Goal: Task Accomplishment & Management: Use online tool/utility

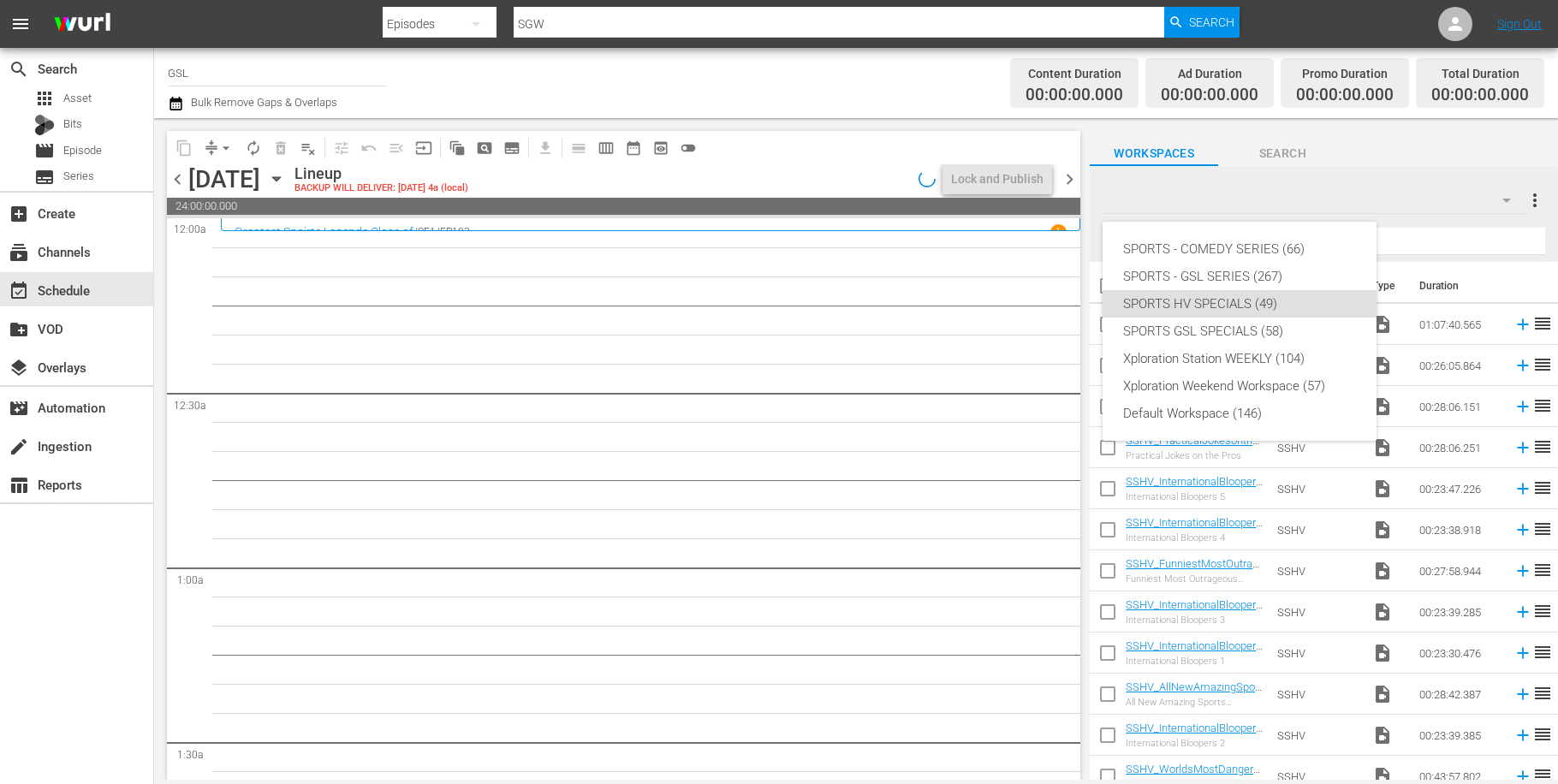
scroll to position [3081, 0]
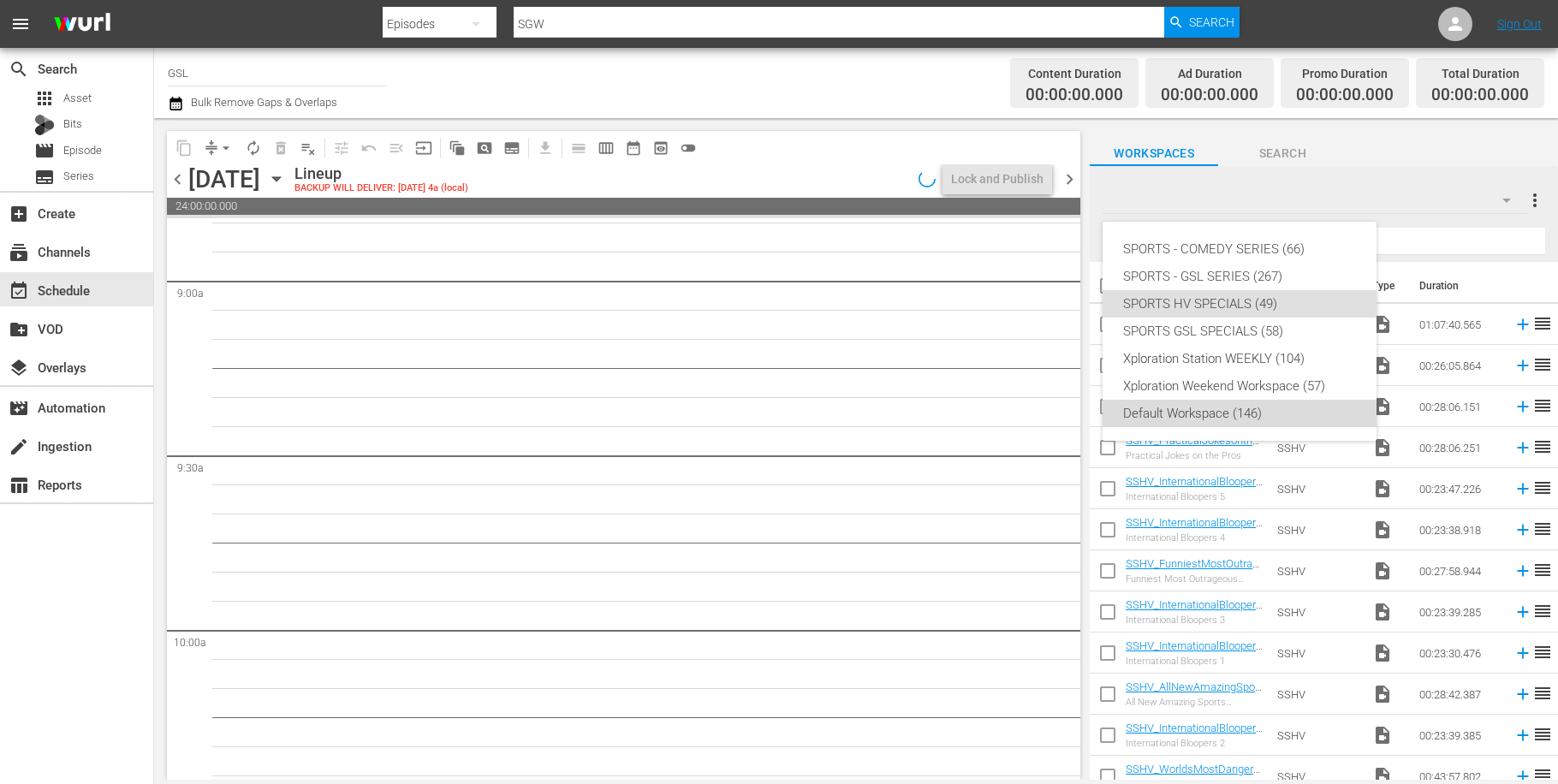
click at [1263, 410] on div "Default Workspace (146)" at bounding box center [1239, 413] width 233 height 27
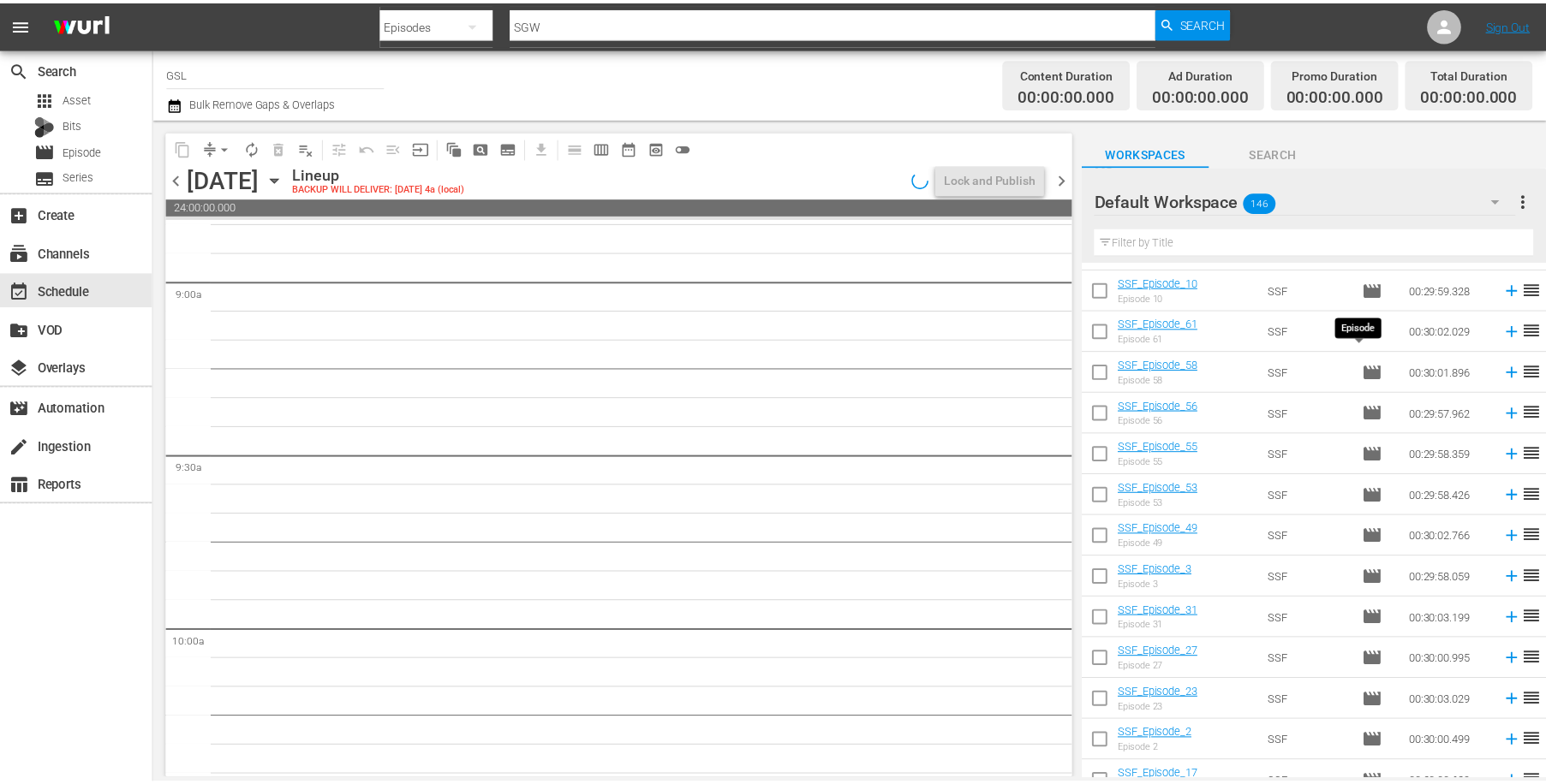
scroll to position [3261, 0]
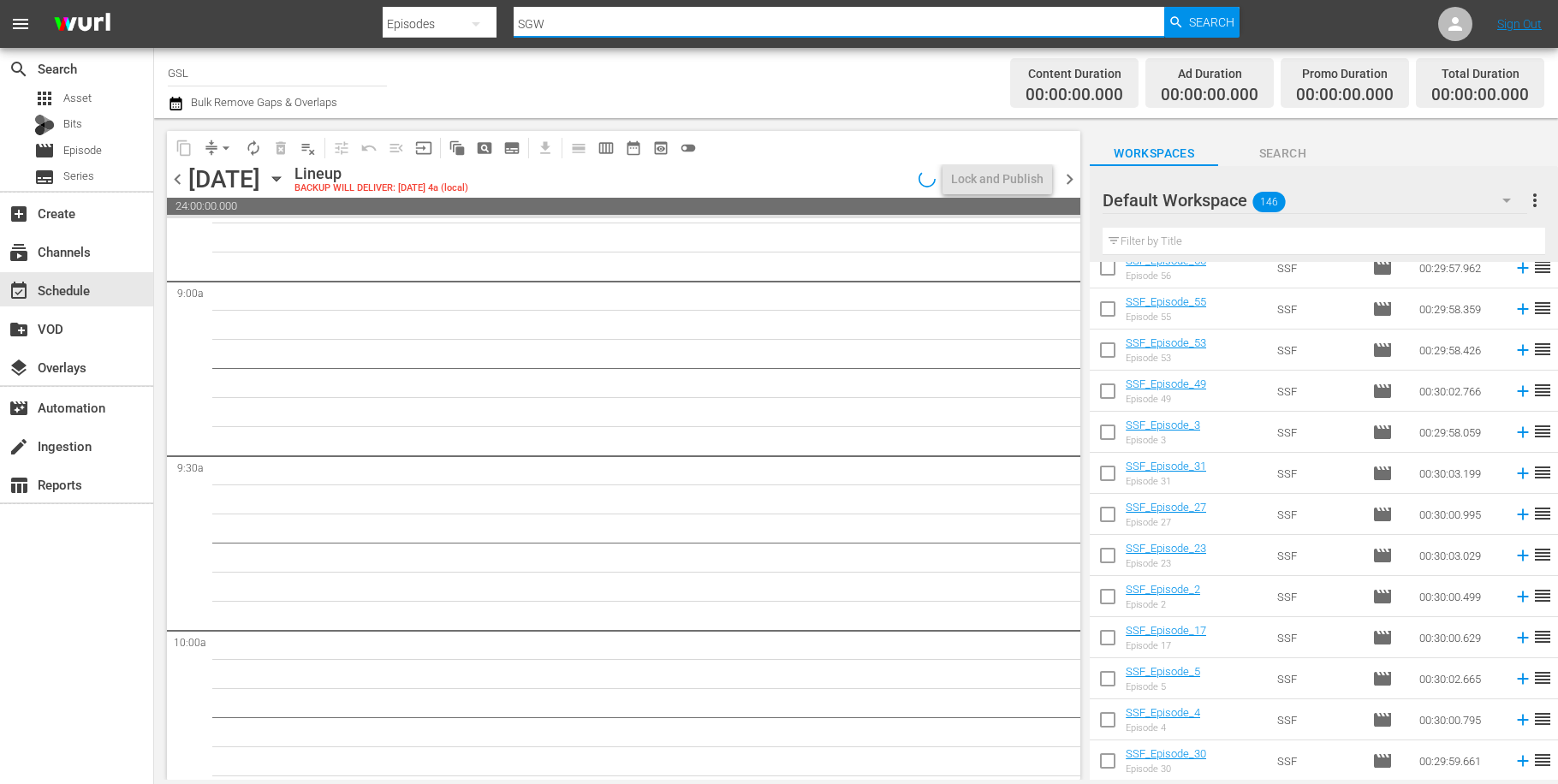
drag, startPoint x: 583, startPoint y: 29, endPoint x: 506, endPoint y: 15, distance: 78.3
click at [514, 15] on input "SGW" at bounding box center [838, 24] width 649 height 41
type input "sfp"
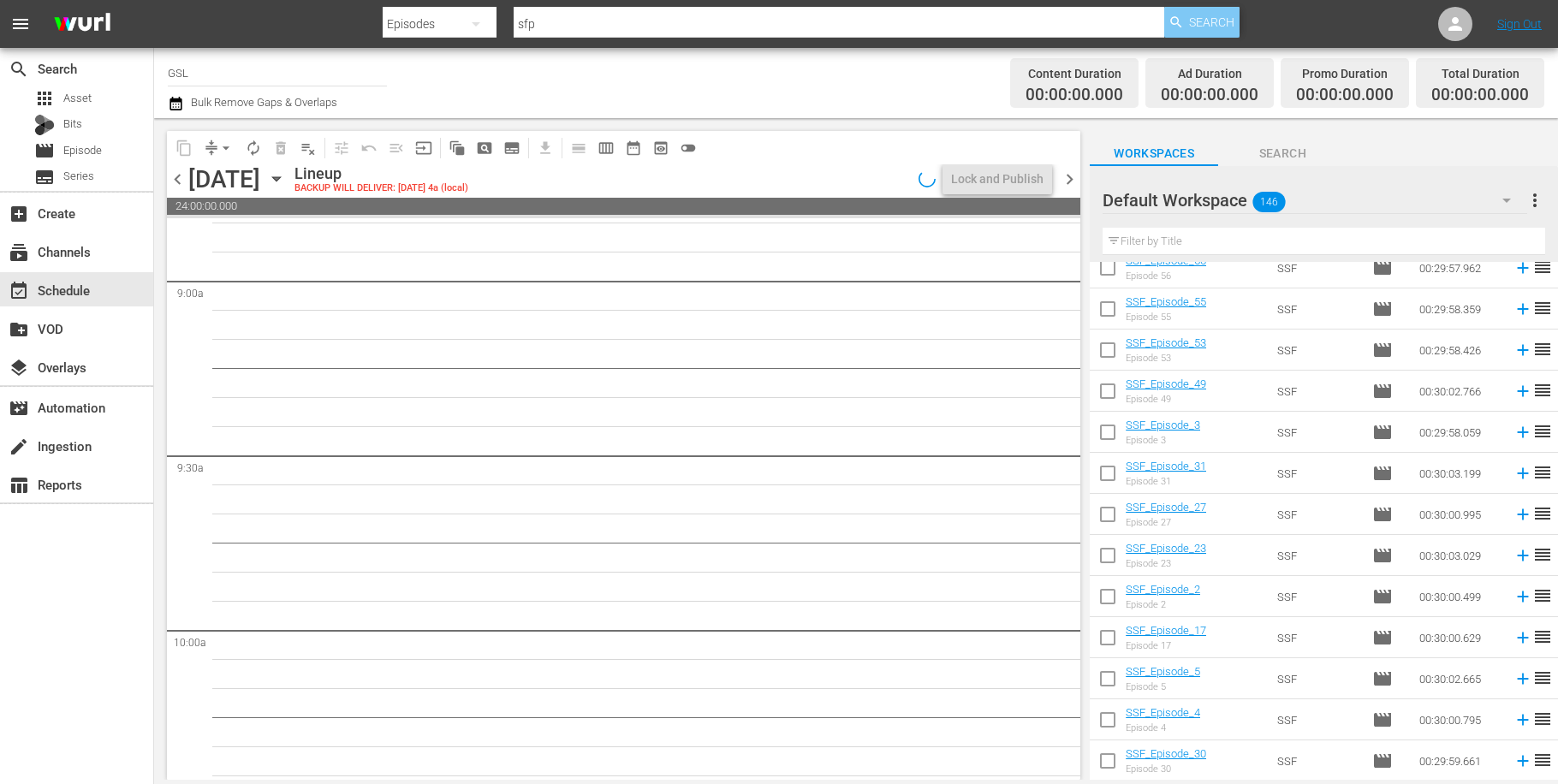
click at [1214, 27] on span "Search" at bounding box center [1212, 22] width 46 height 31
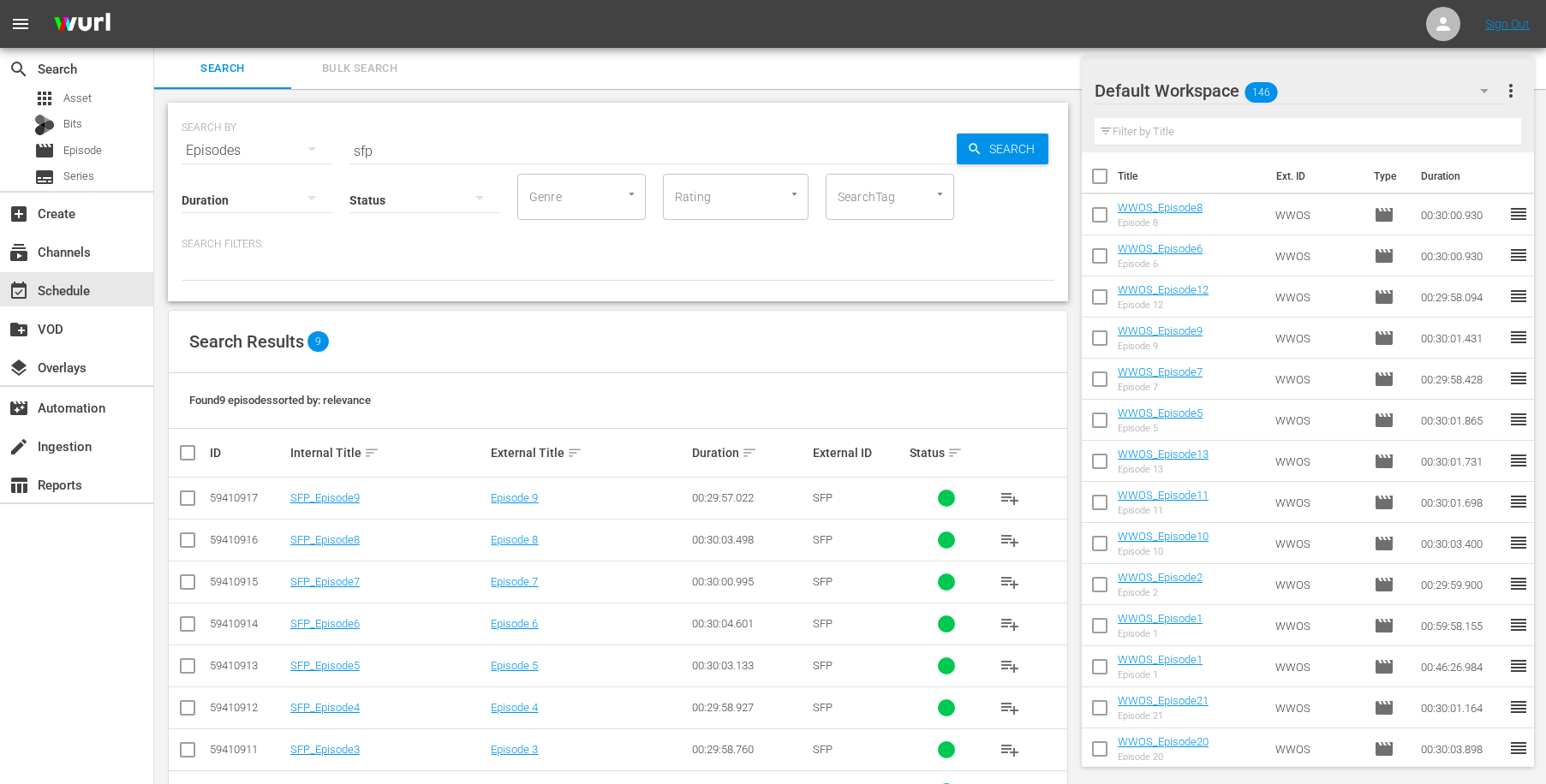
scroll to position [103, 0]
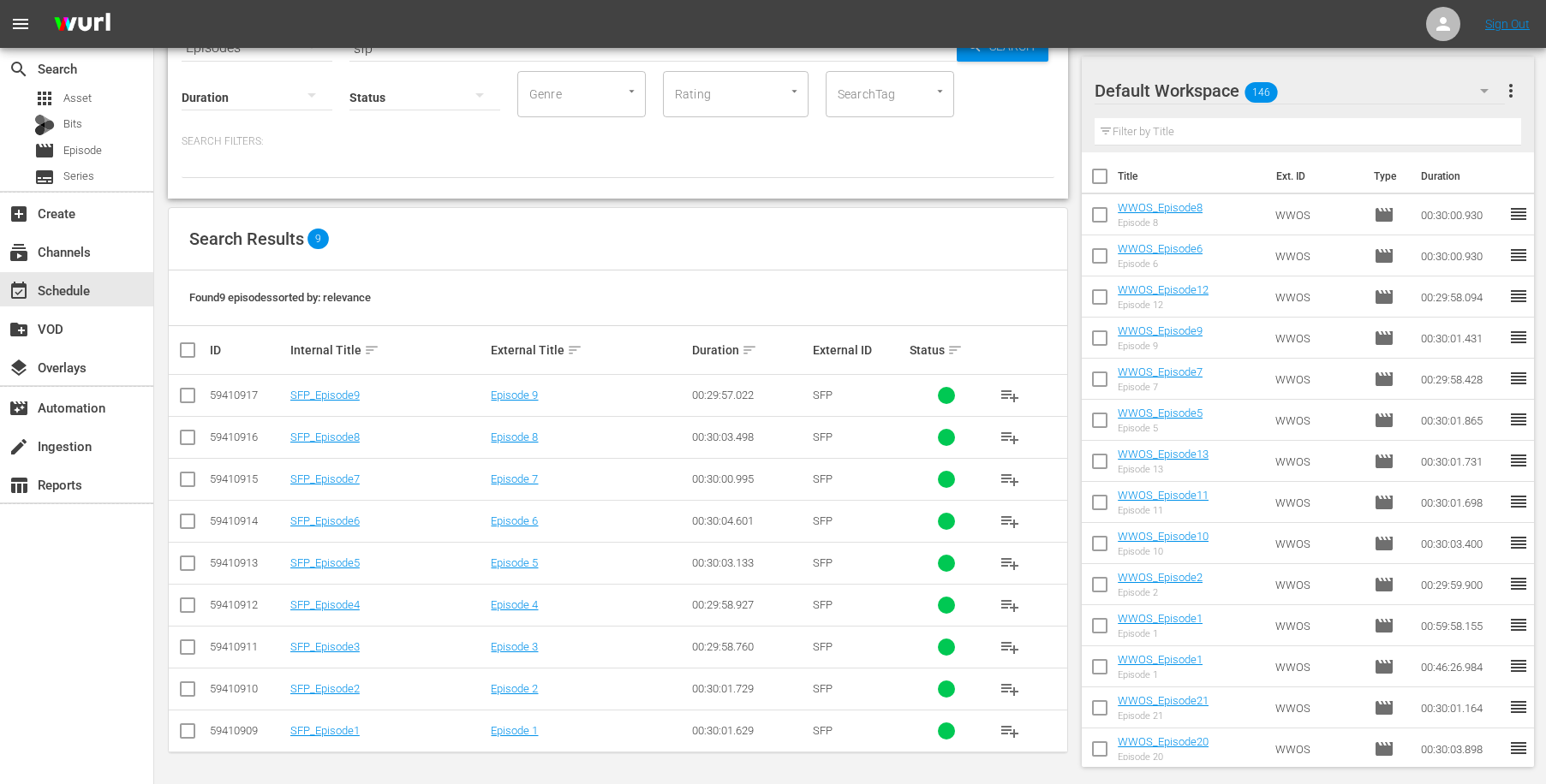
click at [183, 342] on input "checkbox" at bounding box center [193, 350] width 34 height 20
checkbox input "true"
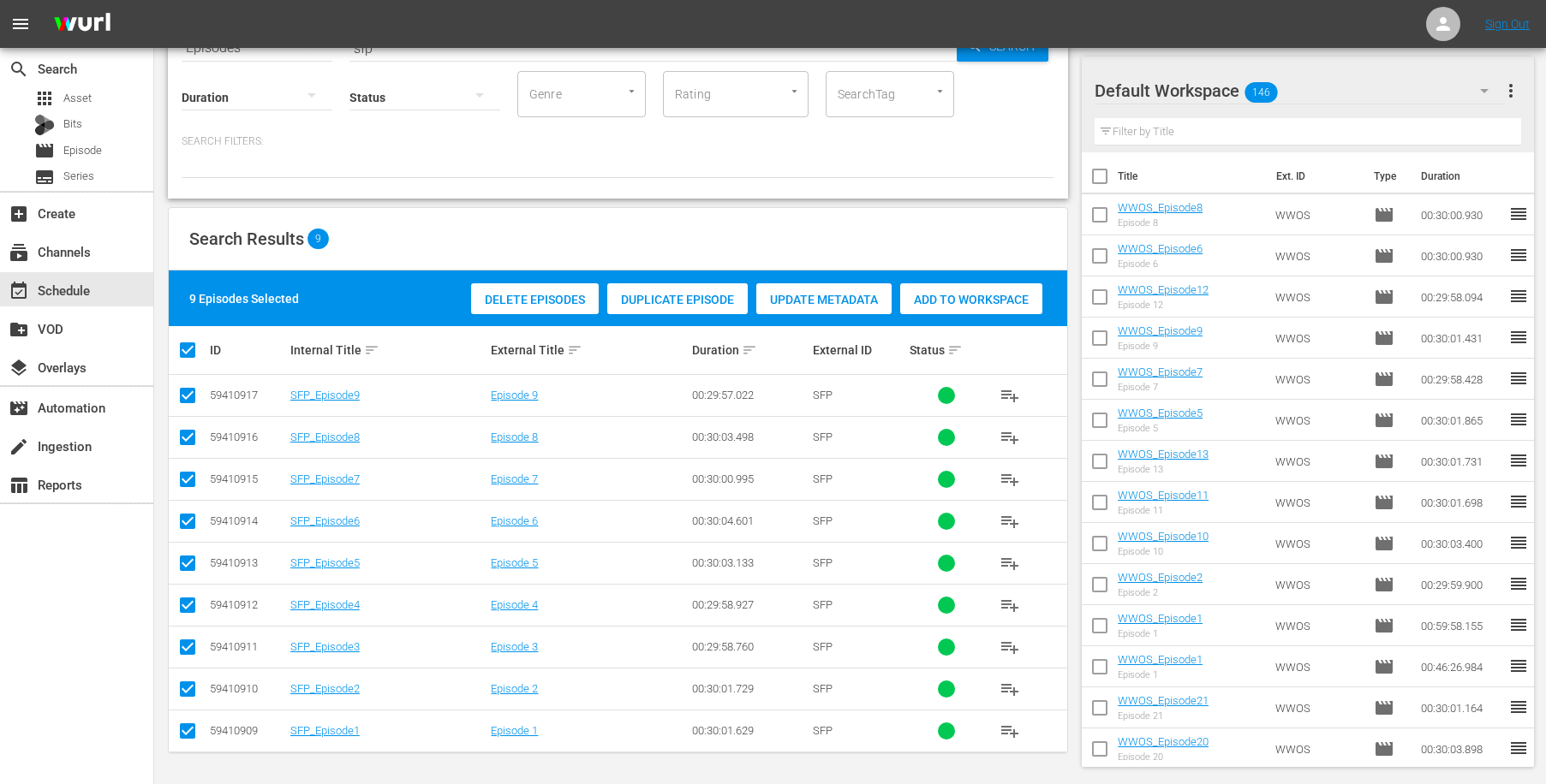
checkbox input "true"
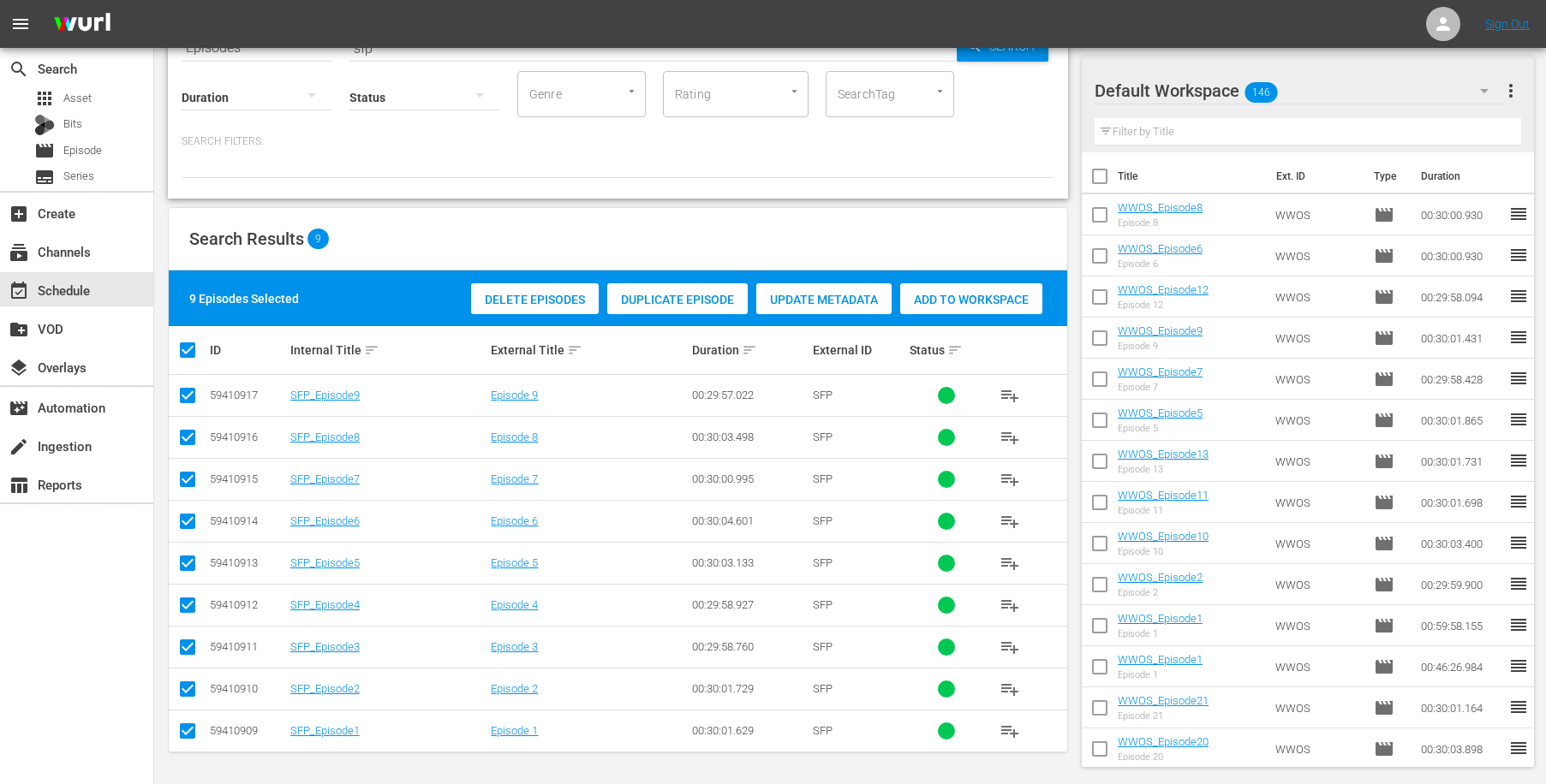
checkbox input "true"
click at [966, 303] on span "Add to Workspace" at bounding box center [970, 299] width 142 height 14
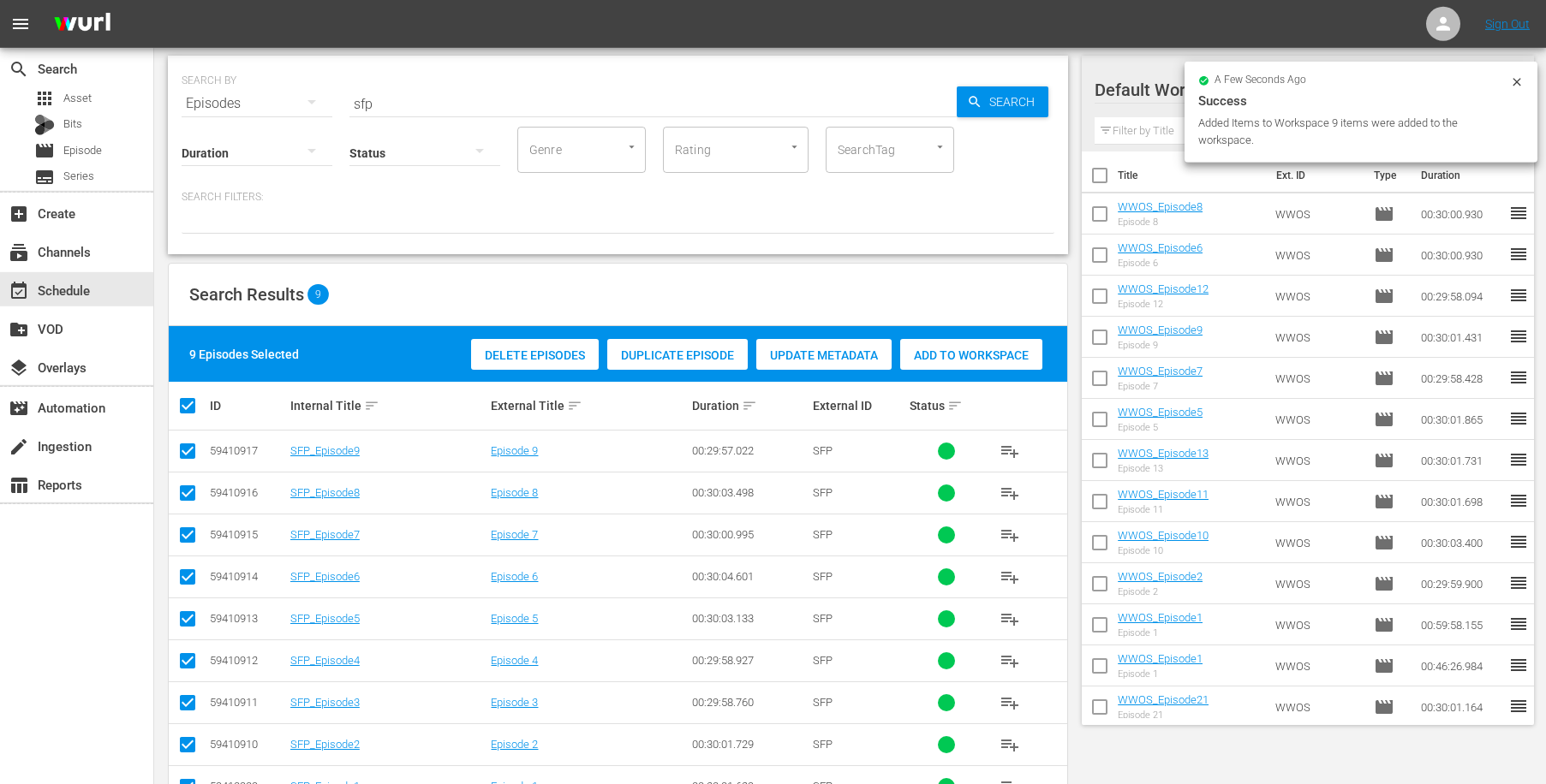
scroll to position [0, 0]
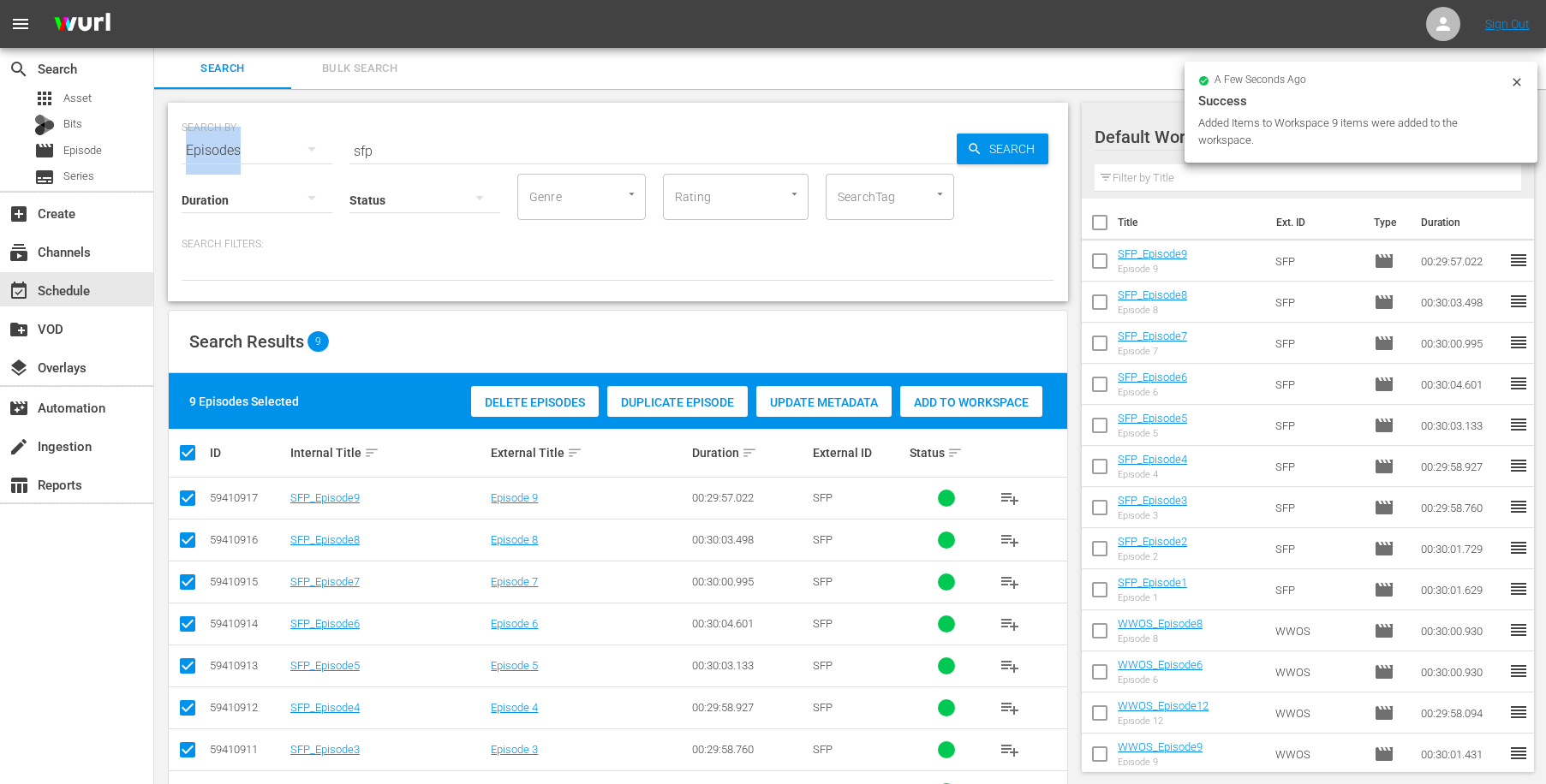
drag, startPoint x: 404, startPoint y: 158, endPoint x: 337, endPoint y: 147, distance: 67.9
click at [322, 144] on div "SEARCH BY Search By Episodes Search ID, Title, Description, Keywords, or Catego…" at bounding box center [618, 201] width 900 height 199
drag, startPoint x: 382, startPoint y: 149, endPoint x: 320, endPoint y: 140, distance: 62.6
click at [349, 140] on input "sfp" at bounding box center [652, 150] width 608 height 41
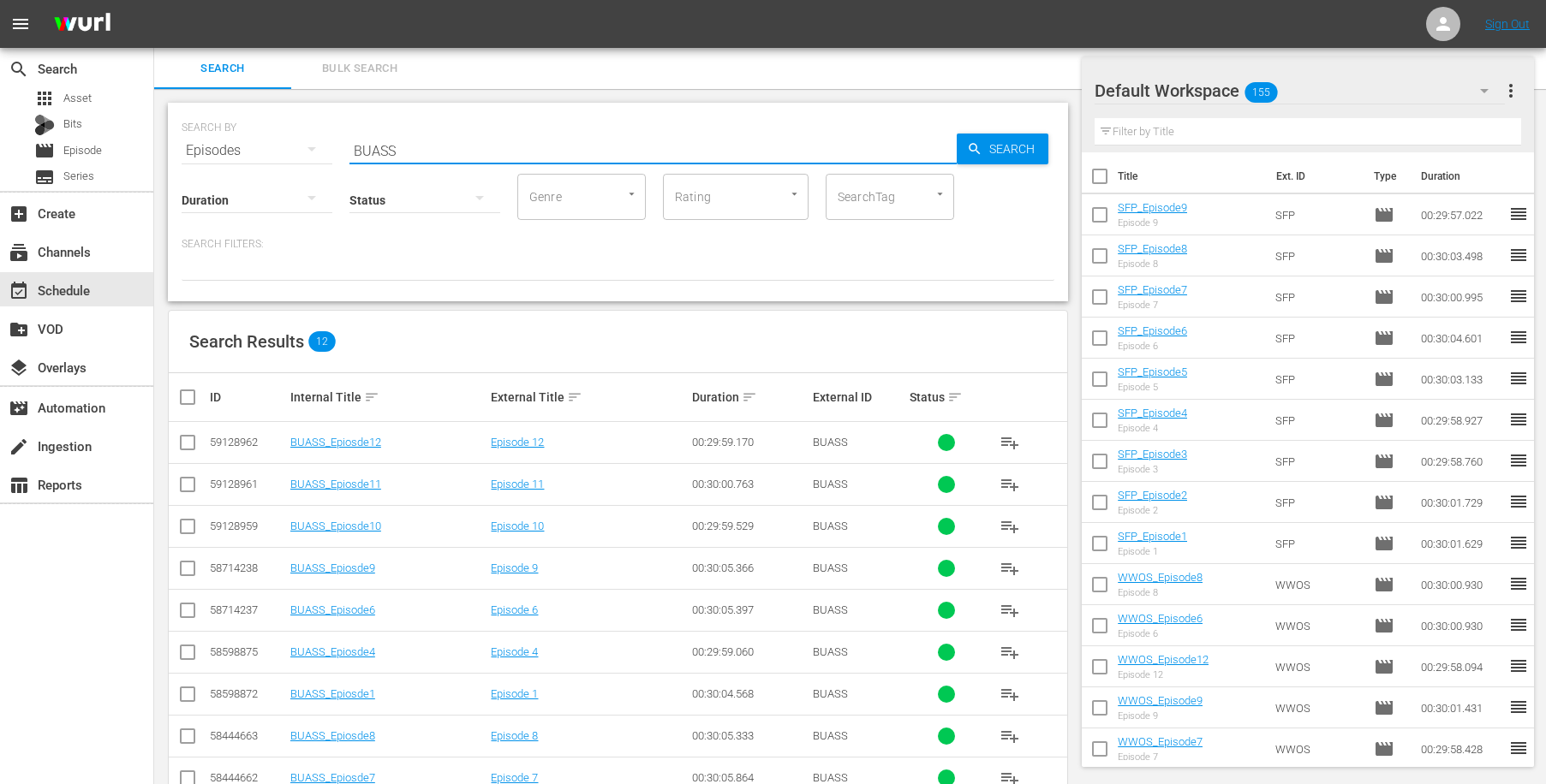
scroll to position [173, 0]
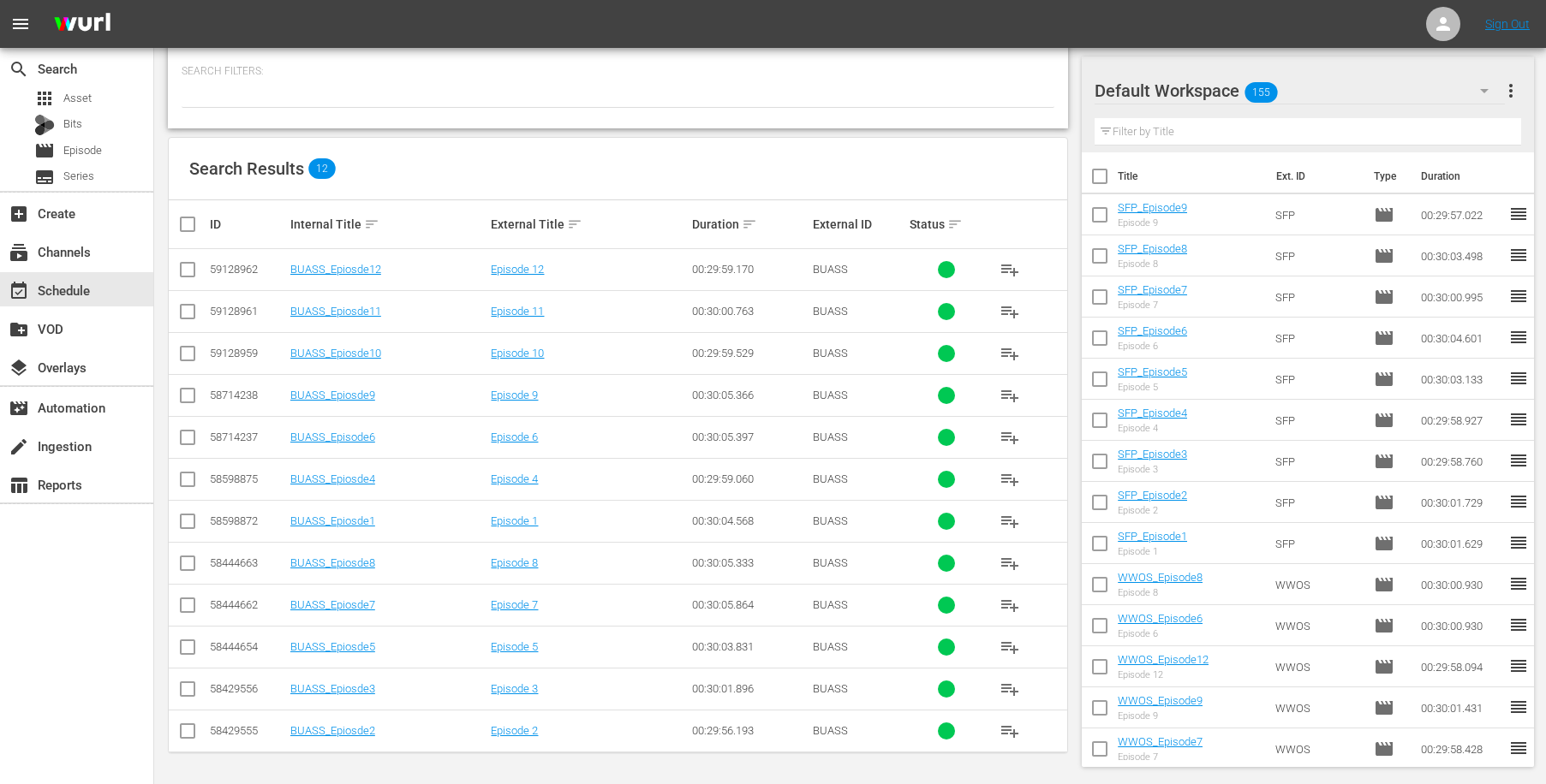
type input "BUASS"
click at [193, 229] on input "checkbox" at bounding box center [193, 224] width 34 height 20
checkbox input "true"
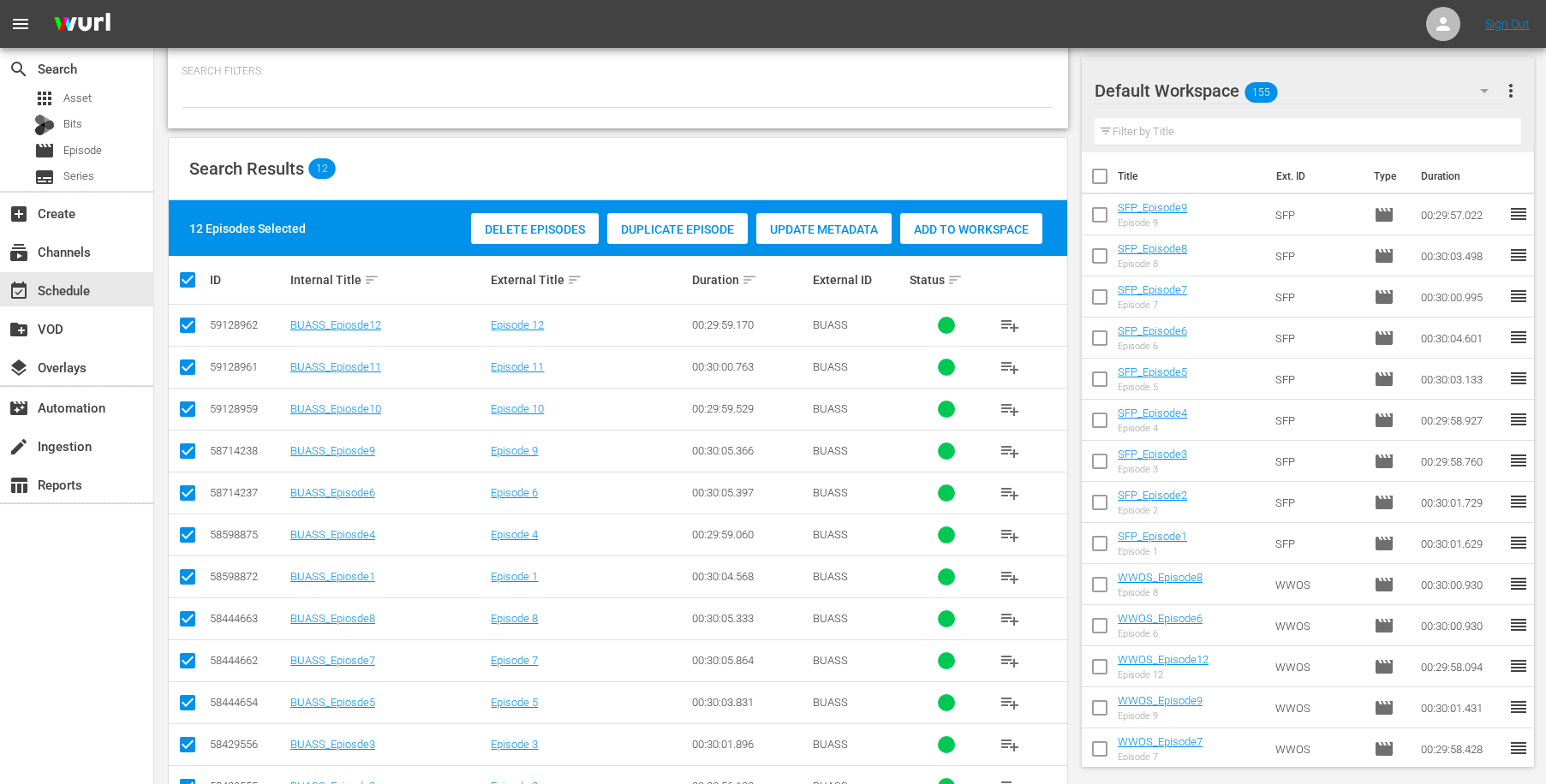
checkbox input "true"
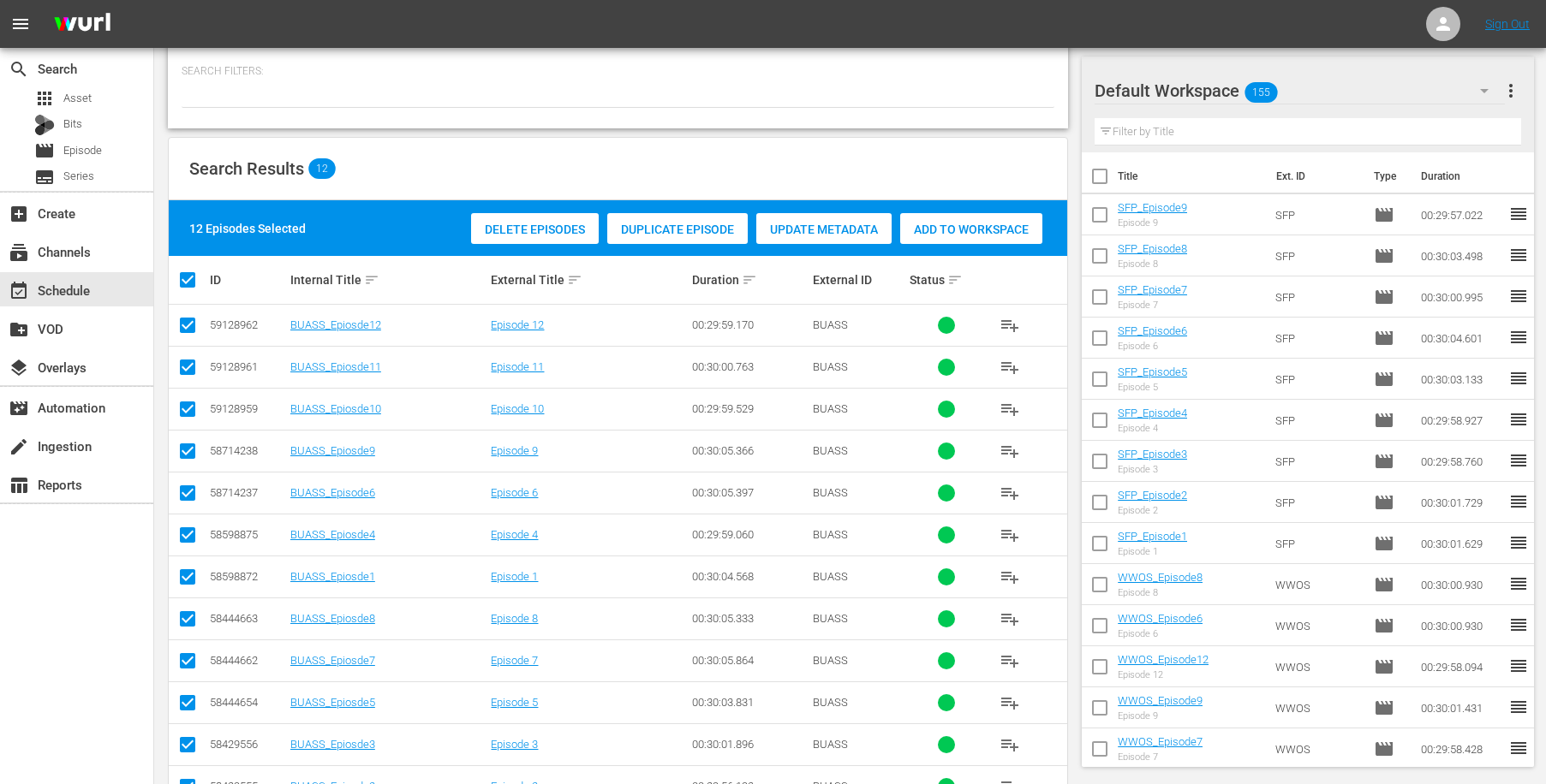
checkbox input "true"
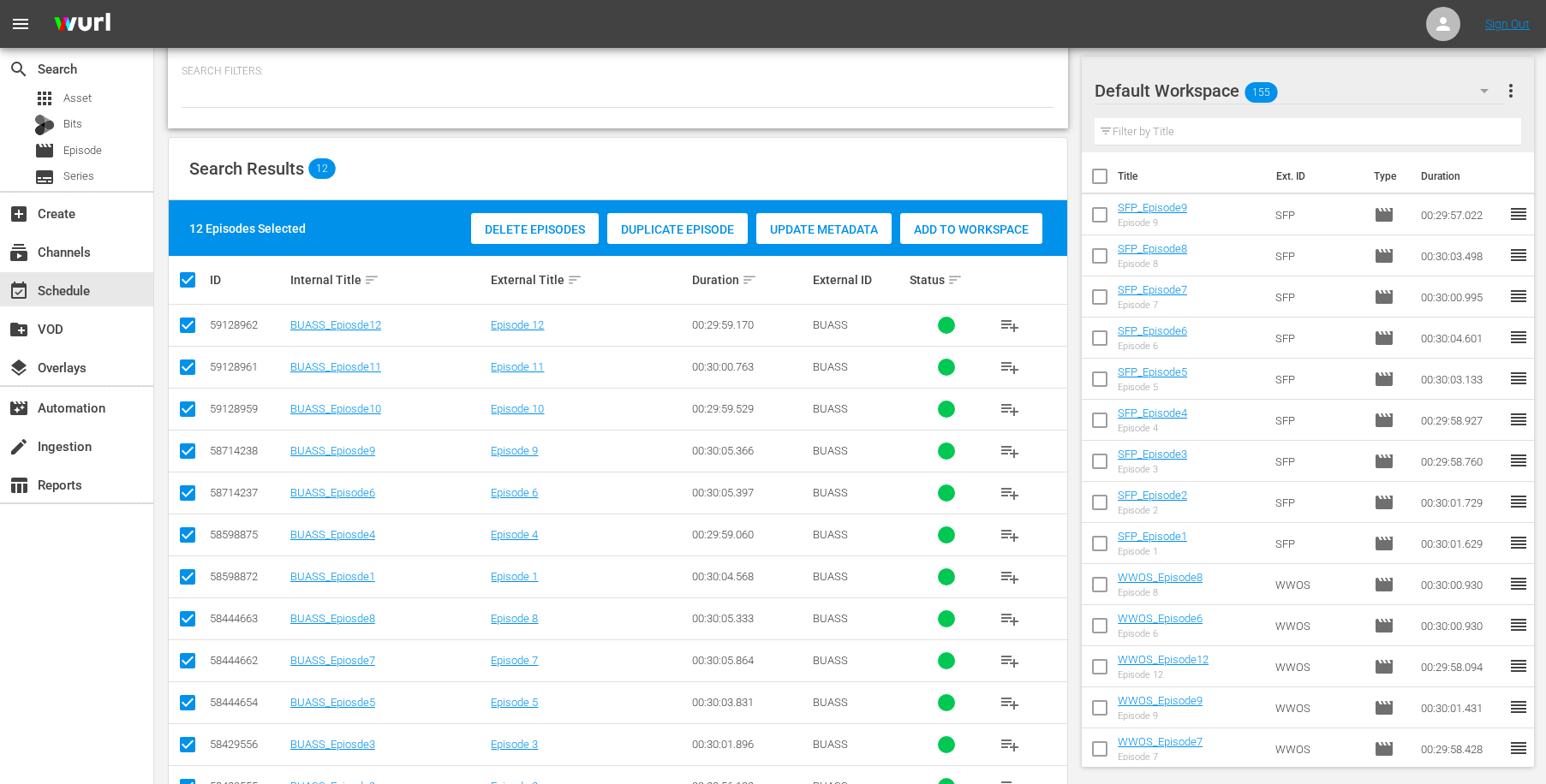
checkbox input "true"
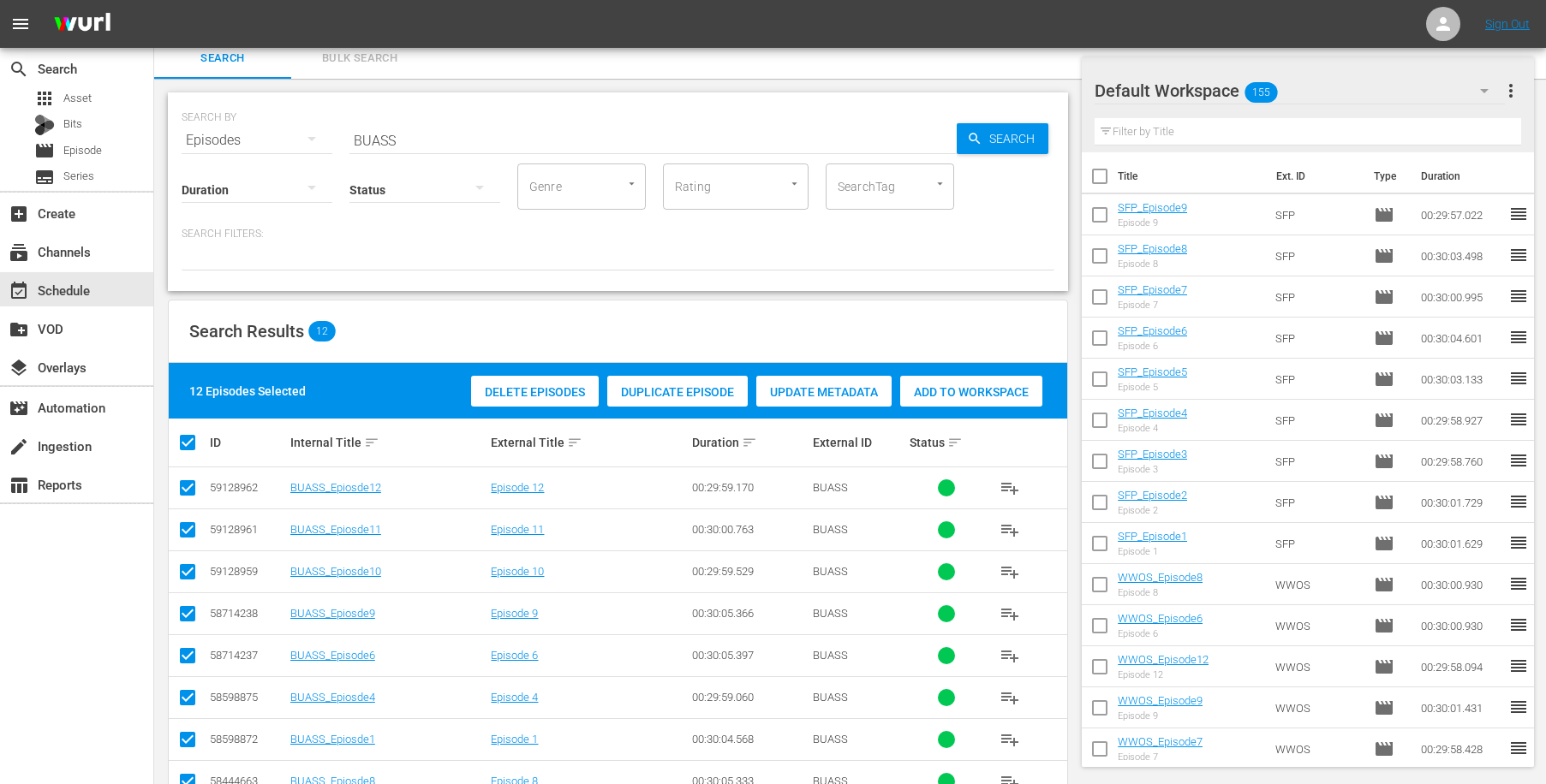
scroll to position [229, 0]
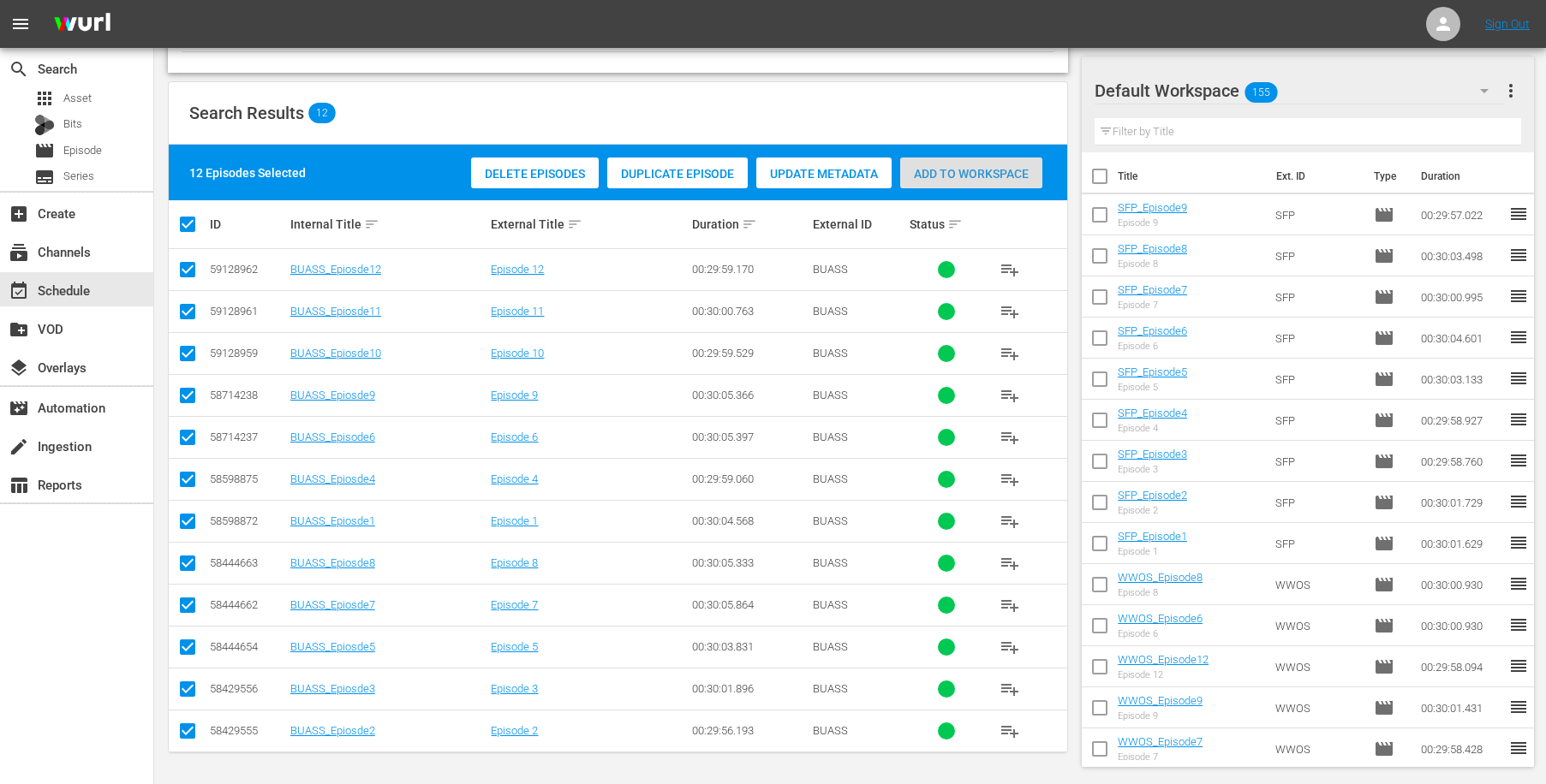
click at [968, 170] on span "Add to Workspace" at bounding box center [970, 173] width 142 height 14
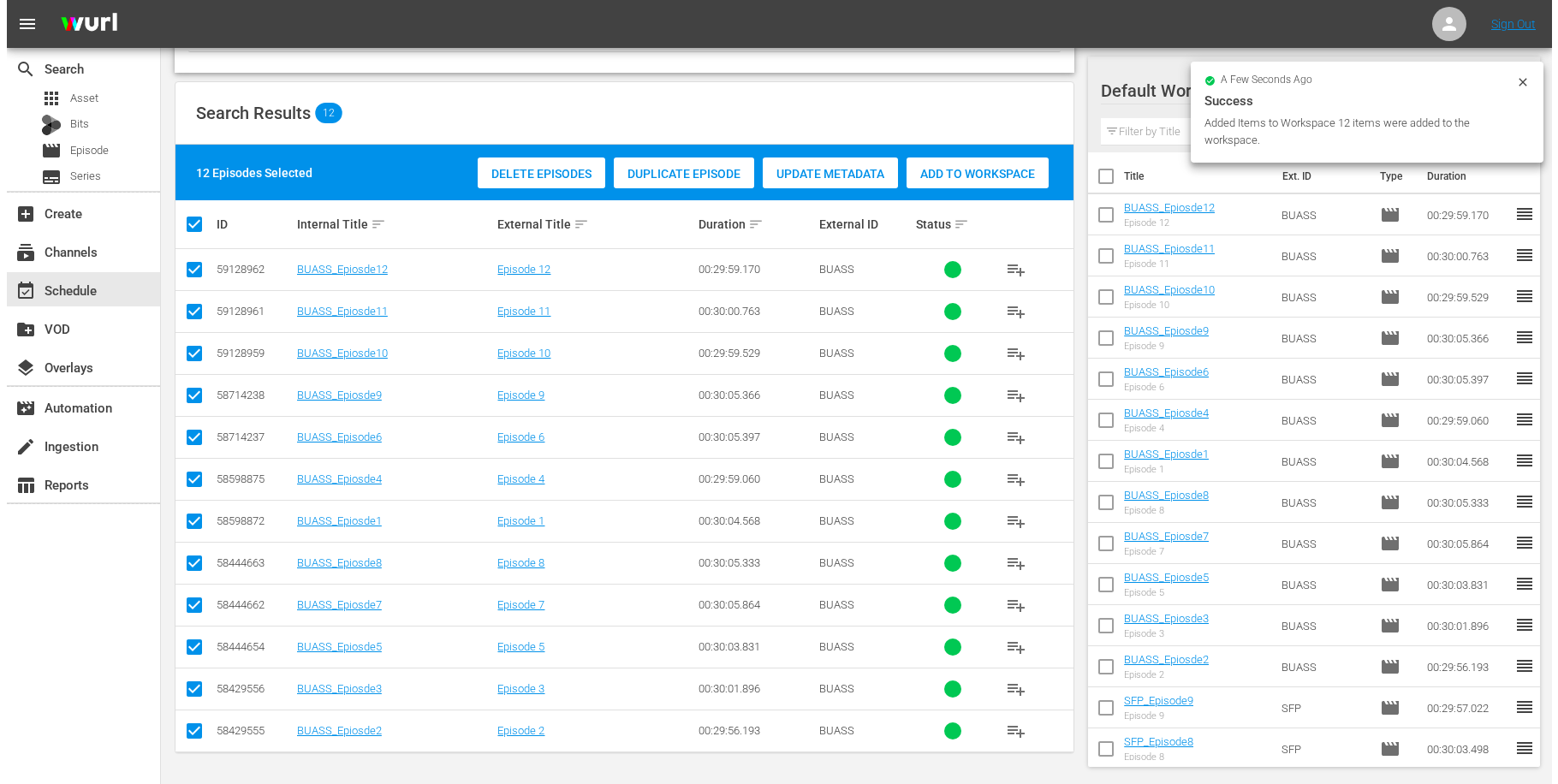
scroll to position [0, 0]
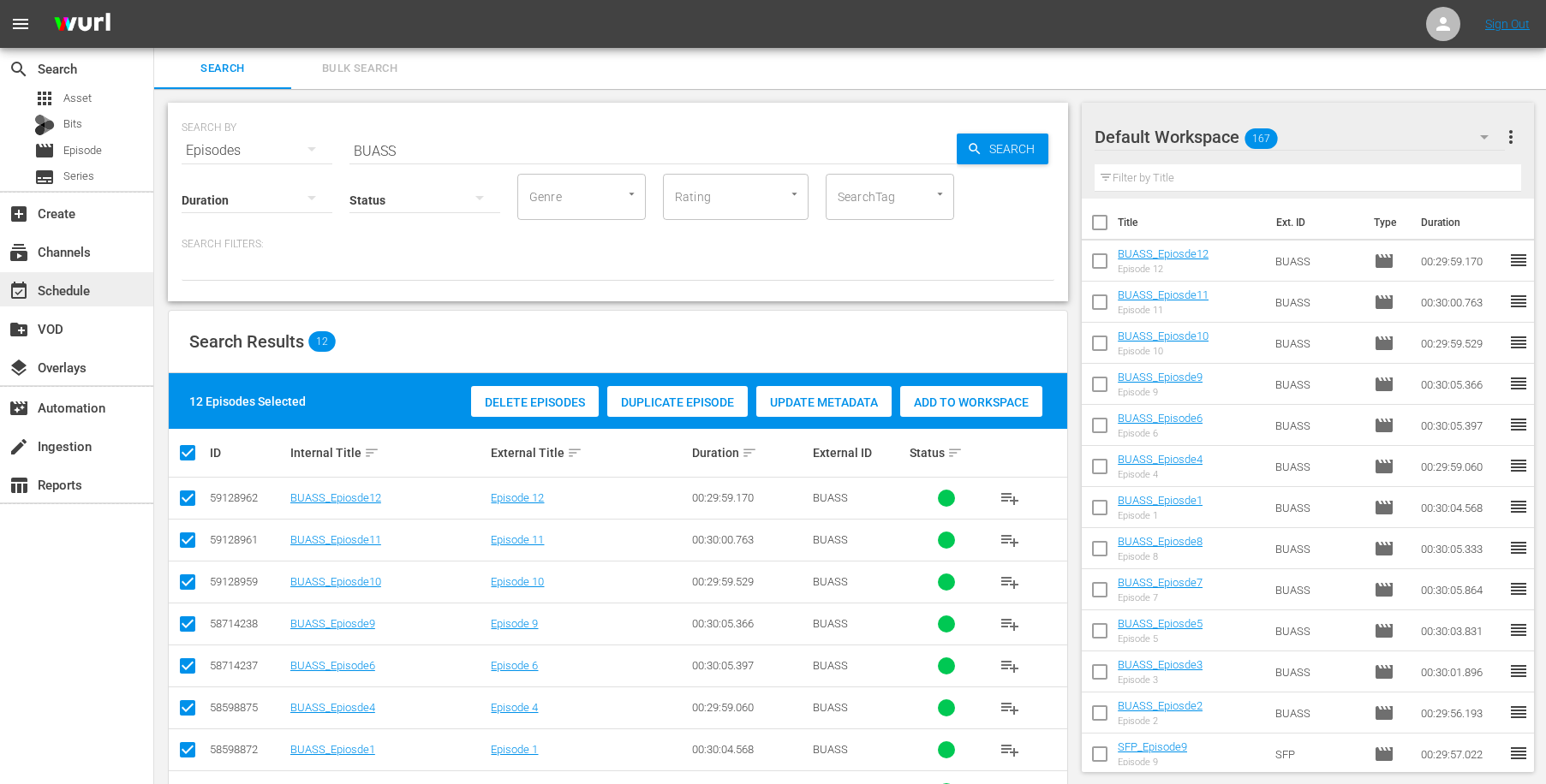
click at [82, 282] on div "event_available Schedule" at bounding box center [48, 288] width 96 height 16
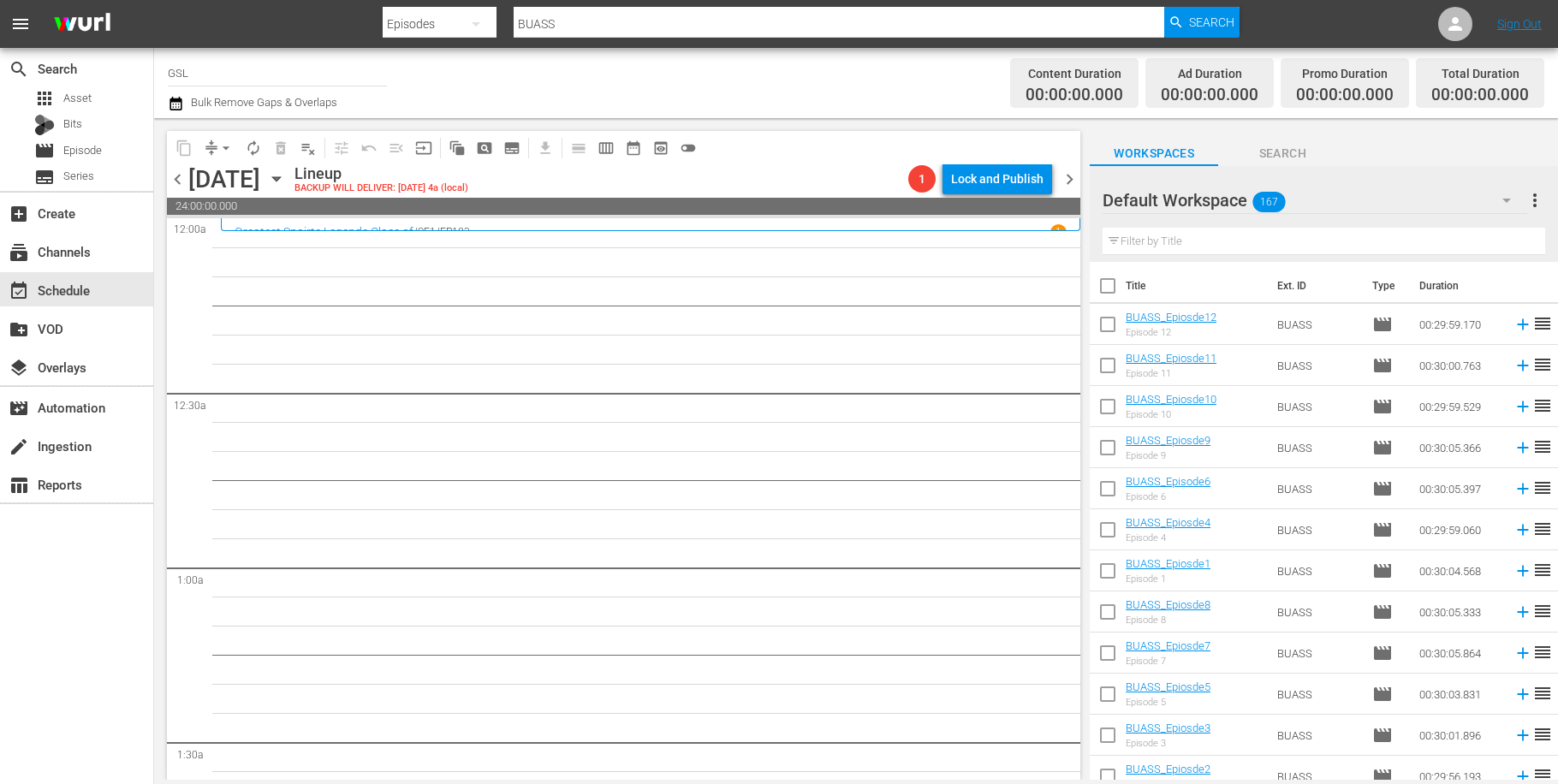
click at [1109, 370] on input "checkbox" at bounding box center [1107, 368] width 36 height 36
checkbox input "true"
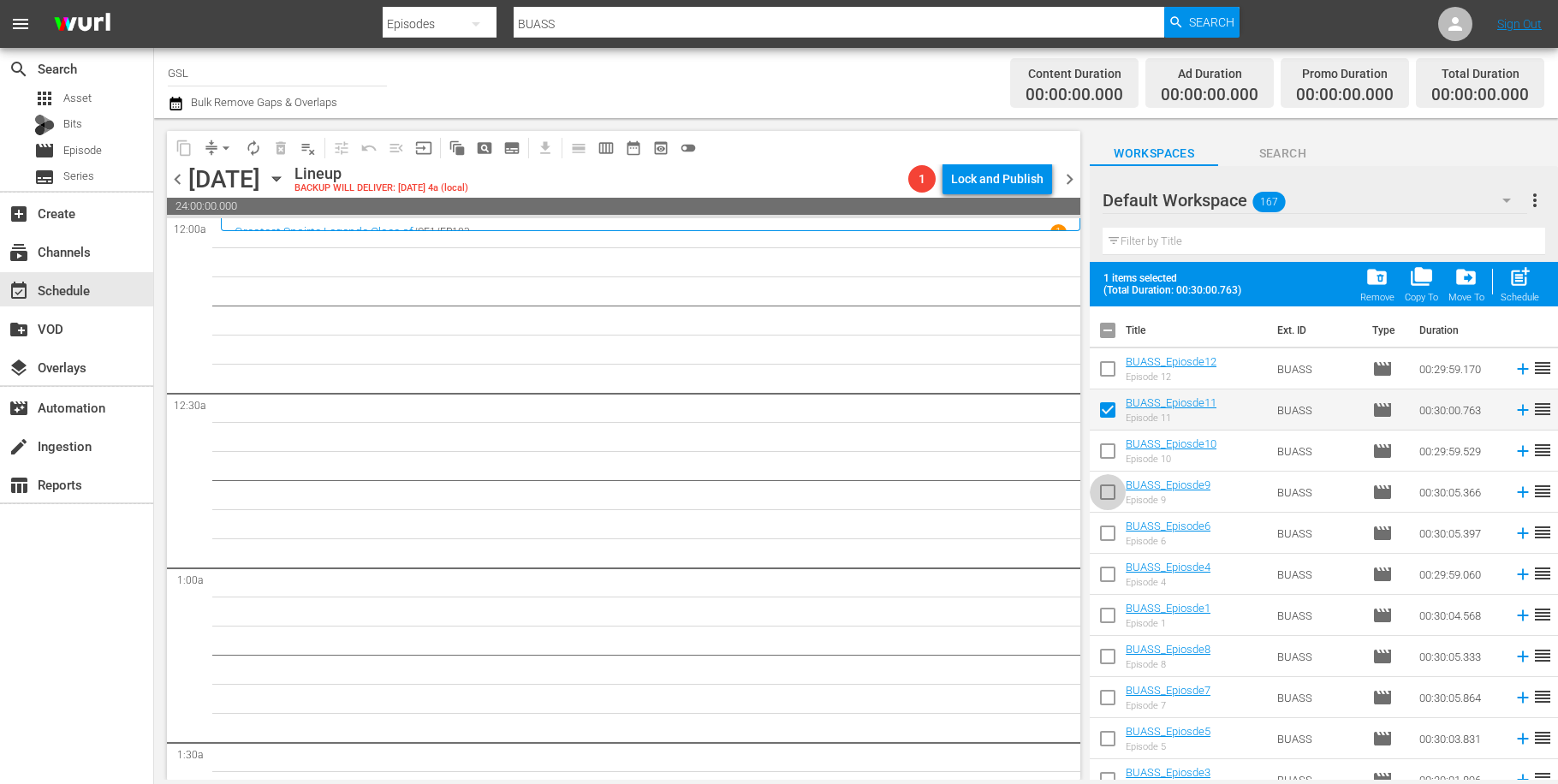
click at [1109, 503] on input "checkbox" at bounding box center [1107, 495] width 36 height 36
checkbox input "true"
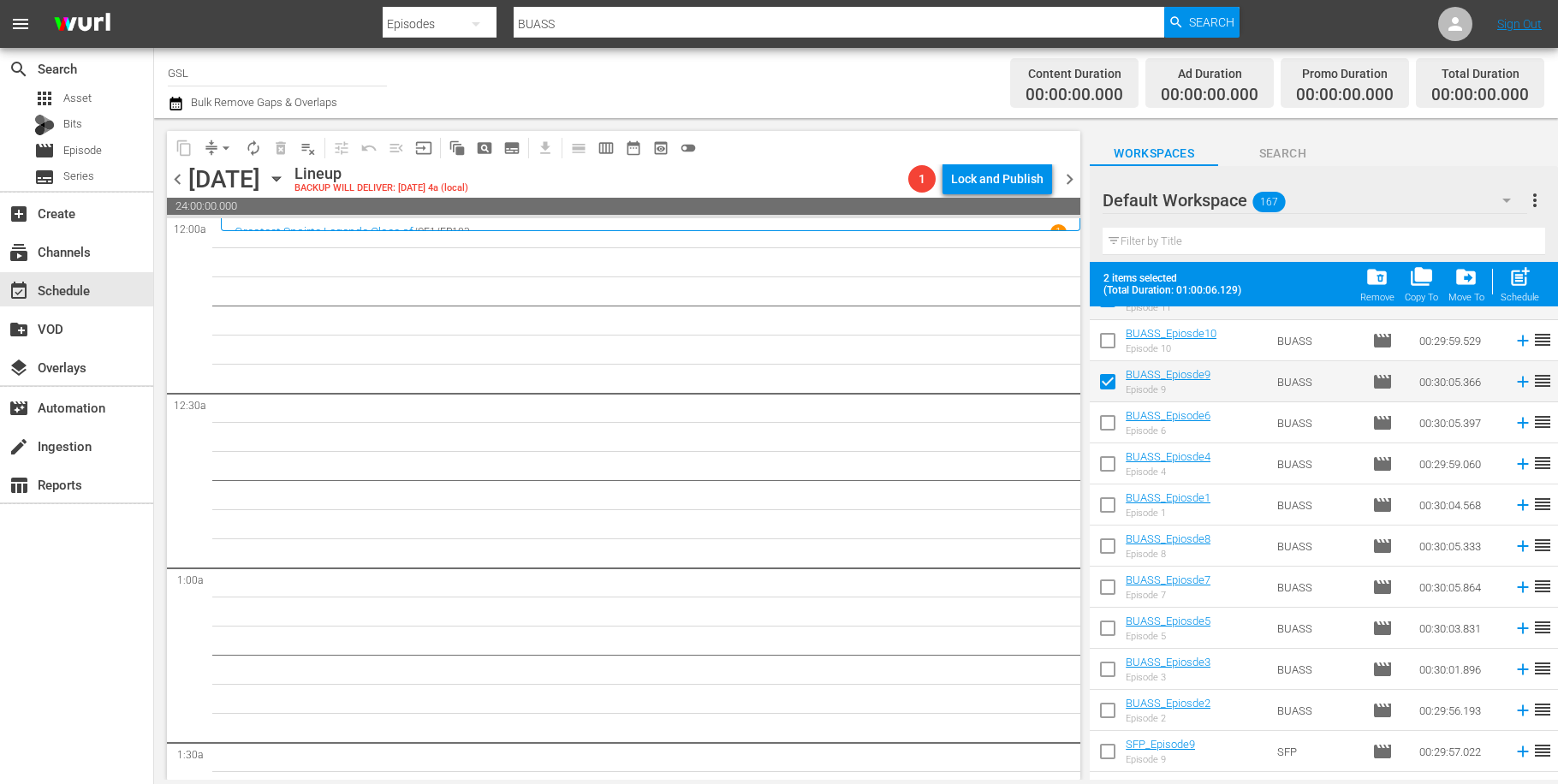
scroll to position [310, 0]
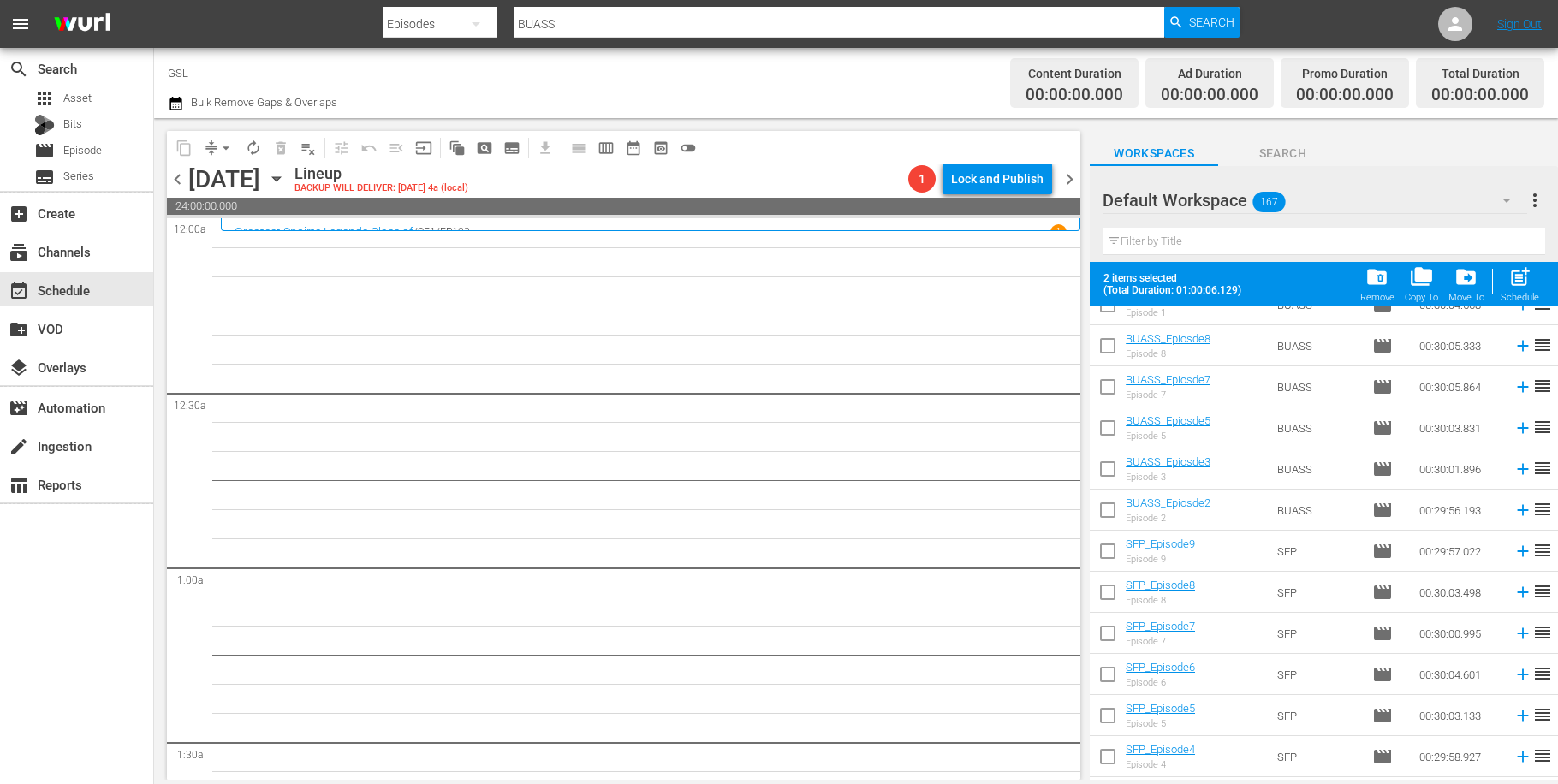
drag, startPoint x: 1097, startPoint y: 550, endPoint x: 1095, endPoint y: 580, distance: 30.1
click at [1097, 551] on input "checkbox" at bounding box center [1107, 554] width 36 height 36
checkbox input "true"
click at [1098, 647] on input "checkbox" at bounding box center [1107, 637] width 36 height 36
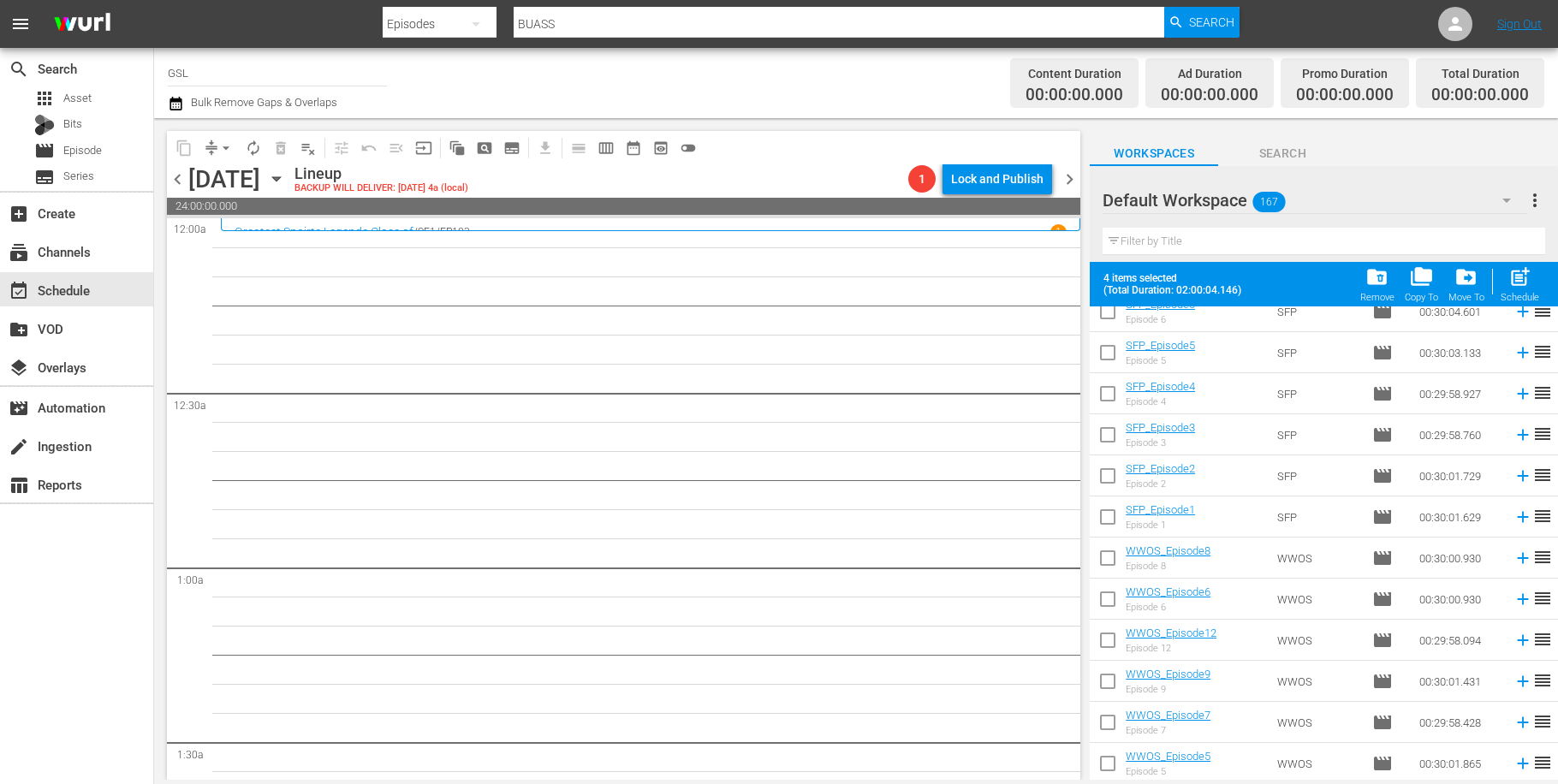
scroll to position [593, 0]
drag, startPoint x: 1107, startPoint y: 342, endPoint x: 1109, endPoint y: 369, distance: 27.1
click at [1107, 343] on input "checkbox" at bounding box center [1107, 354] width 36 height 36
checkbox input "false"
click at [1110, 517] on input "checkbox" at bounding box center [1107, 518] width 36 height 36
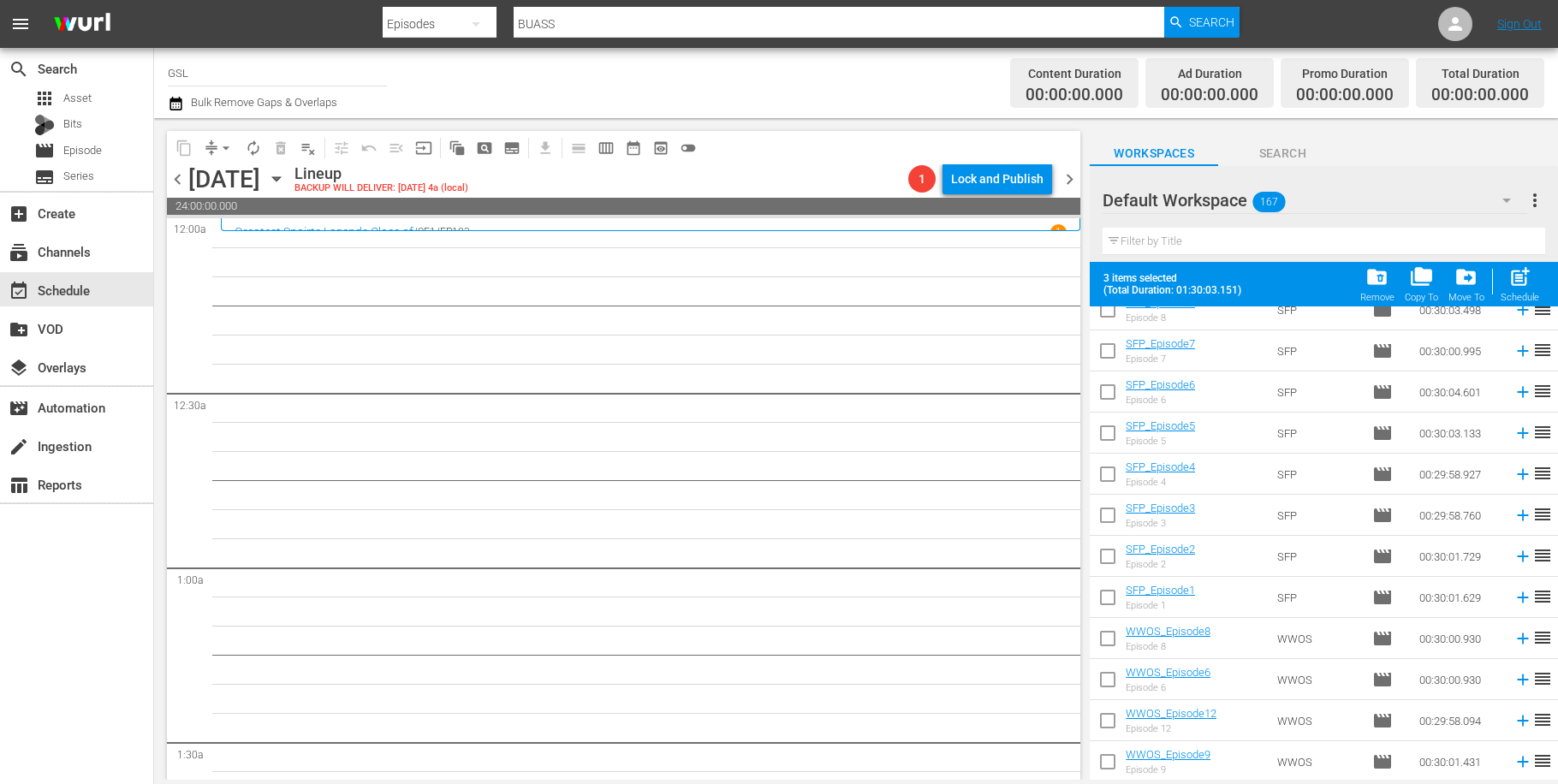
checkbox input "true"
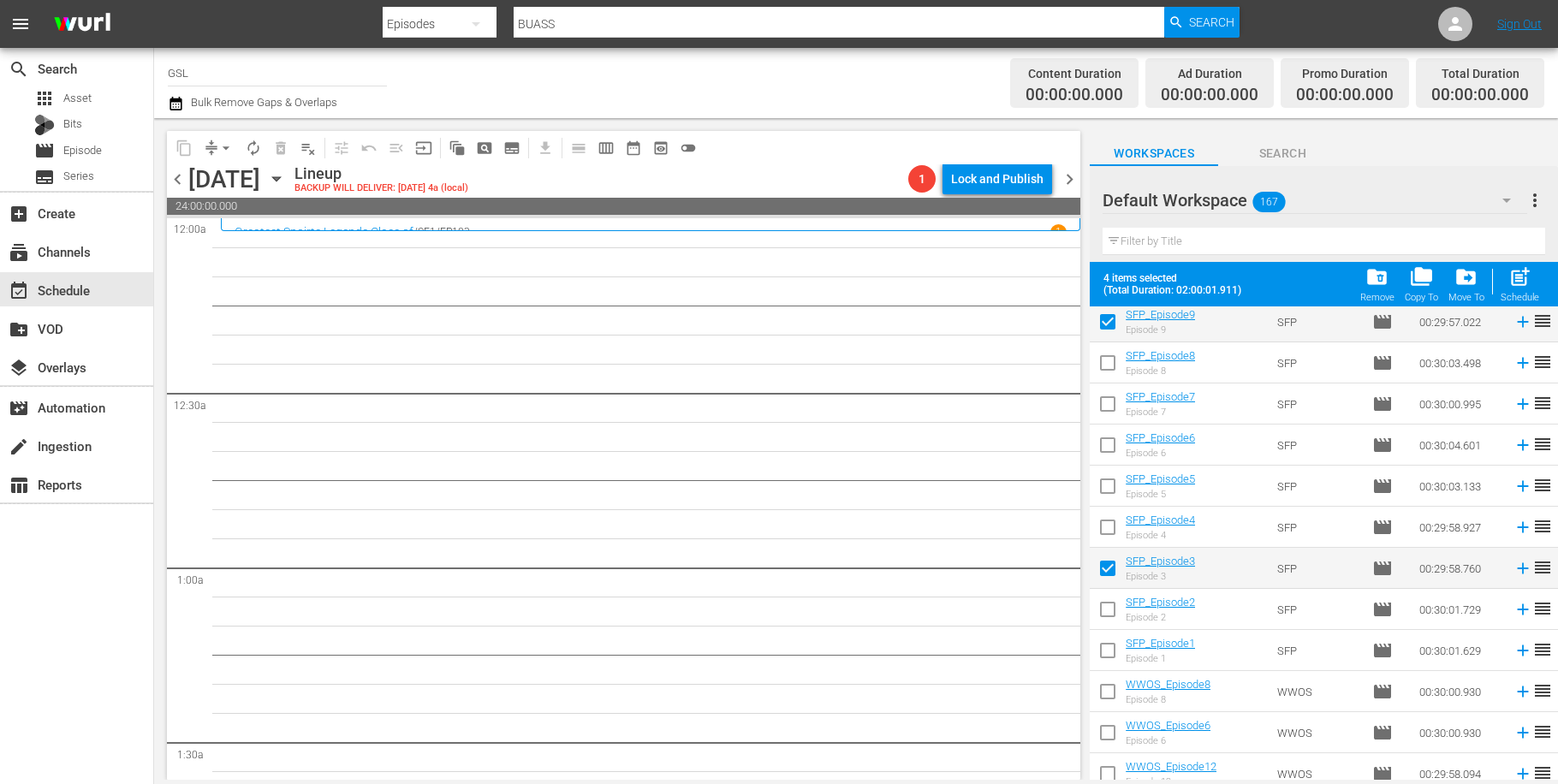
scroll to position [841, 0]
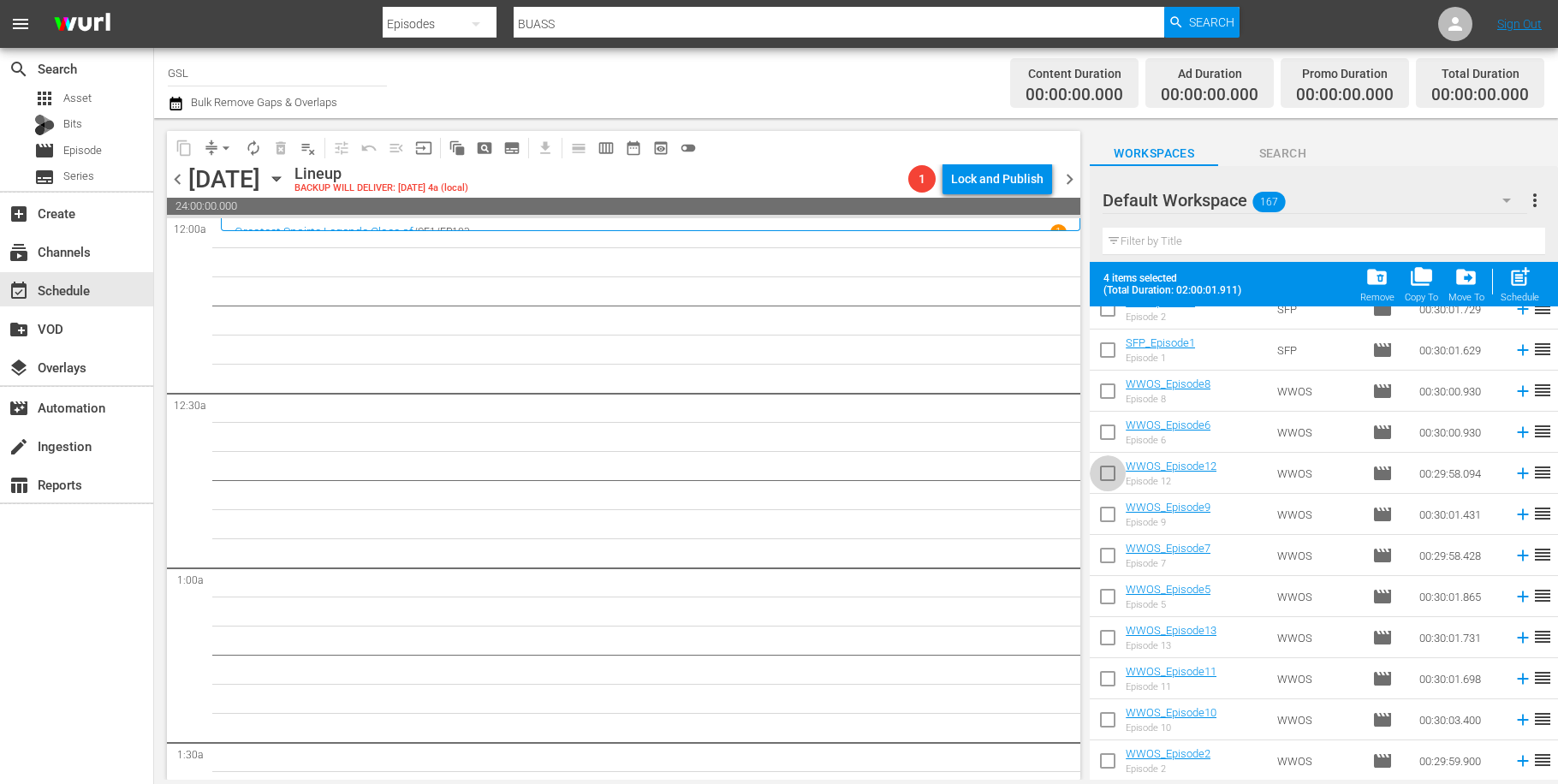
click at [1108, 483] on input "checkbox" at bounding box center [1107, 476] width 36 height 36
checkbox input "true"
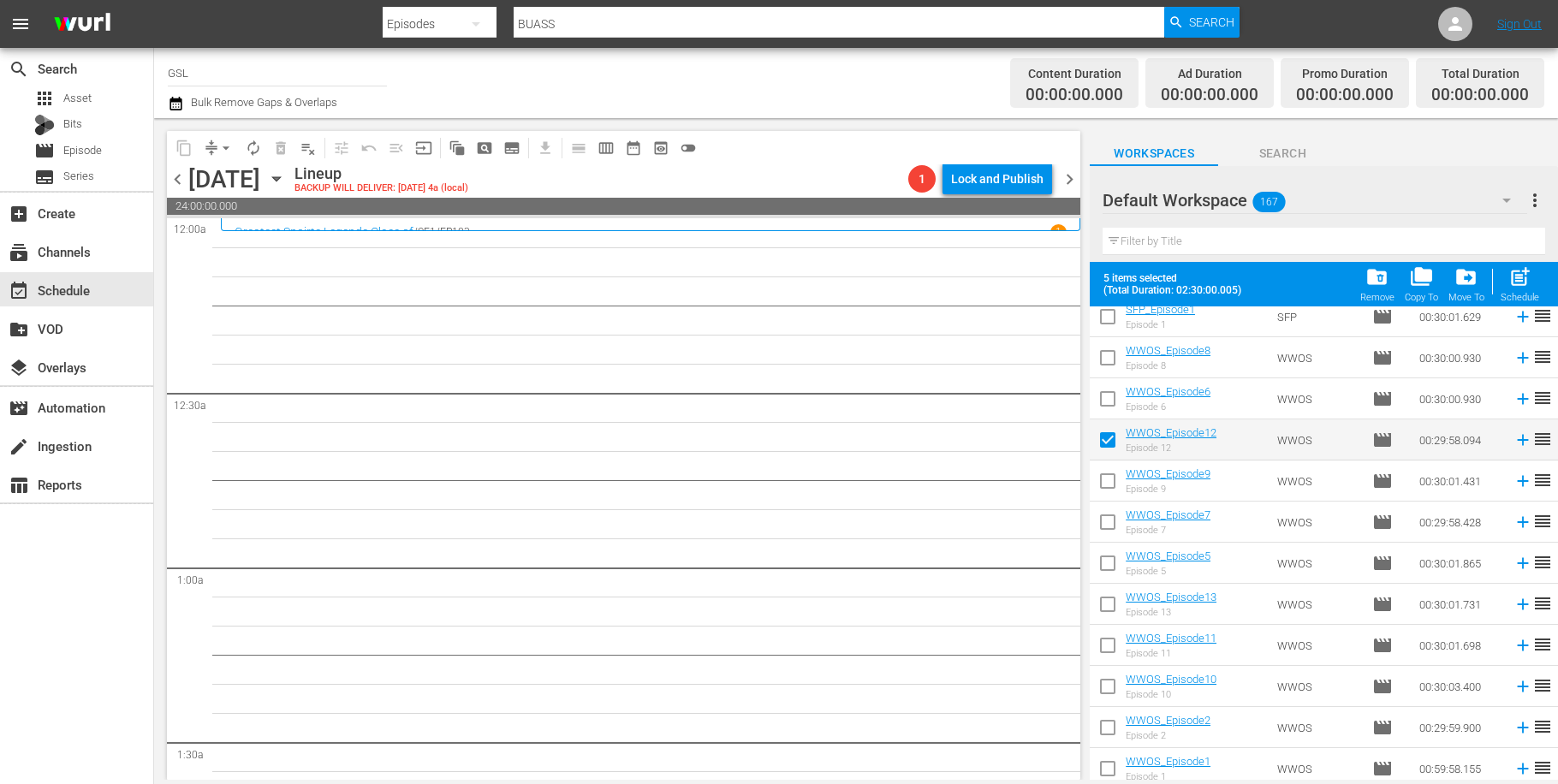
scroll to position [967, 0]
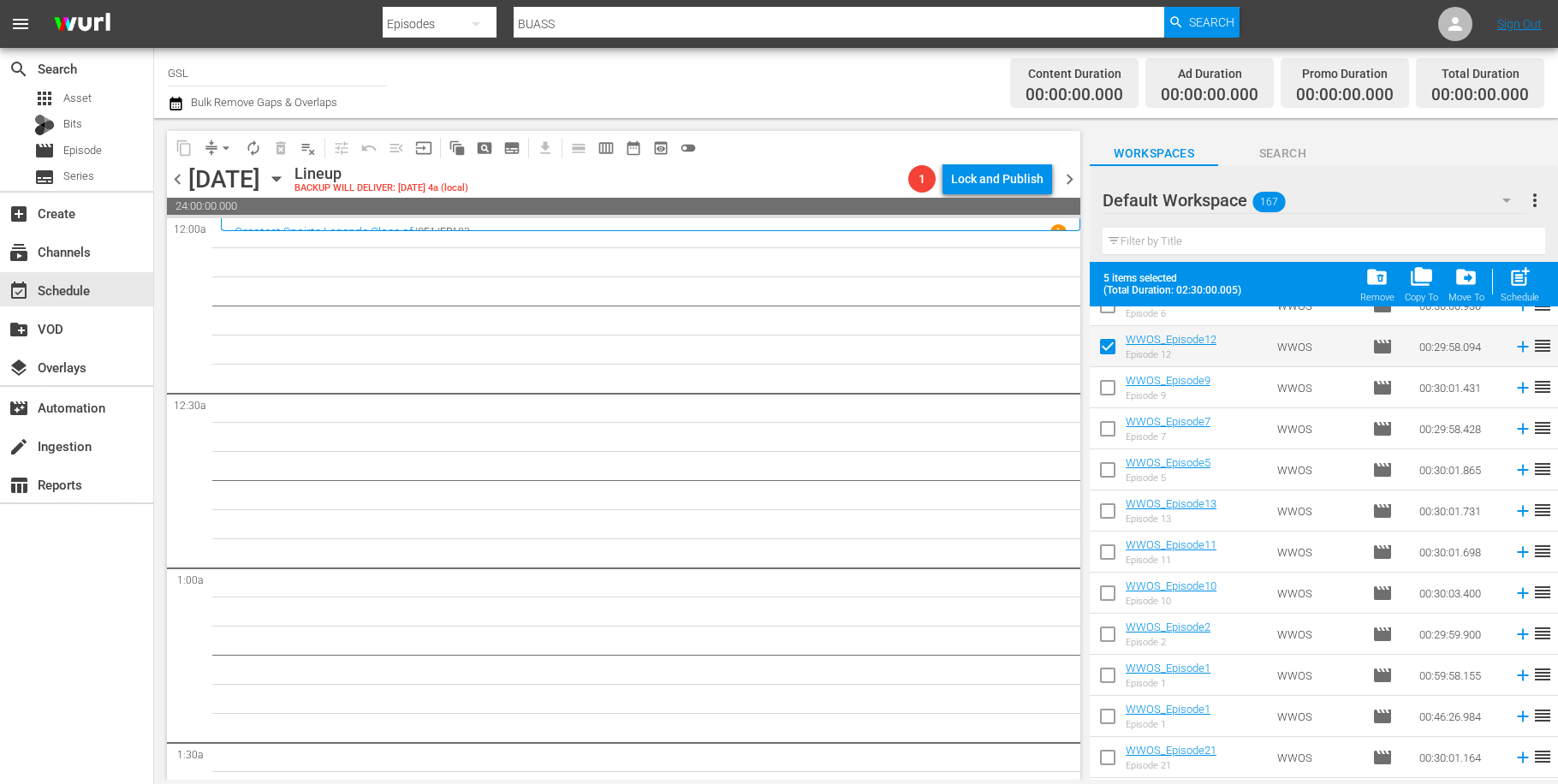
click at [1107, 482] on input "checkbox" at bounding box center [1107, 473] width 36 height 36
checkbox input "true"
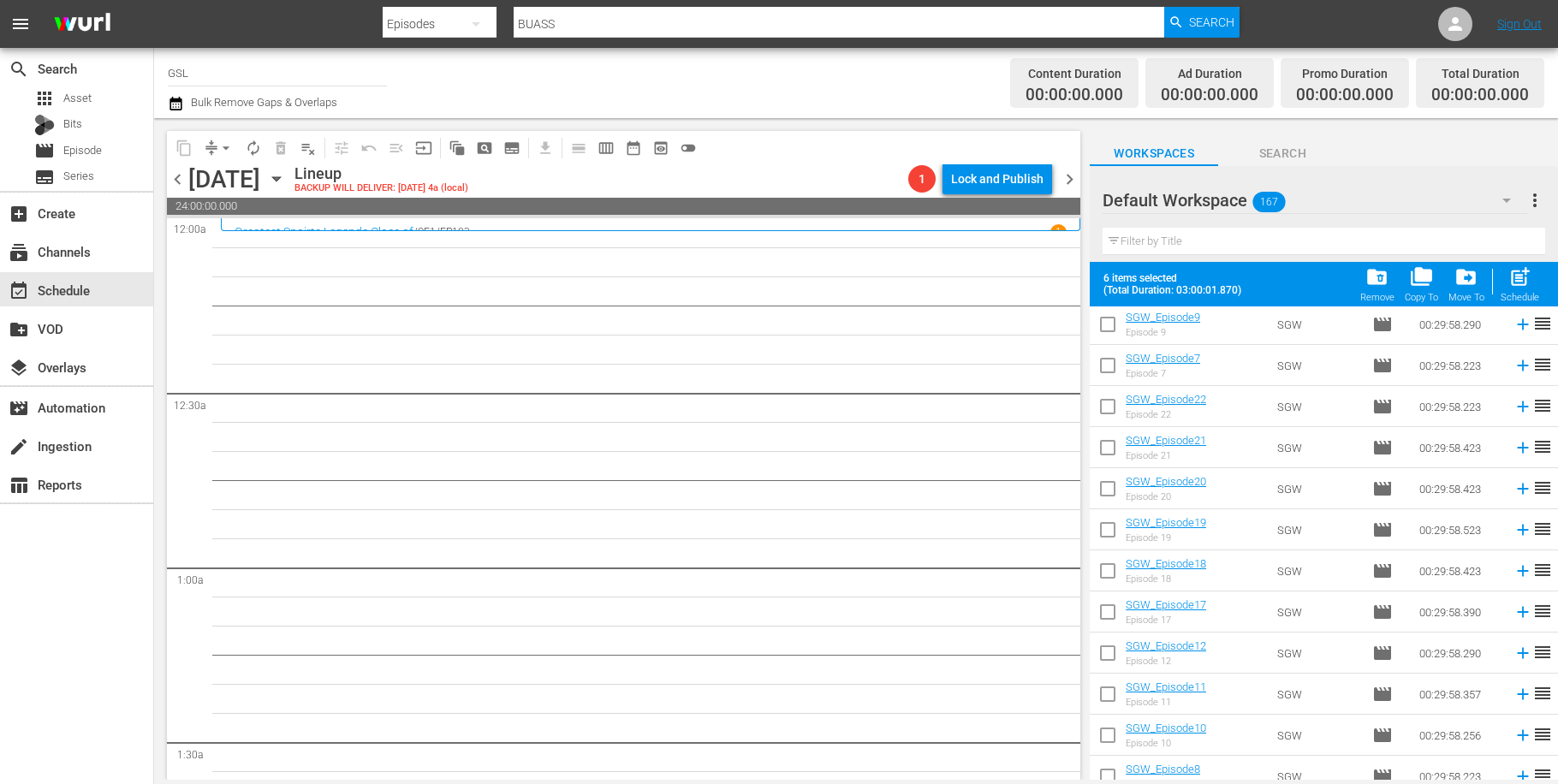
scroll to position [1985, 0]
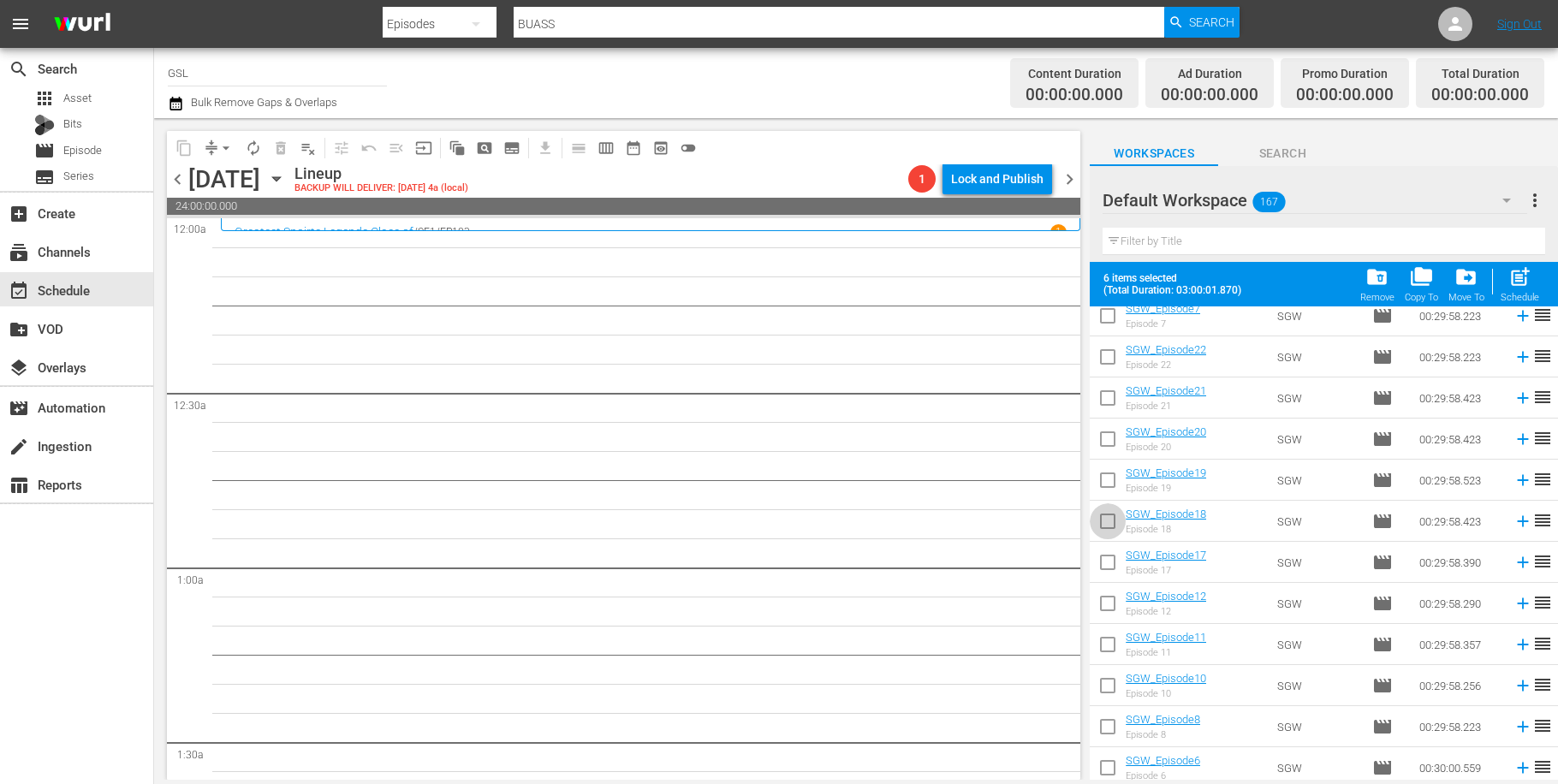
drag, startPoint x: 1117, startPoint y: 525, endPoint x: 1105, endPoint y: 539, distance: 18.4
click at [1116, 529] on input "checkbox" at bounding box center [1107, 524] width 36 height 36
checkbox input "true"
click at [1109, 680] on input "checkbox" at bounding box center [1107, 689] width 36 height 36
checkbox input "true"
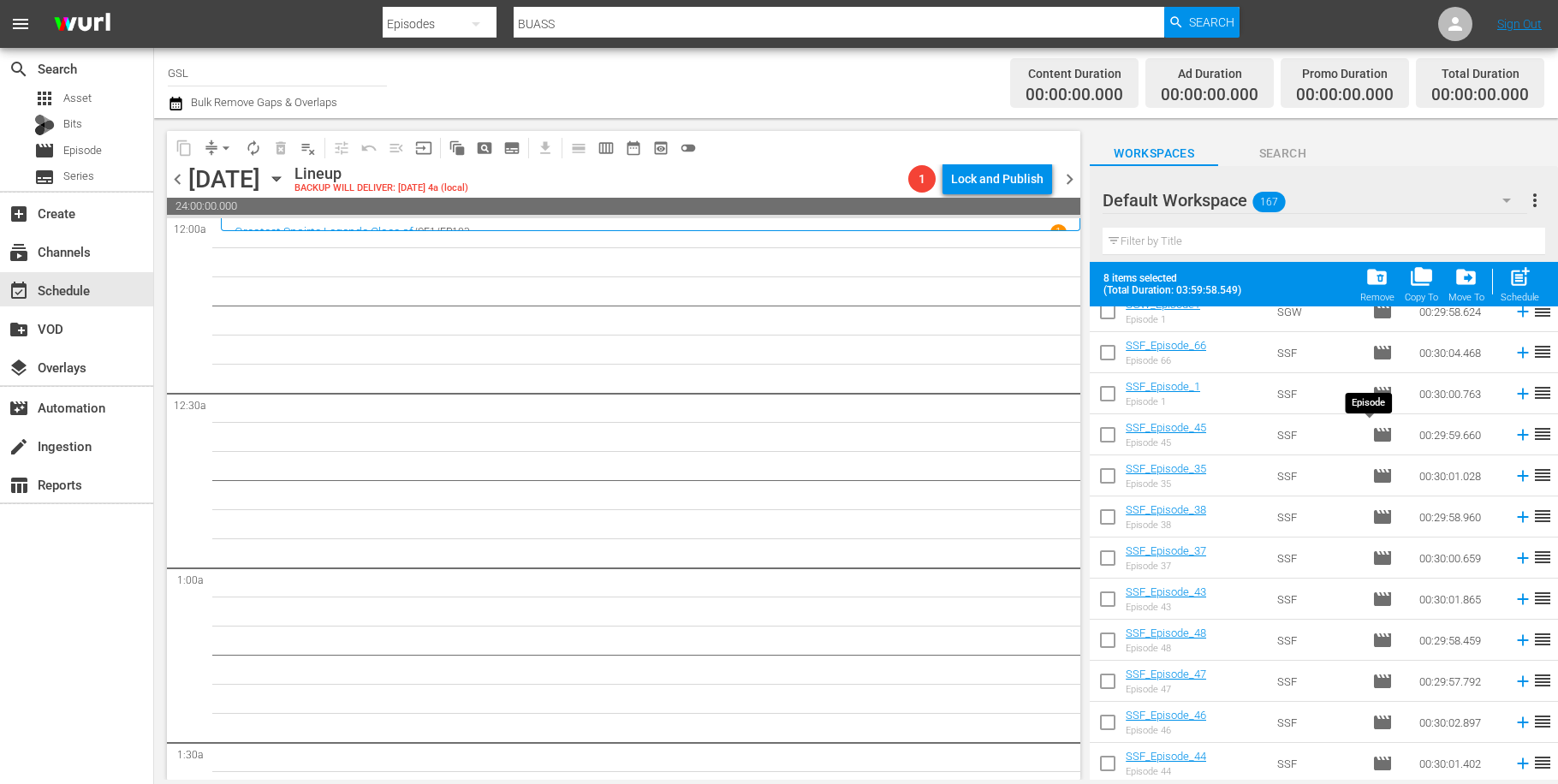
scroll to position [3161, 0]
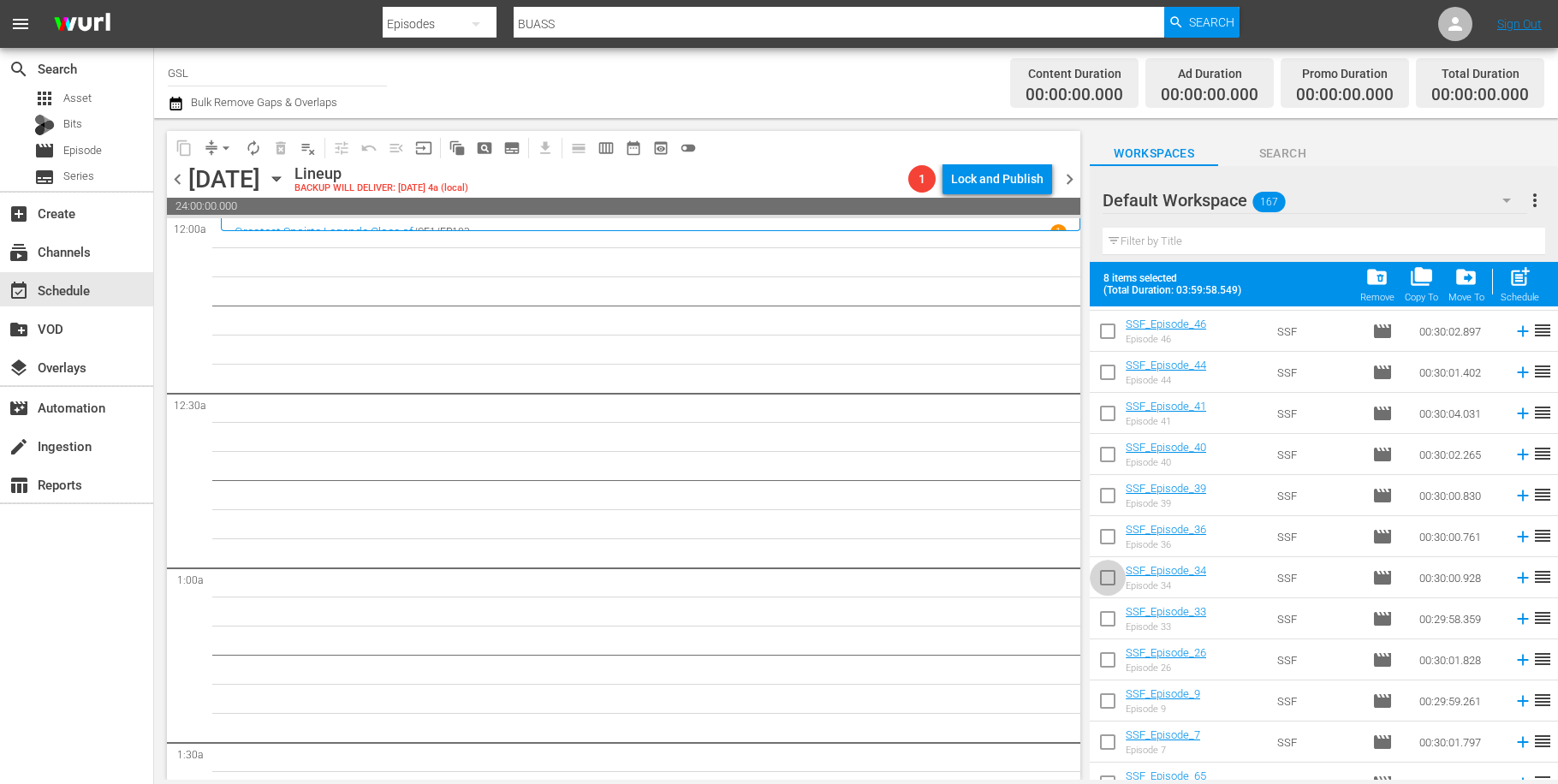
click at [1107, 585] on input "checkbox" at bounding box center [1107, 581] width 36 height 36
checkbox input "true"
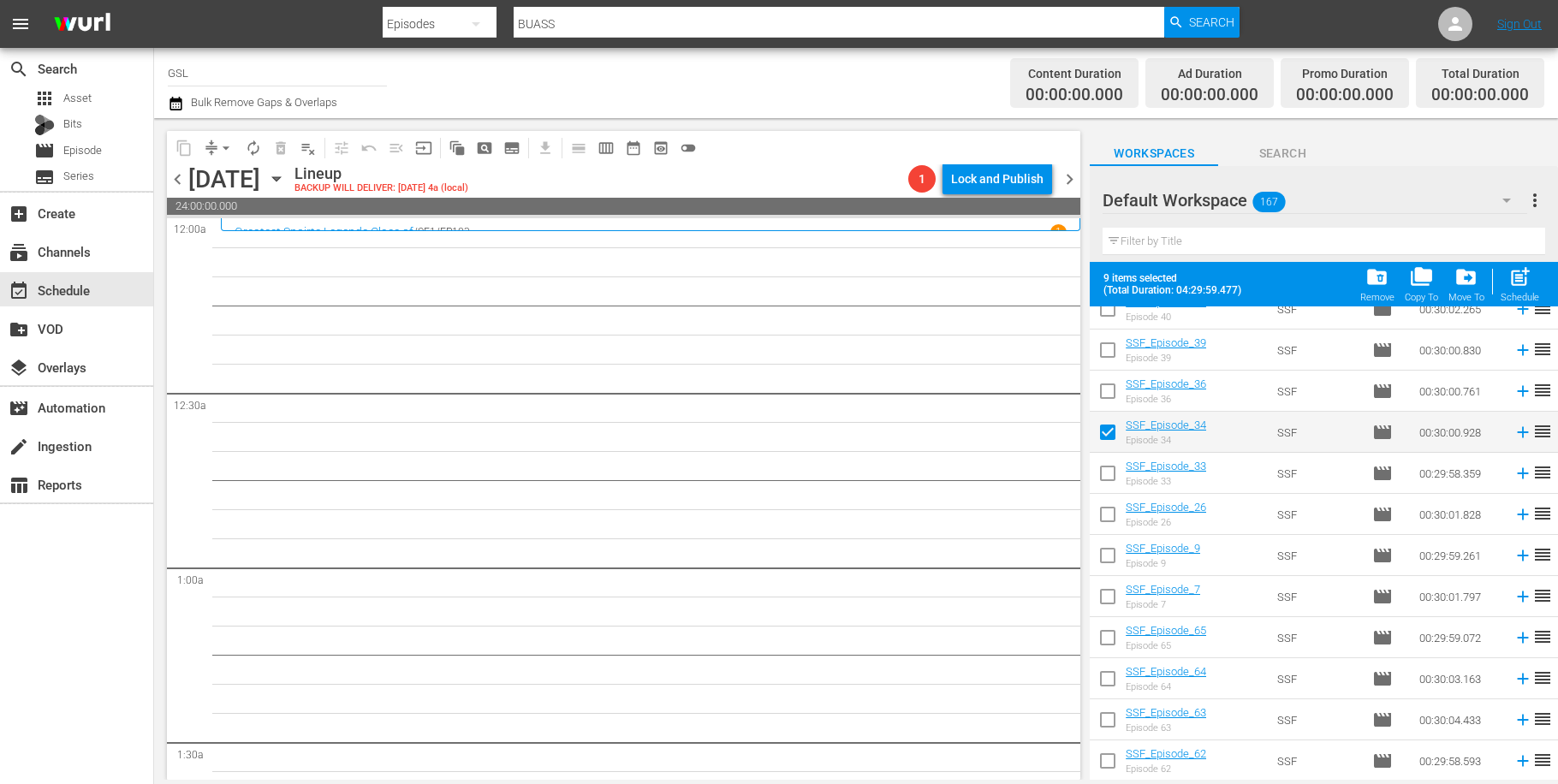
drag, startPoint x: 1115, startPoint y: 676, endPoint x: 1268, endPoint y: 674, distance: 153.0
click at [1117, 677] on input "checkbox" at bounding box center [1107, 681] width 36 height 36
checkbox input "true"
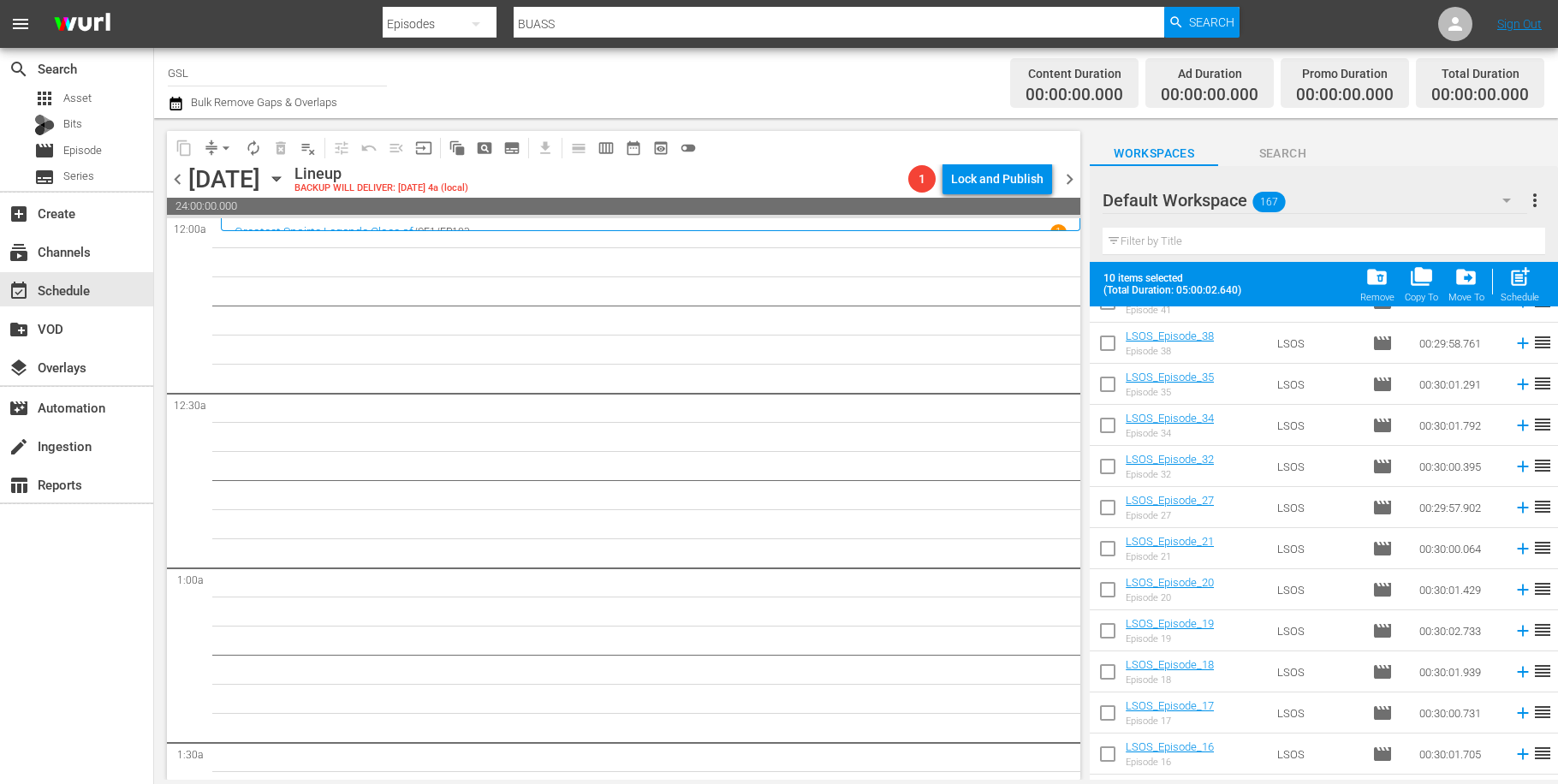
scroll to position [5697, 0]
click at [1107, 628] on input "checkbox" at bounding box center [1107, 633] width 36 height 36
checkbox input "true"
click at [1101, 464] on input "checkbox" at bounding box center [1107, 469] width 36 height 36
checkbox input "true"
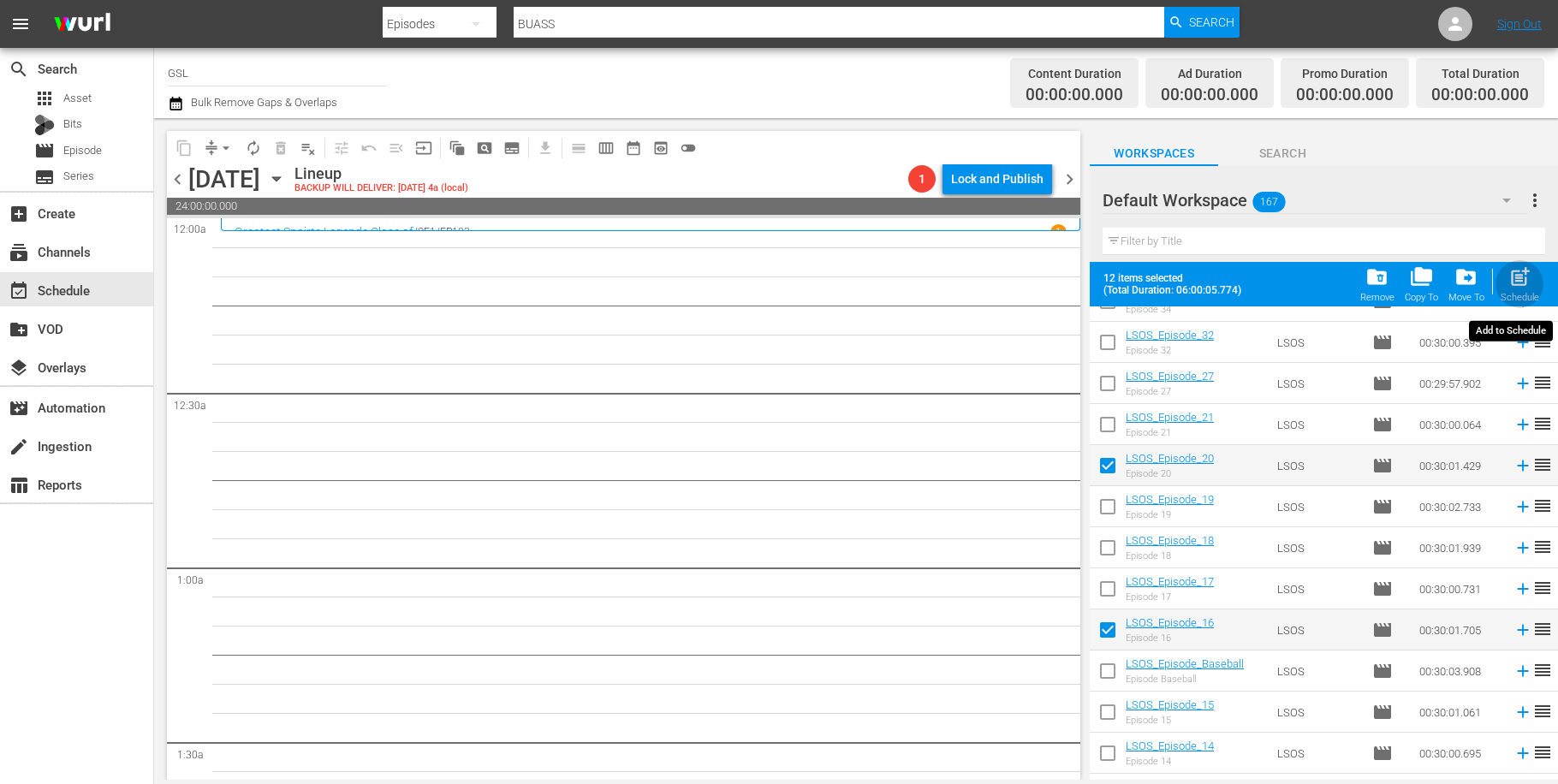
click at [1526, 283] on span "post_add" at bounding box center [1520, 277] width 23 height 23
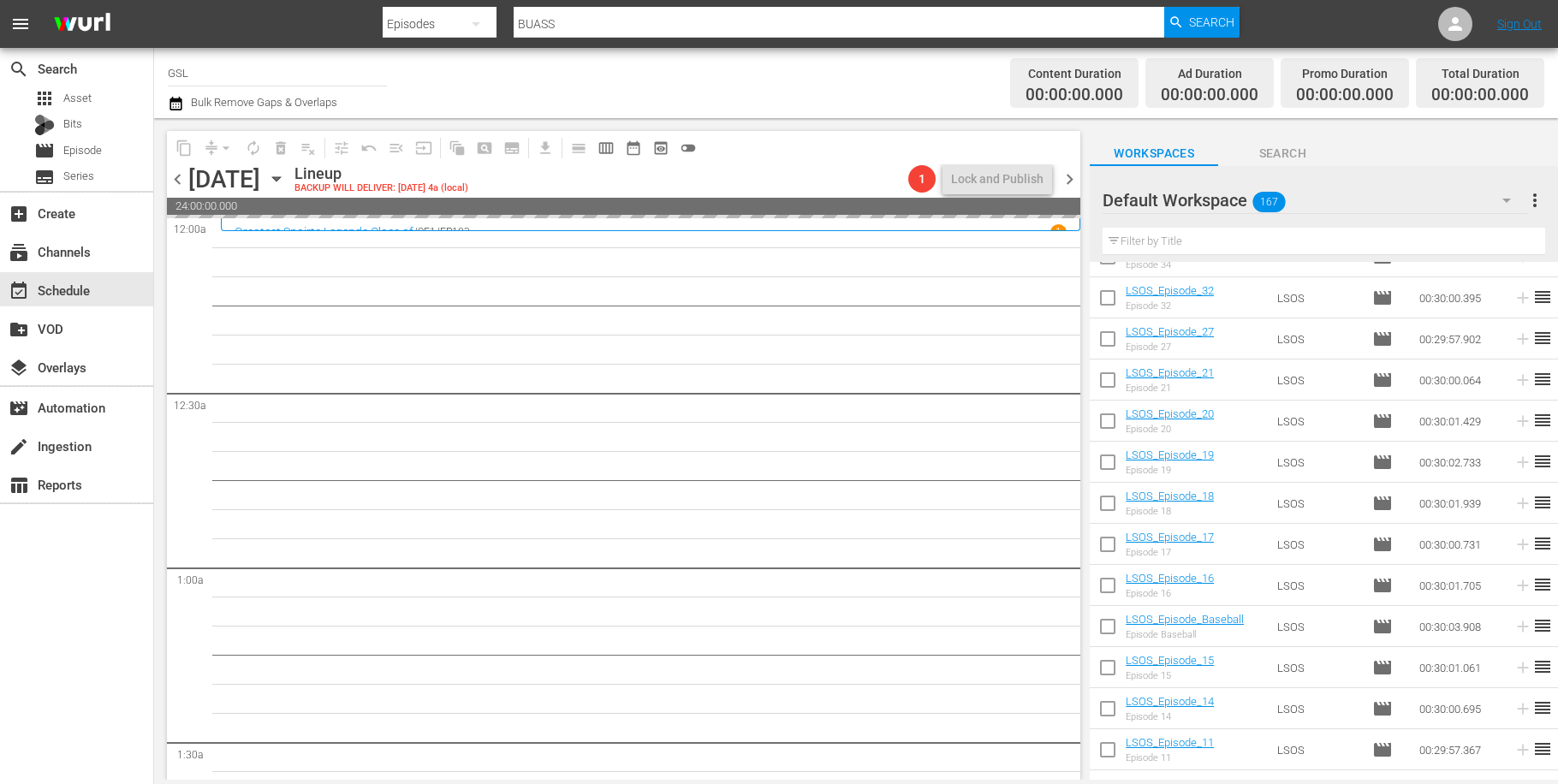
checkbox input "false"
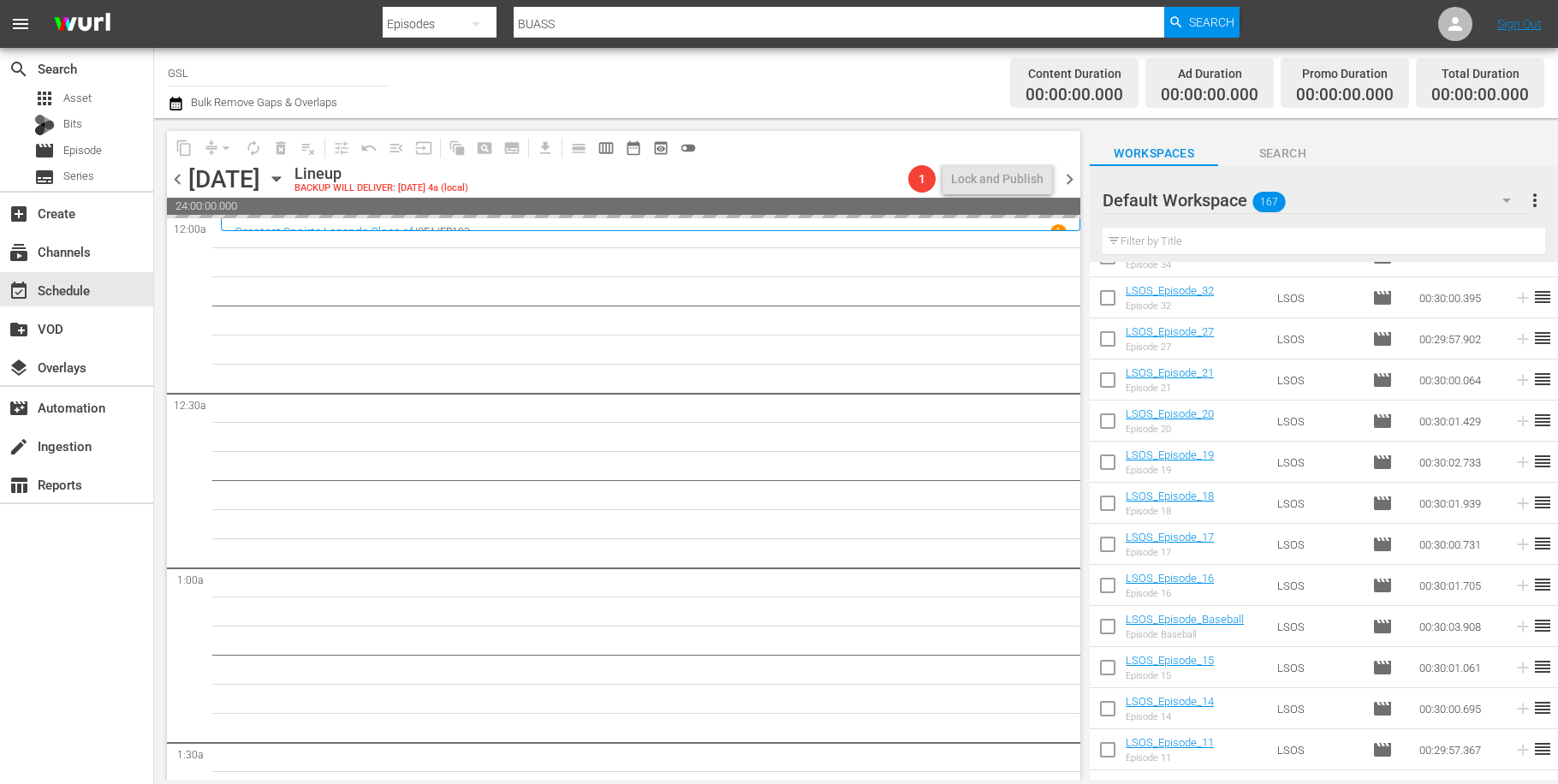
checkbox input "false"
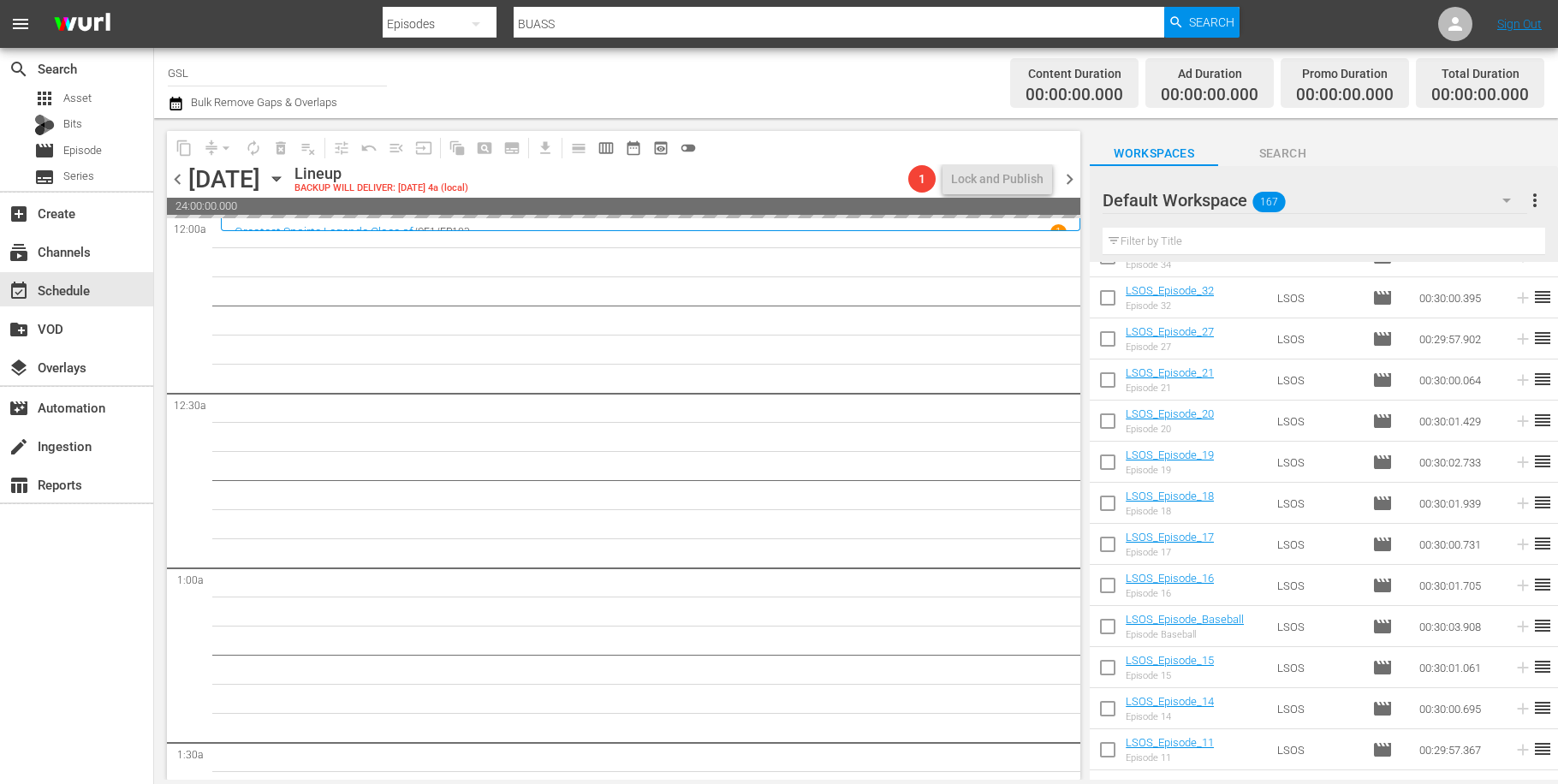
checkbox input "false"
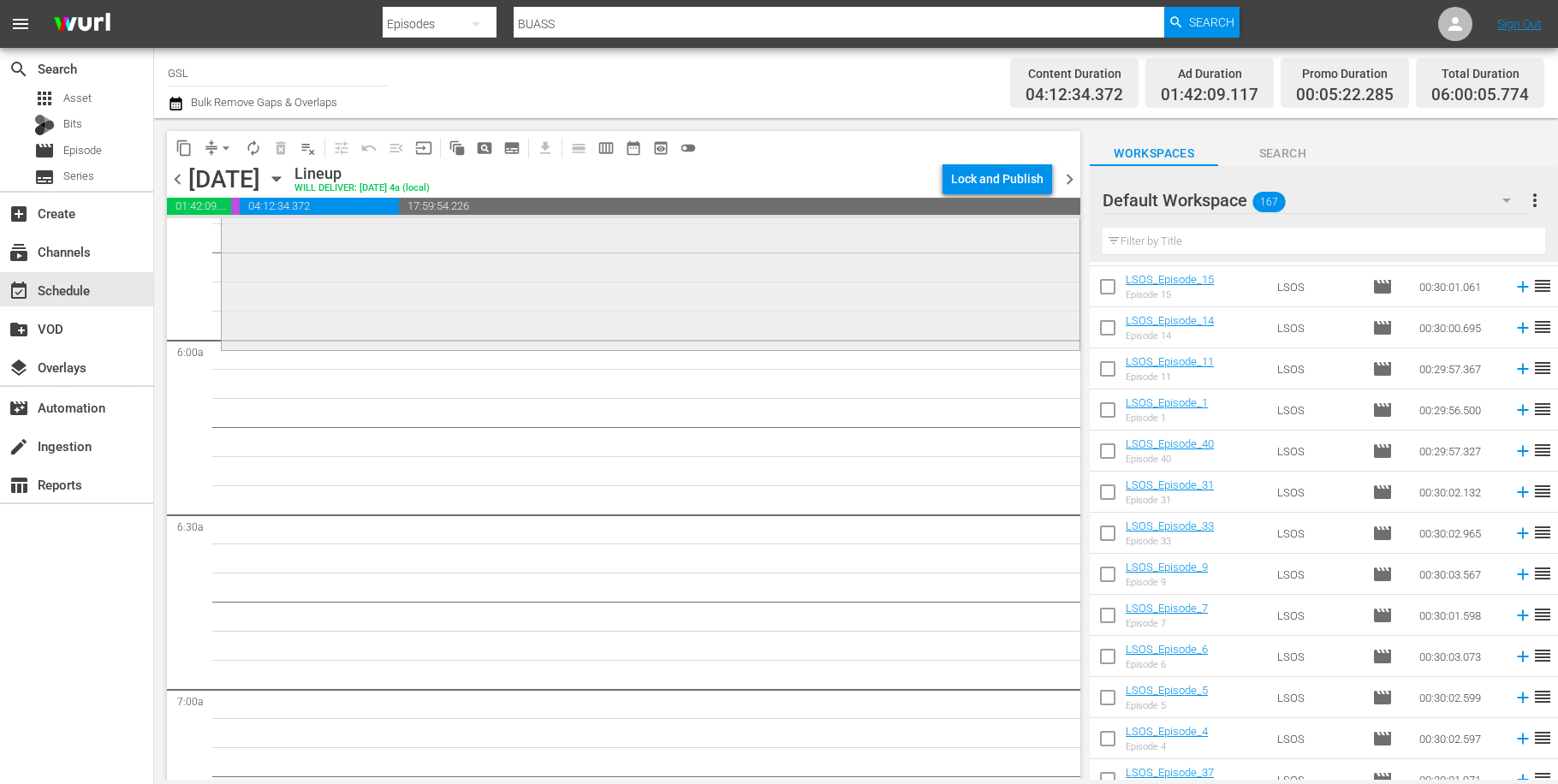
scroll to position [1766, 0]
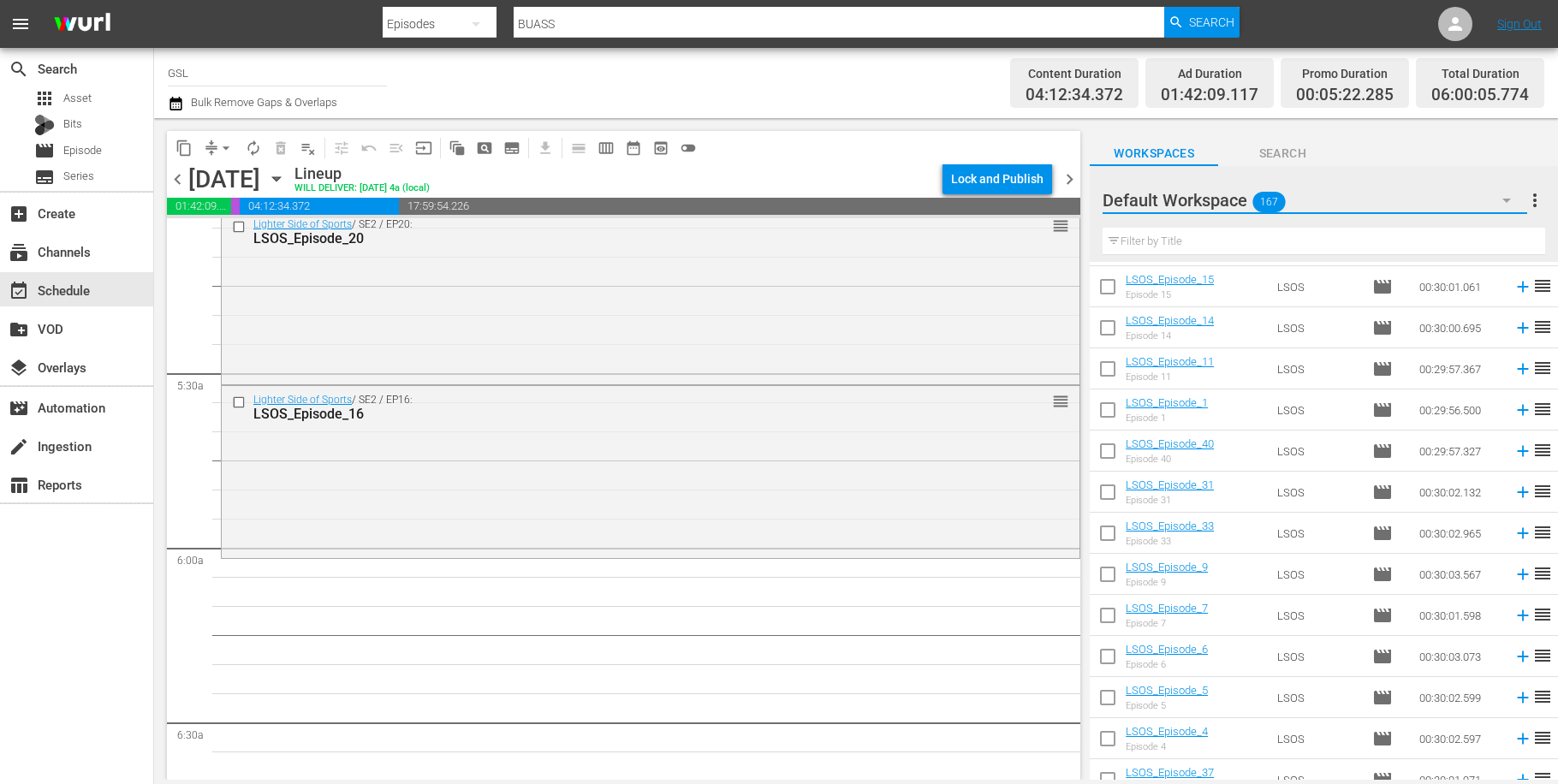
click at [1508, 201] on icon "button" at bounding box center [1506, 201] width 8 height 5
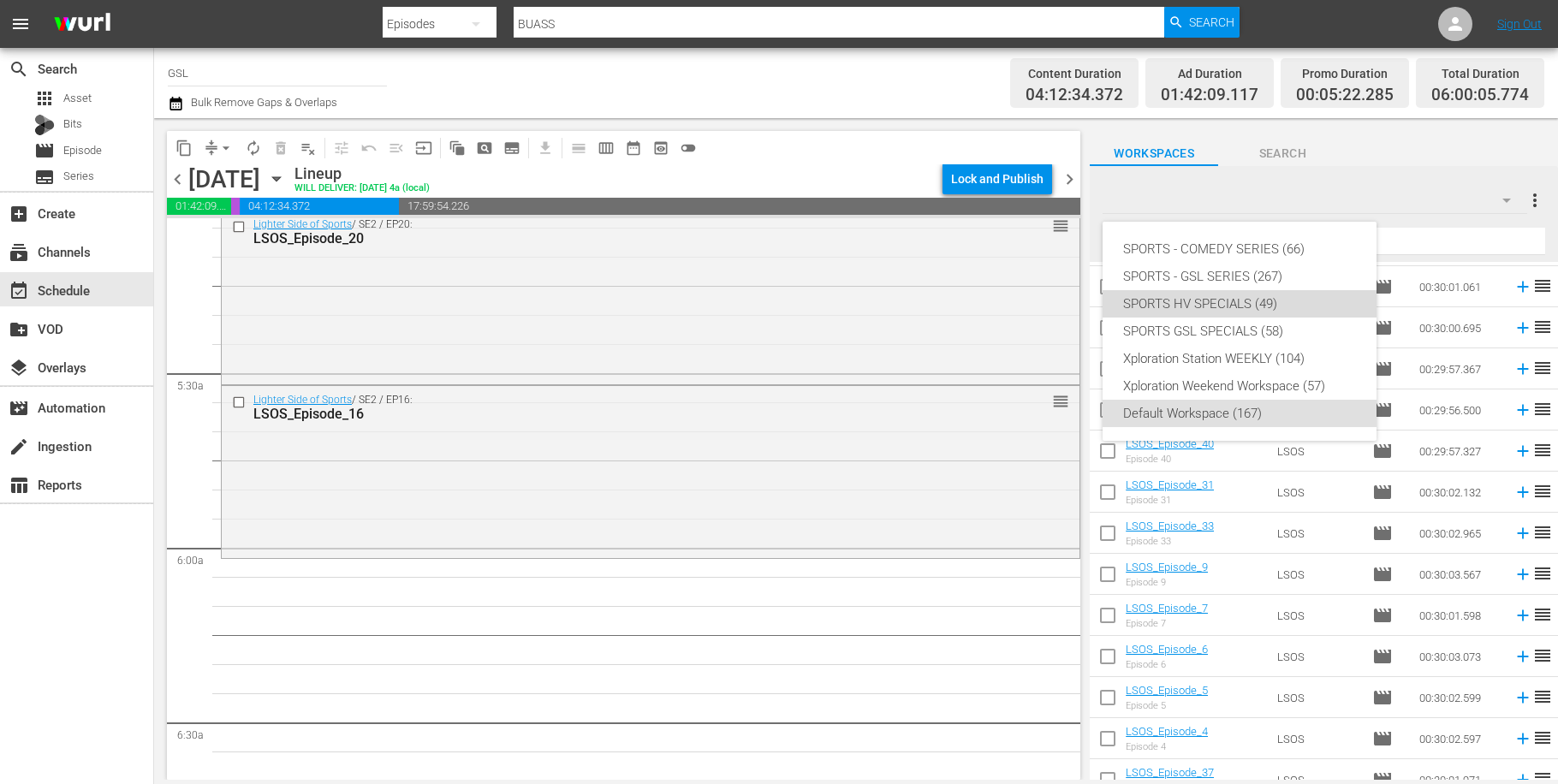
click at [1255, 314] on div "SPORTS HV SPECIALS (49)" at bounding box center [1239, 304] width 233 height 27
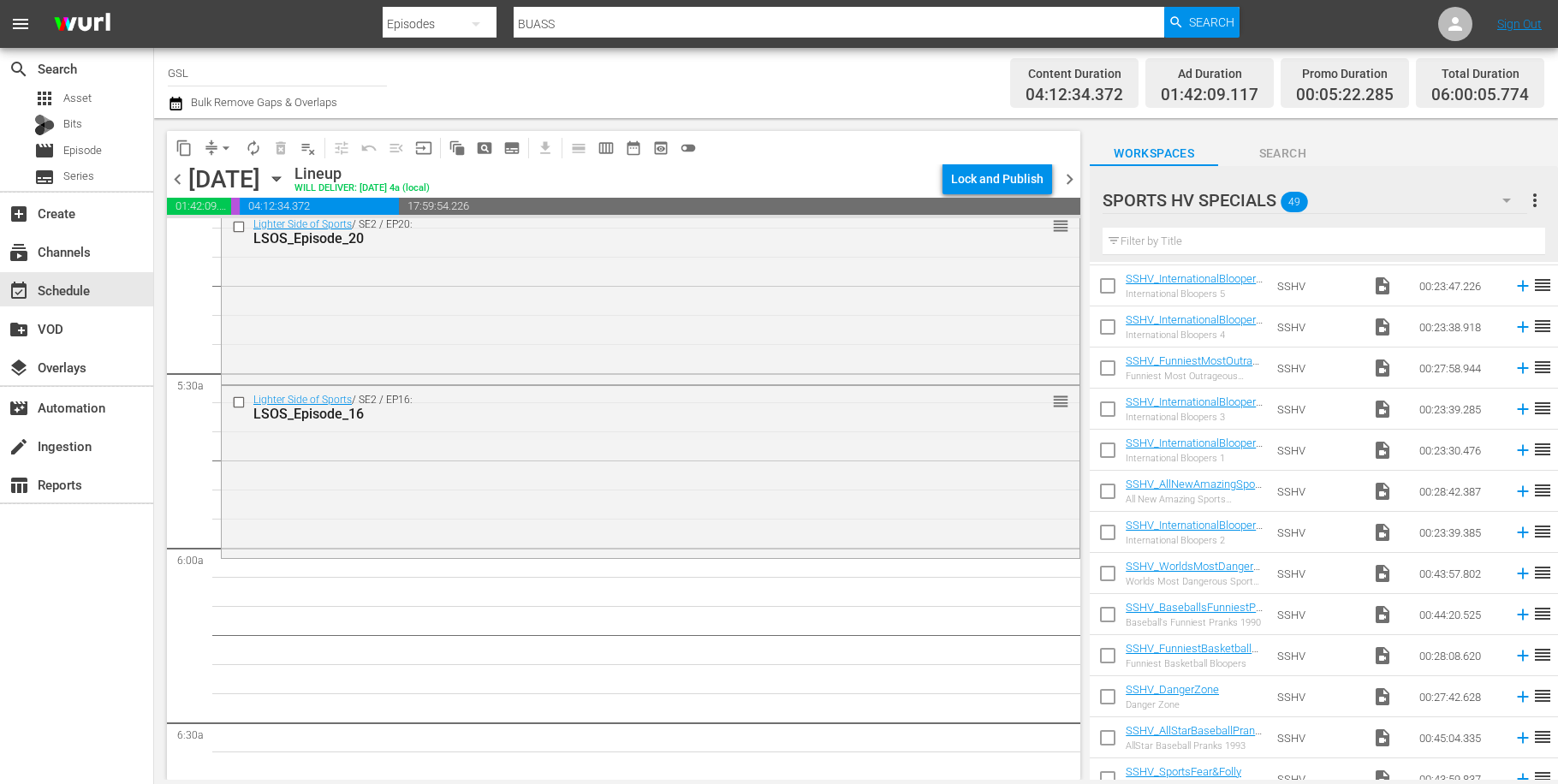
scroll to position [118, 0]
click at [1099, 406] on input "checkbox" at bounding box center [1107, 415] width 36 height 36
checkbox input "true"
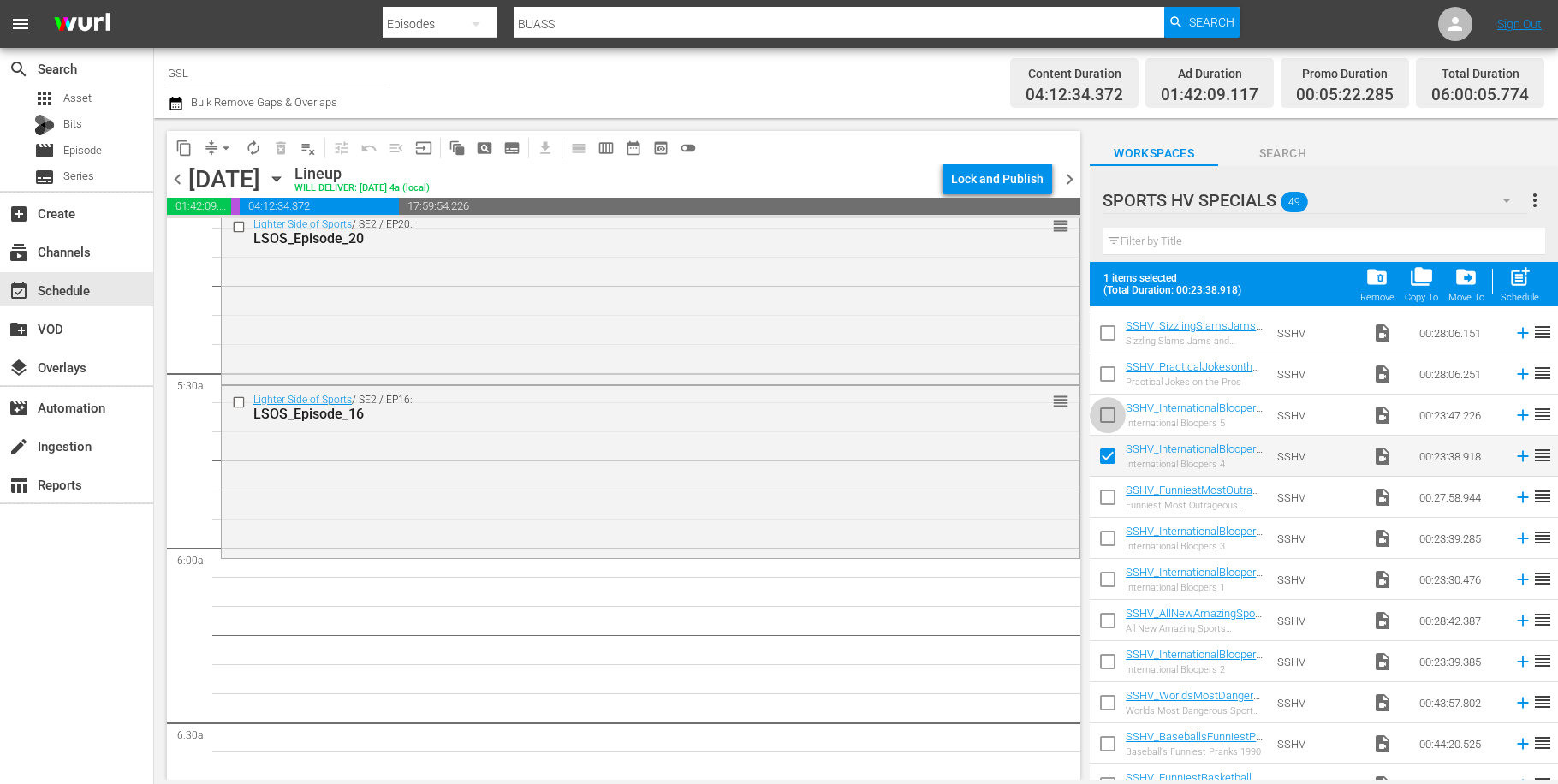
click at [1100, 408] on input "checkbox" at bounding box center [1107, 418] width 36 height 36
checkbox input "true"
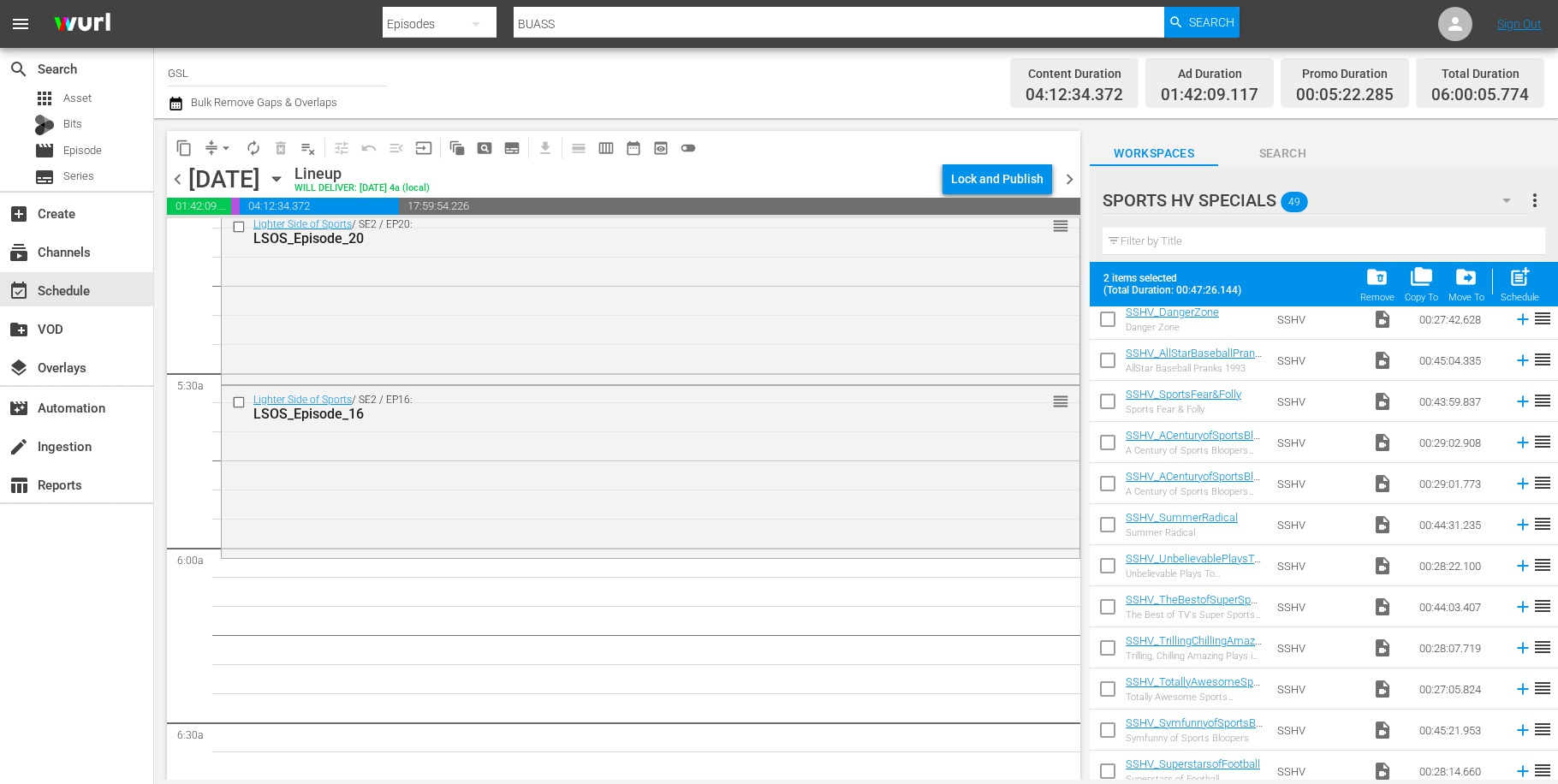
scroll to position [626, 0]
click at [1106, 509] on span at bounding box center [1107, 522] width 36 height 36
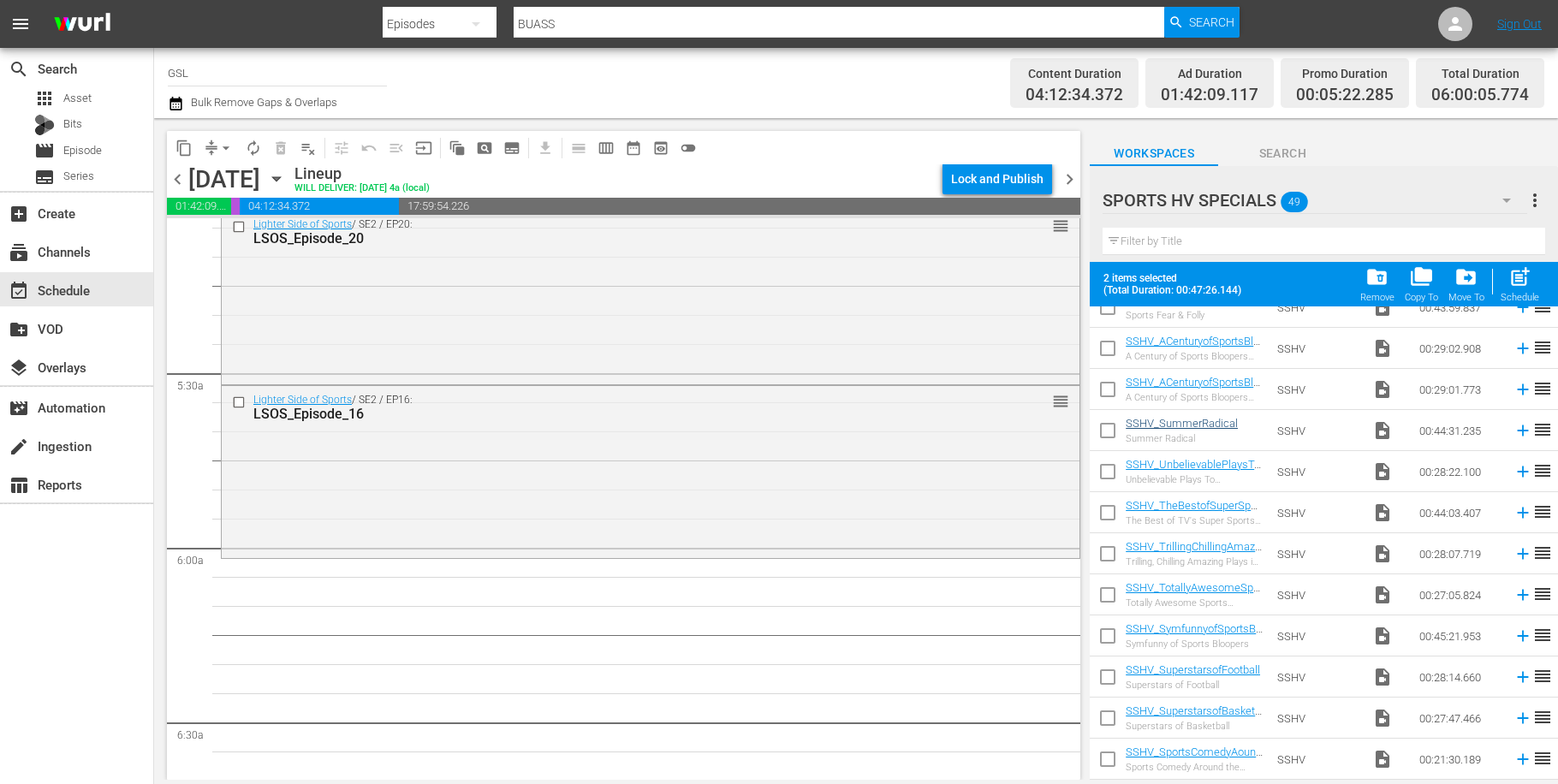
scroll to position [781, 0]
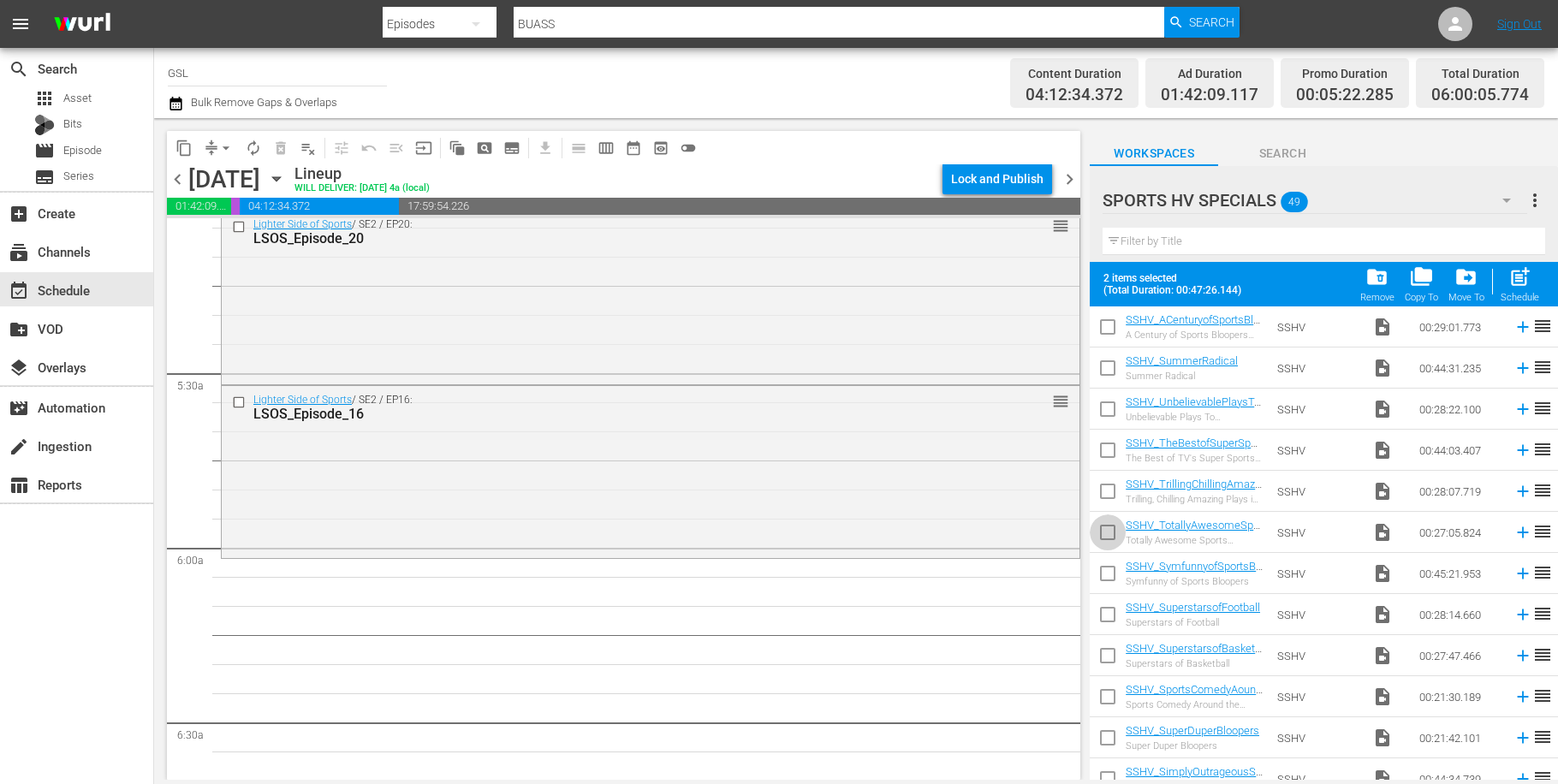
click at [1117, 532] on input "checkbox" at bounding box center [1107, 535] width 36 height 36
checkbox input "true"
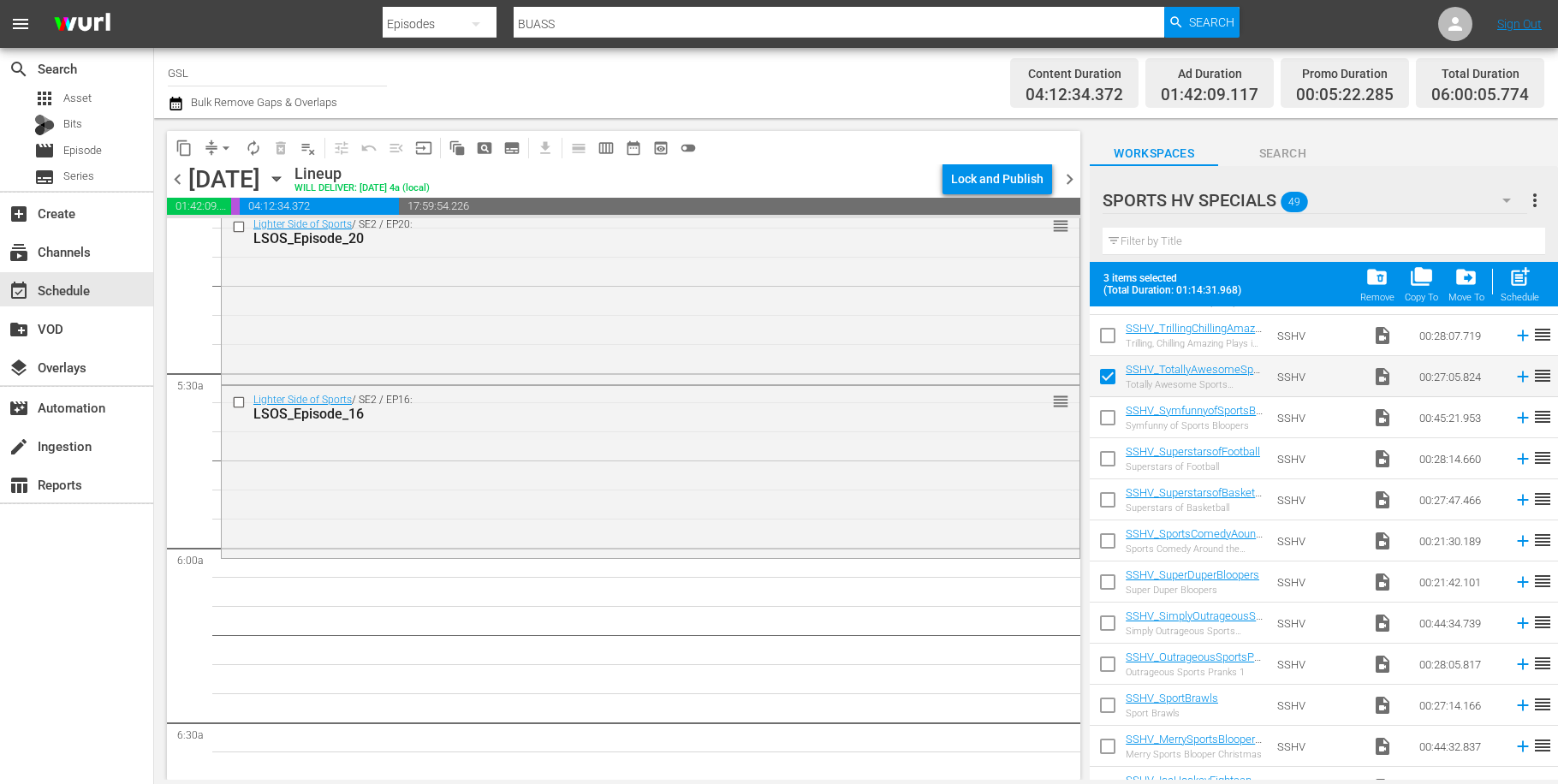
click at [1110, 417] on input "checkbox" at bounding box center [1107, 420] width 36 height 36
checkbox input "true"
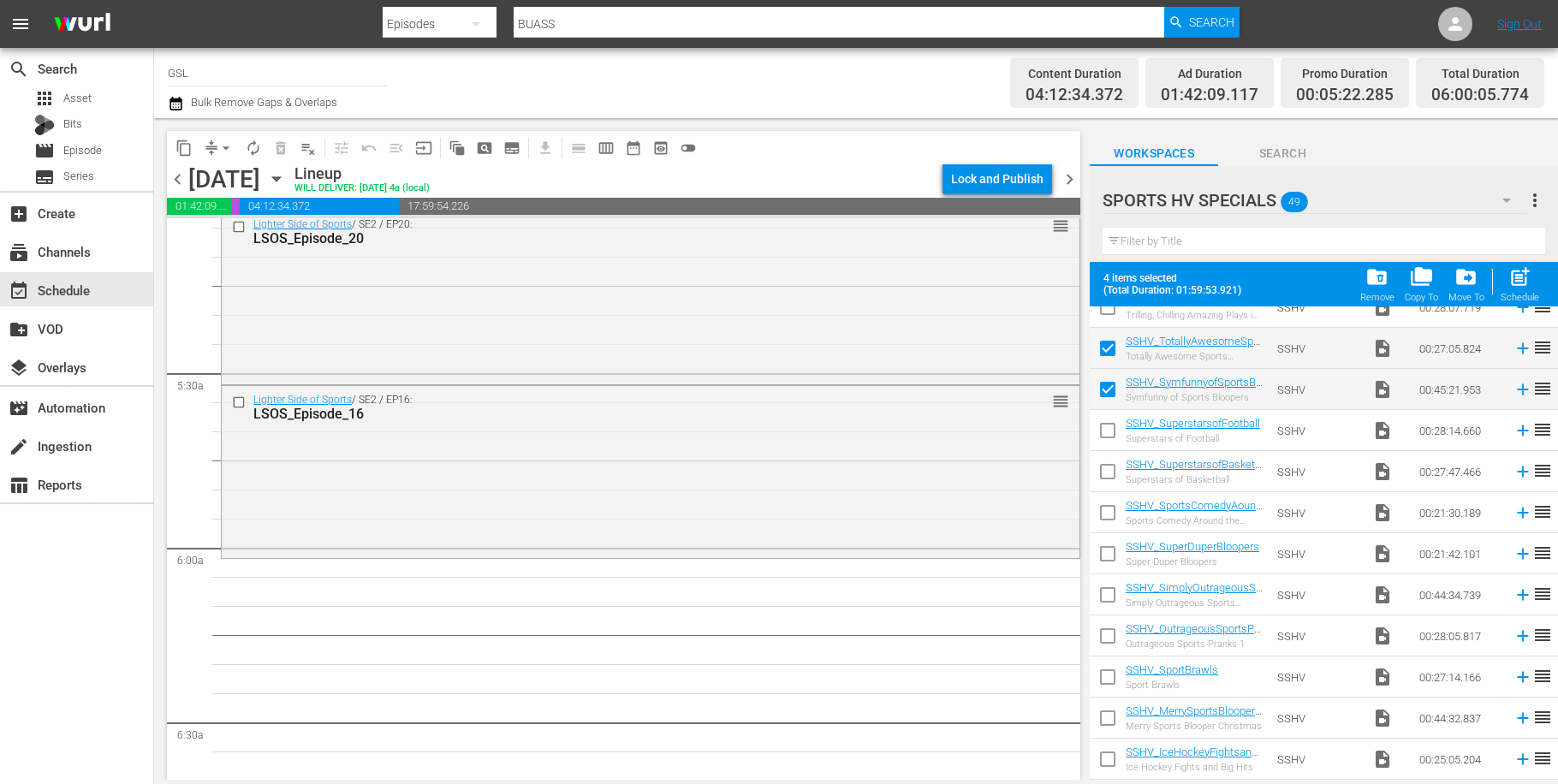
scroll to position [1177, 0]
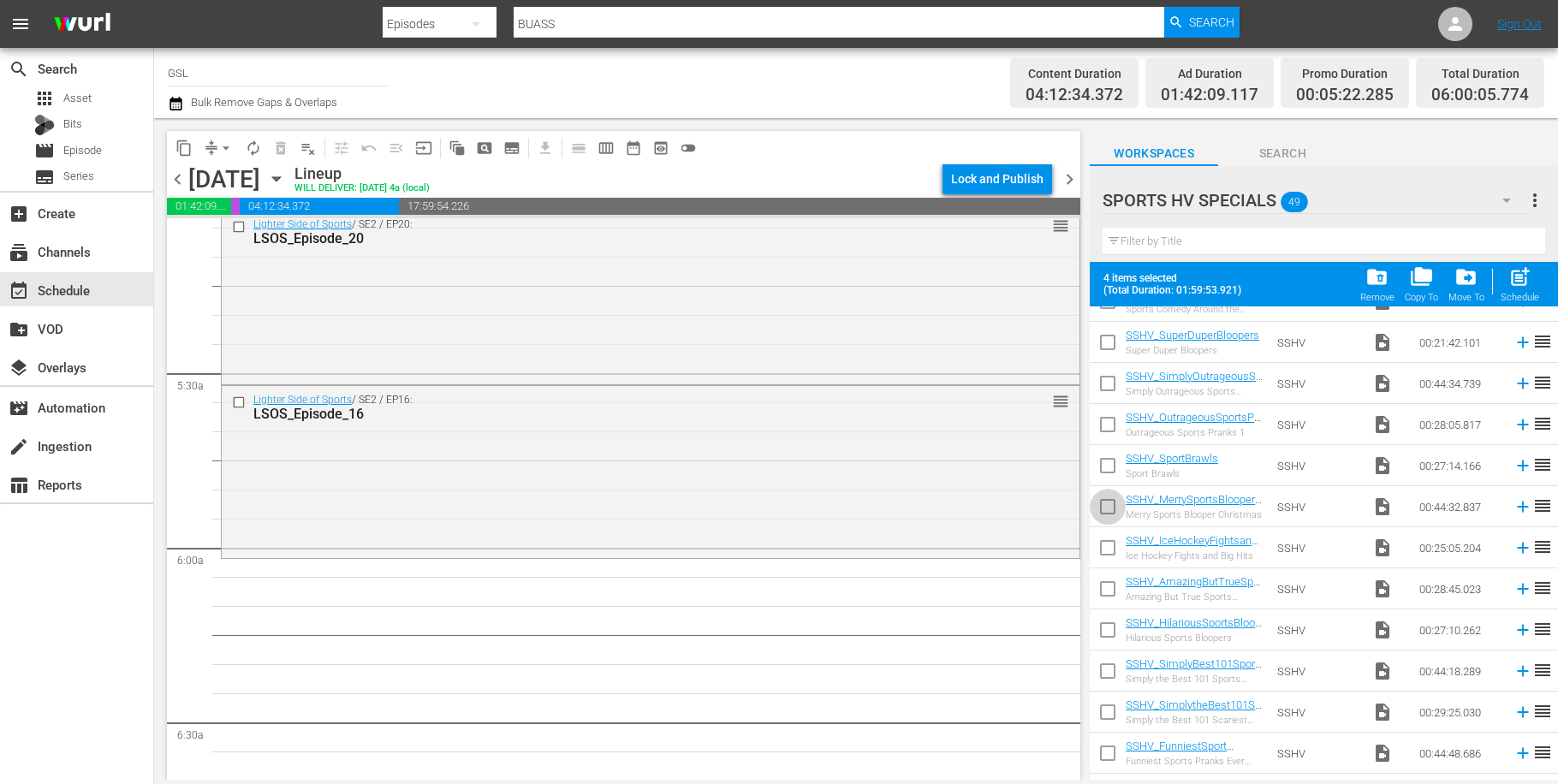
click at [1114, 510] on input "checkbox" at bounding box center [1107, 509] width 36 height 36
checkbox input "true"
click at [1111, 551] on input "checkbox" at bounding box center [1107, 550] width 36 height 36
checkbox input "true"
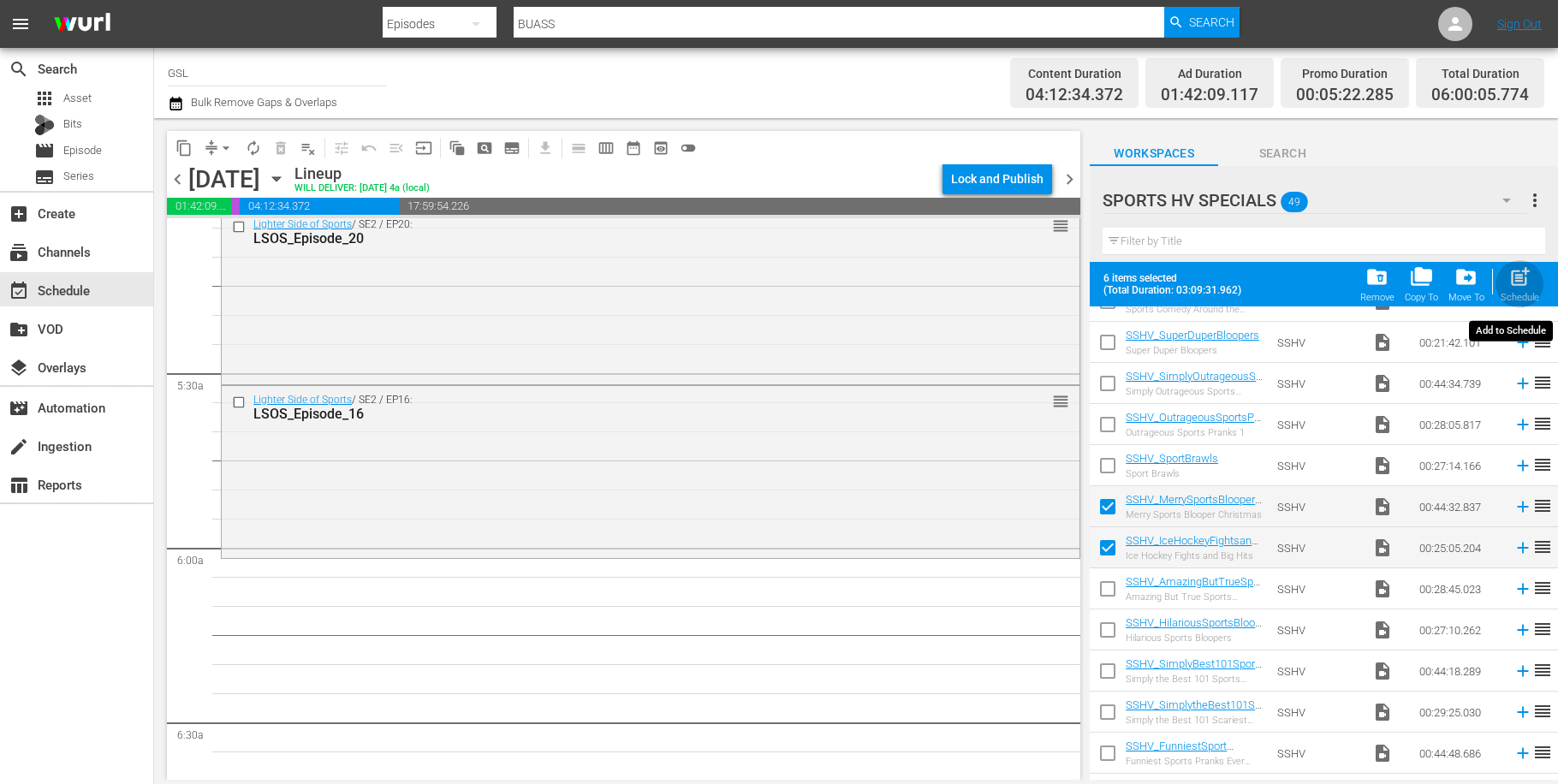
click at [1530, 280] on span "post_add" at bounding box center [1520, 277] width 23 height 23
checkbox input "false"
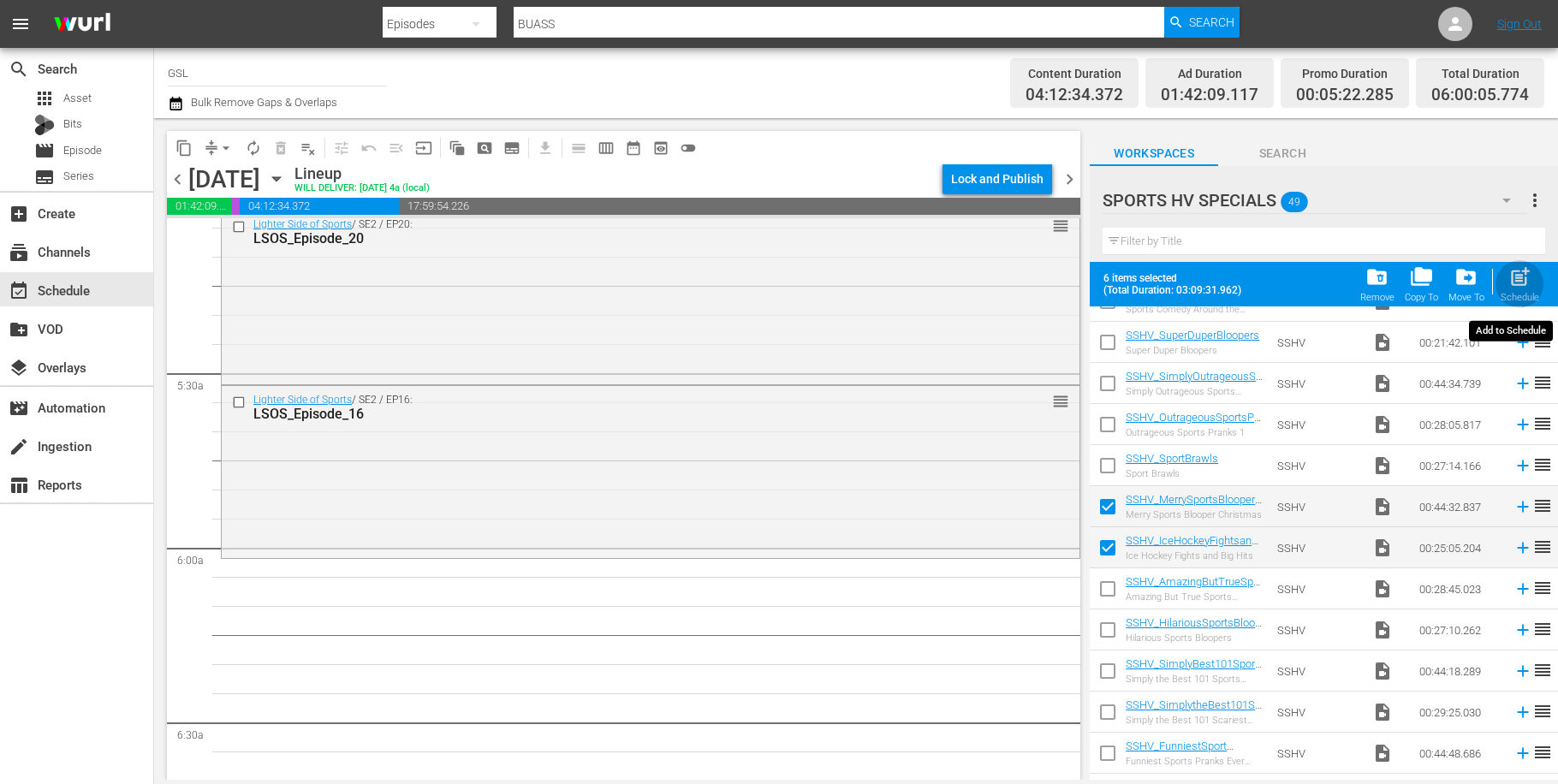
checkbox input "false"
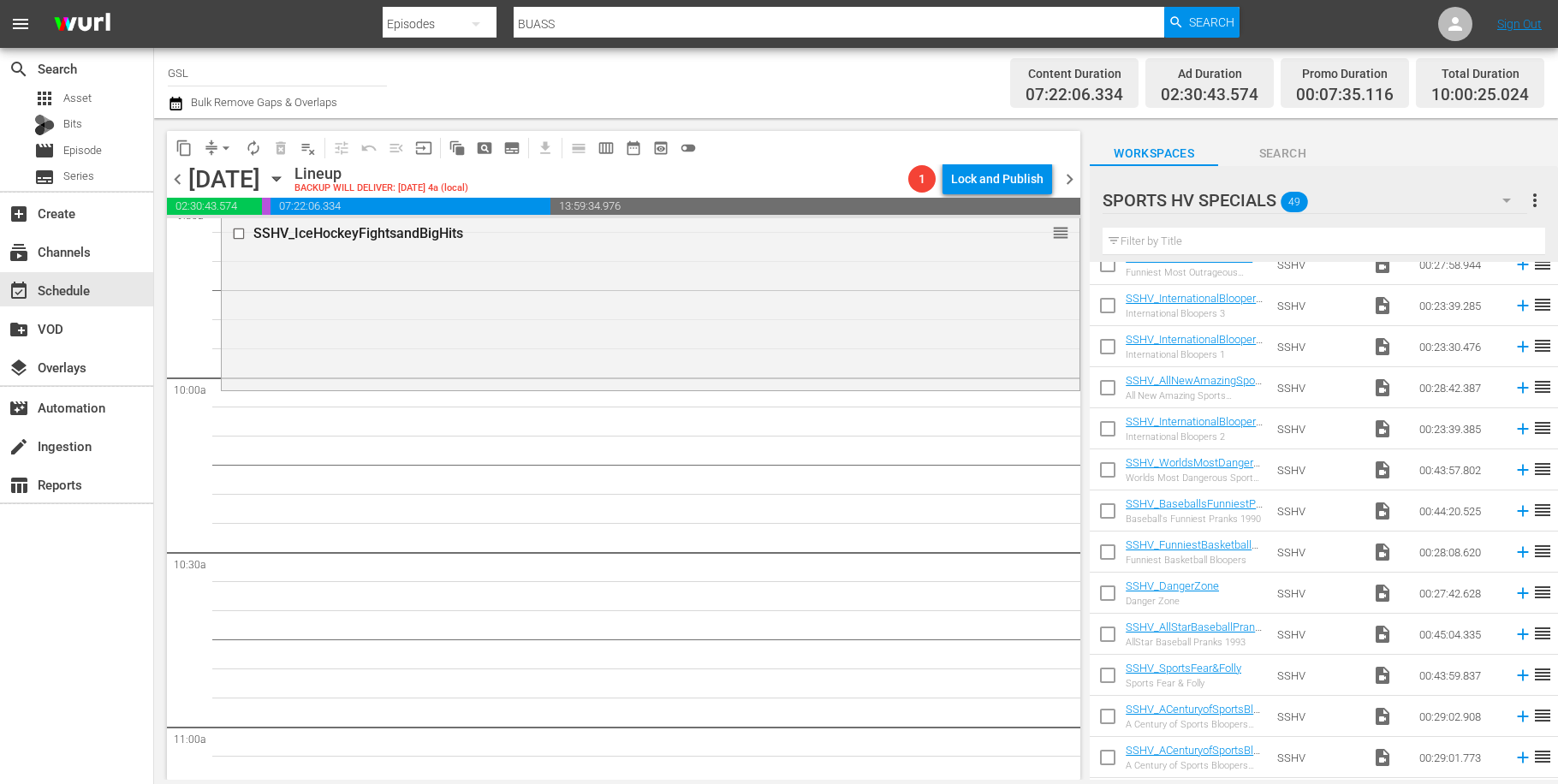
scroll to position [0, 0]
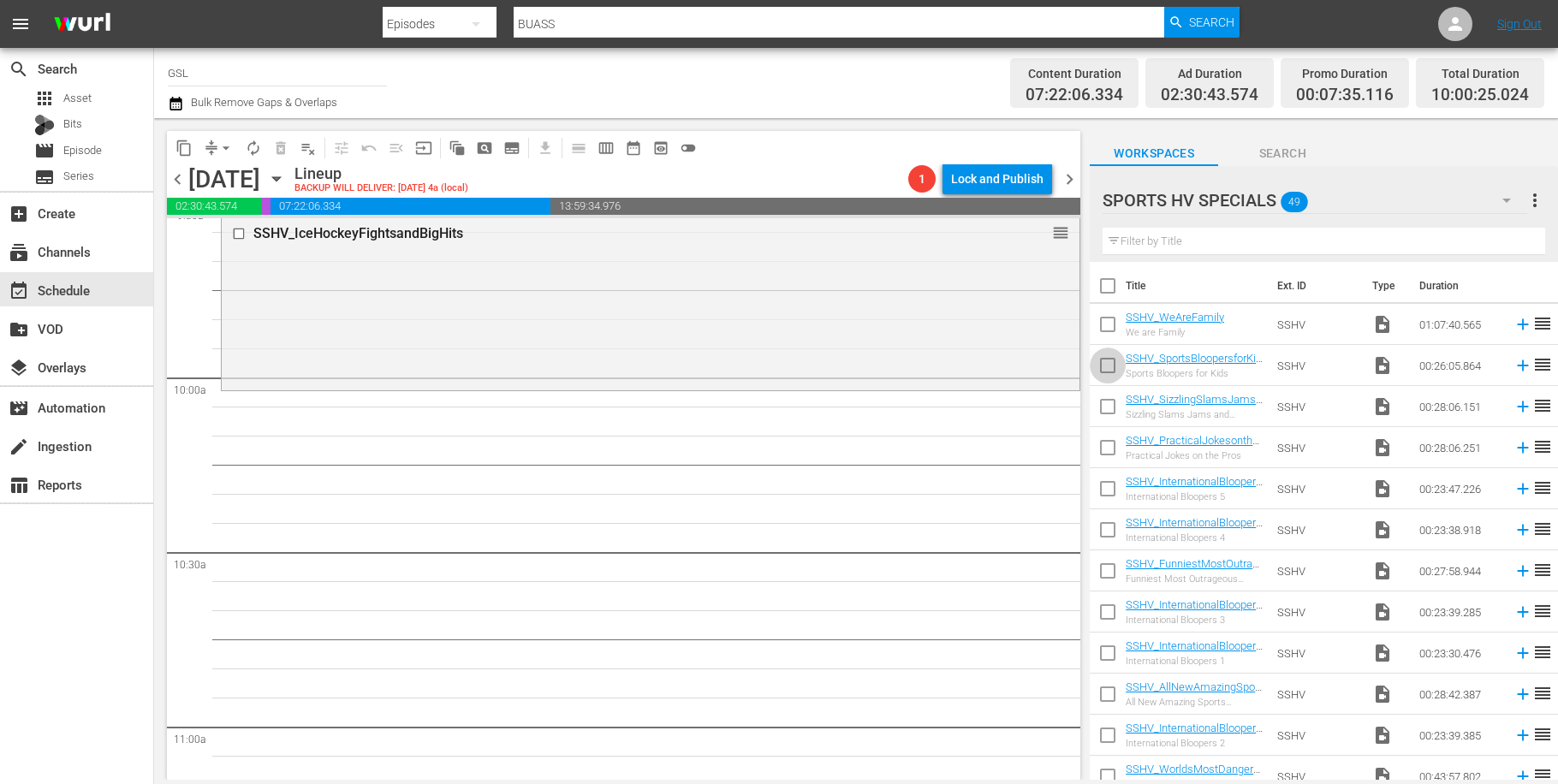
drag, startPoint x: 1116, startPoint y: 357, endPoint x: 1115, endPoint y: 373, distance: 16.0
click at [1116, 359] on input "checkbox" at bounding box center [1107, 368] width 36 height 36
checkbox input "true"
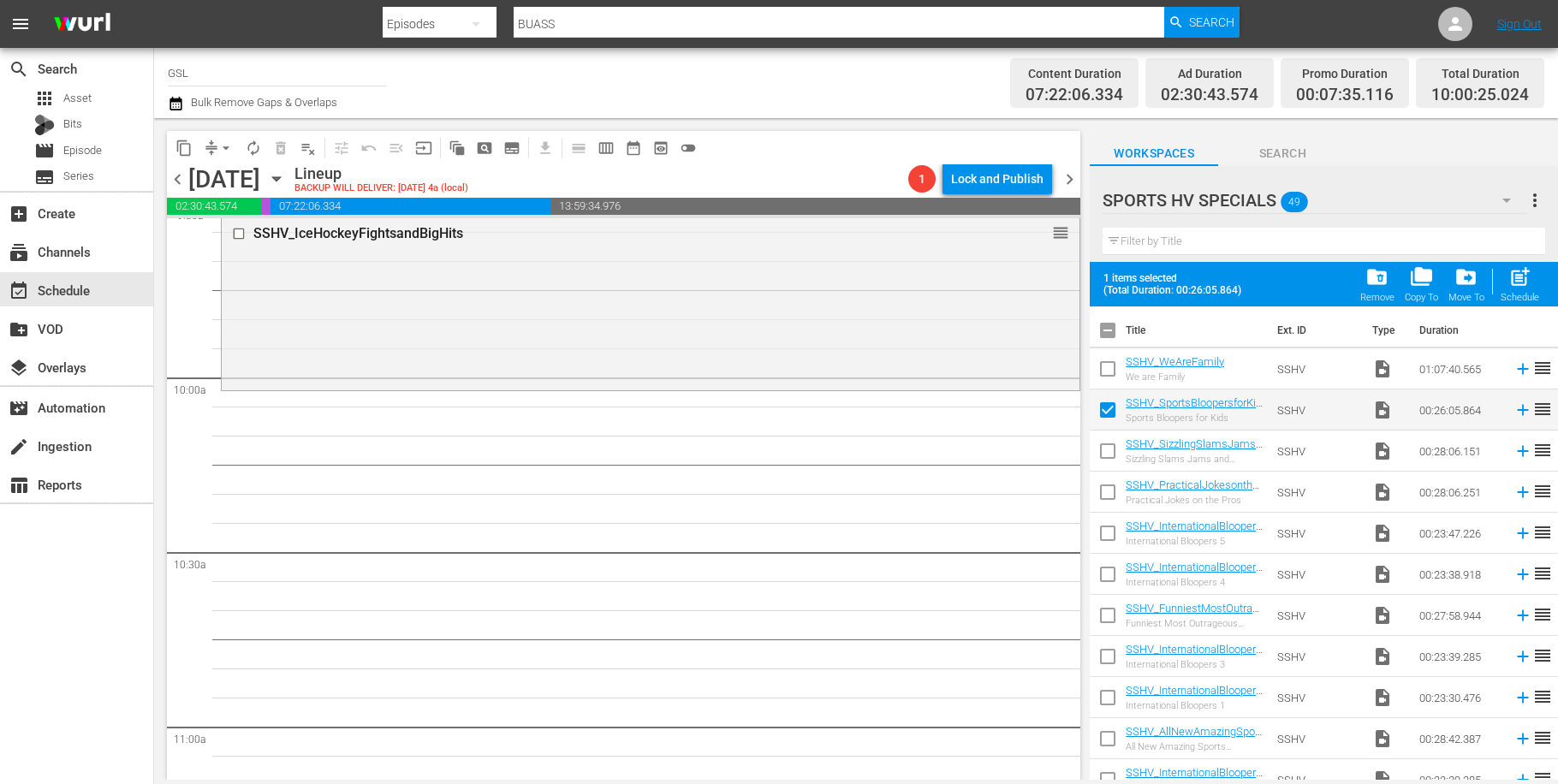
click at [1115, 450] on input "checkbox" at bounding box center [1107, 454] width 36 height 36
checkbox input "true"
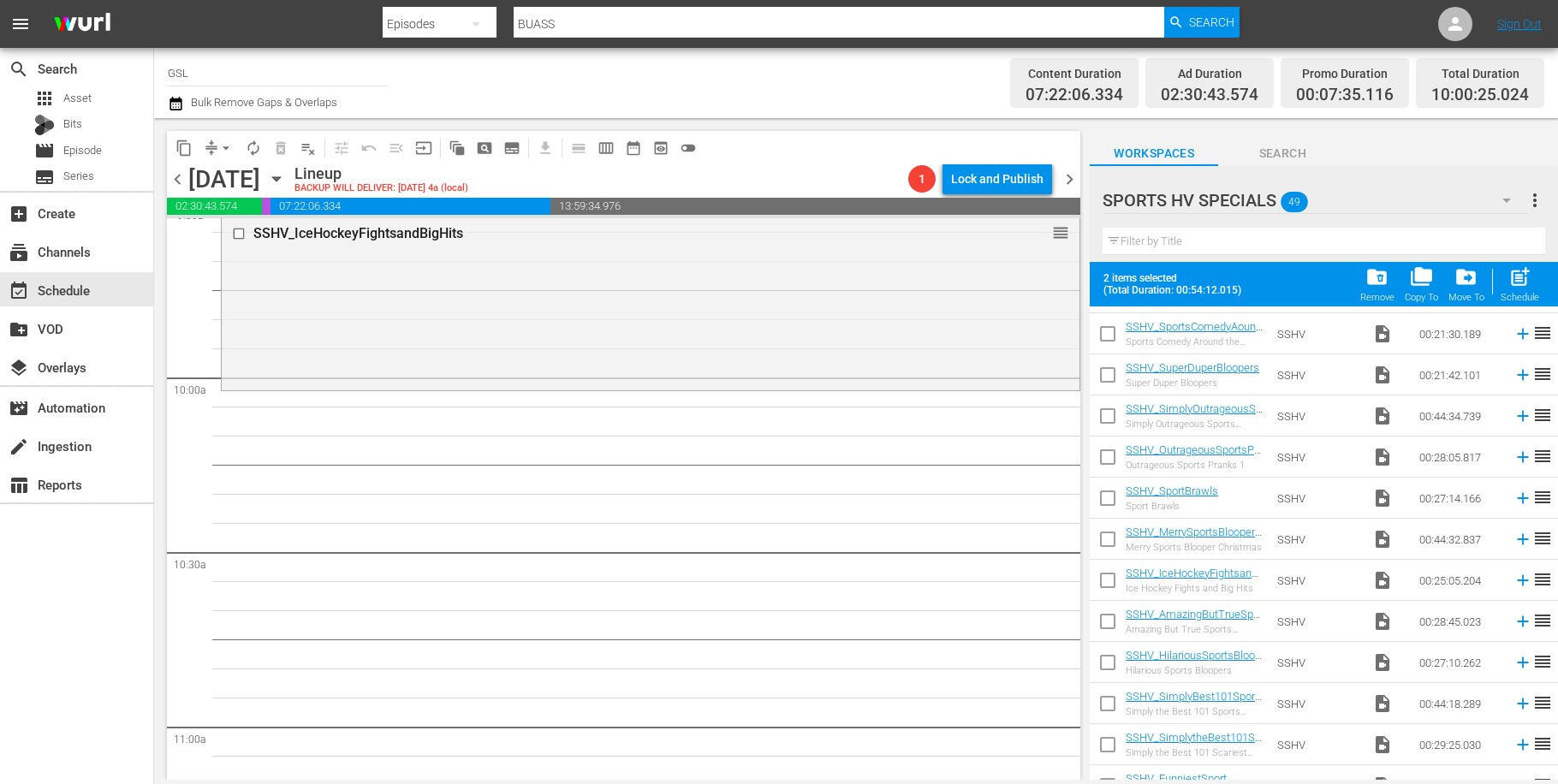
scroll to position [1580, 0]
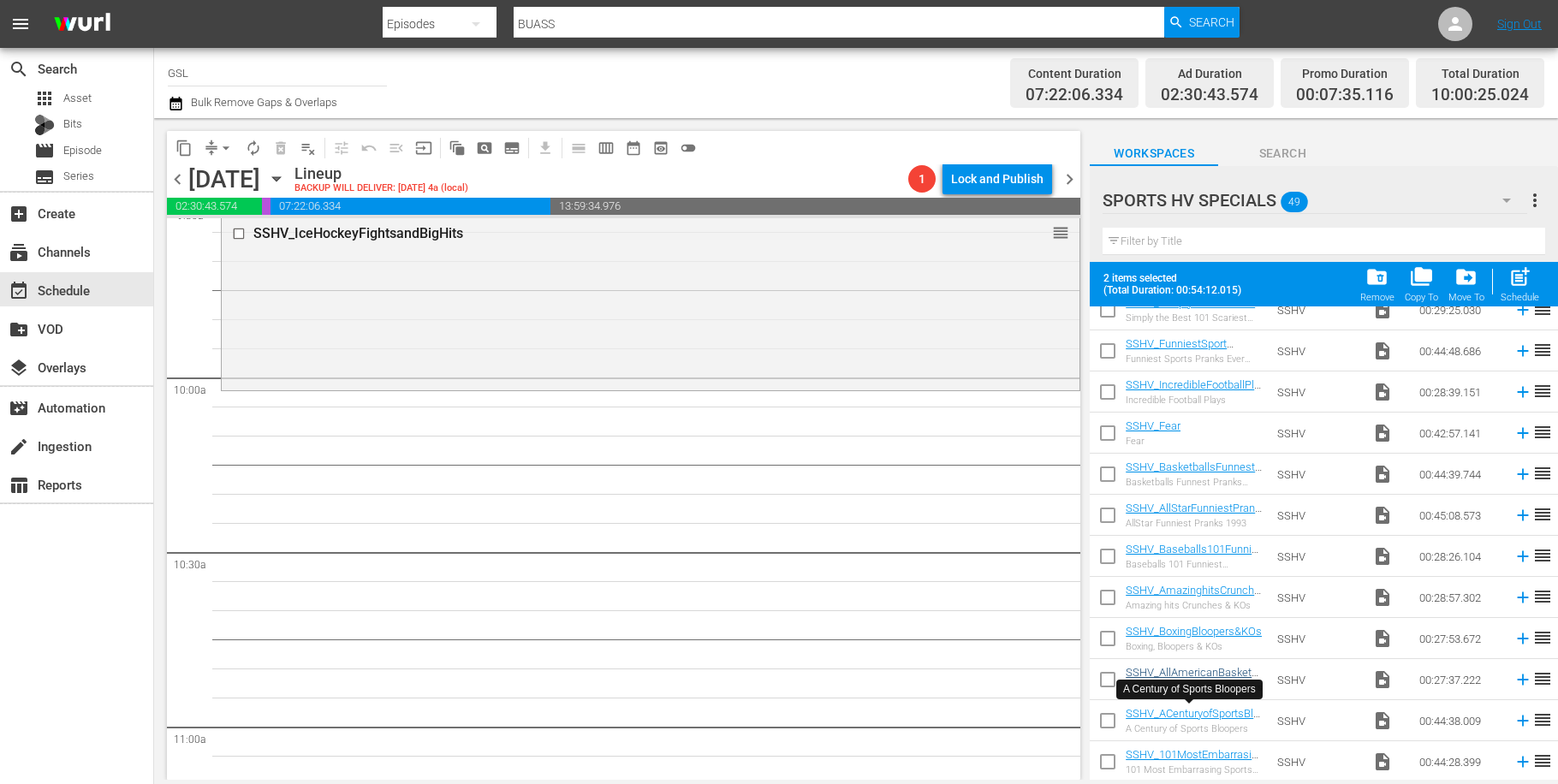
click at [1120, 715] on input "checkbox" at bounding box center [1107, 724] width 36 height 36
checkbox input "true"
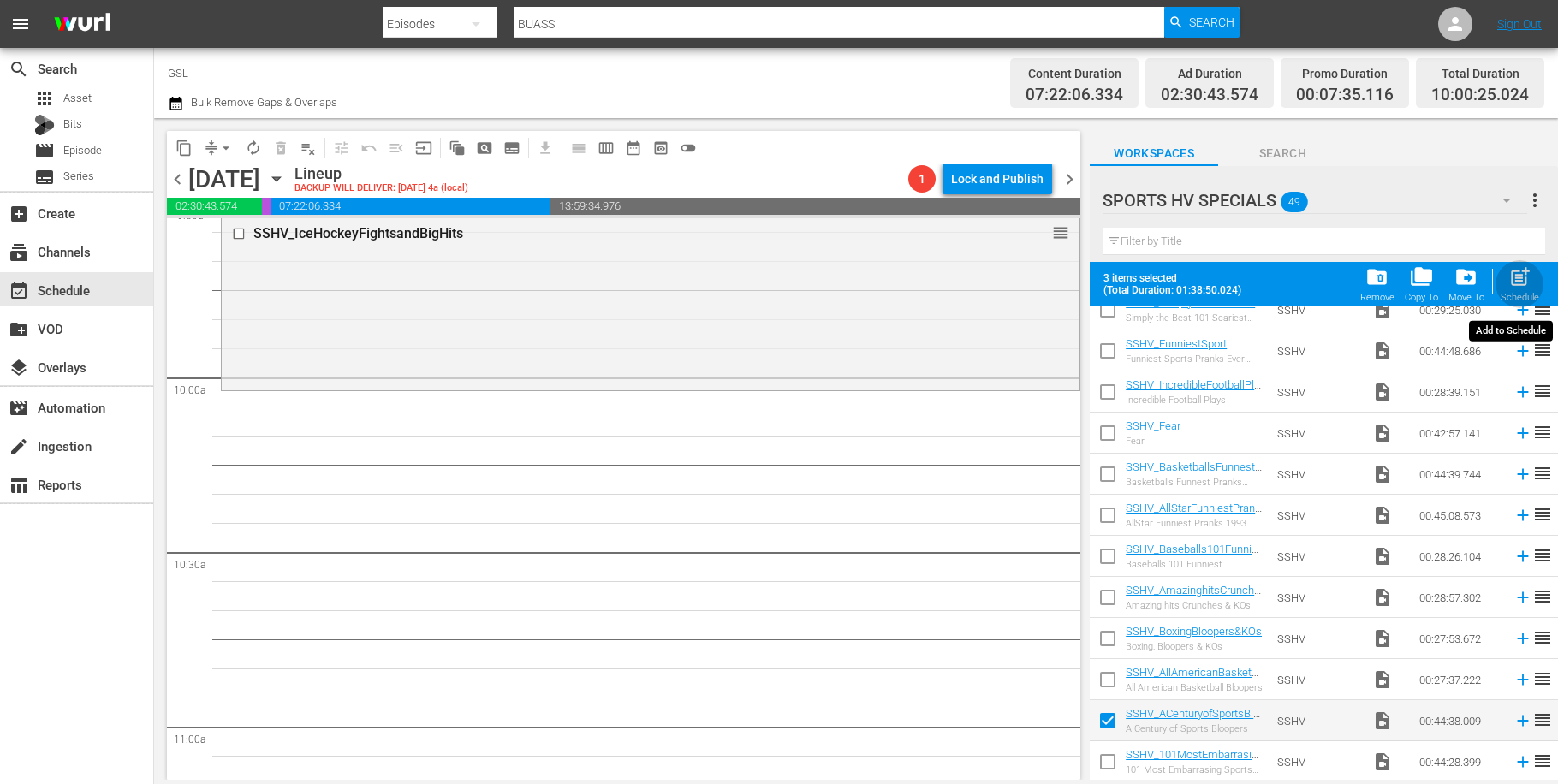
click at [1530, 287] on span "post_add" at bounding box center [1520, 277] width 23 height 23
checkbox input "false"
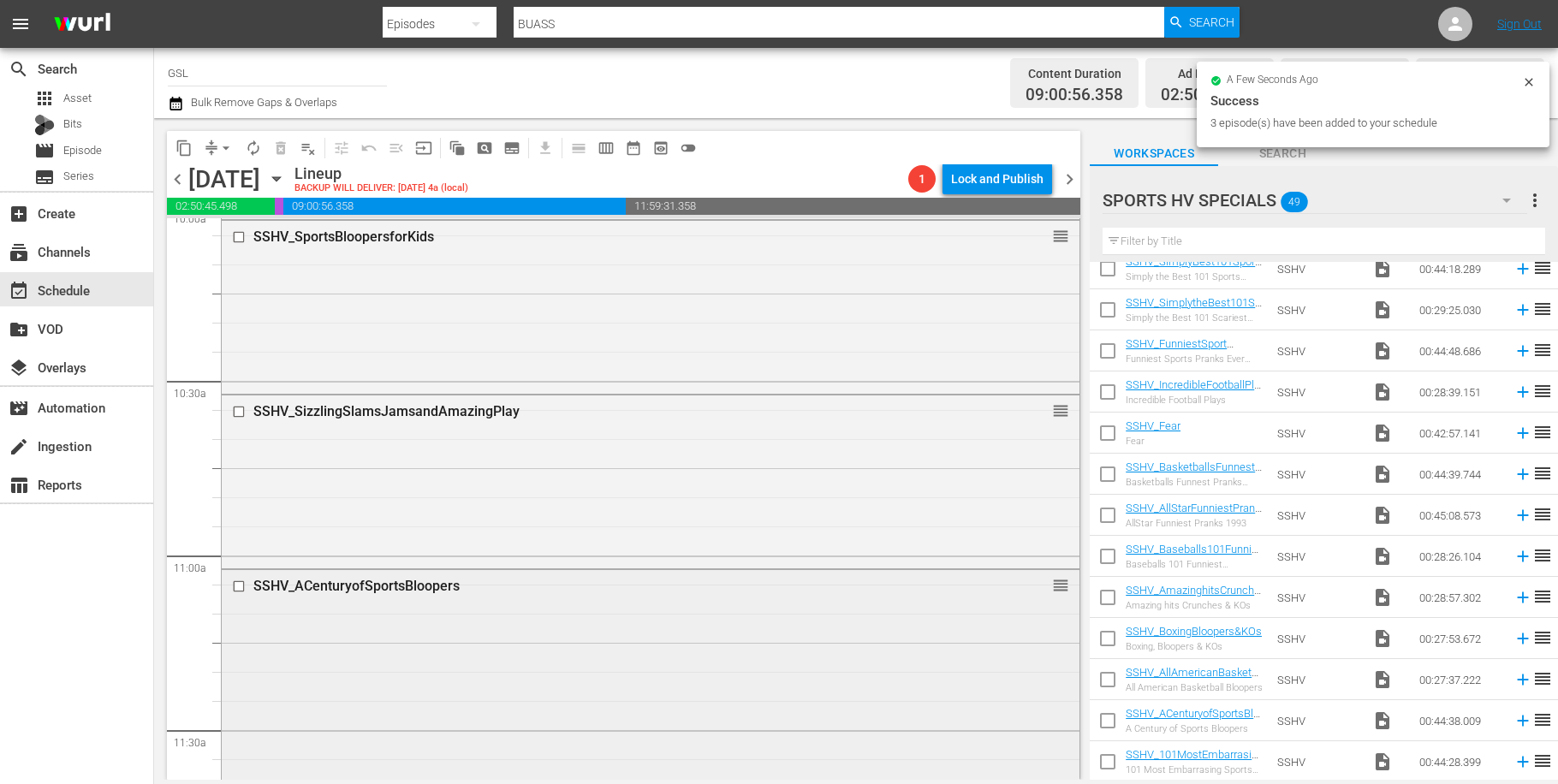
scroll to position [3673, 0]
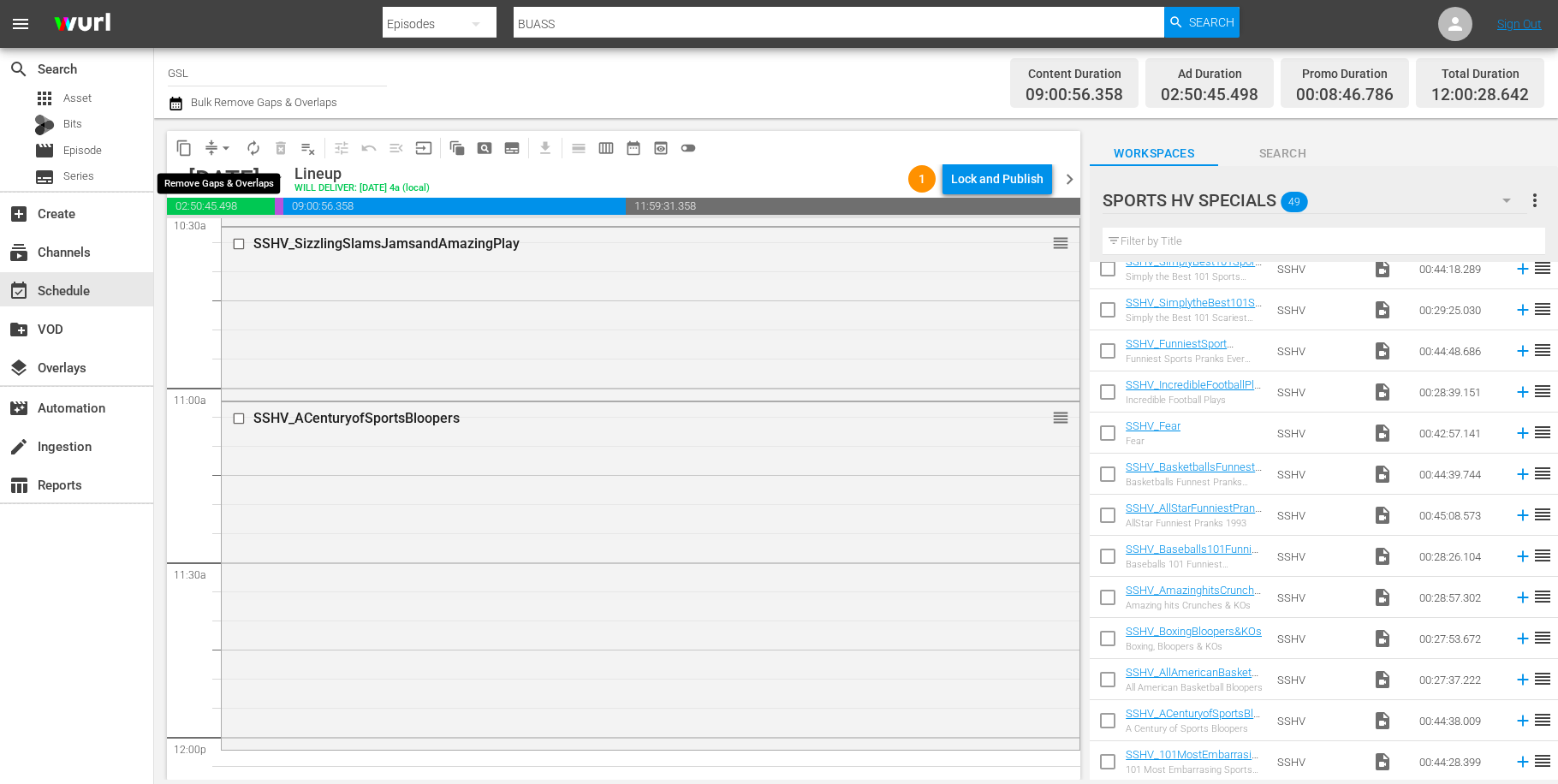
click at [223, 141] on span "arrow_drop_down" at bounding box center [225, 147] width 17 height 17
drag, startPoint x: 220, startPoint y: 164, endPoint x: 220, endPoint y: 174, distance: 10.0
click at [220, 172] on ul "Align to Midnight Align to First Episode Align to End of Previous Day" at bounding box center [227, 211] width 180 height 98
click at [221, 180] on li "Align to Midnight" at bounding box center [227, 182] width 180 height 28
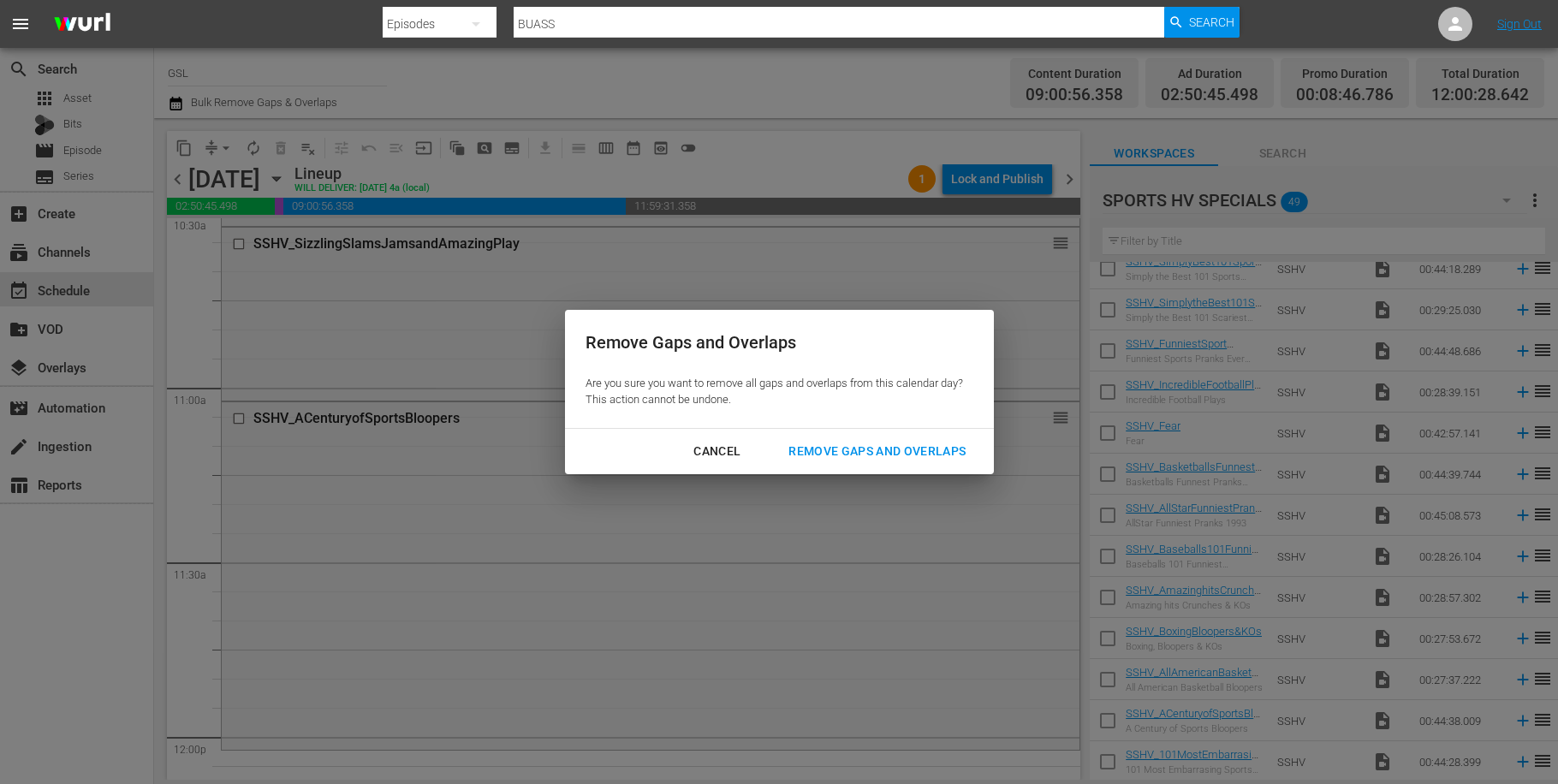
drag, startPoint x: 855, startPoint y: 446, endPoint x: 848, endPoint y: 438, distance: 10.6
click at [855, 444] on div "Remove Gaps and Overlaps" at bounding box center [877, 451] width 204 height 21
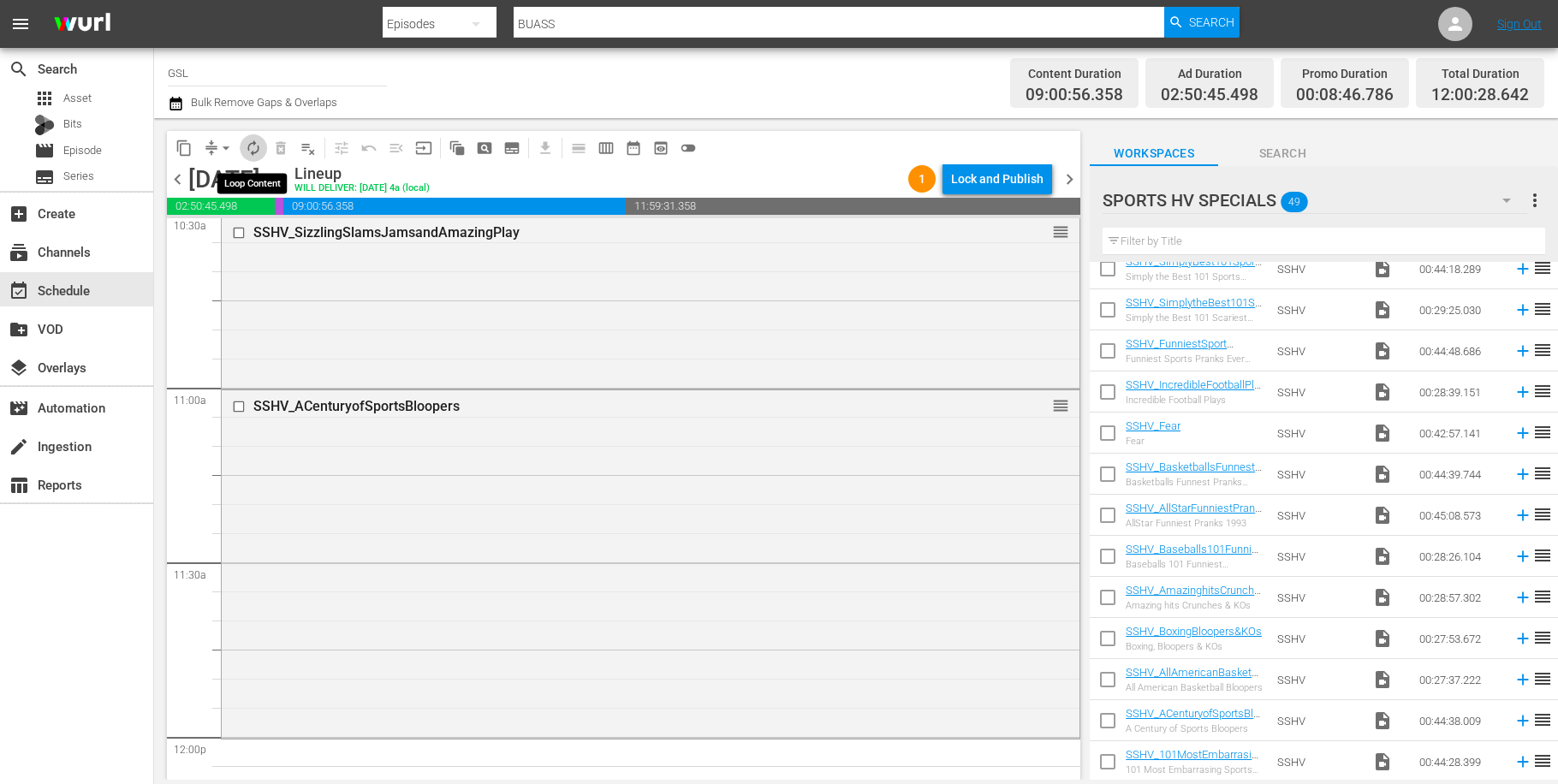
click at [249, 146] on span "autorenew_outlined" at bounding box center [253, 147] width 17 height 17
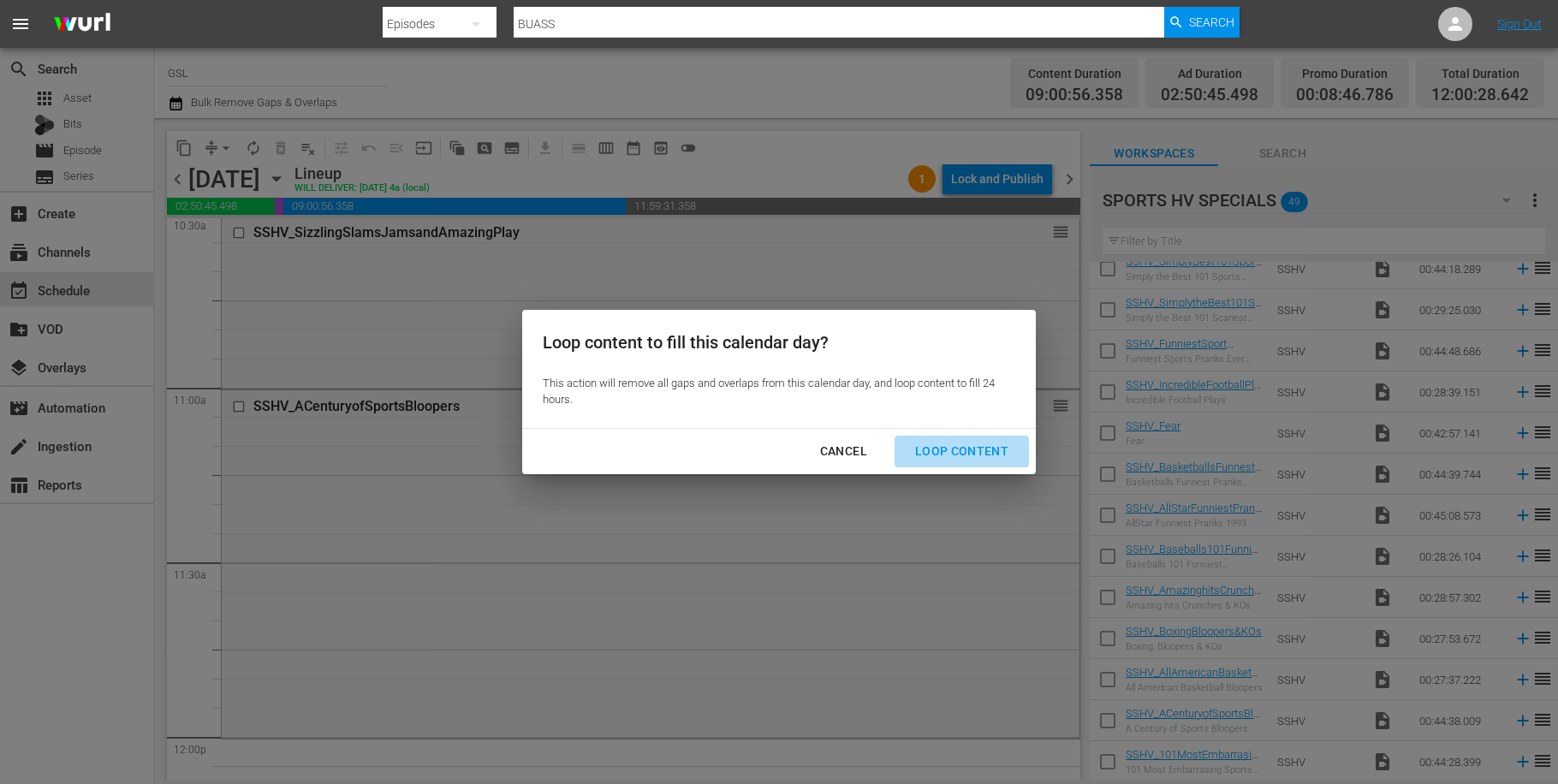
click at [965, 448] on div "Loop Content" at bounding box center [962, 451] width 121 height 21
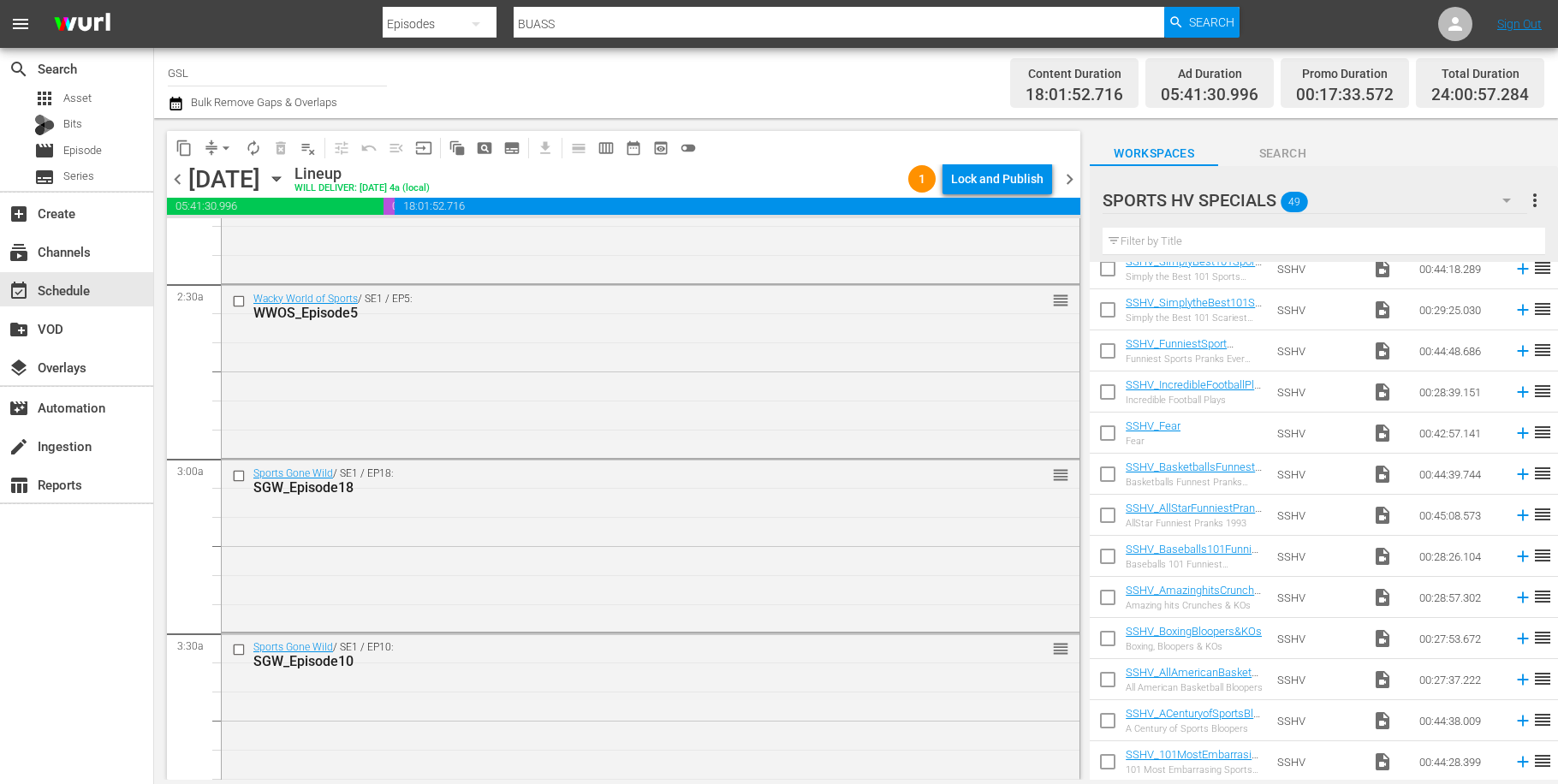
scroll to position [0, 0]
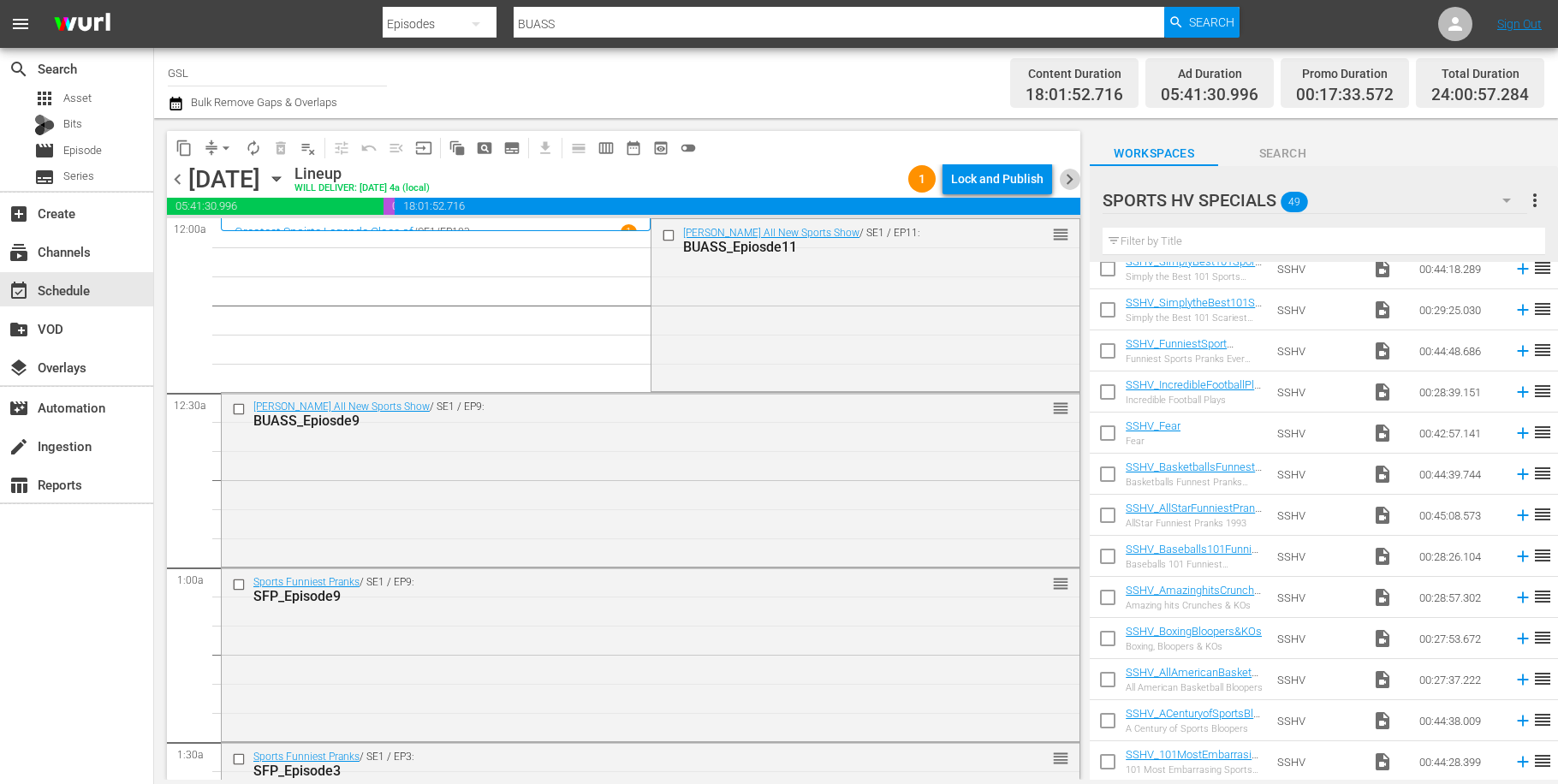
click at [1073, 180] on span "chevron_right" at bounding box center [1069, 179] width 21 height 21
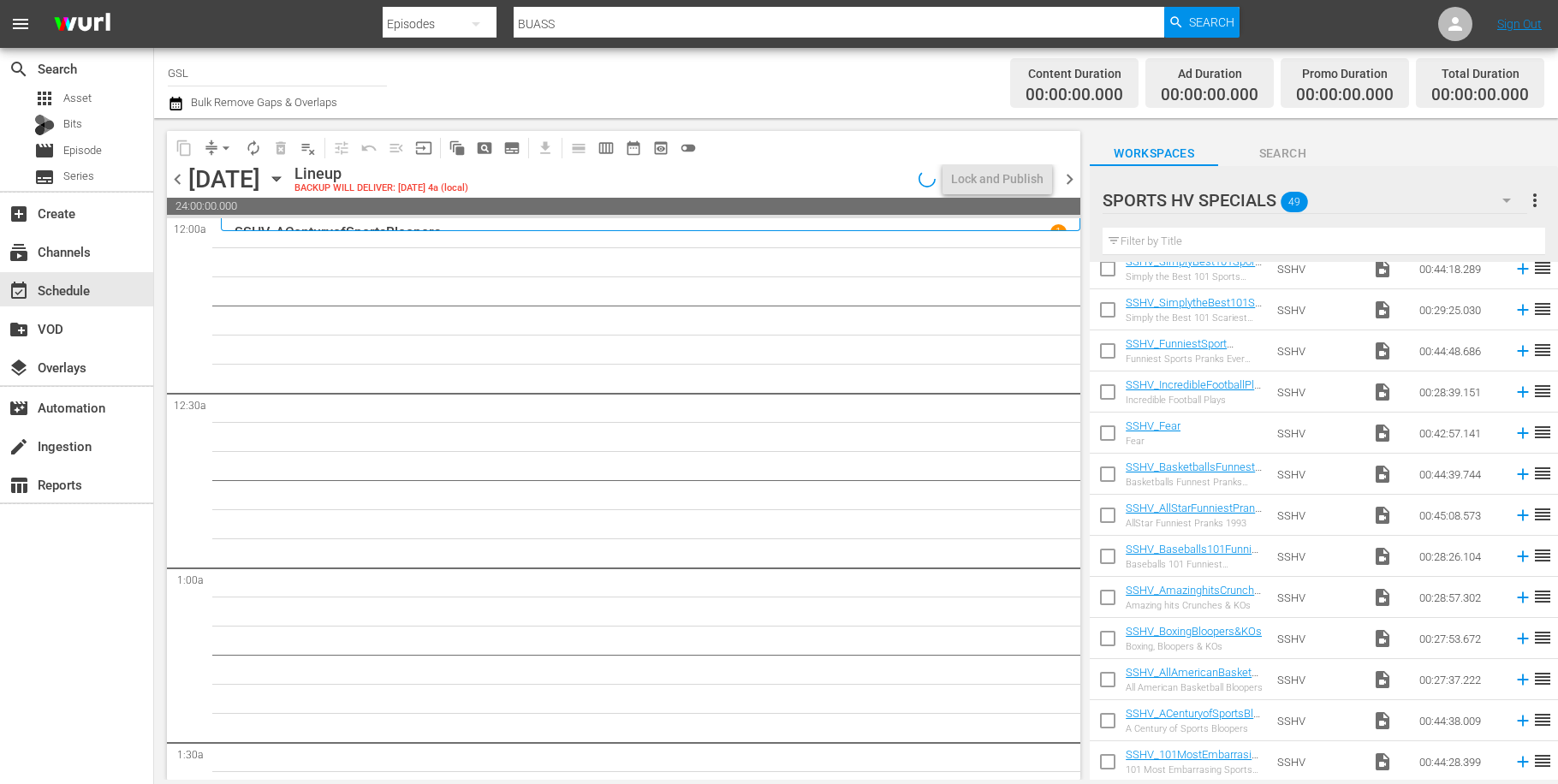
click at [1498, 196] on icon "button" at bounding box center [1507, 200] width 20 height 20
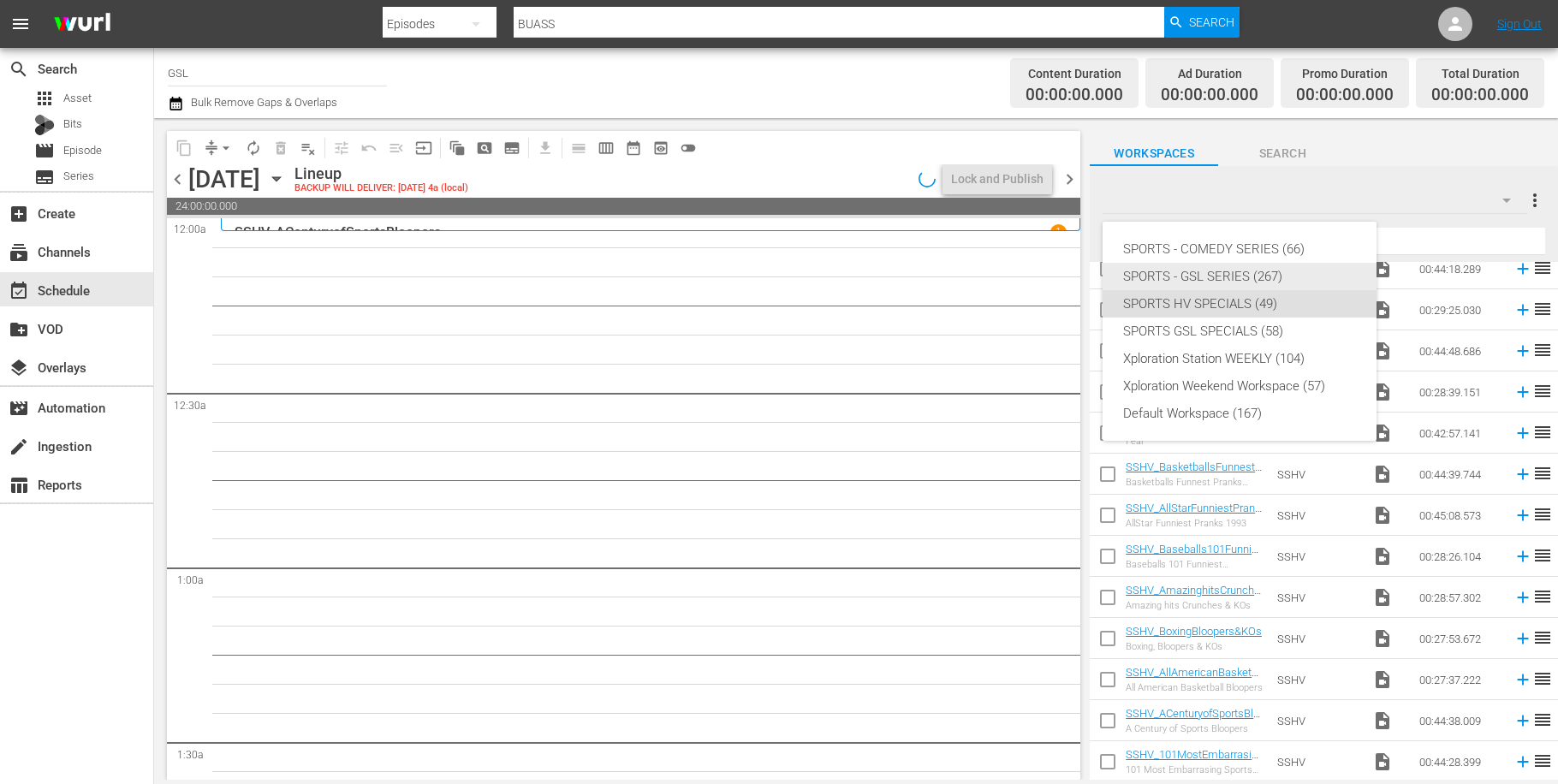
click at [1226, 272] on div "SPORTS - GSL SERIES (267)" at bounding box center [1239, 277] width 233 height 27
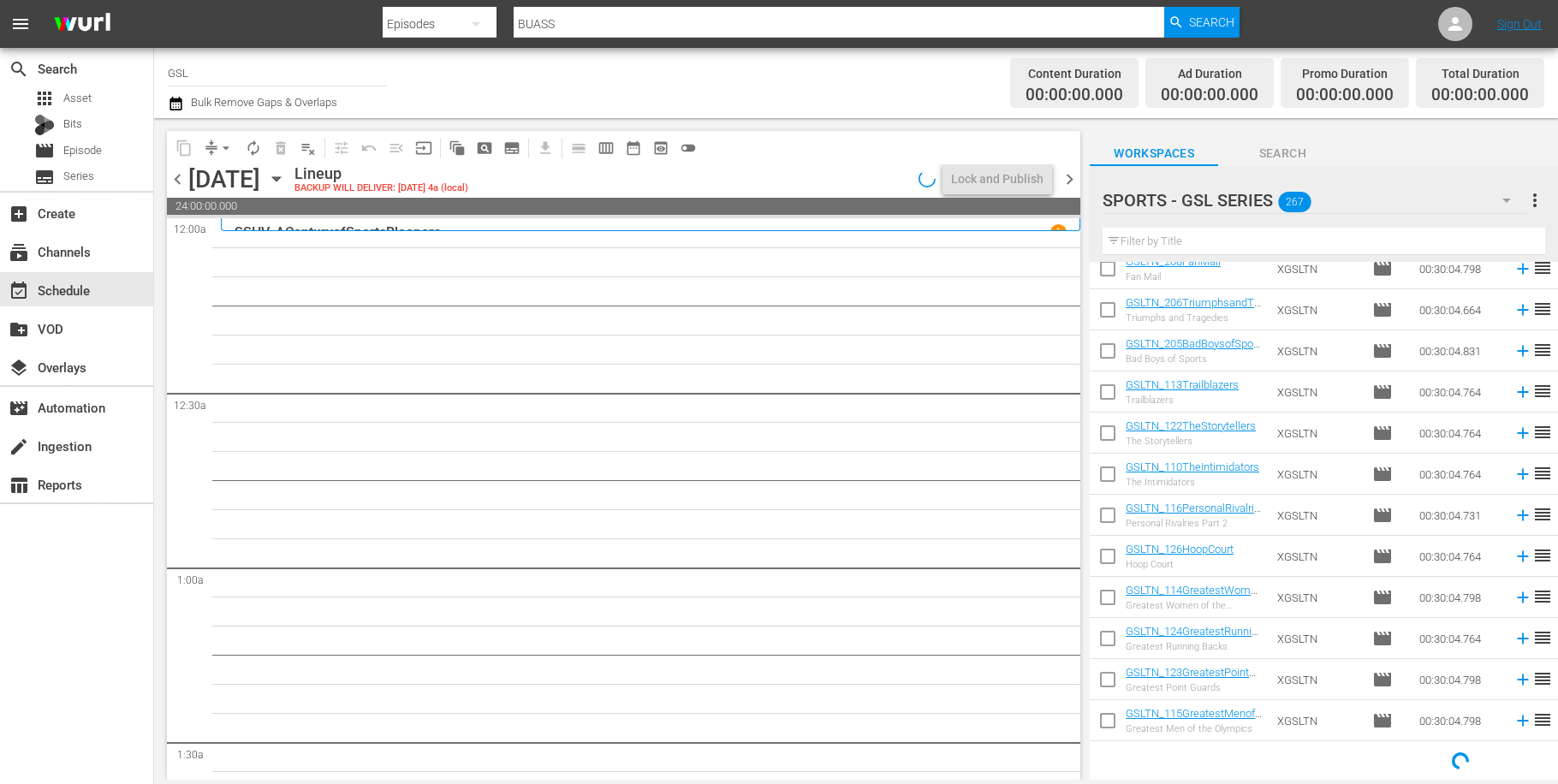
scroll to position [796, 0]
click at [1236, 245] on input "text" at bounding box center [1324, 242] width 442 height 27
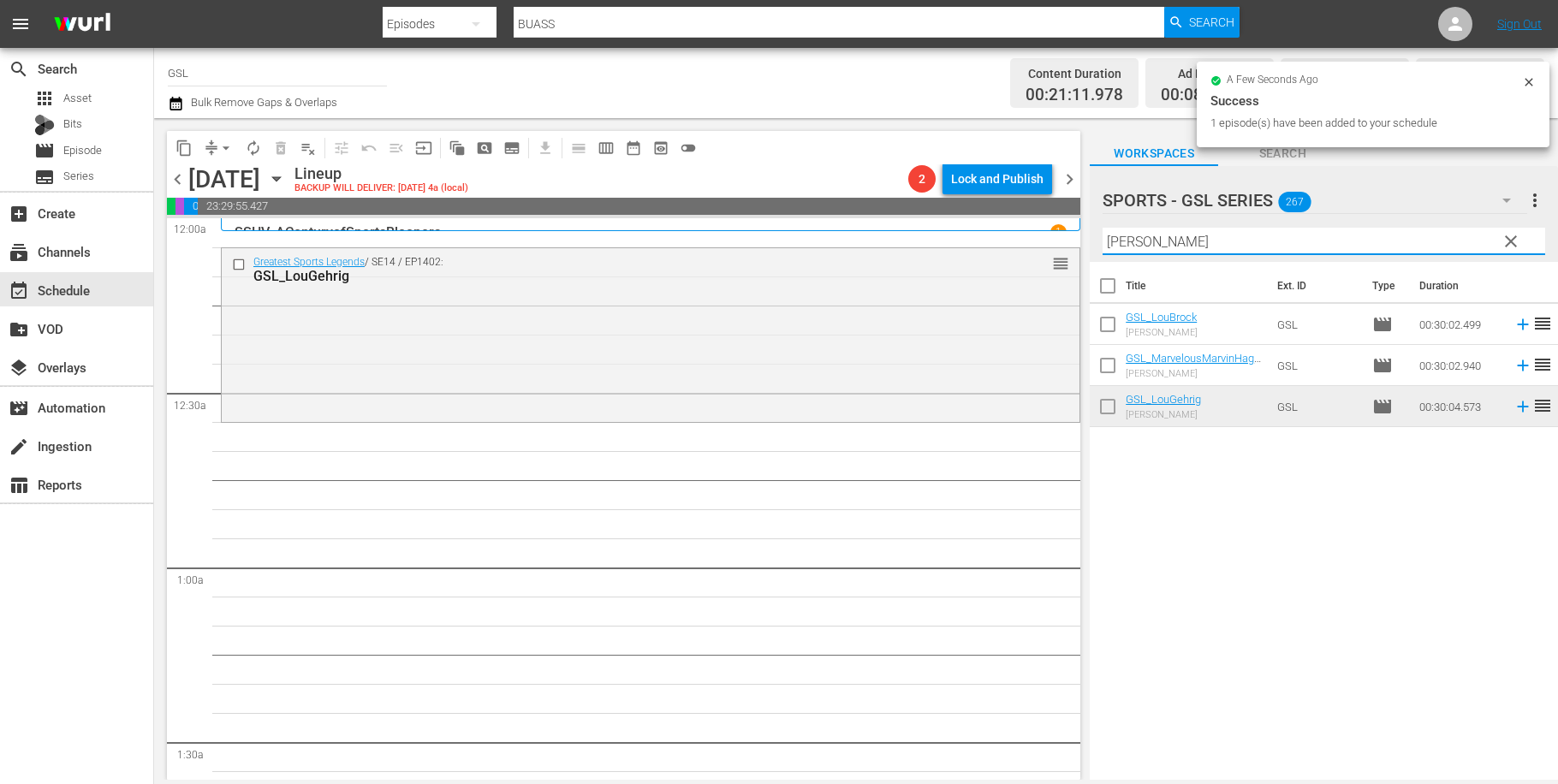
drag, startPoint x: 1169, startPoint y: 237, endPoint x: 1032, endPoint y: 206, distance: 140.5
click at [1103, 230] on input "[PERSON_NAME]" at bounding box center [1324, 242] width 442 height 27
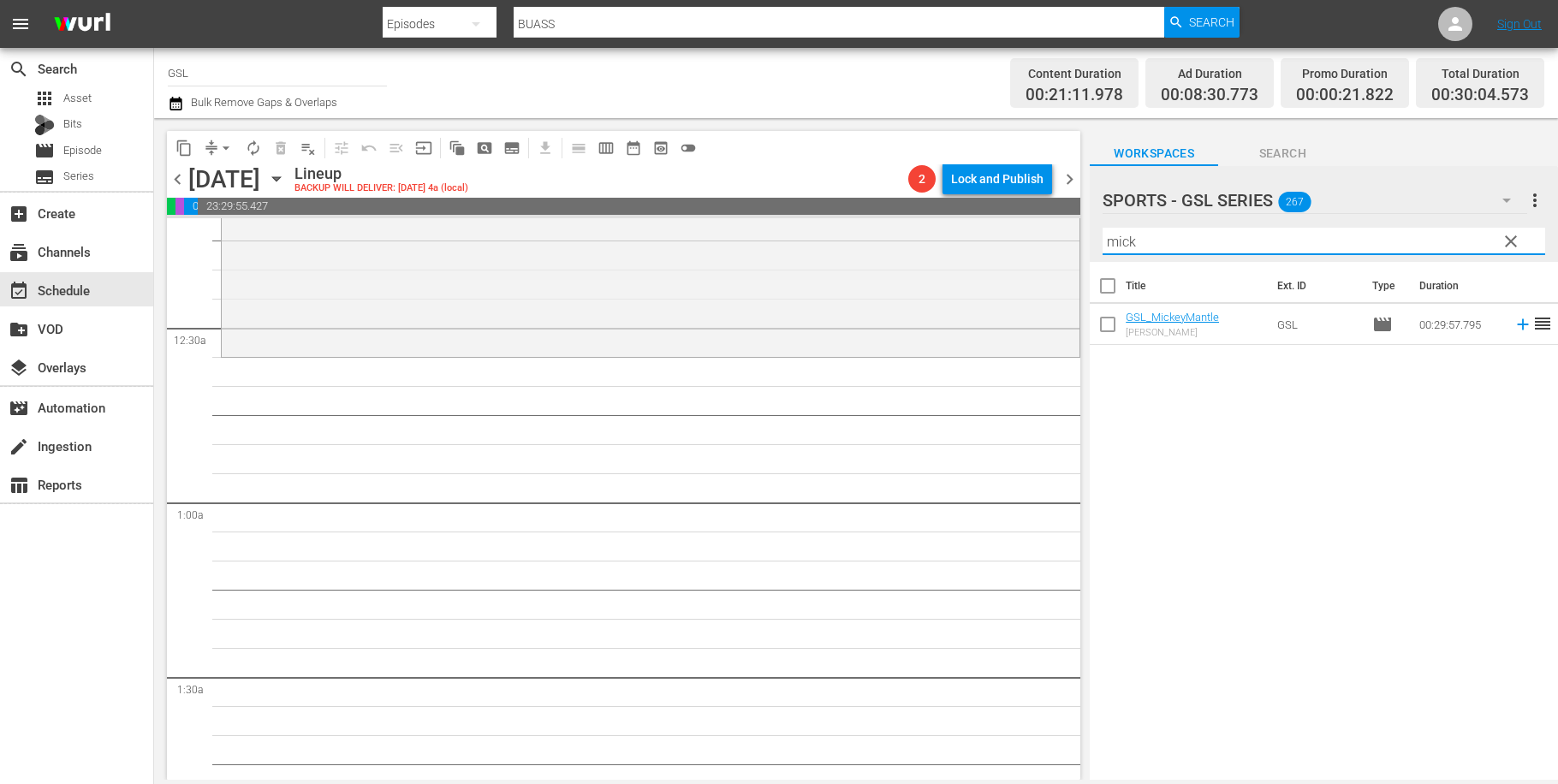
scroll to position [141, 0]
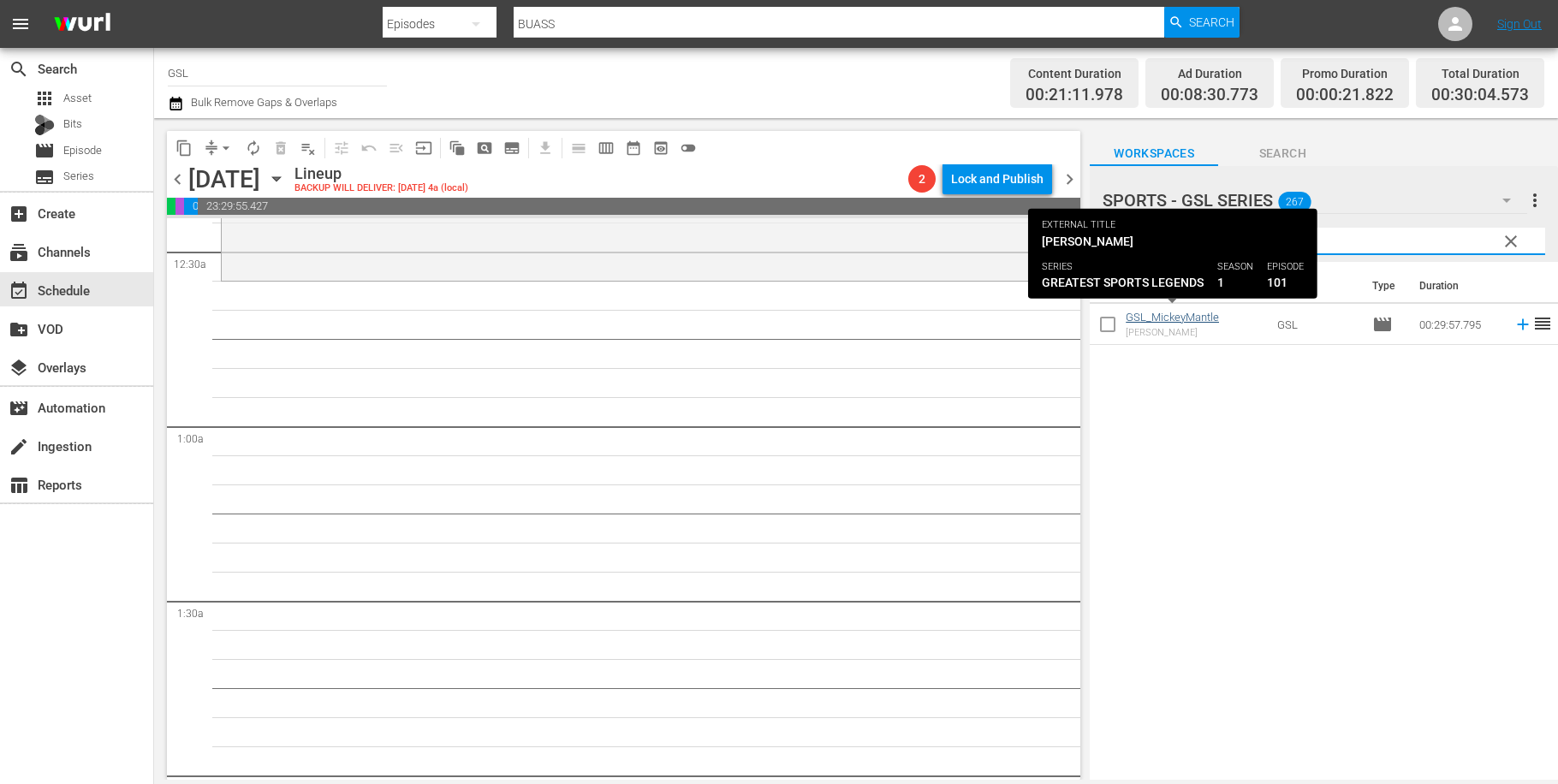
type input "mick"
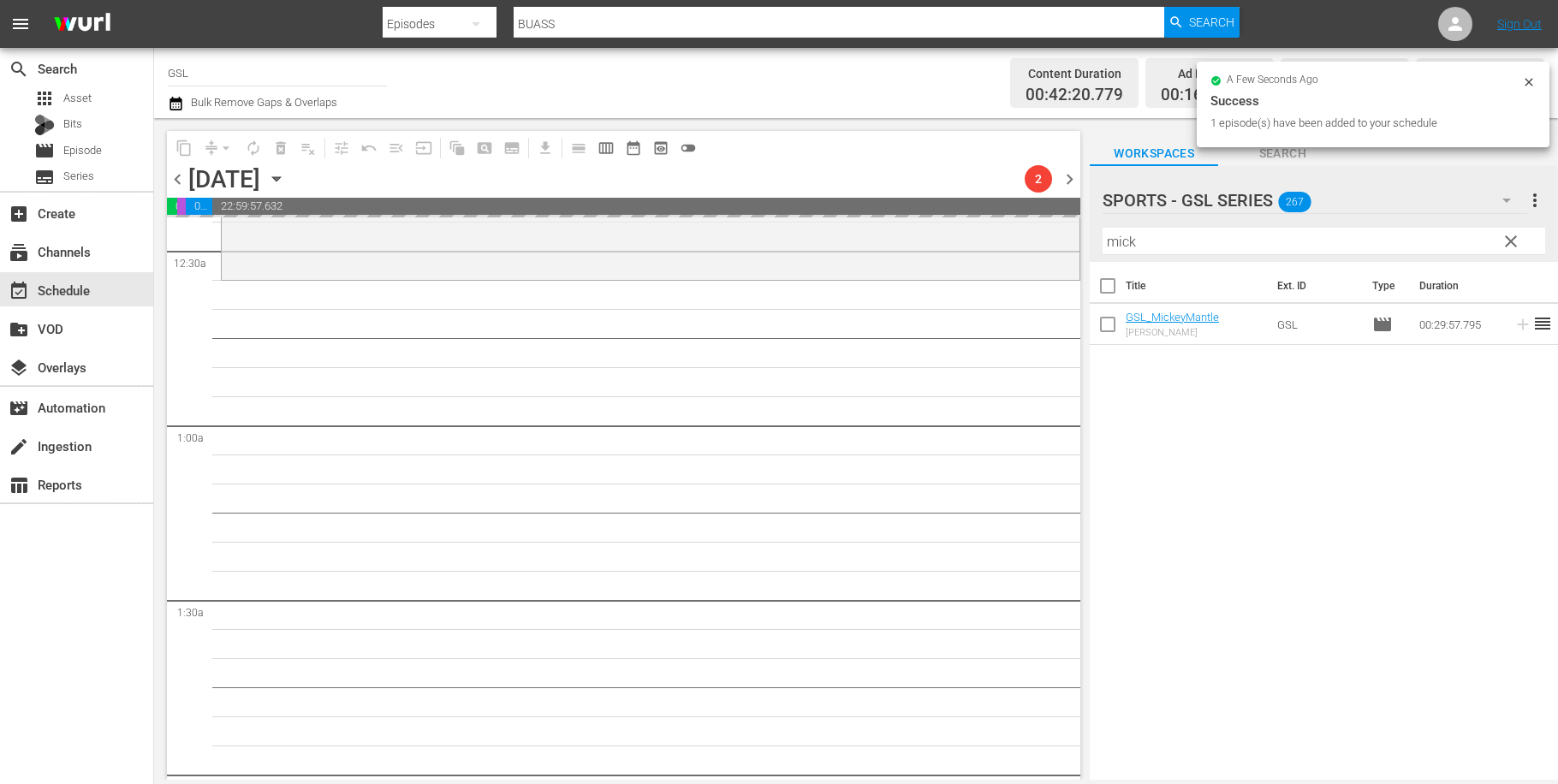
drag, startPoint x: 1155, startPoint y: 249, endPoint x: 1031, endPoint y: 226, distance: 126.1
click at [1103, 228] on input "mick" at bounding box center [1324, 242] width 442 height 27
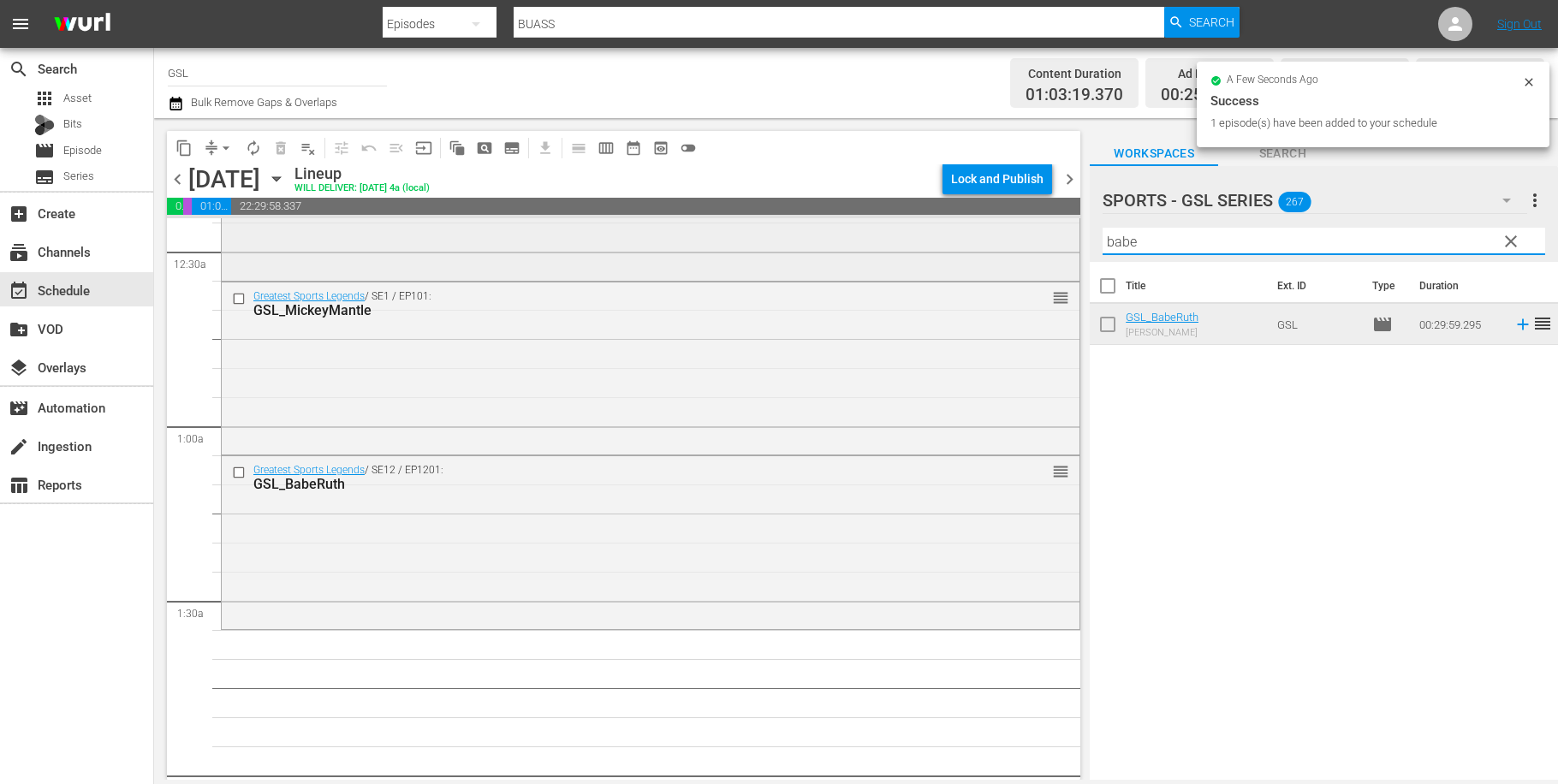
drag, startPoint x: 1166, startPoint y: 248, endPoint x: 1036, endPoint y: 222, distance: 132.6
click at [1103, 228] on input "babe" at bounding box center [1324, 242] width 442 height 27
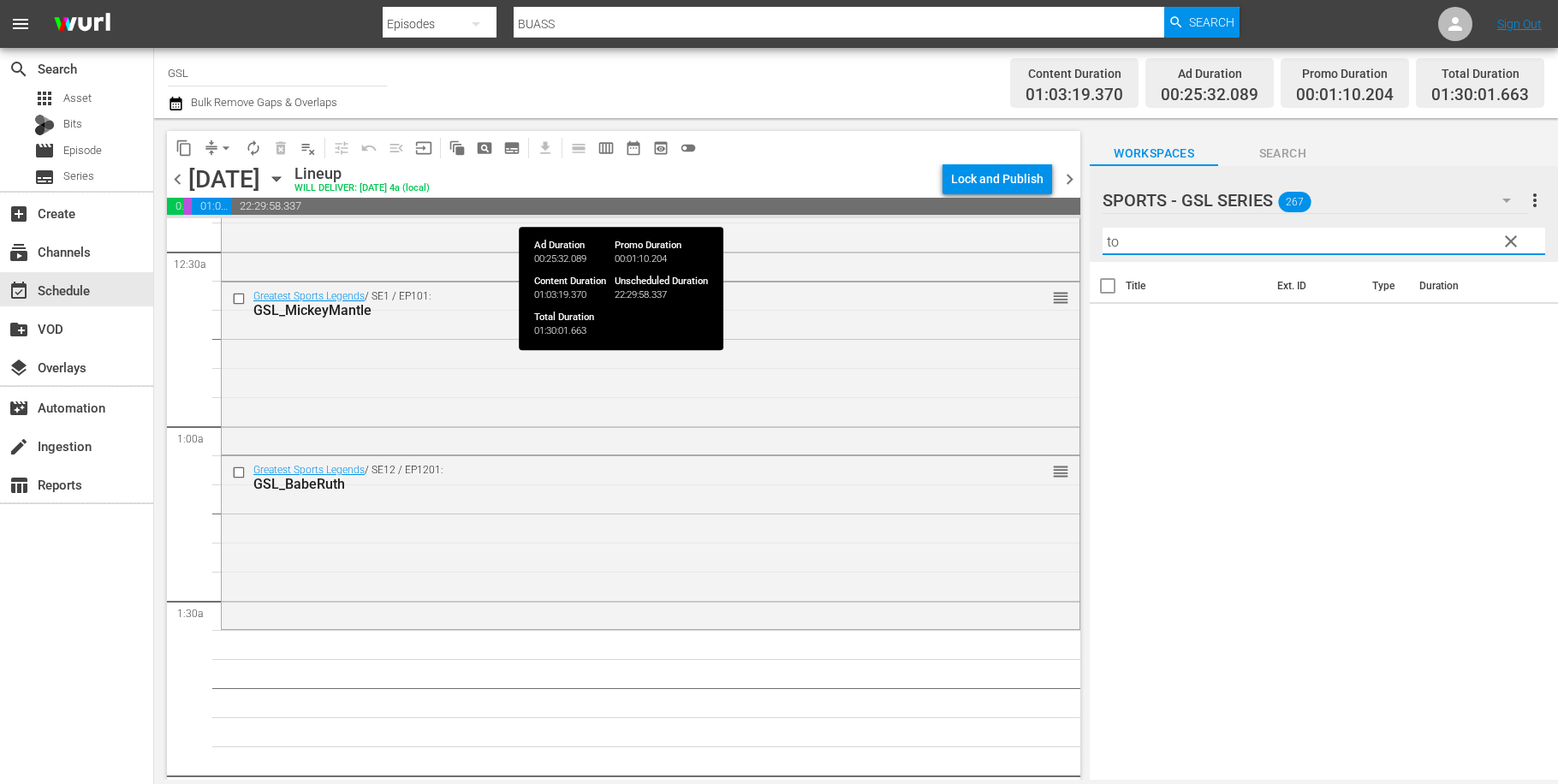
type input "t"
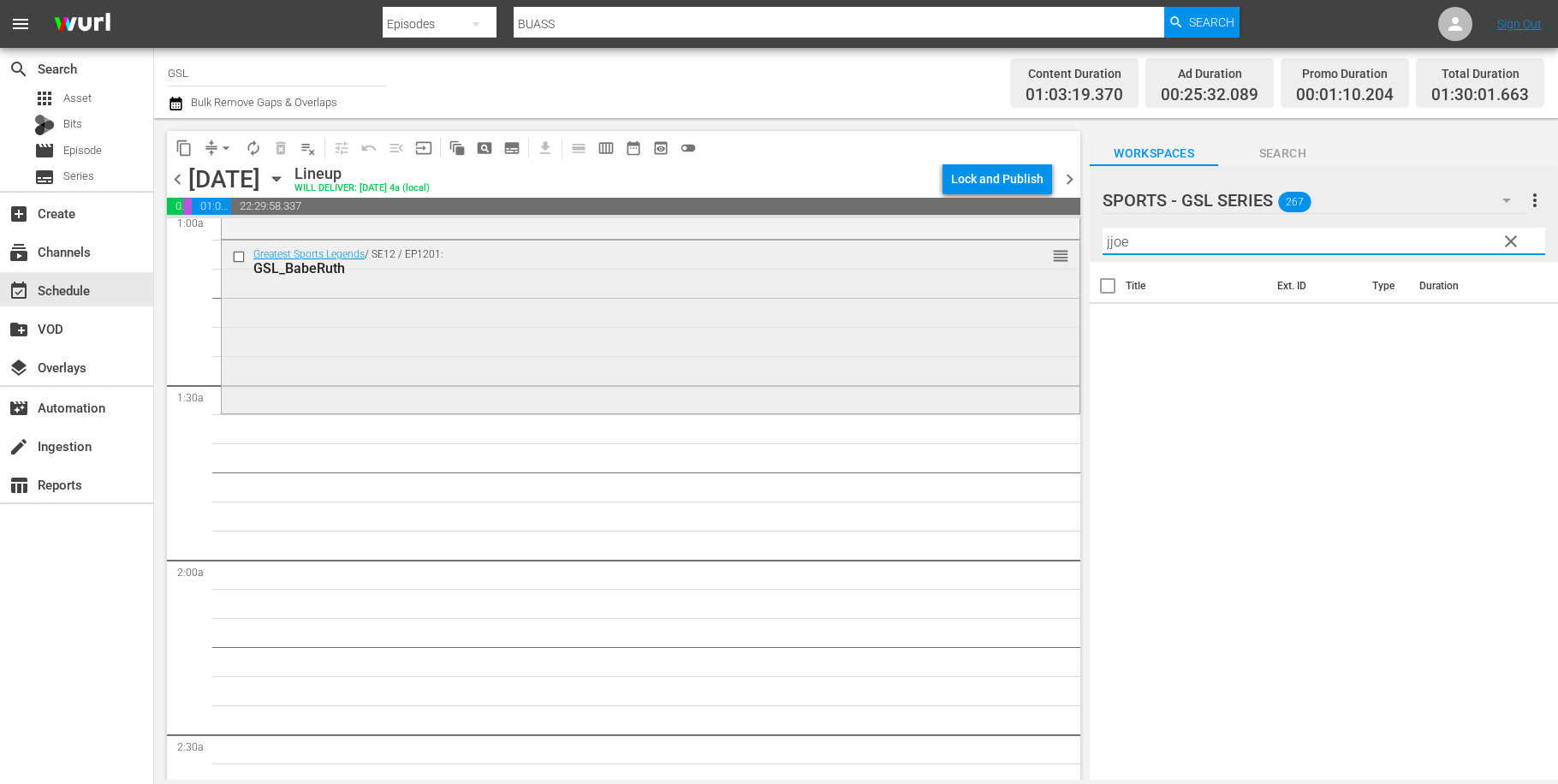
scroll to position [354, 0]
drag, startPoint x: 1226, startPoint y: 237, endPoint x: 1055, endPoint y: 225, distance: 171.4
click at [1103, 228] on input "jjoe" at bounding box center [1324, 242] width 442 height 27
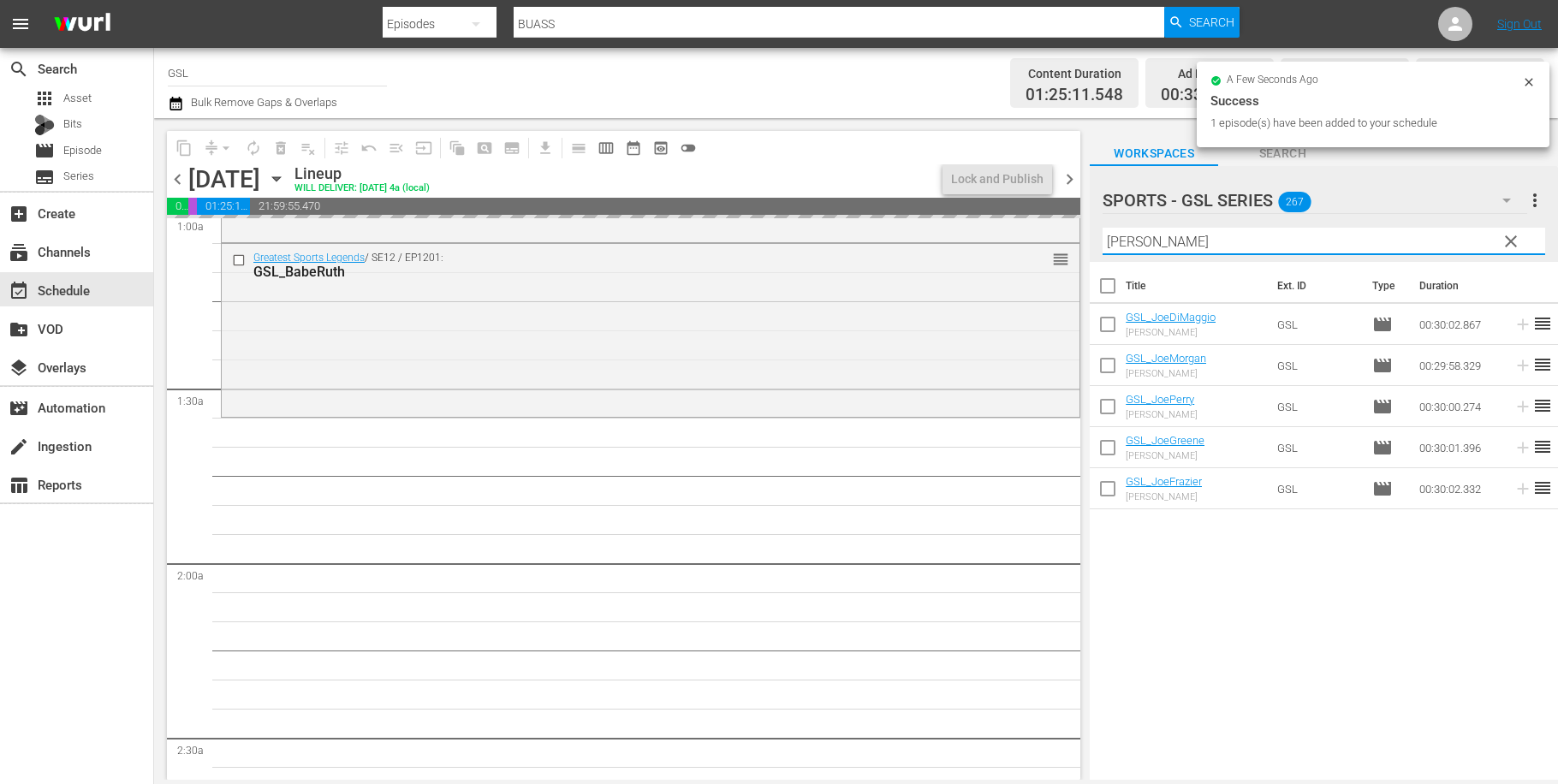
drag, startPoint x: 1138, startPoint y: 246, endPoint x: 1016, endPoint y: 228, distance: 123.3
click at [1103, 228] on input "[PERSON_NAME]" at bounding box center [1324, 242] width 442 height 27
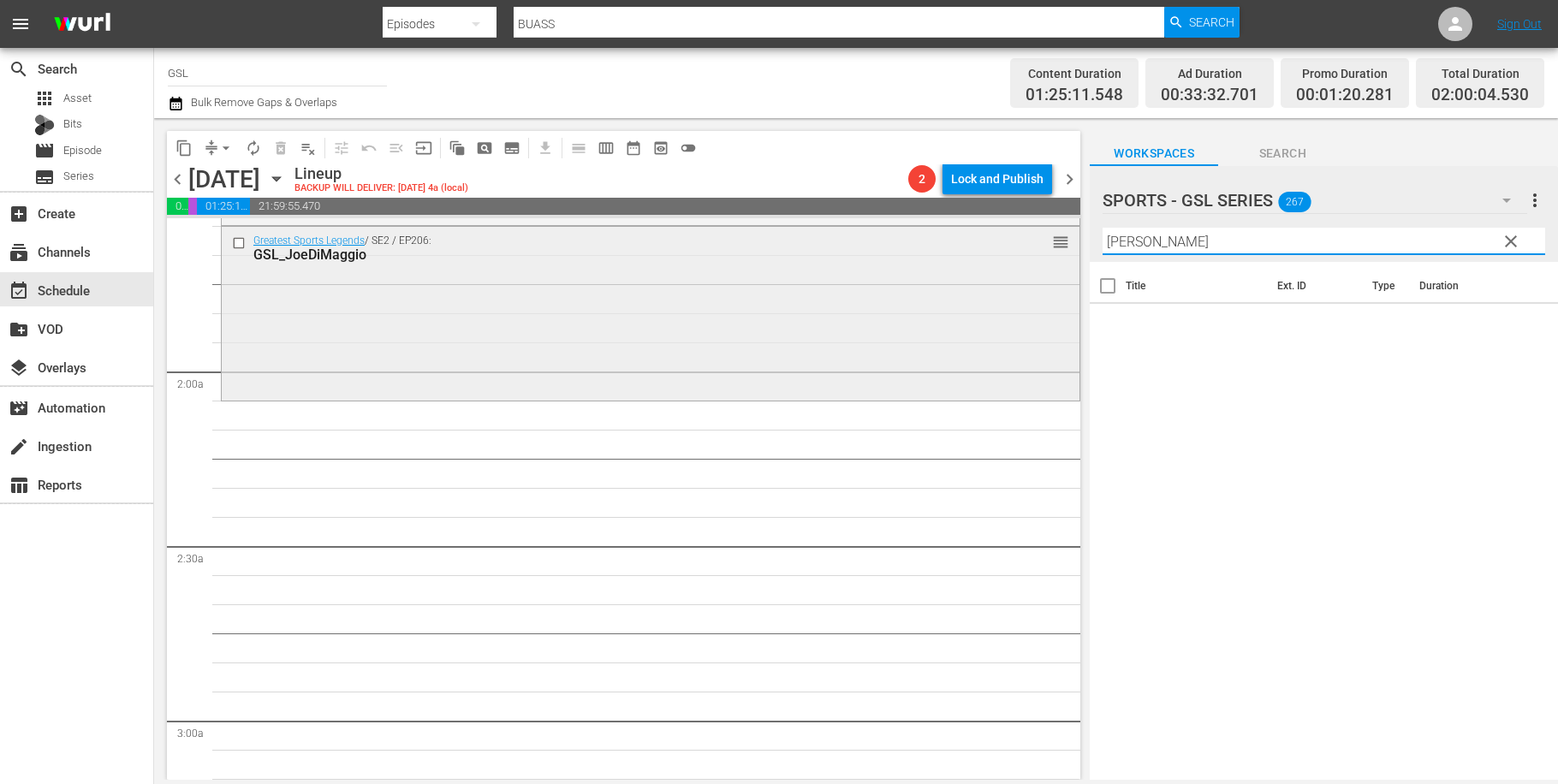
scroll to position [608, 0]
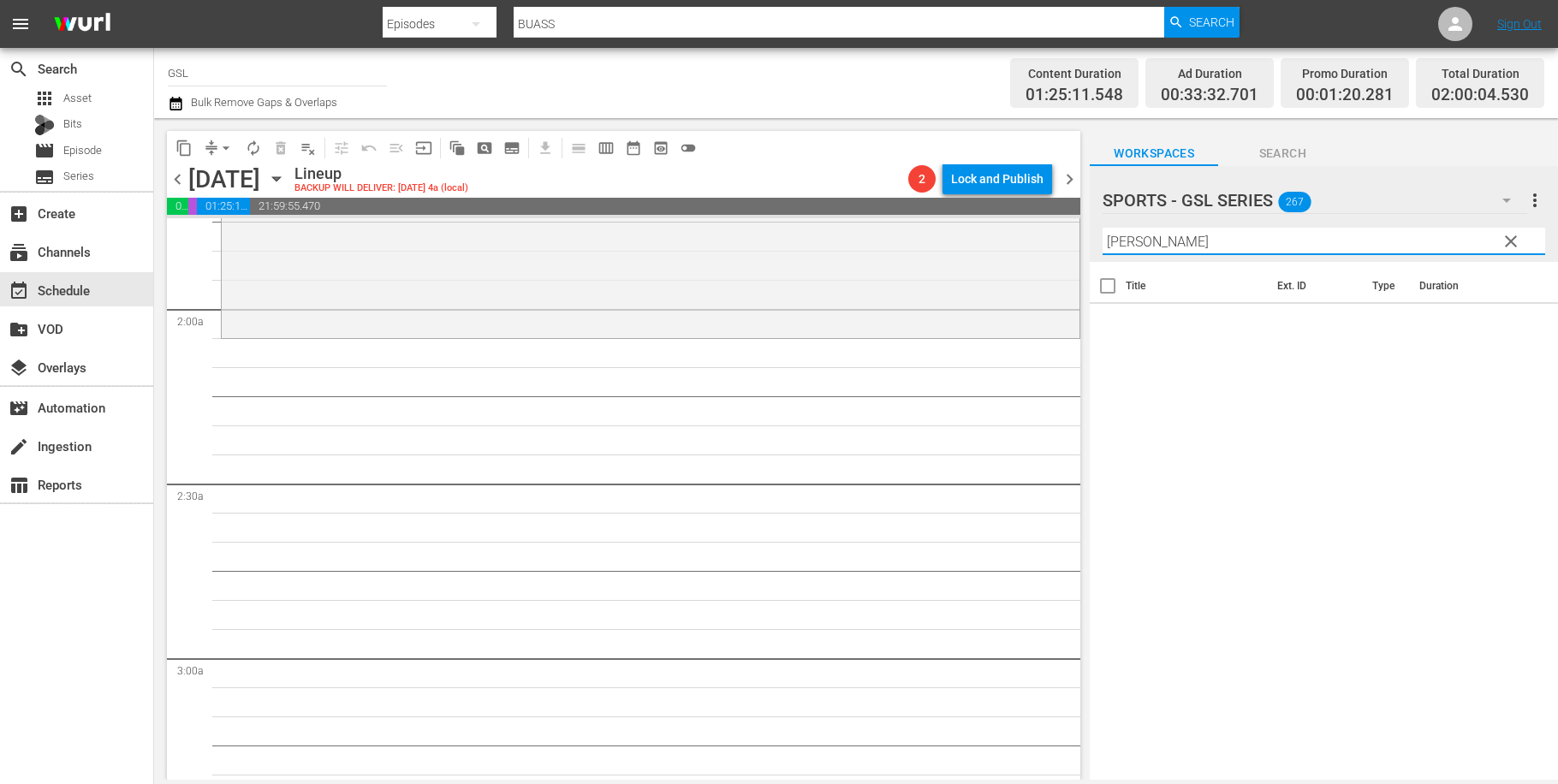
drag, startPoint x: 1161, startPoint y: 237, endPoint x: 1079, endPoint y: 229, distance: 82.4
click at [1103, 229] on input "[PERSON_NAME]" at bounding box center [1324, 242] width 442 height 27
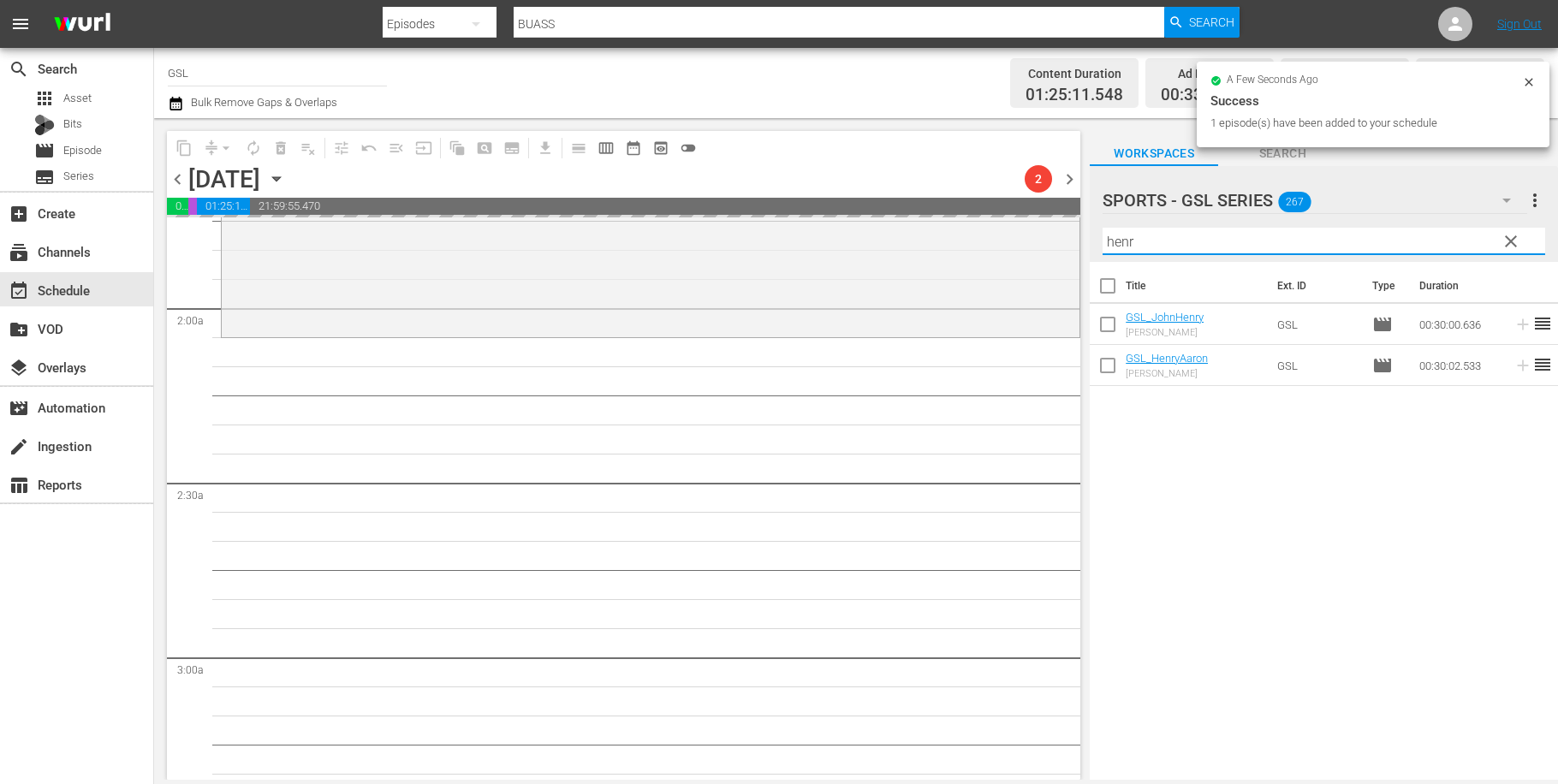
drag, startPoint x: 1115, startPoint y: 242, endPoint x: 1023, endPoint y: 214, distance: 96.2
click at [1103, 231] on input "henr" at bounding box center [1324, 242] width 442 height 27
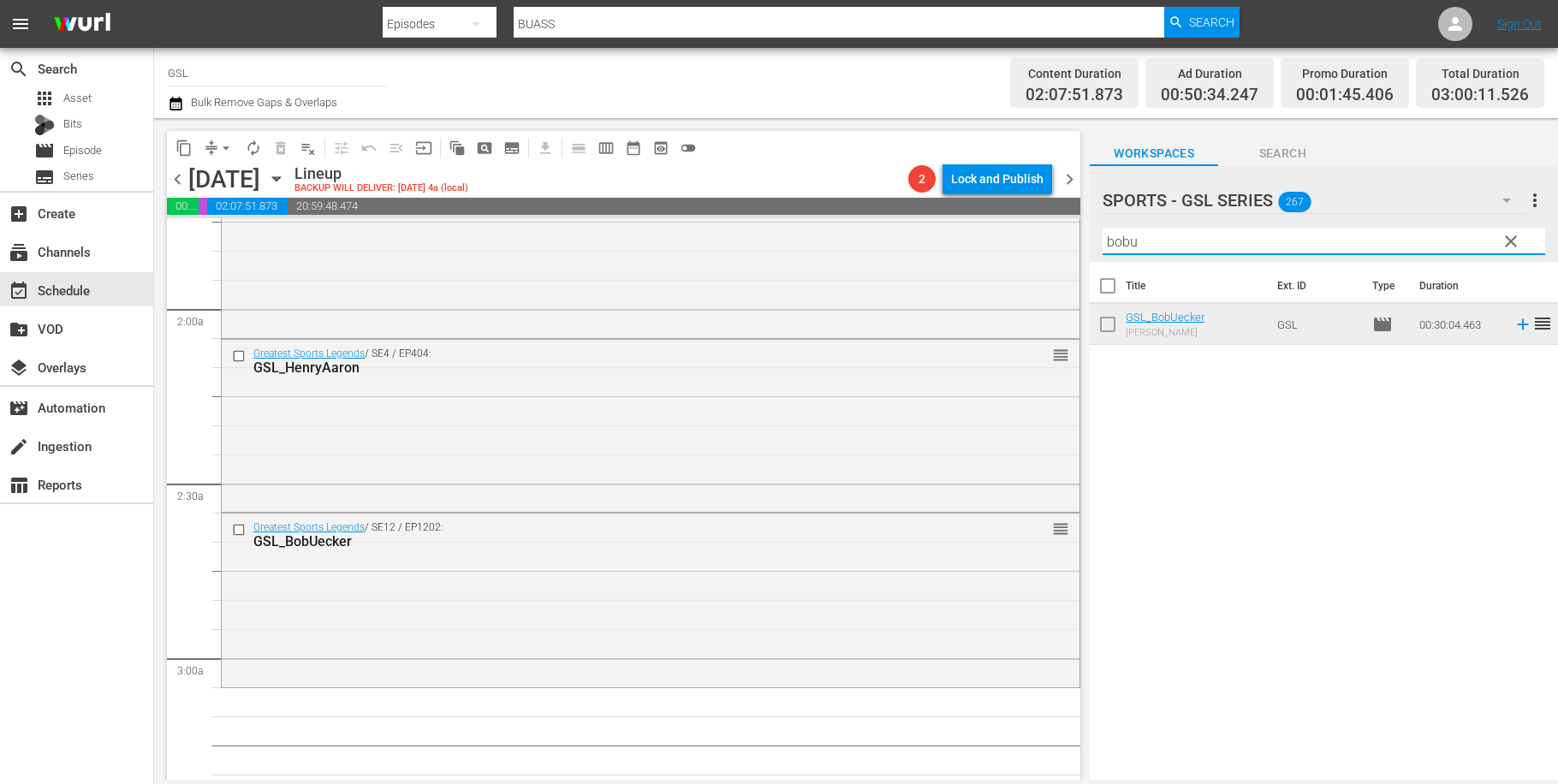
drag, startPoint x: 1150, startPoint y: 249, endPoint x: 1027, endPoint y: 231, distance: 124.3
click at [1103, 231] on input "bobu" at bounding box center [1324, 242] width 442 height 27
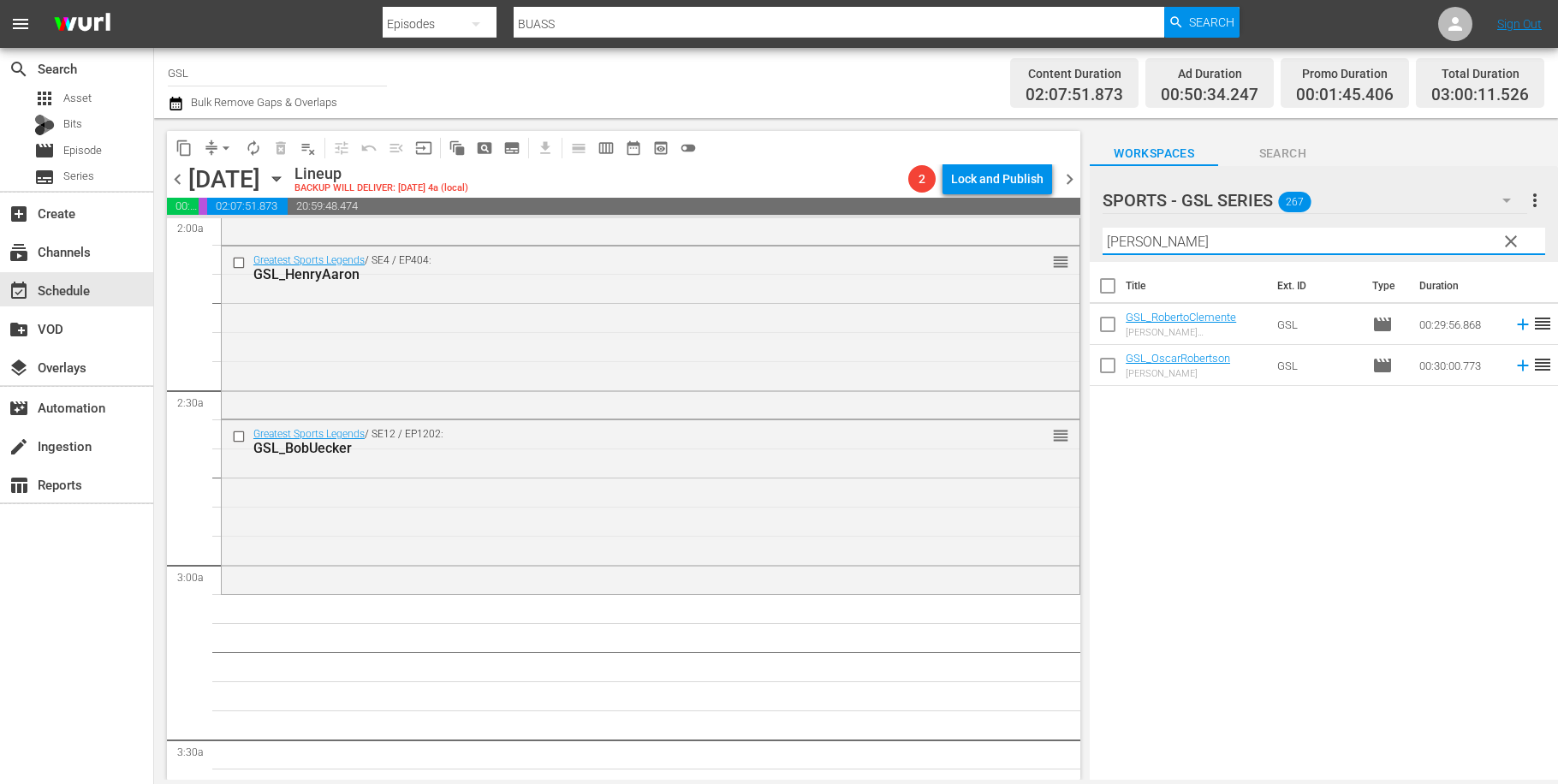
scroll to position [961, 0]
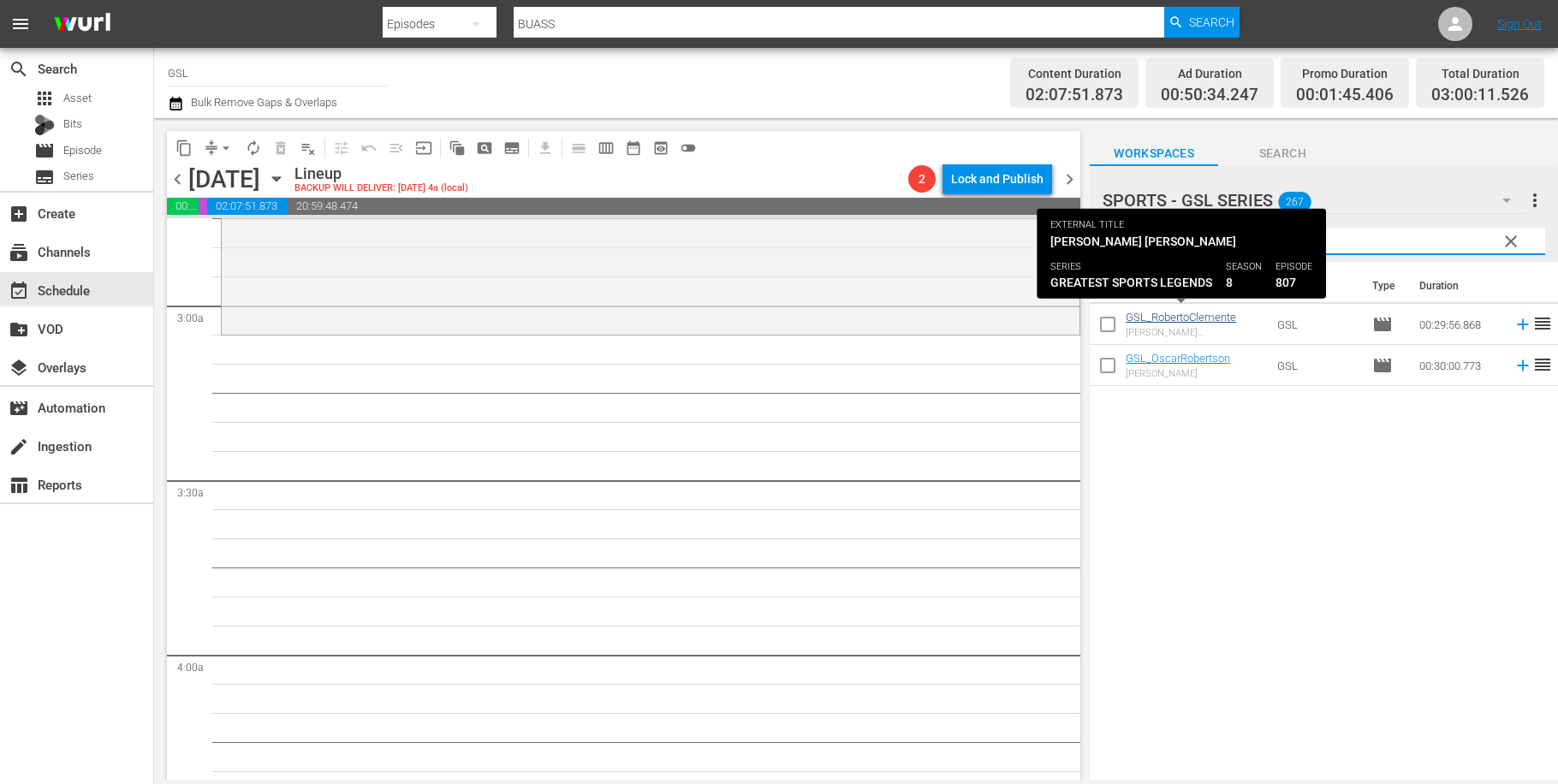
type input "[PERSON_NAME]"
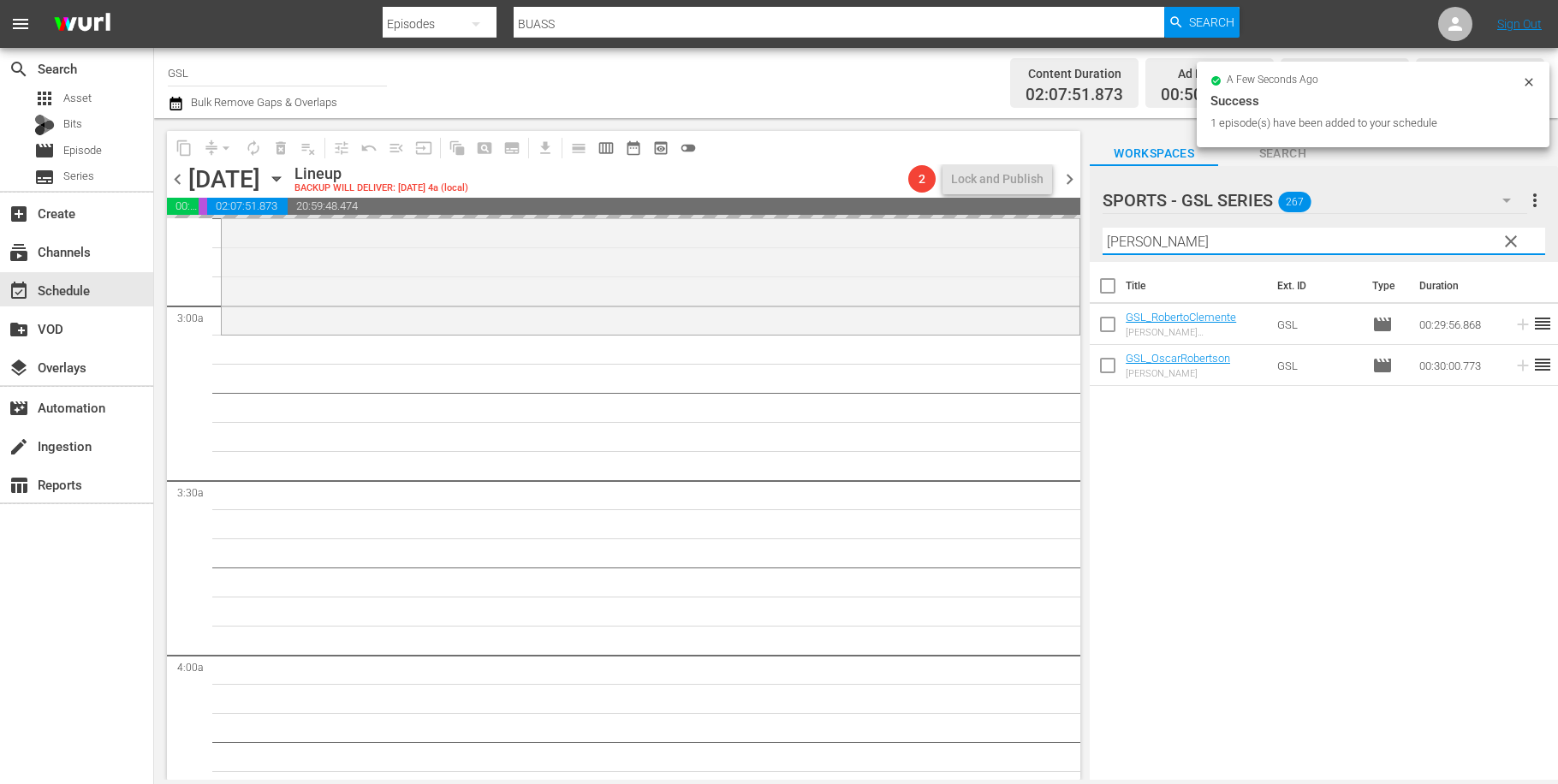
click at [1103, 228] on input "[PERSON_NAME]" at bounding box center [1324, 242] width 442 height 27
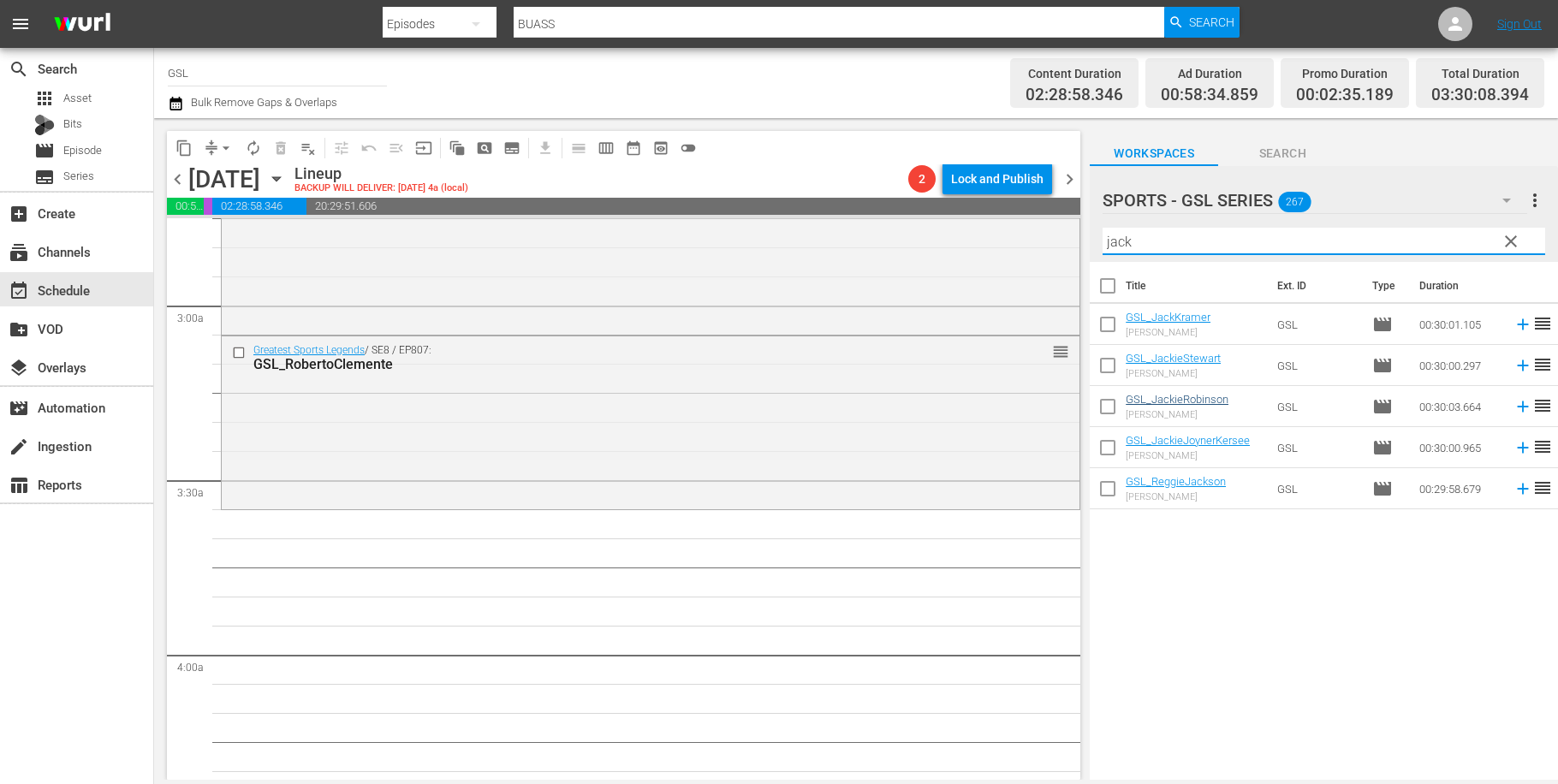
type input "jack"
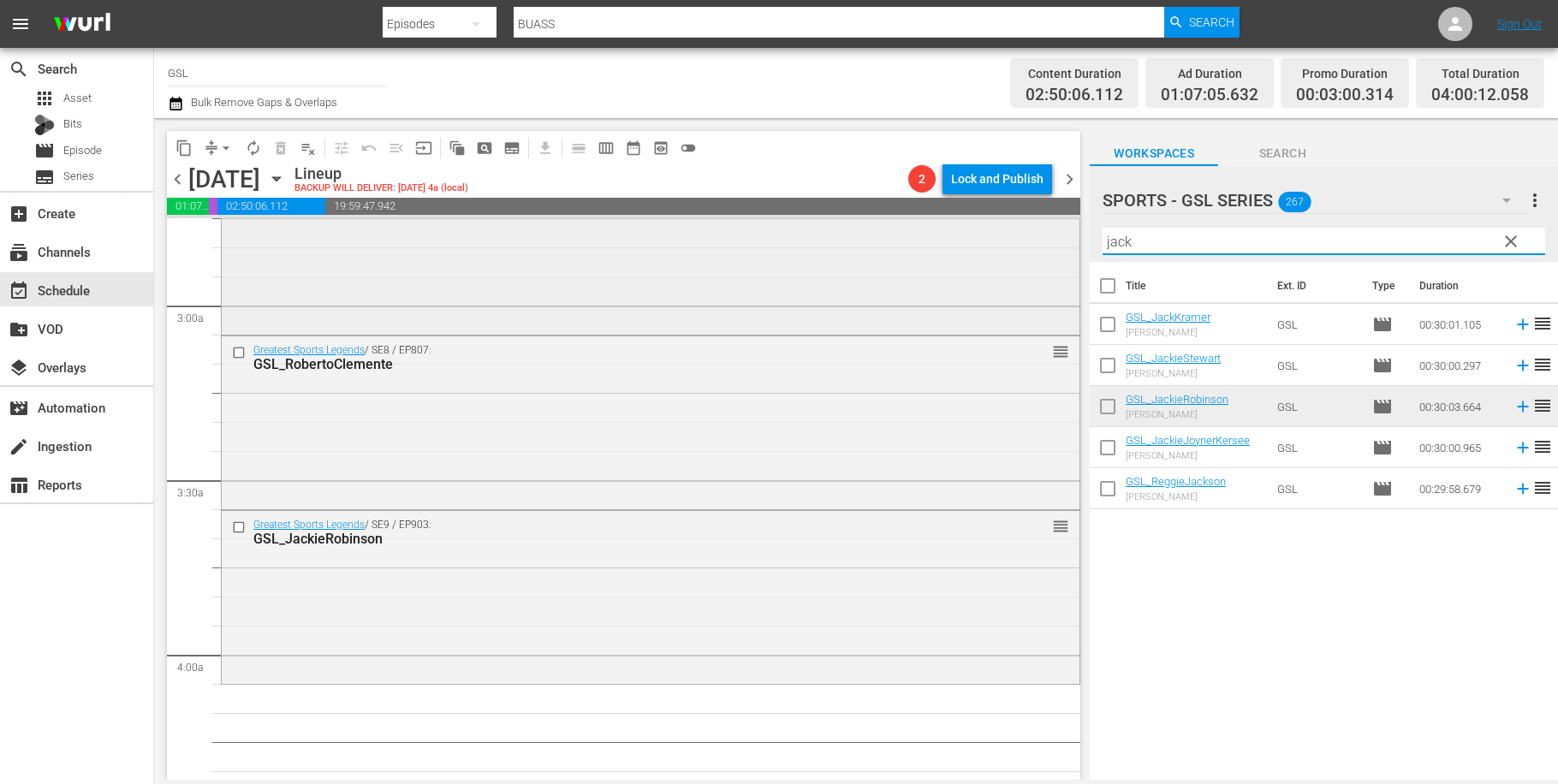
drag, startPoint x: 1162, startPoint y: 248, endPoint x: 1032, endPoint y: 229, distance: 131.4
click at [1103, 229] on input "jack" at bounding box center [1324, 242] width 442 height 27
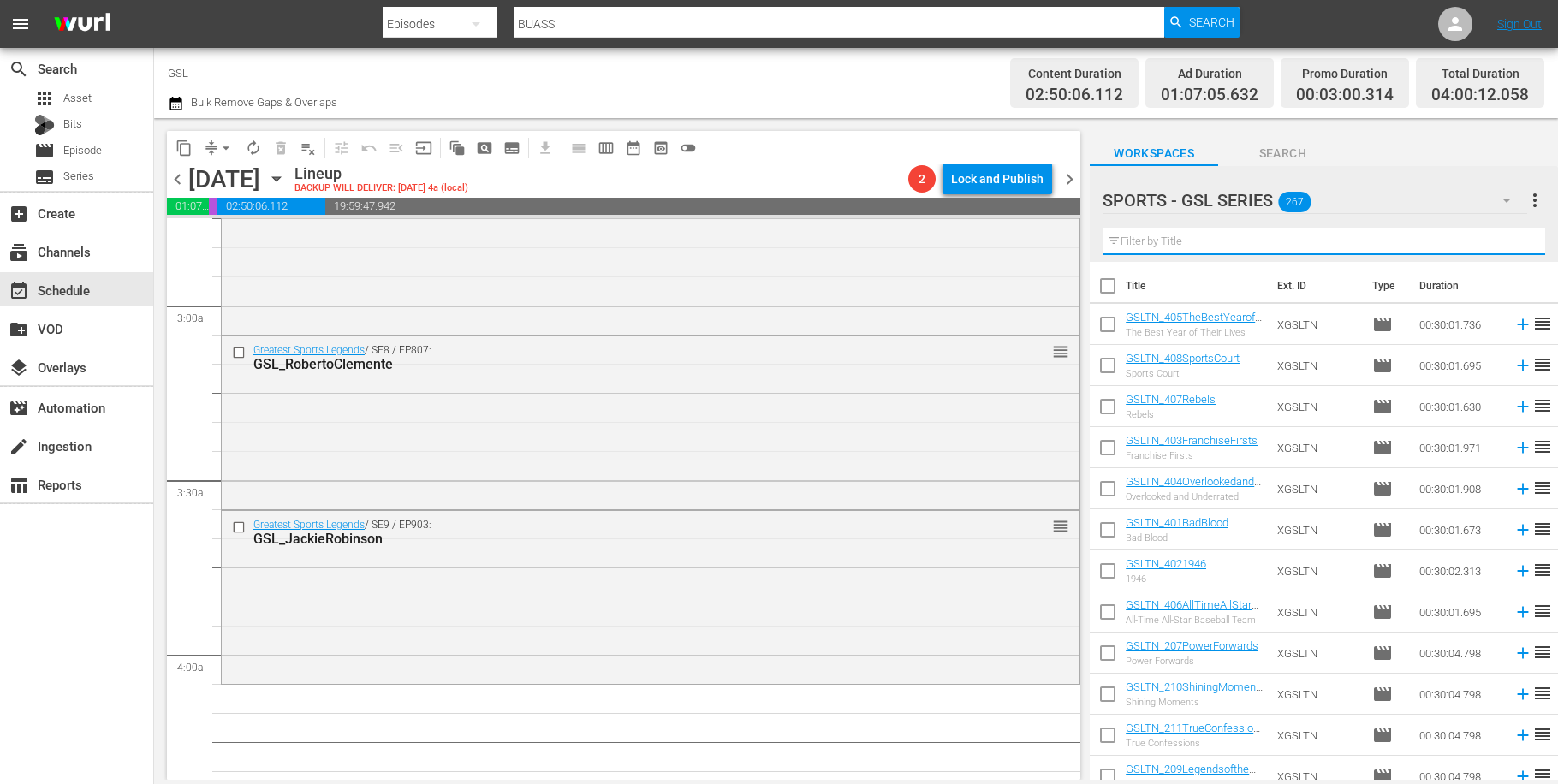
type input "o"
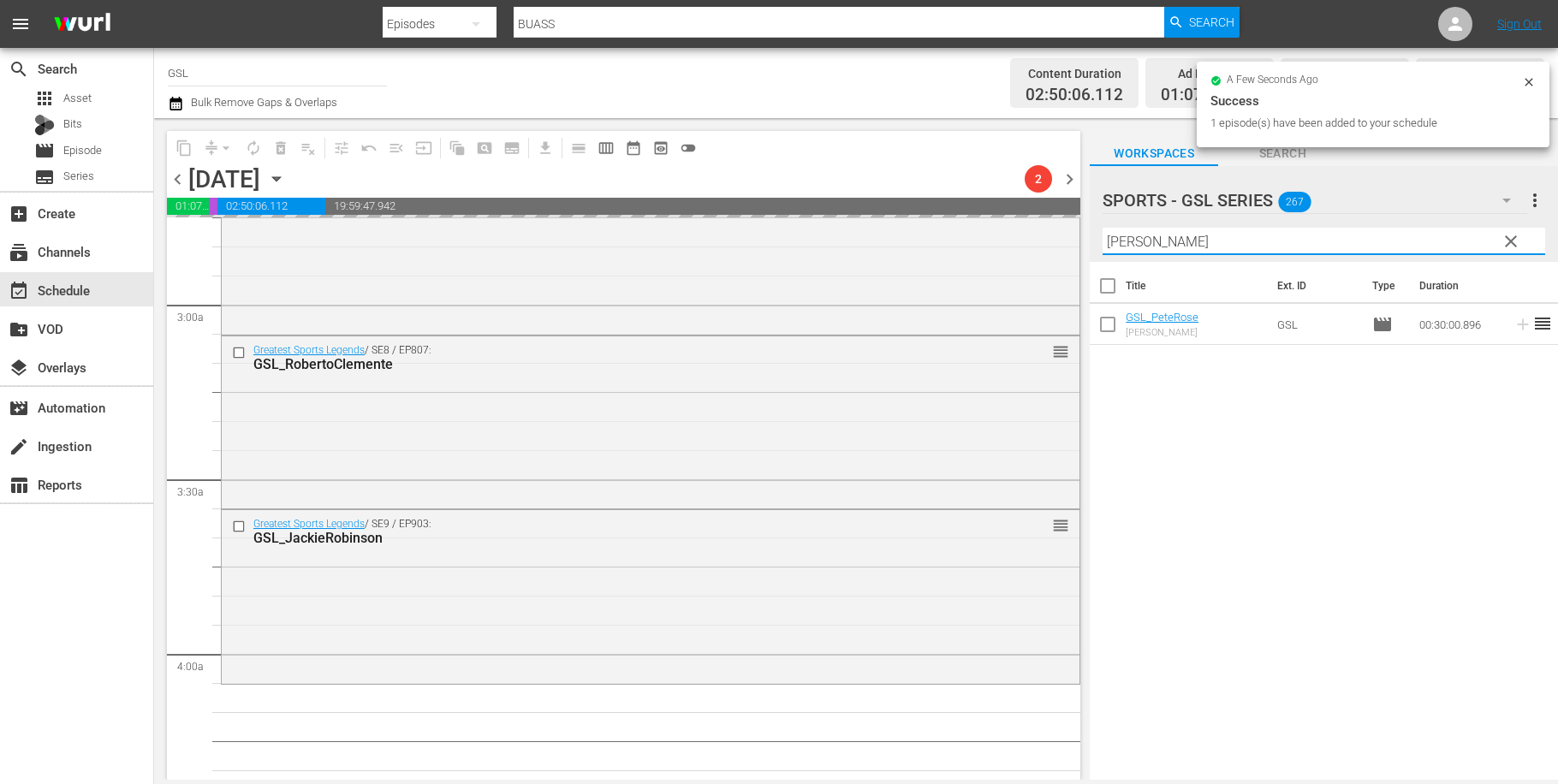
click at [1103, 234] on input "[PERSON_NAME]" at bounding box center [1324, 242] width 442 height 27
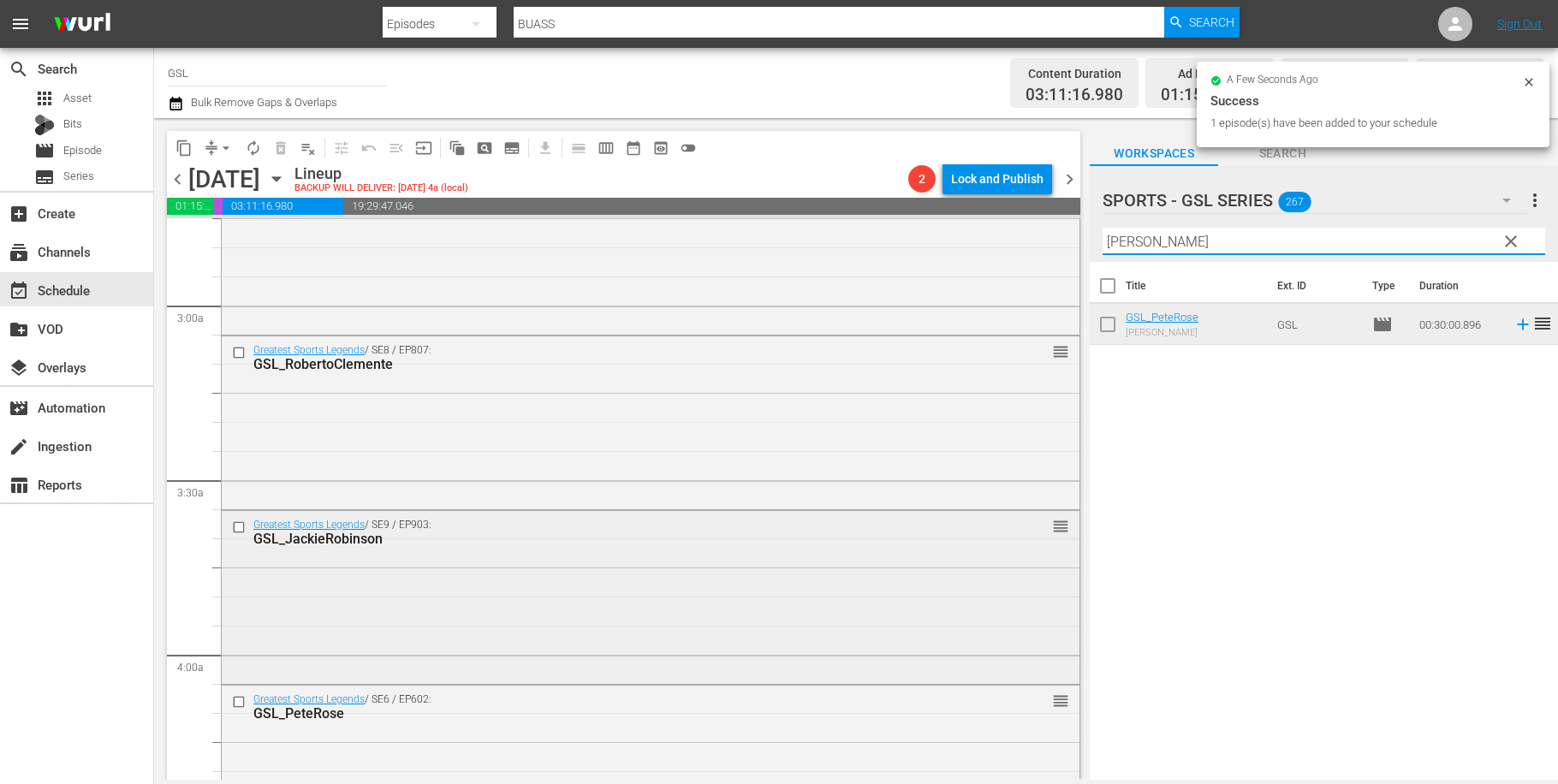
scroll to position [1258, 0]
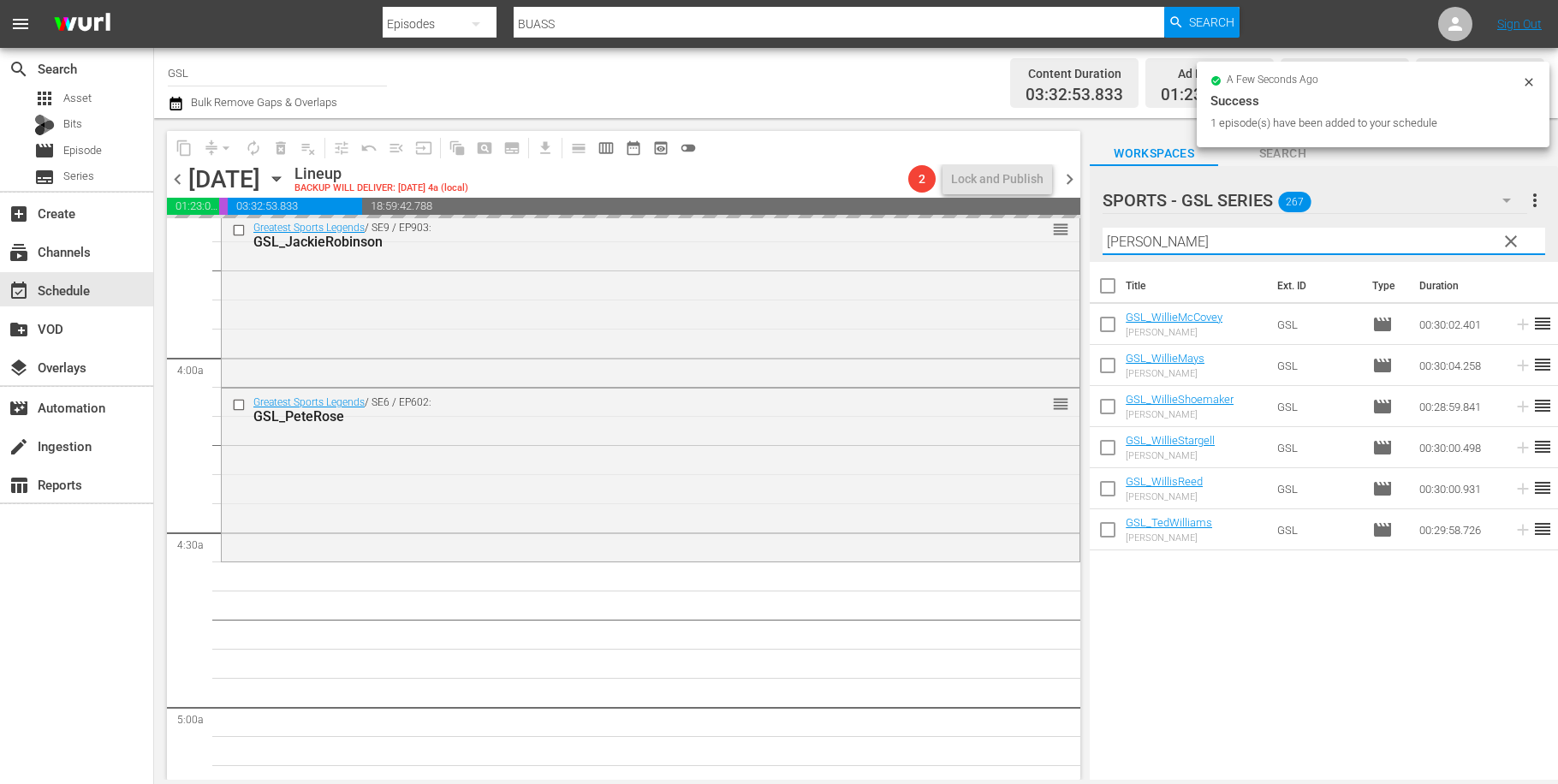
drag, startPoint x: 1150, startPoint y: 248, endPoint x: 1043, endPoint y: 231, distance: 108.3
click at [1103, 231] on input "[PERSON_NAME]" at bounding box center [1324, 242] width 442 height 27
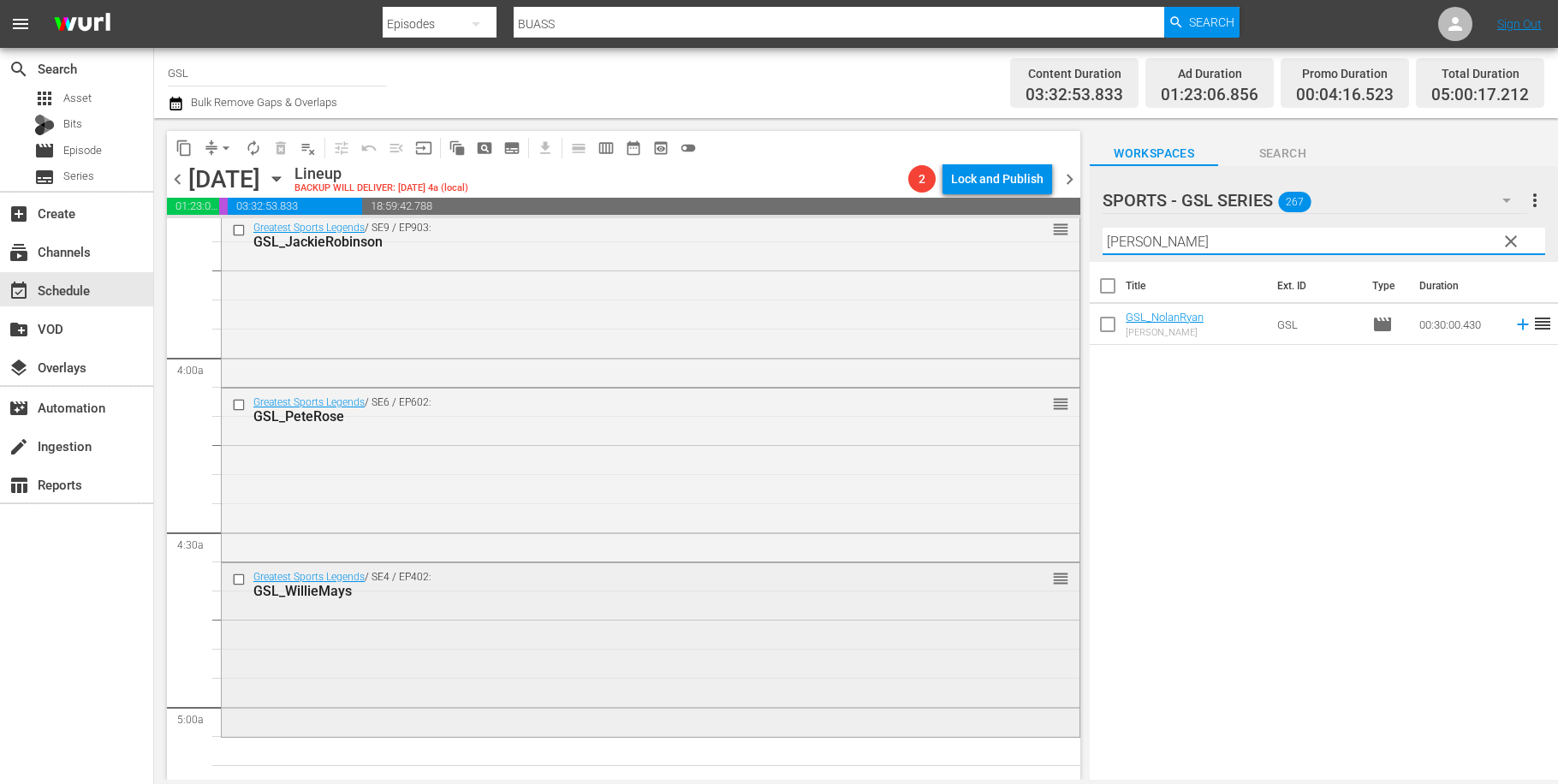
scroll to position [1568, 0]
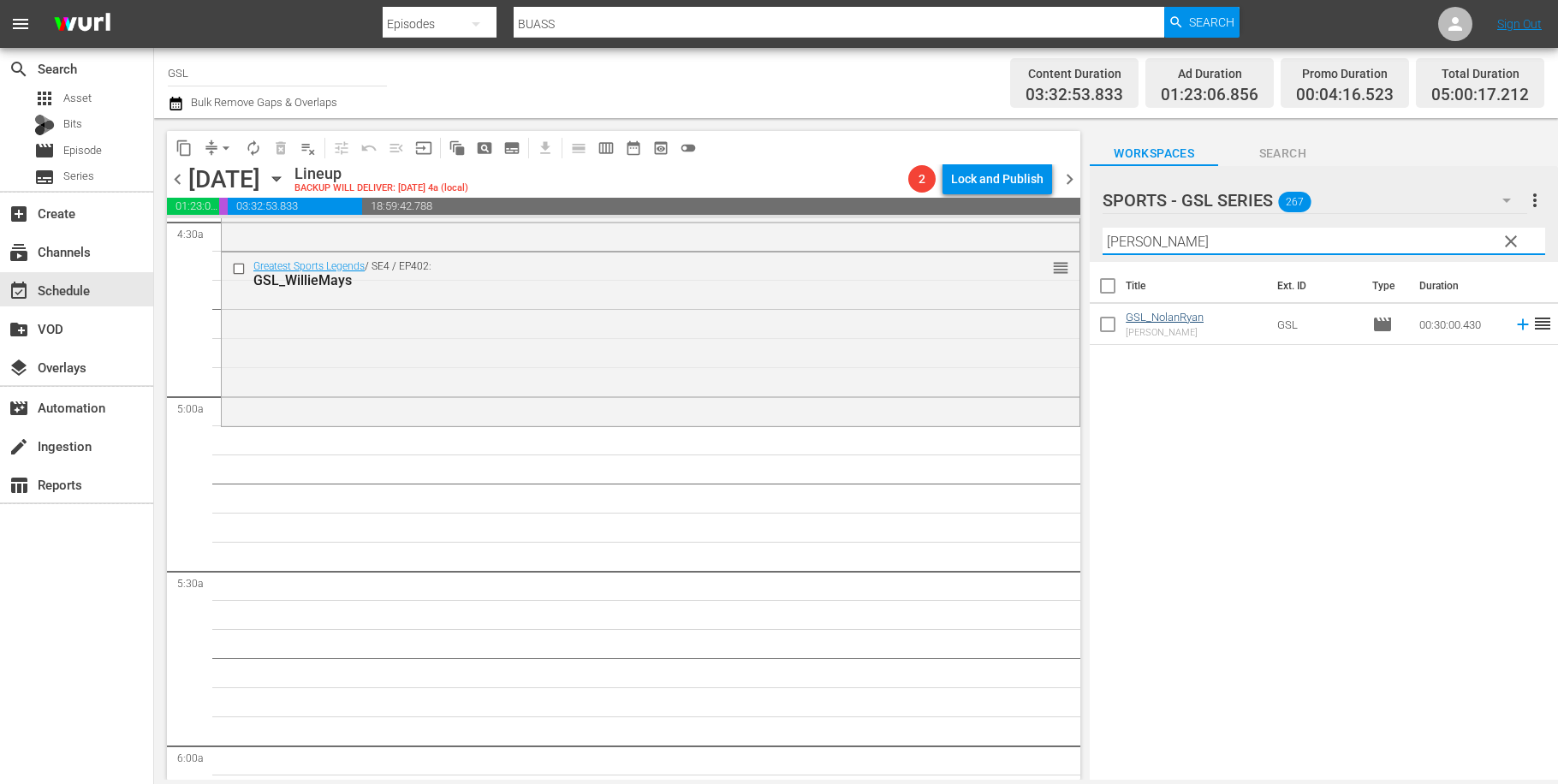
type input "[PERSON_NAME]"
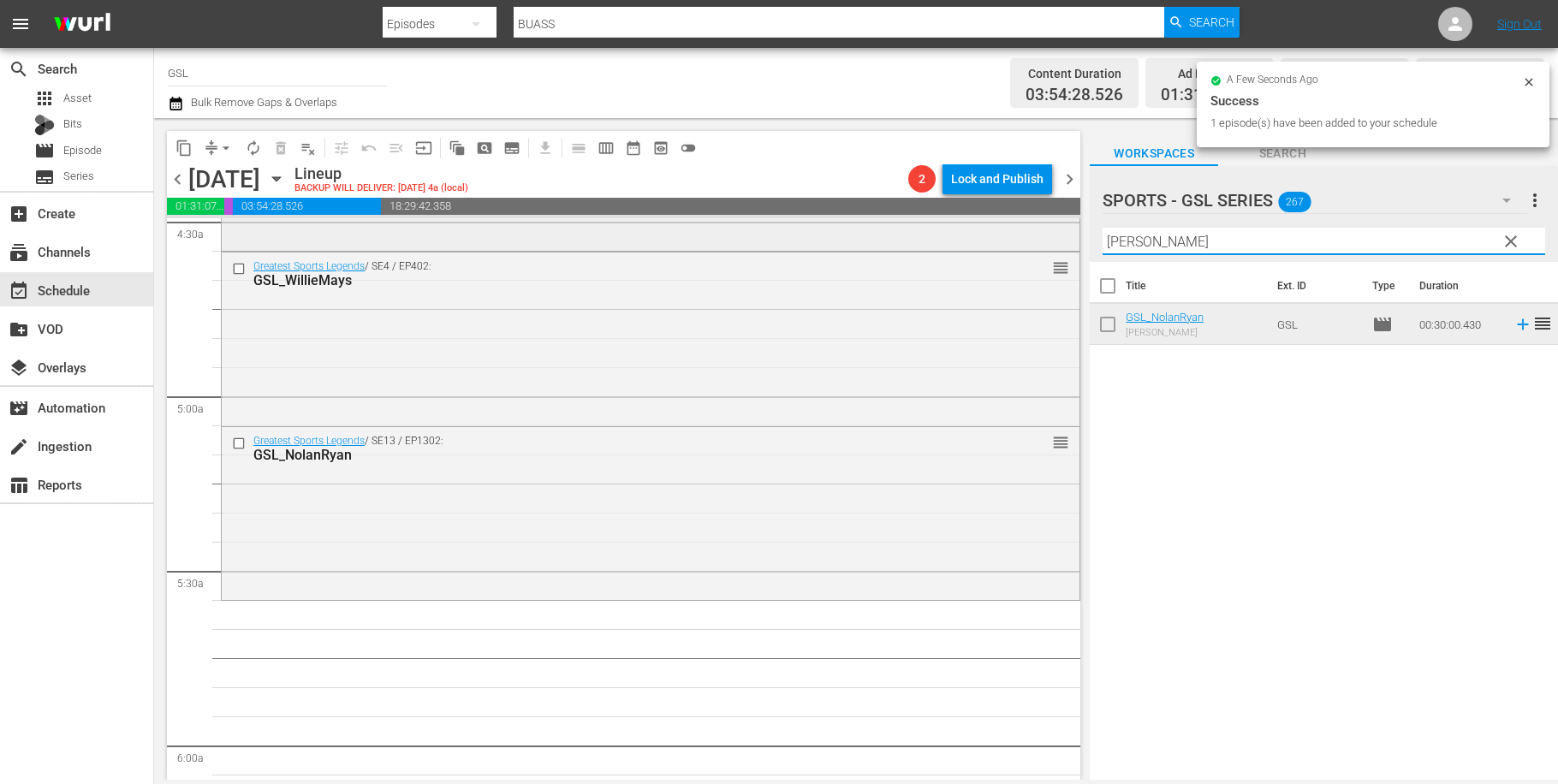
drag, startPoint x: 1248, startPoint y: 251, endPoint x: 1066, endPoint y: 236, distance: 182.6
click at [1103, 237] on input "[PERSON_NAME]" at bounding box center [1324, 242] width 442 height 27
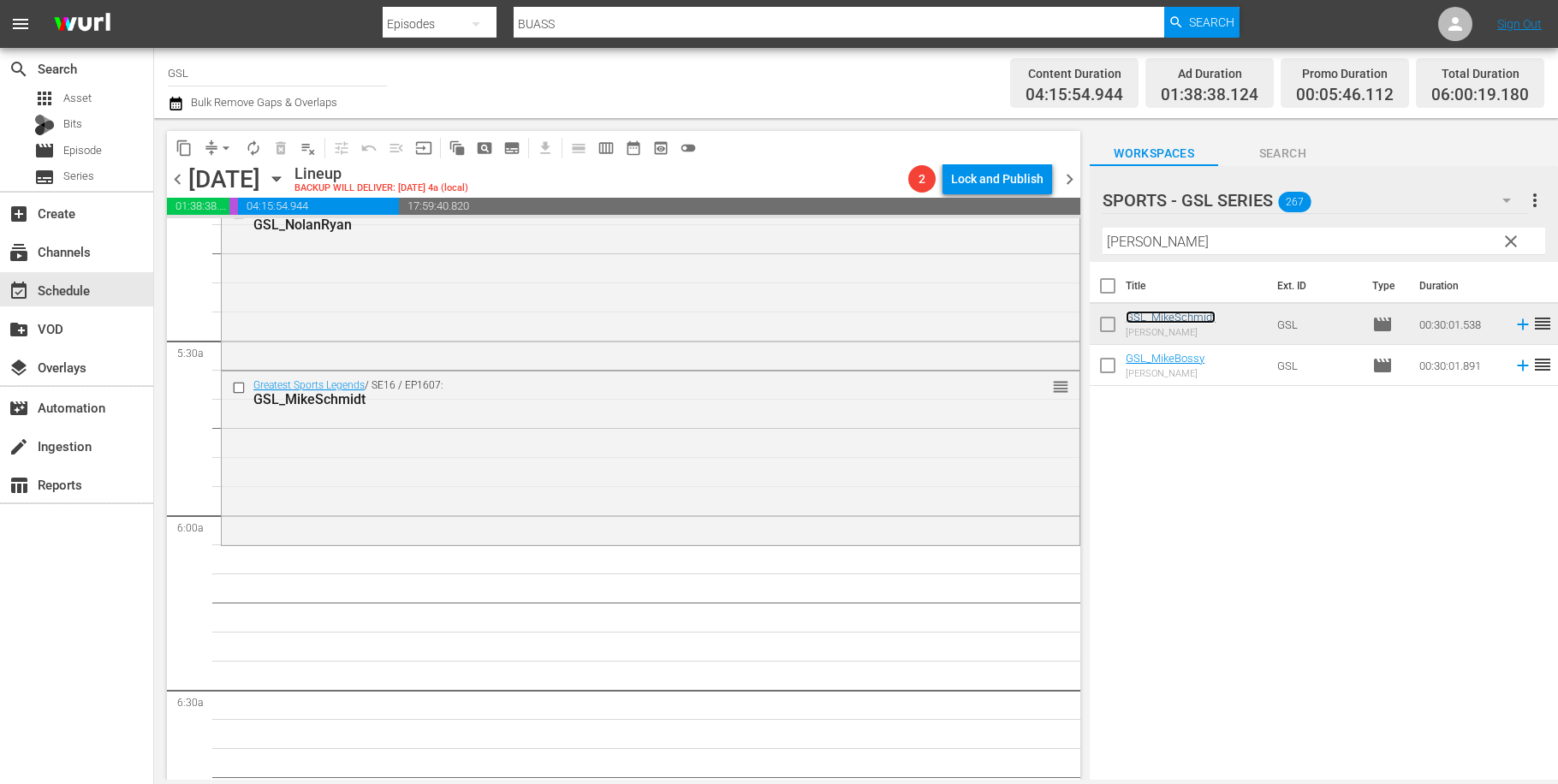
scroll to position [2006, 0]
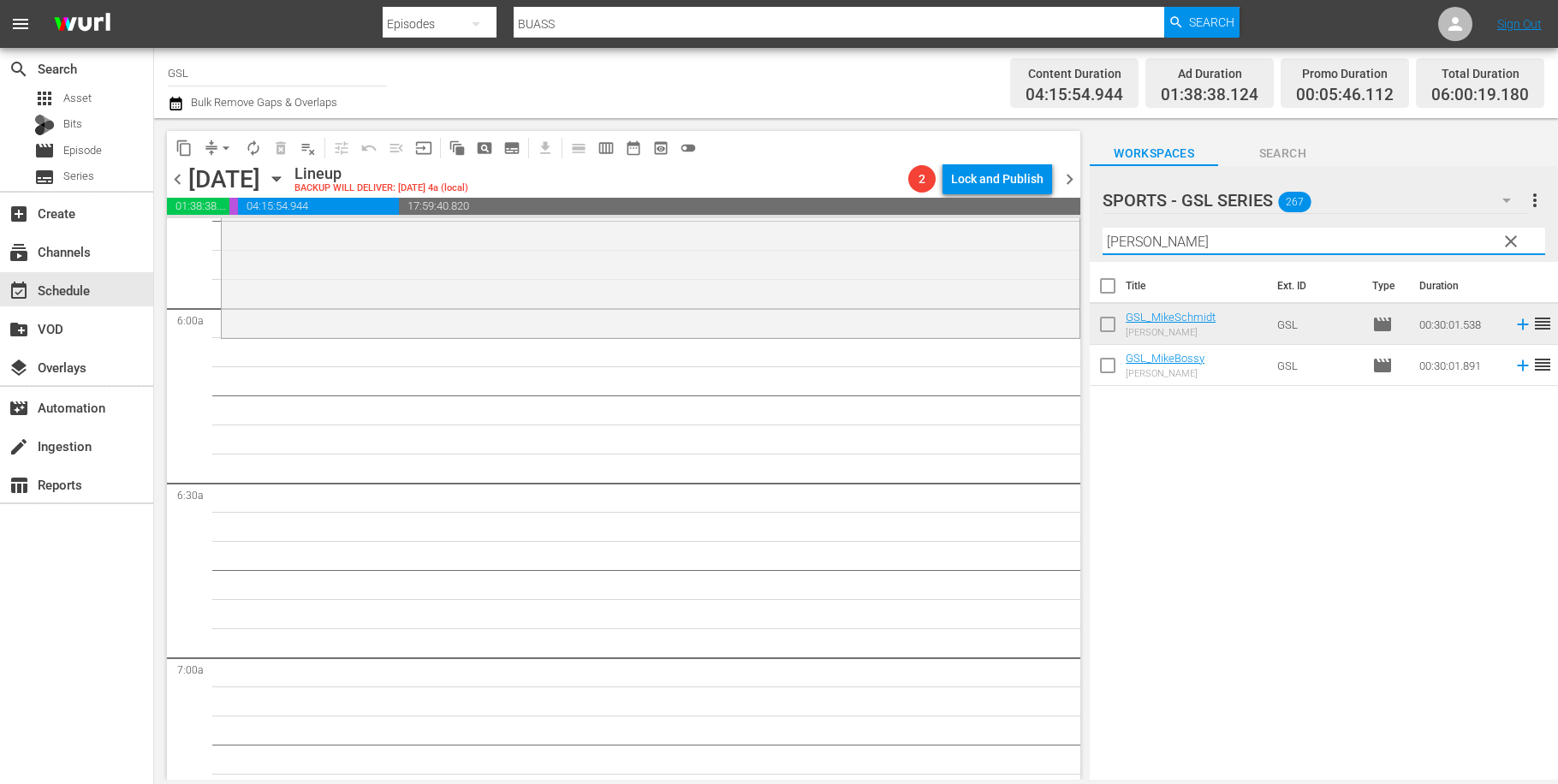
drag, startPoint x: 1171, startPoint y: 239, endPoint x: 1042, endPoint y: 218, distance: 130.7
click at [1103, 228] on input "[PERSON_NAME]" at bounding box center [1324, 242] width 442 height 27
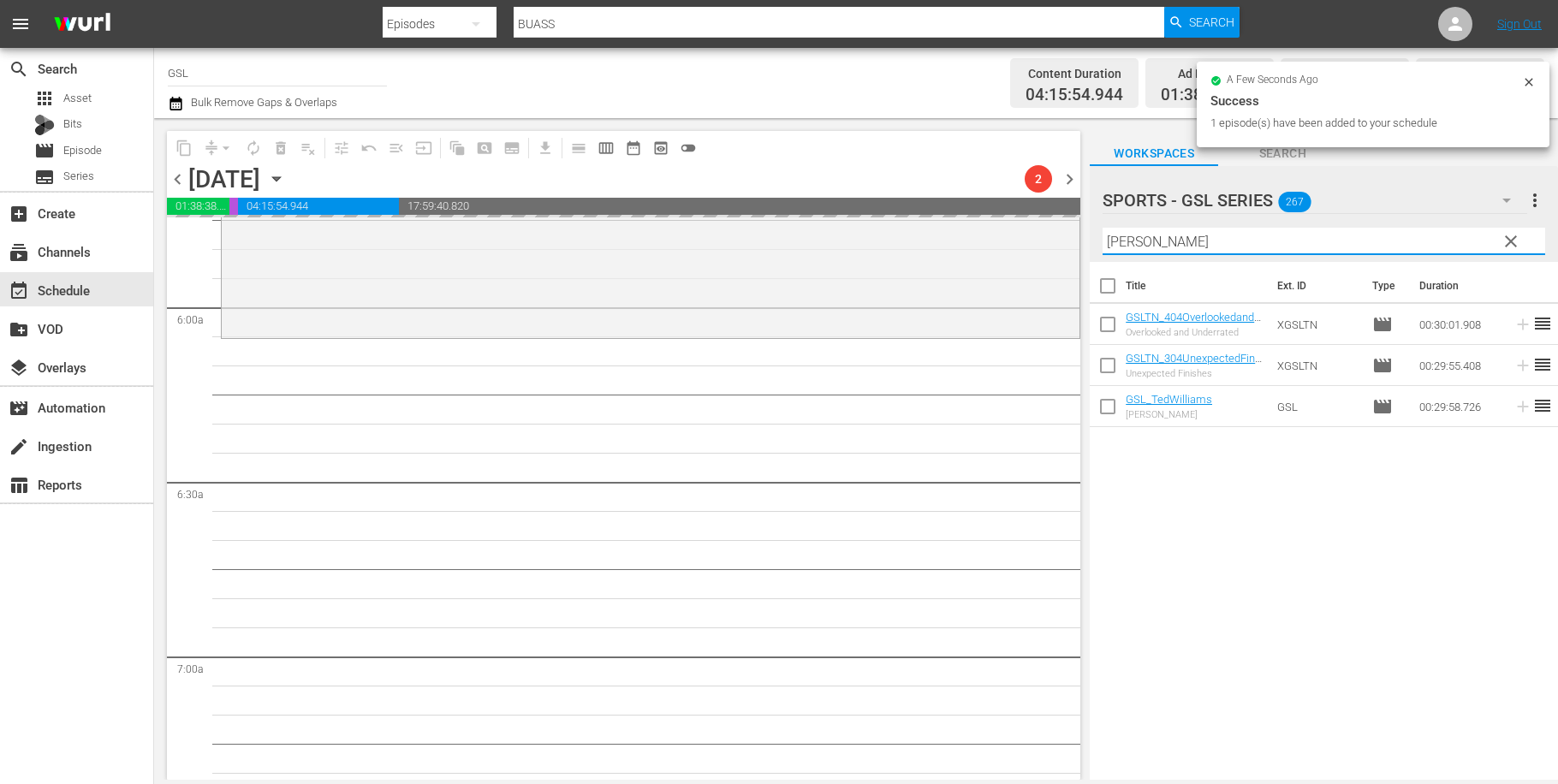
drag, startPoint x: 1087, startPoint y: 235, endPoint x: 1045, endPoint y: 234, distance: 42.0
click at [1103, 234] on input "[PERSON_NAME]" at bounding box center [1324, 242] width 442 height 27
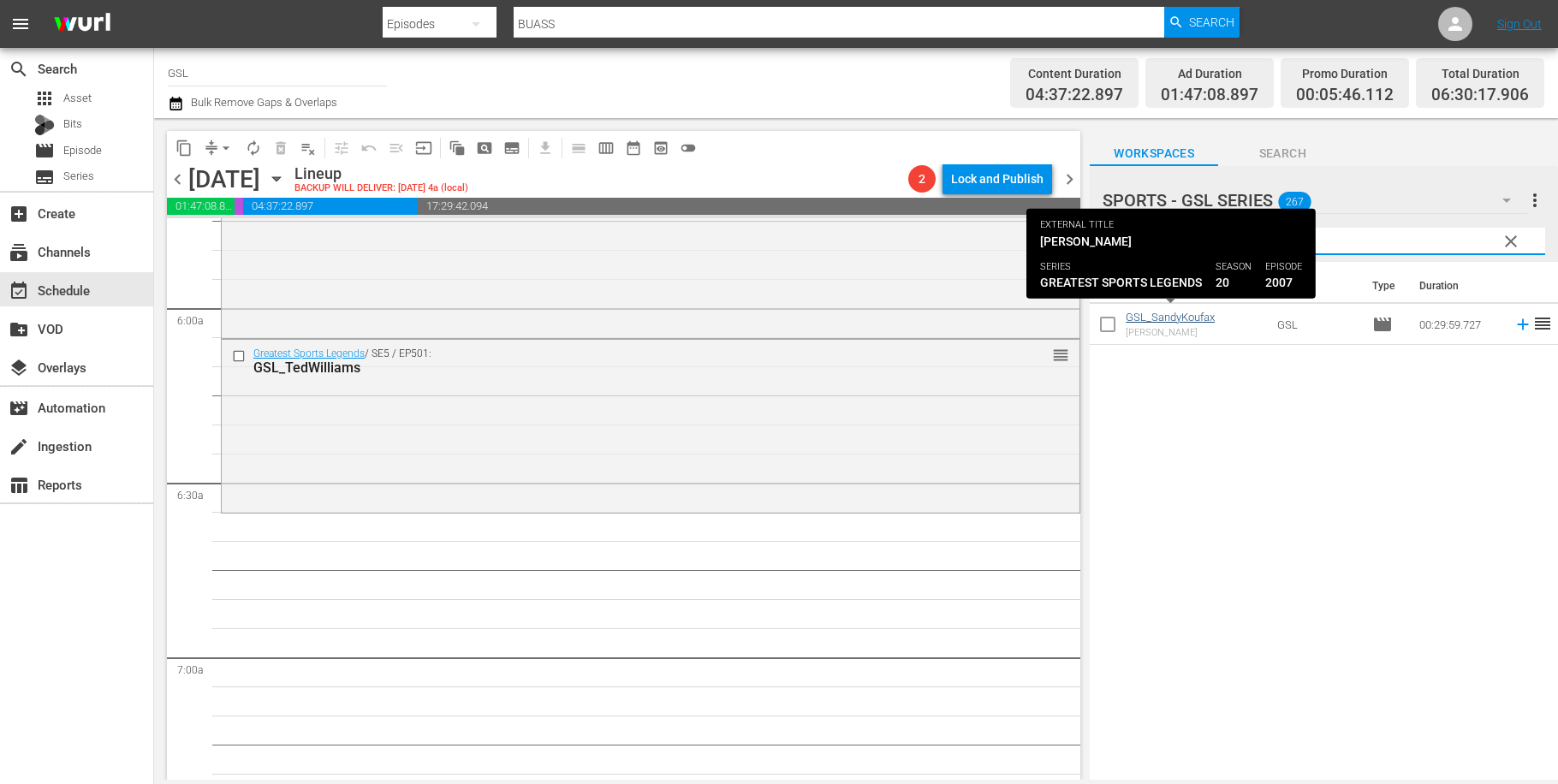
type input "[PERSON_NAME]"
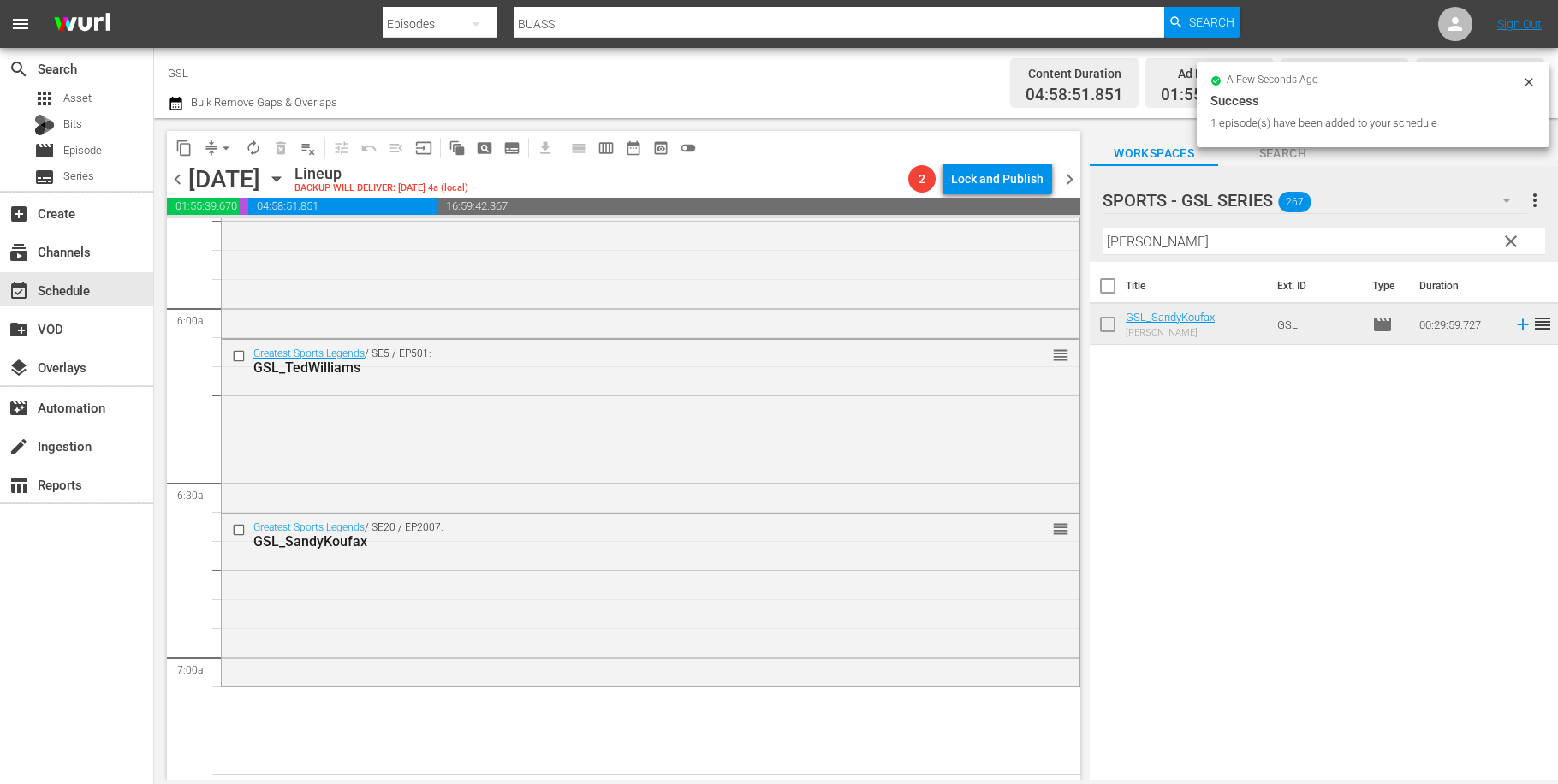
click at [1511, 242] on span "clear" at bounding box center [1510, 241] width 20 height 20
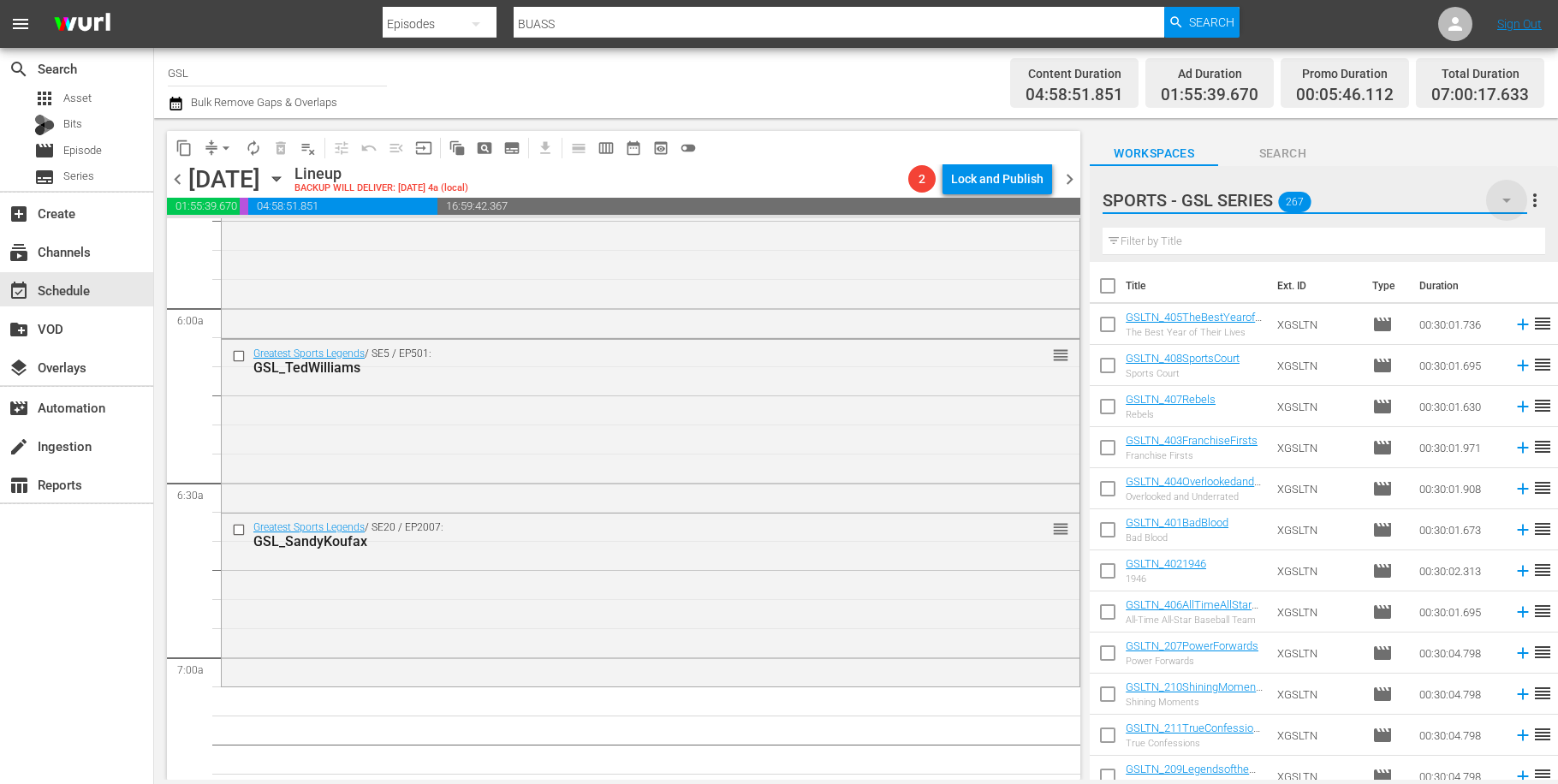
click at [1514, 207] on icon "button" at bounding box center [1507, 200] width 20 height 20
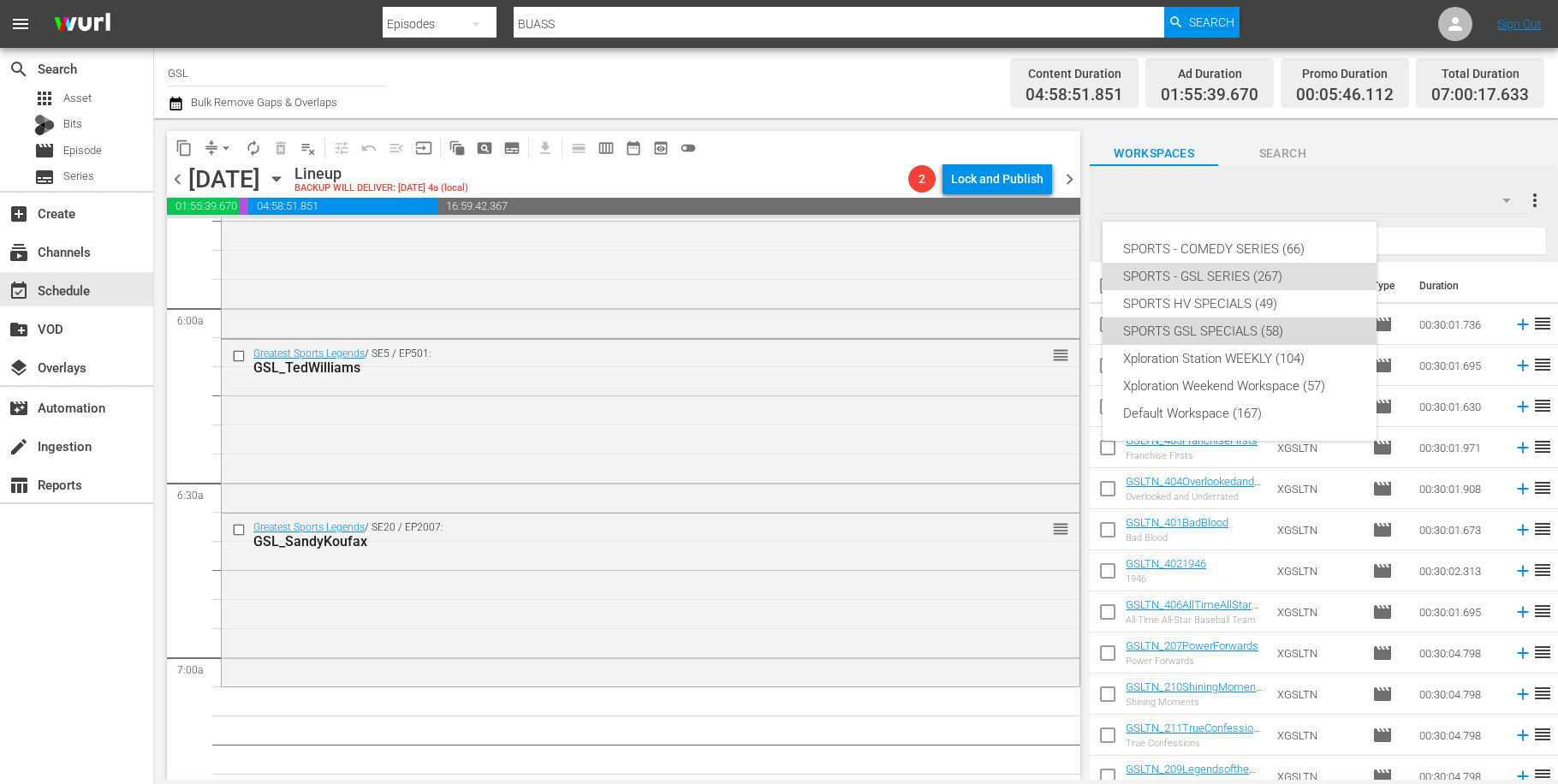
click at [1286, 335] on div "SPORTS GSL SPECIALS (58)" at bounding box center [1239, 332] width 233 height 27
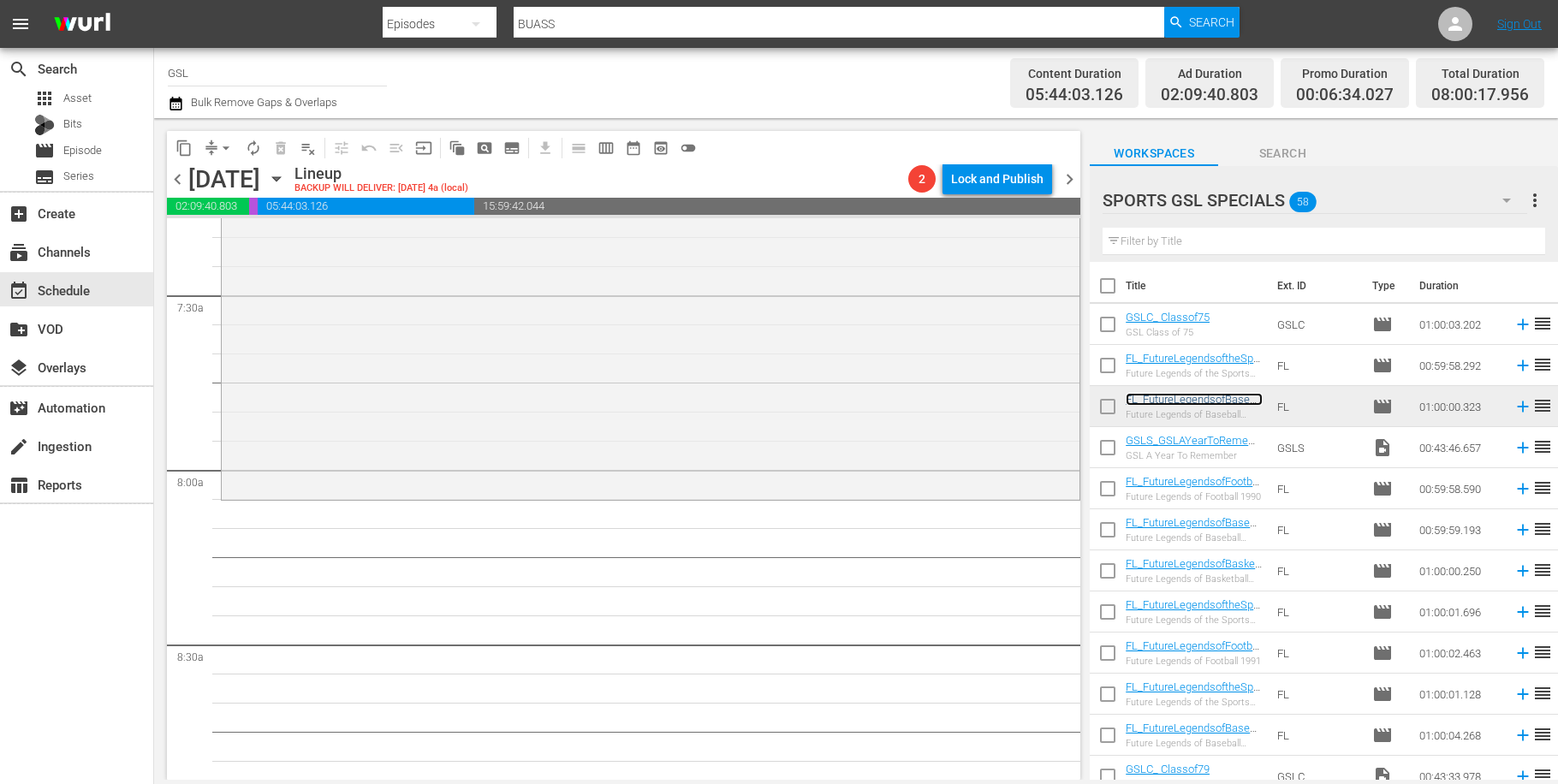
scroll to position [2655, 0]
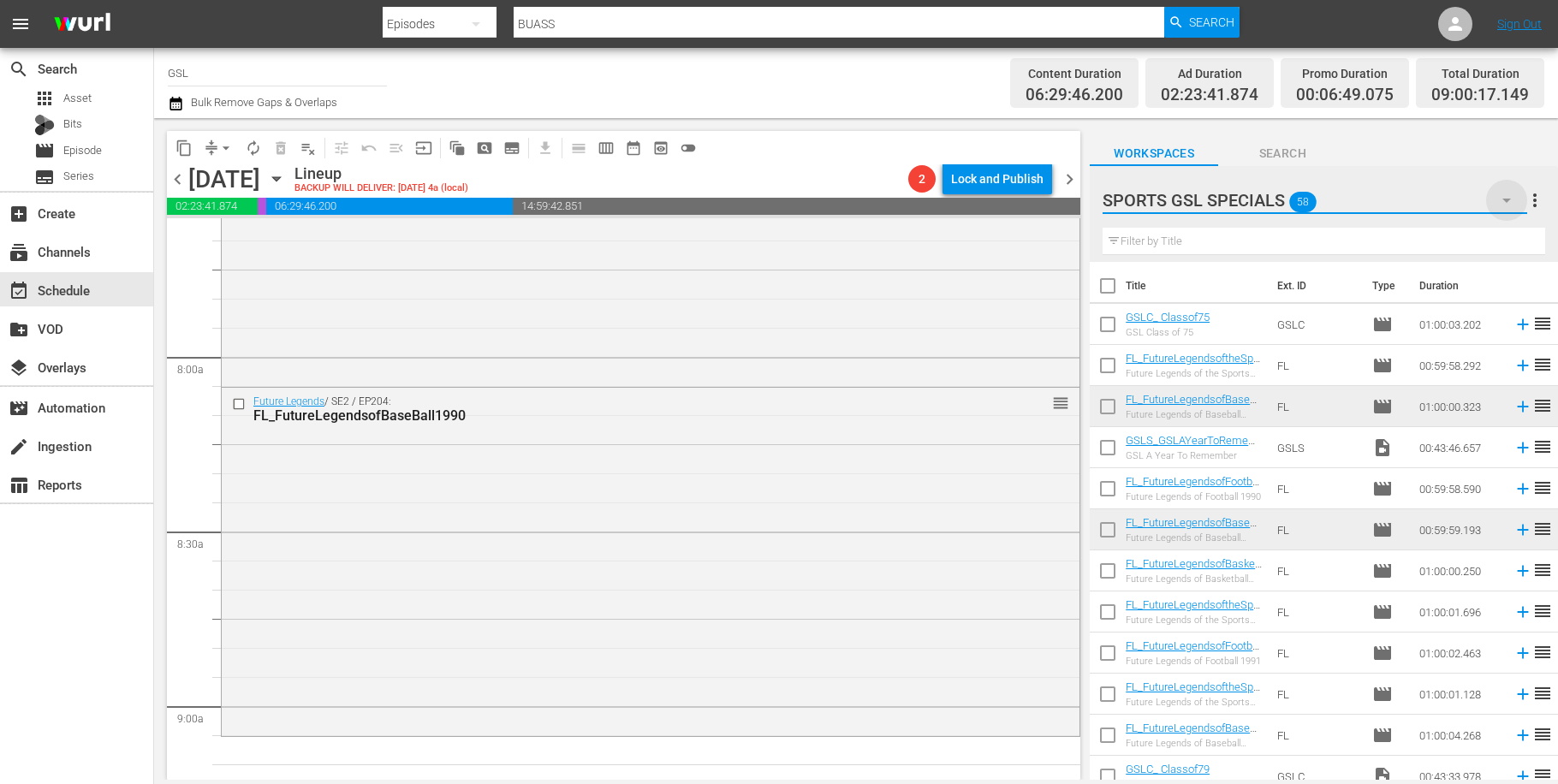
click at [1516, 197] on icon "button" at bounding box center [1507, 200] width 20 height 20
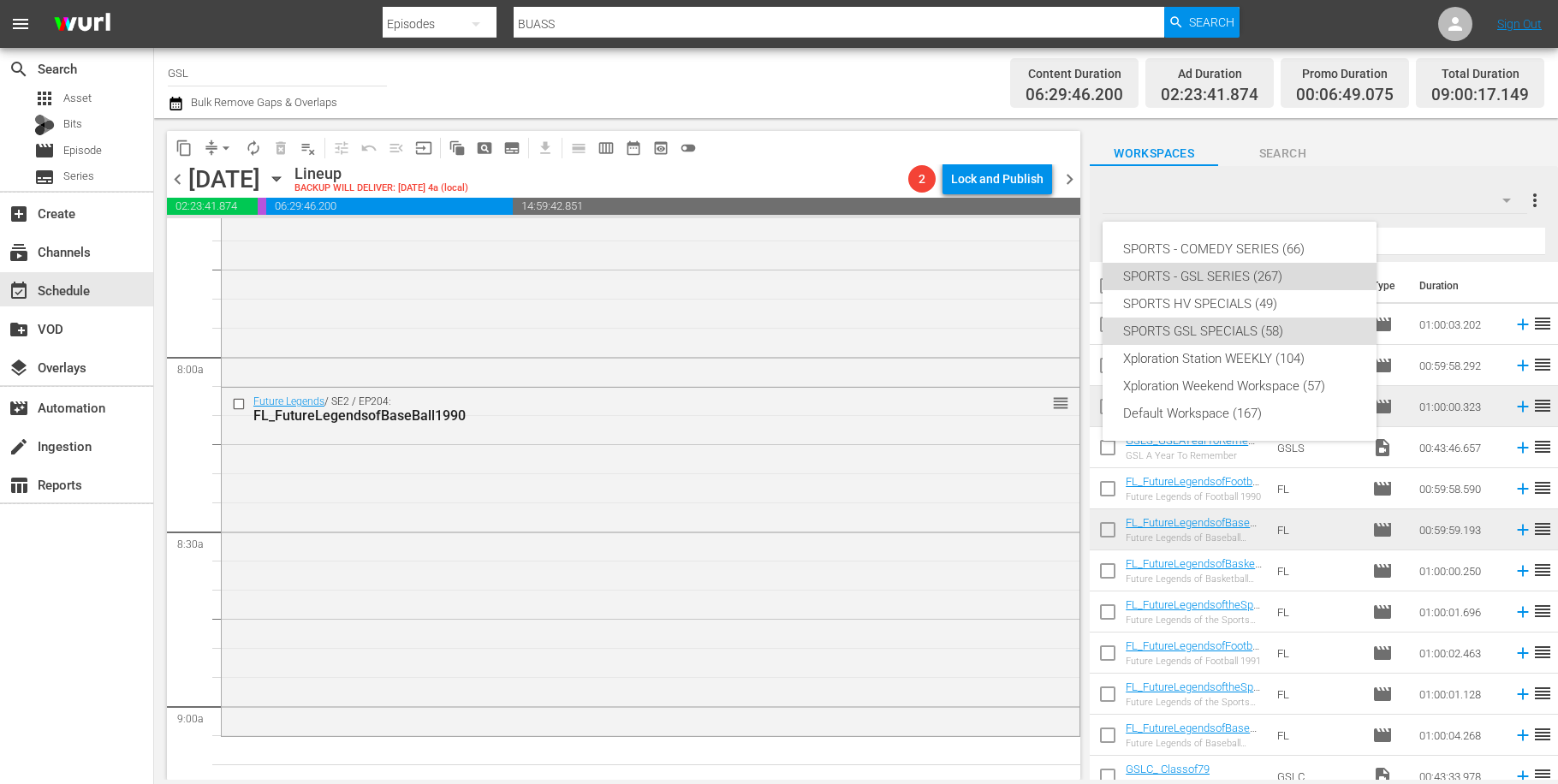
drag, startPoint x: 1203, startPoint y: 267, endPoint x: 1213, endPoint y: 241, distance: 27.9
click at [1202, 267] on div "SPORTS - GSL SERIES (267)" at bounding box center [1239, 277] width 233 height 27
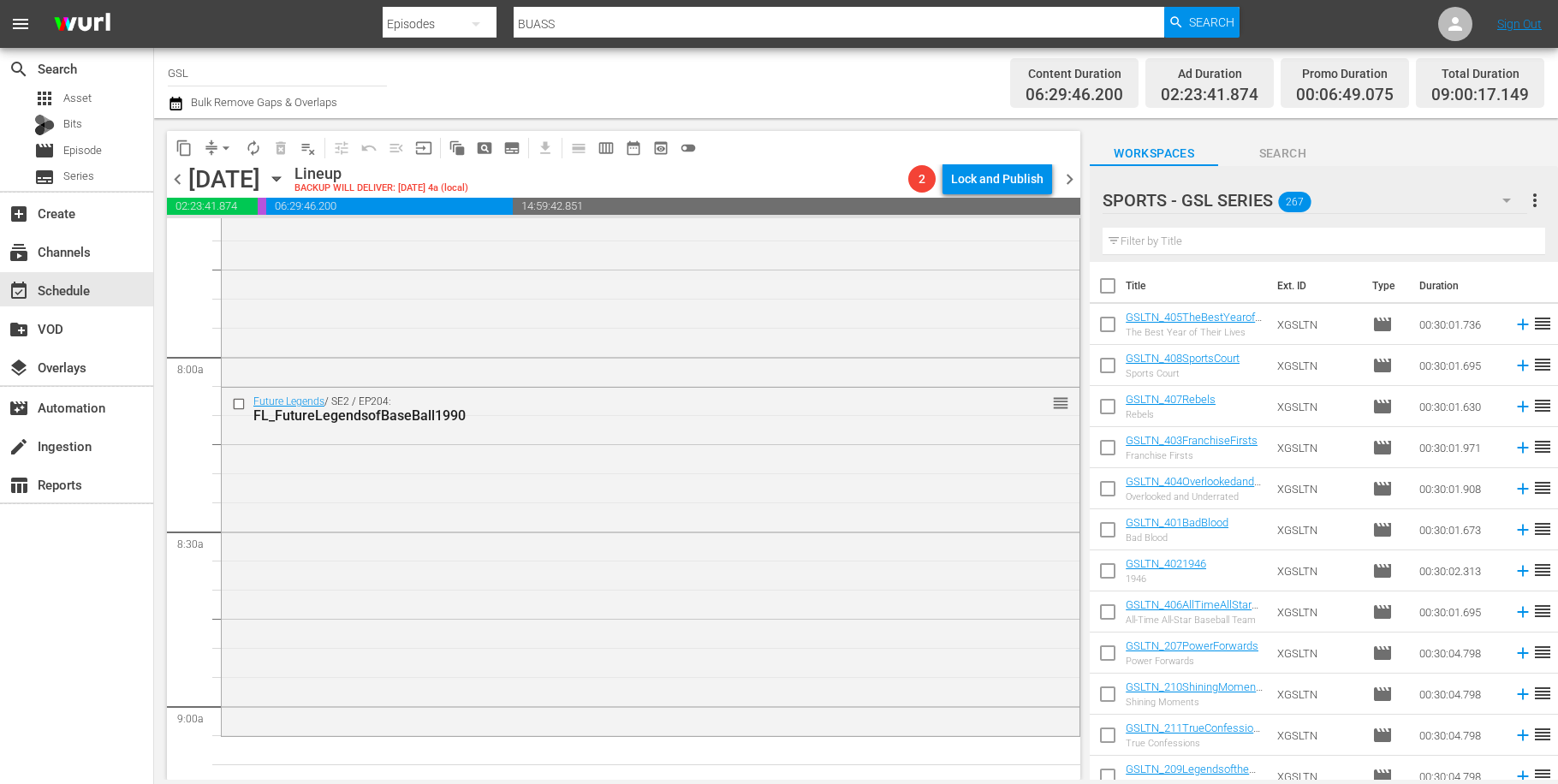
click at [1226, 235] on input "text" at bounding box center [1324, 242] width 442 height 27
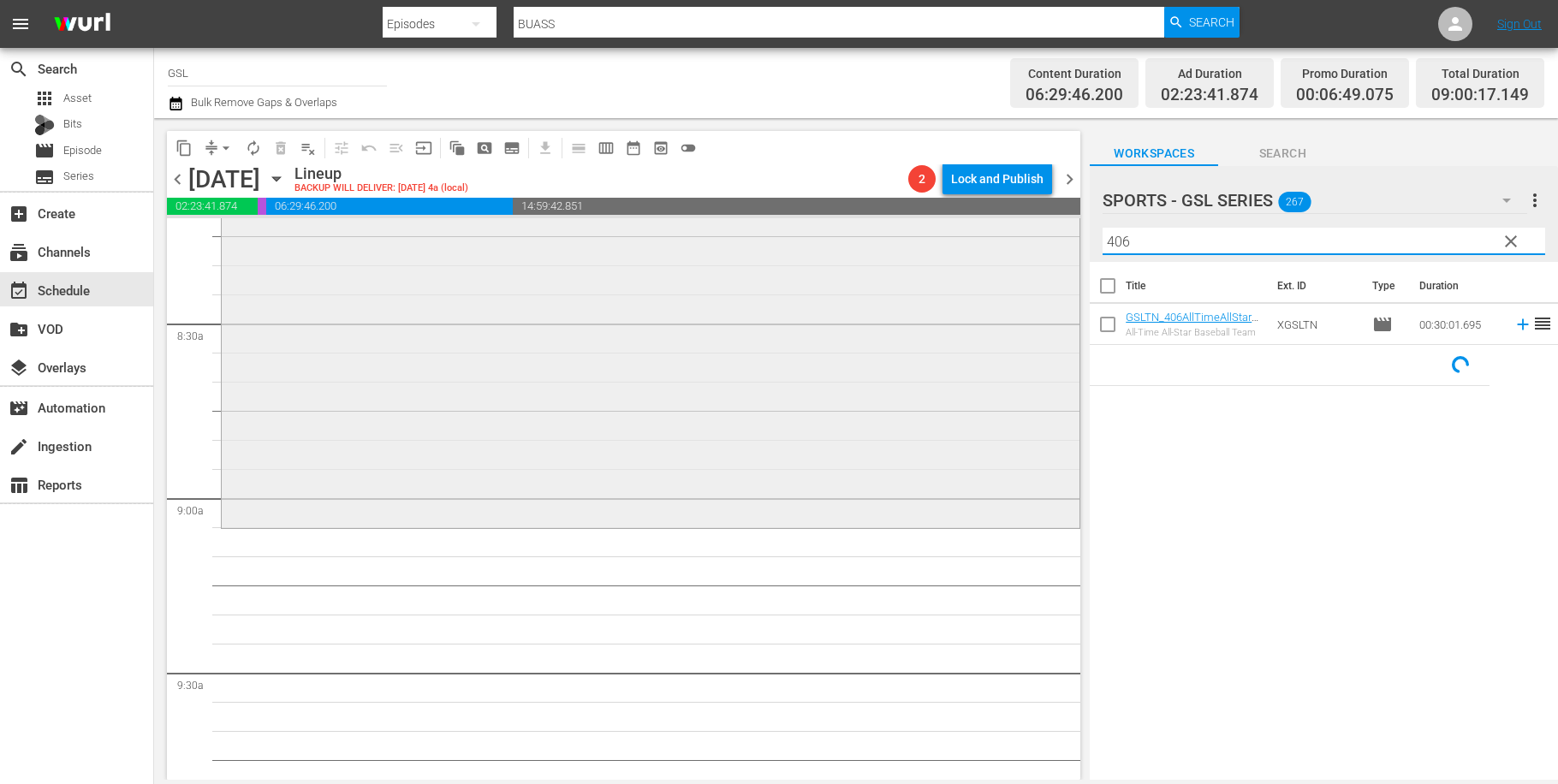
scroll to position [2981, 0]
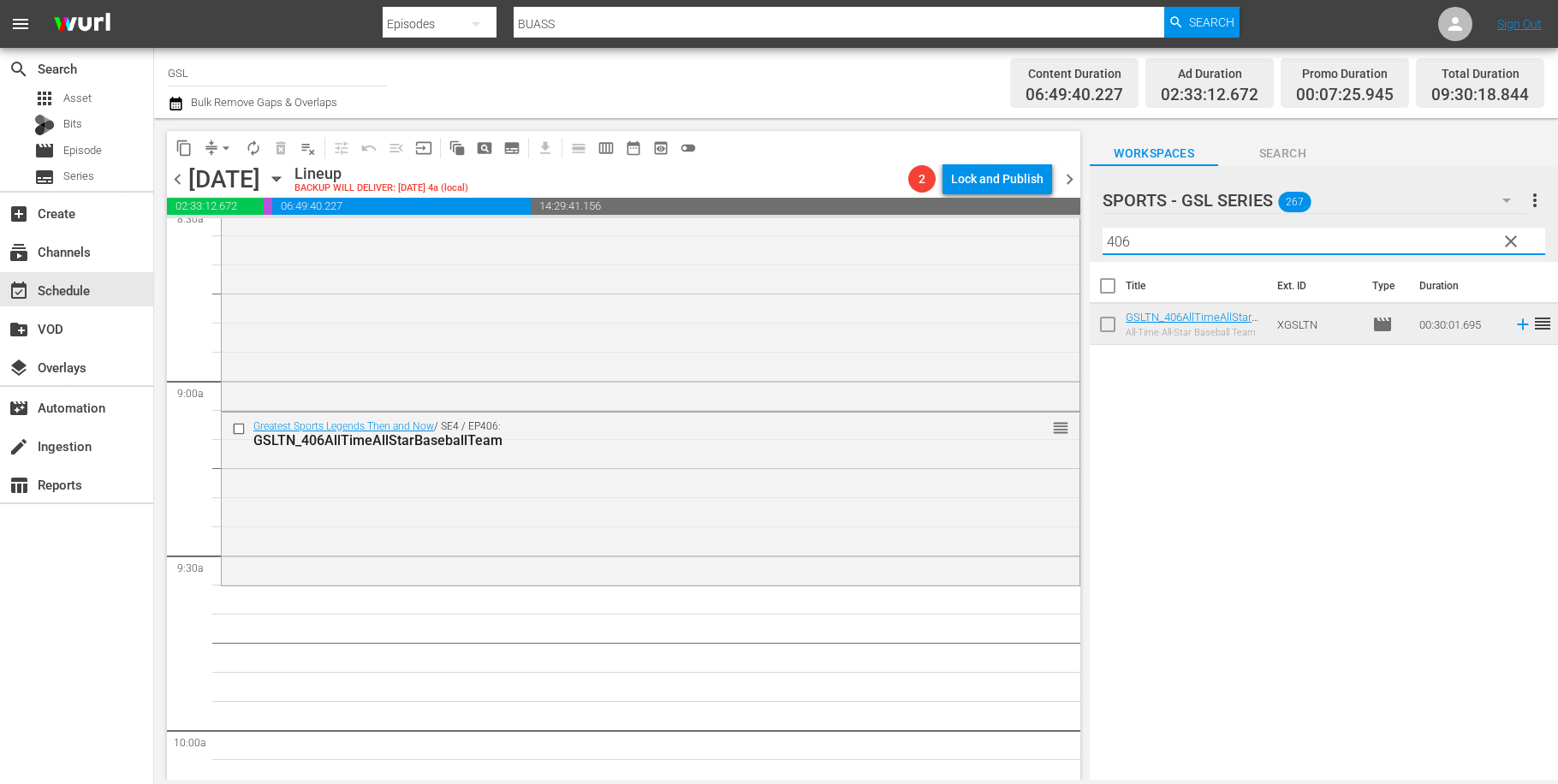
drag, startPoint x: 1170, startPoint y: 240, endPoint x: 1010, endPoint y: 216, distance: 161.8
click at [1103, 228] on input "406" at bounding box center [1324, 242] width 442 height 27
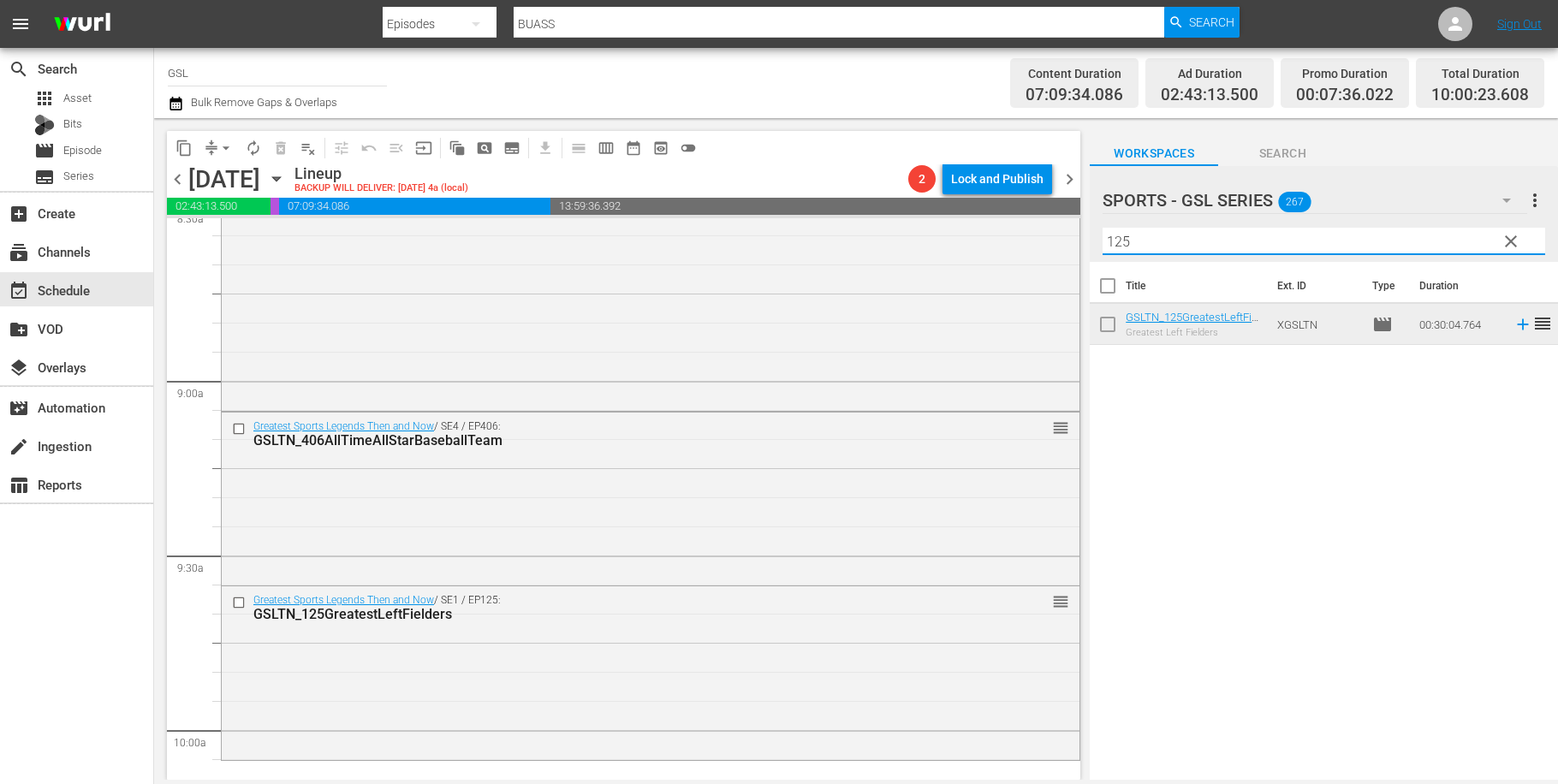
drag, startPoint x: 1159, startPoint y: 252, endPoint x: 1104, endPoint y: 235, distance: 57.6
click at [1104, 235] on input "125" at bounding box center [1324, 242] width 442 height 27
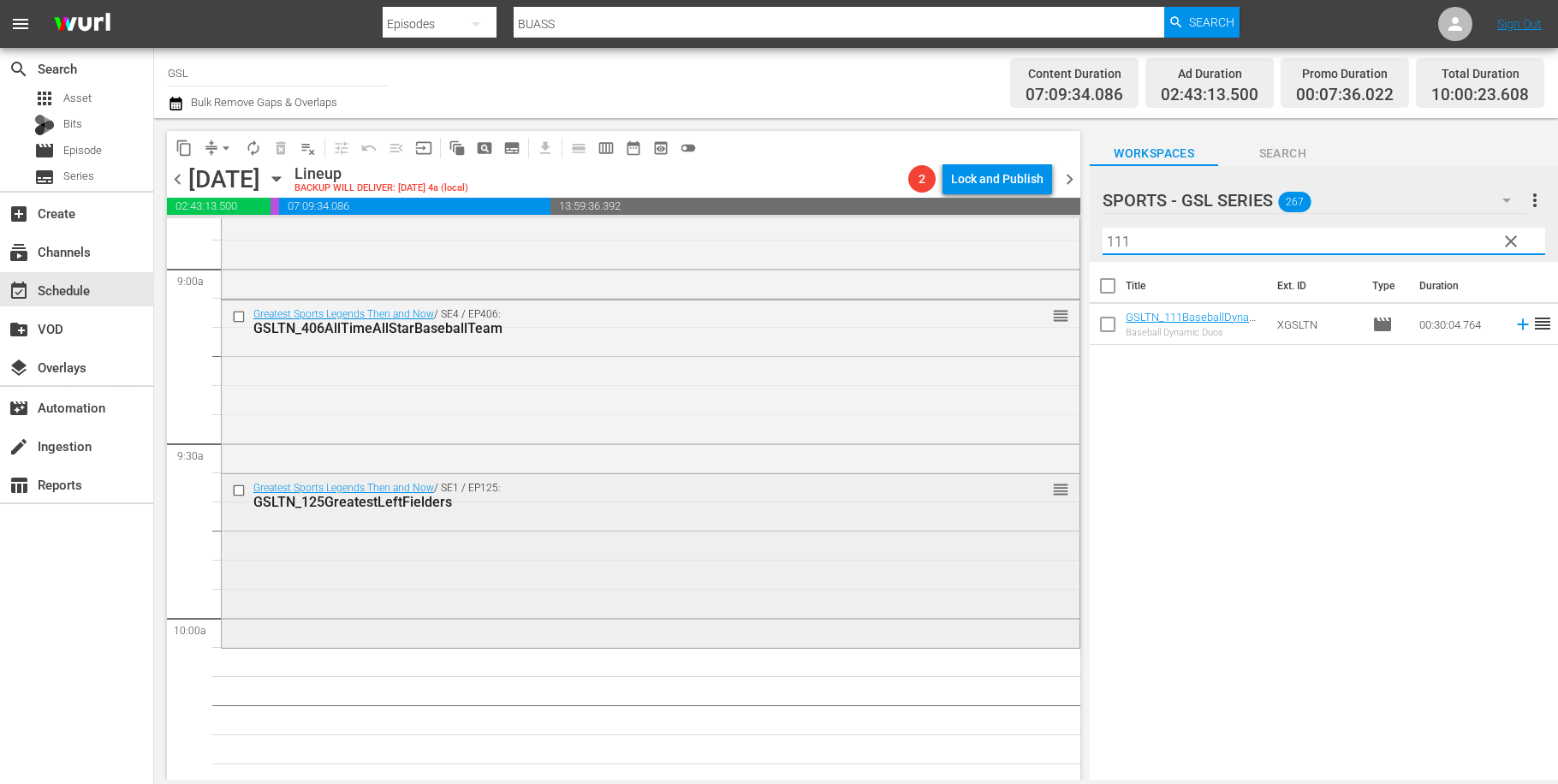
scroll to position [3292, 0]
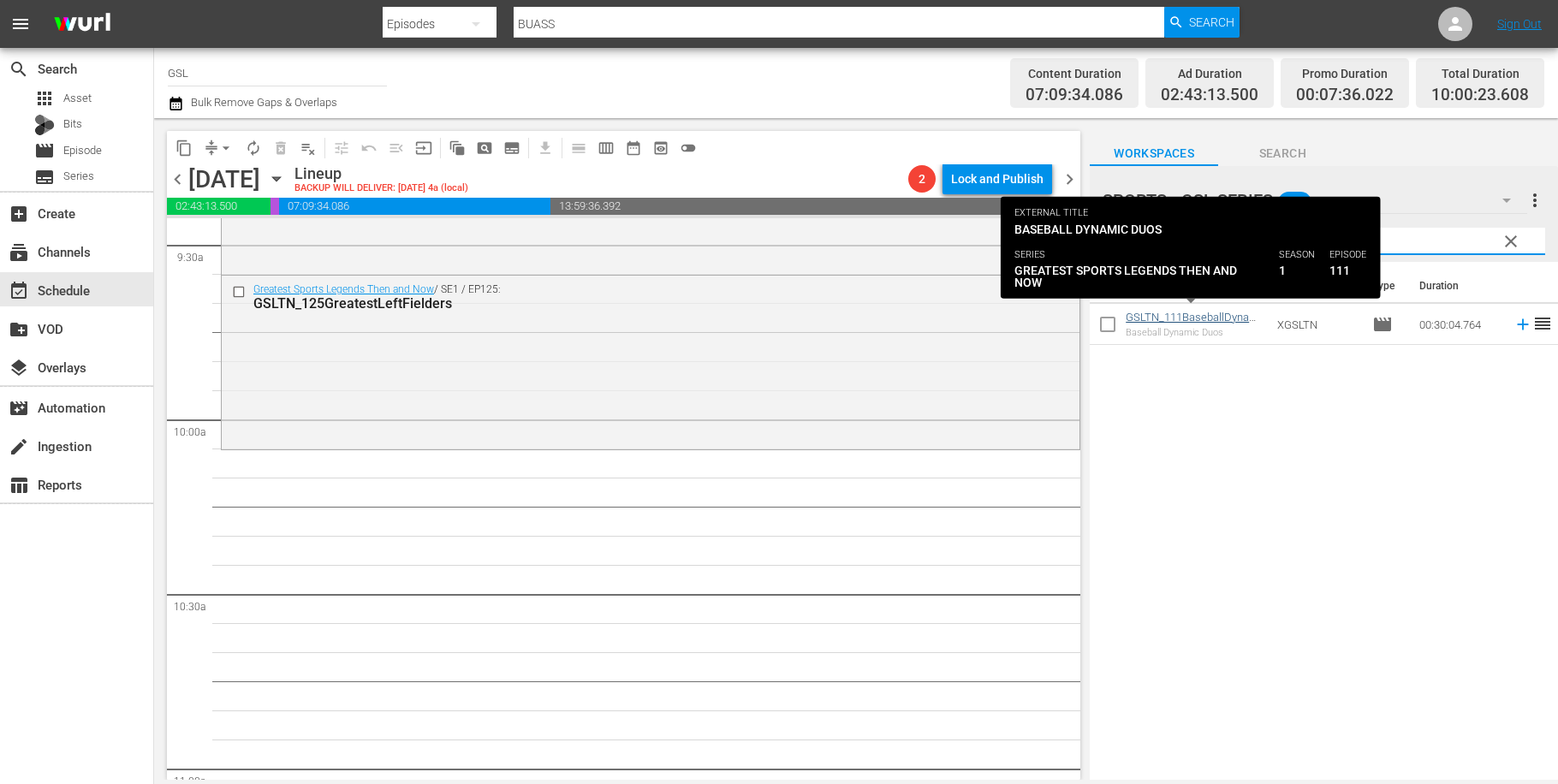
type input "111"
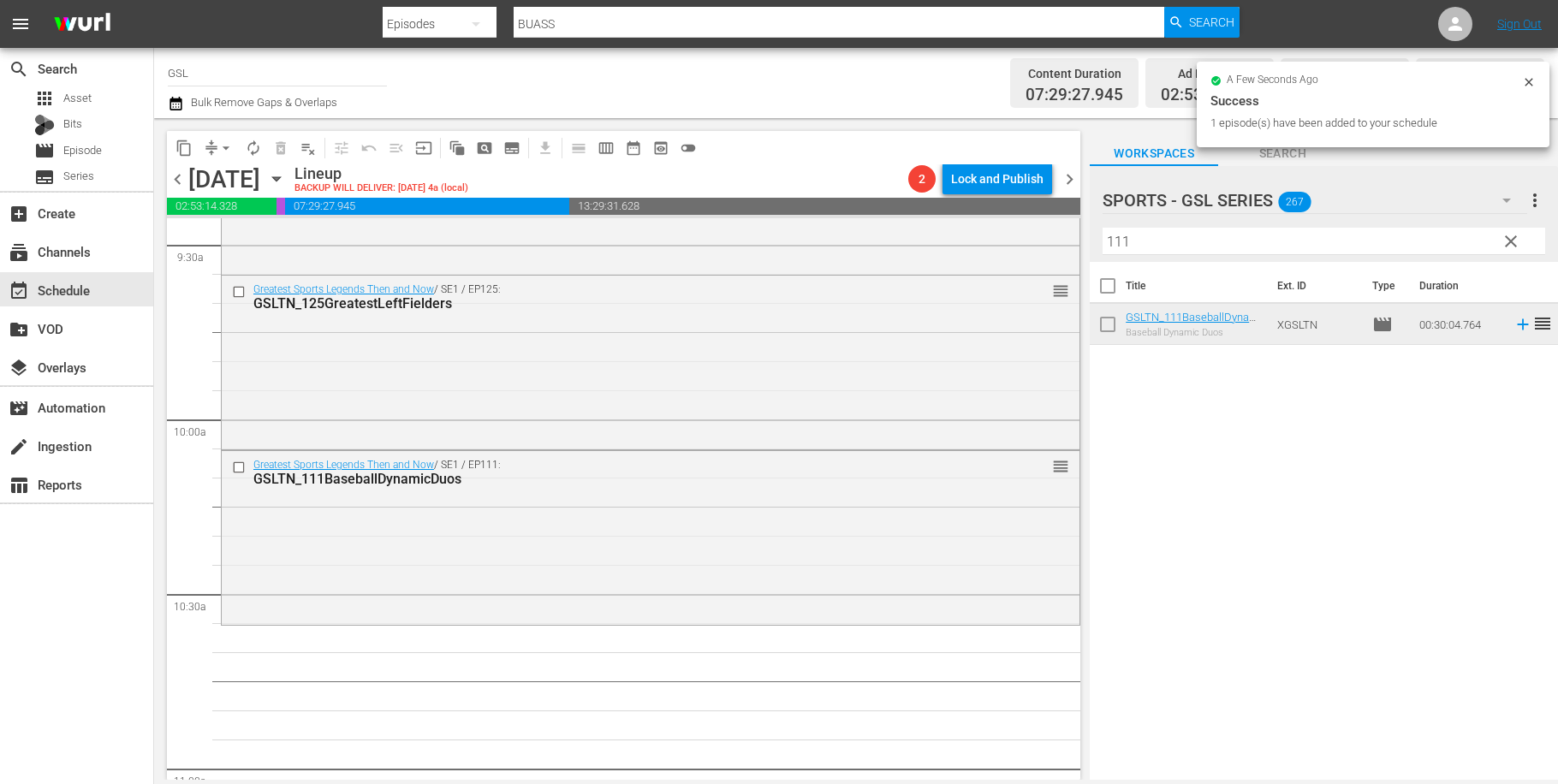
click at [1514, 243] on span "clear" at bounding box center [1510, 241] width 20 height 20
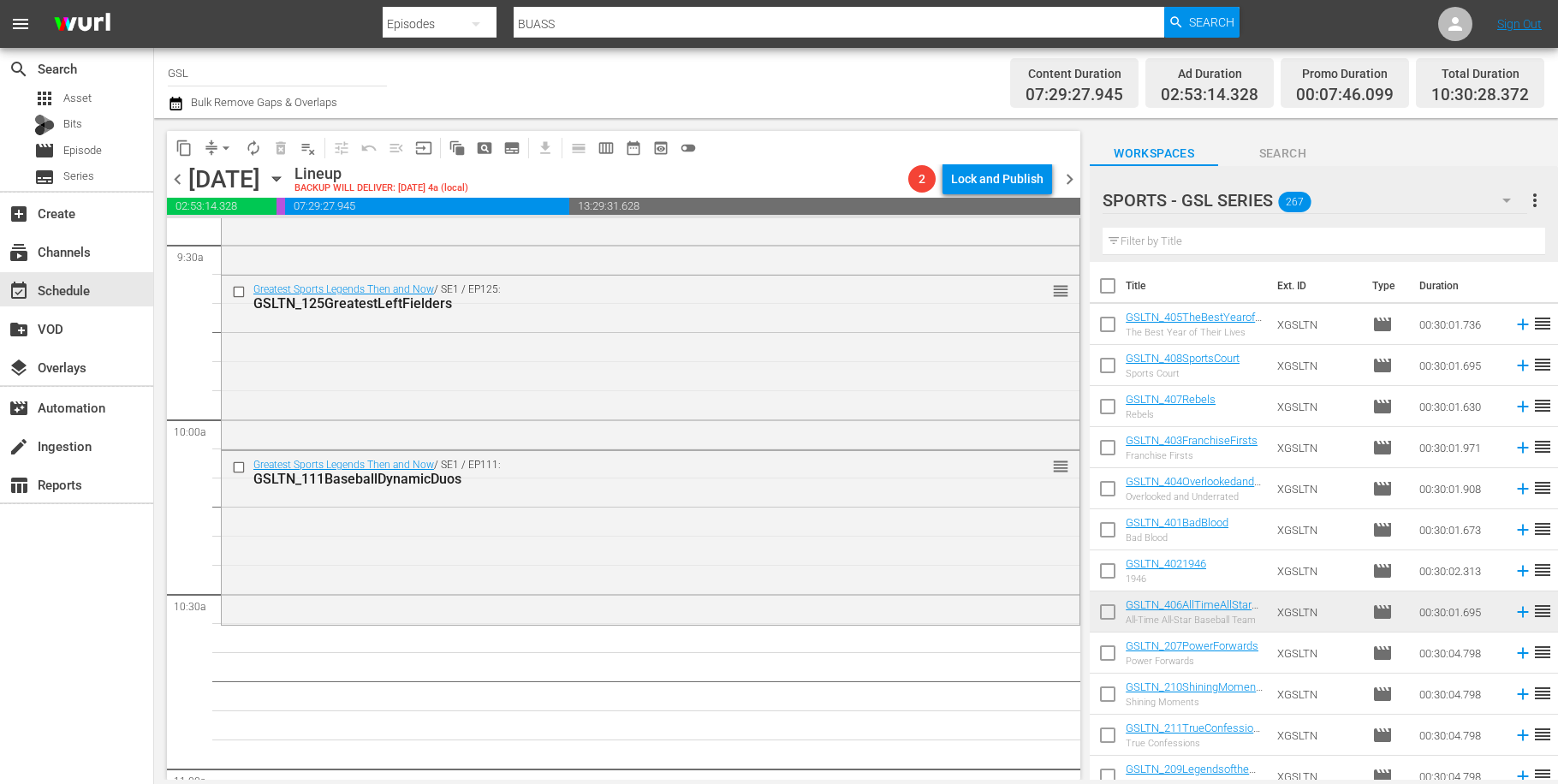
click at [1504, 201] on icon "button" at bounding box center [1507, 200] width 20 height 20
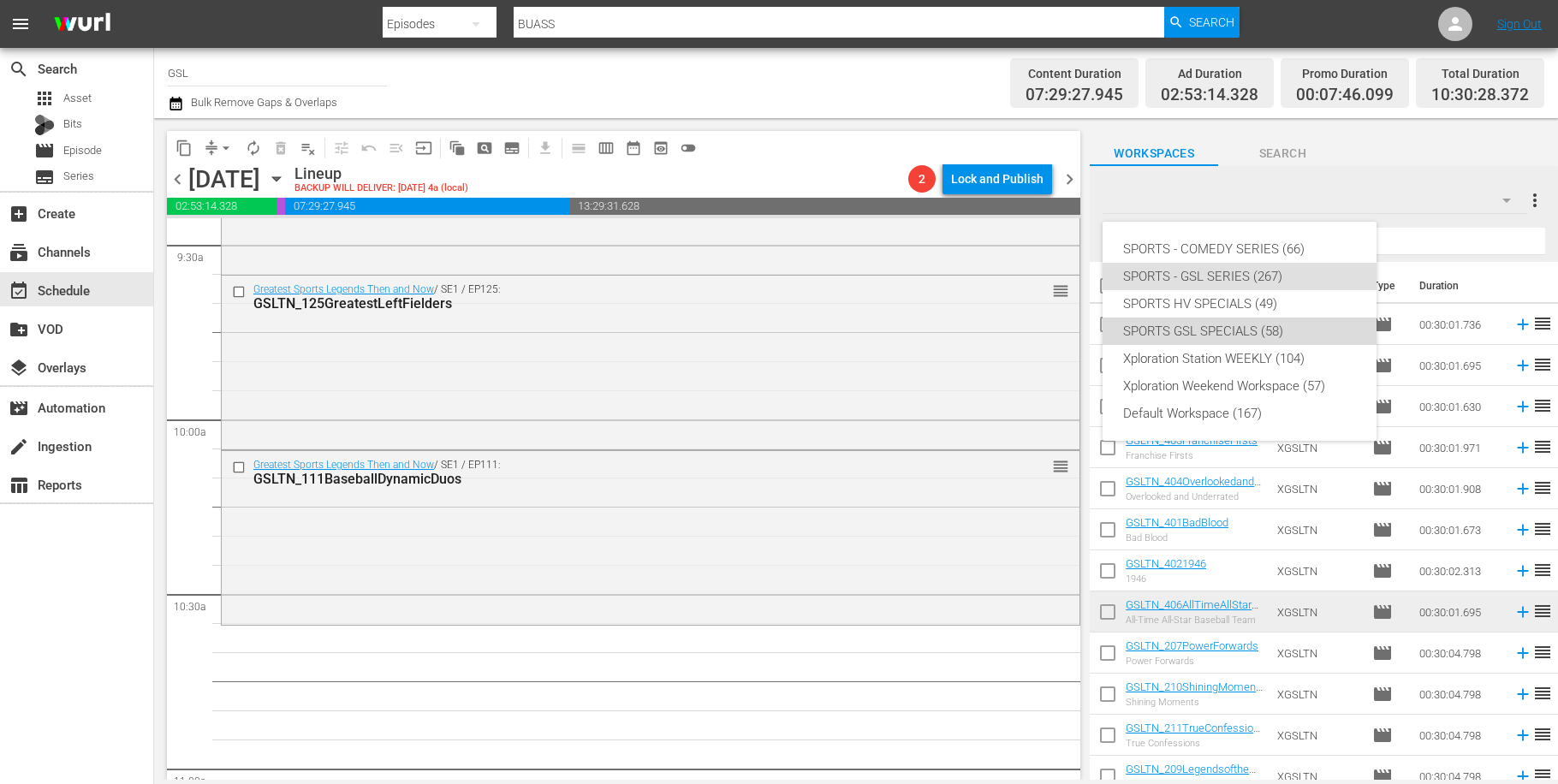
click at [1265, 329] on div "SPORTS GSL SPECIALS (58)" at bounding box center [1239, 332] width 233 height 27
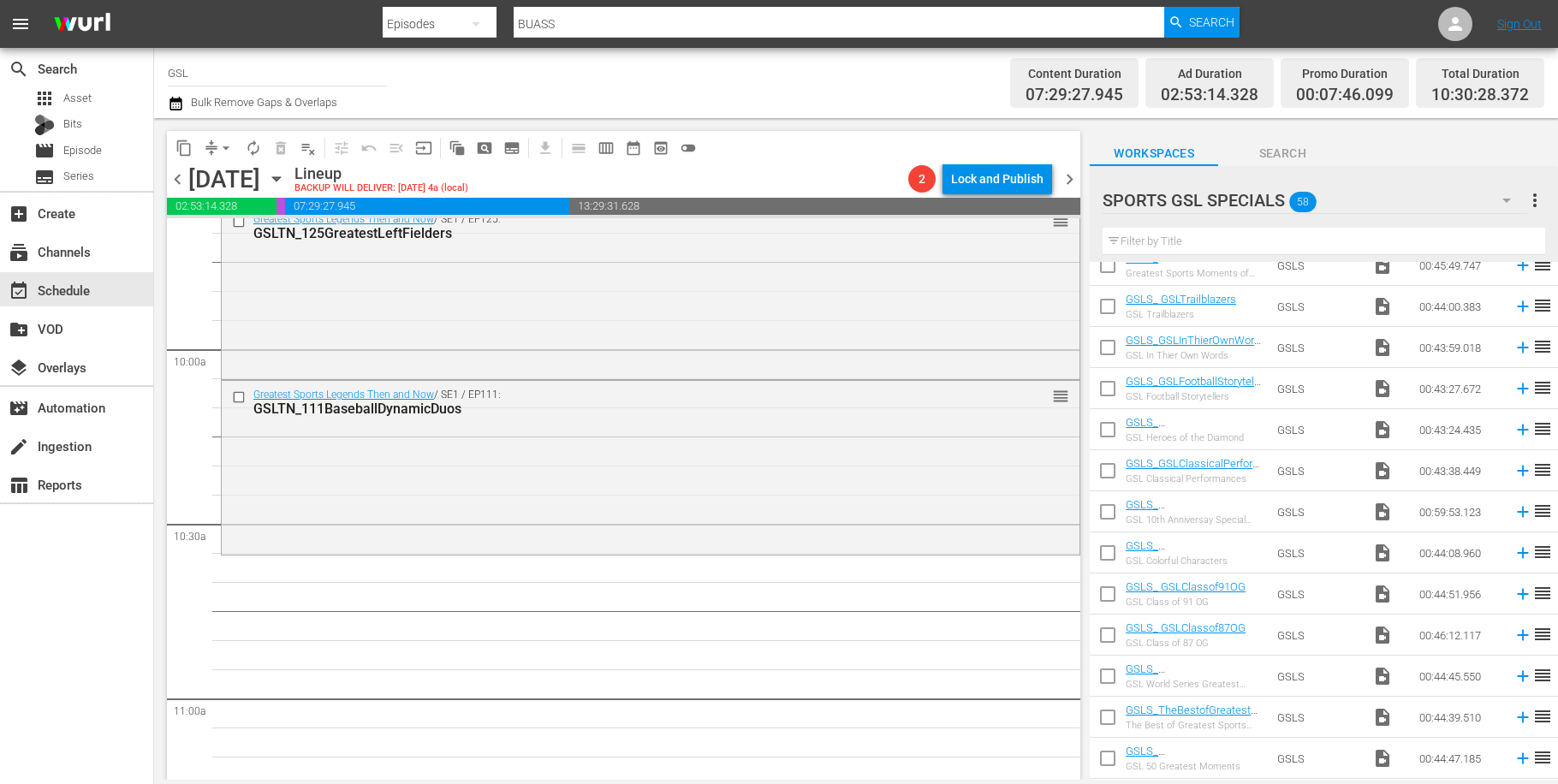
scroll to position [974, 0]
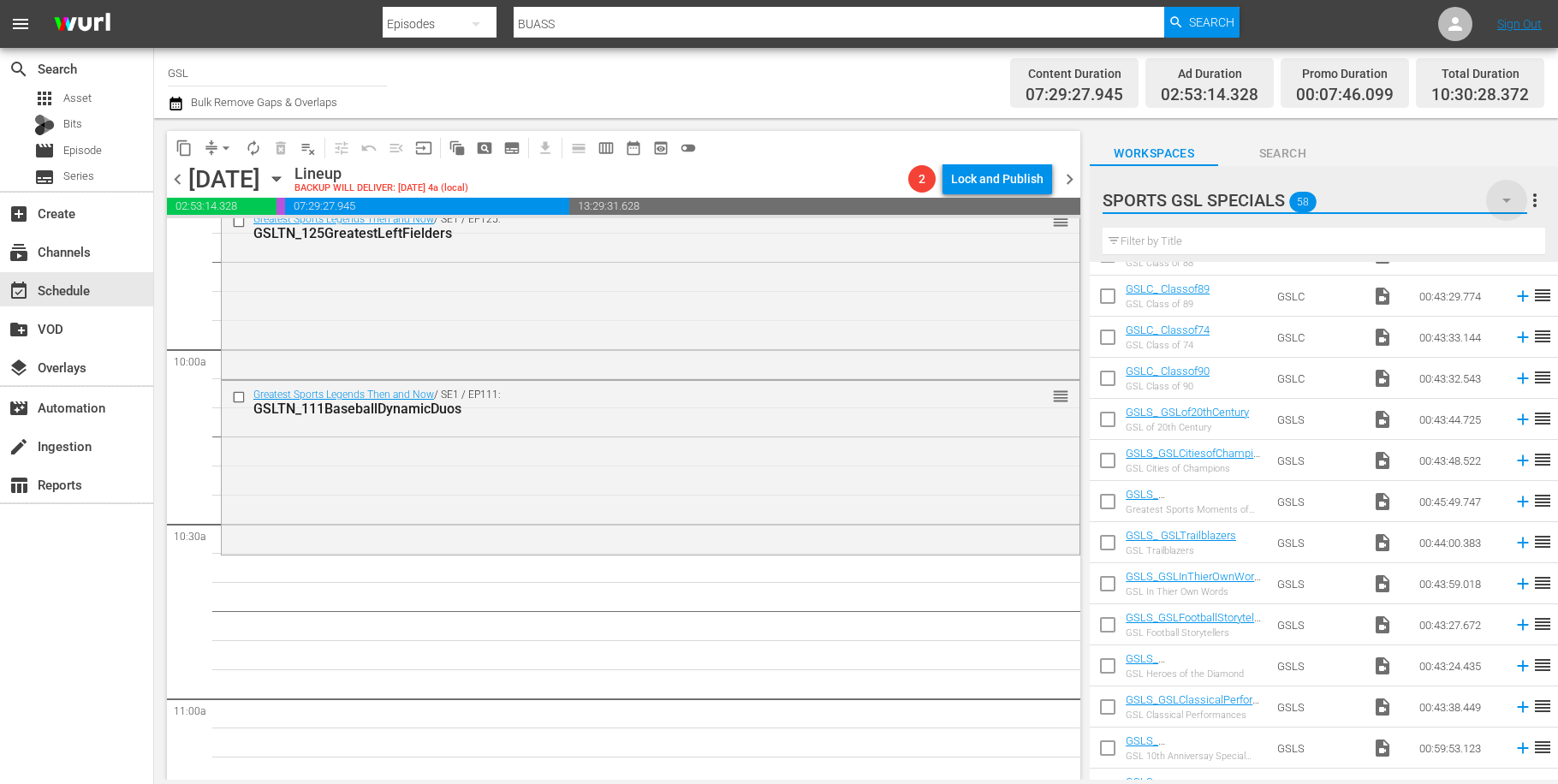
click at [1501, 204] on icon "button" at bounding box center [1507, 200] width 20 height 20
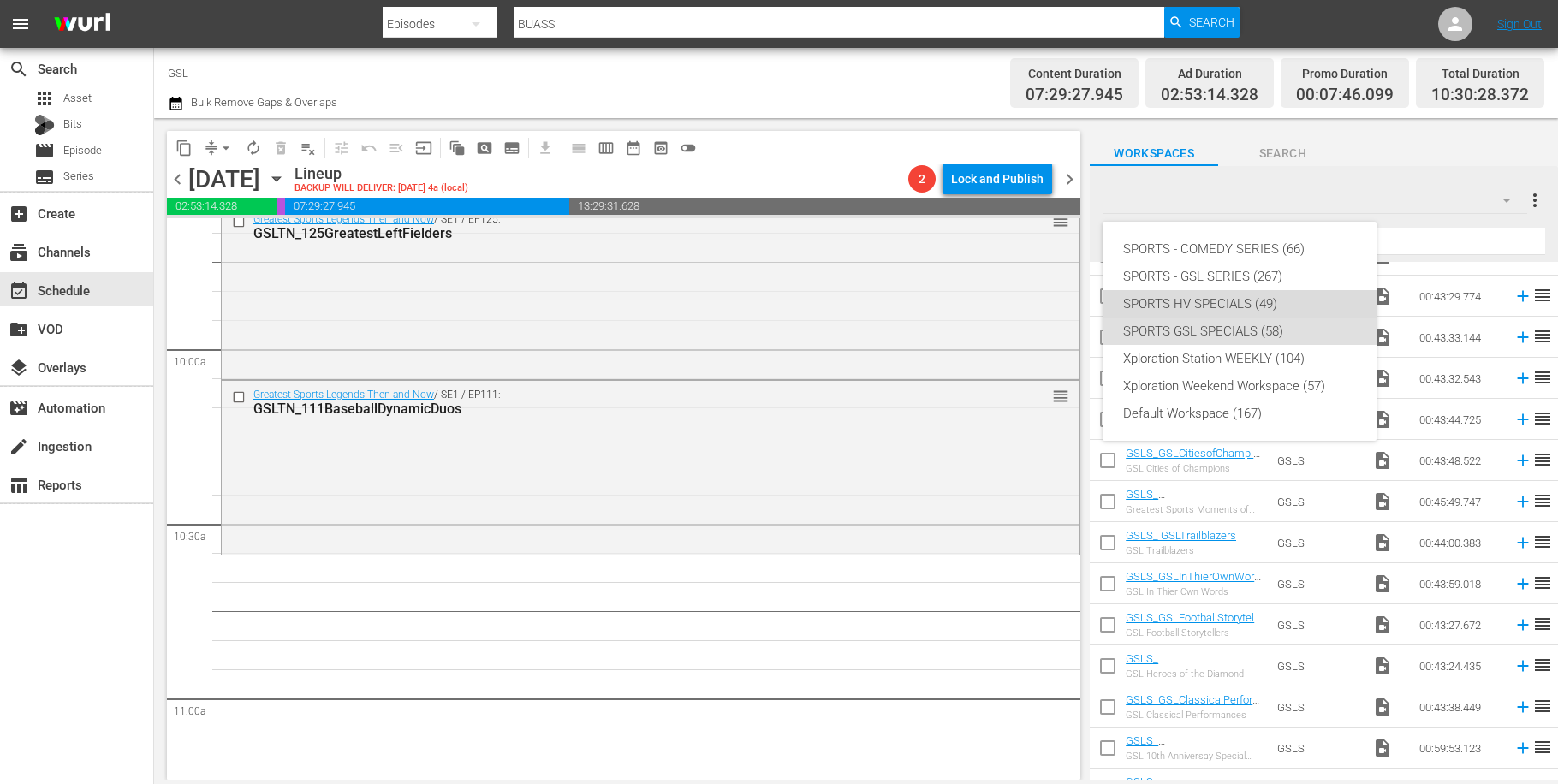
click at [1226, 295] on div "SPORTS HV SPECIALS (49)" at bounding box center [1239, 304] width 233 height 27
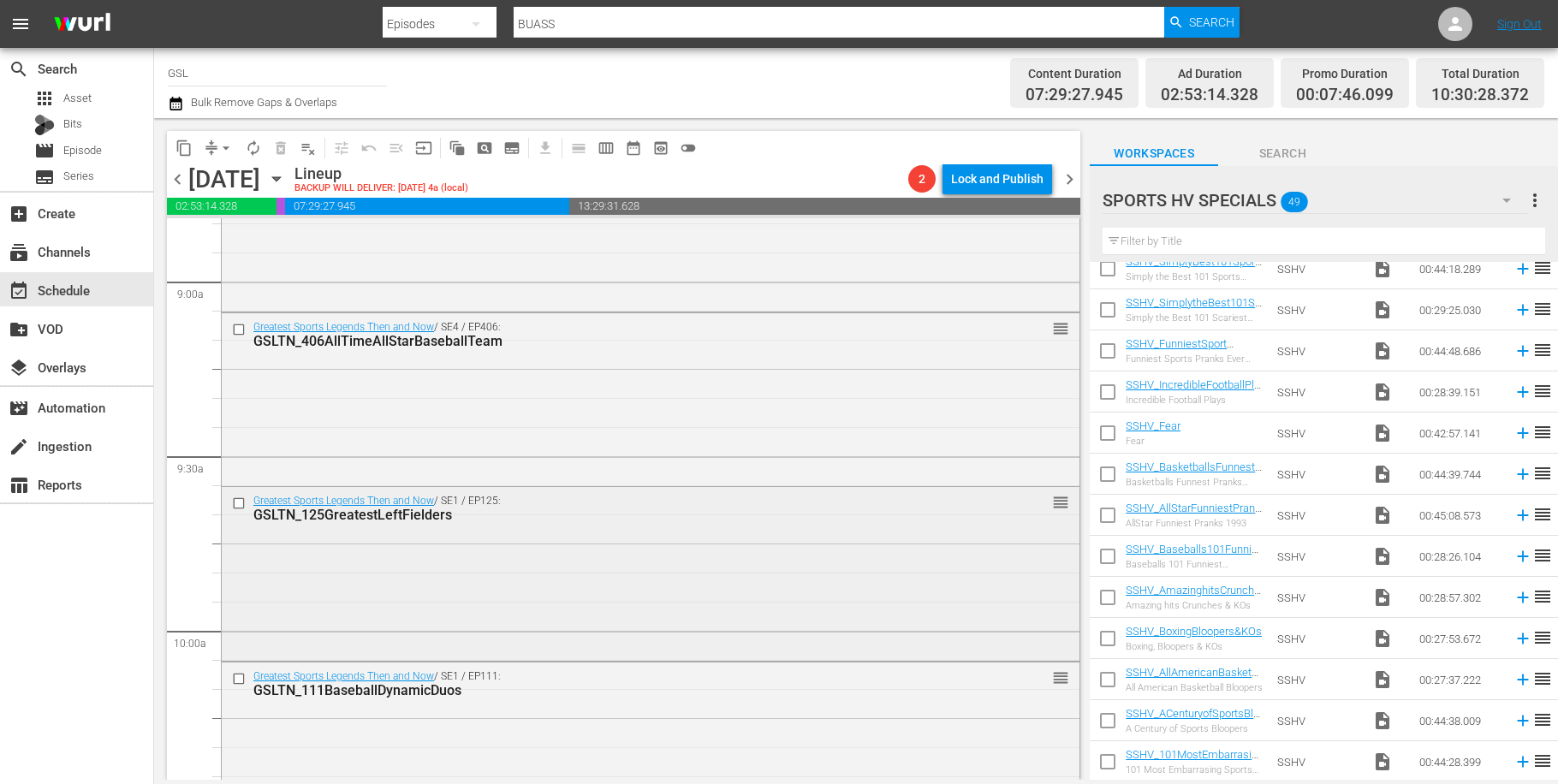
scroll to position [3292, 0]
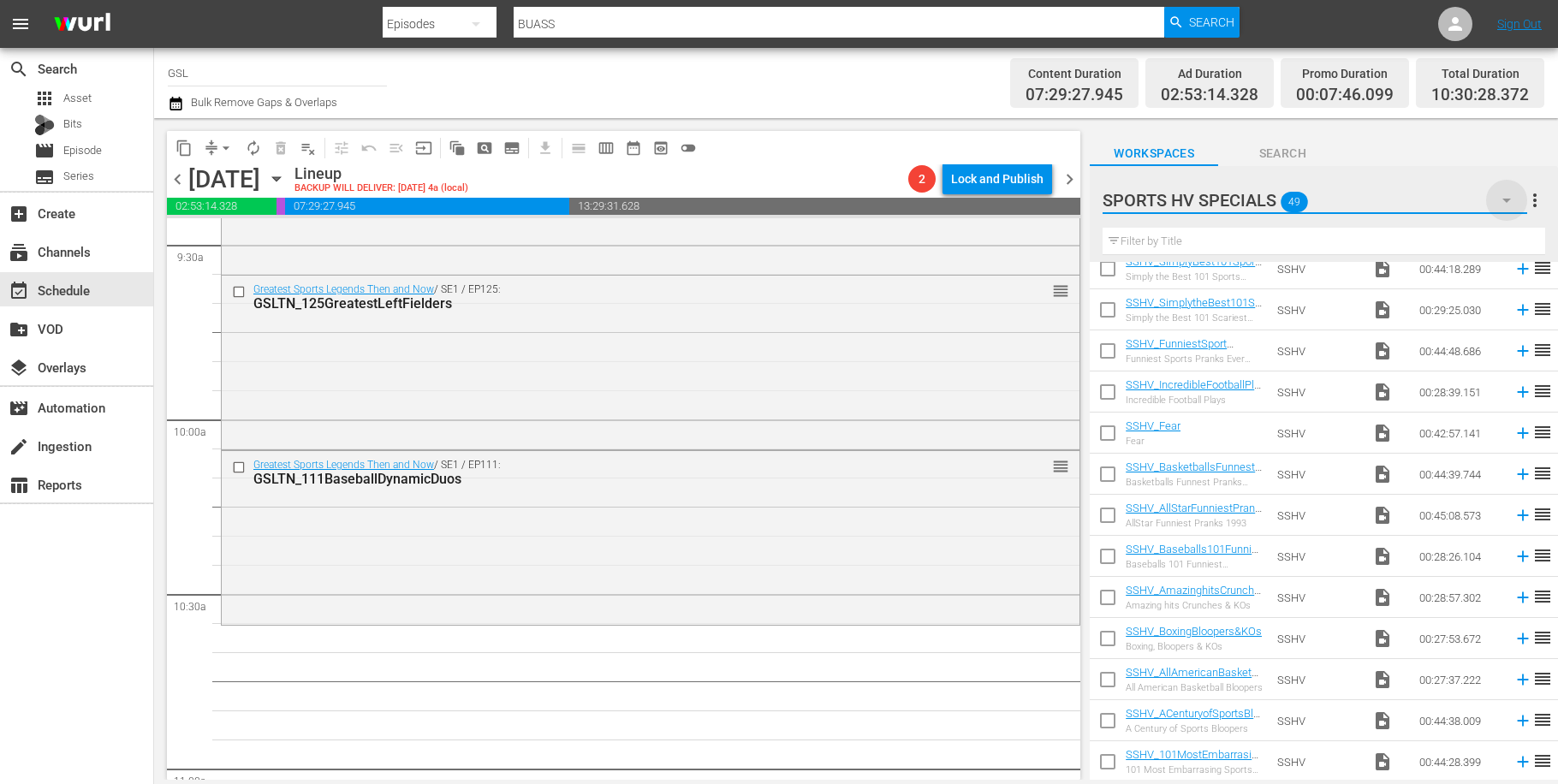
click at [1510, 203] on icon "button" at bounding box center [1507, 200] width 20 height 20
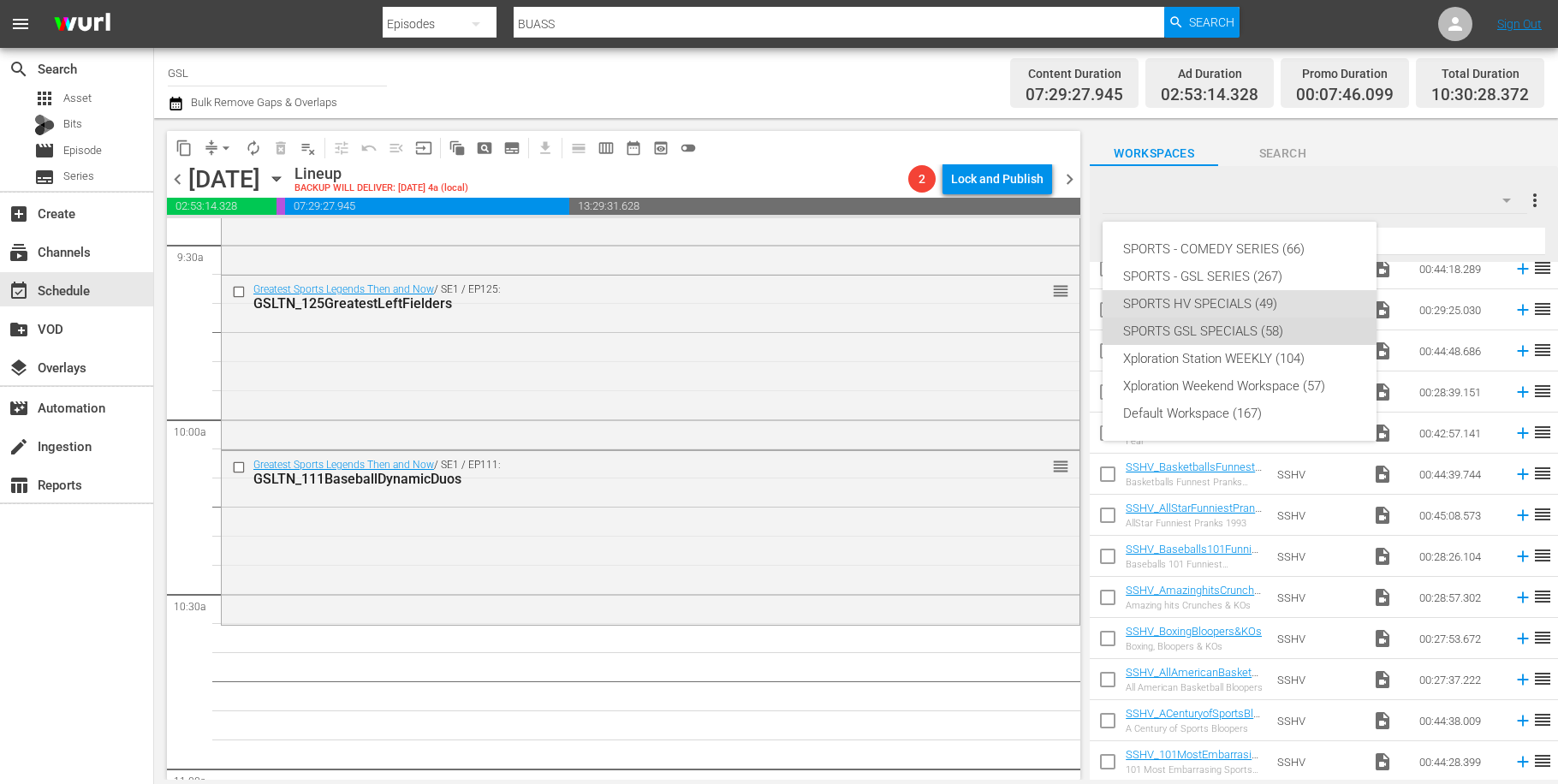
drag, startPoint x: 1241, startPoint y: 325, endPoint x: 1466, endPoint y: 391, distance: 234.5
click at [1241, 325] on div "SPORTS GSL SPECIALS (58)" at bounding box center [1239, 332] width 233 height 27
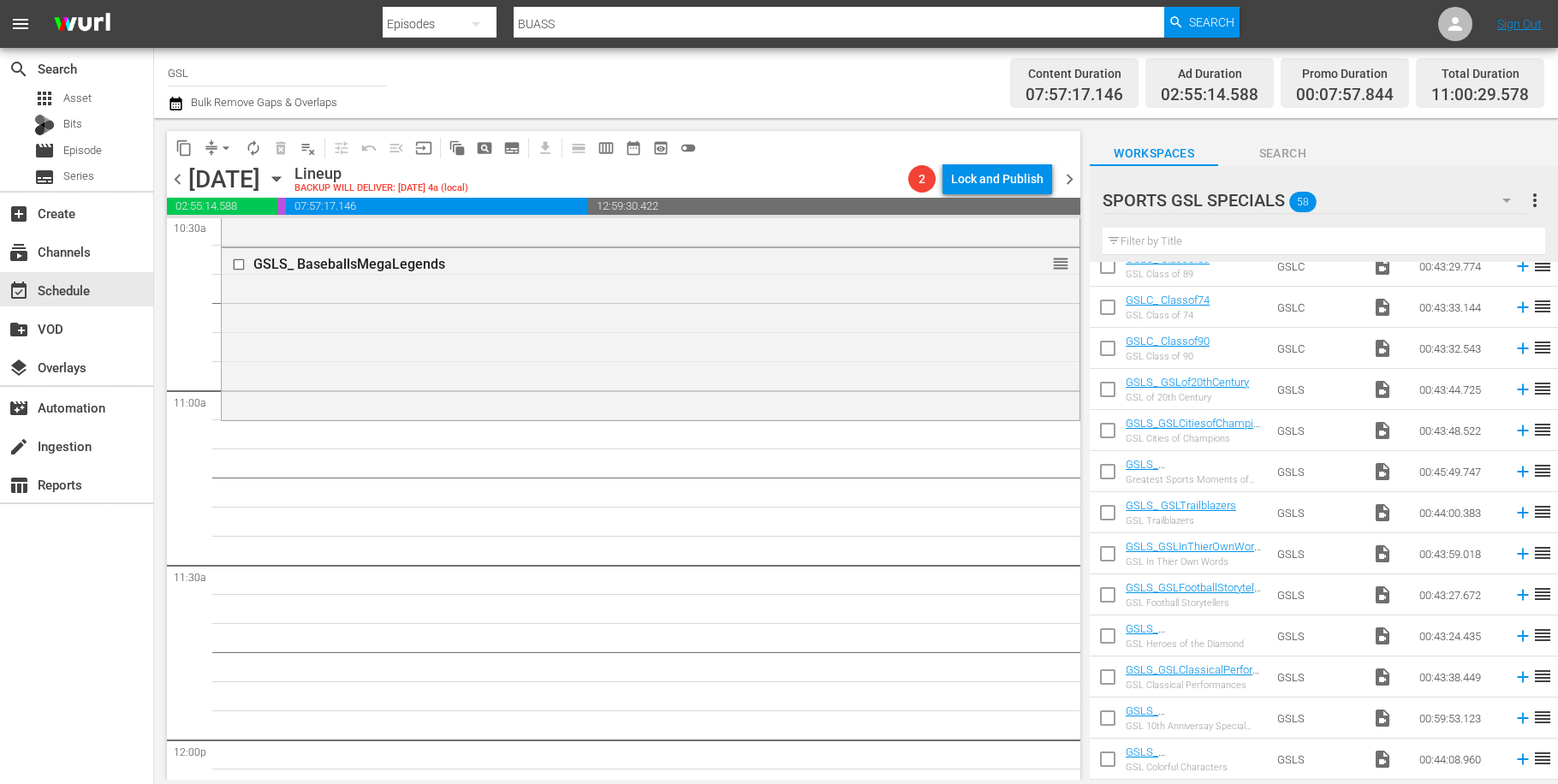
scroll to position [3673, 0]
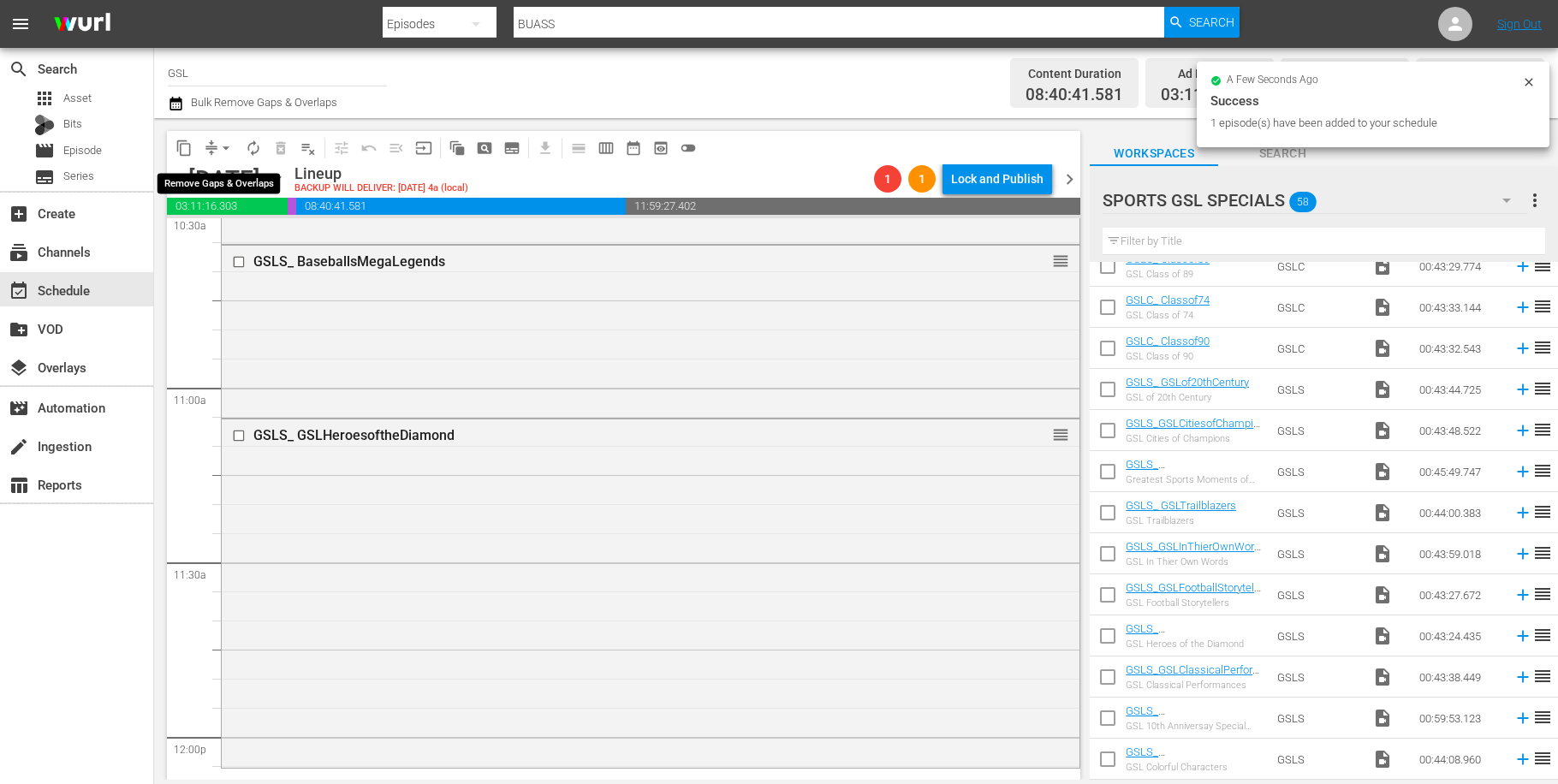
click at [236, 149] on button "arrow_drop_down" at bounding box center [226, 148] width 27 height 27
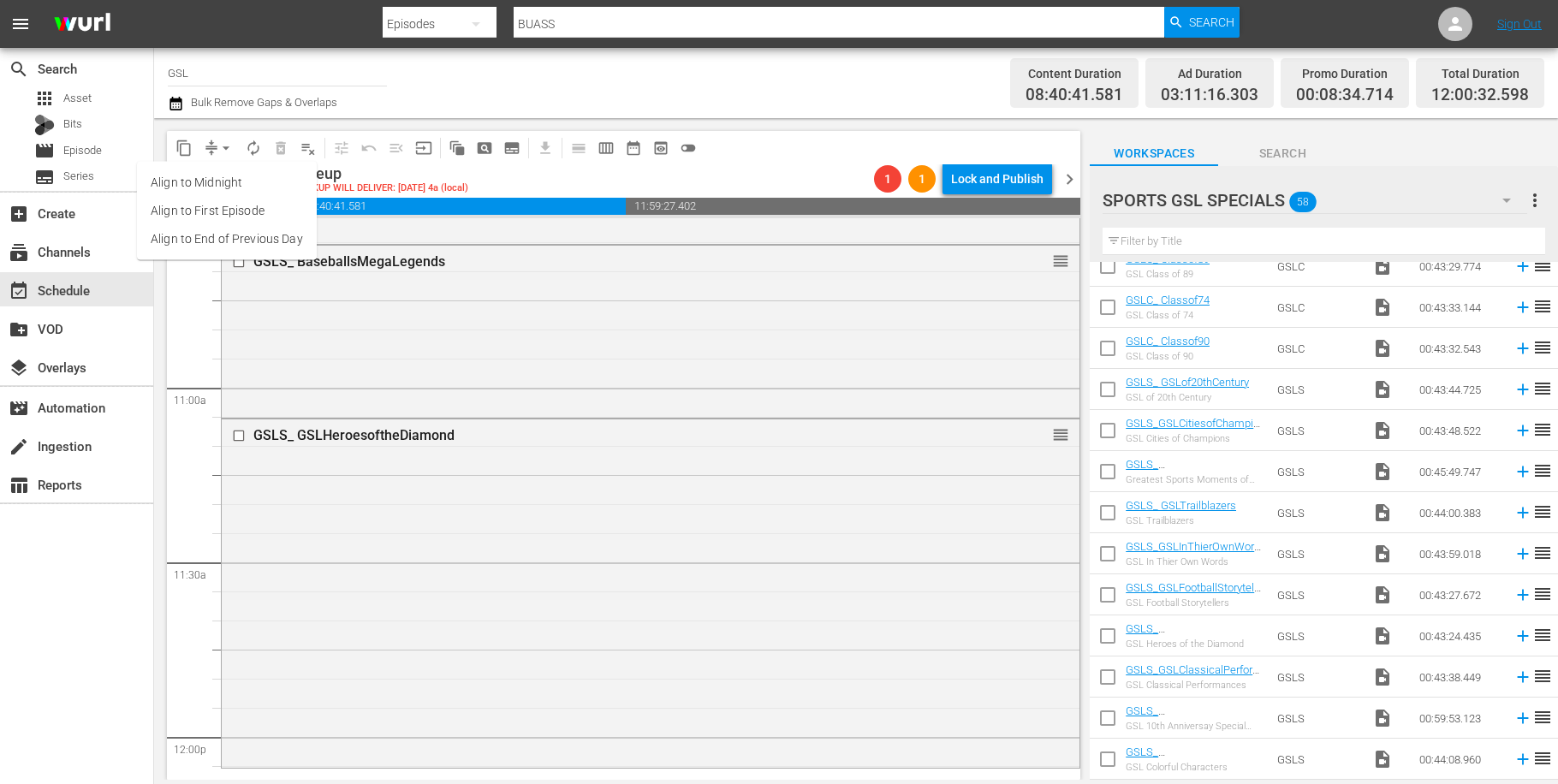
click at [214, 180] on li "Align to Midnight" at bounding box center [227, 182] width 180 height 28
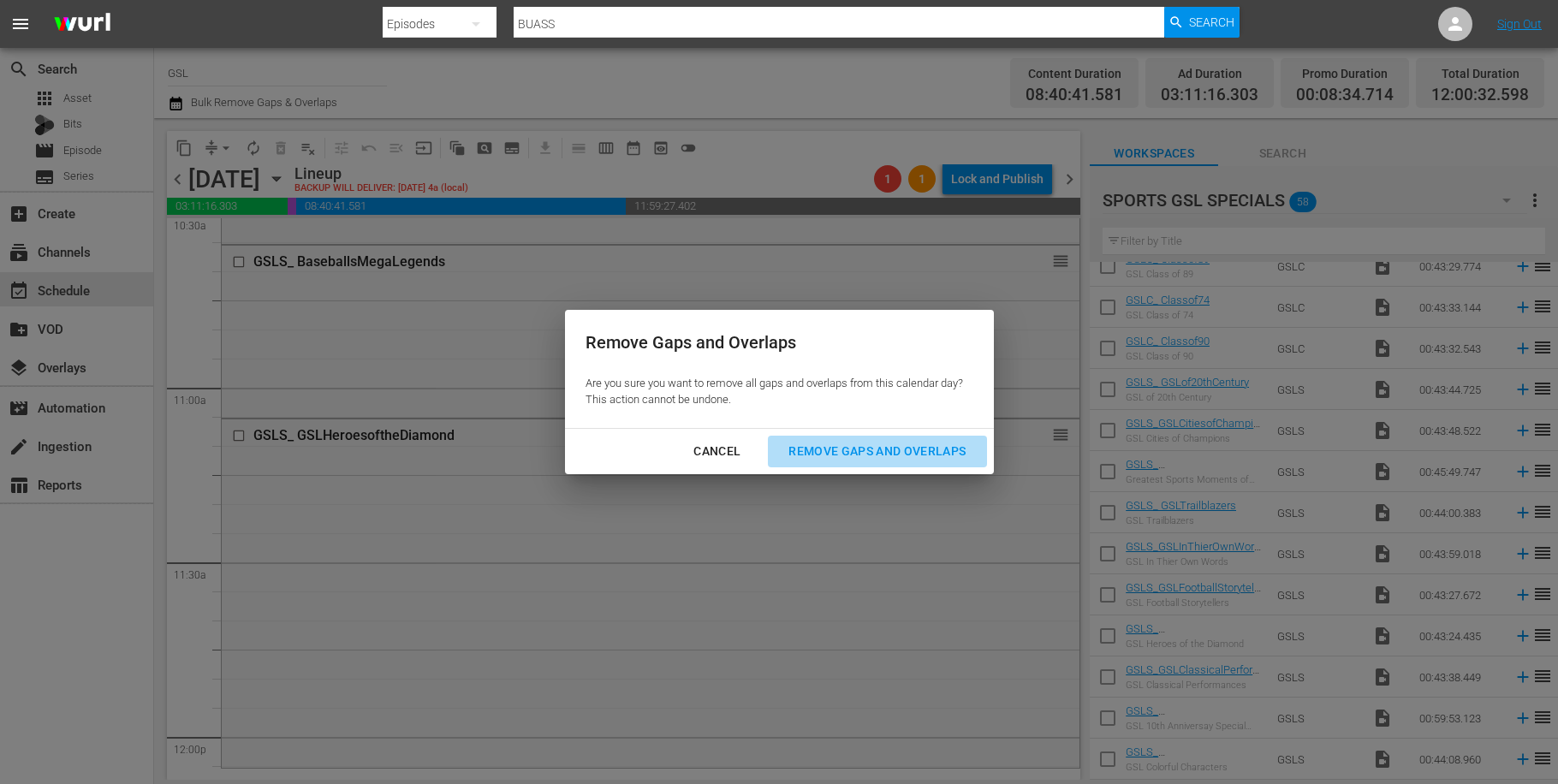
click at [866, 458] on div "Remove Gaps and Overlaps" at bounding box center [877, 451] width 204 height 21
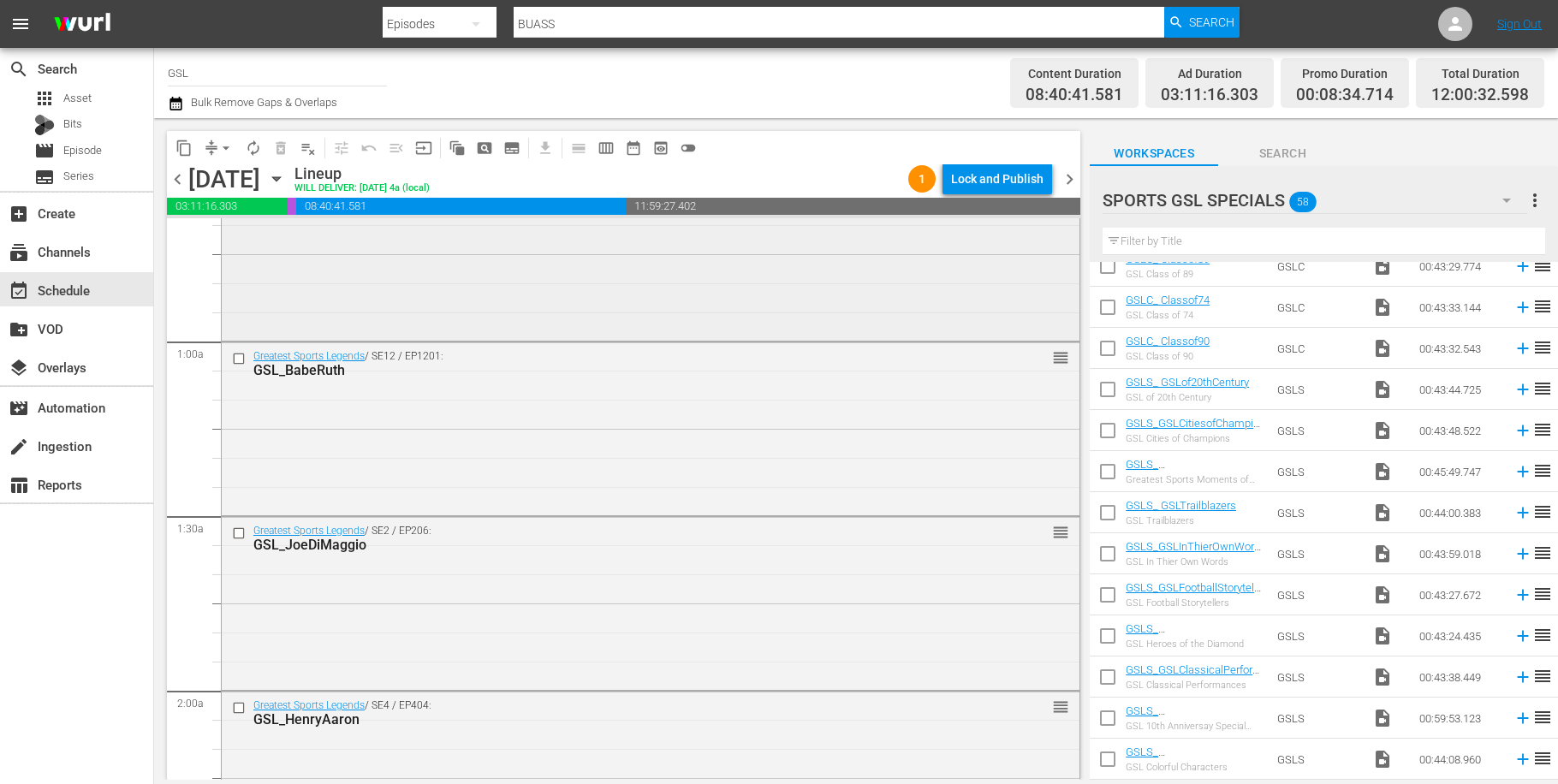
scroll to position [0, 0]
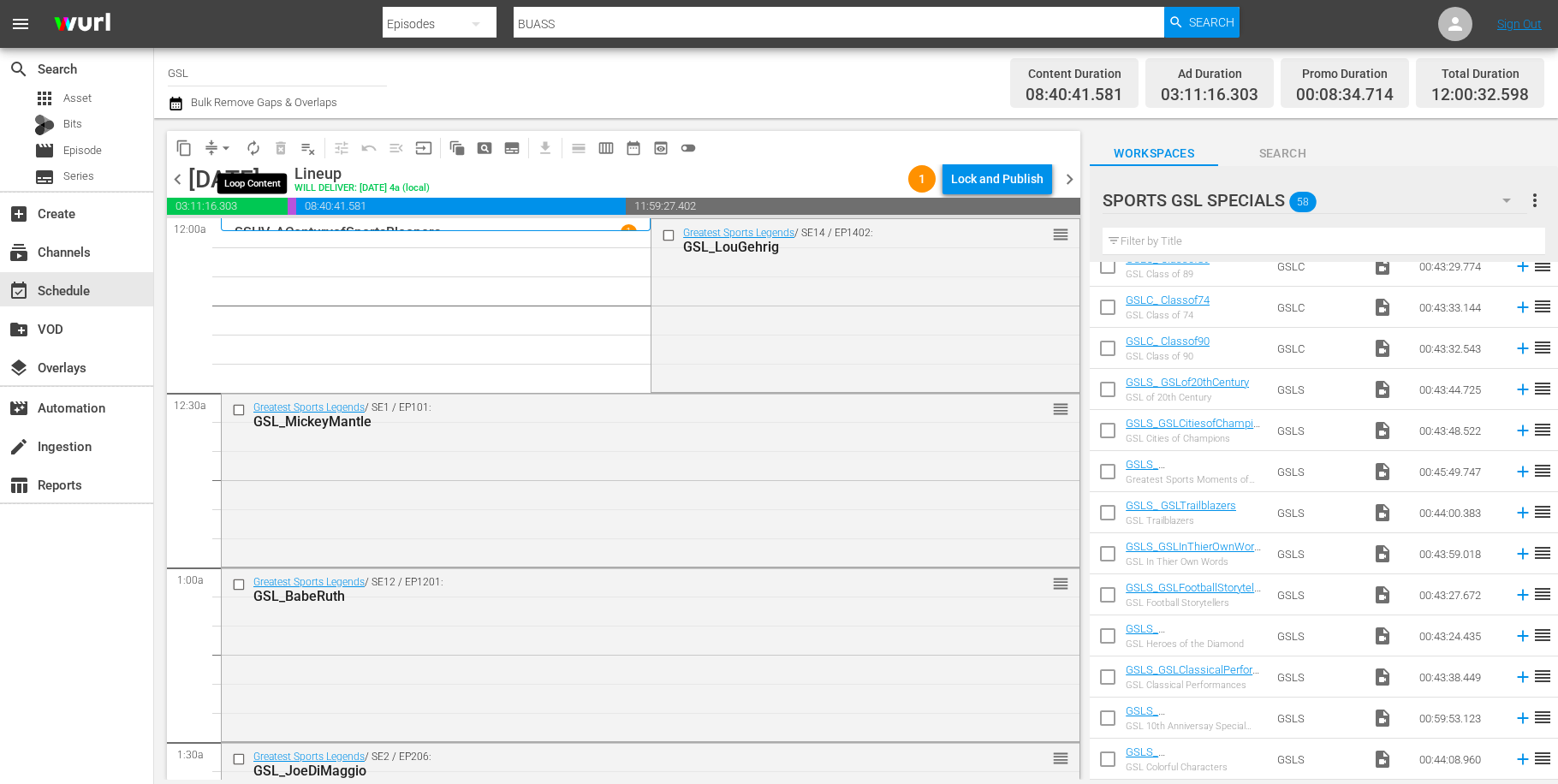
click at [258, 147] on span "autorenew_outlined" at bounding box center [253, 147] width 17 height 17
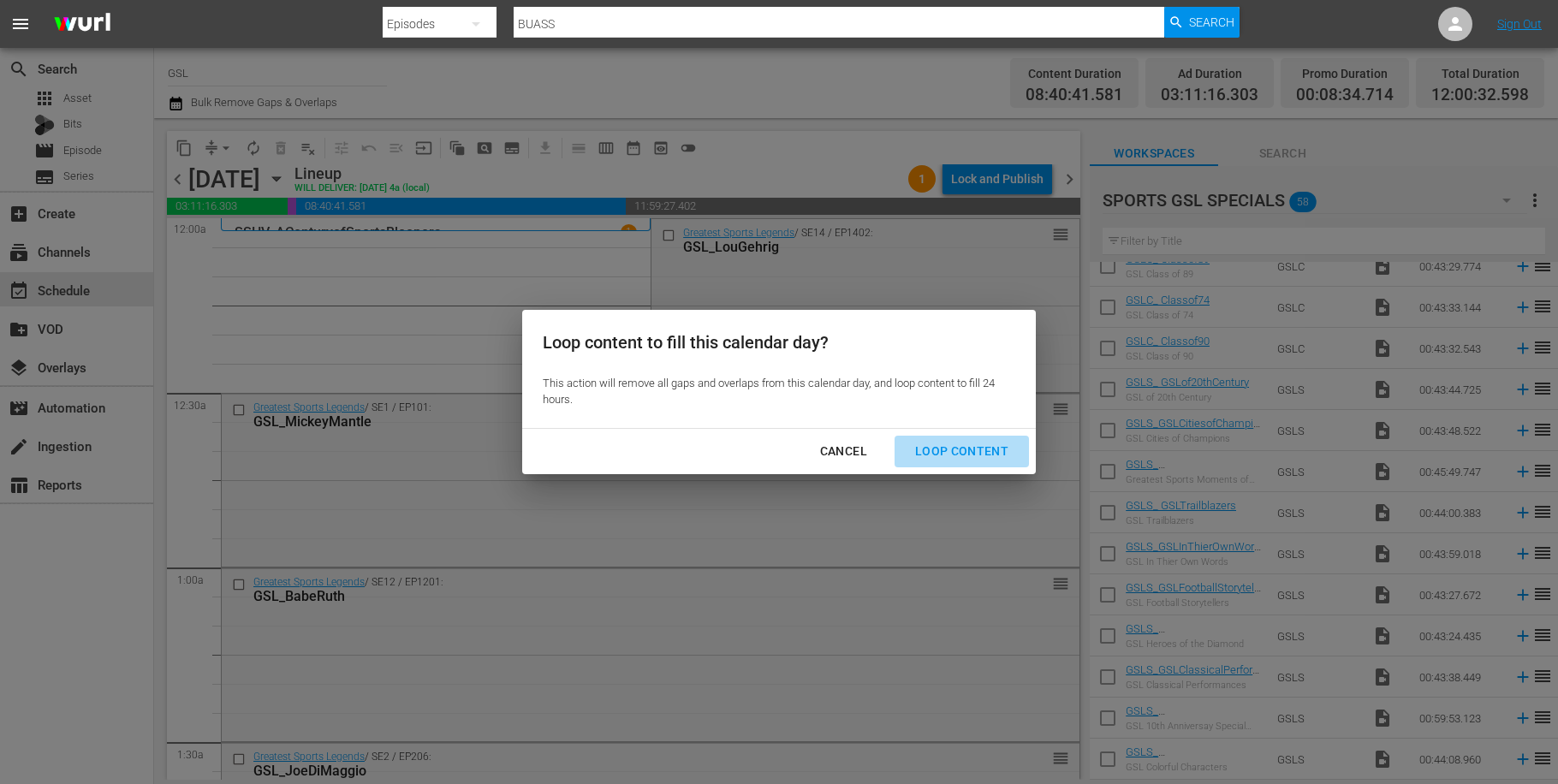
click at [983, 452] on div "Loop Content" at bounding box center [962, 451] width 121 height 21
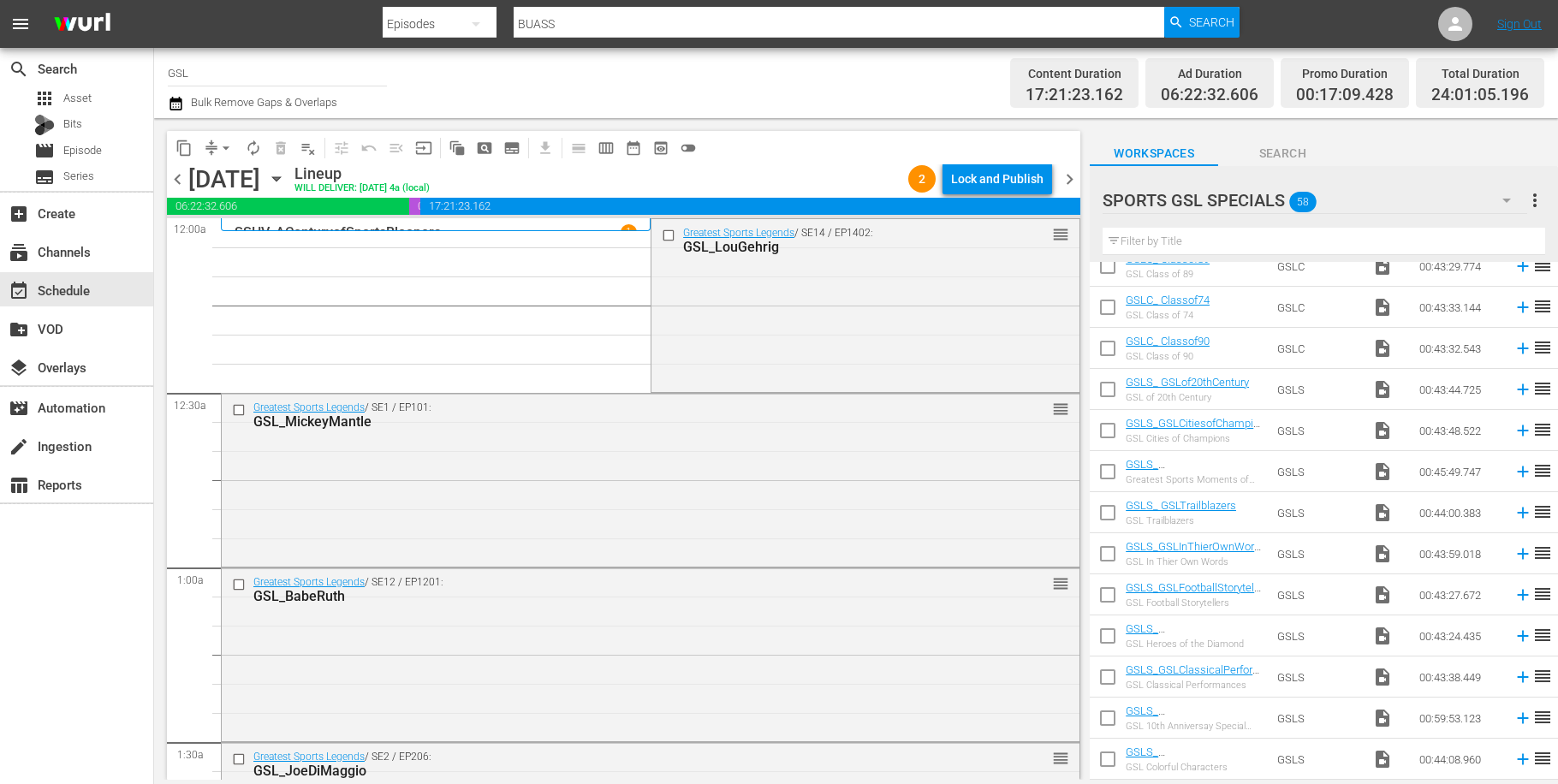
click at [280, 178] on icon "button" at bounding box center [276, 179] width 7 height 5
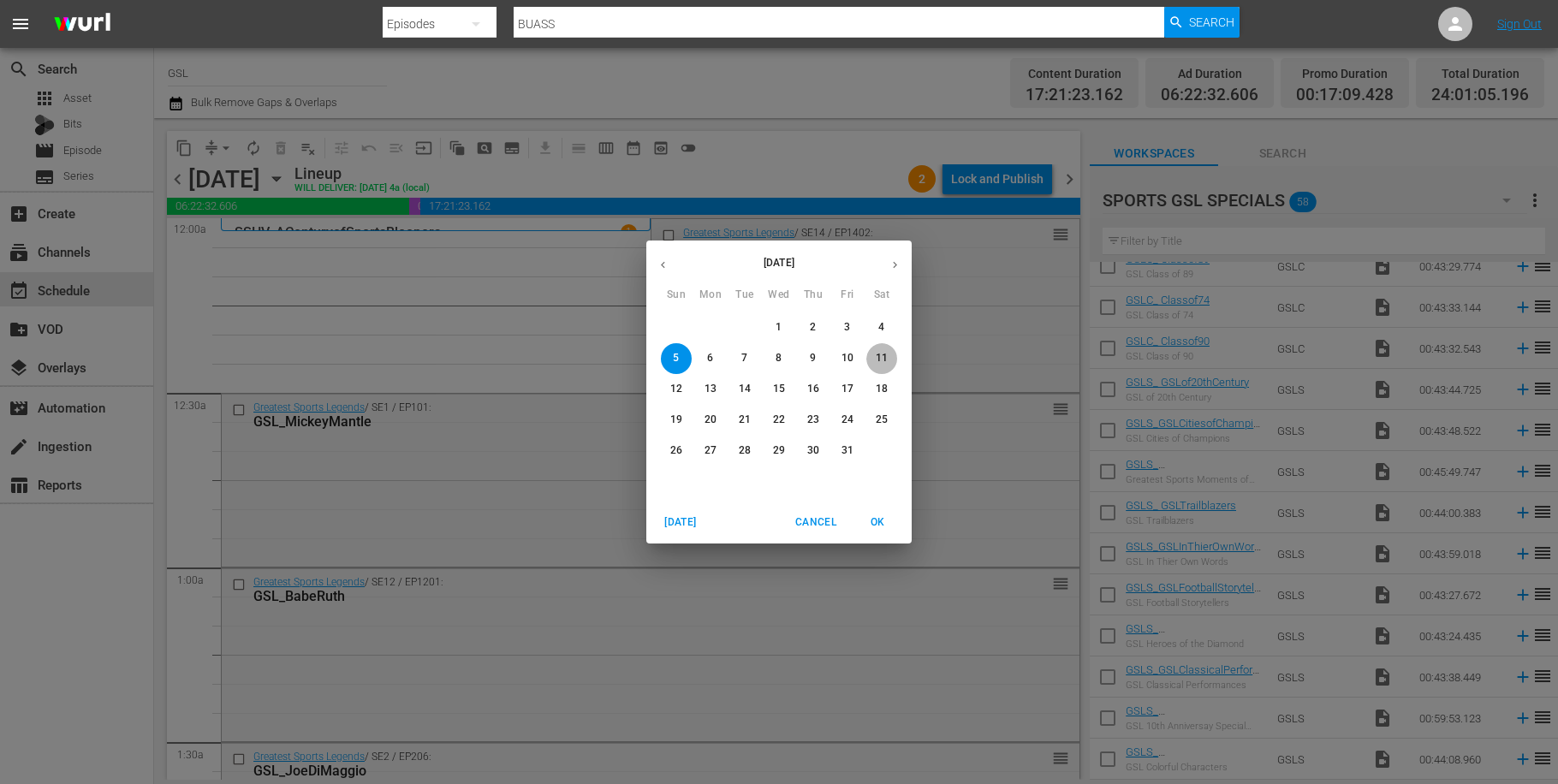
click at [884, 357] on p "11" at bounding box center [881, 358] width 12 height 15
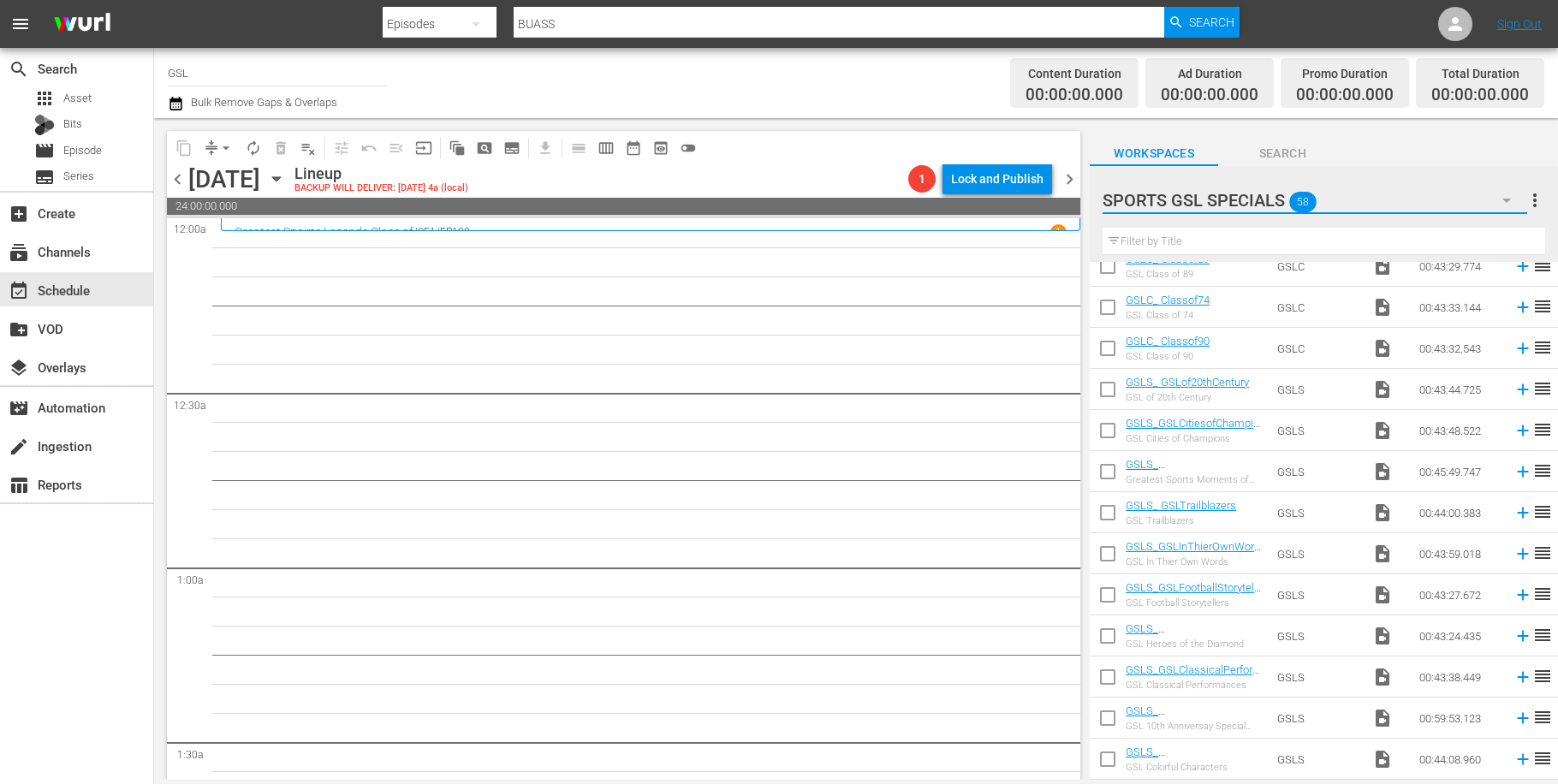
click at [1496, 199] on button "button" at bounding box center [1507, 200] width 41 height 41
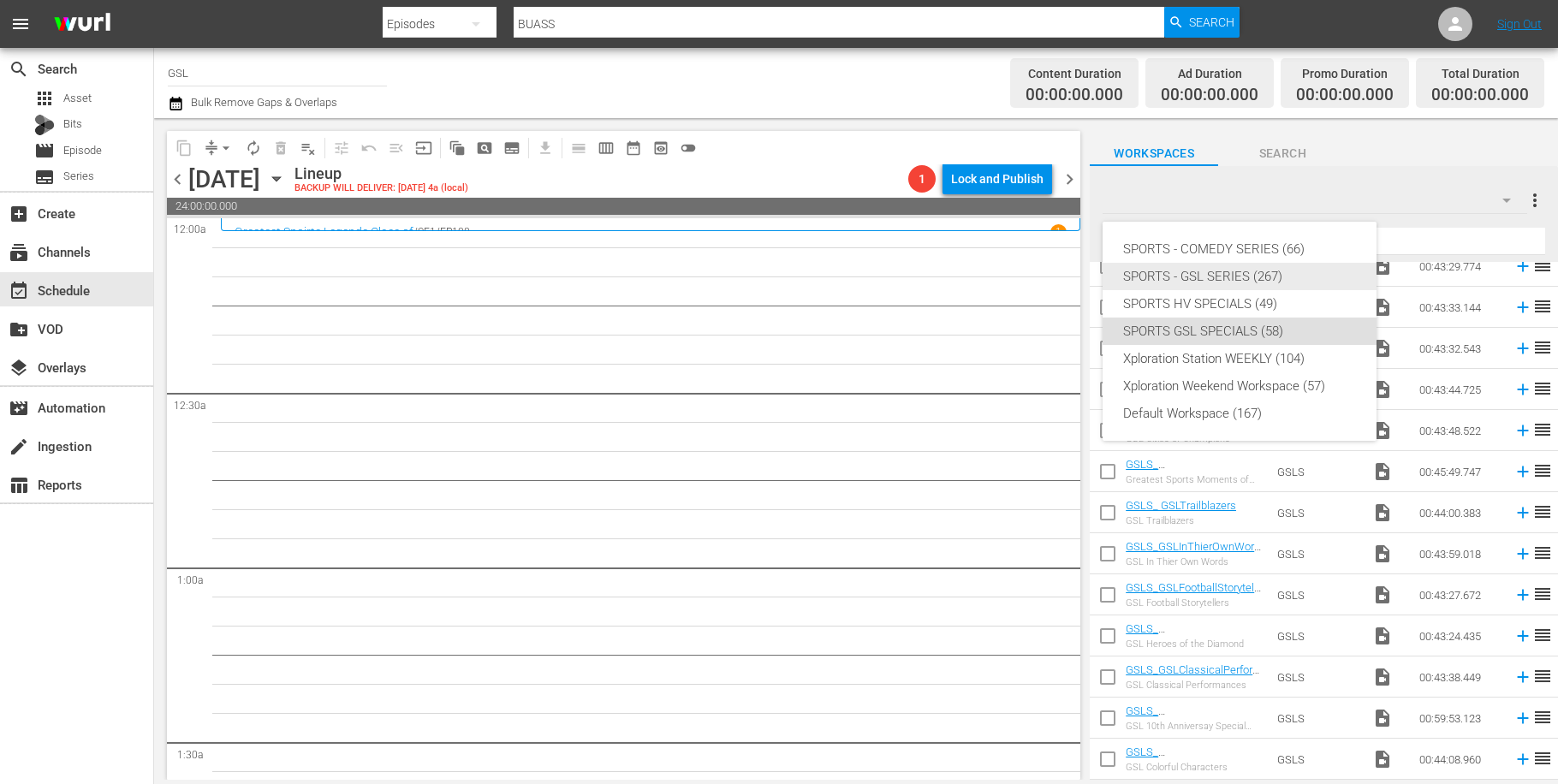
click at [1244, 272] on div "SPORTS - GSL SERIES (267)" at bounding box center [1239, 277] width 233 height 27
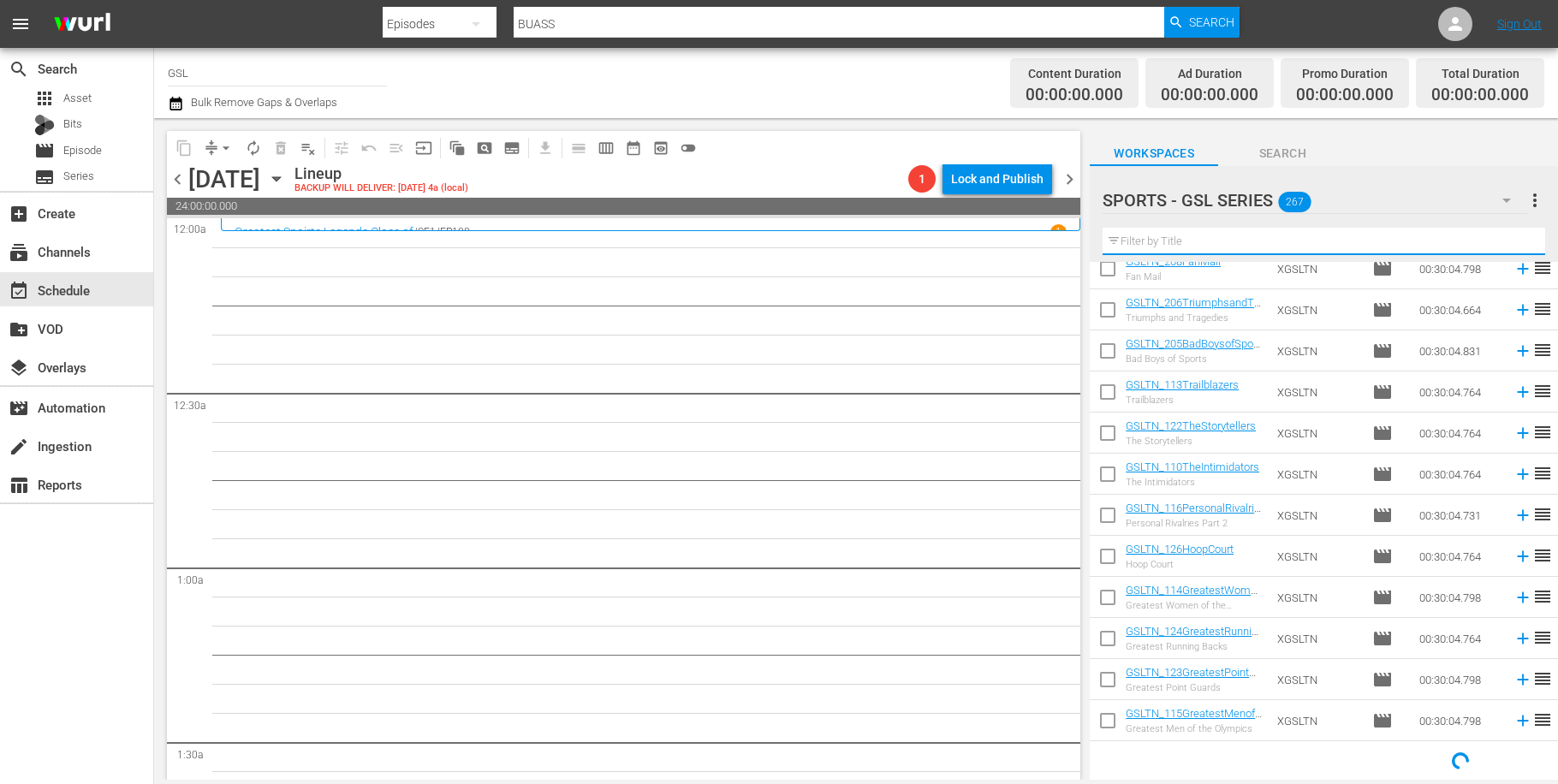
scroll to position [796, 0]
drag, startPoint x: 1204, startPoint y: 256, endPoint x: 1265, endPoint y: 300, distance: 75.2
click at [1265, 256] on input "text" at bounding box center [1324, 242] width 442 height 27
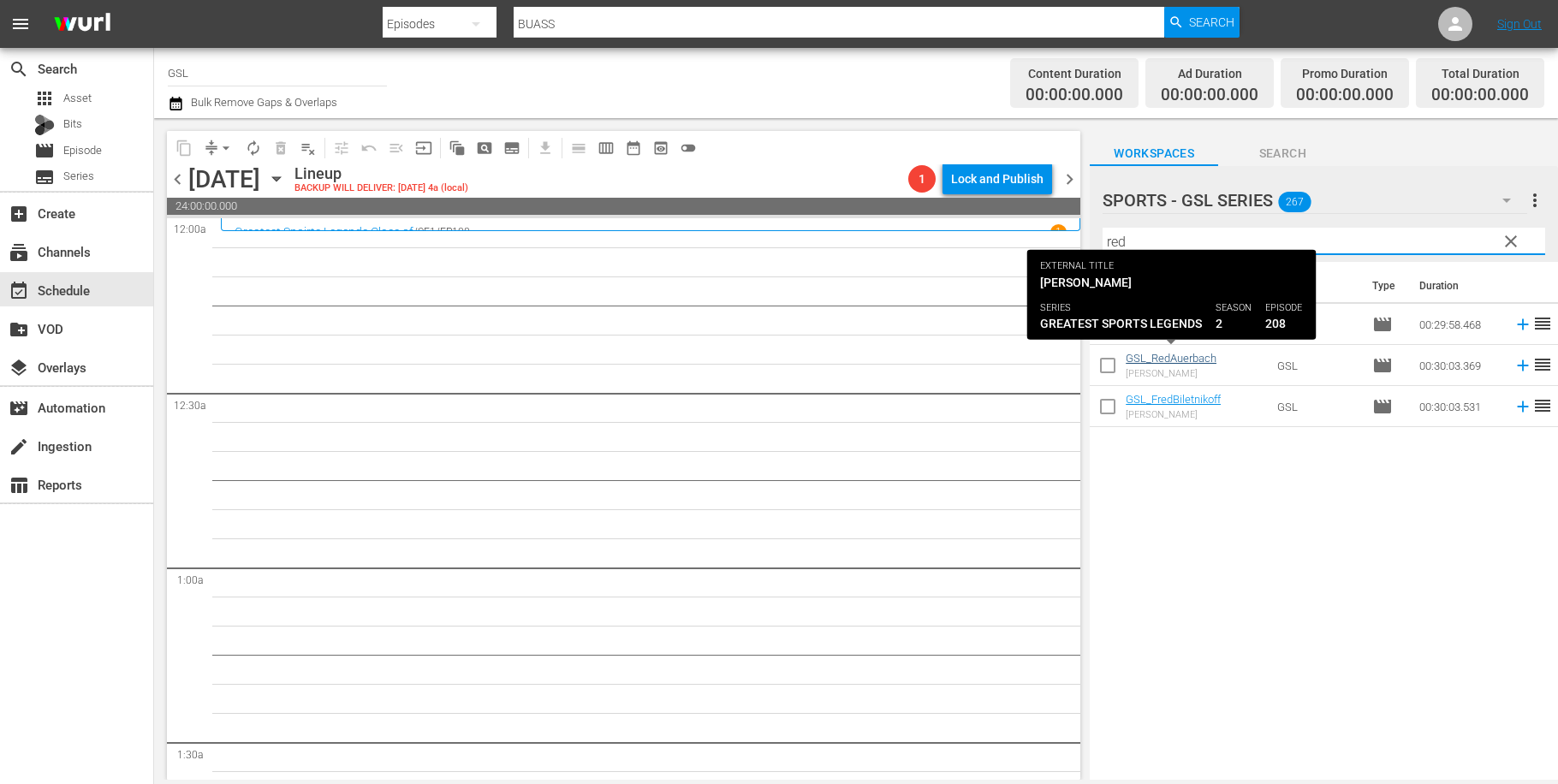
type input "red"
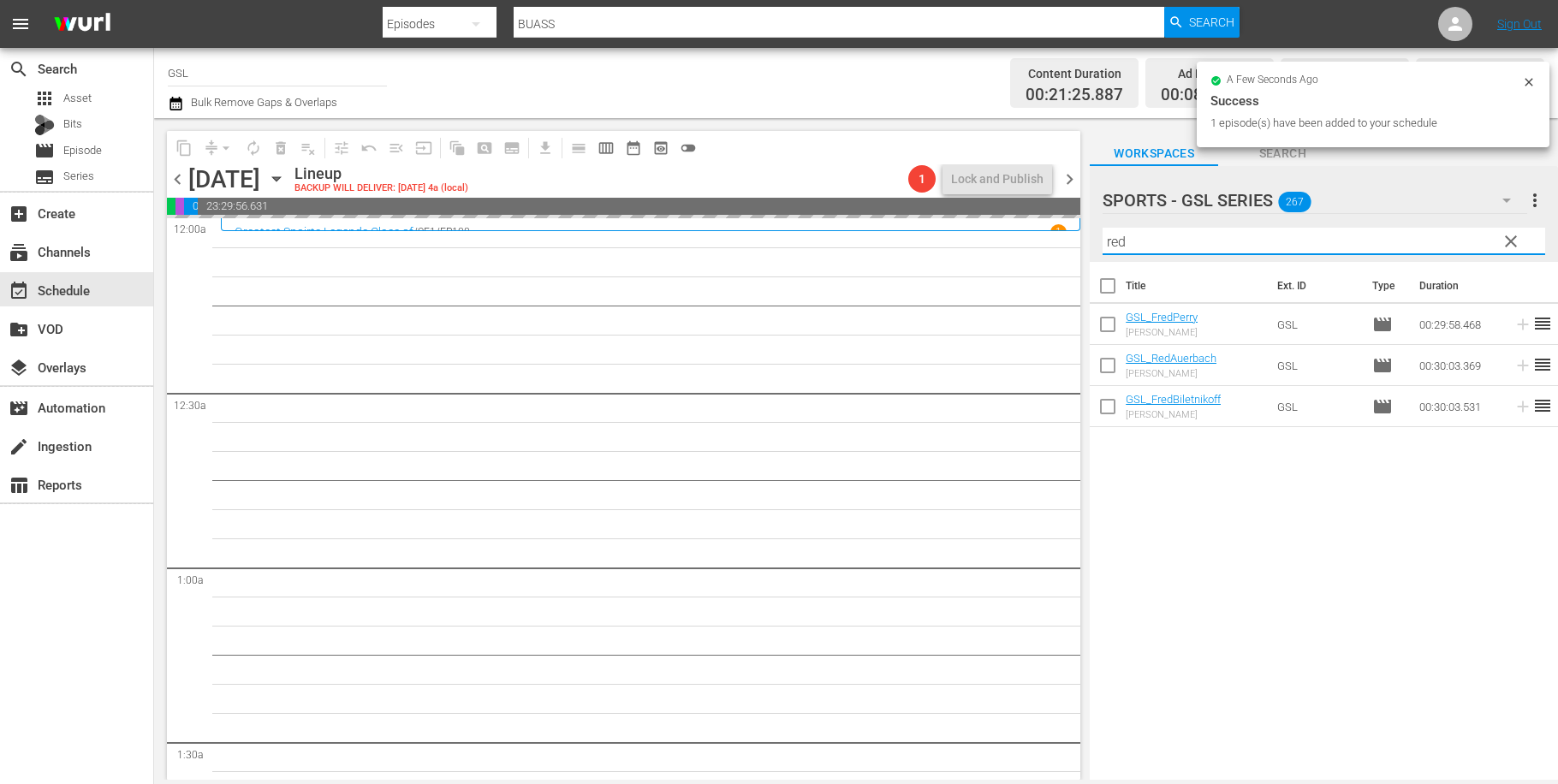
drag, startPoint x: 1178, startPoint y: 242, endPoint x: 1021, endPoint y: 215, distance: 159.3
click at [1103, 228] on input "red" at bounding box center [1324, 242] width 442 height 27
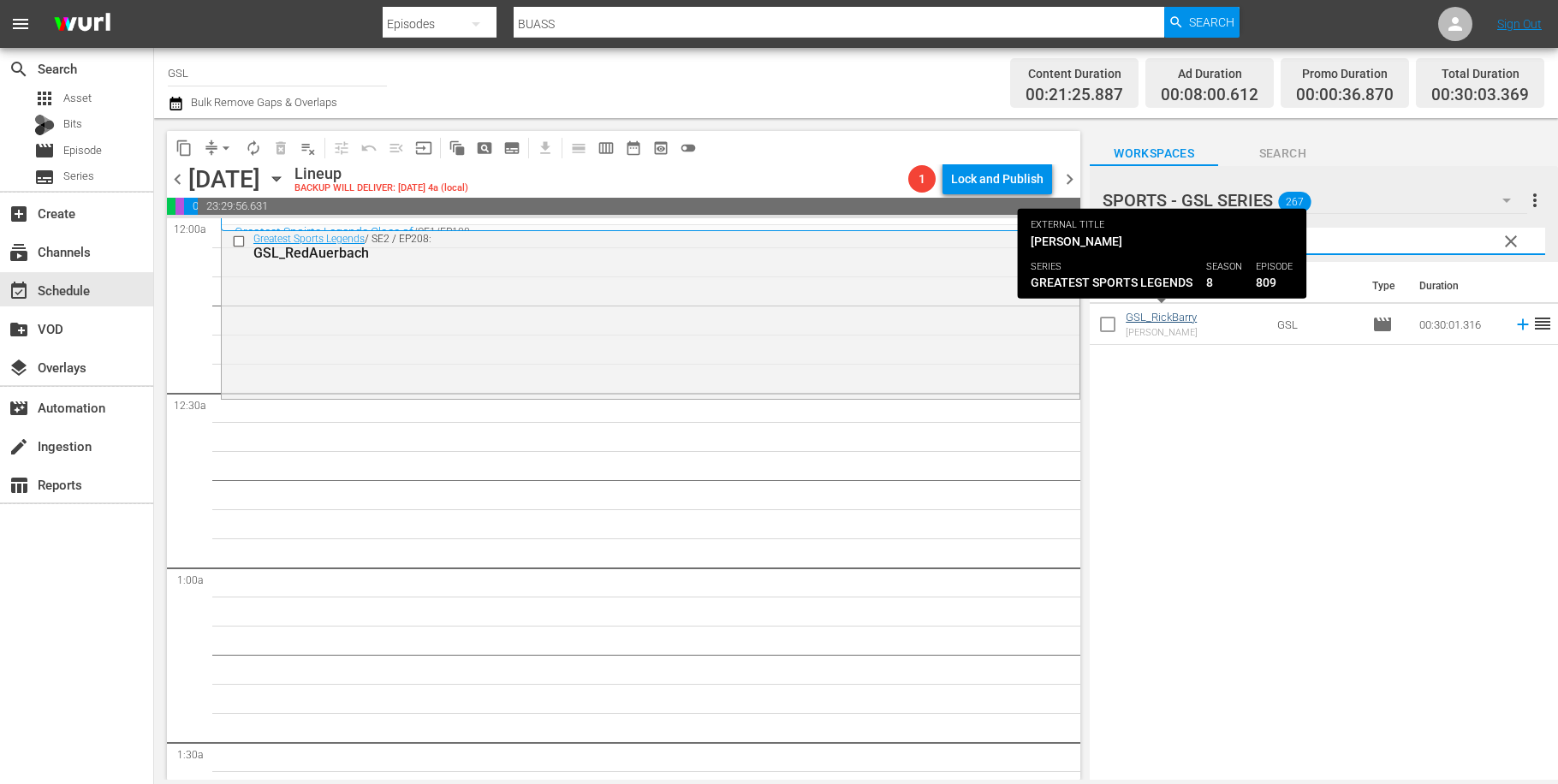
type input "[PERSON_NAME]"
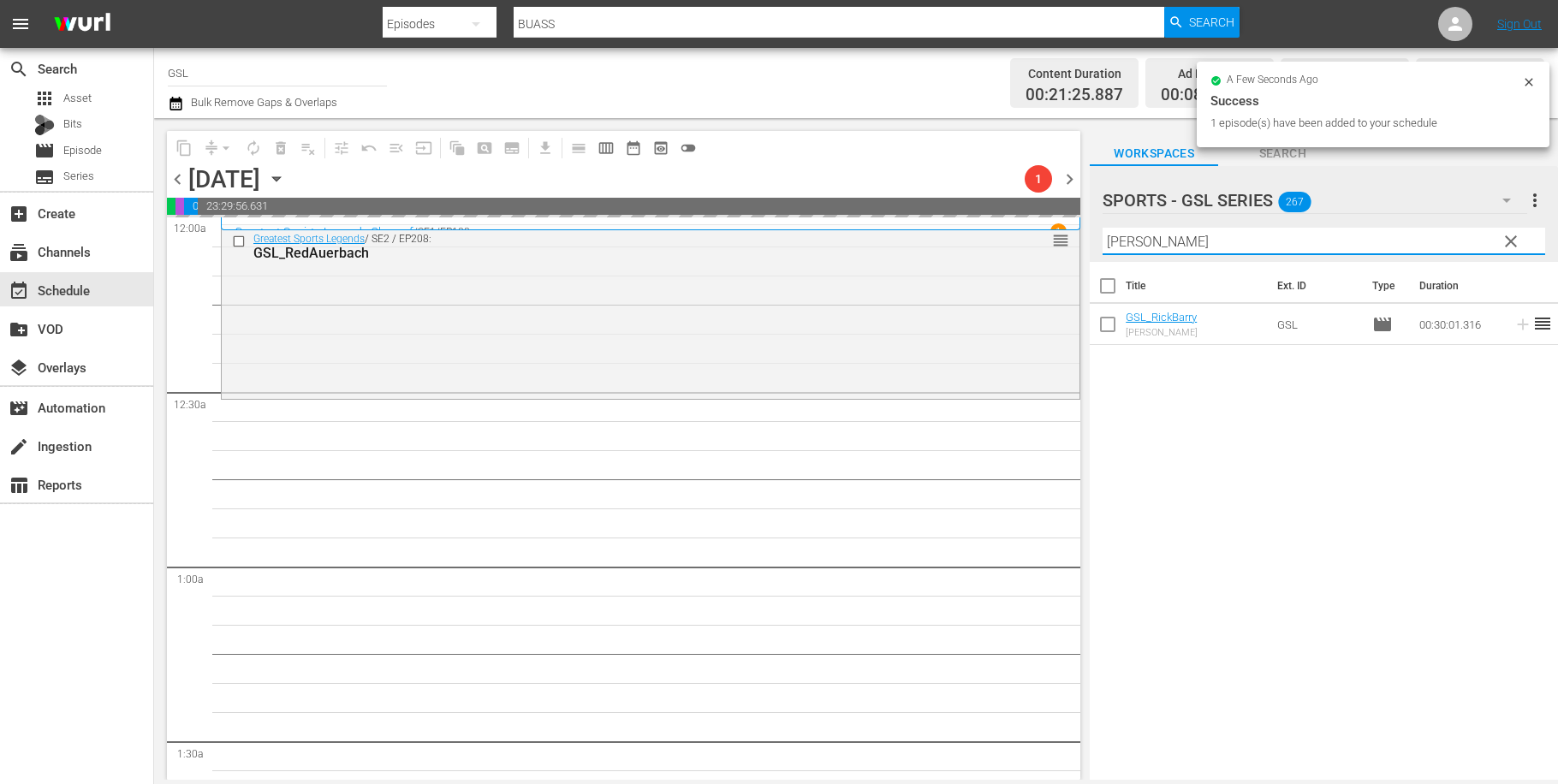
drag, startPoint x: 1169, startPoint y: 247, endPoint x: 1042, endPoint y: 232, distance: 127.9
click at [1103, 232] on input "[PERSON_NAME]" at bounding box center [1324, 242] width 442 height 27
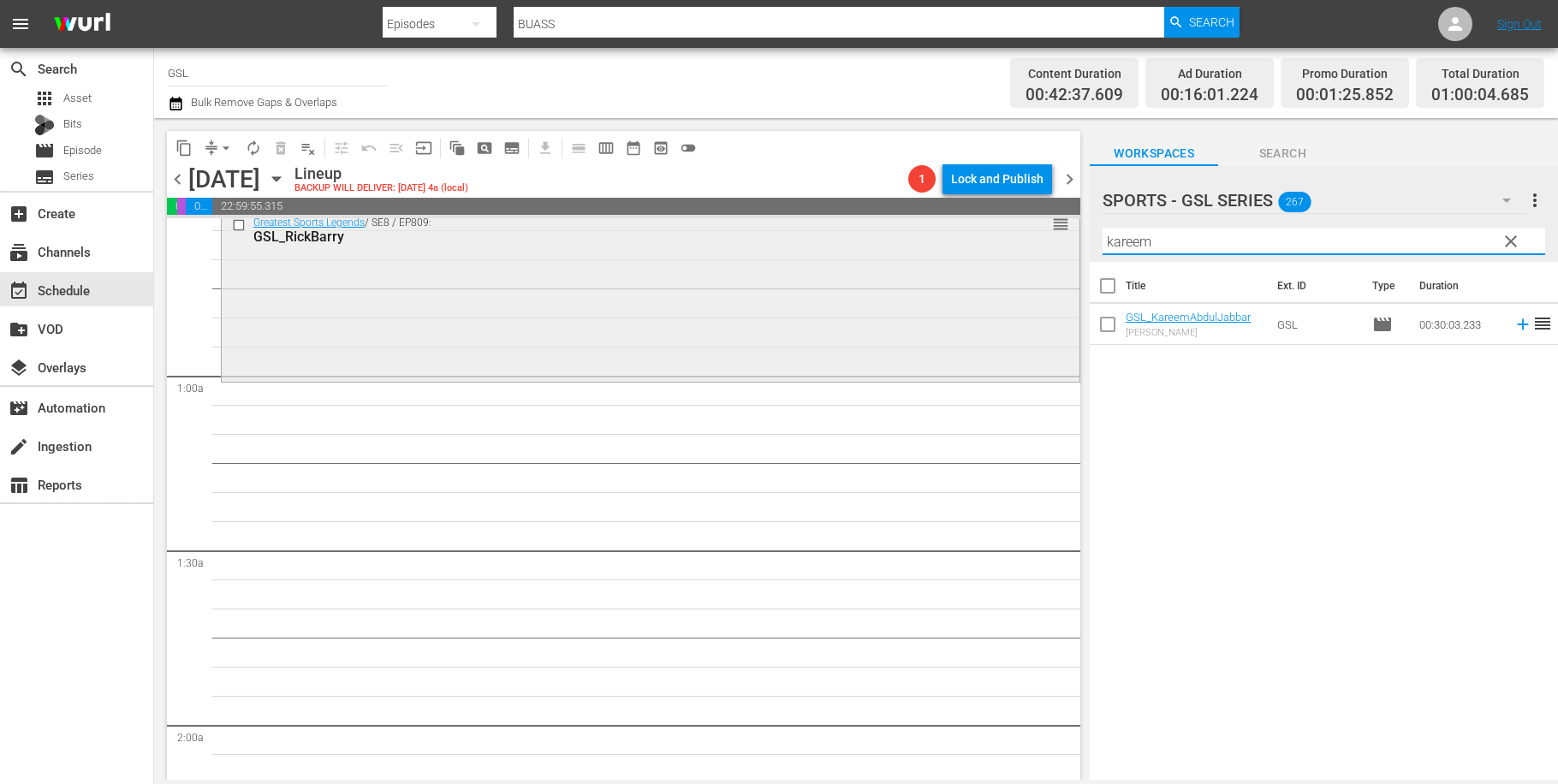
scroll to position [226, 0]
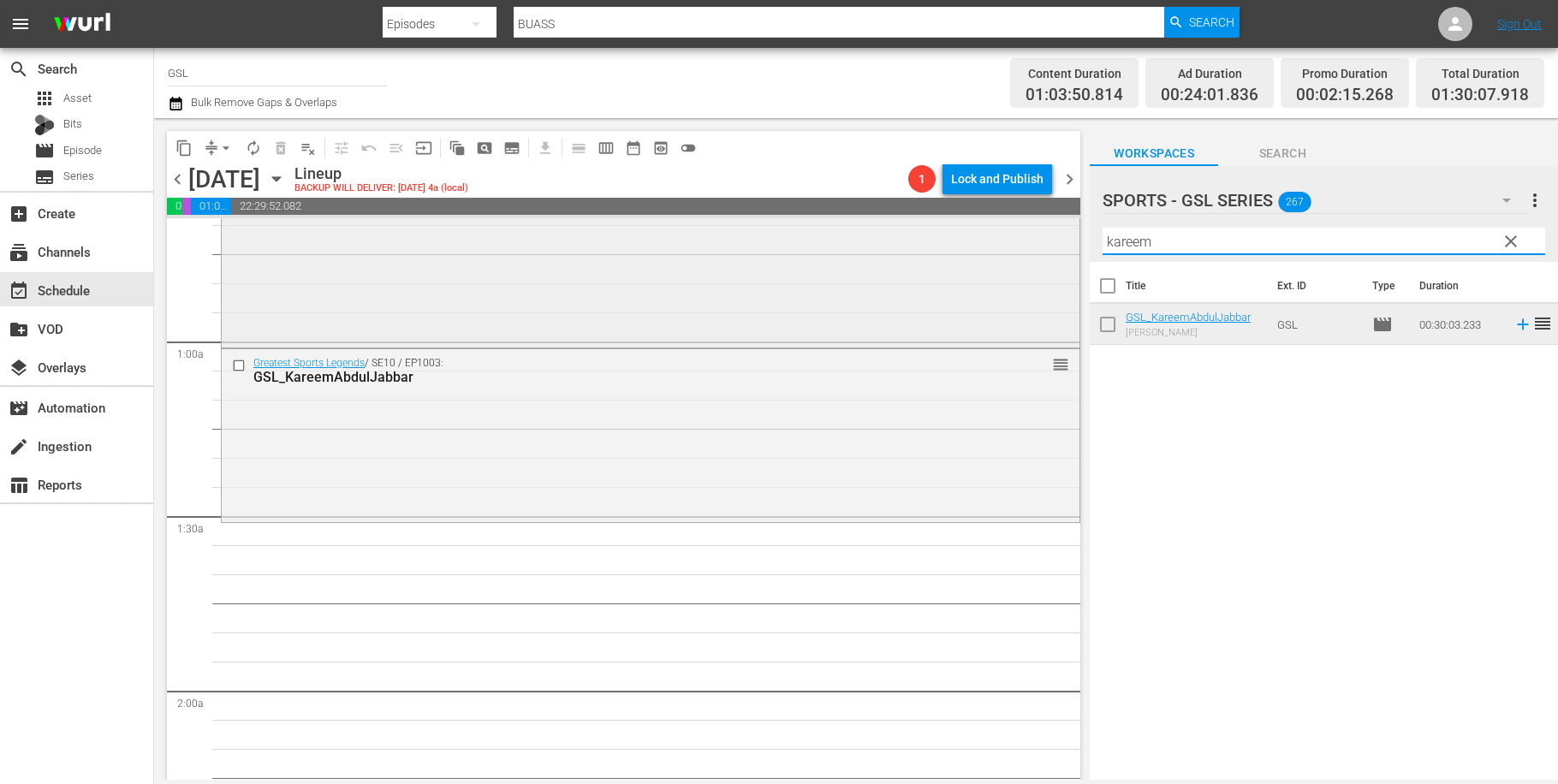
drag, startPoint x: 1182, startPoint y: 246, endPoint x: 1016, endPoint y: 227, distance: 167.1
click at [1103, 240] on input "kareem" at bounding box center [1324, 242] width 442 height 27
type input "[PERSON_NAME]"
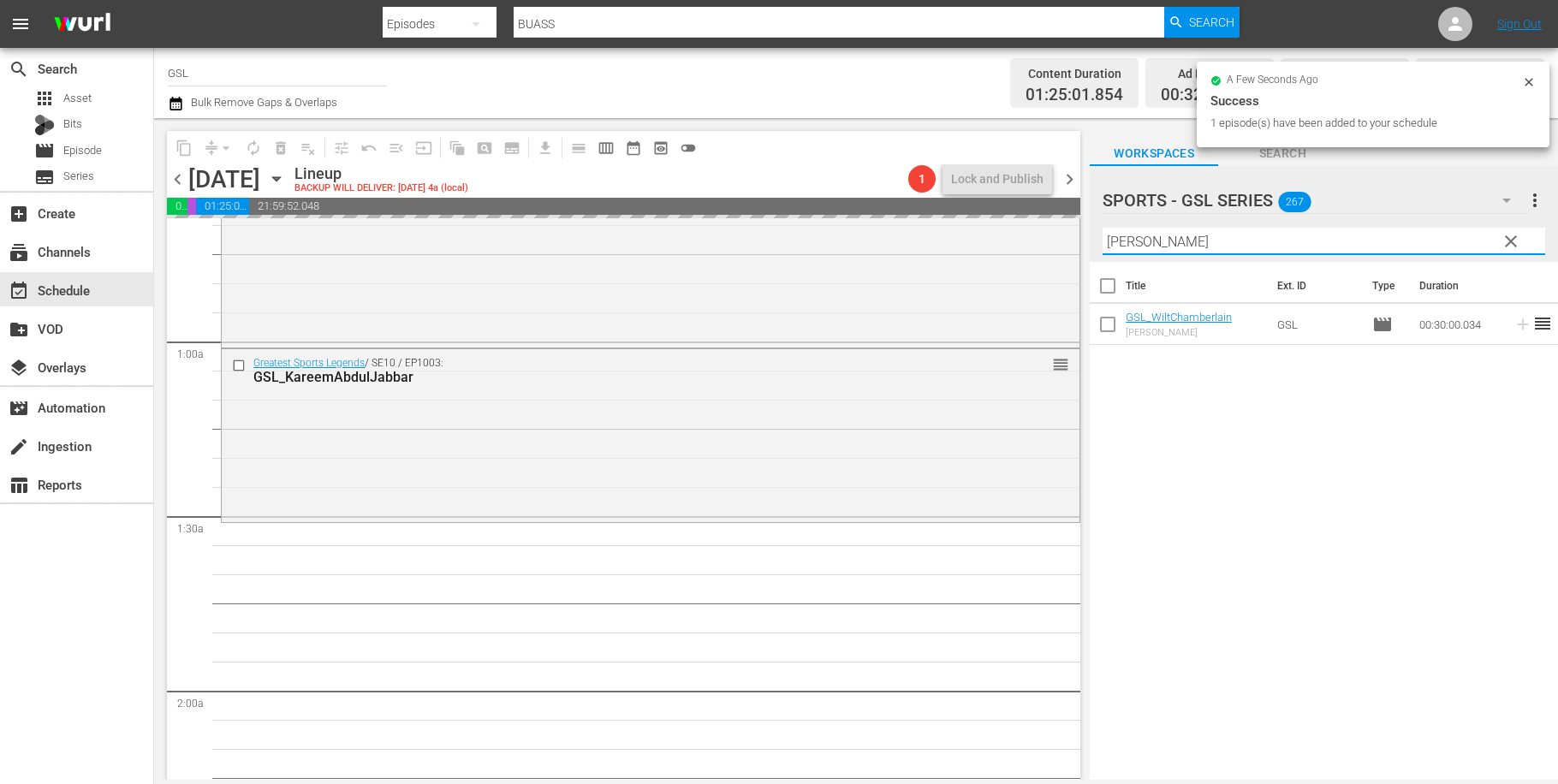
drag, startPoint x: 1167, startPoint y: 241, endPoint x: 1055, endPoint y: 234, distance: 112.2
click at [1103, 234] on input "[PERSON_NAME]" at bounding box center [1324, 242] width 442 height 27
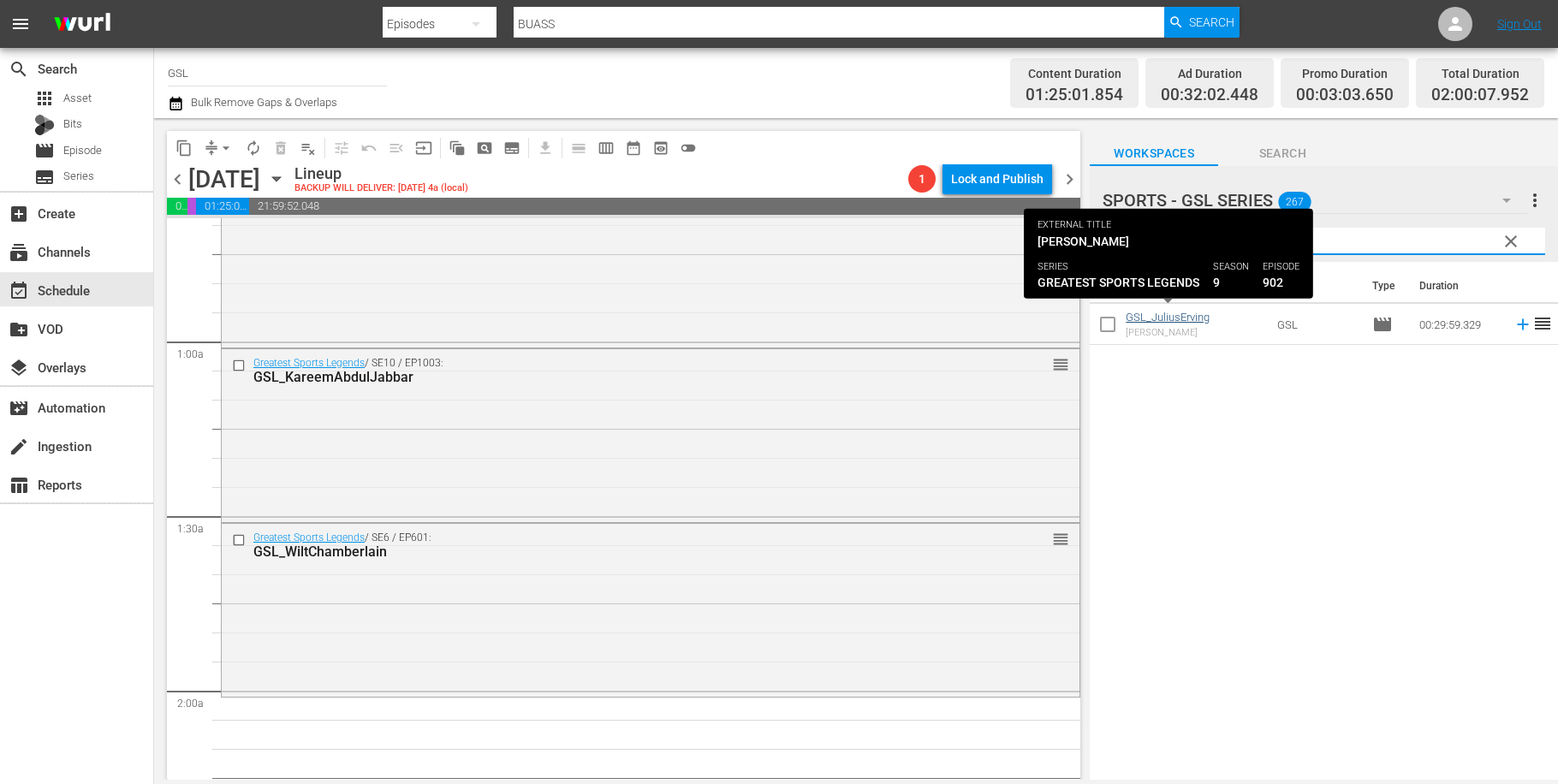
type input "[DATE]"
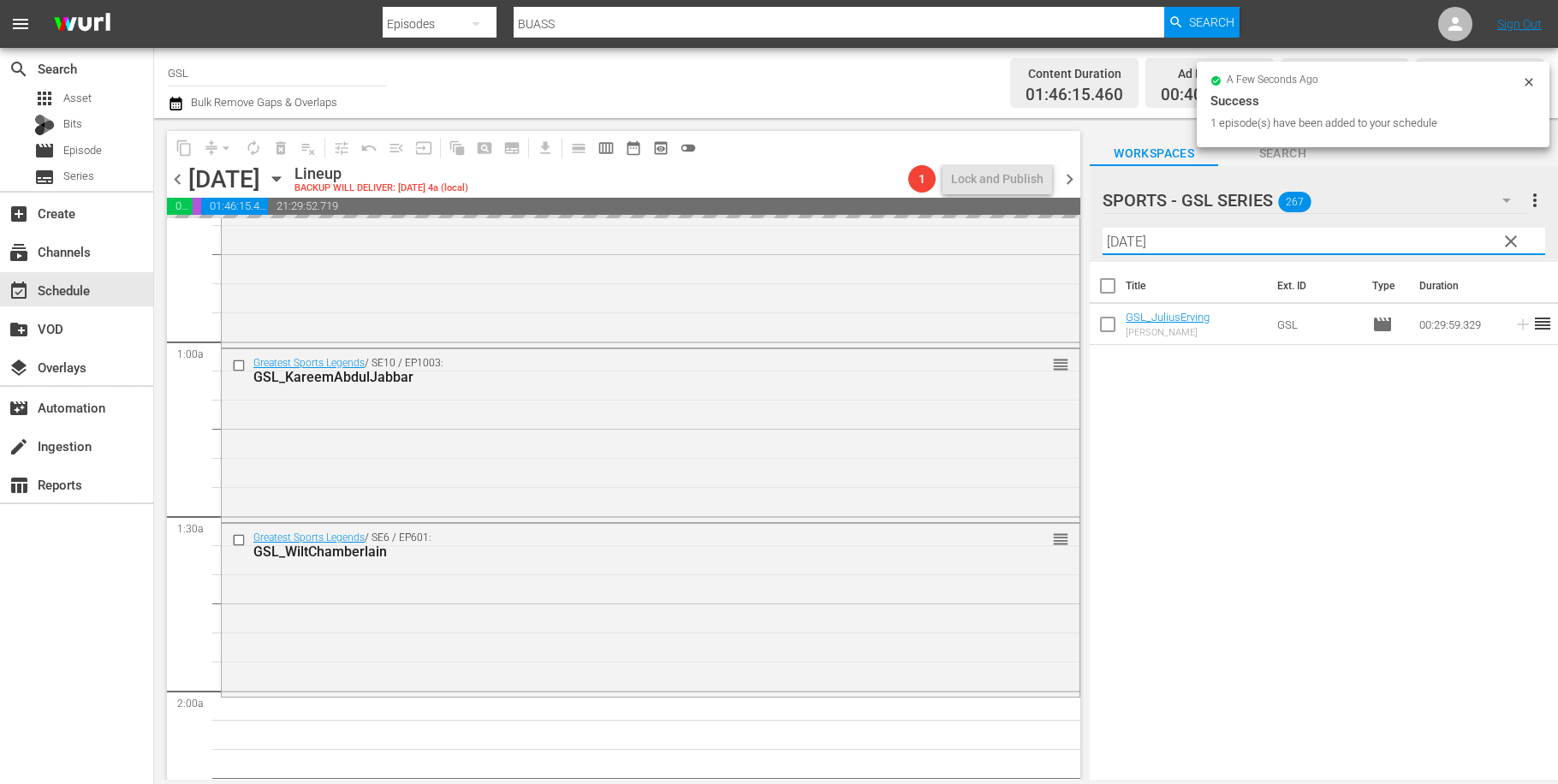
drag, startPoint x: 1145, startPoint y: 239, endPoint x: 1047, endPoint y: 231, distance: 98.3
click at [1103, 231] on input "[DATE]" at bounding box center [1324, 242] width 442 height 27
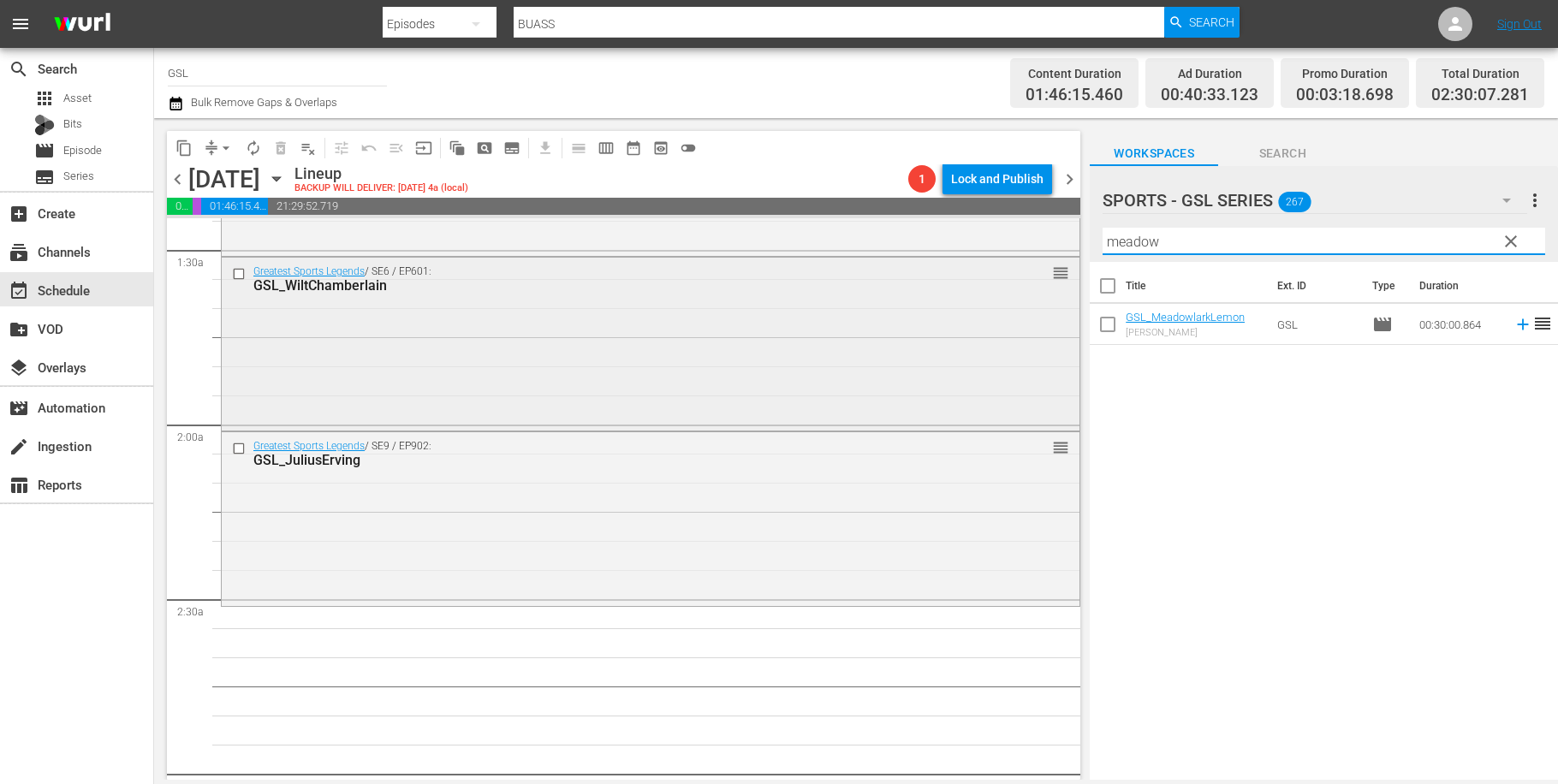
scroll to position [565, 0]
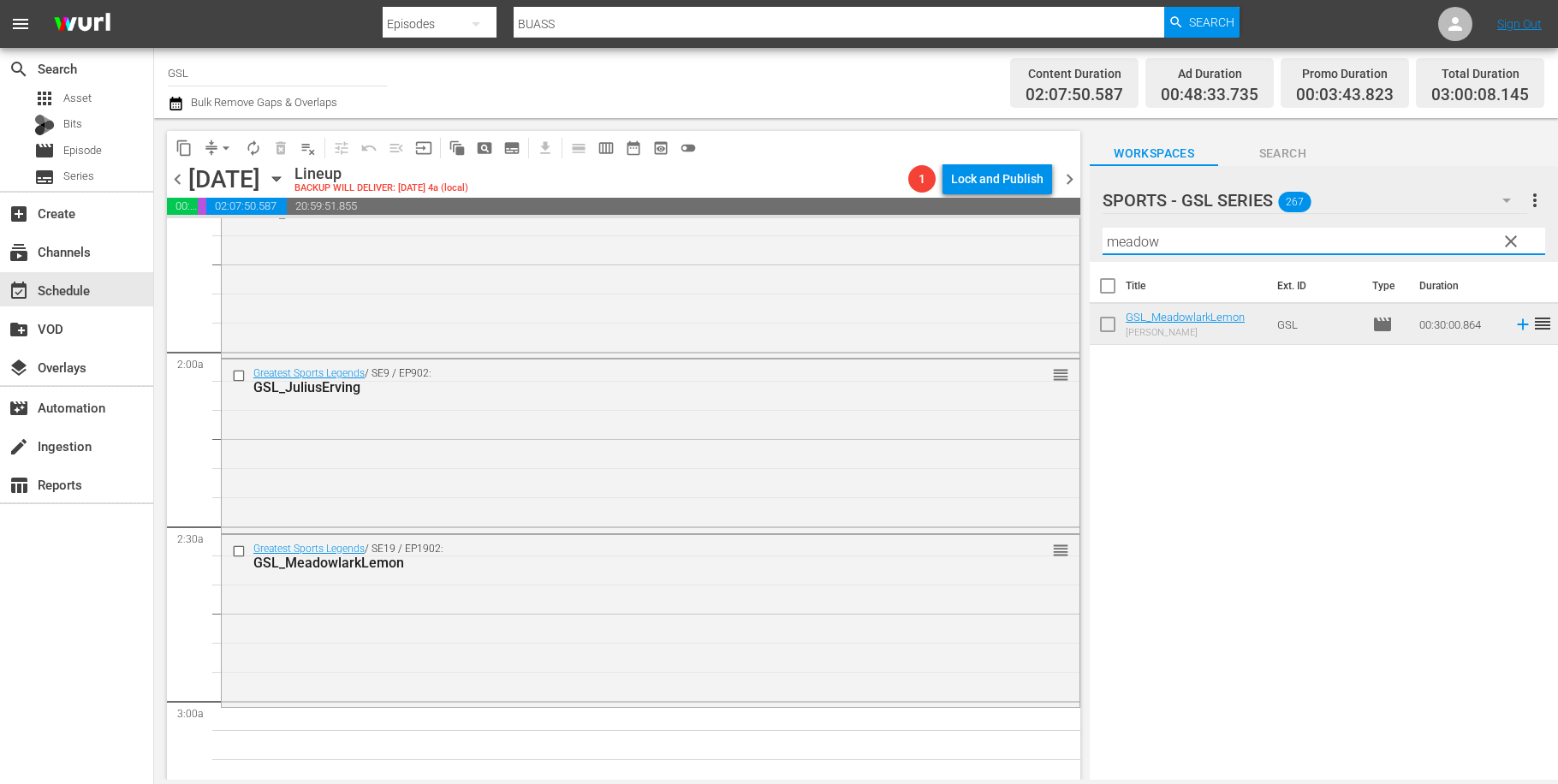
drag, startPoint x: 1201, startPoint y: 245, endPoint x: 997, endPoint y: 224, distance: 205.1
click at [1103, 228] on input "meadow" at bounding box center [1324, 242] width 442 height 27
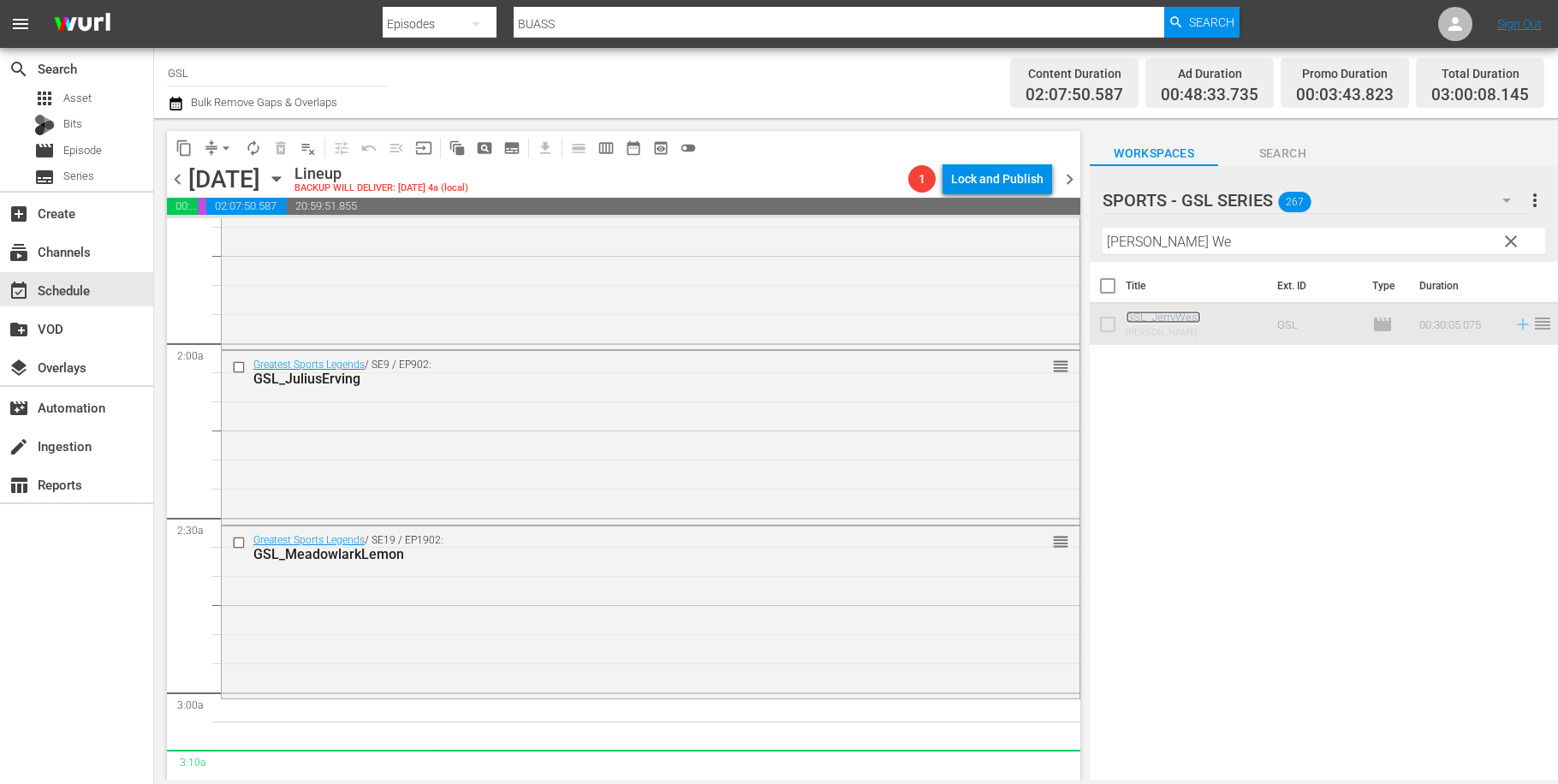
scroll to position [591, 0]
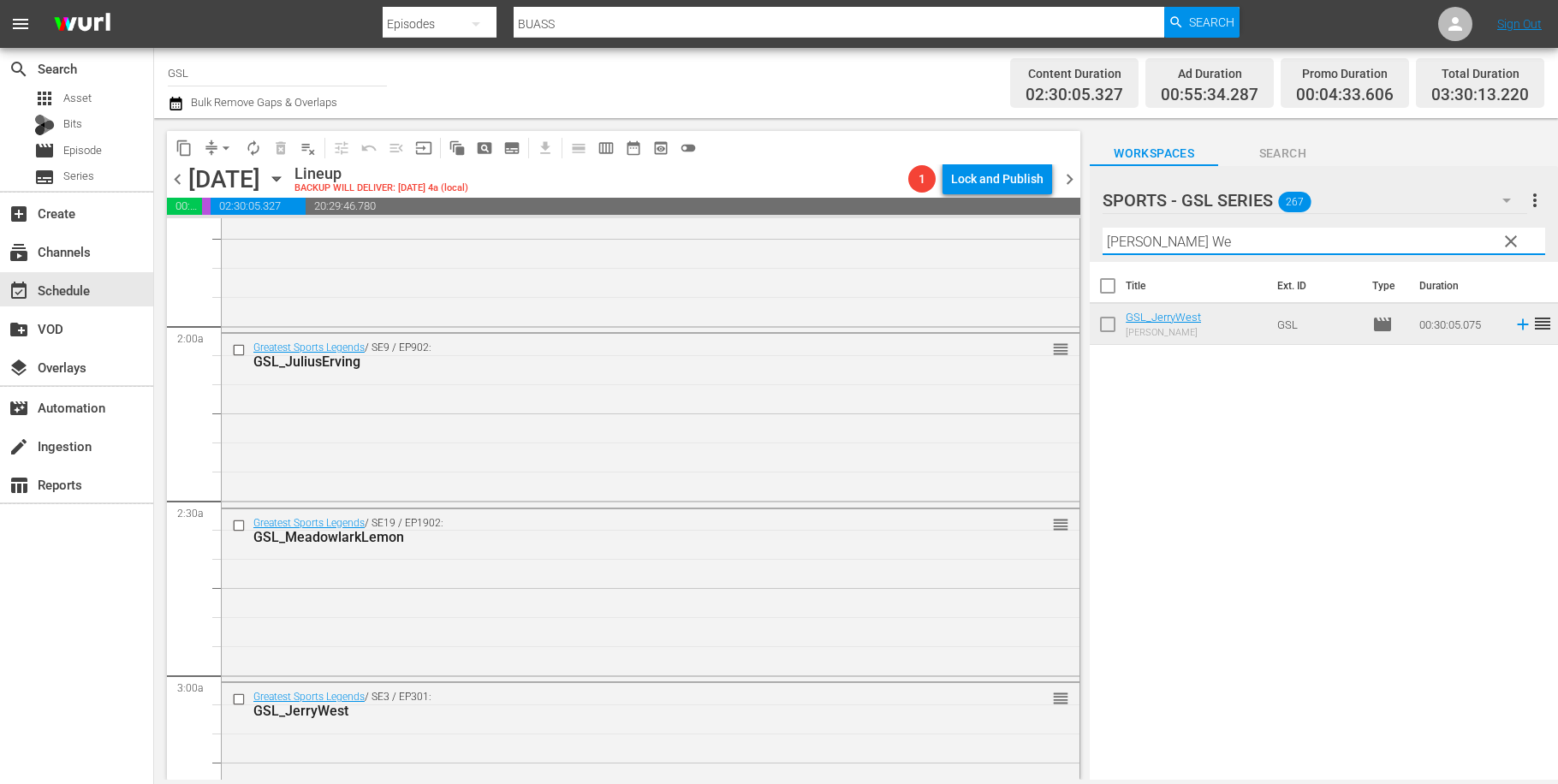
drag, startPoint x: 1181, startPoint y: 251, endPoint x: 1029, endPoint y: 213, distance: 156.7
click at [1103, 229] on input "[PERSON_NAME] We" at bounding box center [1324, 242] width 442 height 27
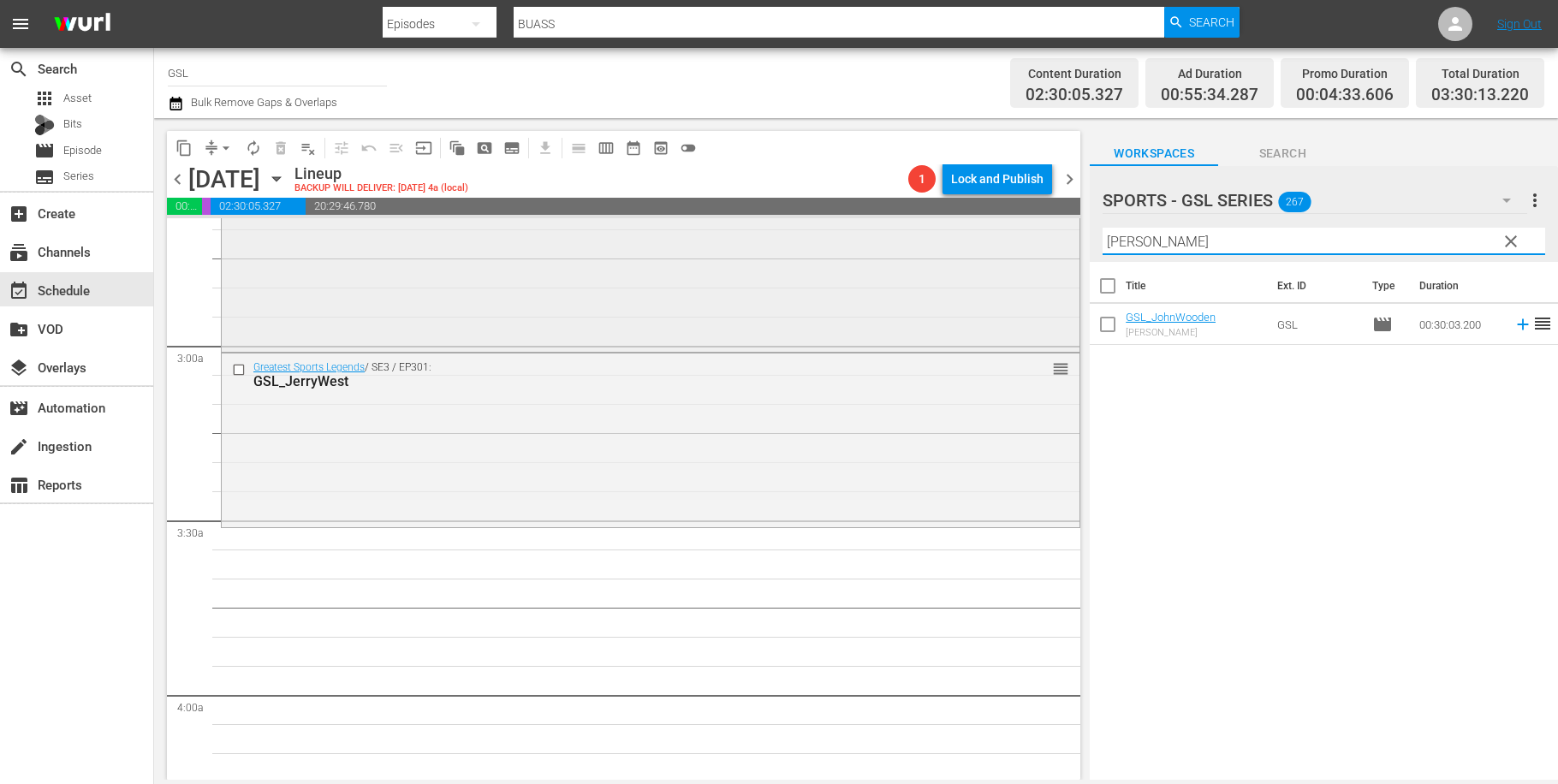
scroll to position [944, 0]
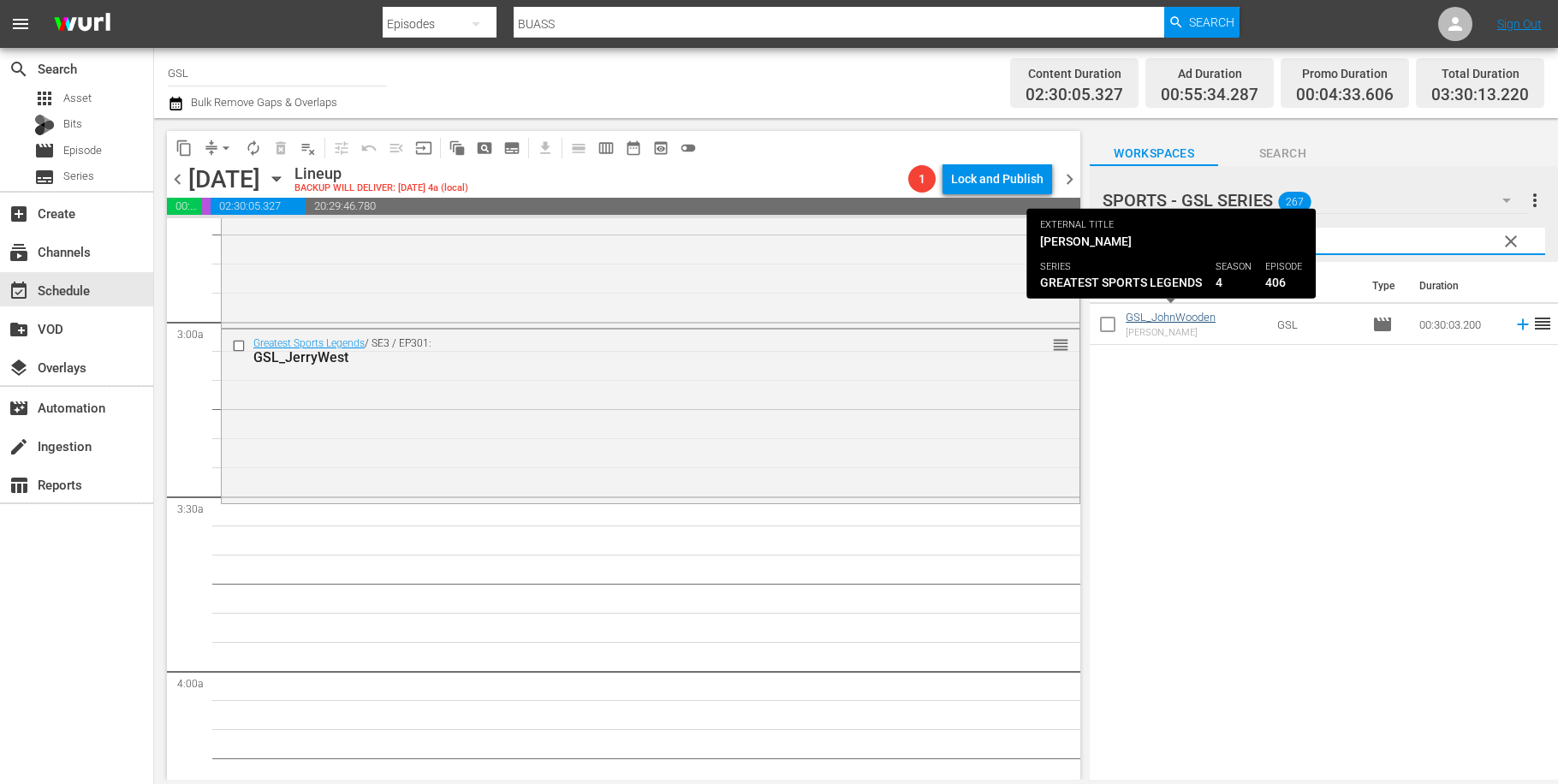
type input "[PERSON_NAME]"
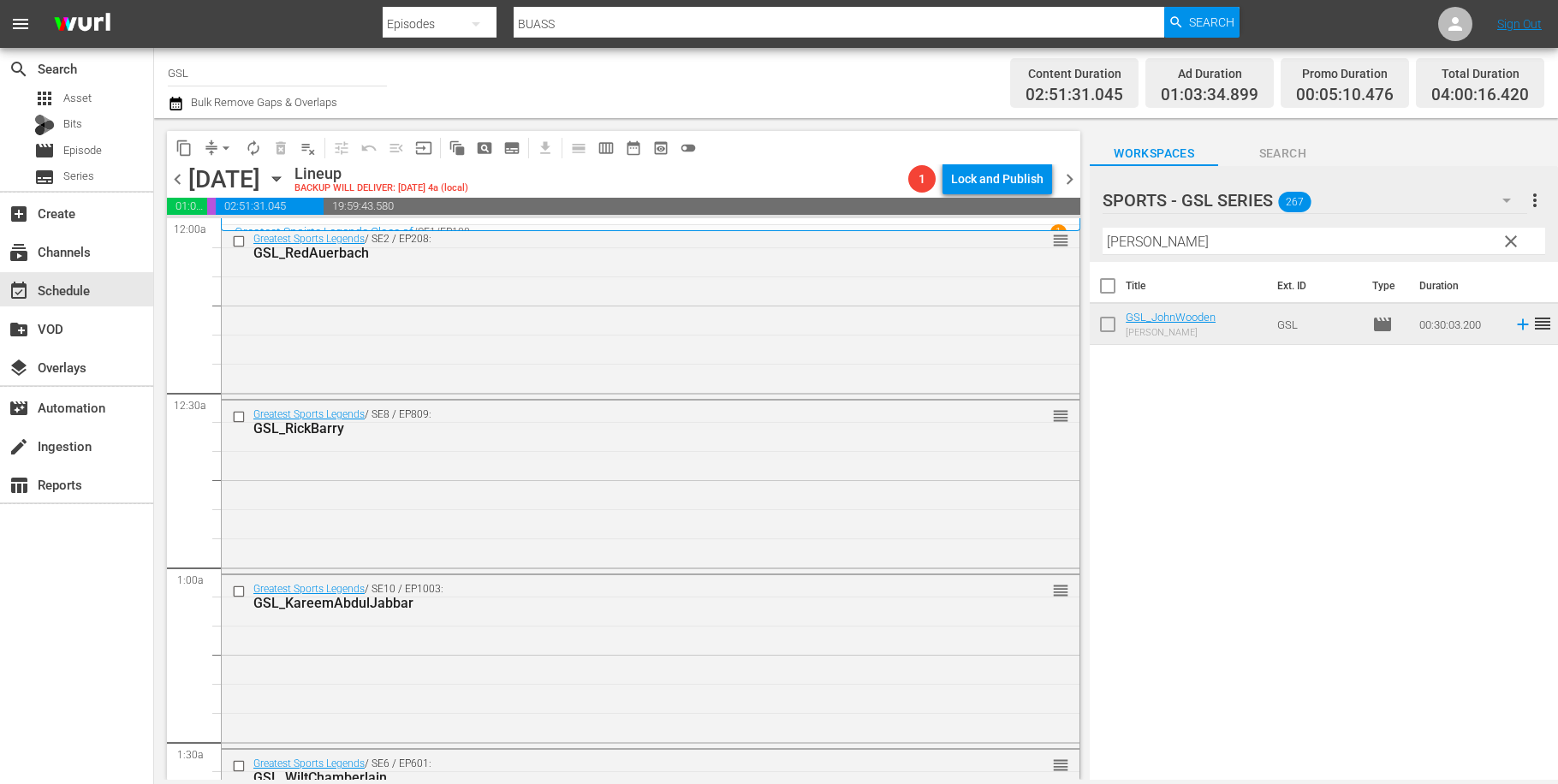
scroll to position [944, 0]
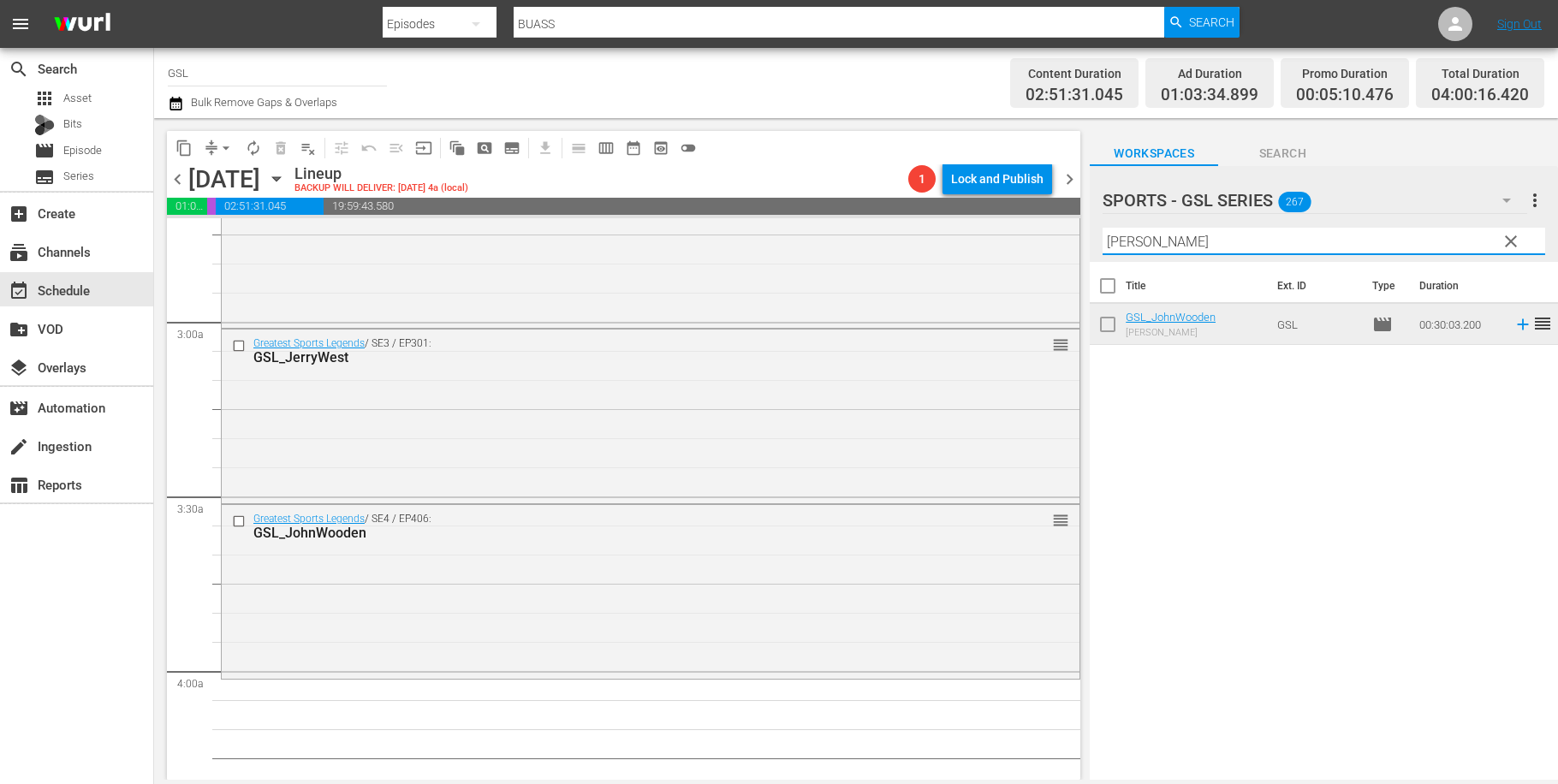
drag, startPoint x: 1186, startPoint y: 244, endPoint x: 1039, endPoint y: 238, distance: 147.1
click at [1103, 238] on input "[PERSON_NAME]" at bounding box center [1324, 242] width 442 height 27
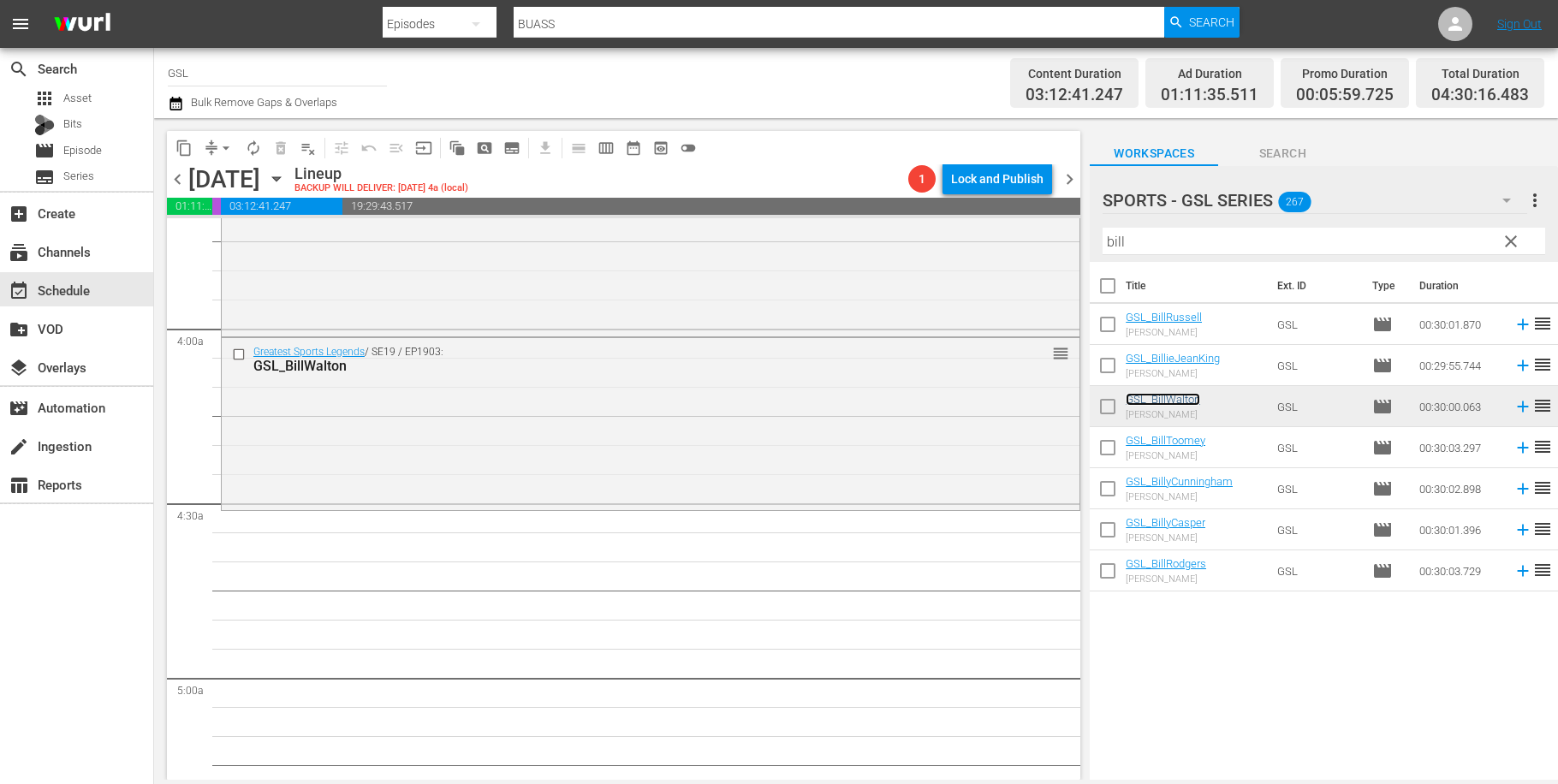
scroll to position [1424, 0]
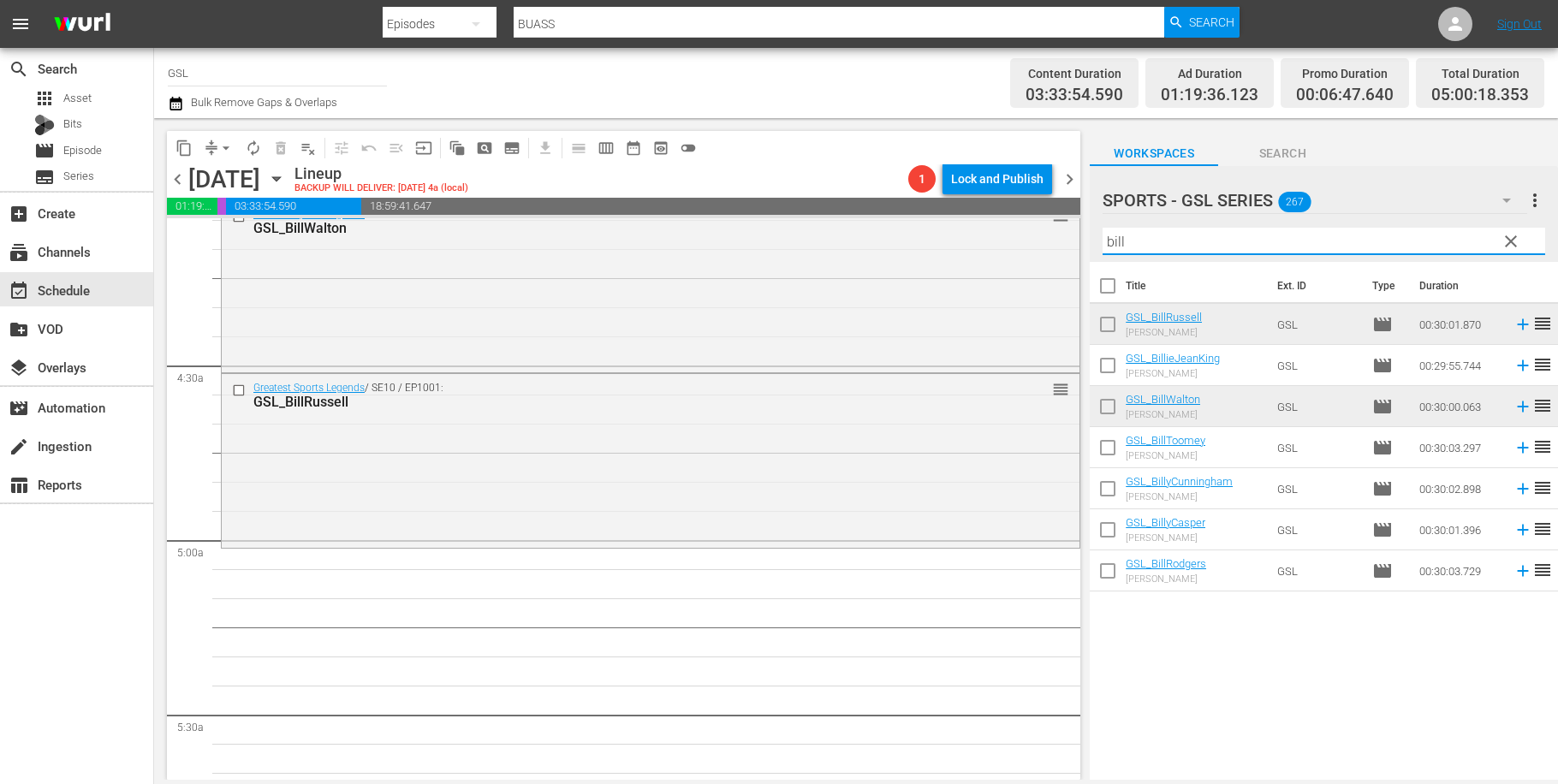
drag, startPoint x: 1155, startPoint y: 243, endPoint x: 1000, endPoint y: 234, distance: 155.3
click at [1103, 234] on input "bill" at bounding box center [1324, 242] width 442 height 27
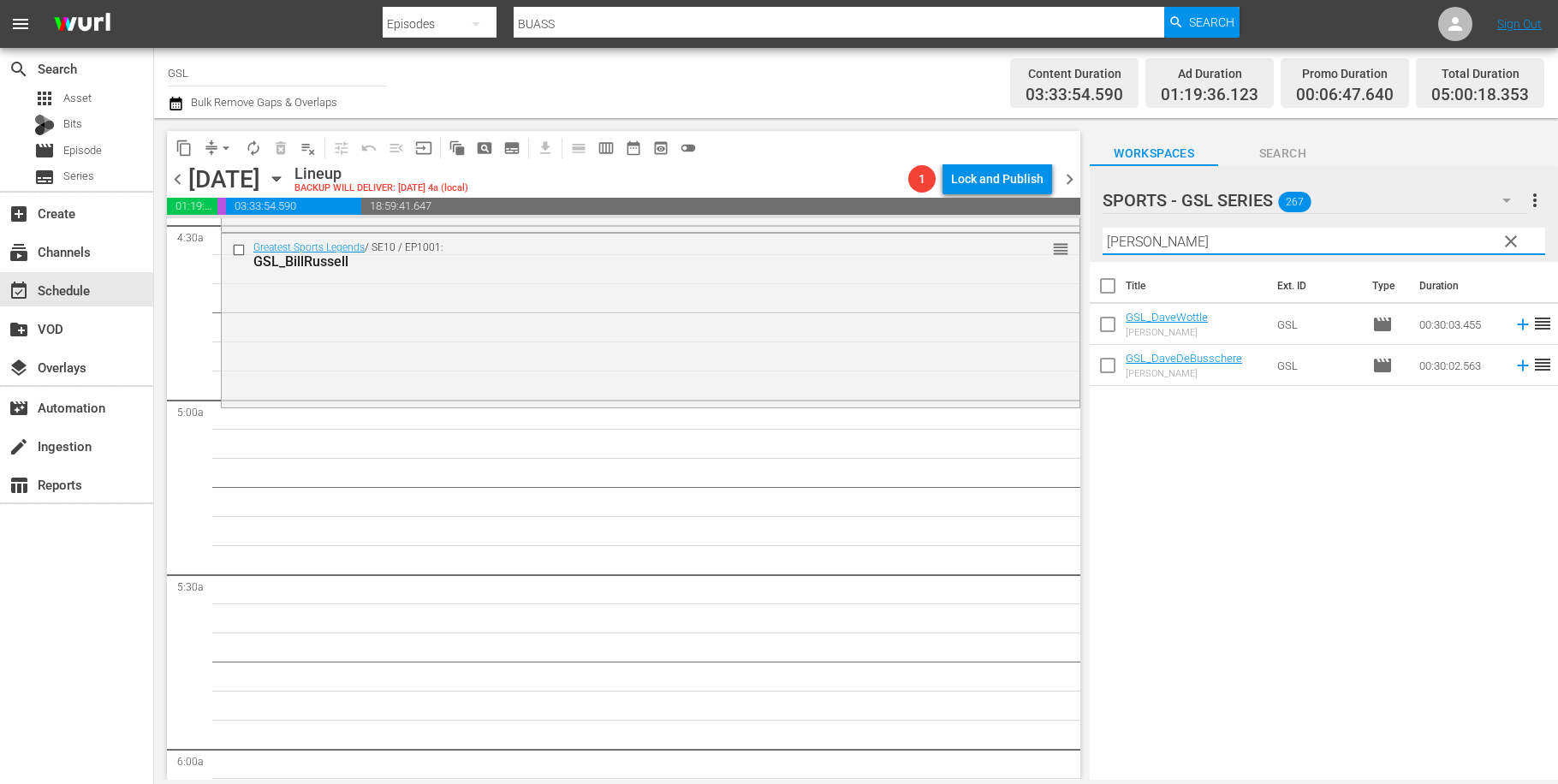
scroll to position [1594, 0]
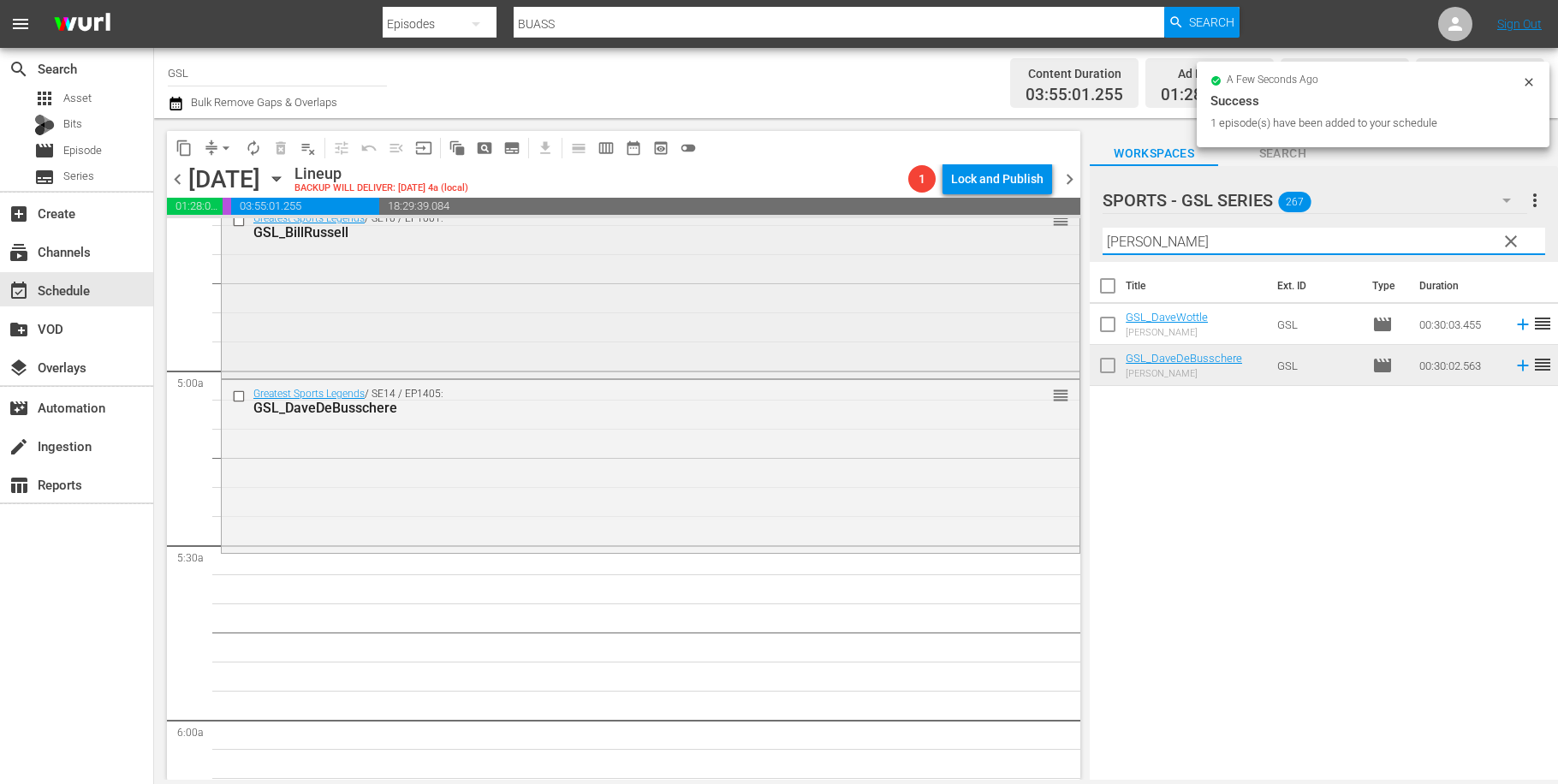
drag, startPoint x: 1164, startPoint y: 254, endPoint x: 990, endPoint y: 227, distance: 176.1
click at [1103, 233] on input "dave" at bounding box center [1324, 242] width 442 height 27
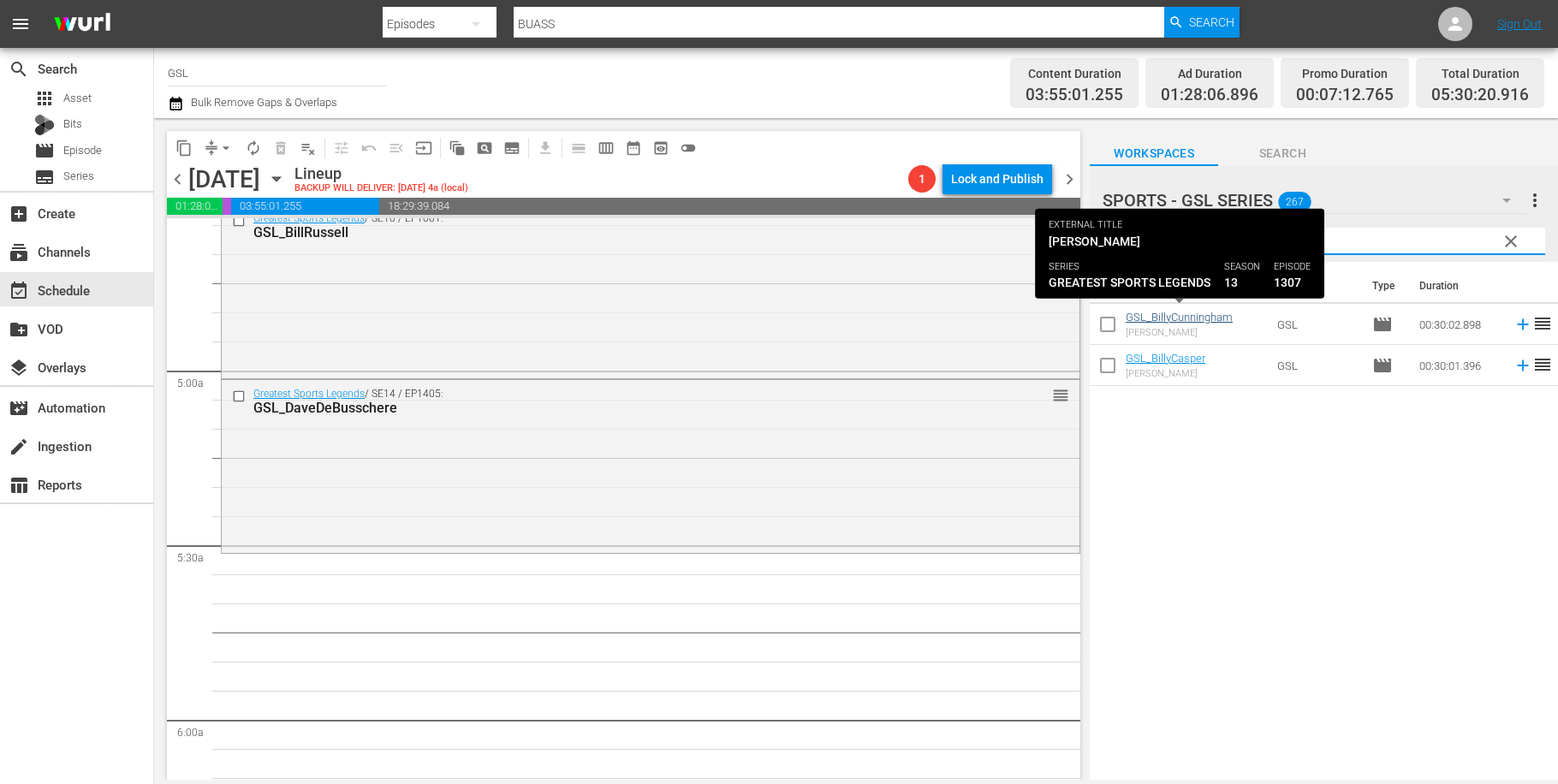
type input "billy"
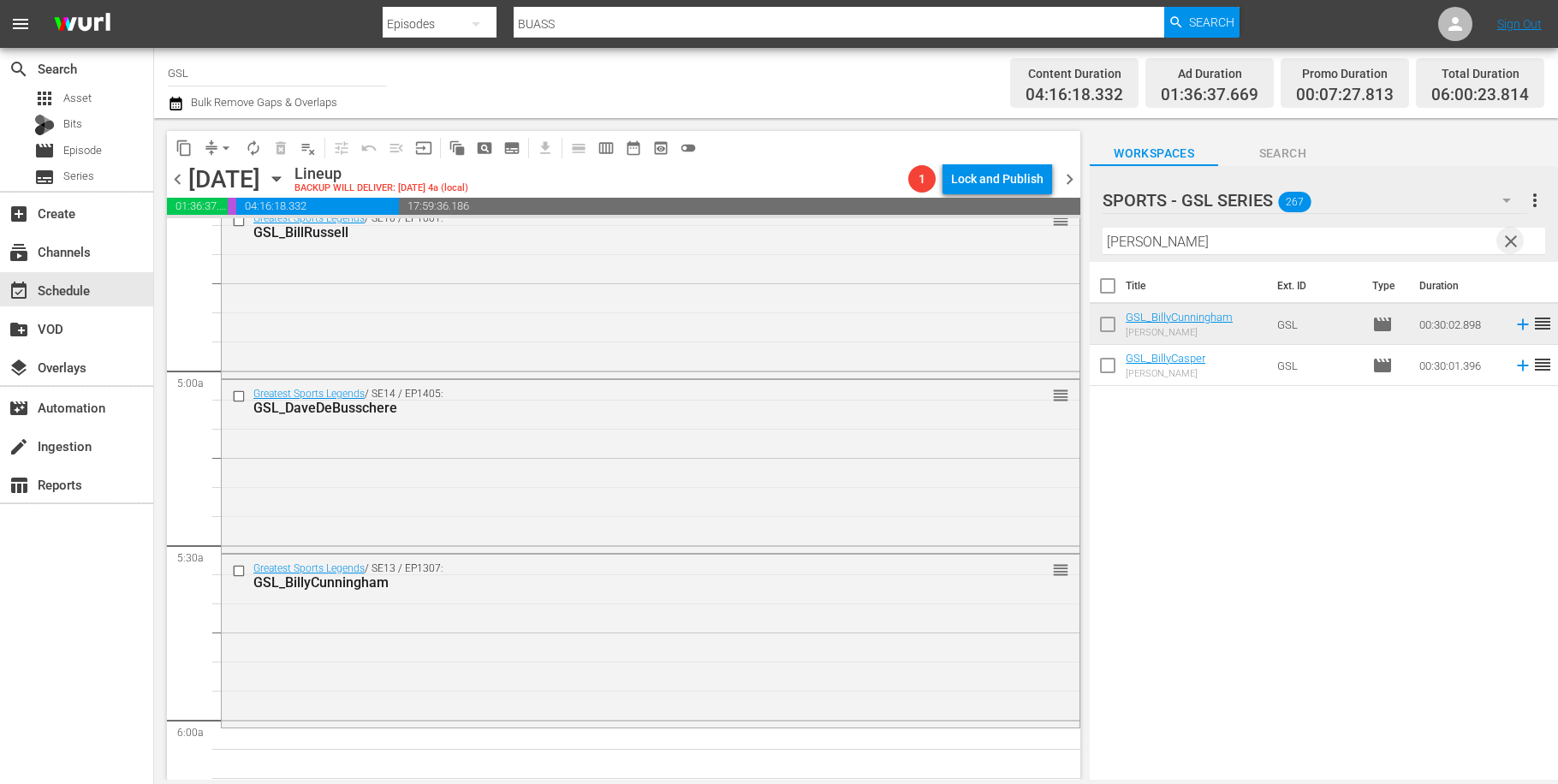
click at [1506, 238] on span "clear" at bounding box center [1510, 241] width 20 height 20
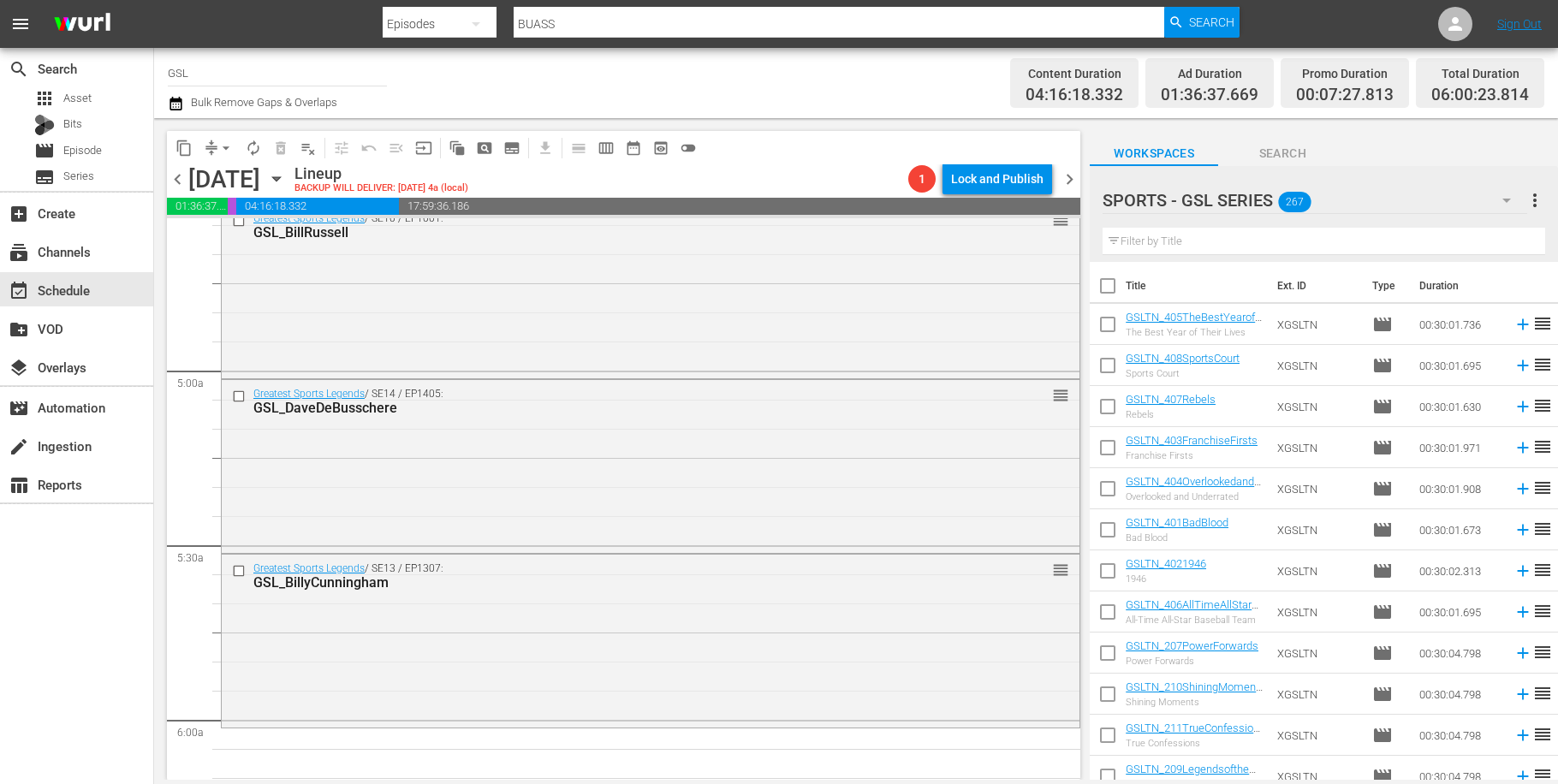
click at [1507, 199] on icon "button" at bounding box center [1507, 200] width 20 height 20
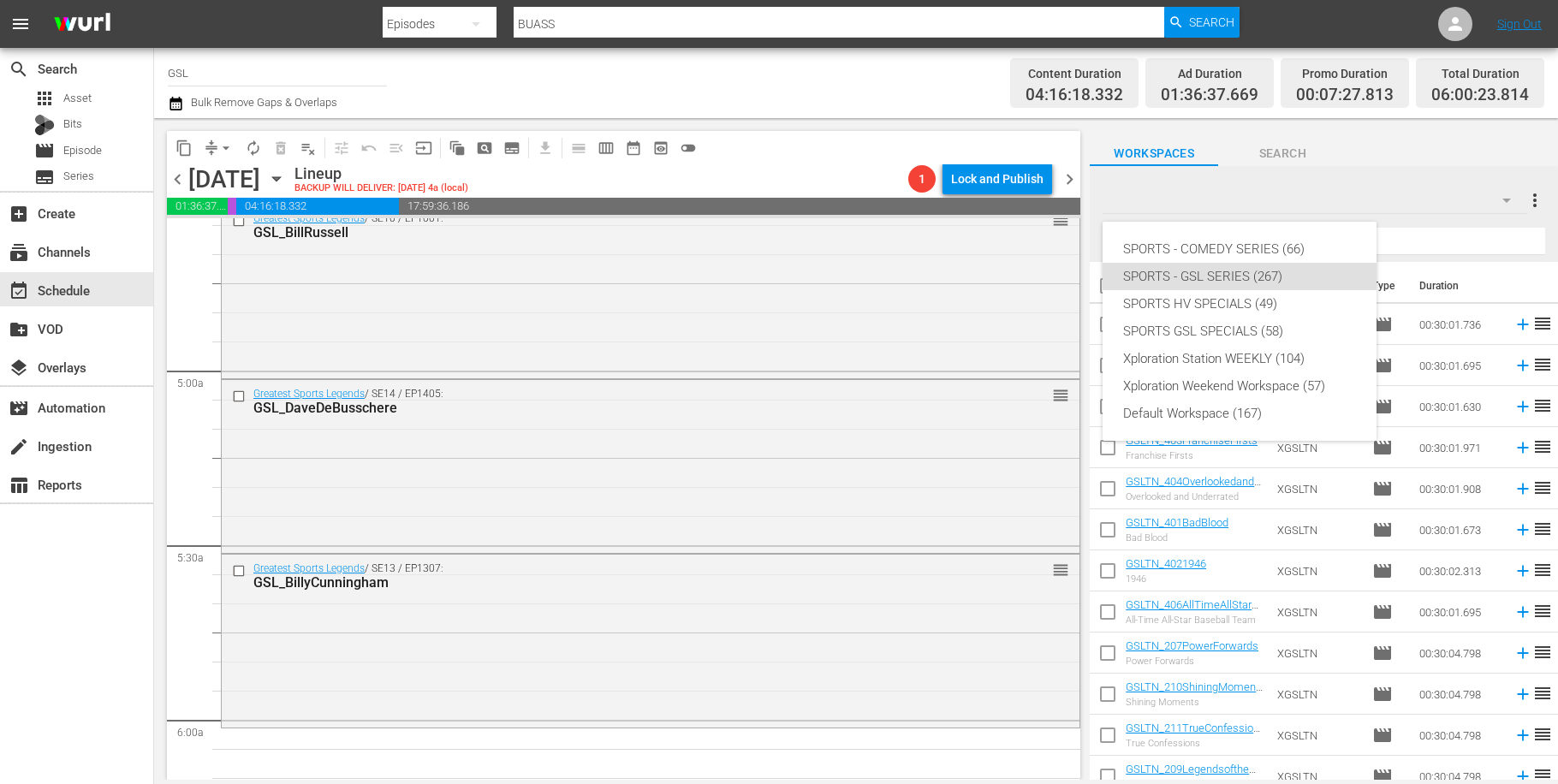
click at [1473, 229] on div "SPORTS - COMEDY SERIES (66) SPORTS - GSL SERIES (267) SPORTS HV SPECIALS (49) S…" at bounding box center [779, 392] width 1558 height 784
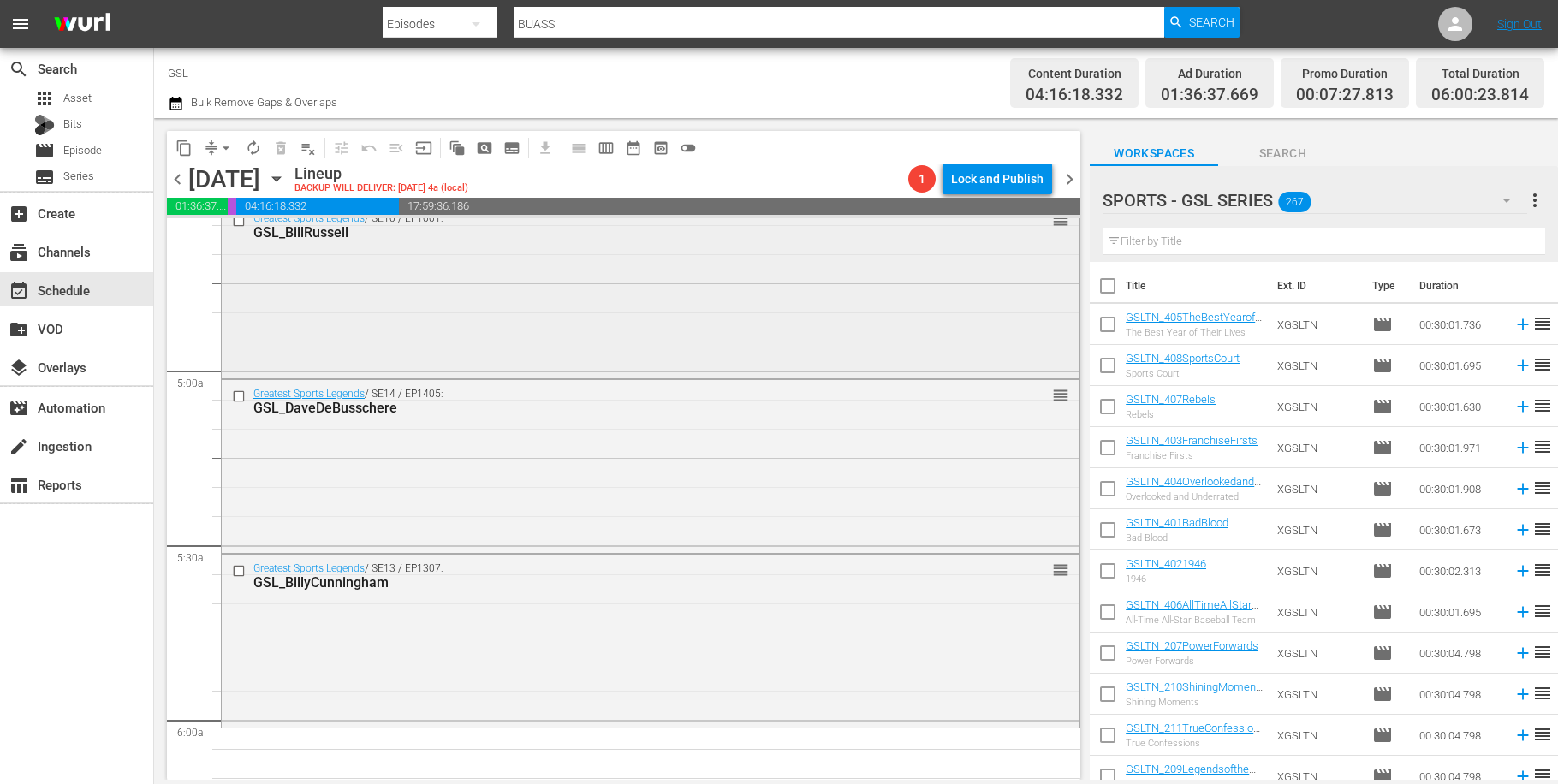
scroll to position [1890, 0]
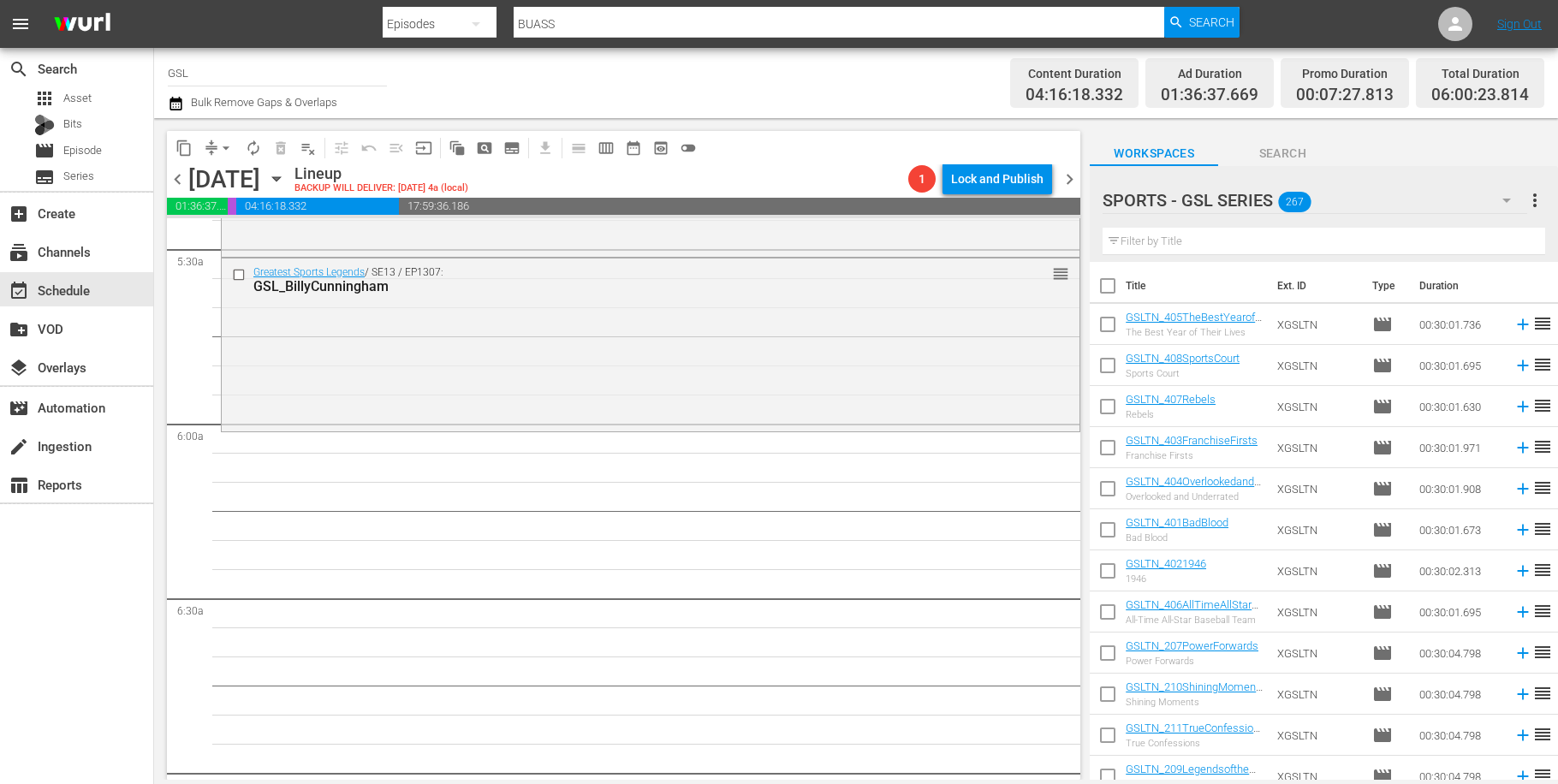
click at [1509, 203] on icon "button" at bounding box center [1507, 200] width 20 height 20
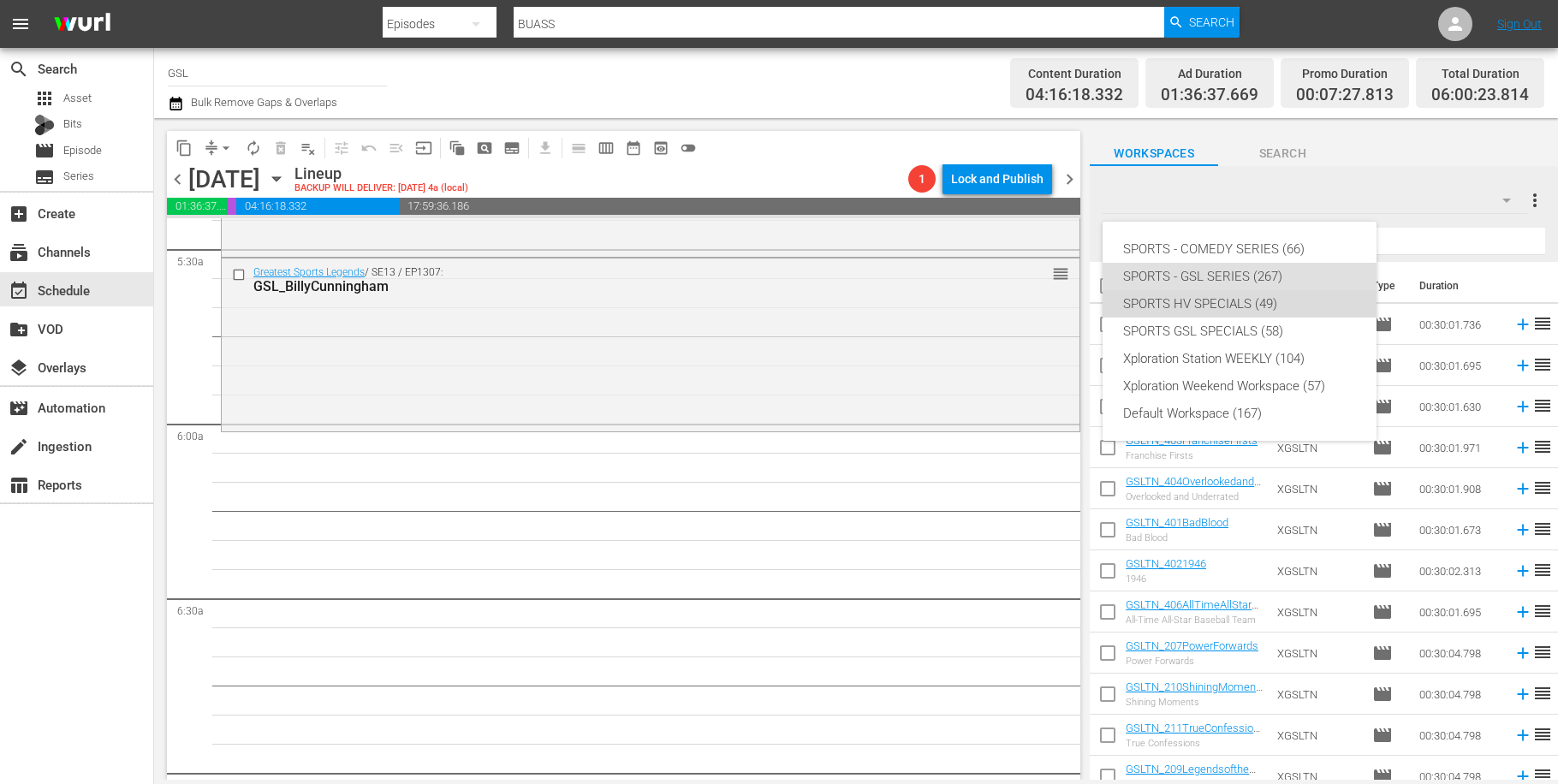
click at [1242, 308] on div "SPORTS HV SPECIALS (49)" at bounding box center [1239, 304] width 233 height 27
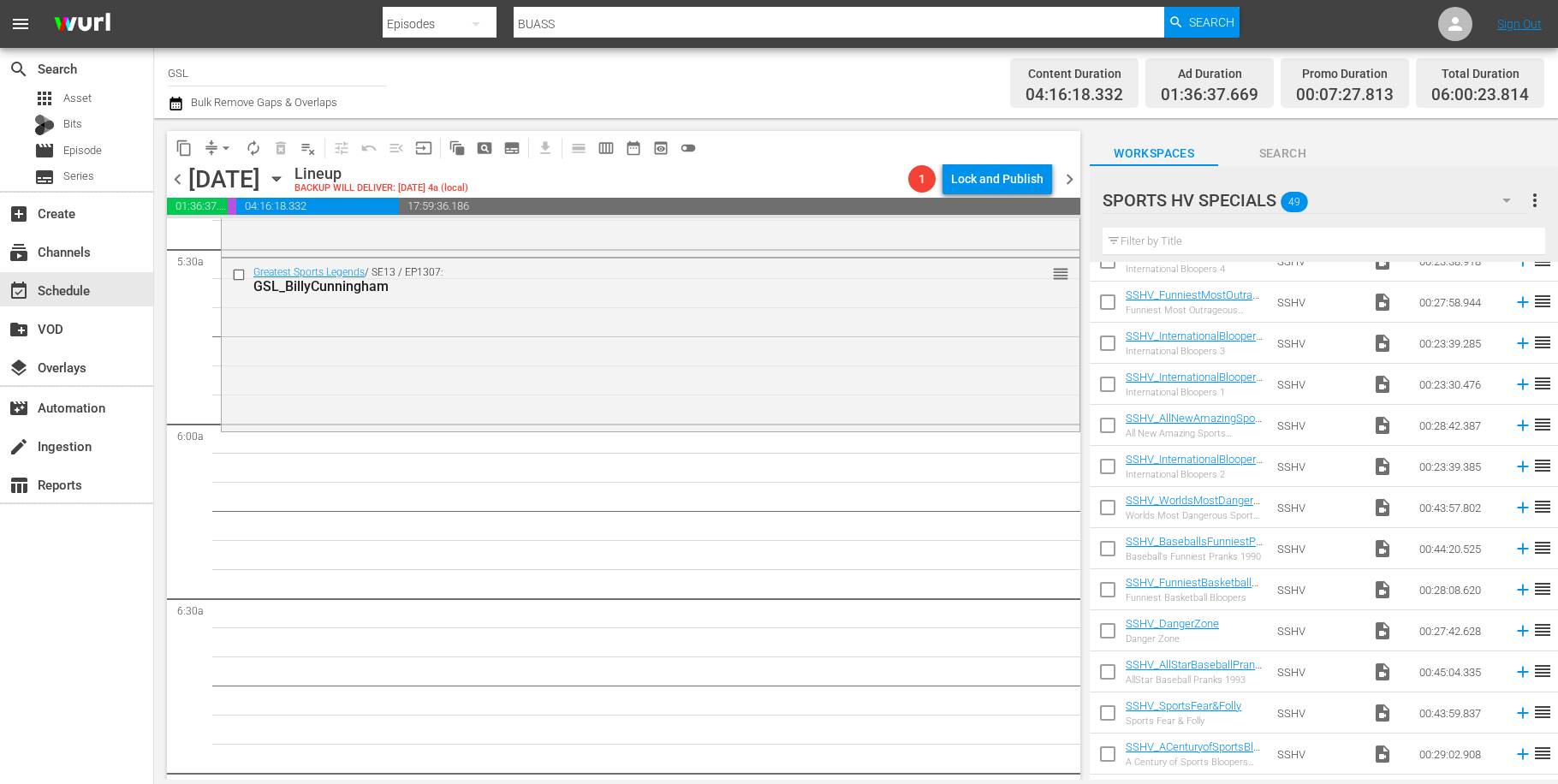
scroll to position [0, 0]
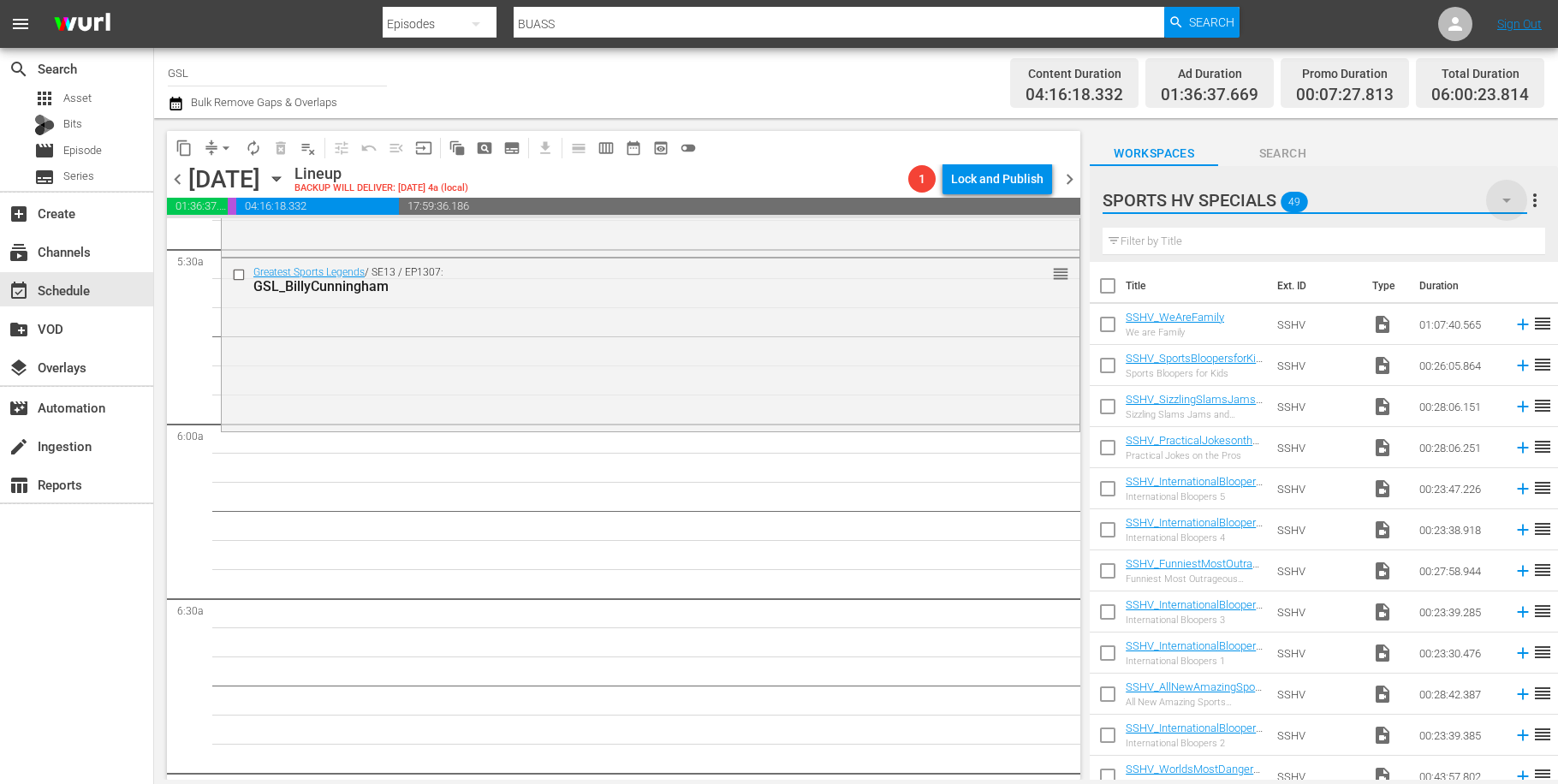
click at [1499, 202] on icon "button" at bounding box center [1507, 200] width 20 height 20
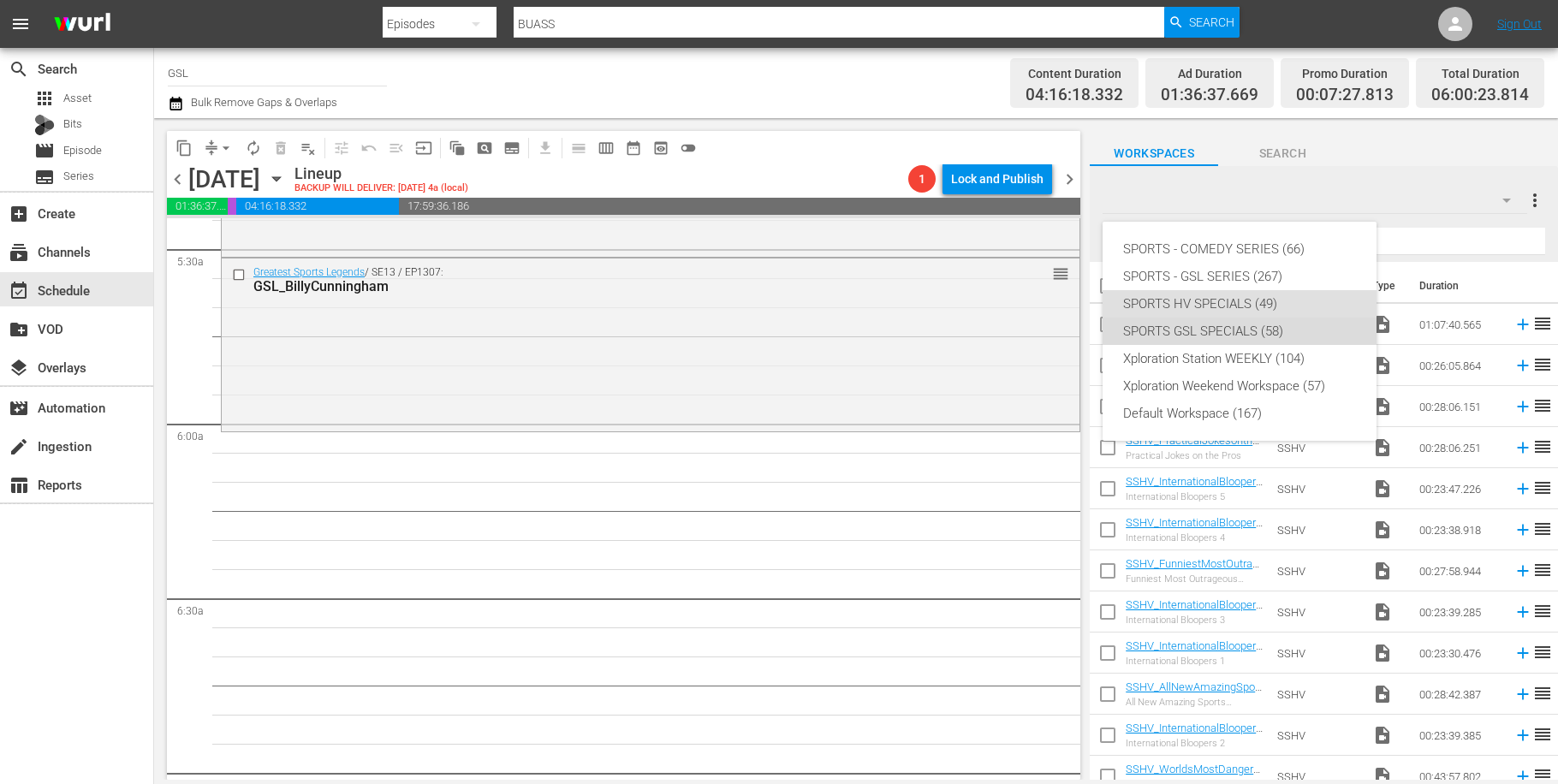
click at [1217, 323] on div "SPORTS GSL SPECIALS (58)" at bounding box center [1239, 332] width 233 height 27
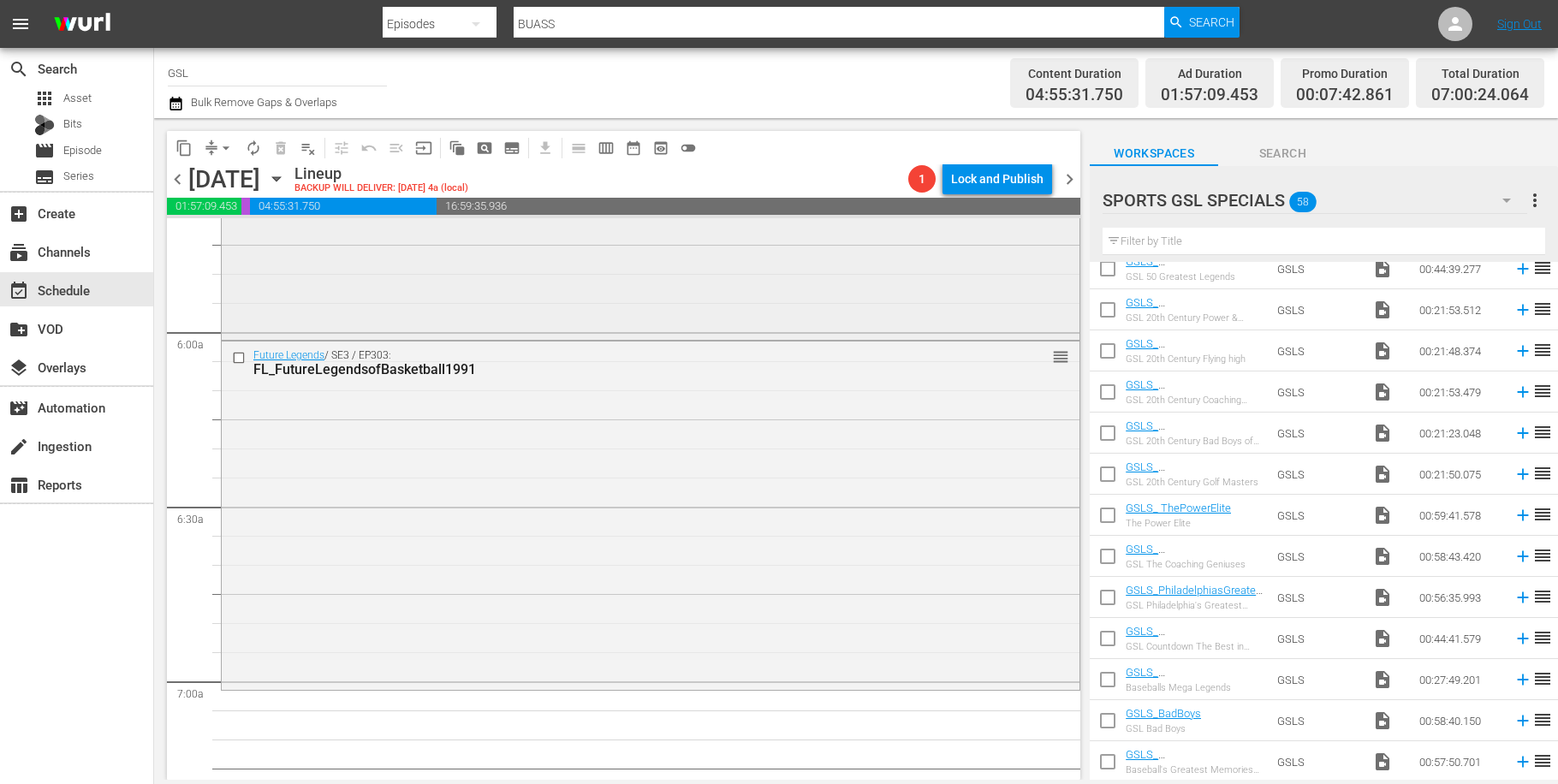
scroll to position [2201, 0]
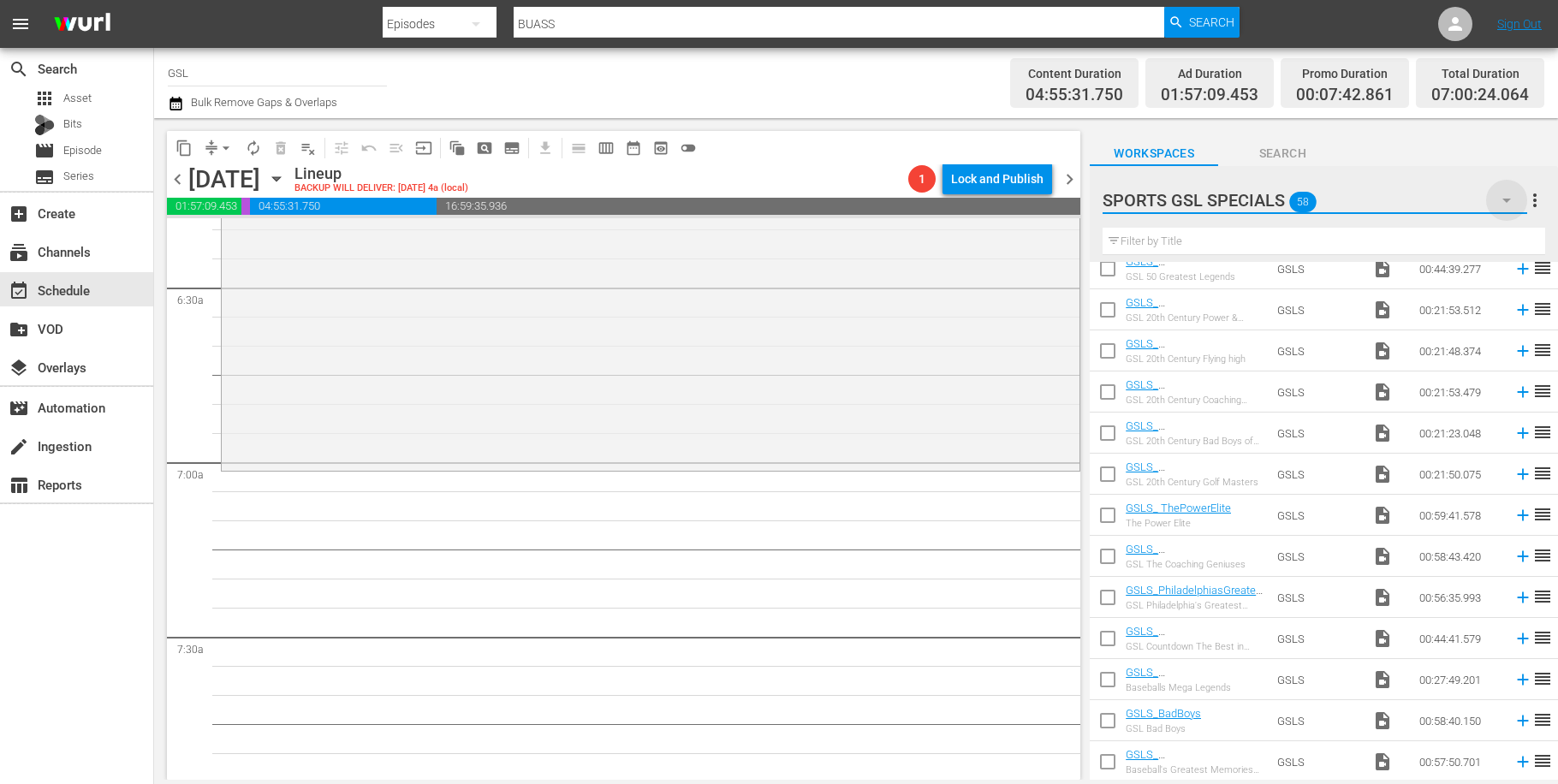
click at [1506, 197] on icon "button" at bounding box center [1507, 200] width 20 height 20
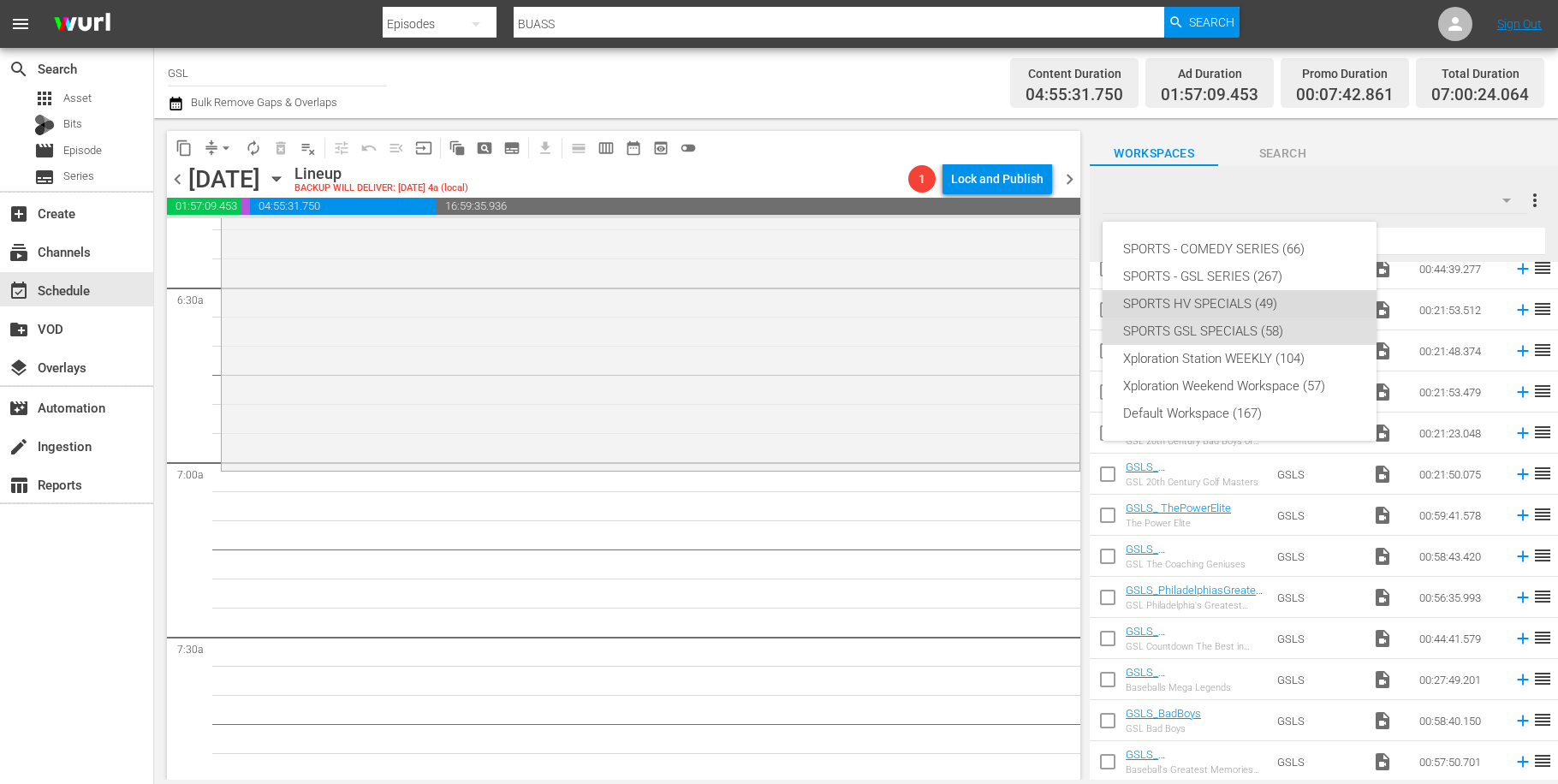
click at [1237, 299] on div "SPORTS HV SPECIALS (49)" at bounding box center [1239, 304] width 233 height 27
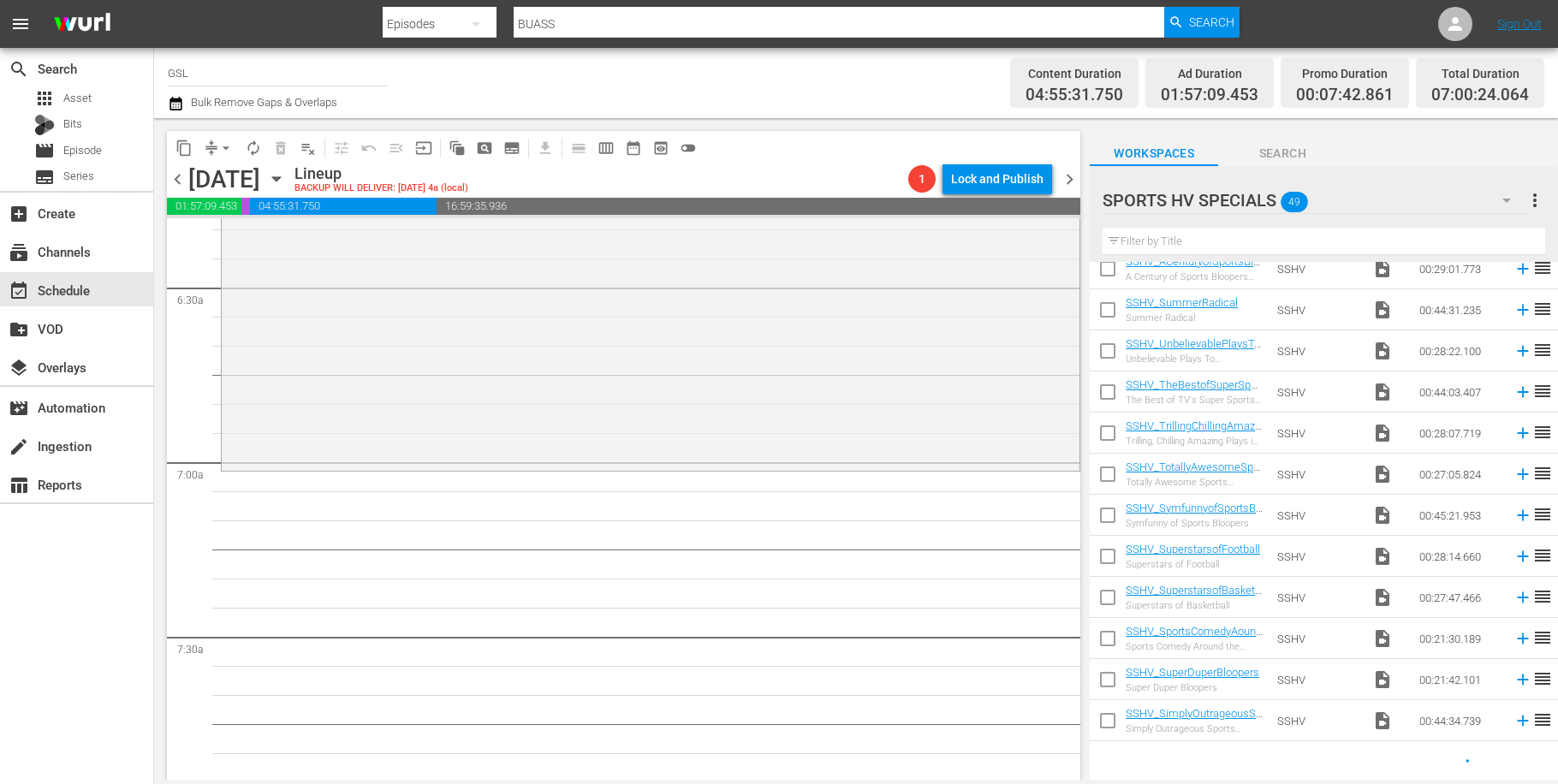
scroll to position [796, 0]
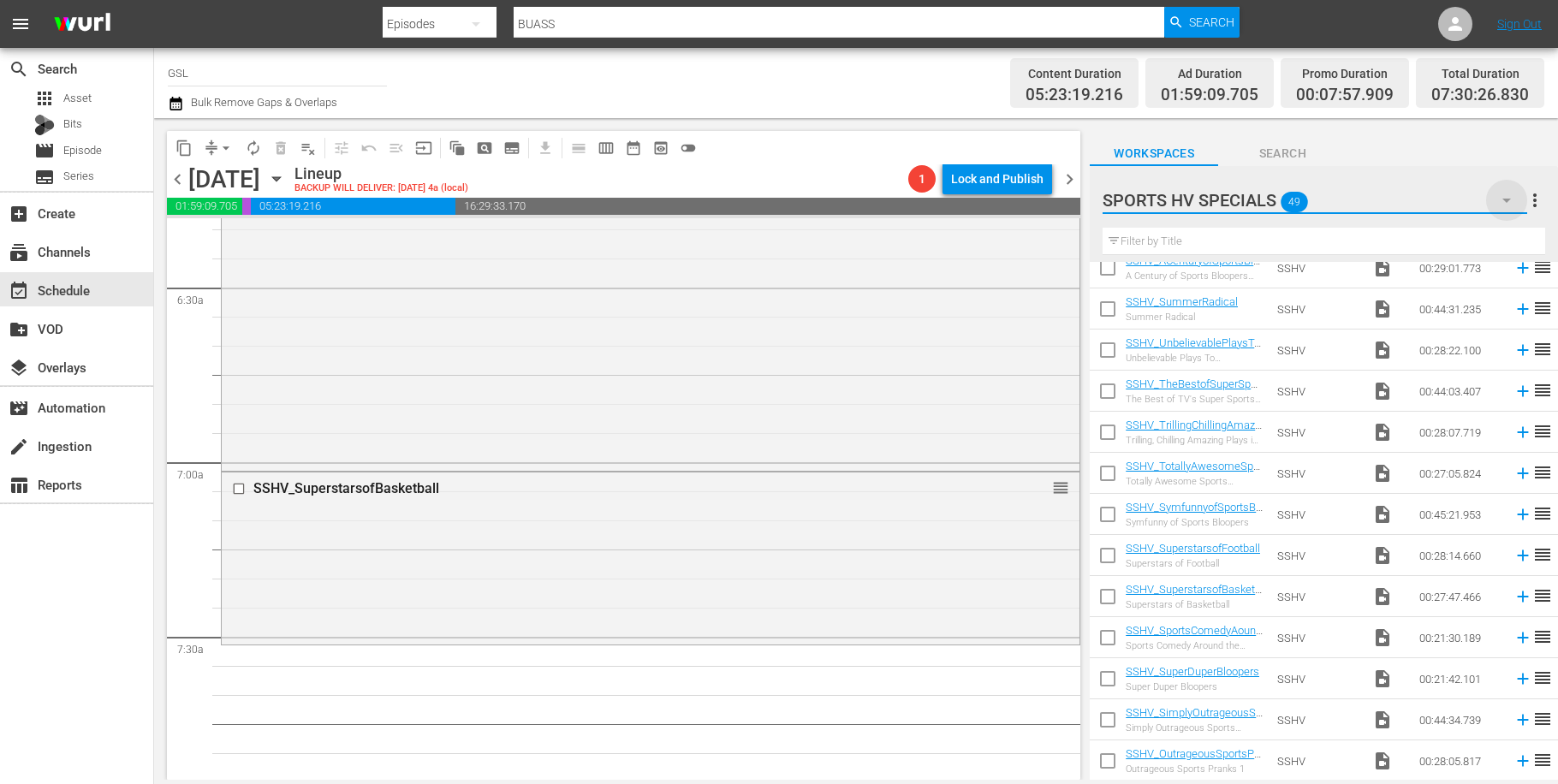
click at [1506, 201] on icon "button" at bounding box center [1506, 201] width 8 height 5
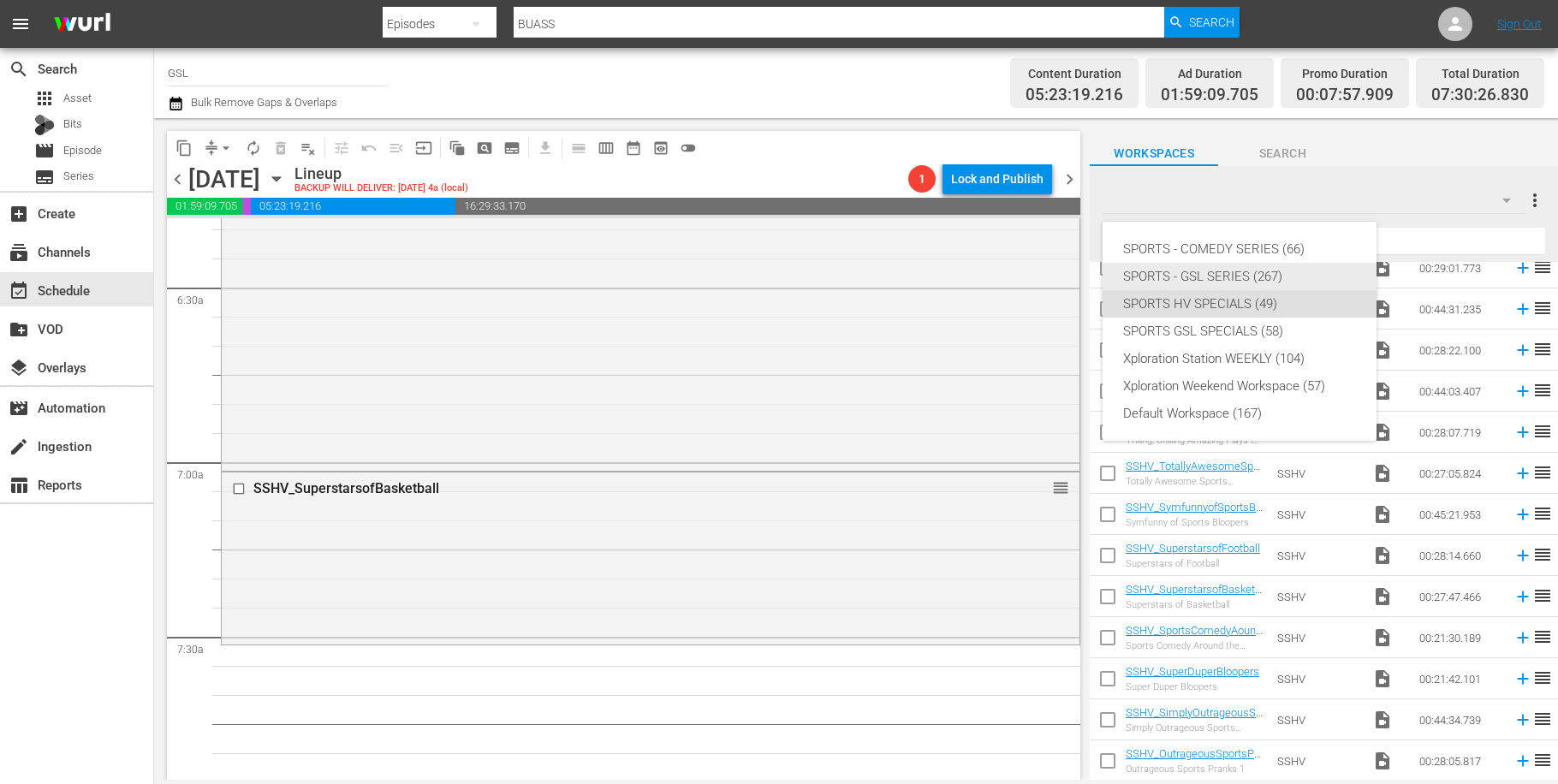
drag, startPoint x: 1244, startPoint y: 325, endPoint x: 1244, endPoint y: 273, distance: 52.0
click at [1244, 273] on div "SPORTS - COMEDY SERIES (66) SPORTS - GSL SERIES (267) SPORTS HV SPECIALS (49) S…" at bounding box center [1239, 331] width 274 height 219
click at [1236, 272] on div "SPORTS - GSL SERIES (267)" at bounding box center [1239, 277] width 233 height 27
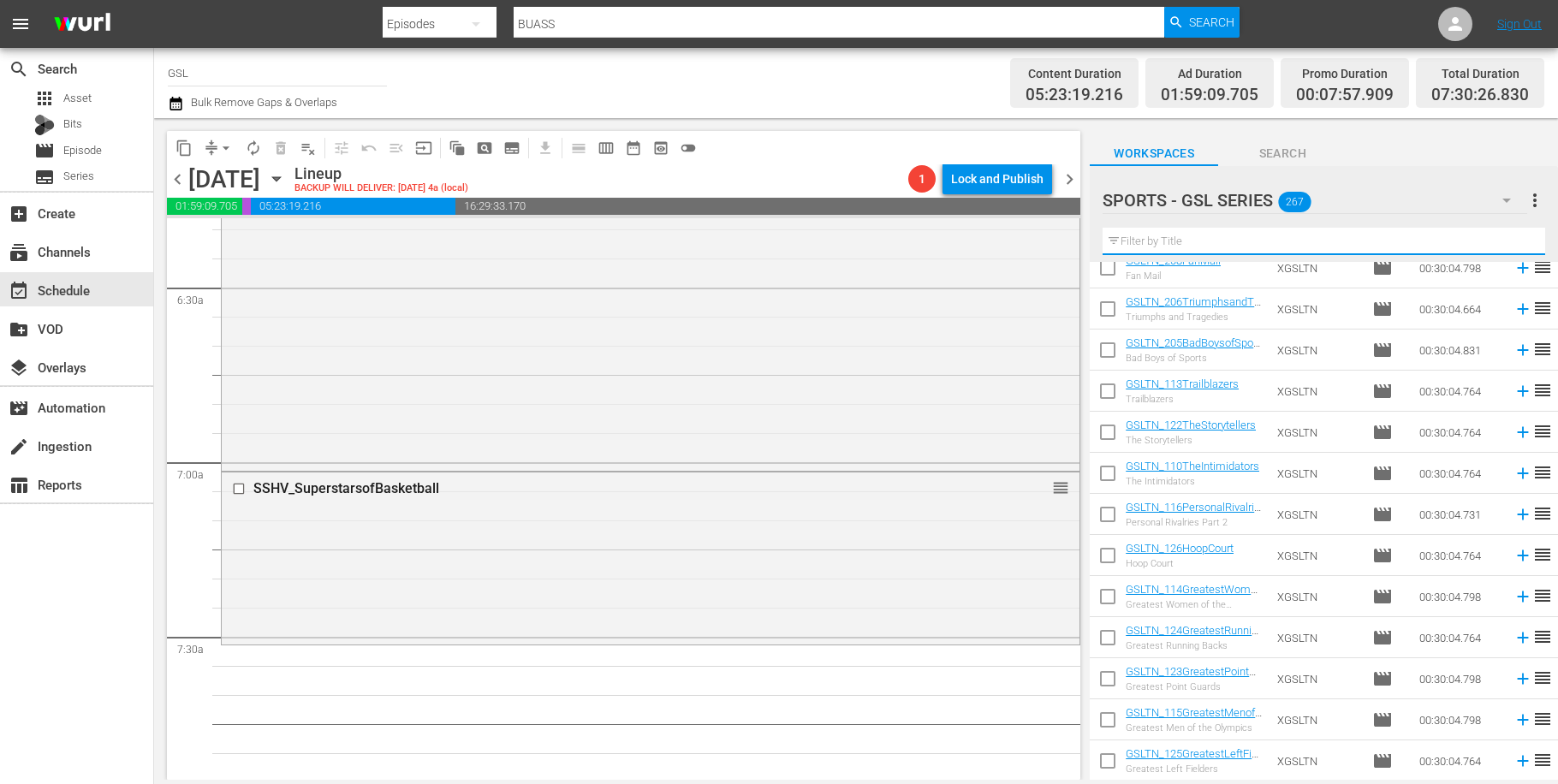
click at [1199, 236] on input "text" at bounding box center [1324, 242] width 442 height 27
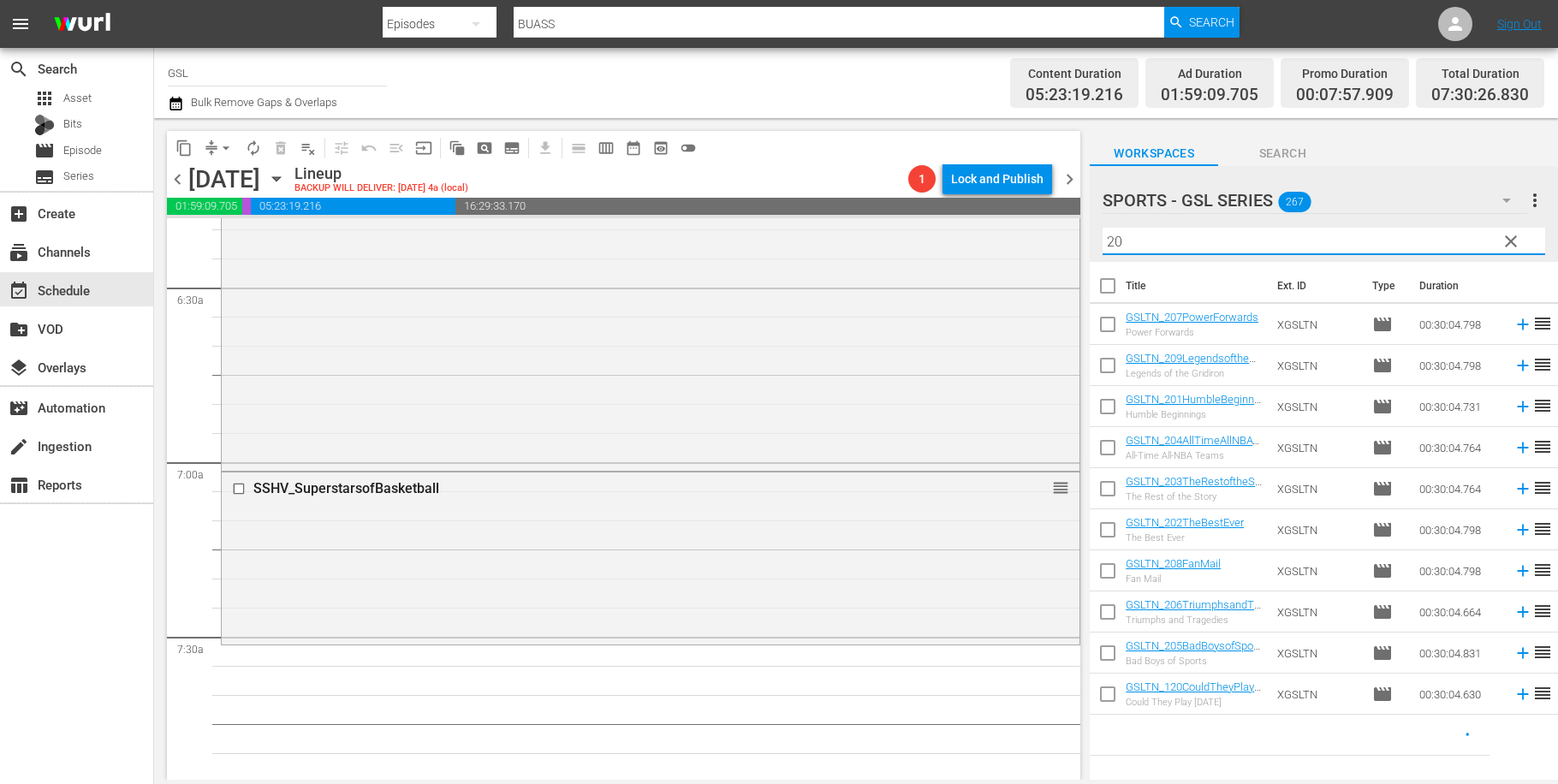
scroll to position [0, 0]
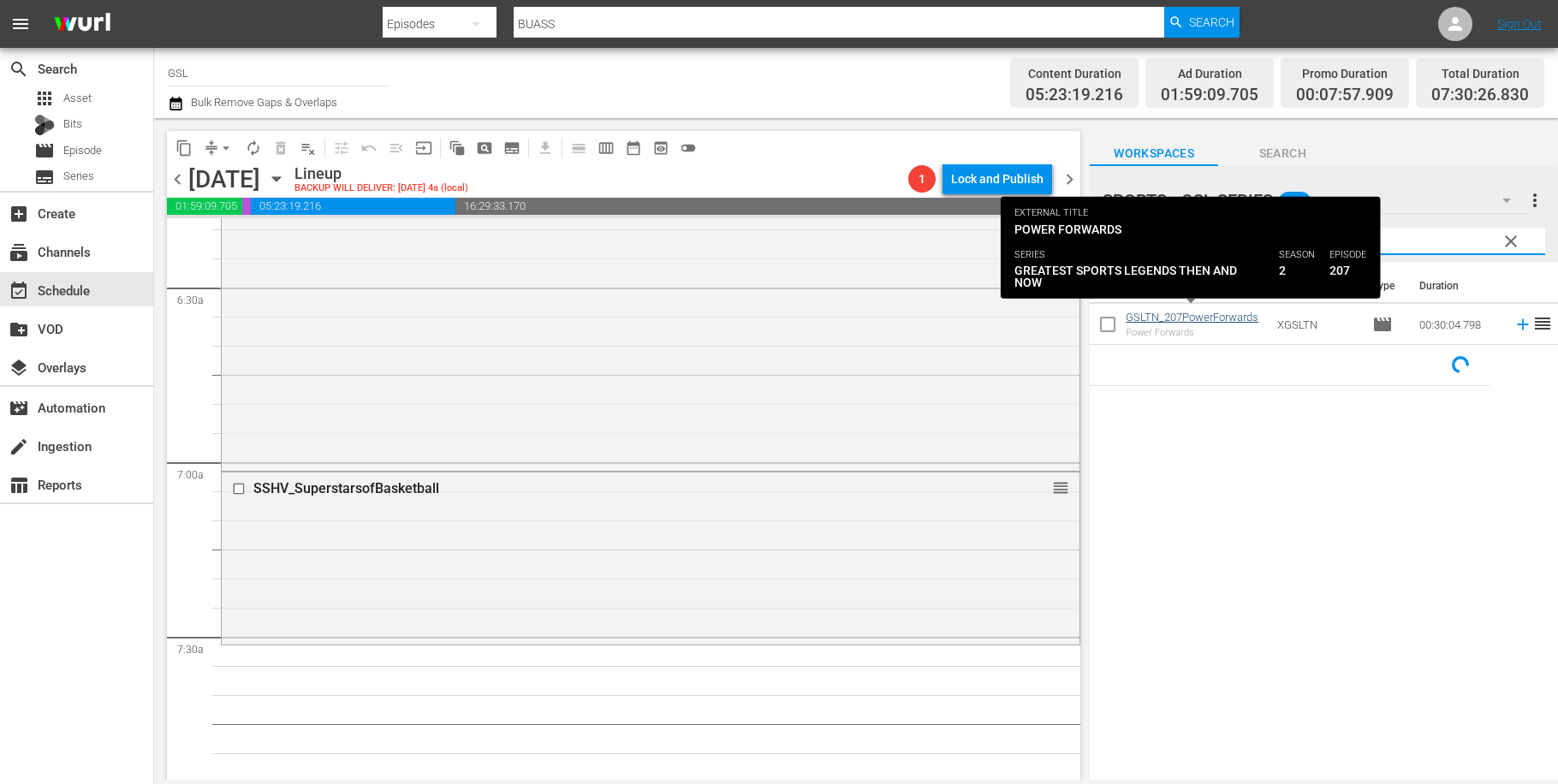
type input "207"
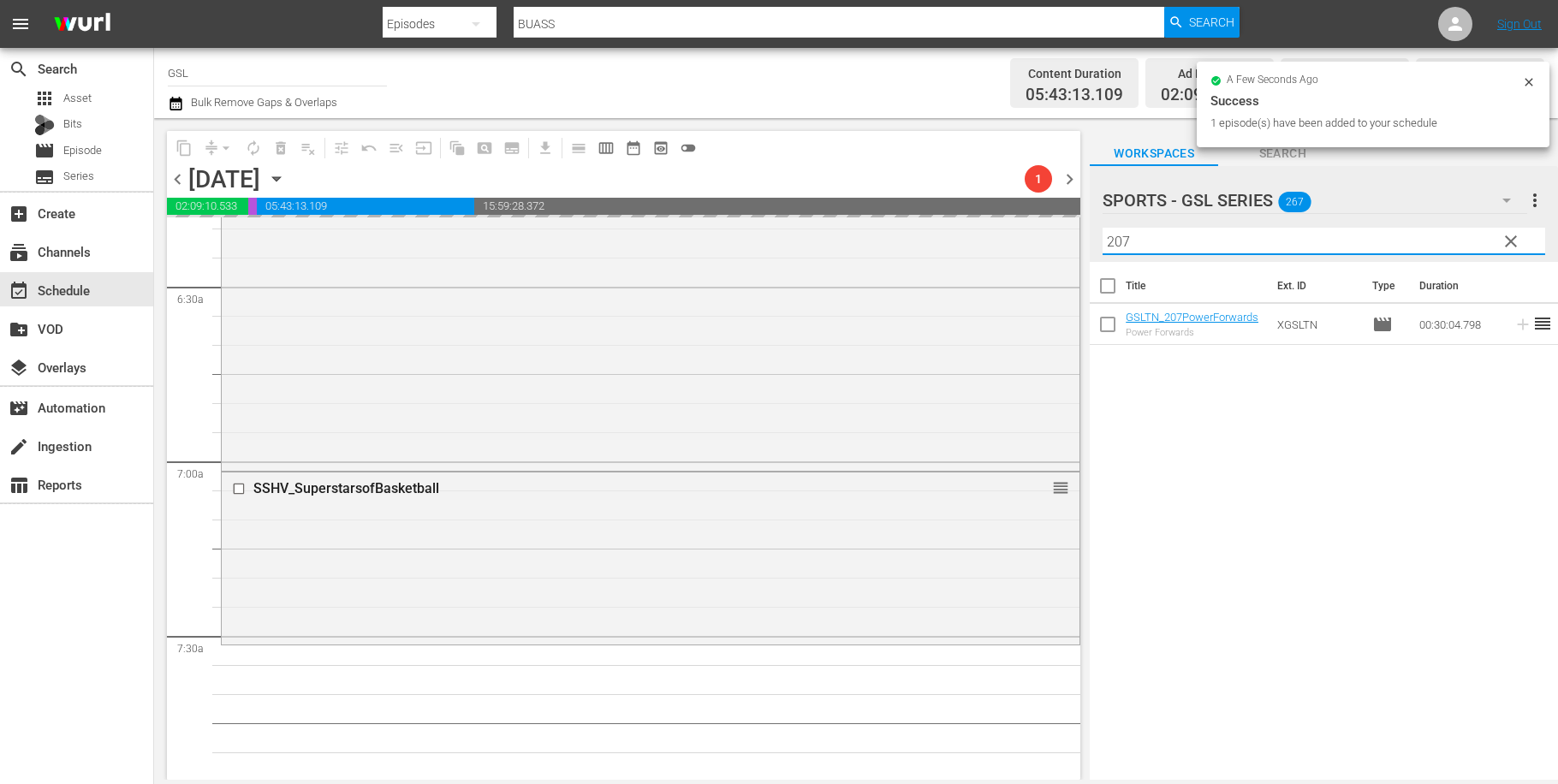
drag, startPoint x: 1117, startPoint y: 241, endPoint x: 1079, endPoint y: 237, distance: 38.2
click at [1103, 237] on input "207" at bounding box center [1324, 242] width 442 height 27
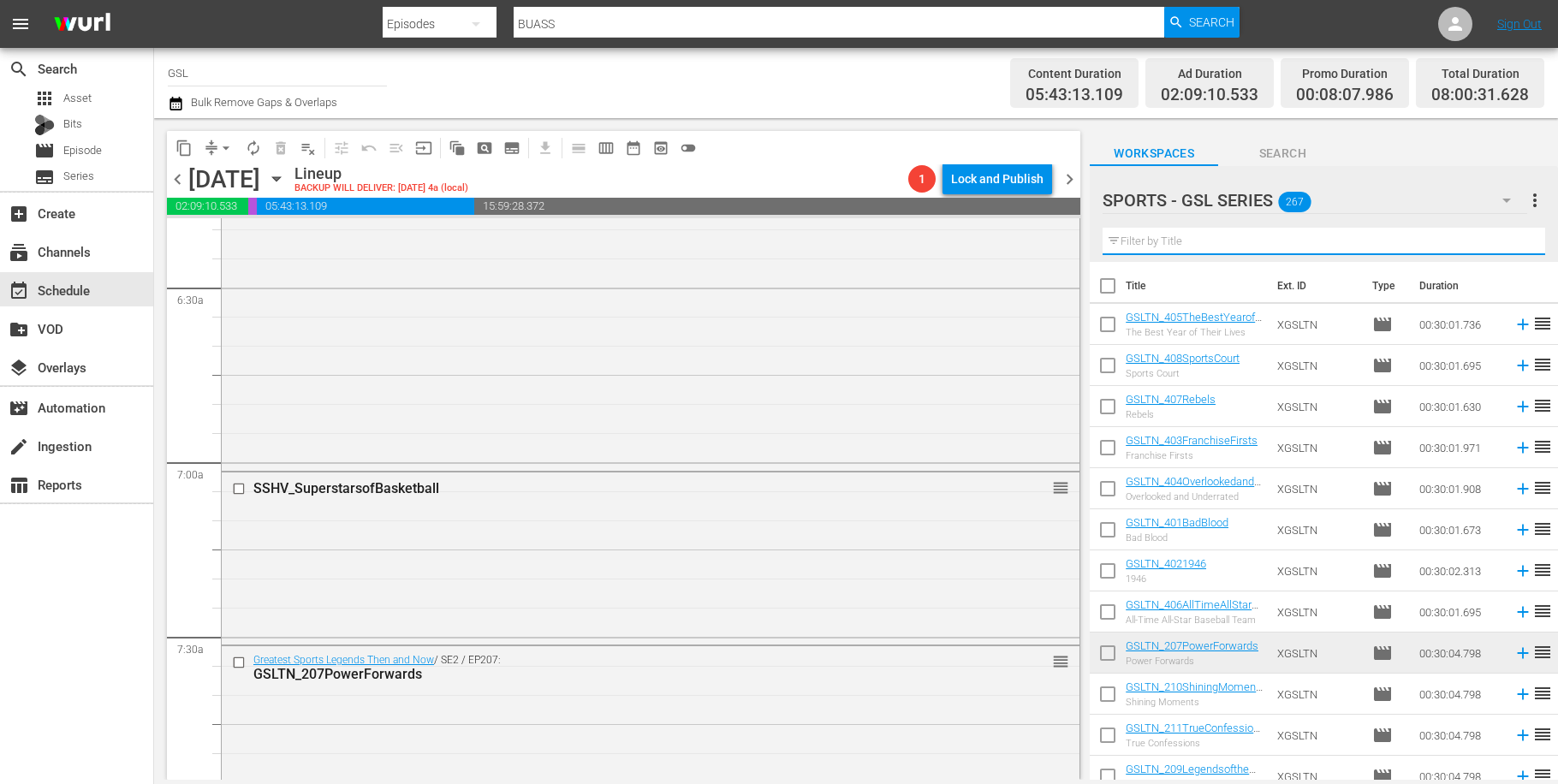
click at [1231, 234] on input "text" at bounding box center [1324, 242] width 442 height 27
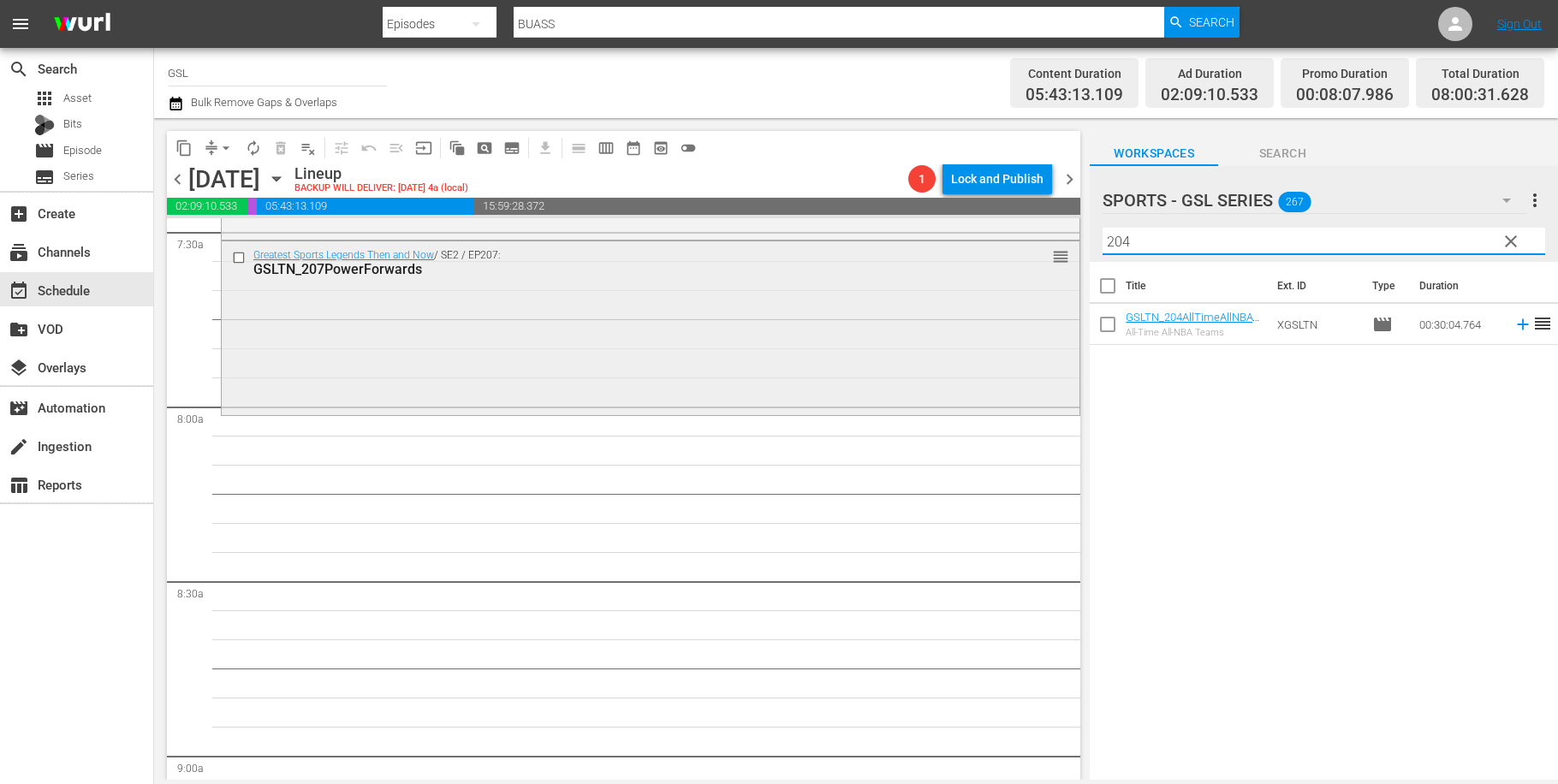
scroll to position [2681, 0]
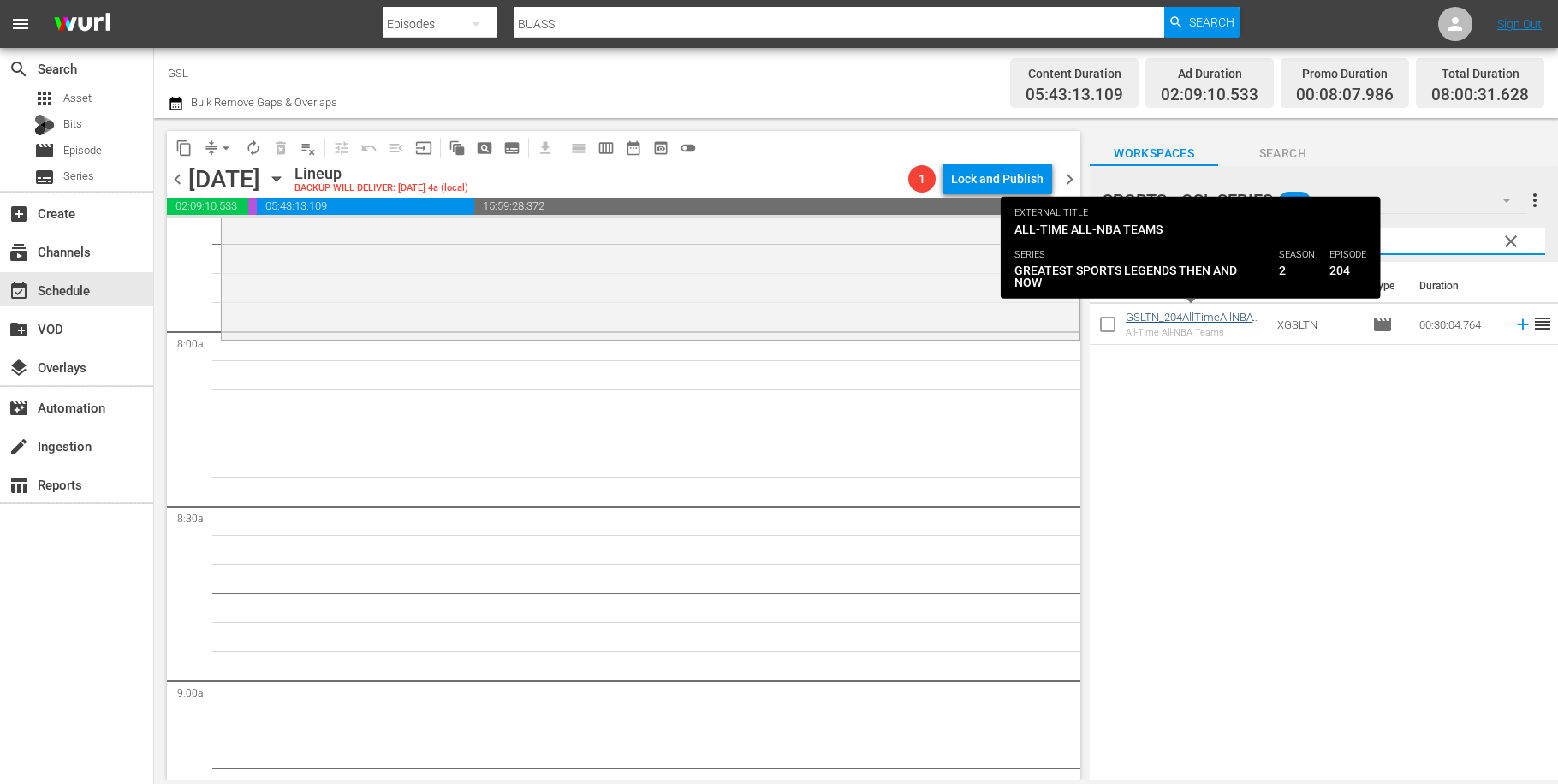
type input "204"
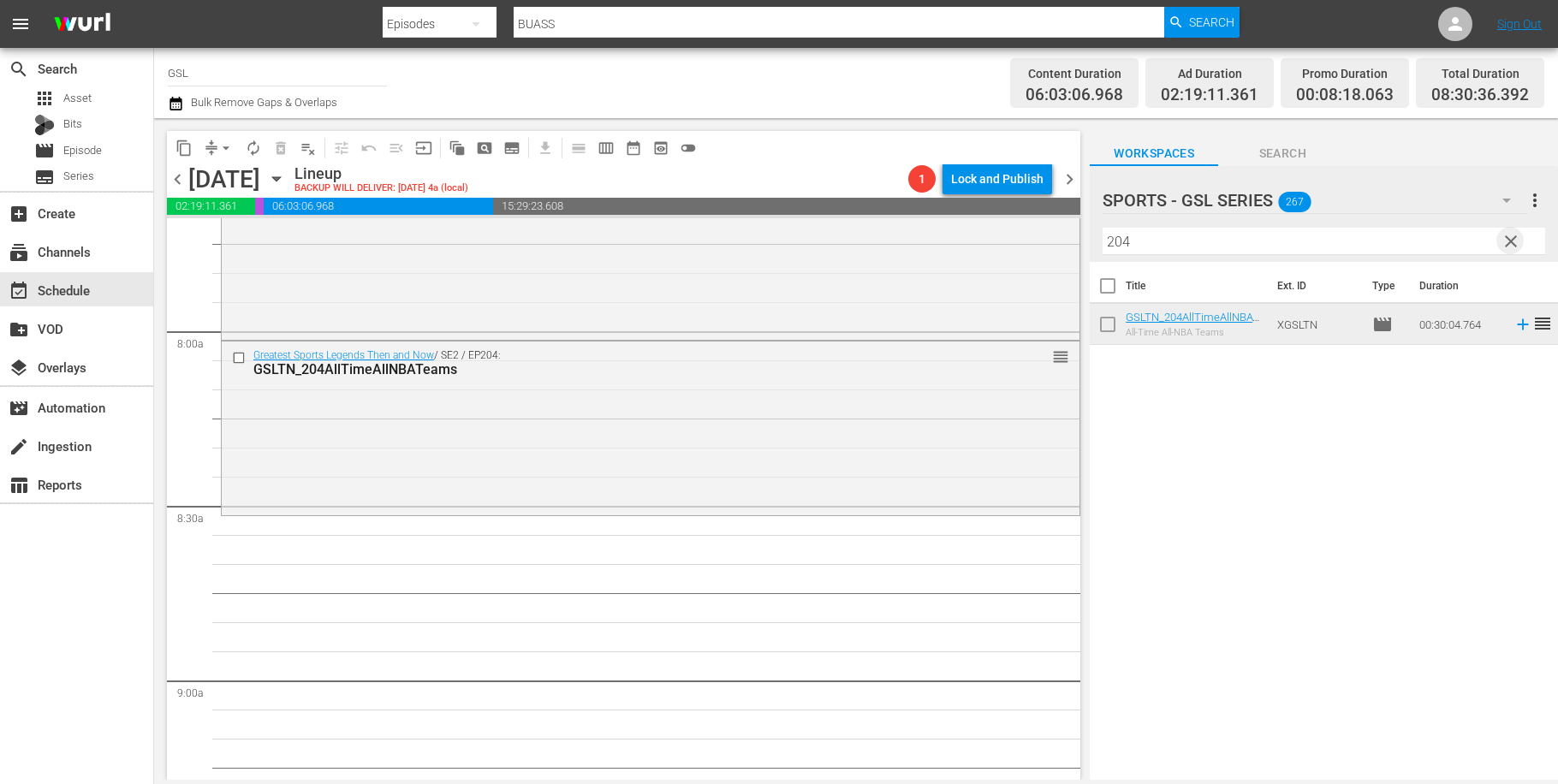
click at [1511, 236] on span "clear" at bounding box center [1510, 241] width 20 height 20
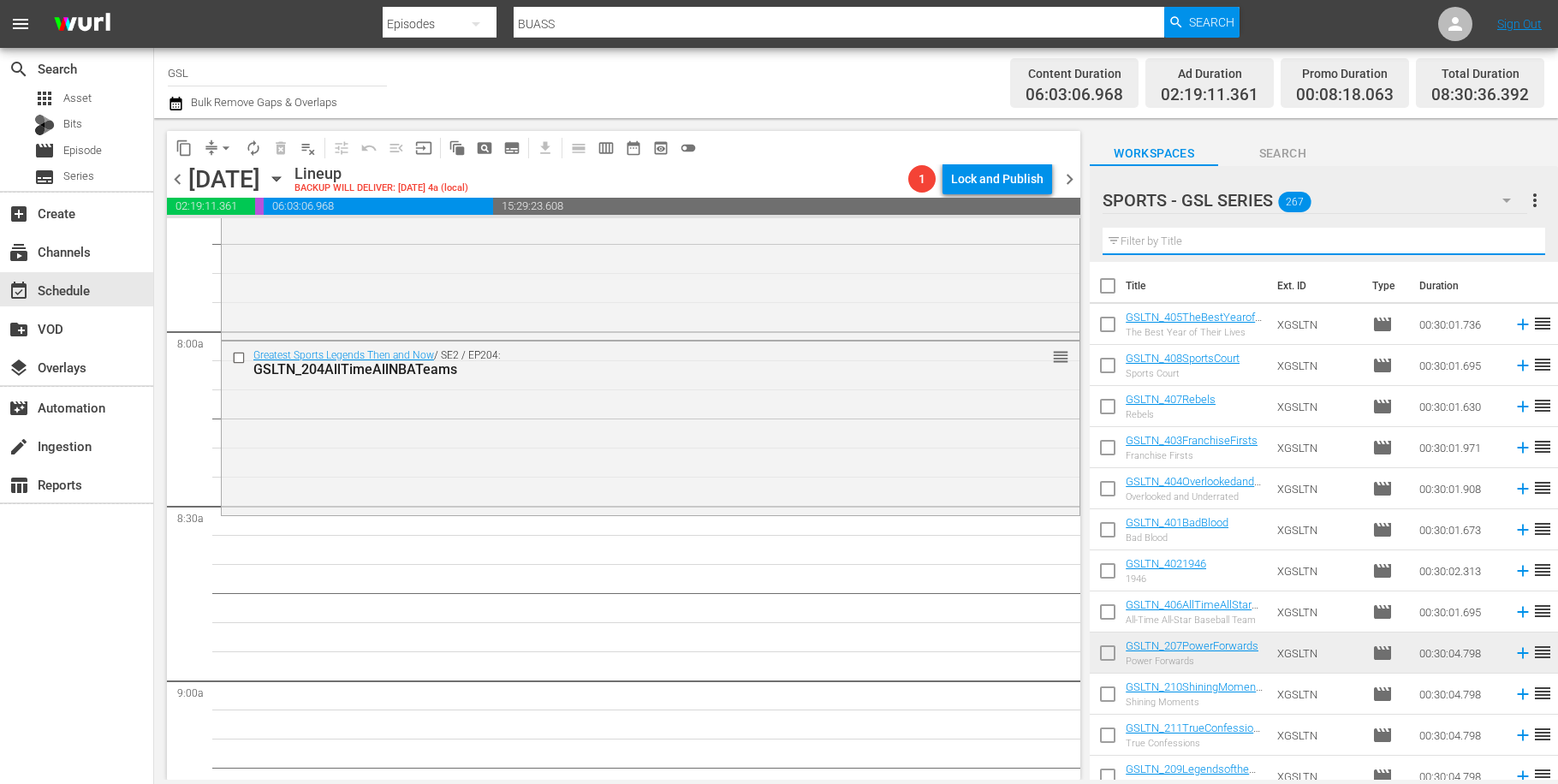
click at [1209, 251] on input "text" at bounding box center [1324, 242] width 442 height 27
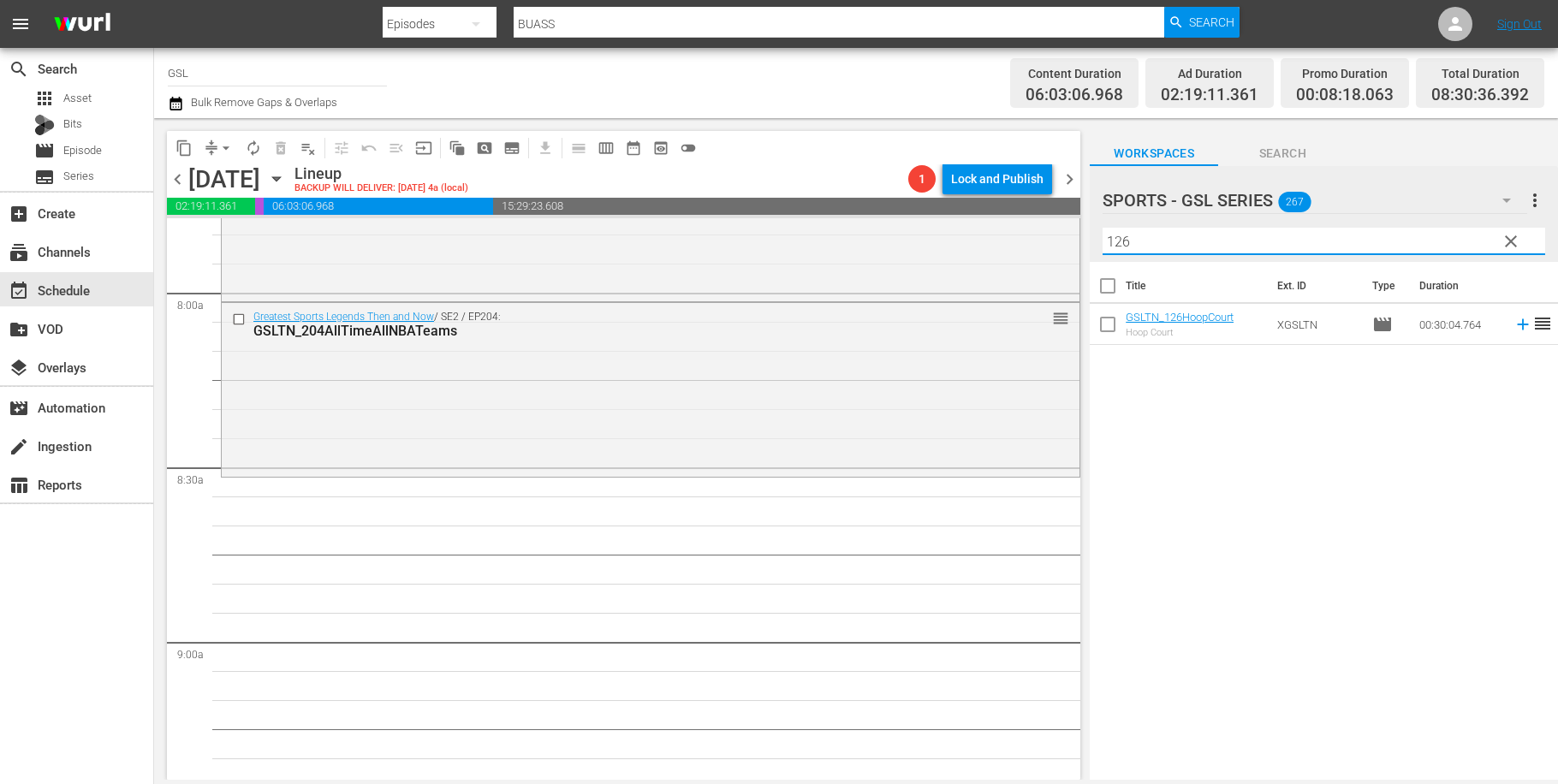
scroll to position [2809, 0]
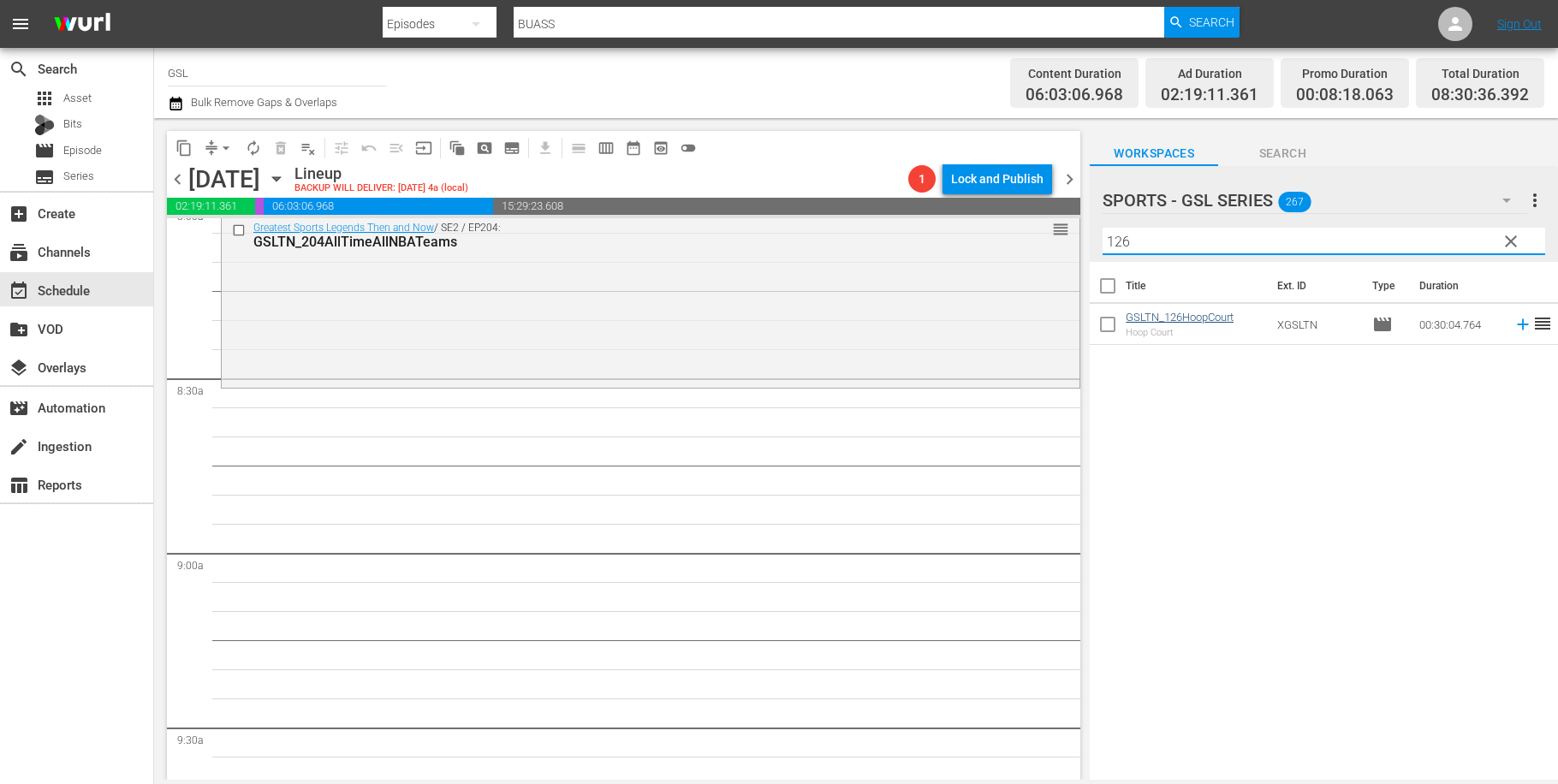
type input "126"
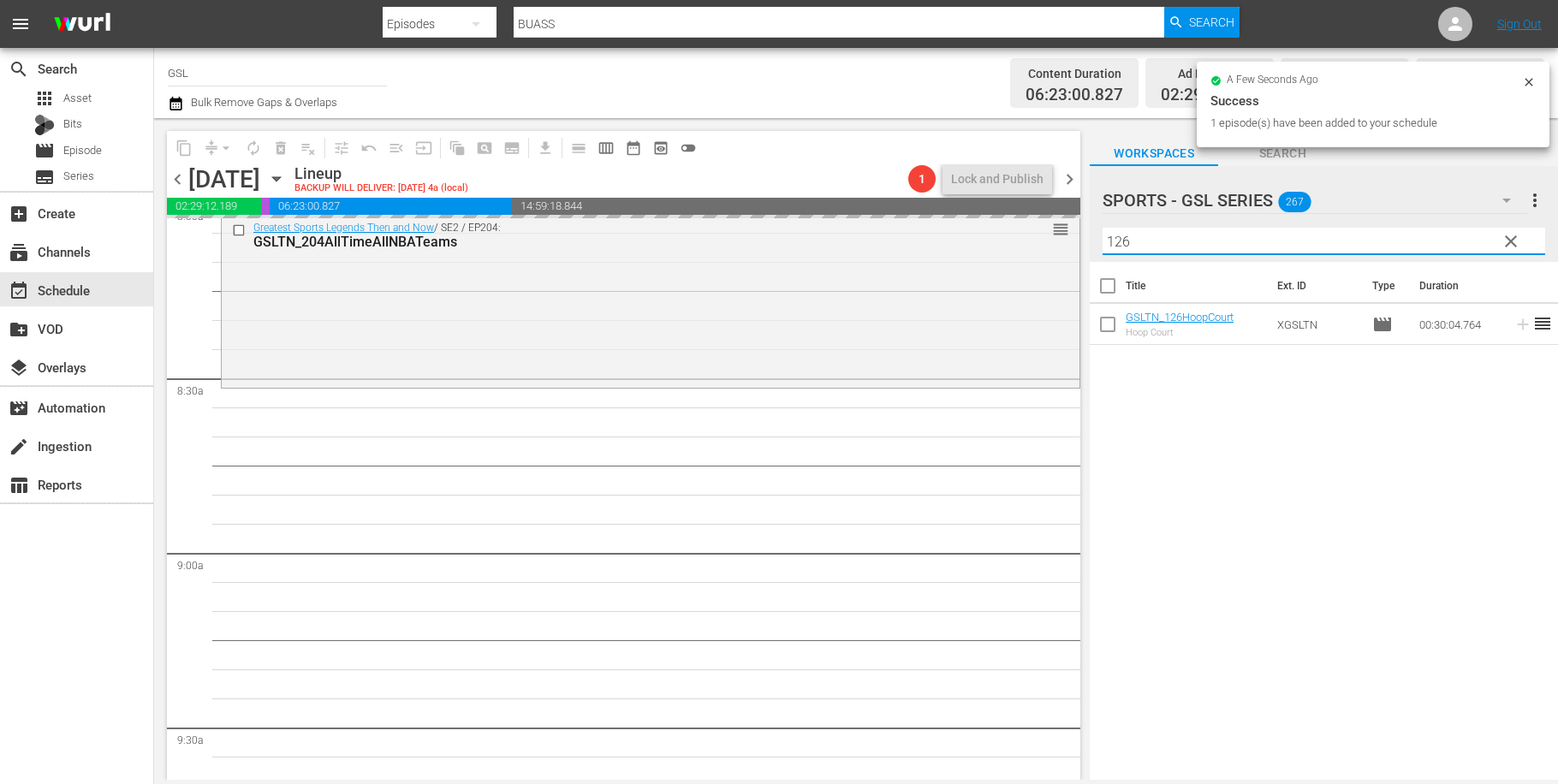
drag, startPoint x: 1196, startPoint y: 245, endPoint x: 1050, endPoint y: 217, distance: 148.7
click at [1103, 228] on input "126" at bounding box center [1324, 242] width 442 height 27
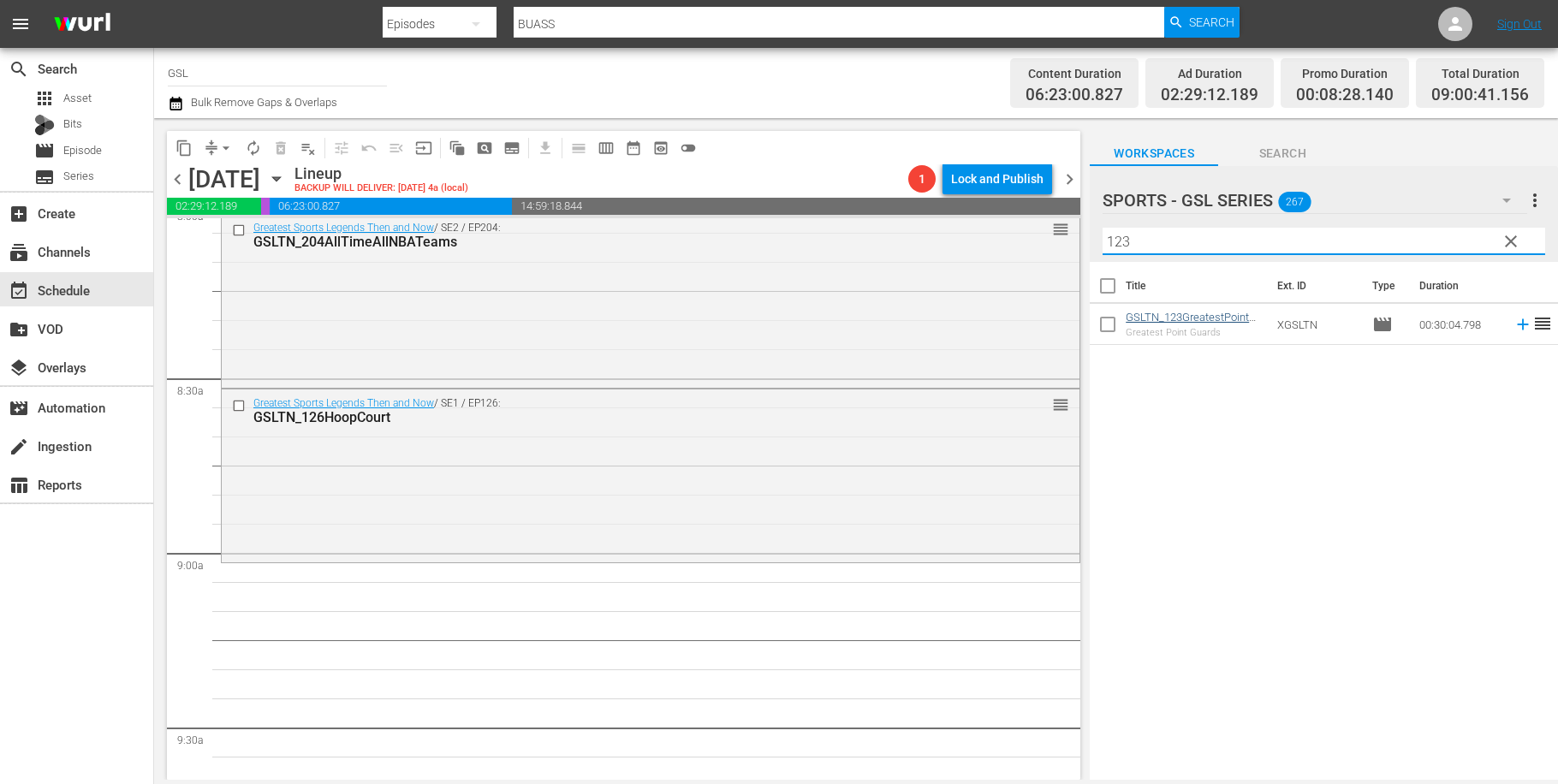
type input "123"
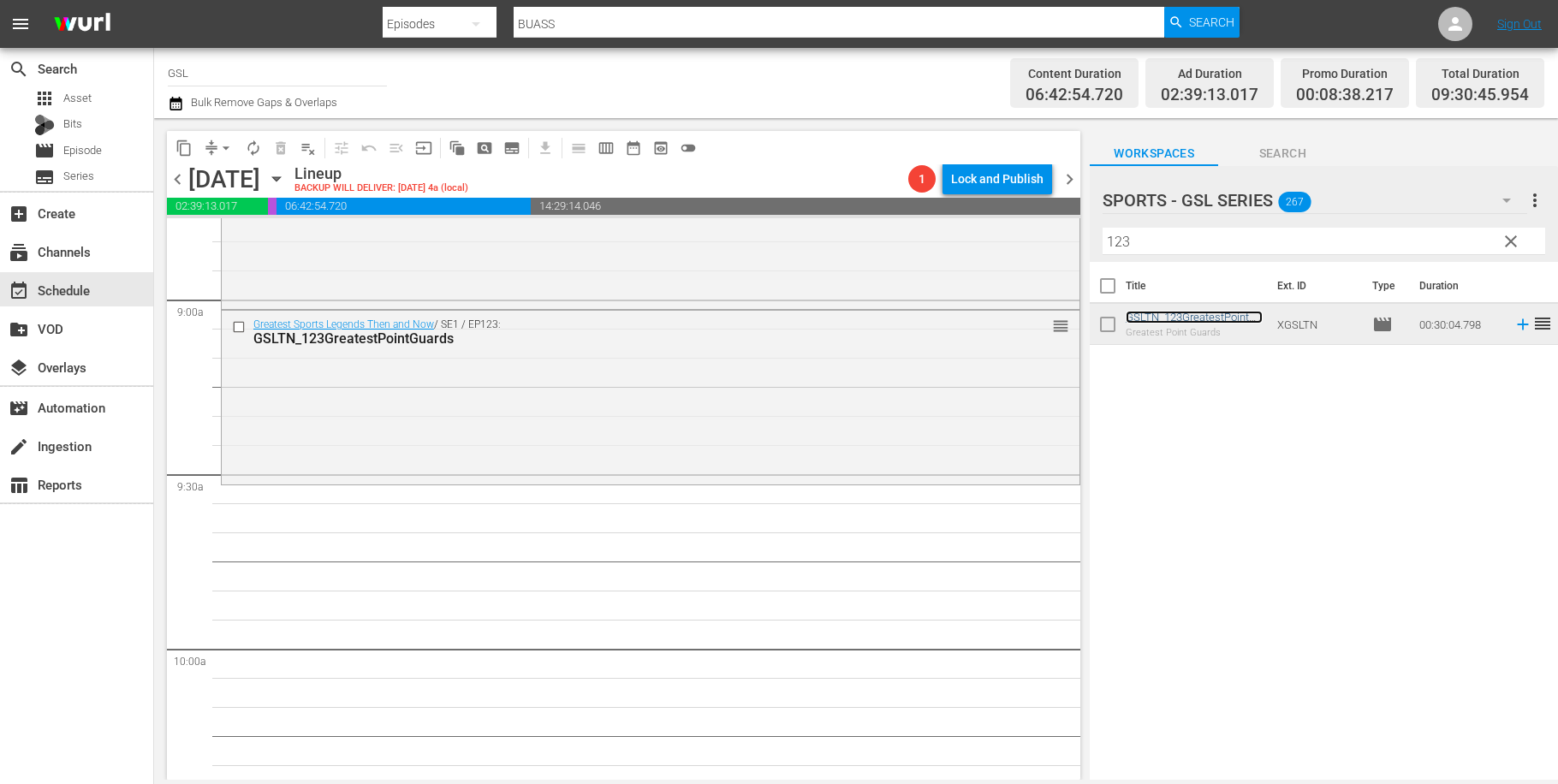
scroll to position [3162, 0]
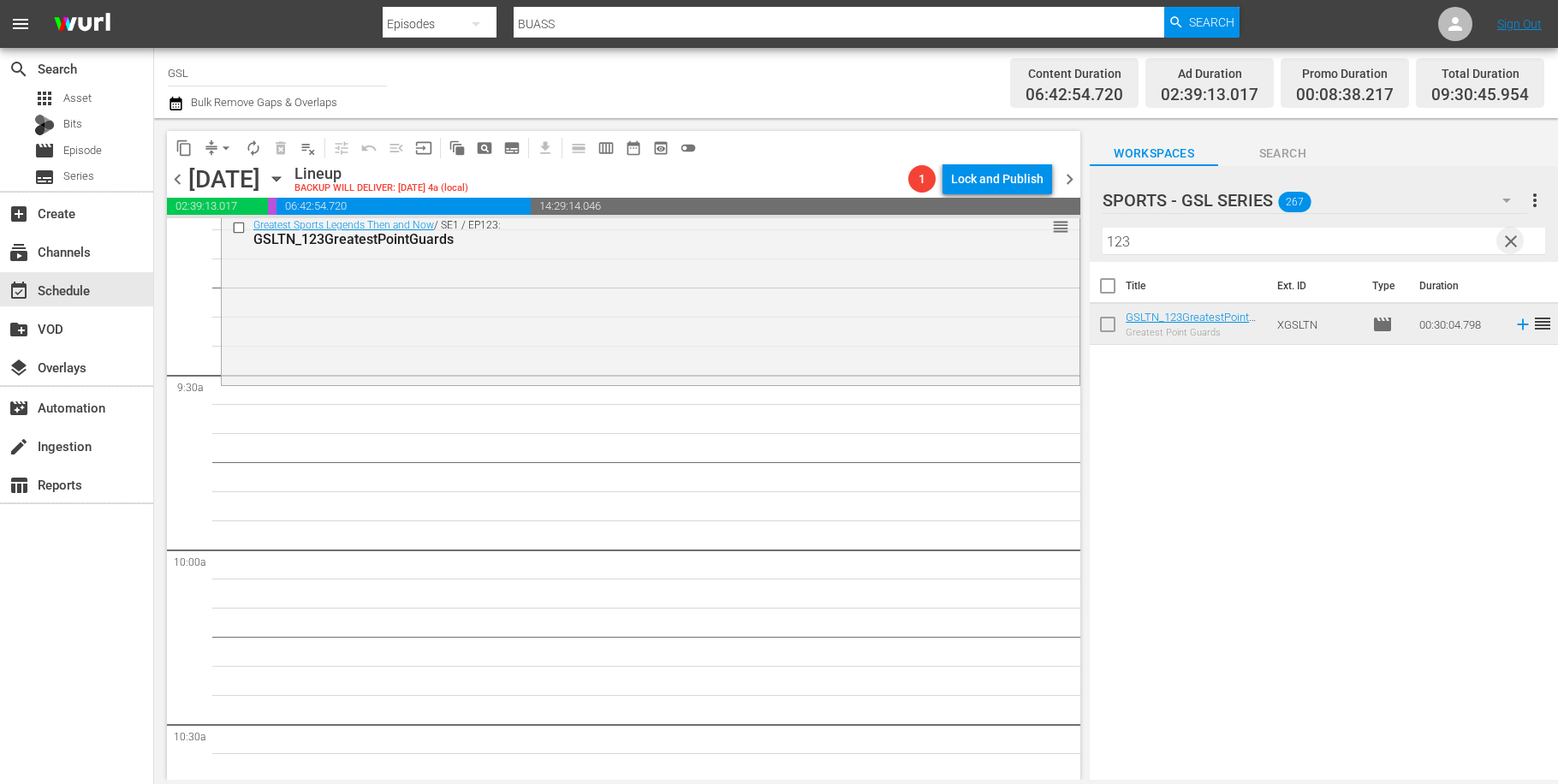
click at [1509, 239] on span "clear" at bounding box center [1510, 241] width 20 height 20
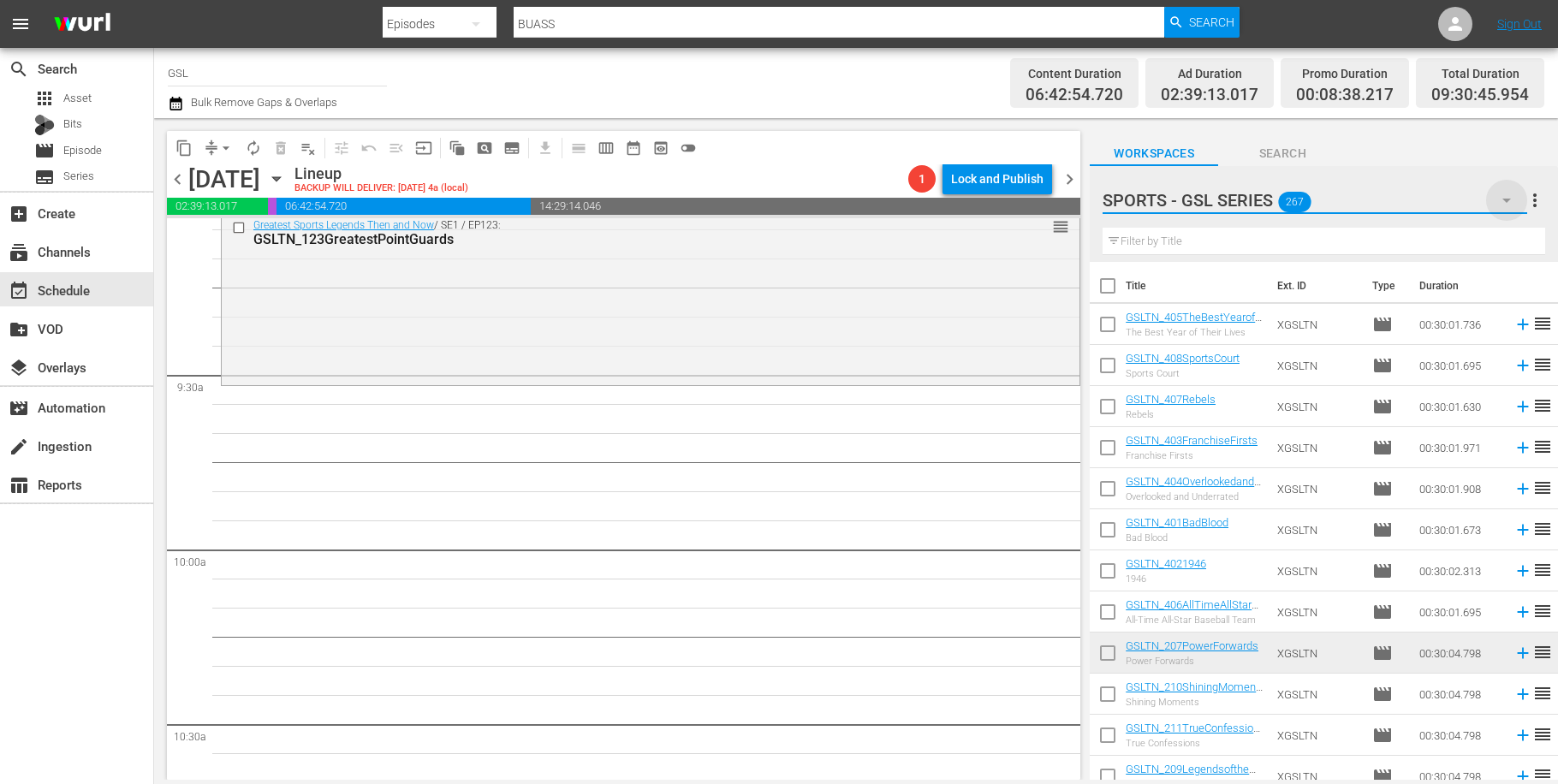
click at [1514, 197] on icon "button" at bounding box center [1507, 200] width 20 height 20
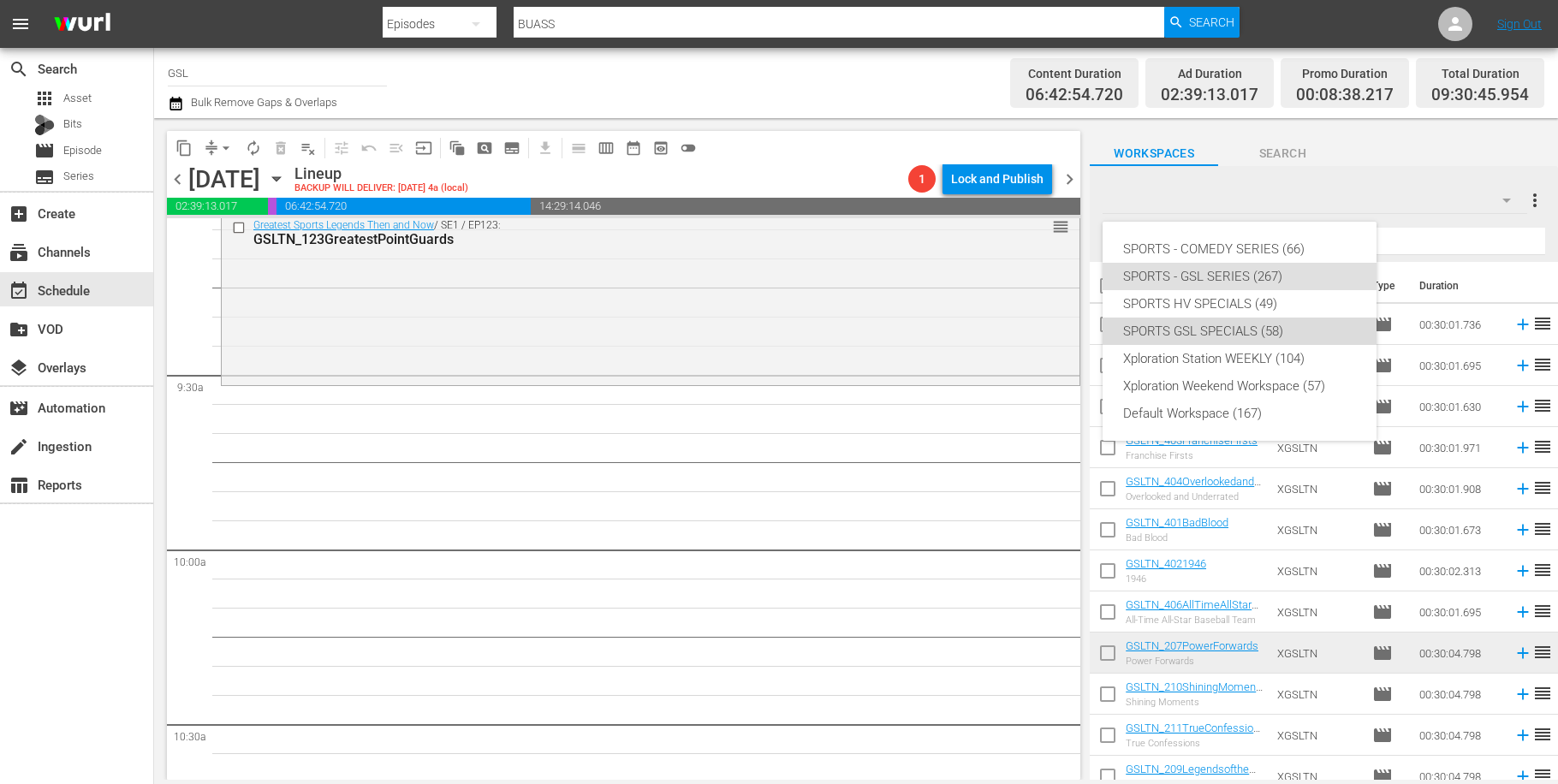
click at [1253, 329] on div "SPORTS GSL SPECIALS (58)" at bounding box center [1239, 332] width 233 height 27
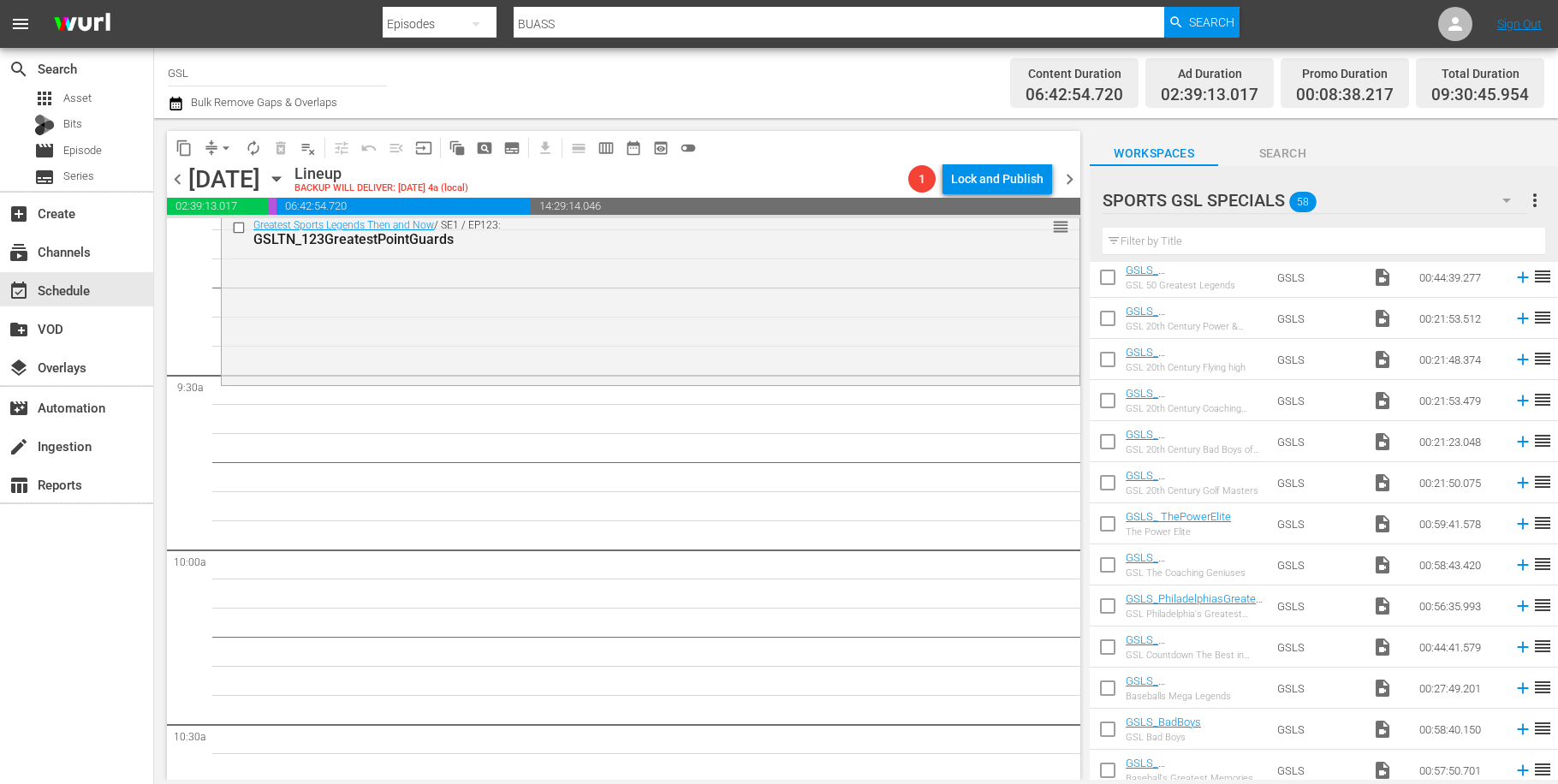
scroll to position [1906, 0]
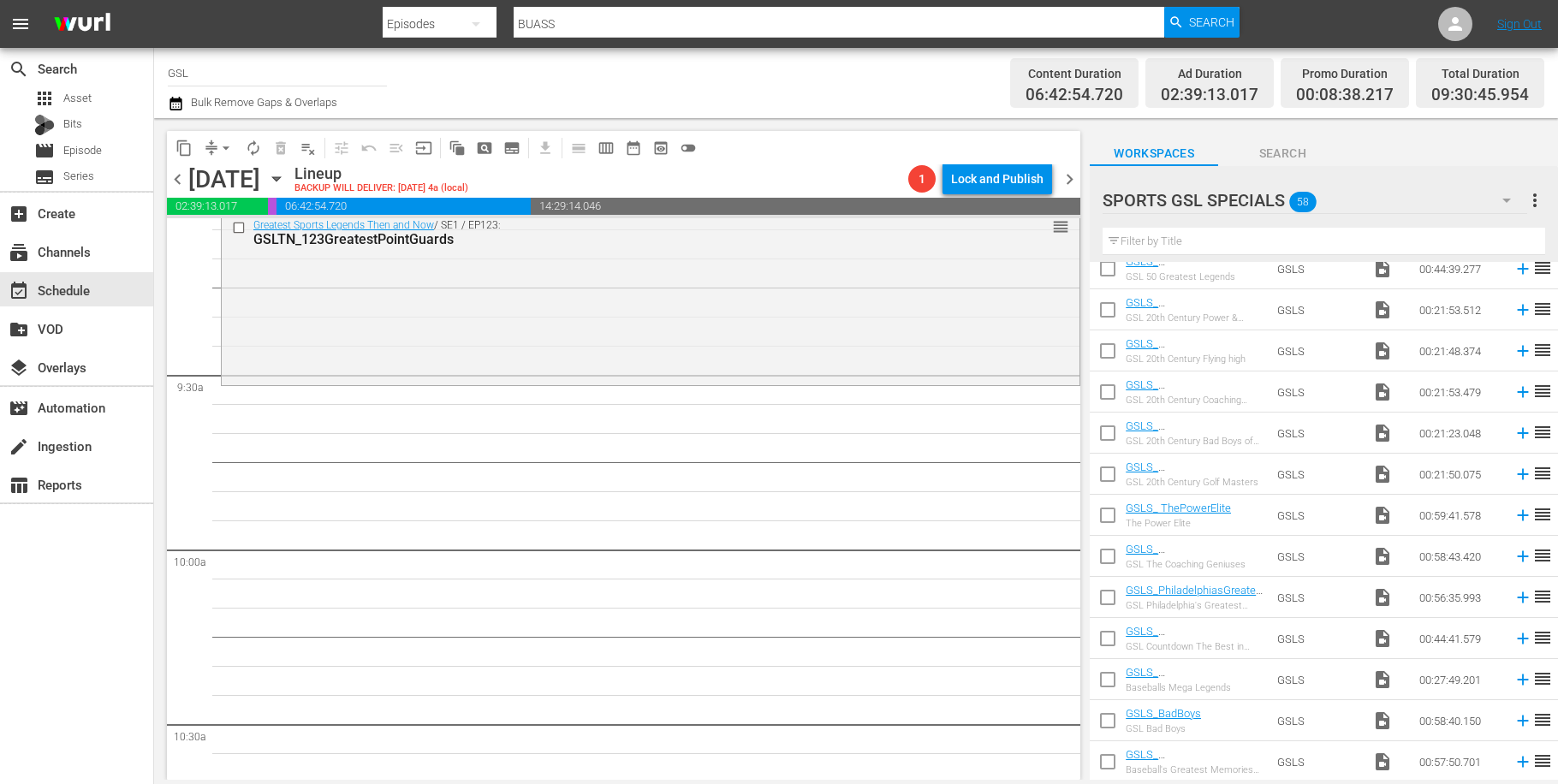
click at [1506, 208] on icon "button" at bounding box center [1507, 200] width 20 height 20
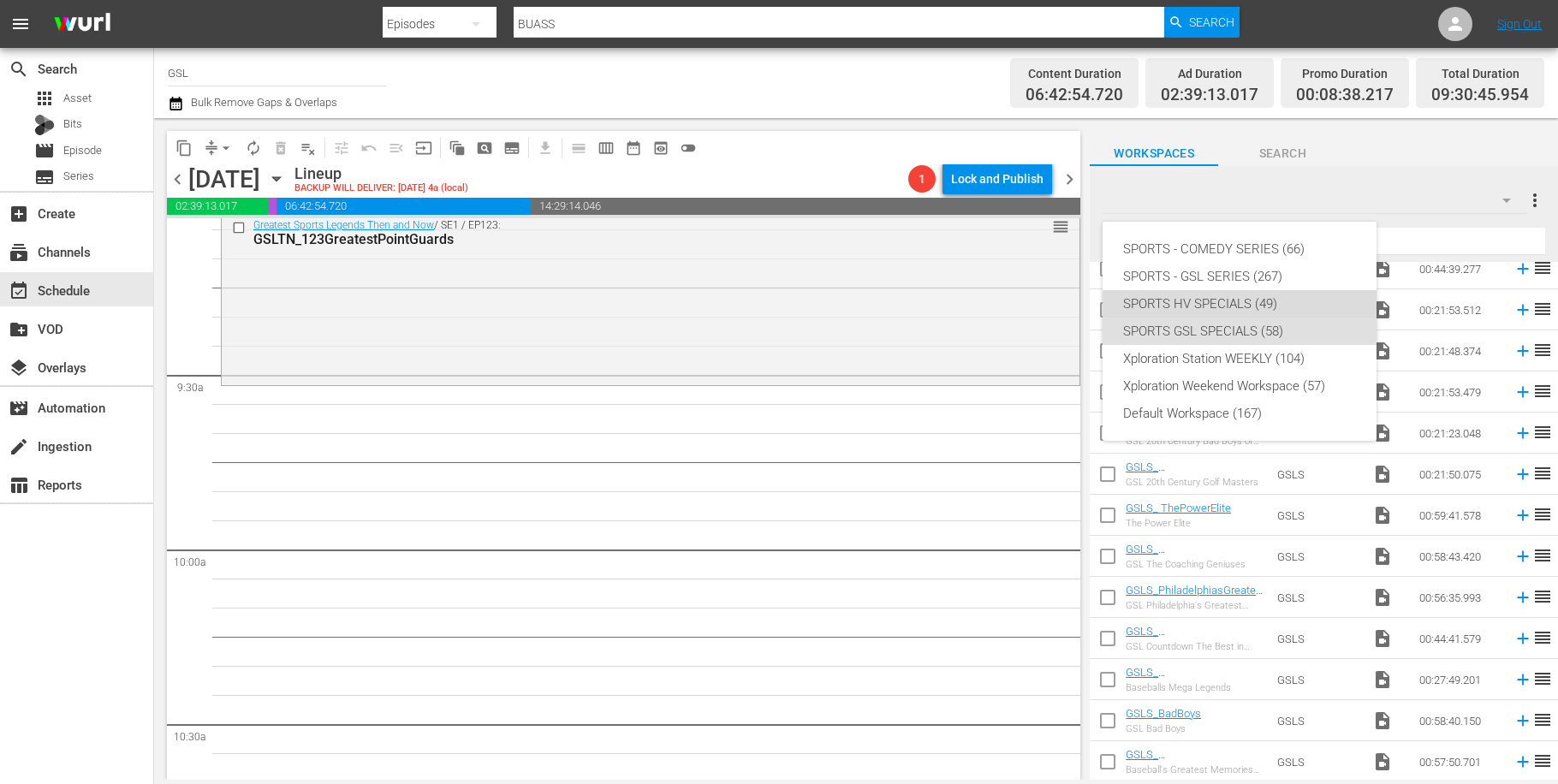
click at [1269, 299] on div "SPORTS HV SPECIALS (49)" at bounding box center [1239, 304] width 233 height 27
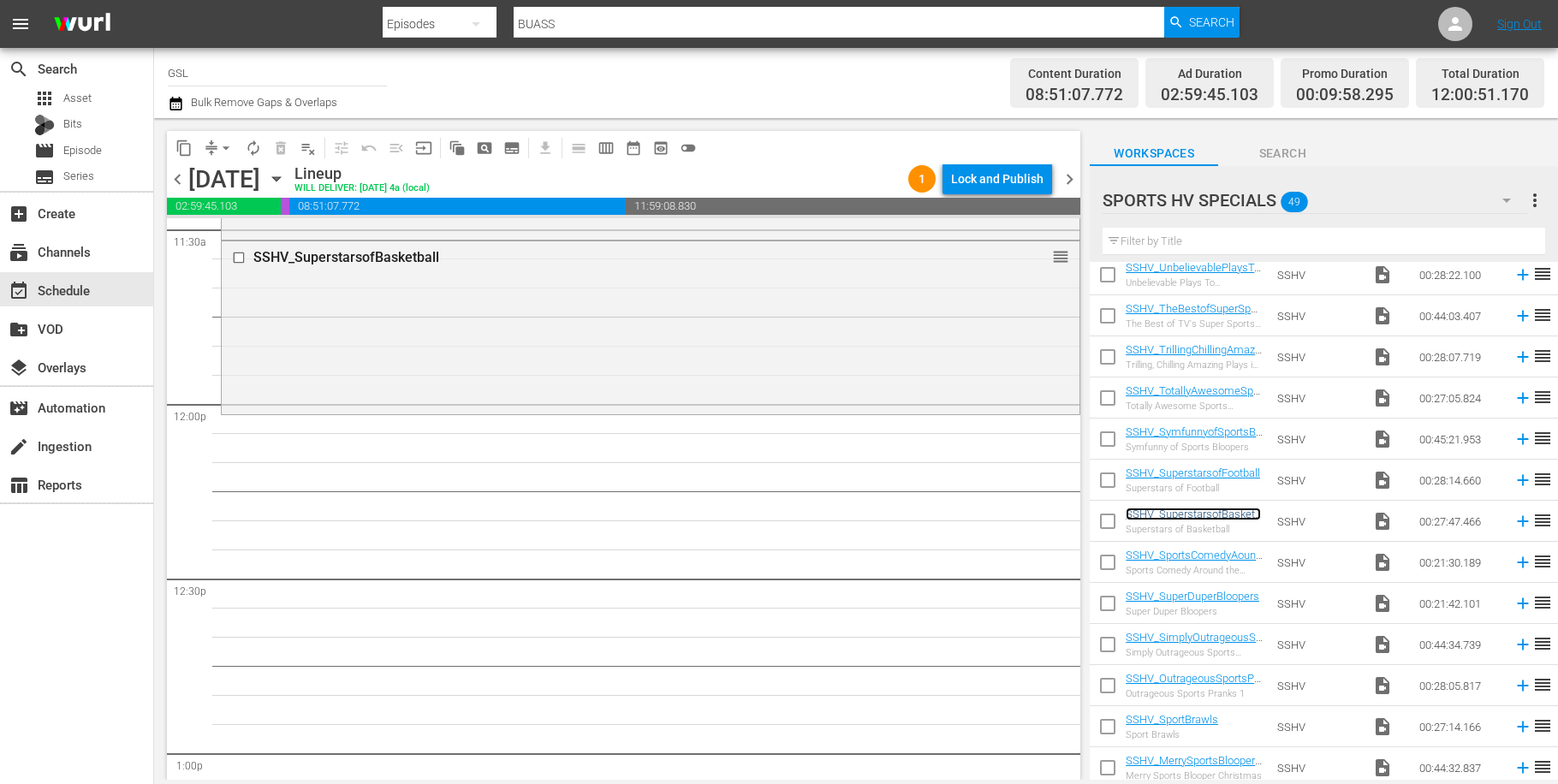
scroll to position [4012, 0]
click at [229, 144] on span "arrow_drop_down" at bounding box center [225, 147] width 17 height 17
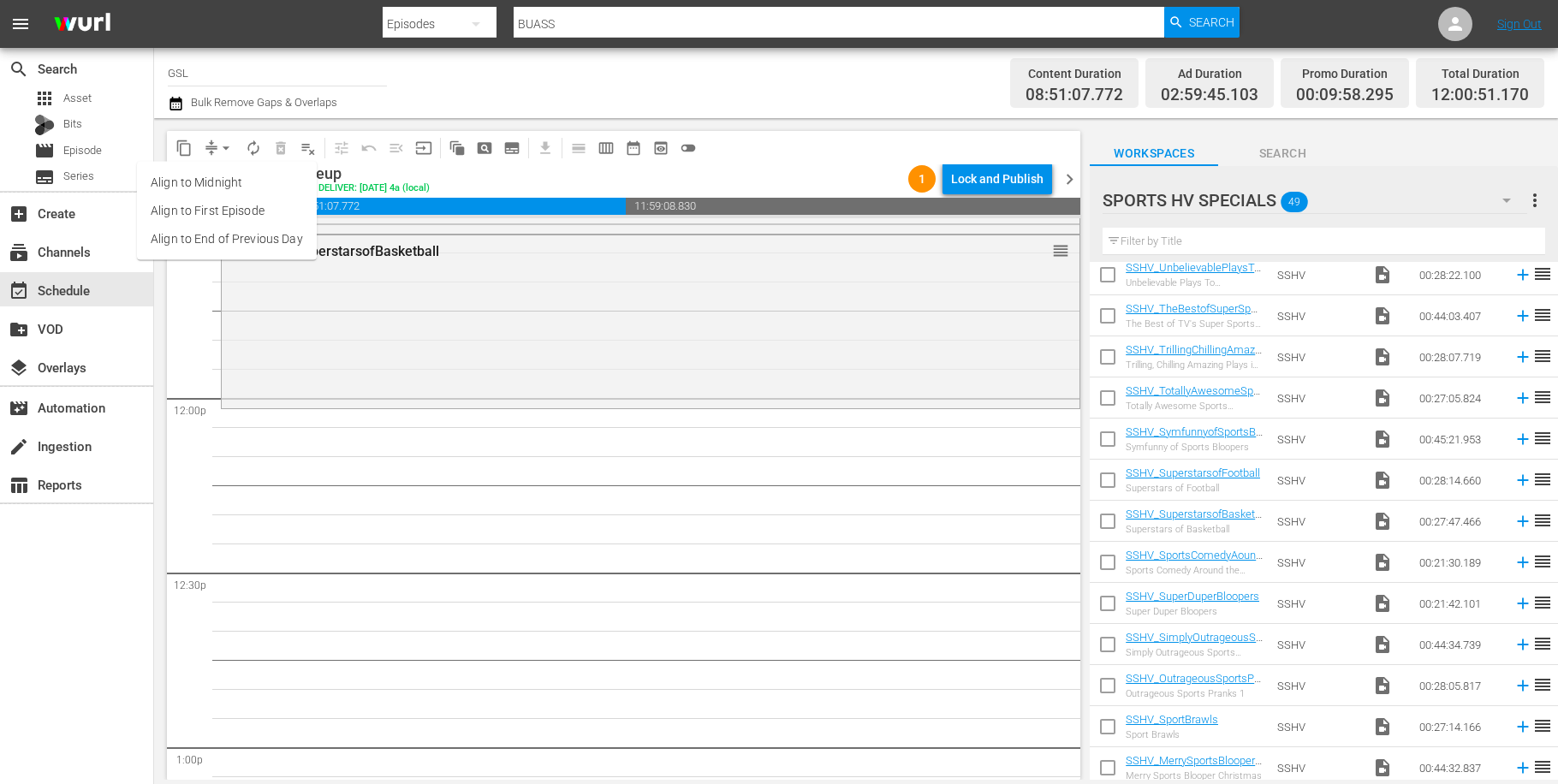
click at [232, 177] on li "Align to Midnight" at bounding box center [227, 182] width 180 height 28
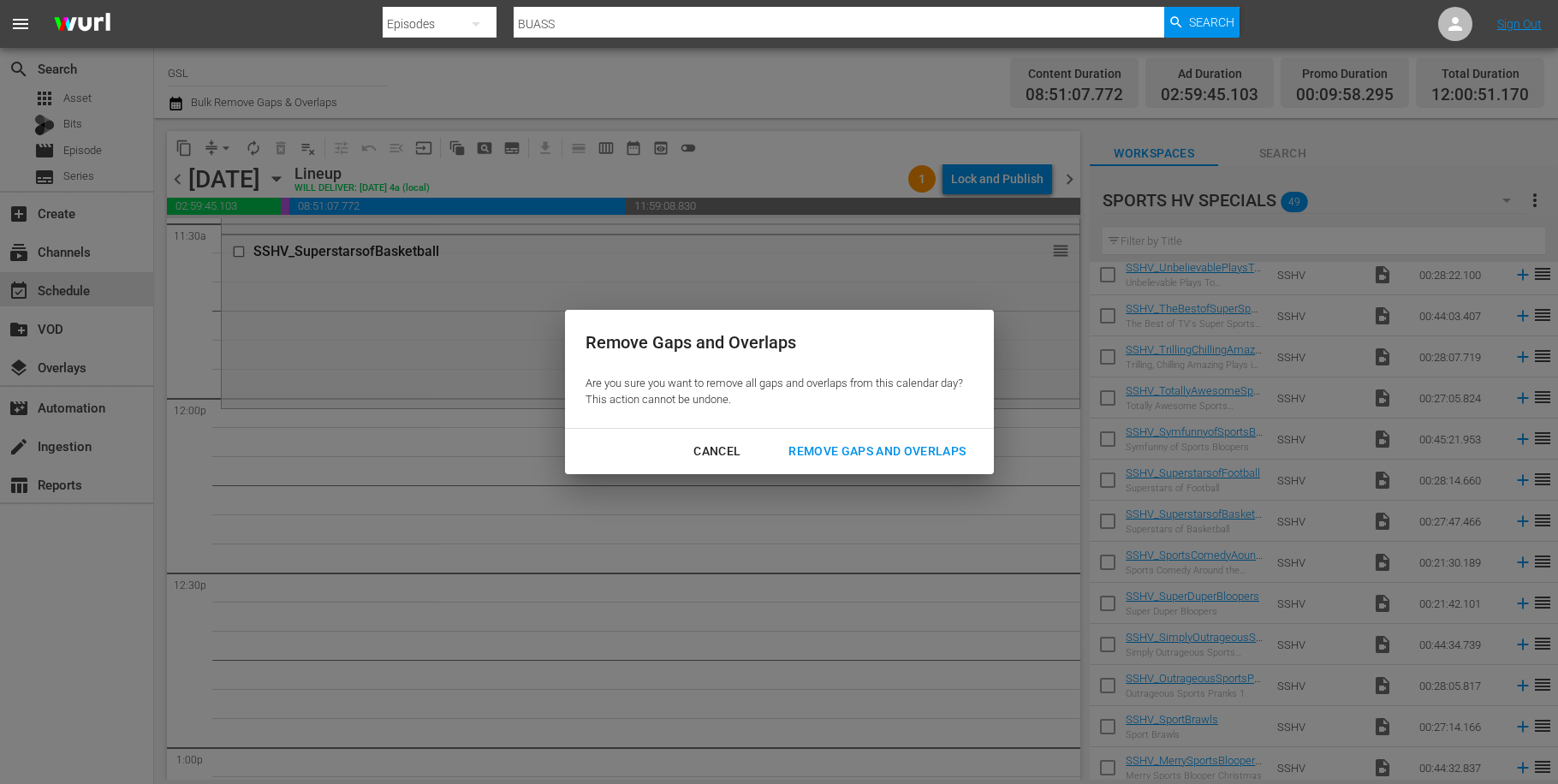
drag, startPoint x: 853, startPoint y: 448, endPoint x: 866, endPoint y: 444, distance: 13.6
click at [853, 447] on div "Remove Gaps and Overlaps" at bounding box center [877, 451] width 204 height 21
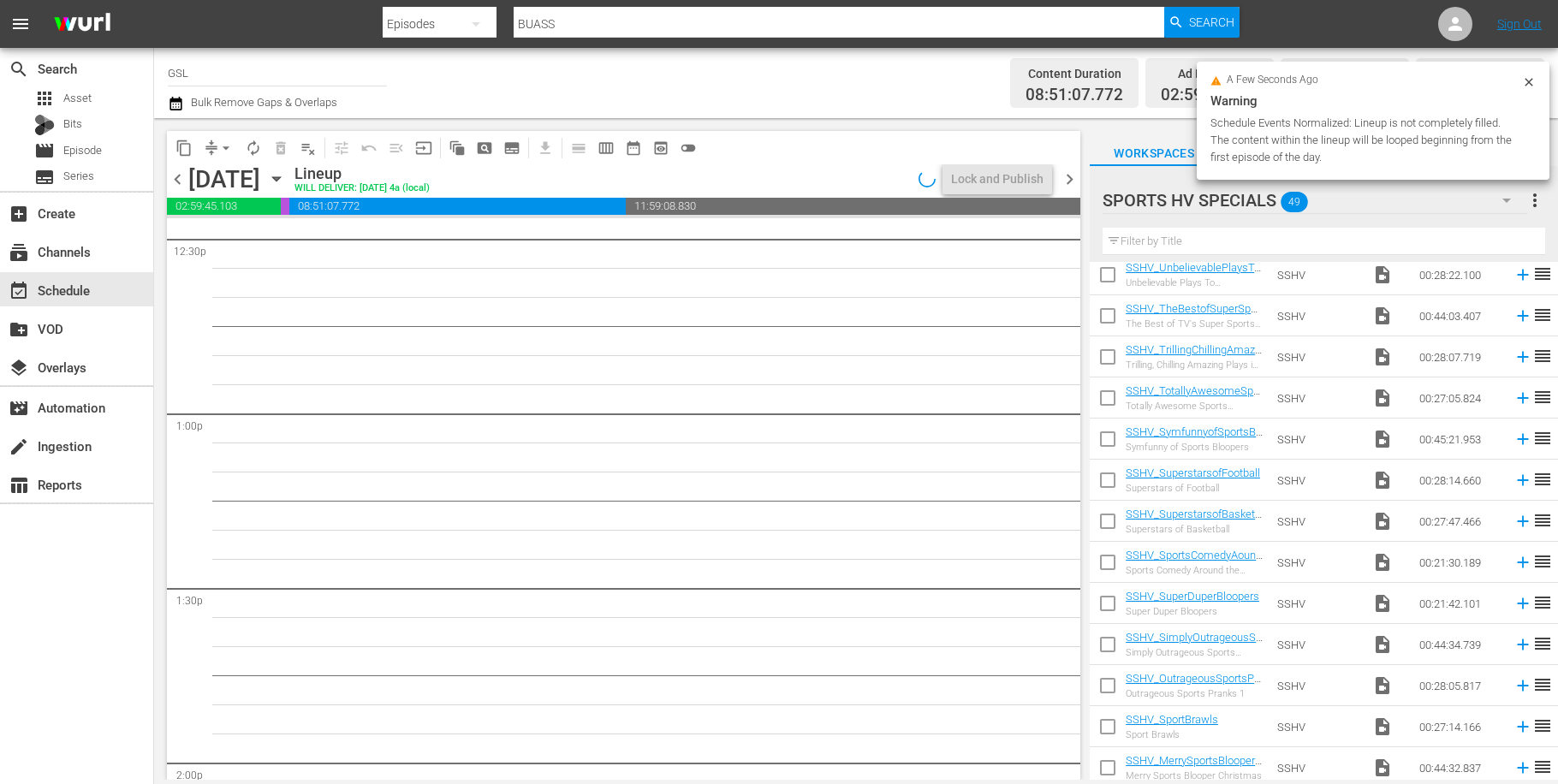
scroll to position [4071, 0]
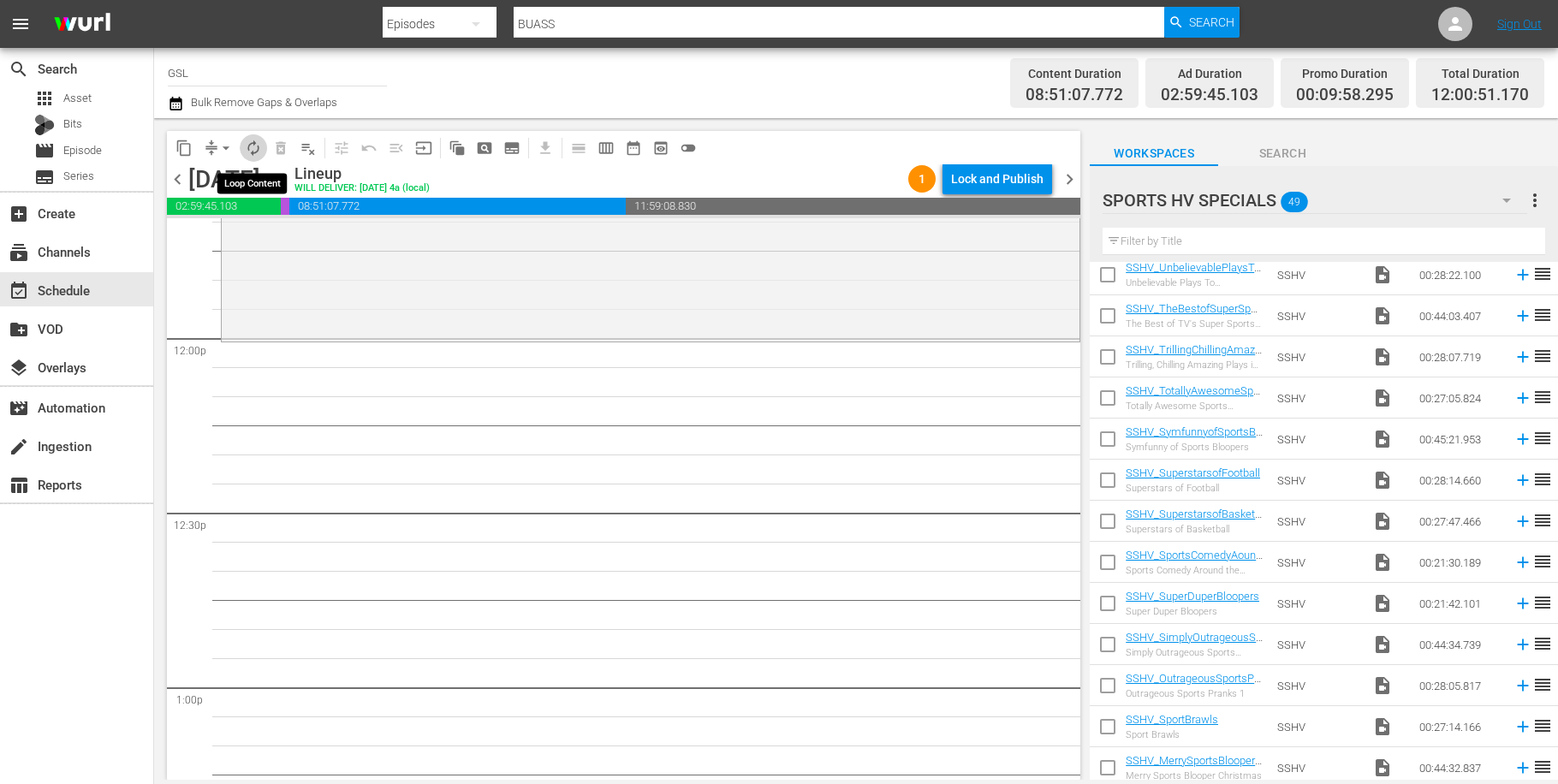
click at [259, 150] on span "autorenew_outlined" at bounding box center [253, 147] width 17 height 17
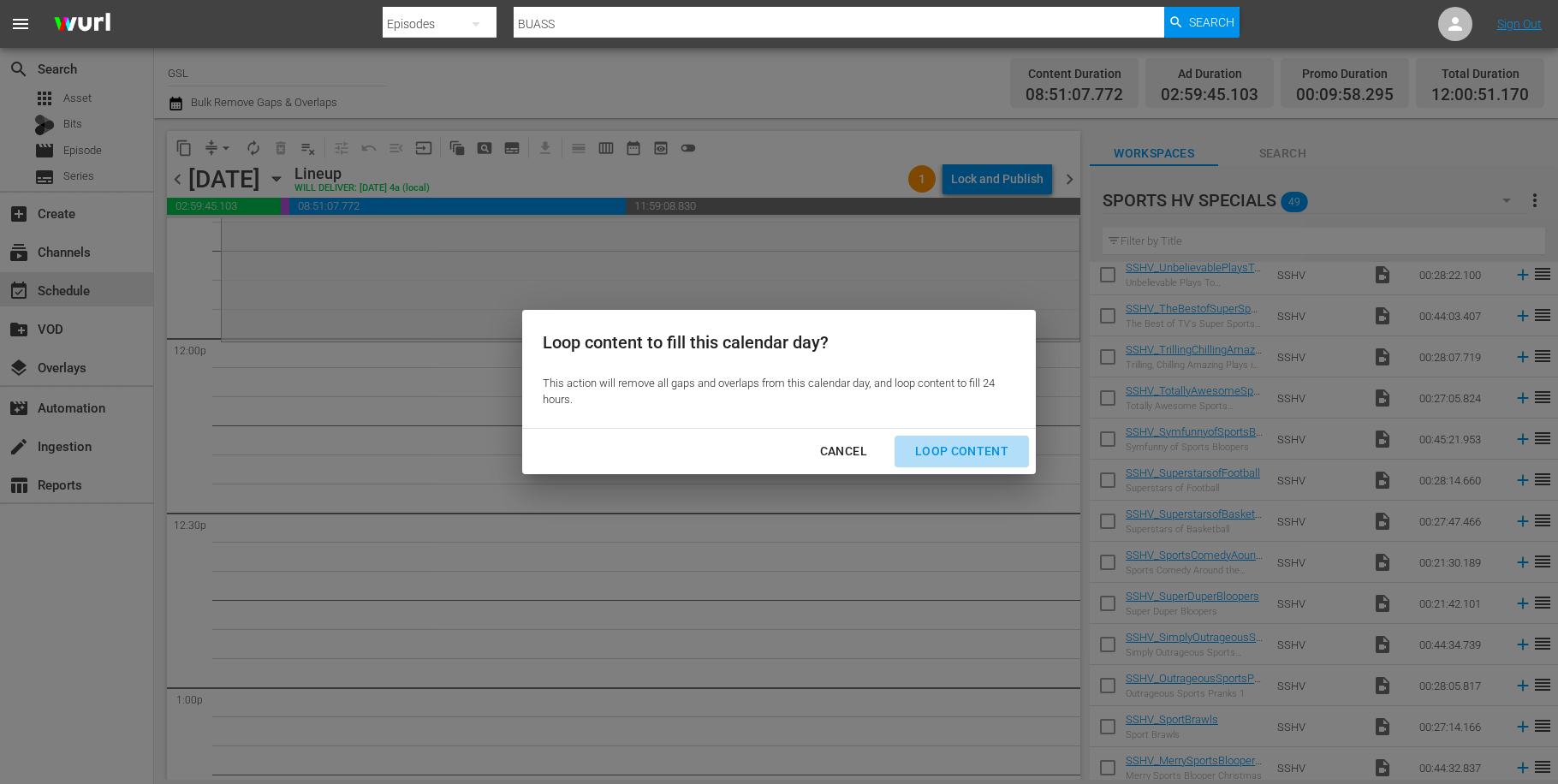
click at [986, 462] on div "Loop Content" at bounding box center [962, 451] width 121 height 21
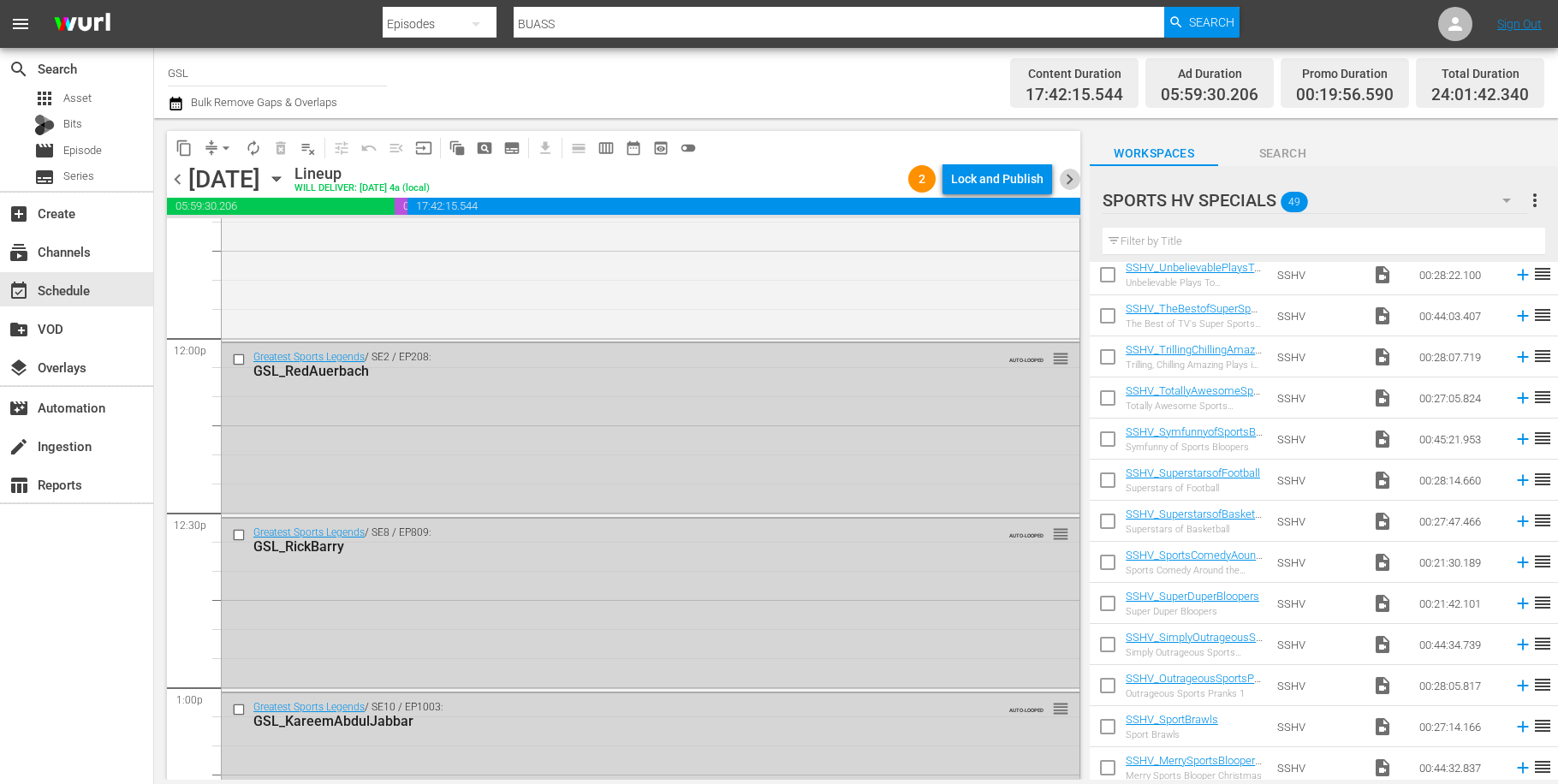
click at [1072, 179] on span "chevron_right" at bounding box center [1069, 179] width 21 height 21
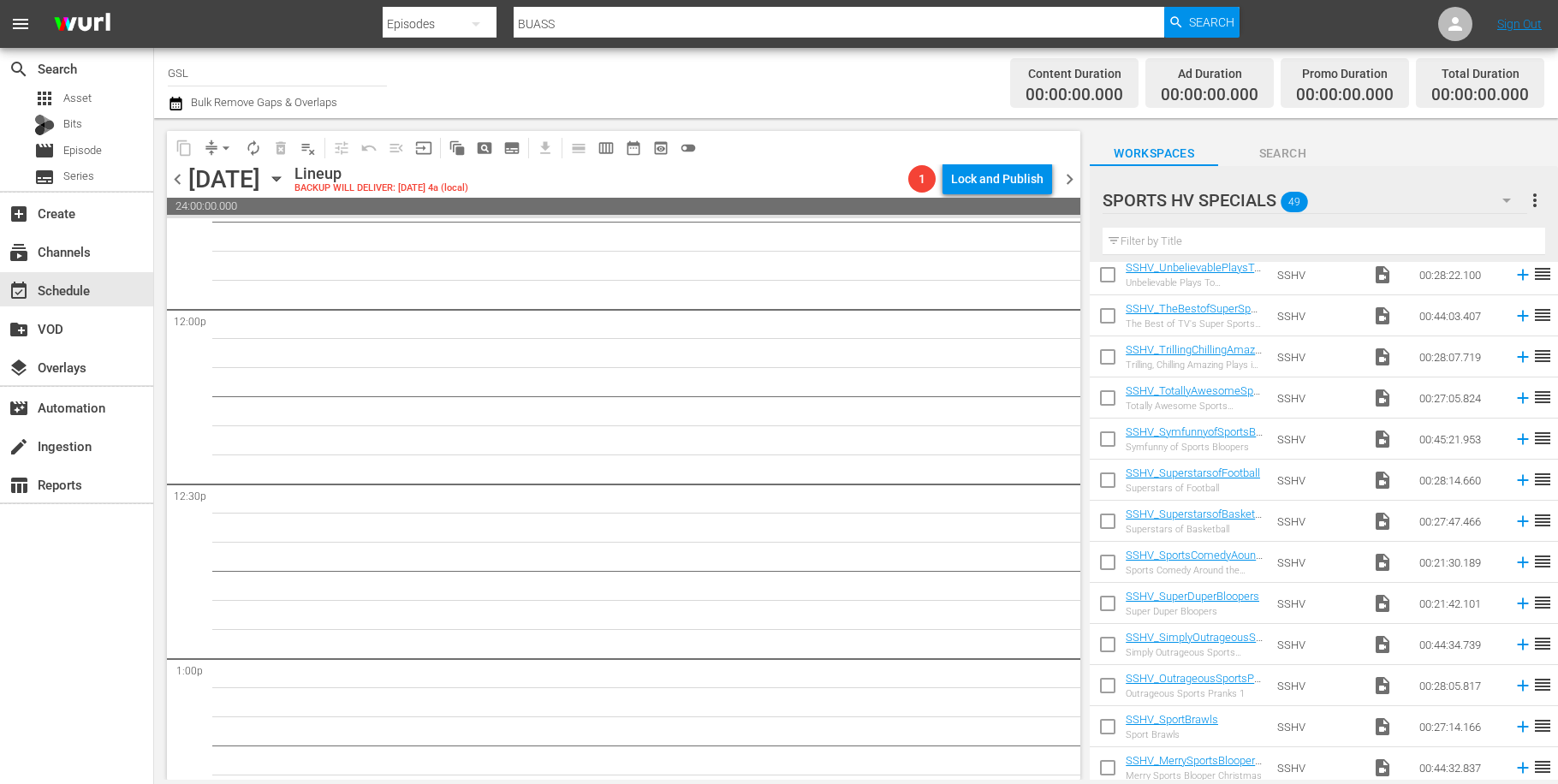
scroll to position [4071, 0]
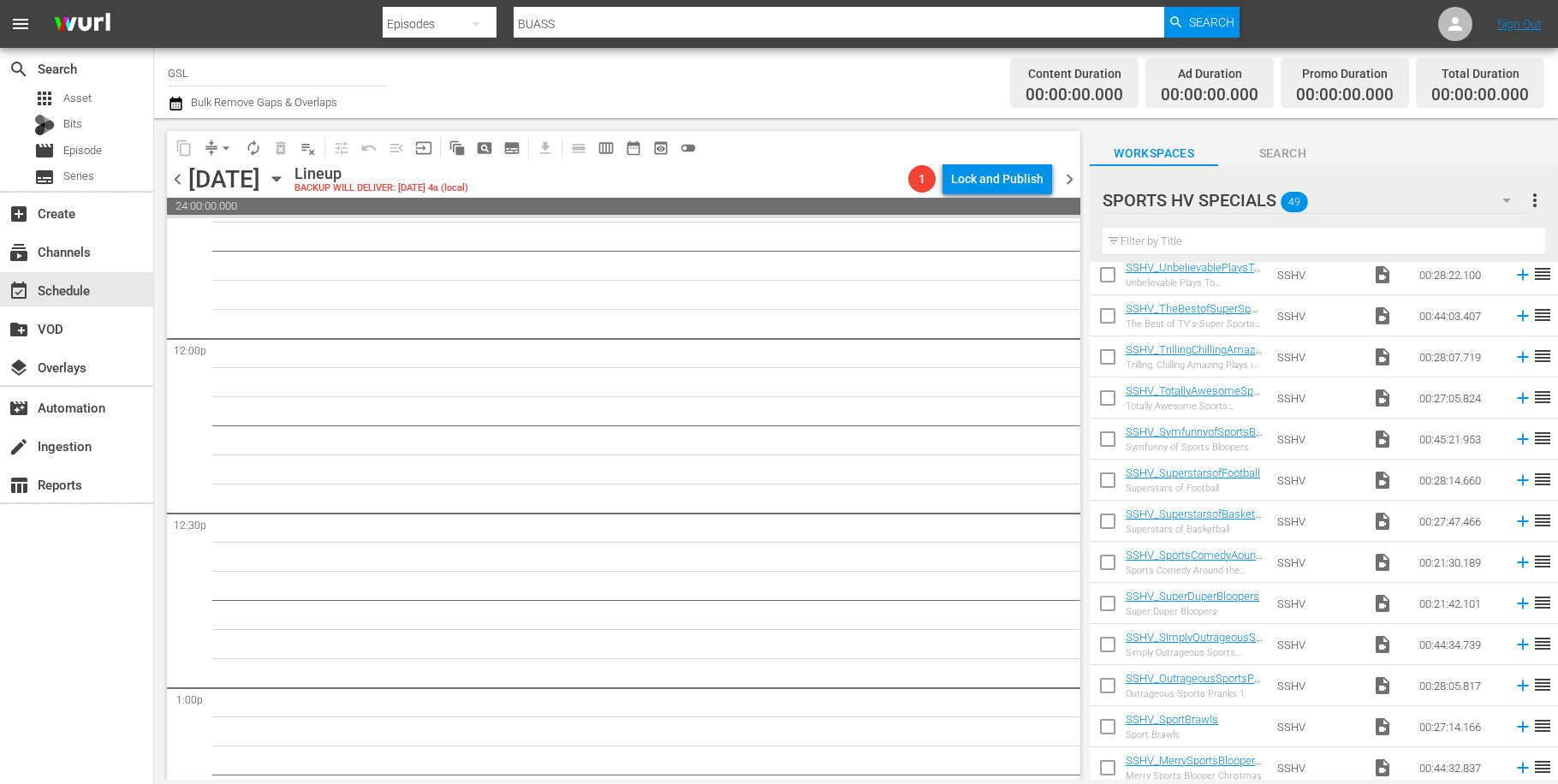
click at [1495, 207] on button "button" at bounding box center [1507, 200] width 41 height 41
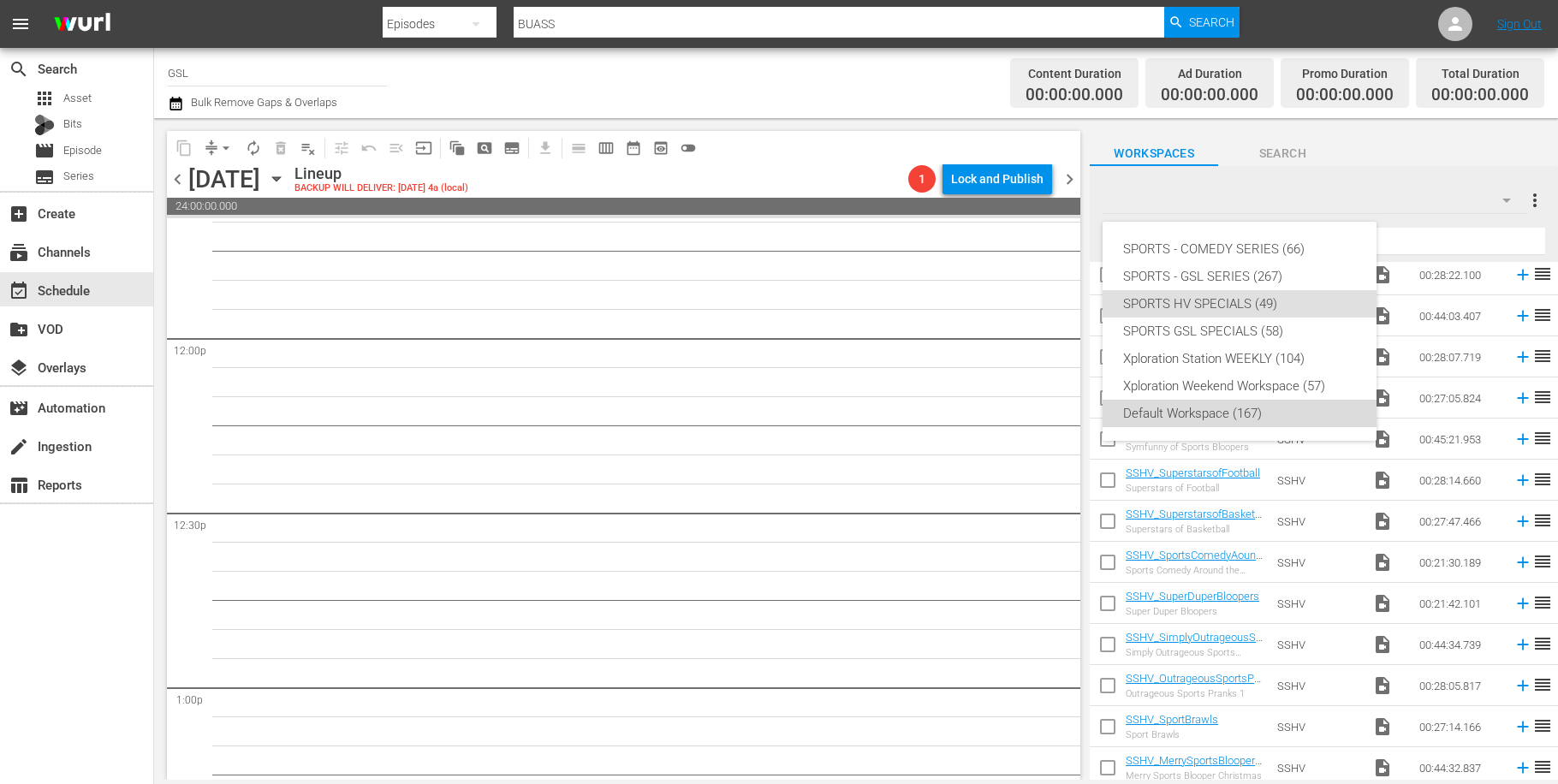
click at [1265, 418] on div "Default Workspace (167)" at bounding box center [1239, 413] width 233 height 27
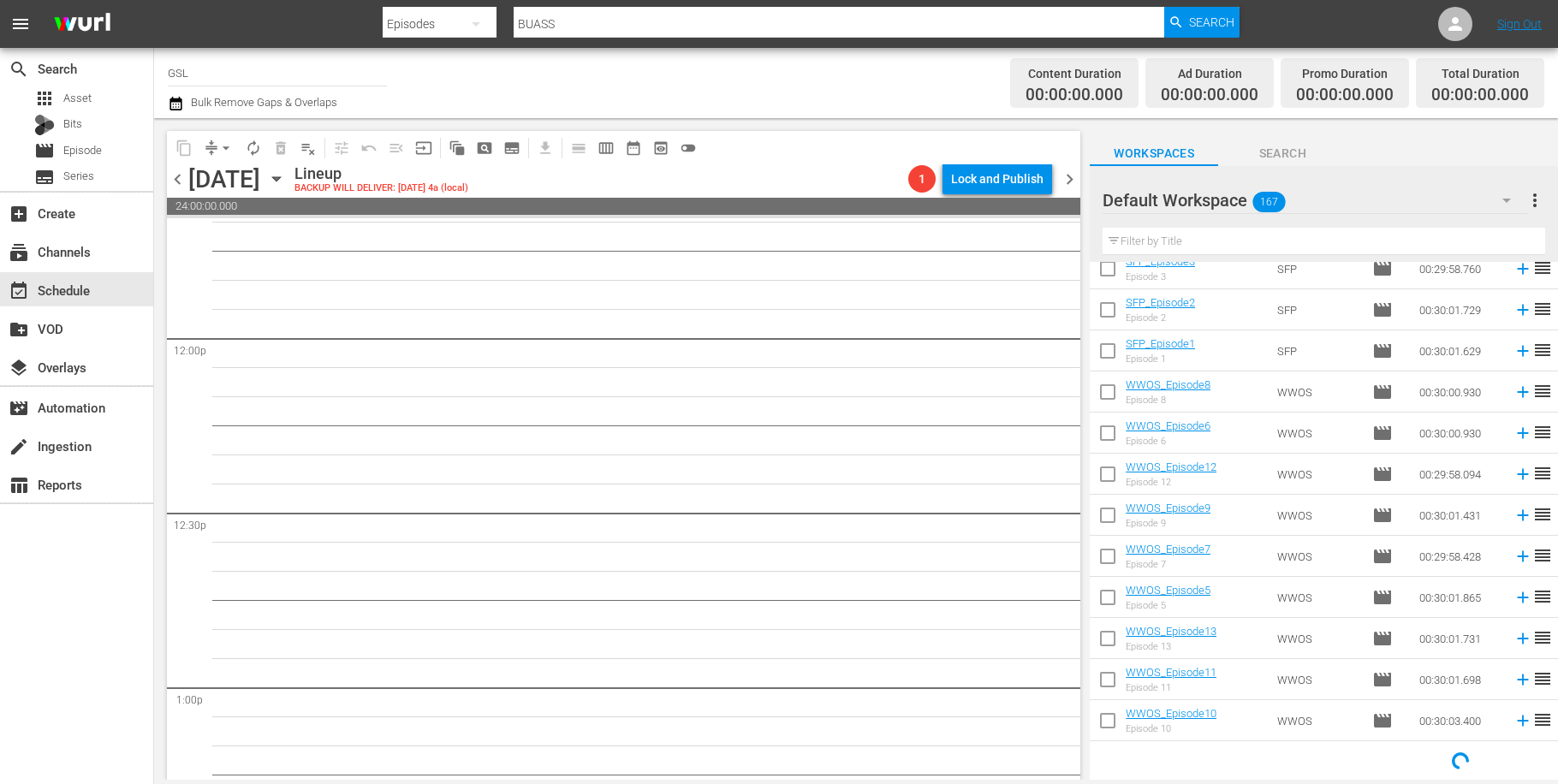
scroll to position [796, 0]
click at [1113, 513] on input "checkbox" at bounding box center [1107, 517] width 36 height 36
checkbox input "true"
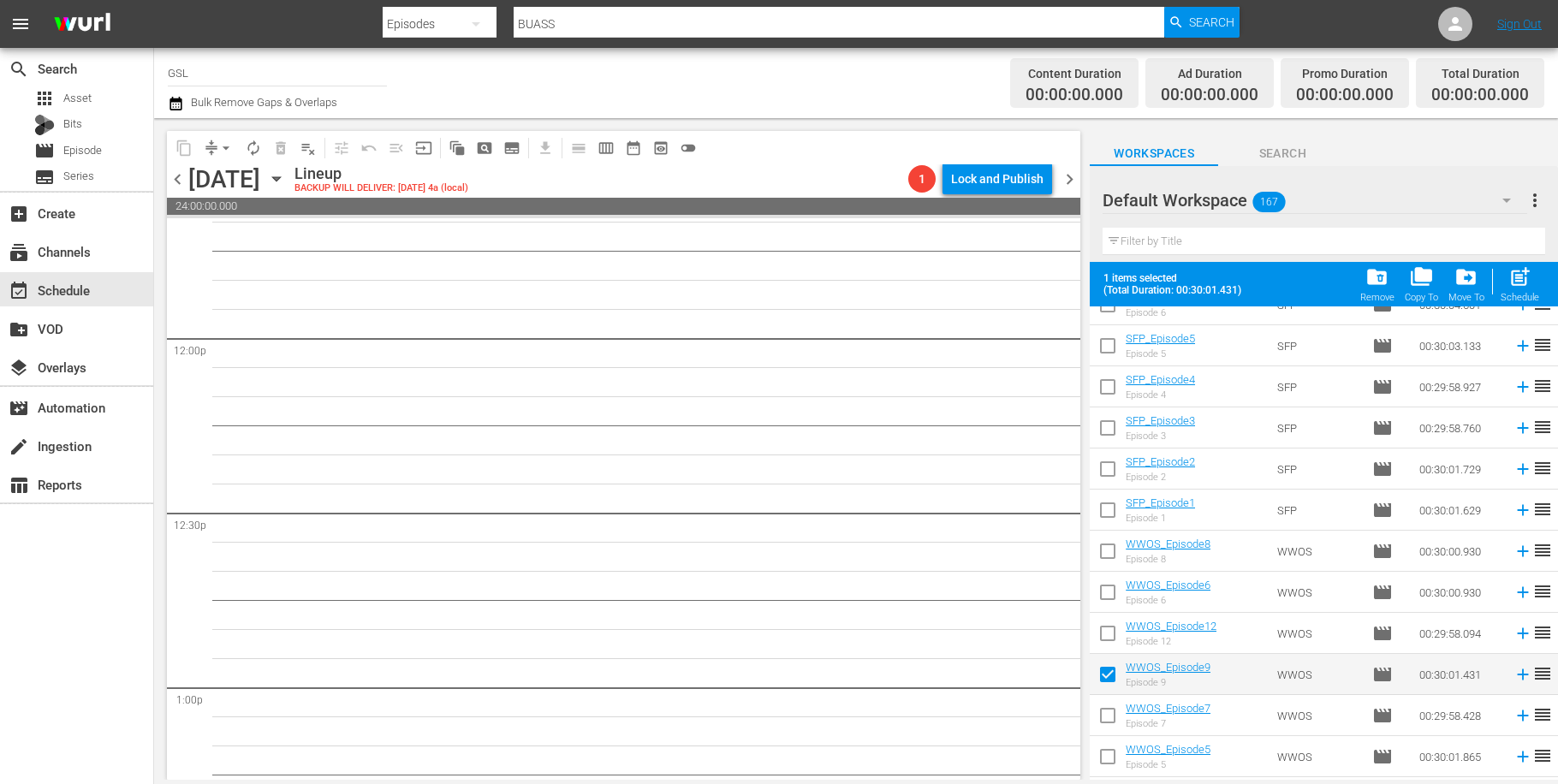
scroll to position [640, 0]
click at [1119, 459] on input "checkbox" at bounding box center [1107, 471] width 36 height 36
checkbox input "true"
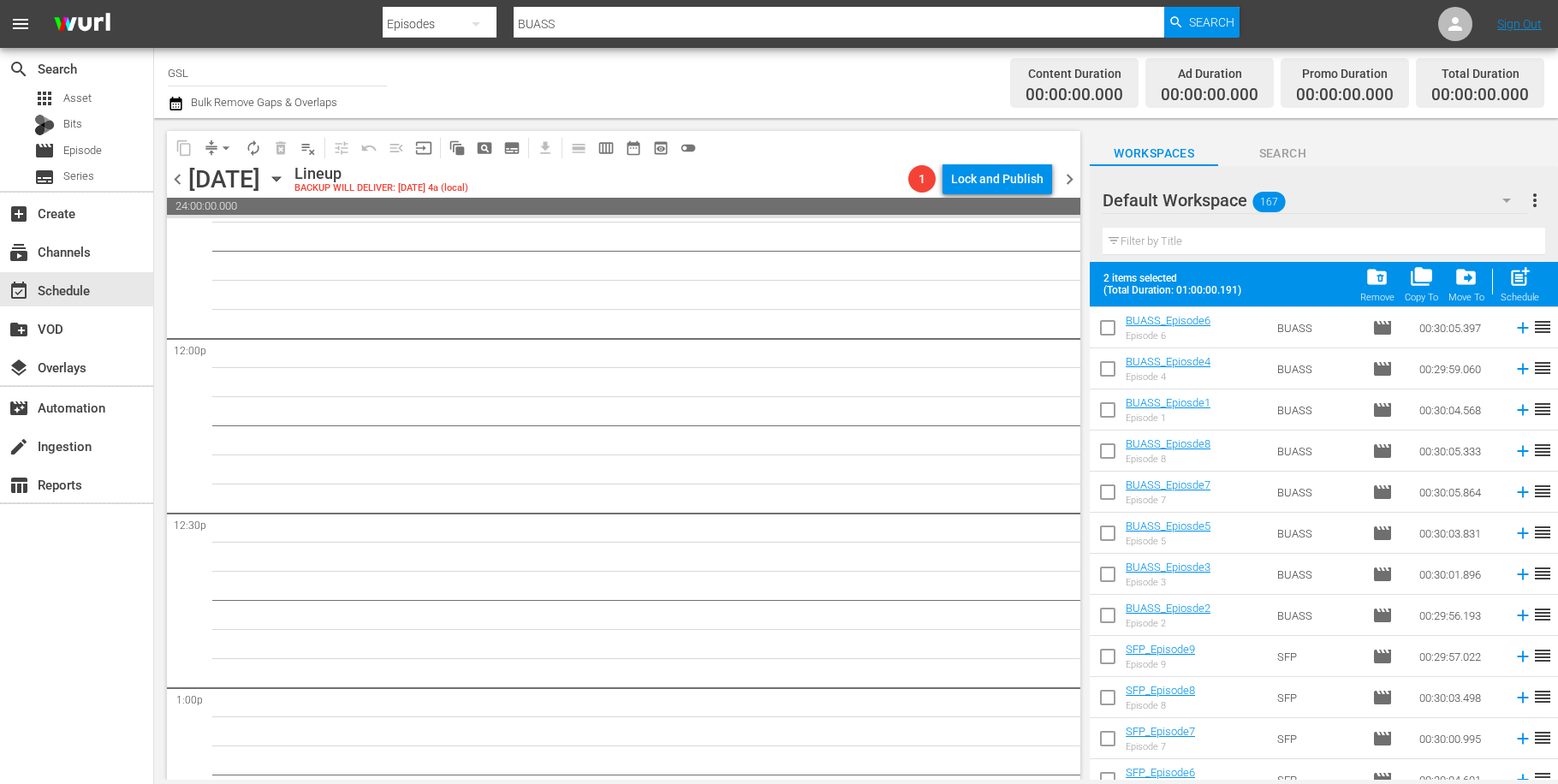
scroll to position [160, 0]
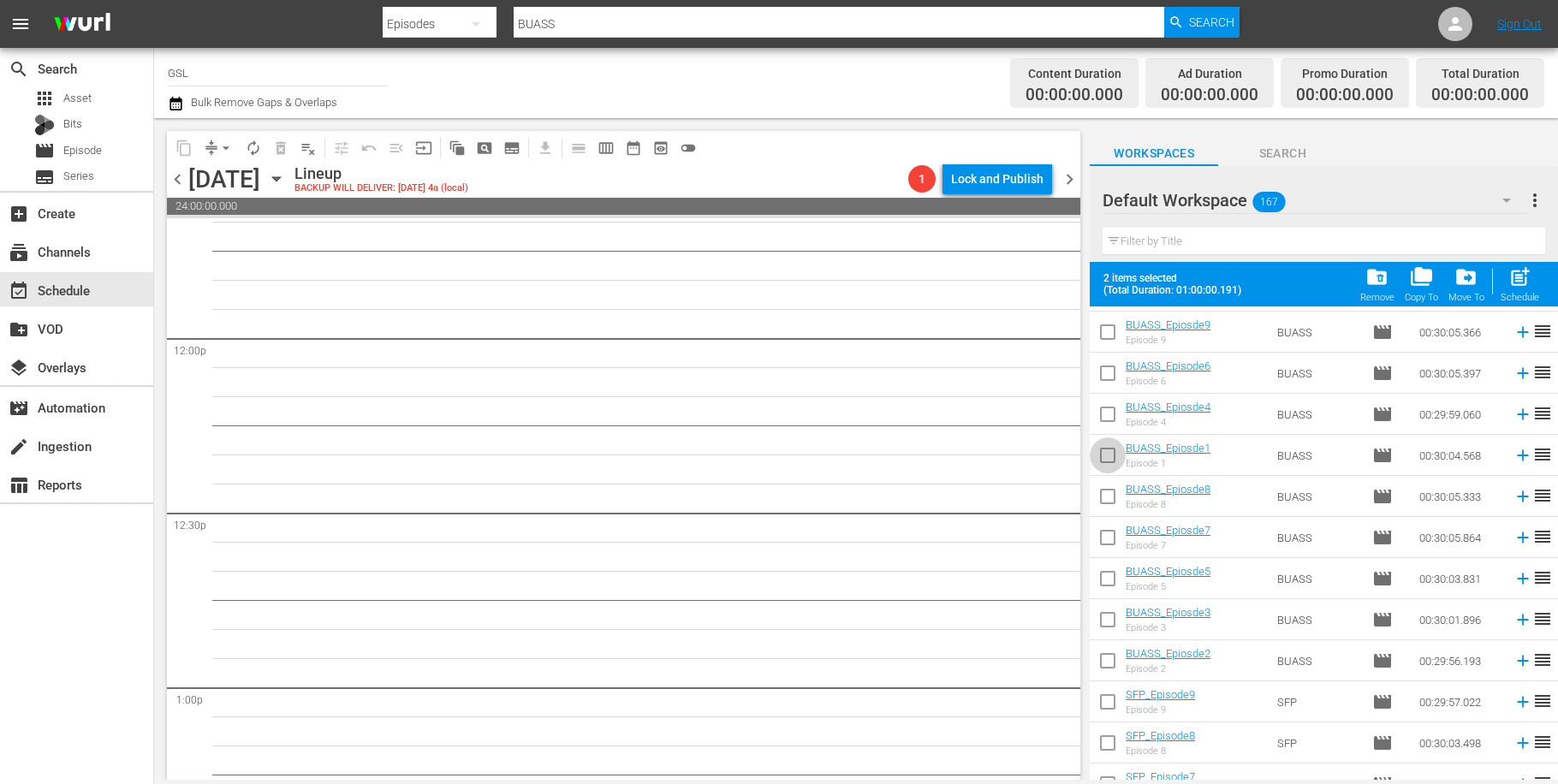
click at [1113, 454] on input "checkbox" at bounding box center [1107, 458] width 36 height 36
checkbox input "true"
drag, startPoint x: 1105, startPoint y: 662, endPoint x: 1134, endPoint y: 658, distance: 29.3
click at [1106, 662] on input "checkbox" at bounding box center [1107, 664] width 36 height 36
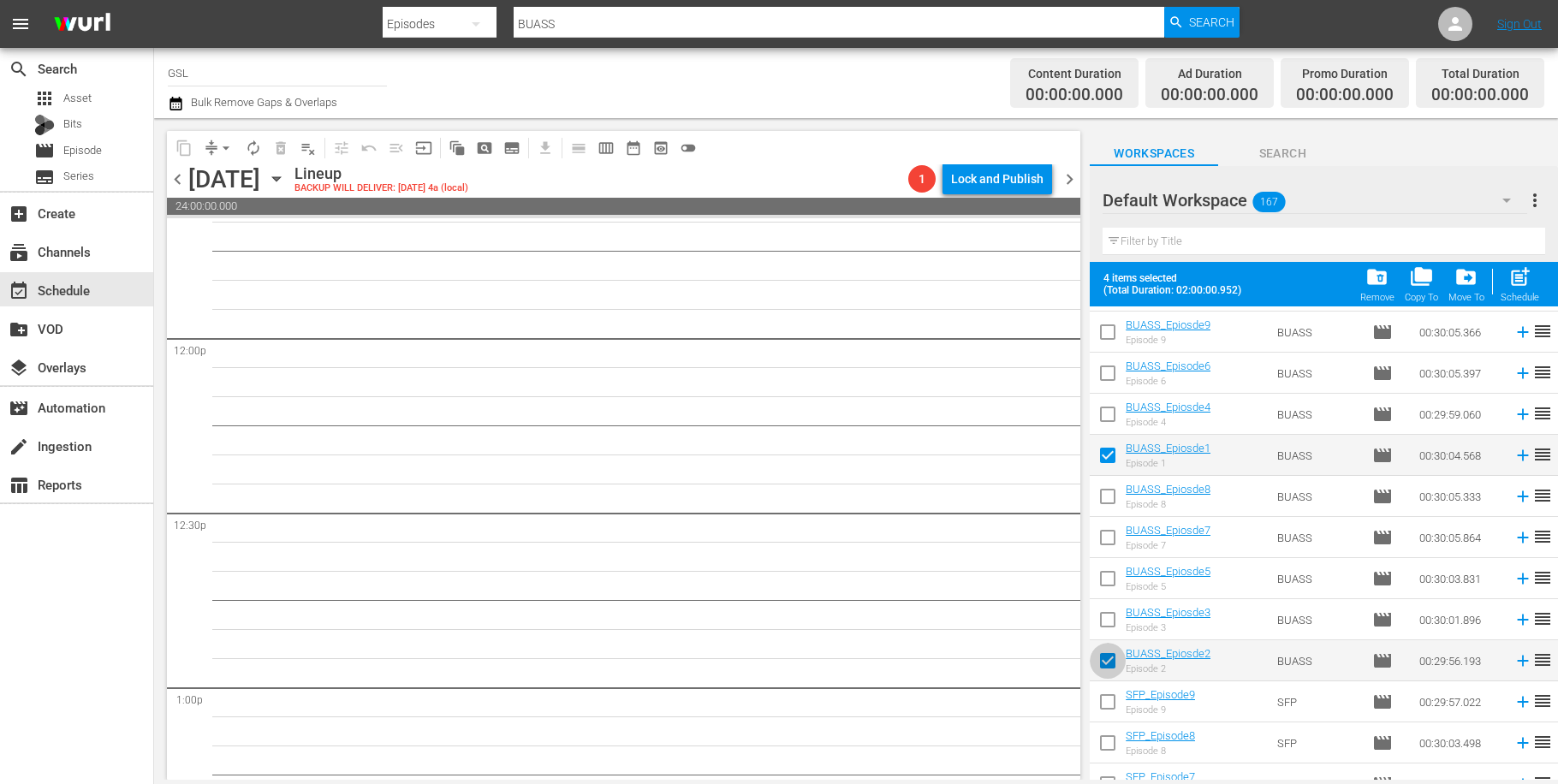
click at [1096, 662] on input "checkbox" at bounding box center [1107, 664] width 36 height 36
checkbox input "false"
click at [1115, 626] on input "checkbox" at bounding box center [1107, 623] width 36 height 36
checkbox input "true"
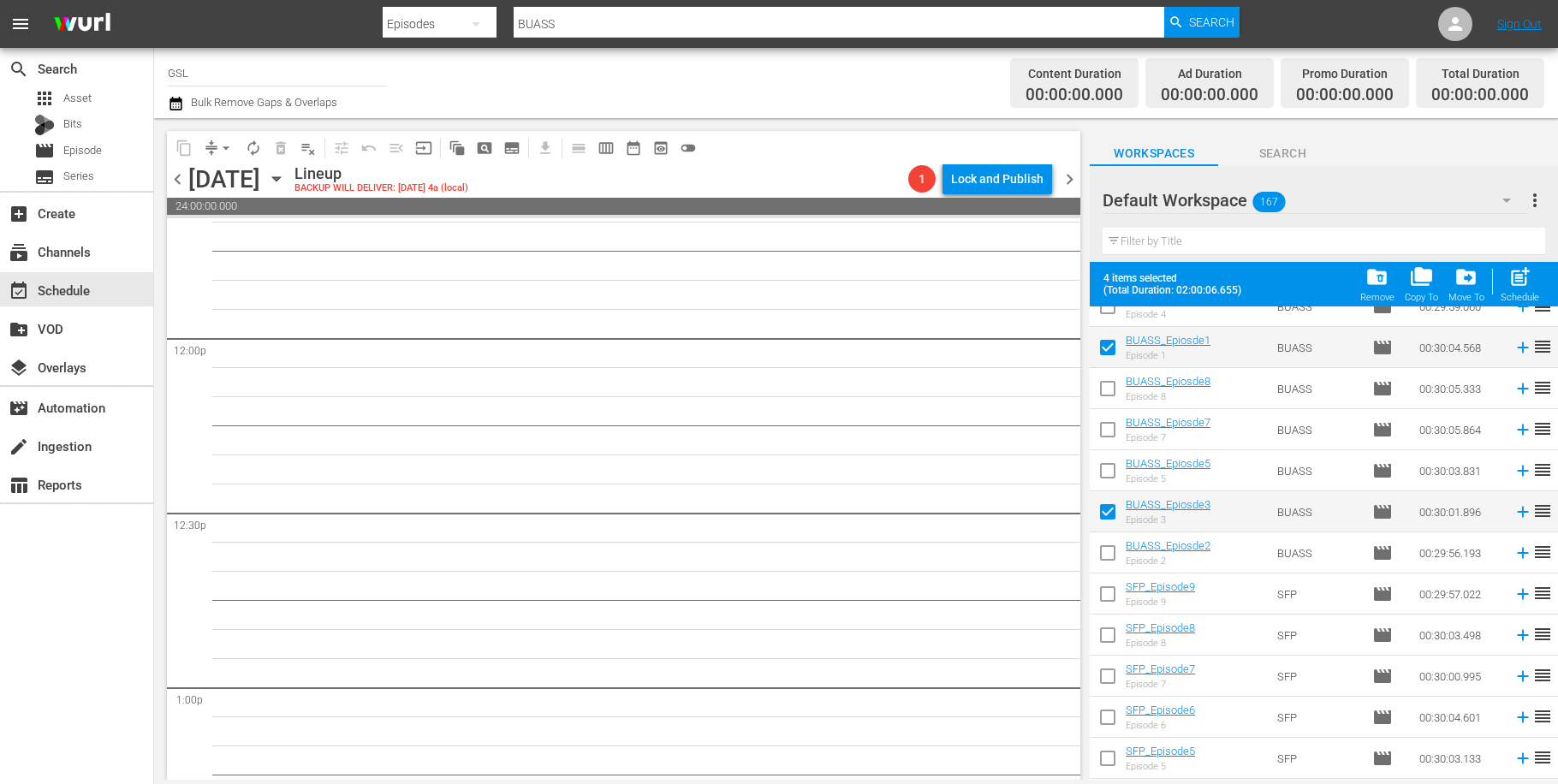
scroll to position [358, 0]
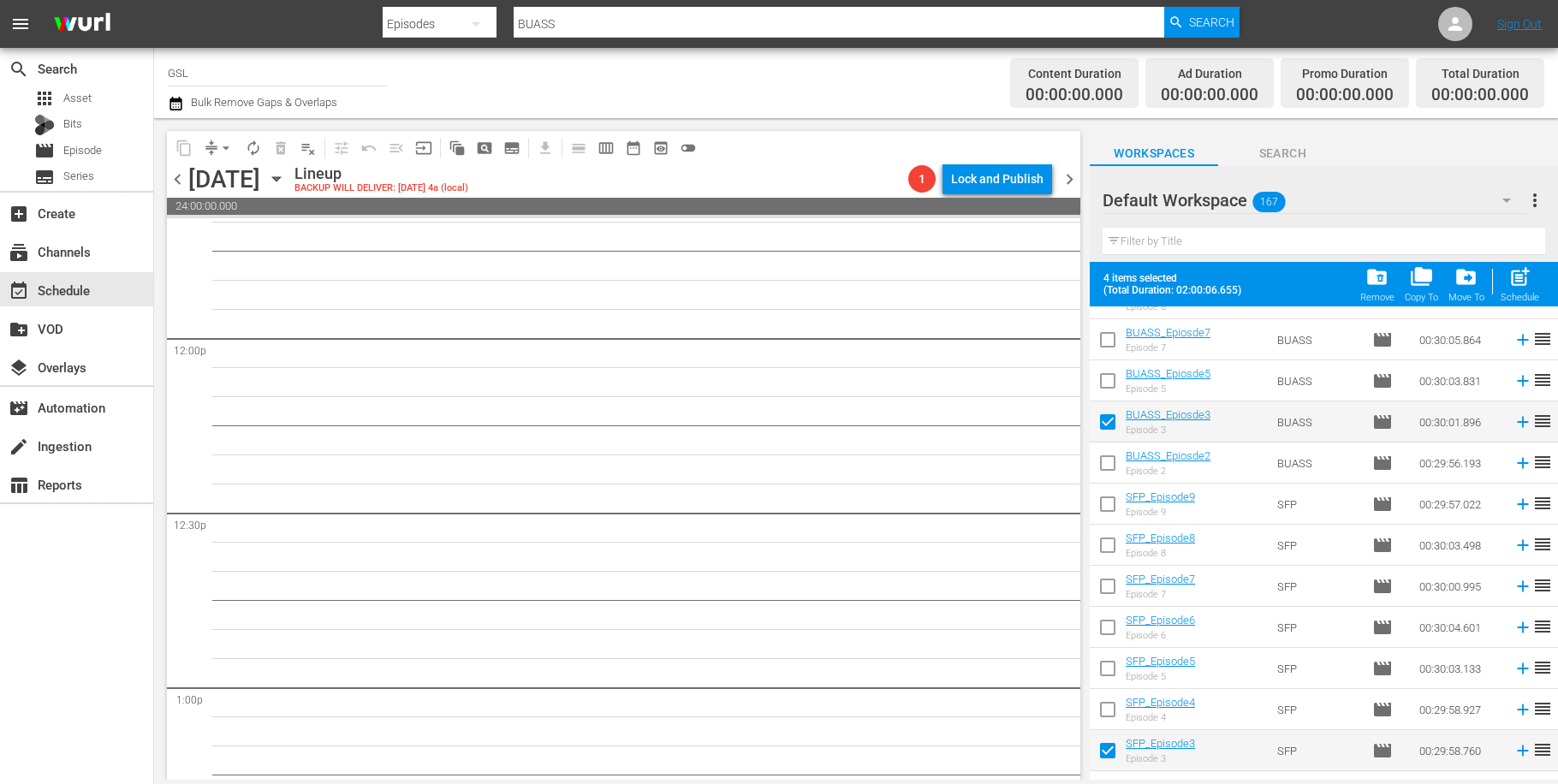
click at [1115, 587] on input "checkbox" at bounding box center [1107, 589] width 36 height 36
checkbox input "true"
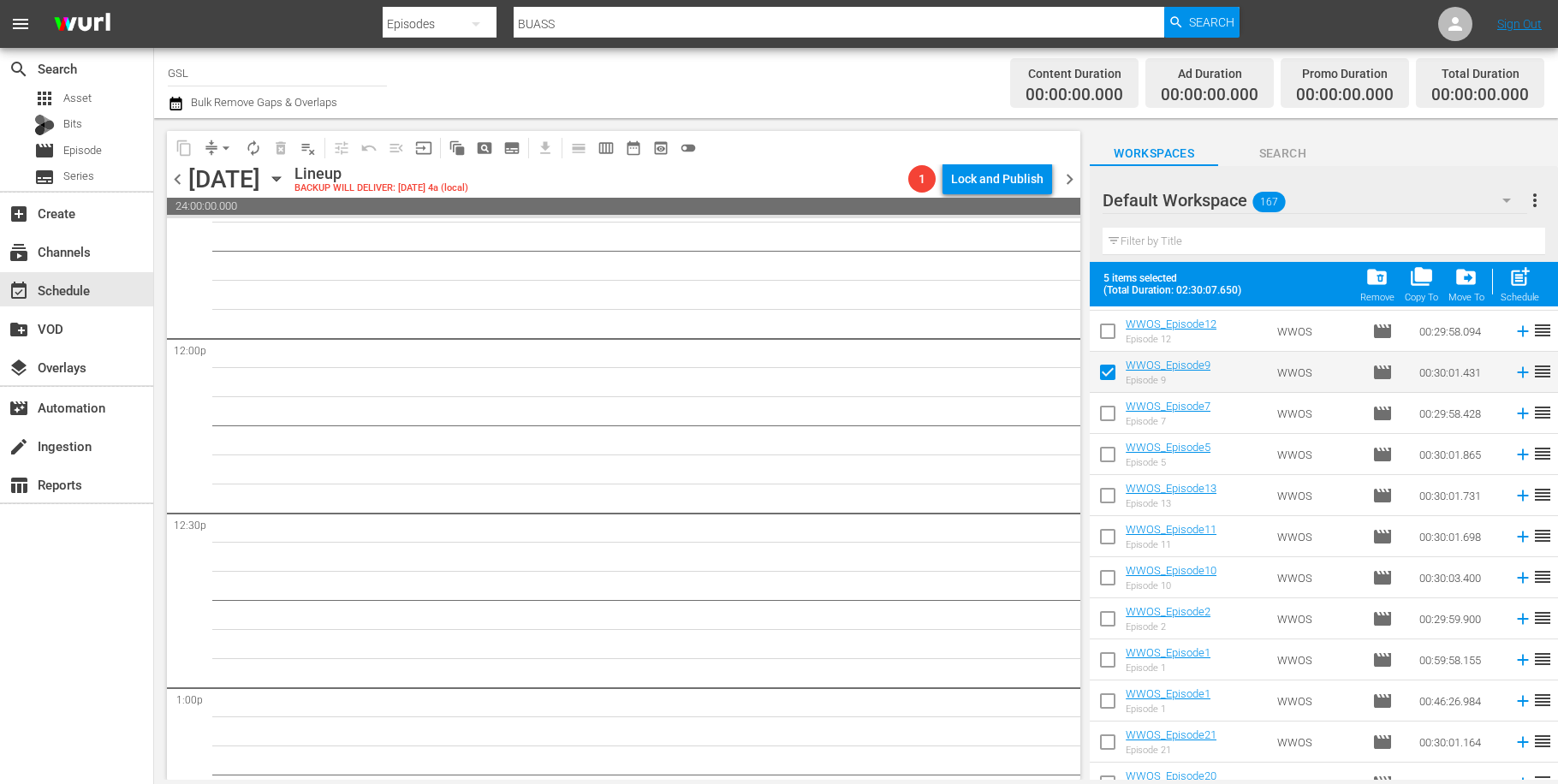
scroll to position [1064, 0]
click at [1116, 618] on input "checkbox" at bounding box center [1107, 623] width 36 height 36
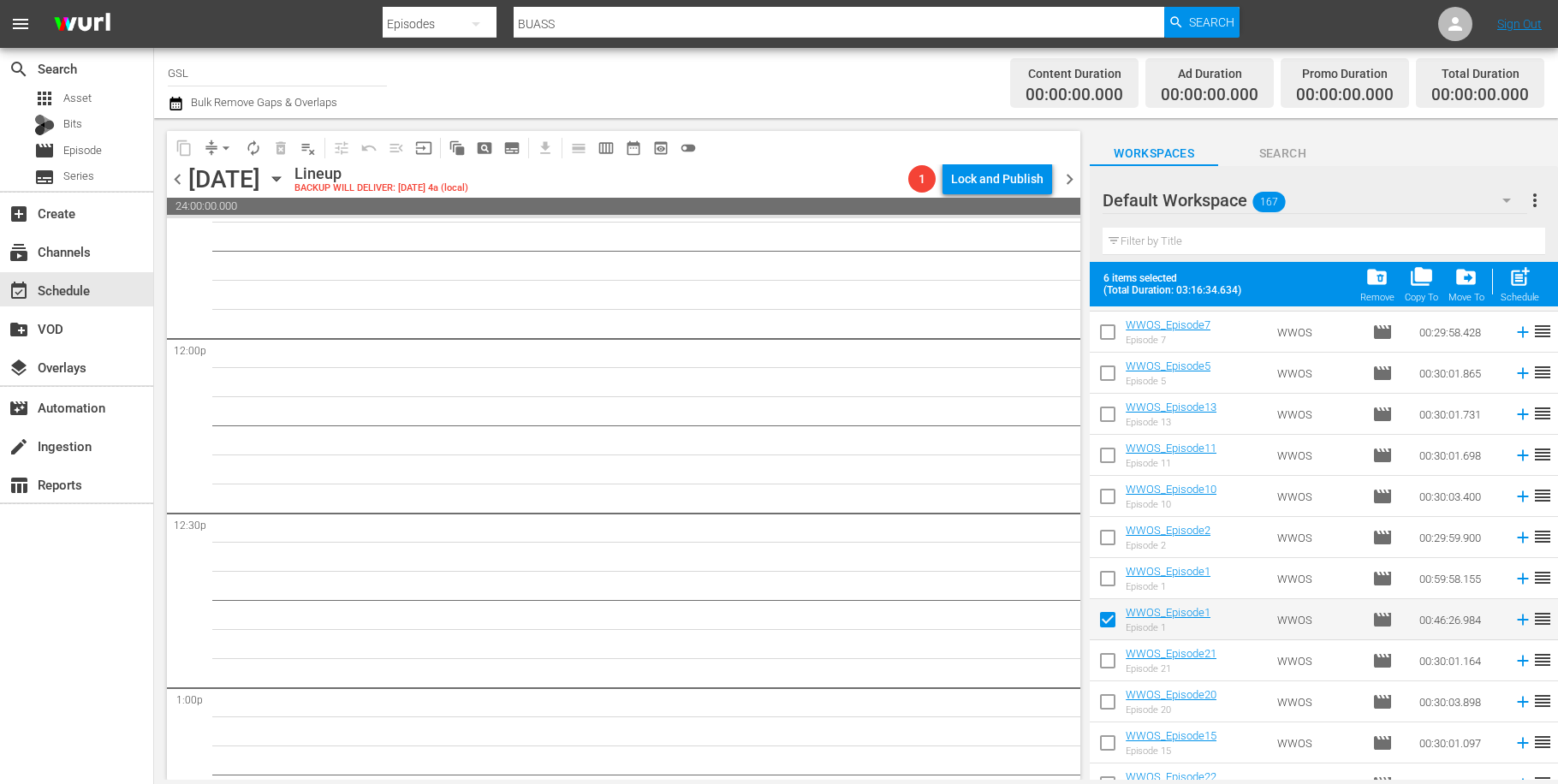
click at [1109, 617] on input "checkbox" at bounding box center [1107, 623] width 36 height 36
checkbox input "false"
click at [1113, 583] on input "checkbox" at bounding box center [1107, 582] width 36 height 36
checkbox input "true"
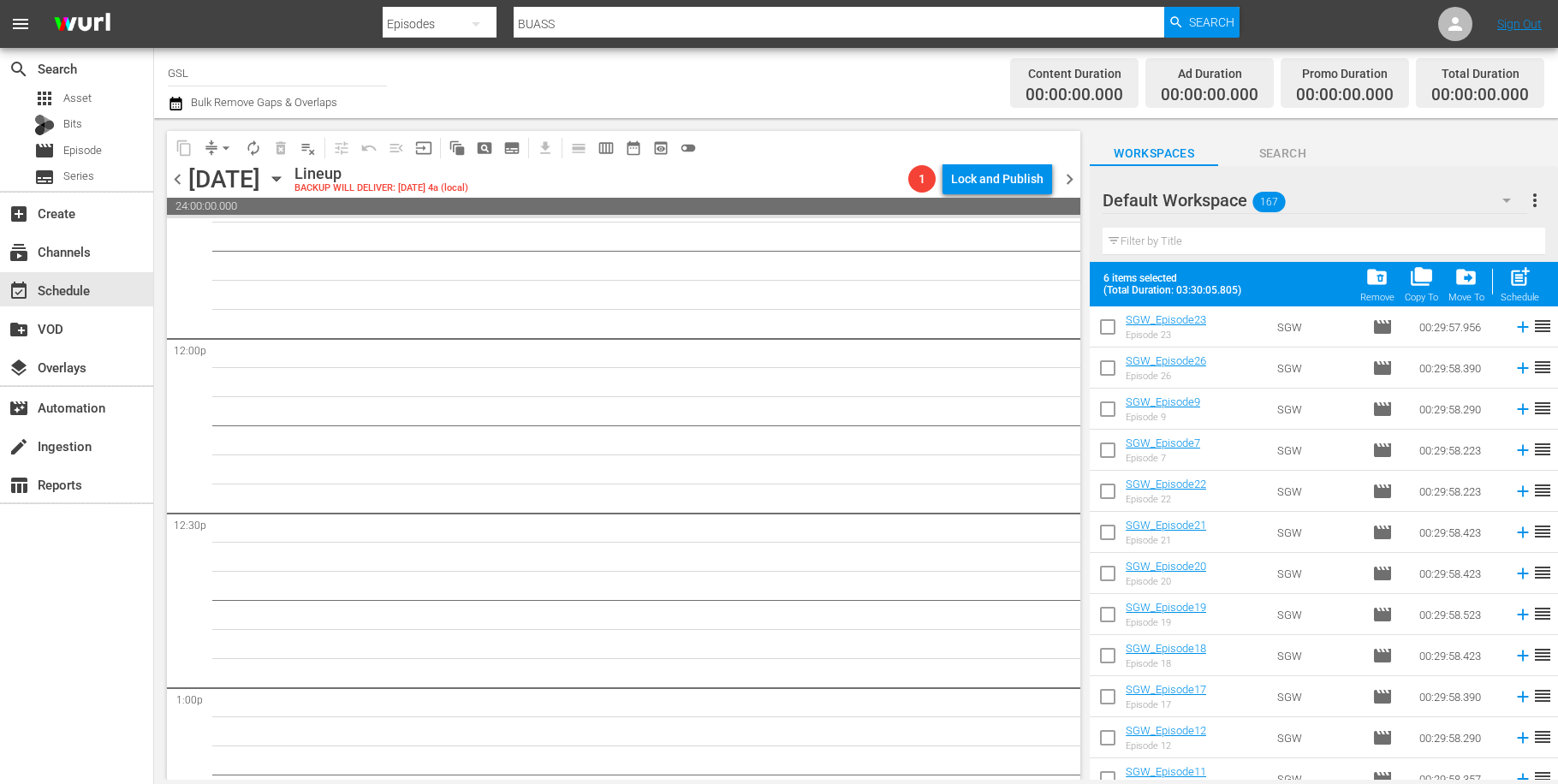
scroll to position [1644, 0]
click at [1120, 621] on input "checkbox" at bounding box center [1107, 618] width 36 height 36
checkbox input "true"
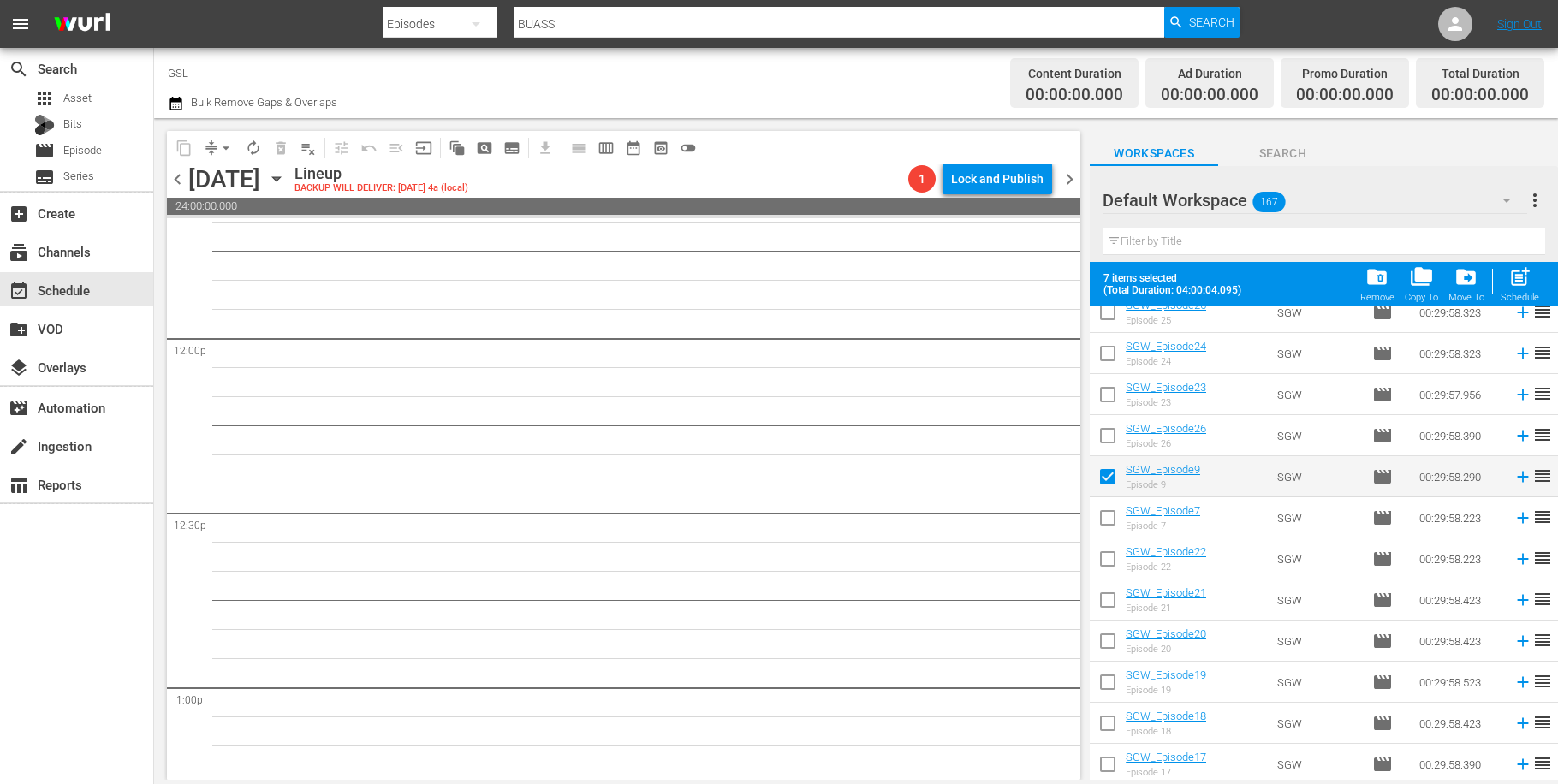
scroll to position [1983, 0]
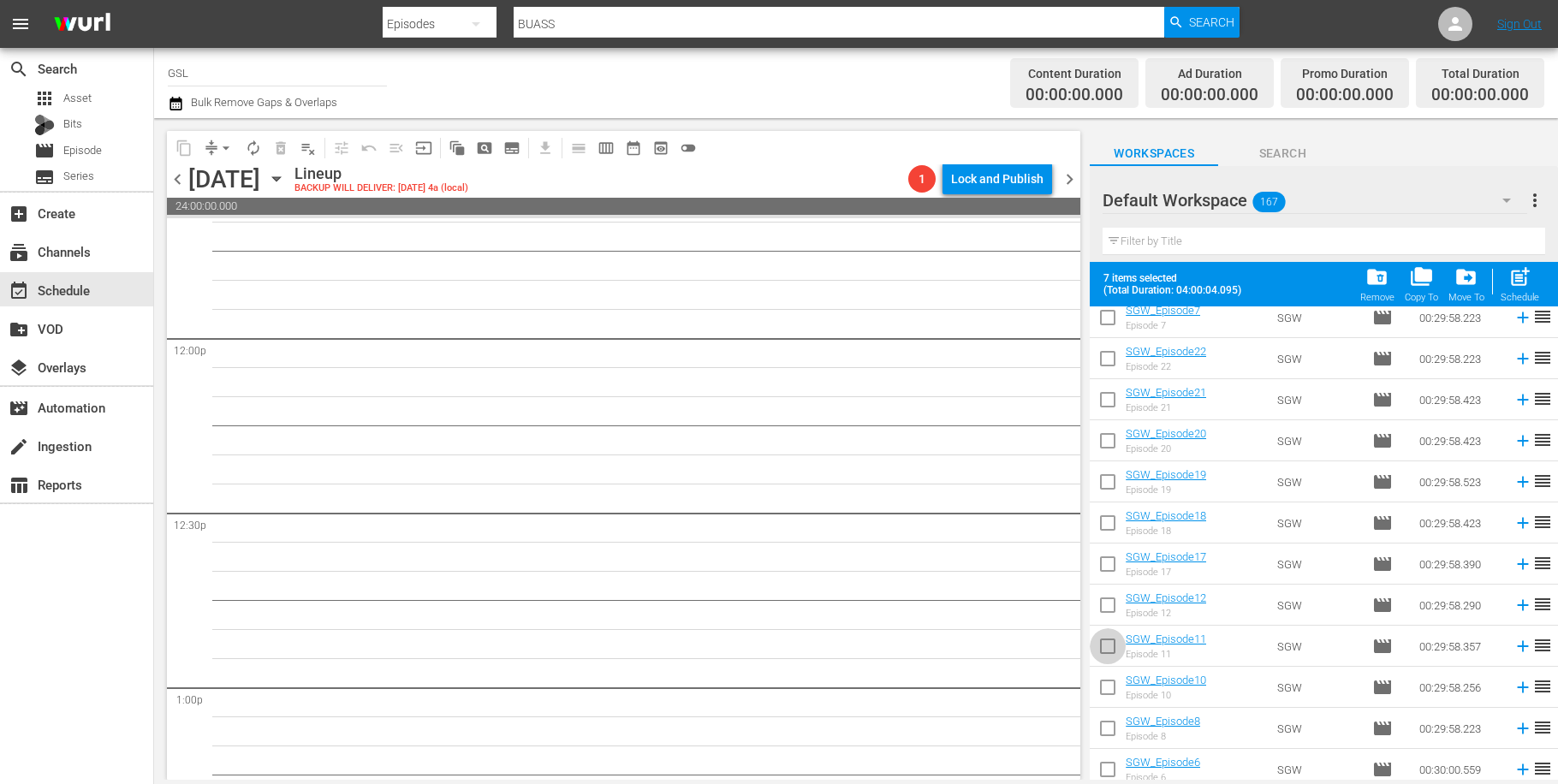
click at [1111, 640] on input "checkbox" at bounding box center [1107, 649] width 36 height 36
checkbox input "true"
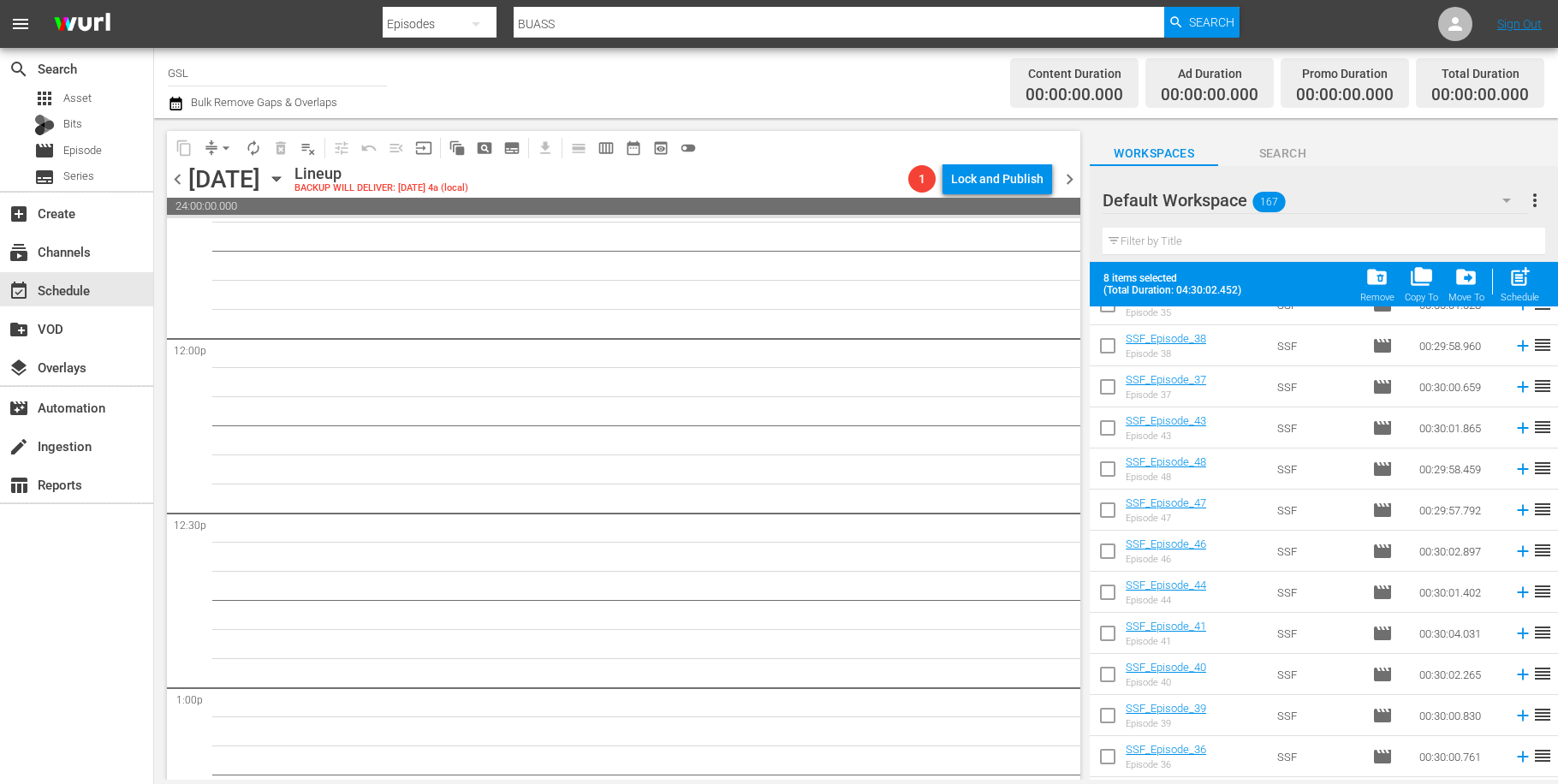
scroll to position [3218, 0]
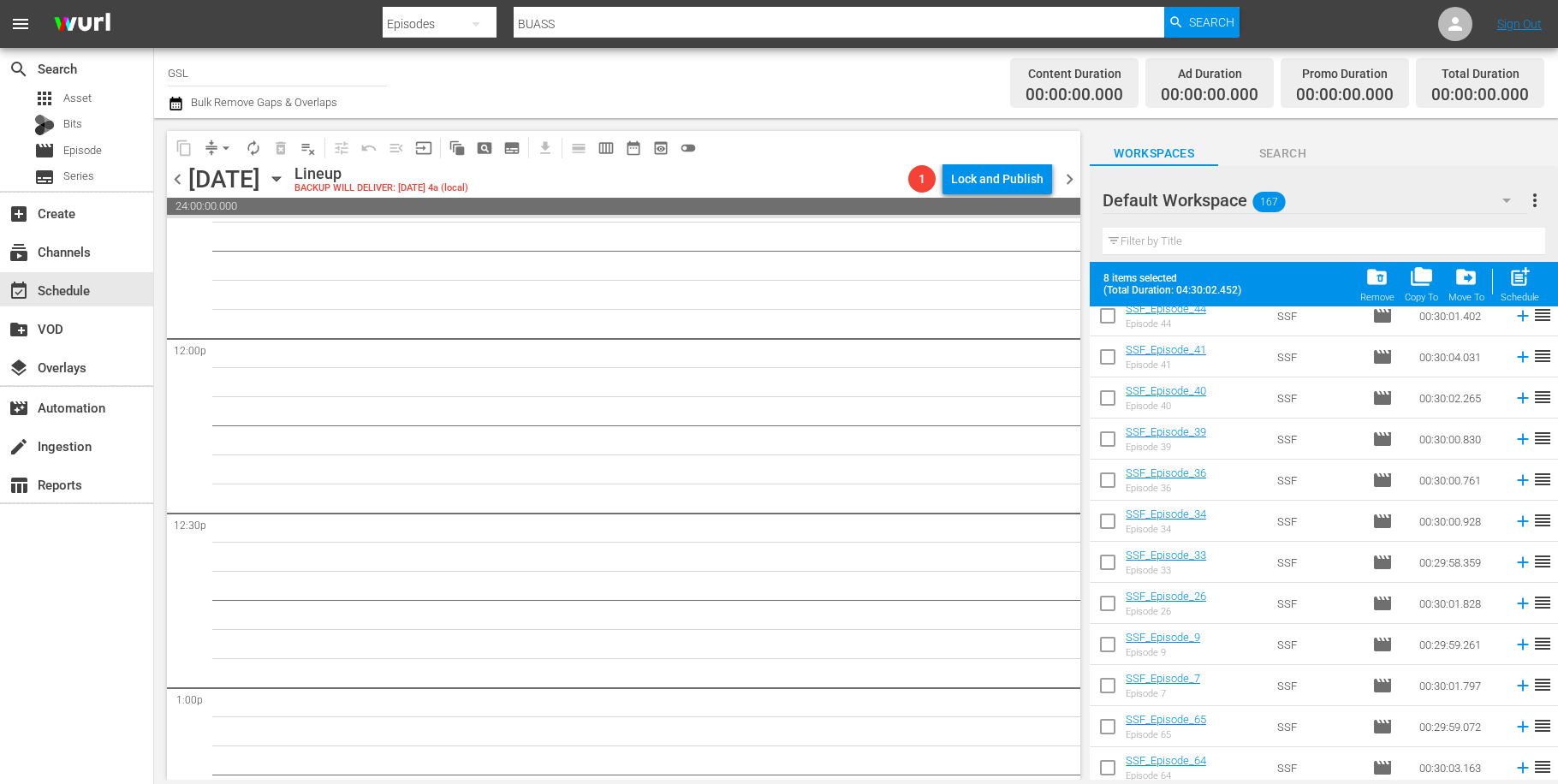
click at [1119, 643] on input "checkbox" at bounding box center [1107, 648] width 36 height 36
checkbox input "true"
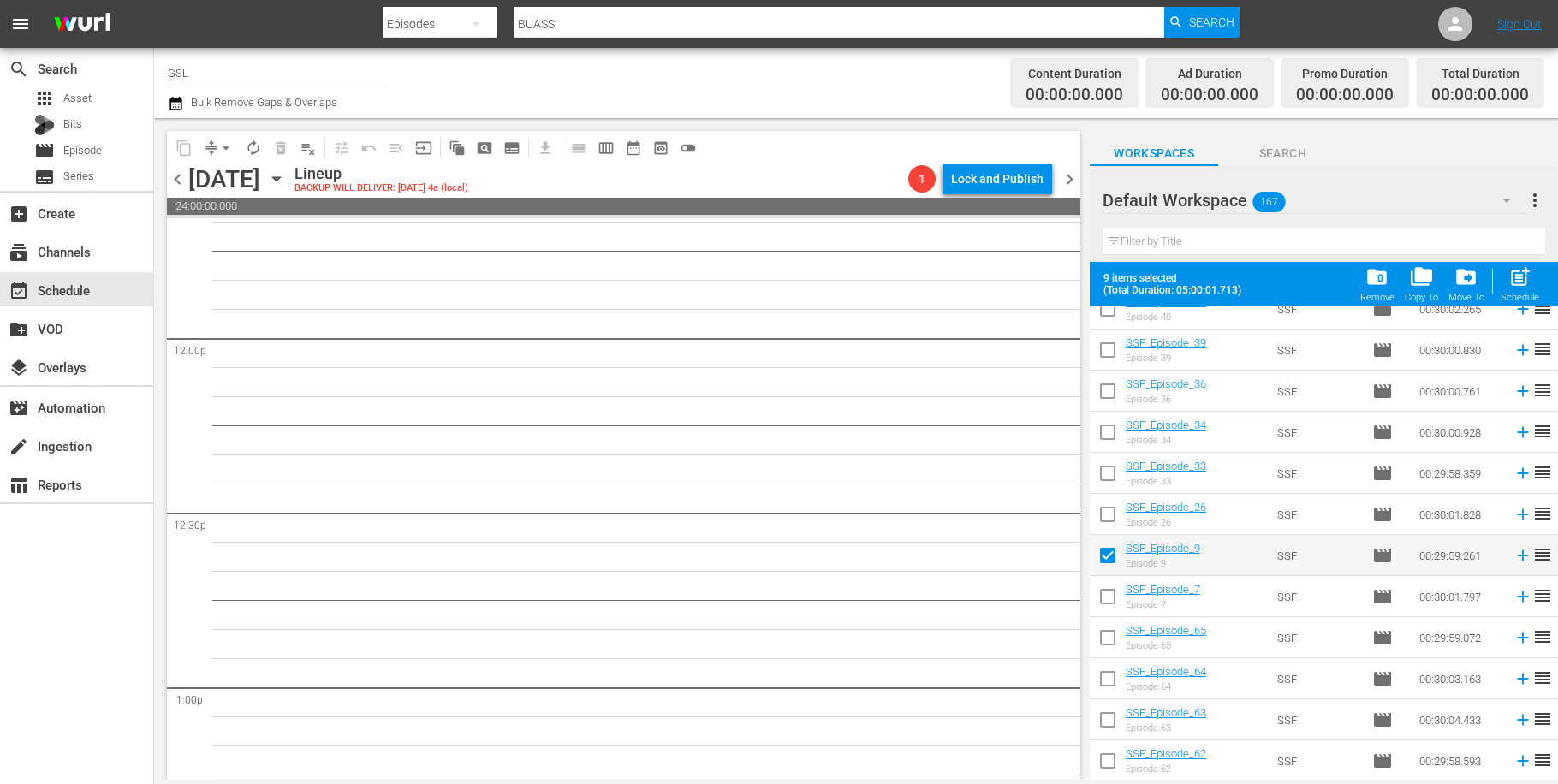
click at [1117, 727] on input "checkbox" at bounding box center [1107, 723] width 36 height 36
checkbox input "true"
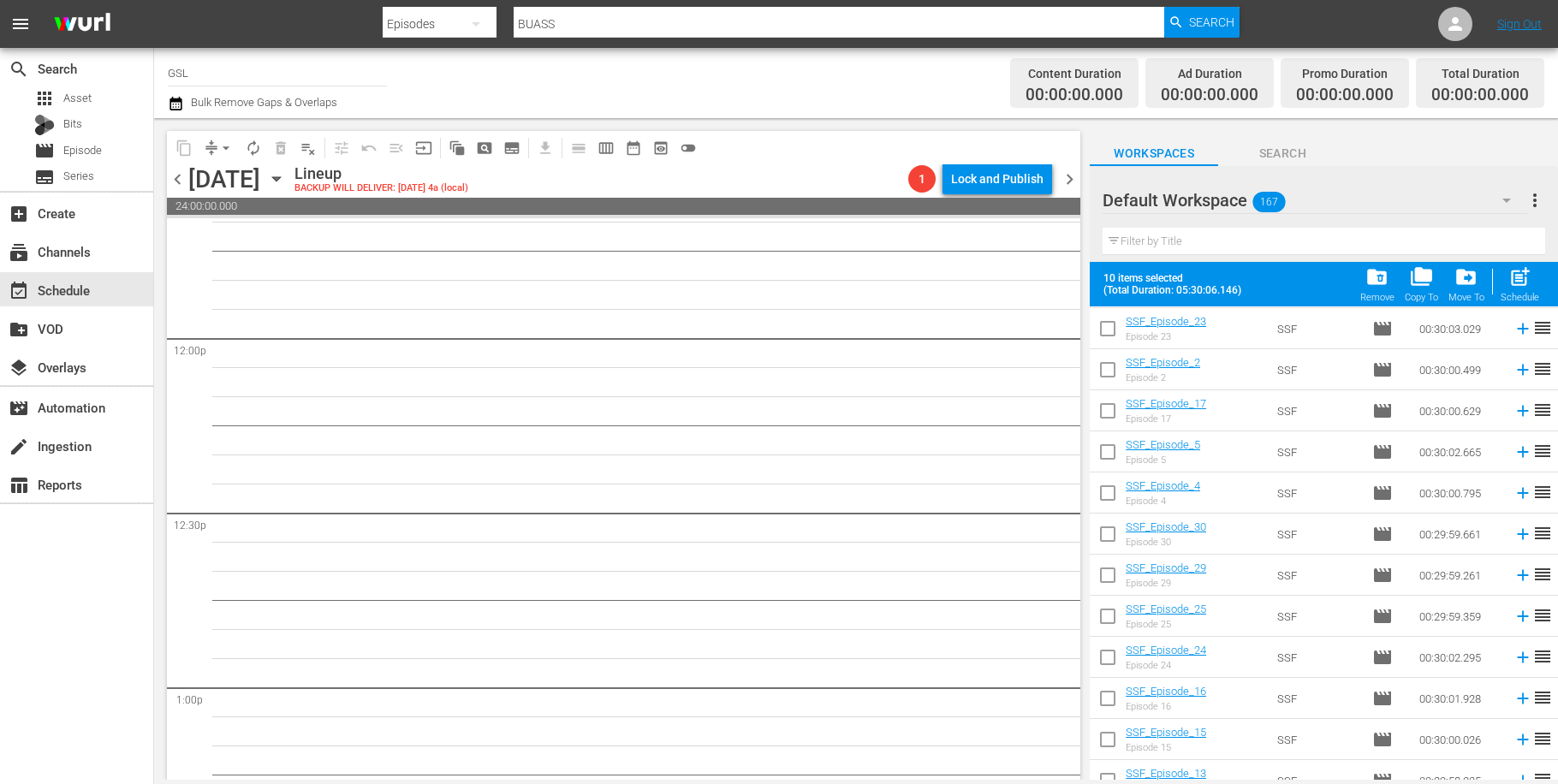
scroll to position [4539, 0]
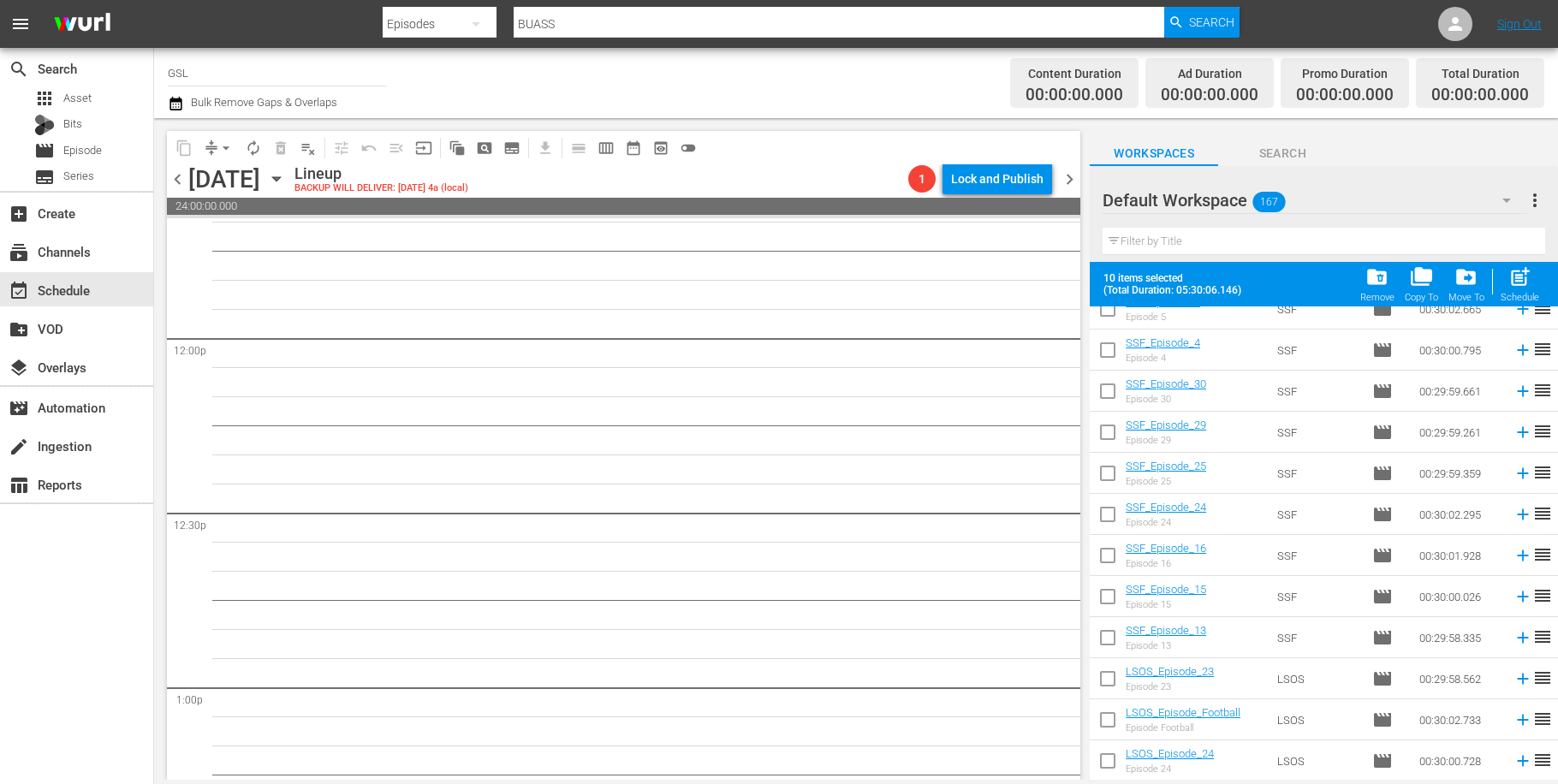
click at [1111, 723] on input "checkbox" at bounding box center [1107, 723] width 36 height 36
click at [1107, 724] on input "checkbox" at bounding box center [1107, 723] width 36 height 36
checkbox input "false"
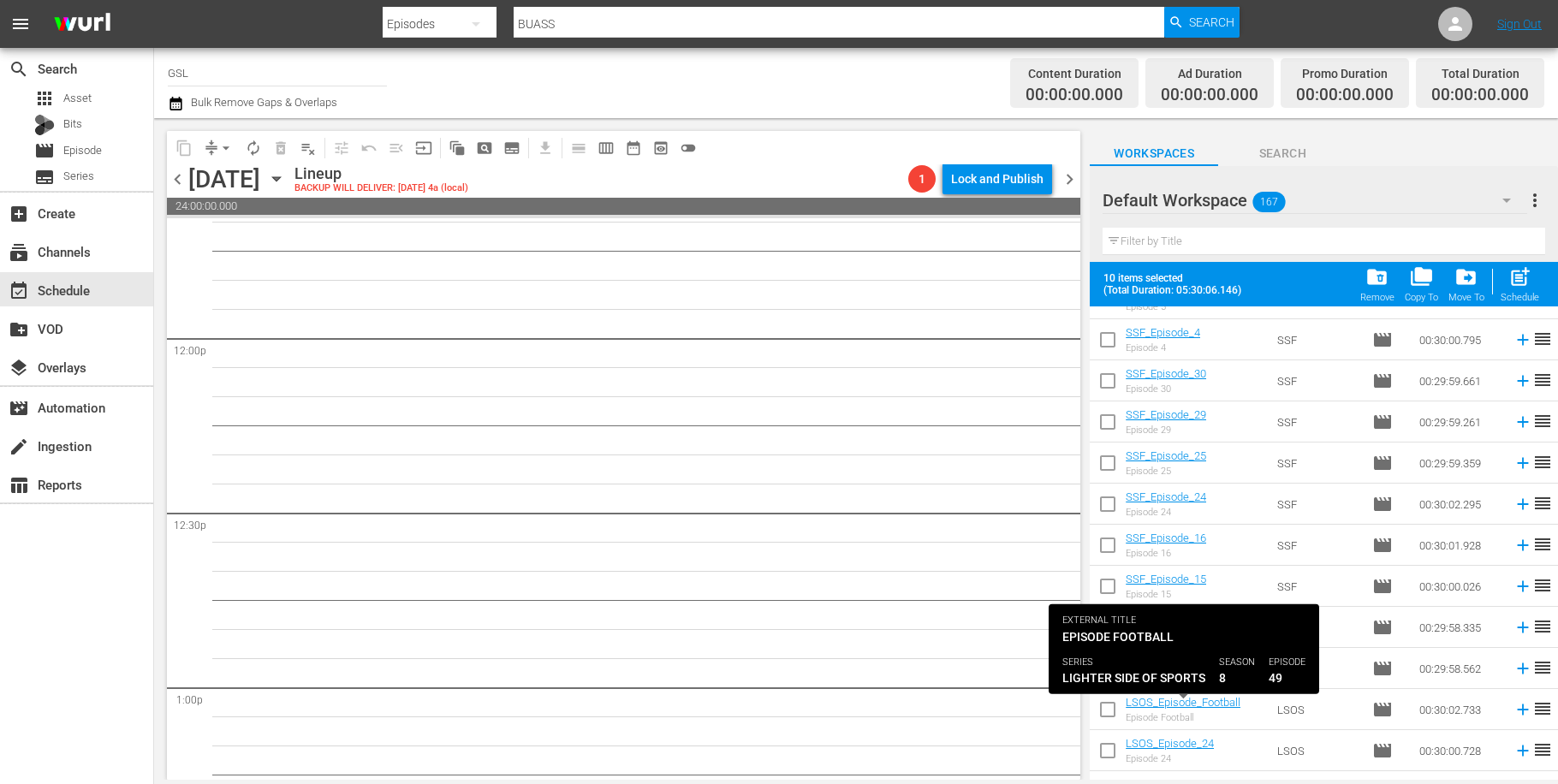
scroll to position [4694, 0]
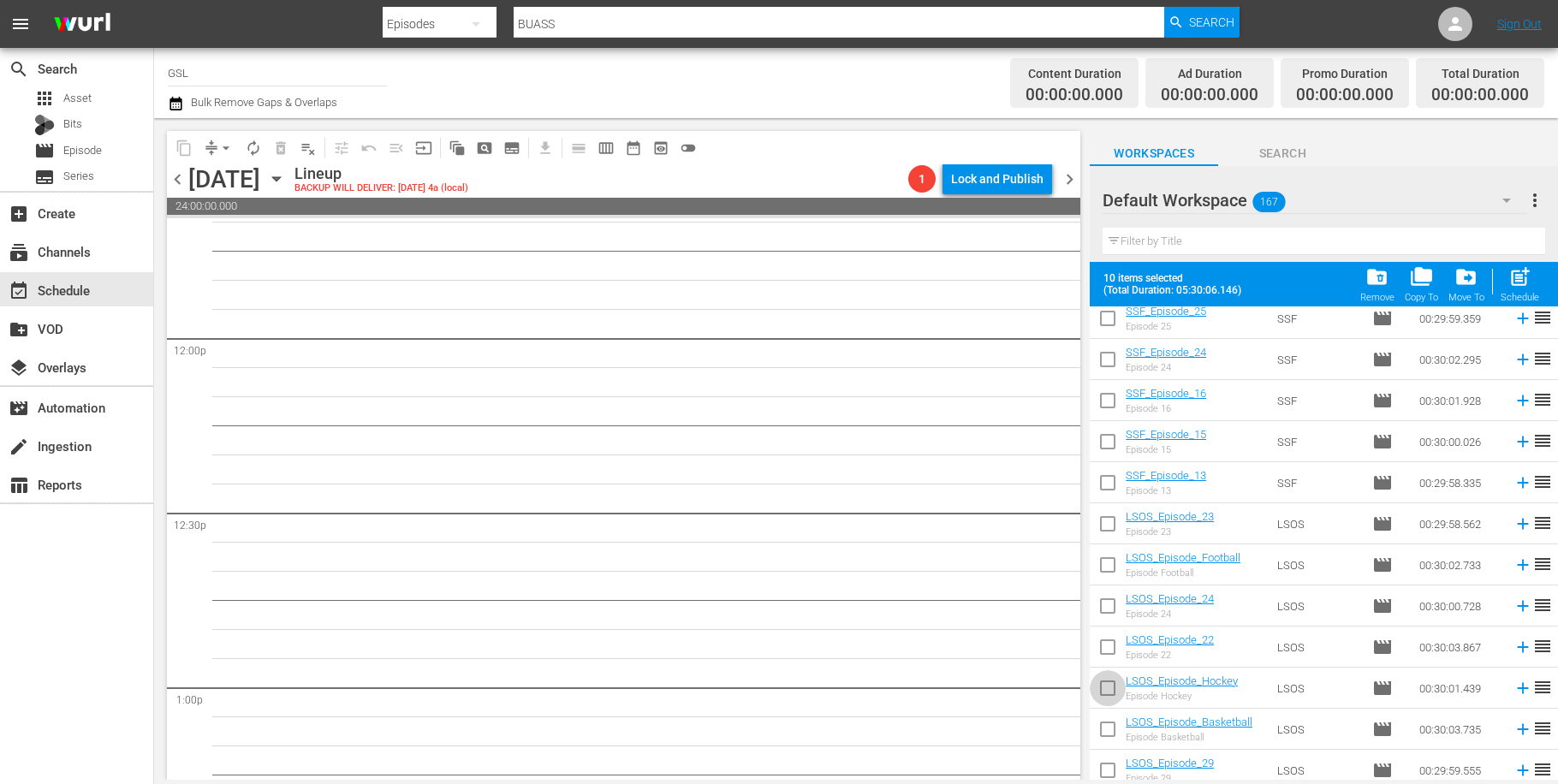
click at [1116, 696] on input "checkbox" at bounding box center [1107, 691] width 36 height 36
checkbox input "true"
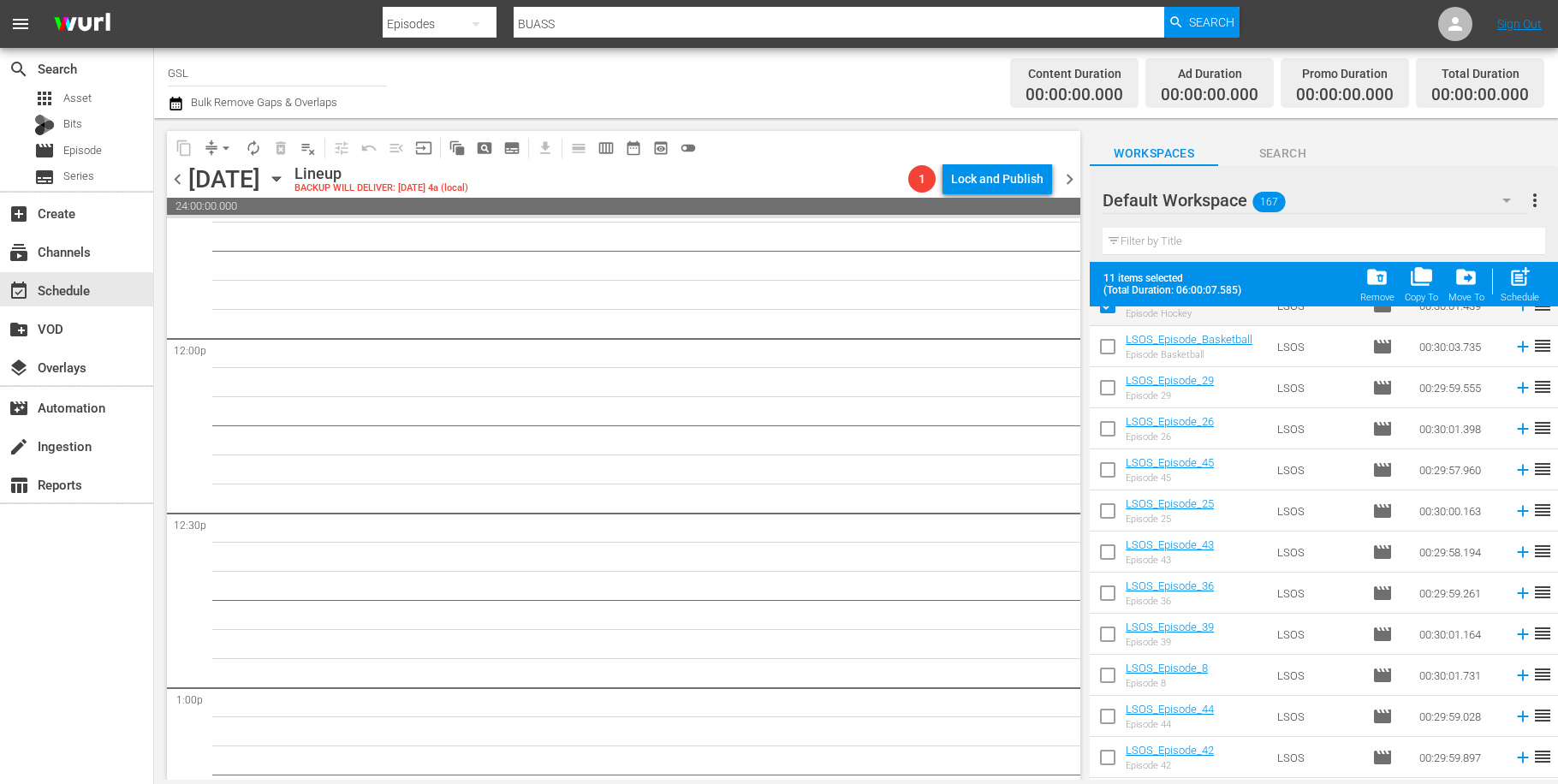
scroll to position [5259, 0]
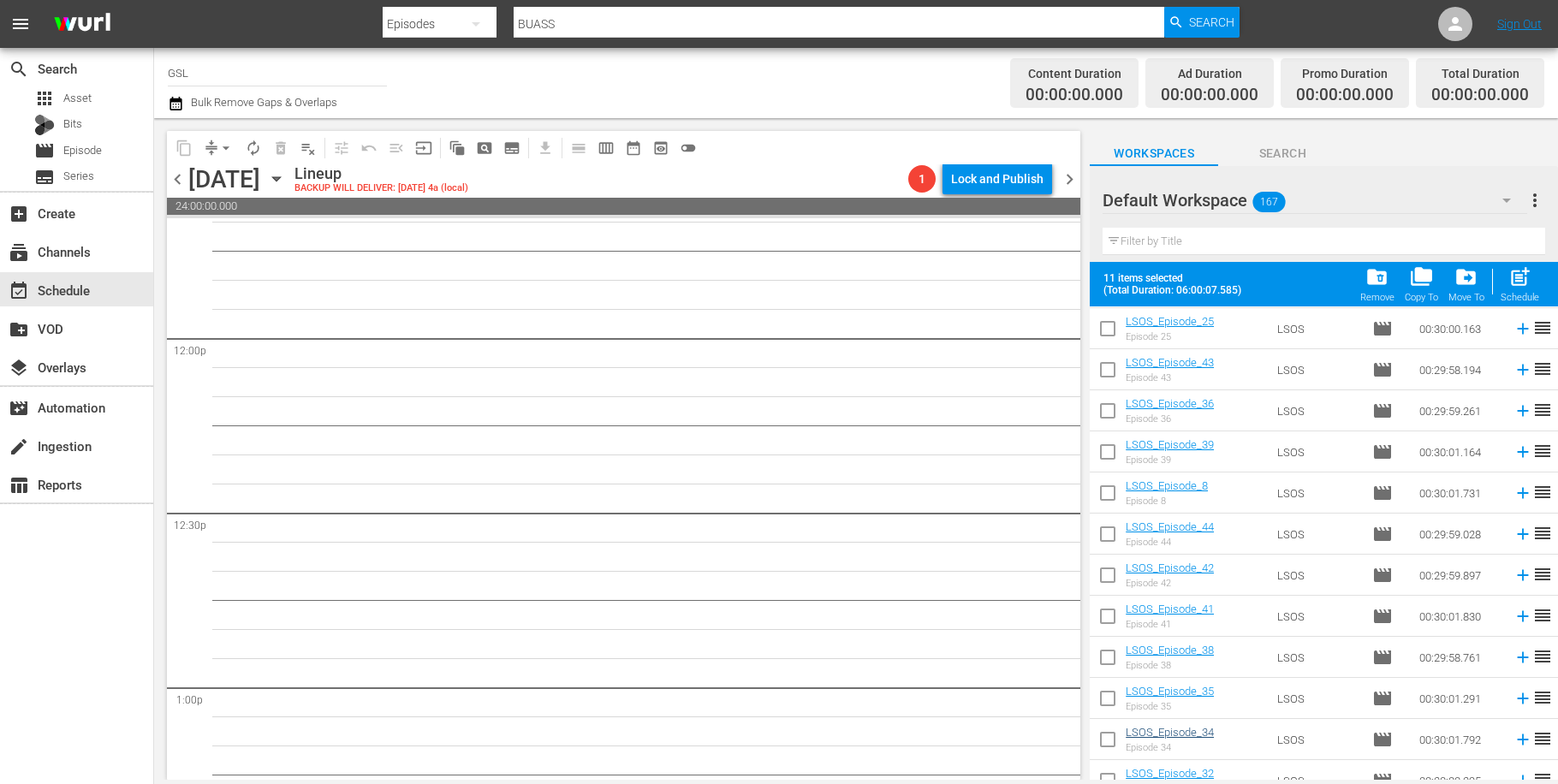
drag, startPoint x: 1120, startPoint y: 739, endPoint x: 1162, endPoint y: 729, distance: 43.2
click at [1121, 737] on input "checkbox" at bounding box center [1107, 743] width 36 height 36
checkbox input "true"
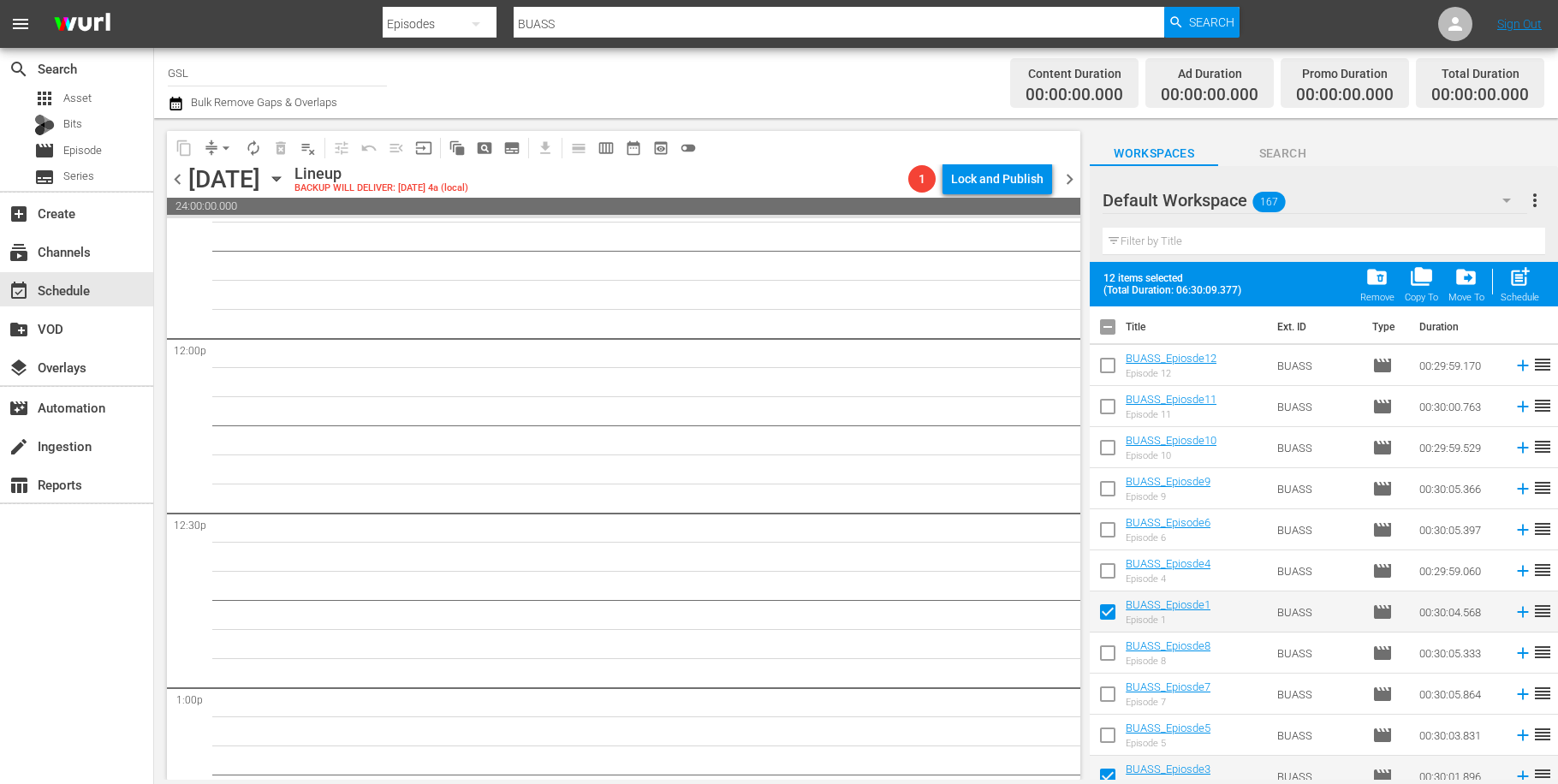
scroll to position [0, 0]
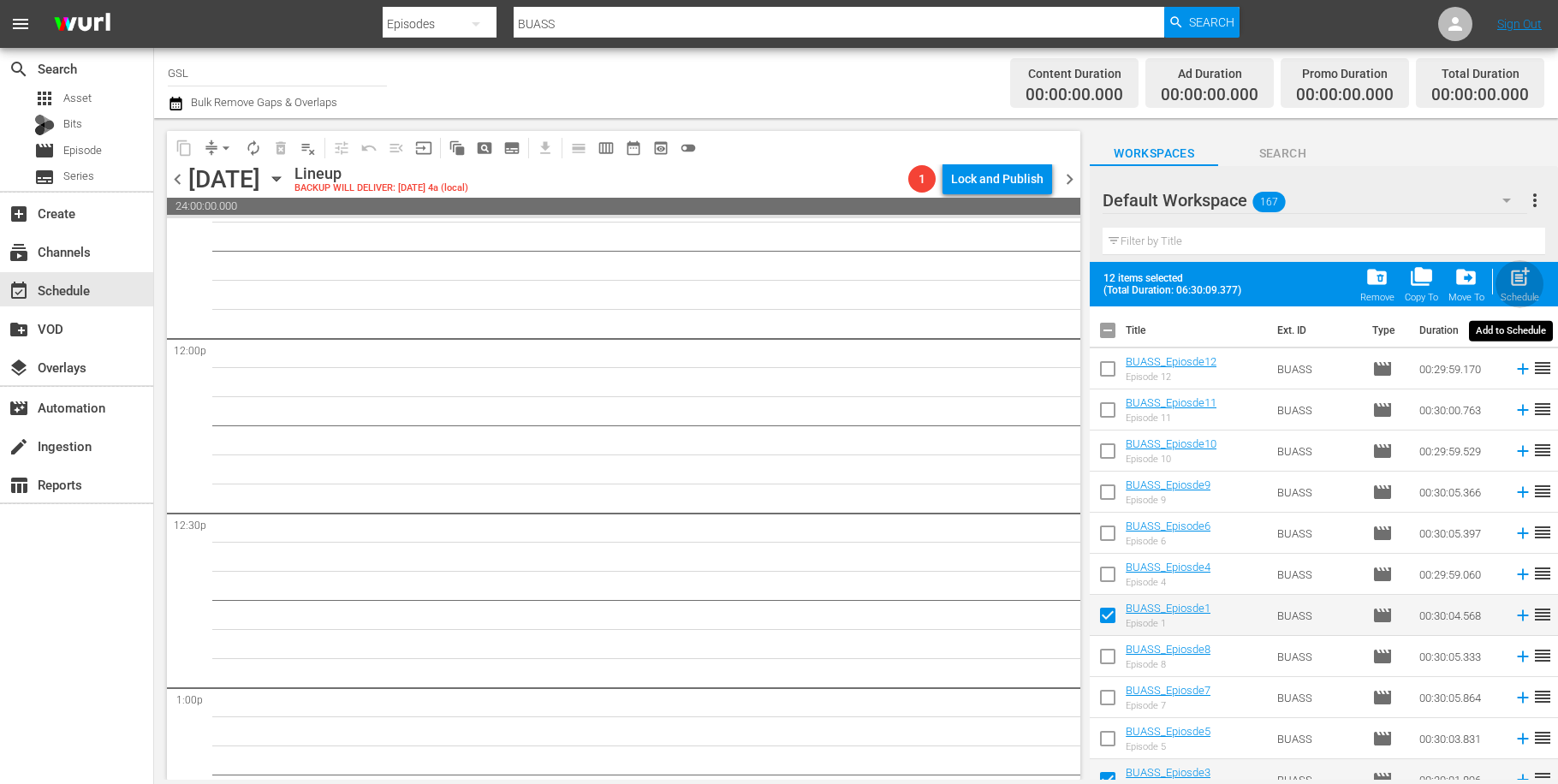
click at [1542, 279] on button "post_add Schedule" at bounding box center [1520, 284] width 49 height 48
checkbox input "false"
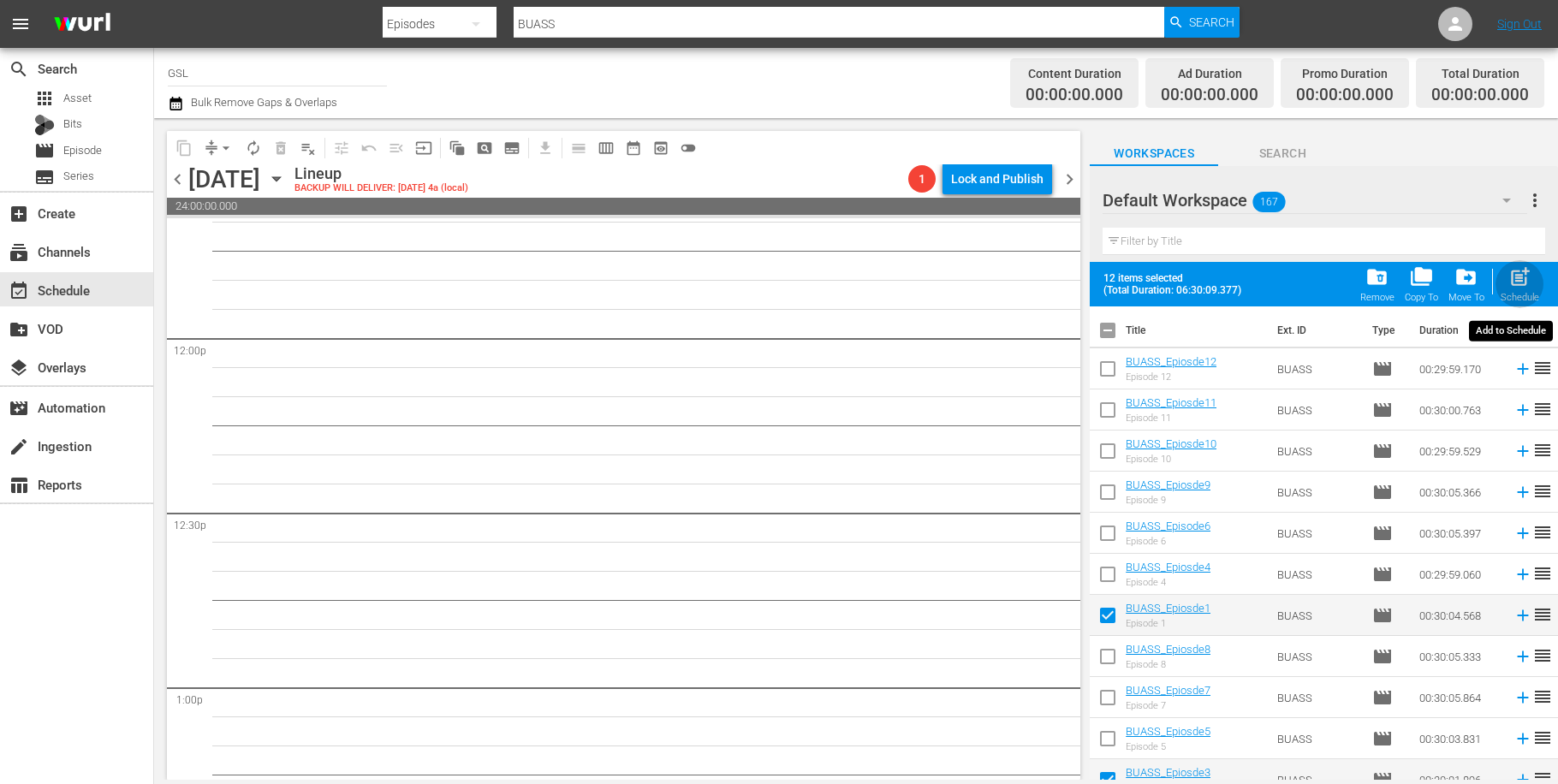
checkbox input "false"
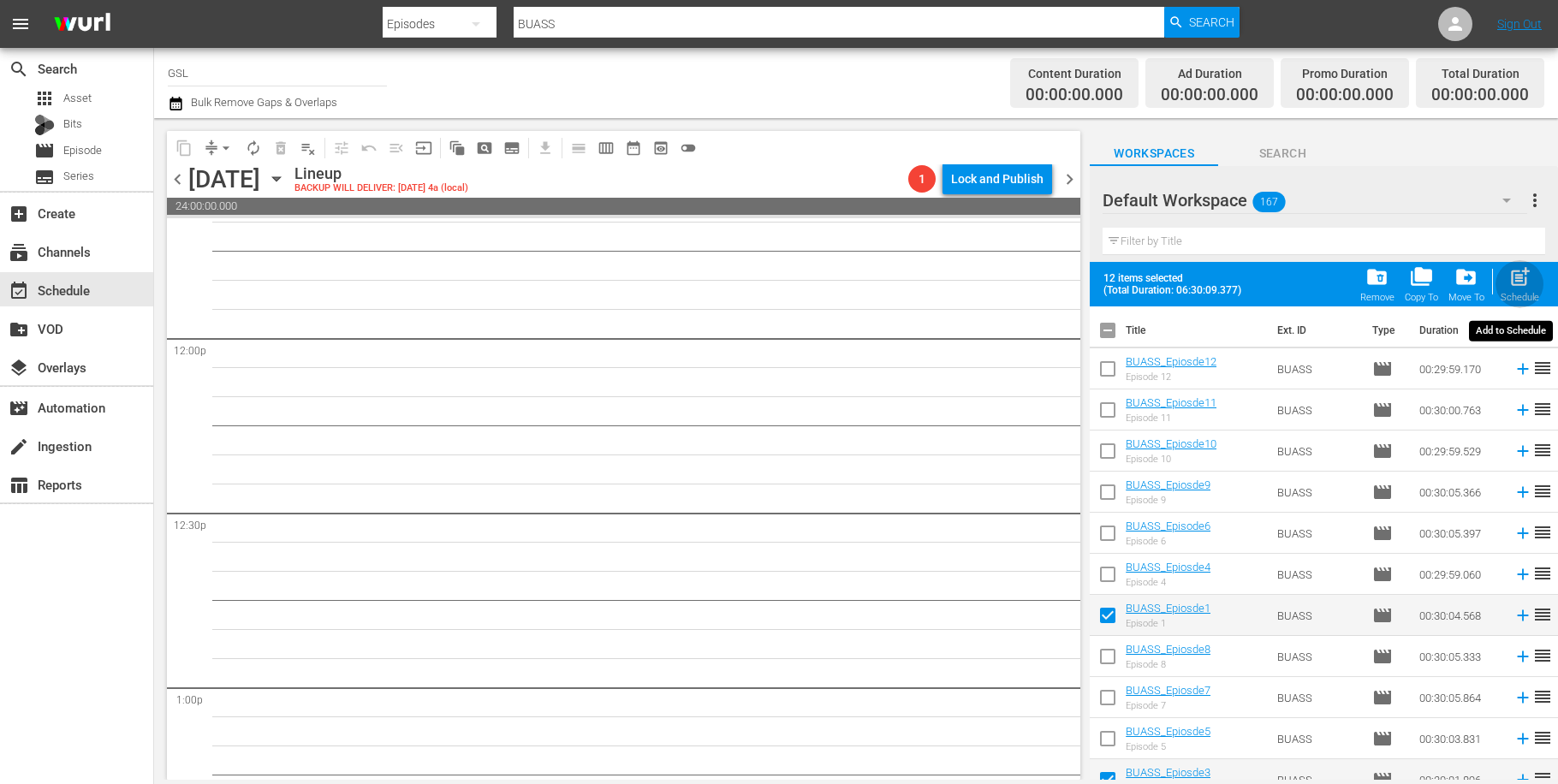
checkbox input "false"
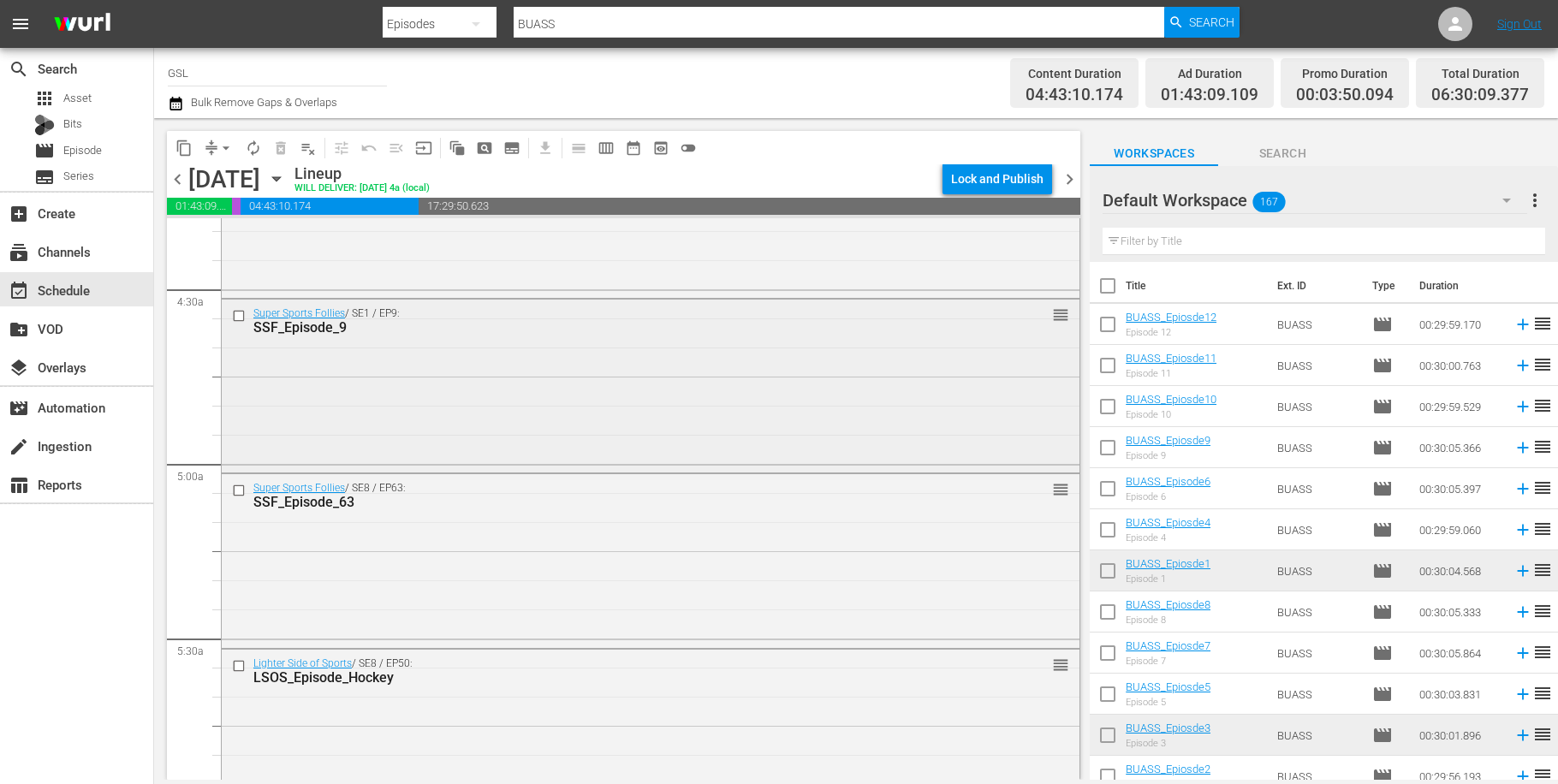
scroll to position [1900, 0]
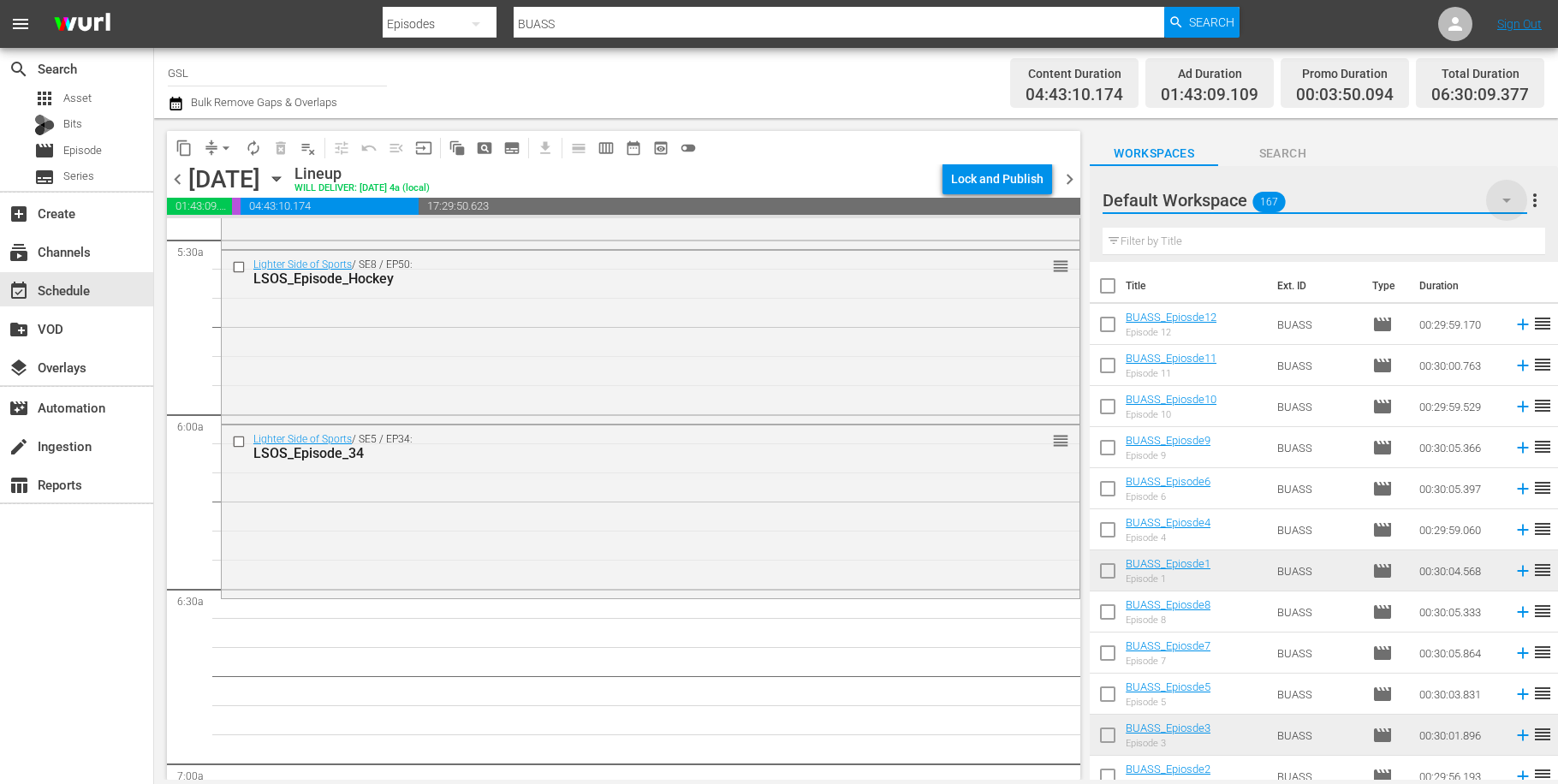
click at [1501, 201] on icon "button" at bounding box center [1507, 200] width 20 height 20
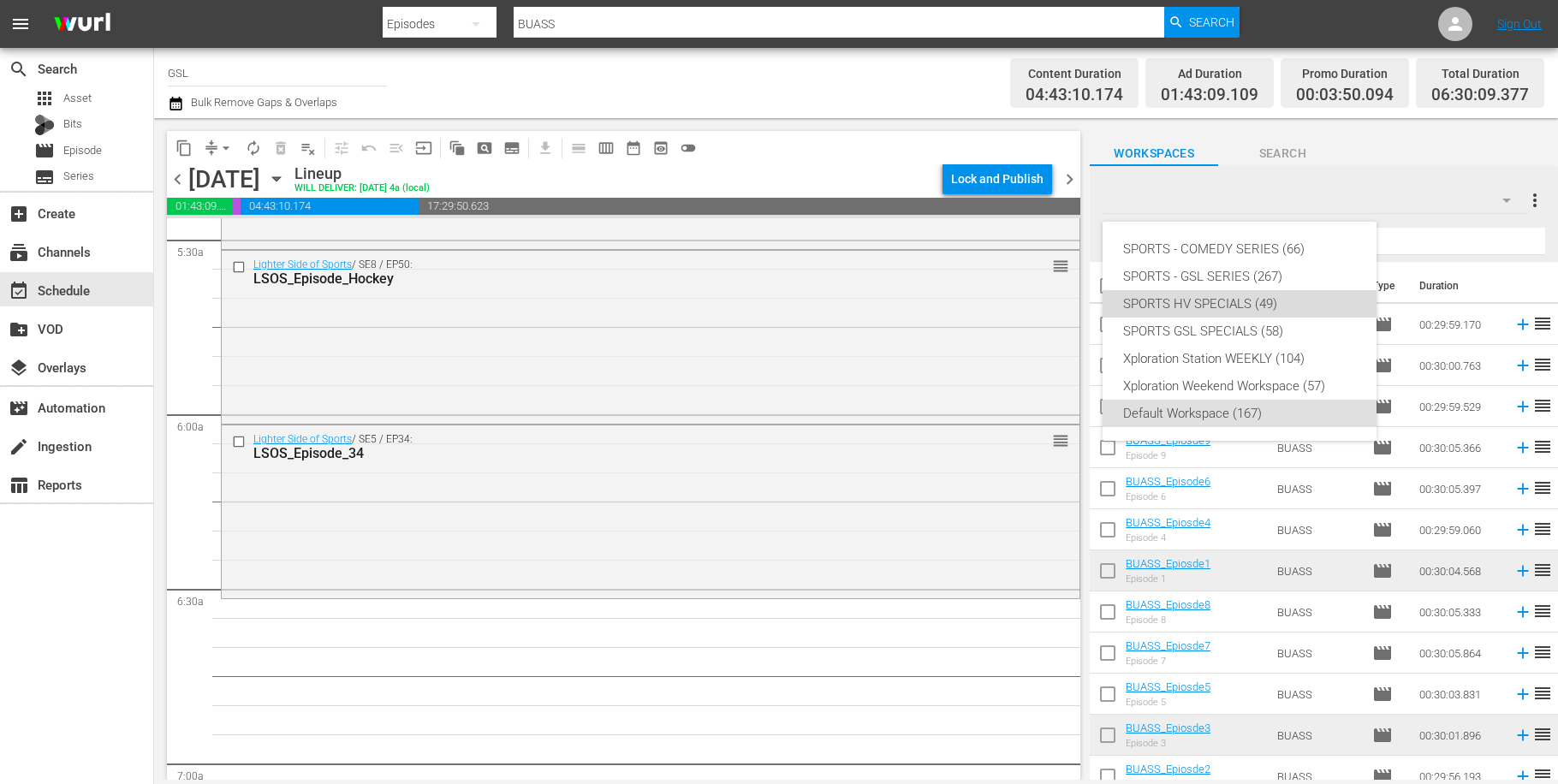
click at [1240, 308] on div "SPORTS HV SPECIALS (49)" at bounding box center [1239, 304] width 233 height 27
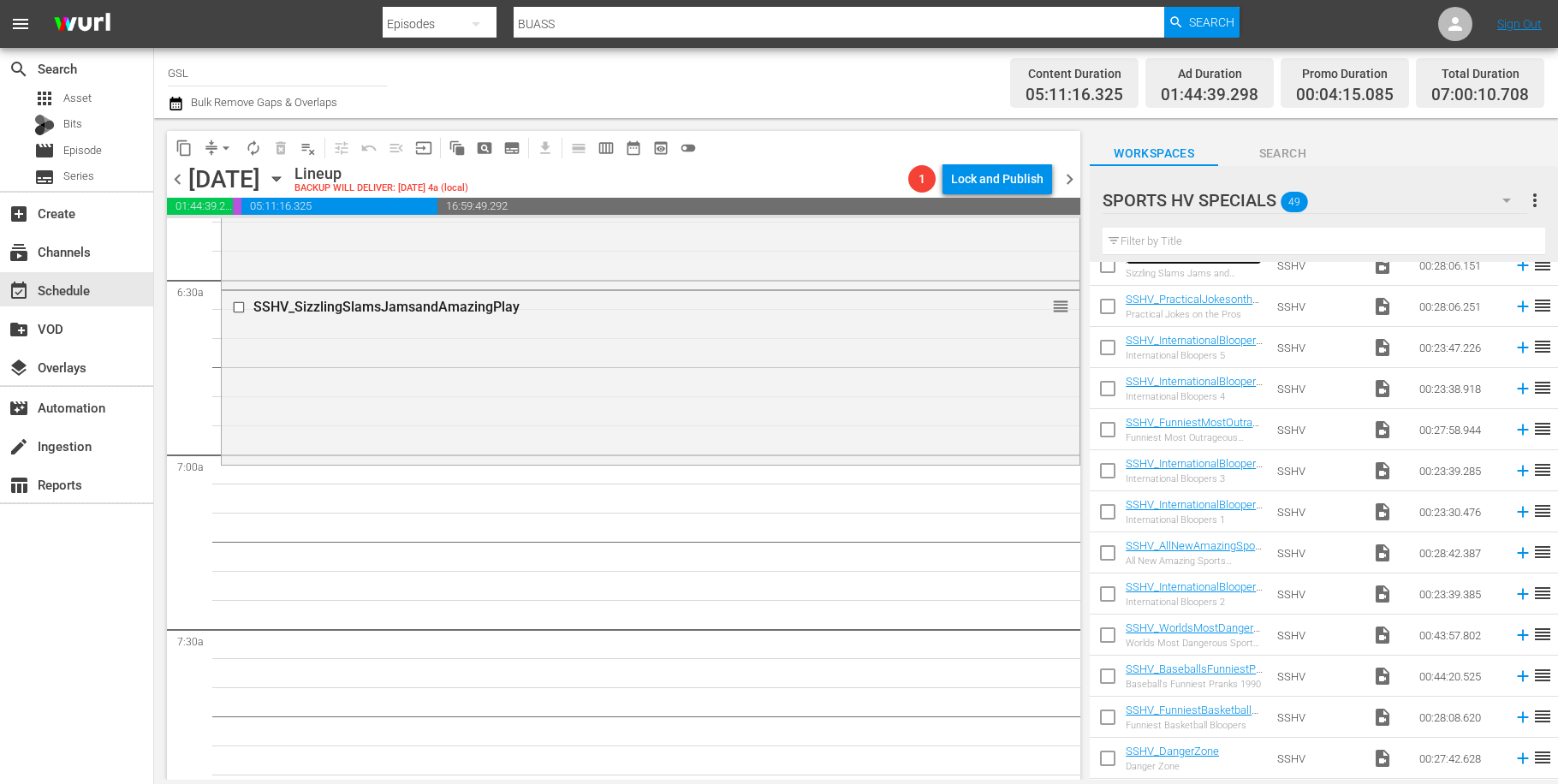
scroll to position [2210, 0]
click at [1105, 463] on input "checkbox" at bounding box center [1107, 474] width 36 height 36
checkbox input "true"
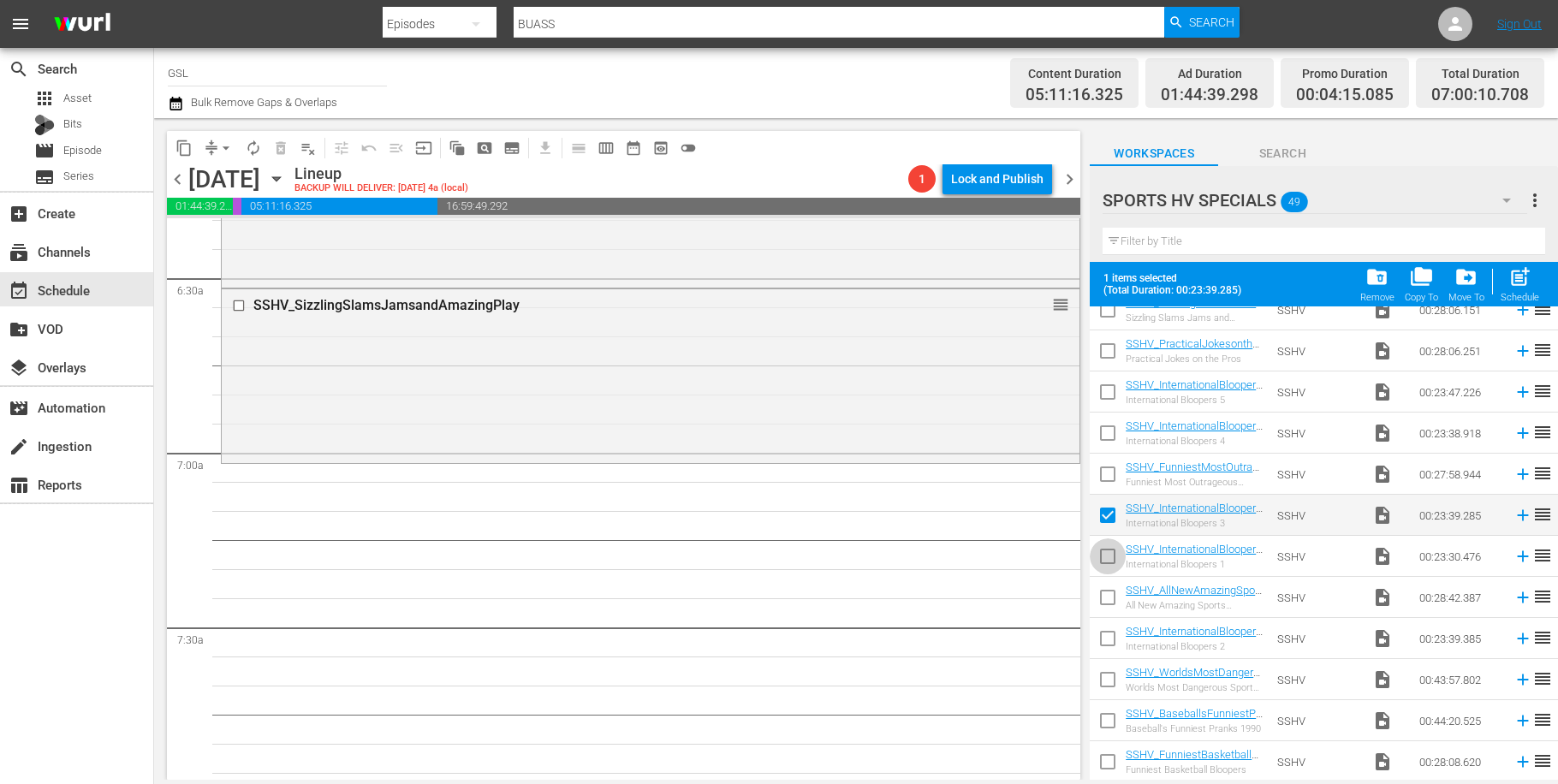
click at [1098, 555] on input "checkbox" at bounding box center [1107, 560] width 36 height 36
checkbox input "true"
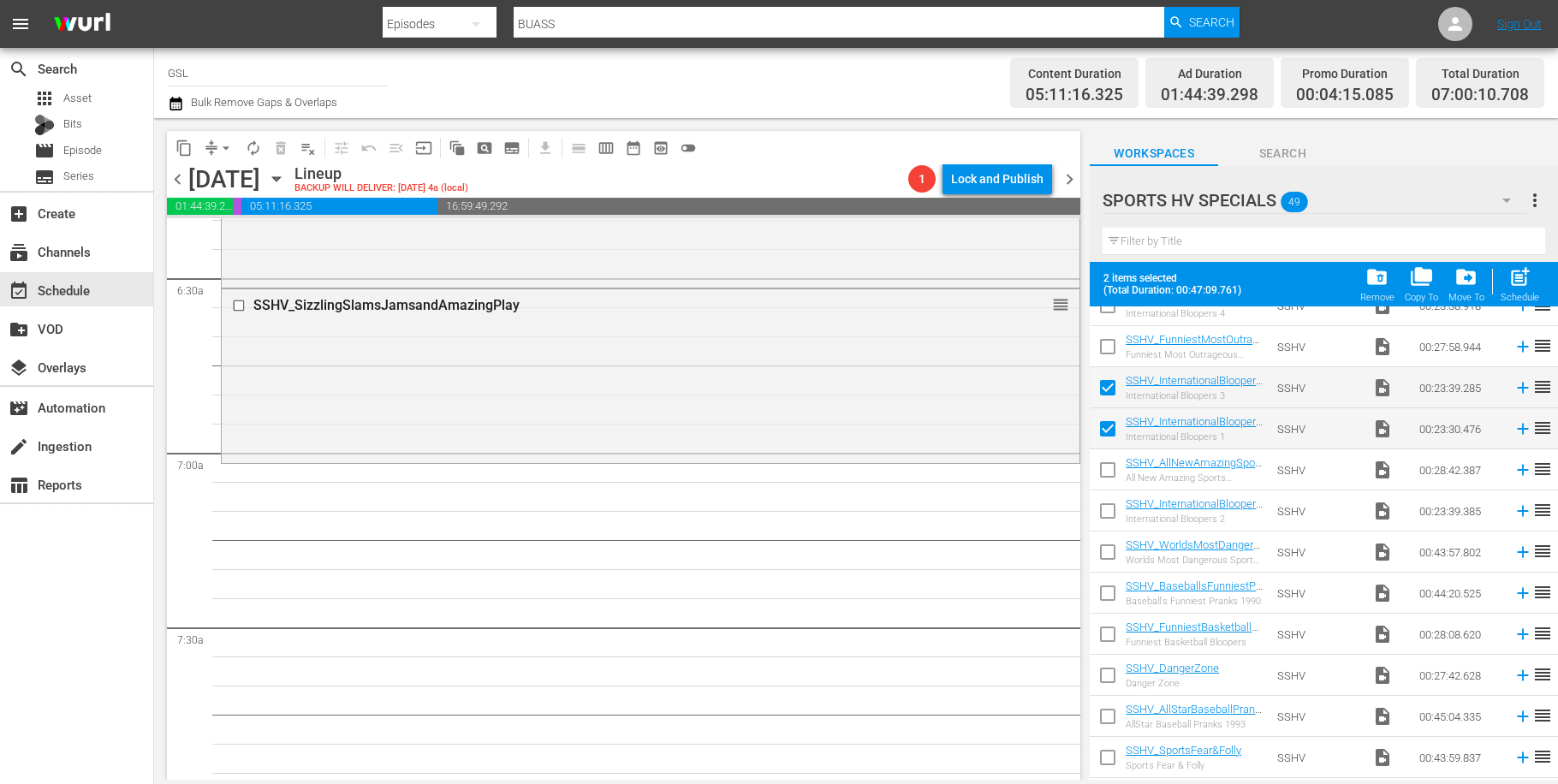
click at [1101, 553] on input "checkbox" at bounding box center [1107, 555] width 36 height 36
click at [1104, 567] on input "checkbox" at bounding box center [1107, 555] width 36 height 36
checkbox input "false"
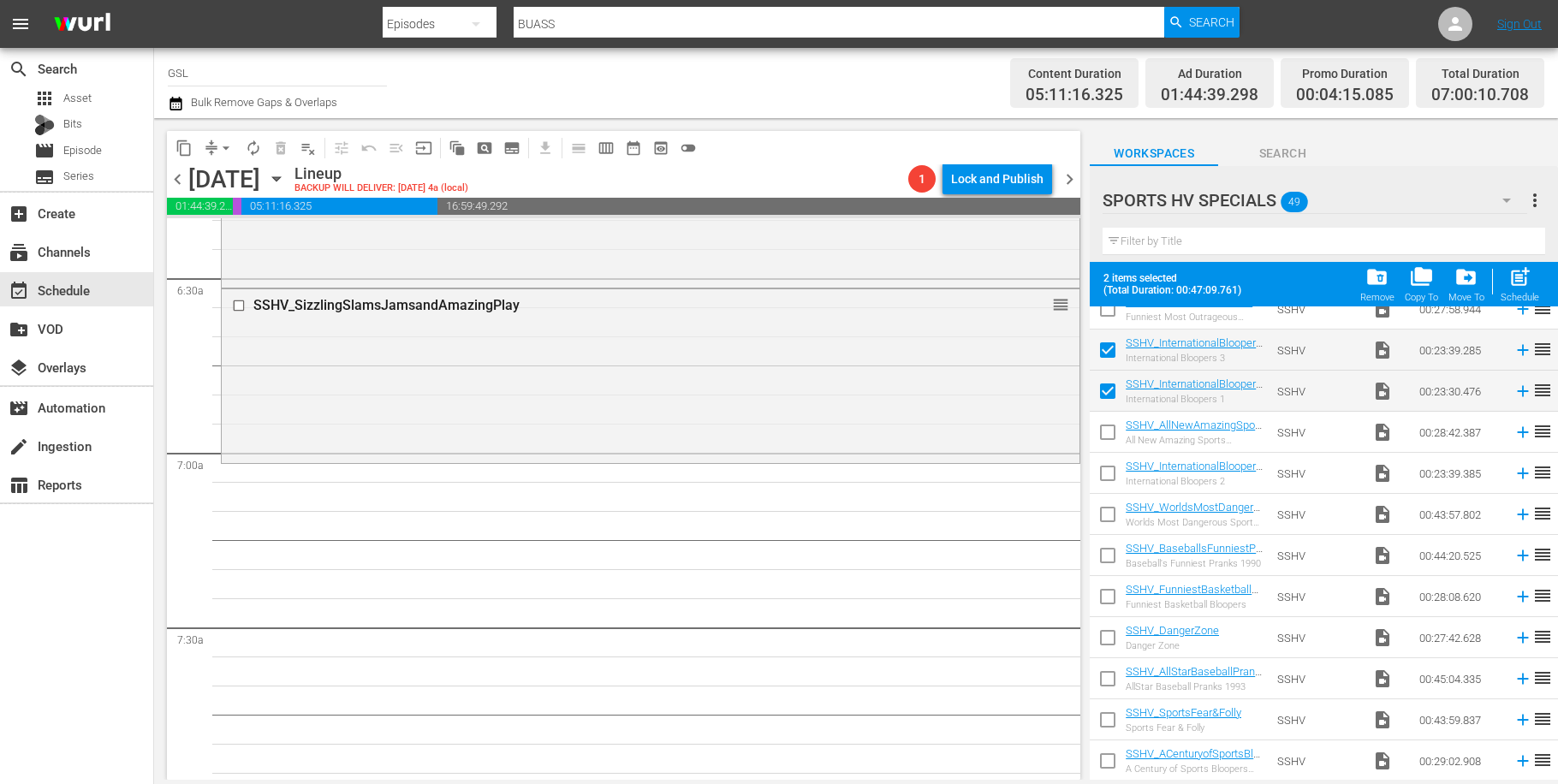
scroll to position [339, 0]
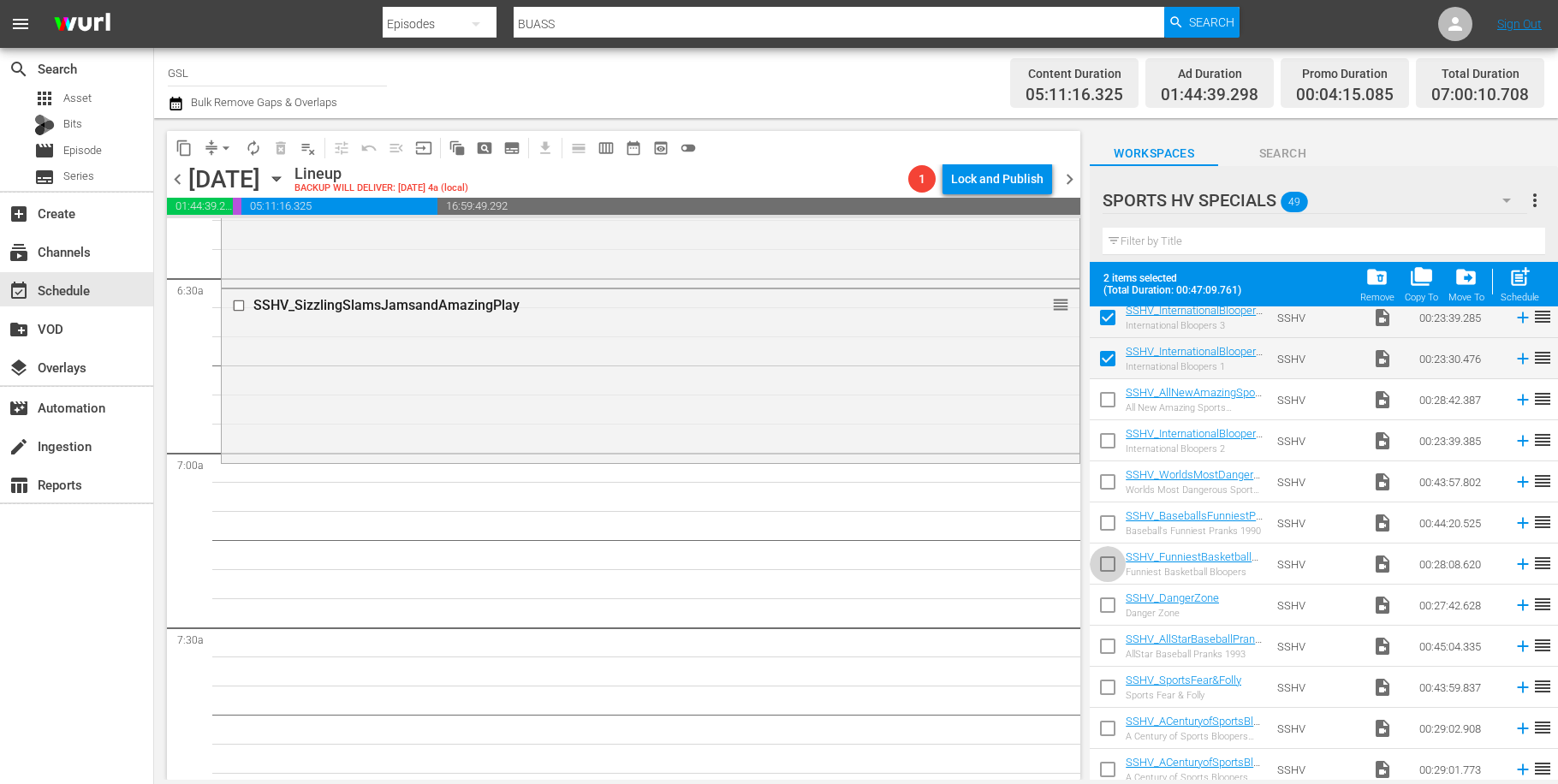
click at [1106, 568] on input "checkbox" at bounding box center [1107, 567] width 36 height 36
click at [1105, 560] on input "checkbox" at bounding box center [1107, 567] width 36 height 36
checkbox input "false"
click at [1098, 531] on input "checkbox" at bounding box center [1107, 526] width 36 height 36
checkbox input "true"
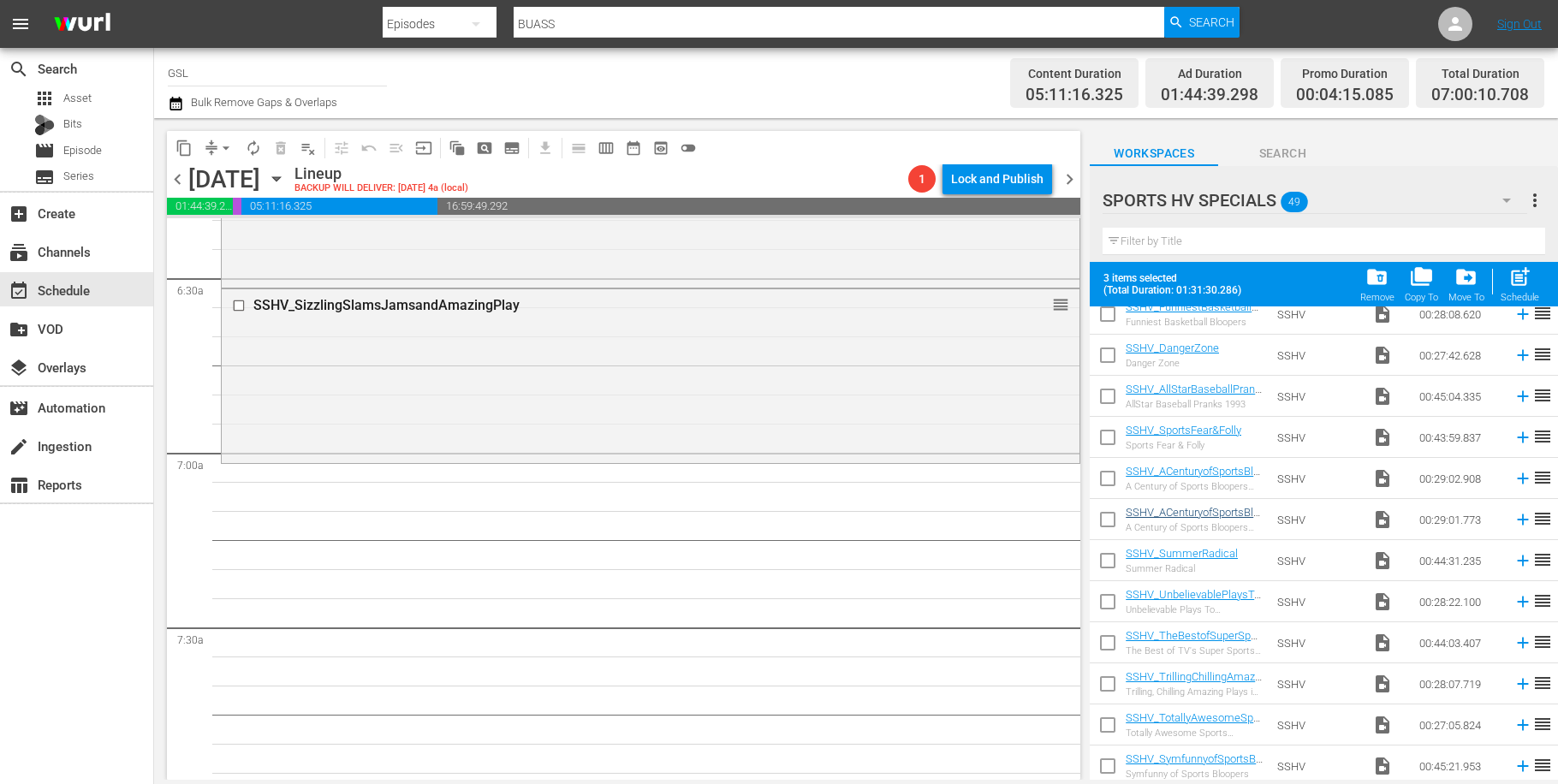
scroll to position [608, 0]
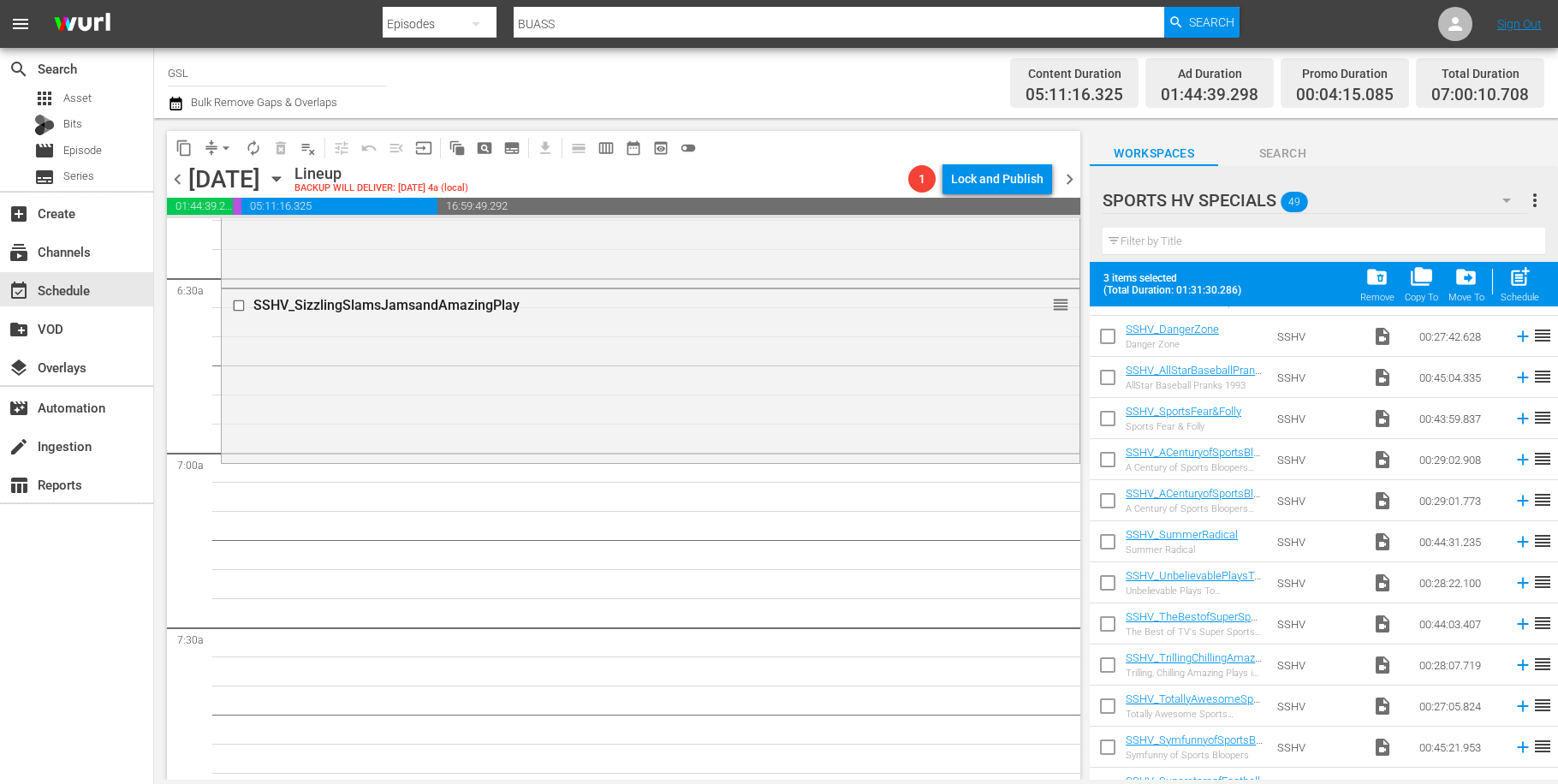
click at [1111, 543] on input "checkbox" at bounding box center [1107, 545] width 36 height 36
checkbox input "true"
click at [1110, 596] on input "checkbox" at bounding box center [1107, 586] width 36 height 36
checkbox input "true"
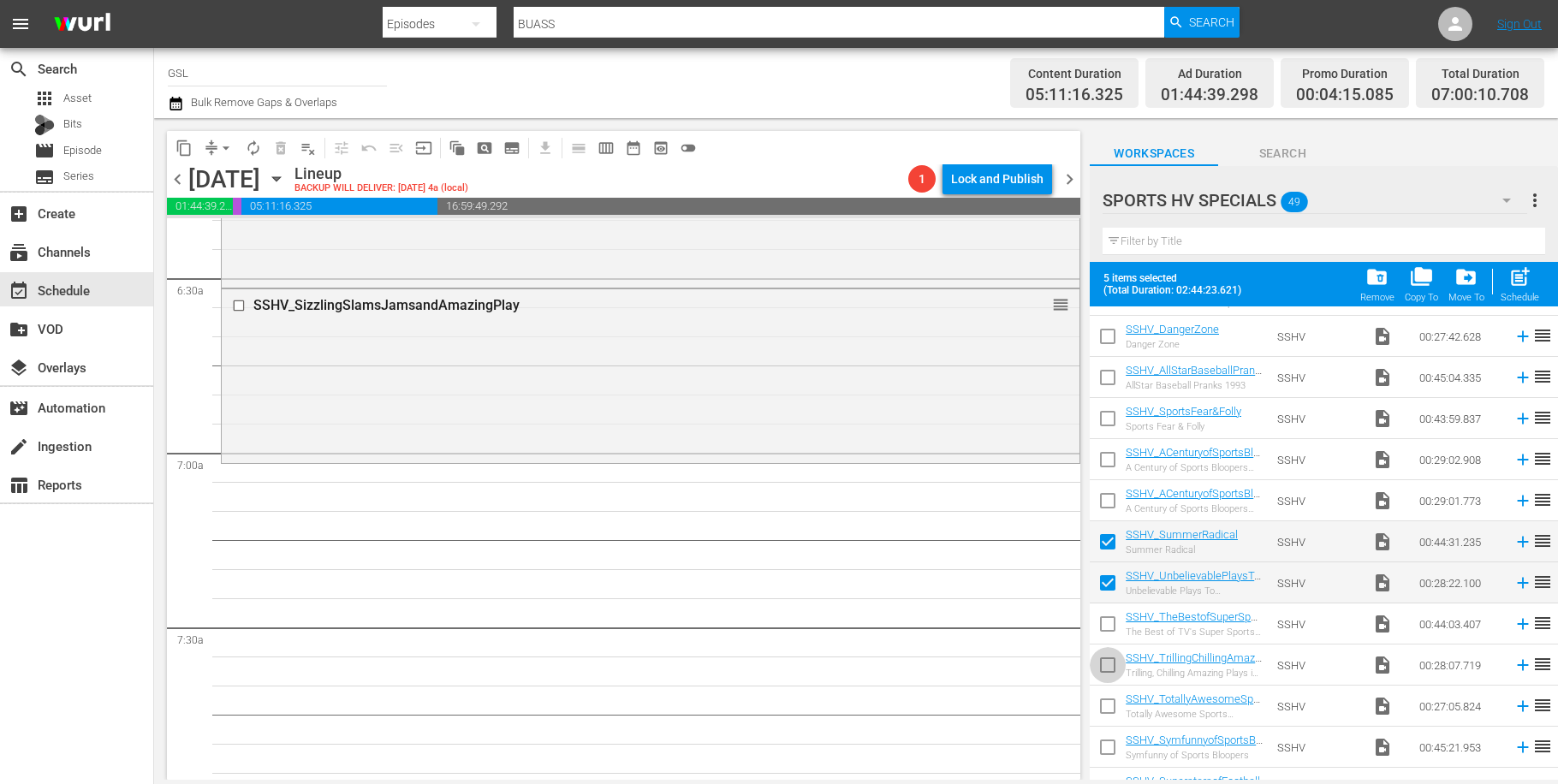
click at [1110, 666] on input "checkbox" at bounding box center [1107, 668] width 36 height 36
checkbox input "true"
click at [1518, 297] on div "Schedule" at bounding box center [1520, 298] width 38 height 11
checkbox input "false"
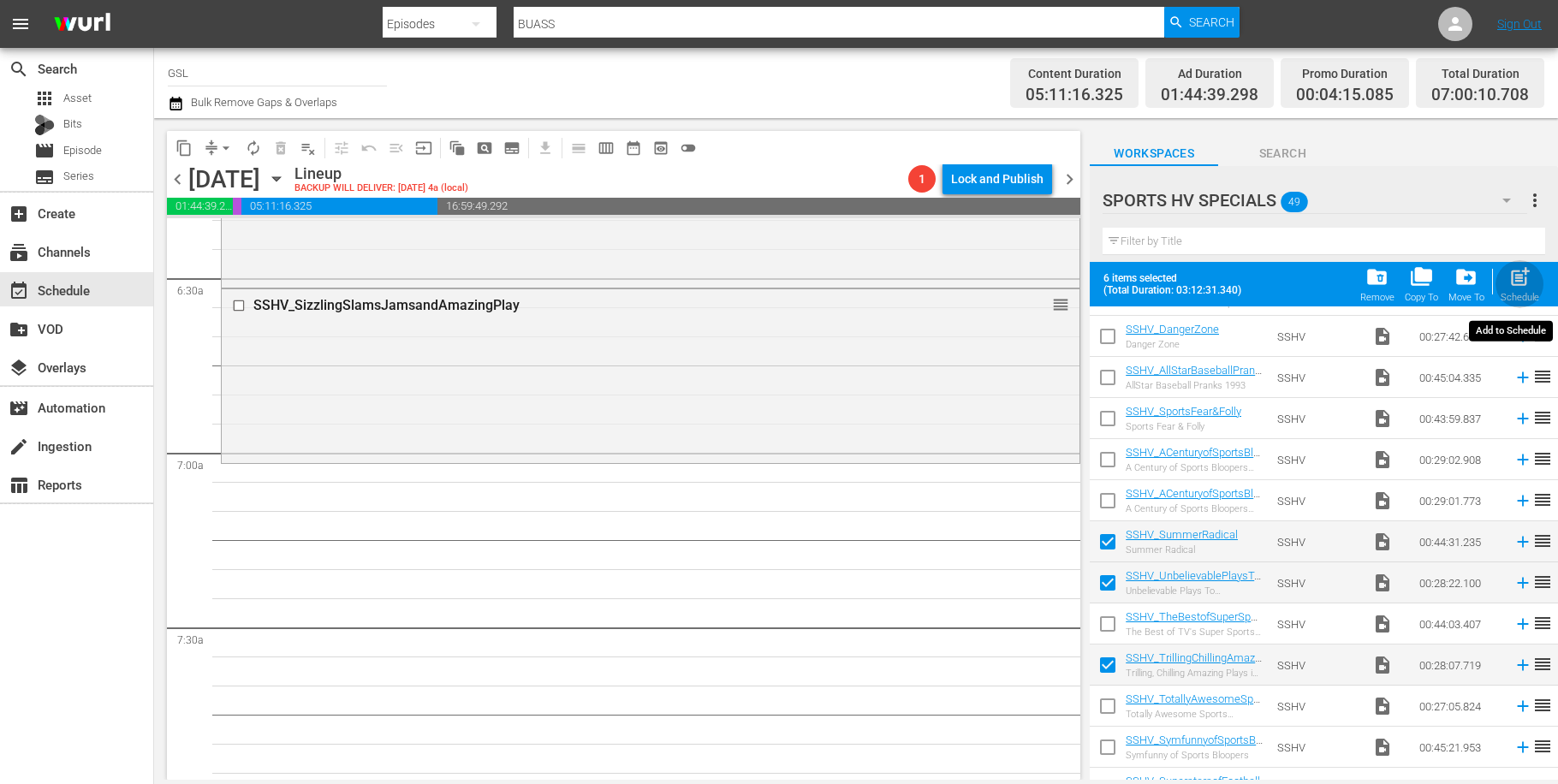
checkbox input "false"
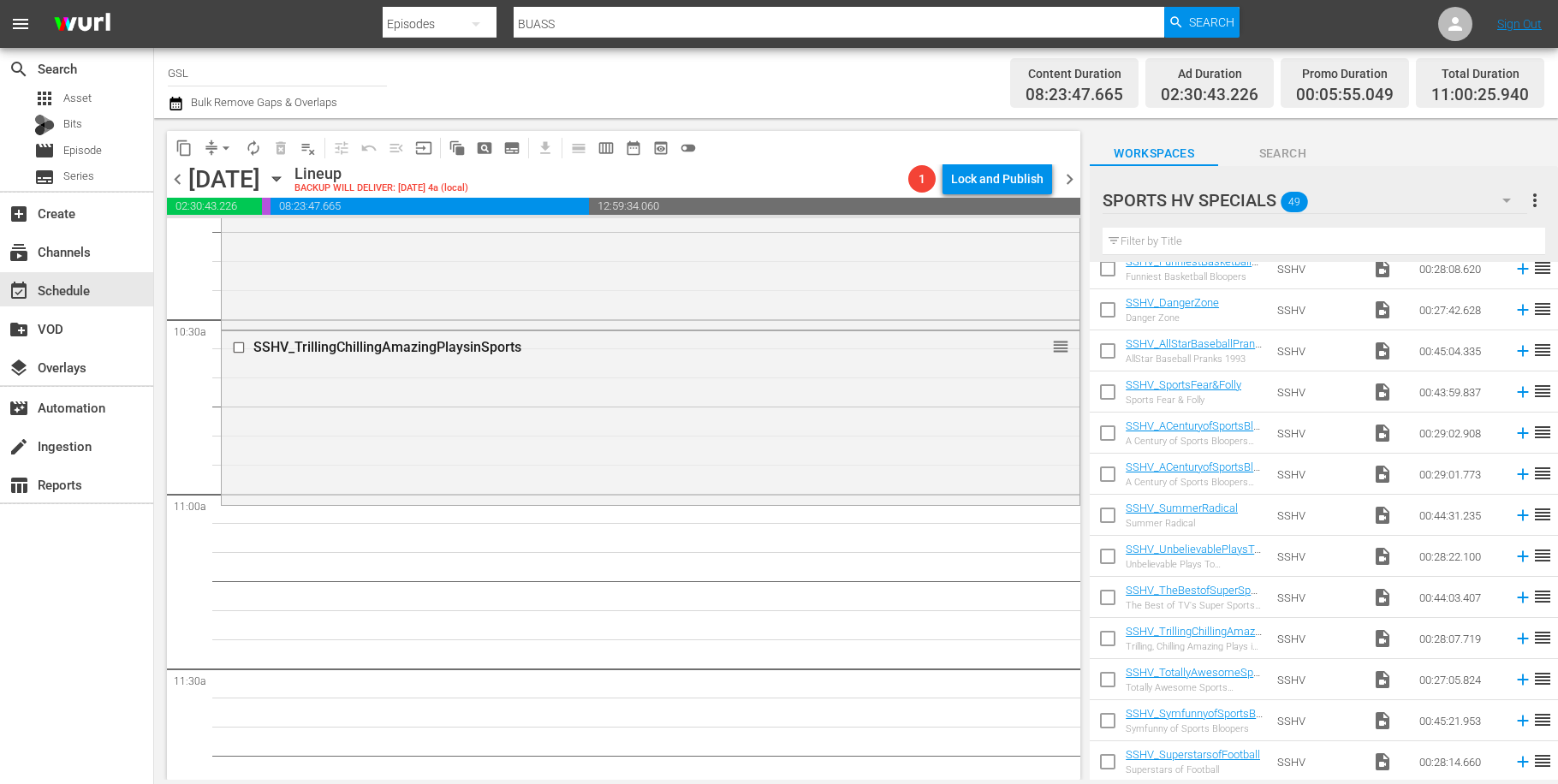
scroll to position [310, 0]
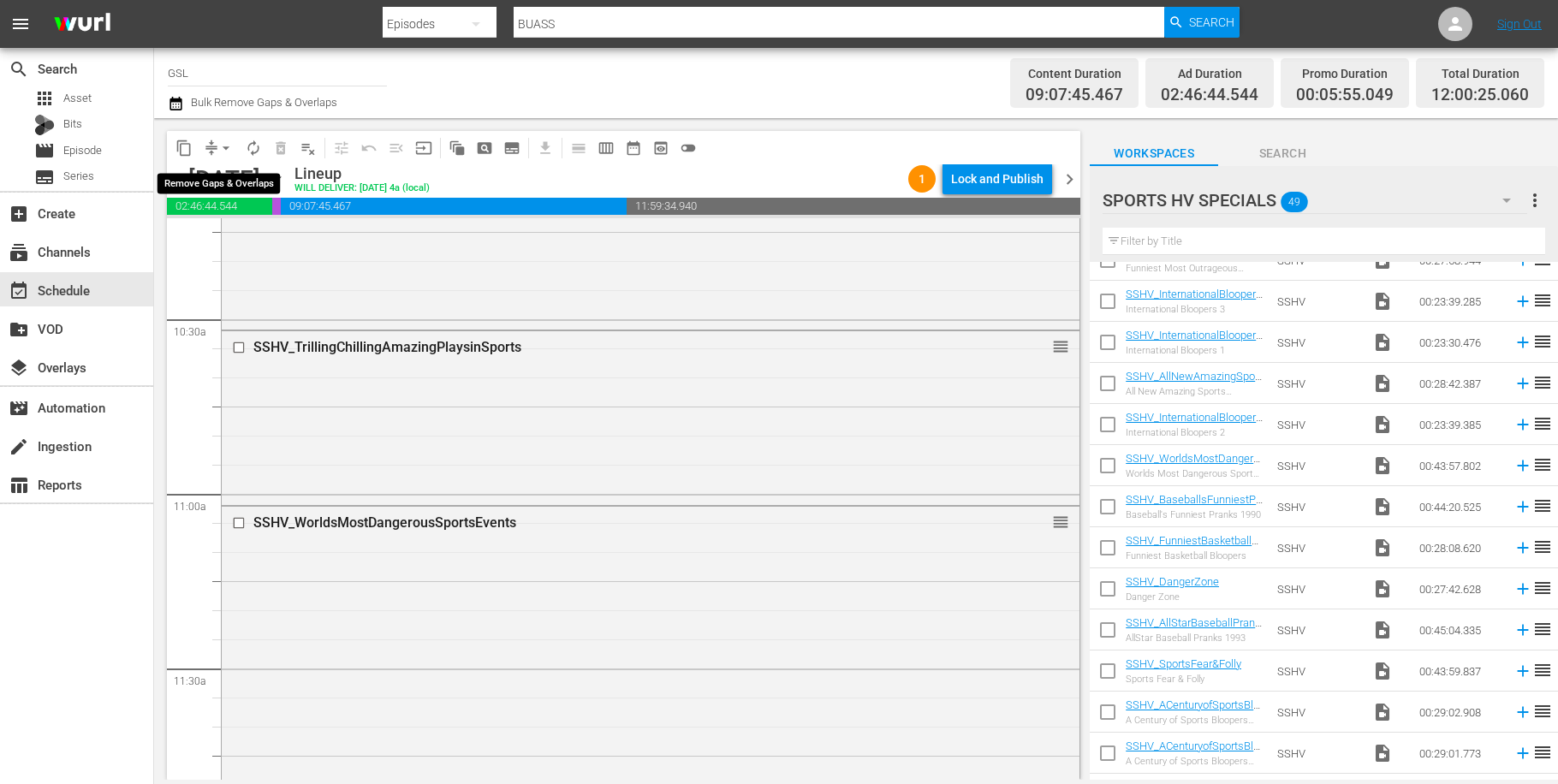
click at [227, 148] on span "arrow_drop_down" at bounding box center [225, 147] width 17 height 17
click at [234, 191] on li "Align to Midnight" at bounding box center [227, 182] width 180 height 28
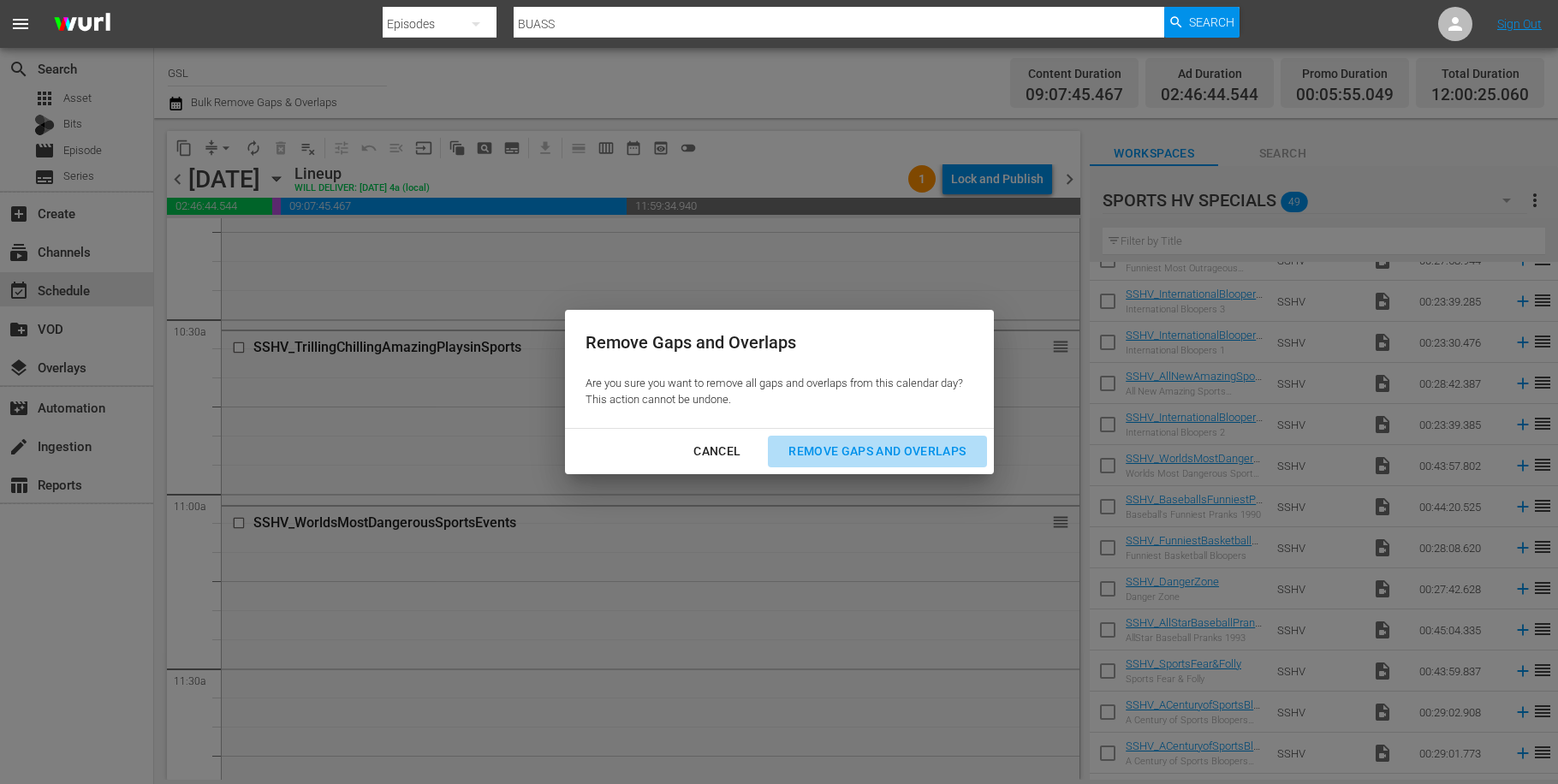
click at [888, 447] on div "Remove Gaps and Overlaps" at bounding box center [877, 451] width 204 height 21
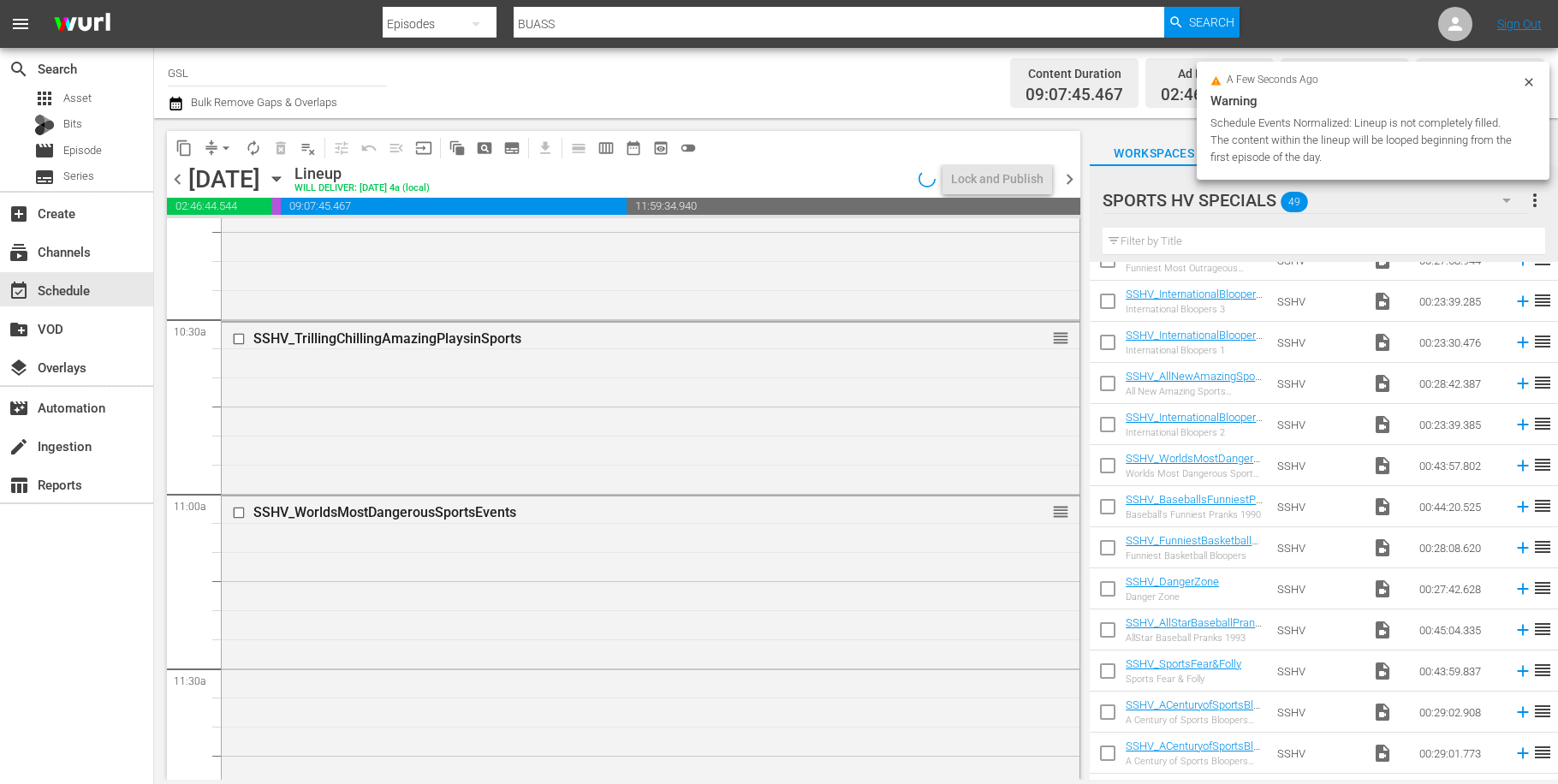
scroll to position [4061, 0]
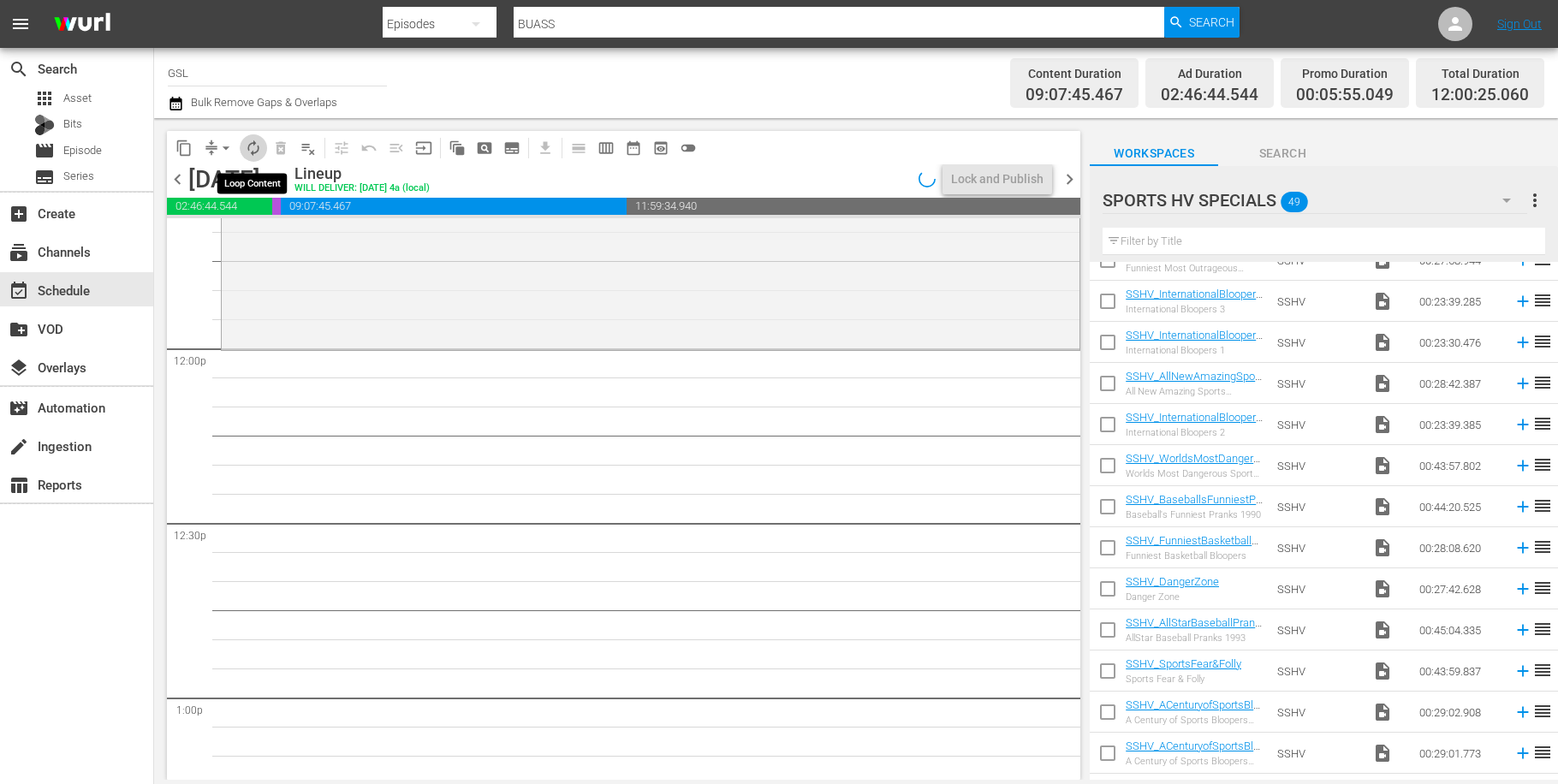
click at [254, 147] on span "autorenew_outlined" at bounding box center [253, 147] width 17 height 17
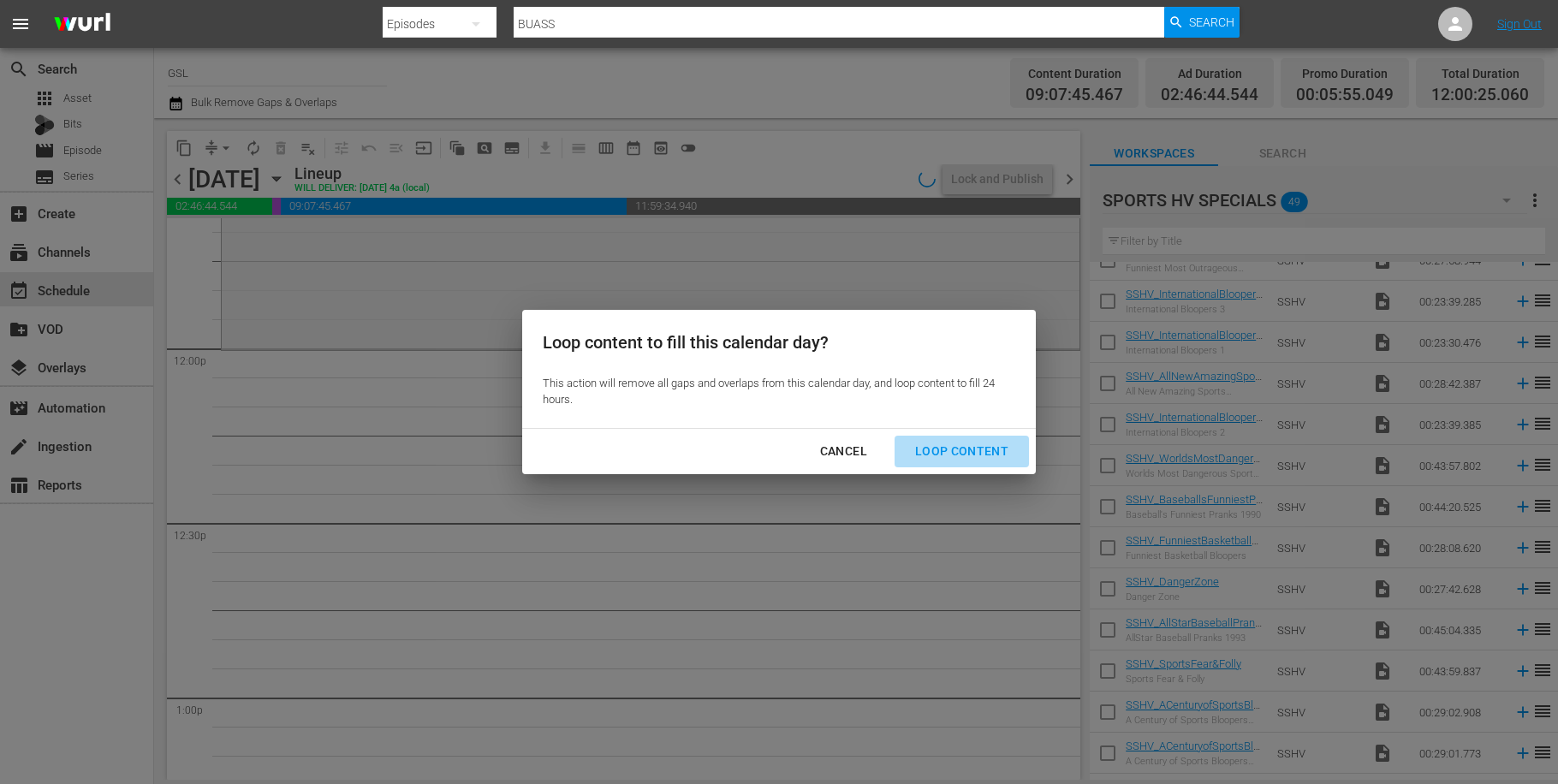
click at [973, 458] on div "Loop Content" at bounding box center [962, 451] width 121 height 21
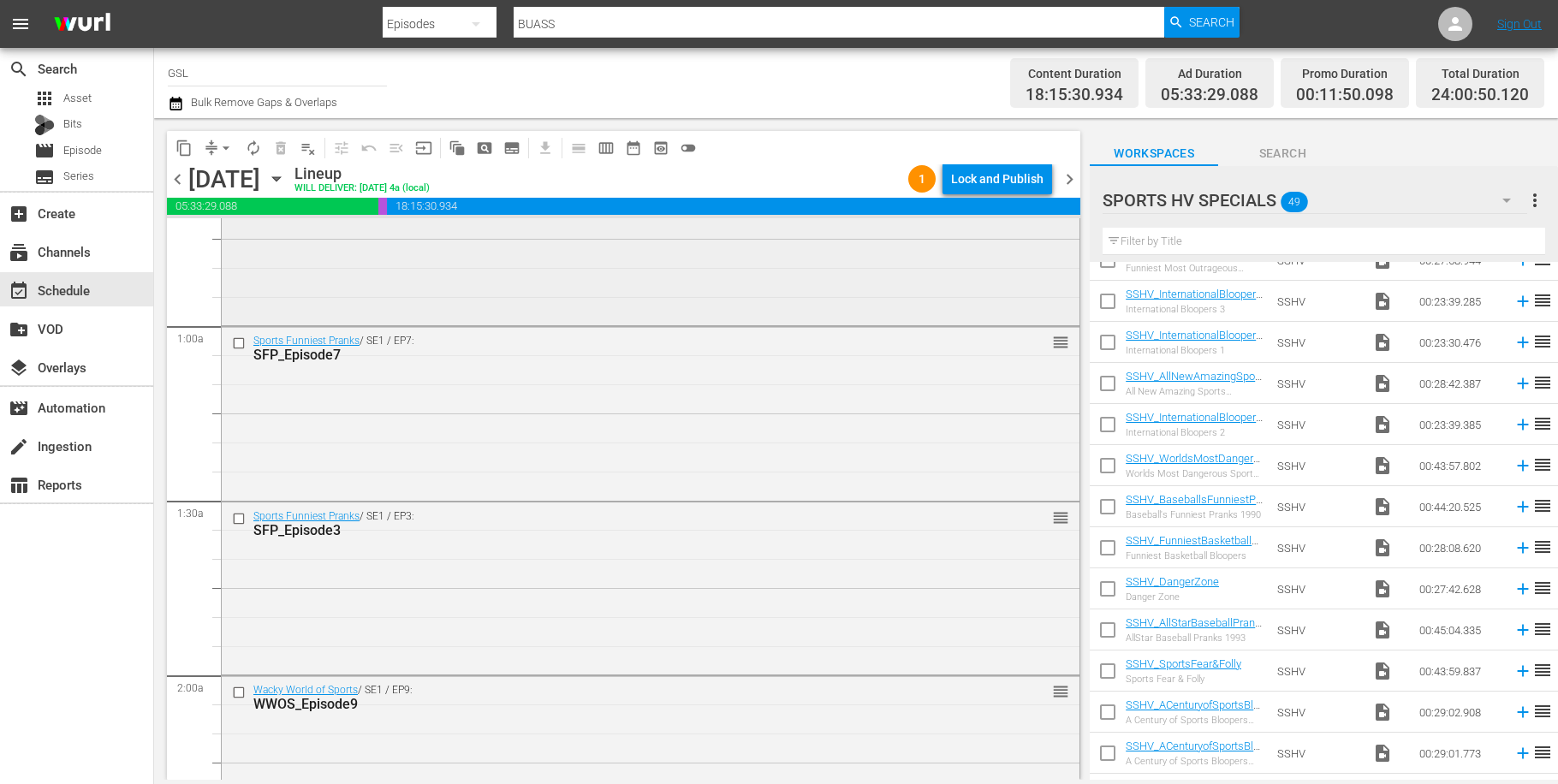
scroll to position [0, 0]
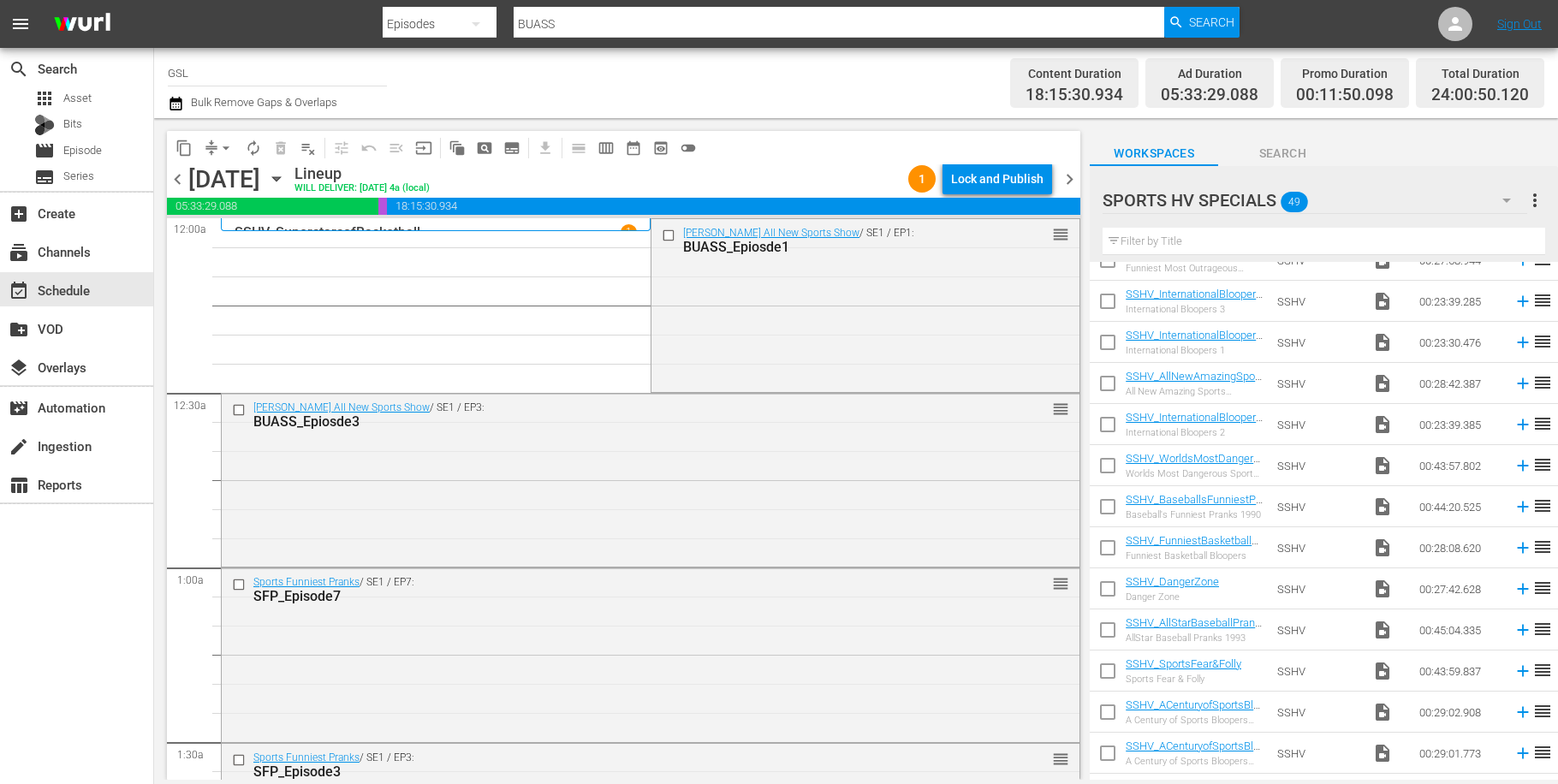
click at [286, 187] on icon "button" at bounding box center [277, 179] width 19 height 19
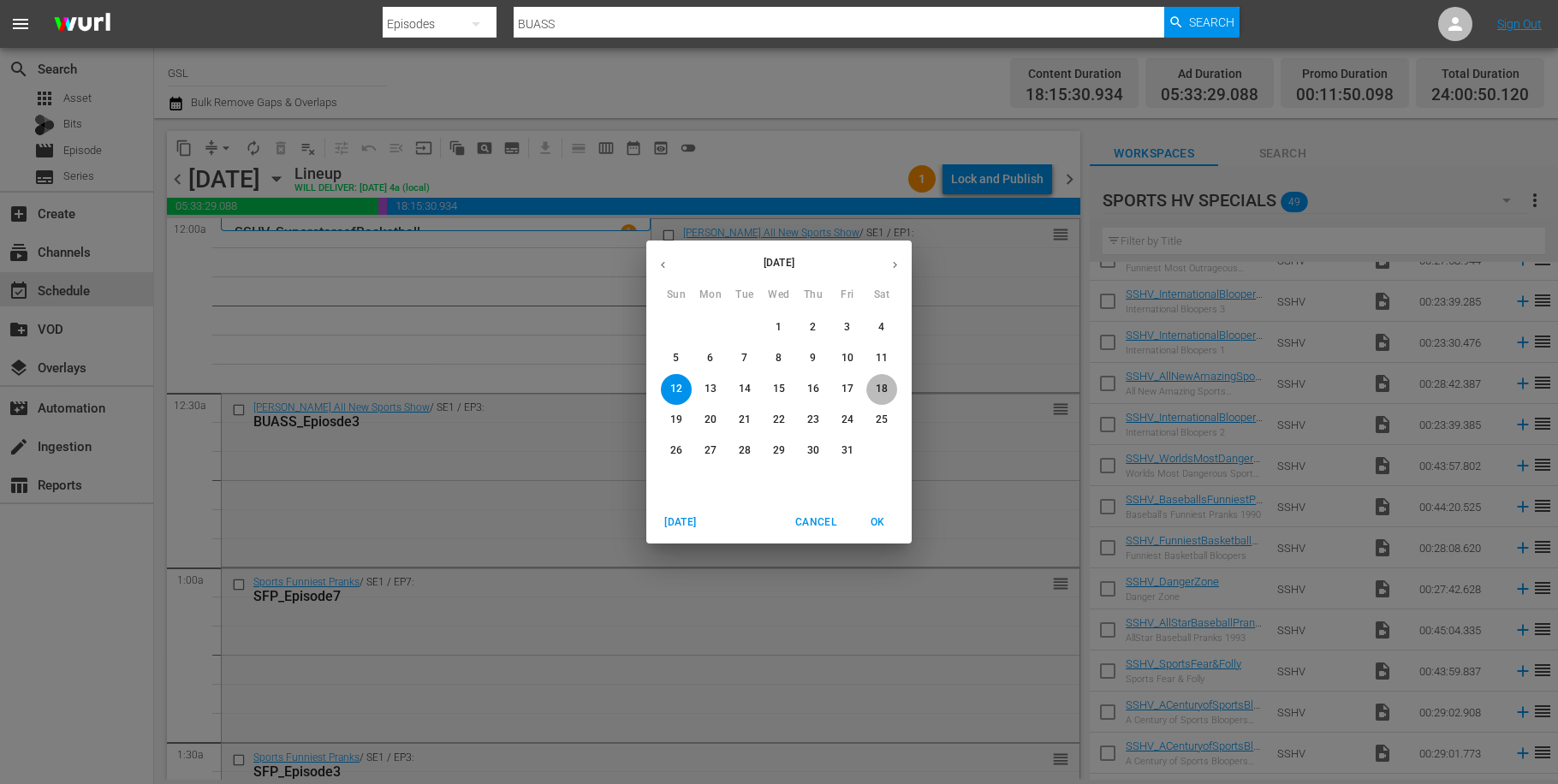
drag, startPoint x: 888, startPoint y: 392, endPoint x: 1075, endPoint y: 397, distance: 187.1
click at [888, 392] on span "18" at bounding box center [882, 389] width 31 height 15
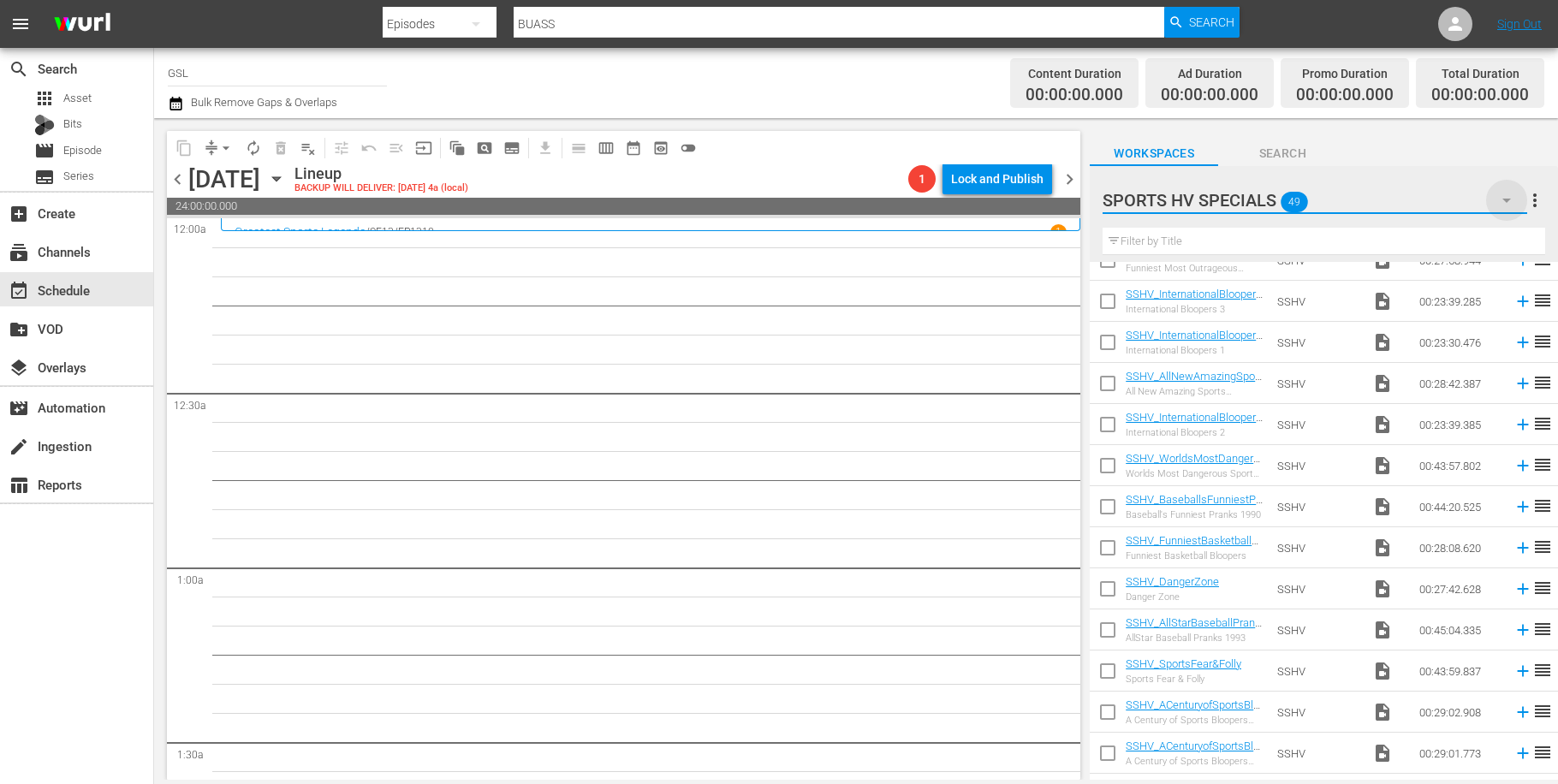
click at [1512, 198] on icon "button" at bounding box center [1507, 200] width 20 height 20
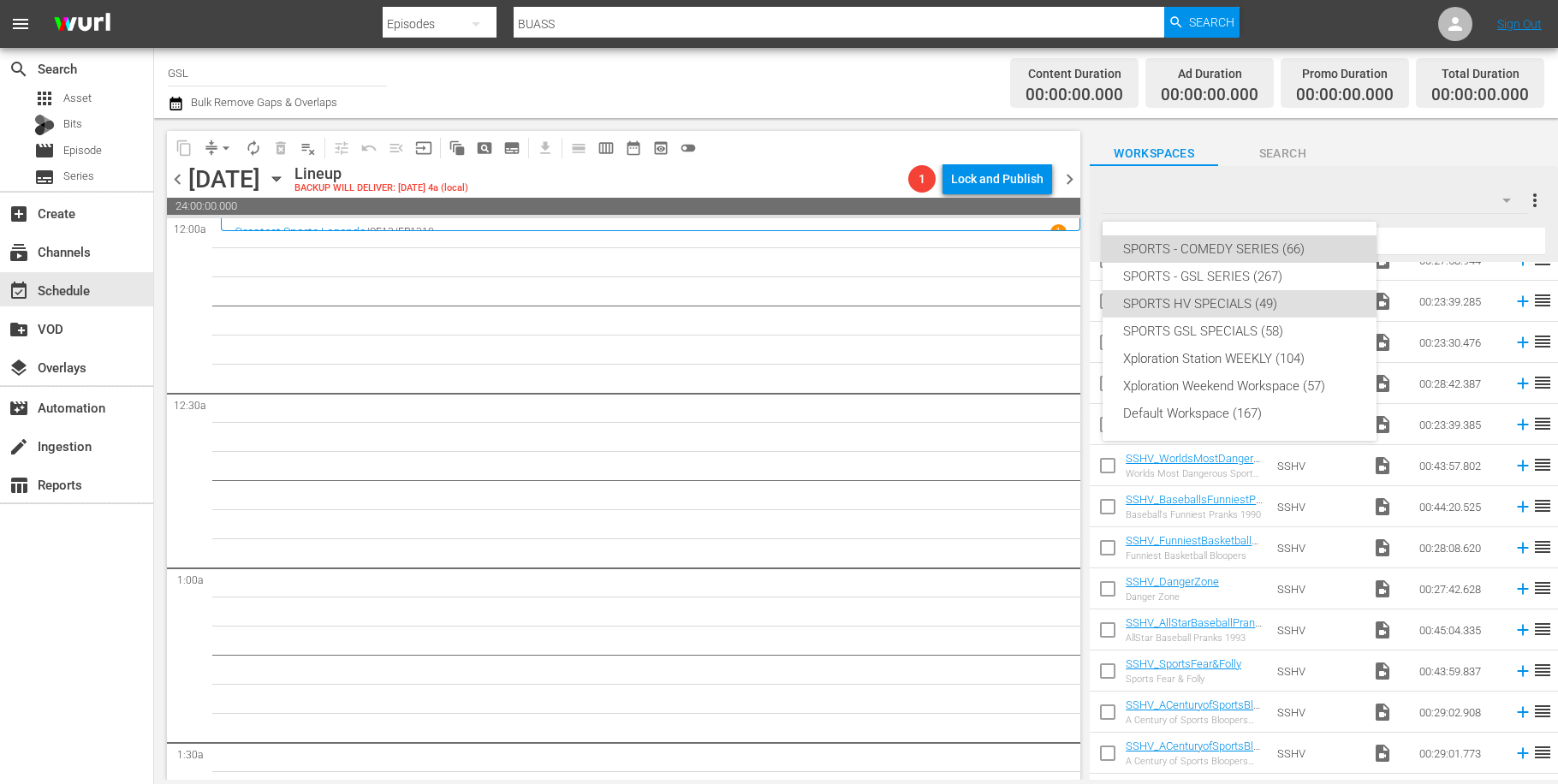
click at [1213, 251] on div "SPORTS - COMEDY SERIES (66)" at bounding box center [1239, 249] width 233 height 27
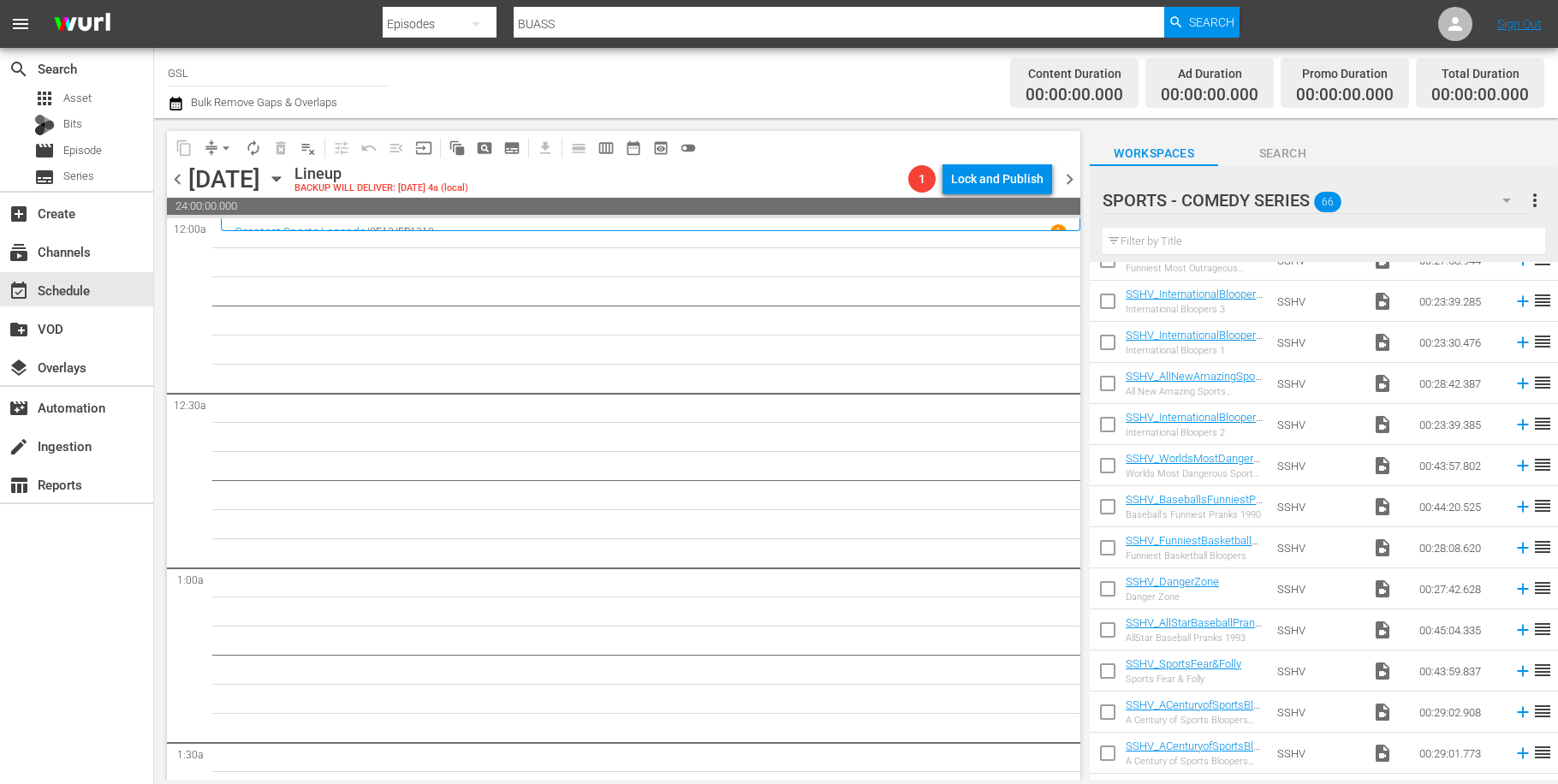
click at [1495, 202] on button "button" at bounding box center [1507, 200] width 41 height 41
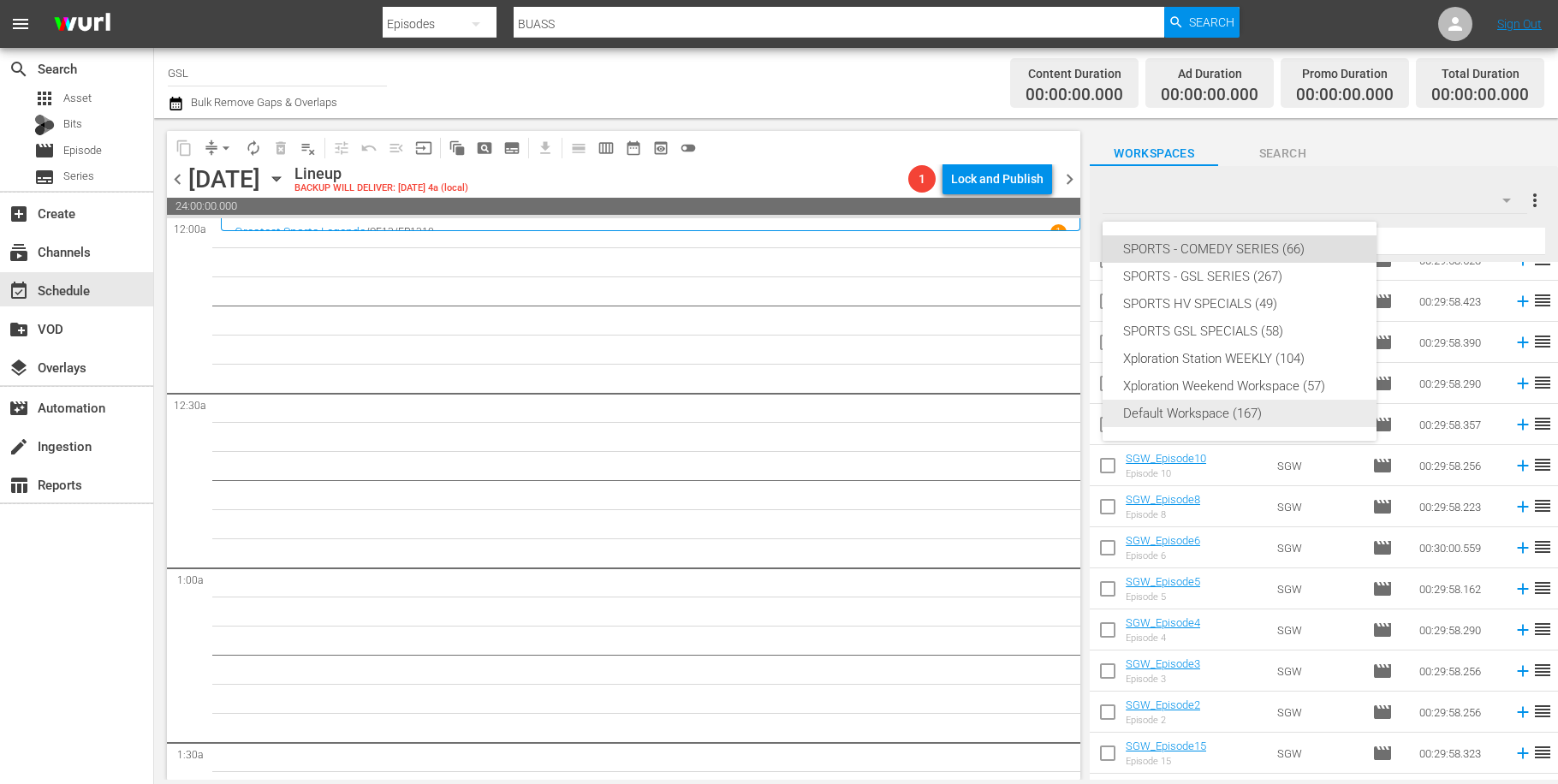
click at [1218, 410] on div "Default Workspace (167)" at bounding box center [1239, 413] width 233 height 27
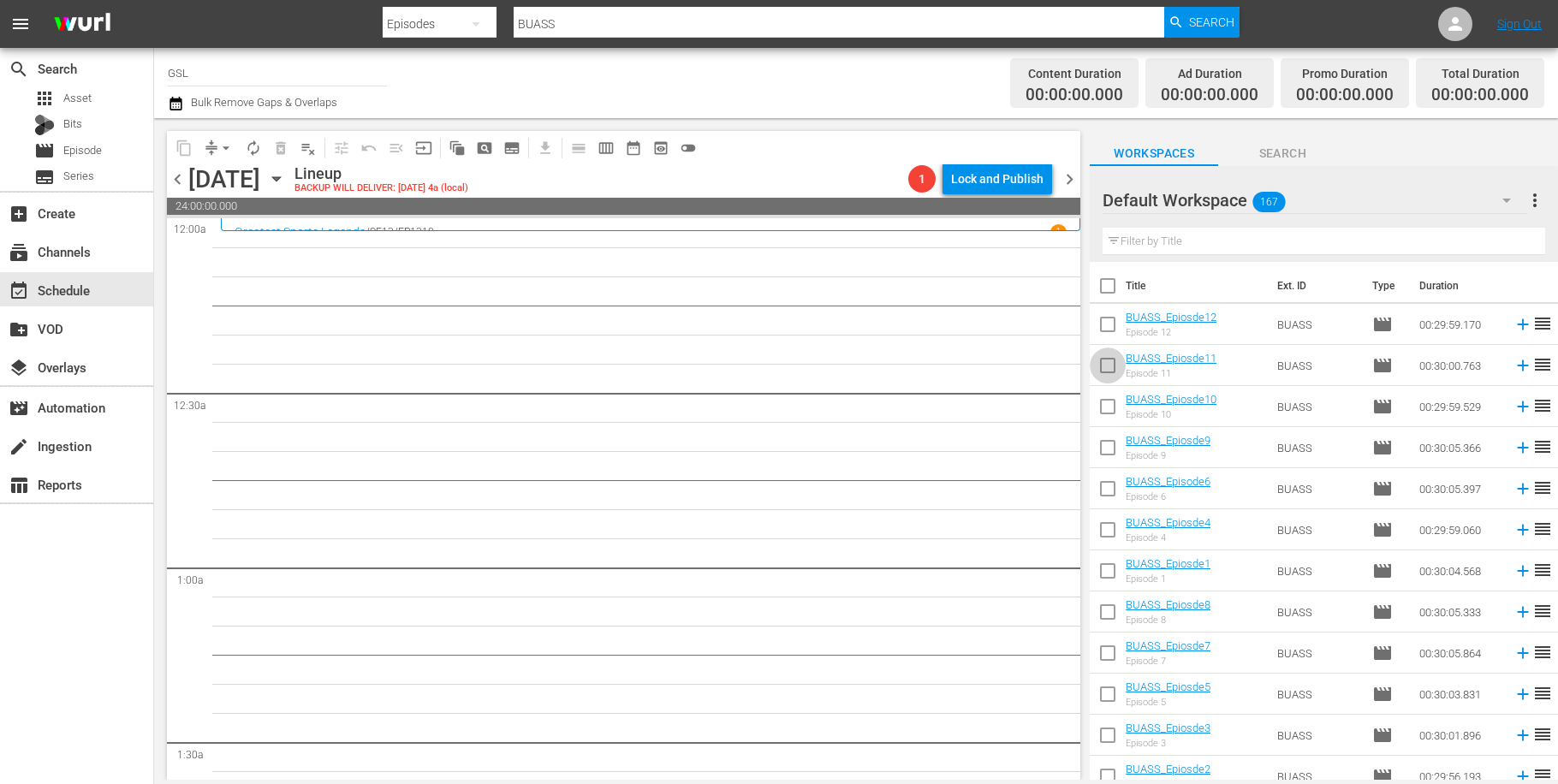
click at [1115, 367] on input "checkbox" at bounding box center [1107, 368] width 36 height 36
checkbox input "true"
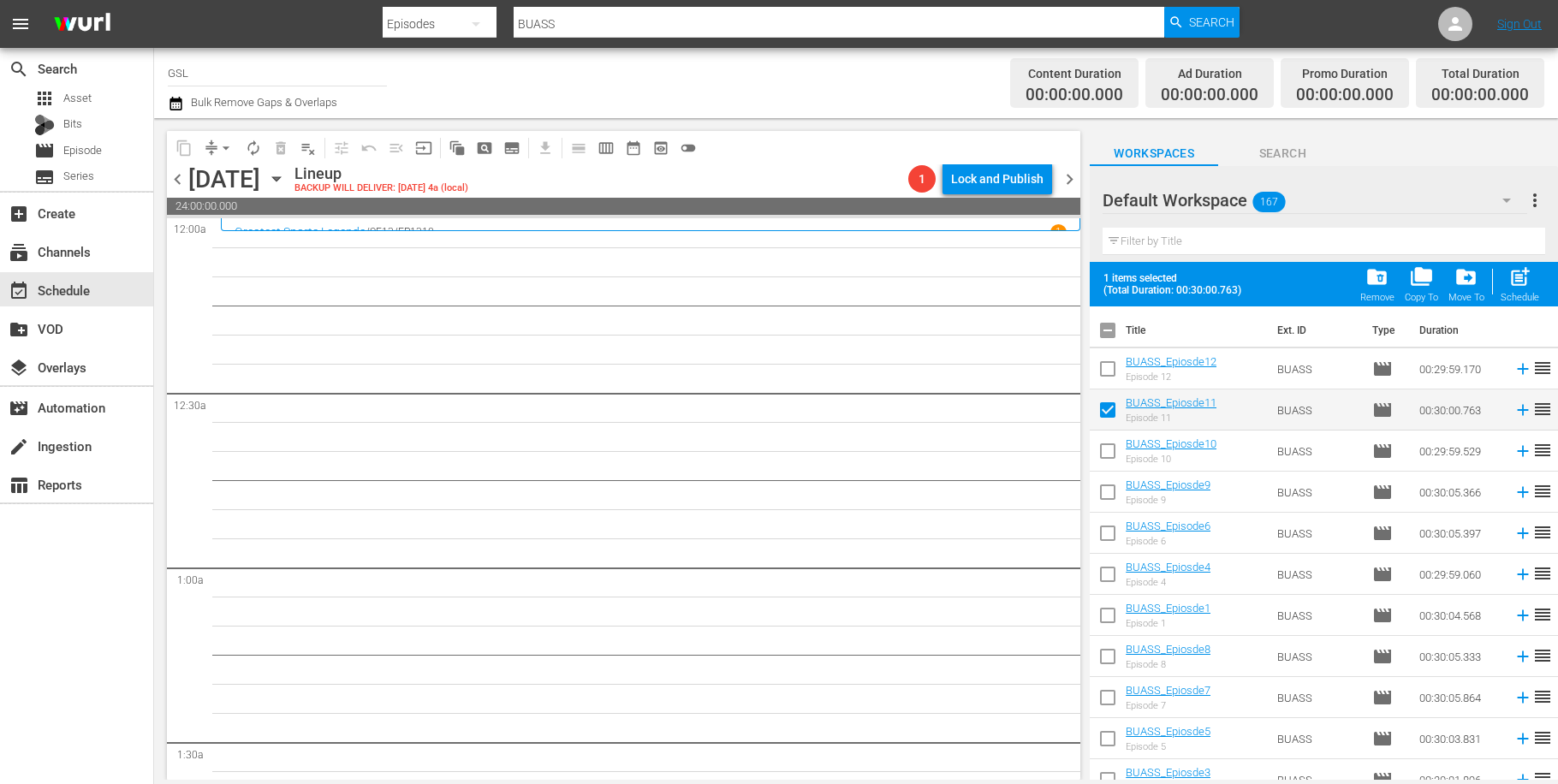
scroll to position [127, 0]
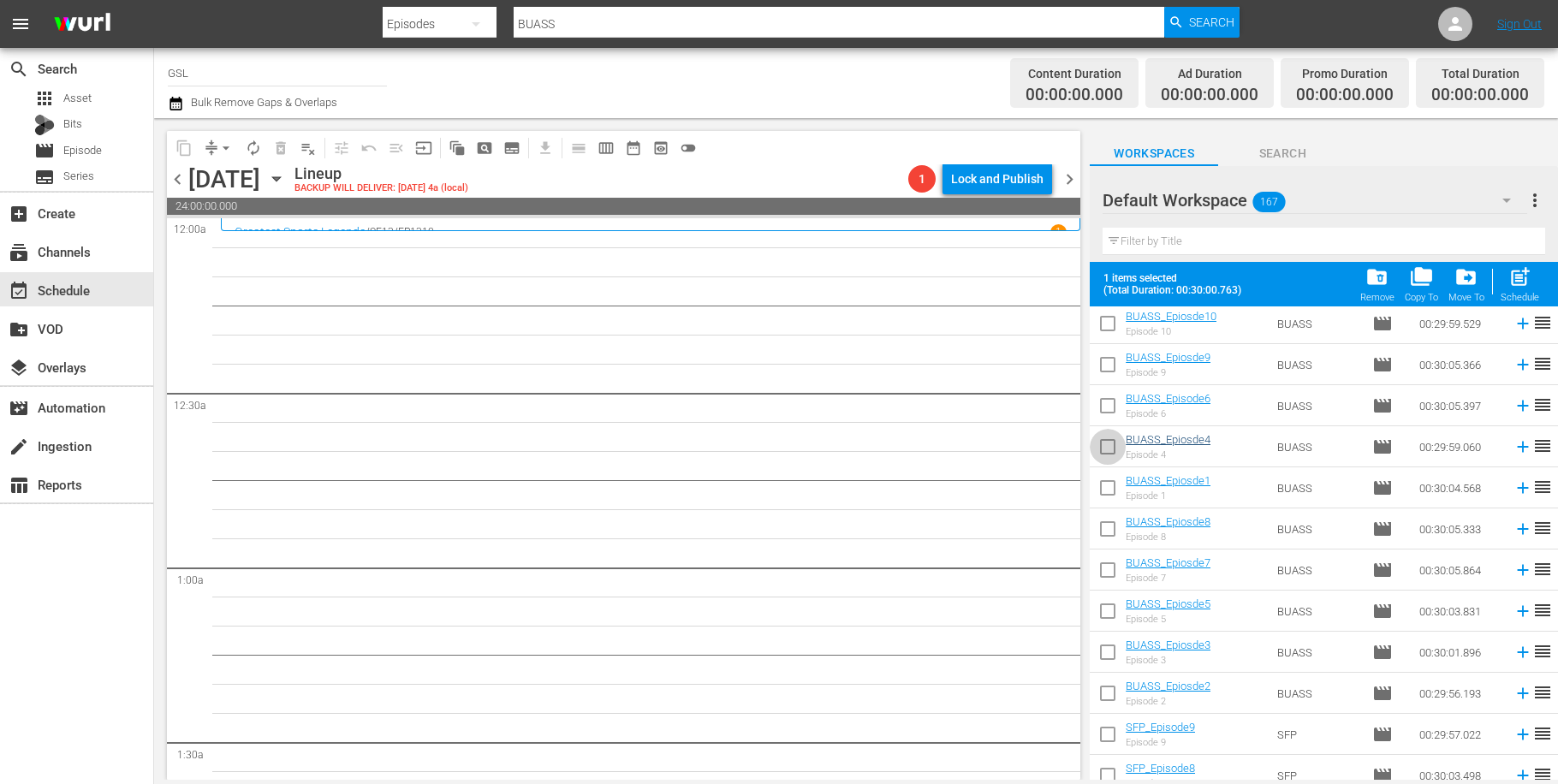
drag, startPoint x: 1106, startPoint y: 443, endPoint x: 1171, endPoint y: 445, distance: 65.0
click at [1107, 443] on input "checkbox" at bounding box center [1107, 450] width 36 height 36
checkbox input "true"
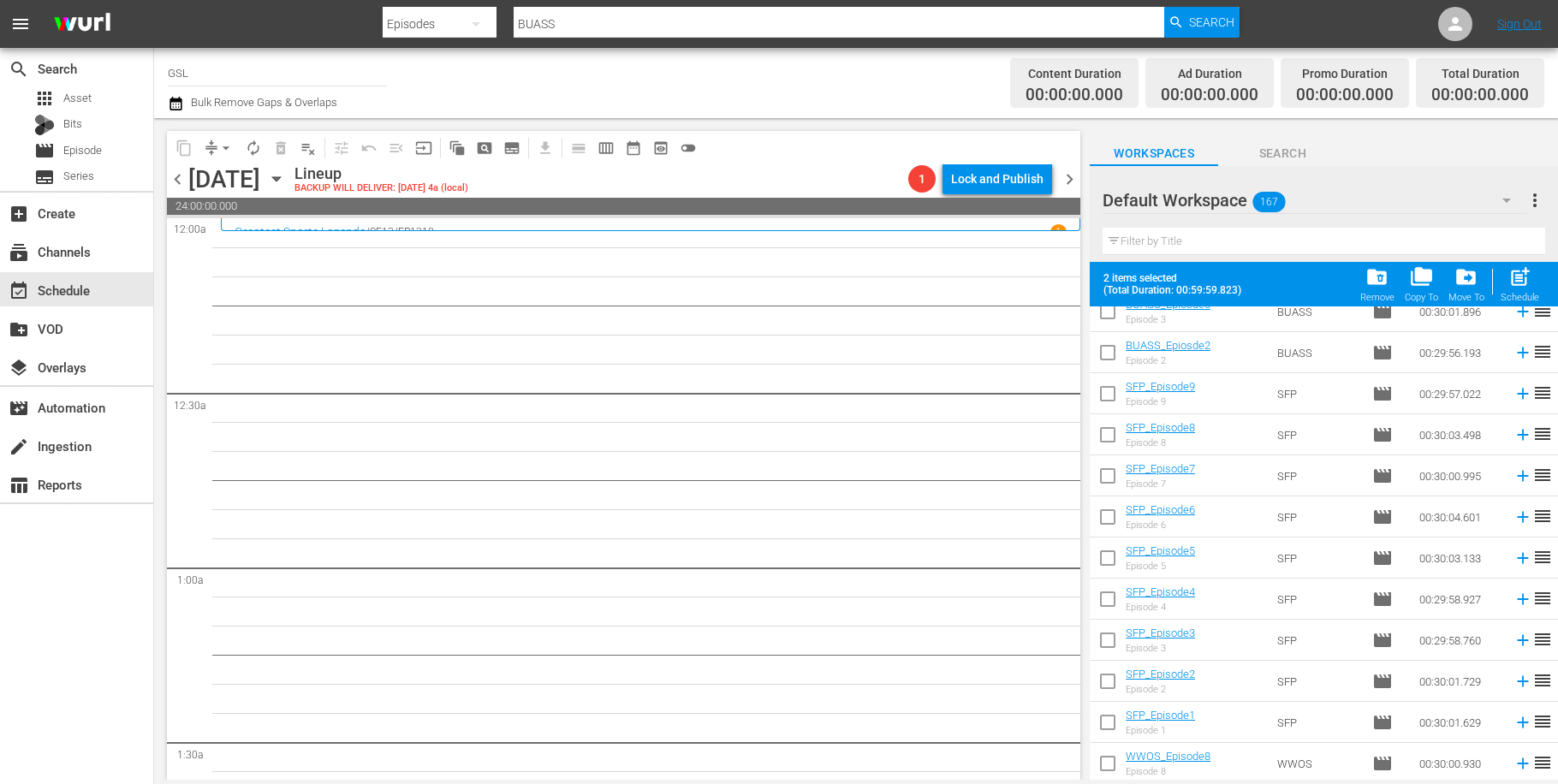
scroll to position [537, 0]
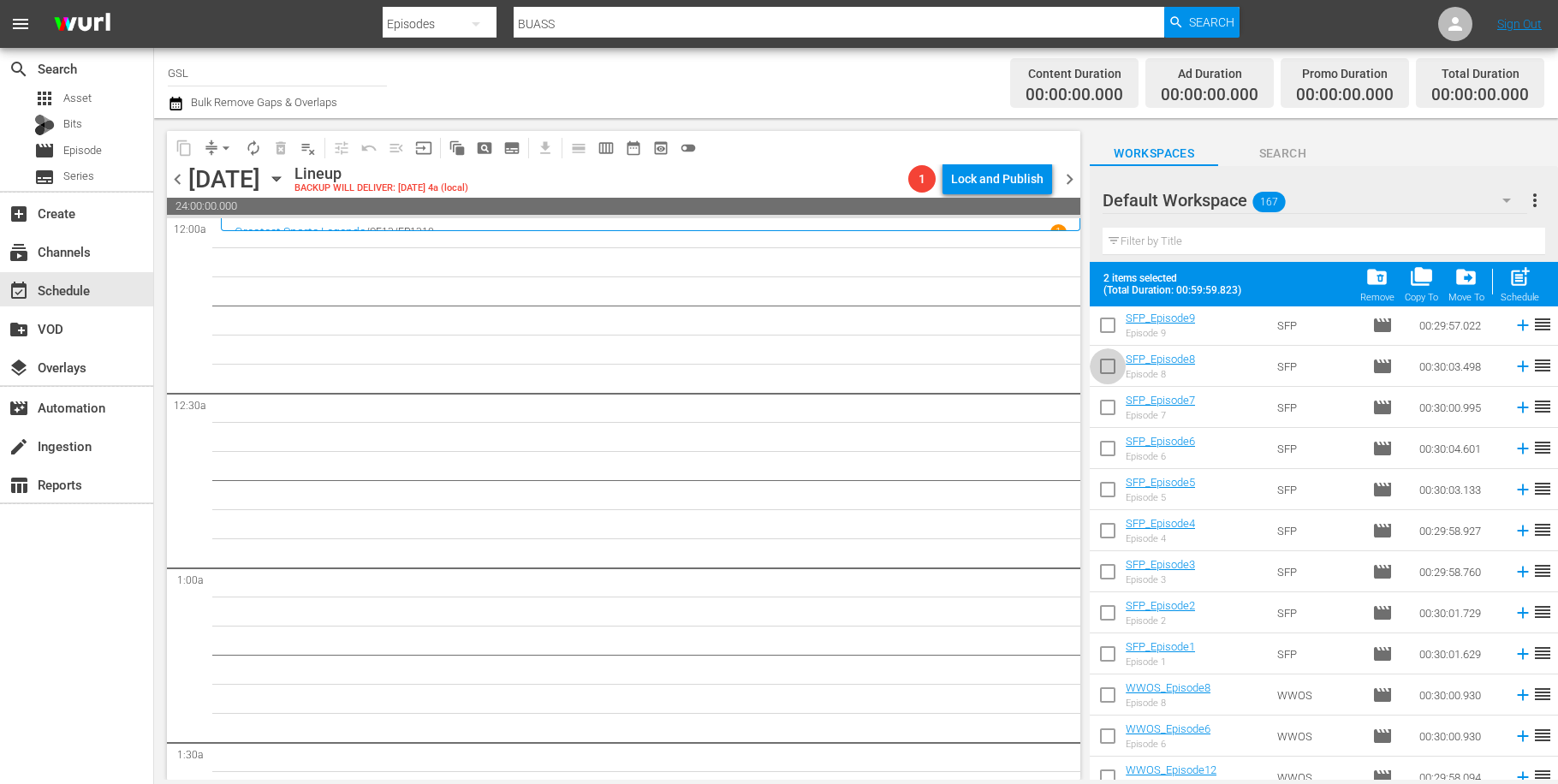
click at [1105, 355] on input "checkbox" at bounding box center [1107, 369] width 36 height 36
checkbox input "true"
drag, startPoint x: 1102, startPoint y: 485, endPoint x: 1137, endPoint y: 486, distance: 35.0
click at [1102, 485] on input "checkbox" at bounding box center [1107, 493] width 36 height 36
checkbox input "true"
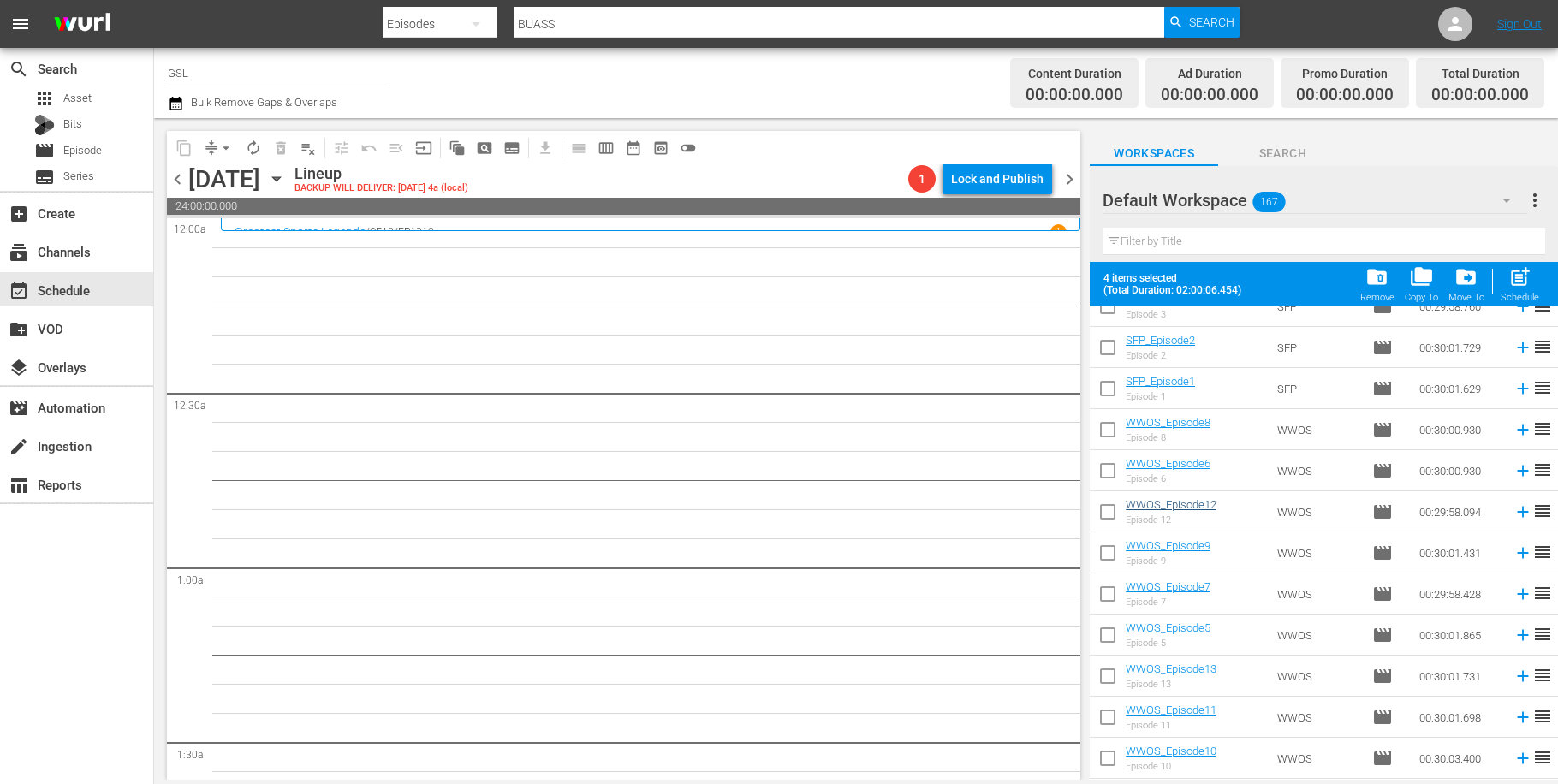
scroll to position [806, 0]
click at [1111, 511] on input "checkbox" at bounding box center [1107, 511] width 36 height 36
checkbox input "true"
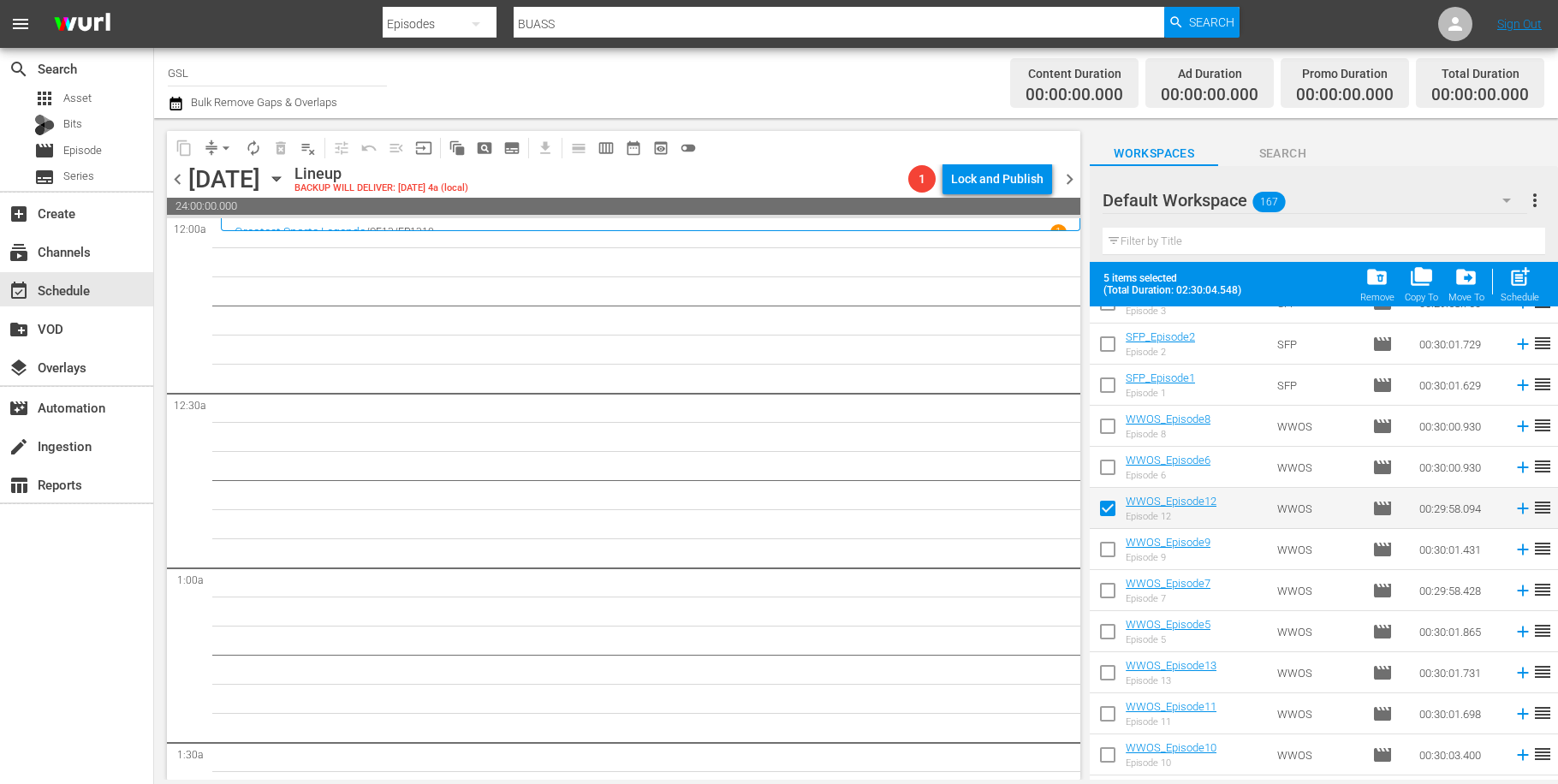
click at [1106, 633] on input "checkbox" at bounding box center [1107, 635] width 36 height 36
checkbox input "true"
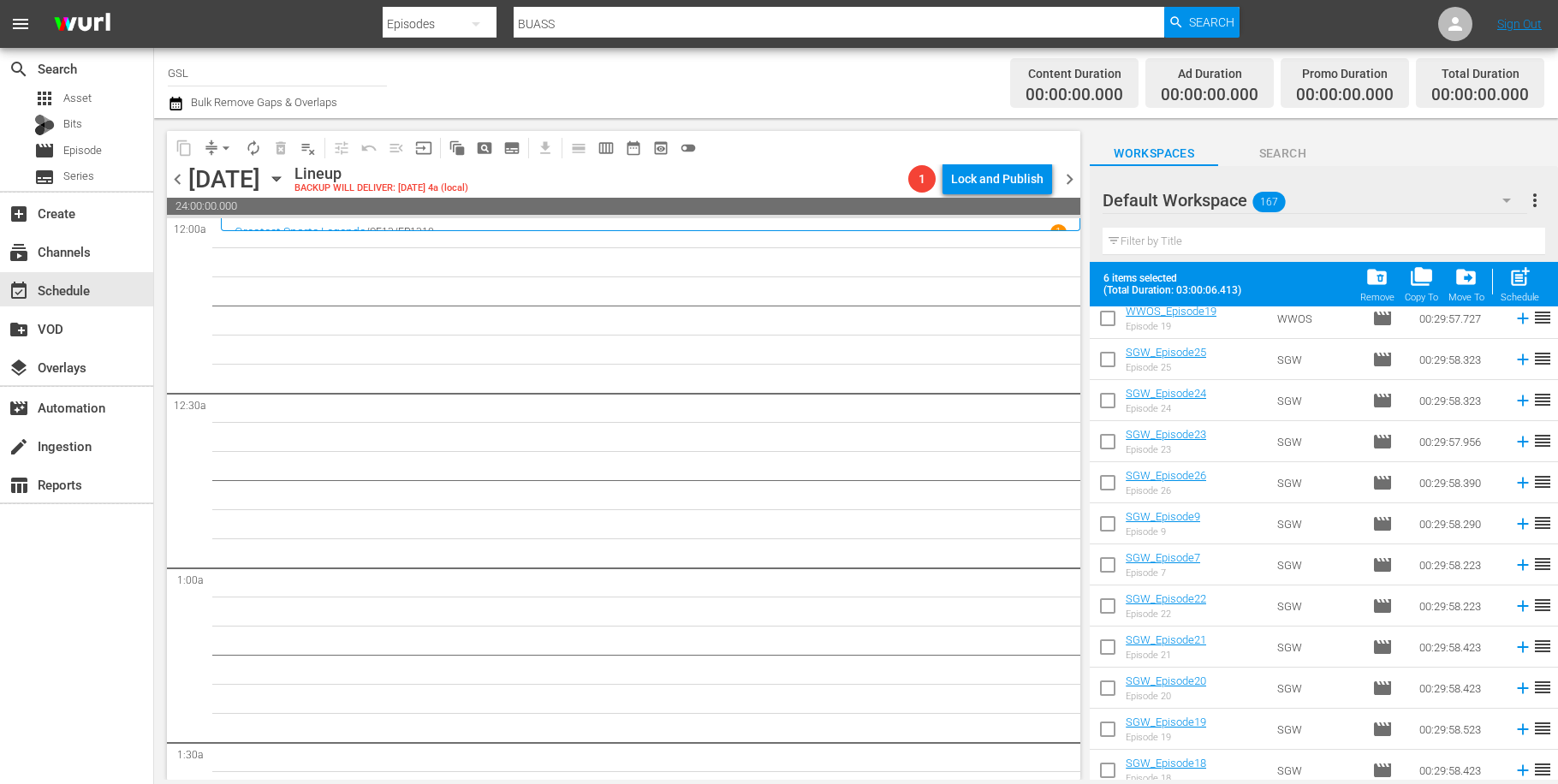
scroll to position [1998, 0]
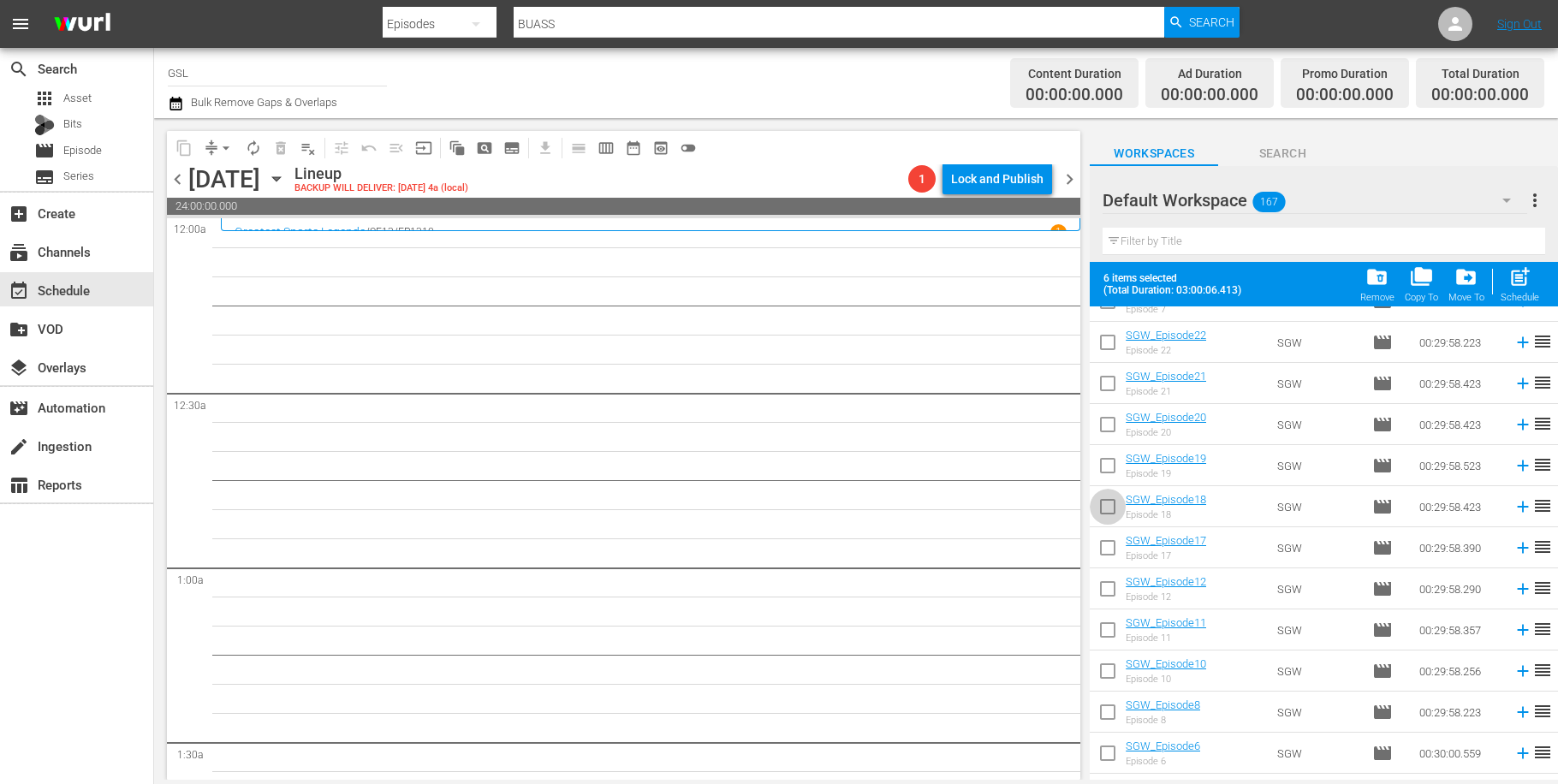
click at [1111, 510] on input "checkbox" at bounding box center [1107, 509] width 36 height 36
checkbox input "true"
drag, startPoint x: 1105, startPoint y: 675, endPoint x: 1422, endPoint y: 633, distance: 319.8
click at [1105, 675] on input "checkbox" at bounding box center [1107, 674] width 36 height 36
checkbox input "true"
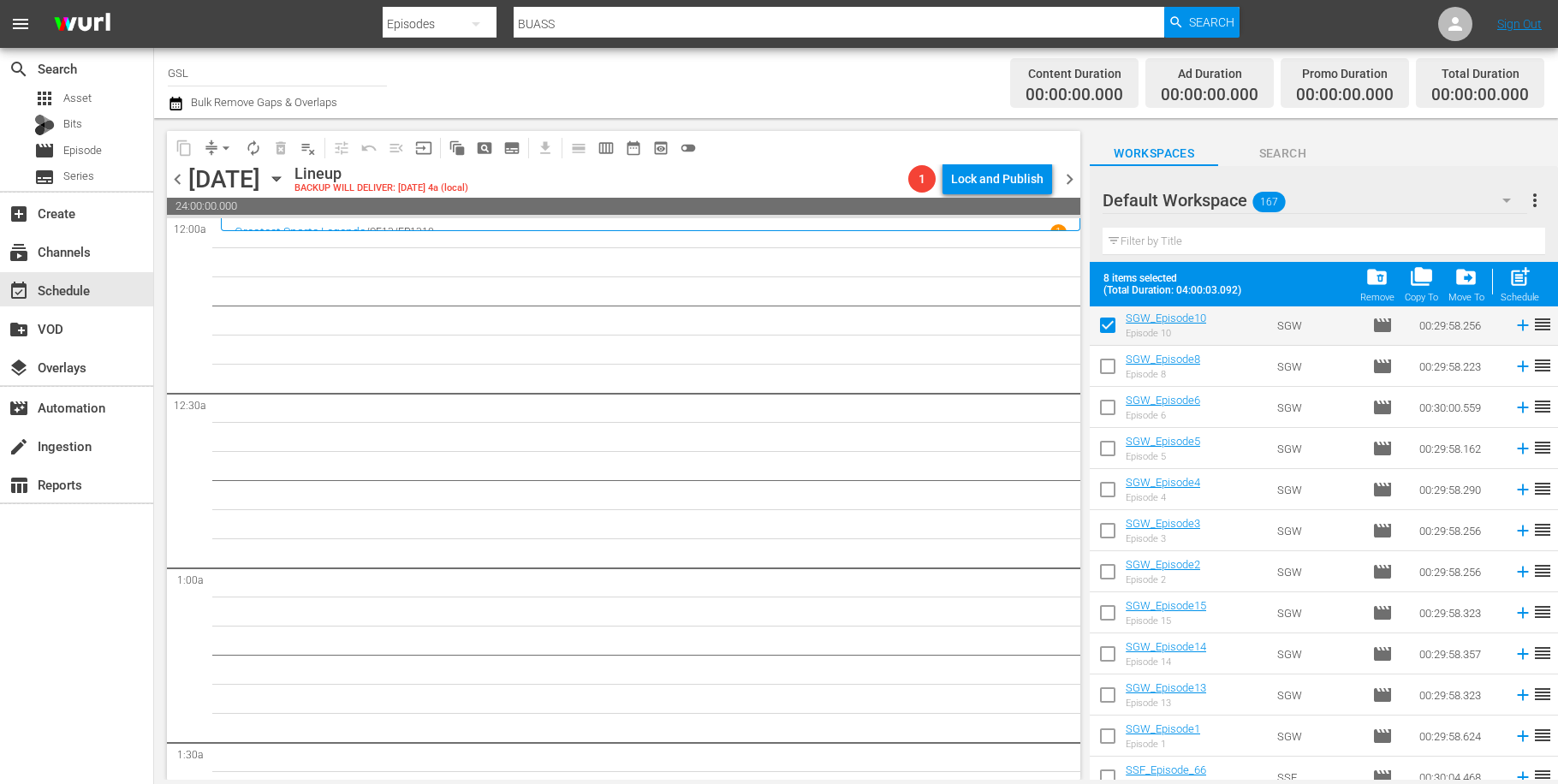
scroll to position [2652, 0]
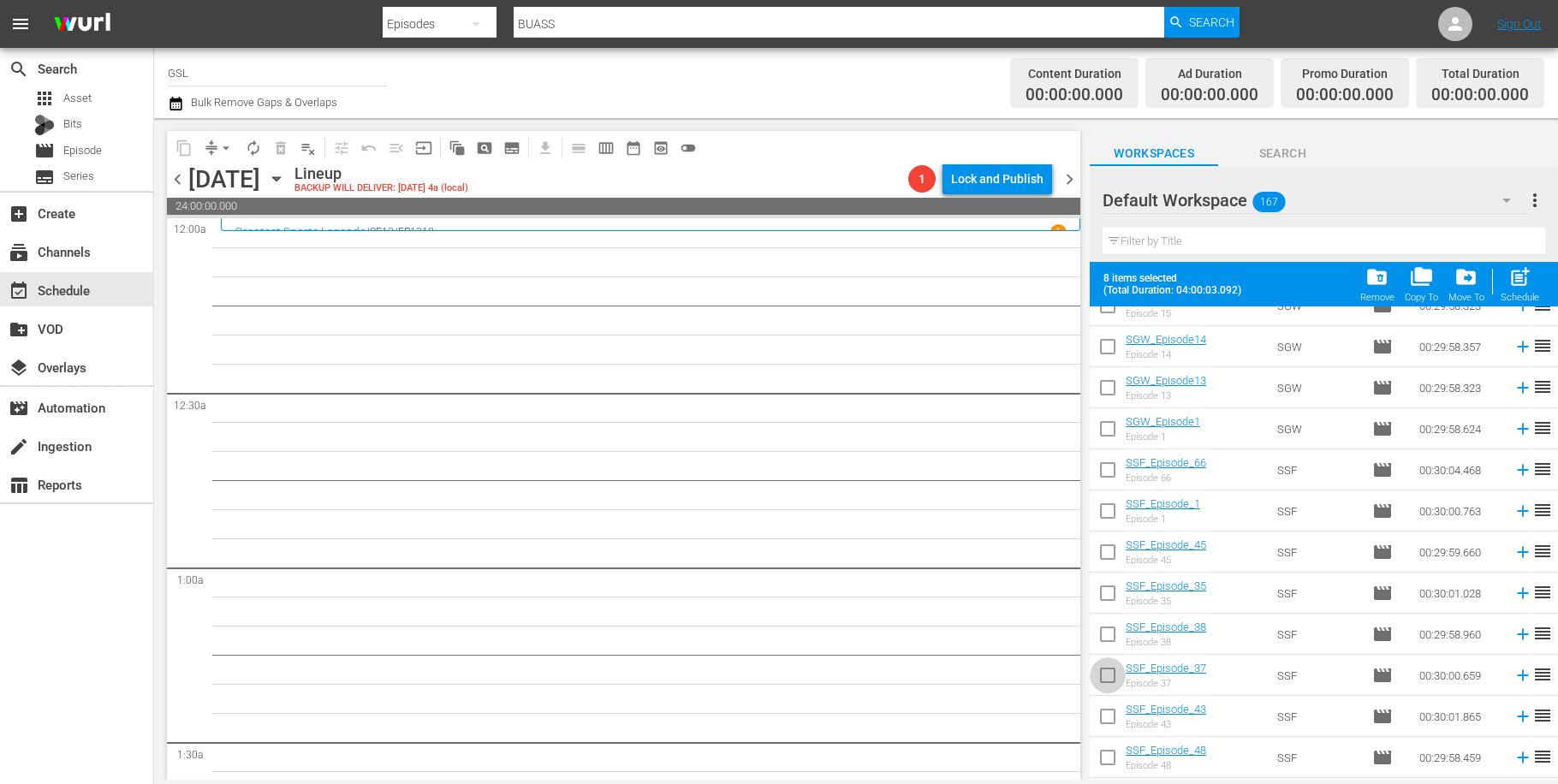
click at [1106, 679] on input "checkbox" at bounding box center [1107, 679] width 36 height 36
checkbox input "true"
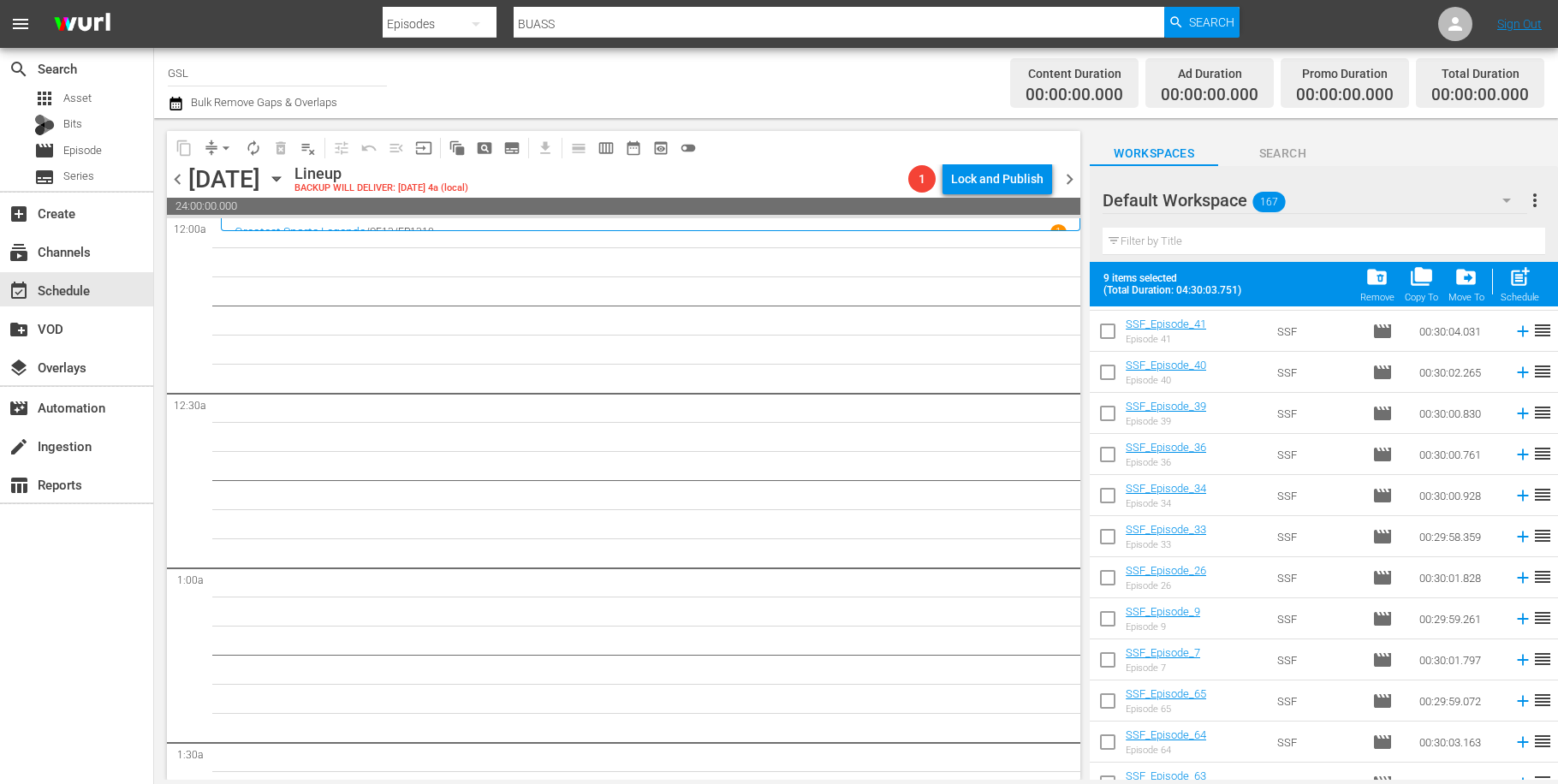
scroll to position [3306, 0]
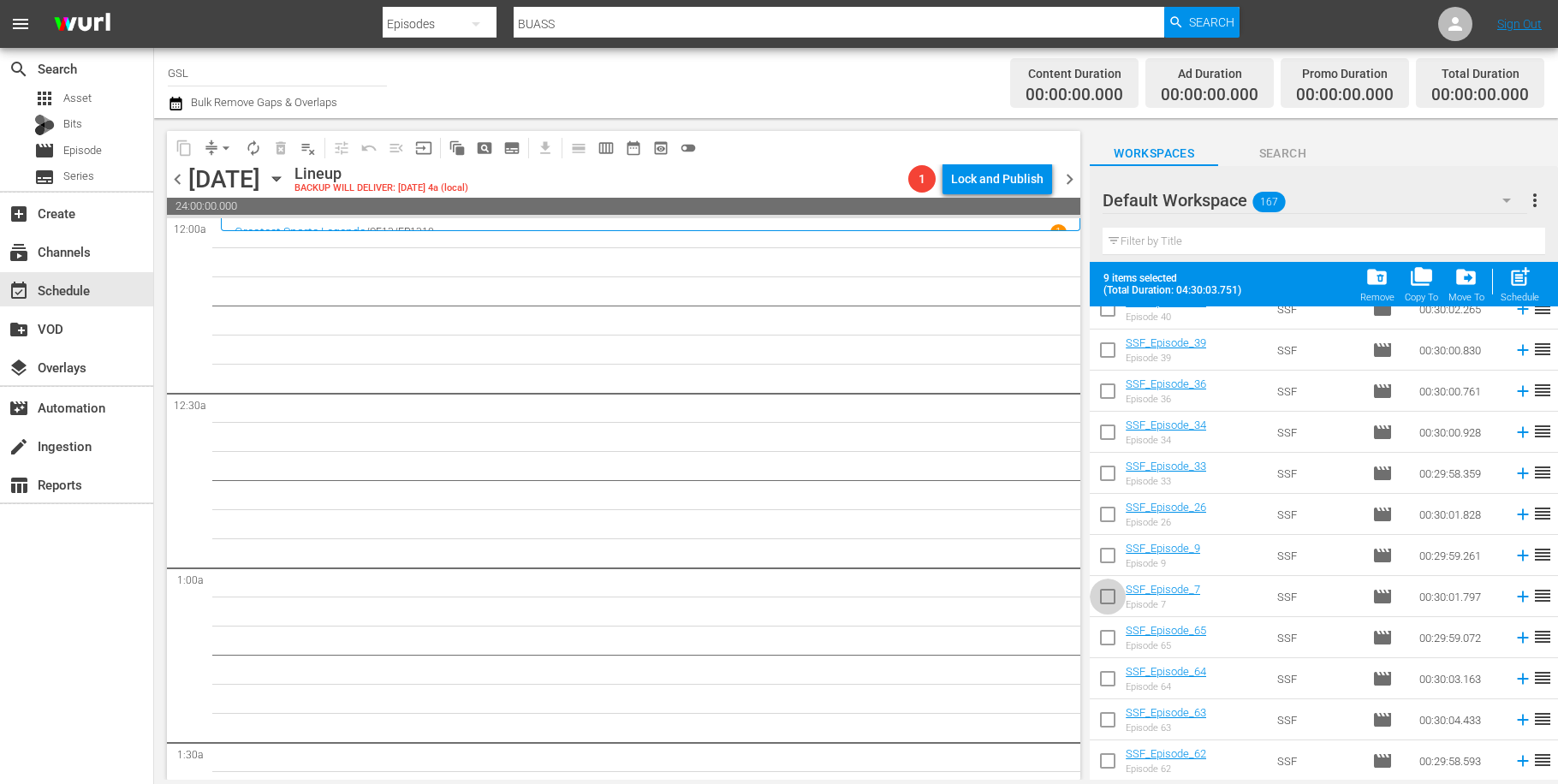
click at [1117, 604] on input "checkbox" at bounding box center [1107, 600] width 36 height 36
checkbox input "true"
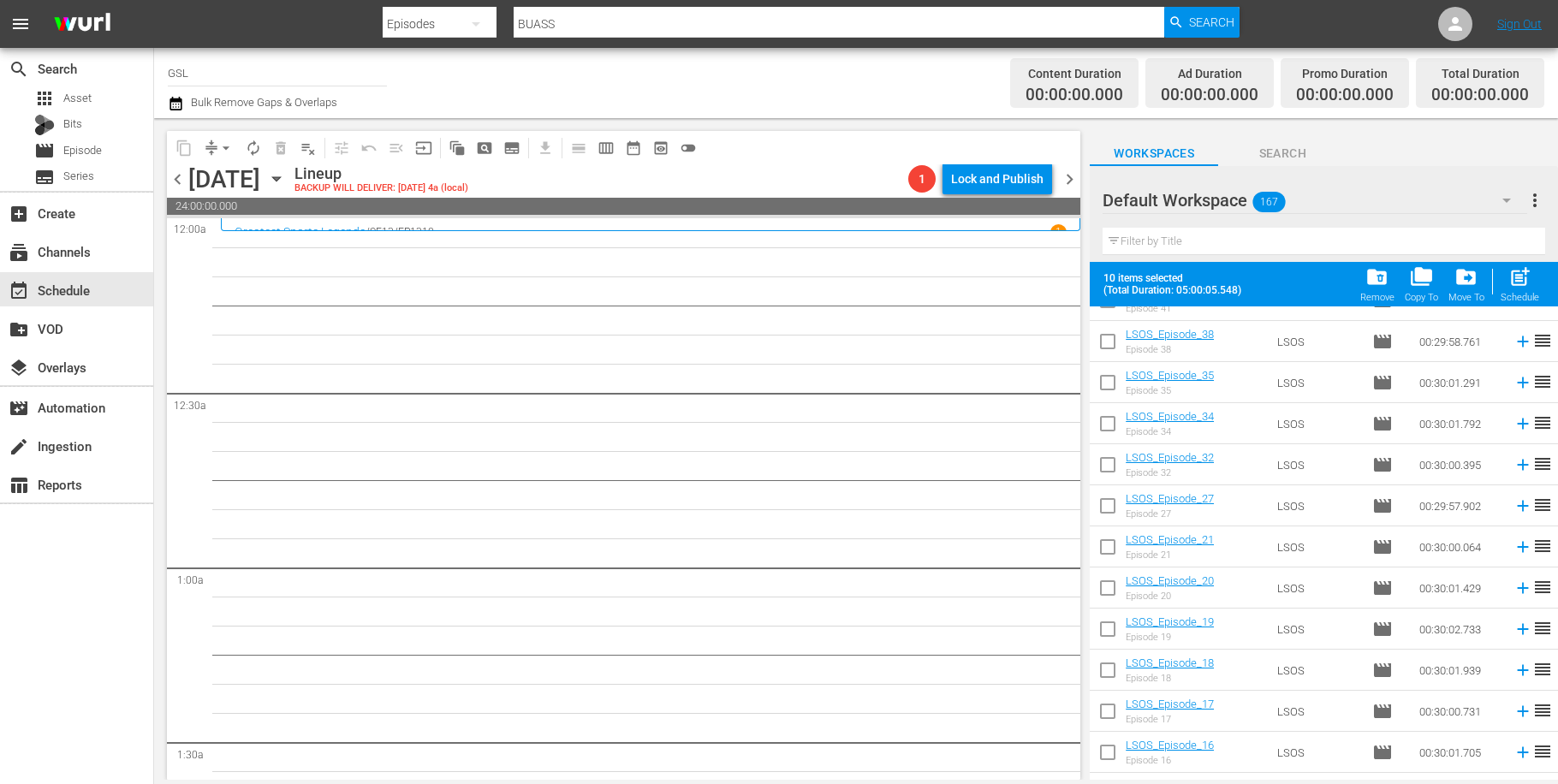
scroll to position [5772, 0]
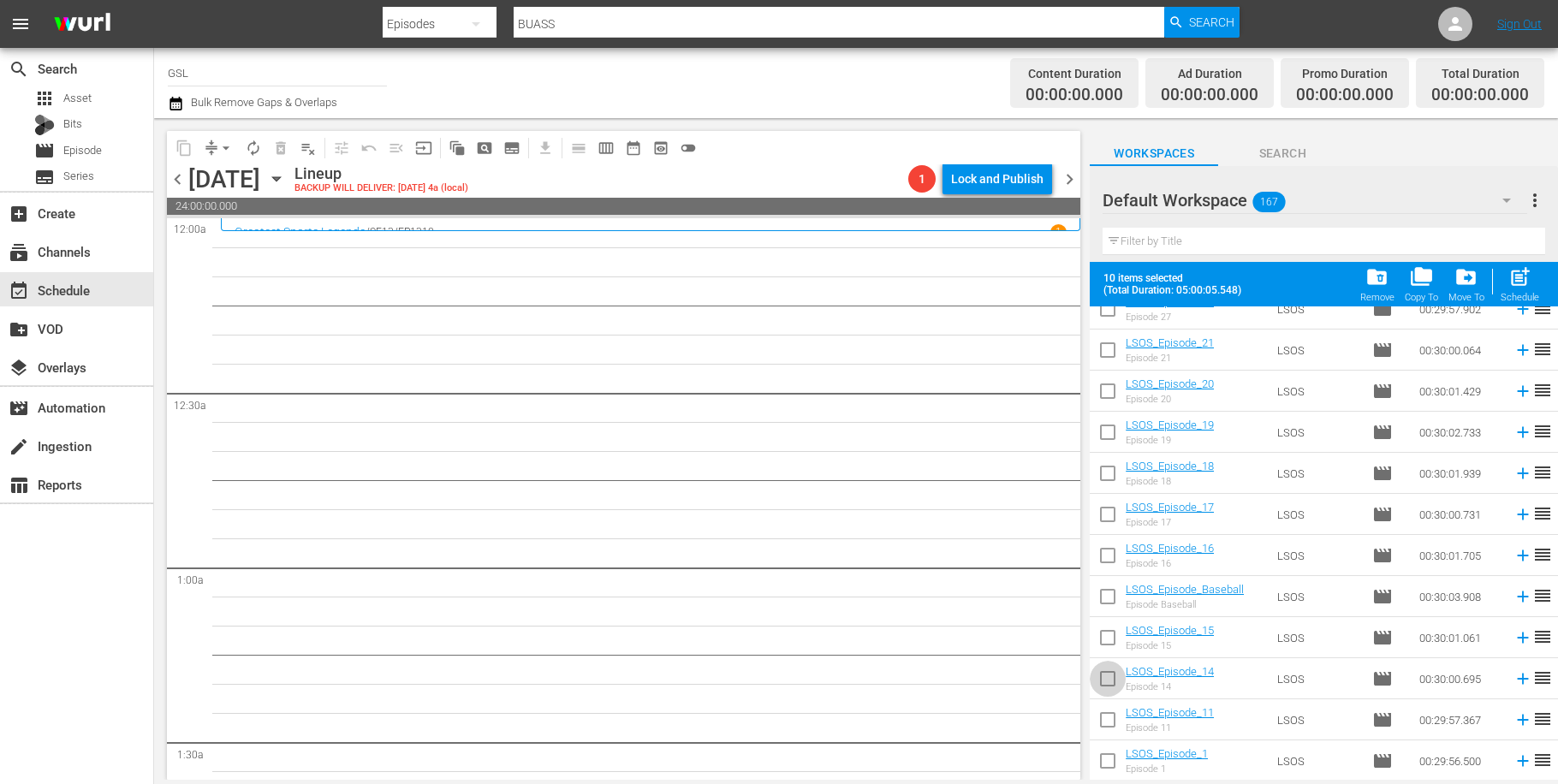
click at [1106, 685] on input "checkbox" at bounding box center [1107, 681] width 36 height 36
checkbox input "true"
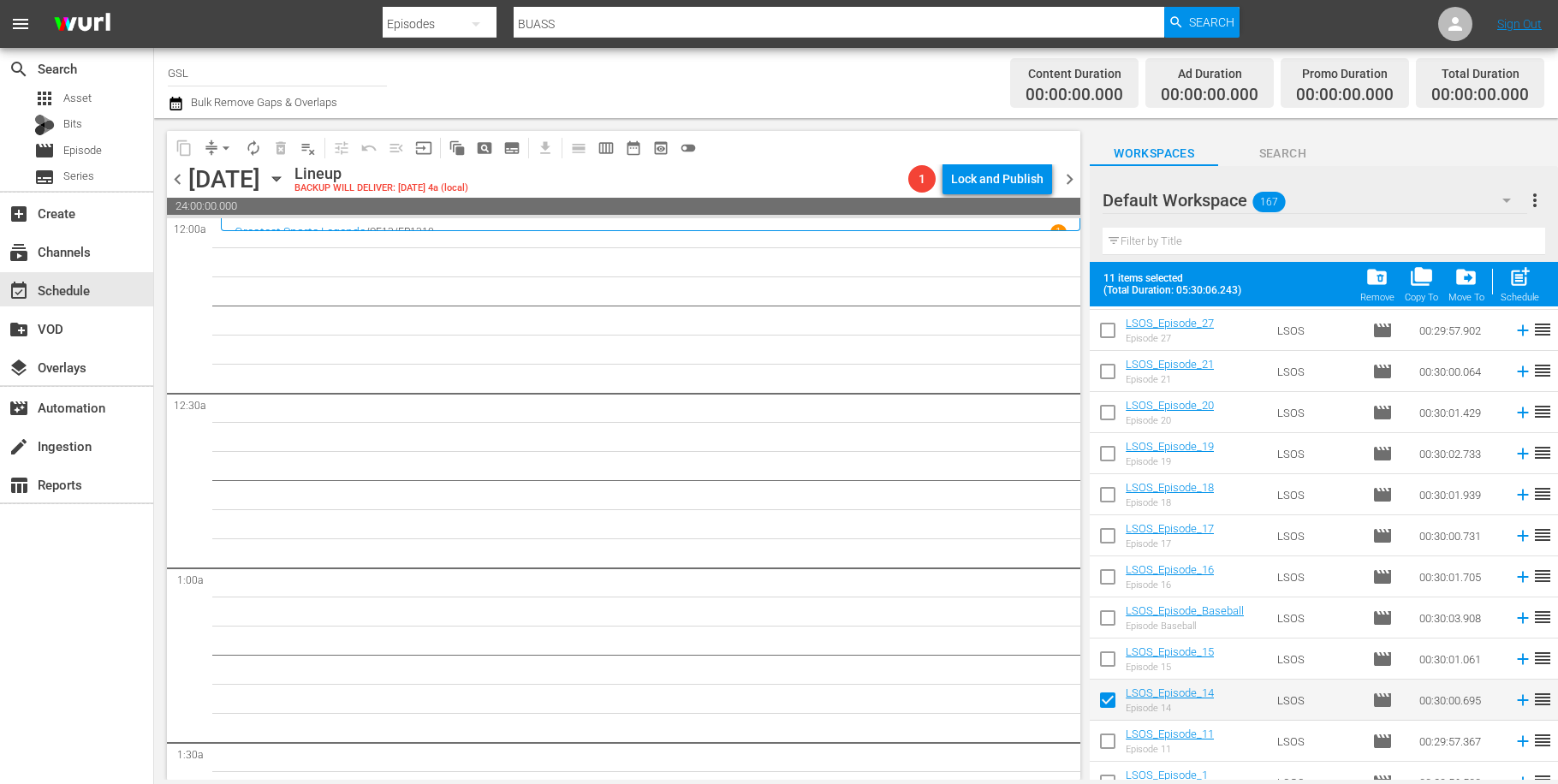
scroll to position [5553, 0]
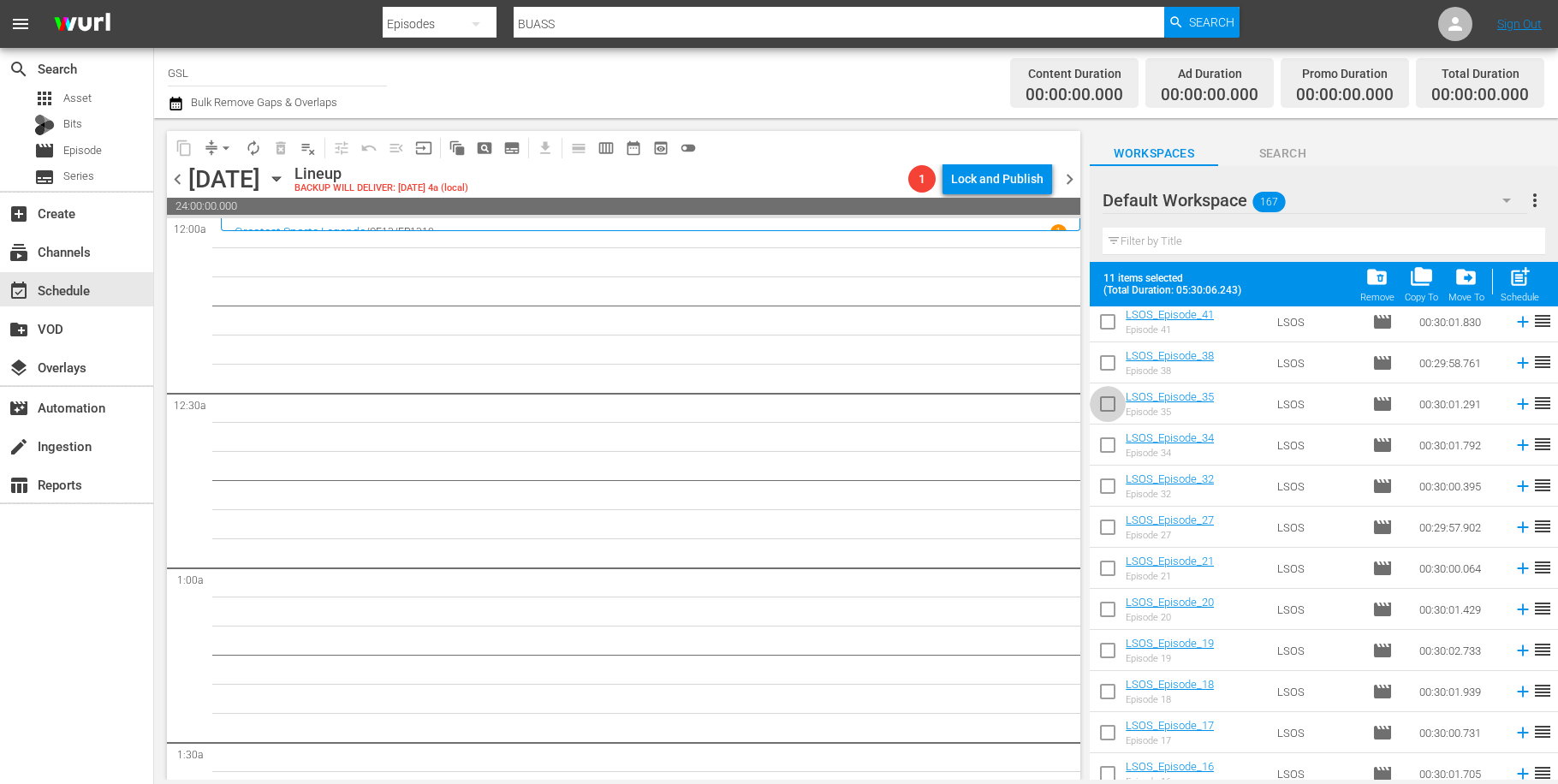
click at [1118, 399] on input "checkbox" at bounding box center [1107, 407] width 36 height 36
checkbox input "true"
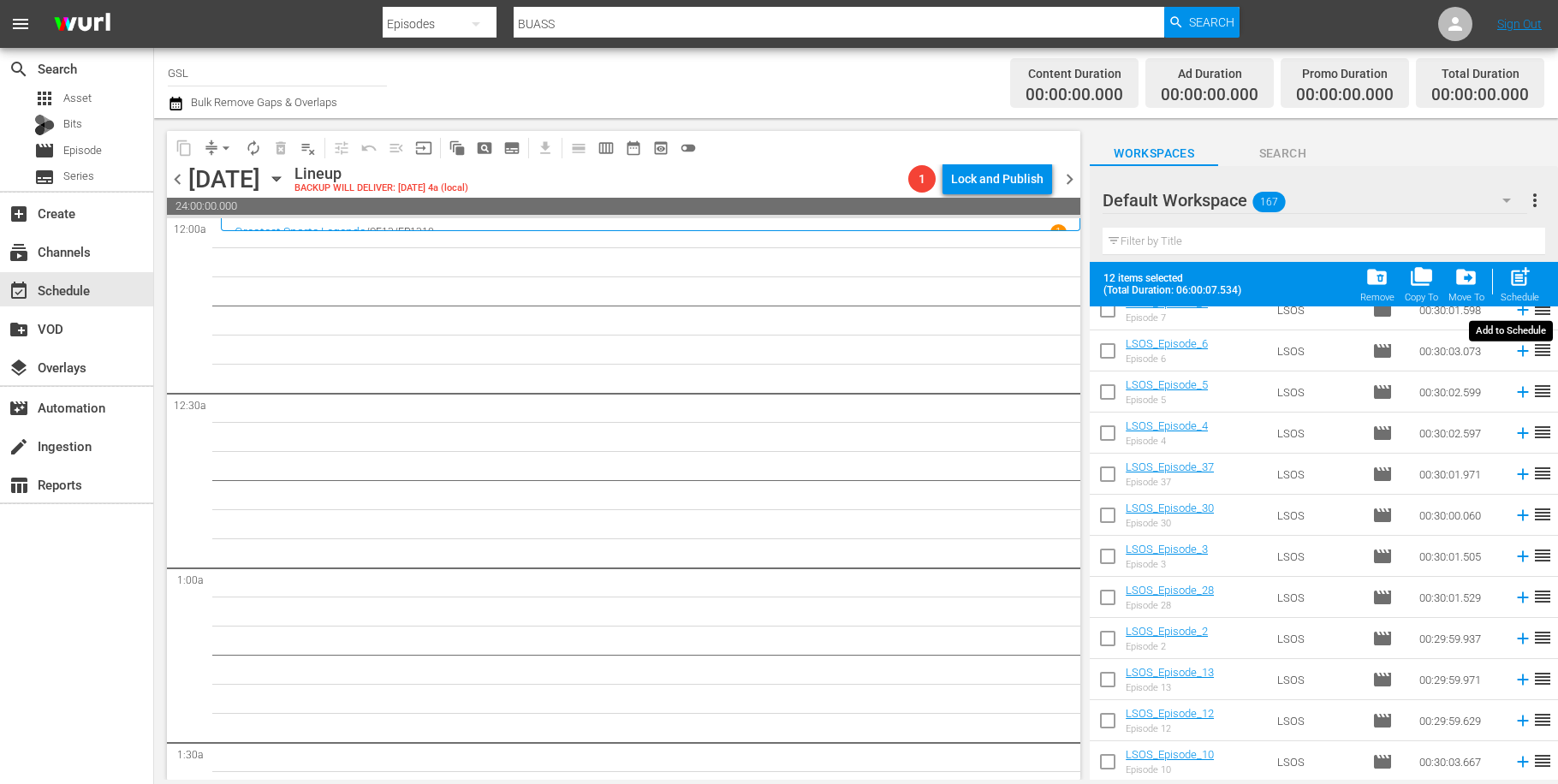
click at [1540, 293] on button "post_add Schedule" at bounding box center [1520, 284] width 49 height 48
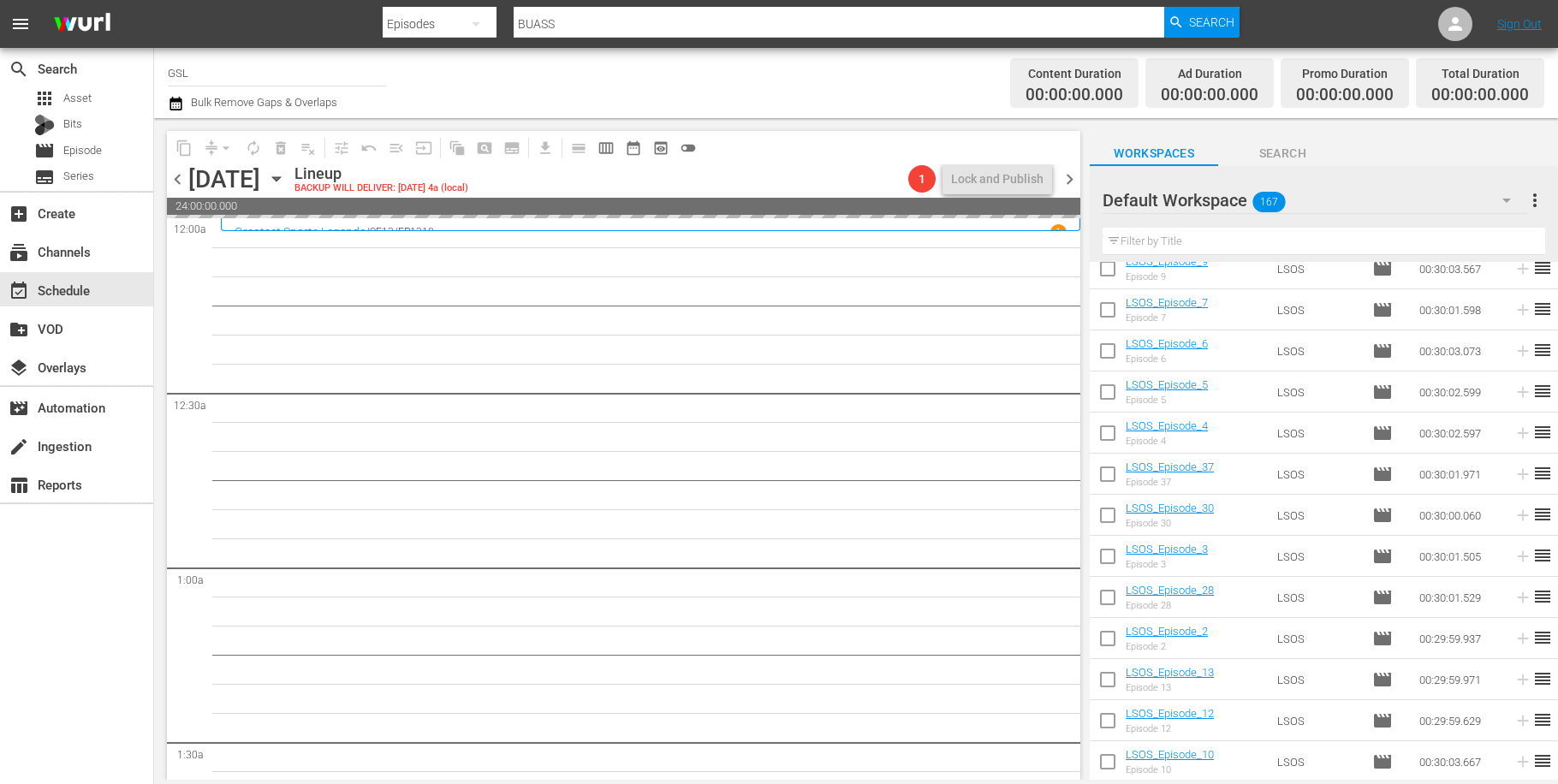
checkbox input "false"
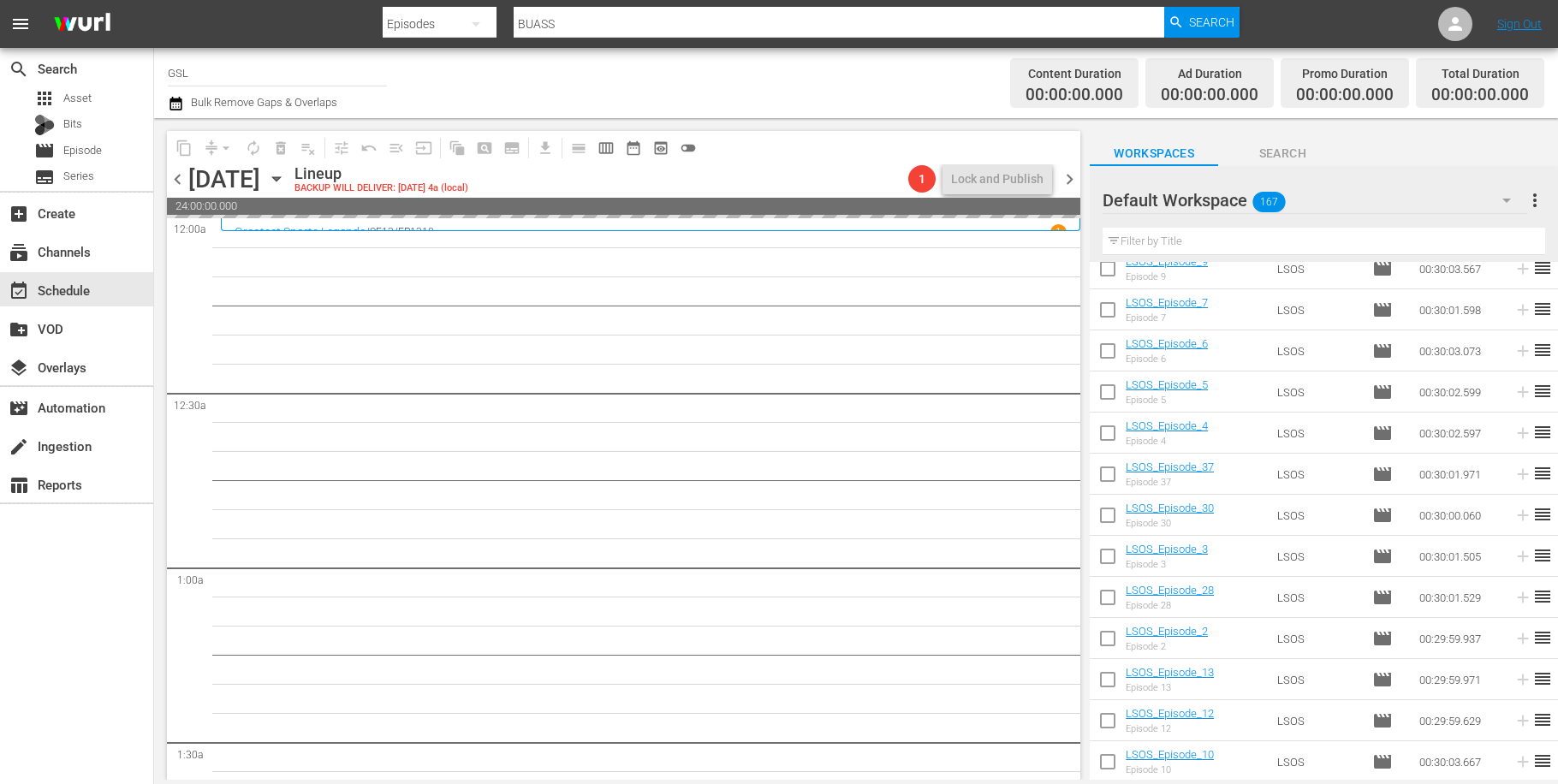
checkbox input "false"
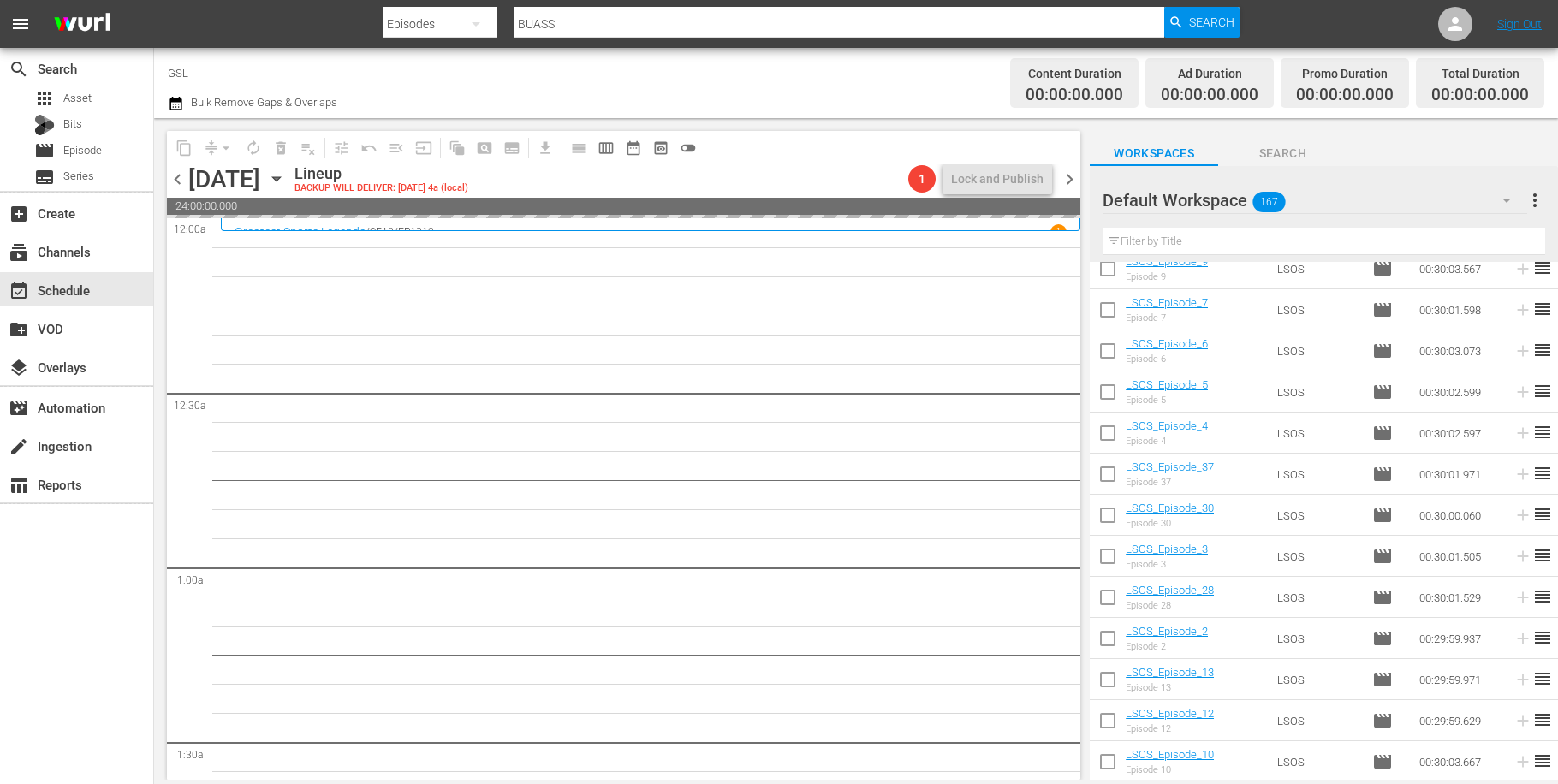
checkbox input "false"
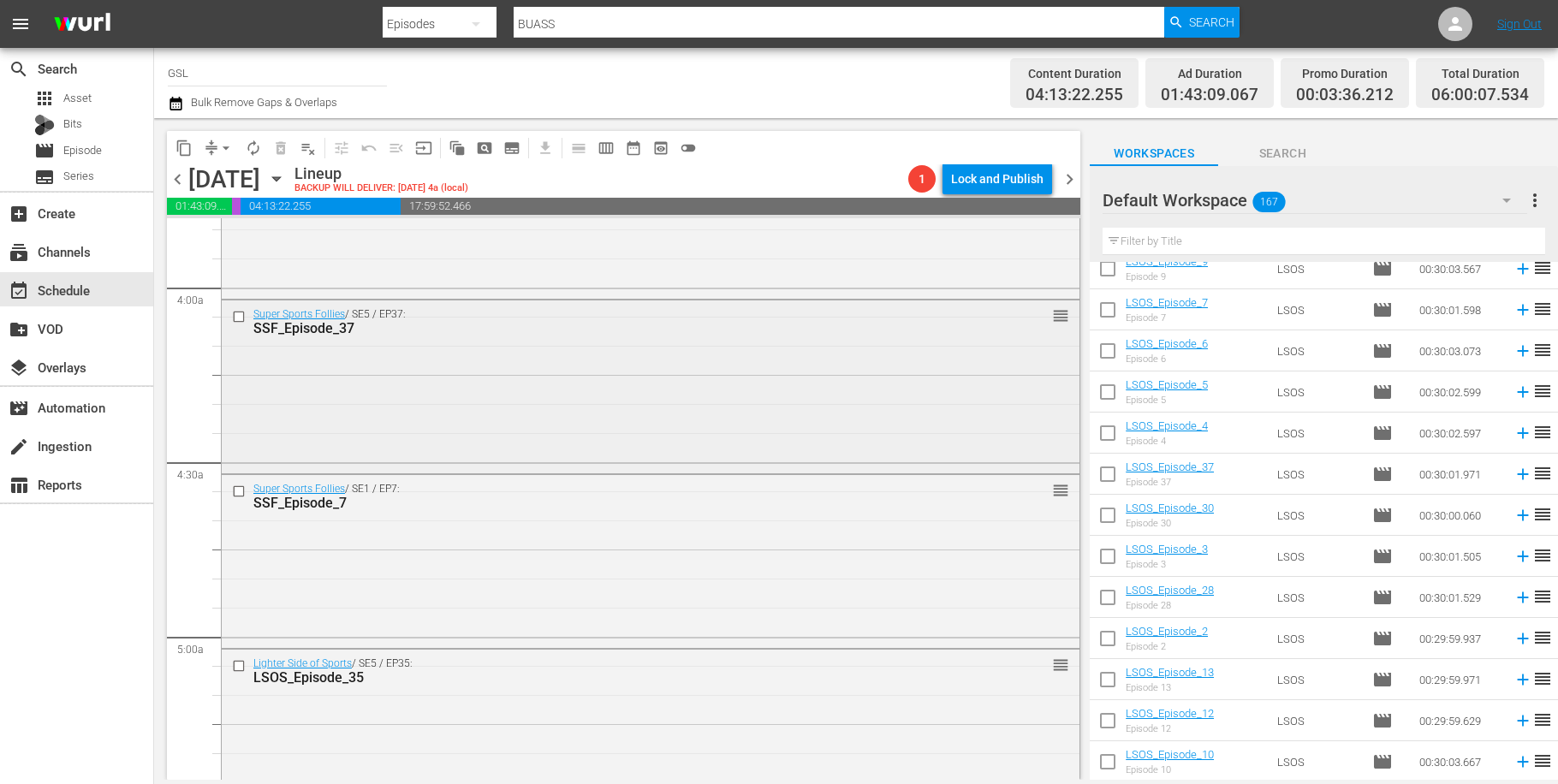
scroll to position [1667, 0]
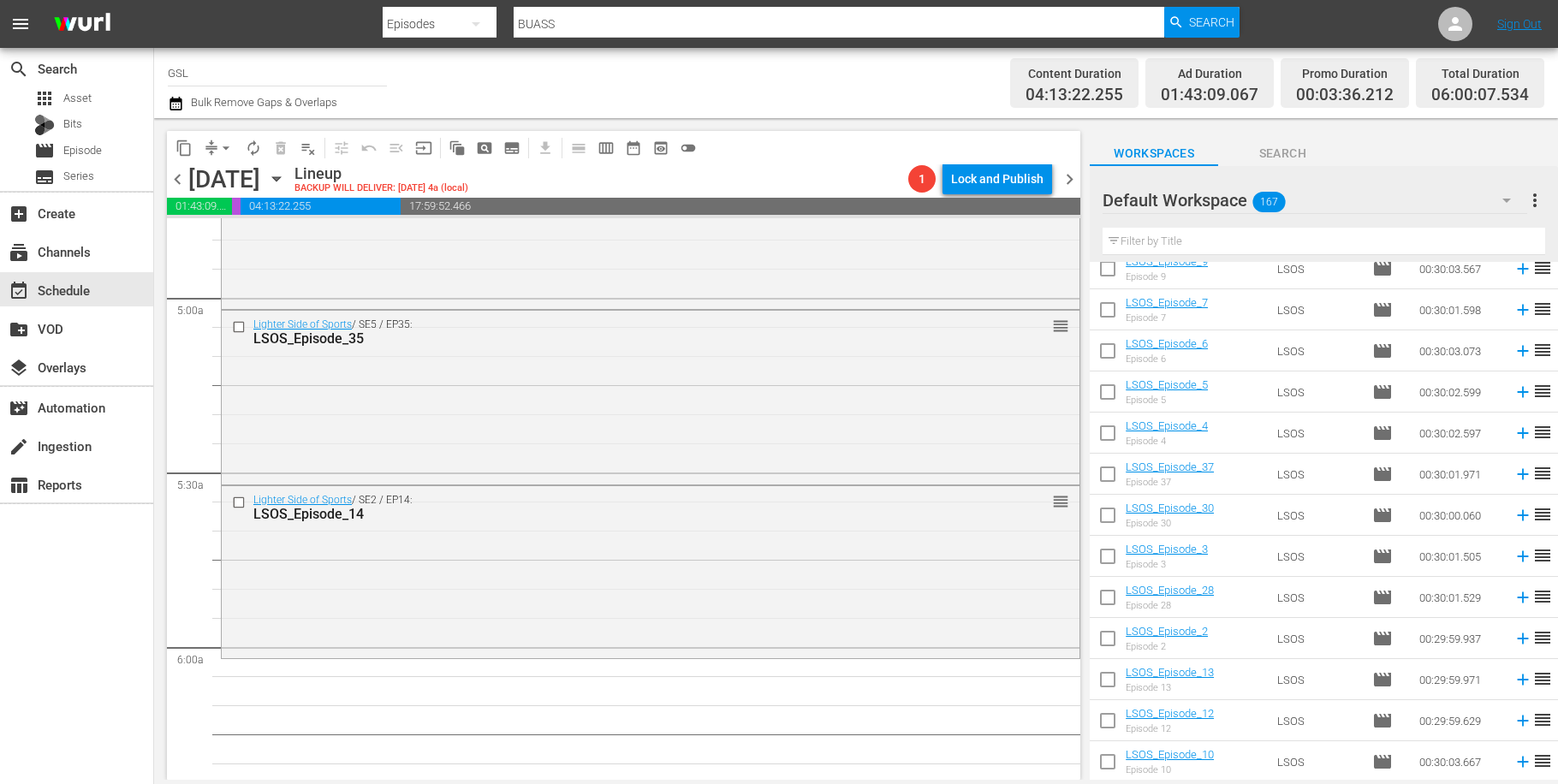
click at [1507, 207] on icon "button" at bounding box center [1507, 200] width 20 height 20
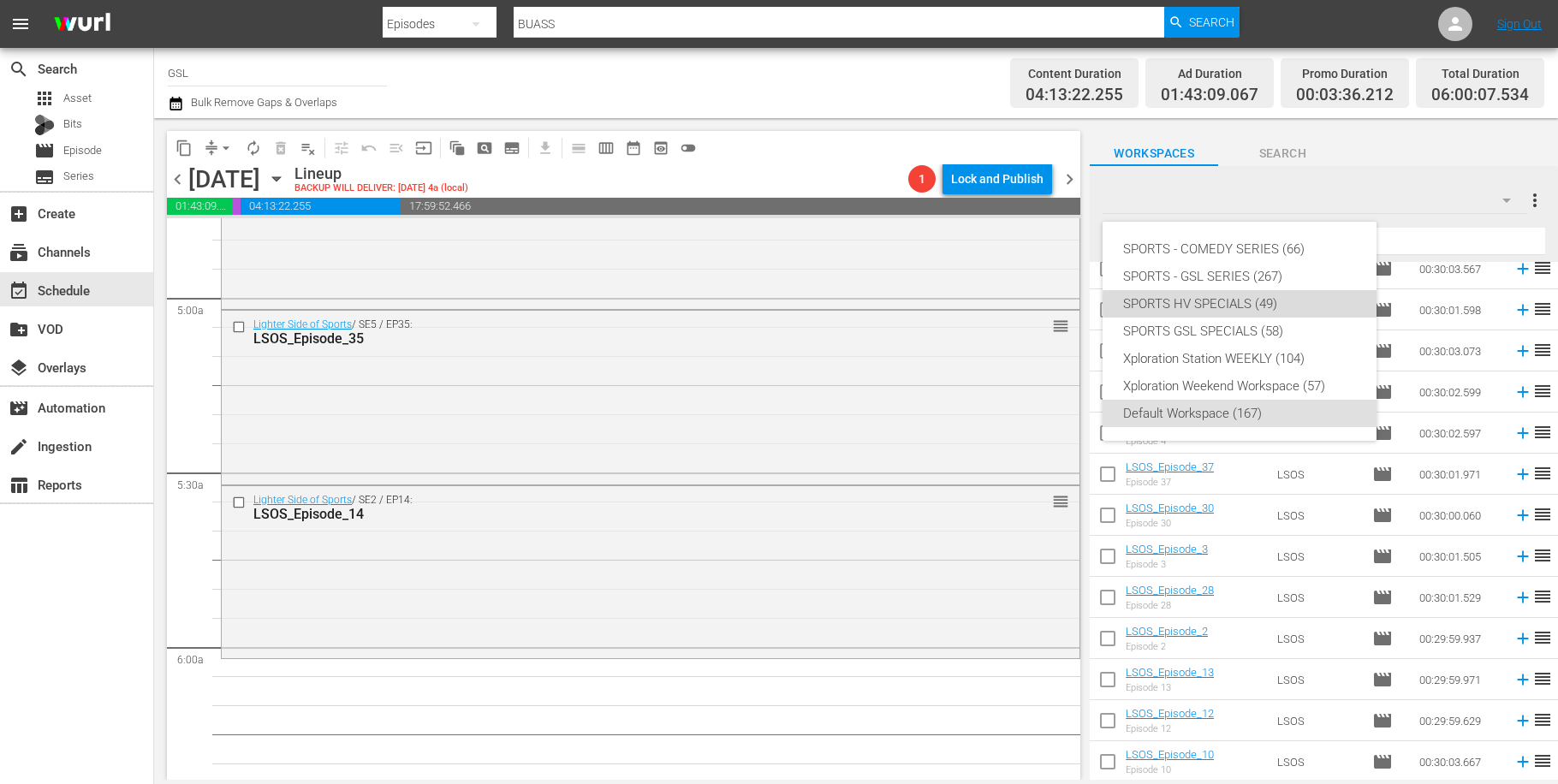
click at [1291, 304] on div "SPORTS HV SPECIALS (49)" at bounding box center [1239, 304] width 233 height 27
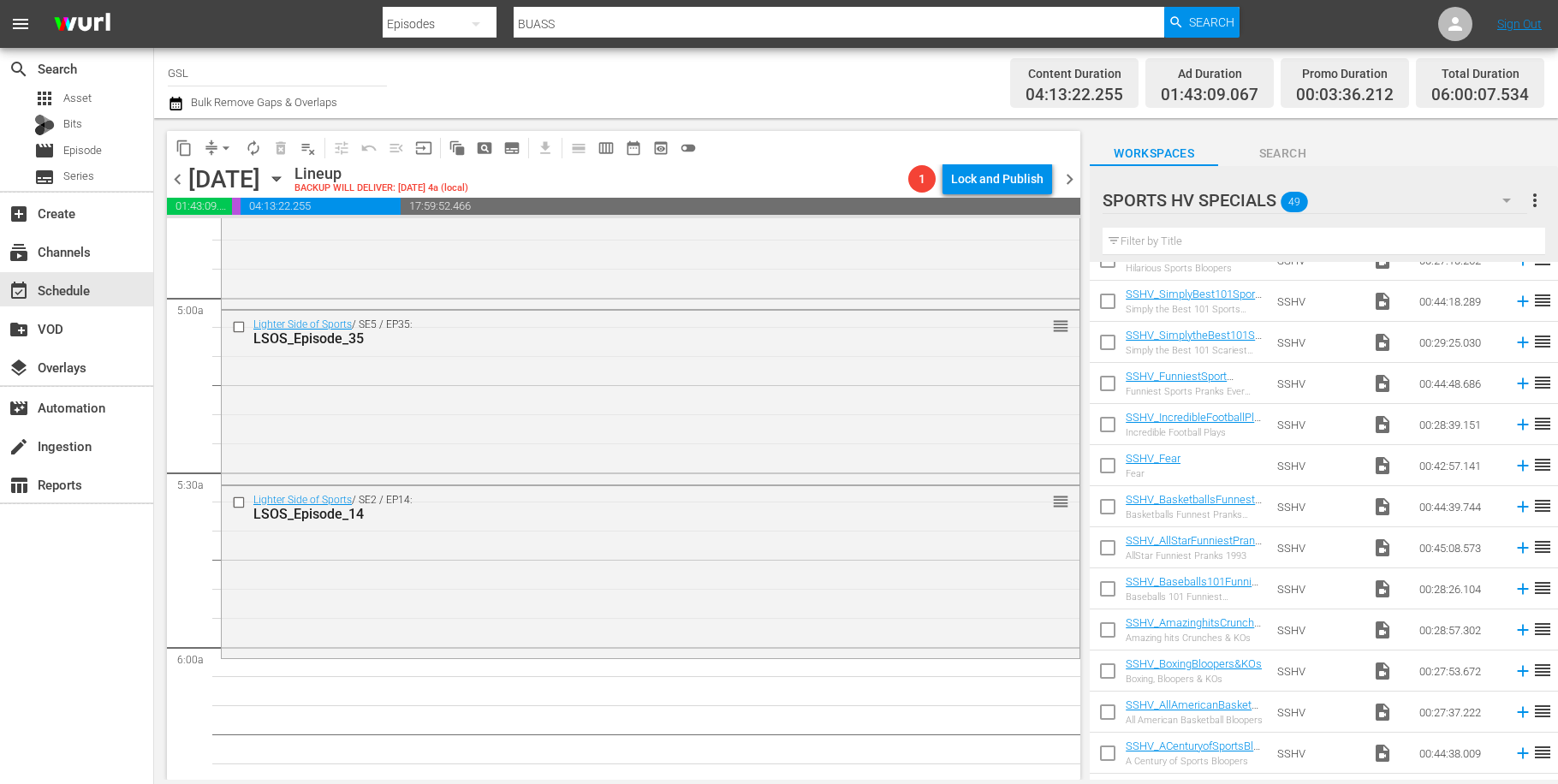
scroll to position [1536, 0]
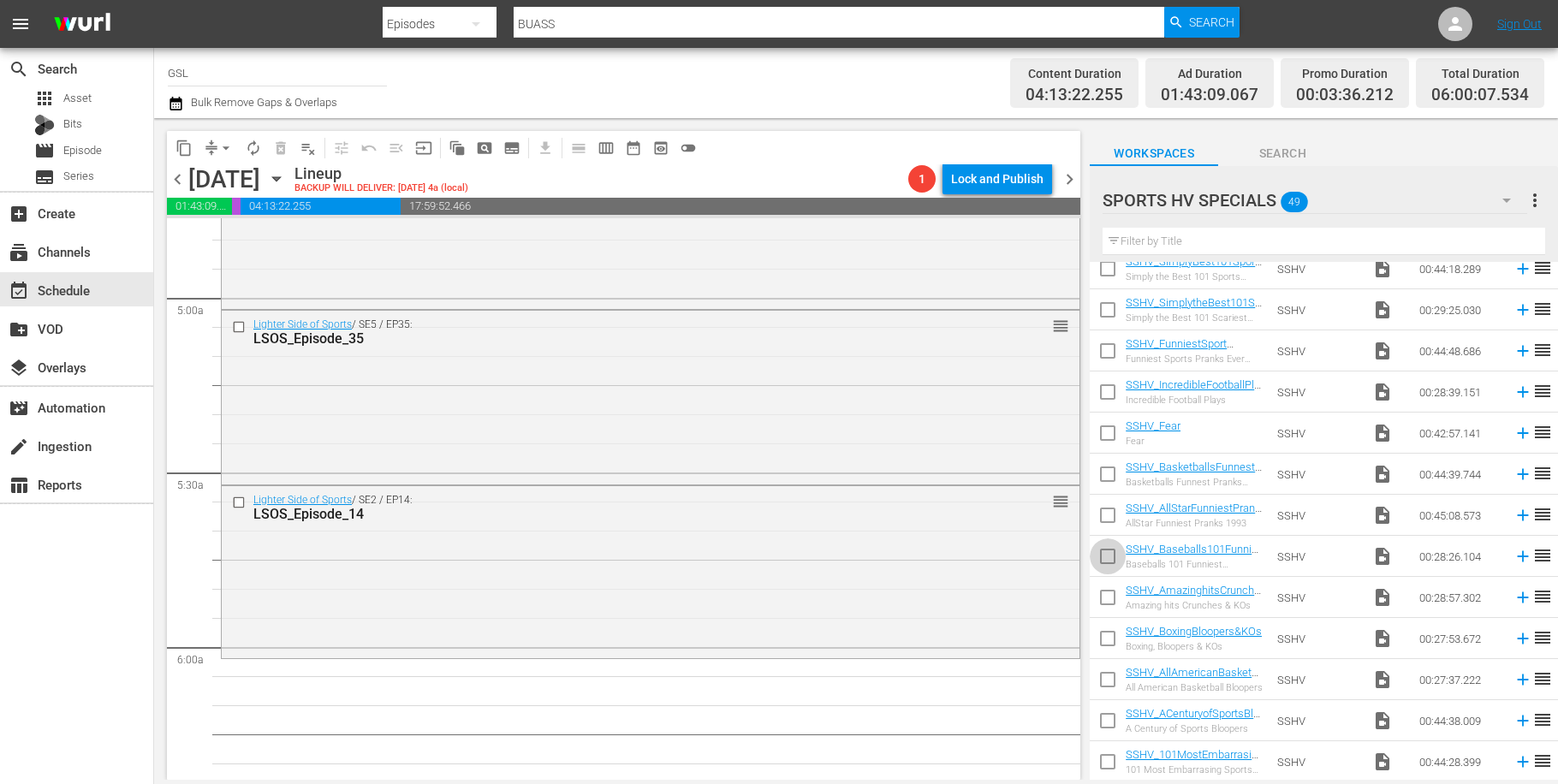
click at [1102, 558] on input "checkbox" at bounding box center [1107, 560] width 36 height 36
checkbox input "true"
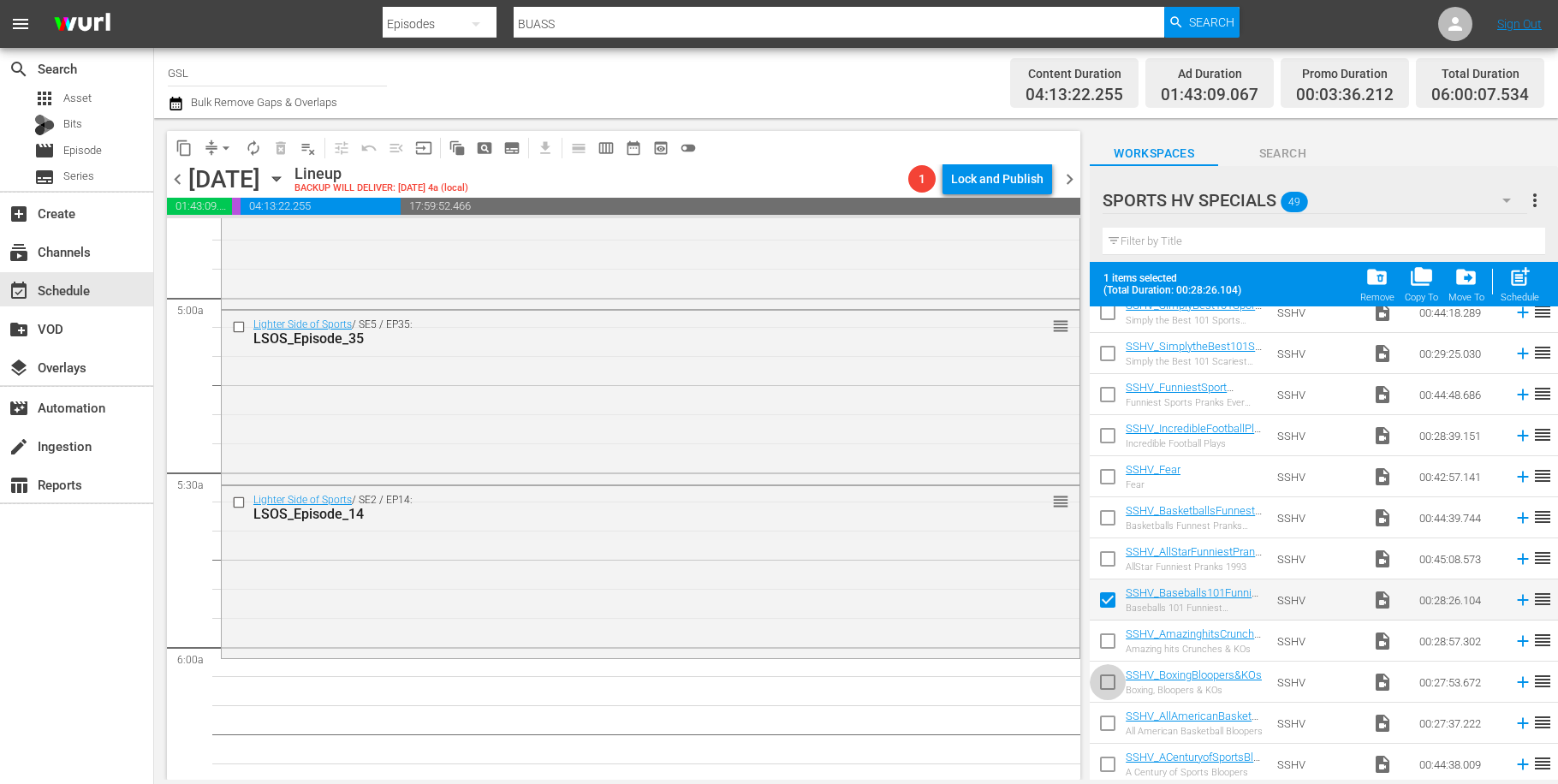
click at [1107, 674] on input "checkbox" at bounding box center [1107, 685] width 36 height 36
checkbox input "true"
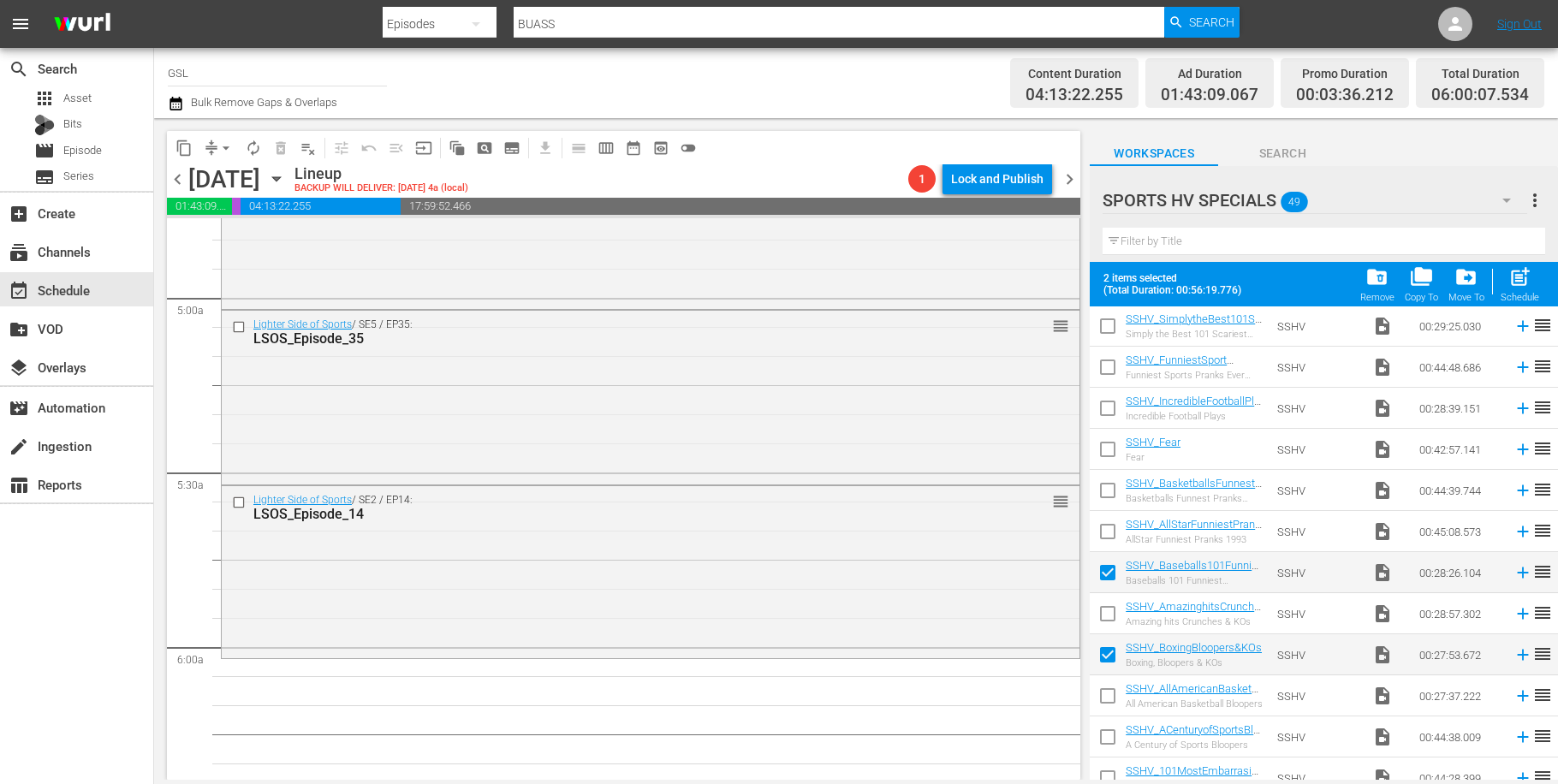
scroll to position [1580, 0]
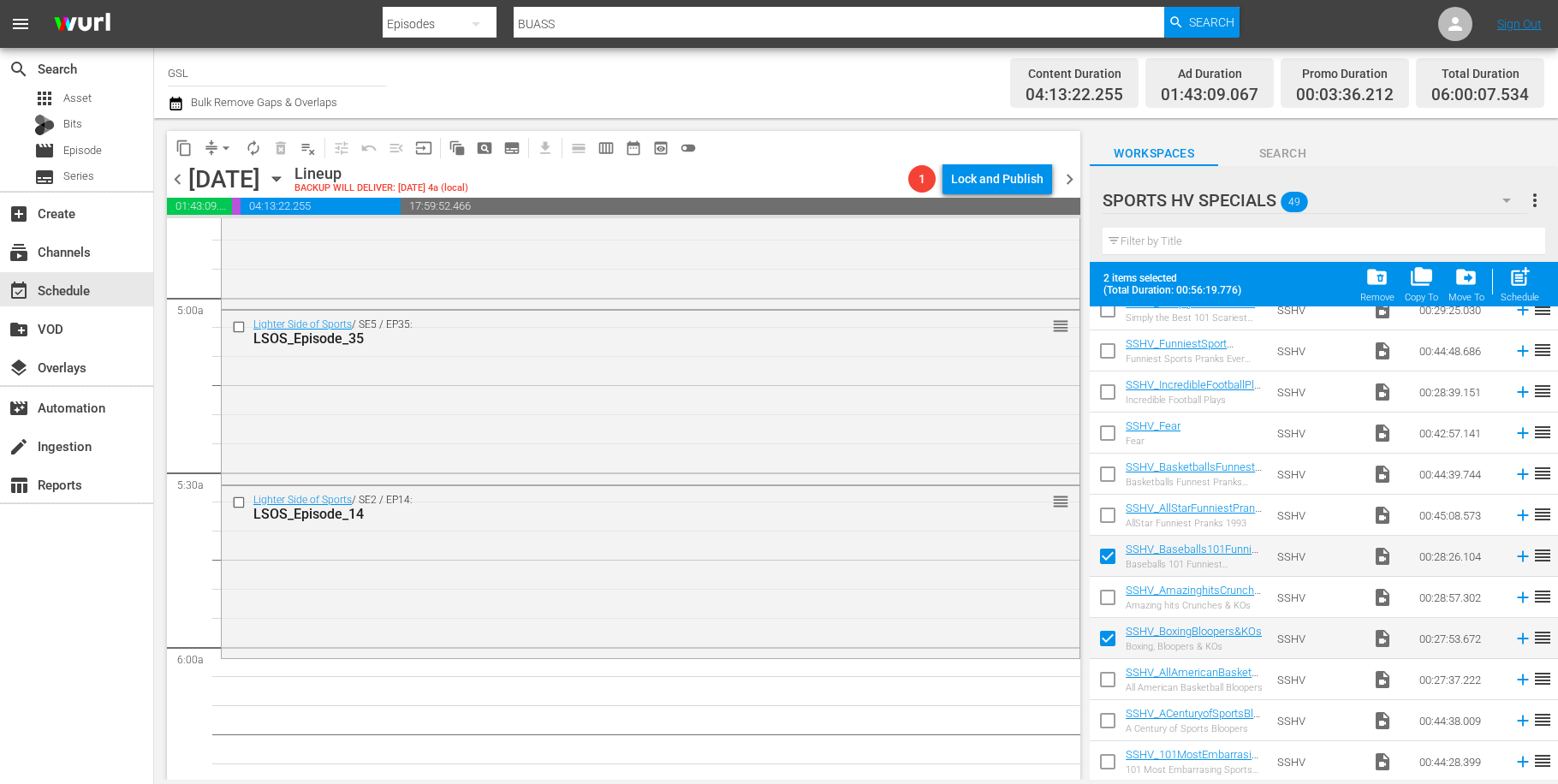
click at [1109, 727] on input "checkbox" at bounding box center [1107, 724] width 36 height 36
checkbox input "true"
click at [1113, 387] on input "checkbox" at bounding box center [1107, 395] width 36 height 36
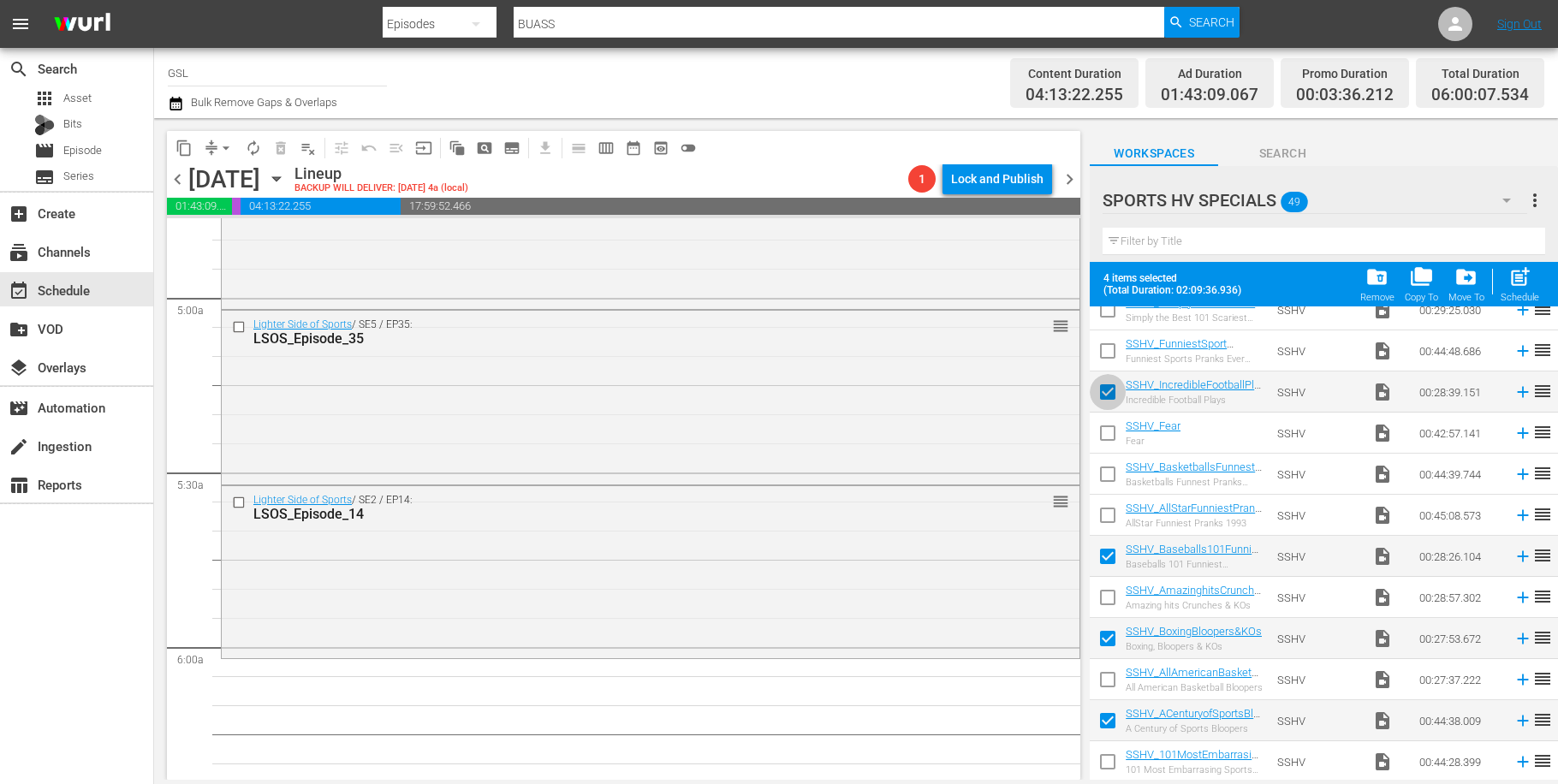
click at [1110, 401] on input "checkbox" at bounding box center [1107, 395] width 36 height 36
checkbox input "false"
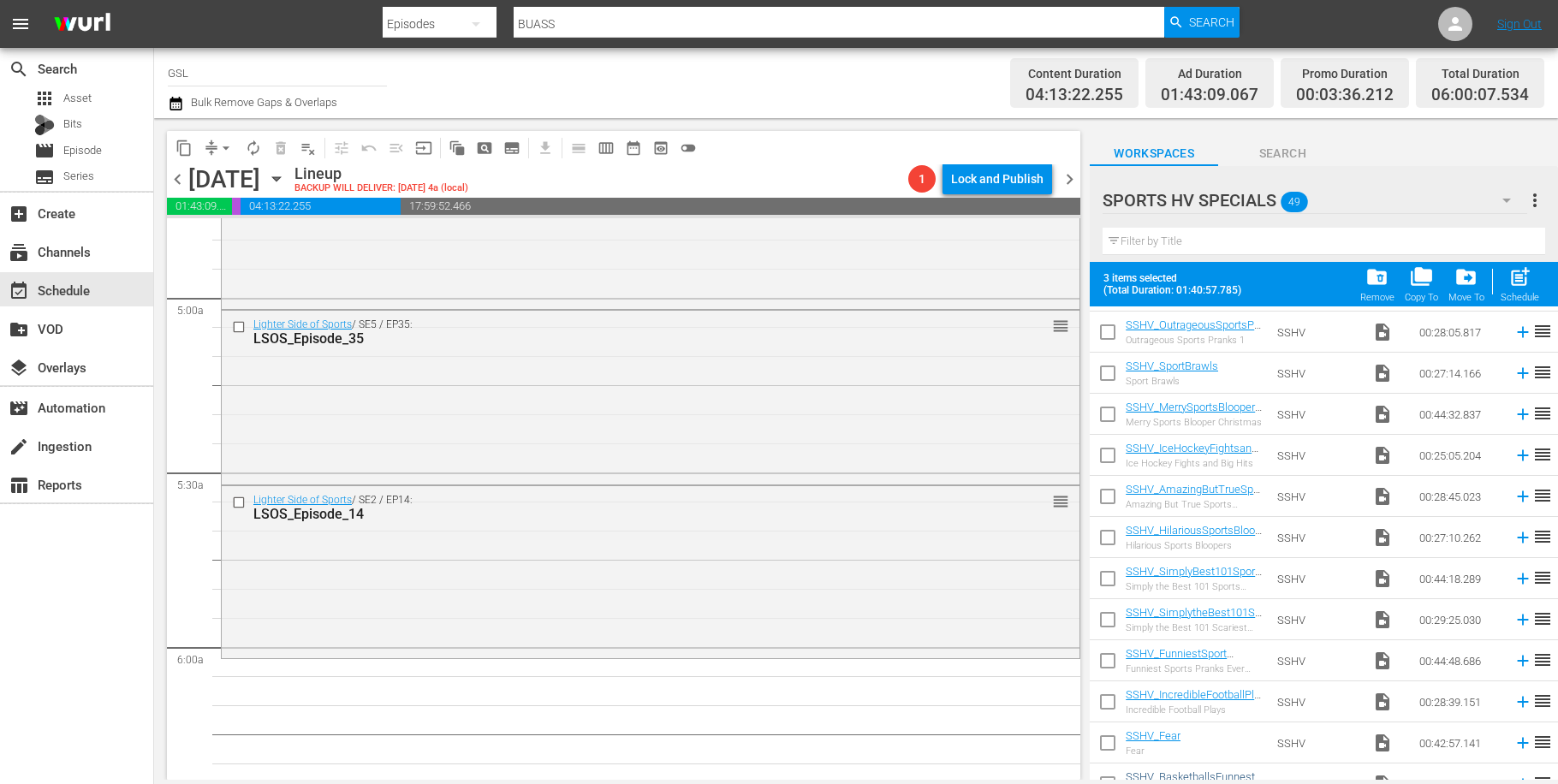
scroll to position [1283, 0]
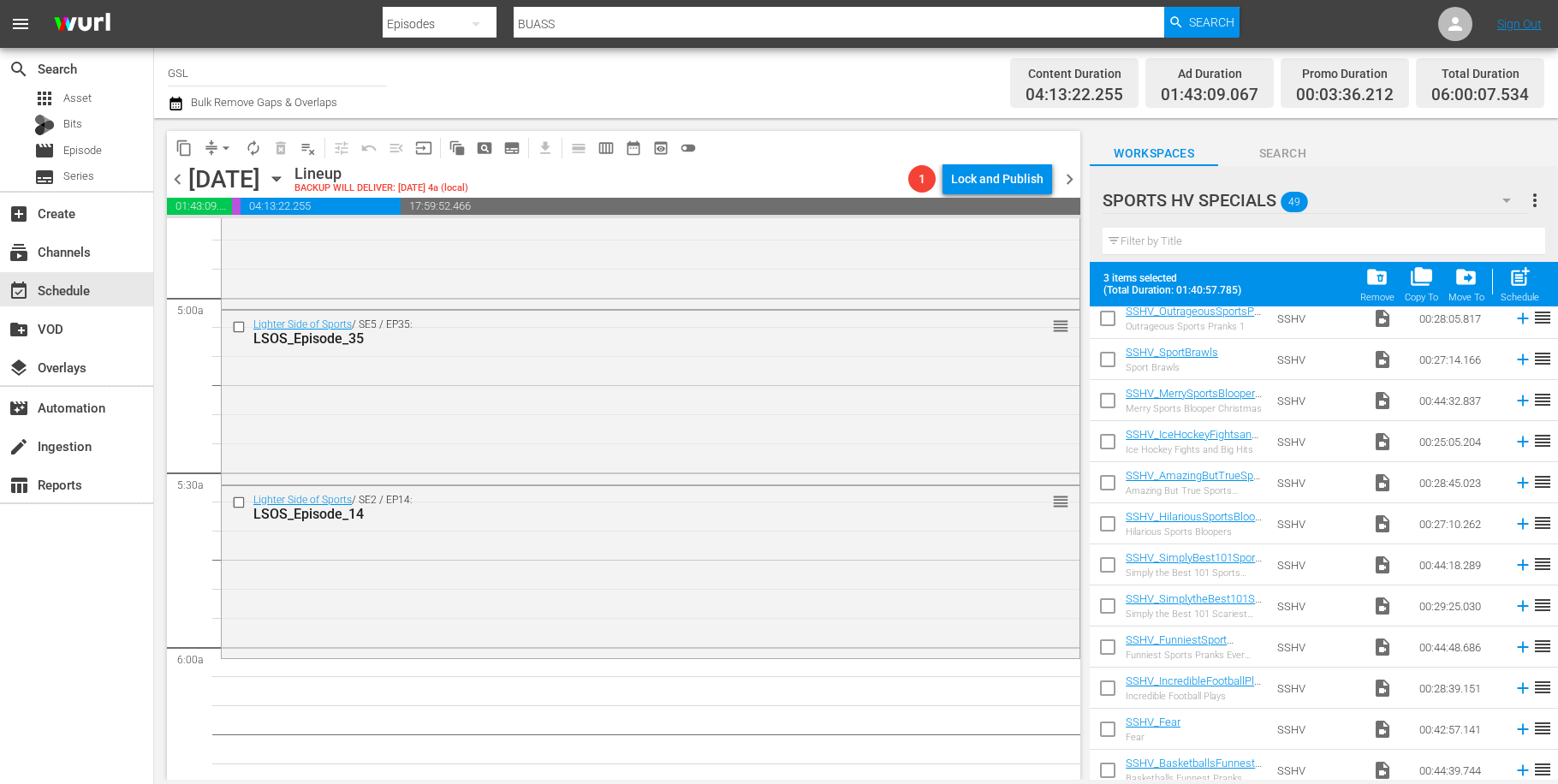
click at [1118, 481] on input "checkbox" at bounding box center [1107, 485] width 36 height 36
checkbox input "true"
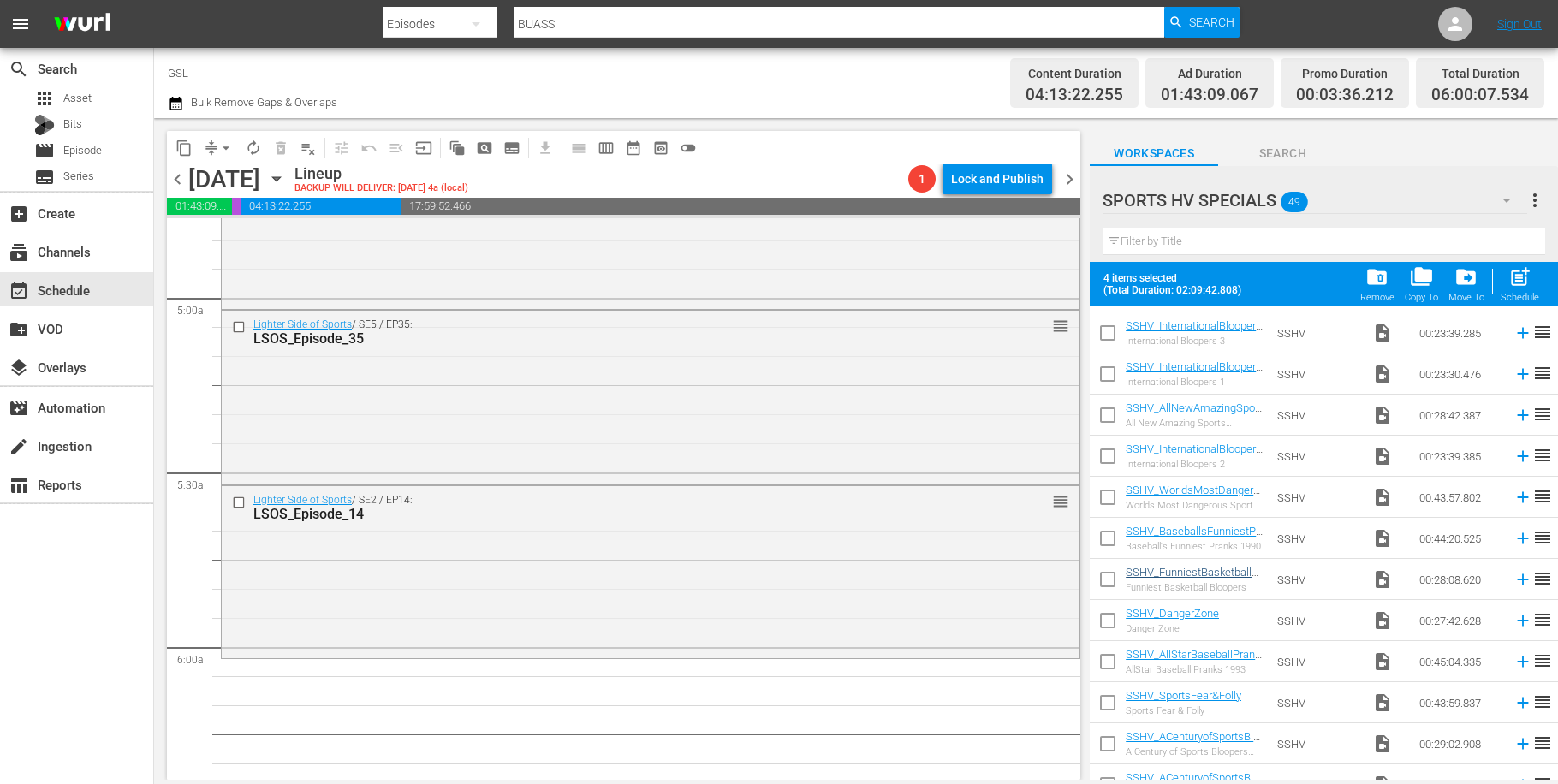
scroll to position [322, 0]
click at [1104, 545] on input "checkbox" at bounding box center [1107, 542] width 36 height 36
click at [1515, 279] on span "post_add" at bounding box center [1520, 277] width 23 height 23
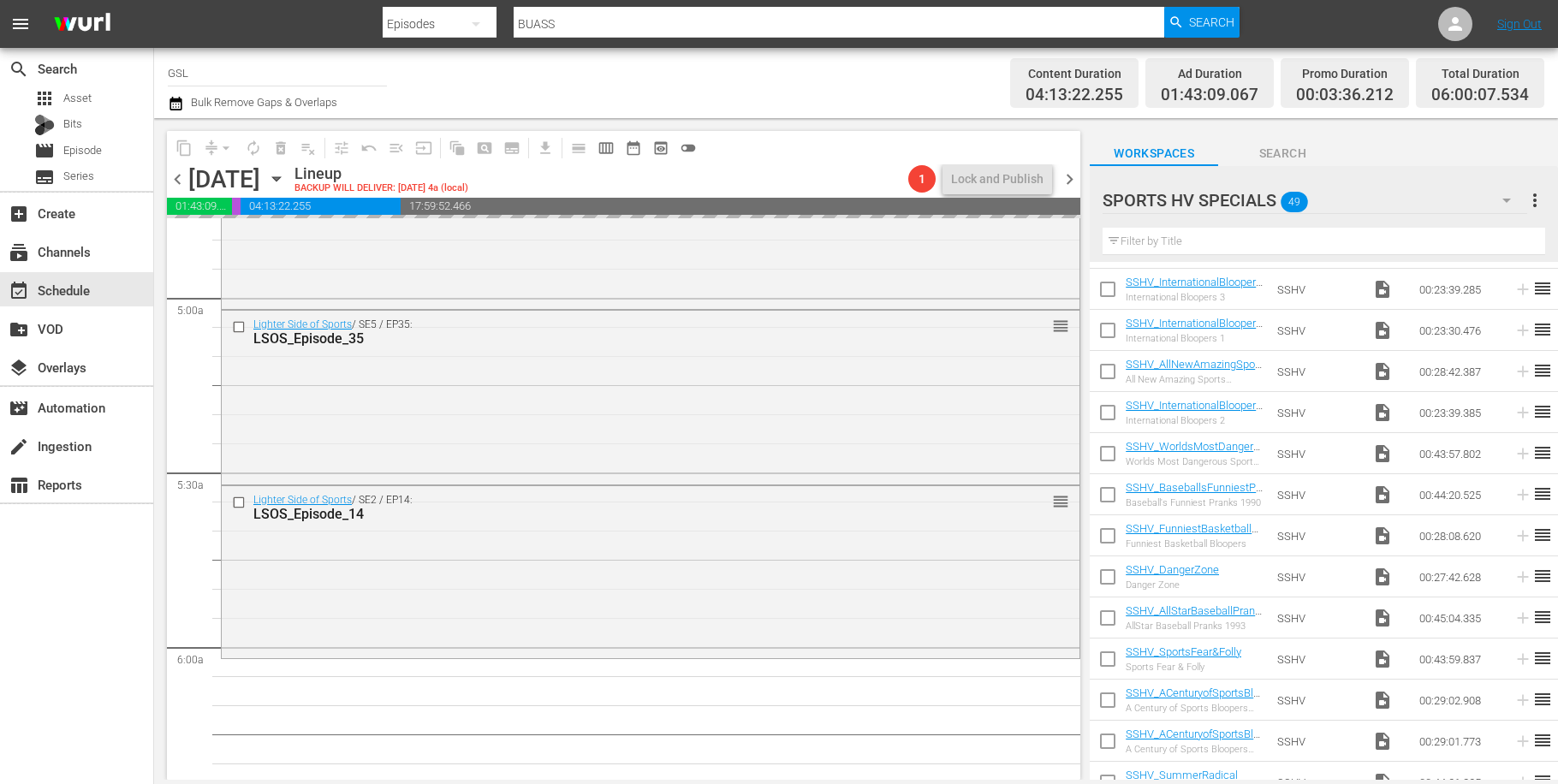
checkbox input "false"
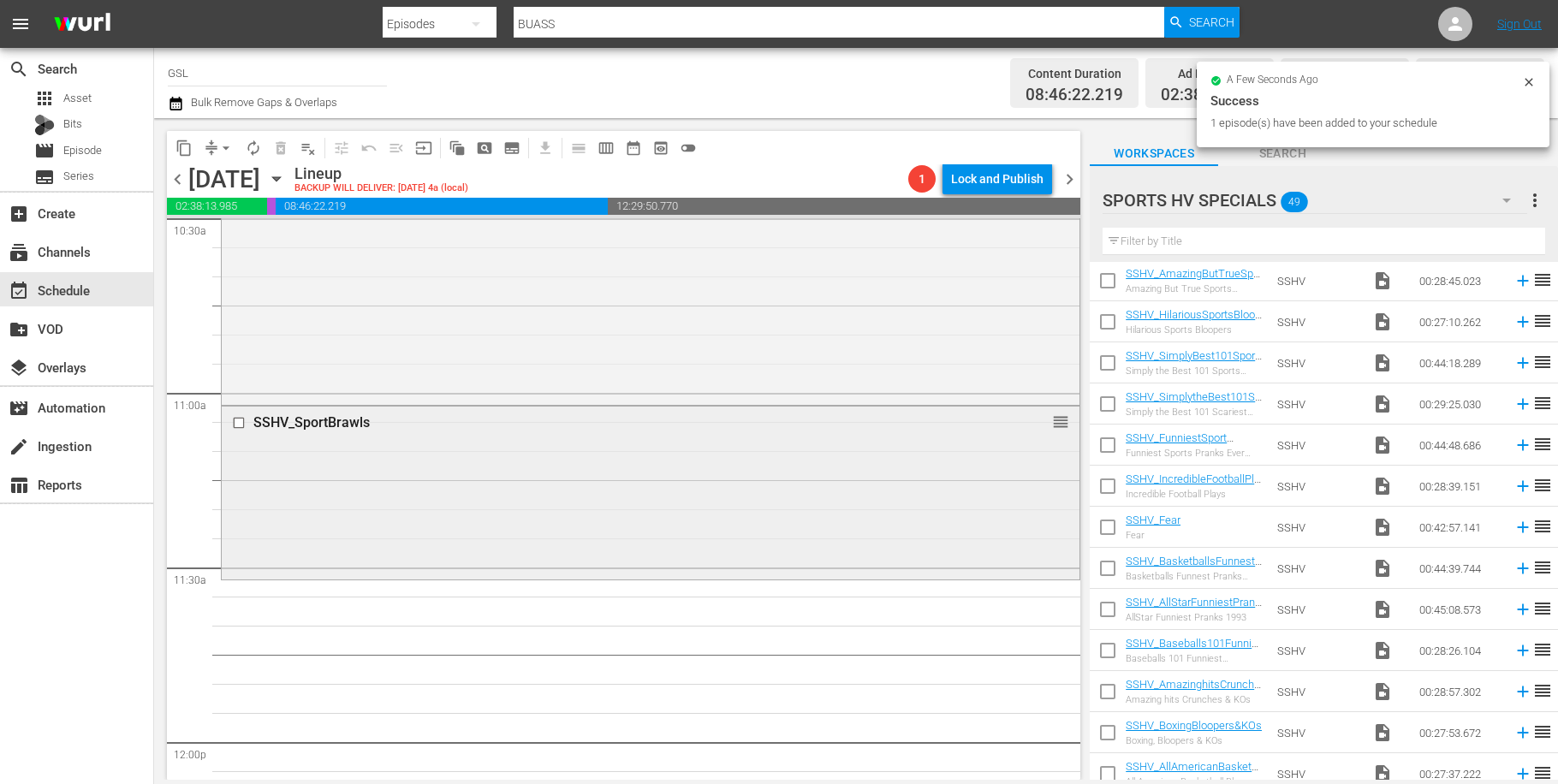
scroll to position [3687, 0]
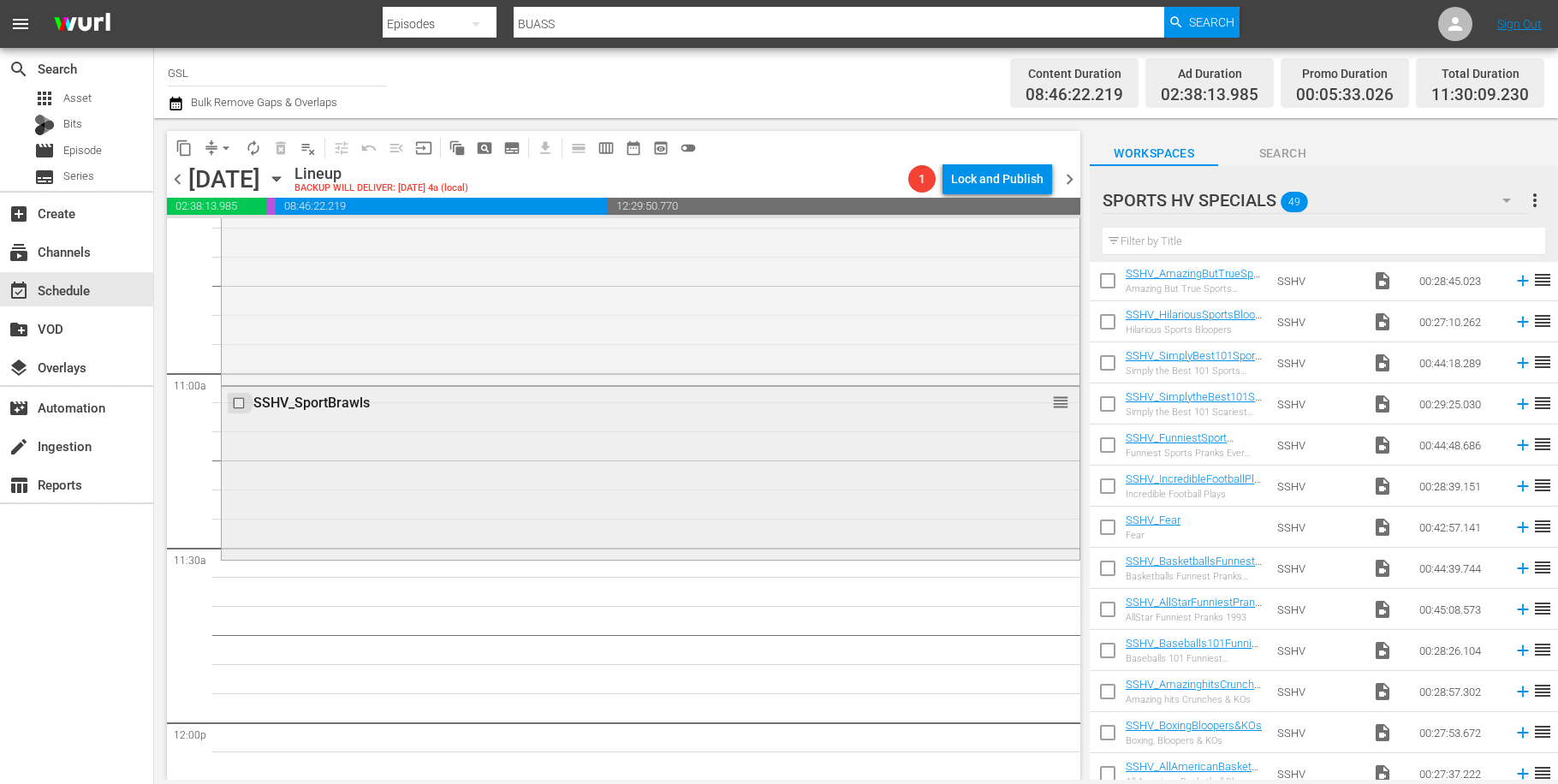
click at [239, 401] on input "checkbox" at bounding box center [241, 404] width 18 height 15
click at [281, 148] on span "delete_forever_outlined" at bounding box center [280, 147] width 17 height 17
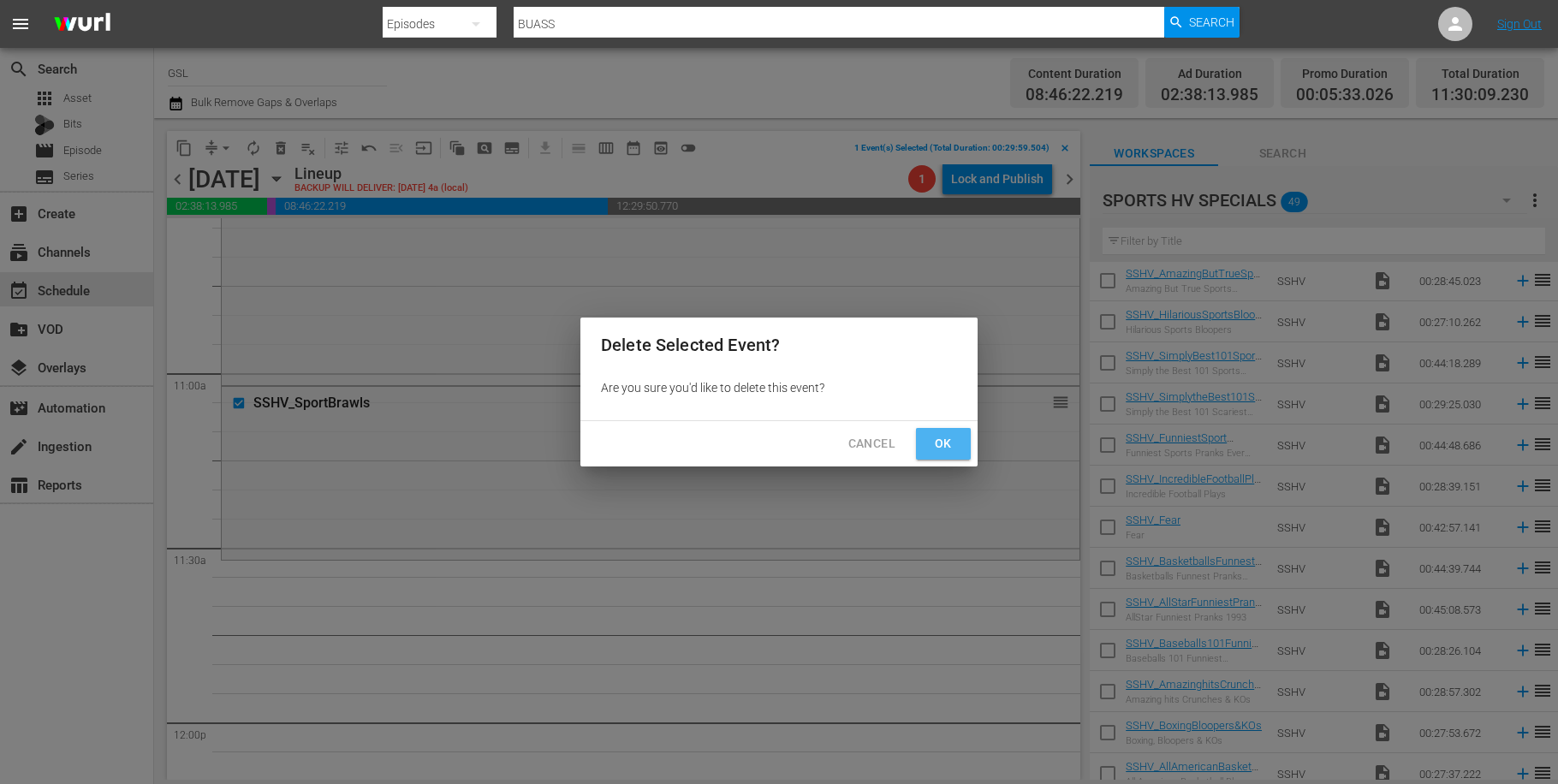
click at [948, 441] on span "Ok" at bounding box center [943, 443] width 27 height 21
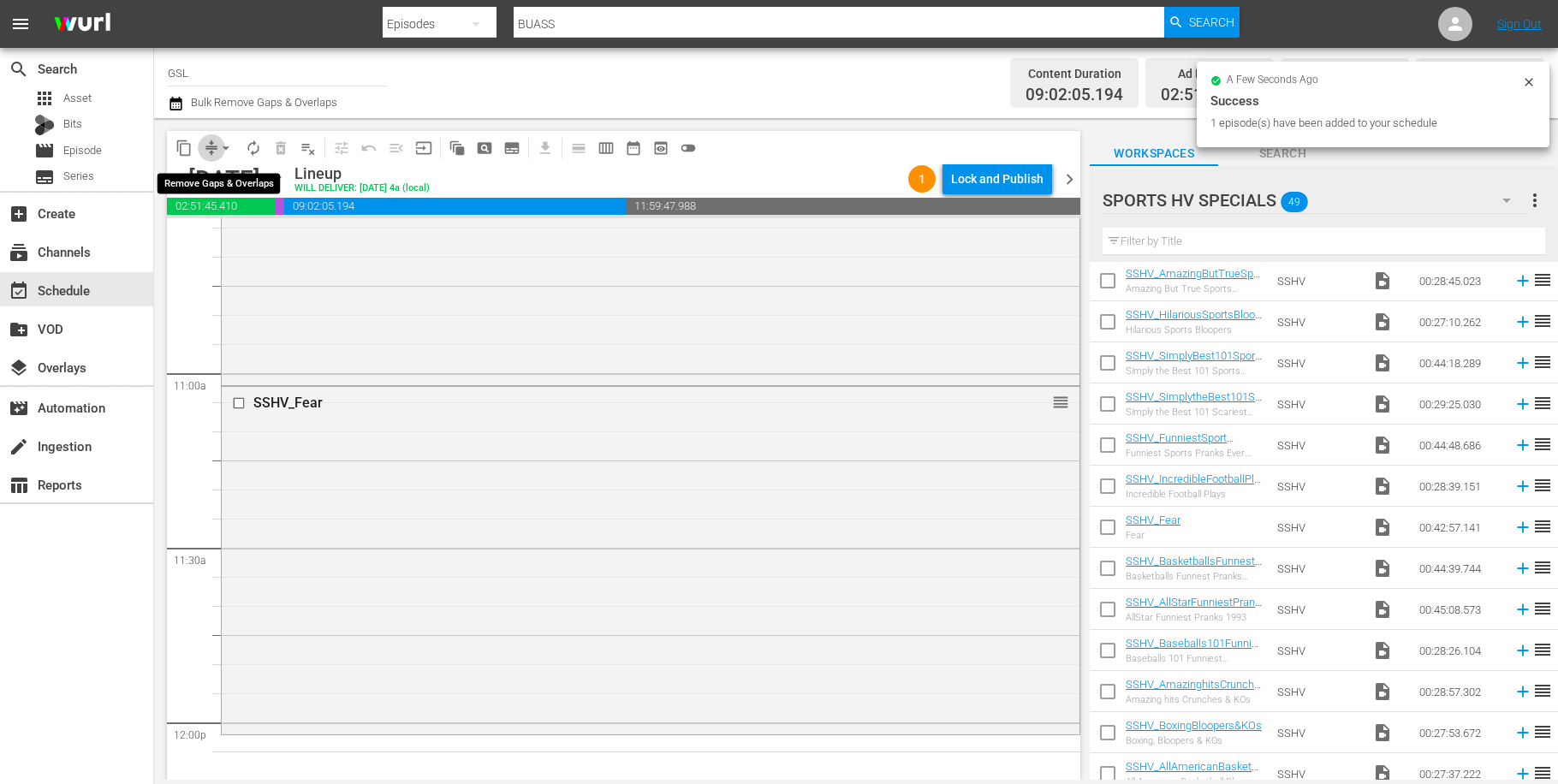
click at [212, 147] on span "compress" at bounding box center [212, 147] width 17 height 17
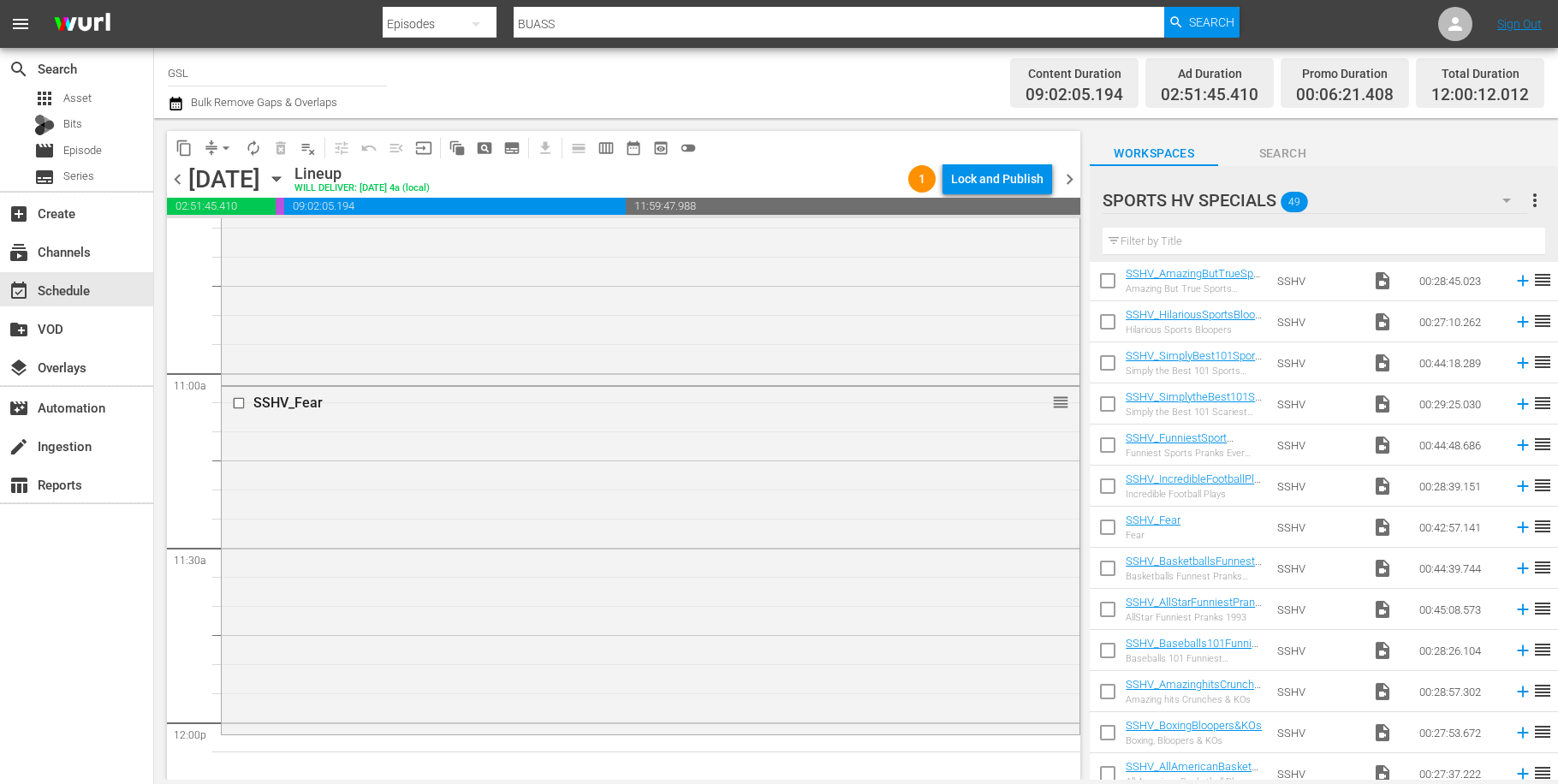
click at [227, 148] on span "arrow_drop_down" at bounding box center [225, 147] width 17 height 17
click at [248, 180] on li "Align to Midnight" at bounding box center [227, 182] width 180 height 28
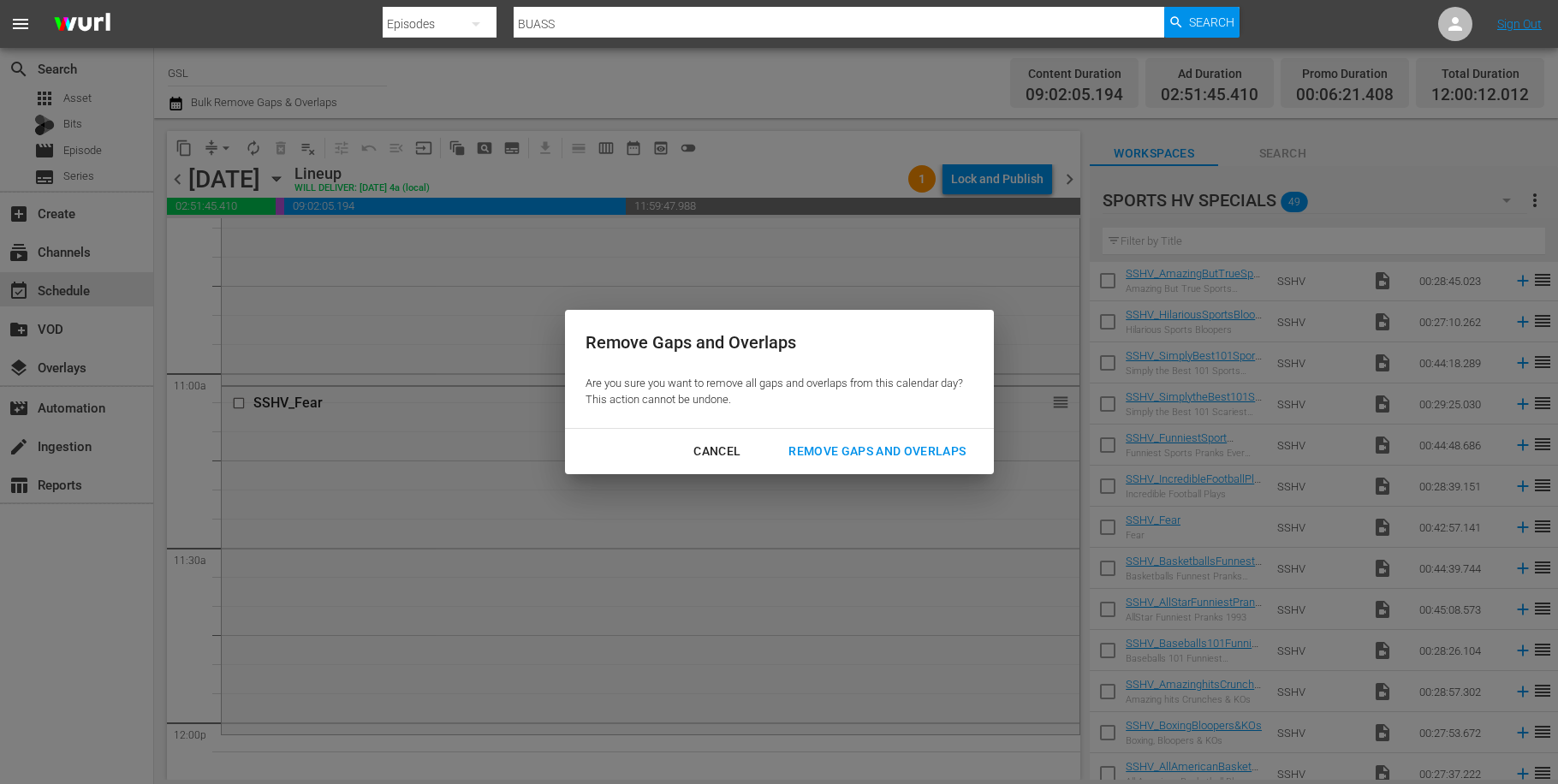
click at [953, 448] on div "Remove Gaps and Overlaps" at bounding box center [877, 451] width 204 height 21
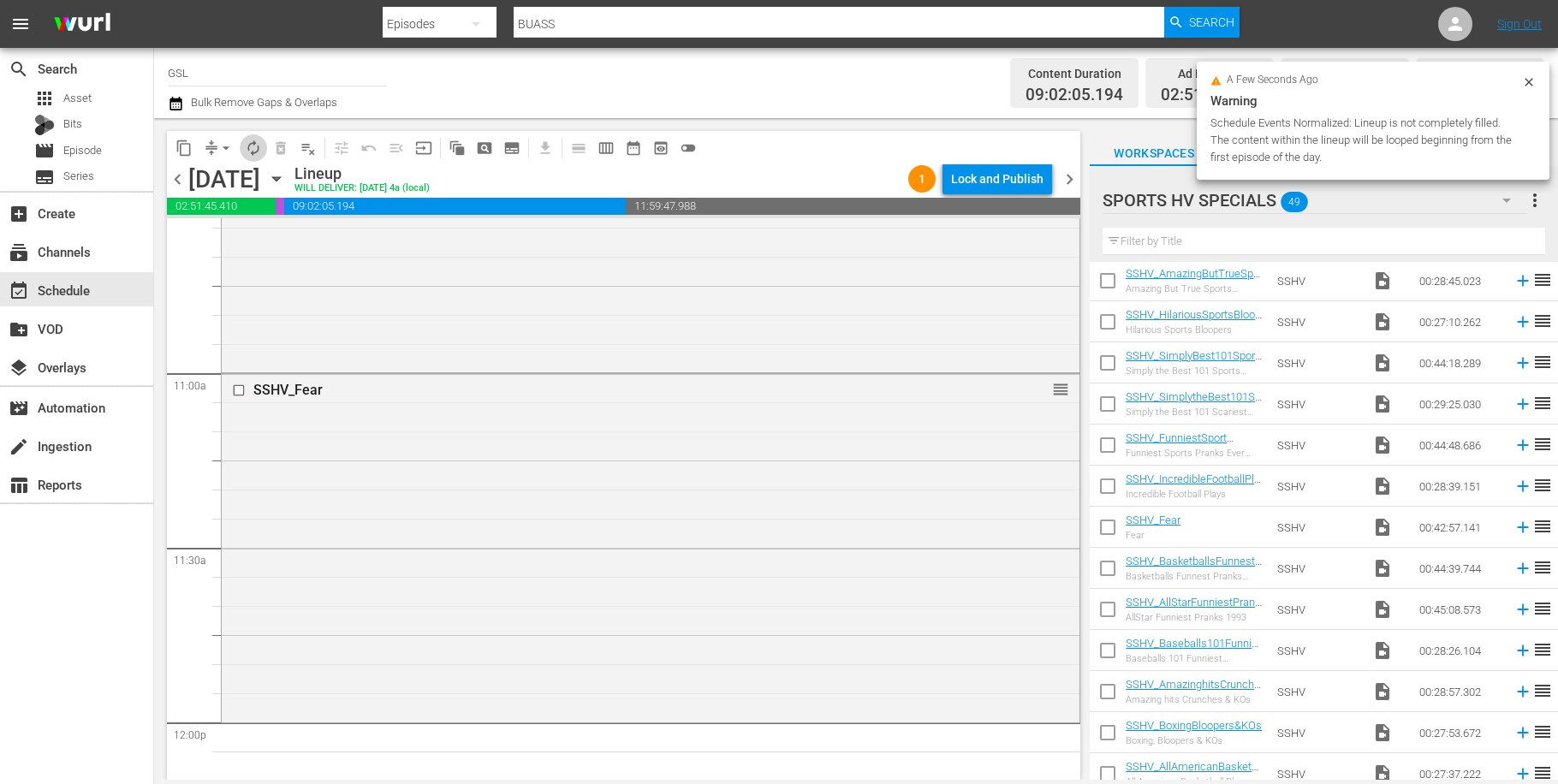
click at [260, 144] on span "autorenew_outlined" at bounding box center [253, 147] width 17 height 17
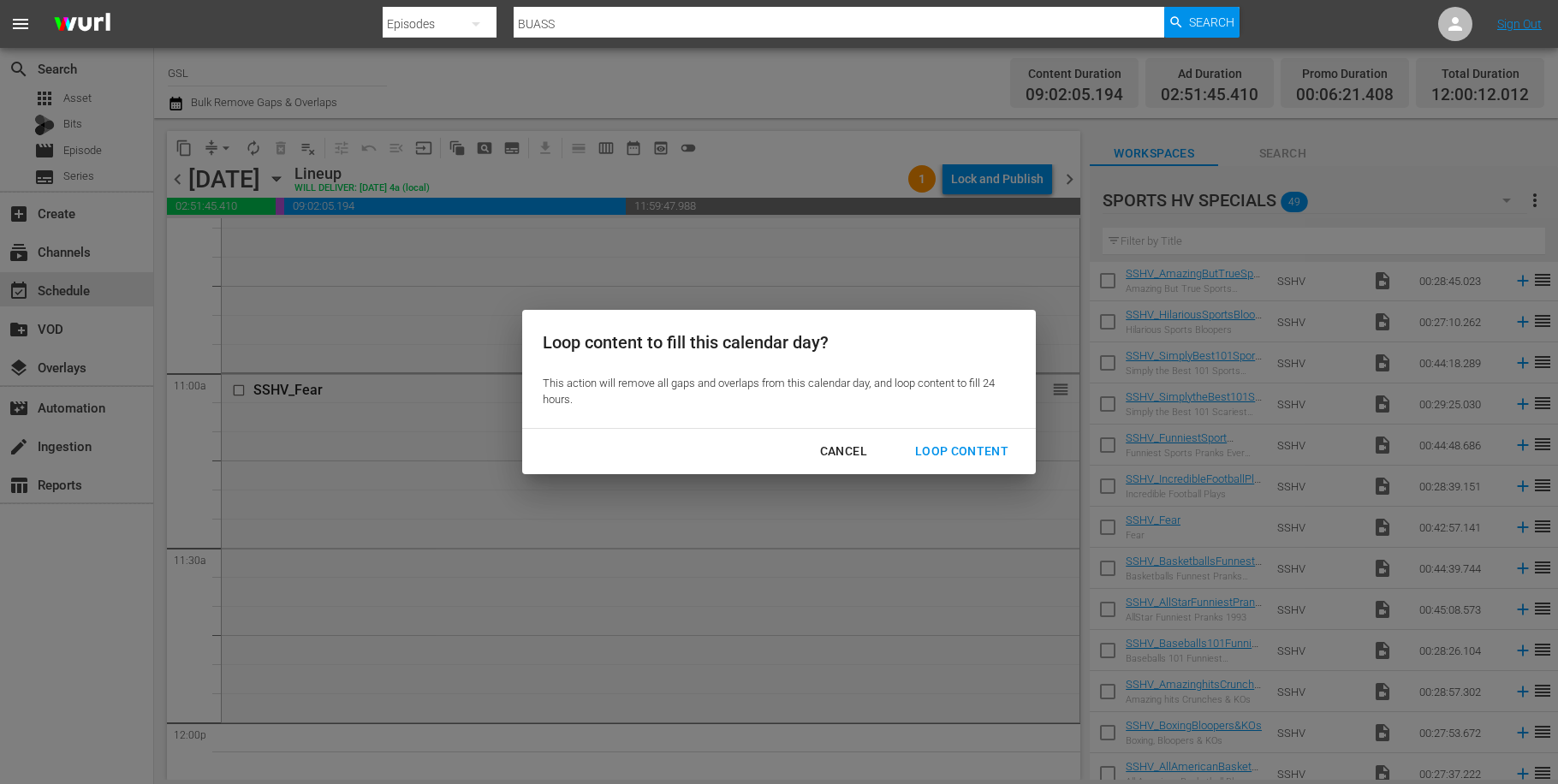
click at [971, 462] on div "Loop Content" at bounding box center [962, 451] width 121 height 21
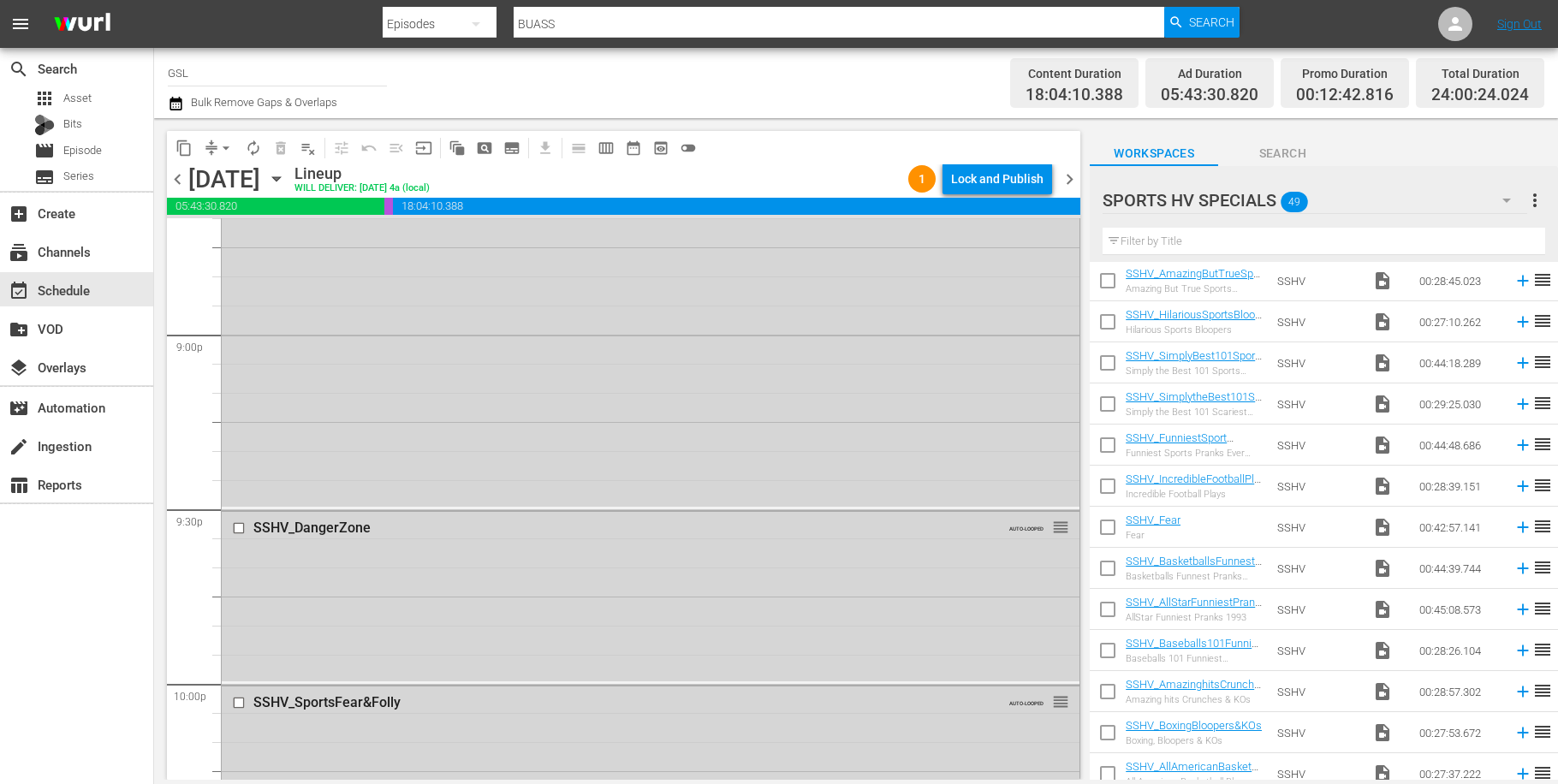
scroll to position [7824, 0]
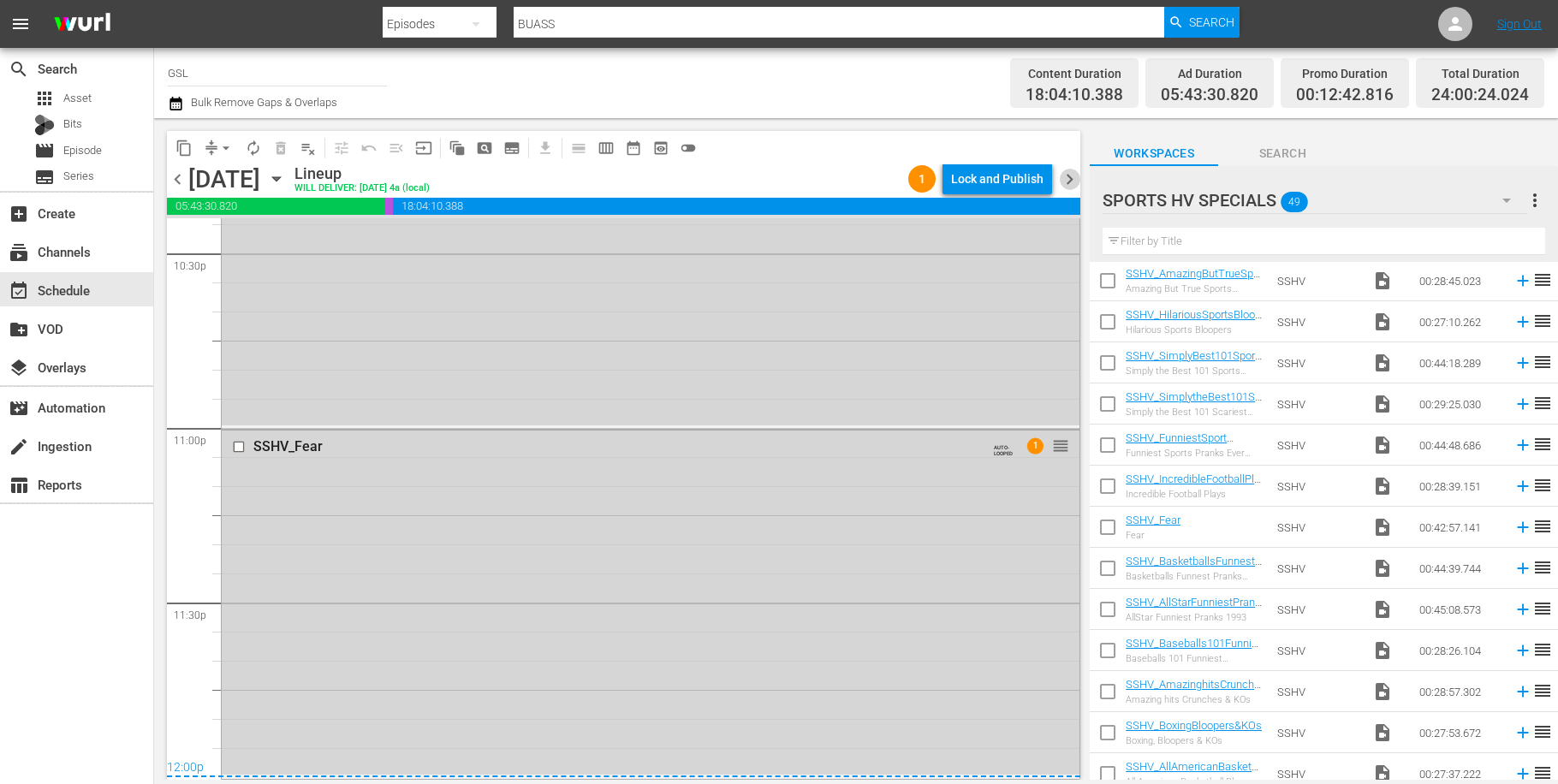
click at [1075, 177] on span "chevron_right" at bounding box center [1069, 179] width 21 height 21
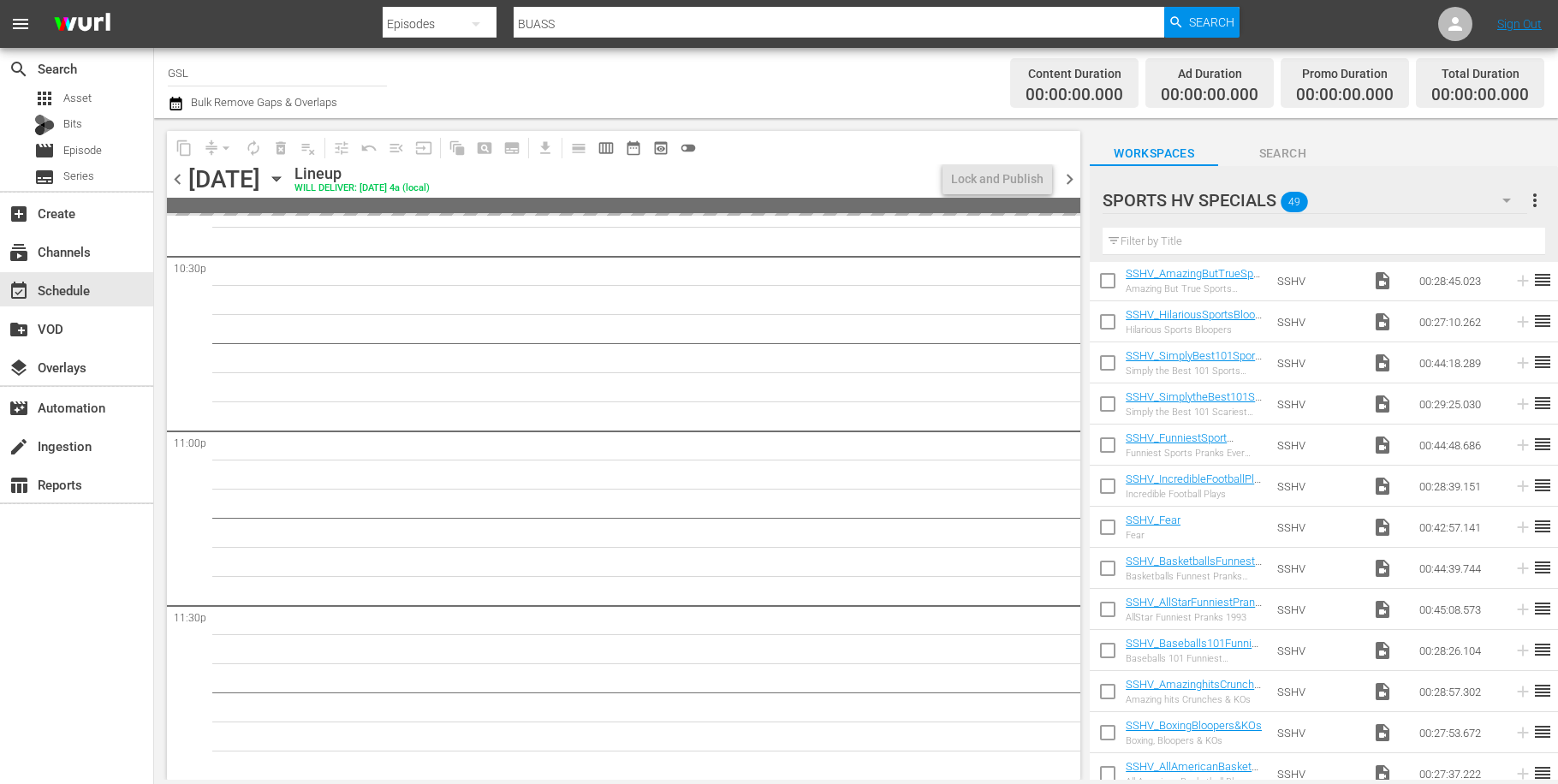
scroll to position [7791, 0]
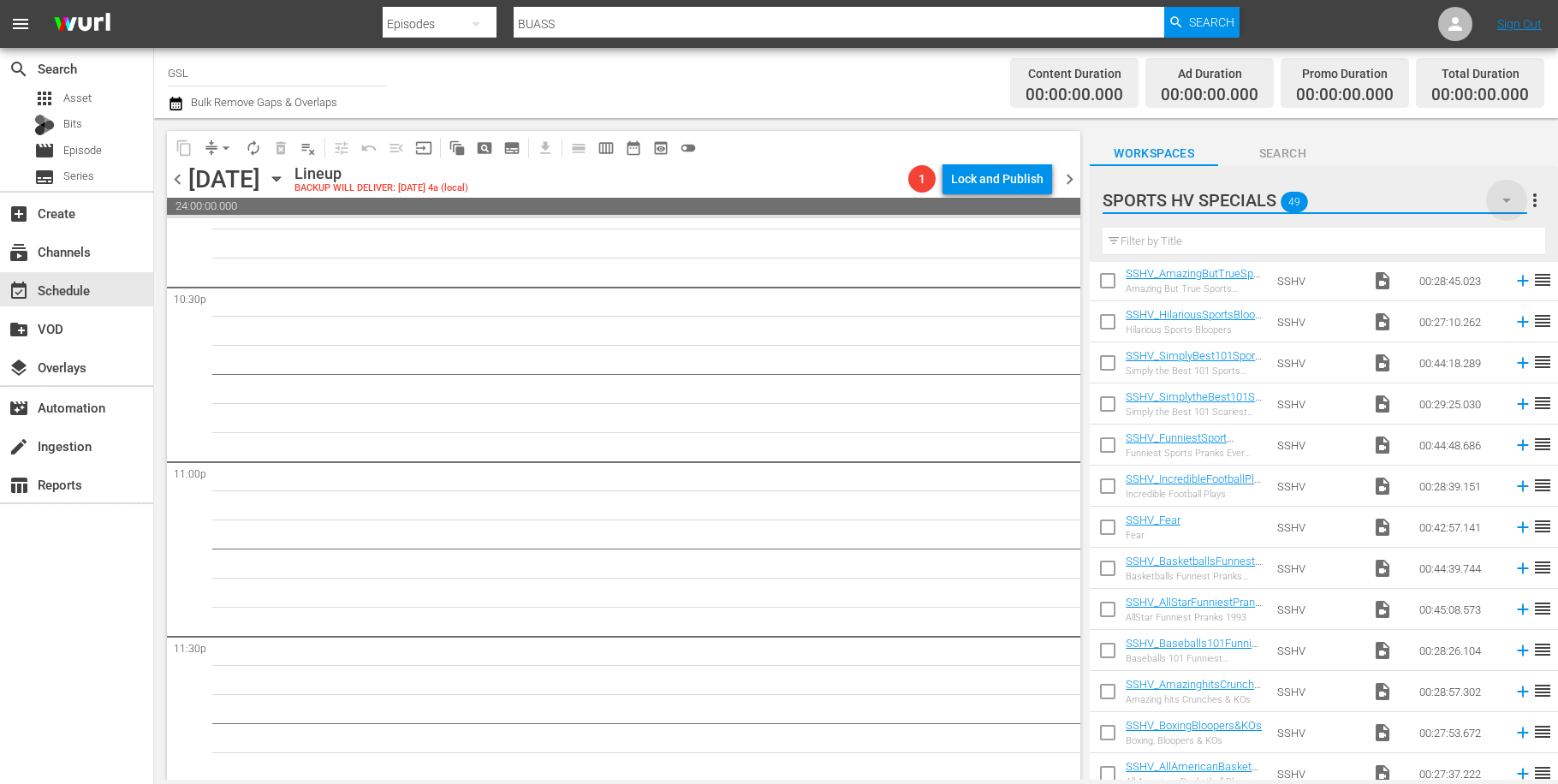
click at [1507, 203] on icon "button" at bounding box center [1507, 200] width 20 height 20
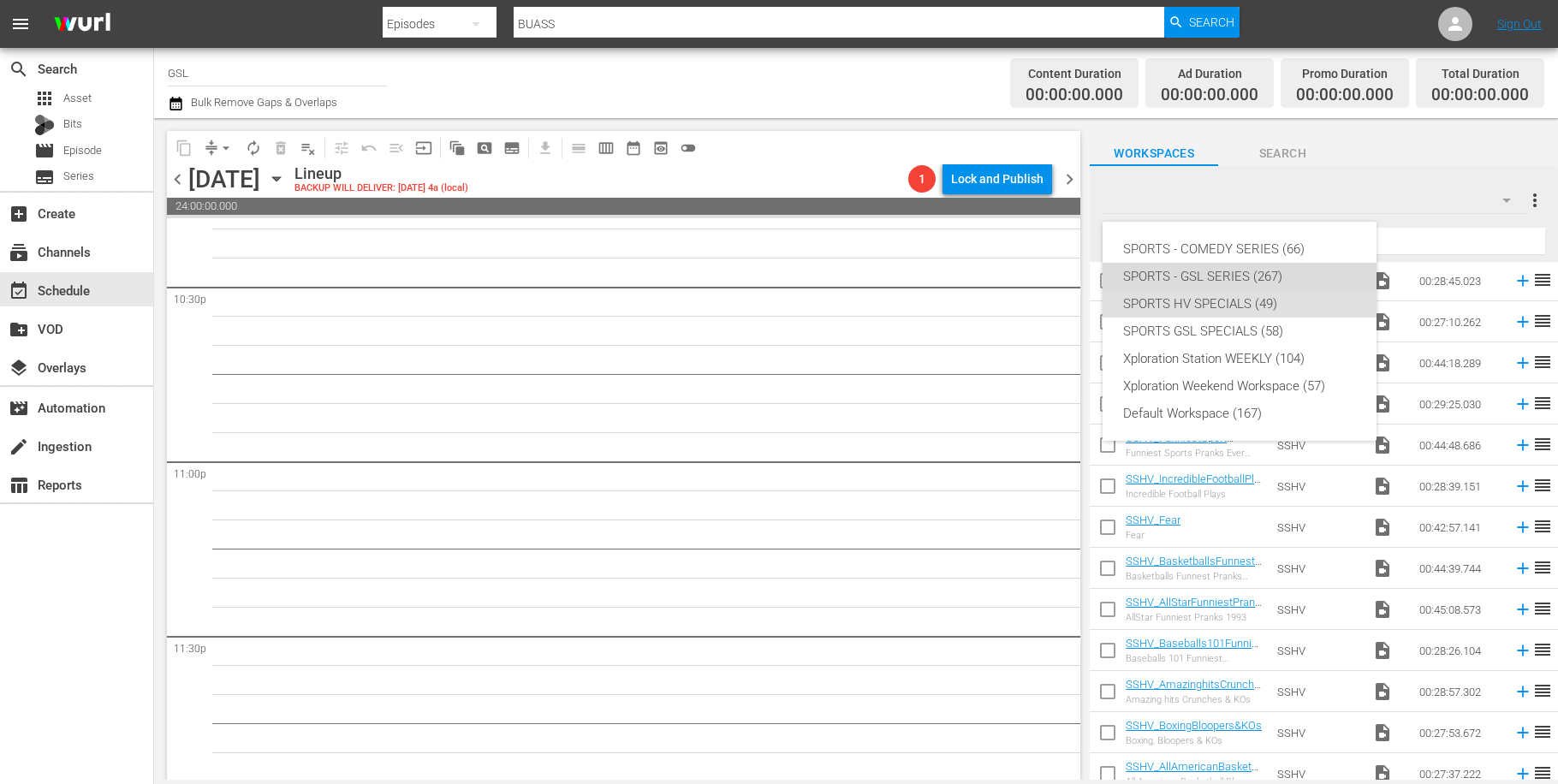
click at [1217, 273] on div "SPORTS - GSL SERIES (267)" at bounding box center [1239, 277] width 233 height 27
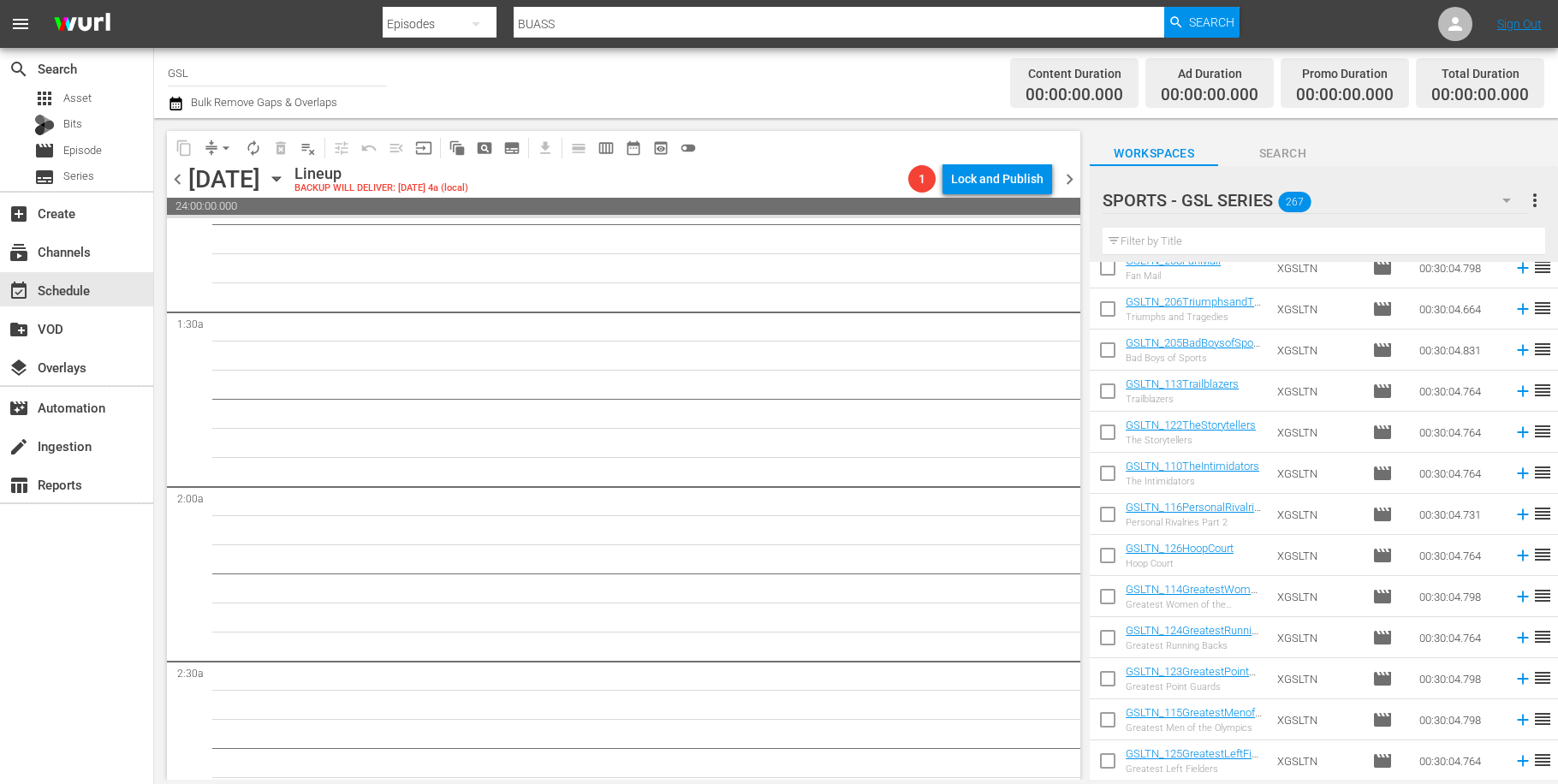
scroll to position [0, 0]
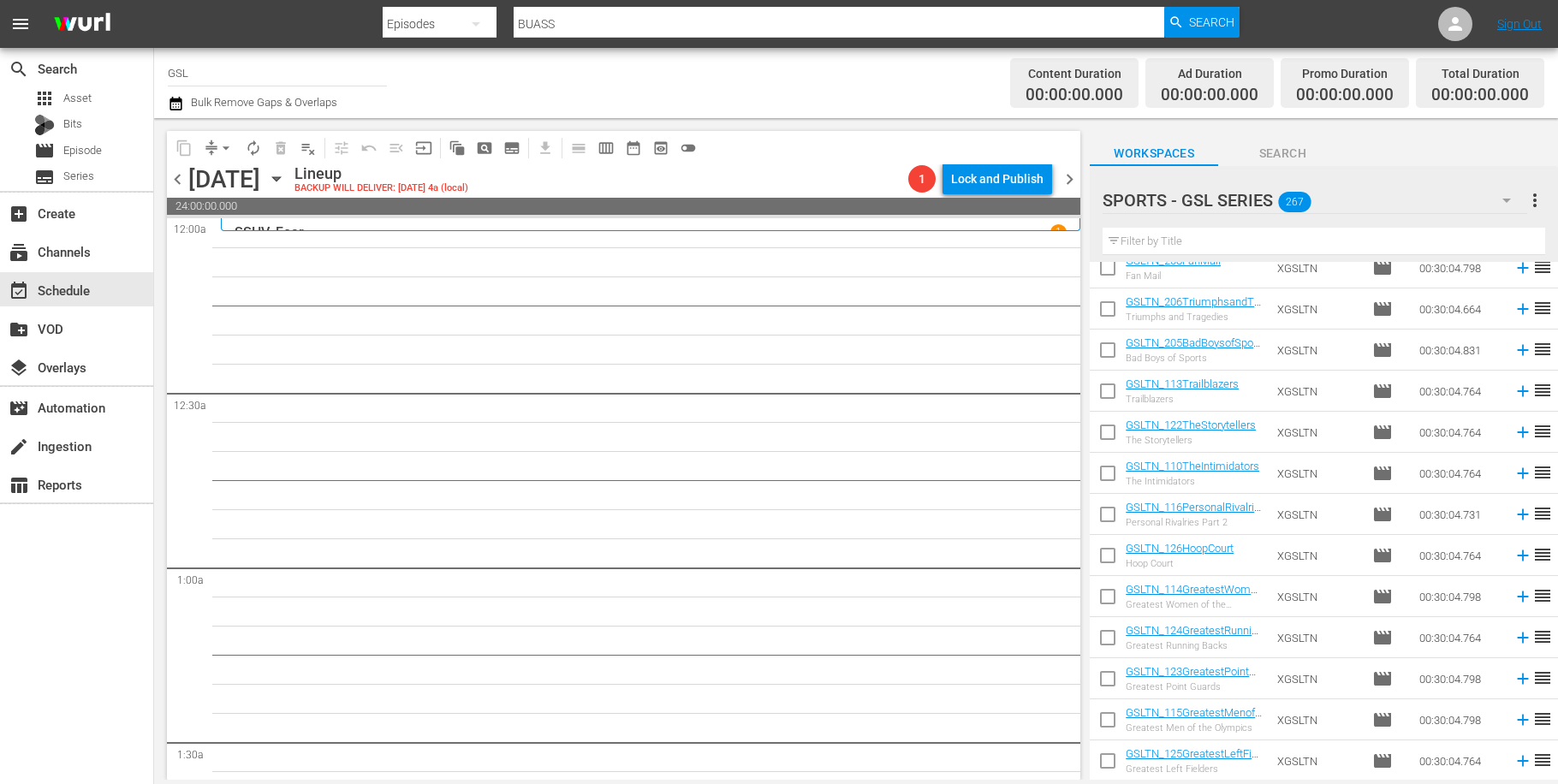
click at [1173, 239] on input "text" at bounding box center [1324, 242] width 442 height 27
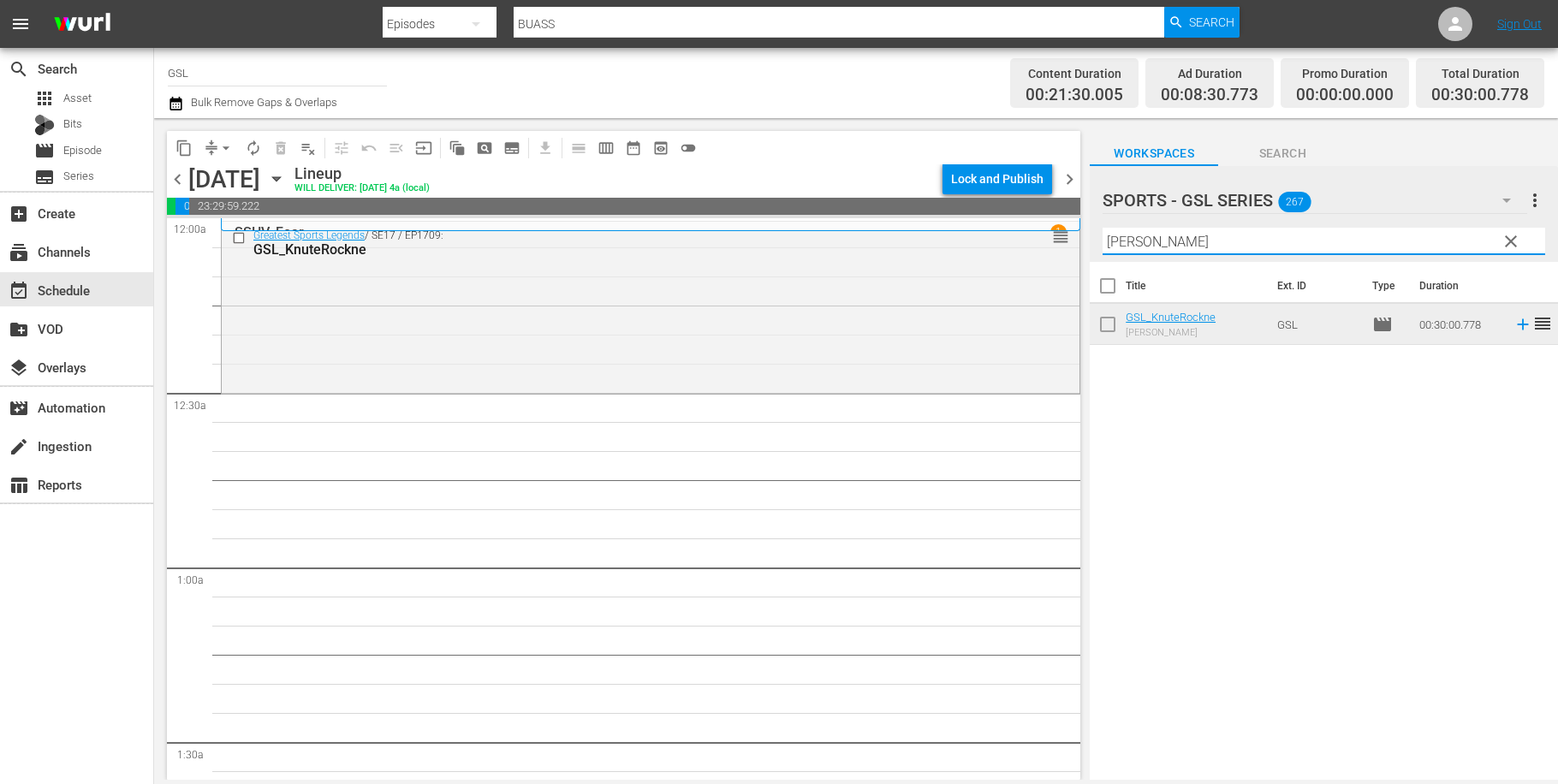
drag, startPoint x: 1137, startPoint y: 240, endPoint x: 977, endPoint y: 229, distance: 160.4
click at [1103, 229] on input "knute" at bounding box center [1324, 242] width 442 height 27
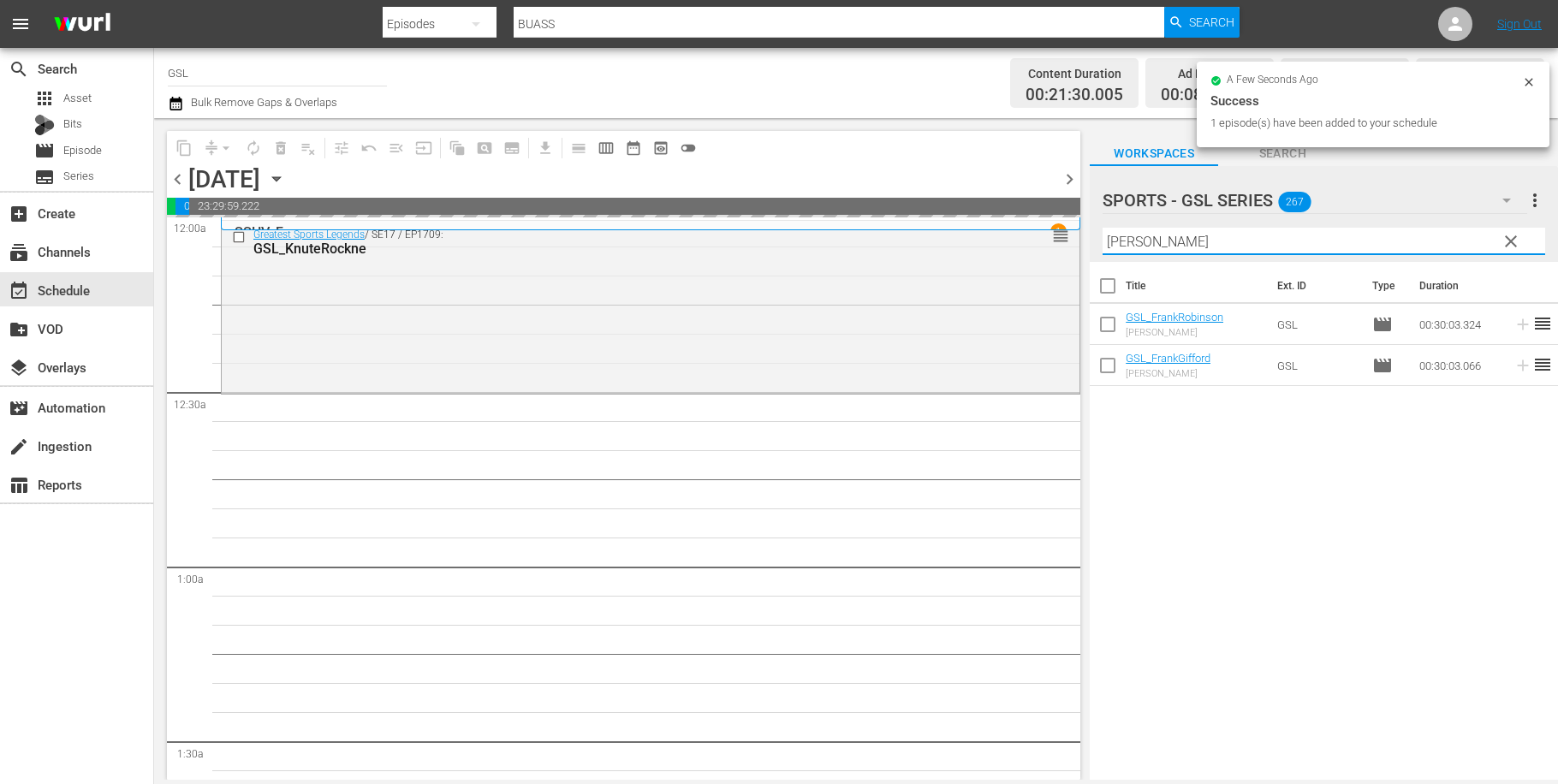
drag, startPoint x: 1155, startPoint y: 232, endPoint x: 978, endPoint y: 216, distance: 177.7
click at [1103, 228] on input "frank" at bounding box center [1324, 242] width 442 height 27
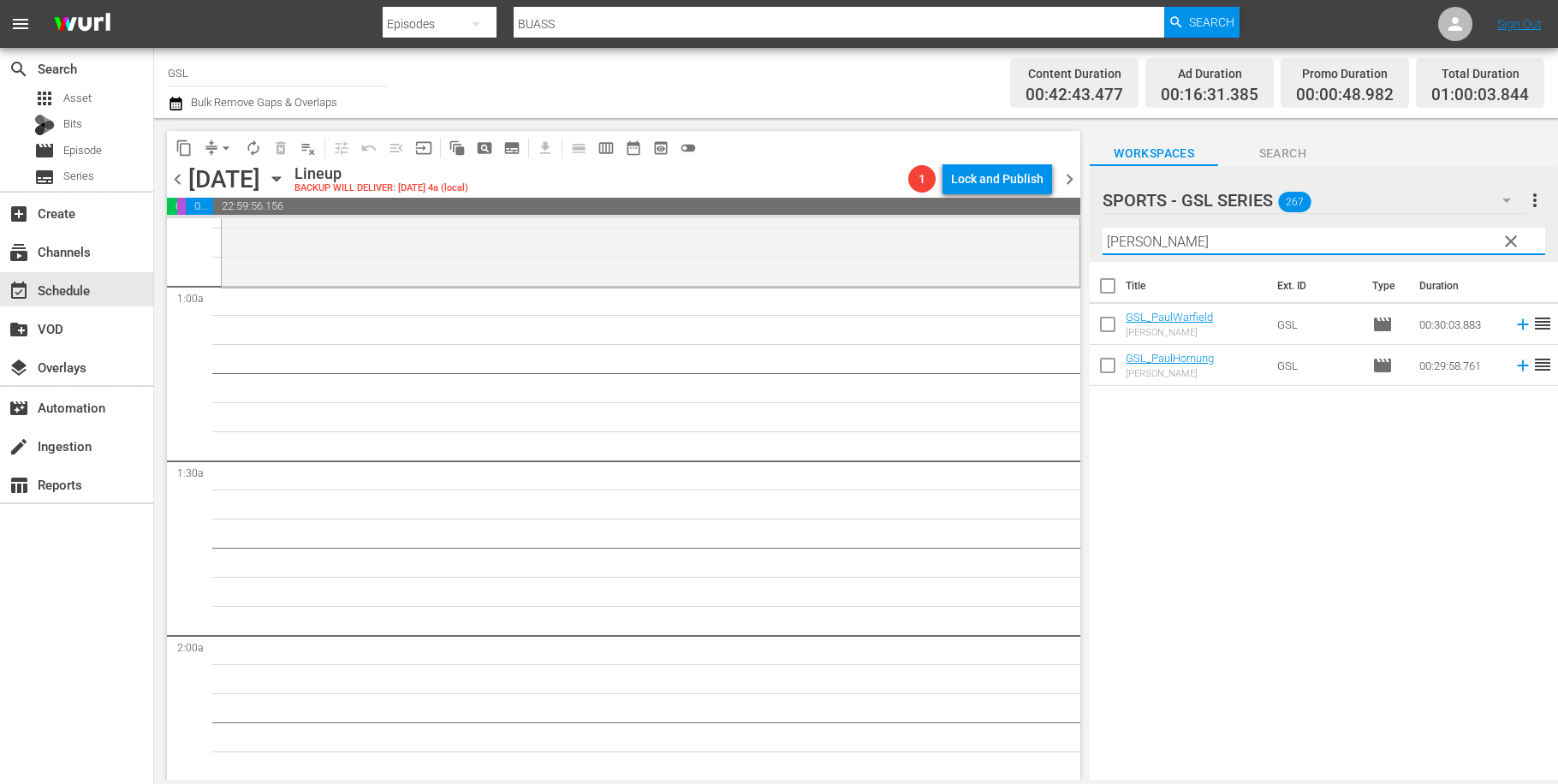
scroll to position [282, 0]
type input "paul"
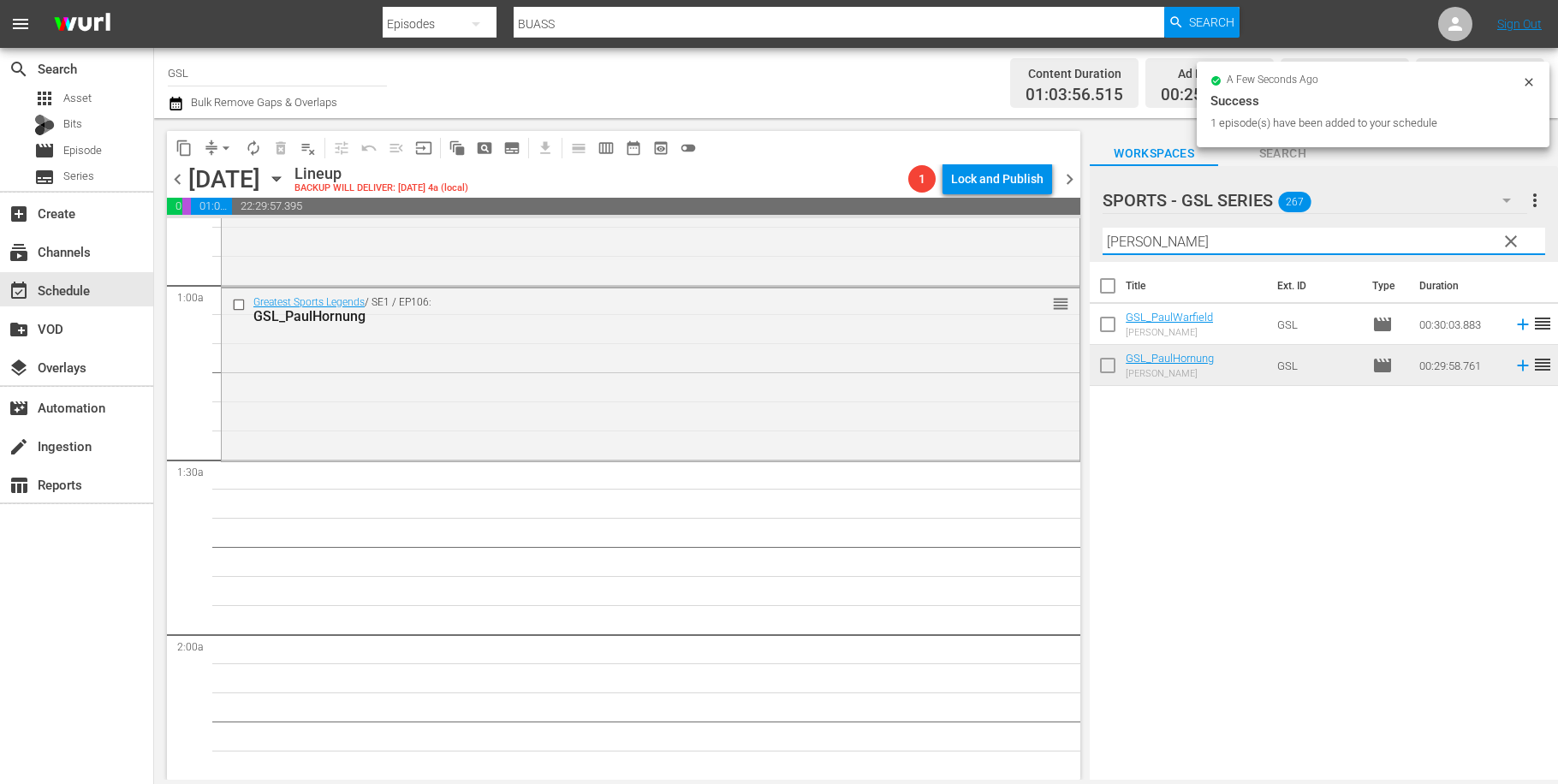
drag, startPoint x: 1180, startPoint y: 246, endPoint x: 1024, endPoint y: 229, distance: 156.9
click at [1103, 229] on input "paul" at bounding box center [1324, 242] width 442 height 27
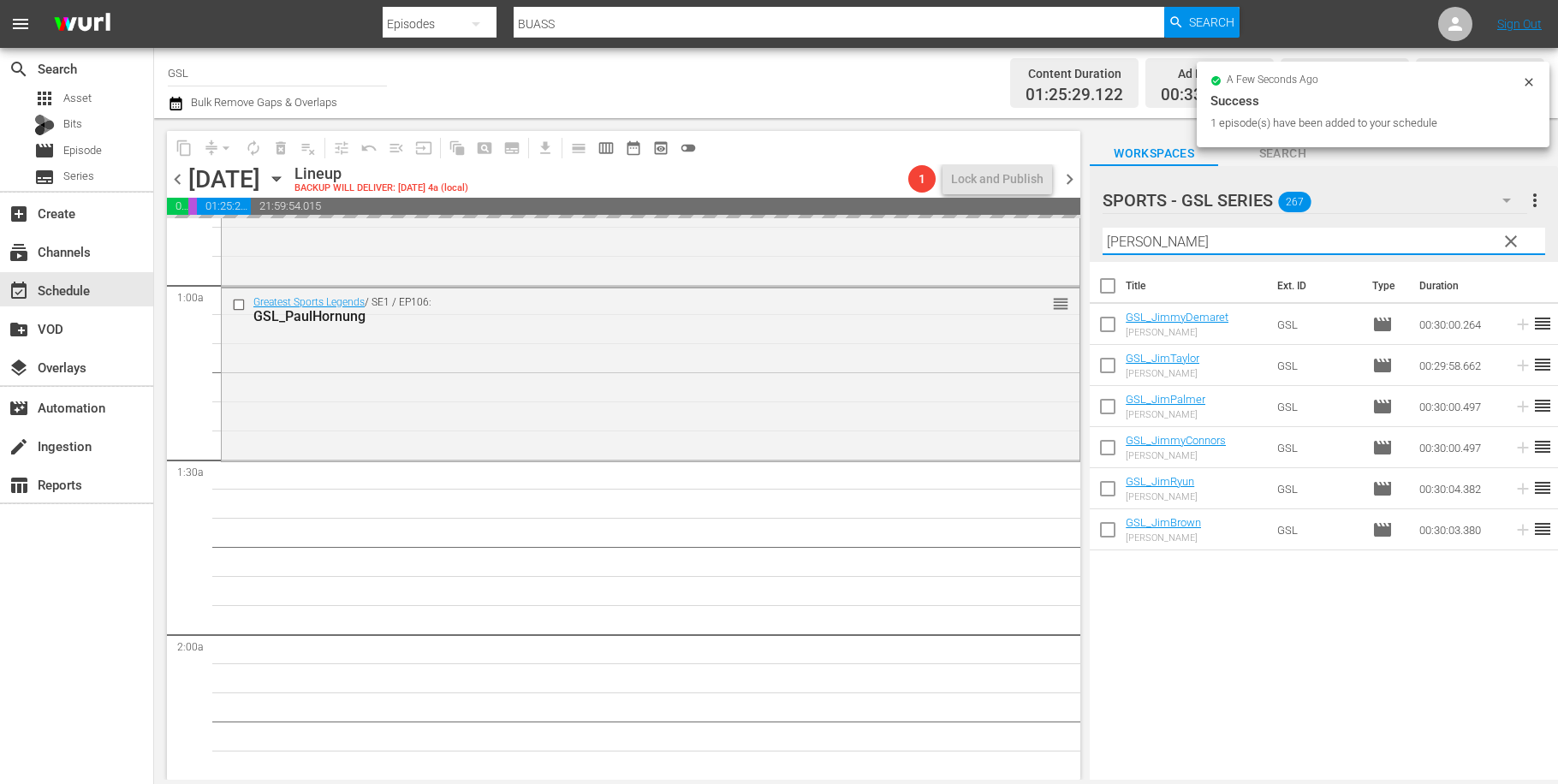
drag, startPoint x: 1160, startPoint y: 246, endPoint x: 1039, endPoint y: 234, distance: 121.6
click at [1103, 234] on input "jim" at bounding box center [1324, 242] width 442 height 27
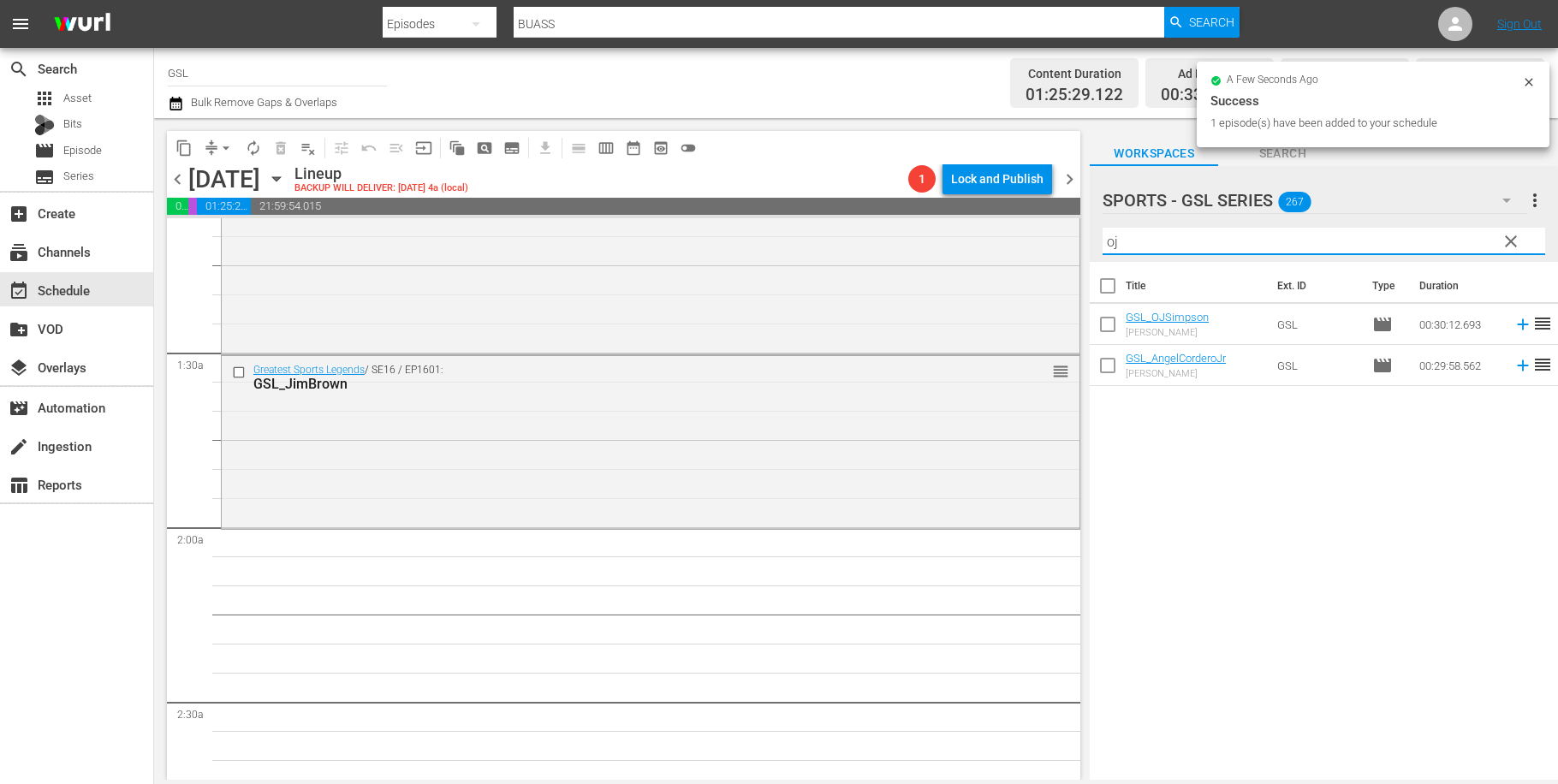
scroll to position [424, 0]
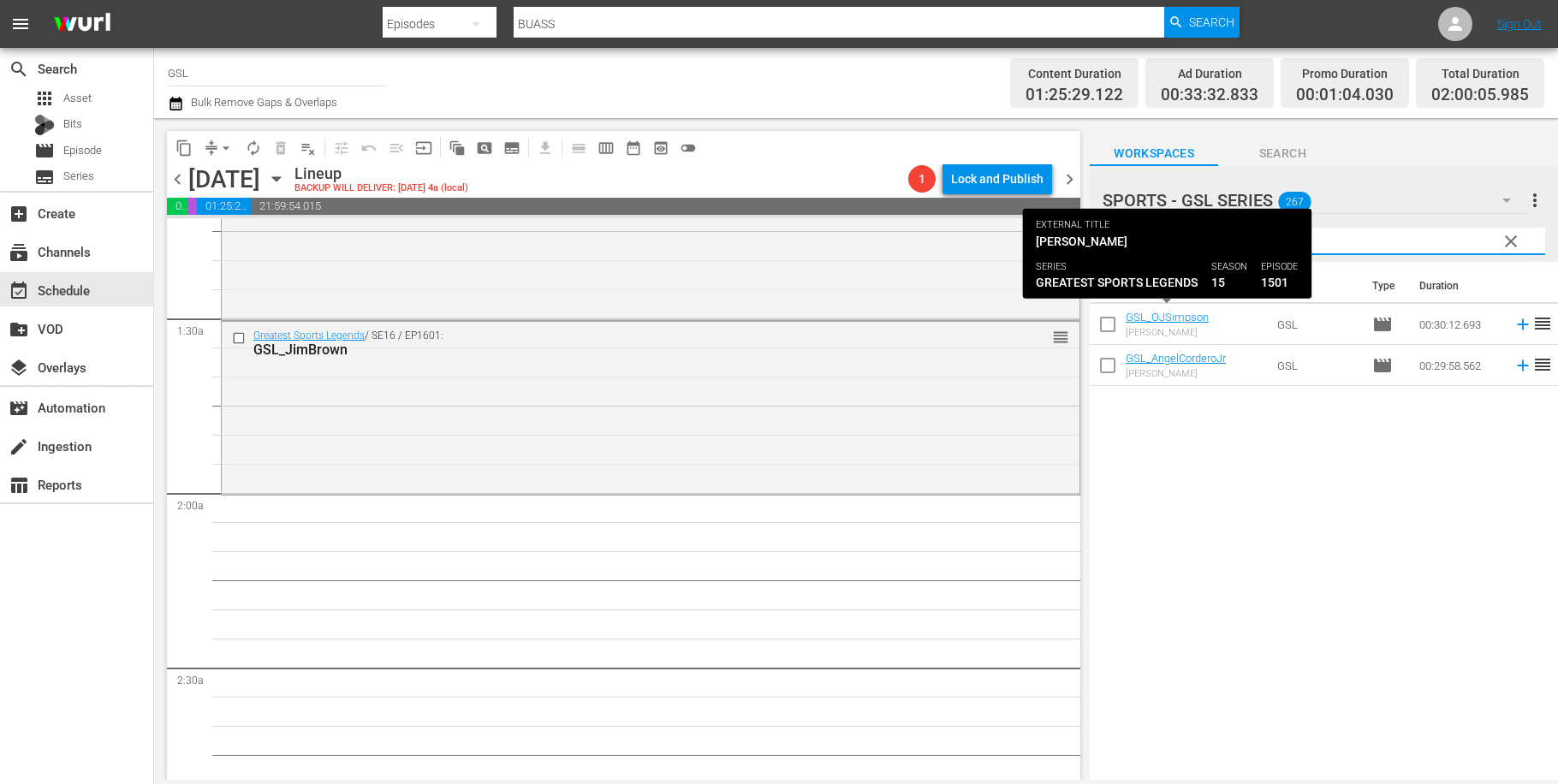
type input "oj"
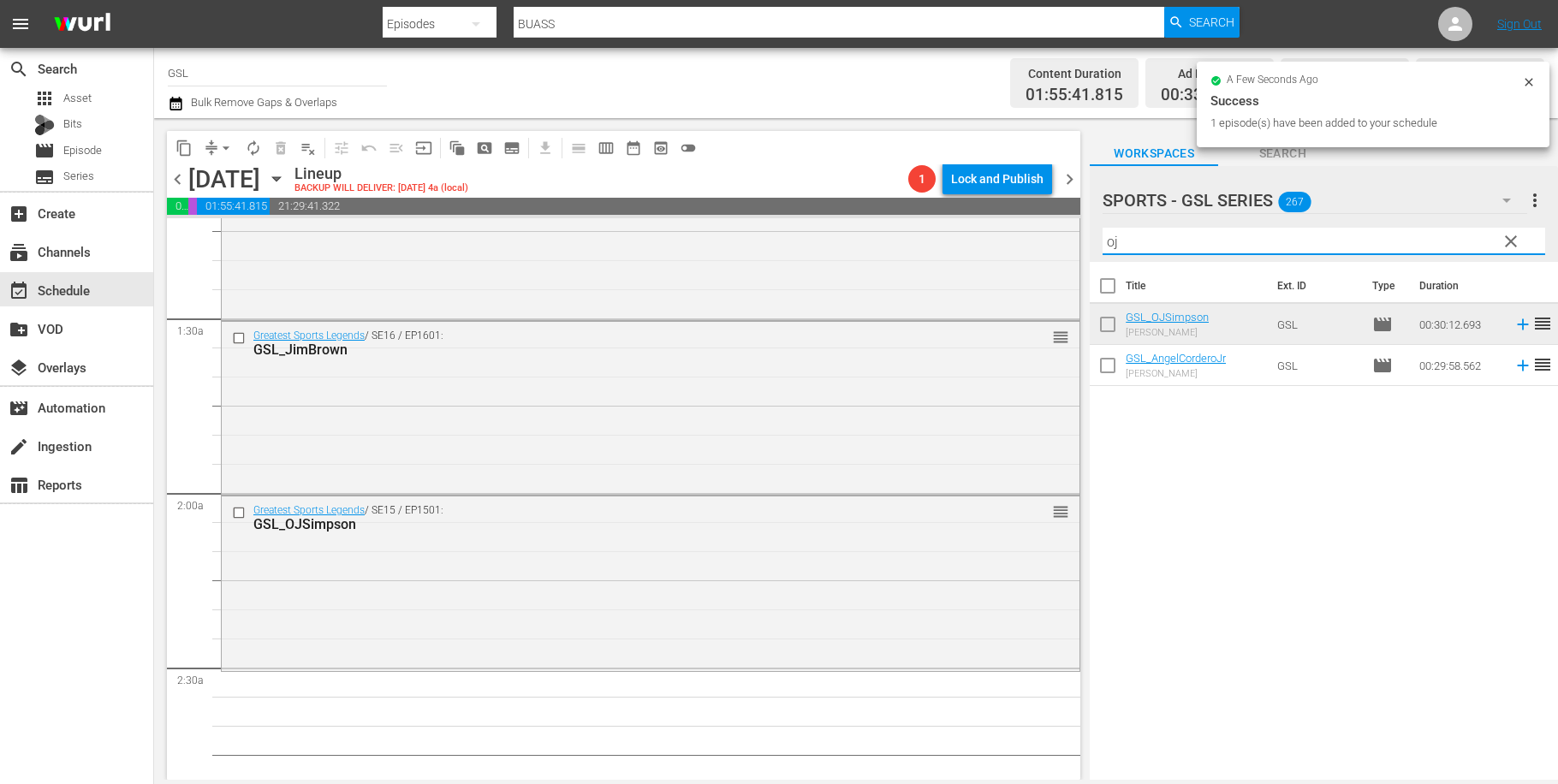
drag, startPoint x: 1140, startPoint y: 253, endPoint x: 1020, endPoint y: 239, distance: 120.8
click at [1103, 239] on input "oj" at bounding box center [1324, 242] width 442 height 27
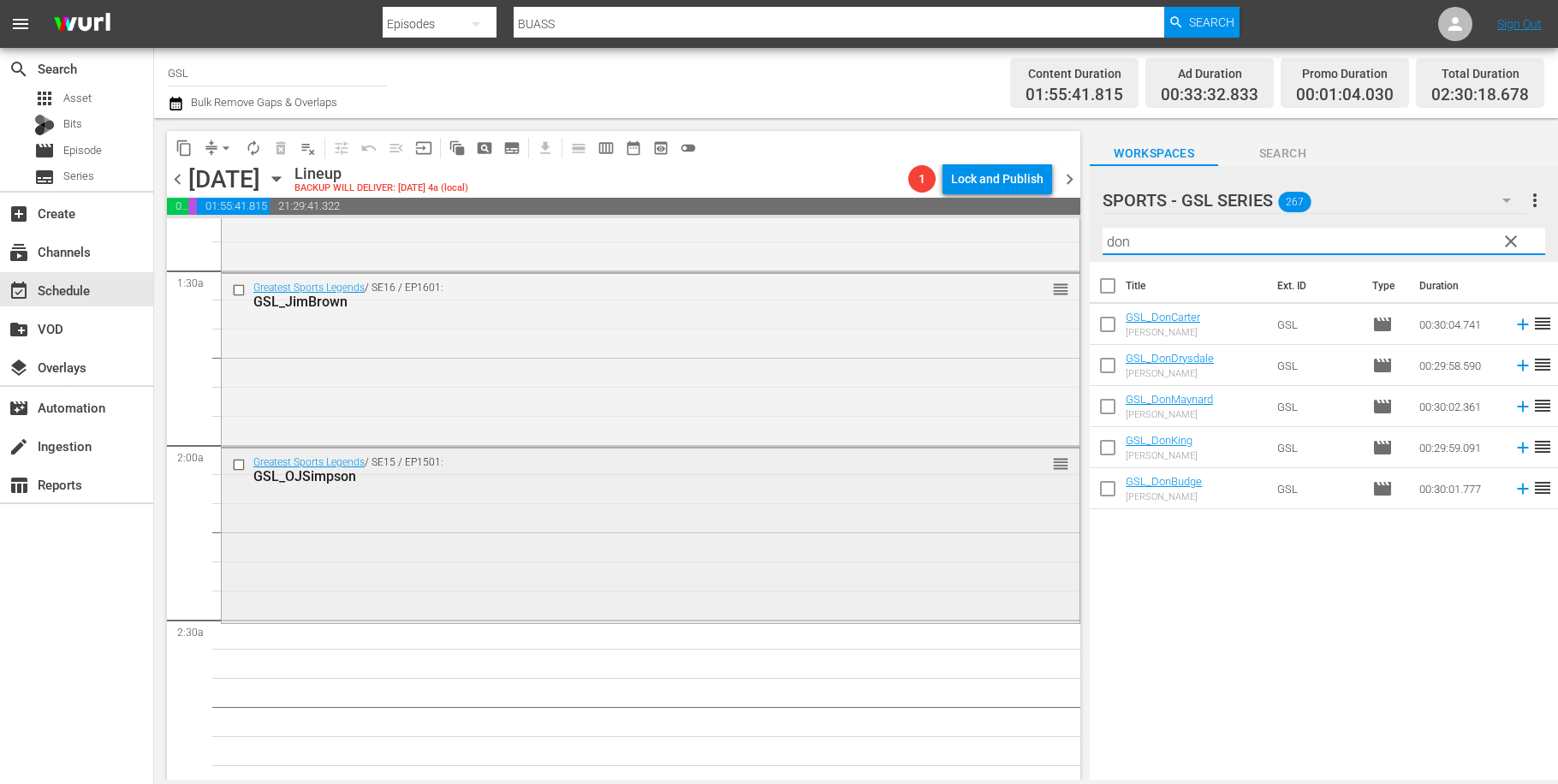
scroll to position [580, 0]
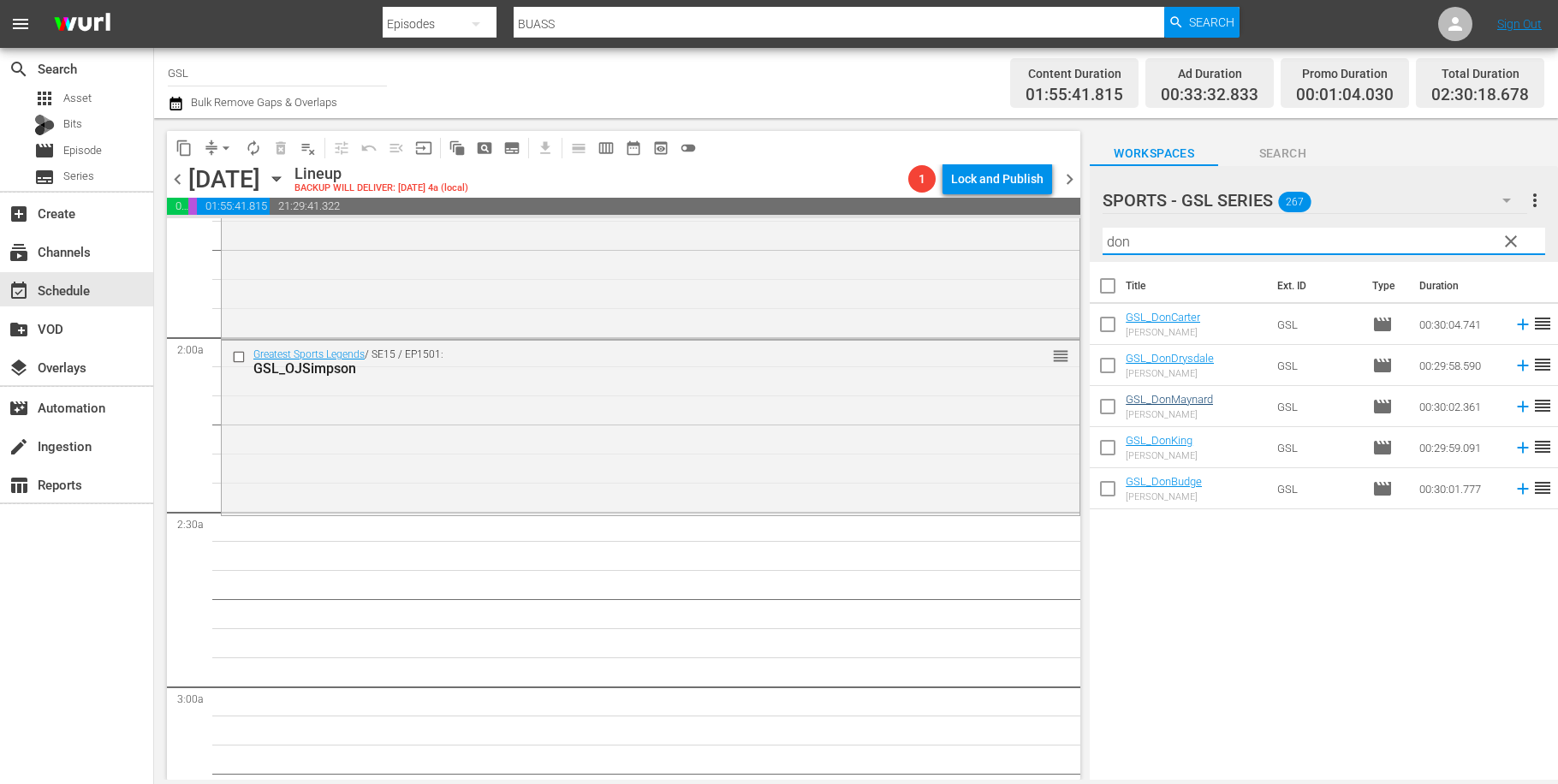
type input "don"
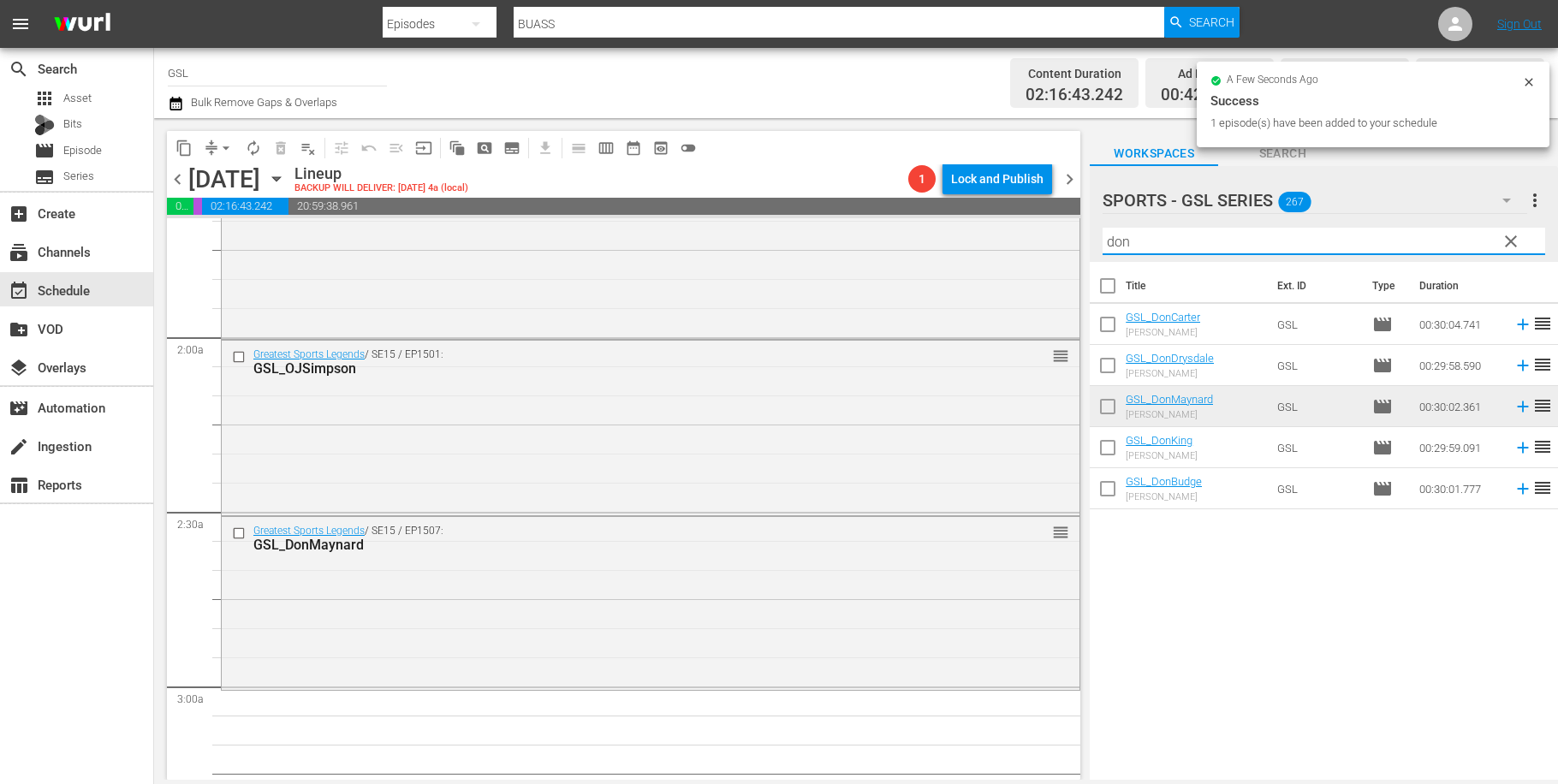
drag, startPoint x: 1159, startPoint y: 232, endPoint x: 1039, endPoint y: 209, distance: 122.2
click at [1103, 228] on input "don" at bounding box center [1324, 242] width 442 height 27
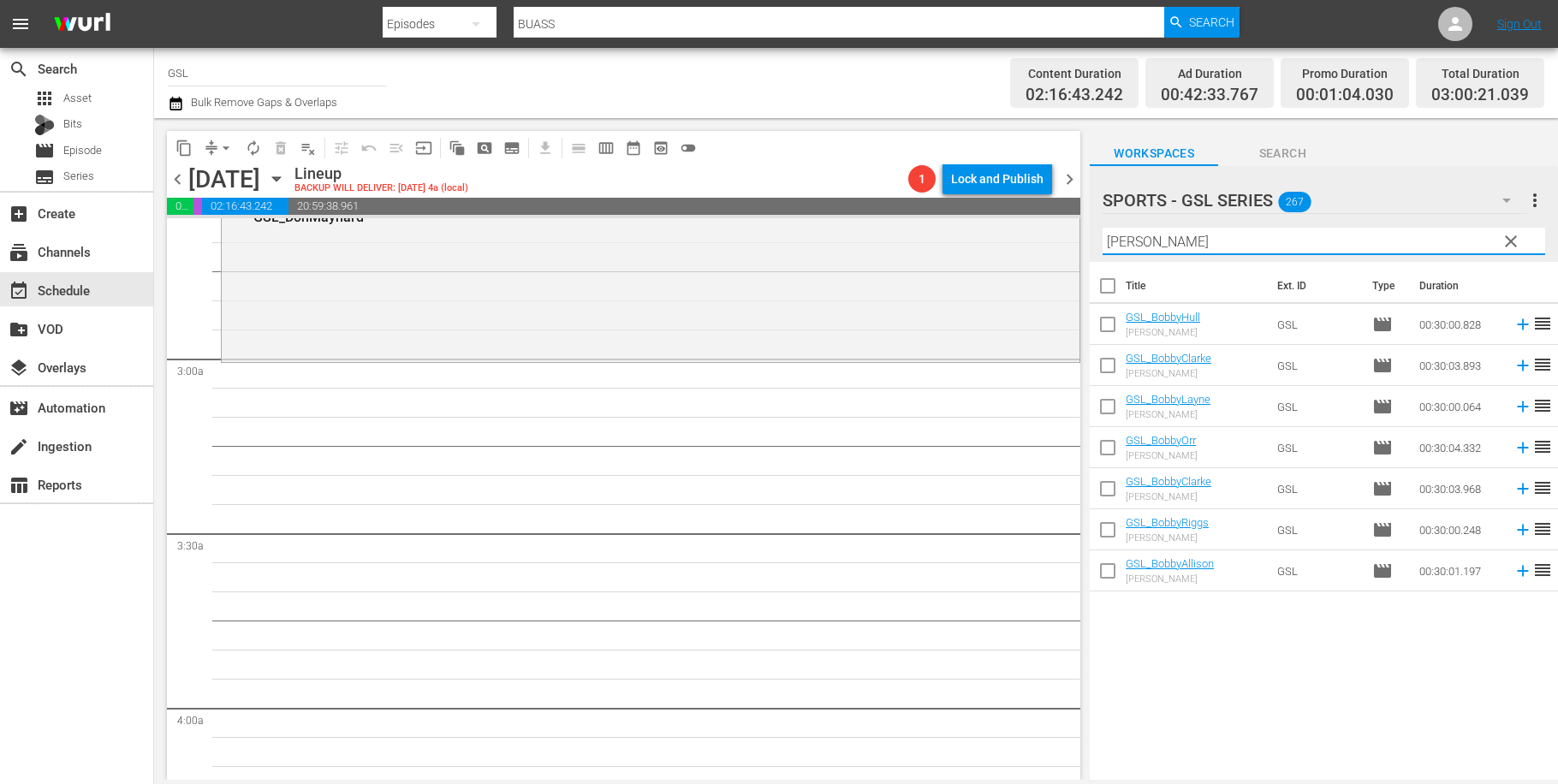
scroll to position [890, 0]
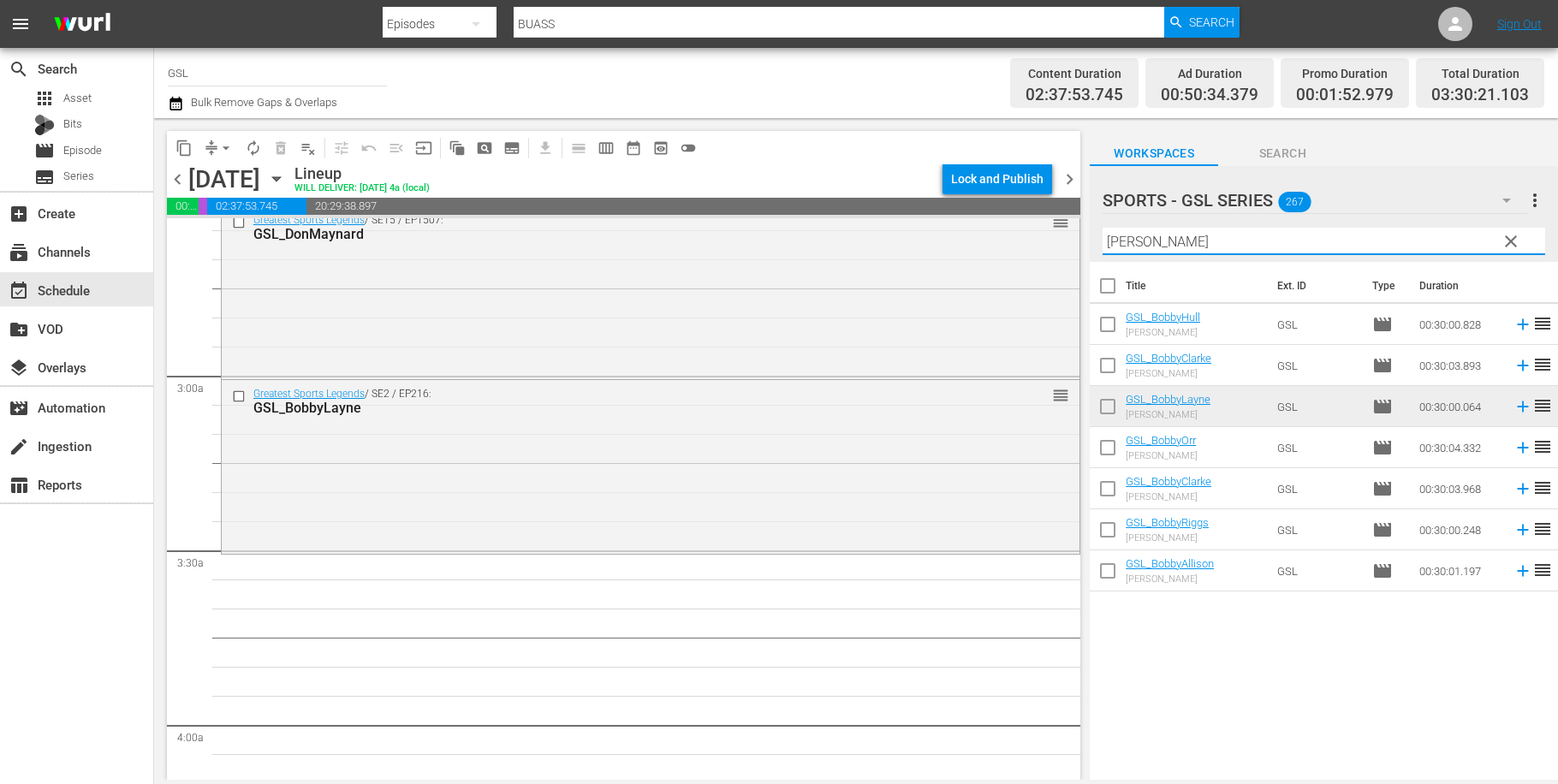
drag, startPoint x: 1163, startPoint y: 246, endPoint x: 1050, endPoint y: 229, distance: 114.3
click at [1103, 229] on input "bobby" at bounding box center [1324, 242] width 442 height 27
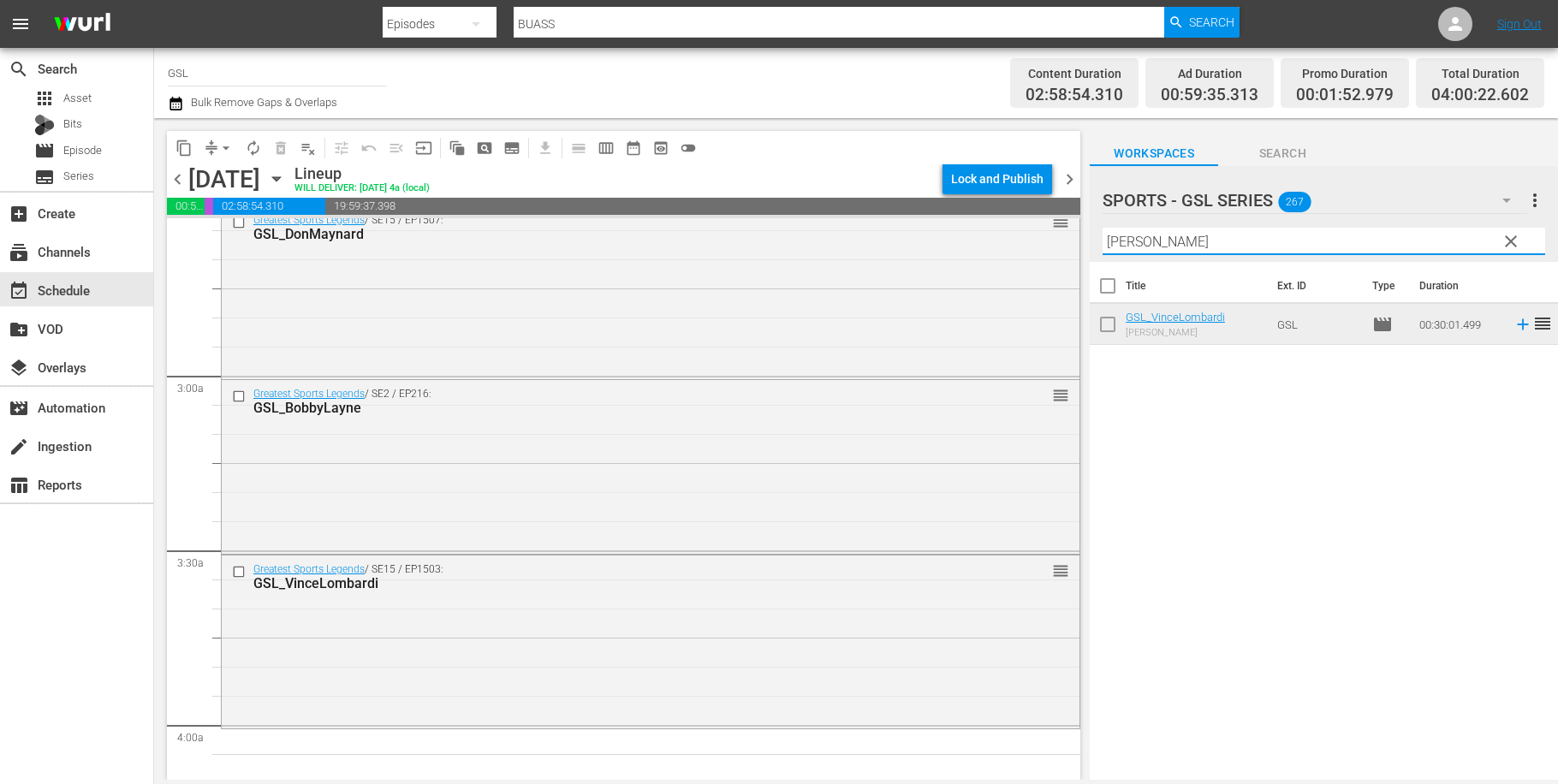
drag, startPoint x: 1172, startPoint y: 245, endPoint x: 1006, endPoint y: 212, distance: 169.2
click at [1103, 228] on input "vince" at bounding box center [1324, 242] width 442 height 27
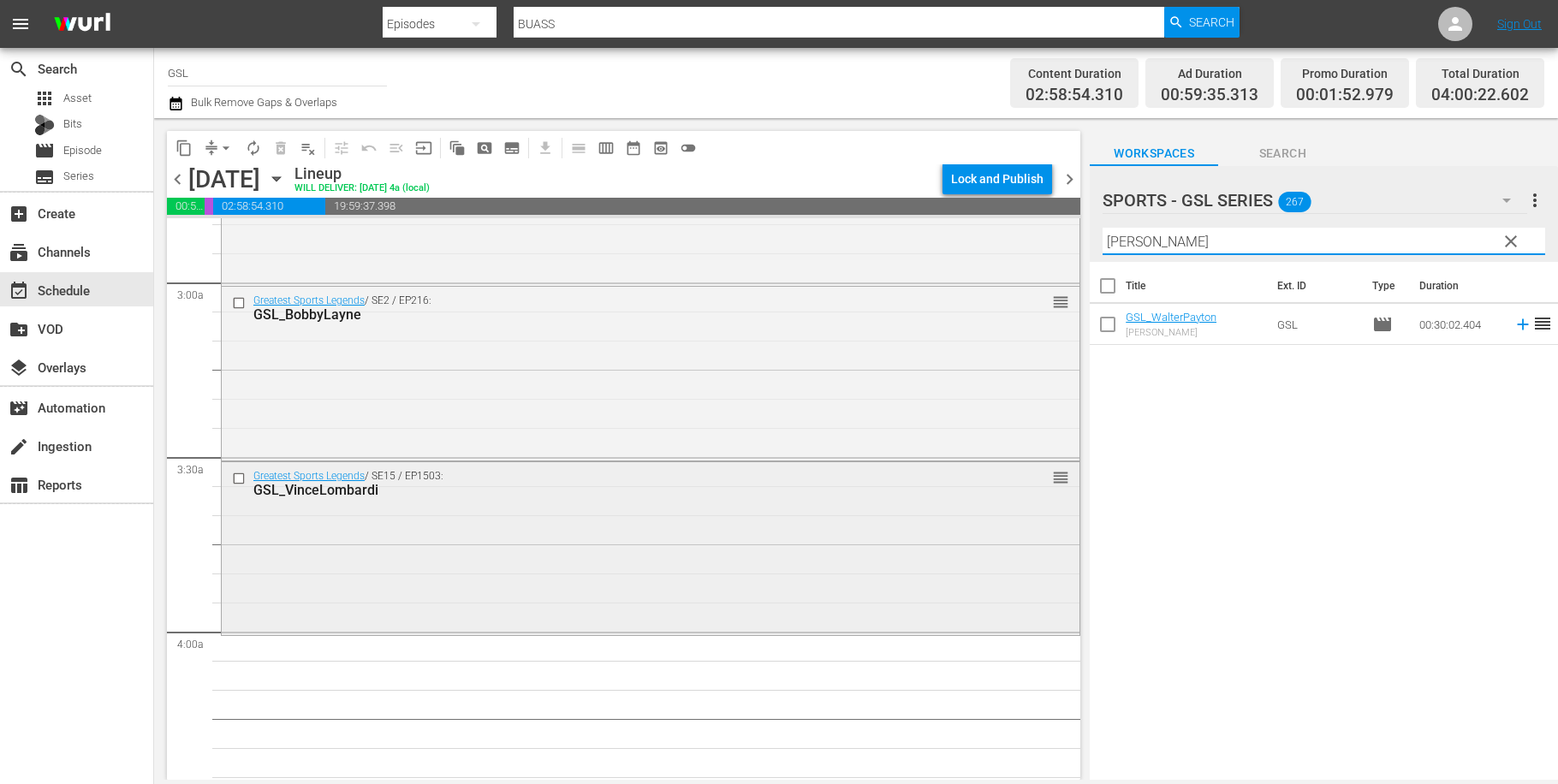
scroll to position [1201, 0]
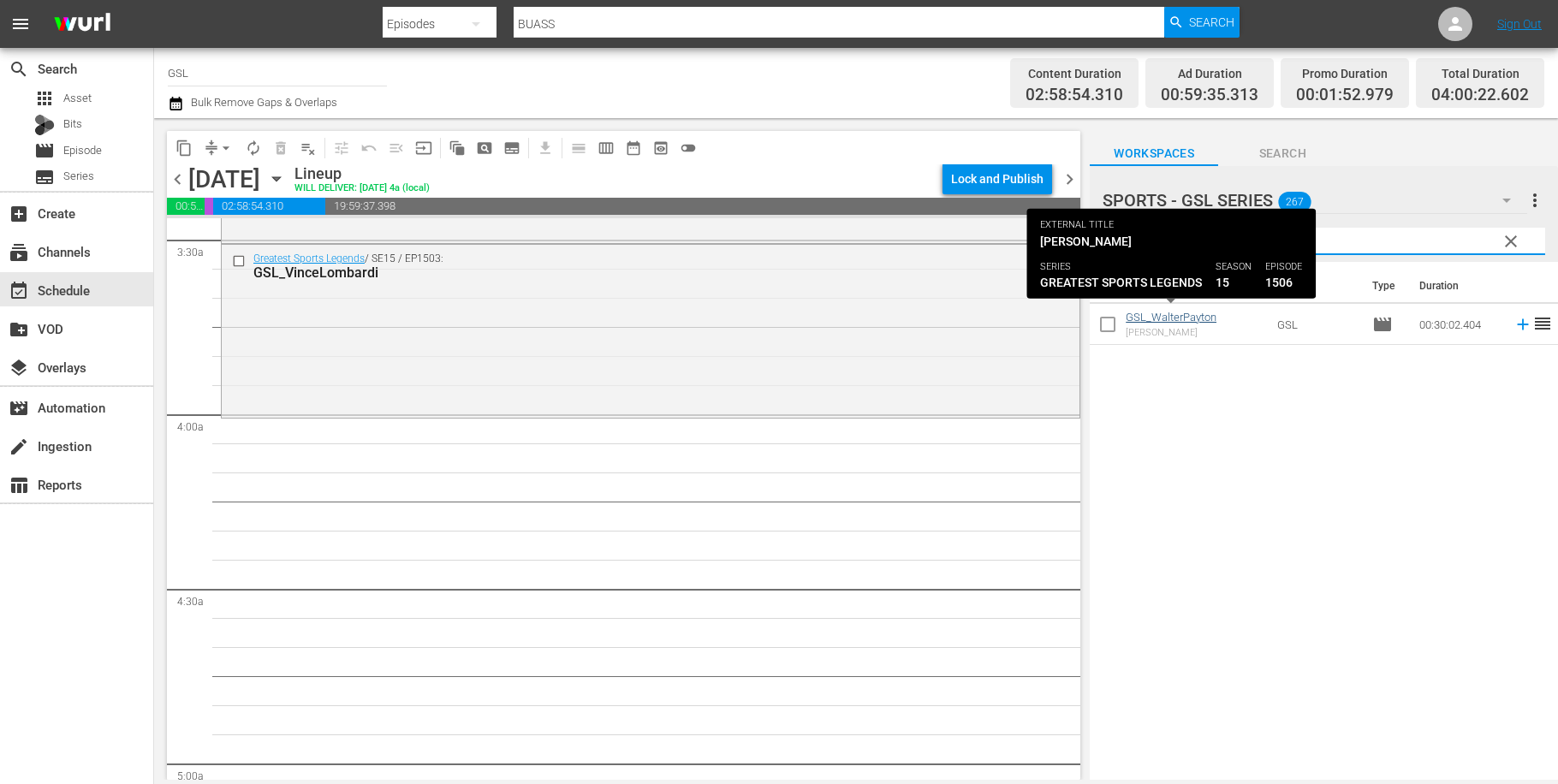
type input "walter"
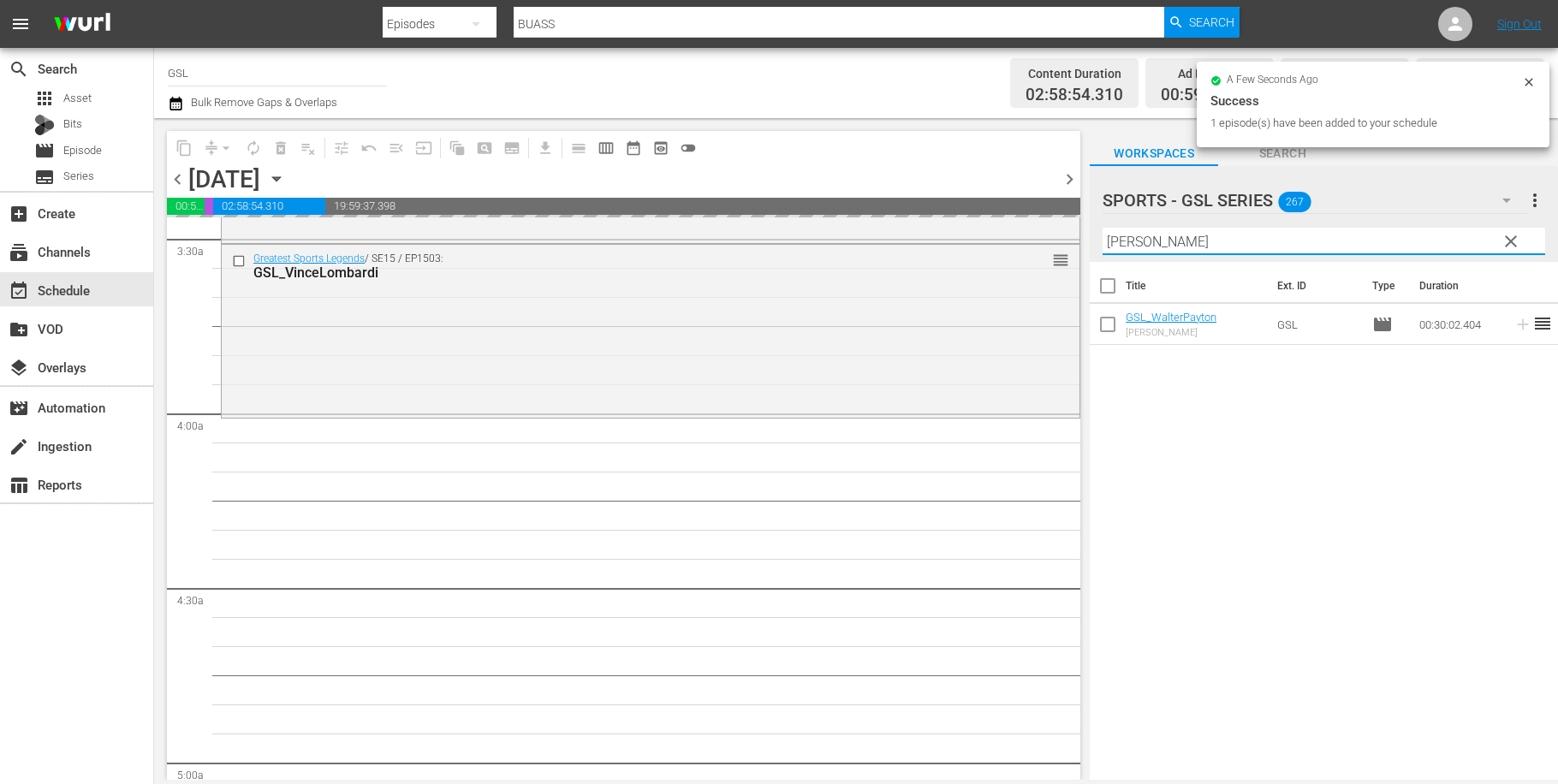
drag, startPoint x: 1063, startPoint y: 231, endPoint x: 1028, endPoint y: 224, distance: 35.7
click at [1103, 228] on input "walter" at bounding box center [1324, 242] width 442 height 27
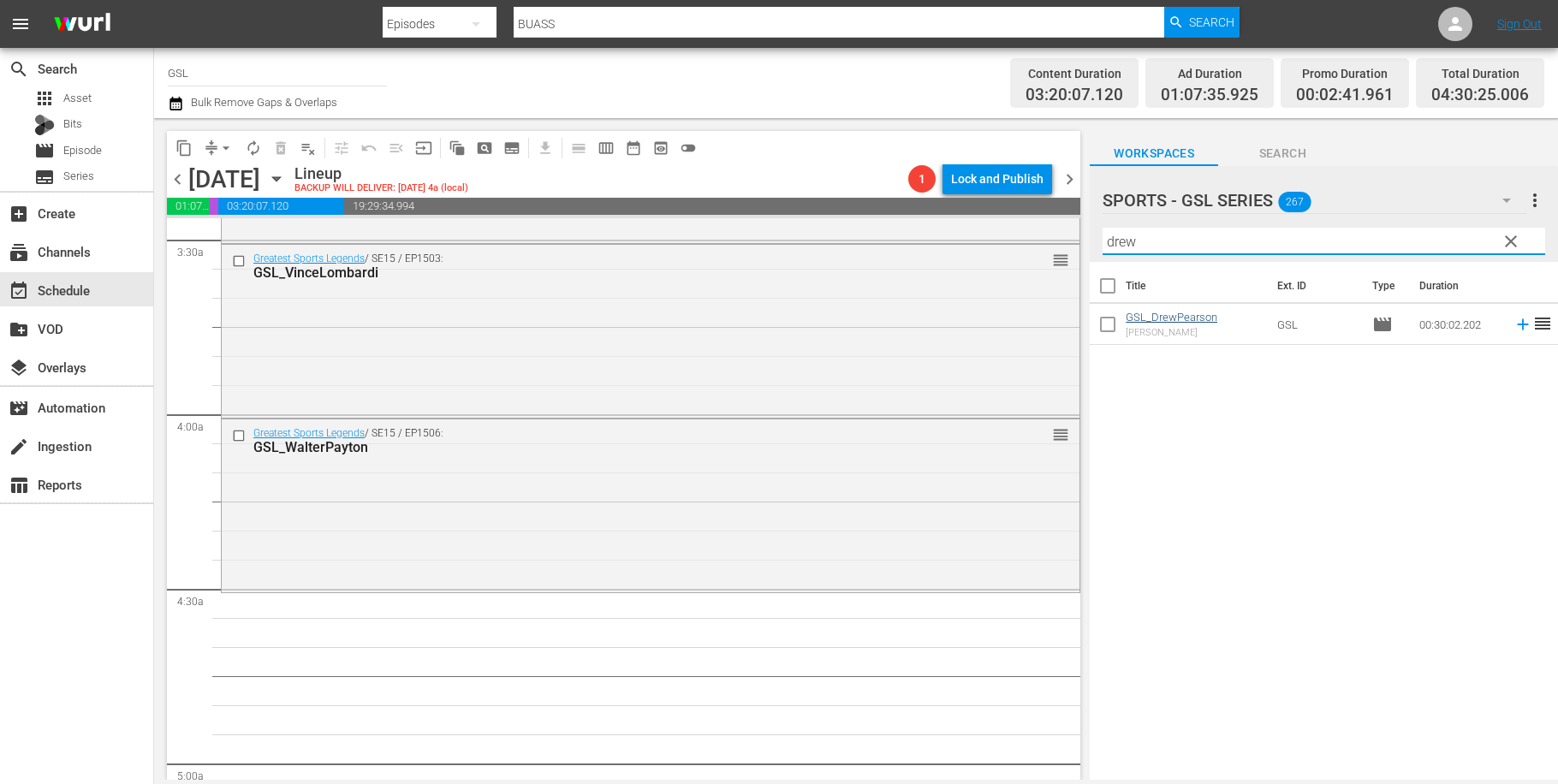
type input "drew"
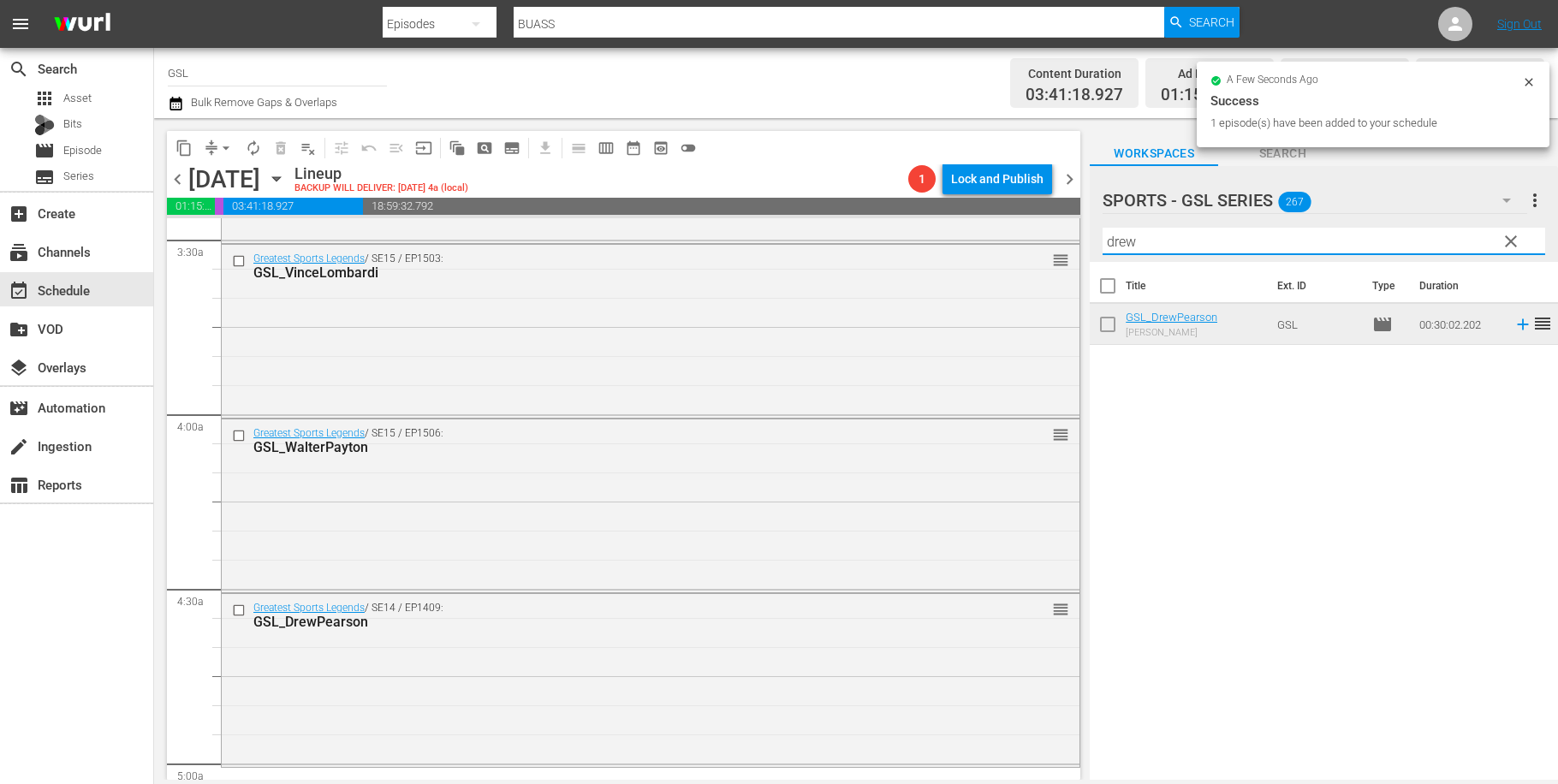
drag, startPoint x: 1158, startPoint y: 250, endPoint x: 1038, endPoint y: 232, distance: 121.3
click at [1103, 232] on input "drew" at bounding box center [1324, 242] width 442 height 27
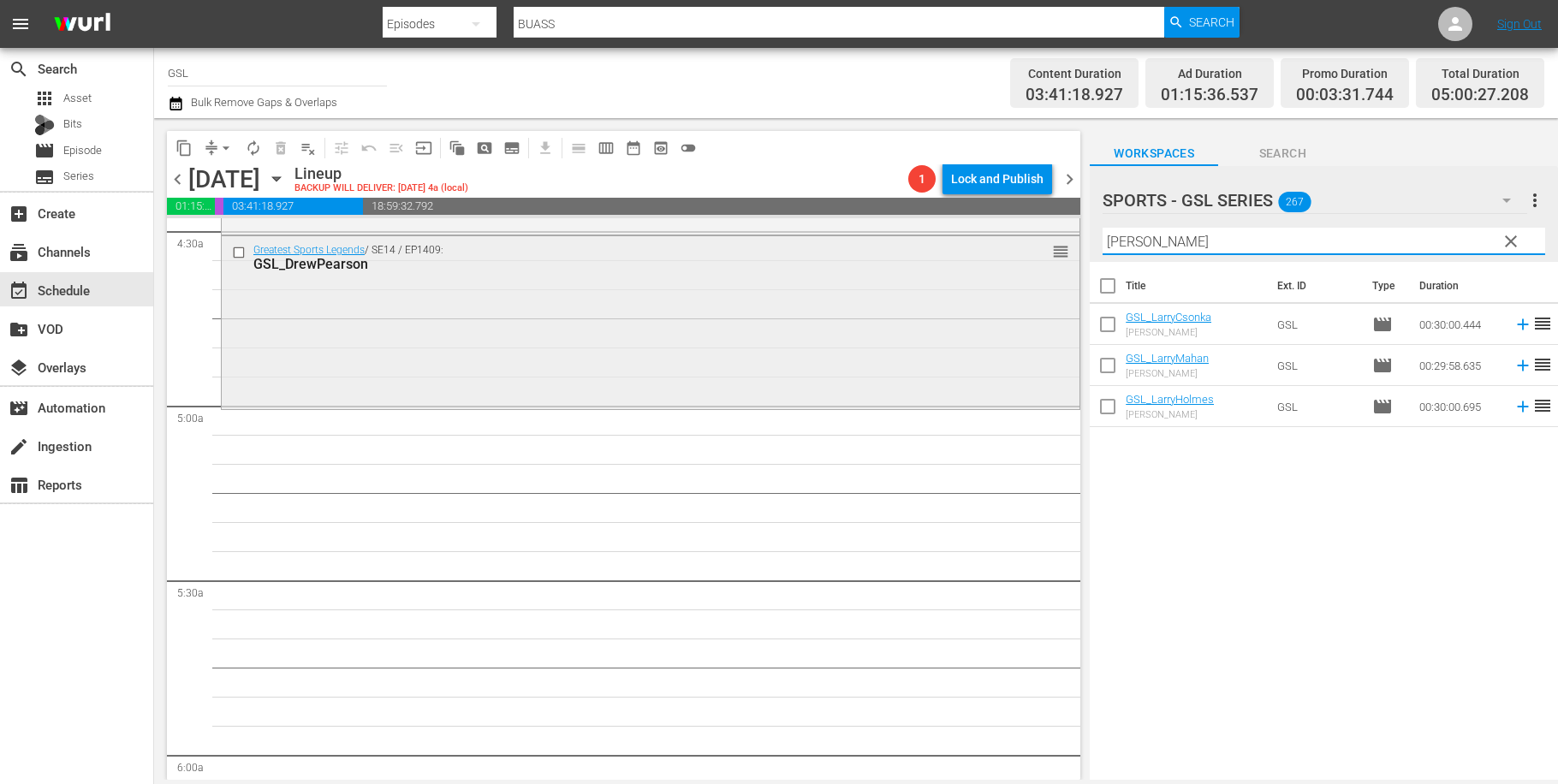
scroll to position [1568, 0]
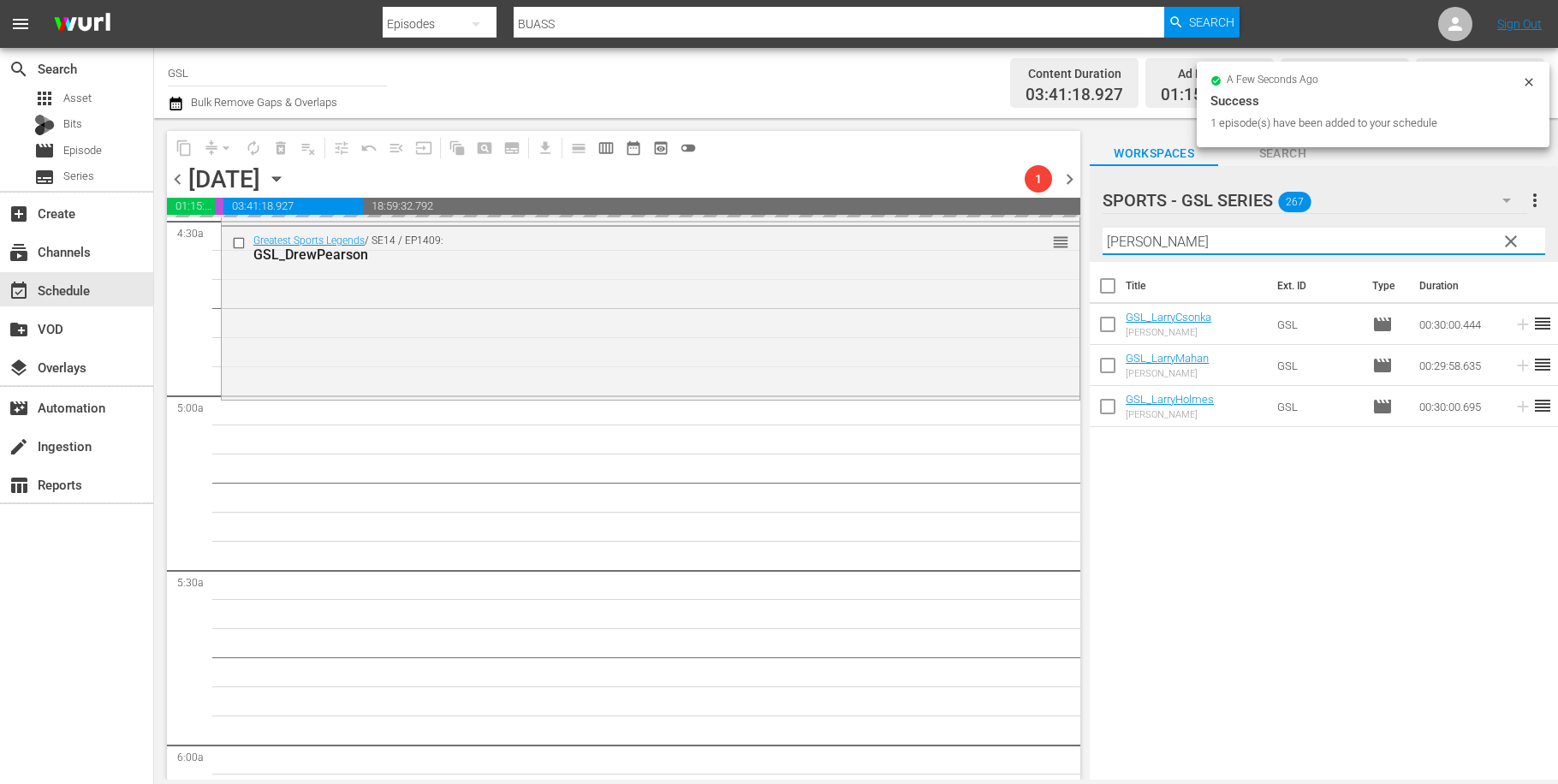
drag, startPoint x: 1126, startPoint y: 243, endPoint x: 1055, endPoint y: 231, distance: 72.0
click at [1103, 231] on input "larry" at bounding box center [1324, 242] width 442 height 27
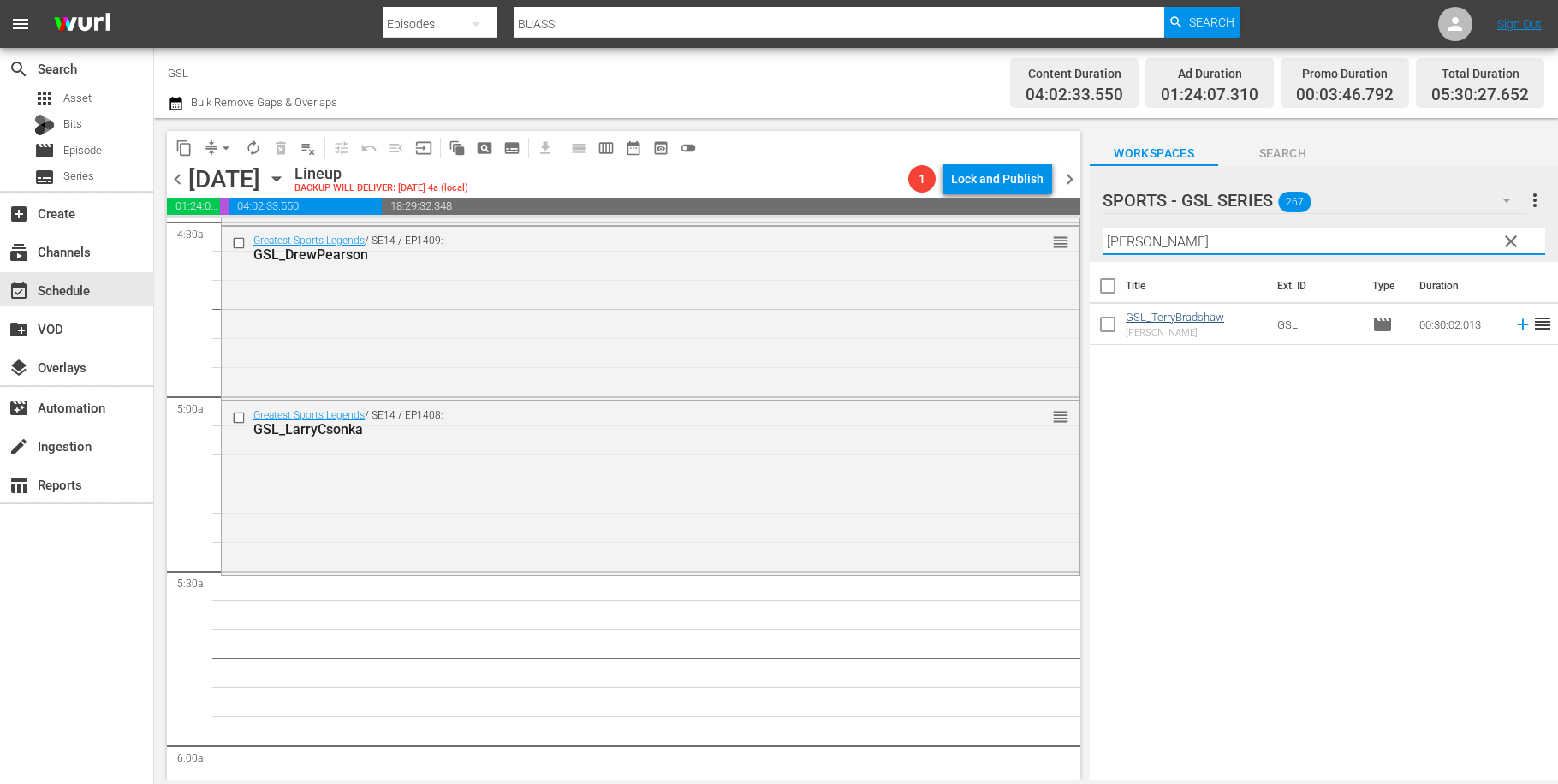
type input "terry"
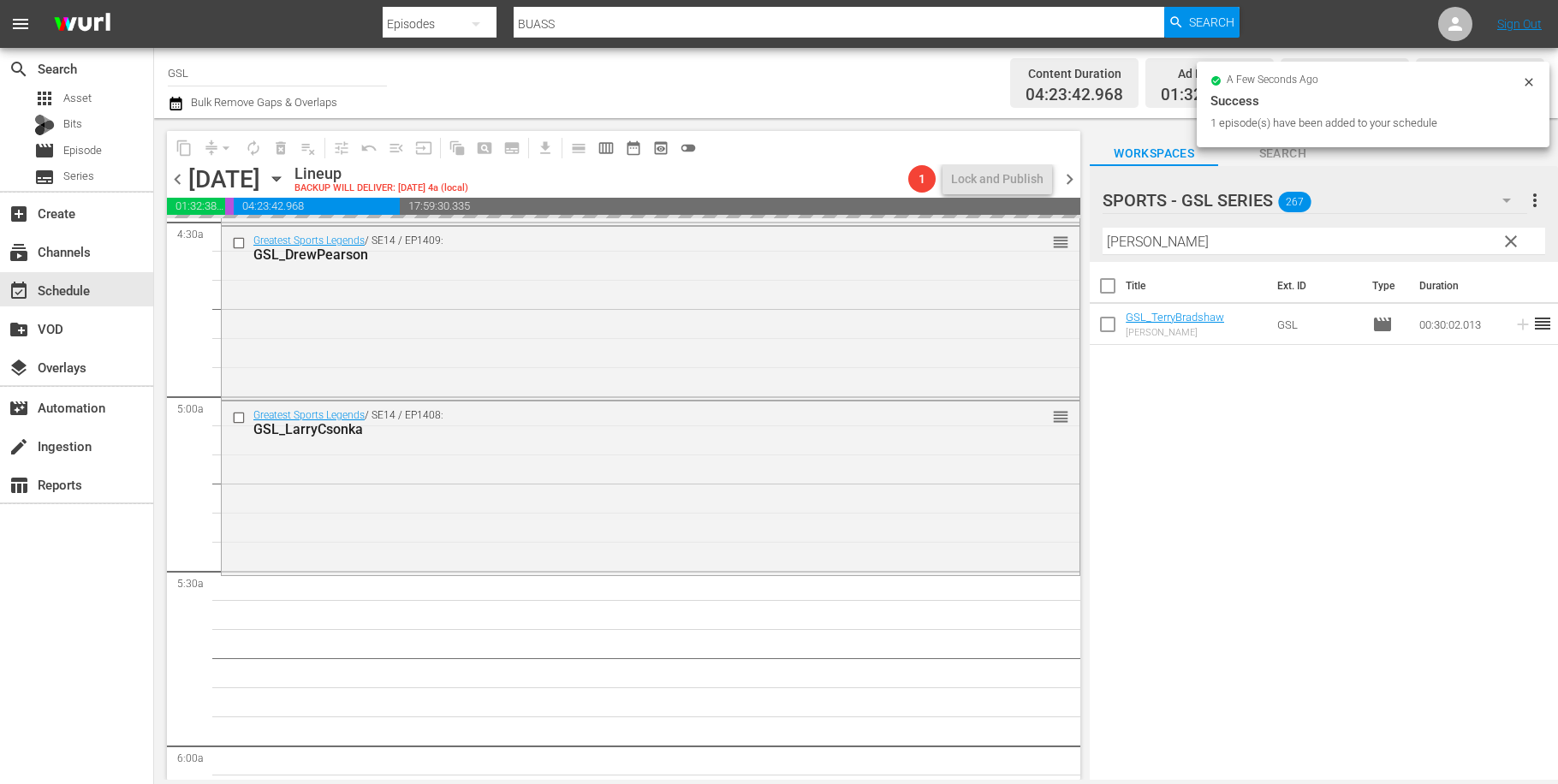
click at [1520, 245] on button "clear" at bounding box center [1510, 241] width 27 height 27
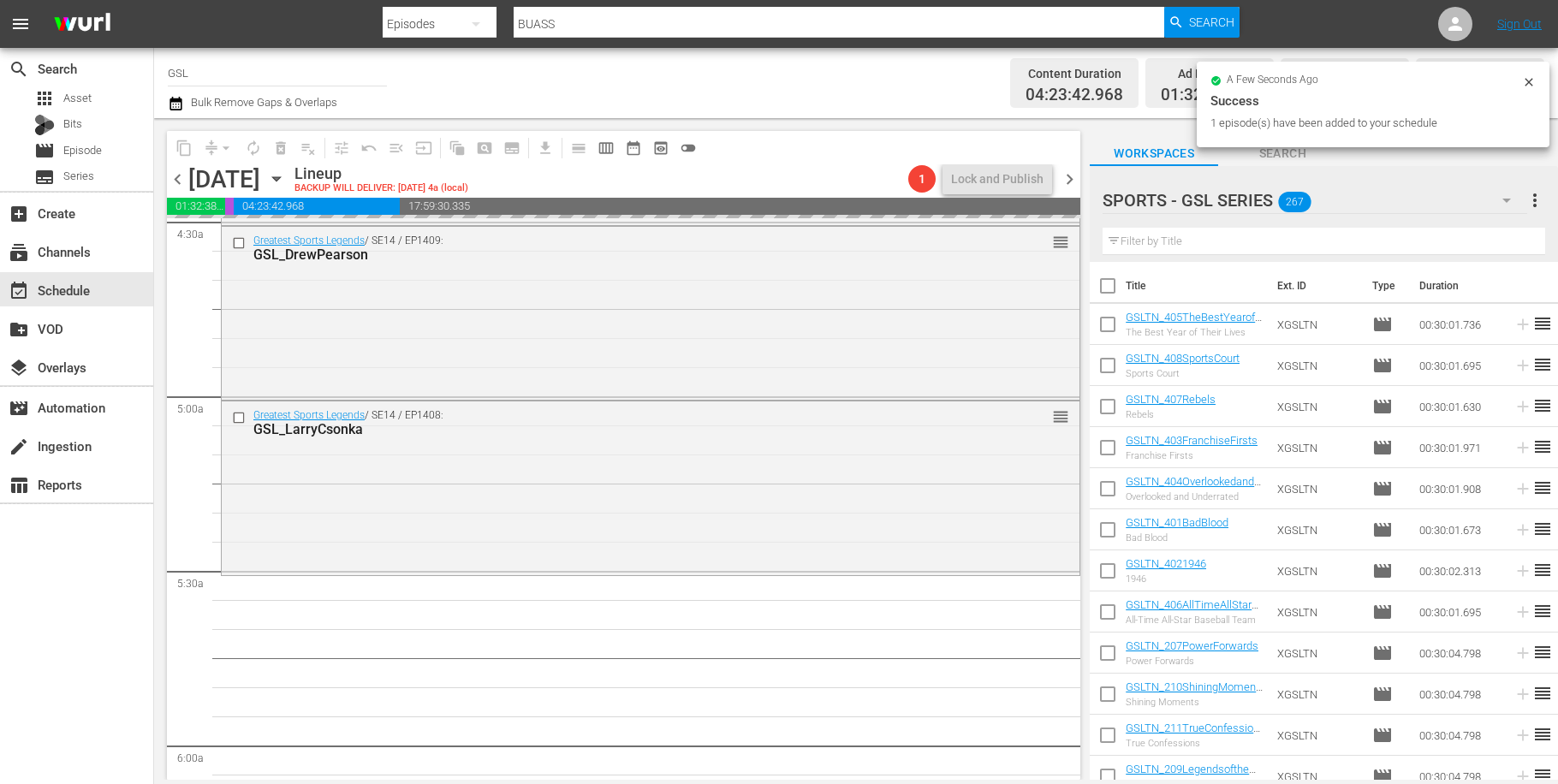
click at [1514, 212] on button "button" at bounding box center [1507, 200] width 41 height 41
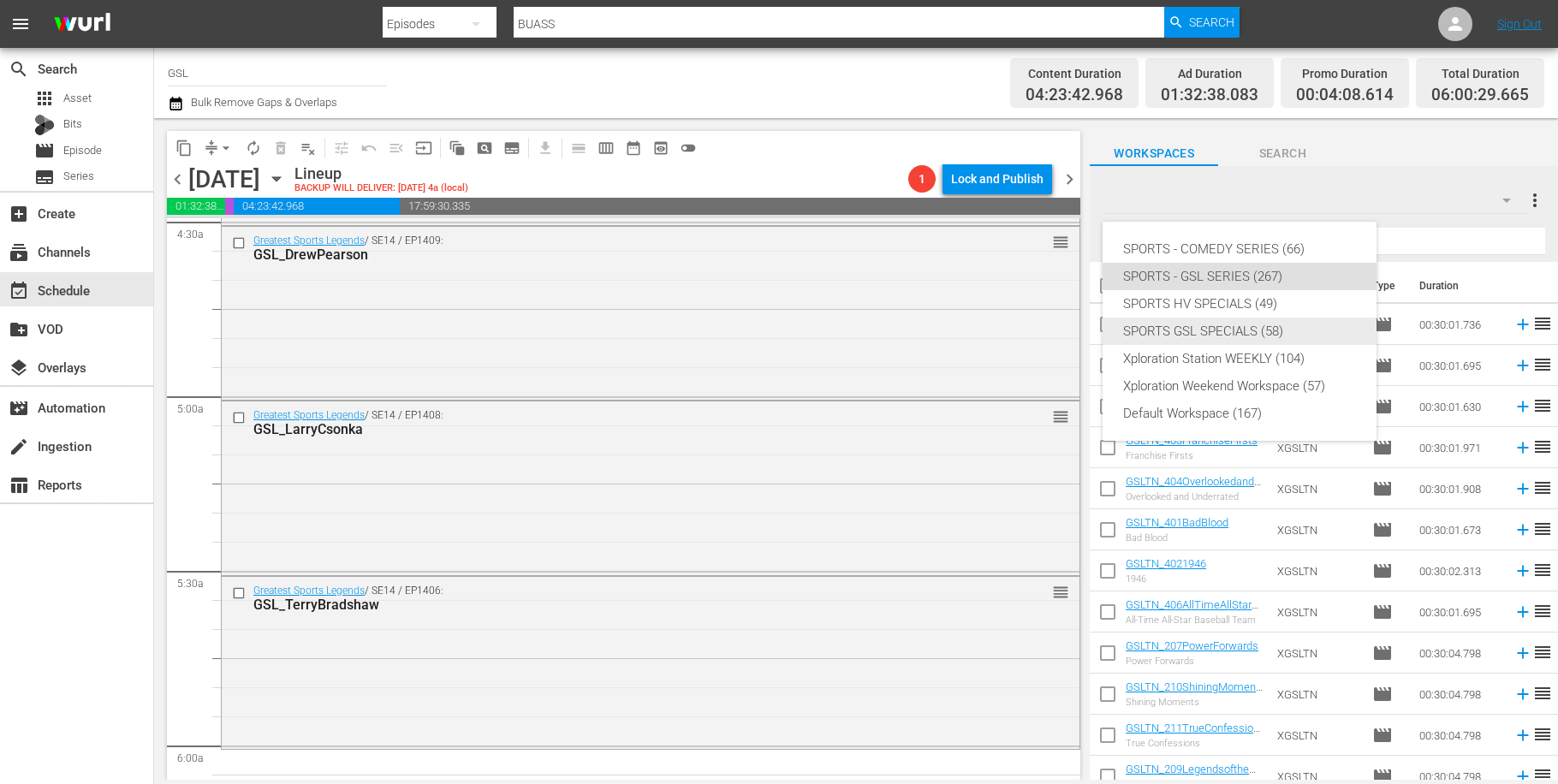
click at [1256, 333] on div "SPORTS GSL SPECIALS (58)" at bounding box center [1239, 332] width 233 height 27
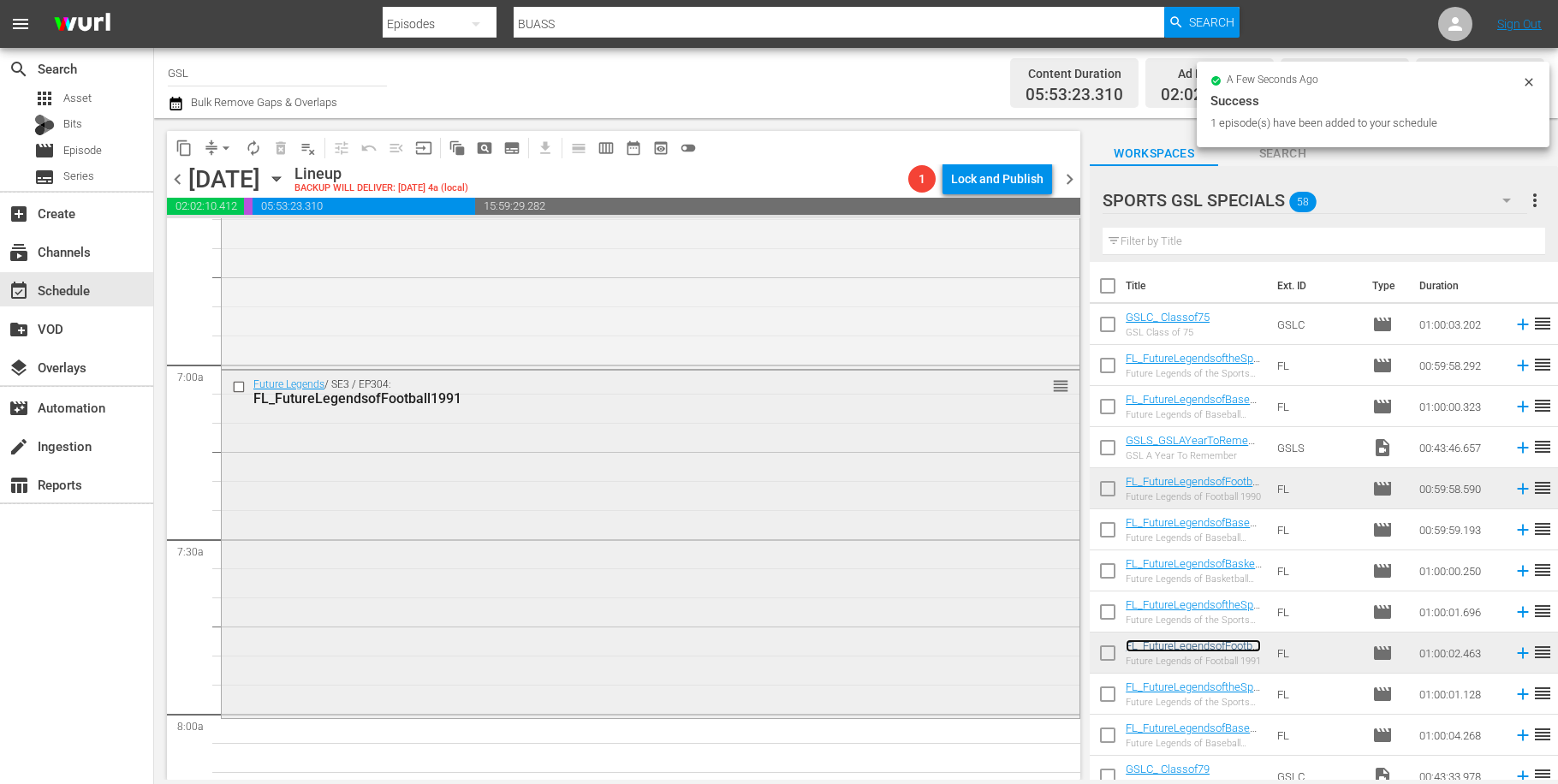
scroll to position [2500, 0]
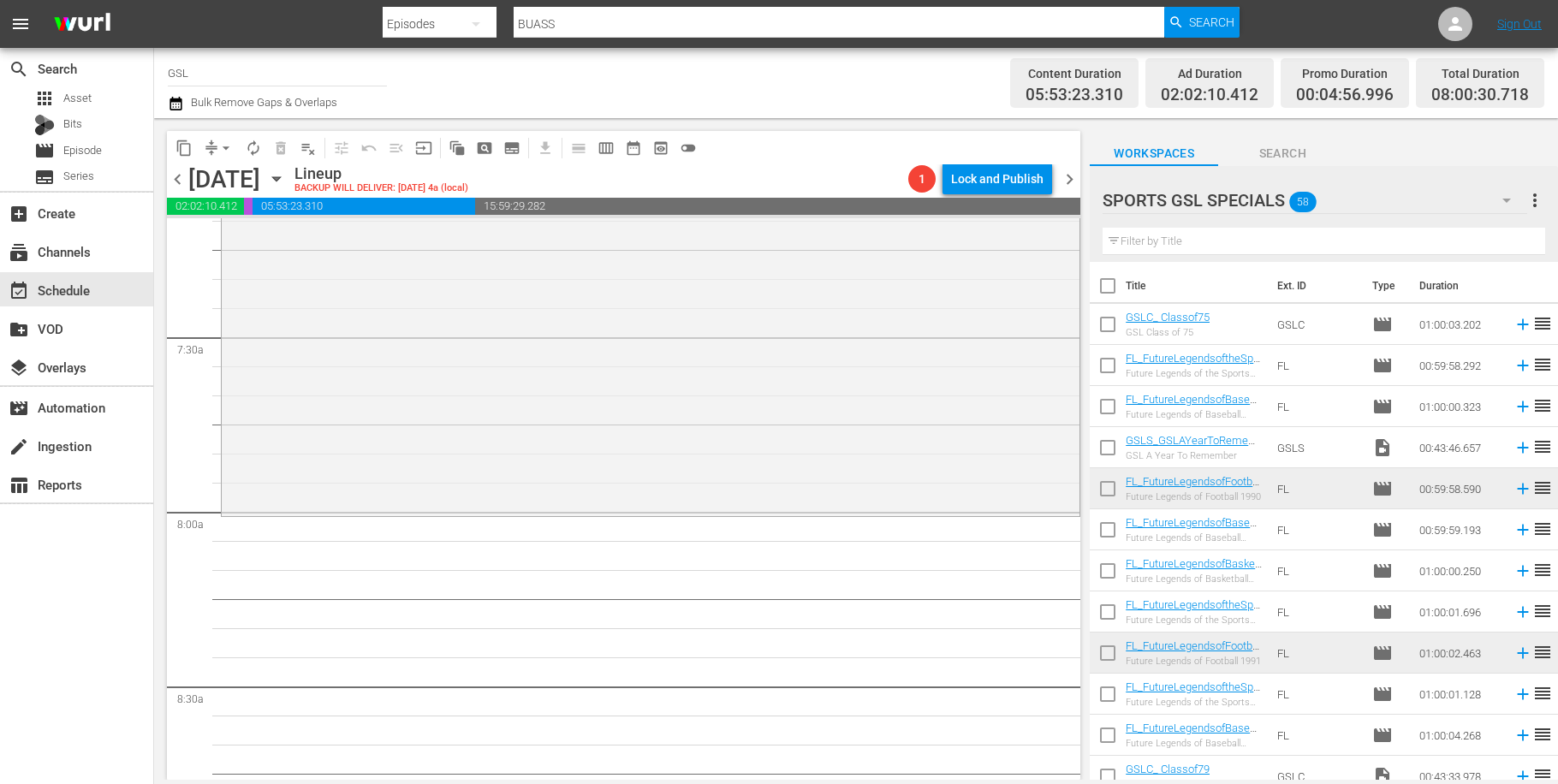
click at [1516, 197] on icon "button" at bounding box center [1507, 200] width 20 height 20
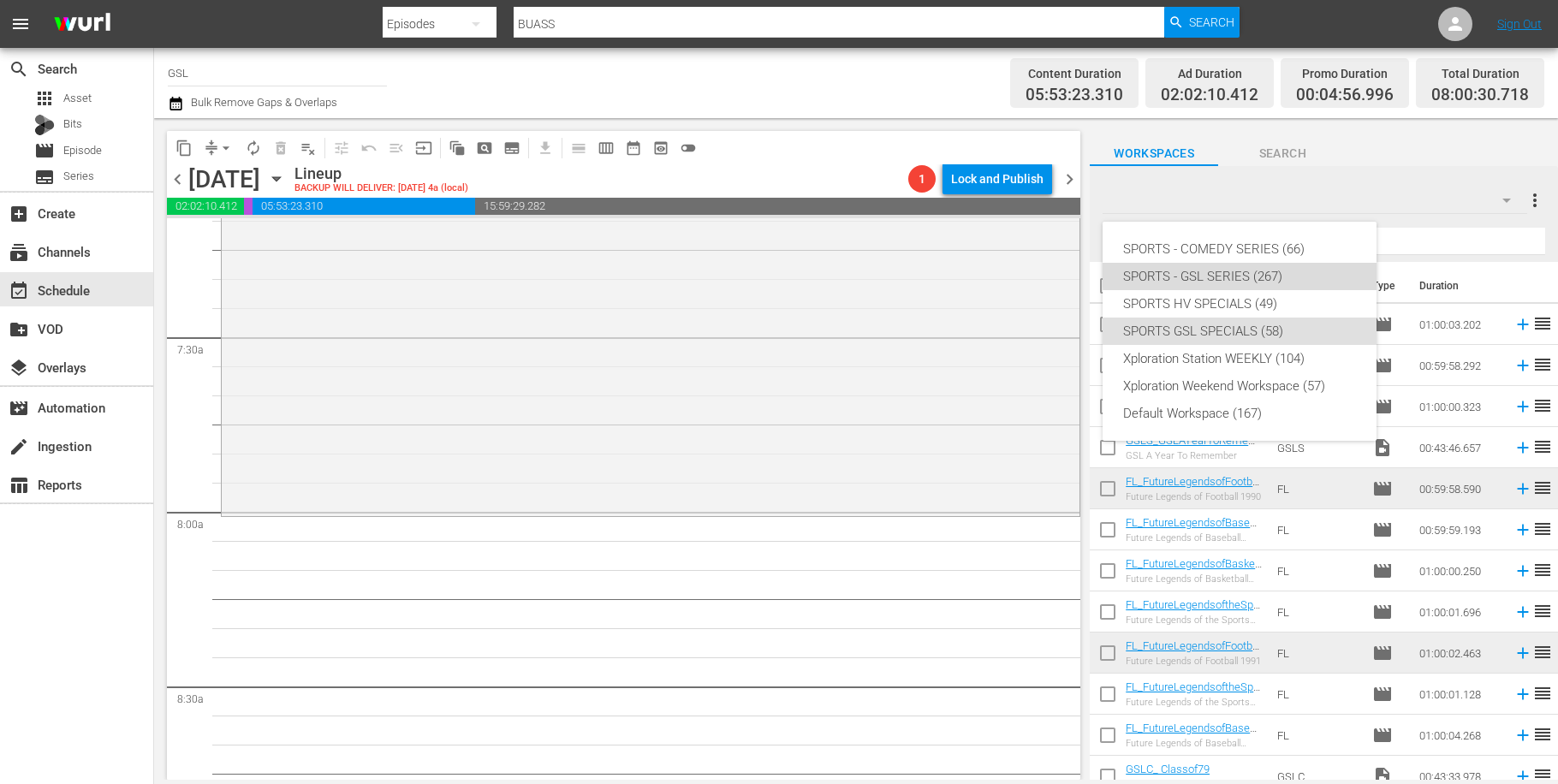
click at [1241, 266] on div "SPORTS - GSL SERIES (267)" at bounding box center [1239, 277] width 233 height 27
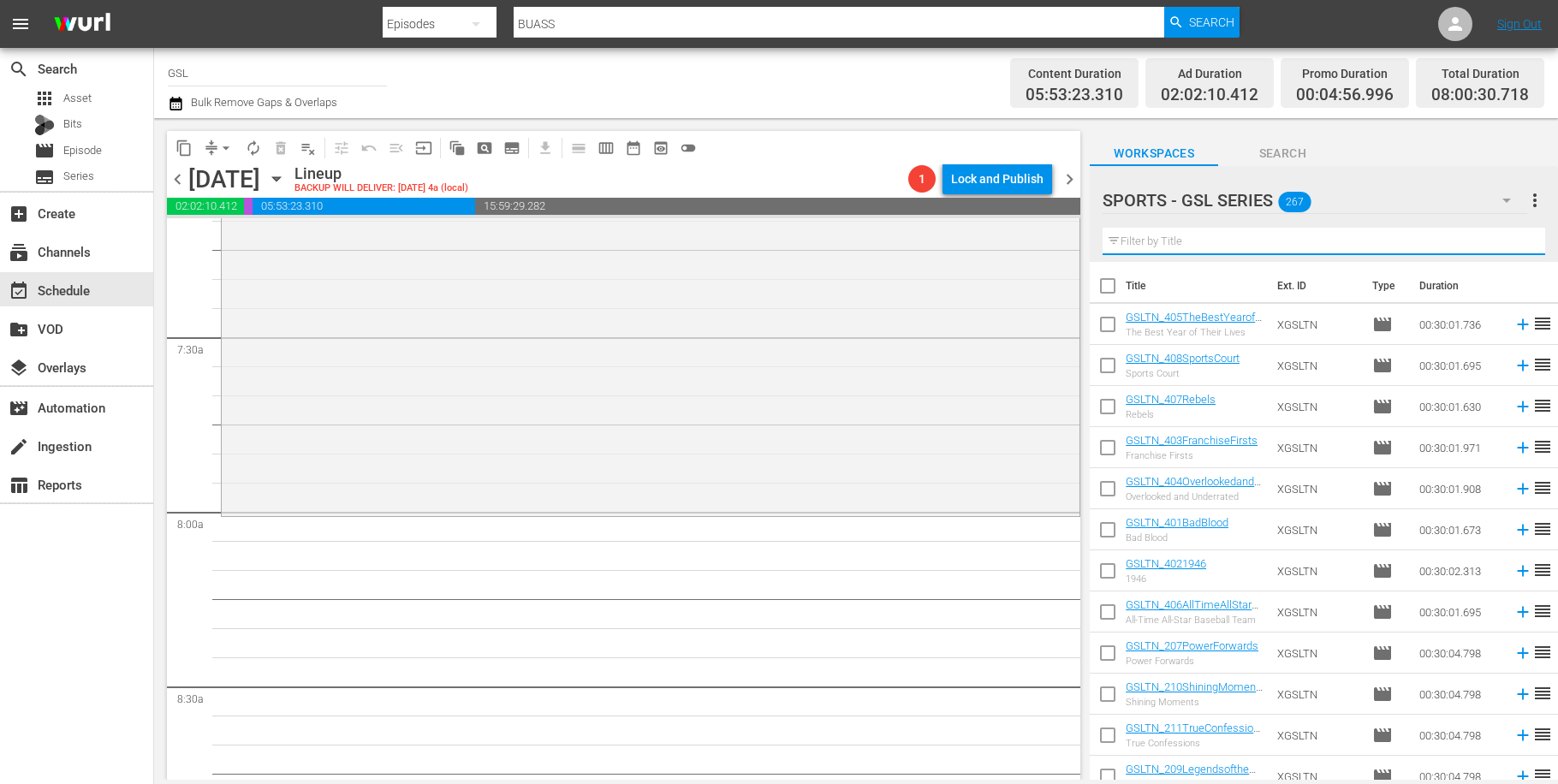
click at [1310, 242] on input "text" at bounding box center [1324, 242] width 442 height 27
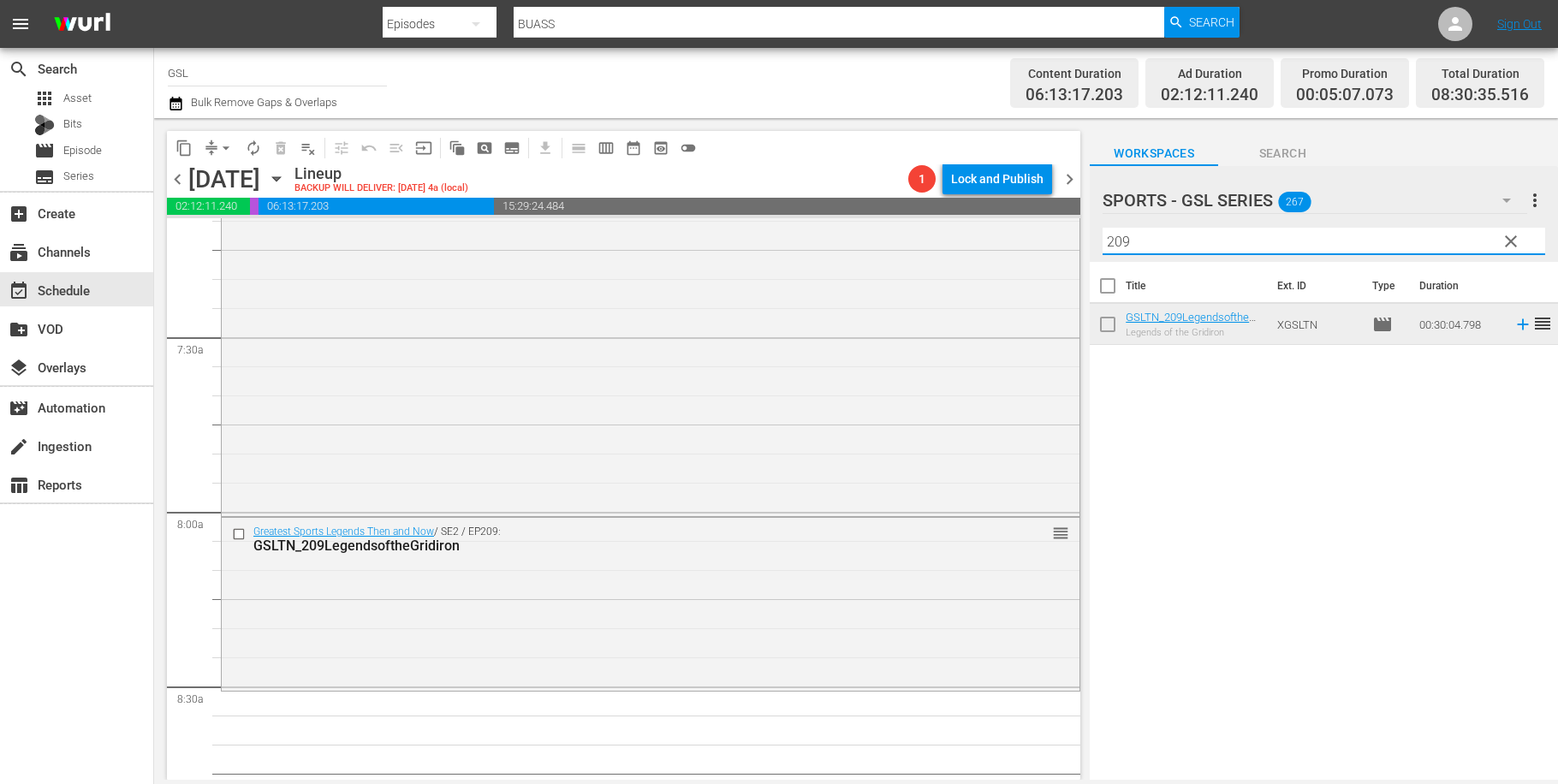
drag, startPoint x: 1060, startPoint y: 229, endPoint x: 1040, endPoint y: 226, distance: 20.2
click at [1103, 228] on input "209" at bounding box center [1324, 242] width 442 height 27
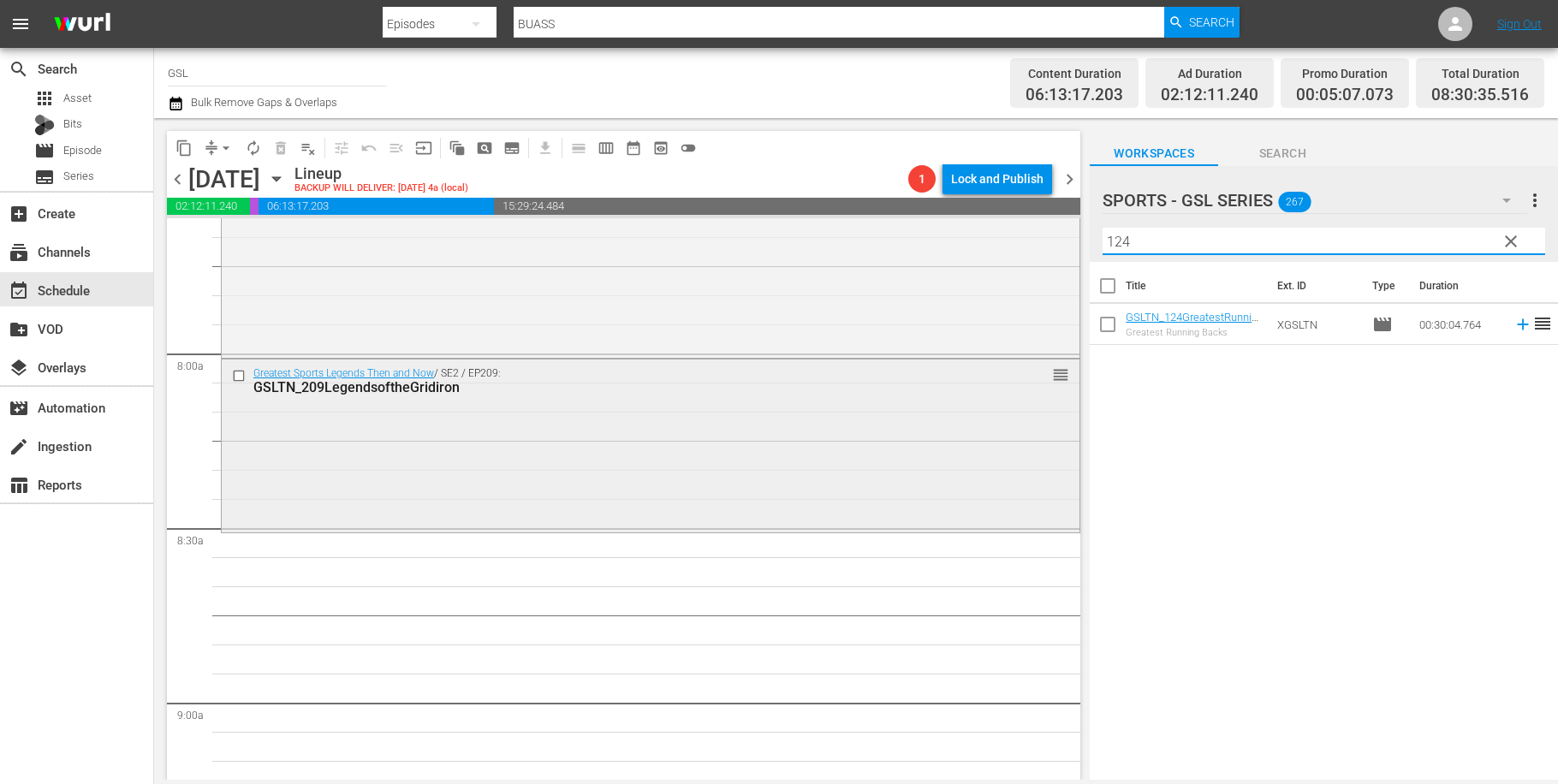
scroll to position [2839, 0]
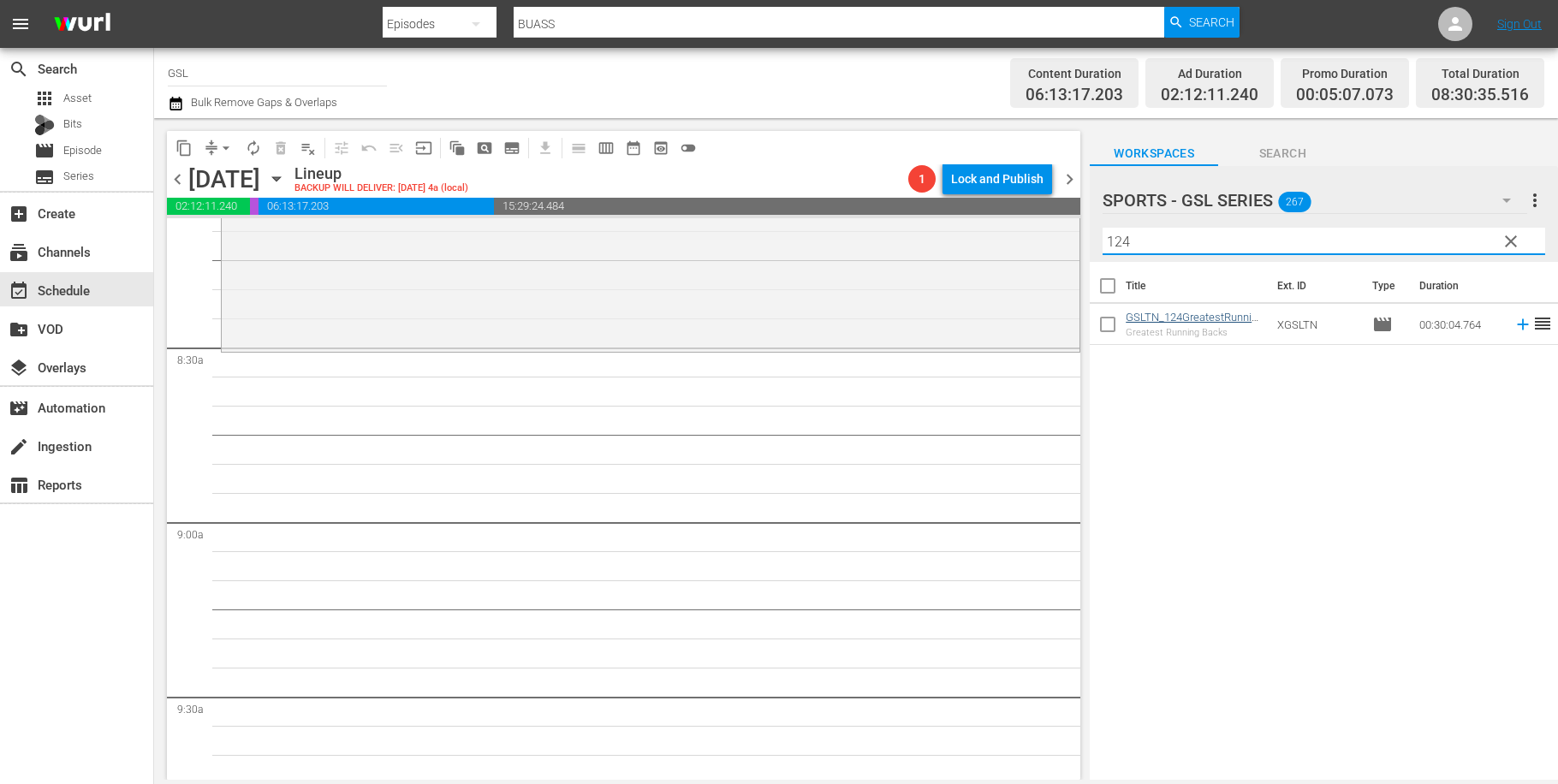
type input "124"
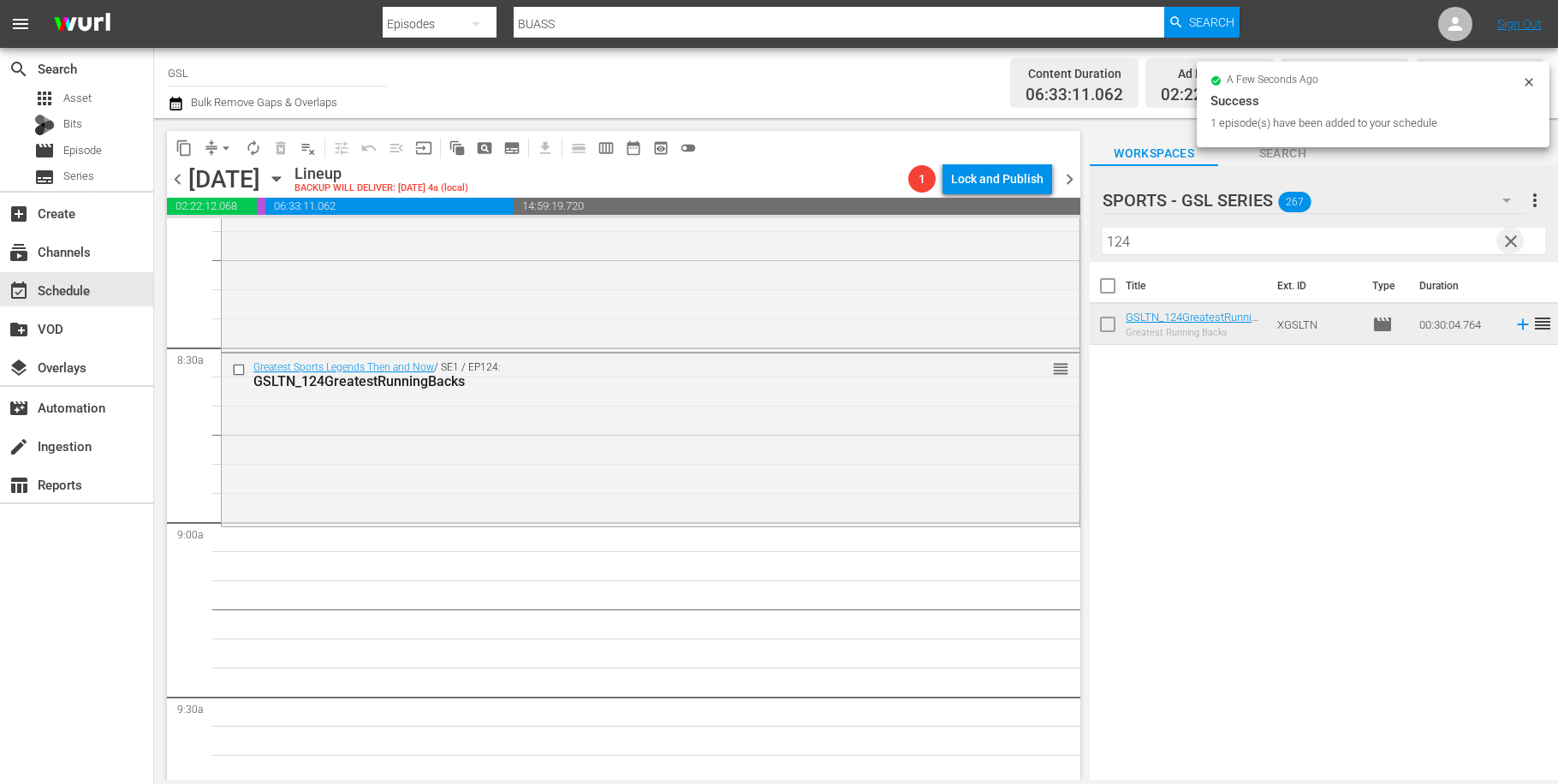
click at [1511, 244] on span "clear" at bounding box center [1510, 241] width 20 height 20
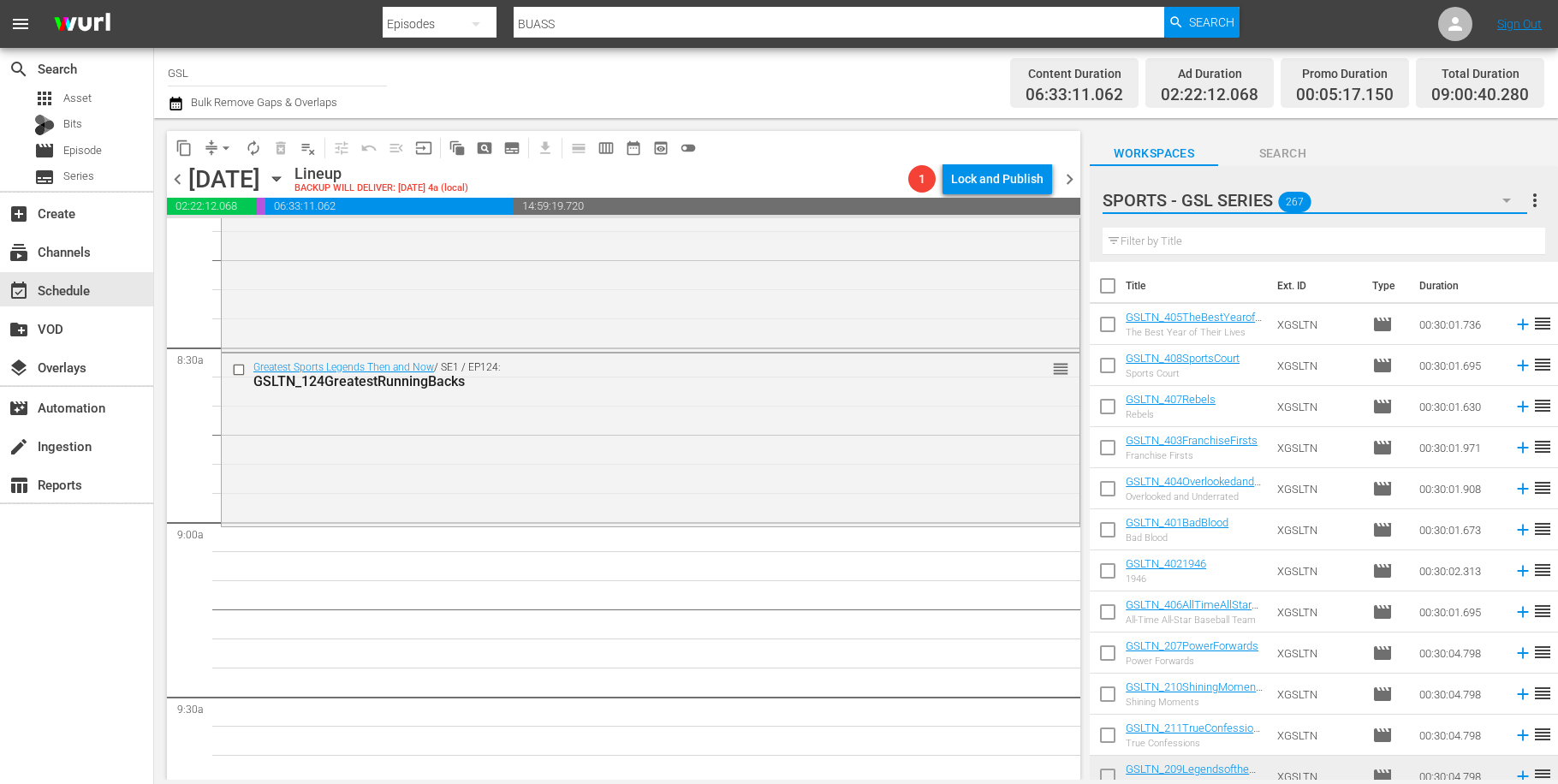
click at [1509, 202] on icon "button" at bounding box center [1507, 200] width 20 height 20
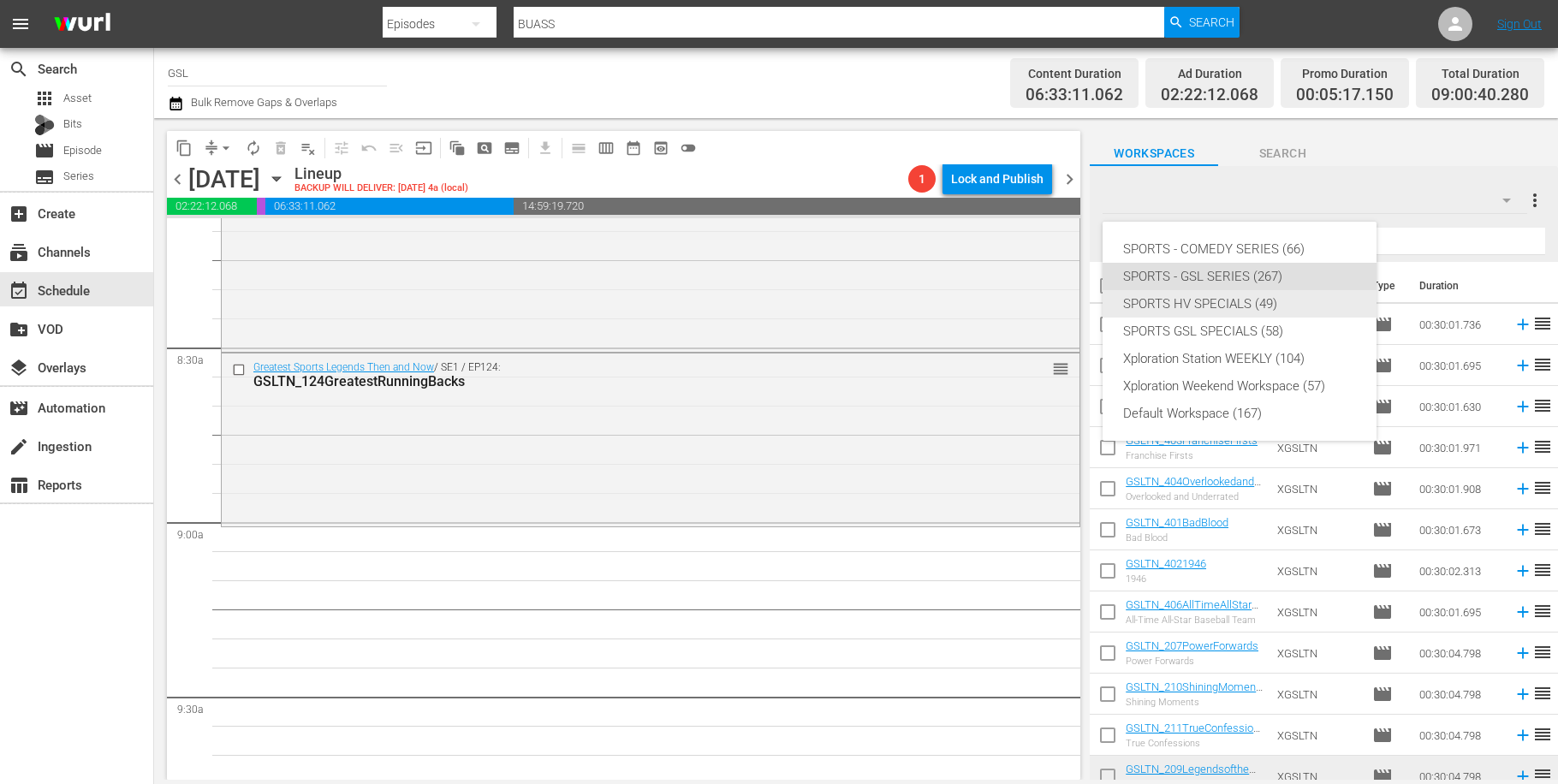
click at [1280, 303] on div "SPORTS HV SPECIALS (49)" at bounding box center [1239, 304] width 233 height 27
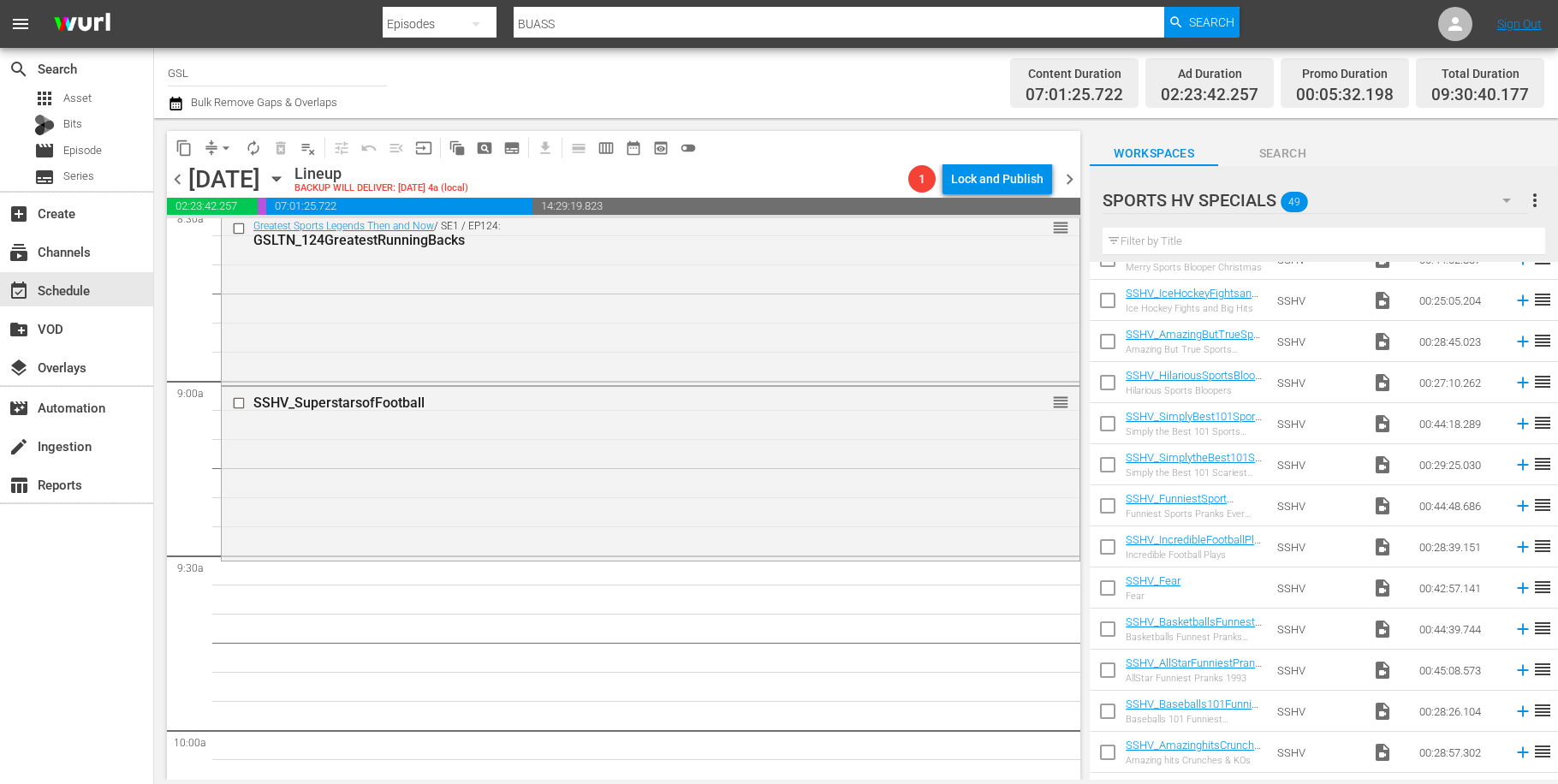
scroll to position [1367, 0]
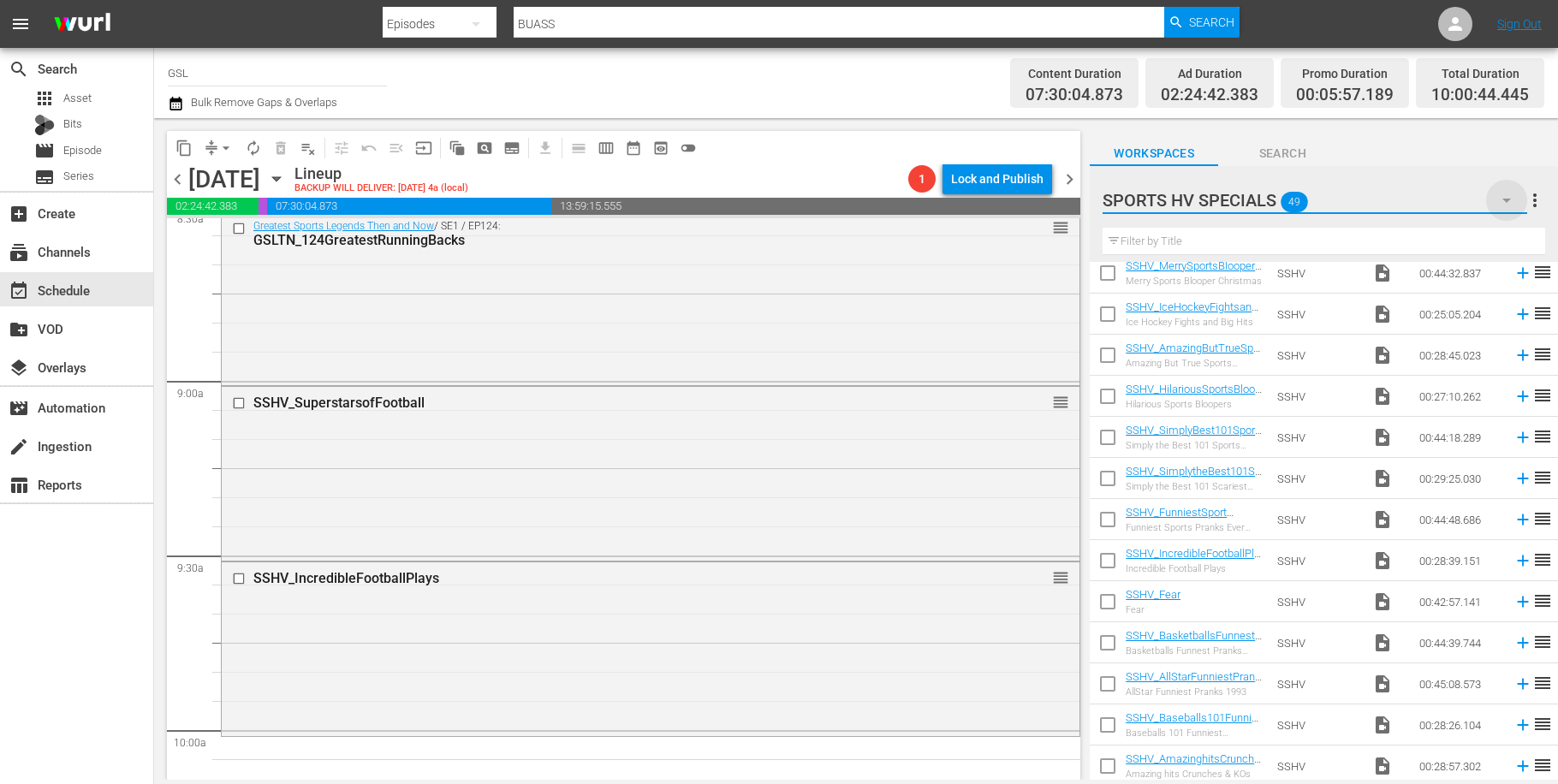
click at [1500, 197] on icon "button" at bounding box center [1507, 200] width 20 height 20
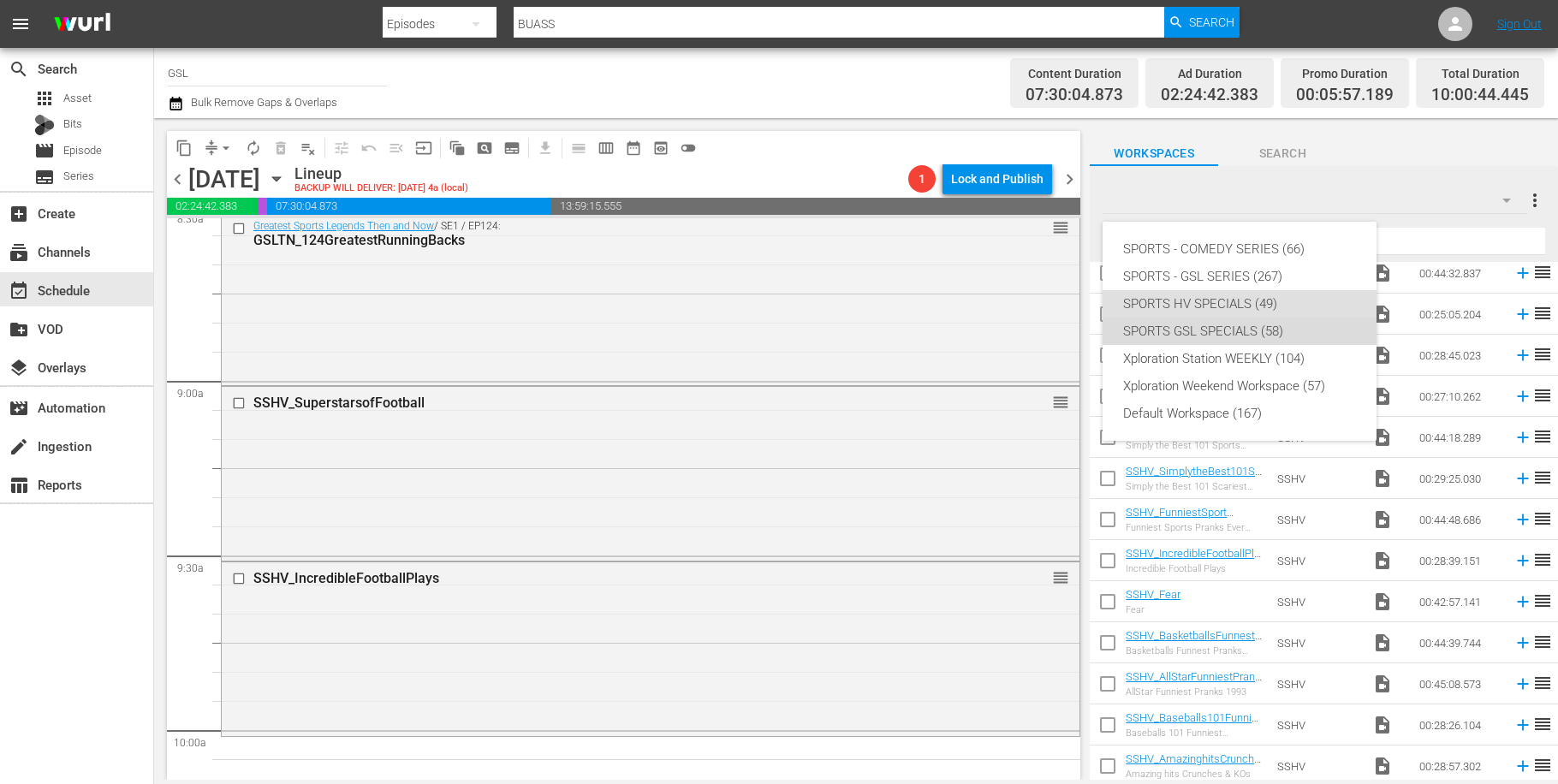
click at [1243, 336] on div "SPORTS GSL SPECIALS (58)" at bounding box center [1239, 332] width 233 height 27
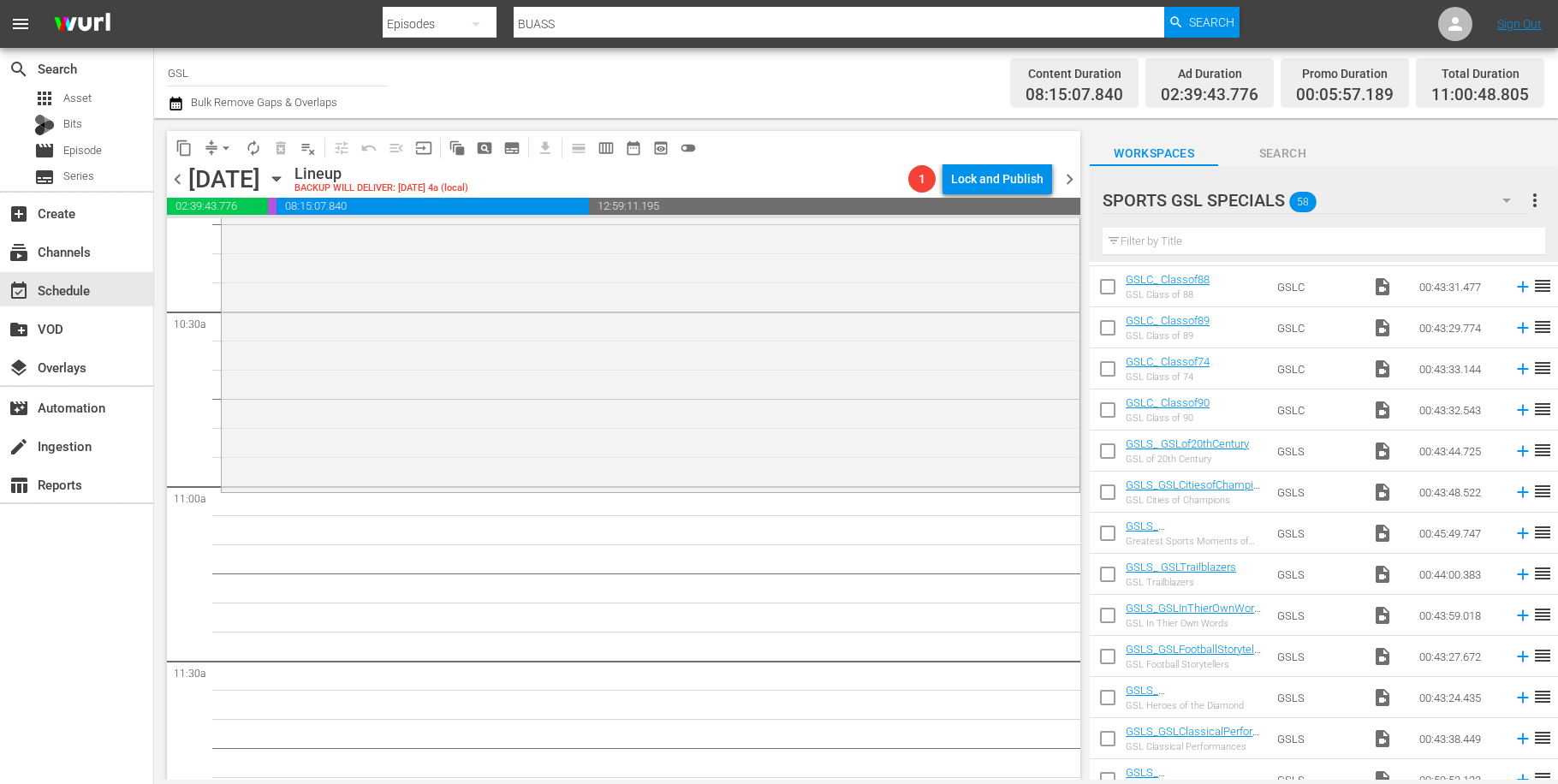
scroll to position [975, 0]
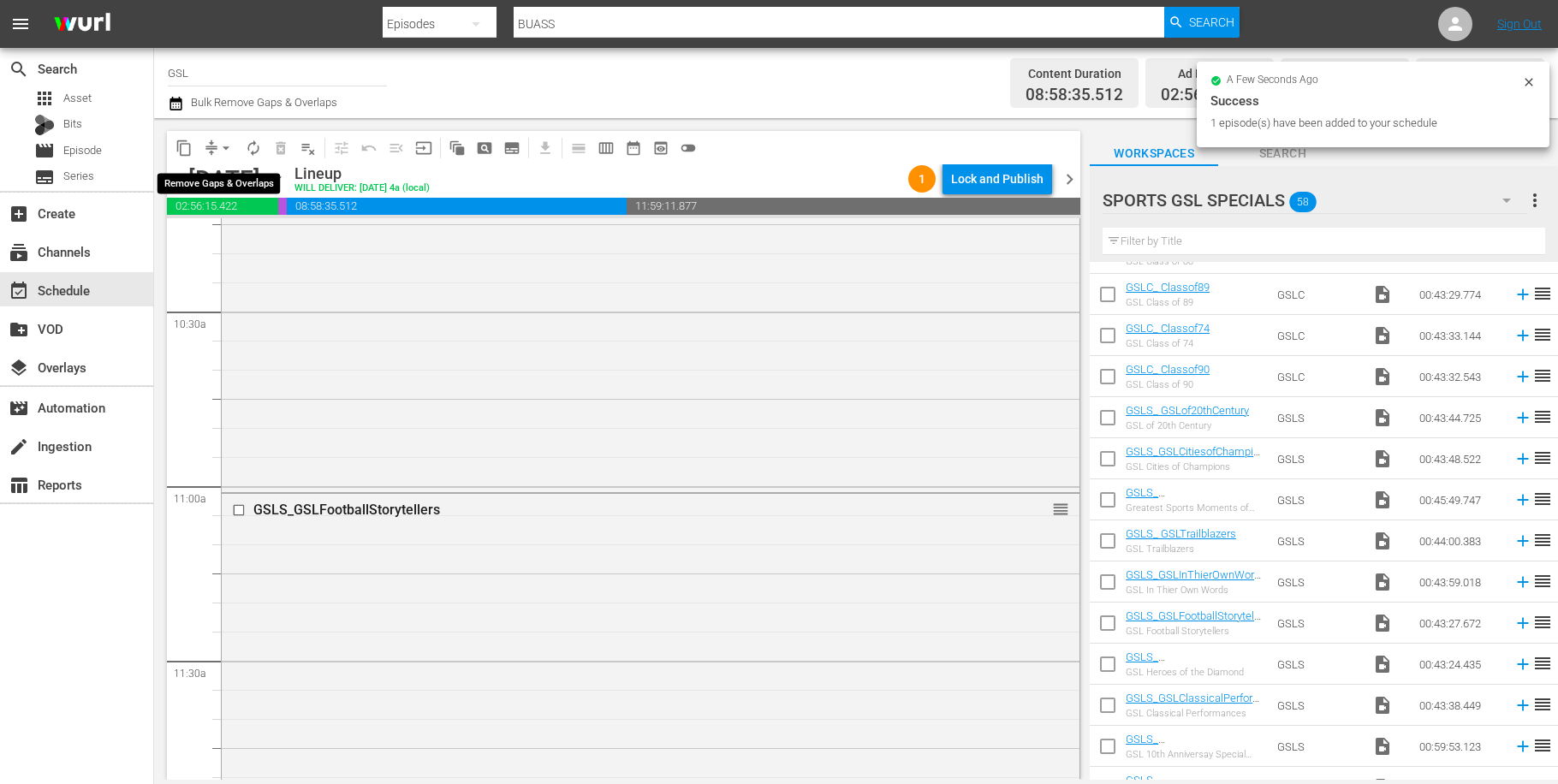
click at [229, 151] on span "arrow_drop_down" at bounding box center [225, 147] width 17 height 17
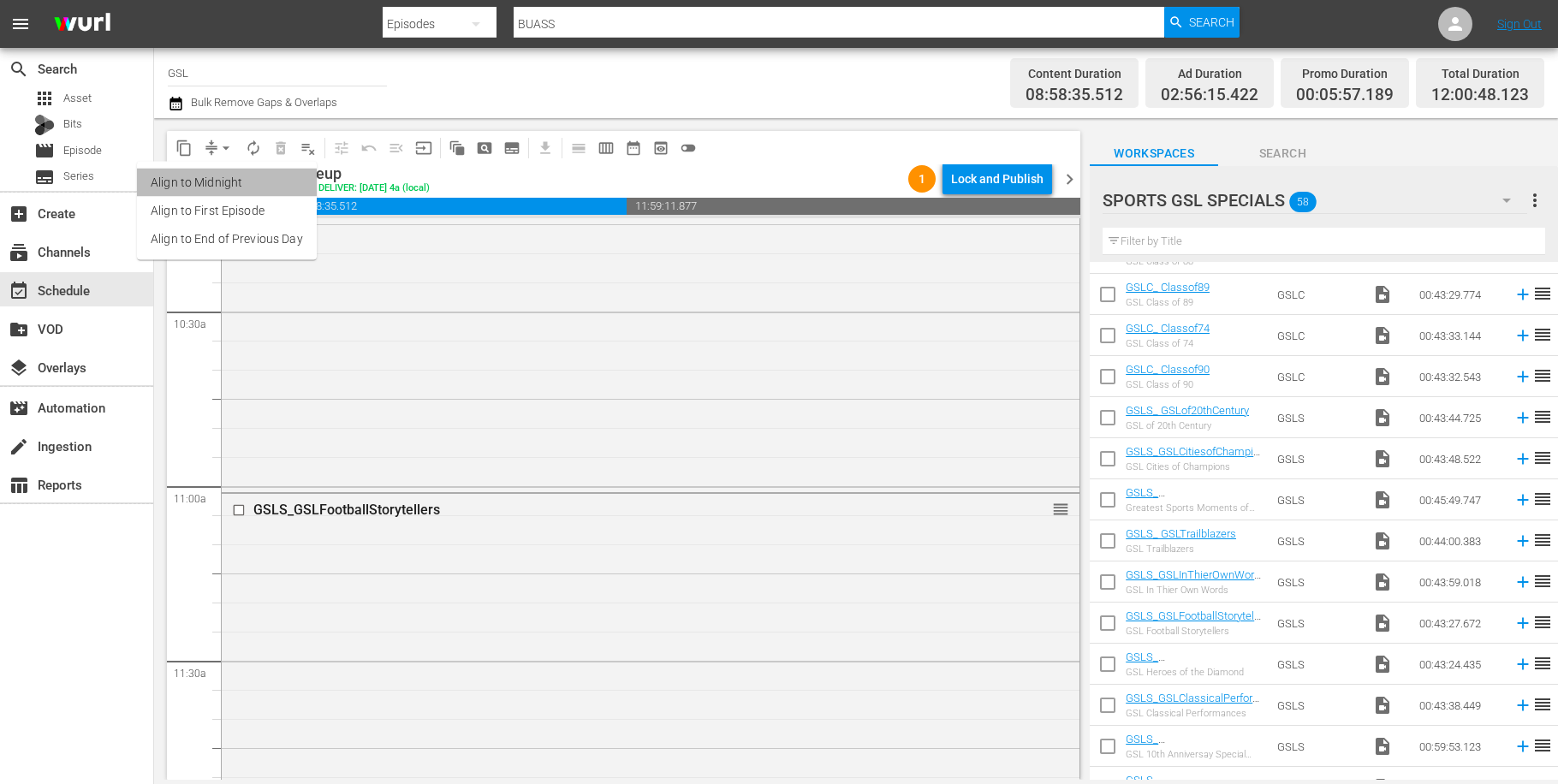
click at [228, 181] on li "Align to Midnight" at bounding box center [227, 182] width 180 height 28
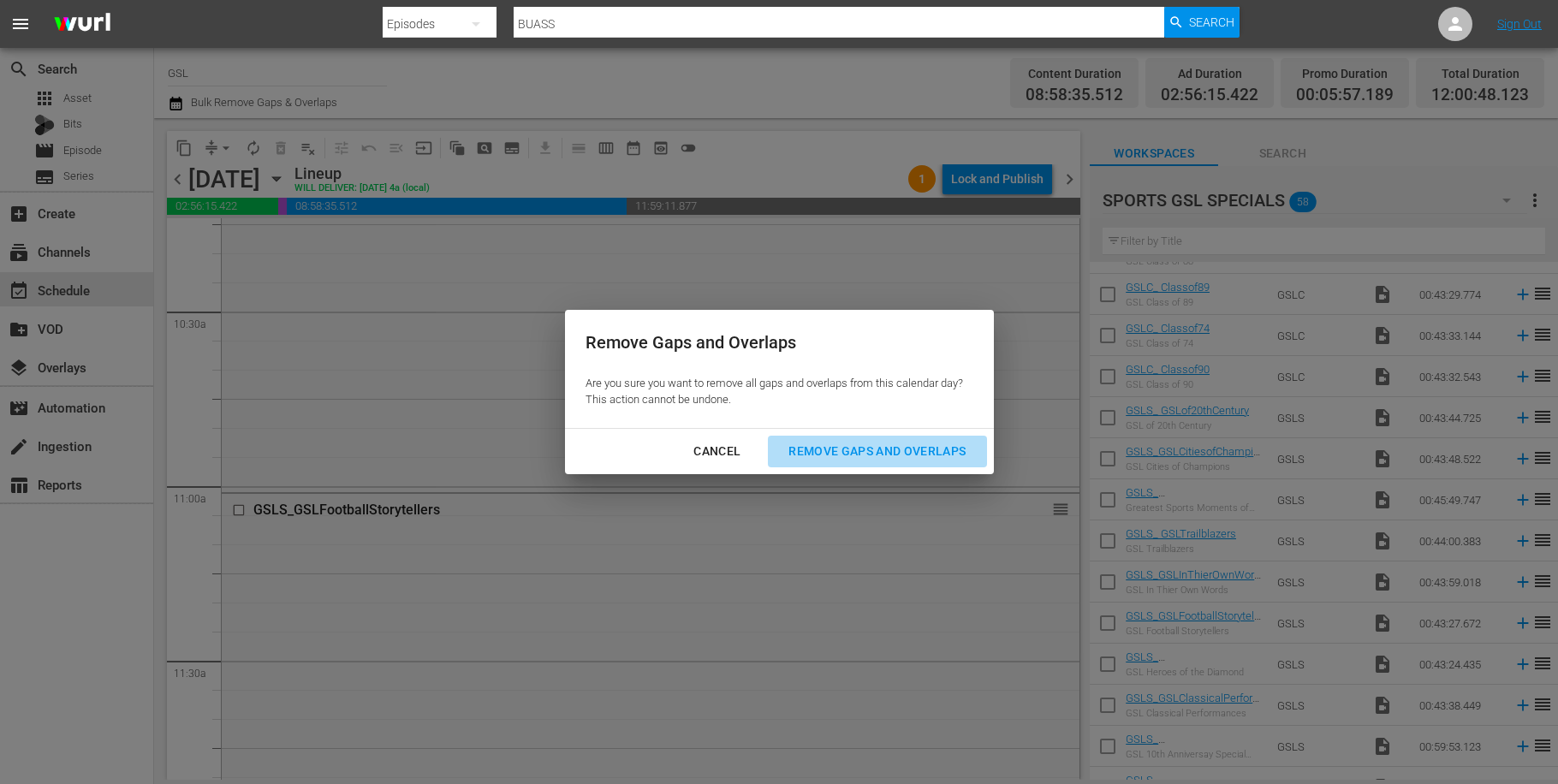
click at [930, 455] on div "Remove Gaps and Overlaps" at bounding box center [877, 451] width 204 height 21
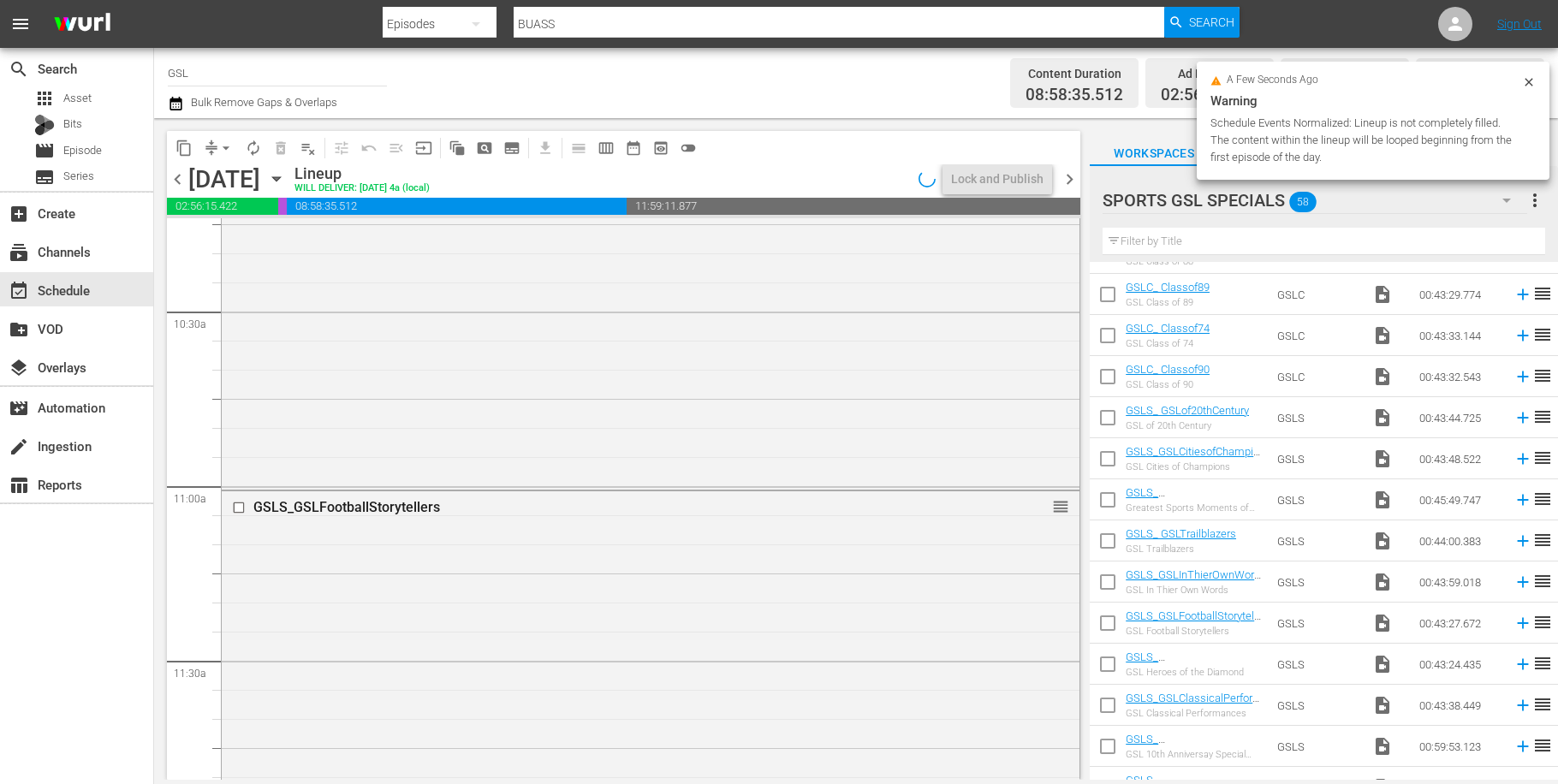
scroll to position [3662, 0]
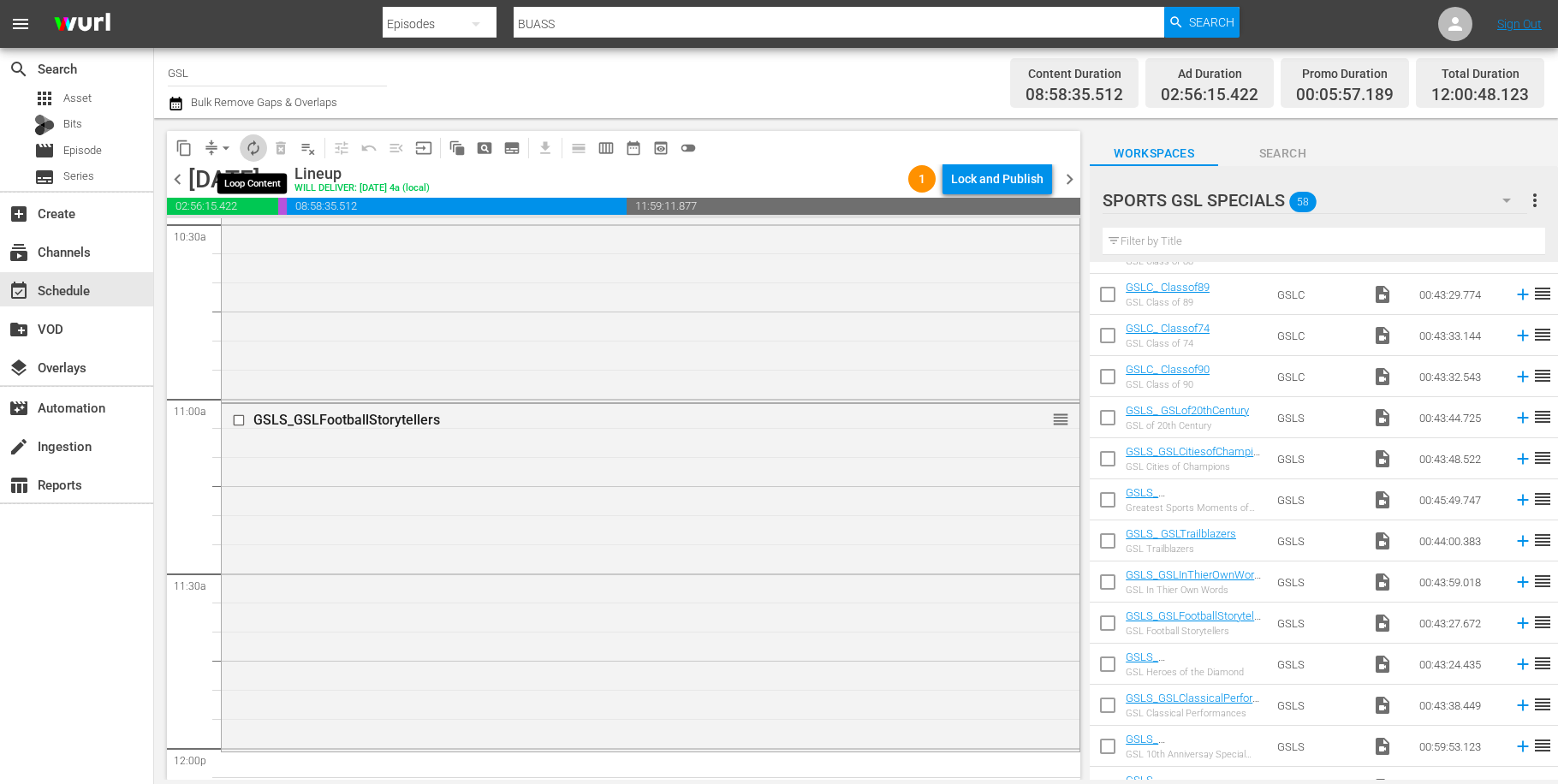
click at [254, 146] on span "autorenew_outlined" at bounding box center [253, 147] width 17 height 17
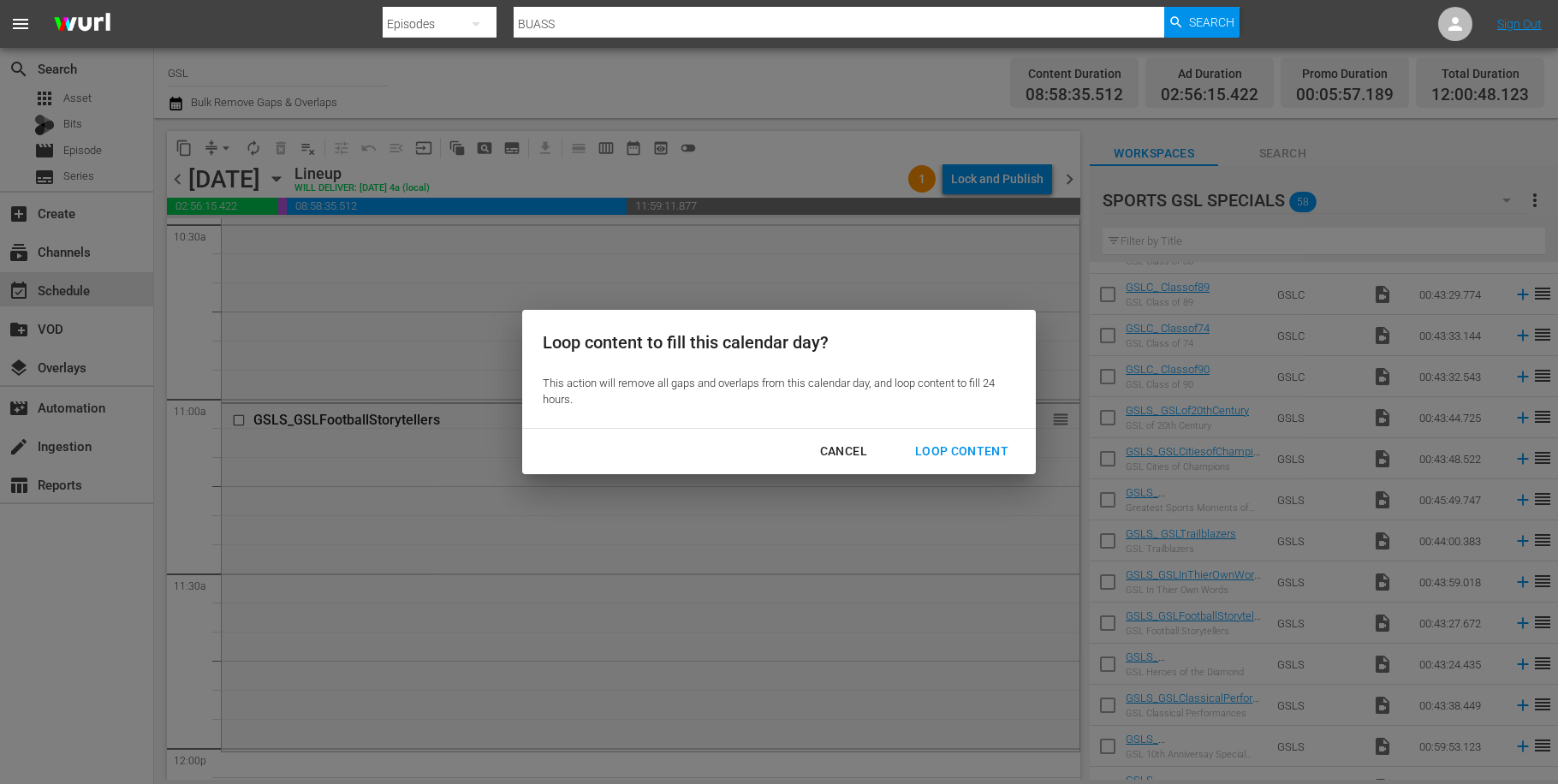
click at [954, 453] on div "Loop Content" at bounding box center [962, 451] width 121 height 21
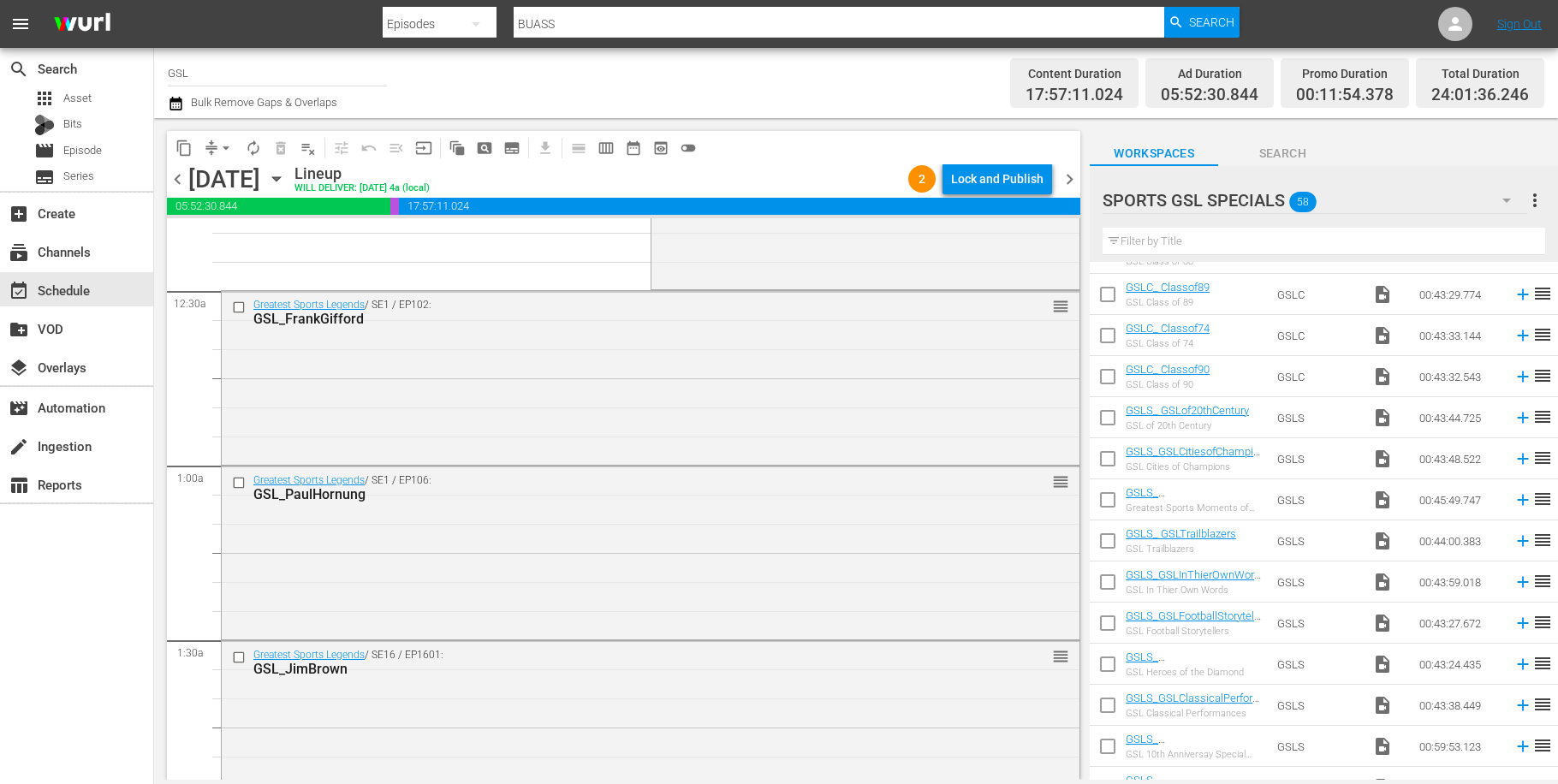
scroll to position [0, 0]
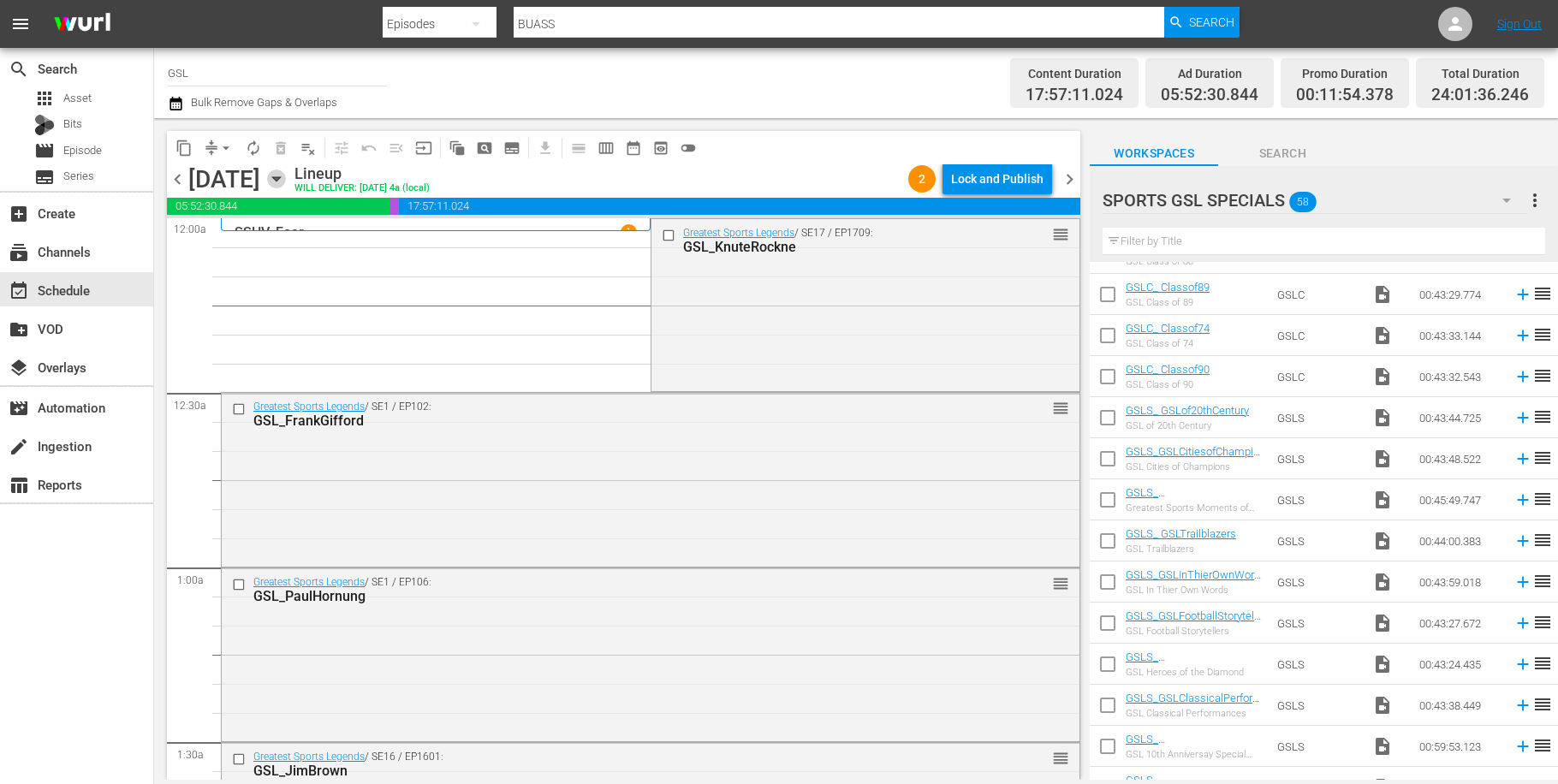
click at [286, 188] on icon "button" at bounding box center [277, 179] width 19 height 19
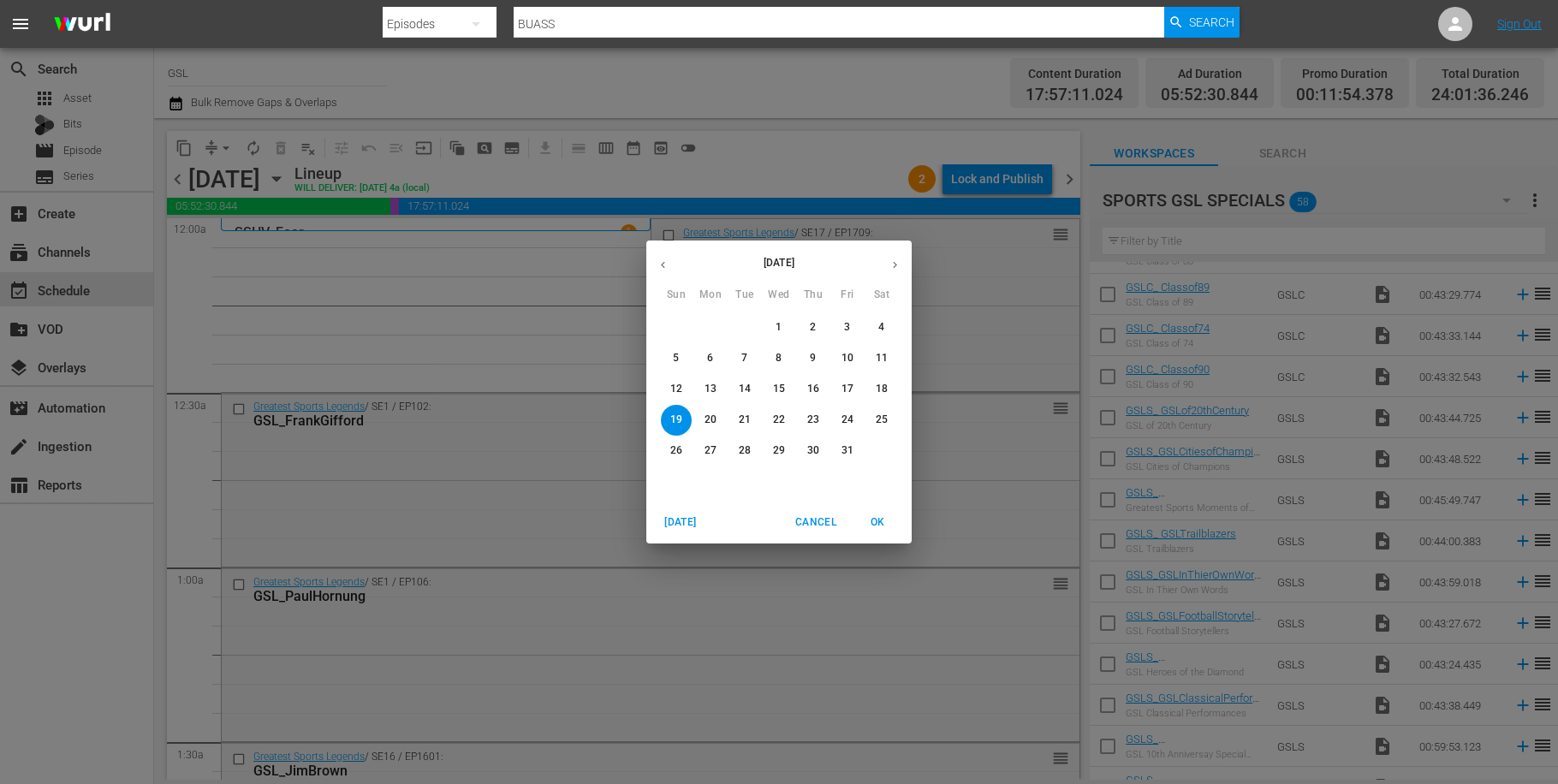
click at [418, 291] on div "October 2025 Sun Mon Tue Wed Thu Fri Sat 28 29 30 1 2 3 4 5 6 7 8 9 10 11 12 13…" at bounding box center [779, 392] width 1558 height 784
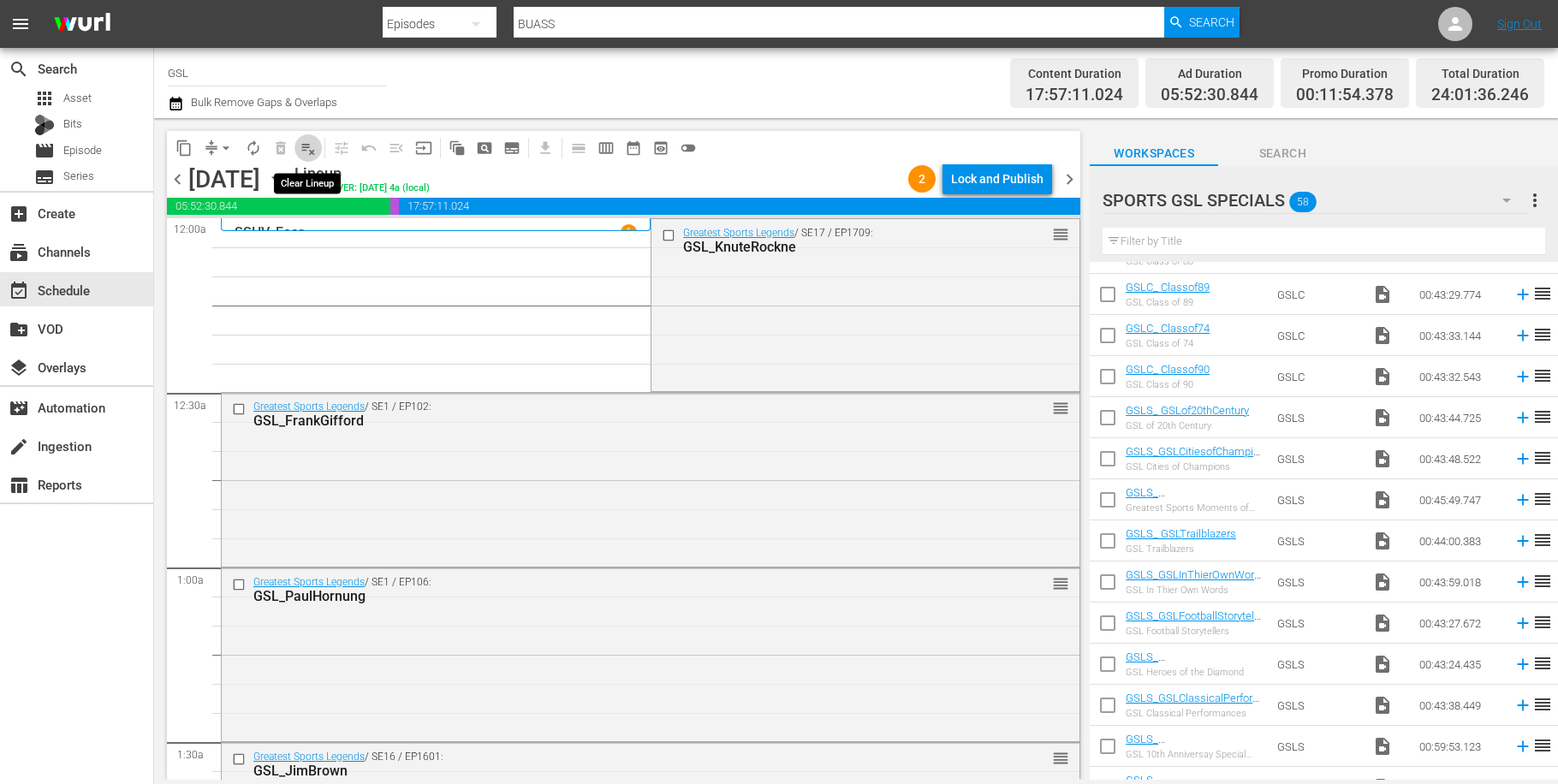
click at [304, 151] on span "playlist_remove_outlined" at bounding box center [308, 147] width 17 height 17
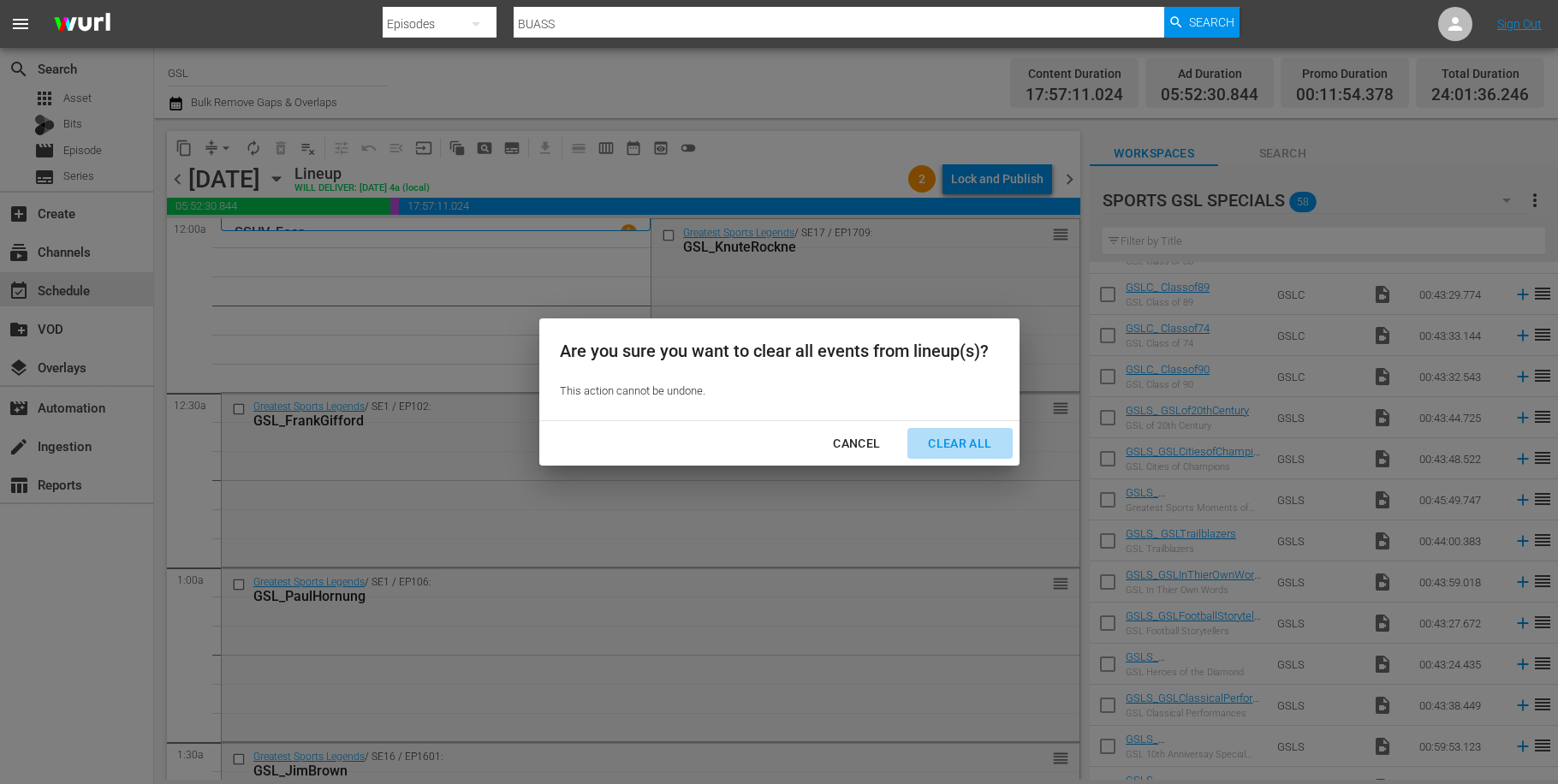
click at [953, 445] on div "Clear All" at bounding box center [959, 443] width 91 height 21
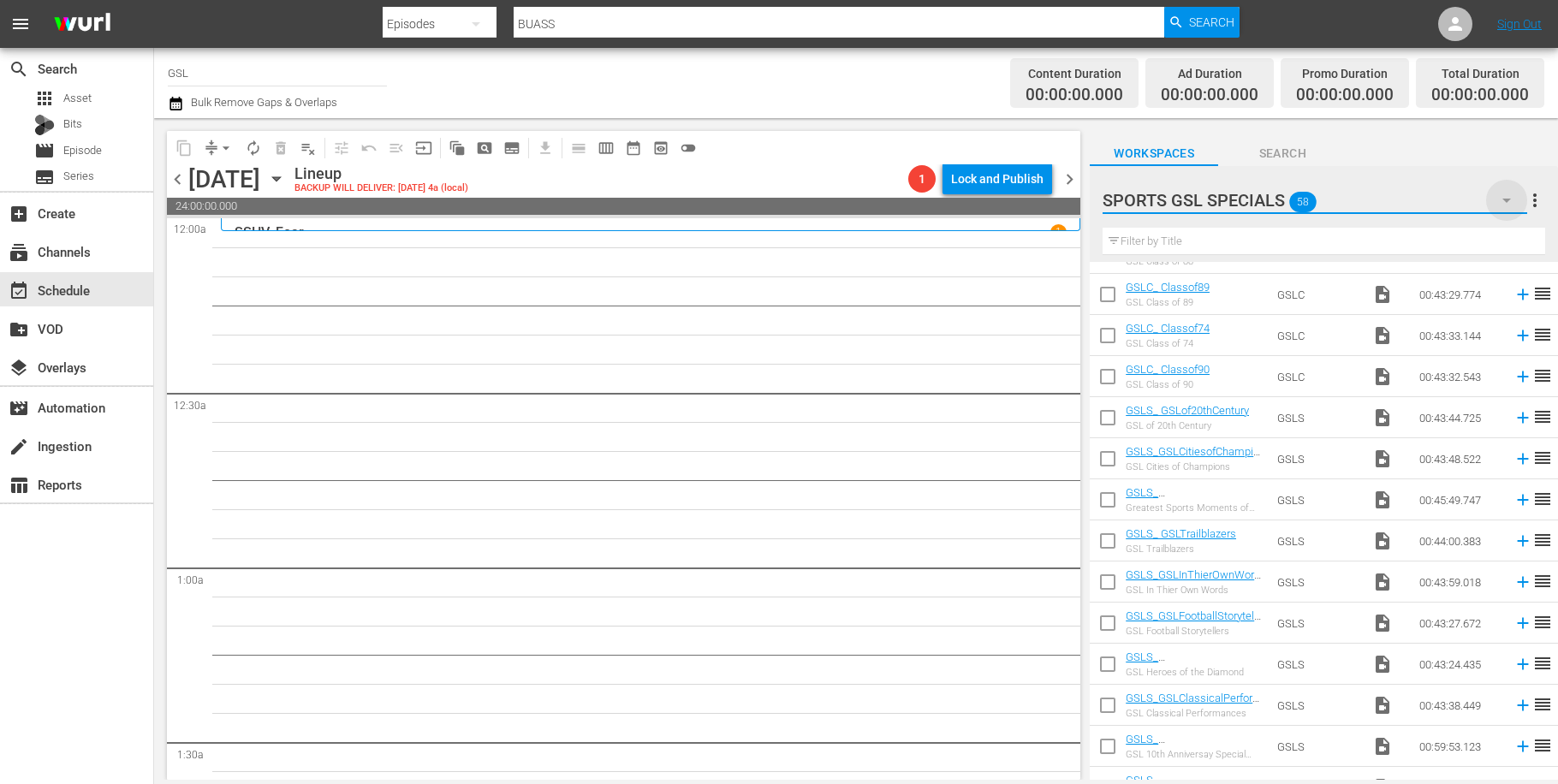
click at [1504, 206] on icon "button" at bounding box center [1507, 200] width 20 height 20
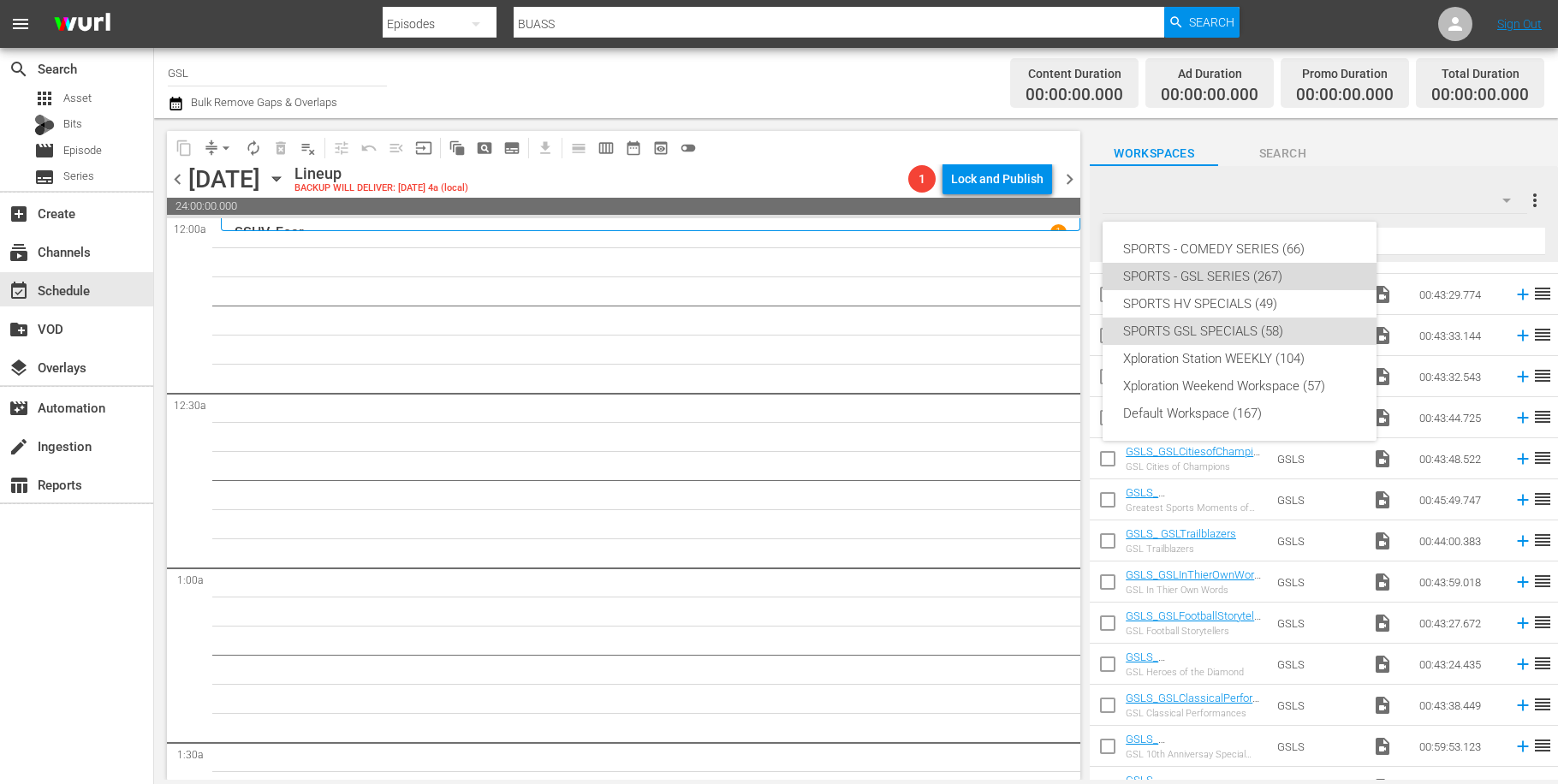
click at [1242, 277] on div "SPORTS - GSL SERIES (267)" at bounding box center [1239, 277] width 233 height 27
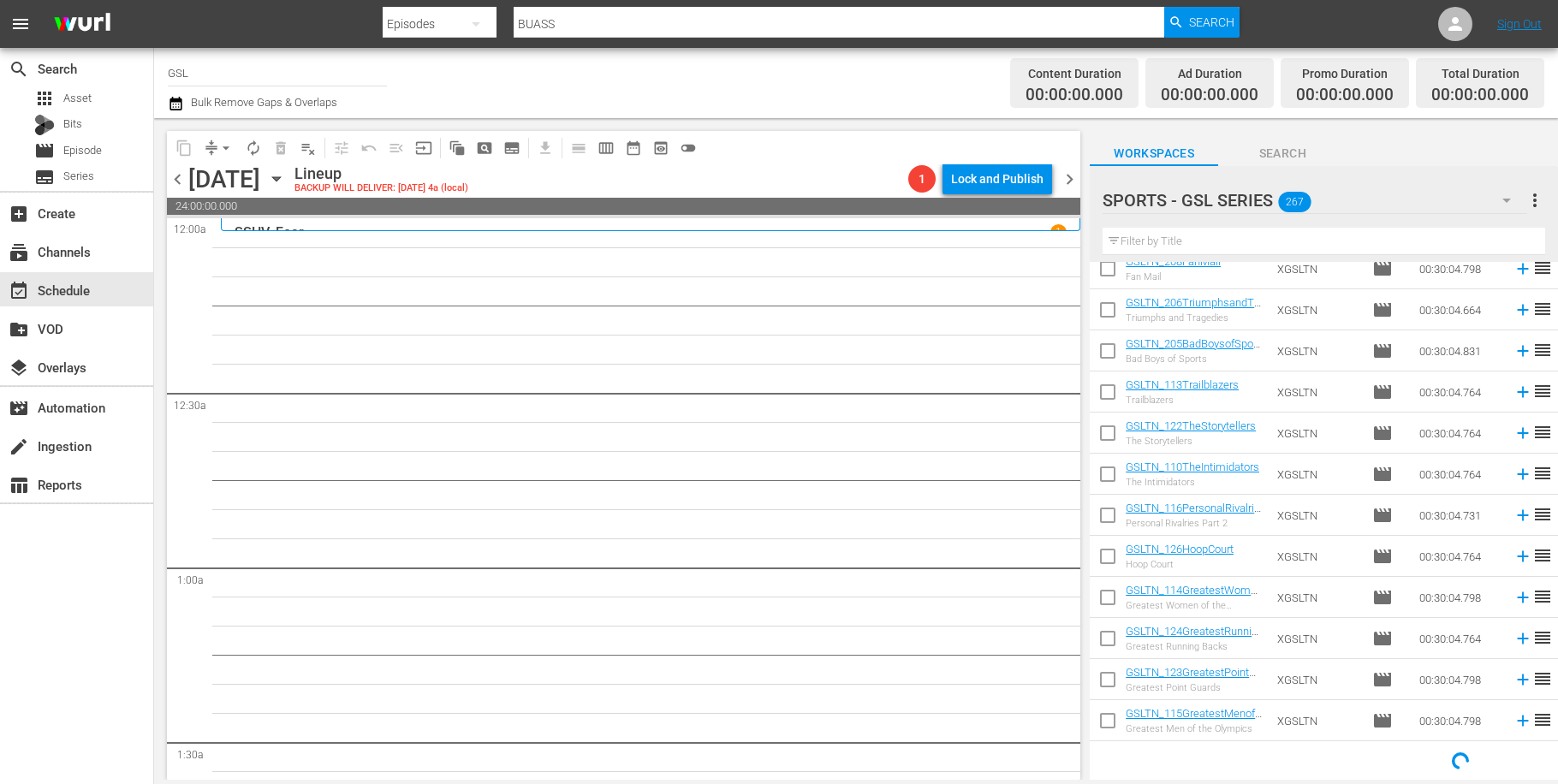
scroll to position [796, 0]
click at [1269, 233] on input "text" at bounding box center [1324, 242] width 442 height 27
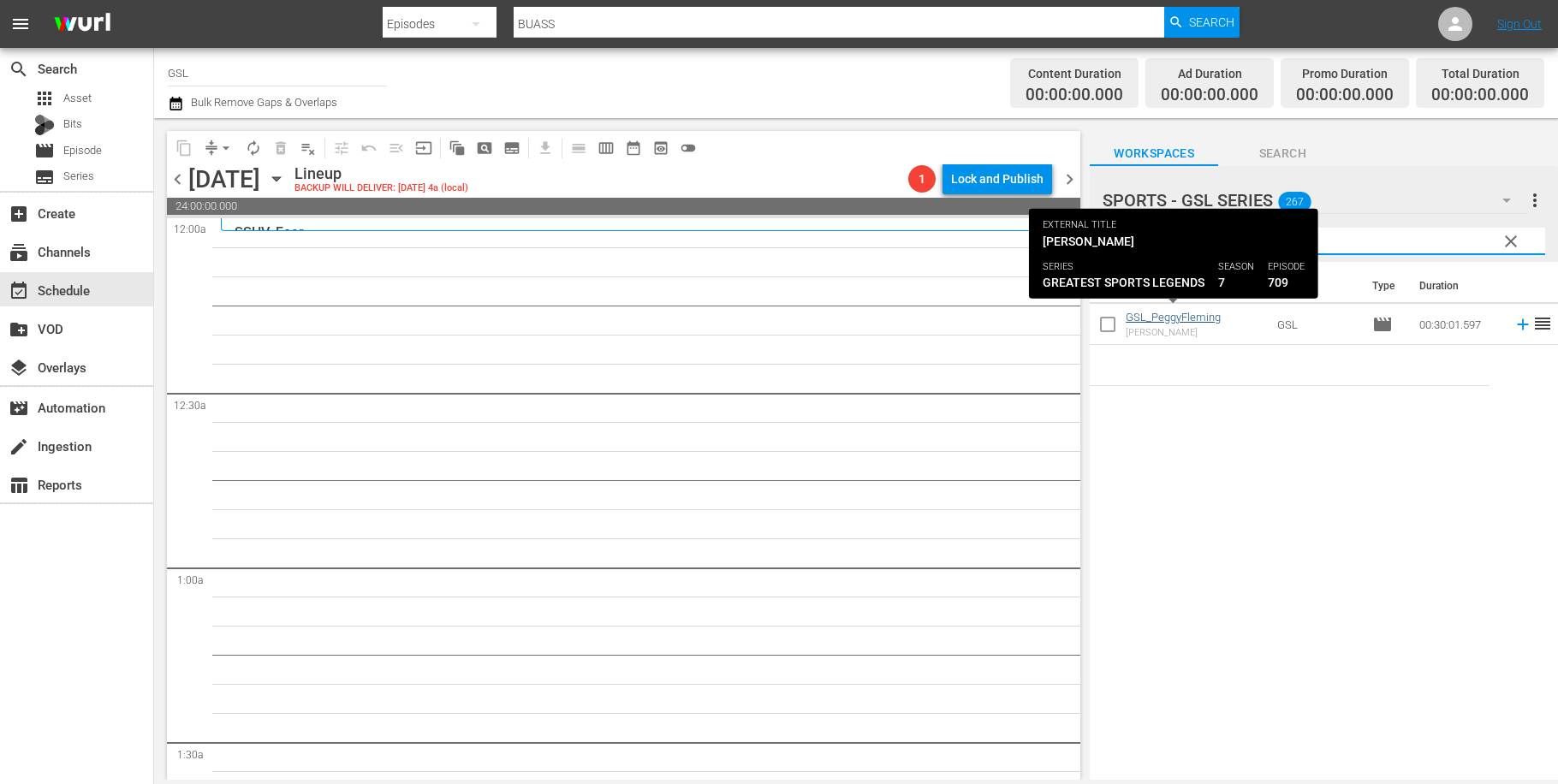
type input "peggy"
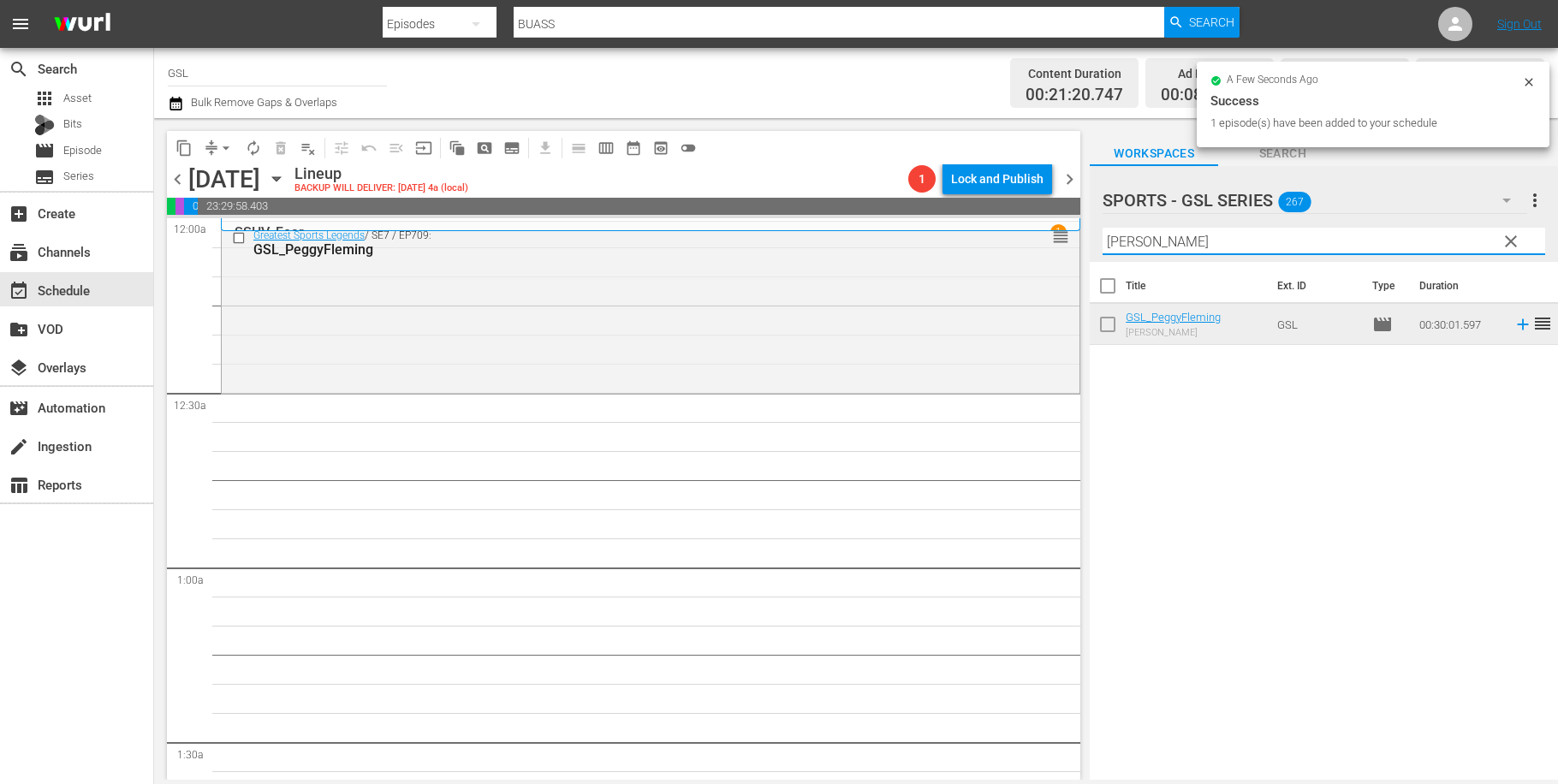
drag, startPoint x: 1173, startPoint y: 243, endPoint x: 1067, endPoint y: 232, distance: 106.6
click at [1103, 232] on input "peggy" at bounding box center [1324, 242] width 442 height 27
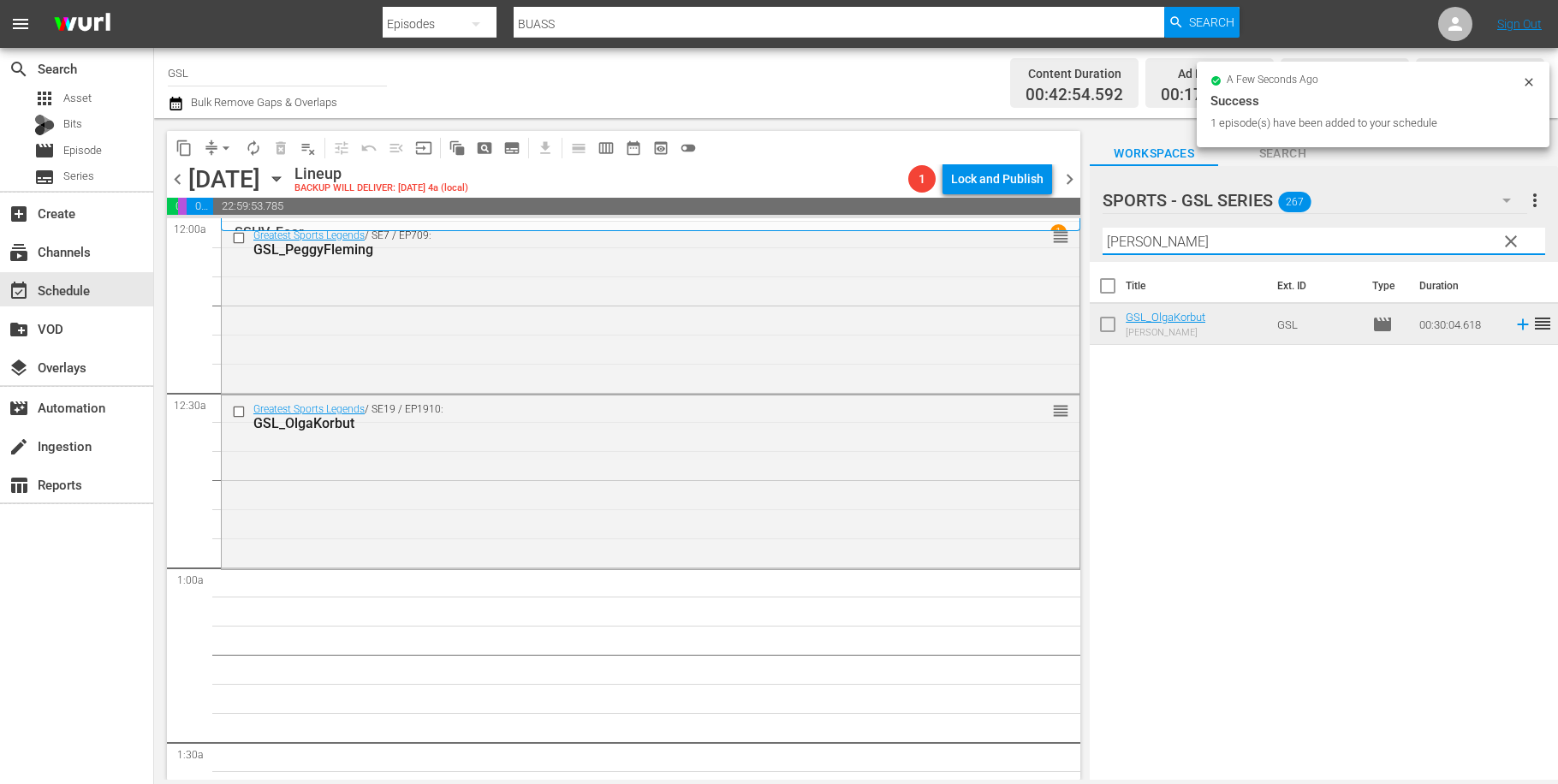
drag, startPoint x: 1152, startPoint y: 234, endPoint x: 1032, endPoint y: 229, distance: 120.1
click at [1103, 229] on input "olga" at bounding box center [1324, 242] width 442 height 27
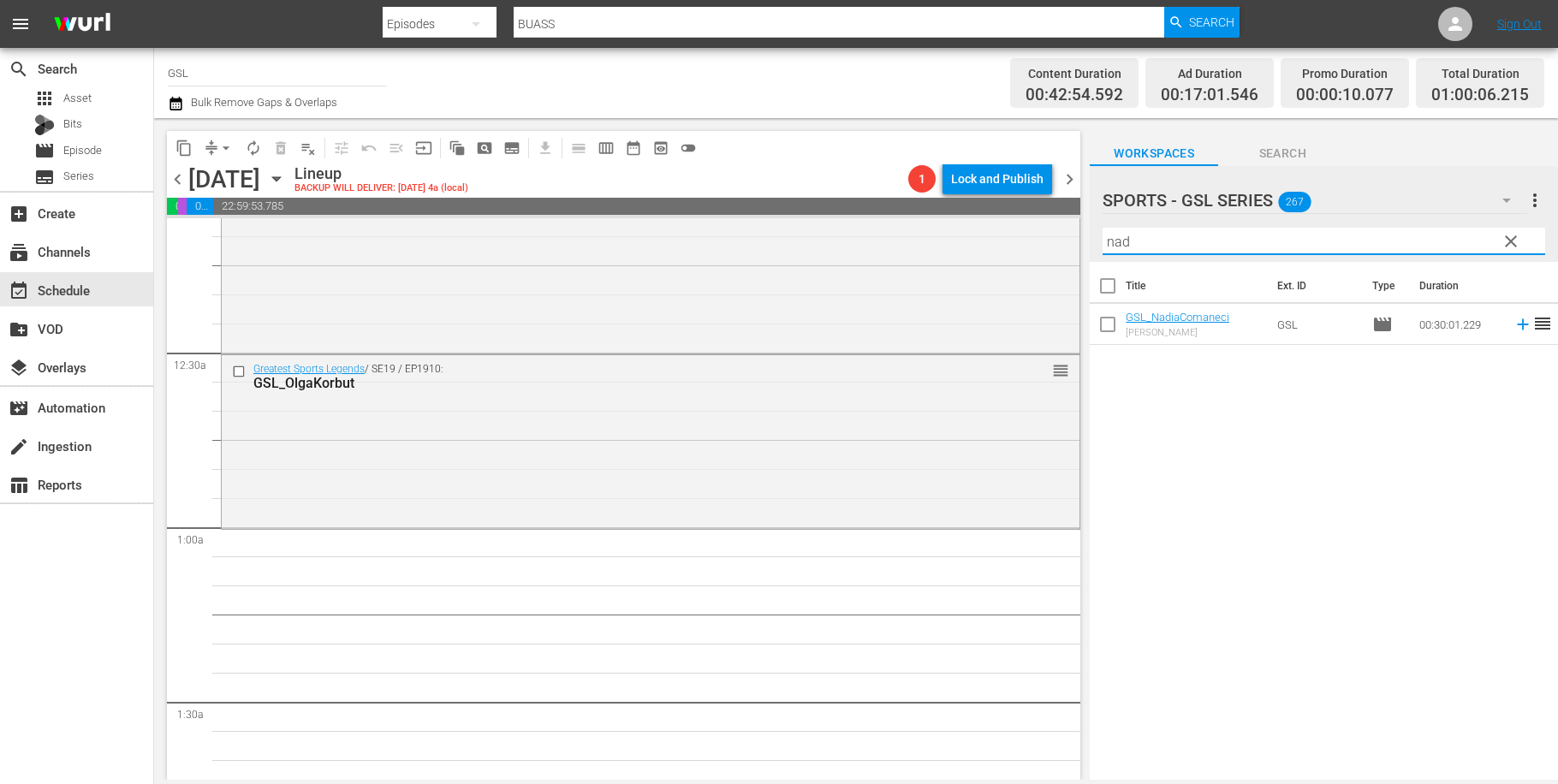
scroll to position [127, 0]
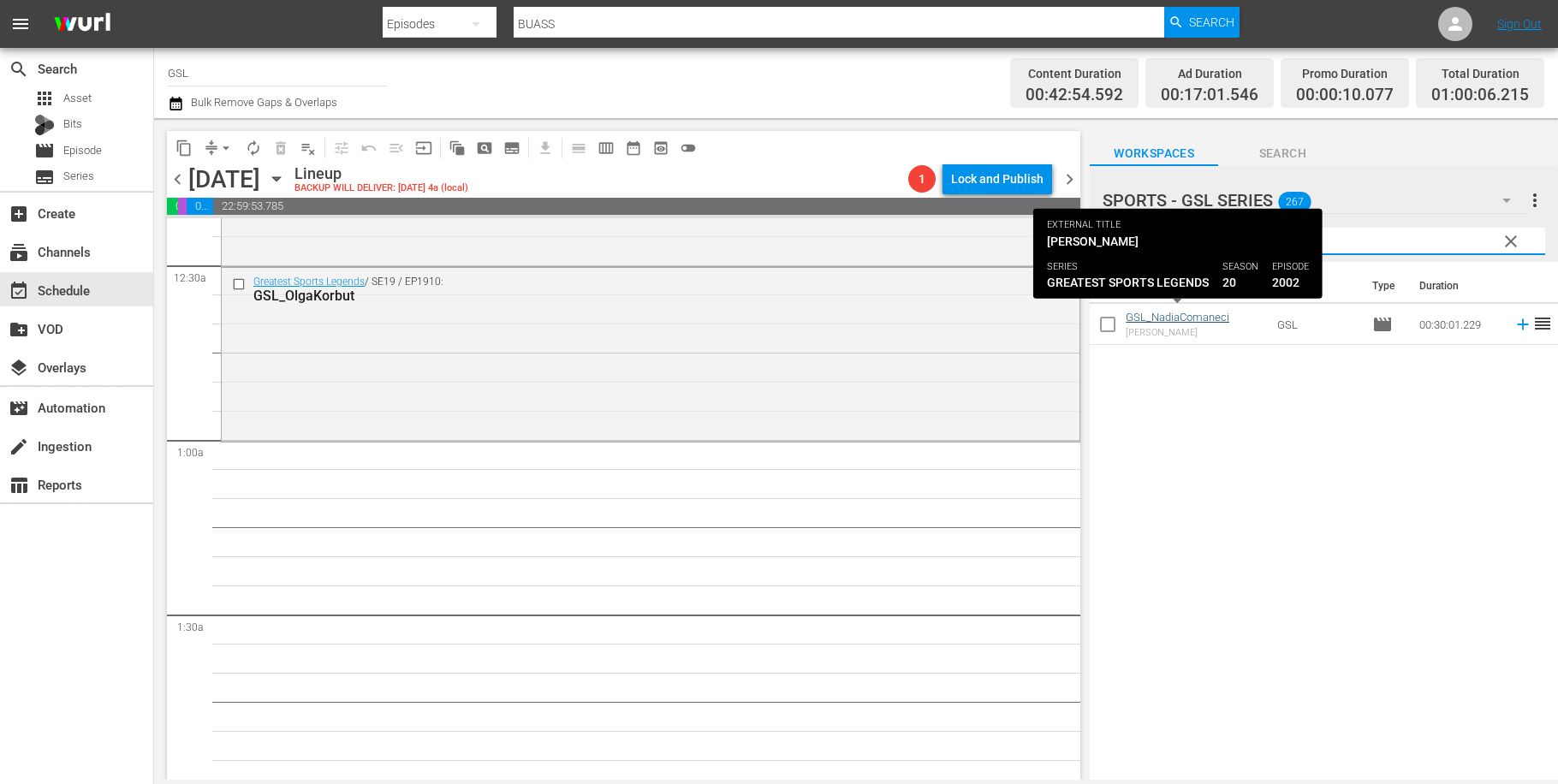
type input "nad"
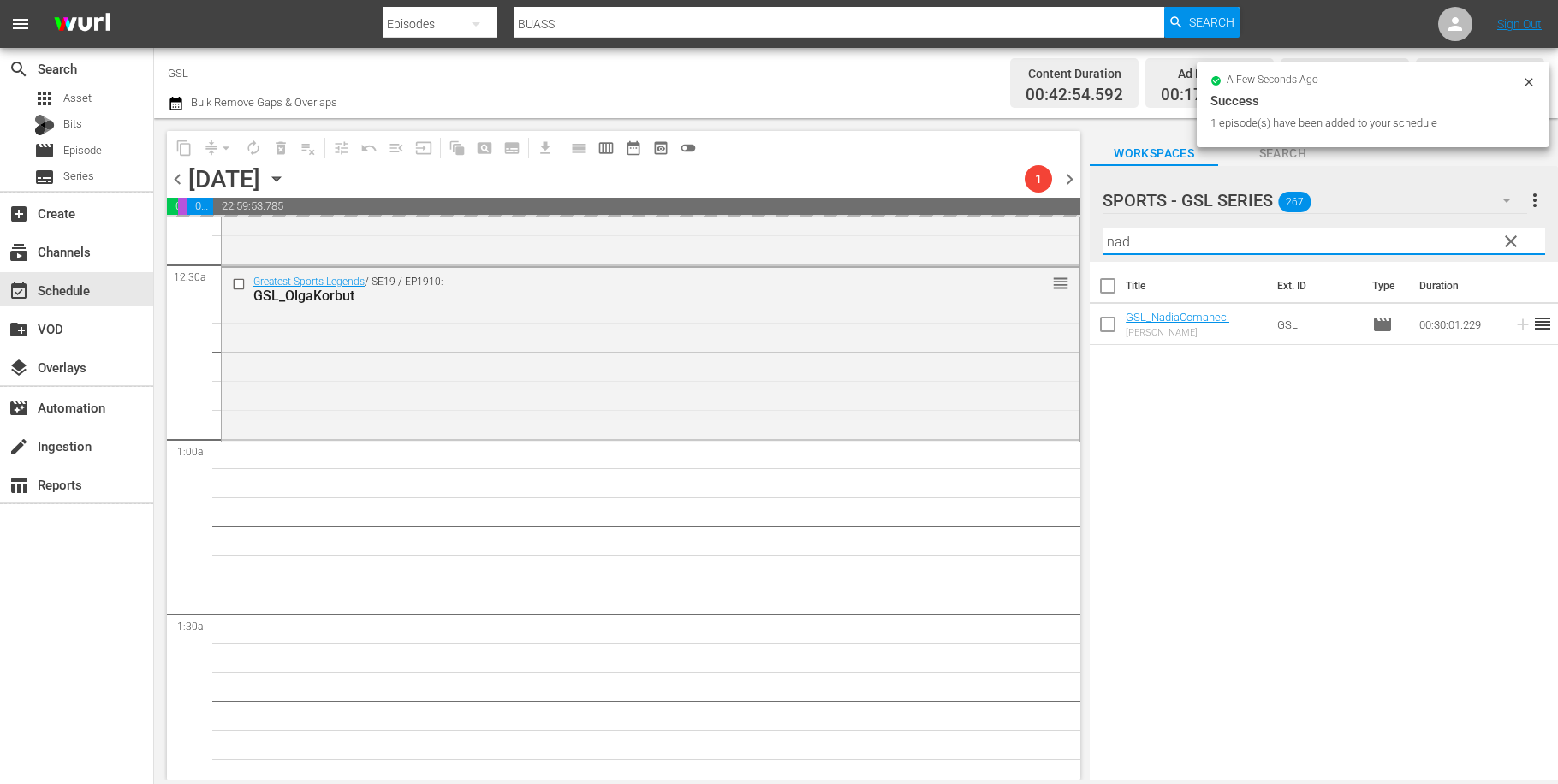
drag, startPoint x: 1166, startPoint y: 235, endPoint x: 1005, endPoint y: 214, distance: 162.4
click at [1103, 228] on input "nad" at bounding box center [1324, 242] width 442 height 27
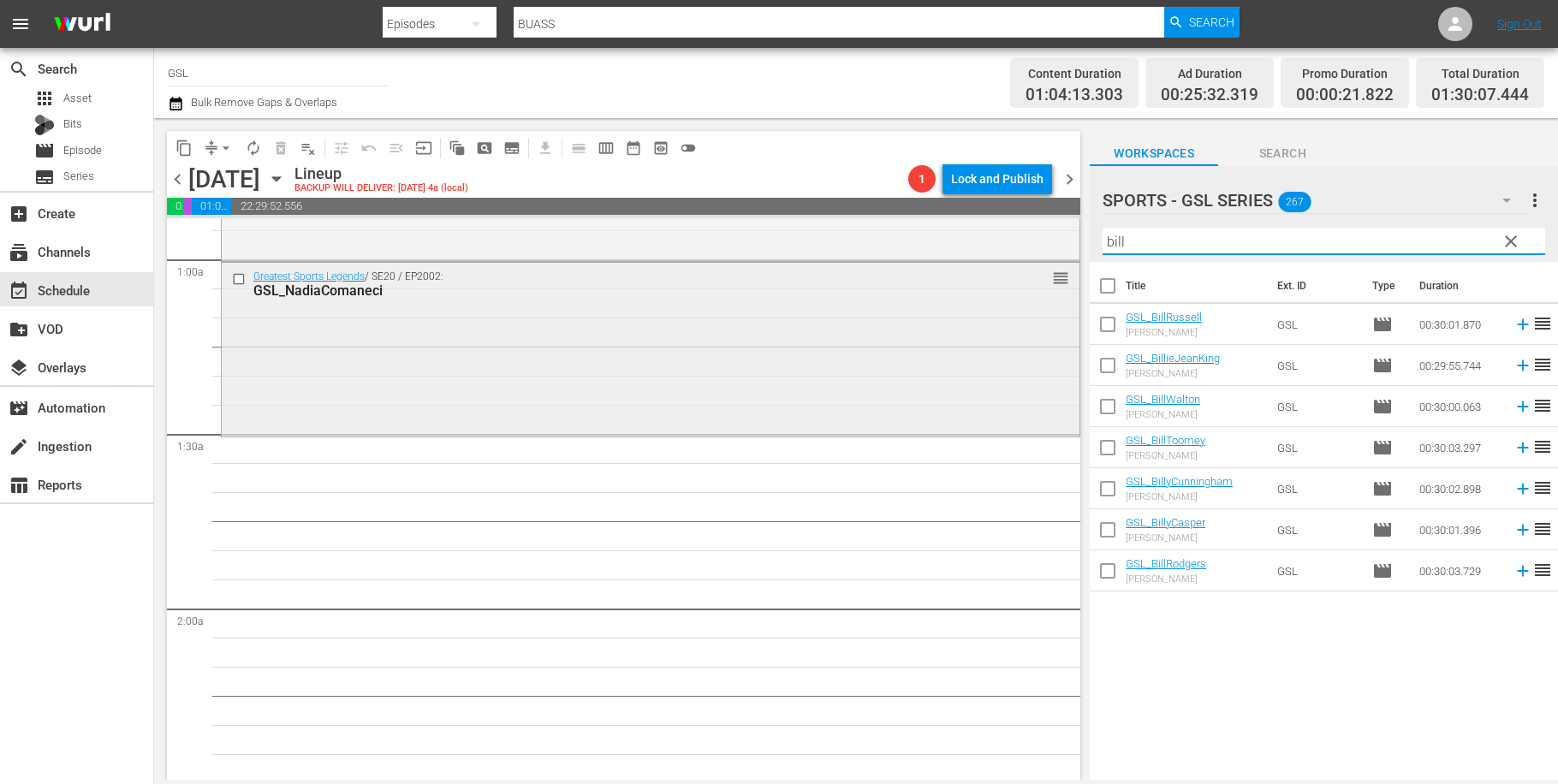
scroll to position [354, 0]
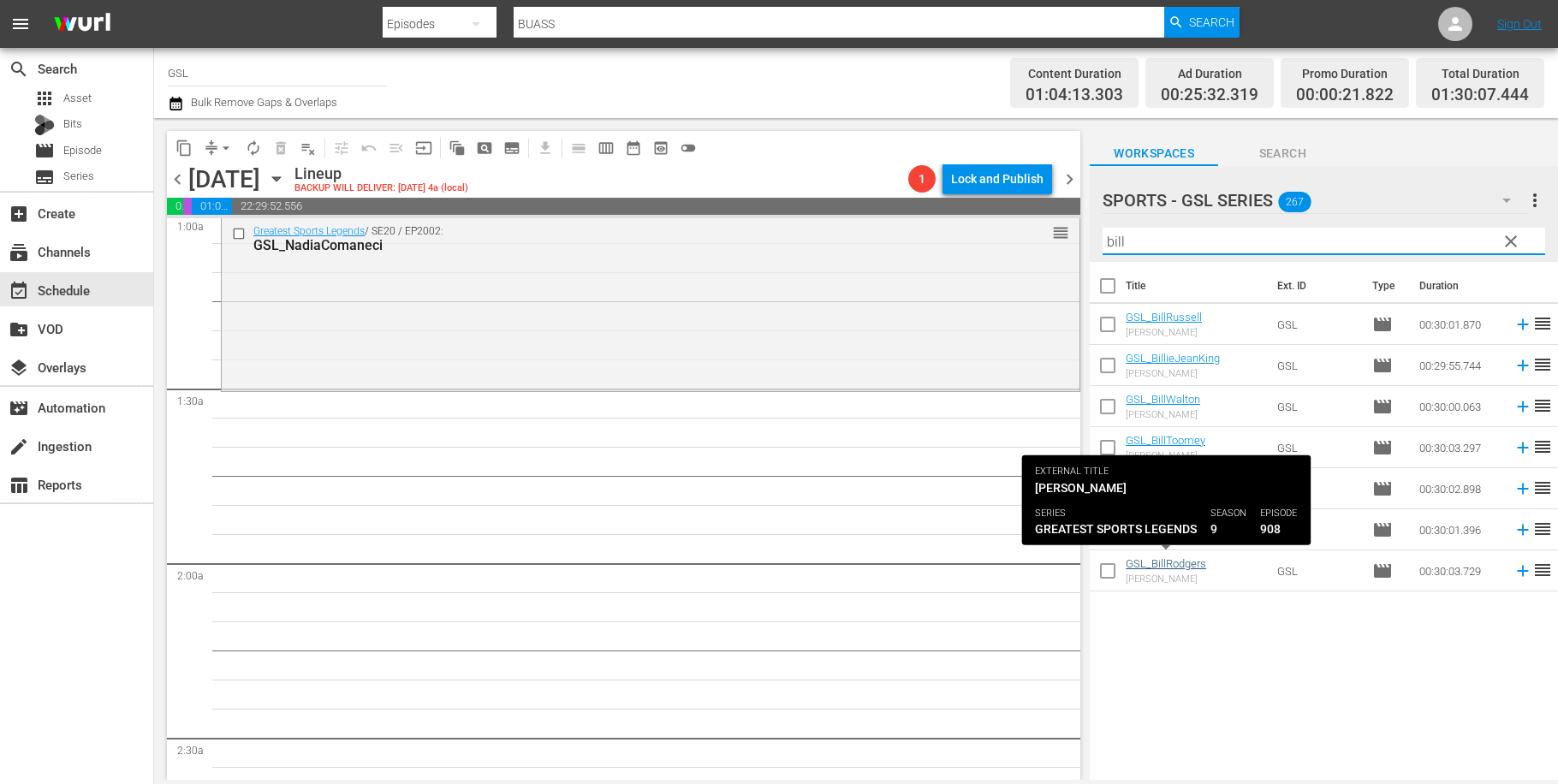
type input "bill"
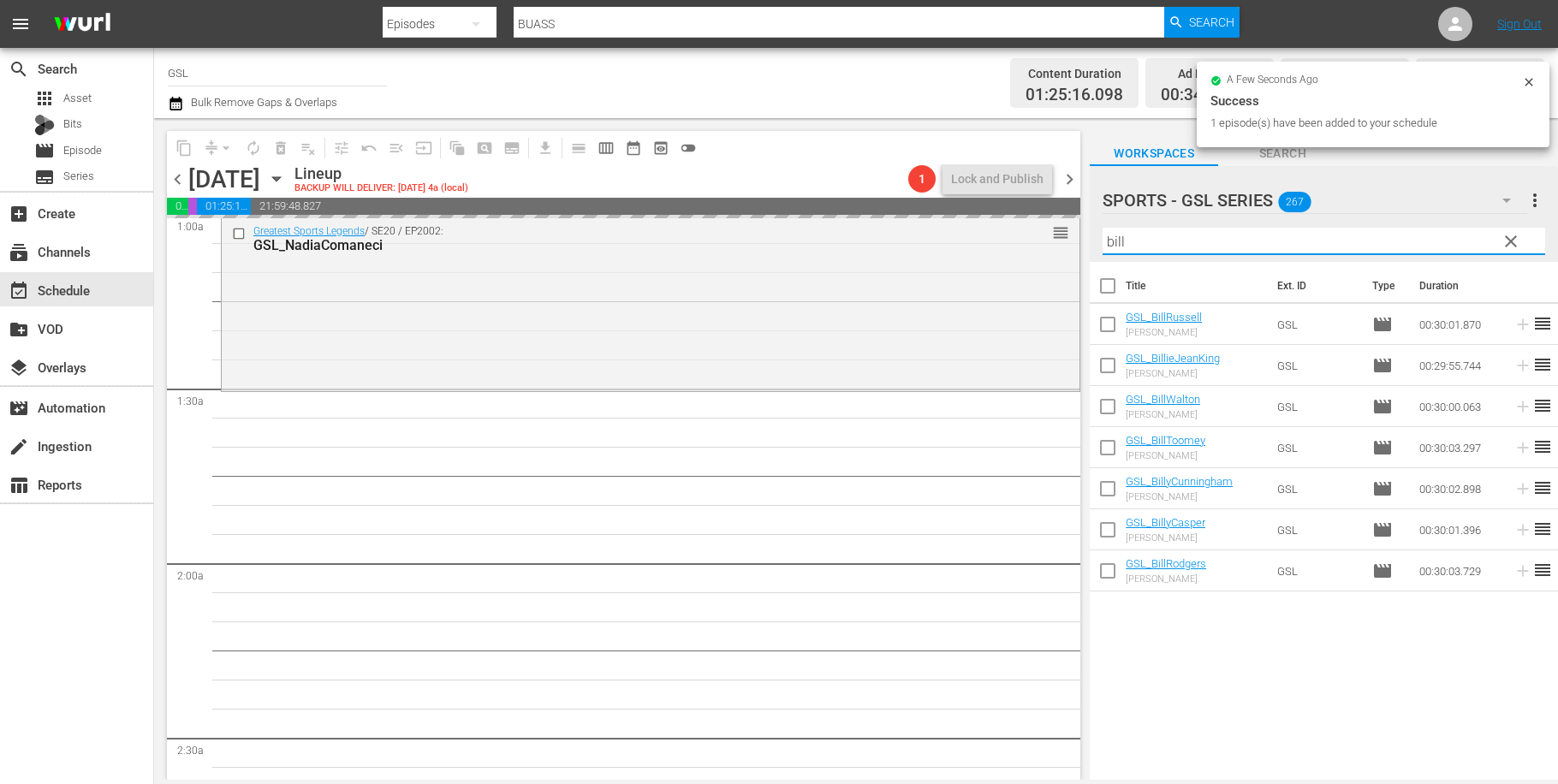
drag, startPoint x: 1177, startPoint y: 246, endPoint x: 1037, endPoint y: 229, distance: 141.0
click at [1103, 229] on input "bill" at bounding box center [1324, 242] width 442 height 27
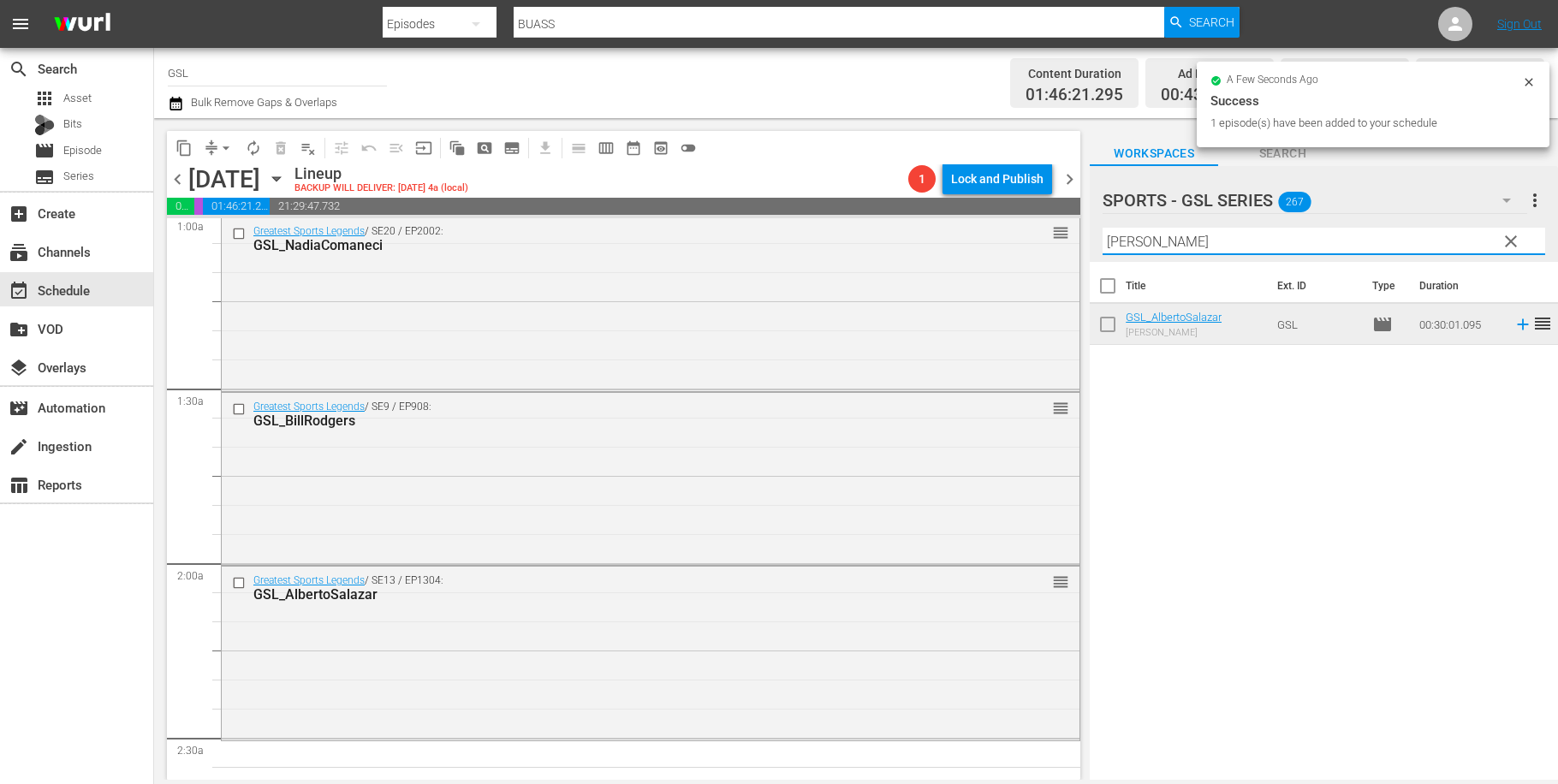
drag, startPoint x: 1163, startPoint y: 243, endPoint x: 1029, endPoint y: 217, distance: 136.5
click at [1103, 228] on input "alberto" at bounding box center [1324, 242] width 442 height 27
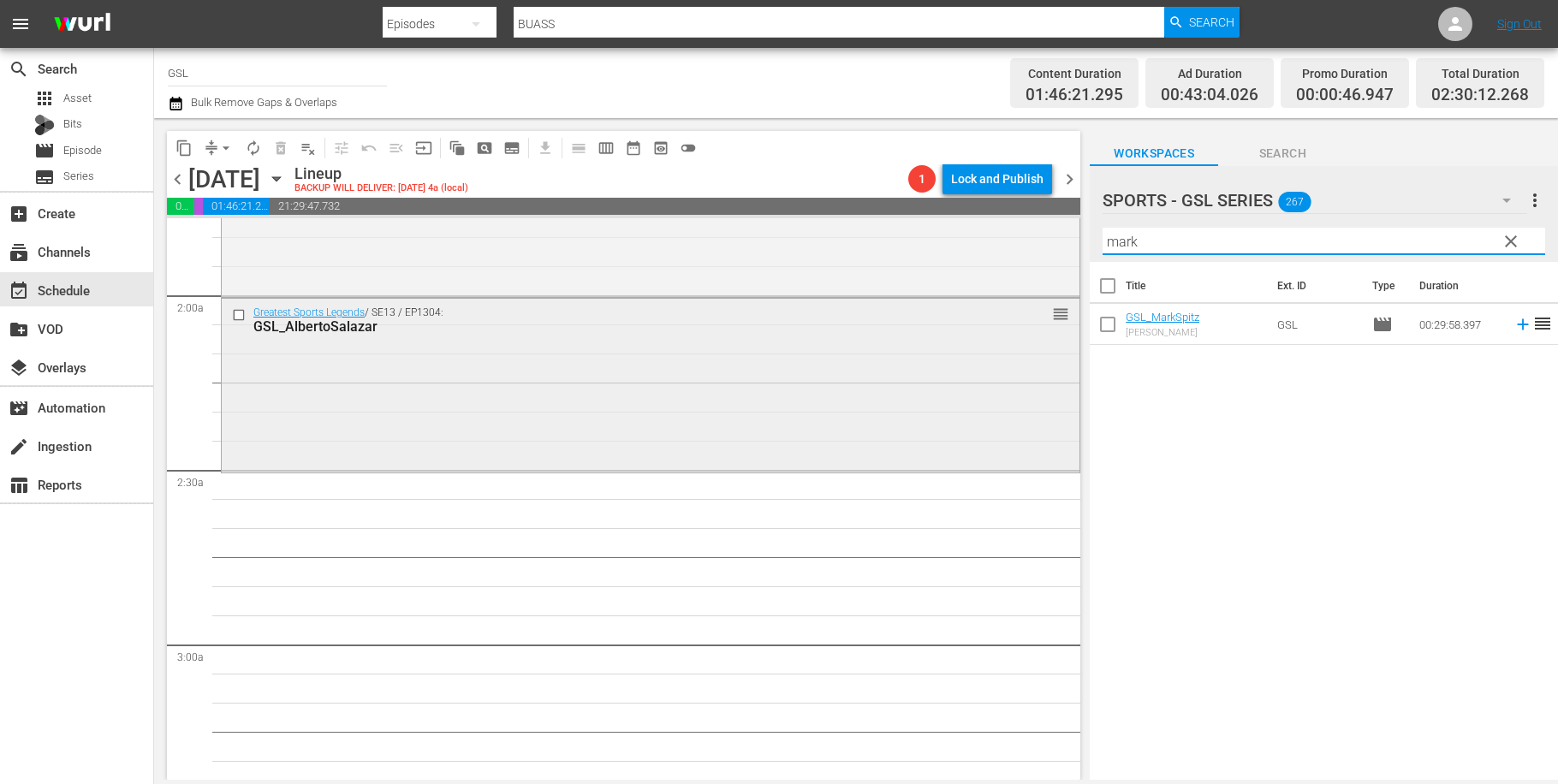
scroll to position [778, 0]
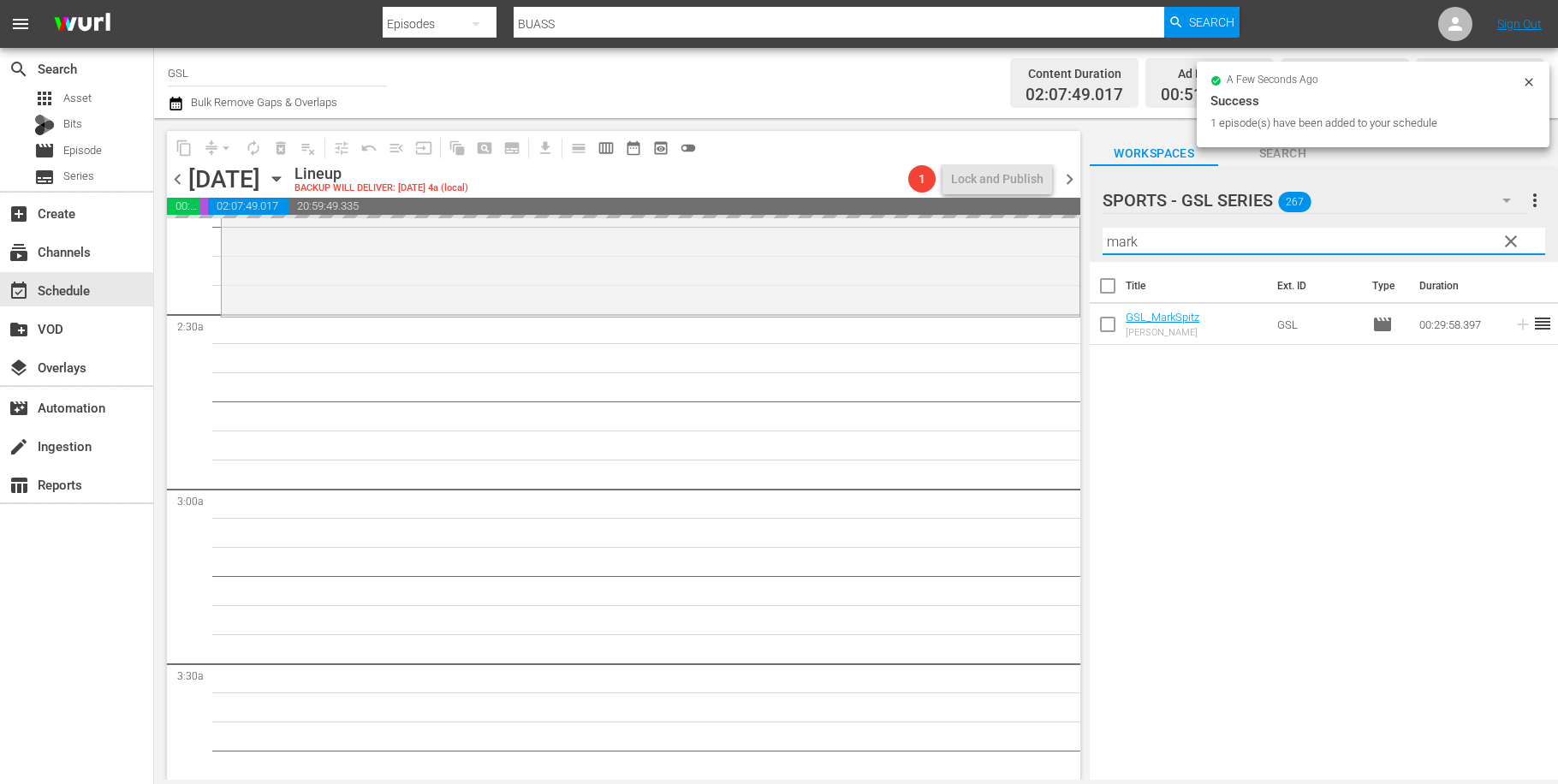
drag, startPoint x: 1133, startPoint y: 245, endPoint x: 1030, endPoint y: 234, distance: 103.6
click at [1103, 234] on input "mark" at bounding box center [1324, 242] width 442 height 27
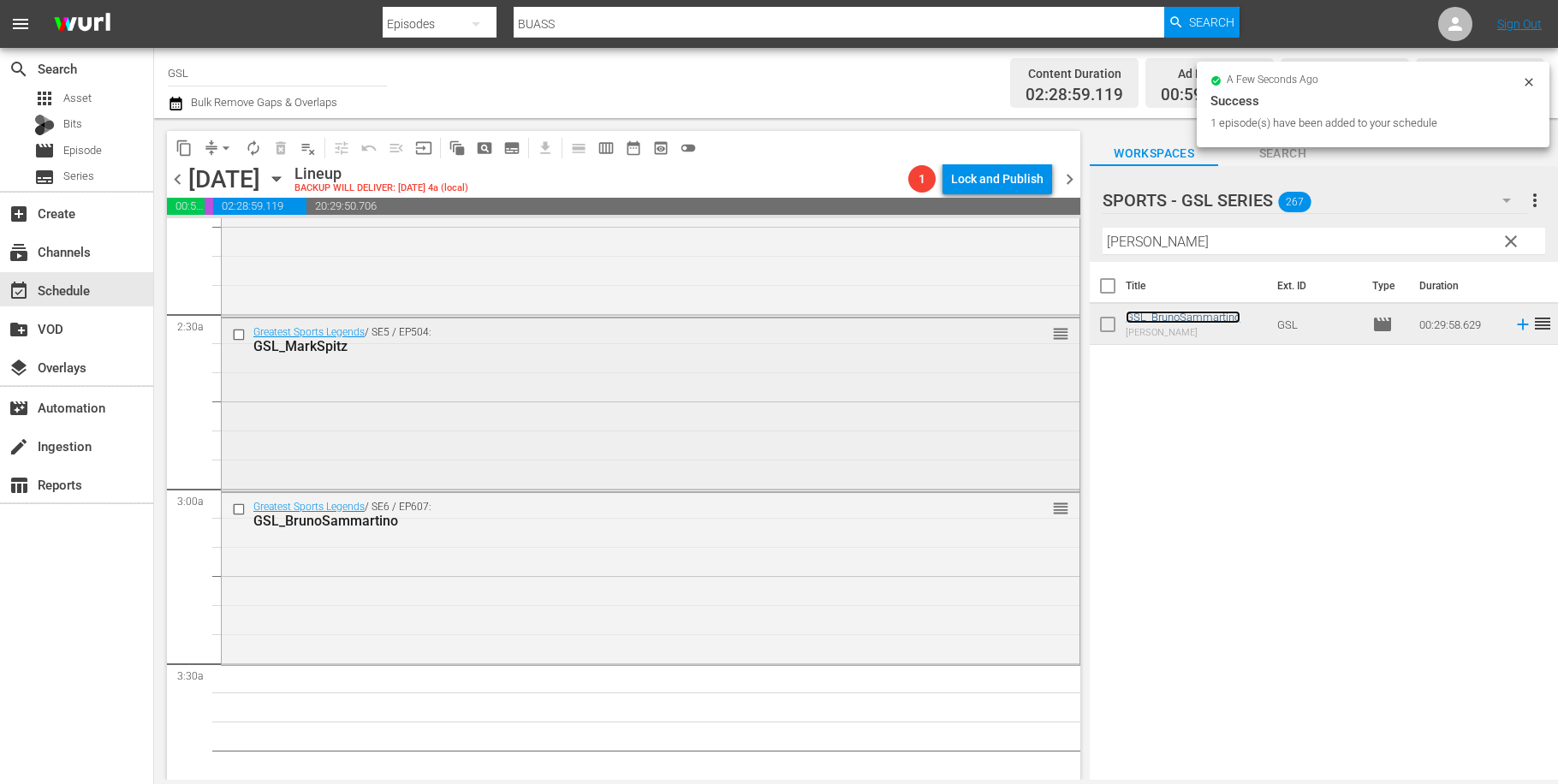
scroll to position [1073, 0]
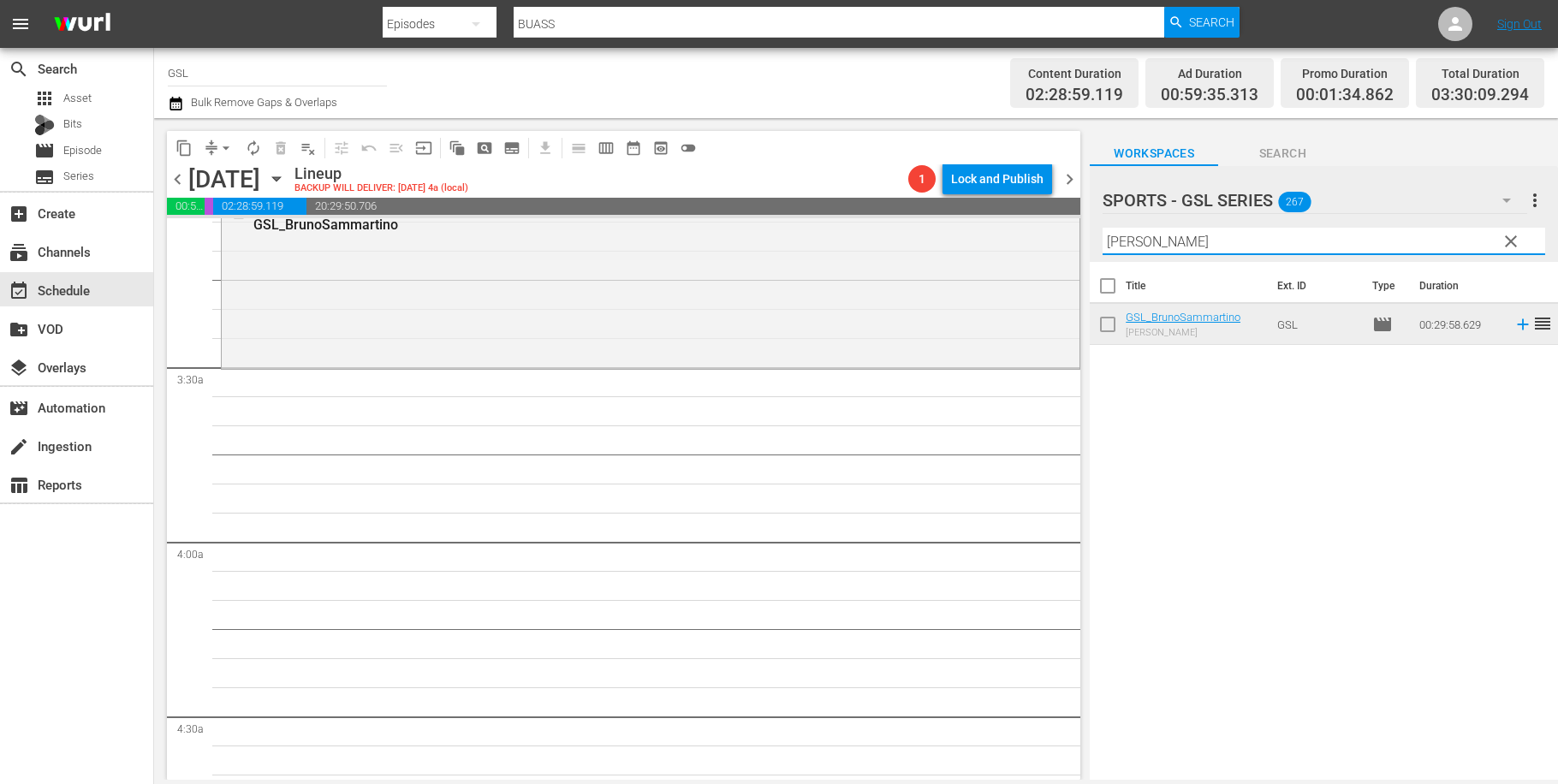
drag, startPoint x: 1177, startPoint y: 250, endPoint x: 1008, endPoint y: 227, distance: 170.6
click at [1103, 228] on input "bruno" at bounding box center [1324, 242] width 442 height 27
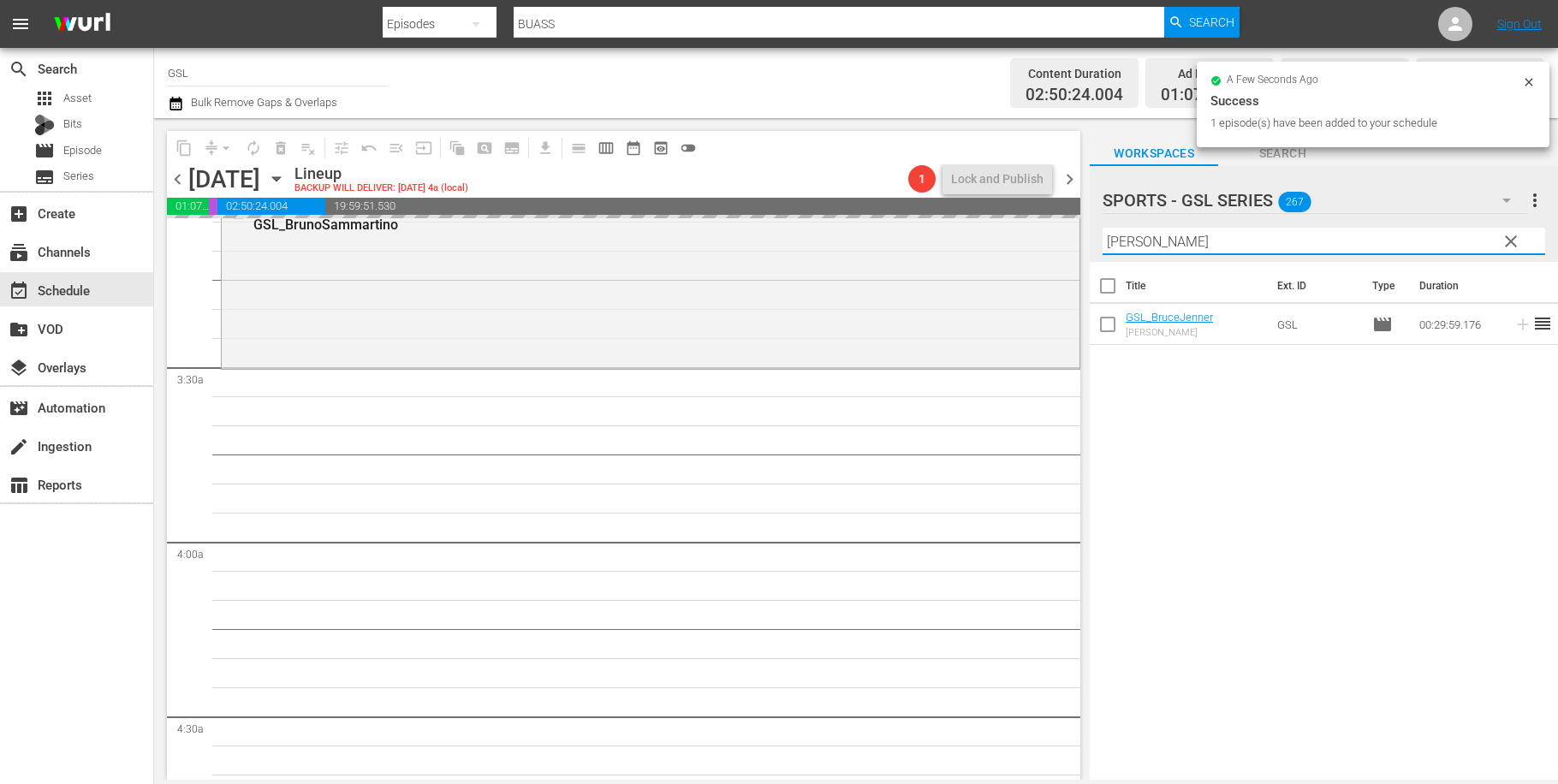
drag, startPoint x: 1167, startPoint y: 243, endPoint x: 1019, endPoint y: 222, distance: 149.5
click at [1103, 228] on input "bruce" at bounding box center [1324, 242] width 442 height 27
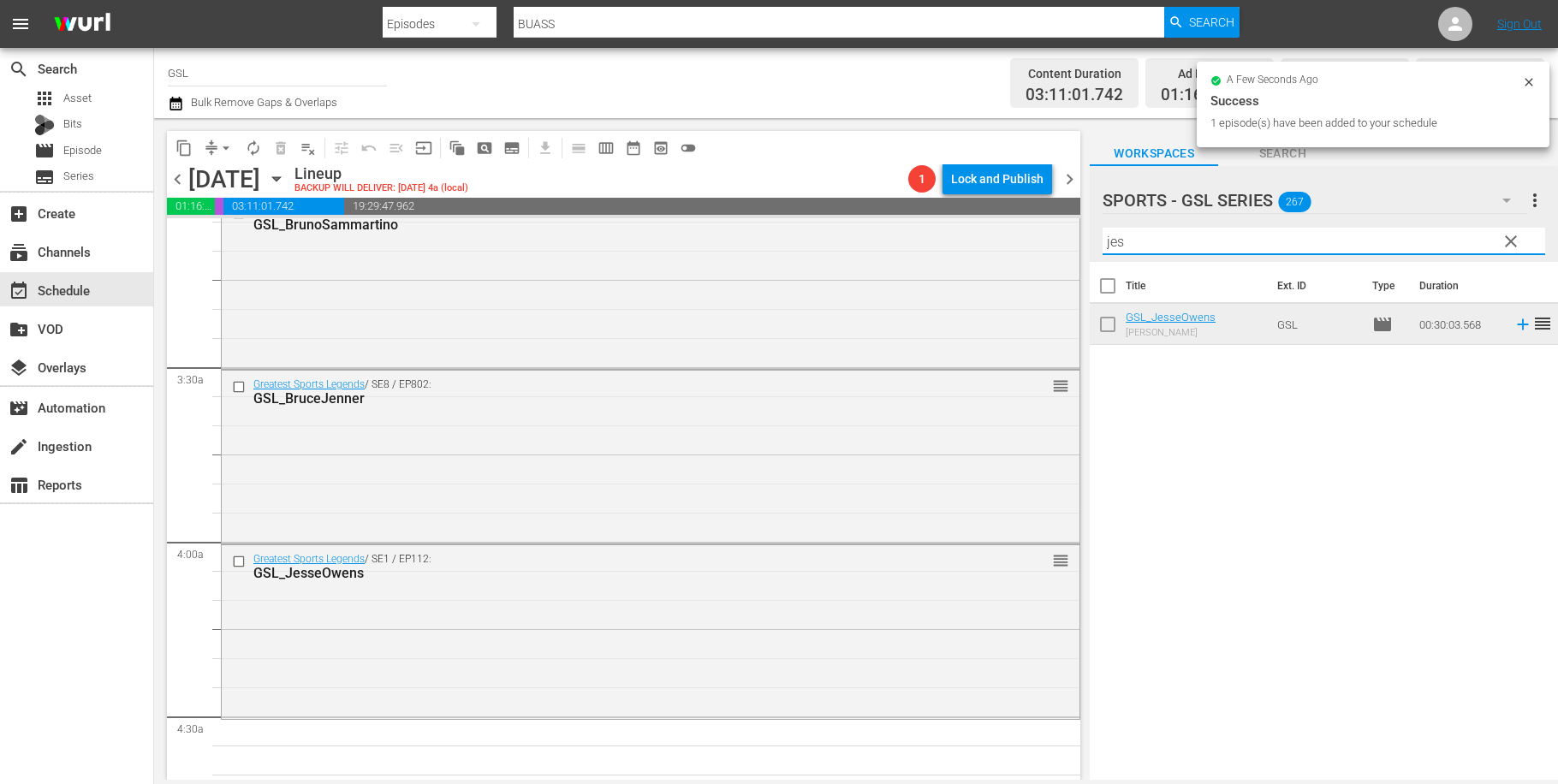
drag, startPoint x: 1140, startPoint y: 243, endPoint x: 1057, endPoint y: 233, distance: 83.6
click at [1103, 233] on input "jes" at bounding box center [1324, 242] width 442 height 27
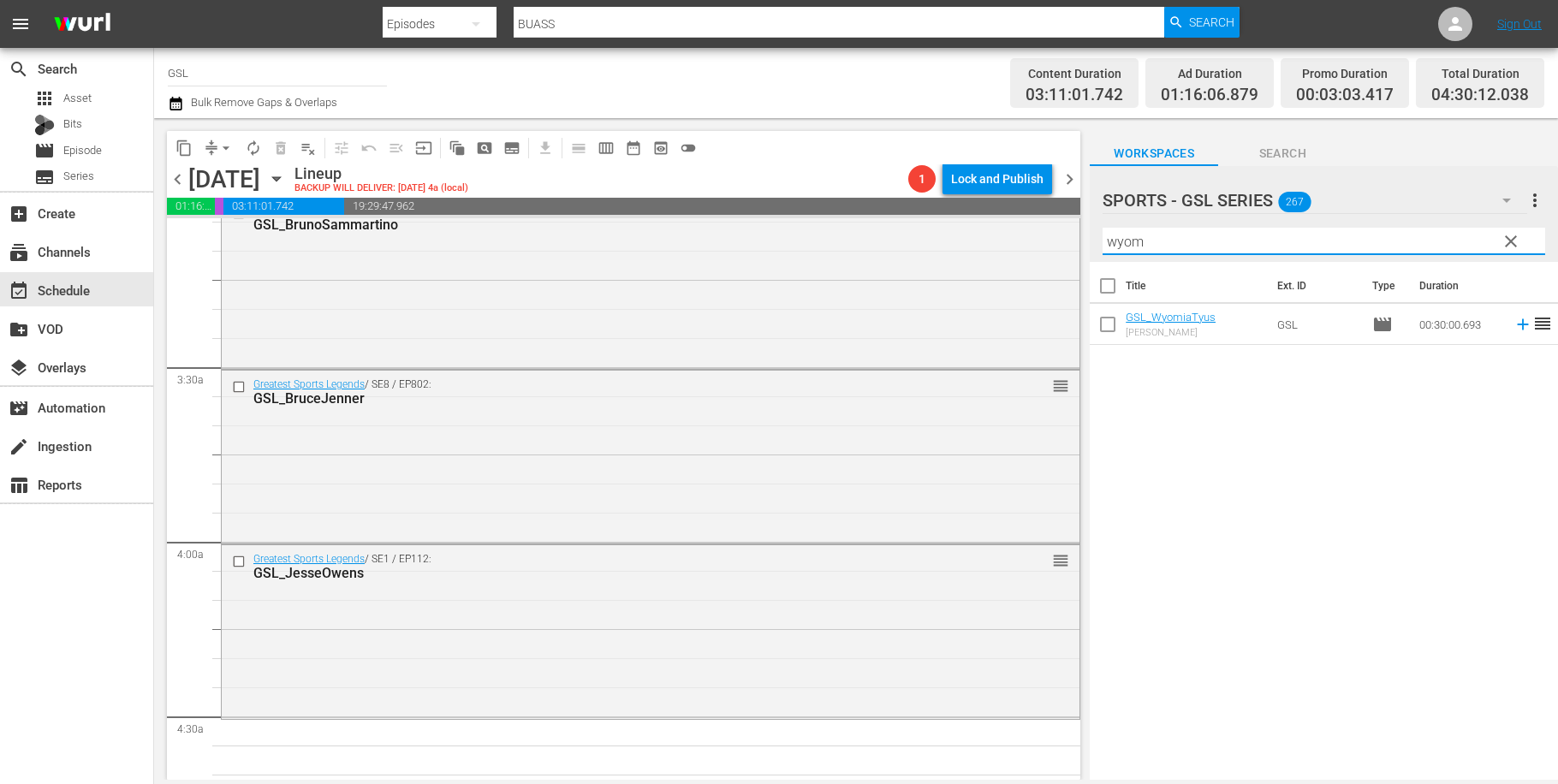
scroll to position [1484, 0]
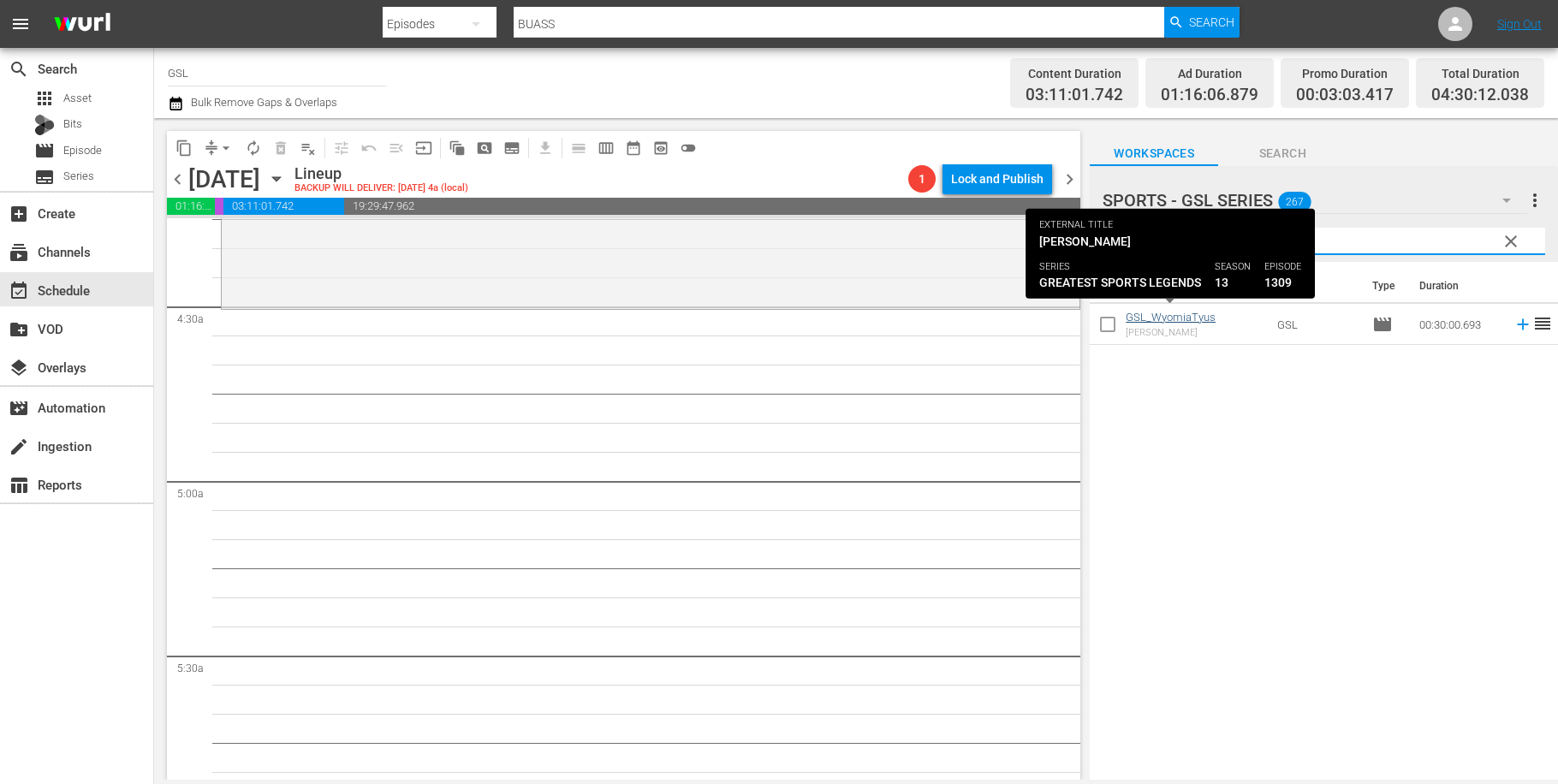
type input "wyom"
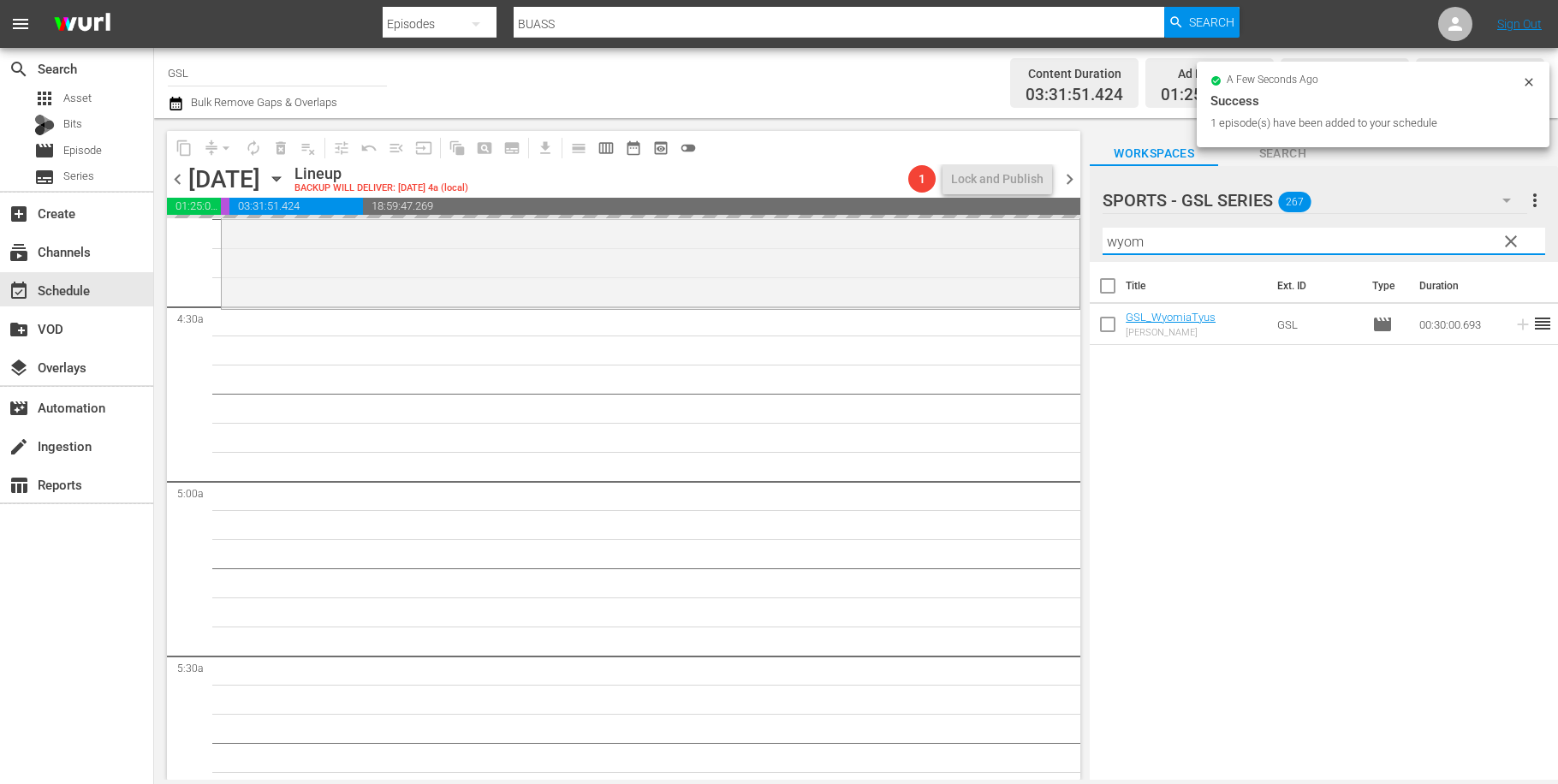
drag, startPoint x: 1167, startPoint y: 236, endPoint x: 997, endPoint y: 223, distance: 170.5
click at [1103, 228] on input "wyom" at bounding box center [1324, 242] width 442 height 27
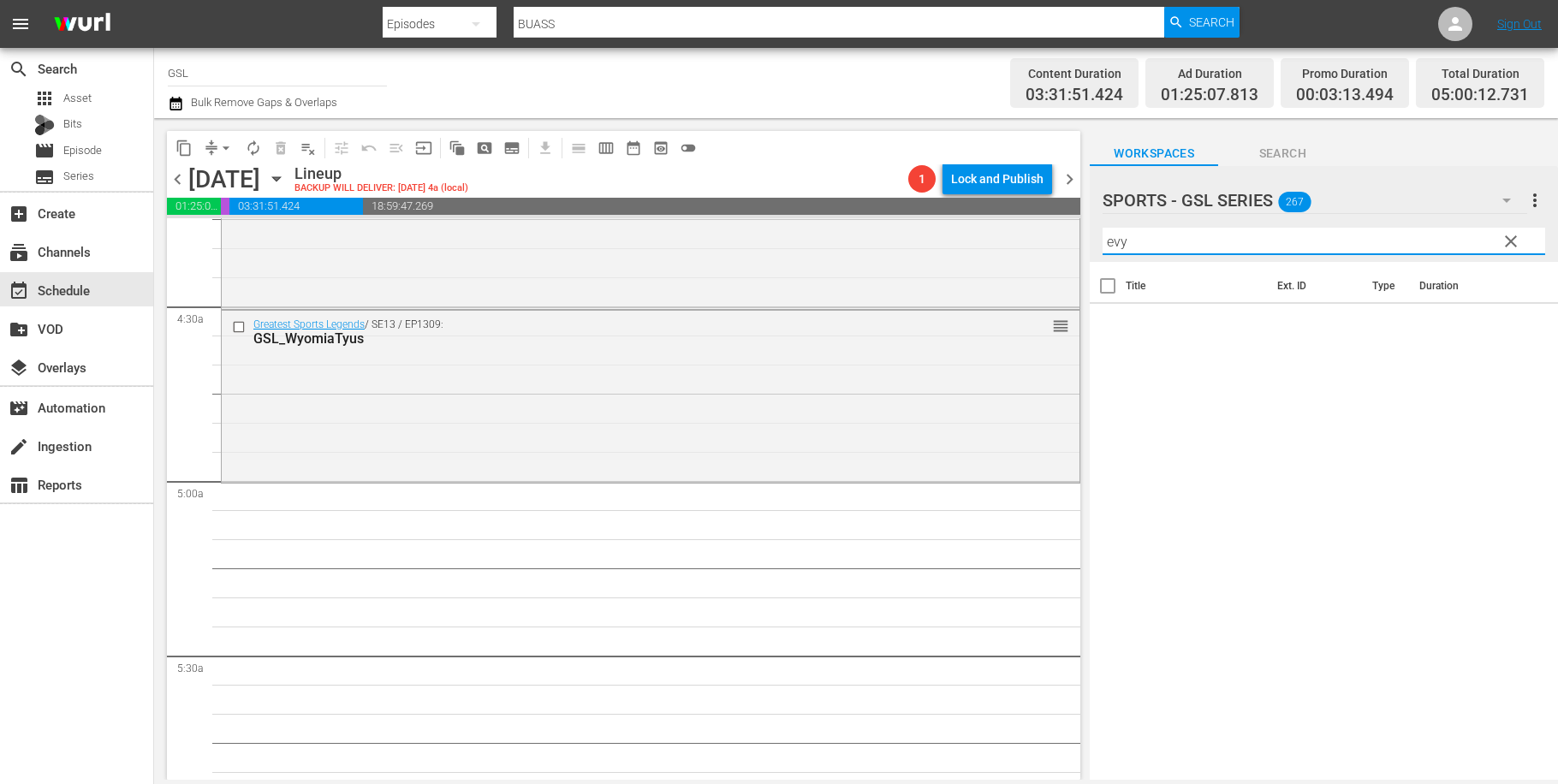
drag, startPoint x: 1202, startPoint y: 246, endPoint x: 1054, endPoint y: 232, distance: 148.7
click at [1103, 232] on input "evy" at bounding box center [1324, 242] width 442 height 27
type input "v"
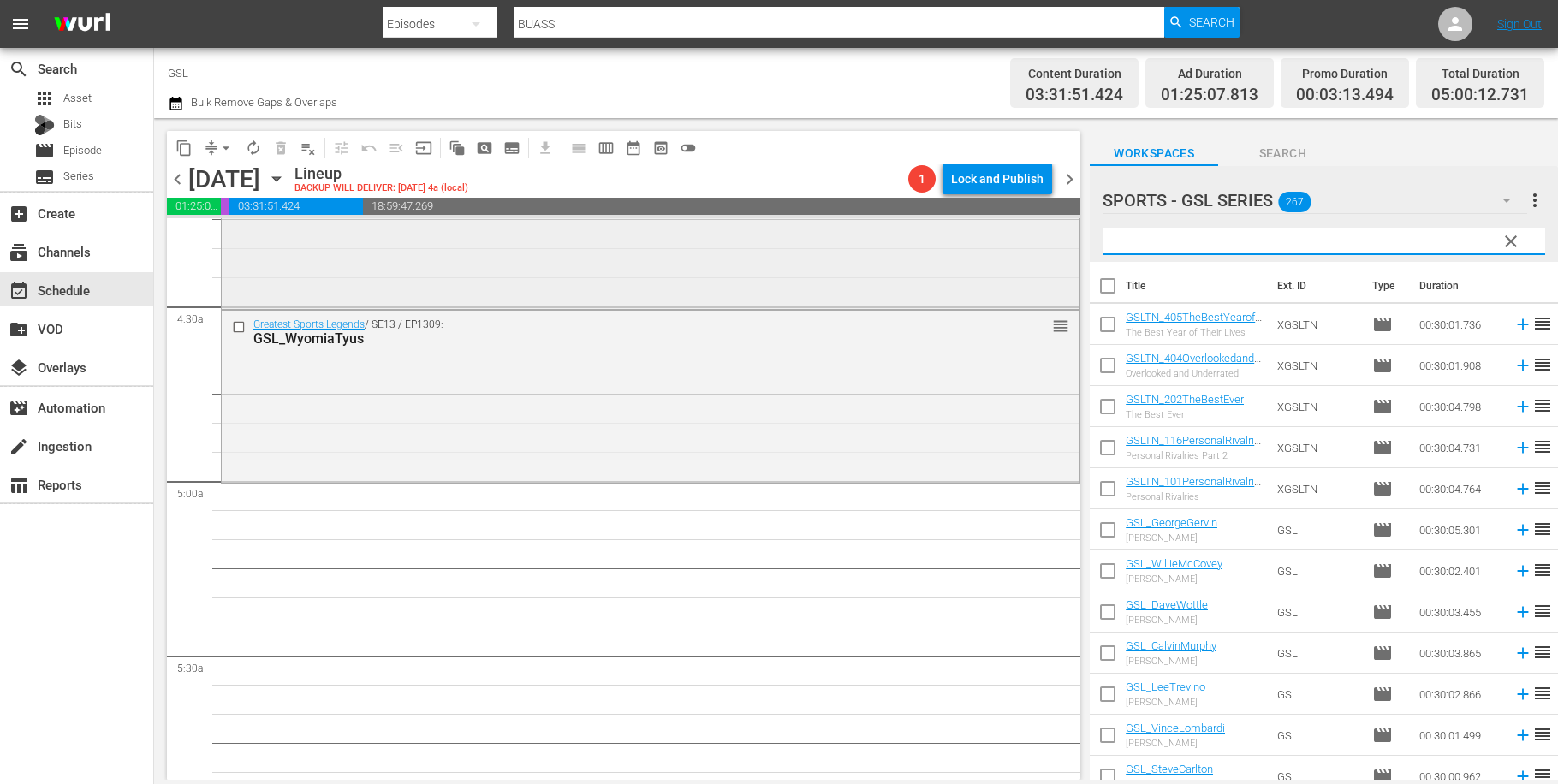
type input "e"
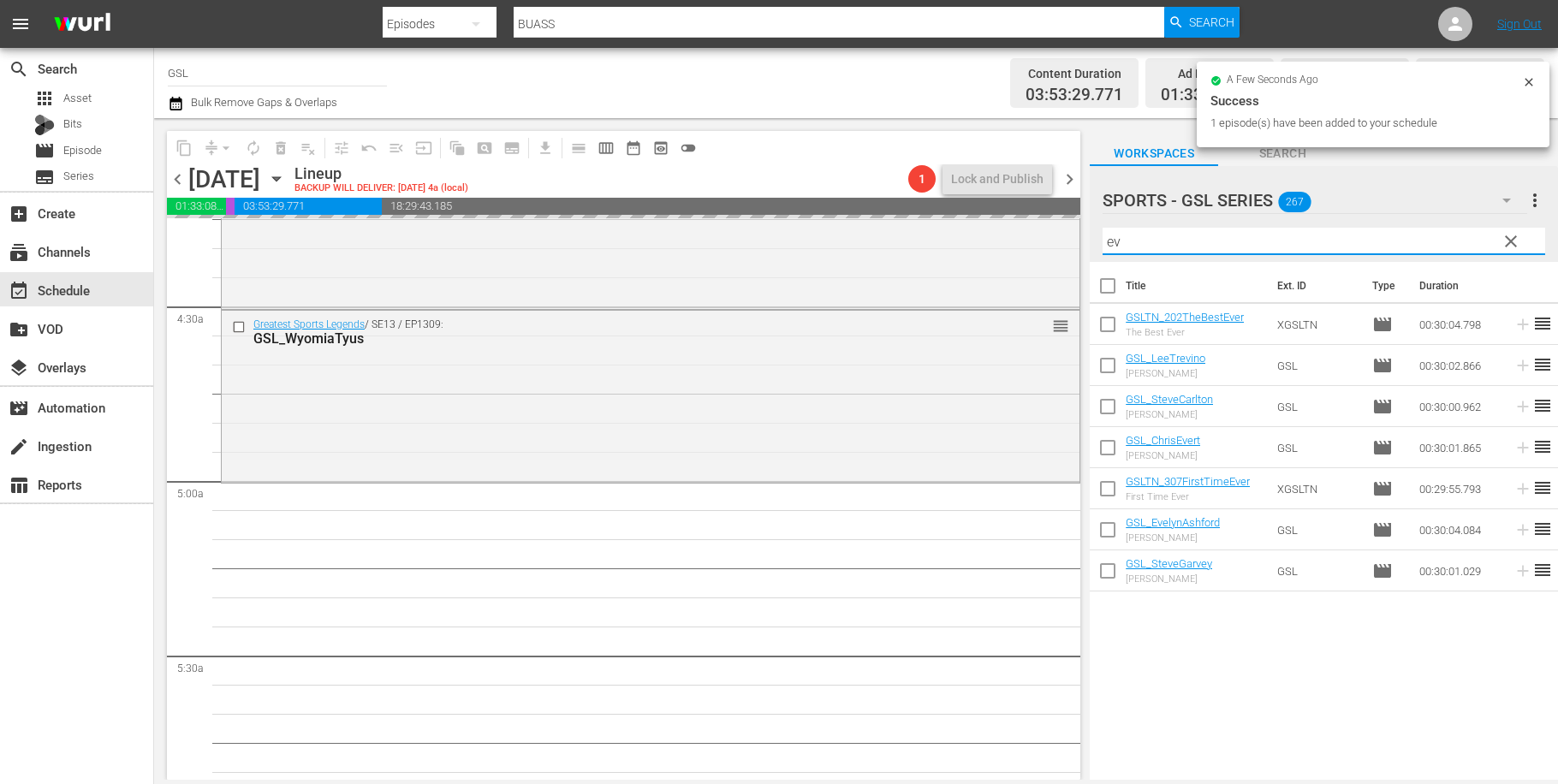
drag, startPoint x: 1157, startPoint y: 245, endPoint x: 1018, endPoint y: 222, distance: 140.9
click at [1103, 228] on input "ev" at bounding box center [1324, 242] width 442 height 27
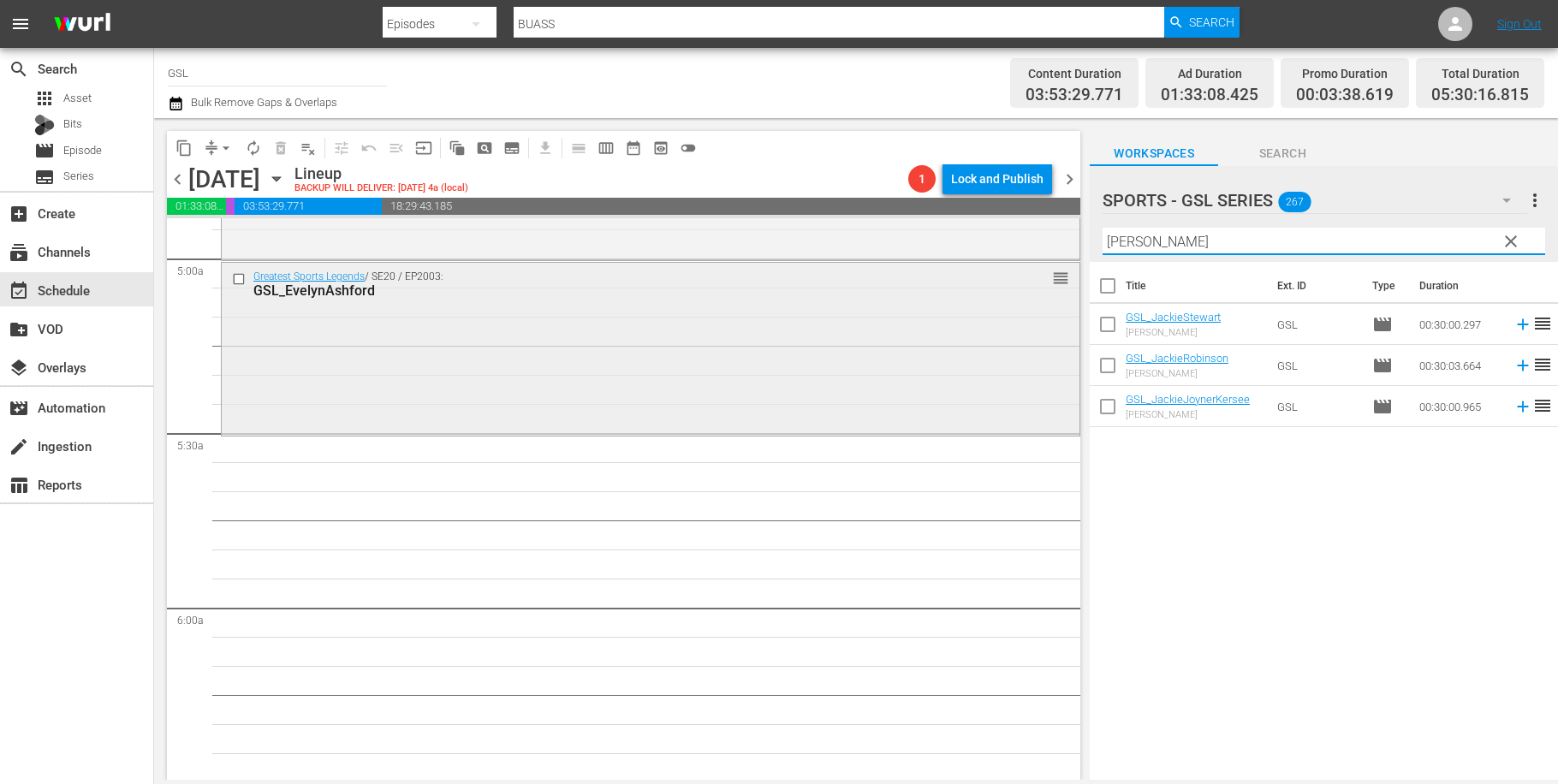
scroll to position [1737, 0]
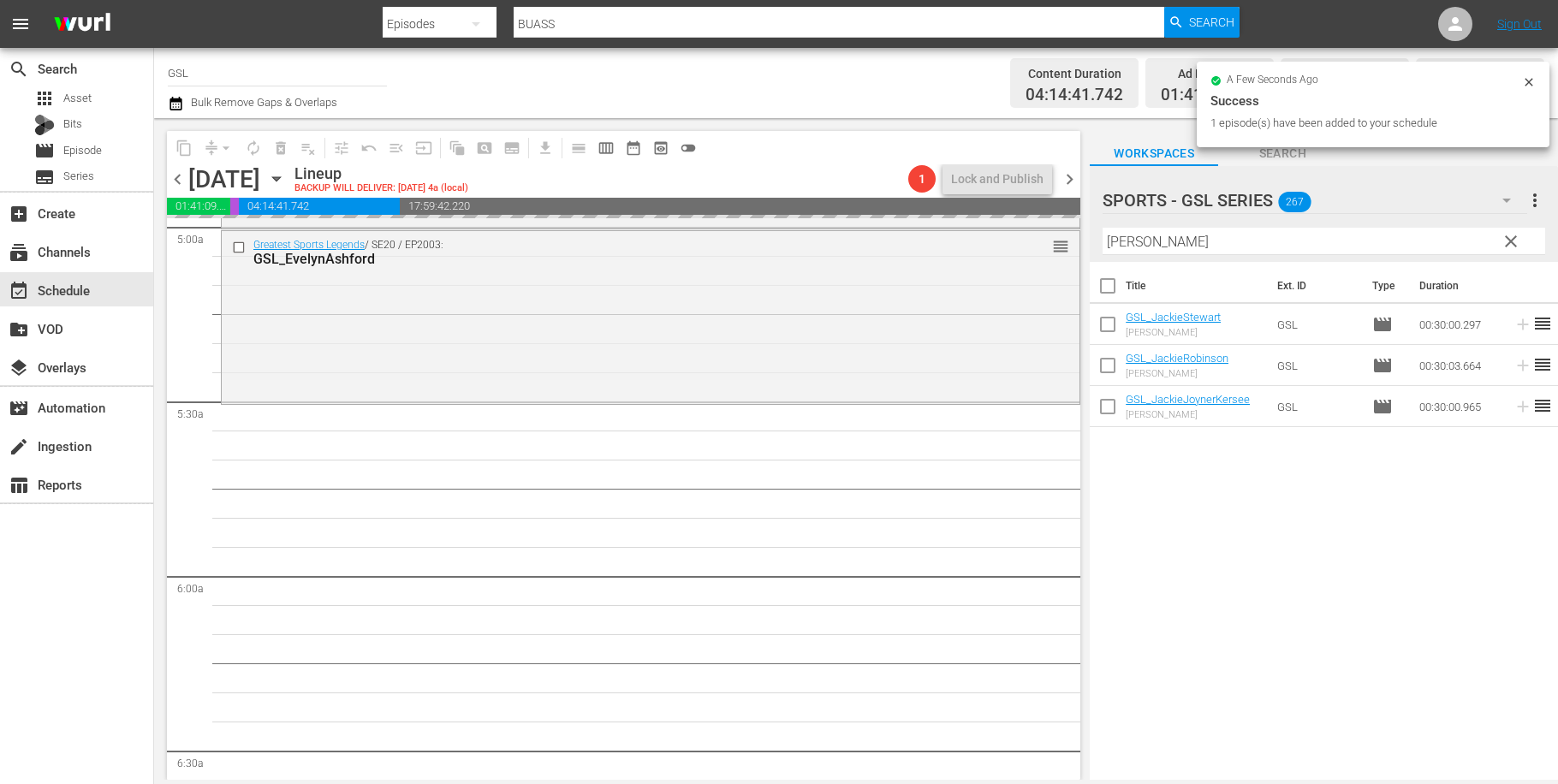
drag, startPoint x: 1155, startPoint y: 239, endPoint x: 1051, endPoint y: 233, distance: 104.2
click at [1103, 233] on input "jackie" at bounding box center [1324, 242] width 442 height 27
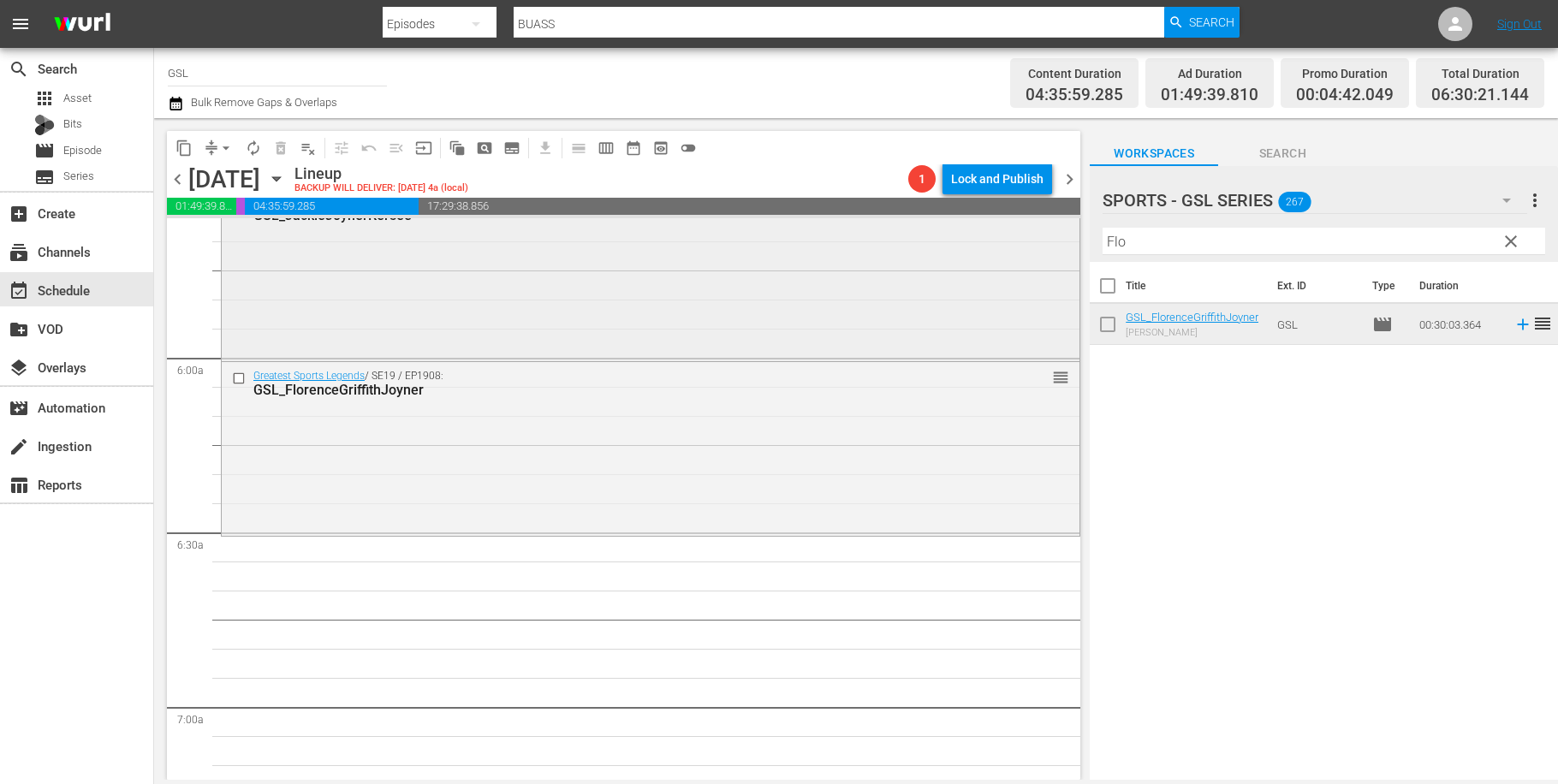
scroll to position [1964, 0]
drag, startPoint x: 1149, startPoint y: 254, endPoint x: 1040, endPoint y: 229, distance: 111.8
click at [1103, 229] on input "Flo" at bounding box center [1324, 242] width 442 height 27
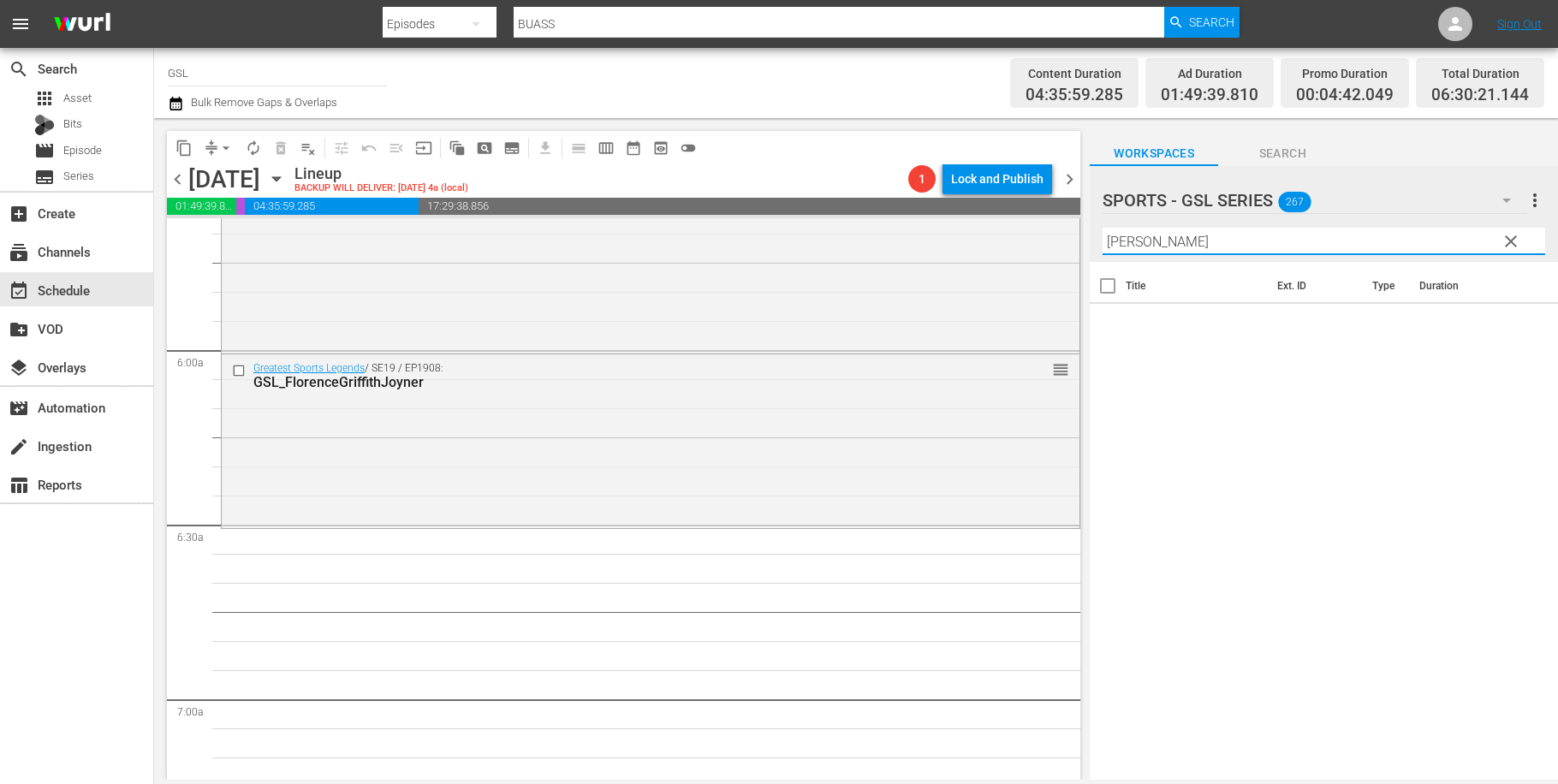
drag, startPoint x: 1166, startPoint y: 245, endPoint x: 1068, endPoint y: 230, distance: 99.1
click at [1103, 230] on input "carol" at bounding box center [1324, 242] width 442 height 27
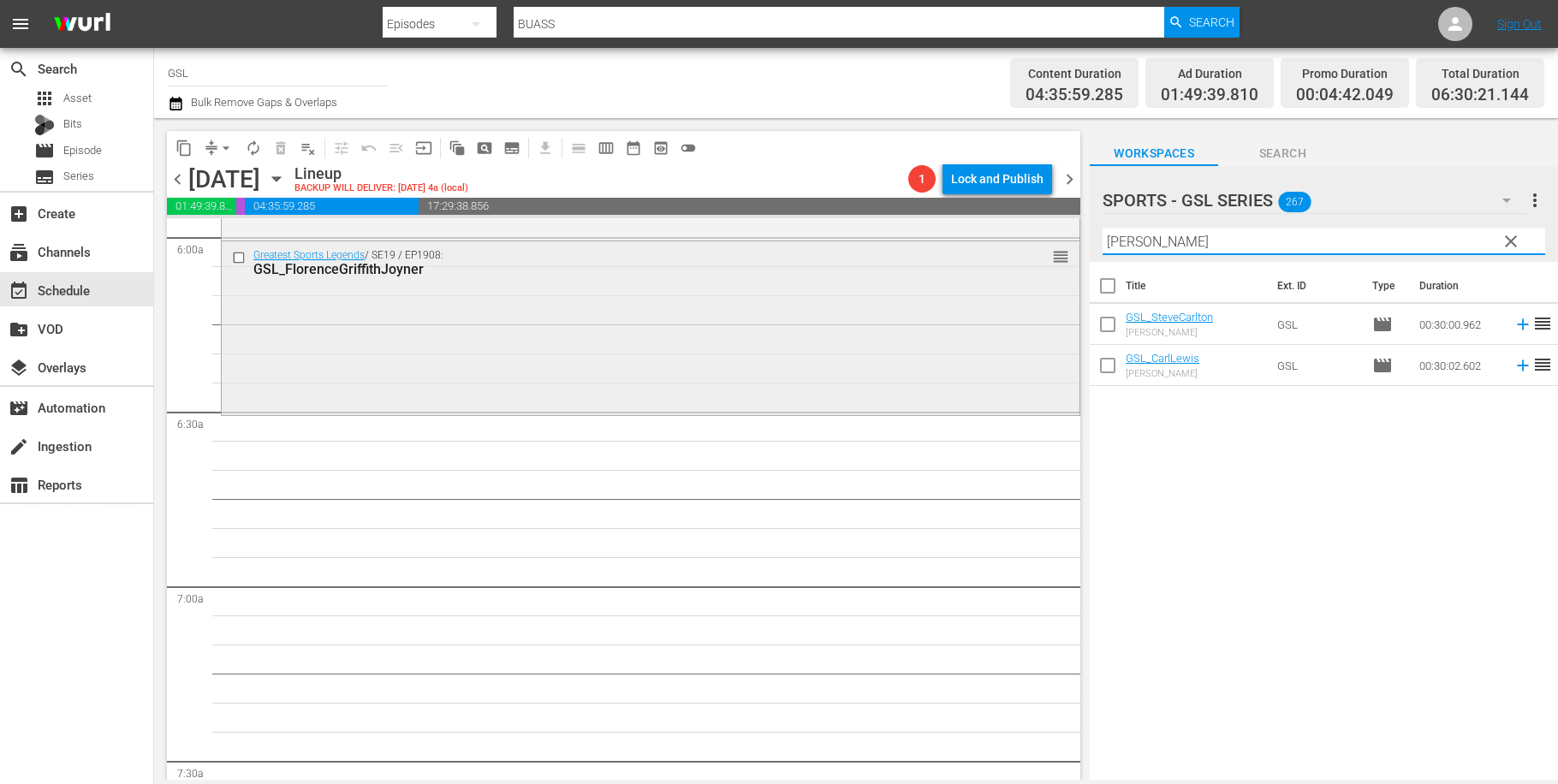
scroll to position [2118, 0]
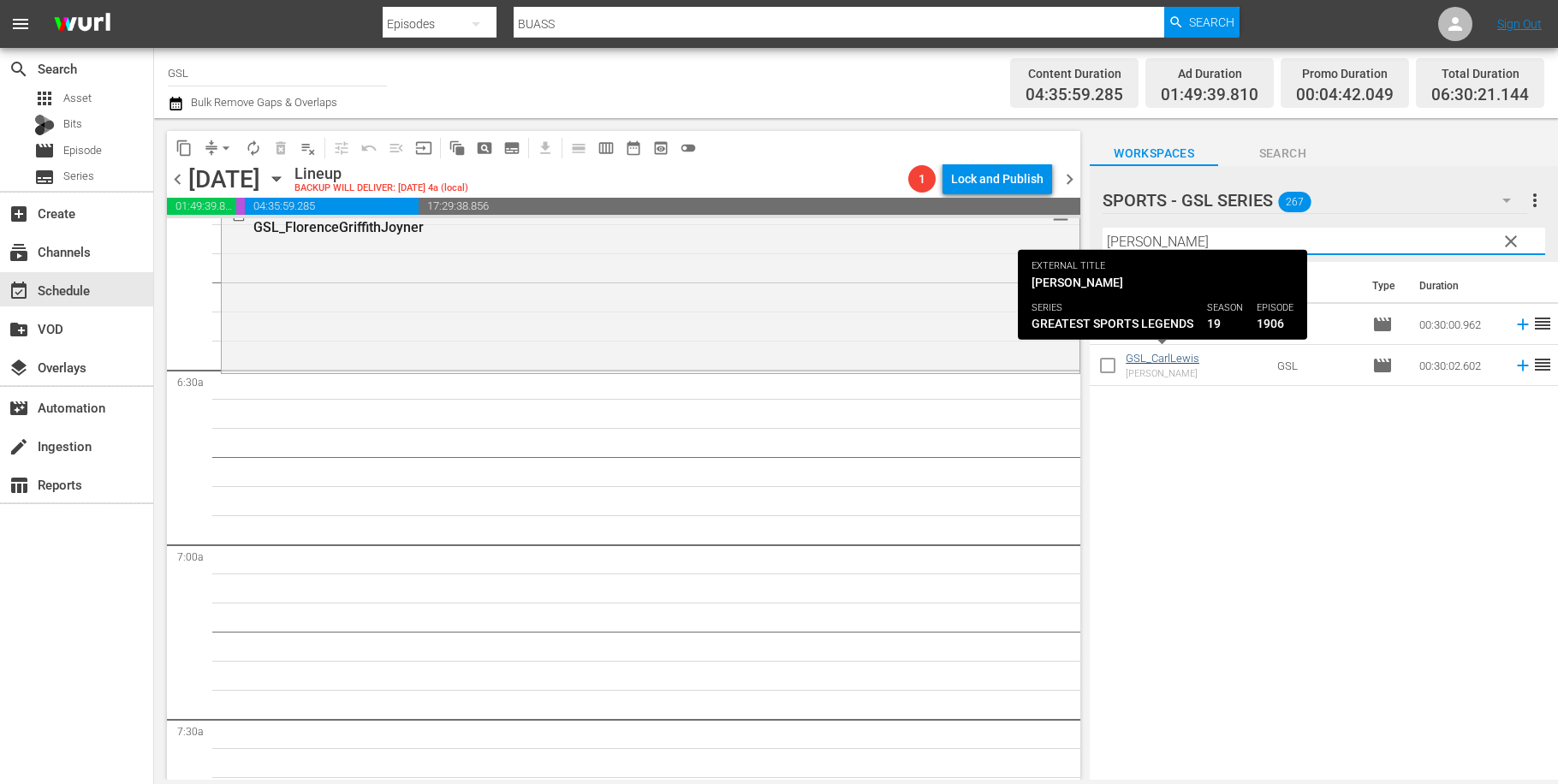
type input "carl"
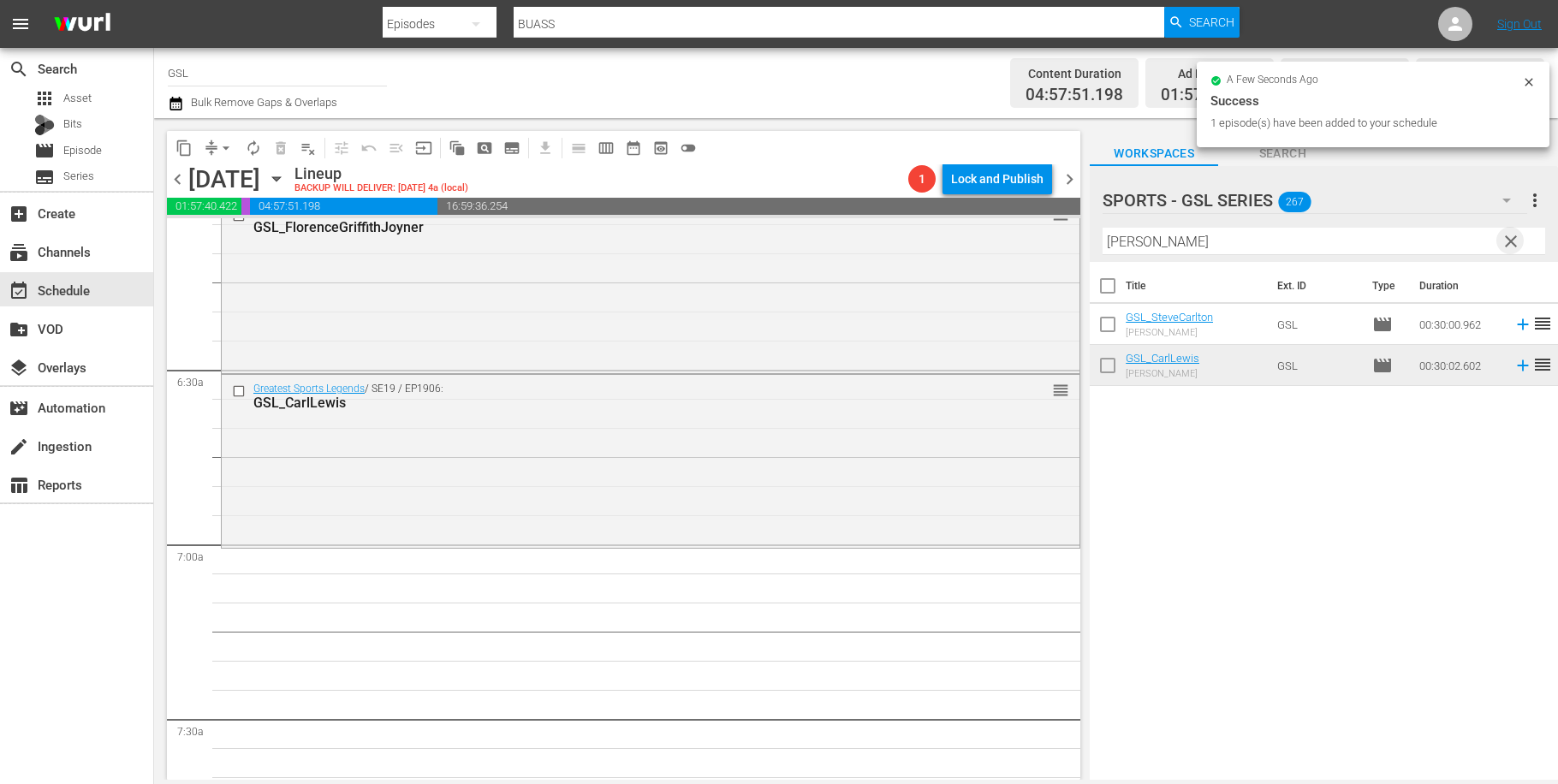
click at [1512, 235] on span "clear" at bounding box center [1510, 241] width 20 height 20
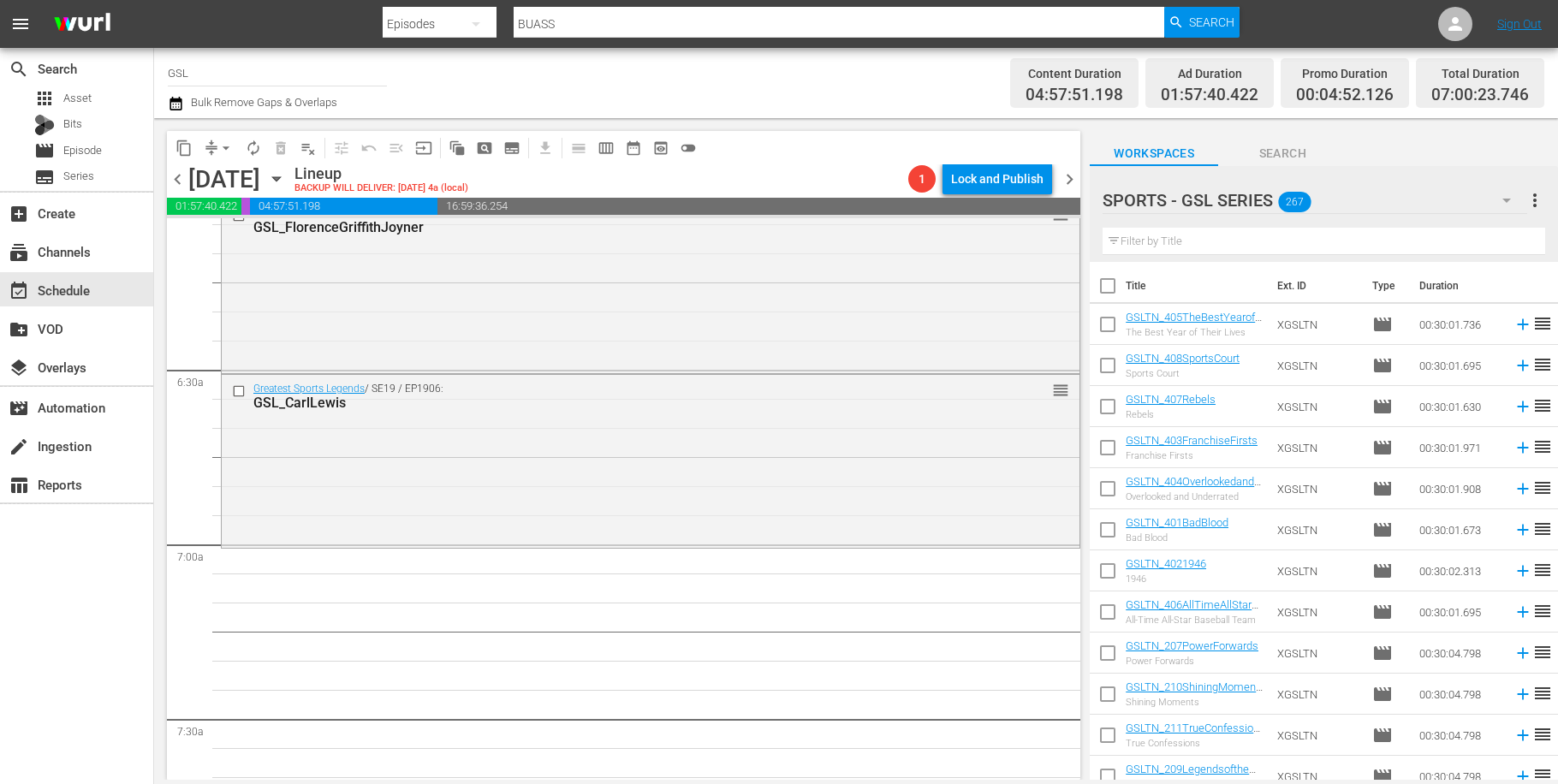
click at [1509, 205] on icon "button" at bounding box center [1507, 200] width 20 height 20
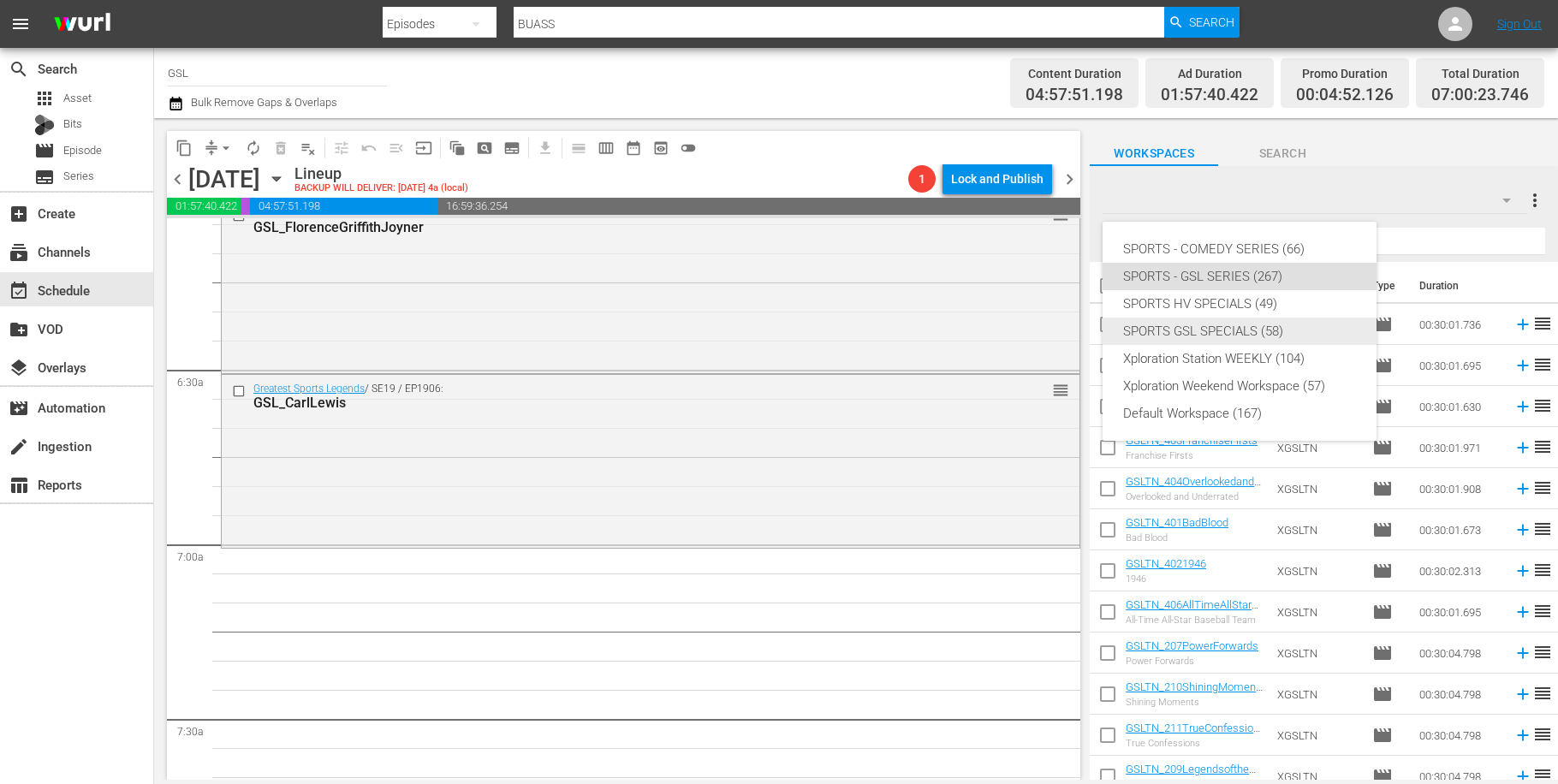
click at [1281, 333] on div "SPORTS GSL SPECIALS (58)" at bounding box center [1239, 332] width 233 height 27
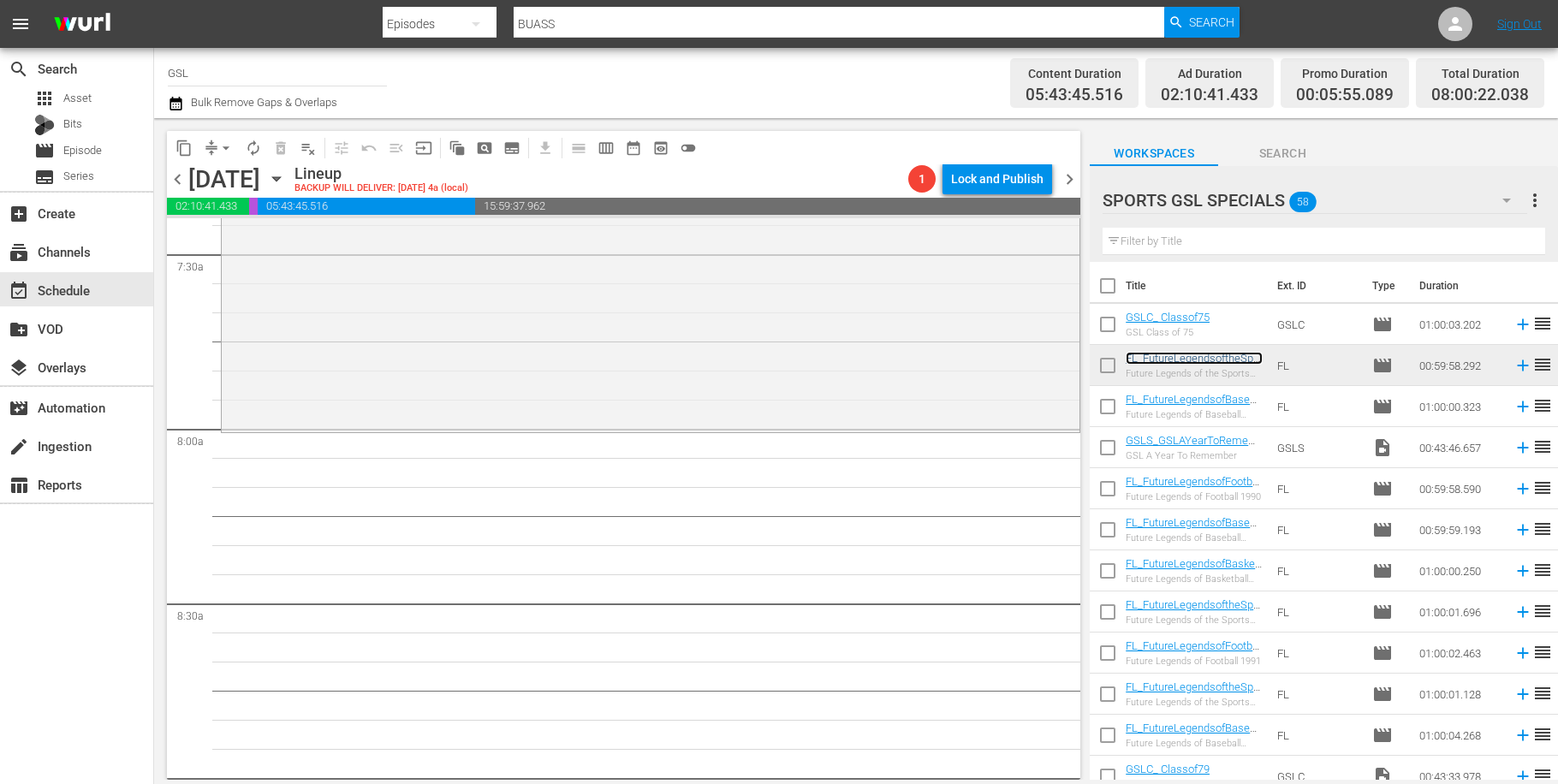
scroll to position [2599, 0]
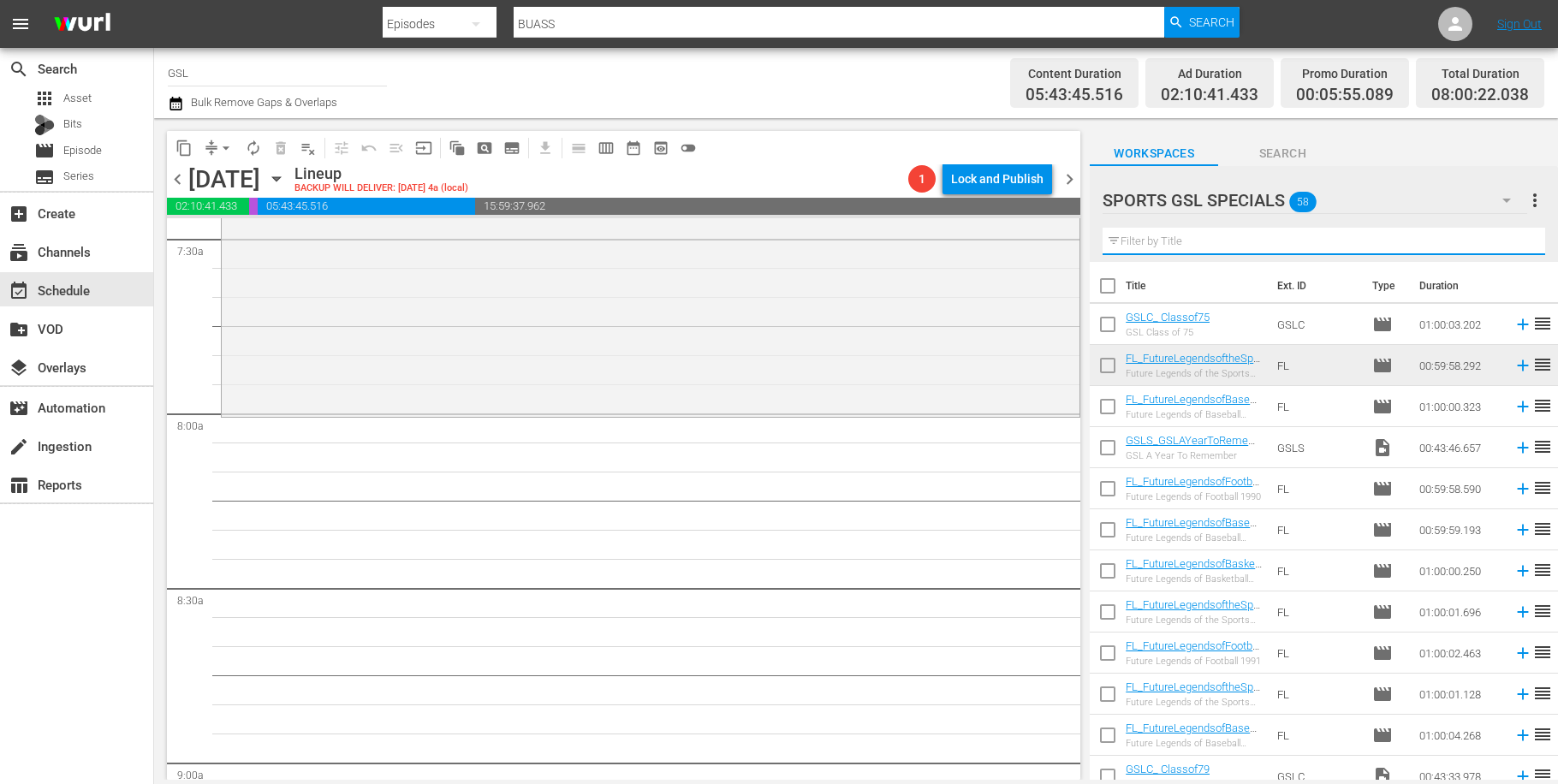
click at [1182, 229] on input "text" at bounding box center [1324, 242] width 442 height 27
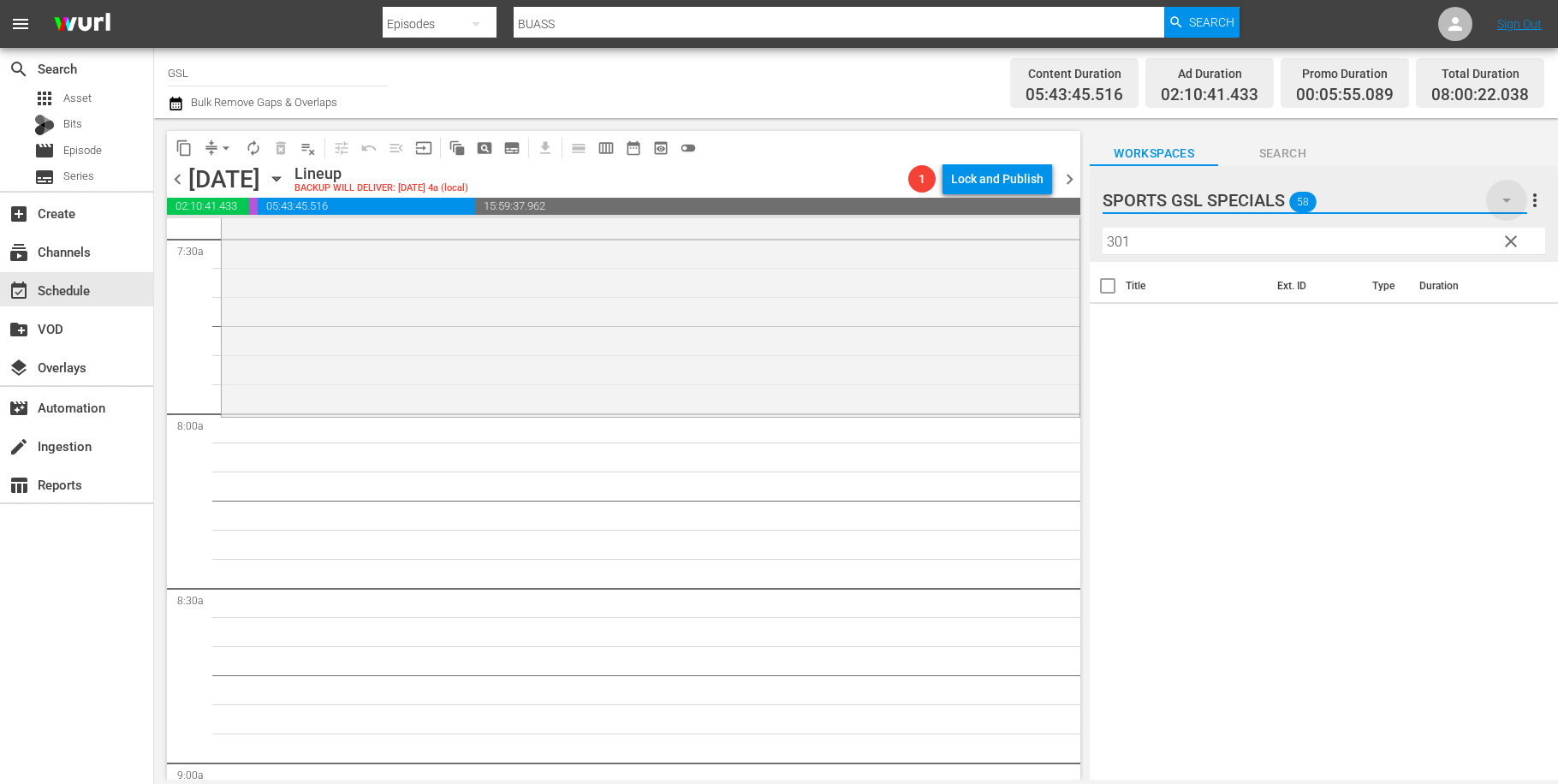
click at [1509, 202] on icon "button" at bounding box center [1507, 200] width 20 height 20
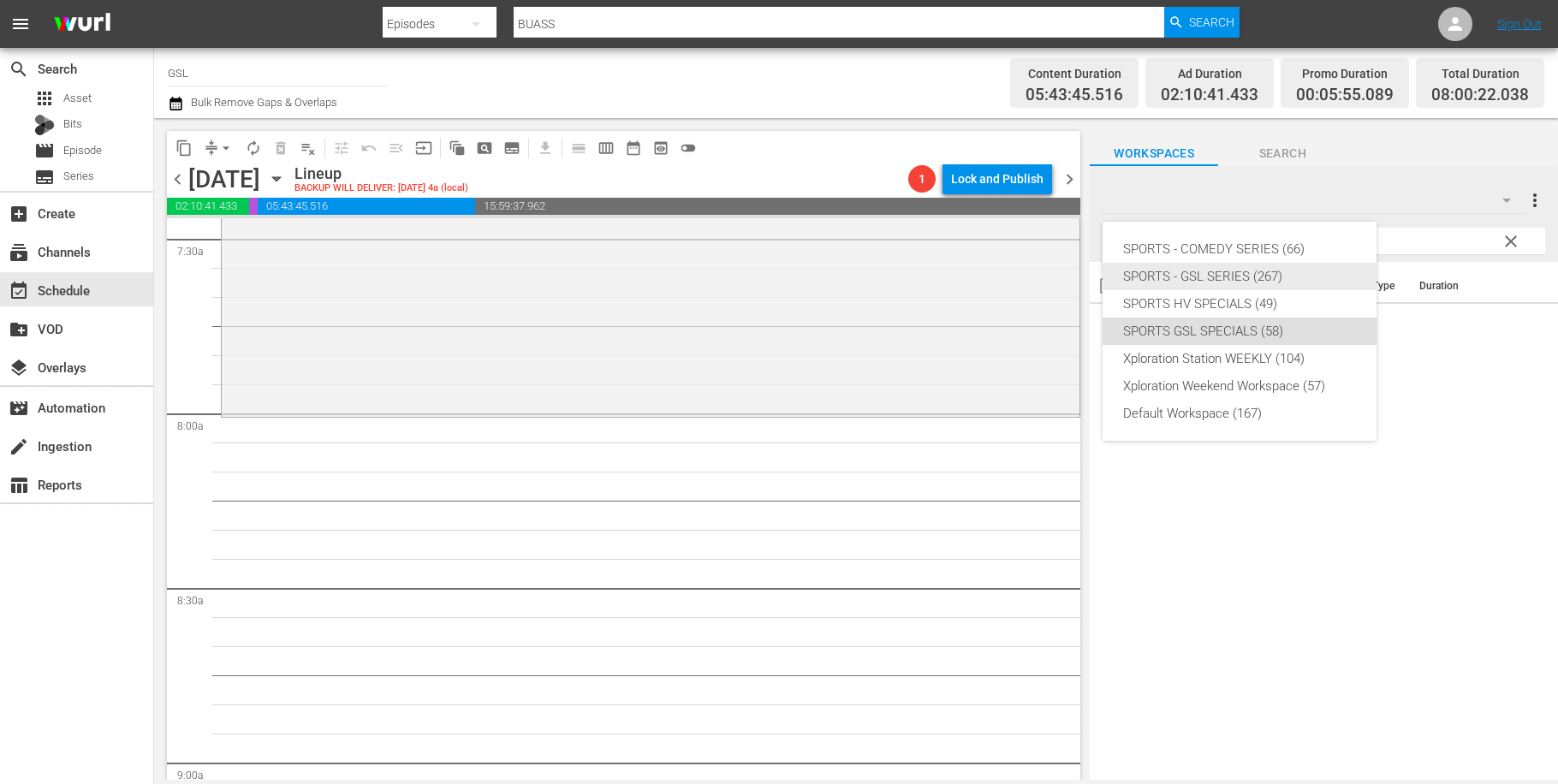
click at [1233, 283] on div "SPORTS - GSL SERIES (267)" at bounding box center [1239, 277] width 233 height 27
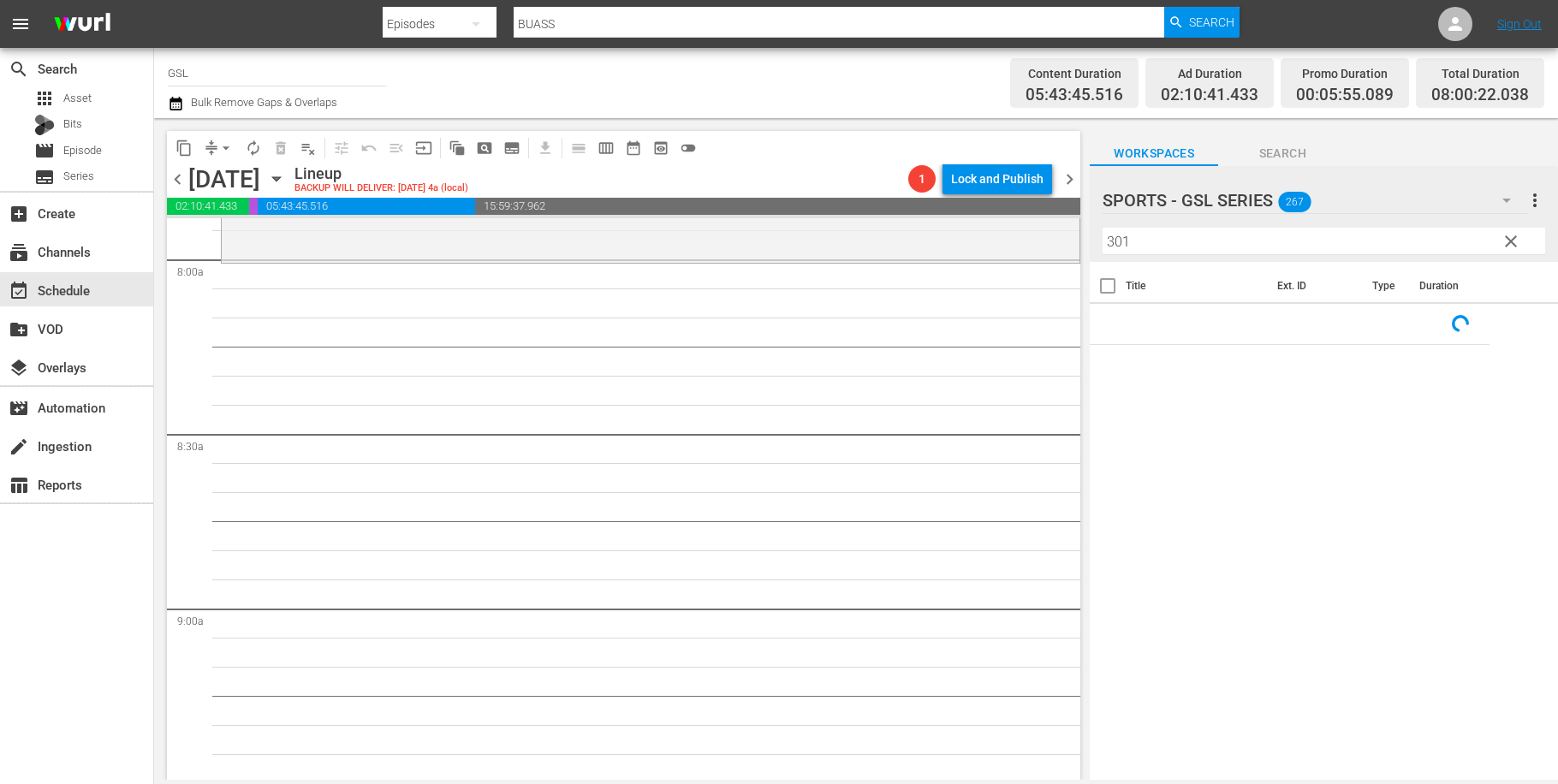
scroll to position [2670, 0]
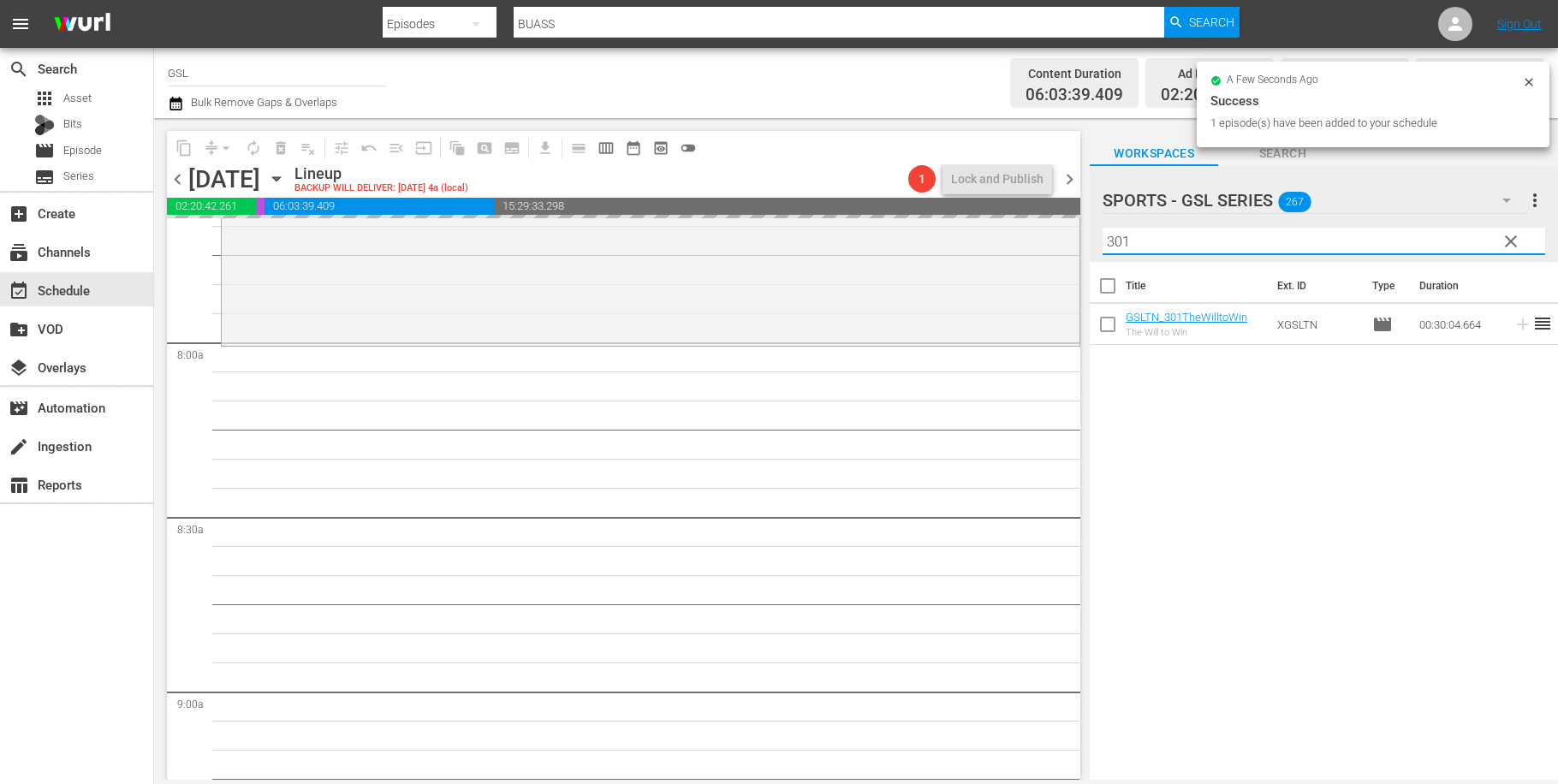
drag, startPoint x: 1149, startPoint y: 247, endPoint x: 1042, endPoint y: 234, distance: 107.8
click at [1103, 234] on input "301" at bounding box center [1324, 242] width 442 height 27
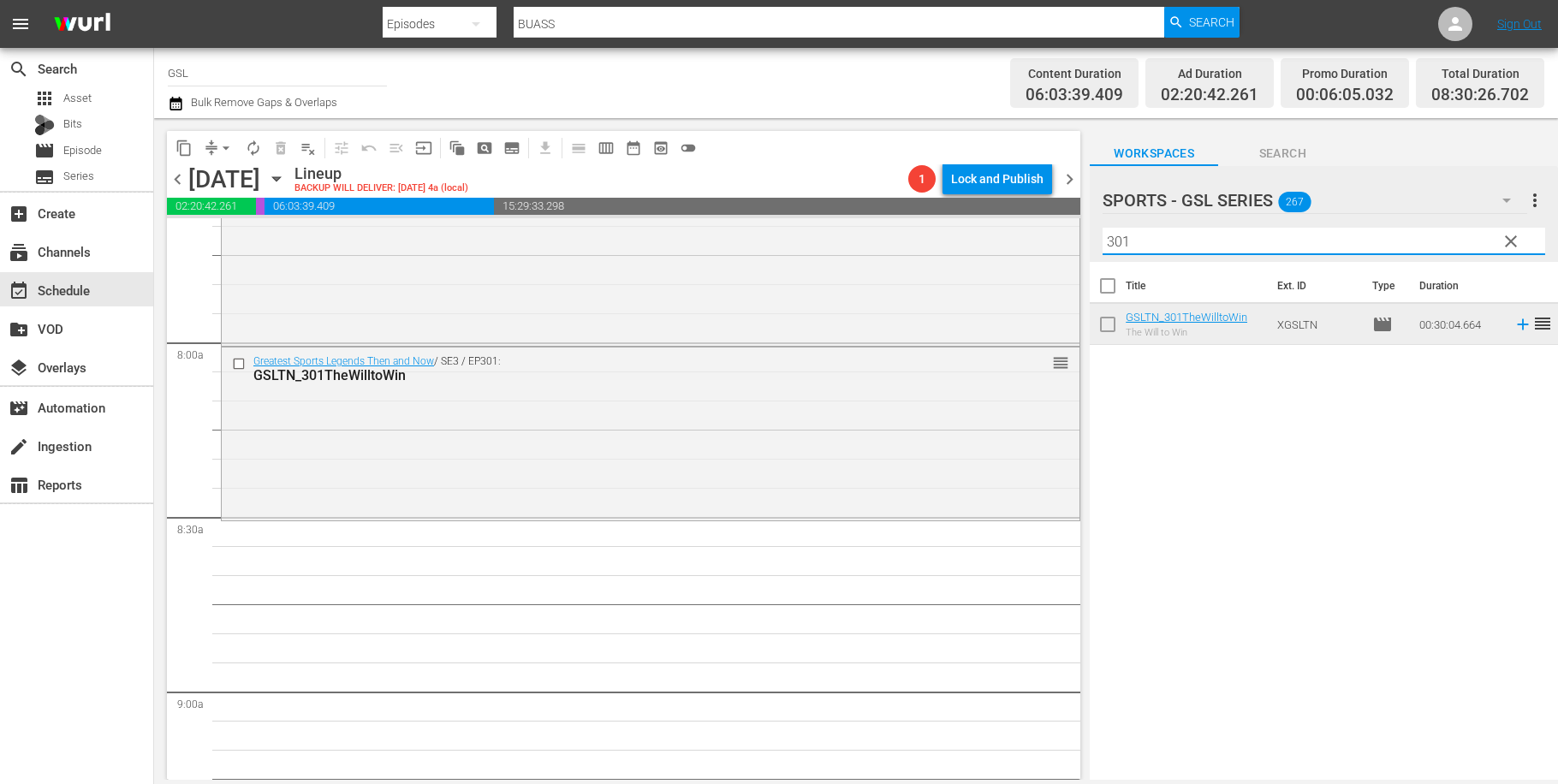
drag, startPoint x: 1159, startPoint y: 233, endPoint x: 1011, endPoint y: 211, distance: 149.6
click at [1103, 228] on input "301" at bounding box center [1324, 242] width 442 height 27
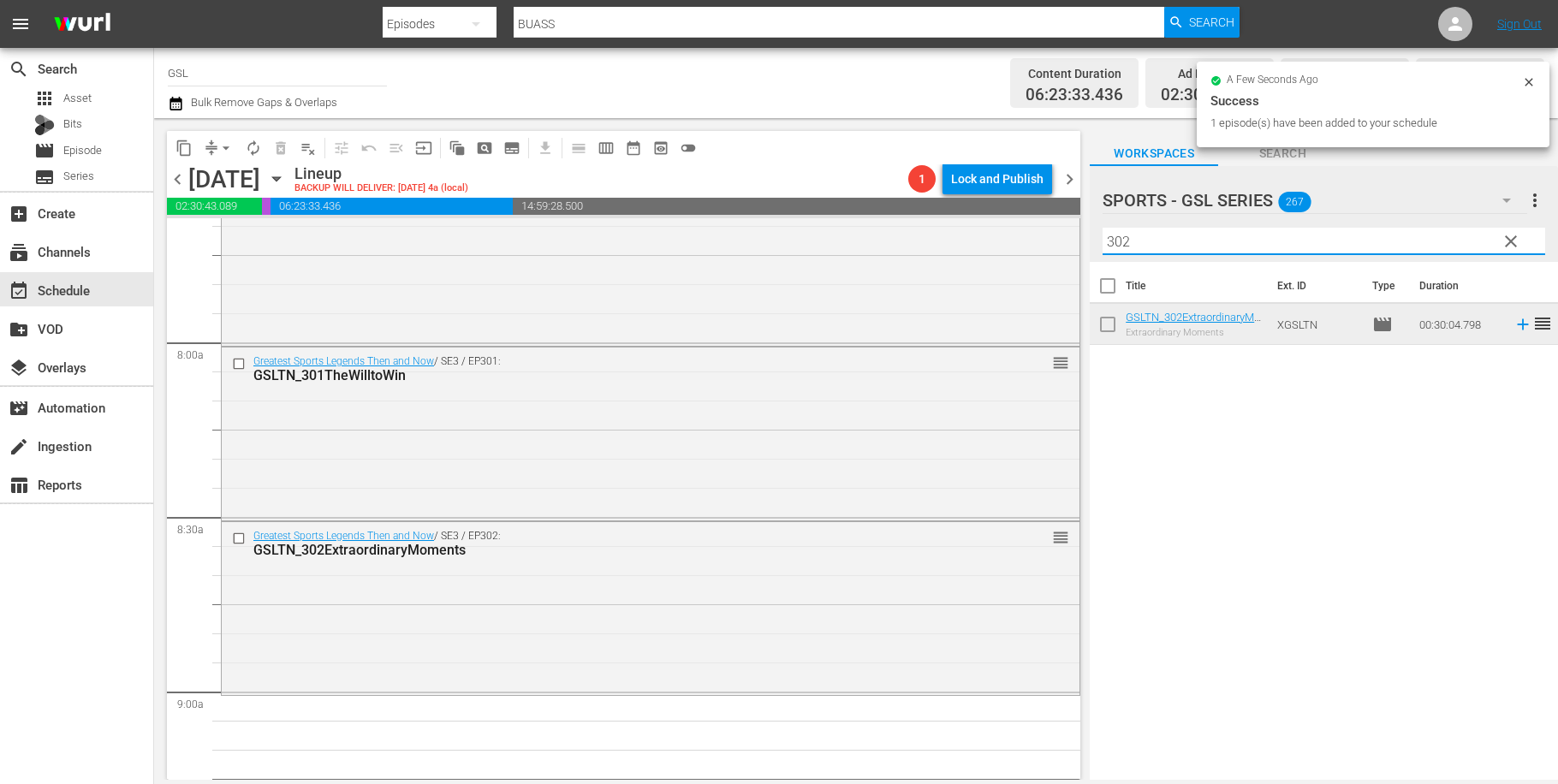
drag, startPoint x: 1116, startPoint y: 237, endPoint x: 1024, endPoint y: 219, distance: 93.7
click at [1103, 228] on input "302" at bounding box center [1324, 242] width 442 height 27
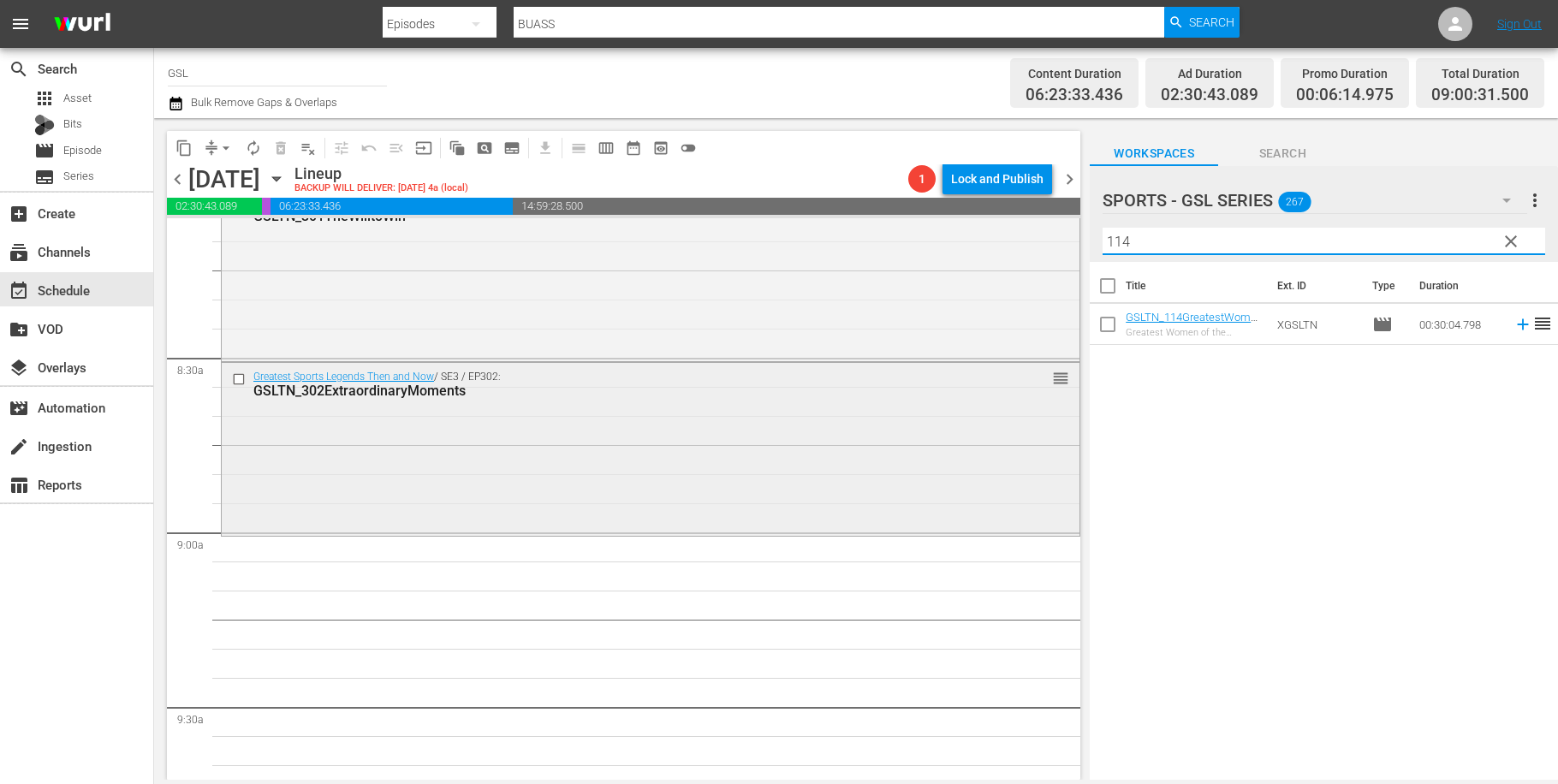
scroll to position [2995, 0]
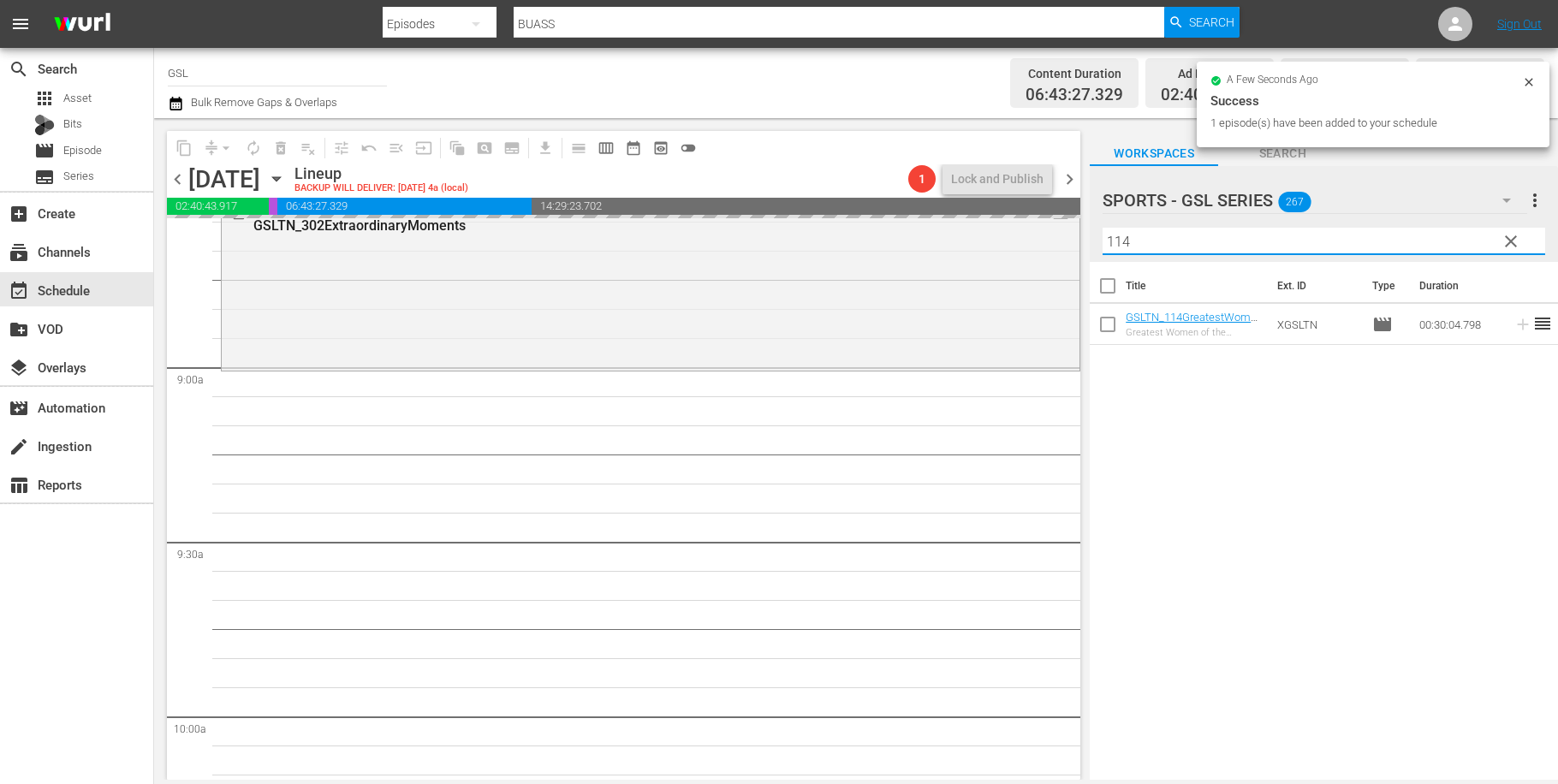
drag, startPoint x: 1162, startPoint y: 248, endPoint x: 1072, endPoint y: 234, distance: 91.1
click at [1103, 230] on input "114" at bounding box center [1324, 242] width 442 height 27
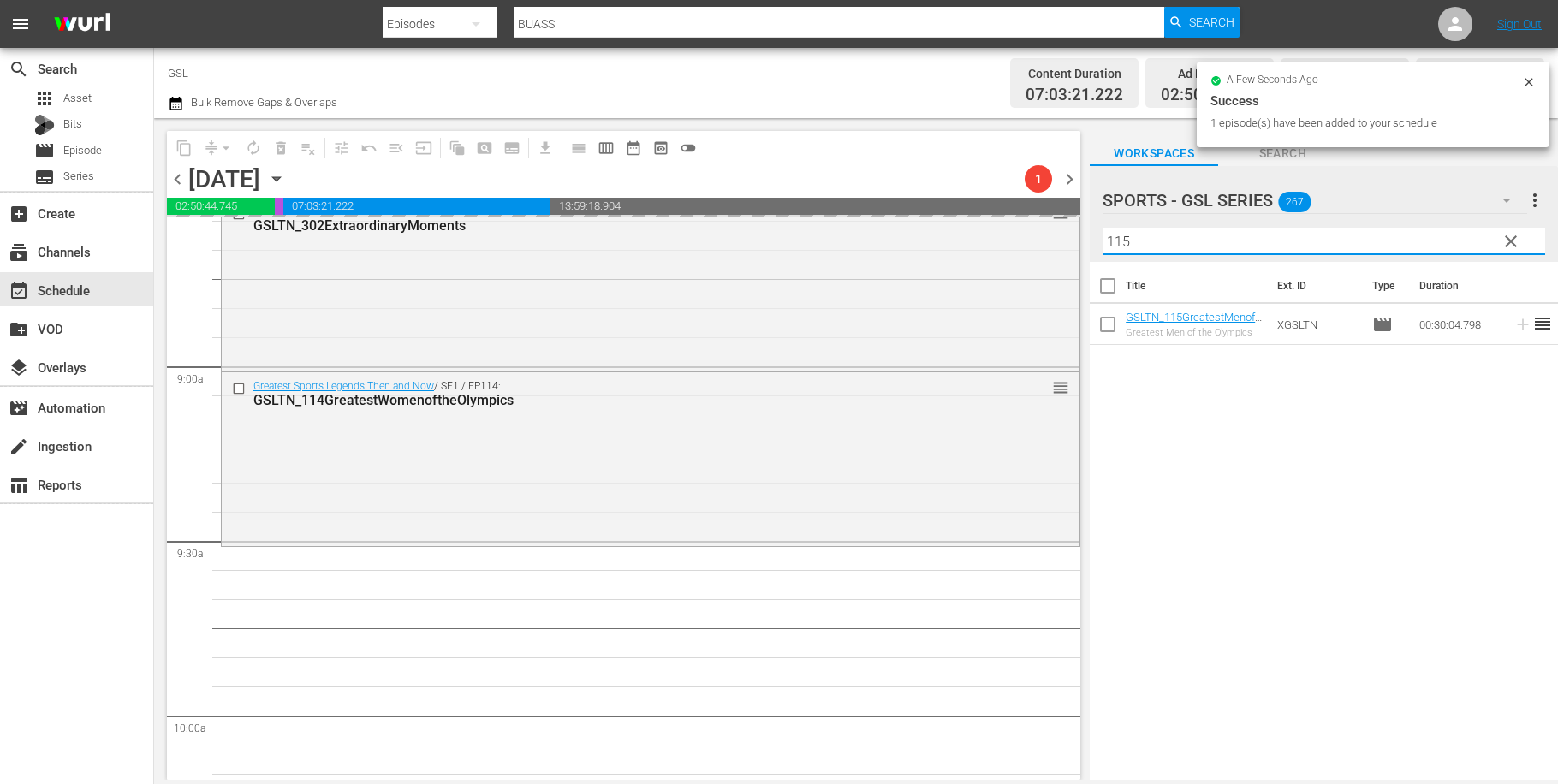
drag, startPoint x: 1096, startPoint y: 230, endPoint x: 1015, endPoint y: 223, distance: 81.3
click at [1103, 228] on input "115" at bounding box center [1324, 242] width 442 height 27
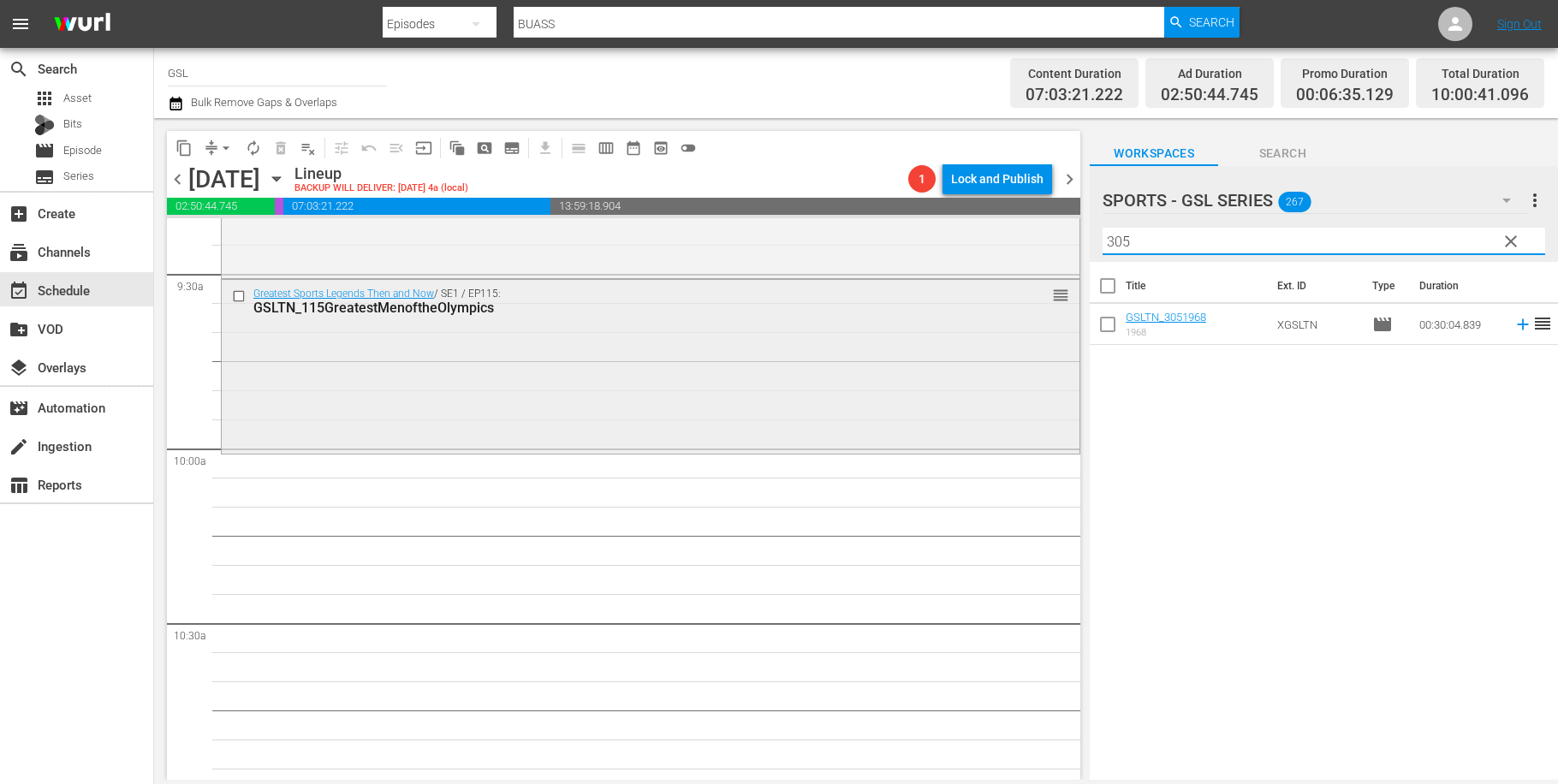
scroll to position [3263, 0]
drag, startPoint x: 1142, startPoint y: 235, endPoint x: 1219, endPoint y: 253, distance: 79.1
click at [1219, 253] on input "305" at bounding box center [1324, 242] width 442 height 27
drag, startPoint x: 1091, startPoint y: 231, endPoint x: 1036, endPoint y: 224, distance: 55.4
click at [1103, 228] on input "305" at bounding box center [1324, 242] width 442 height 27
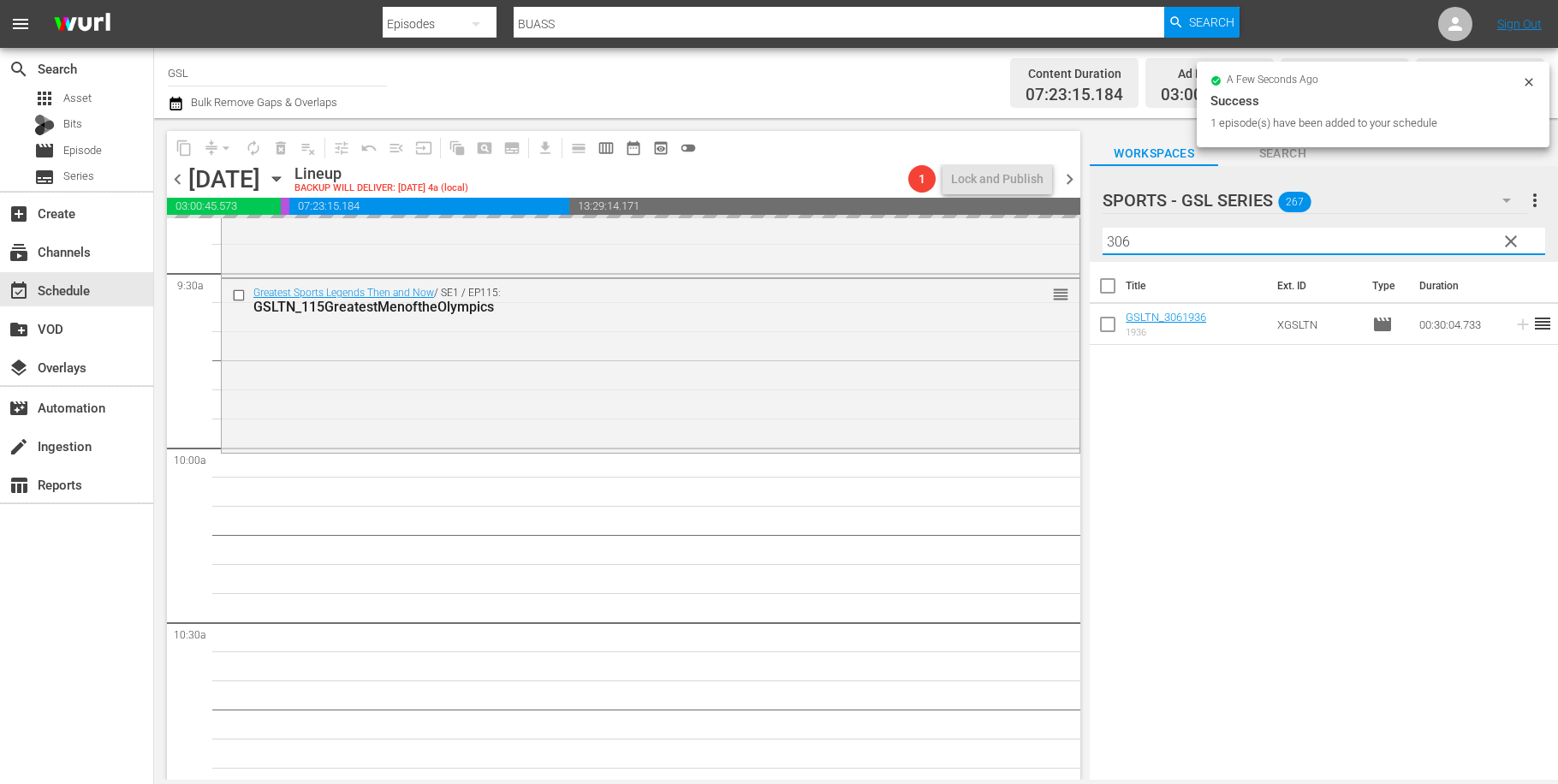
drag, startPoint x: 1159, startPoint y: 243, endPoint x: 1052, endPoint y: 222, distance: 109.0
click at [1103, 228] on input "306" at bounding box center [1324, 242] width 442 height 27
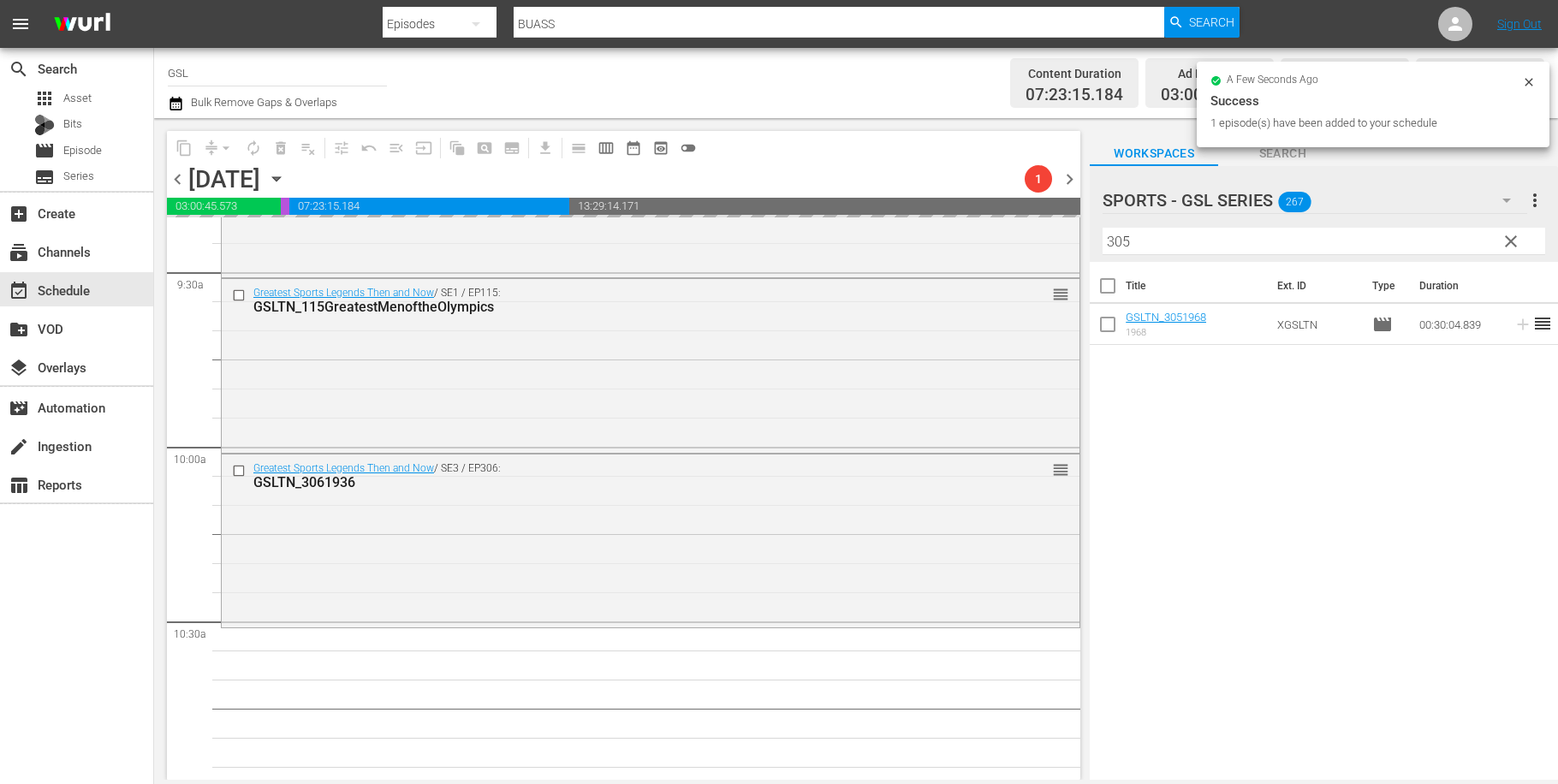
scroll to position [3518, 0]
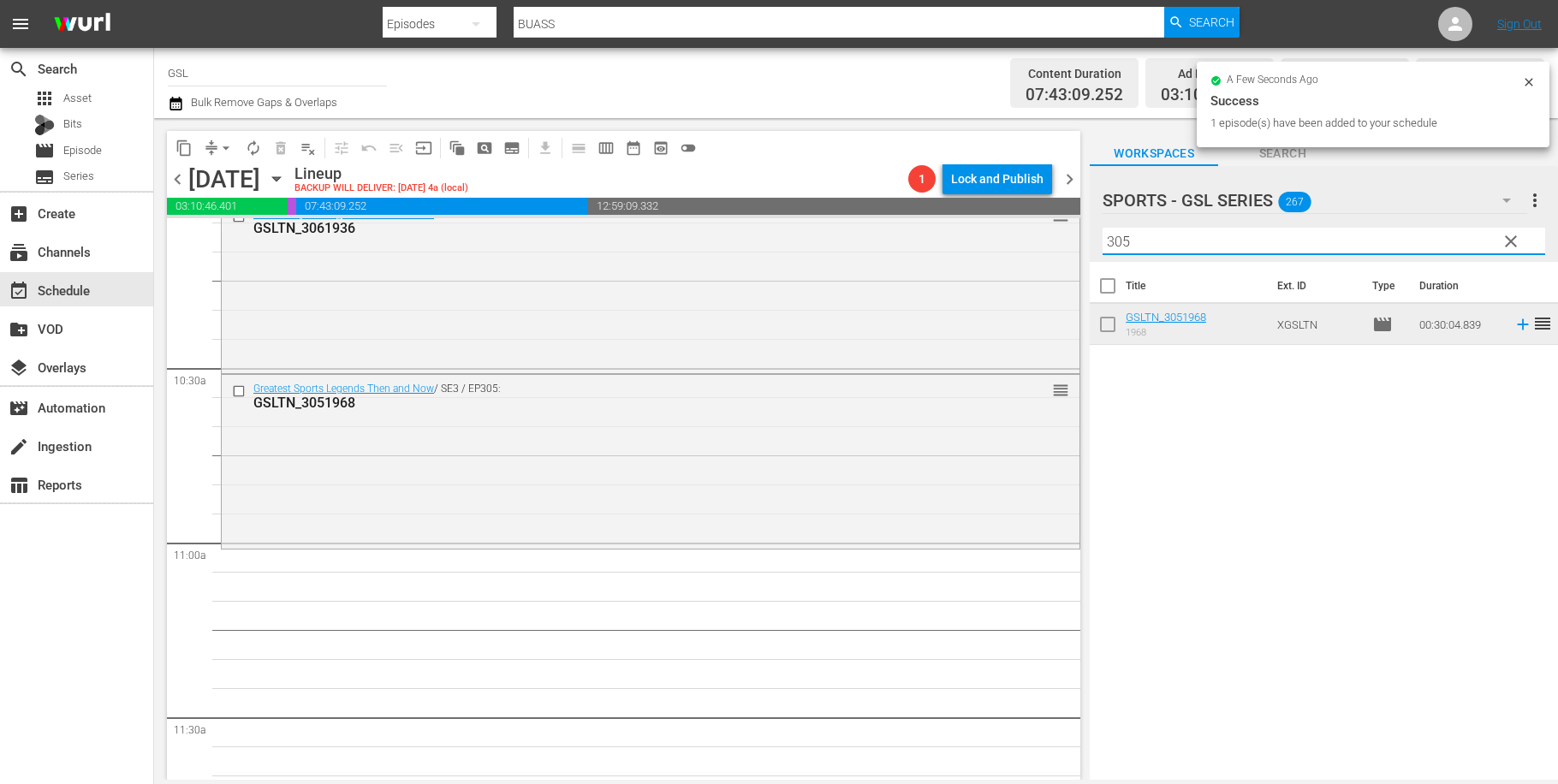
drag, startPoint x: 1174, startPoint y: 250, endPoint x: 1055, endPoint y: 227, distance: 121.2
click at [1103, 228] on input "305" at bounding box center [1324, 242] width 442 height 27
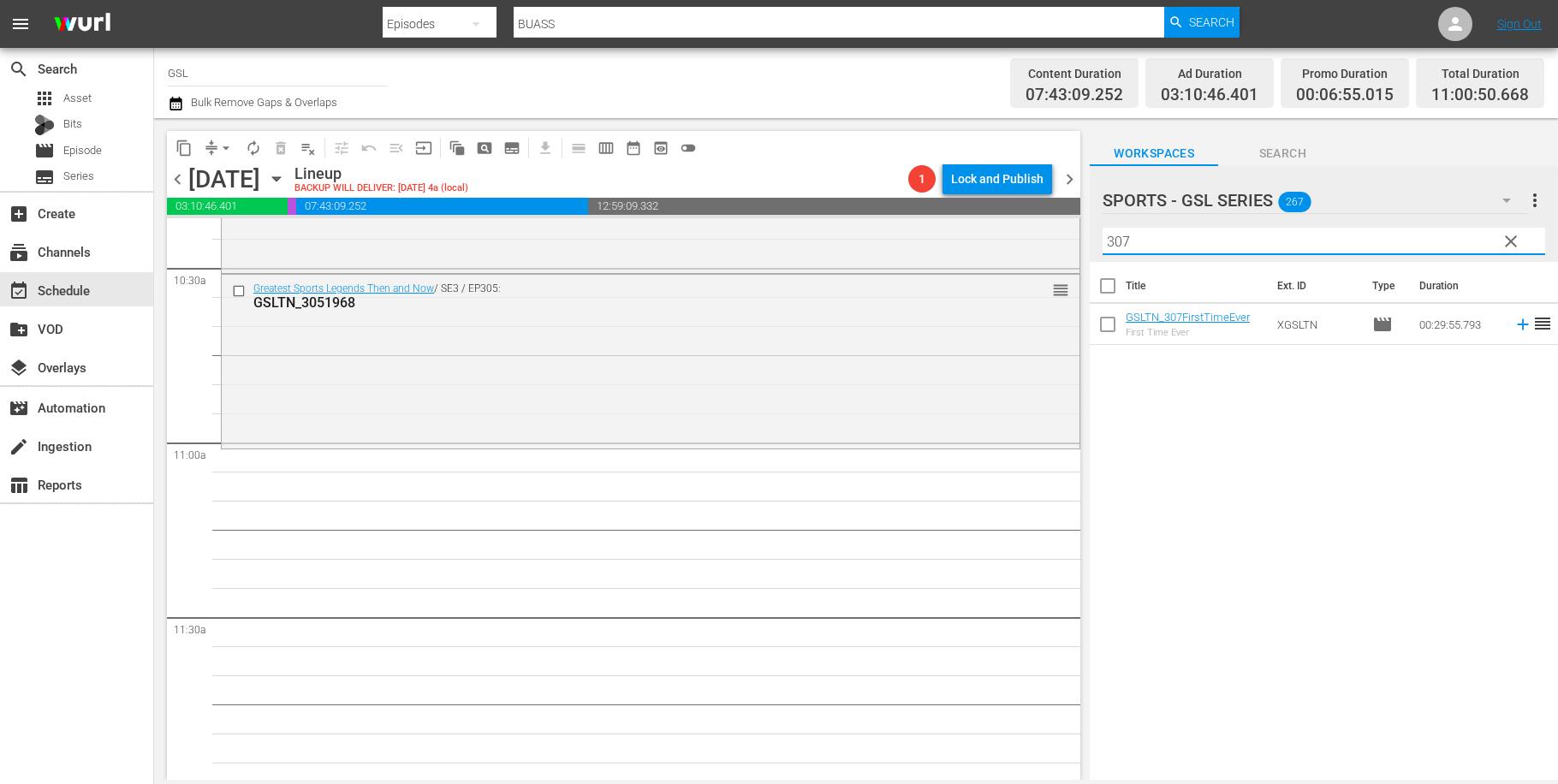
scroll to position [3814, 0]
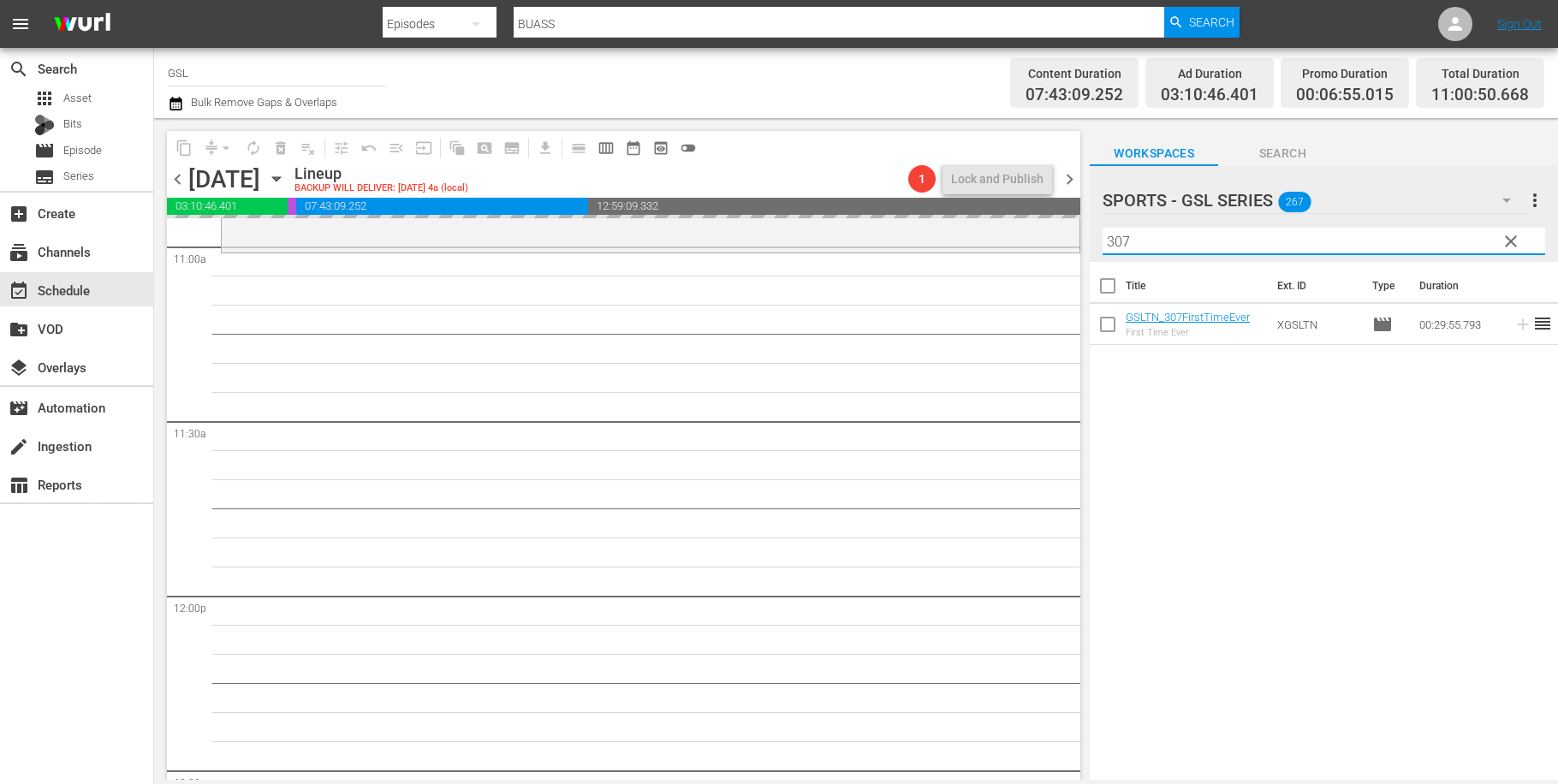
drag, startPoint x: 1167, startPoint y: 239, endPoint x: 1053, endPoint y: 224, distance: 115.0
click at [1103, 228] on input "307" at bounding box center [1324, 242] width 442 height 27
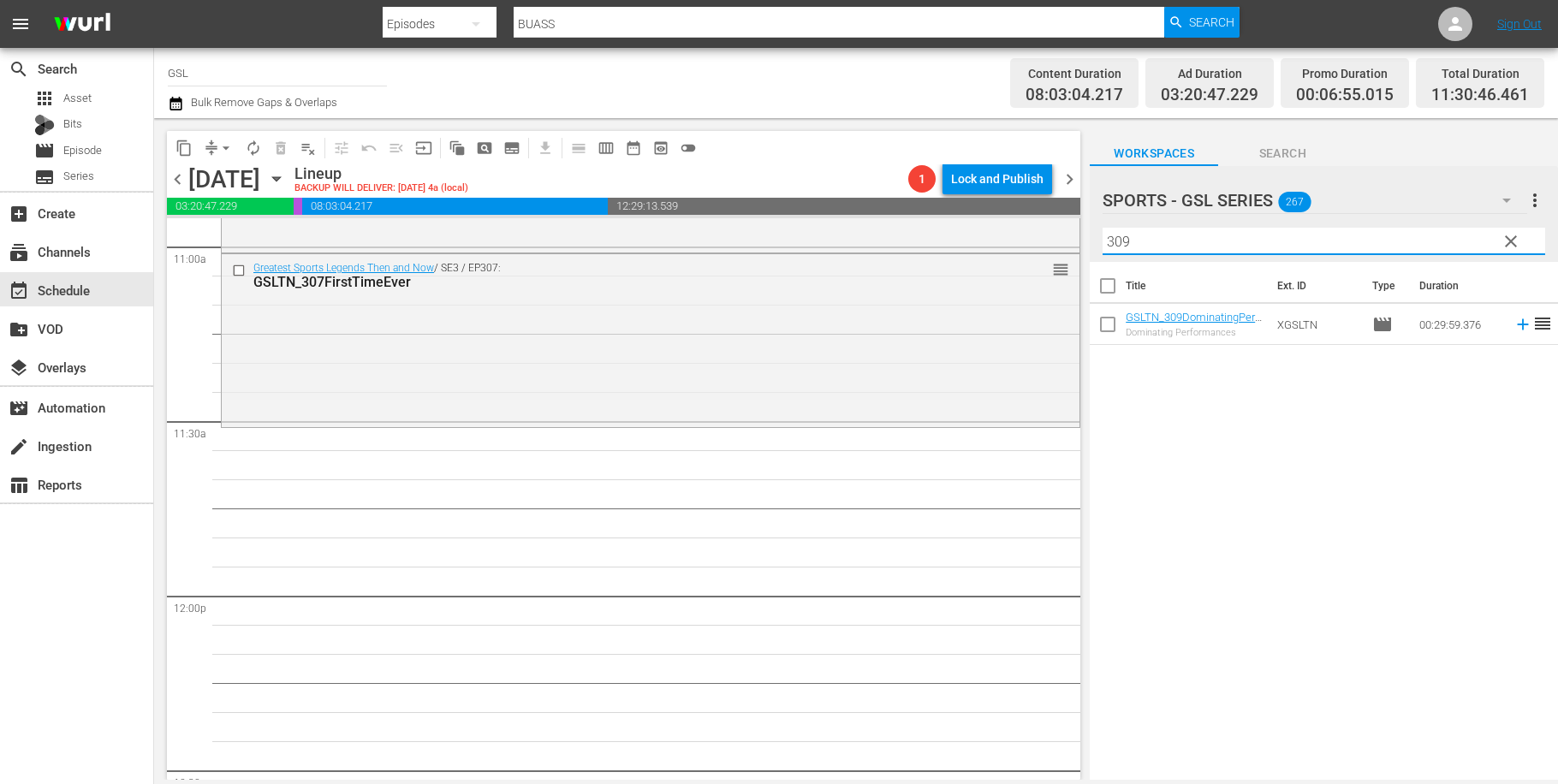
drag, startPoint x: 1175, startPoint y: 238, endPoint x: 1003, endPoint y: 212, distance: 174.0
click at [1103, 228] on input "309" at bounding box center [1324, 242] width 442 height 27
drag, startPoint x: 1166, startPoint y: 254, endPoint x: 1041, endPoint y: 225, distance: 128.3
click at [1103, 228] on input "210" at bounding box center [1324, 242] width 442 height 27
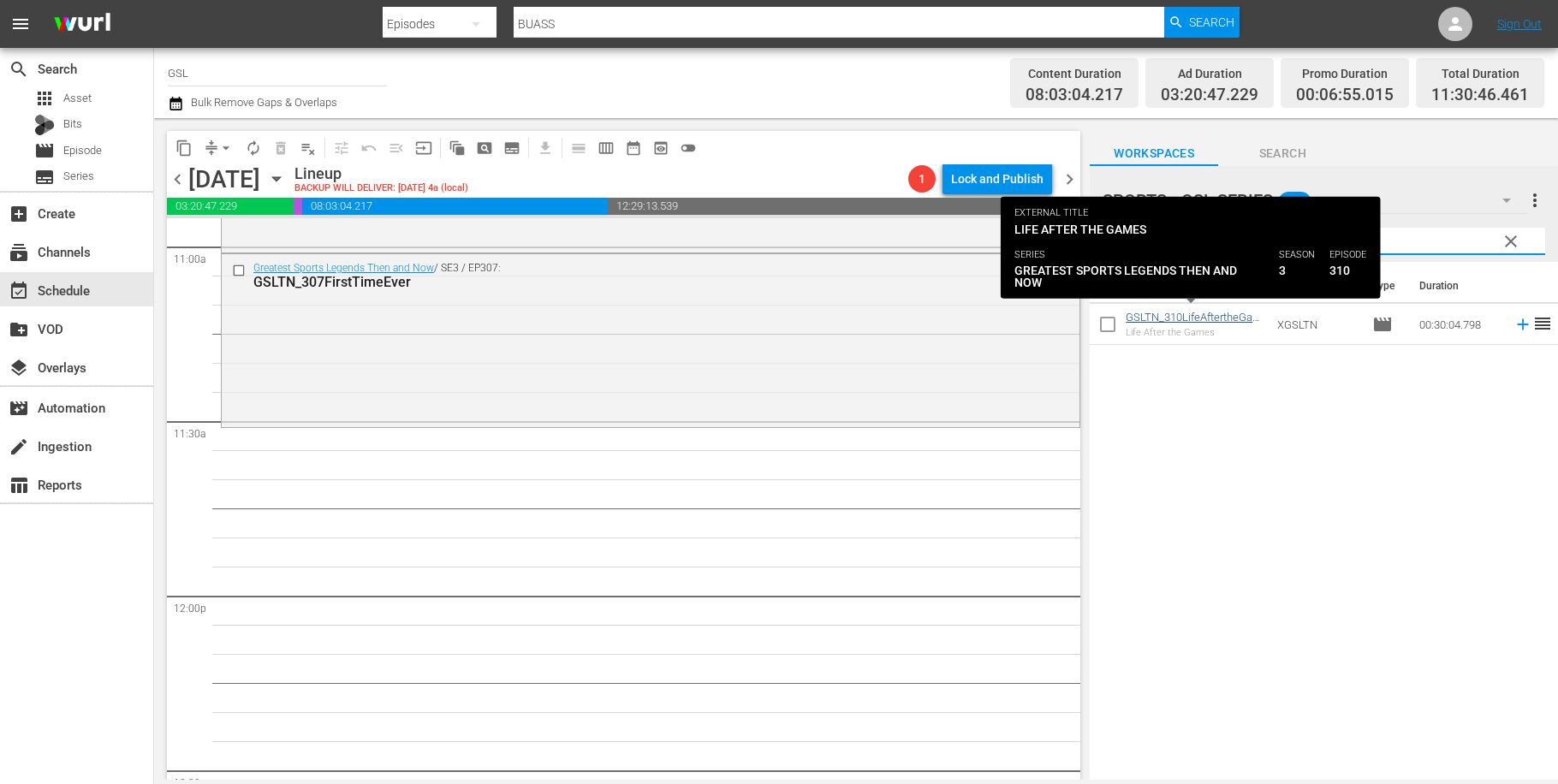
type input "310"
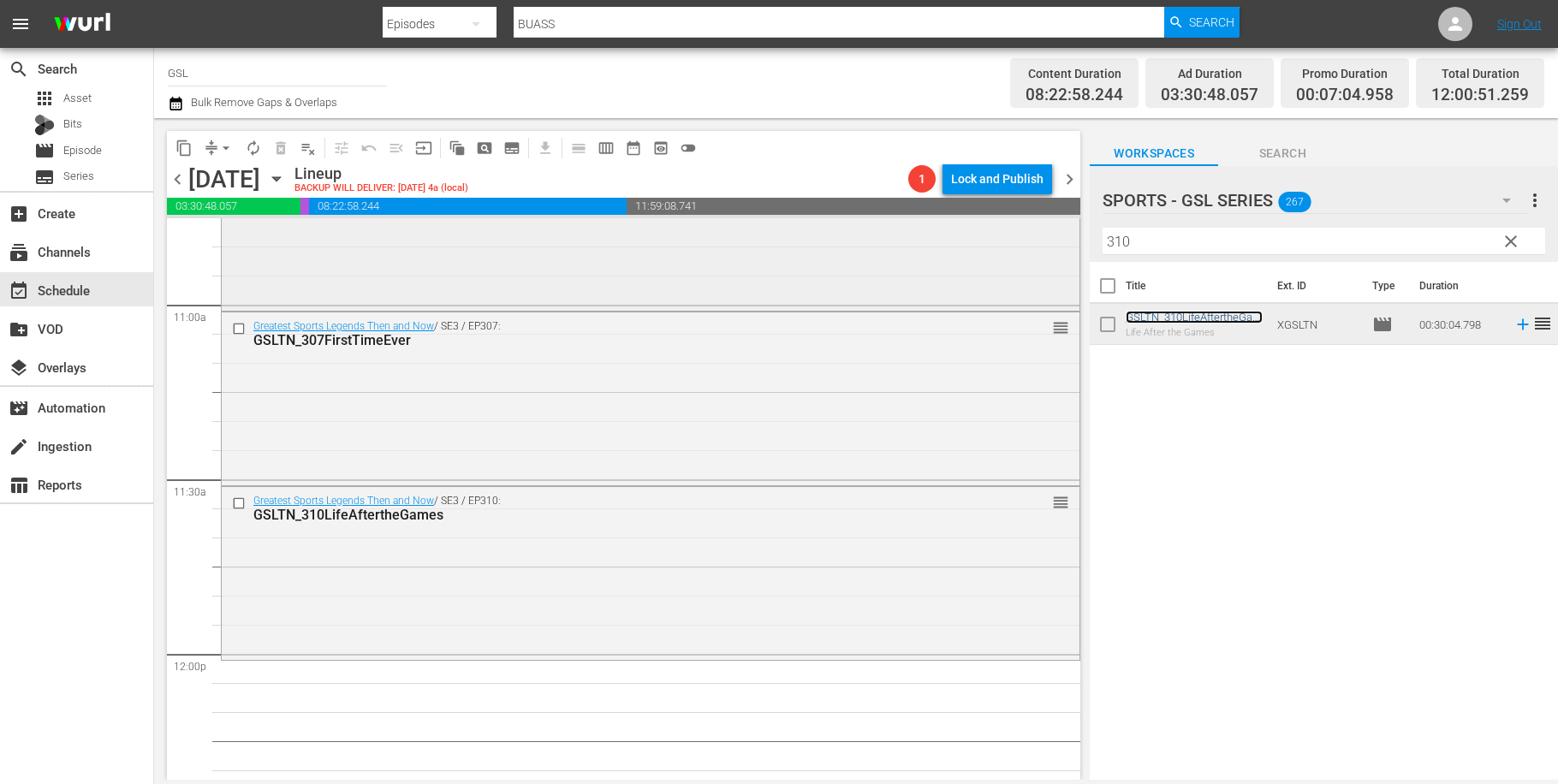
scroll to position [3659, 0]
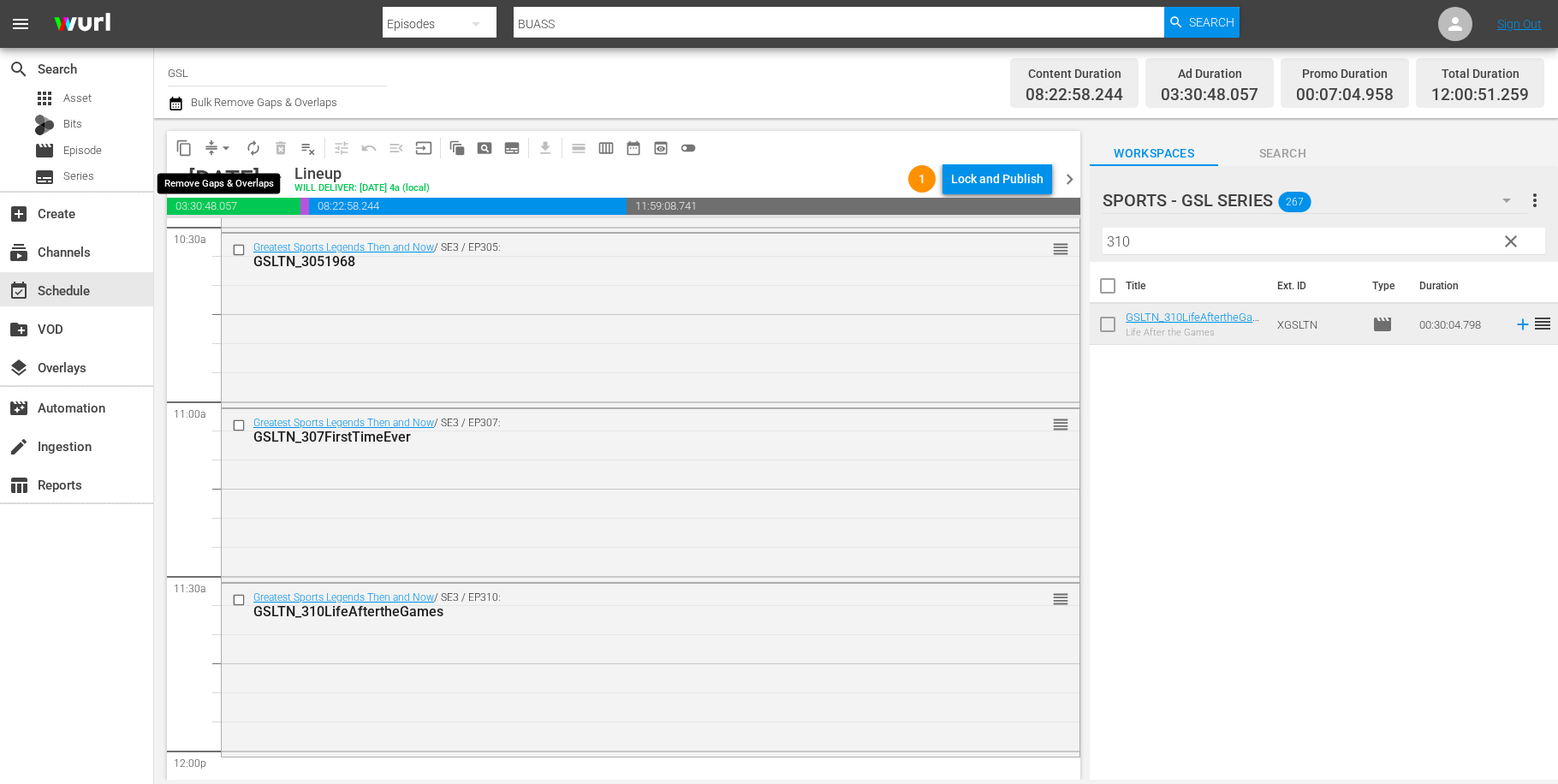
click at [229, 139] on span "arrow_drop_down" at bounding box center [225, 147] width 17 height 17
click at [220, 188] on li "Align to Midnight" at bounding box center [227, 182] width 180 height 28
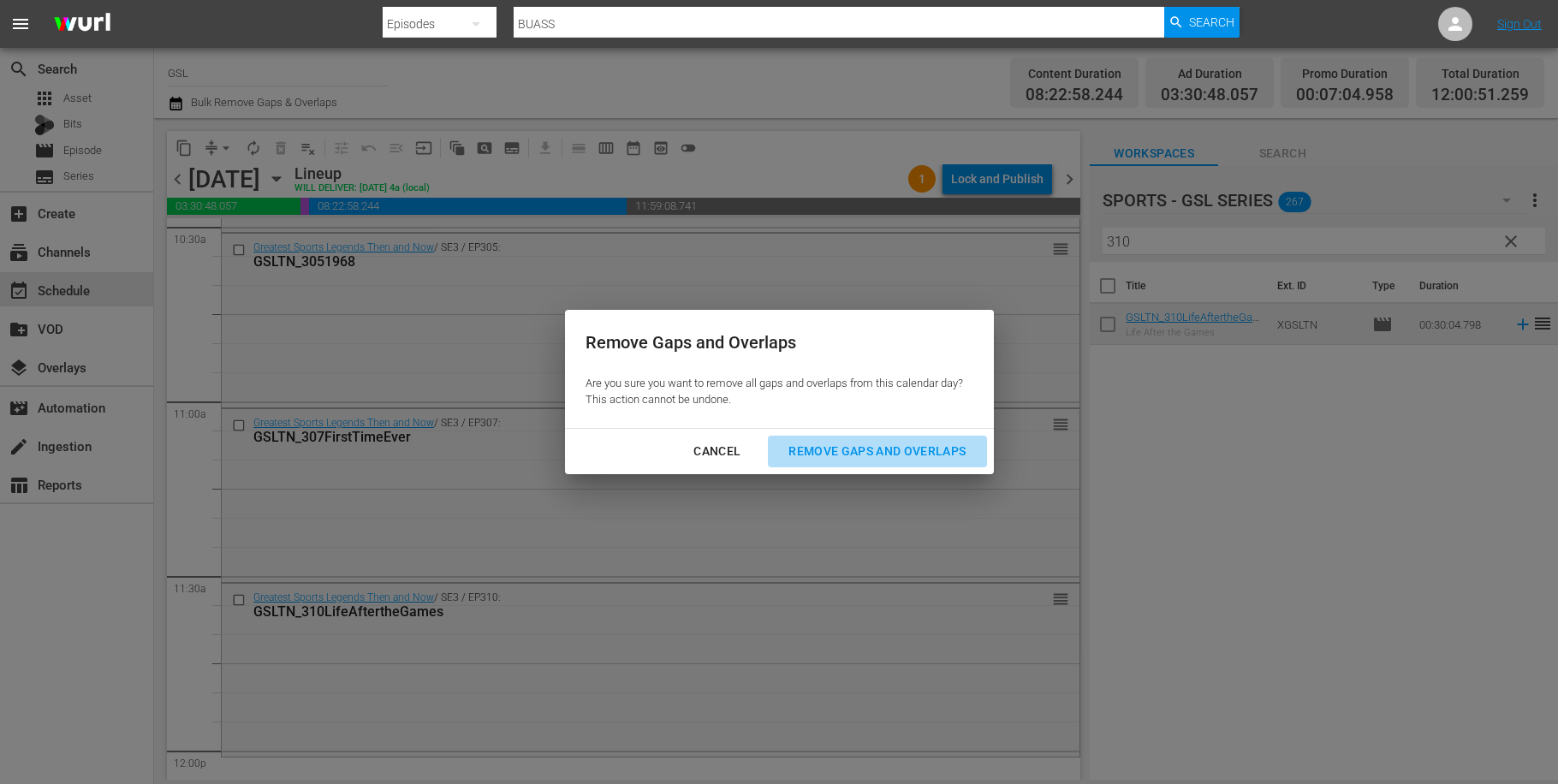
click at [901, 443] on div "Remove Gaps and Overlaps" at bounding box center [877, 451] width 204 height 21
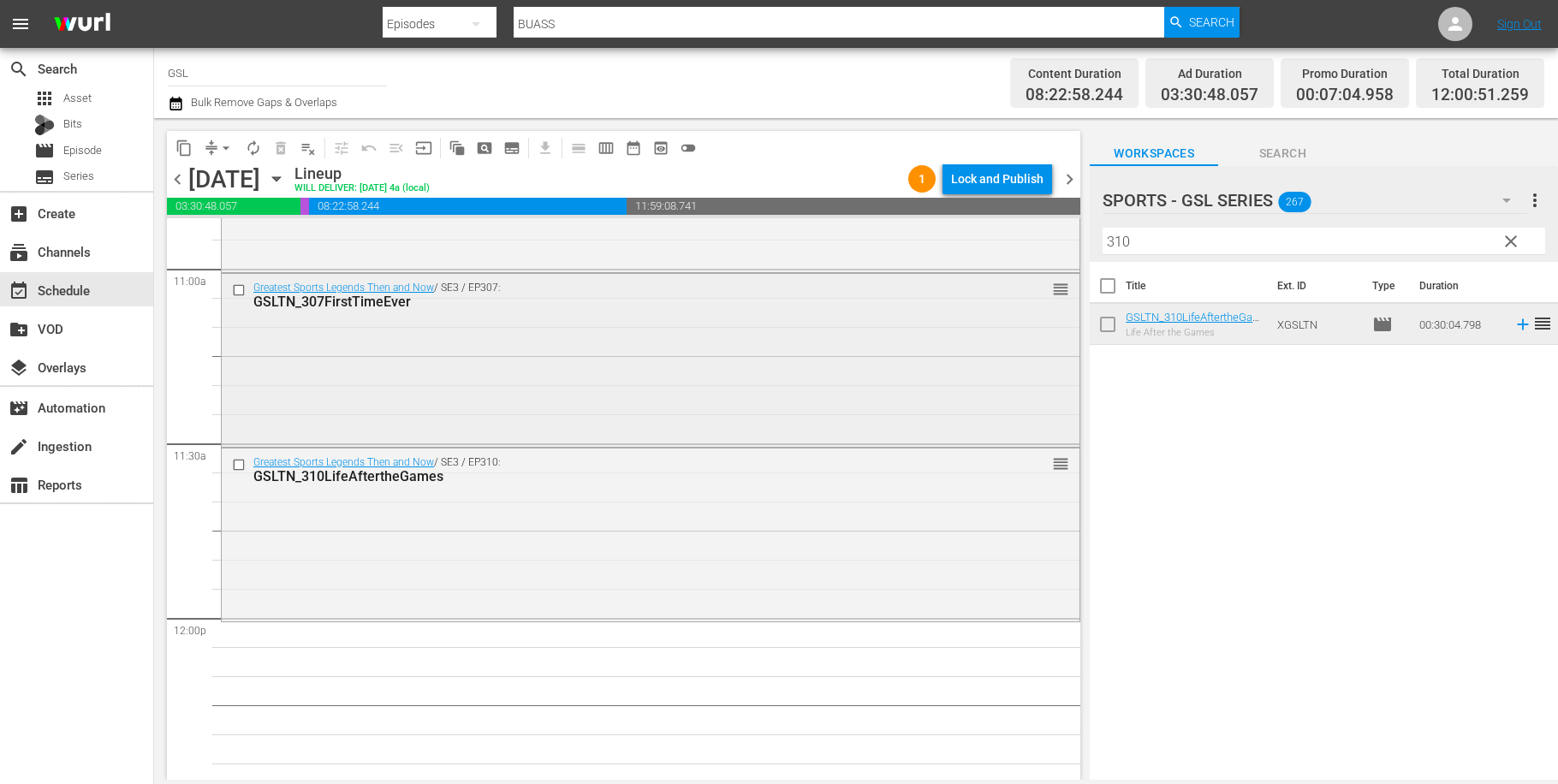
scroll to position [3787, 0]
click at [249, 152] on span "autorenew_outlined" at bounding box center [253, 147] width 17 height 17
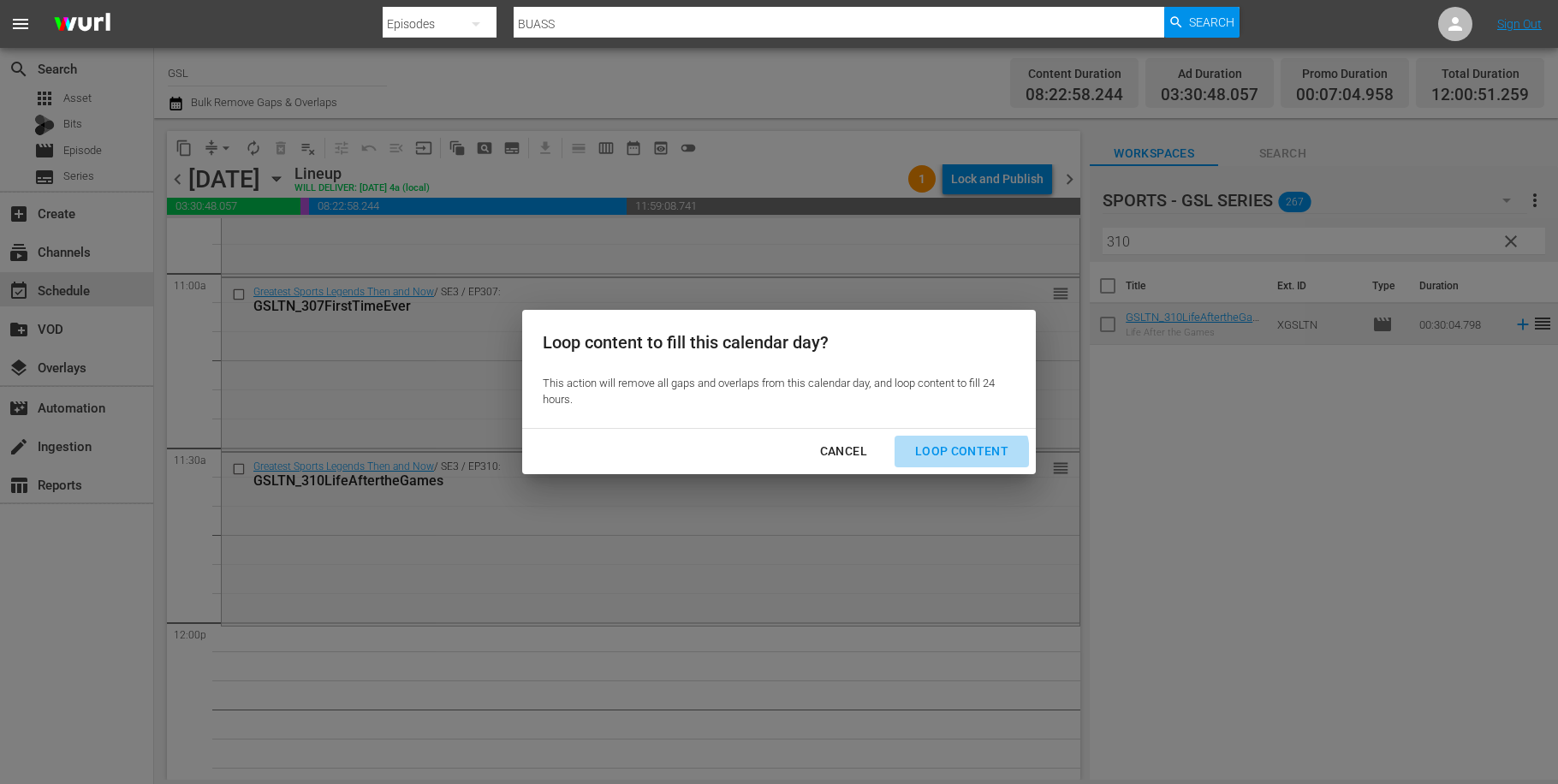
click at [957, 454] on div "Loop Content" at bounding box center [962, 451] width 121 height 21
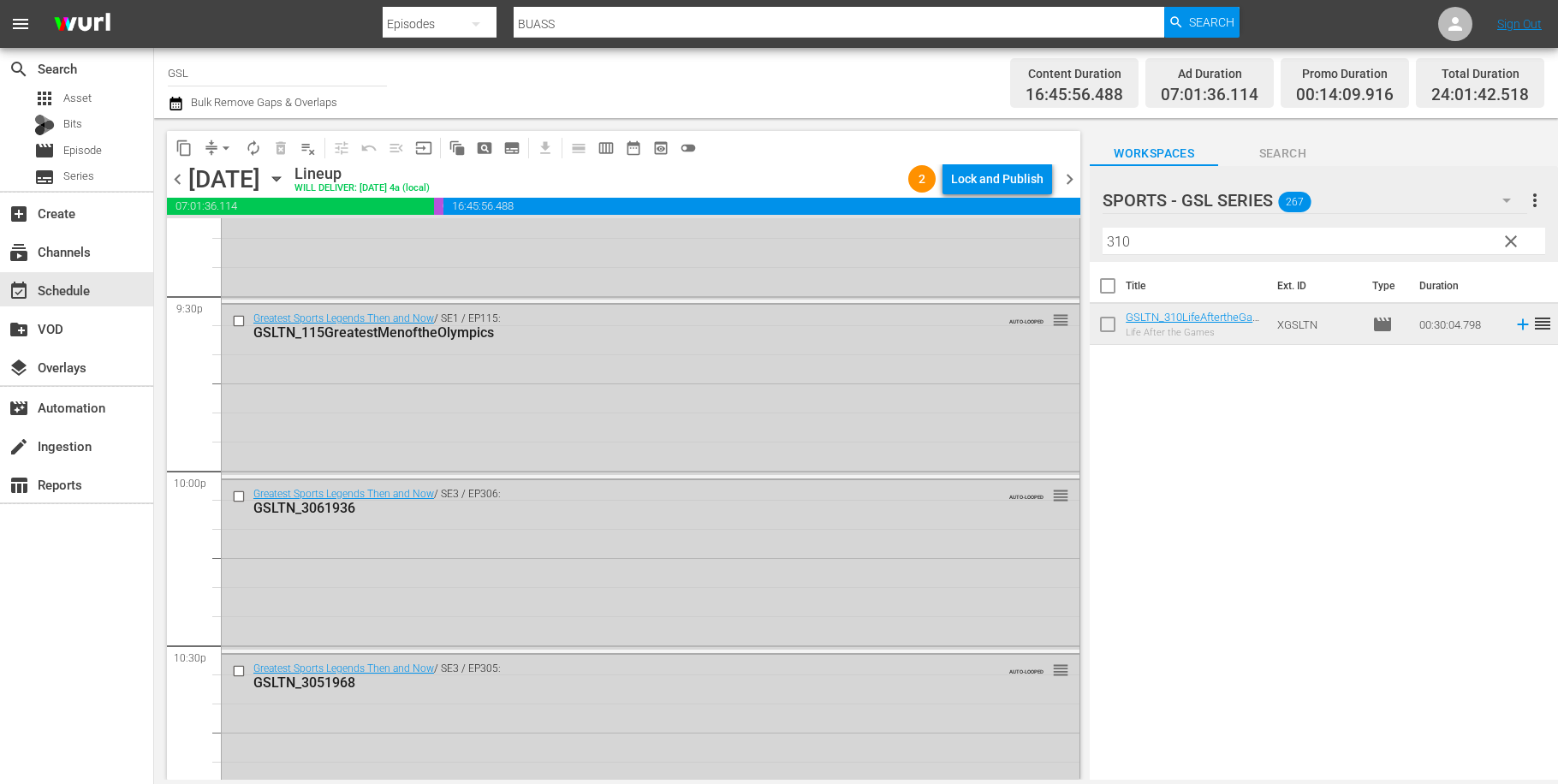
scroll to position [7831, 0]
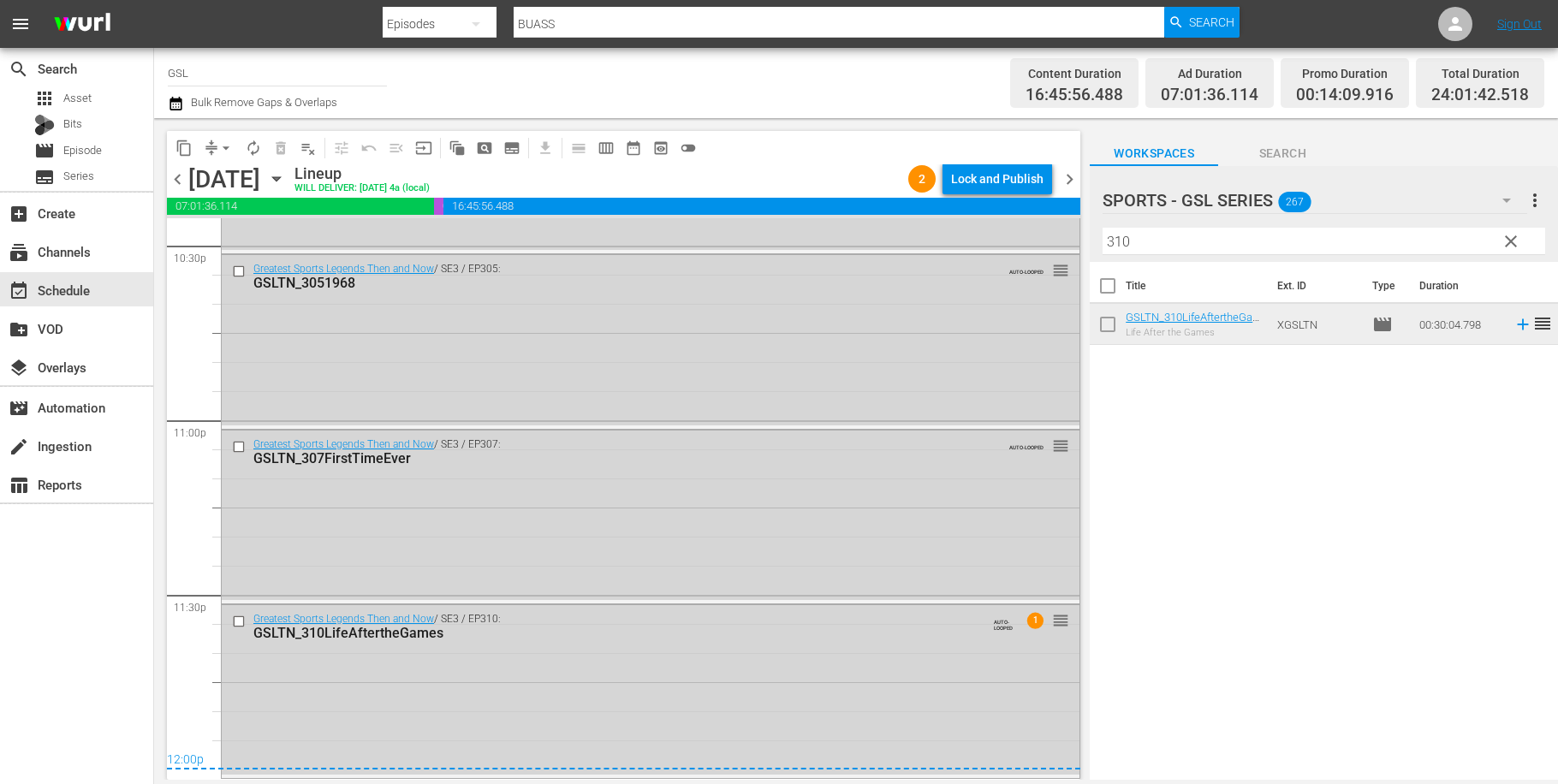
click at [290, 179] on div "Sunday, October 19th October 19th" at bounding box center [239, 179] width 102 height 28
click at [286, 180] on icon "button" at bounding box center [277, 179] width 19 height 19
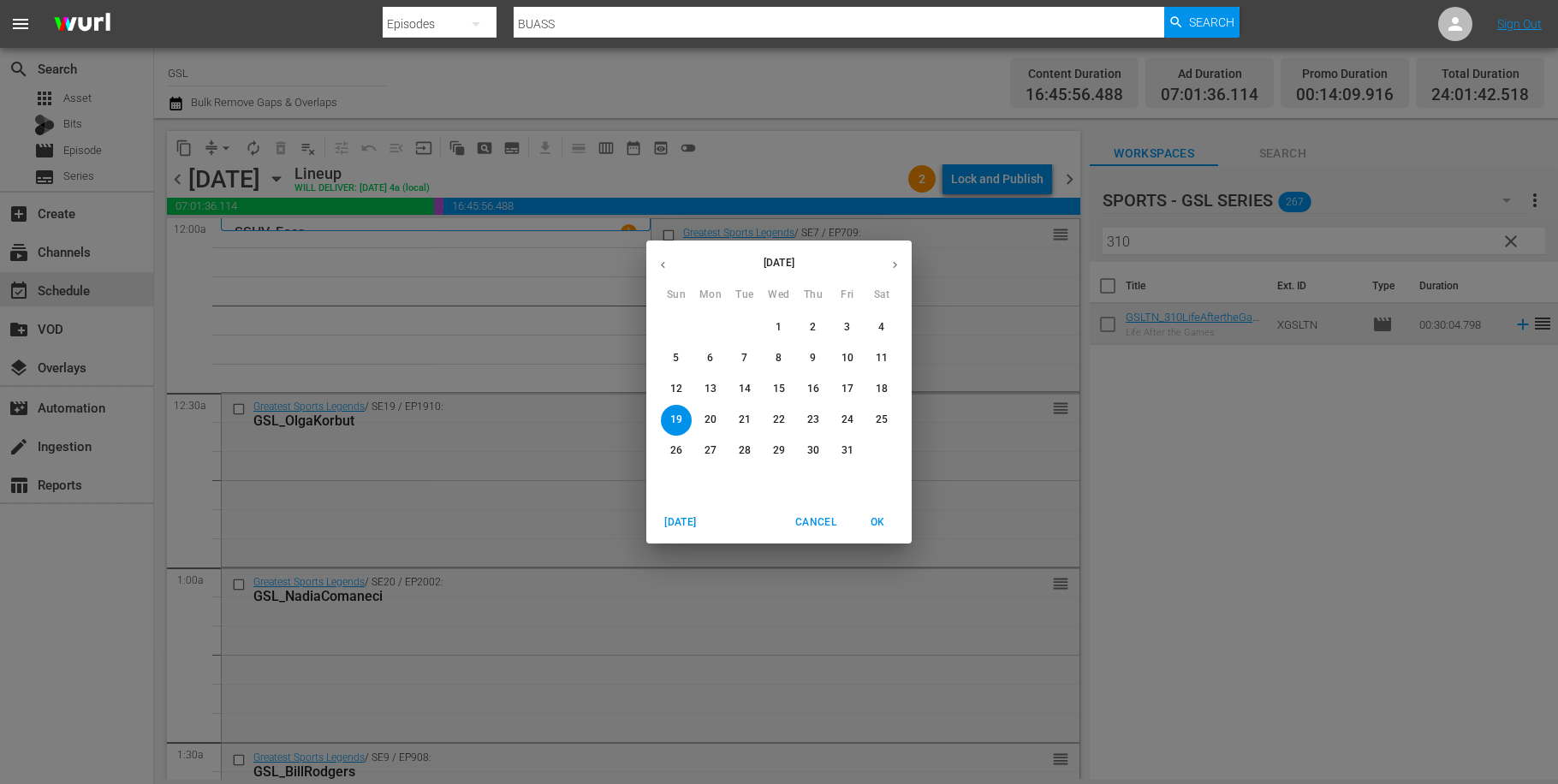
scroll to position [7831, 0]
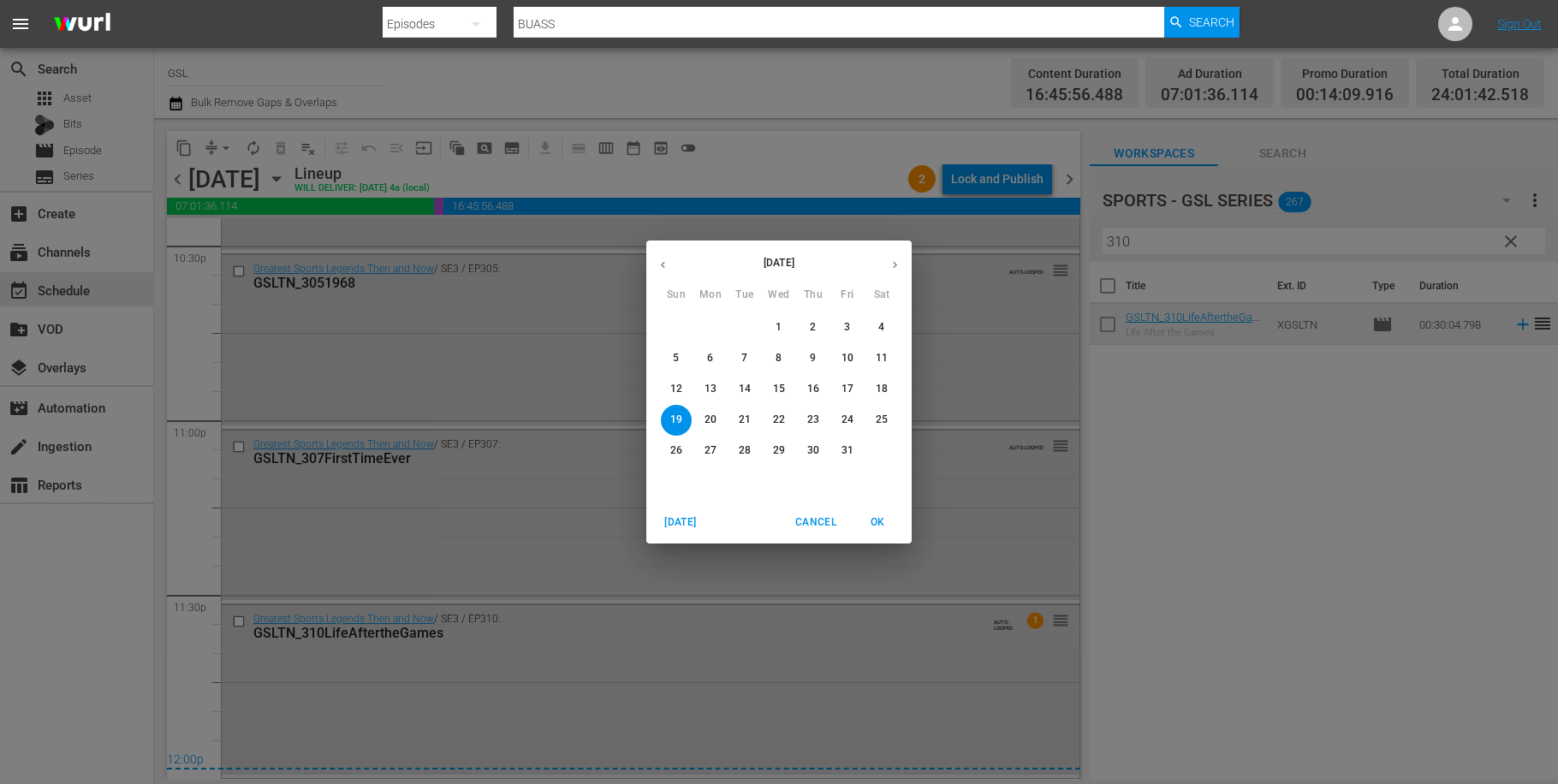
click at [885, 419] on p "25" at bounding box center [881, 420] width 12 height 15
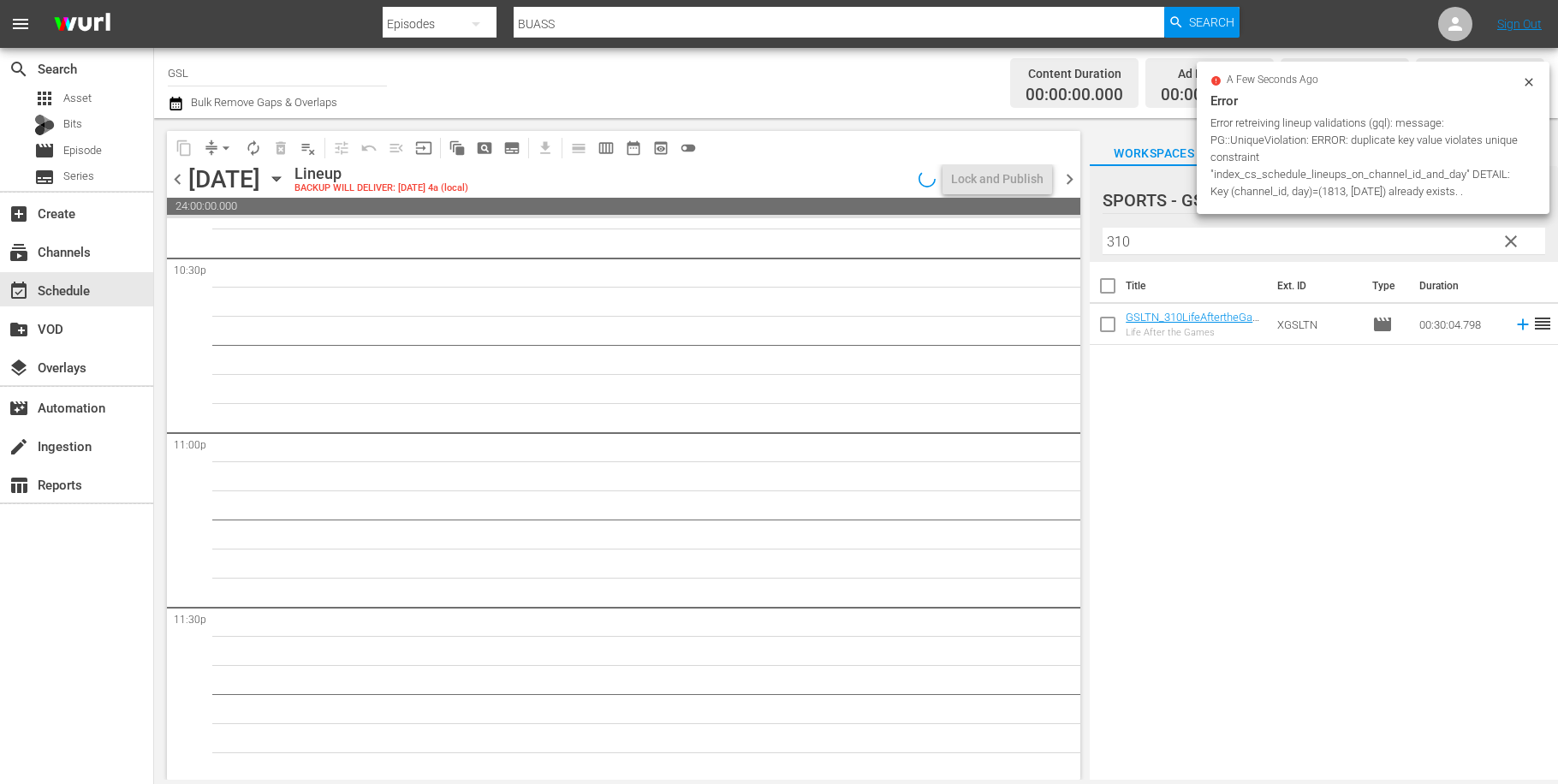
scroll to position [7791, 0]
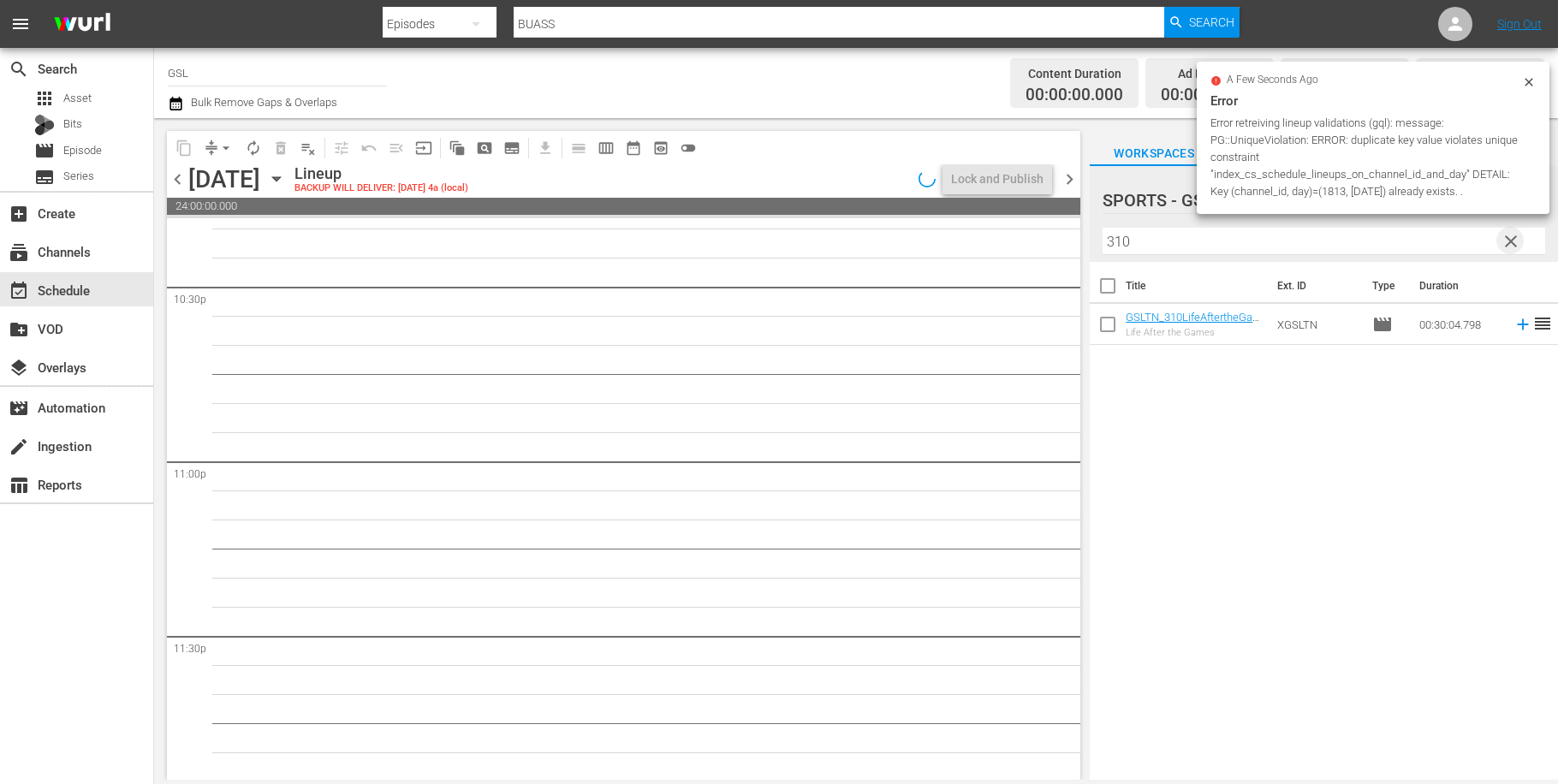
click at [1521, 243] on span "clear" at bounding box center [1510, 241] width 20 height 20
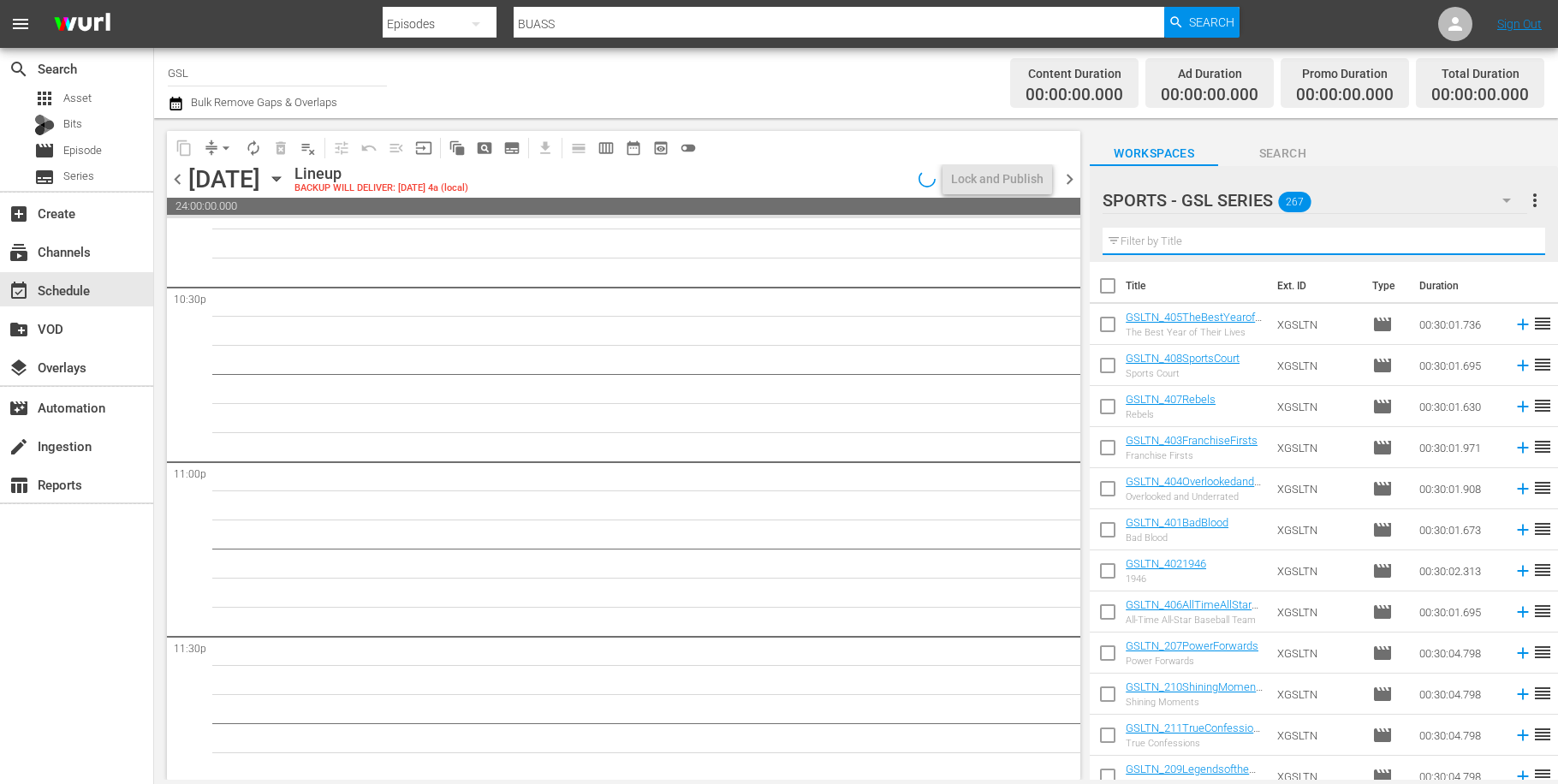
click at [1304, 242] on input "text" at bounding box center [1324, 242] width 442 height 27
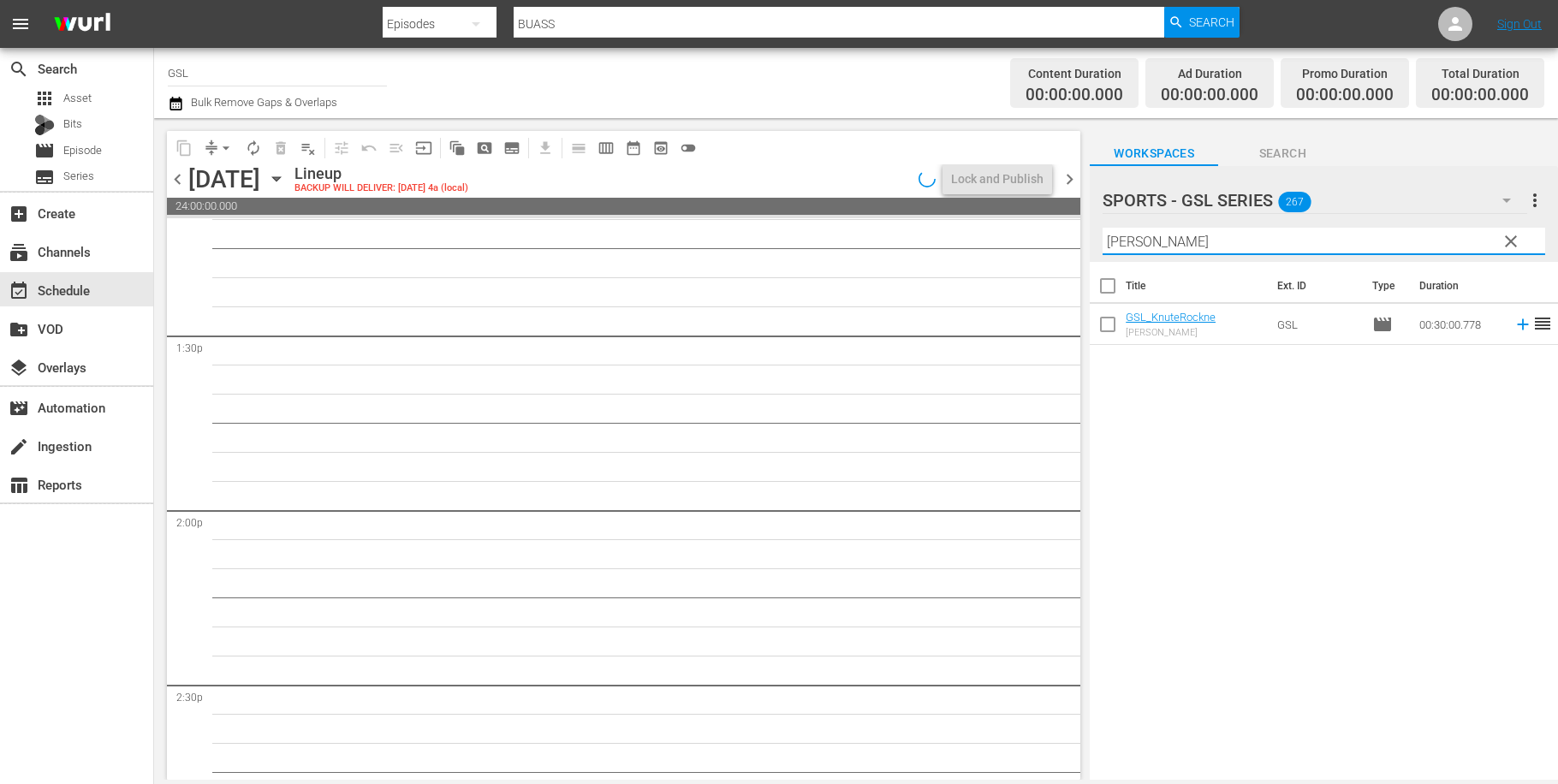
type input "Knute"
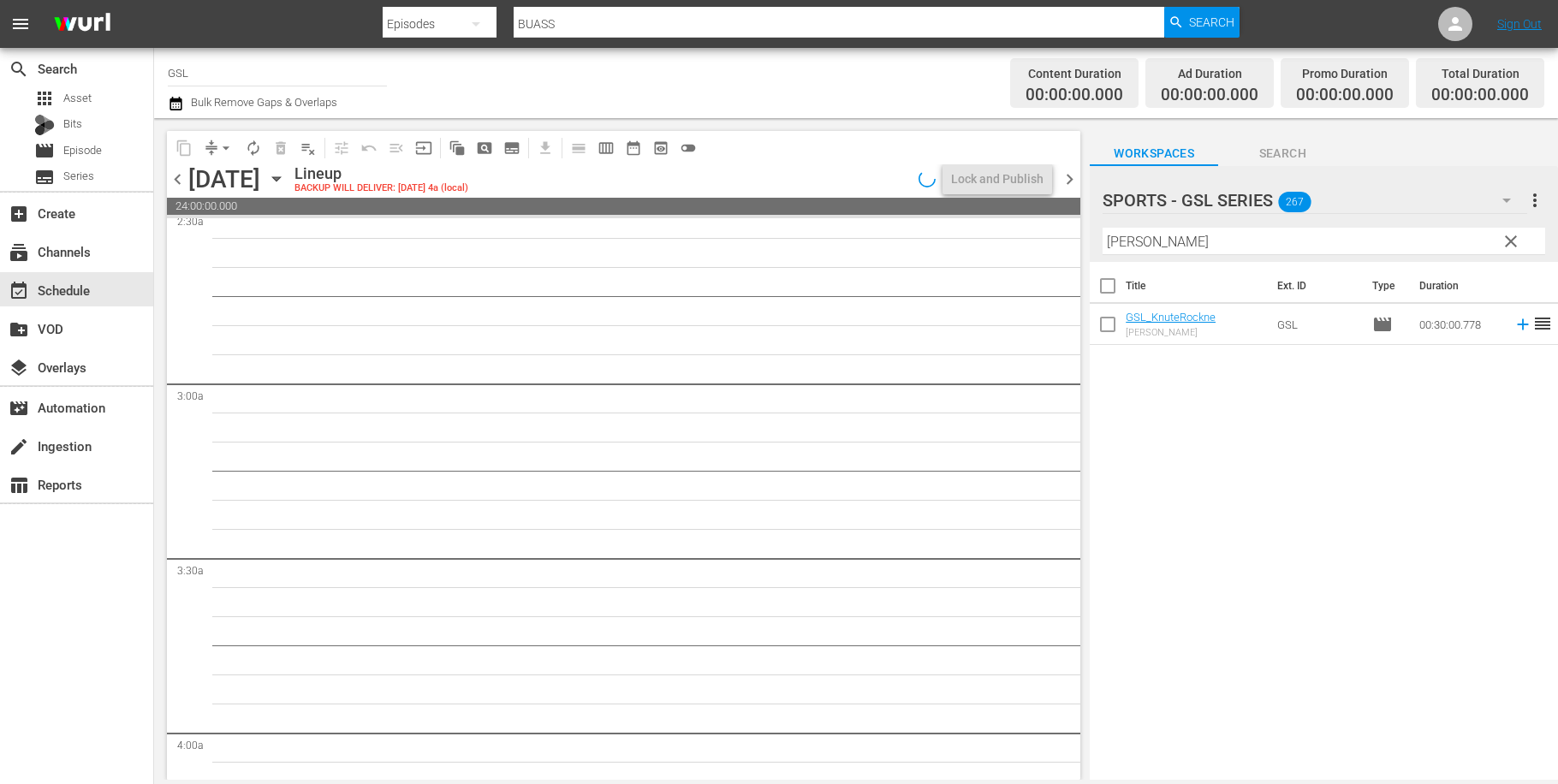
scroll to position [0, 0]
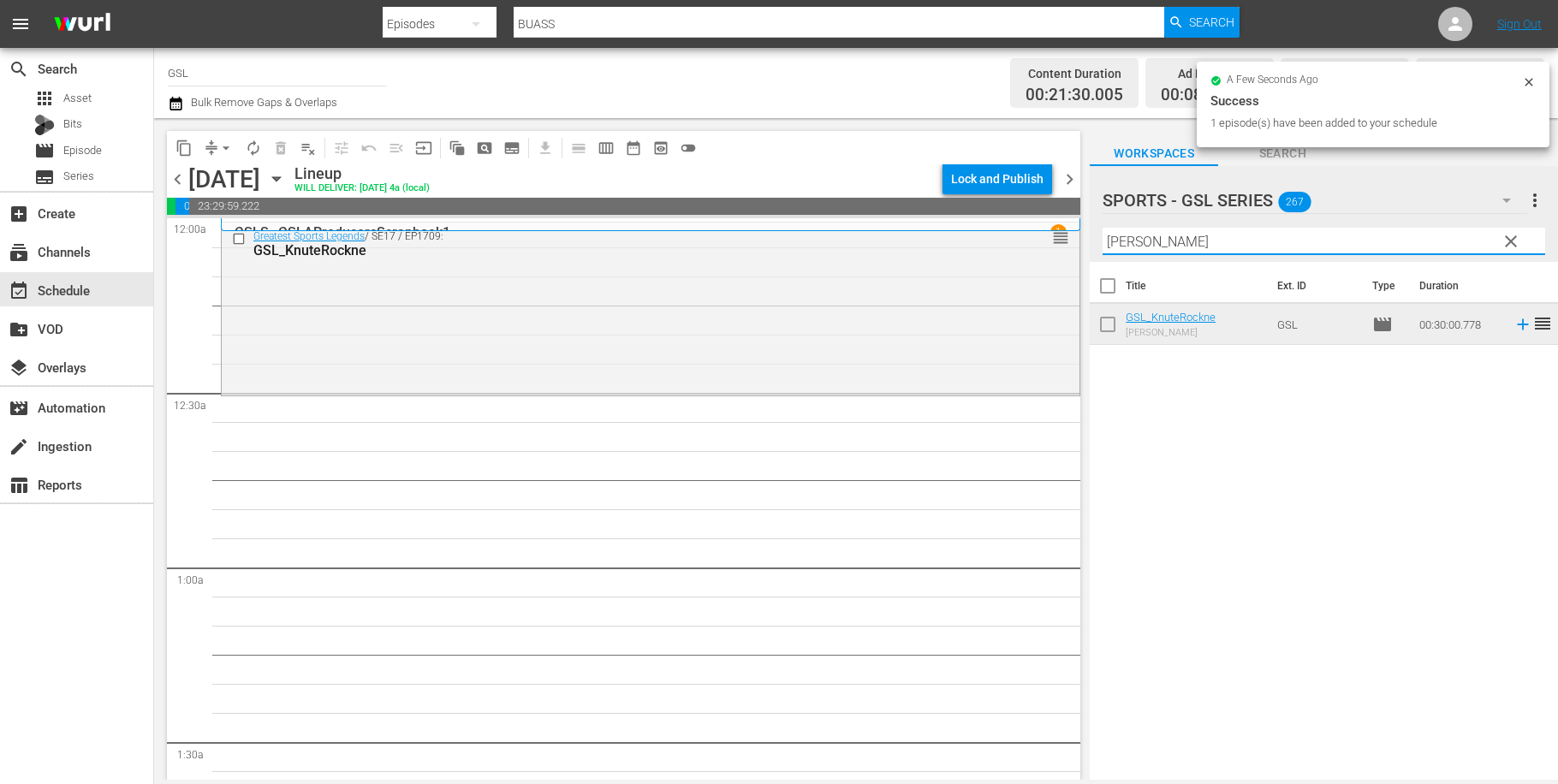
drag, startPoint x: 1180, startPoint y: 240, endPoint x: 1038, endPoint y: 220, distance: 143.4
click at [1103, 228] on input "Knute" at bounding box center [1324, 242] width 442 height 27
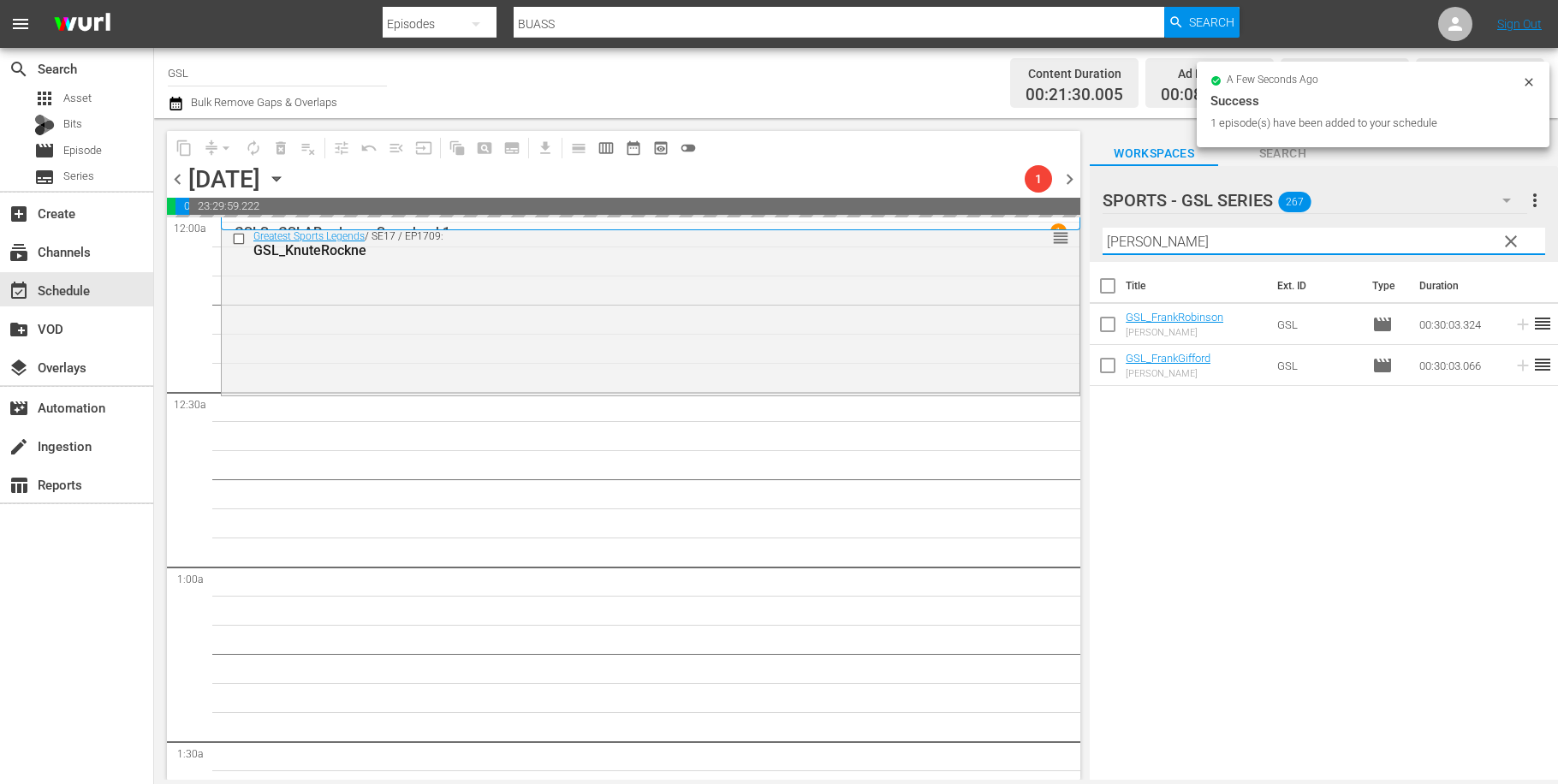
drag, startPoint x: 1164, startPoint y: 241, endPoint x: 1060, endPoint y: 216, distance: 107.0
click at [1103, 228] on input "frank" at bounding box center [1324, 242] width 442 height 27
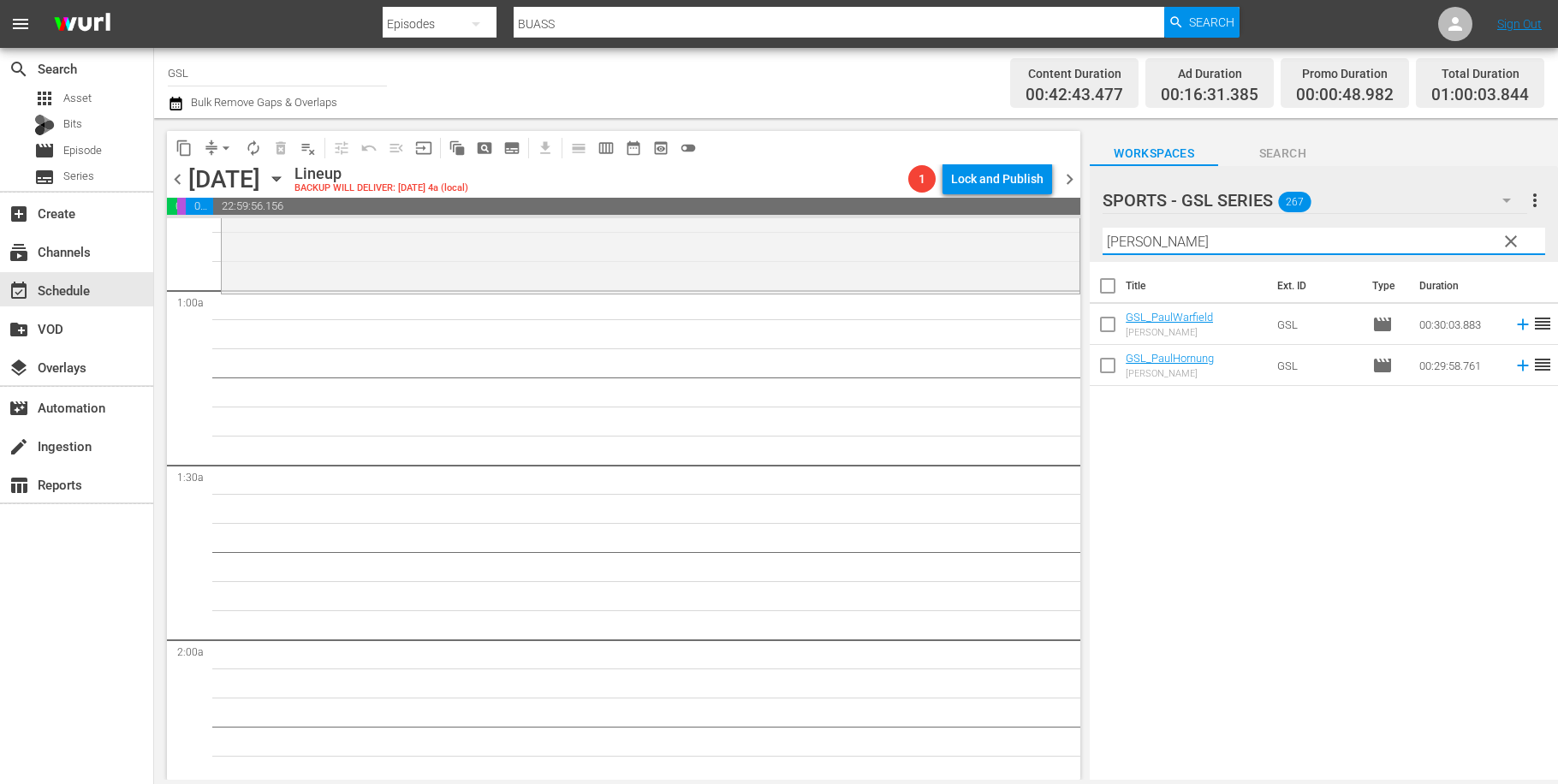
scroll to position [212, 0]
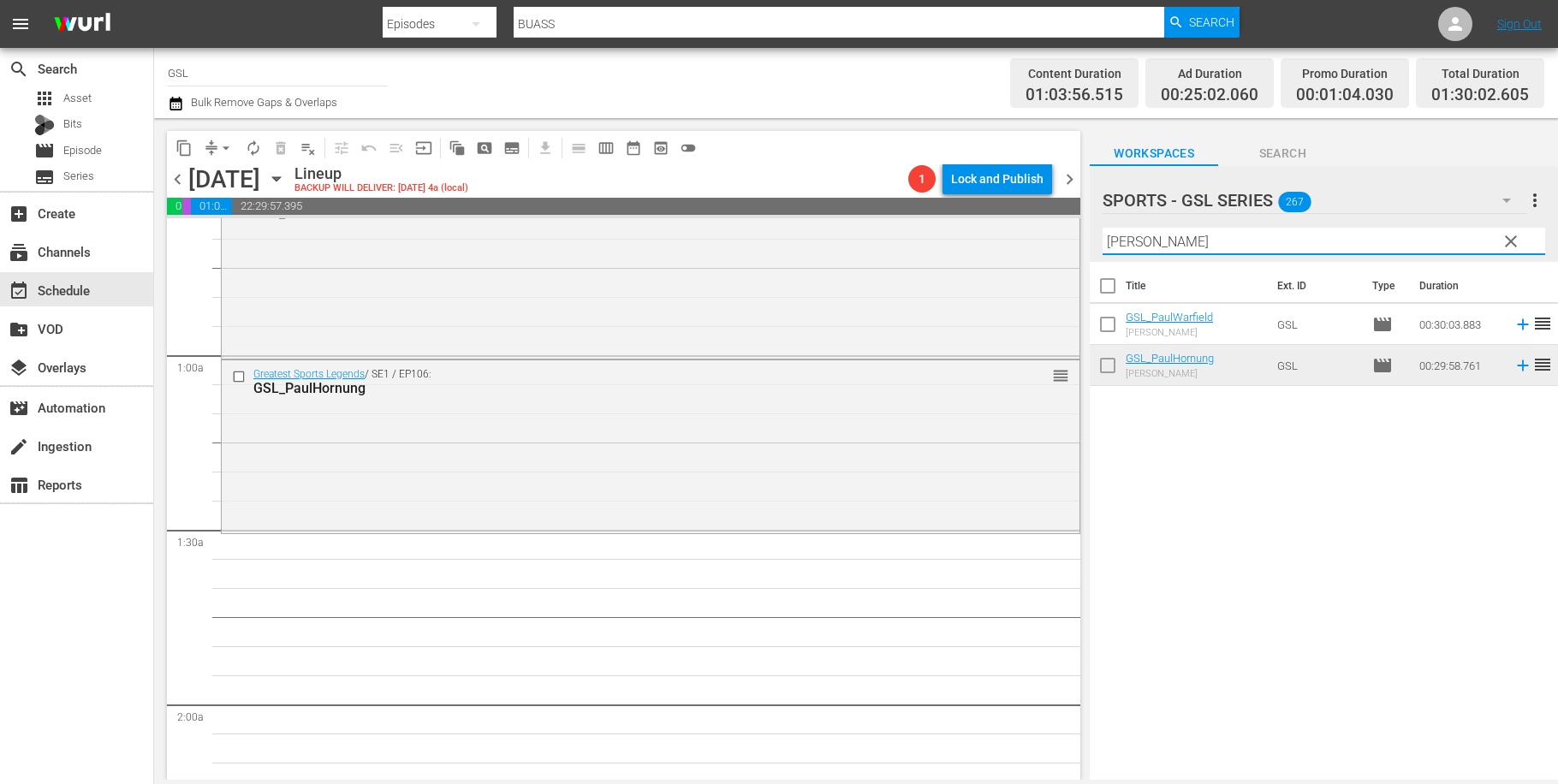
drag, startPoint x: 1136, startPoint y: 238, endPoint x: 1008, endPoint y: 217, distance: 129.7
click at [1103, 228] on input "paul" at bounding box center [1324, 242] width 442 height 27
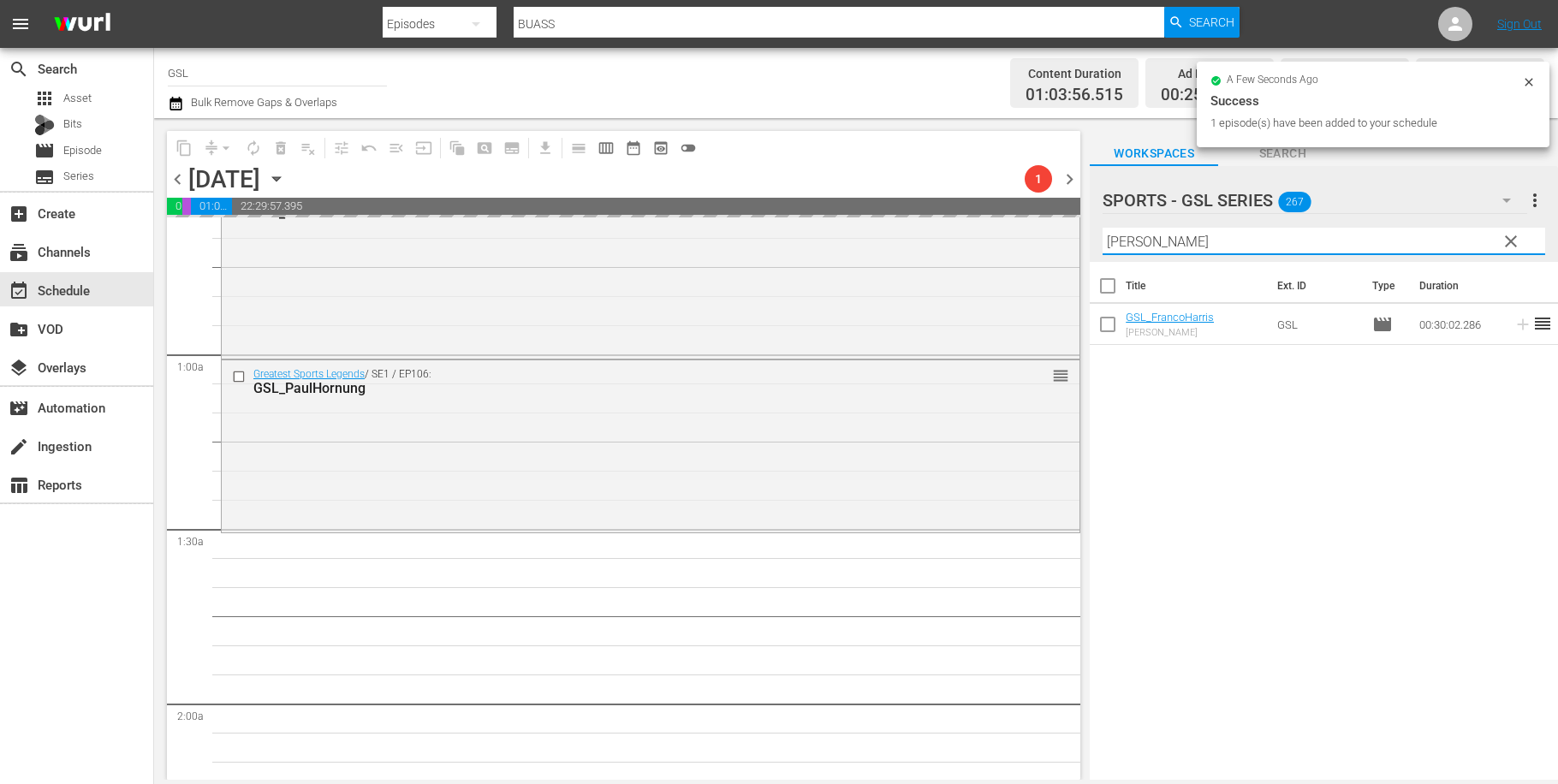
drag, startPoint x: 1147, startPoint y: 242, endPoint x: 960, endPoint y: 201, distance: 191.4
click at [1103, 228] on input "franco" at bounding box center [1324, 242] width 442 height 27
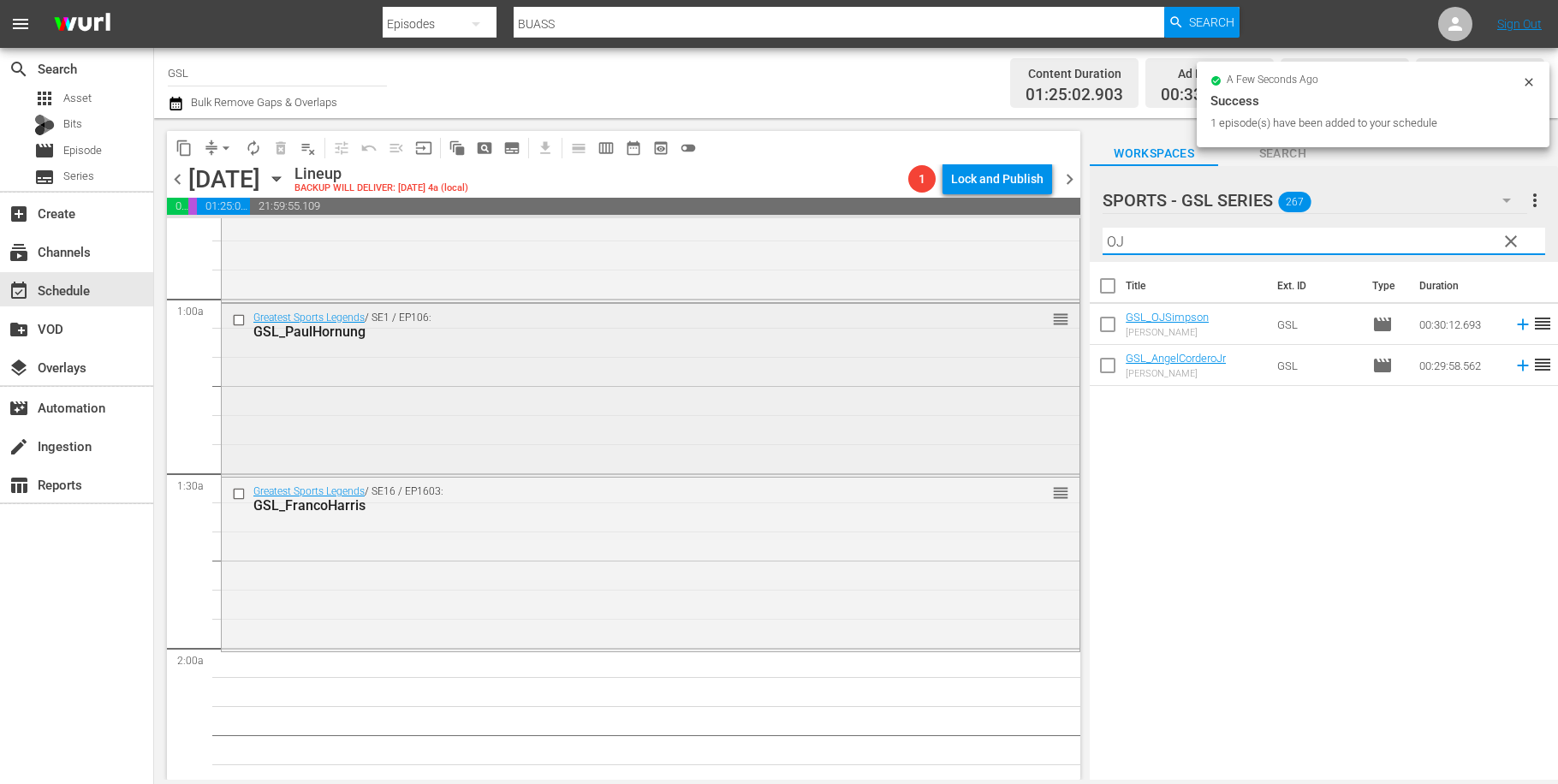
scroll to position [354, 0]
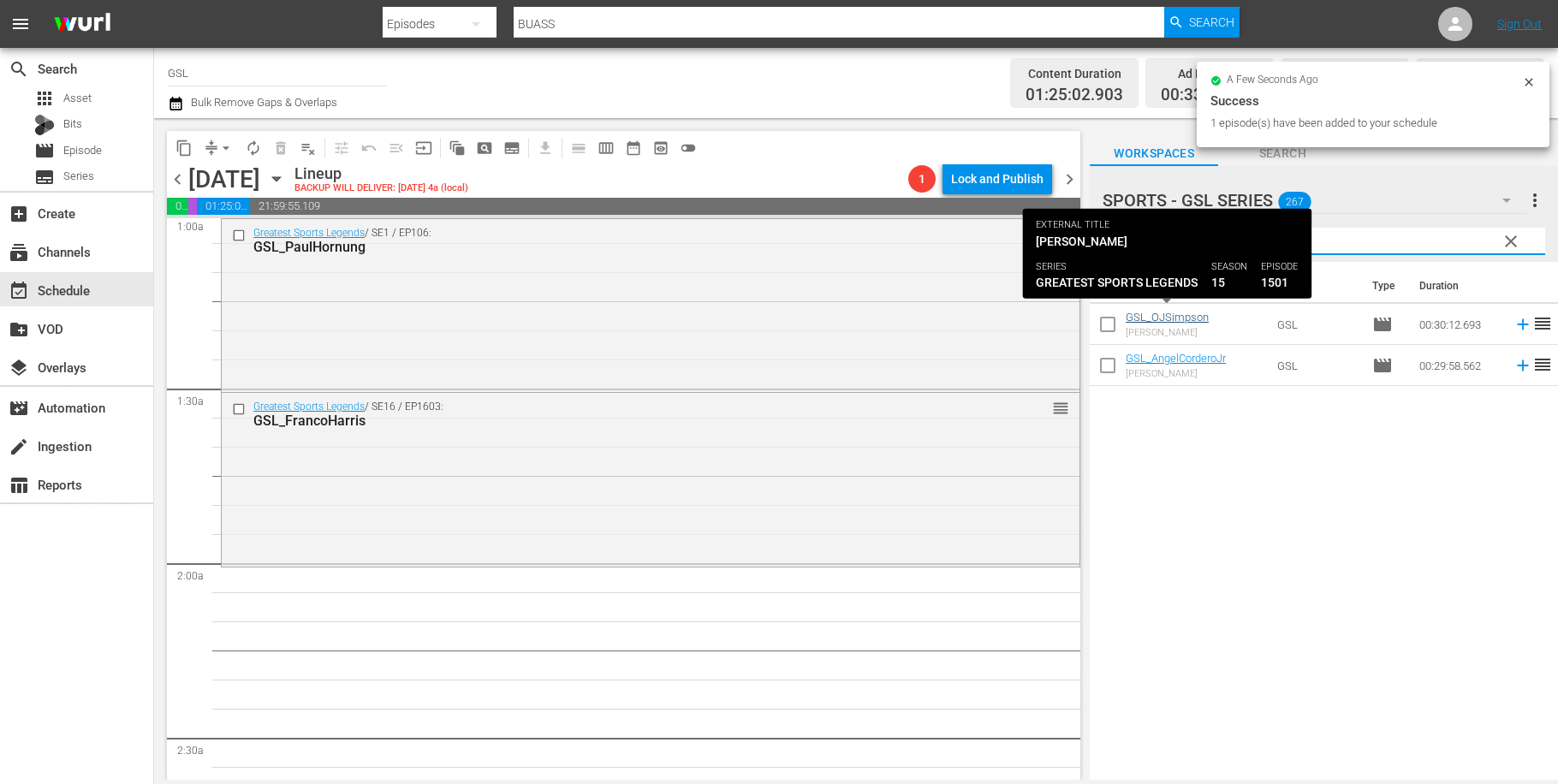
type input "OJ"
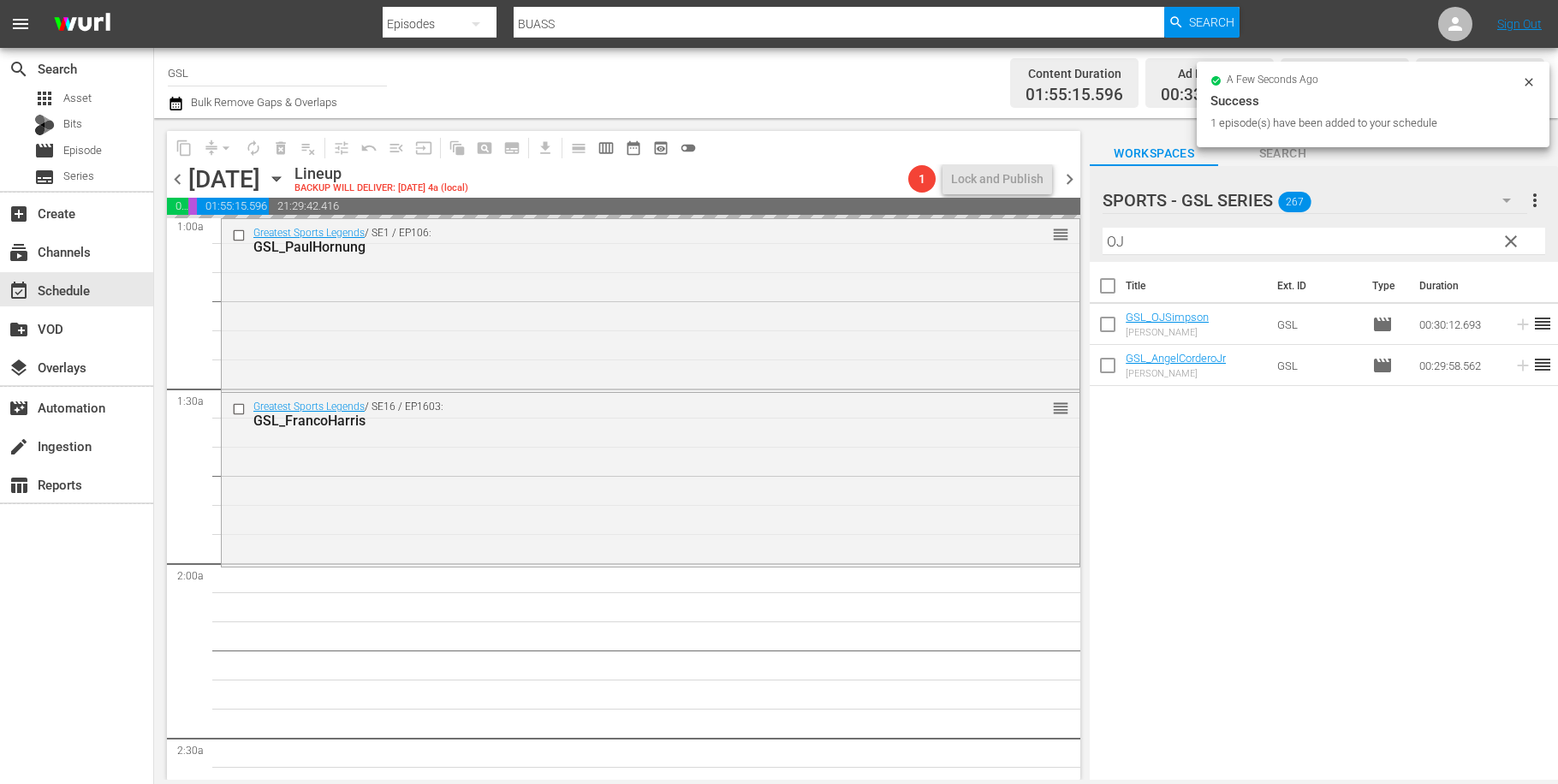
click at [1103, 228] on input "OJ" at bounding box center [1324, 242] width 442 height 27
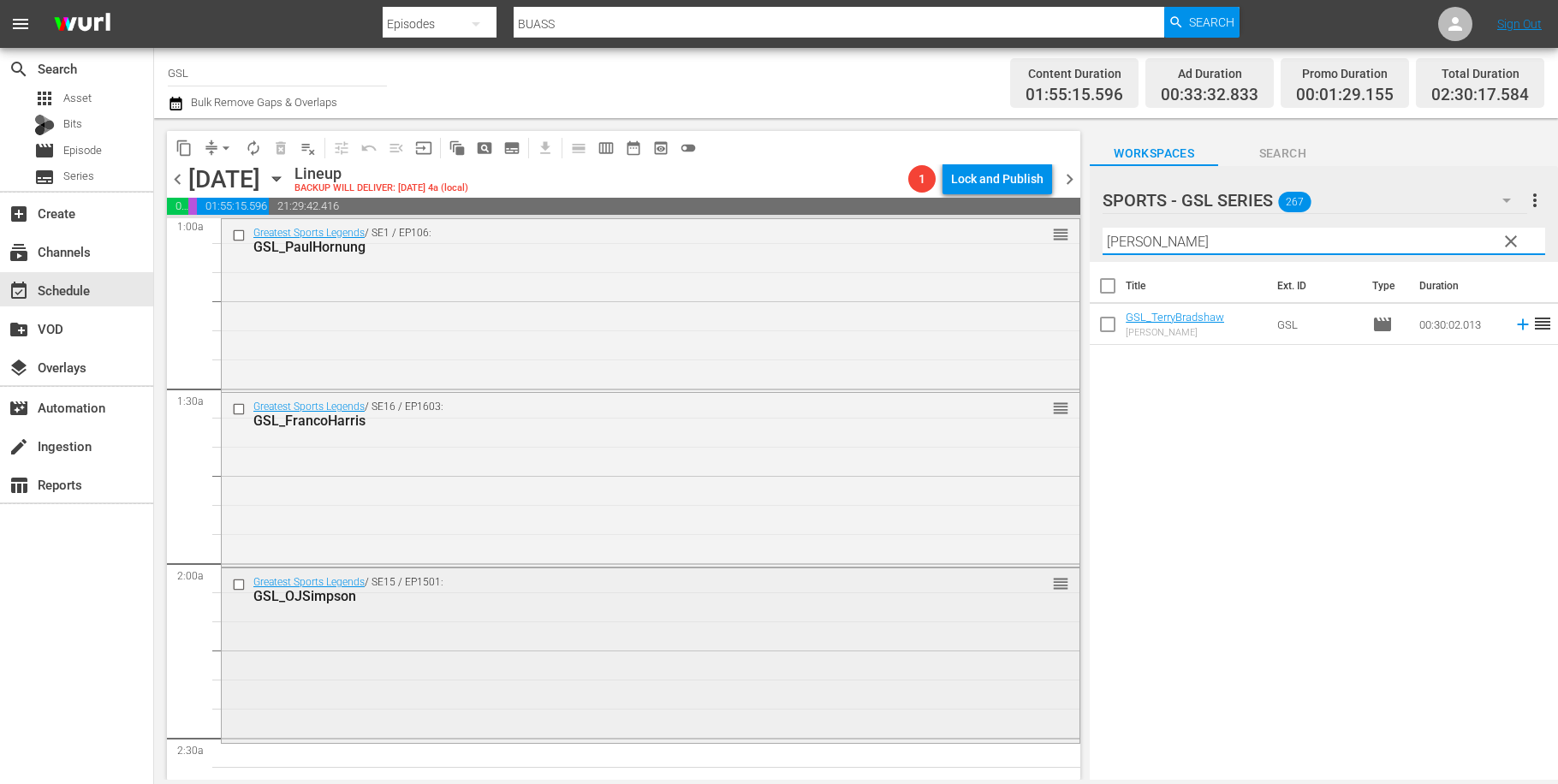
scroll to position [706, 0]
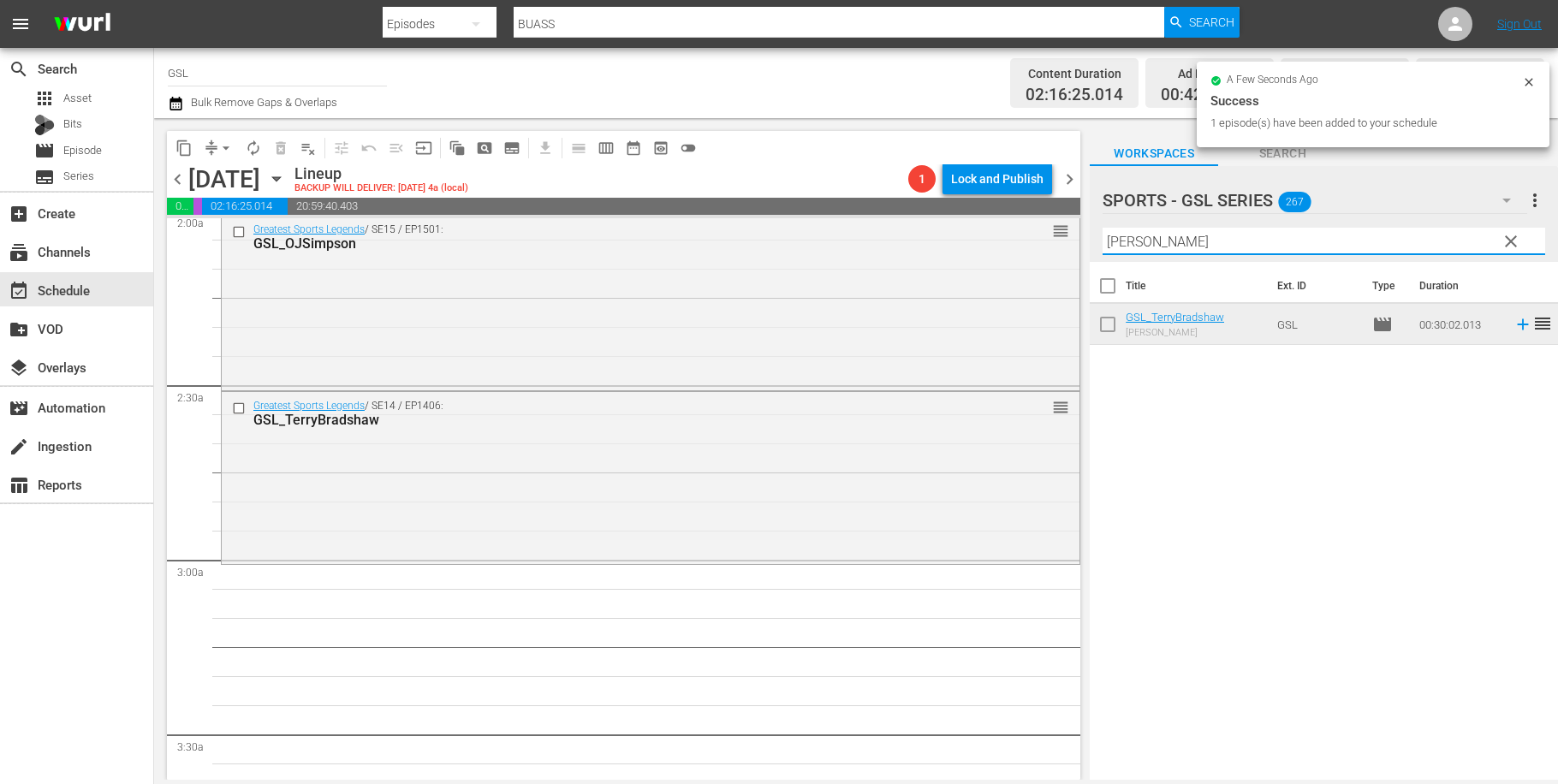
drag, startPoint x: 1215, startPoint y: 246, endPoint x: 1074, endPoint y: 228, distance: 142.1
click at [1103, 228] on input "Terry" at bounding box center [1324, 242] width 442 height 27
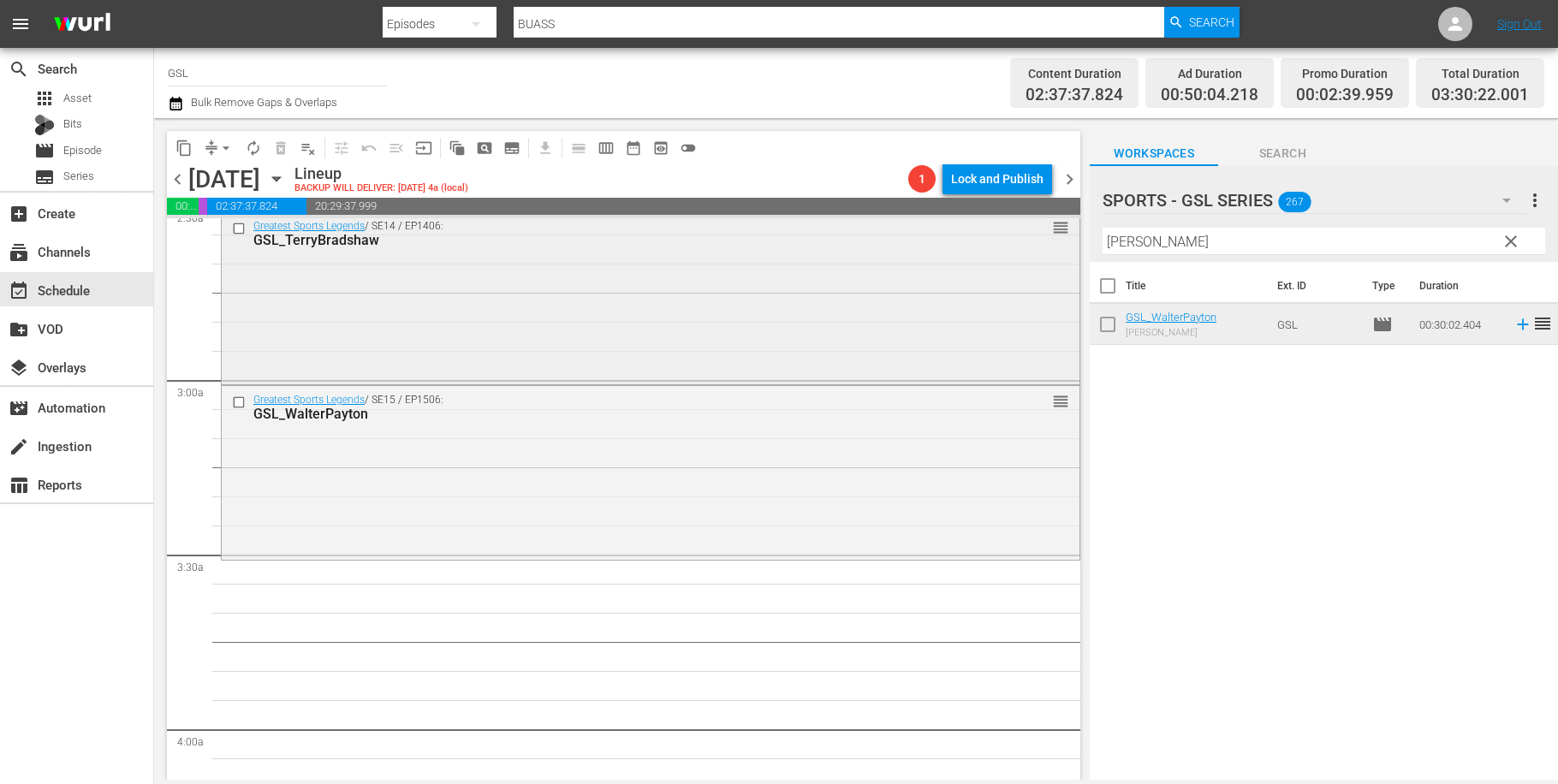
scroll to position [890, 0]
drag, startPoint x: 1165, startPoint y: 243, endPoint x: 1008, endPoint y: 219, distance: 158.8
click at [1103, 228] on input "walter" at bounding box center [1324, 242] width 442 height 27
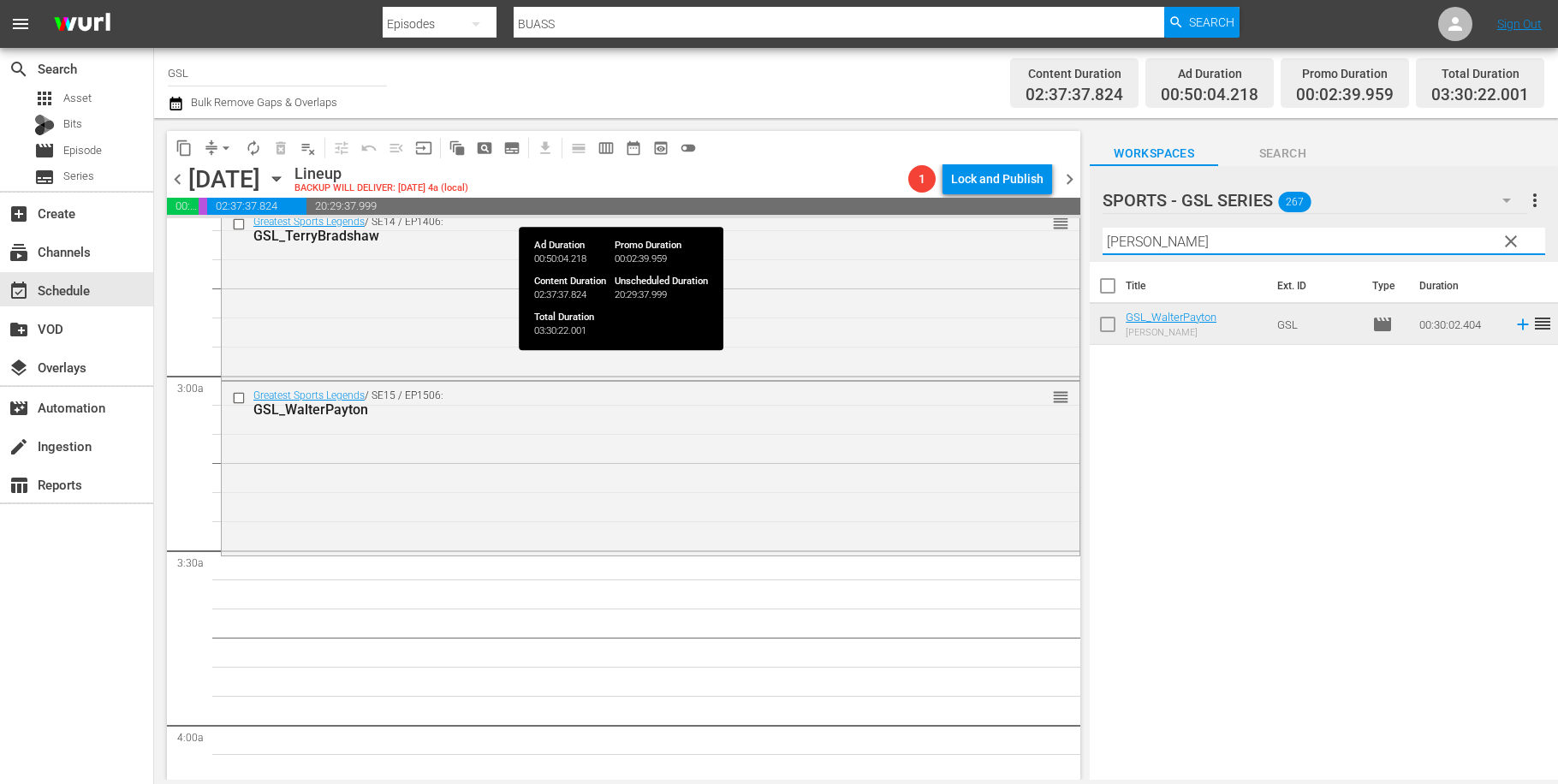
type input "f"
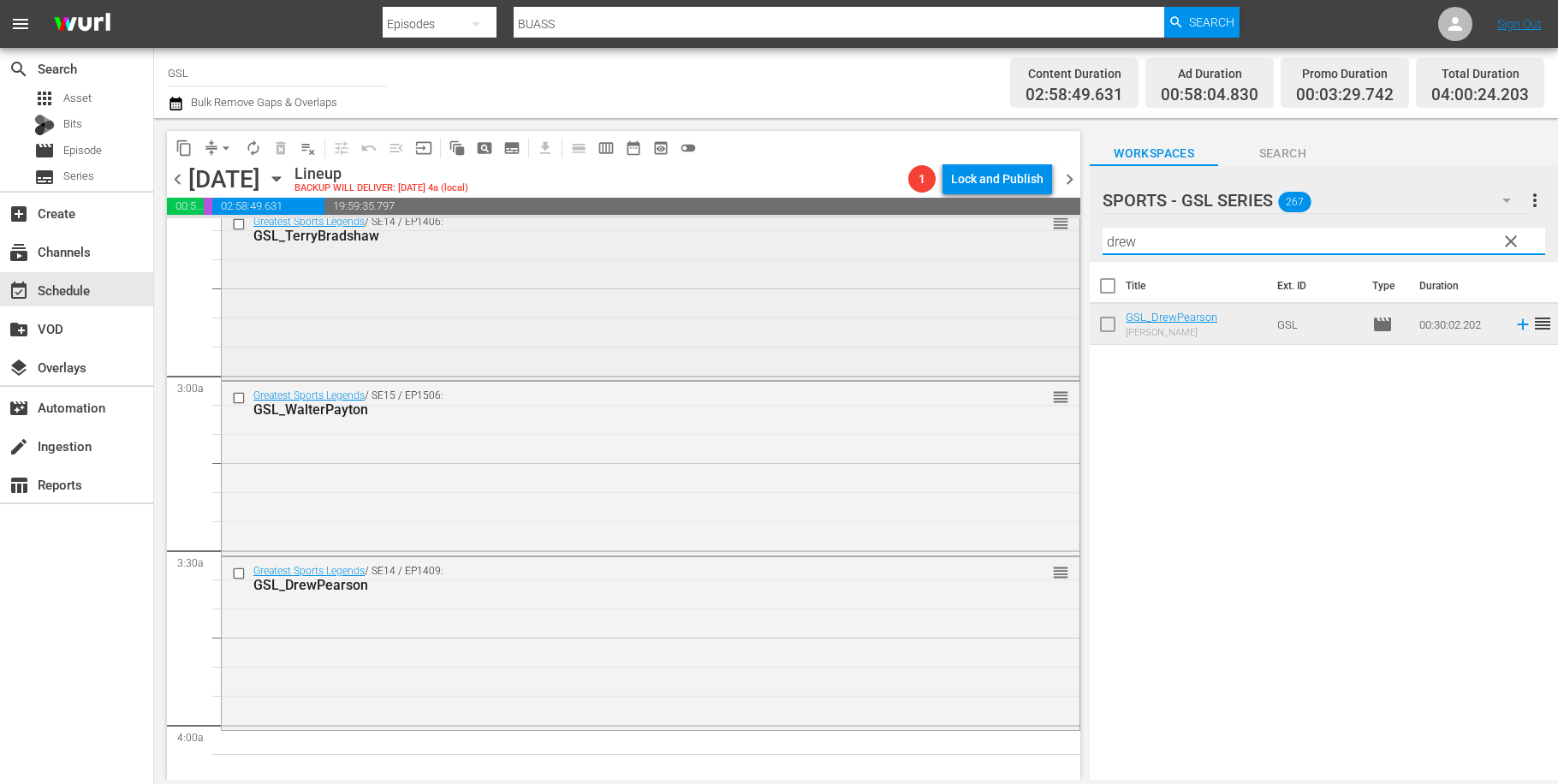
drag, startPoint x: 1188, startPoint y: 252, endPoint x: 1045, endPoint y: 233, distance: 144.3
click at [1103, 229] on input "drew" at bounding box center [1324, 242] width 442 height 27
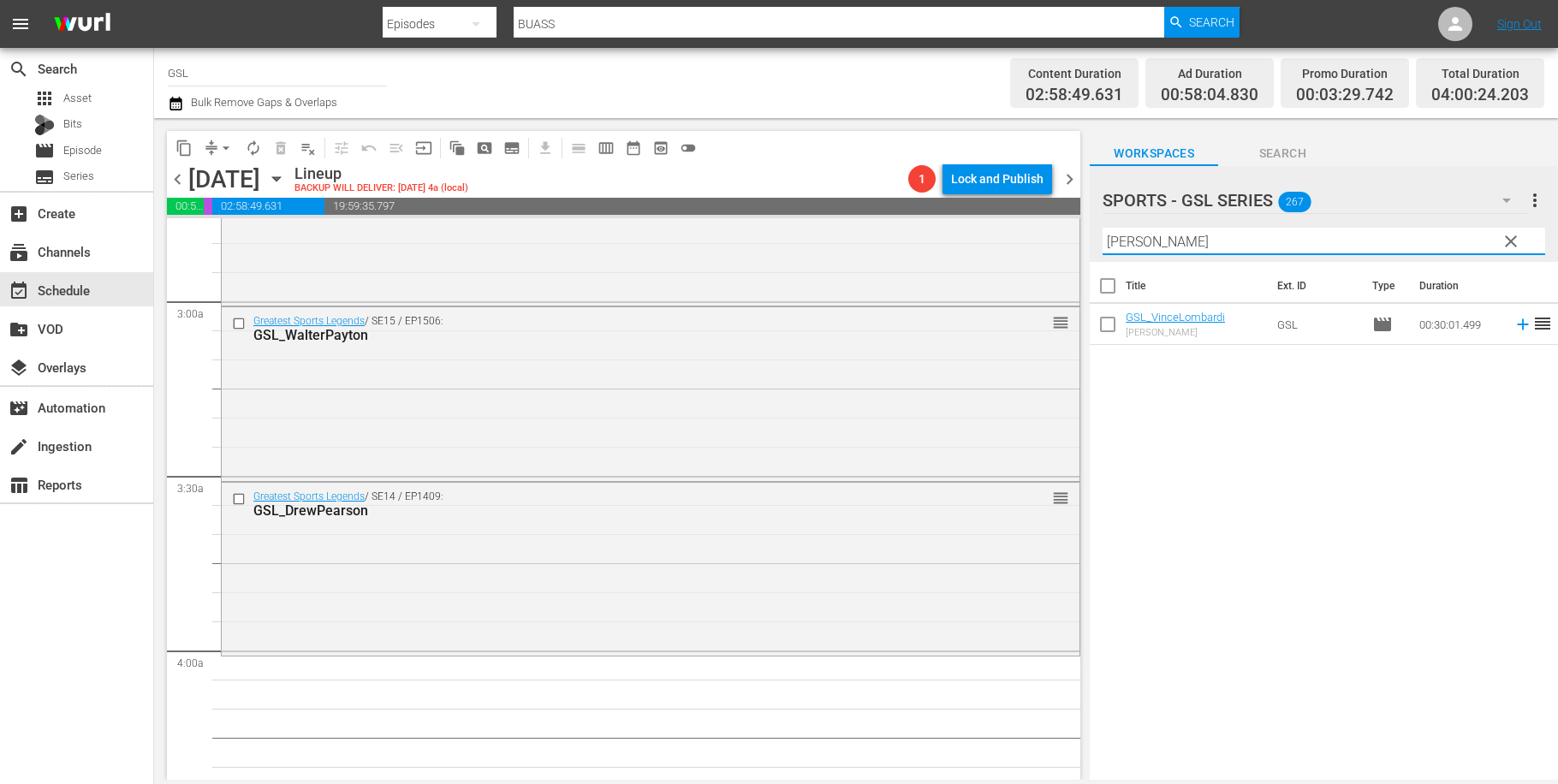
scroll to position [1060, 0]
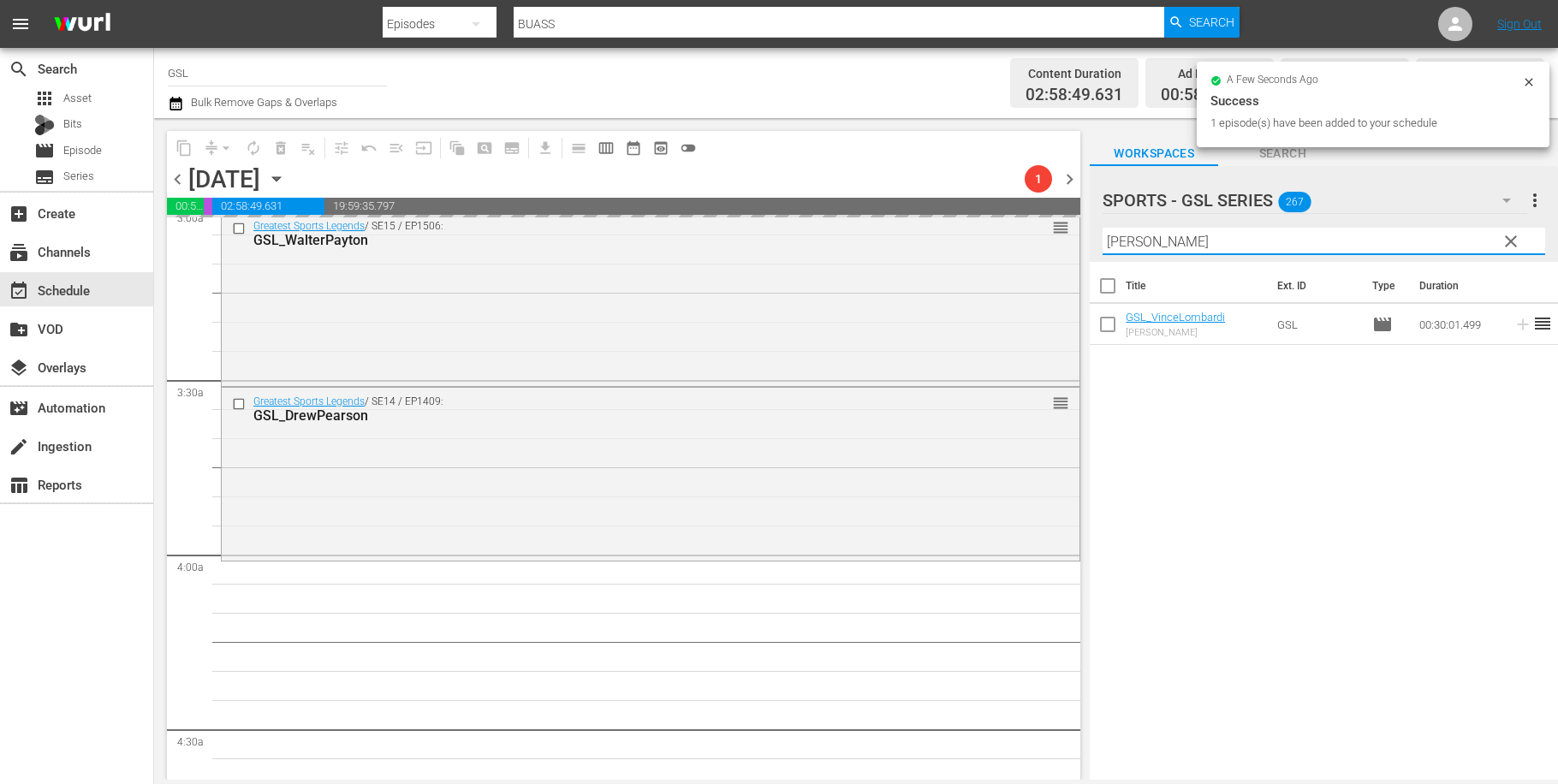
drag, startPoint x: 1095, startPoint y: 227, endPoint x: 1042, endPoint y: 219, distance: 53.6
click at [1103, 228] on input "vince" at bounding box center [1324, 242] width 442 height 27
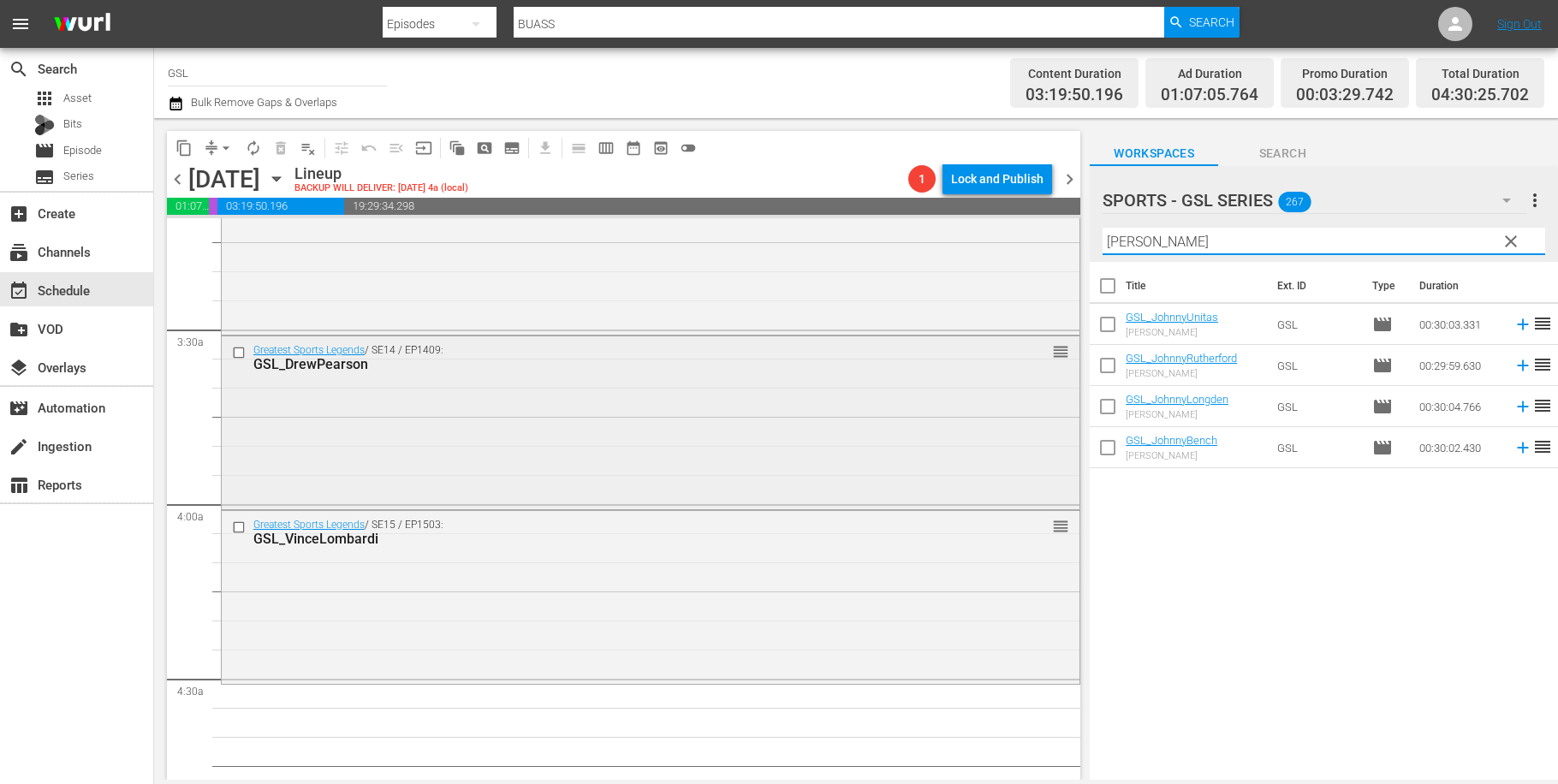
scroll to position [1201, 0]
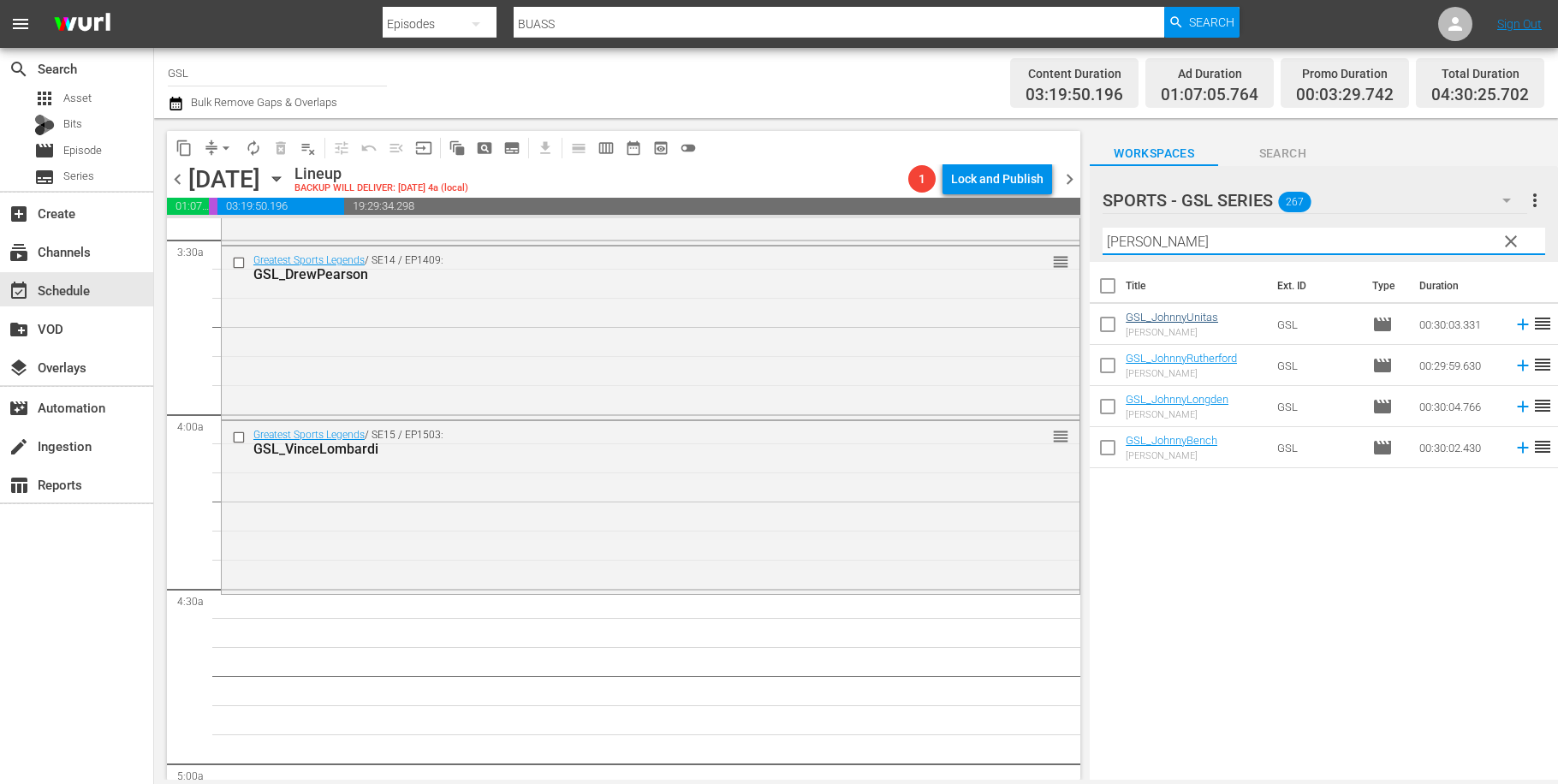
type input "johnny"
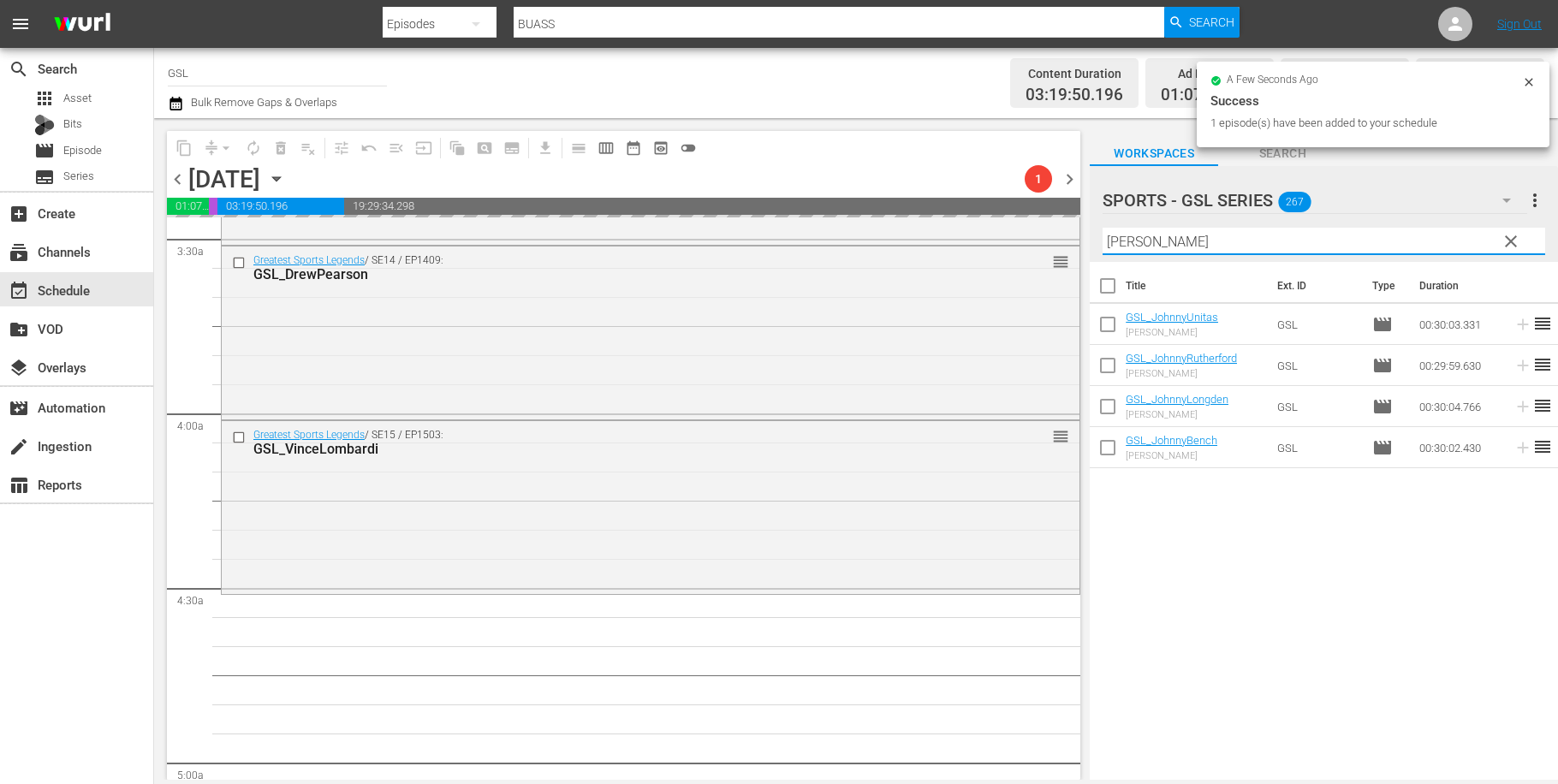
drag, startPoint x: 1200, startPoint y: 246, endPoint x: 1023, endPoint y: 216, distance: 179.5
click at [1103, 228] on input "johnny" at bounding box center [1324, 242] width 442 height 27
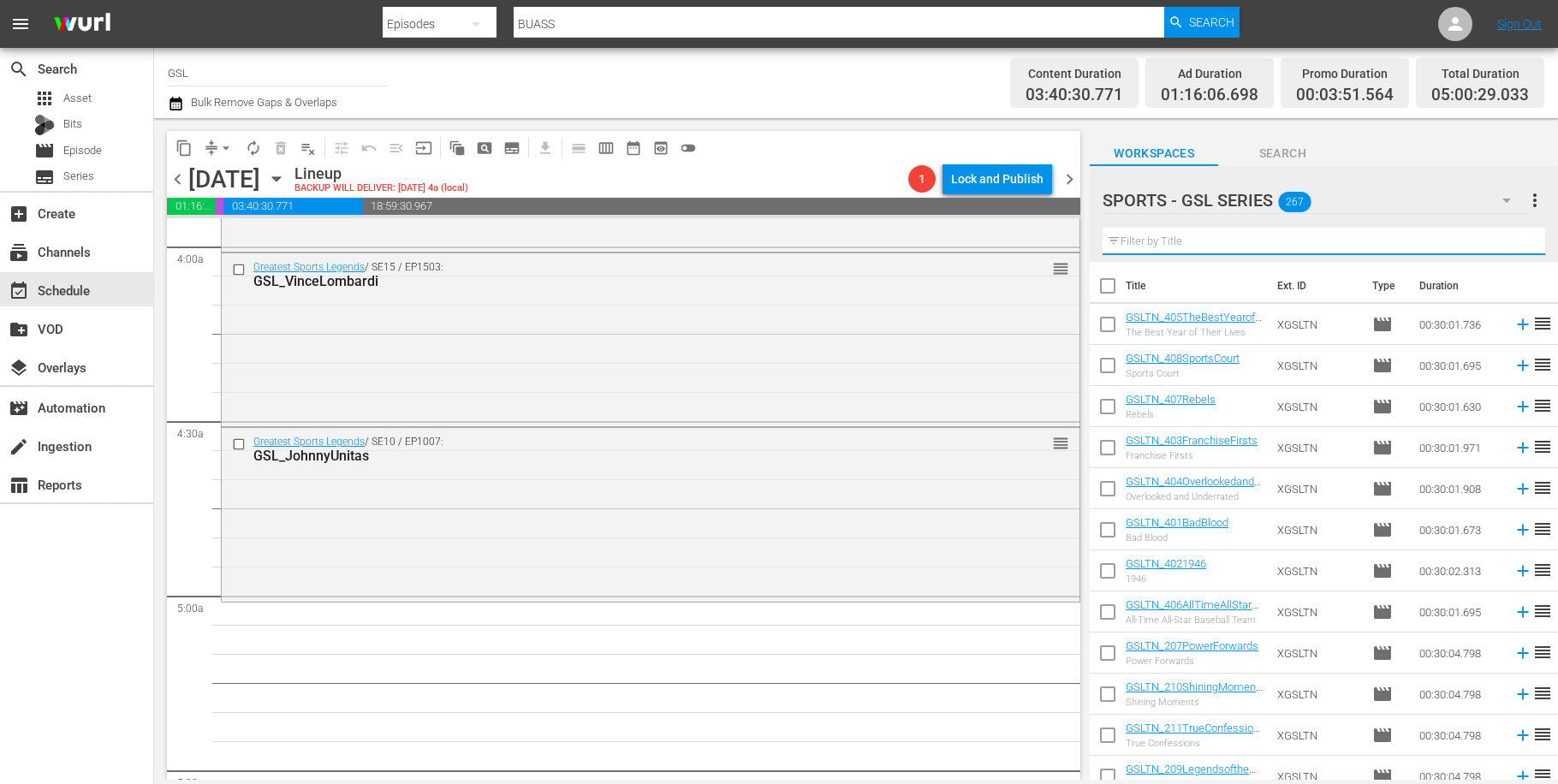
scroll to position [1553, 0]
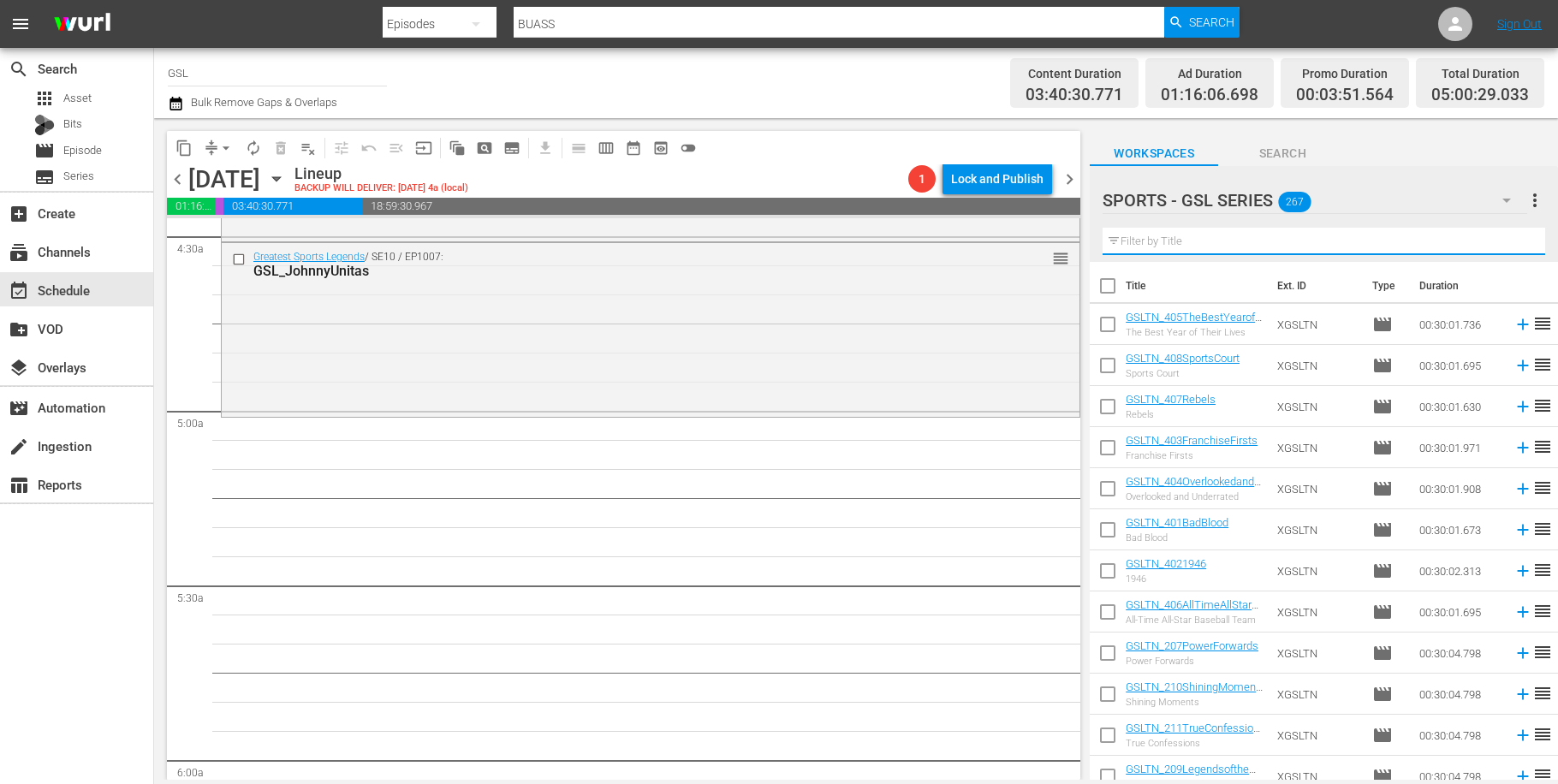
drag, startPoint x: 1195, startPoint y: 236, endPoint x: 1194, endPoint y: 245, distance: 9.1
click at [1195, 237] on input "text" at bounding box center [1324, 242] width 442 height 27
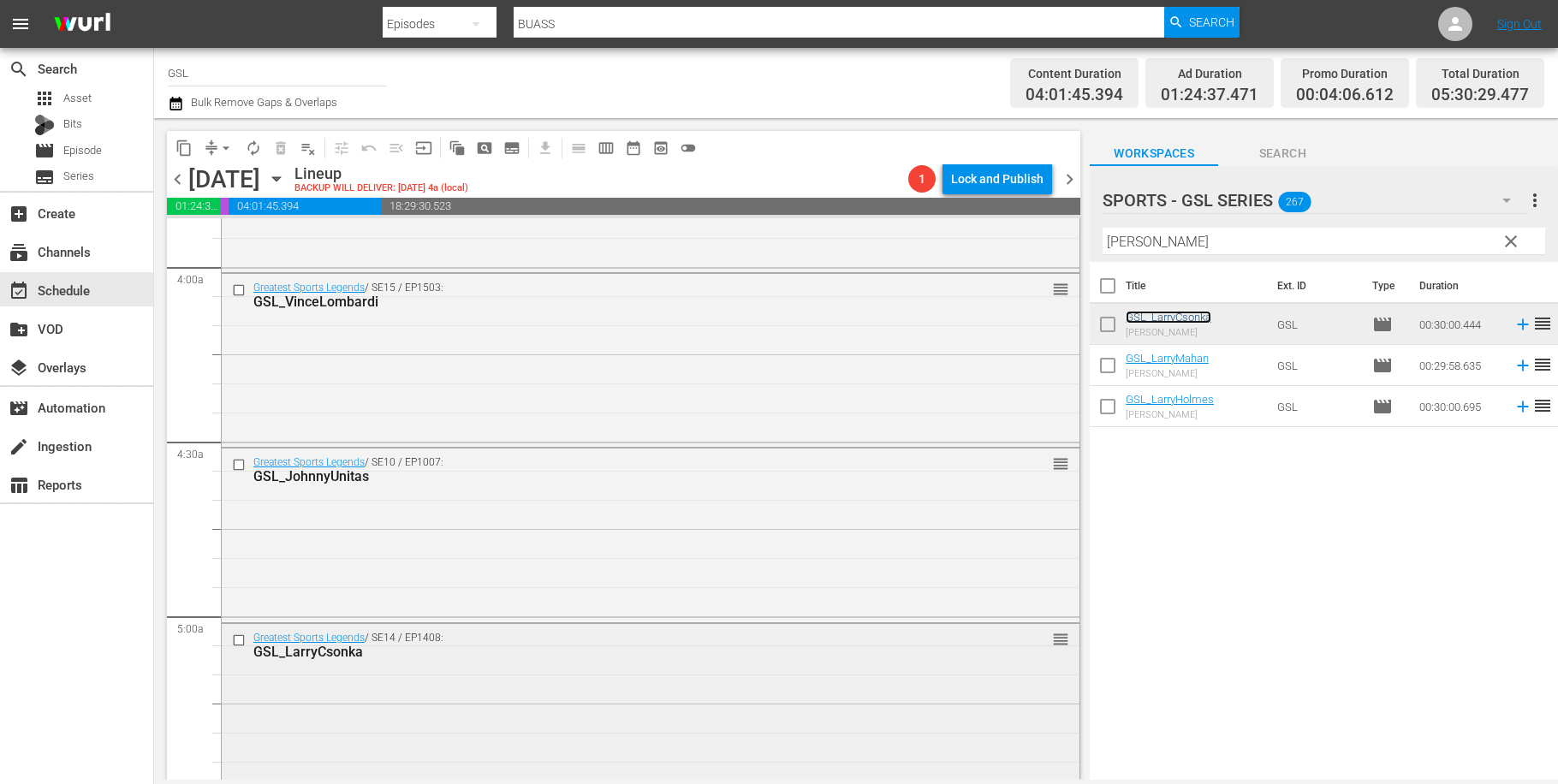
scroll to position [1653, 0]
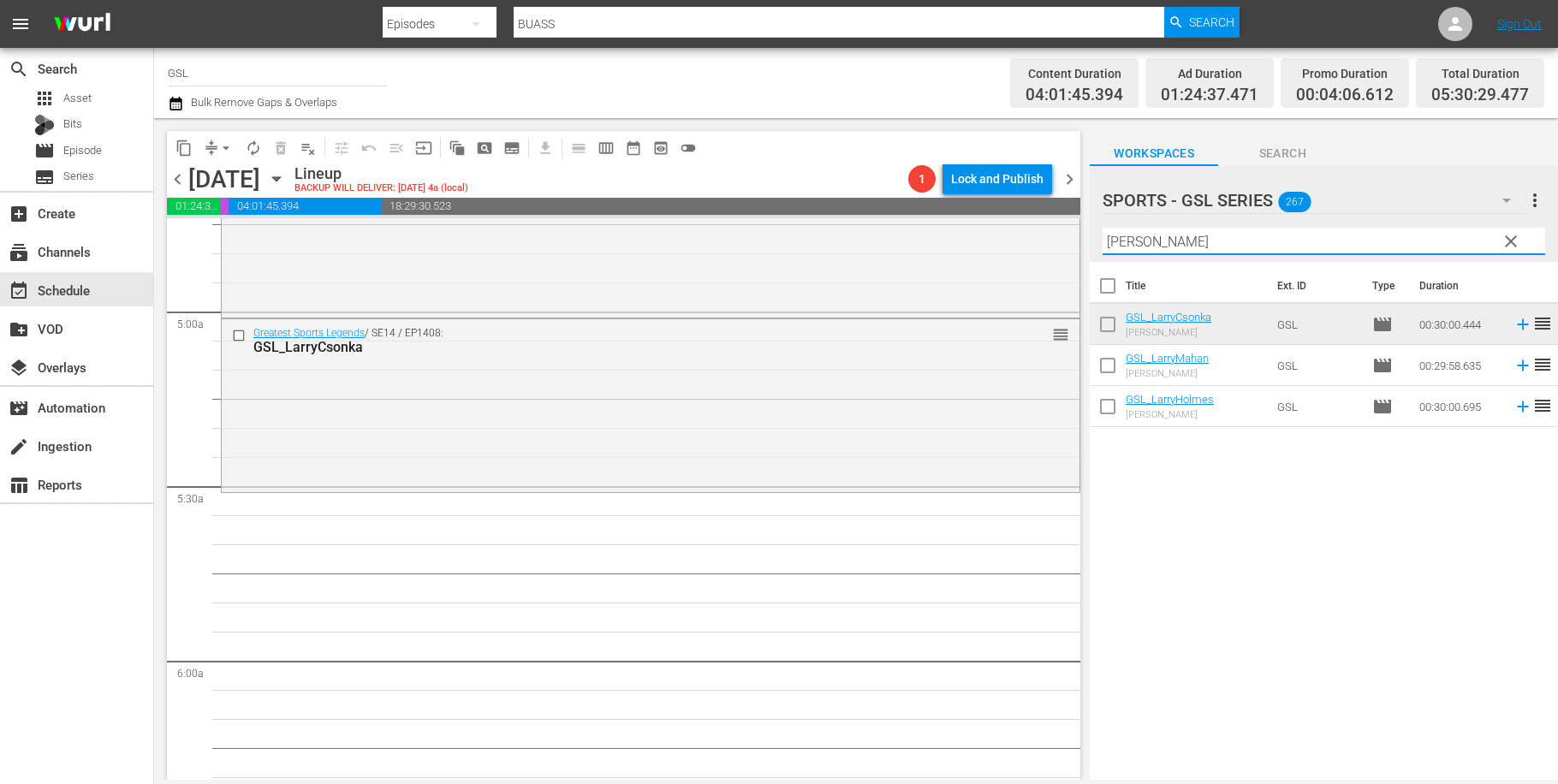
drag, startPoint x: 1150, startPoint y: 239, endPoint x: 1051, endPoint y: 212, distance: 102.6
click at [1103, 228] on input "larry" at bounding box center [1324, 242] width 442 height 27
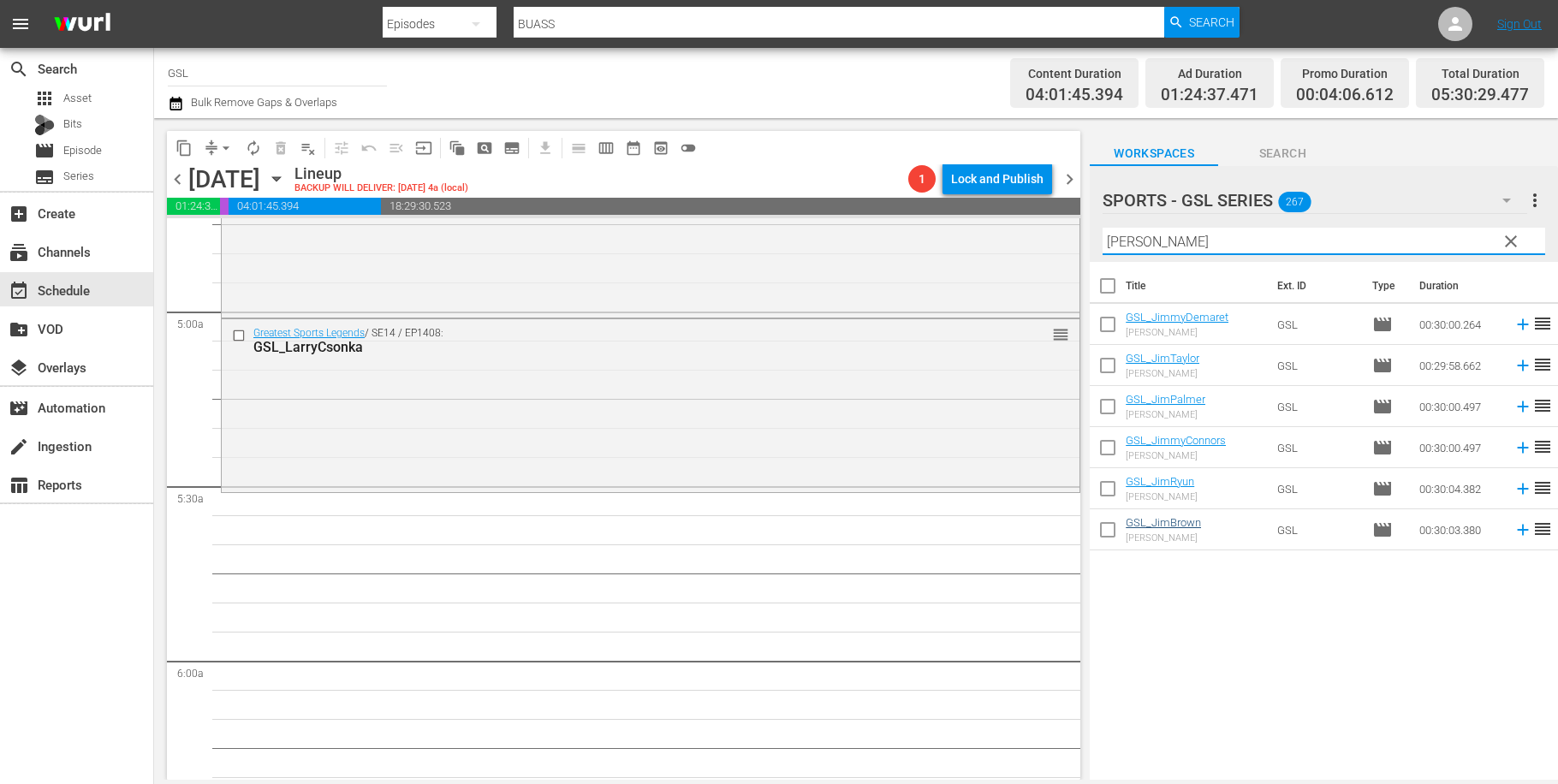
type input "jim"
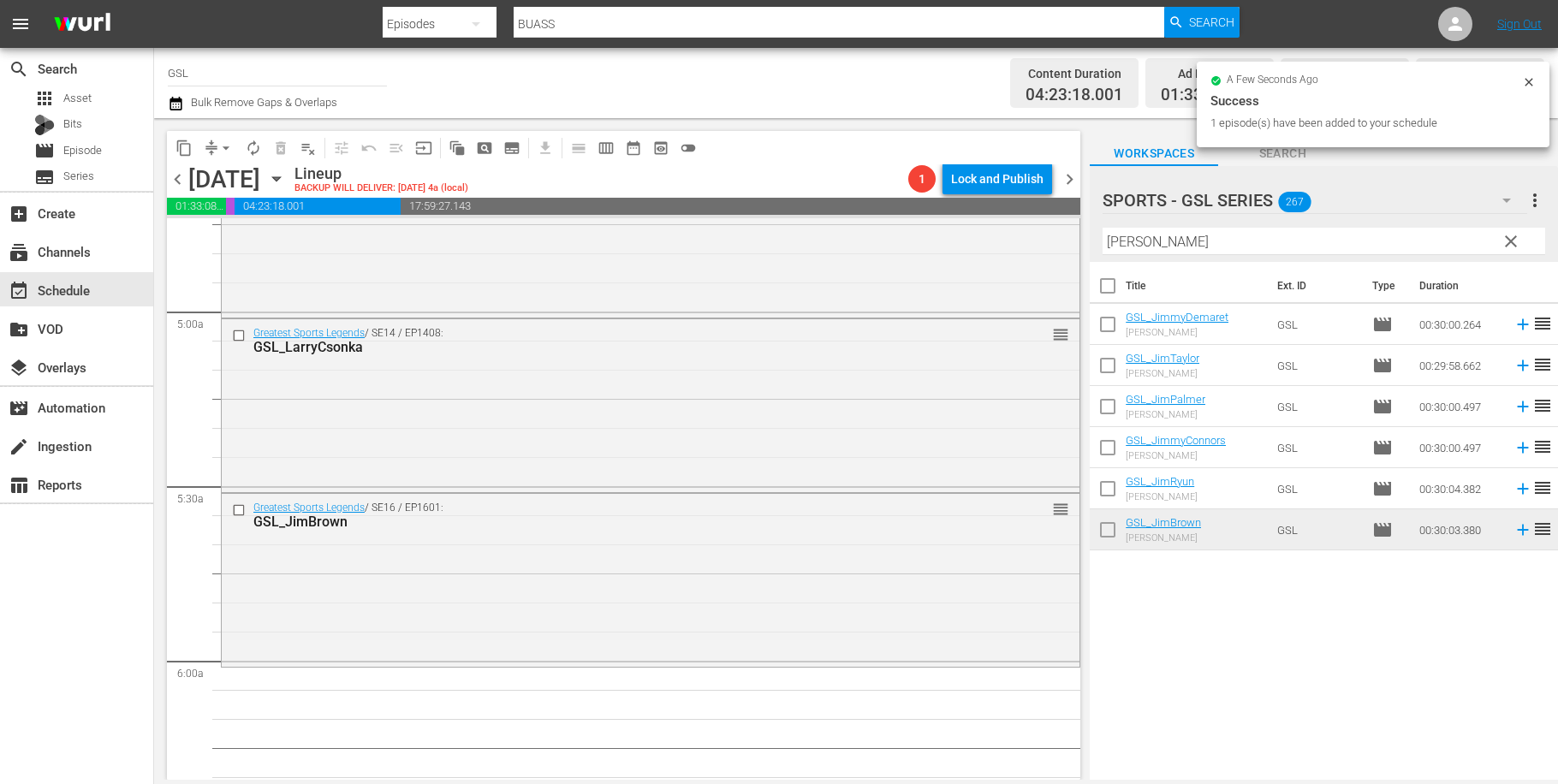
click at [1514, 244] on span "clear" at bounding box center [1510, 241] width 20 height 20
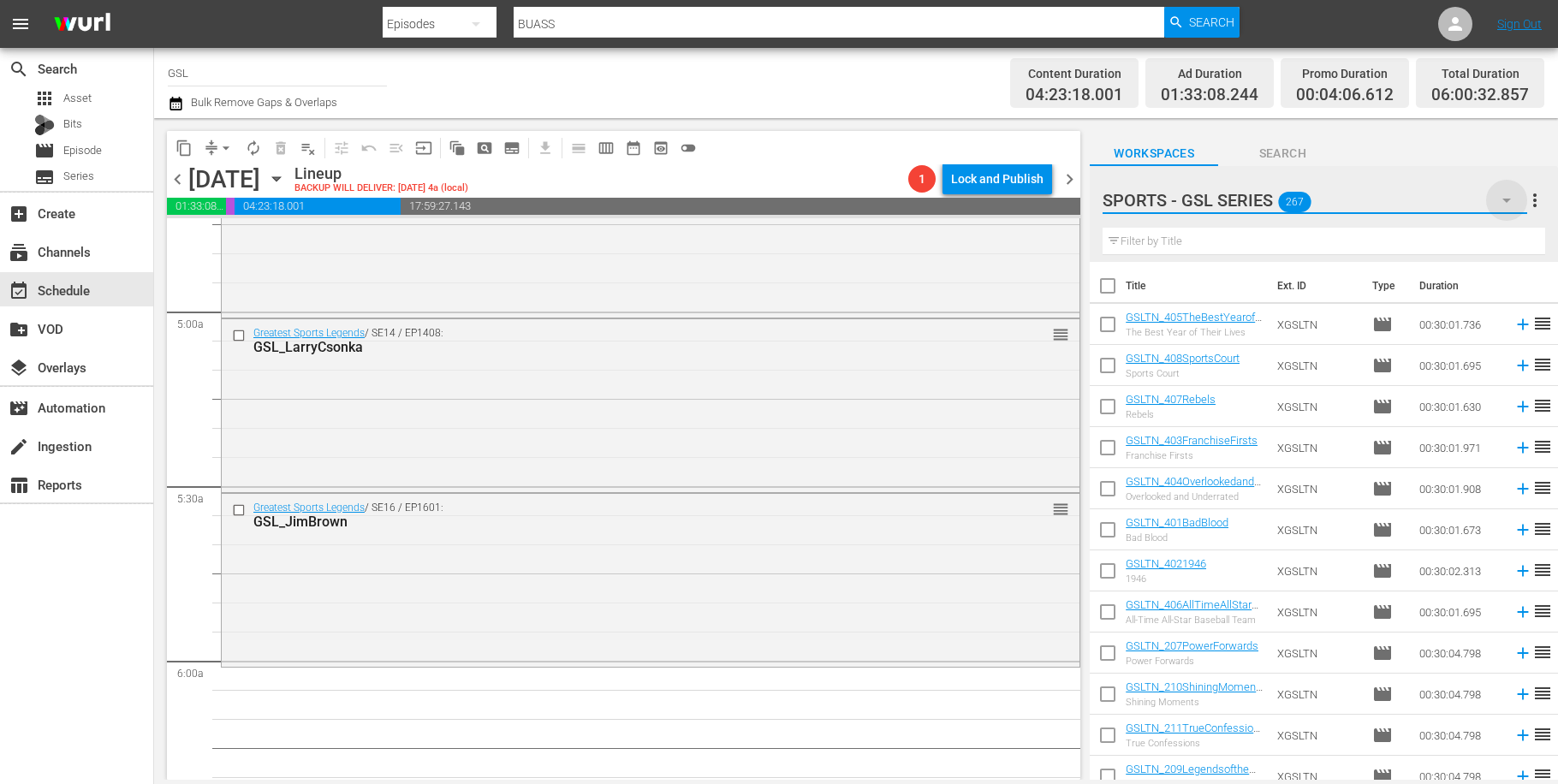
click at [1510, 204] on icon "button" at bounding box center [1507, 200] width 20 height 20
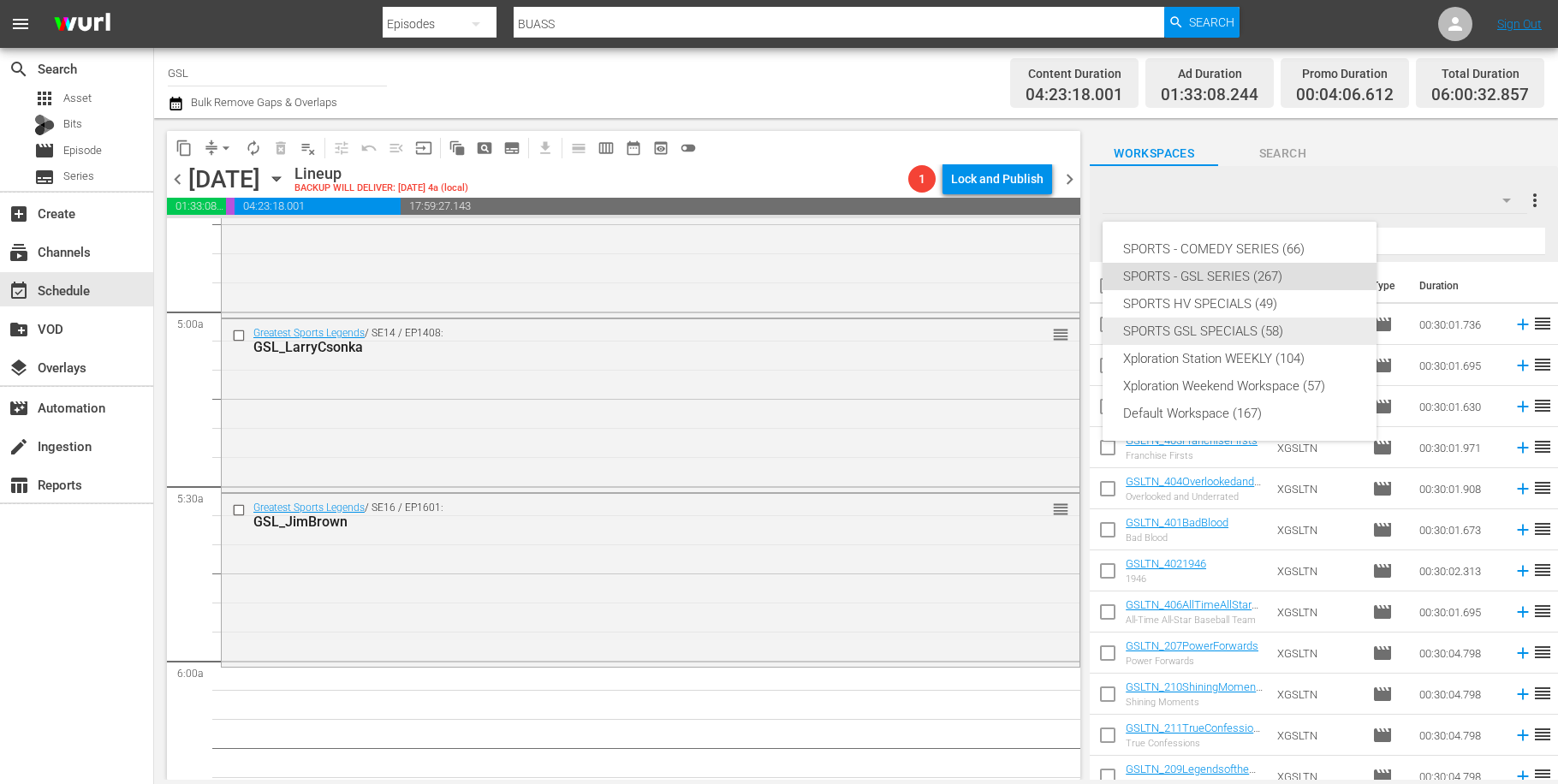
click at [1269, 328] on div "SPORTS GSL SPECIALS (58)" at bounding box center [1239, 332] width 233 height 27
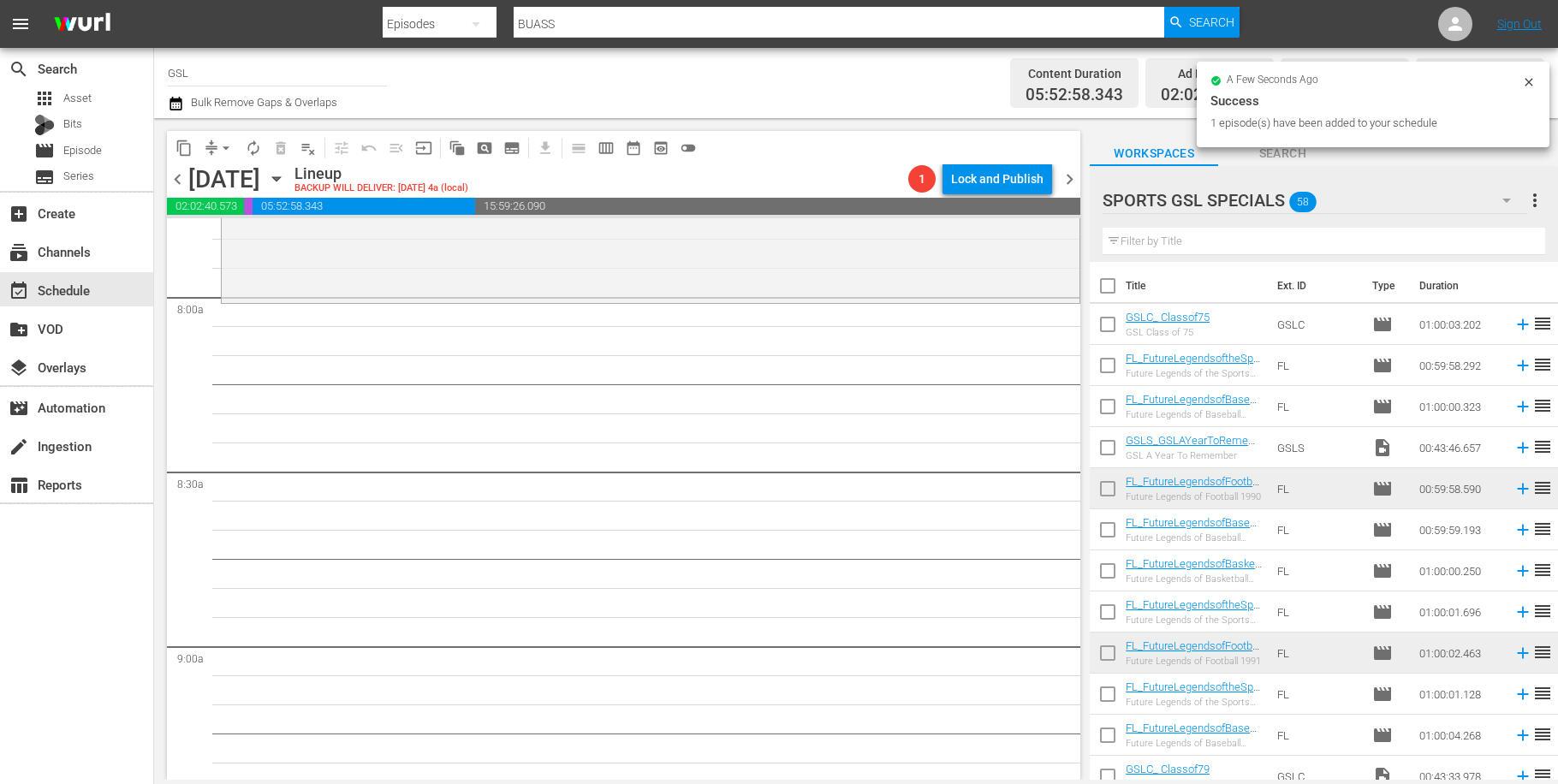
scroll to position [2727, 0]
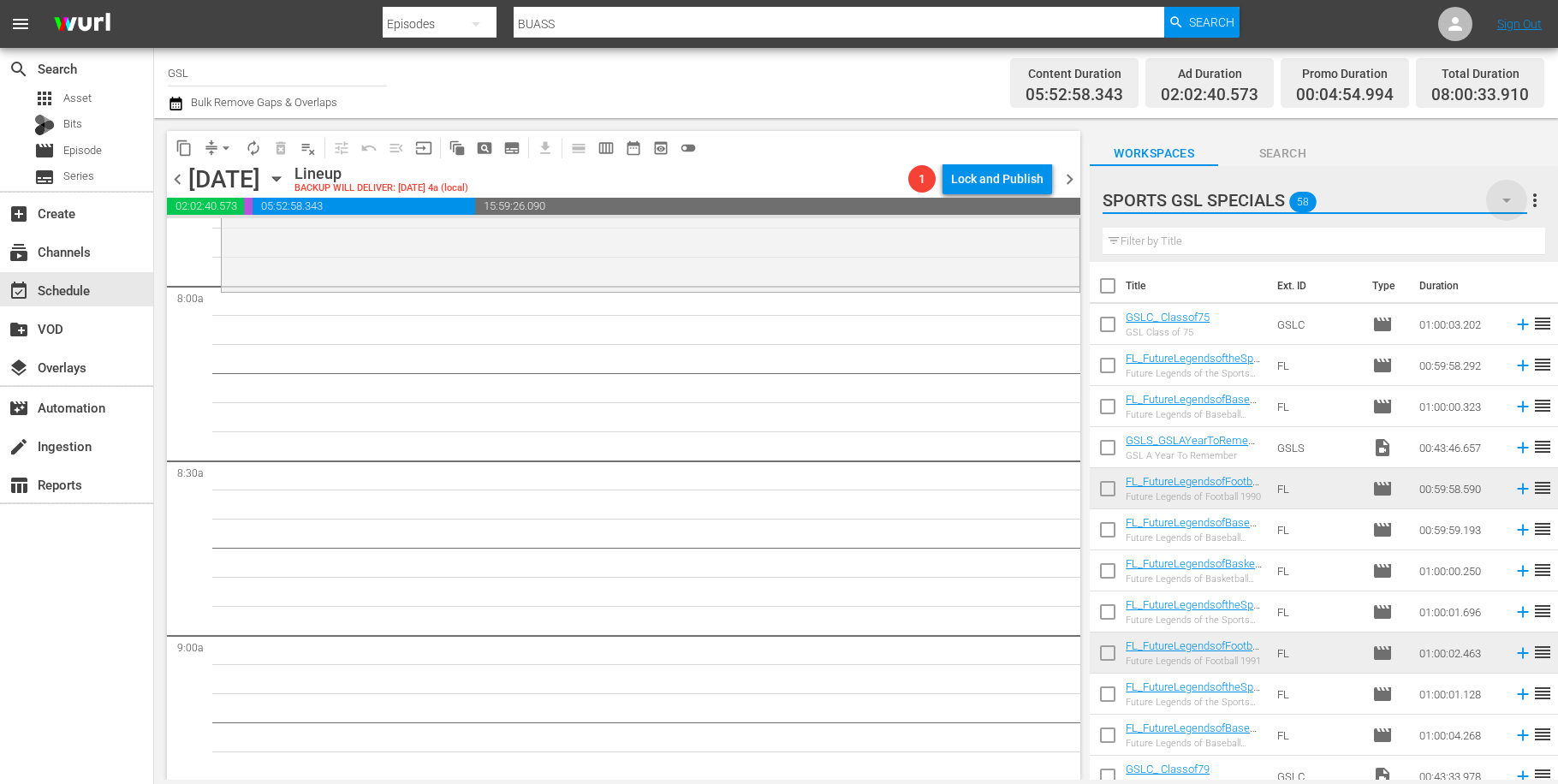
click at [1509, 201] on icon "button" at bounding box center [1506, 201] width 8 height 5
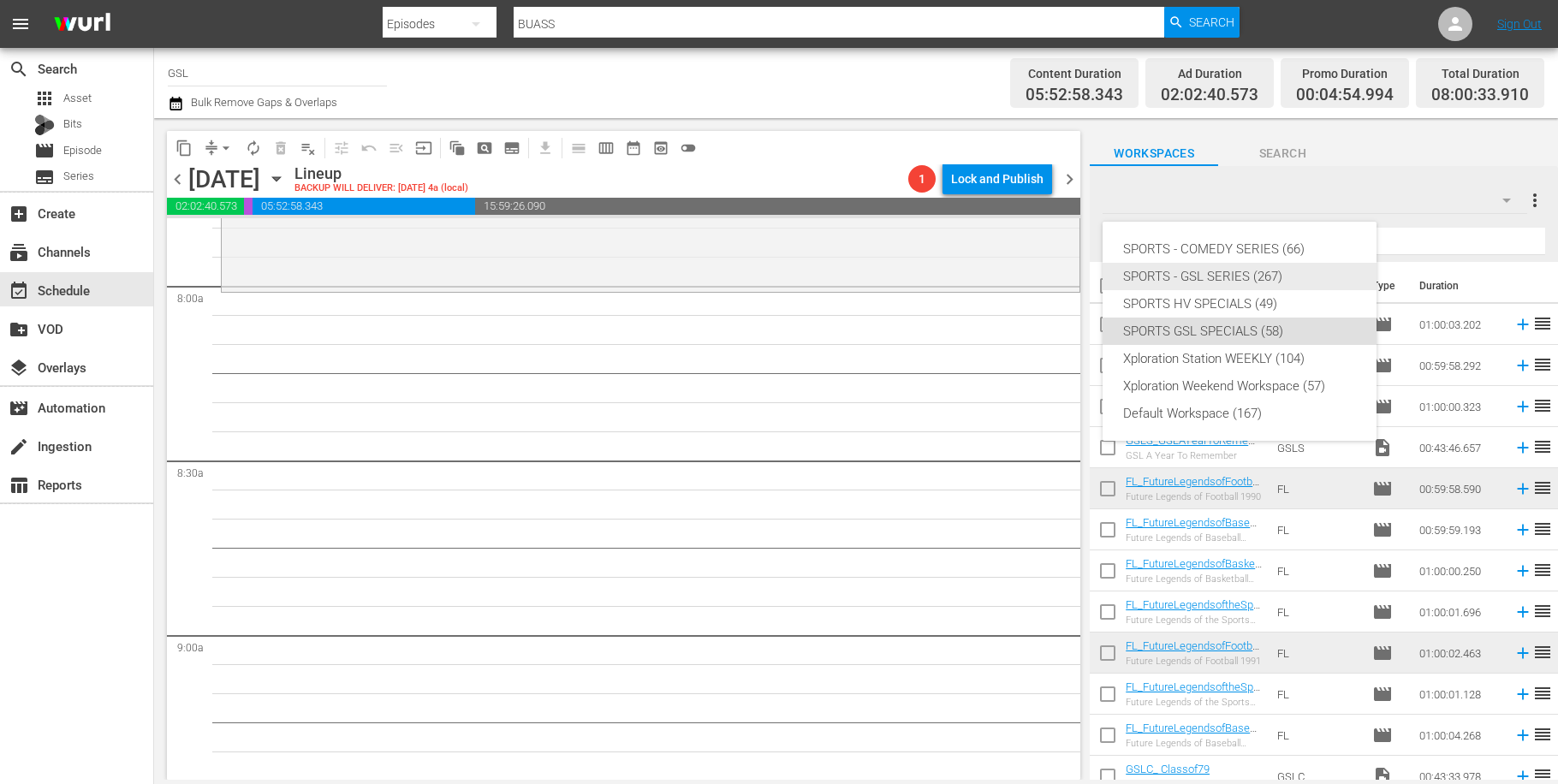
click at [1230, 278] on div "SPORTS - GSL SERIES (267)" at bounding box center [1239, 277] width 233 height 27
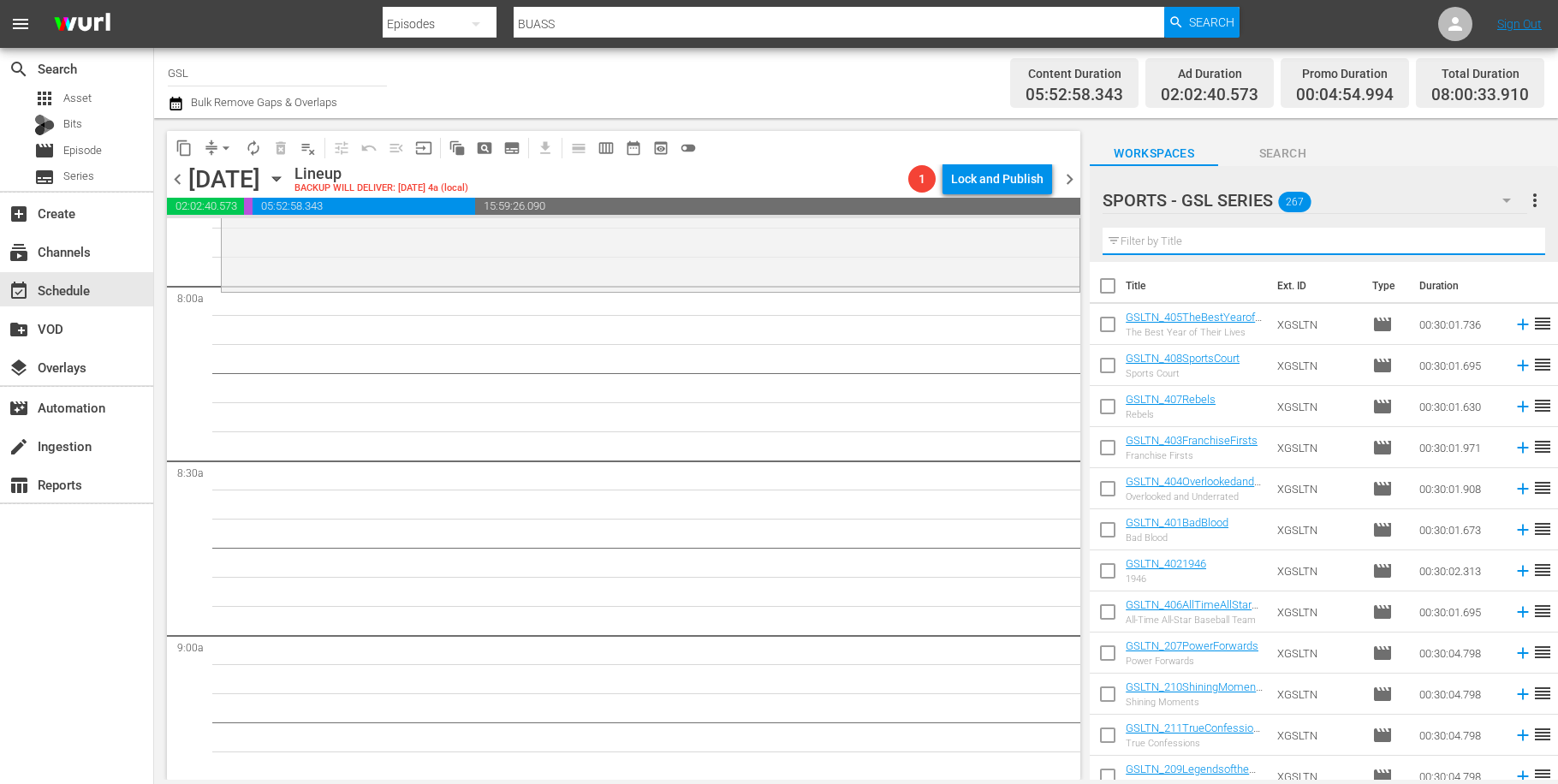
click at [1183, 238] on input "text" at bounding box center [1324, 242] width 442 height 27
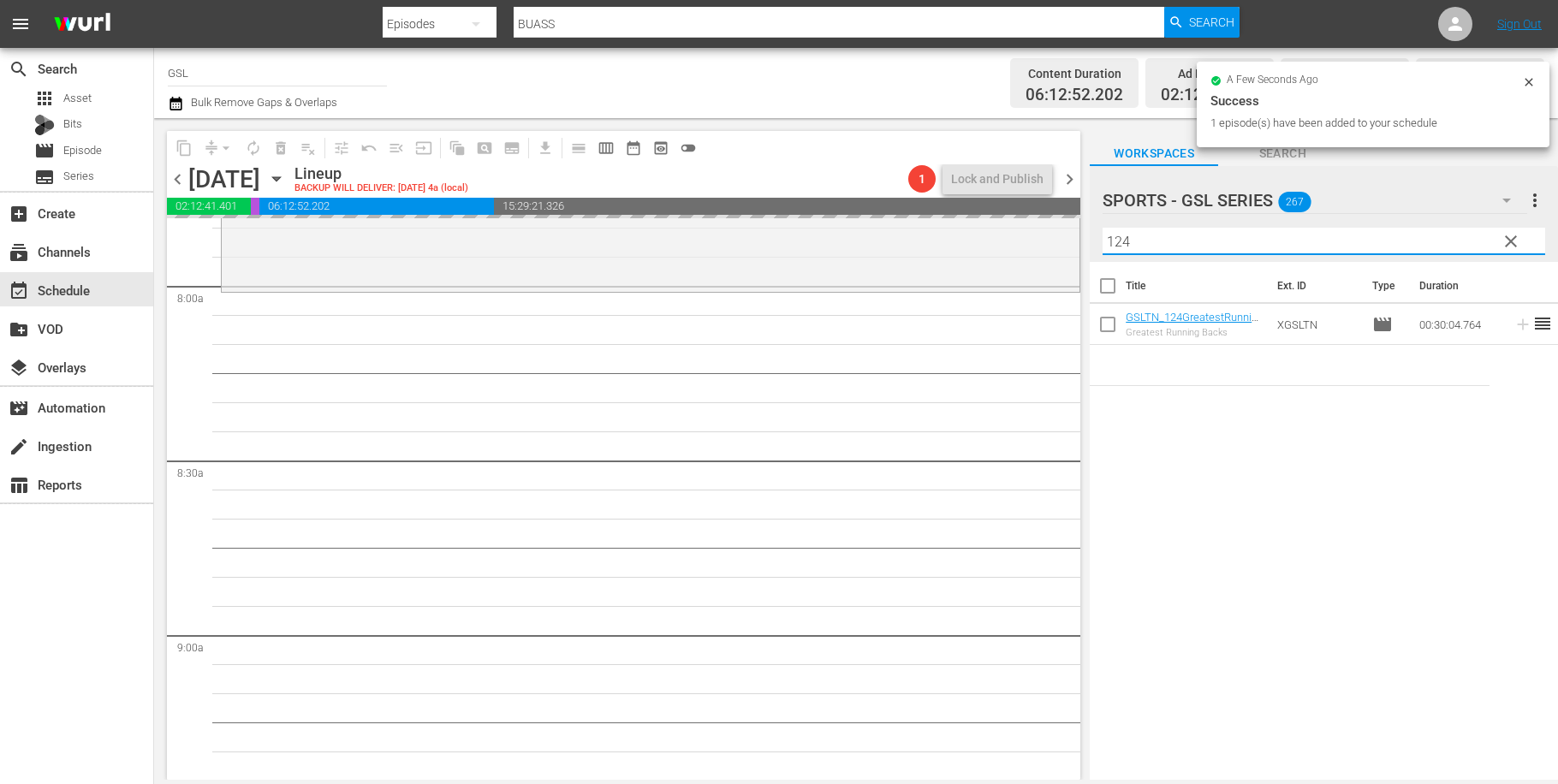
drag, startPoint x: 1140, startPoint y: 223, endPoint x: 1073, endPoint y: 213, distance: 67.7
click at [1103, 228] on input "124" at bounding box center [1324, 242] width 442 height 27
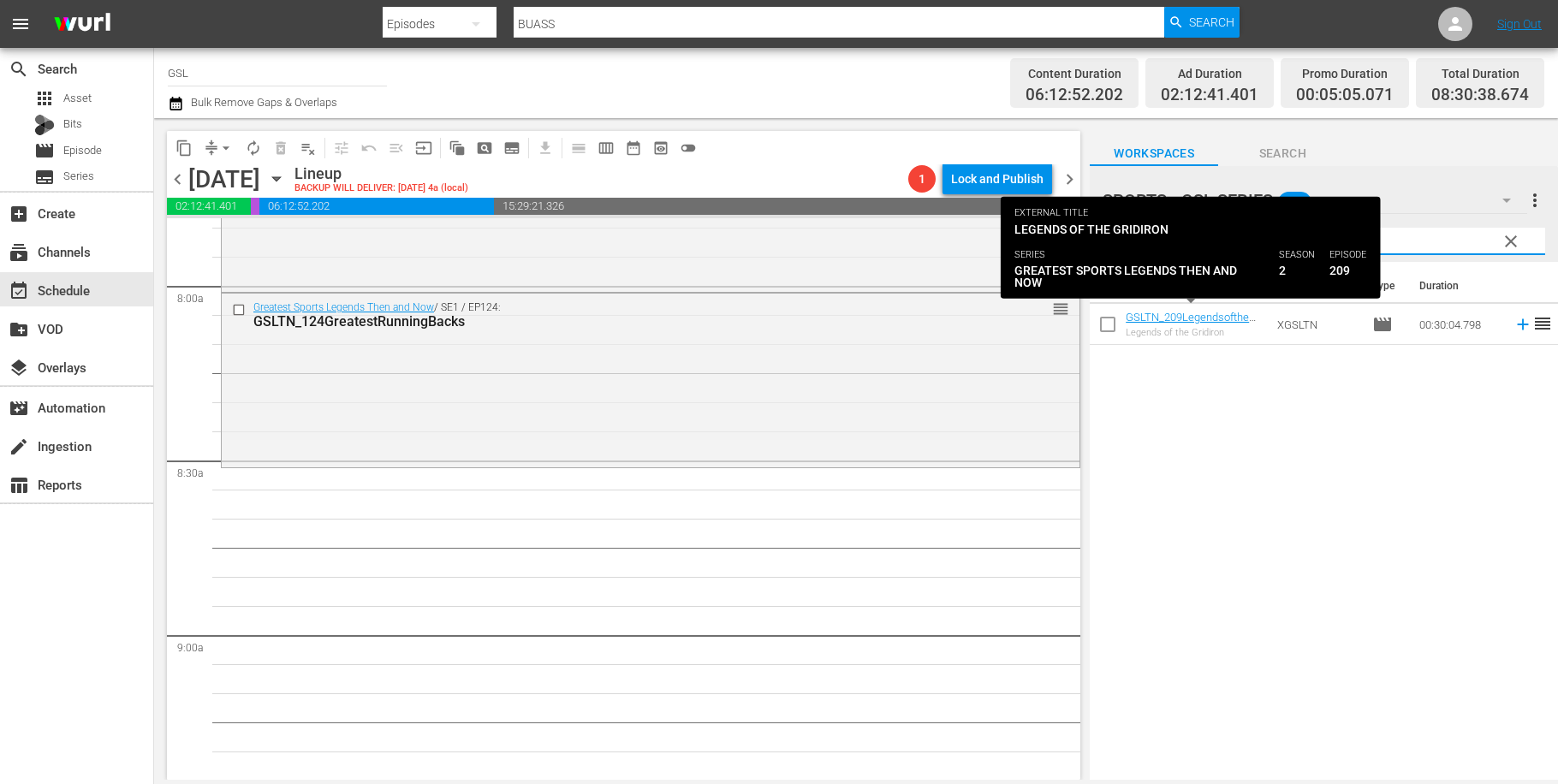
type input "209"
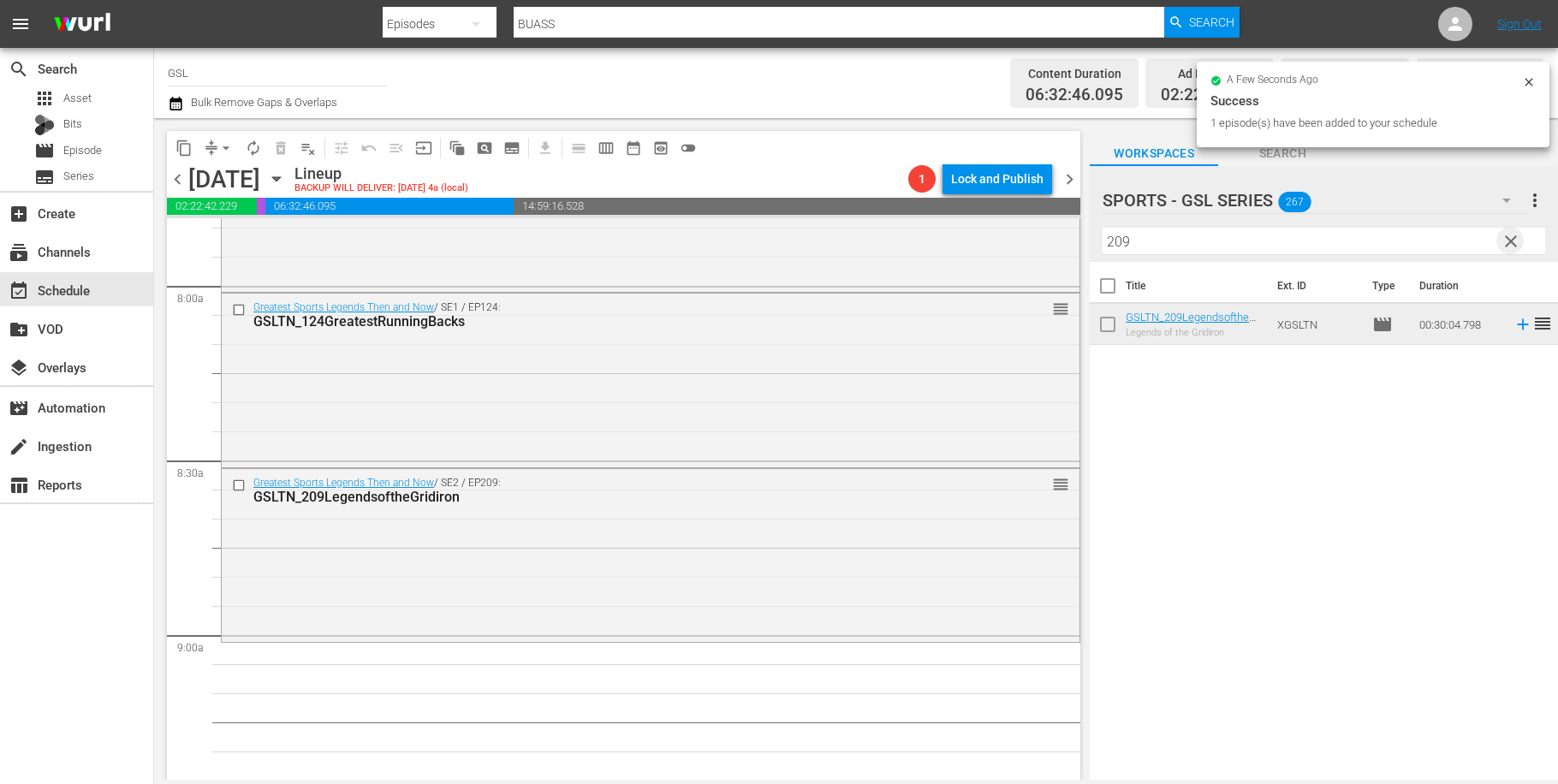
click at [1511, 241] on span "clear" at bounding box center [1510, 241] width 20 height 20
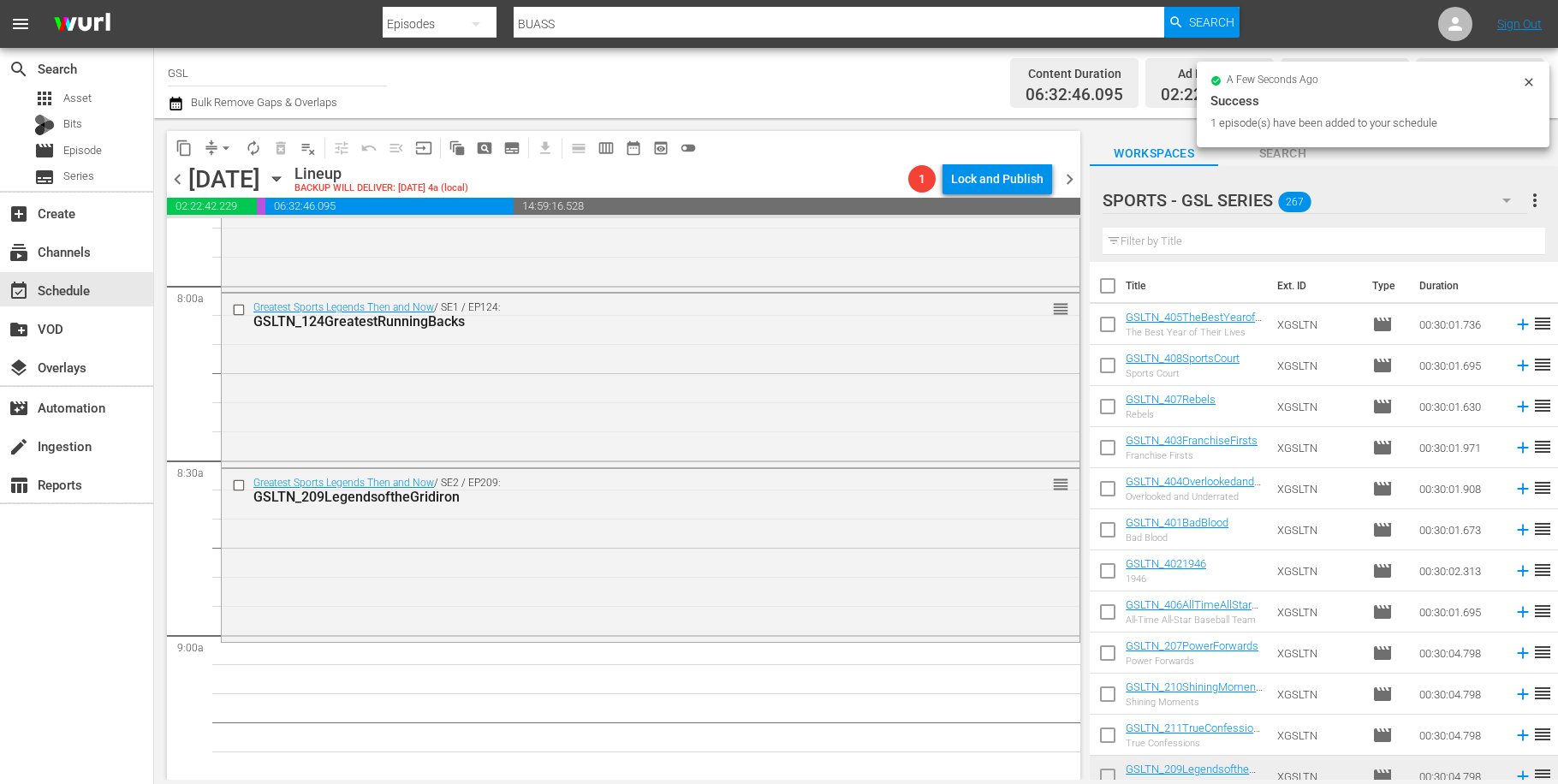
click at [1514, 201] on icon "button" at bounding box center [1507, 200] width 20 height 20
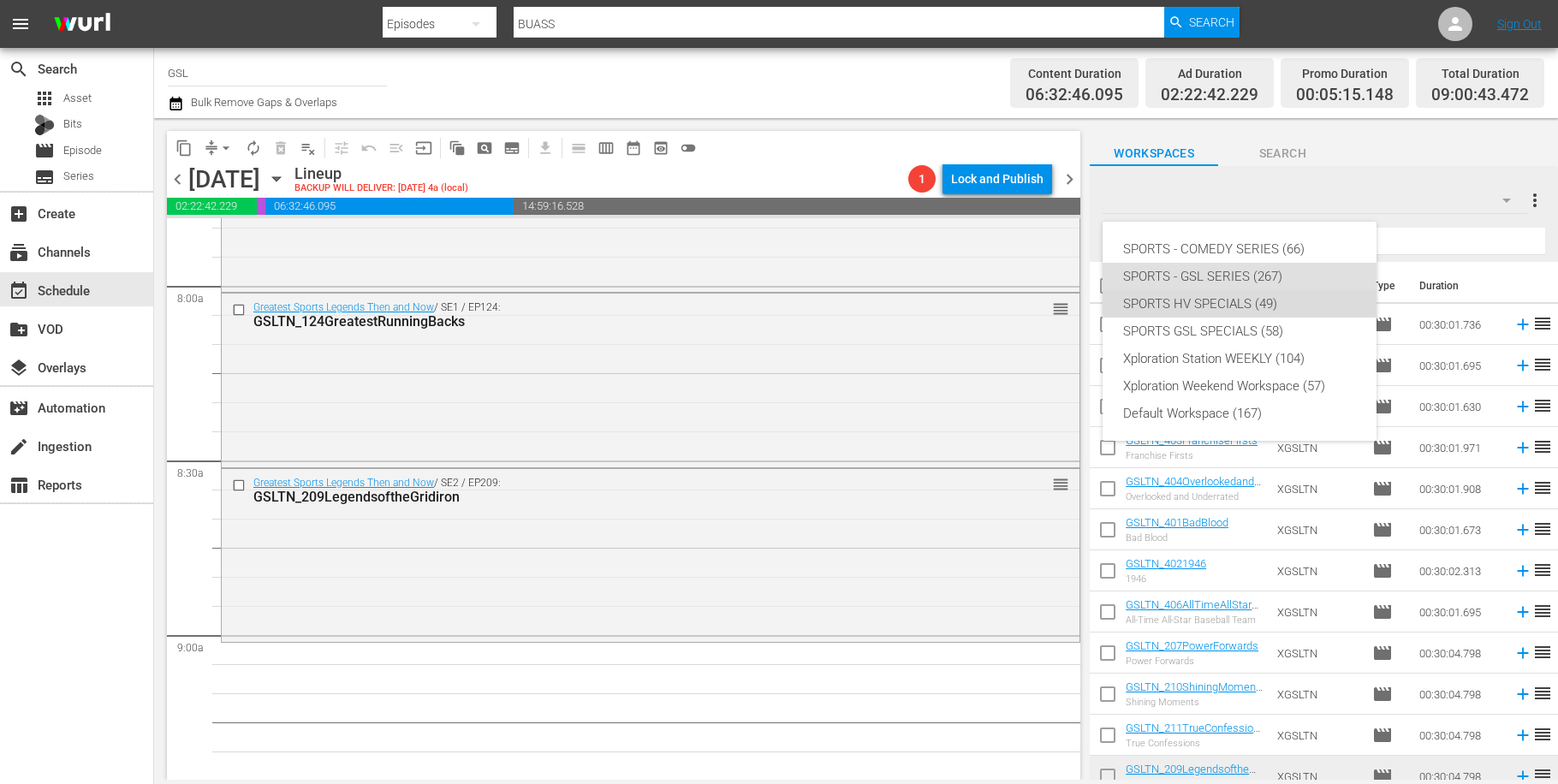
click at [1312, 295] on div "SPORTS HV SPECIALS (49)" at bounding box center [1239, 304] width 233 height 27
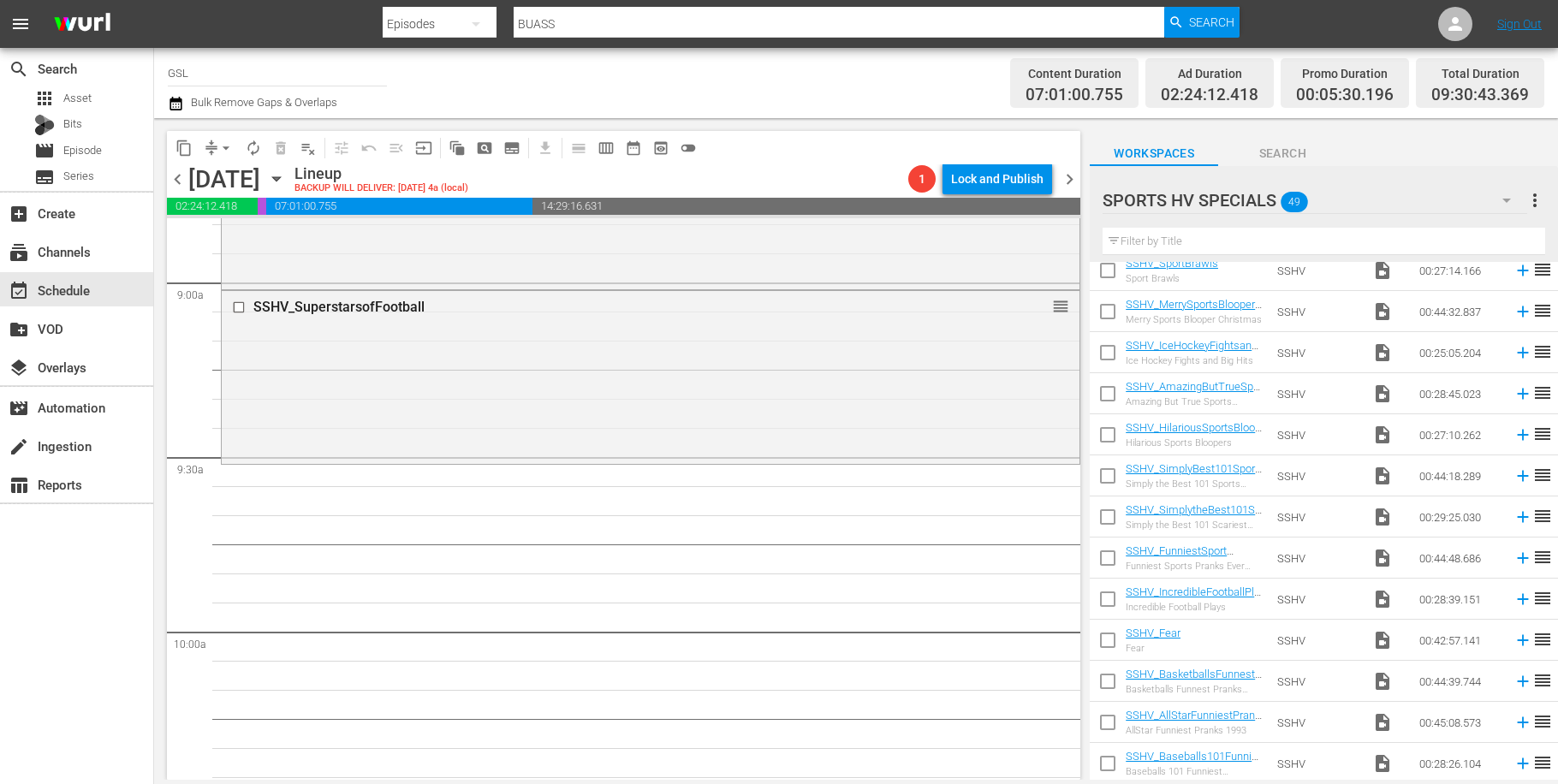
scroll to position [3079, 0]
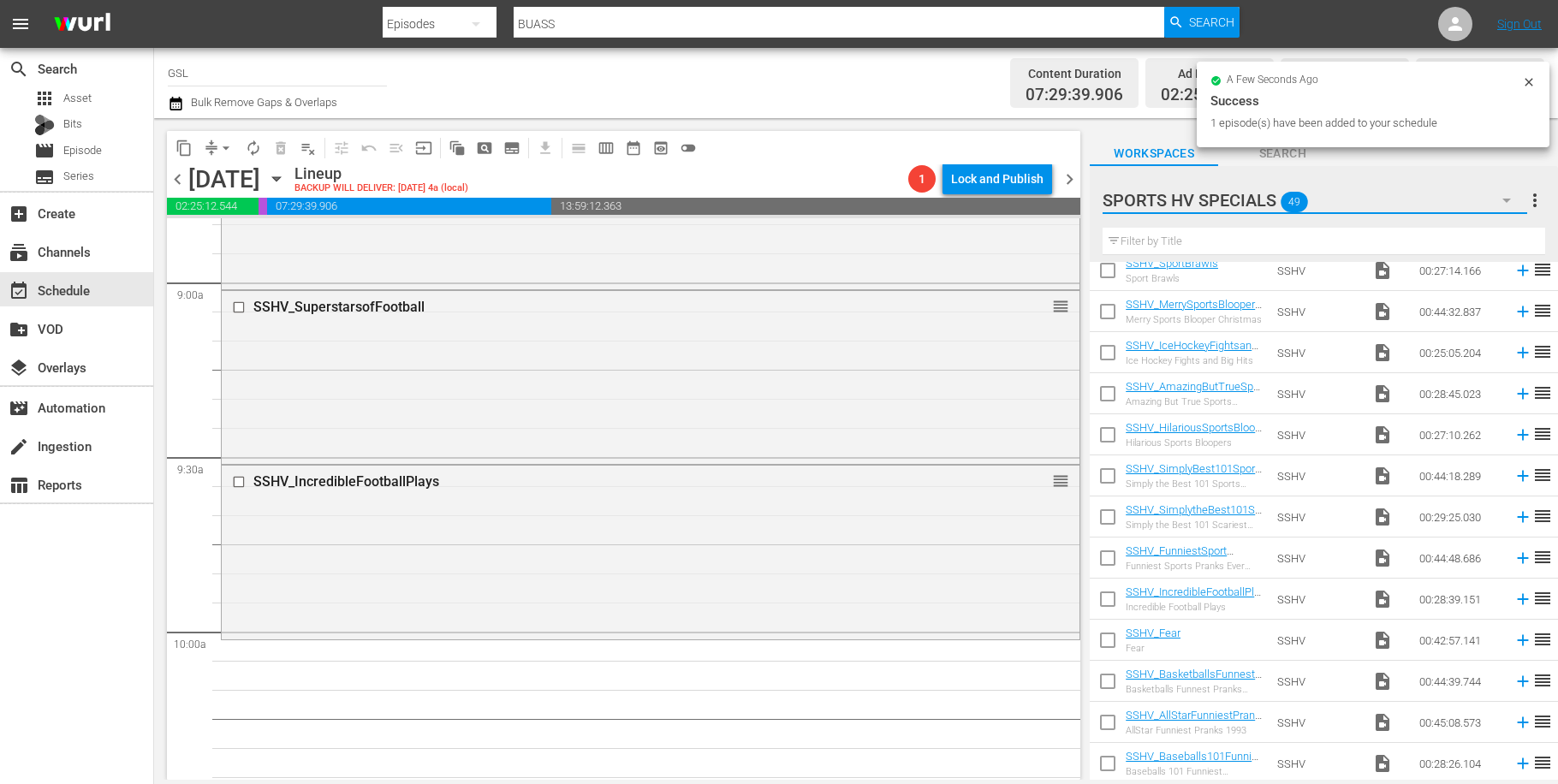
click at [1509, 213] on button "button" at bounding box center [1507, 200] width 41 height 41
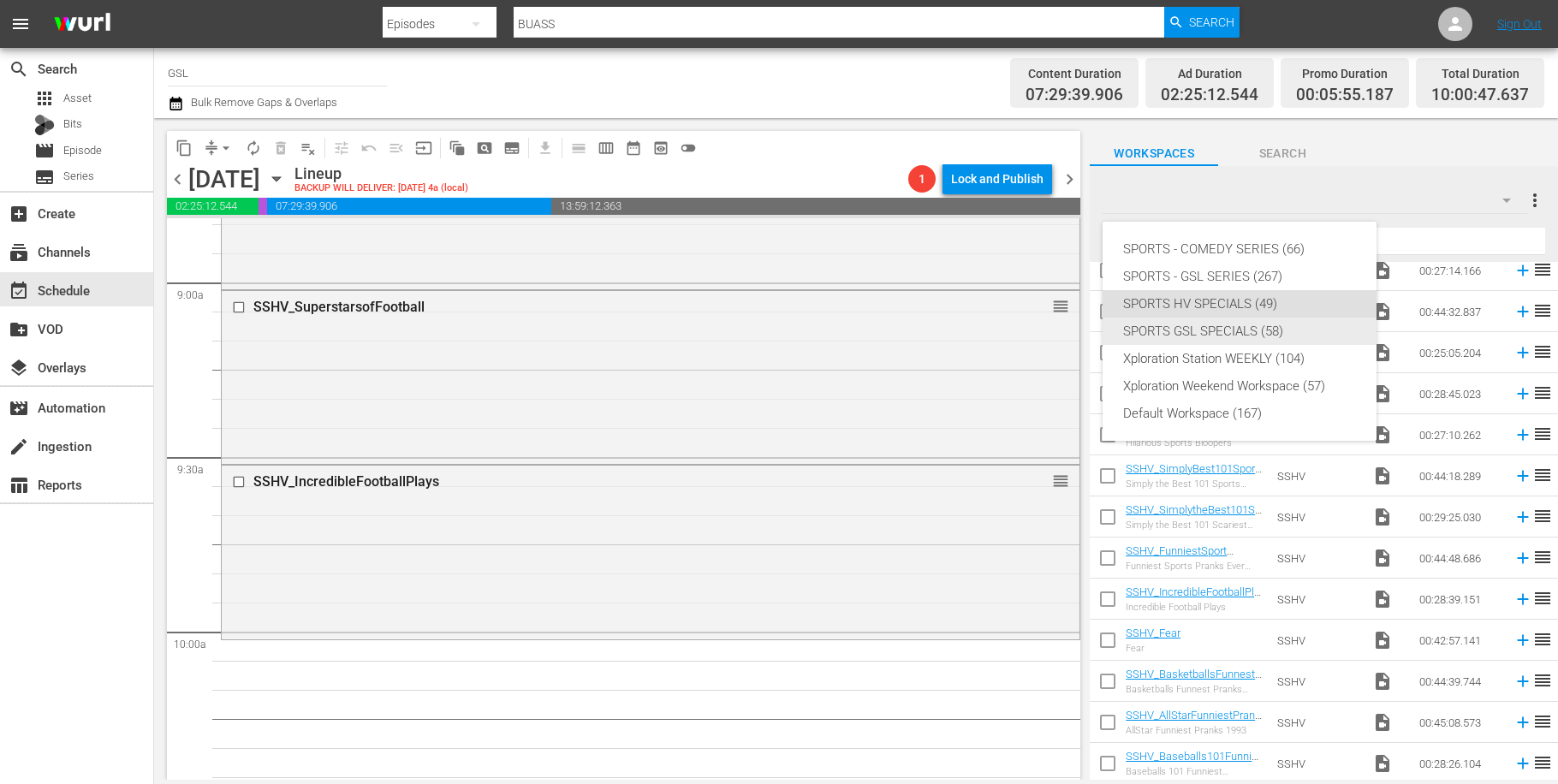
click at [1231, 335] on div "SPORTS GSL SPECIALS (58)" at bounding box center [1239, 332] width 233 height 27
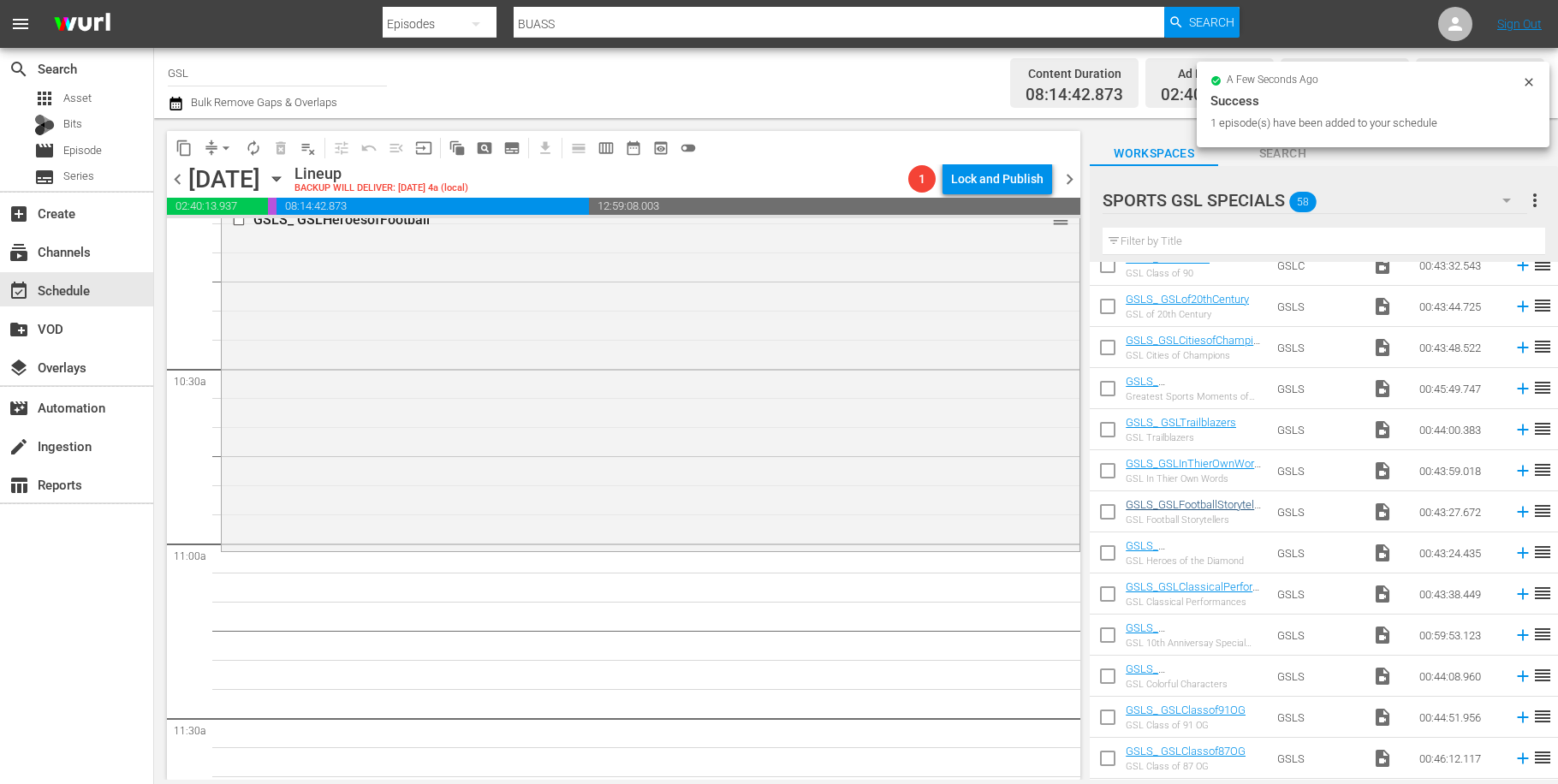
scroll to position [3532, 0]
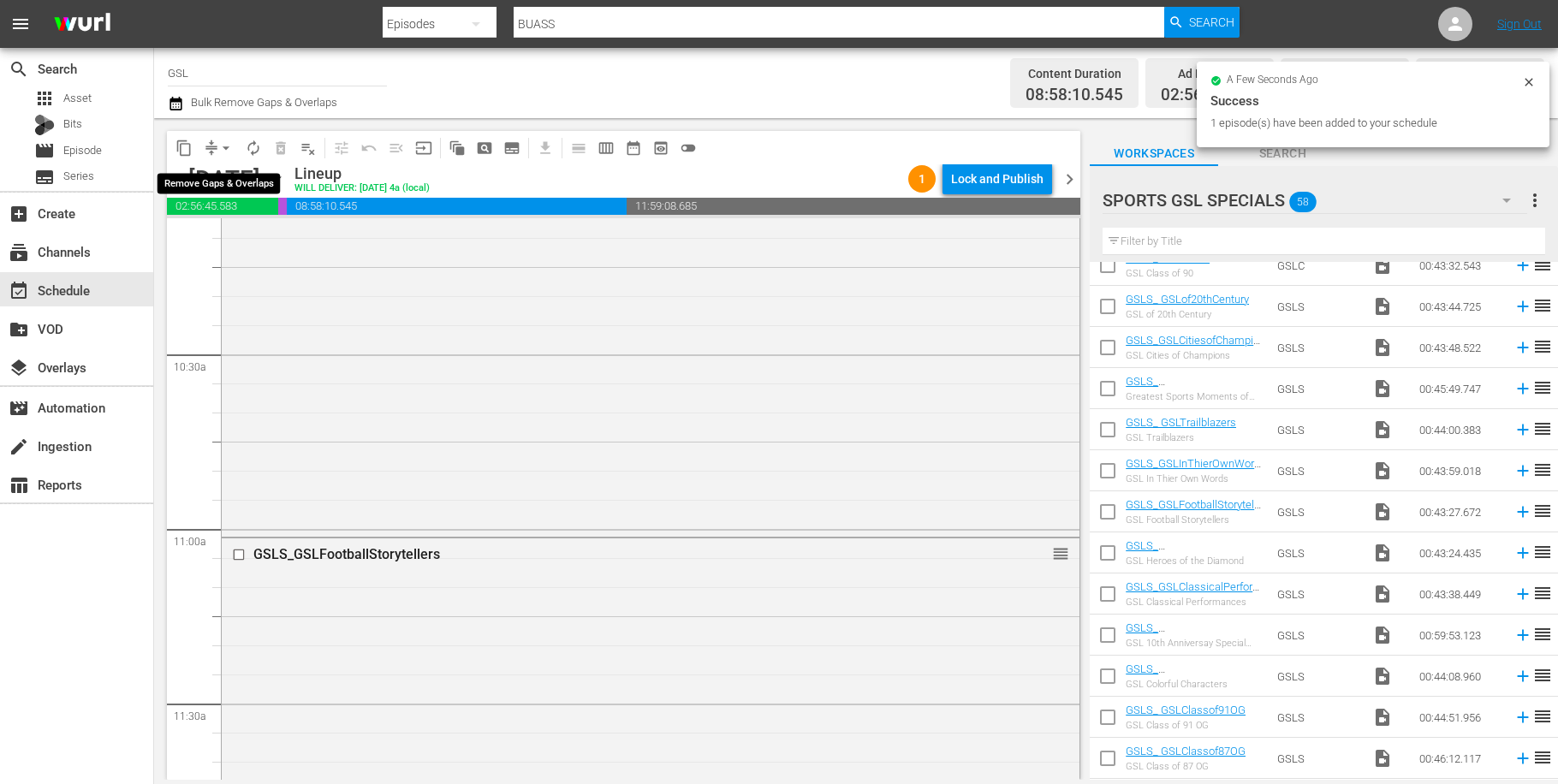
click at [221, 147] on span "arrow_drop_down" at bounding box center [225, 147] width 17 height 17
click at [242, 183] on li "Align to Midnight" at bounding box center [227, 182] width 180 height 28
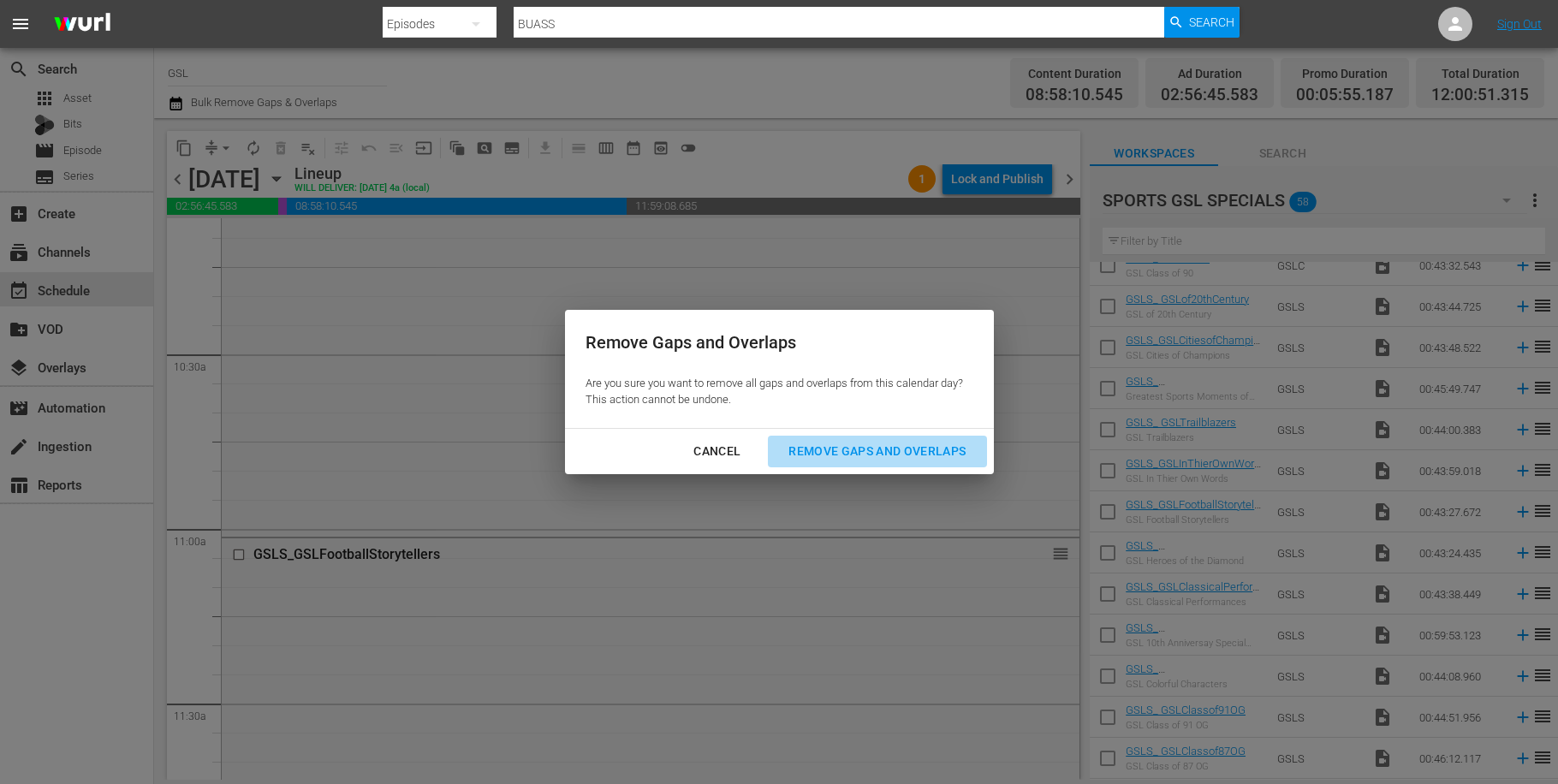
drag, startPoint x: 908, startPoint y: 446, endPoint x: 935, endPoint y: 445, distance: 27.0
click at [908, 446] on div "Remove Gaps and Overlaps" at bounding box center [877, 451] width 204 height 21
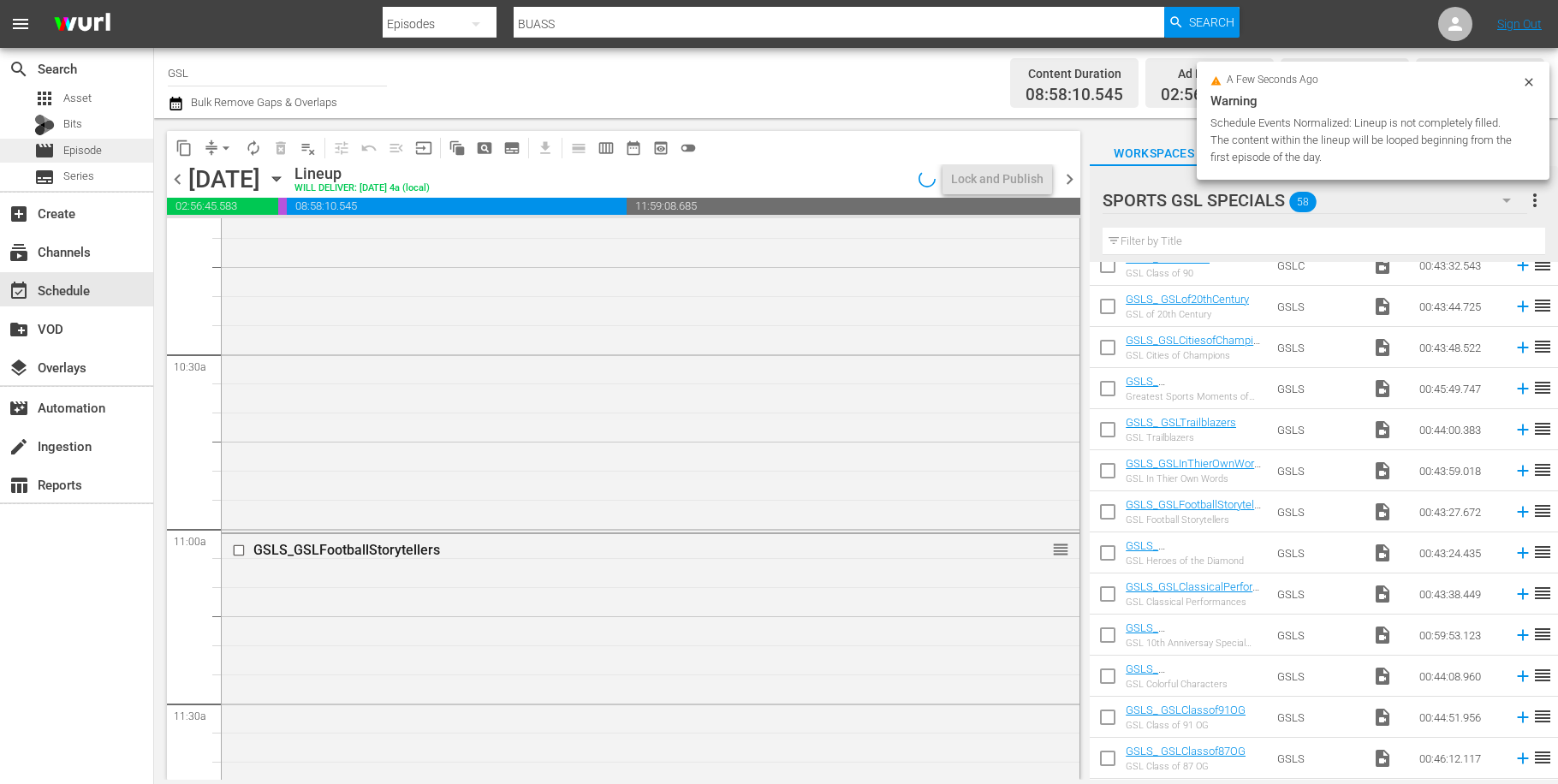
scroll to position [3938, 0]
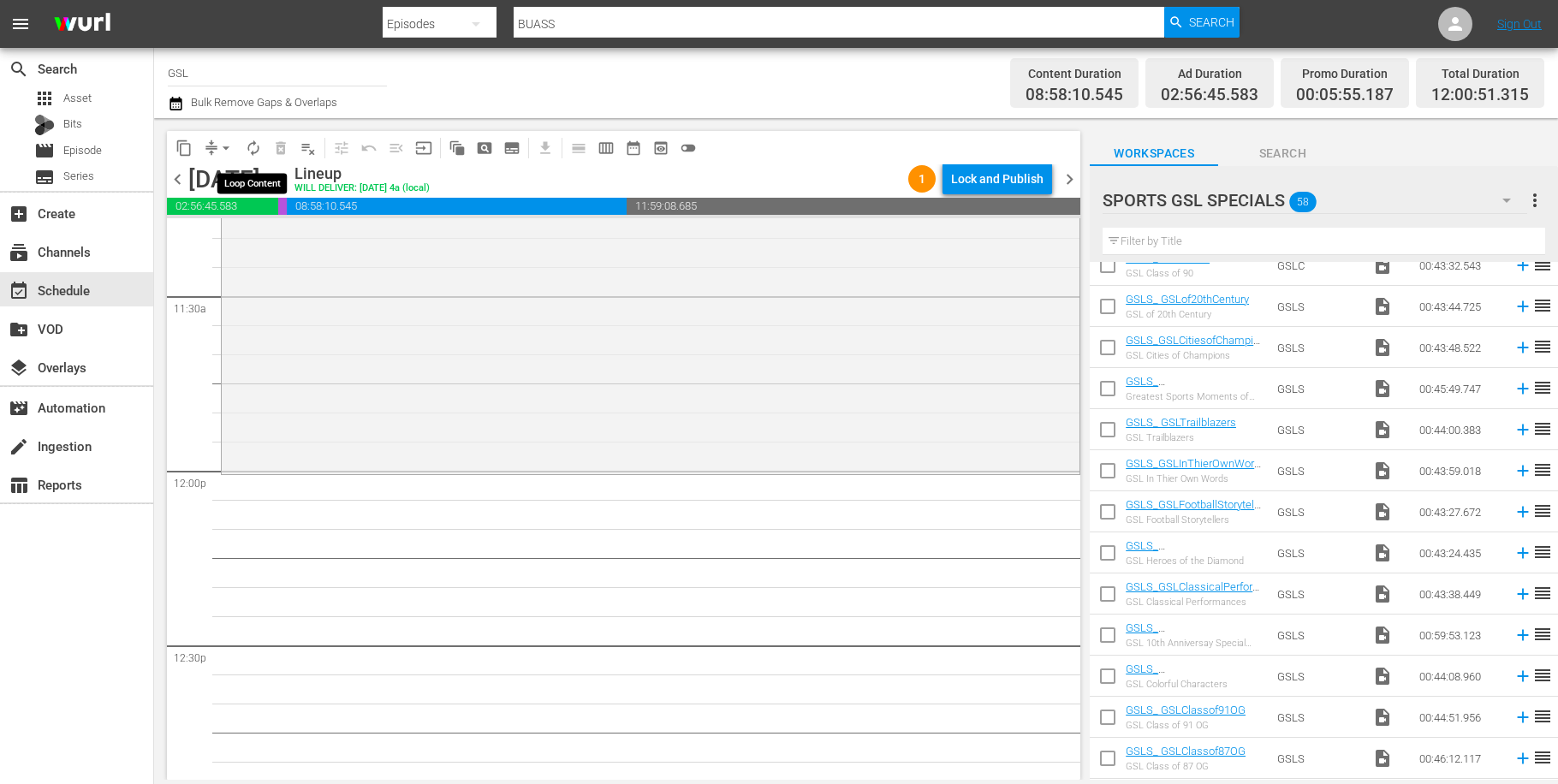
click at [250, 147] on span "autorenew_outlined" at bounding box center [253, 147] width 17 height 17
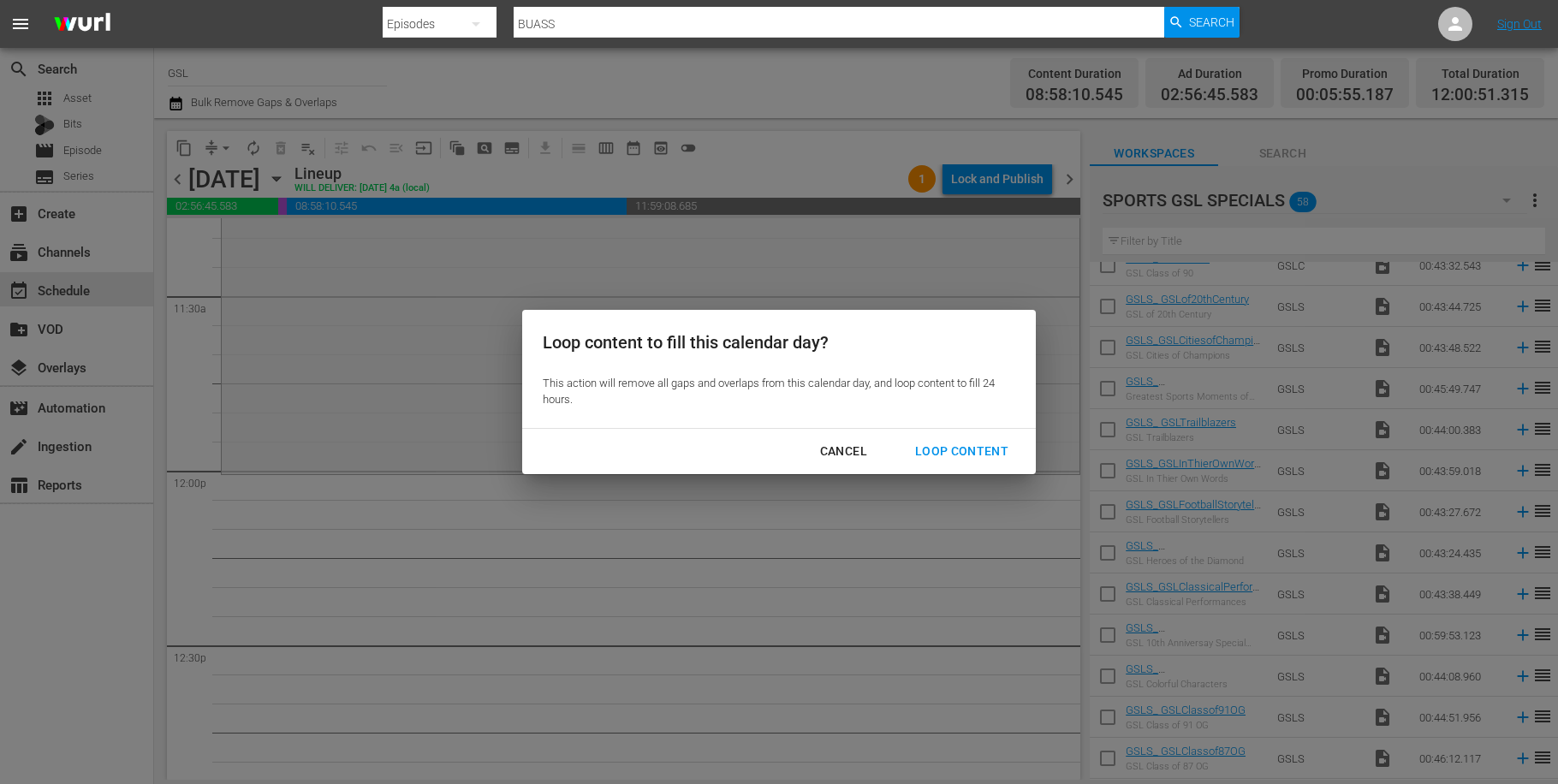
click at [975, 444] on div "Loop Content" at bounding box center [962, 451] width 121 height 21
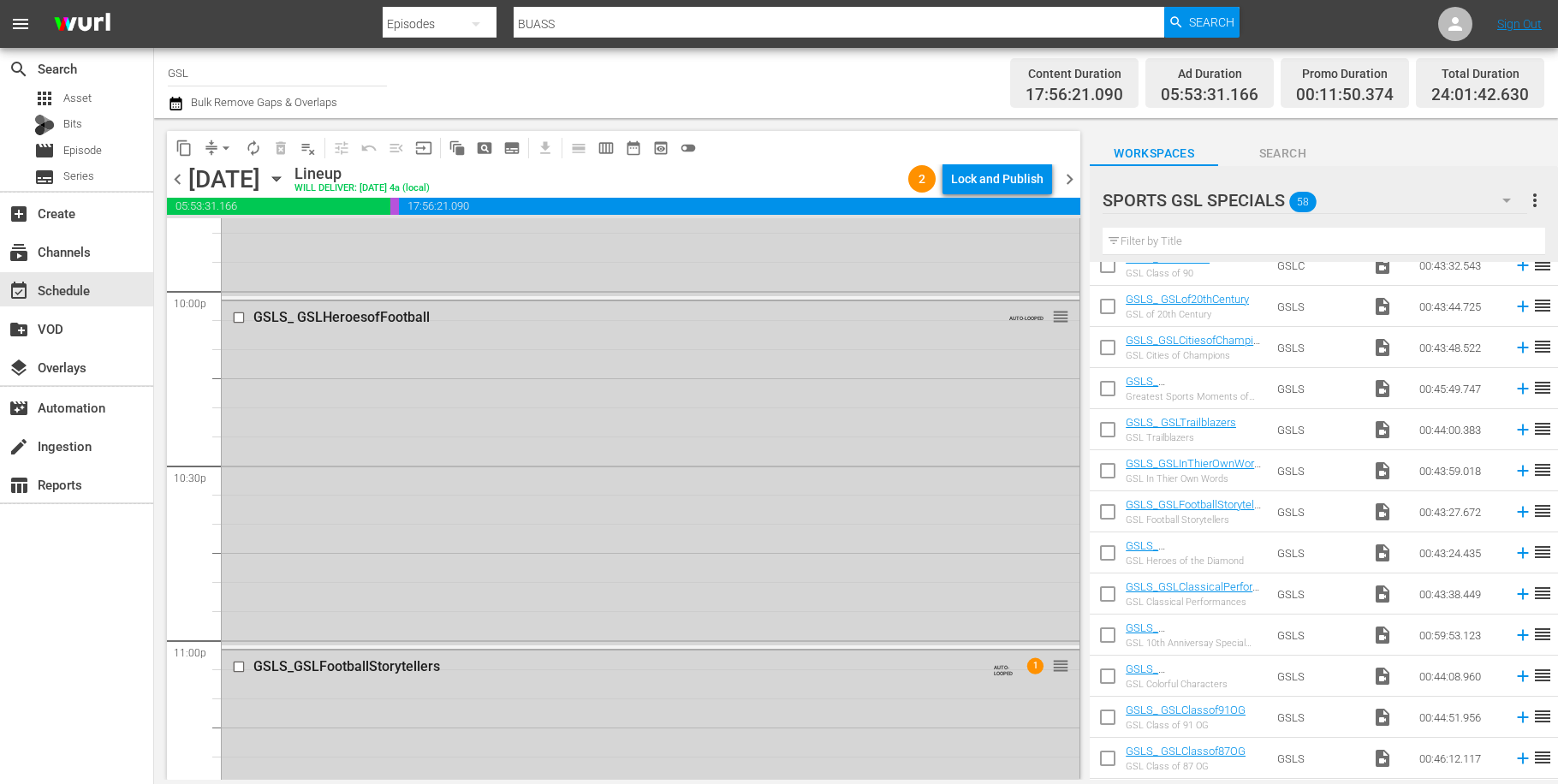
scroll to position [7831, 0]
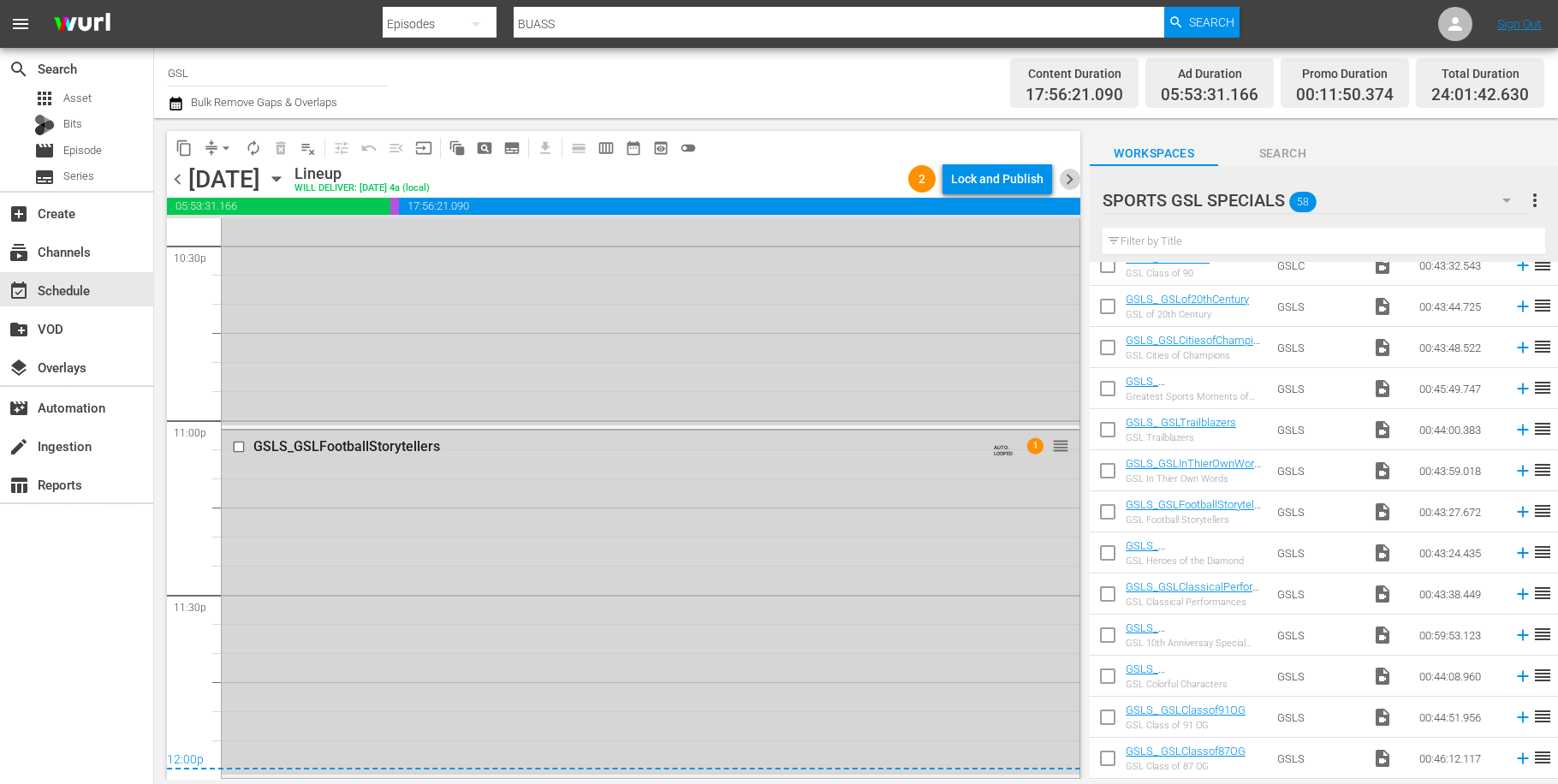
click at [1066, 188] on span "chevron_right" at bounding box center [1069, 179] width 21 height 21
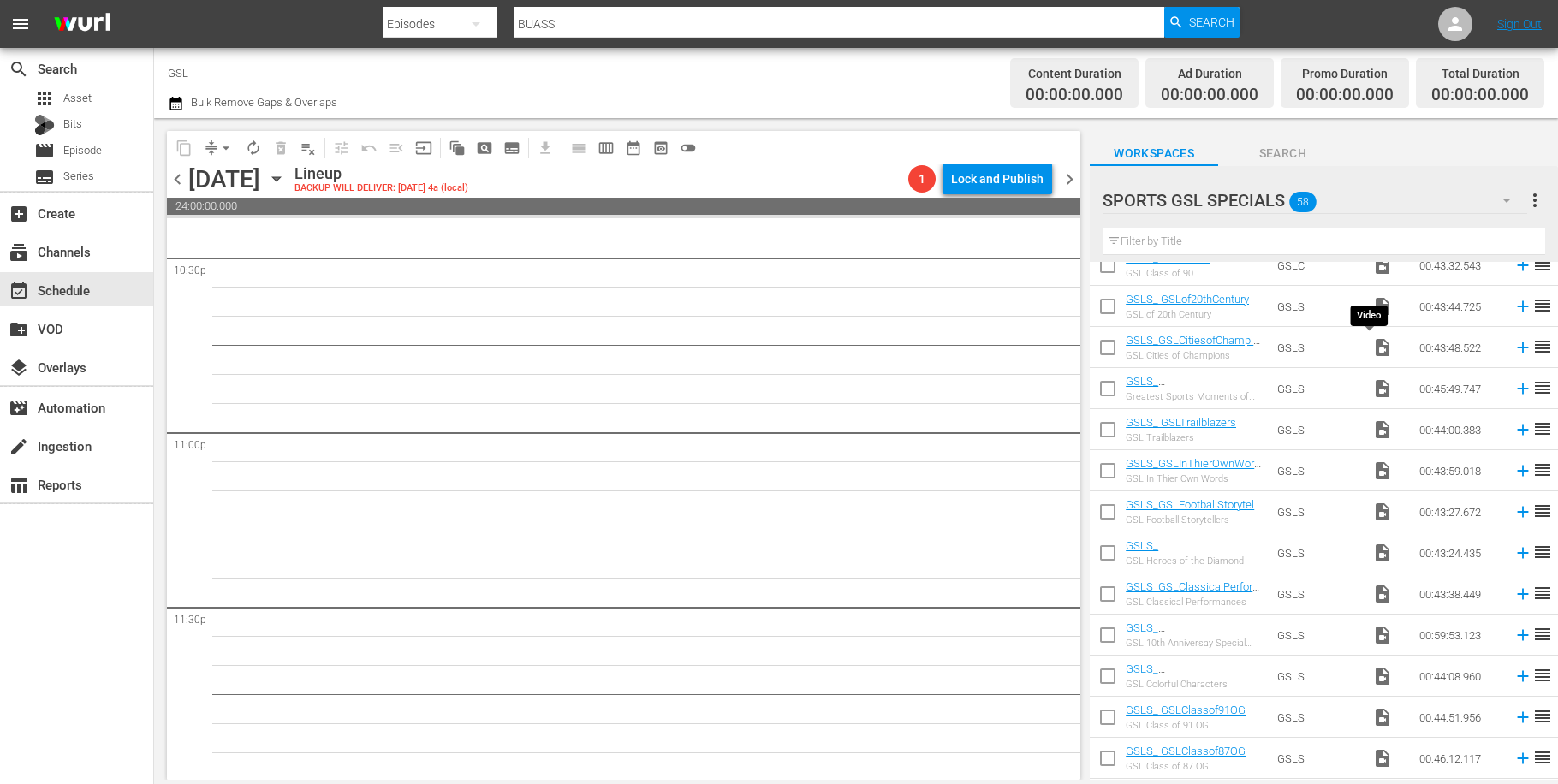
scroll to position [7791, 0]
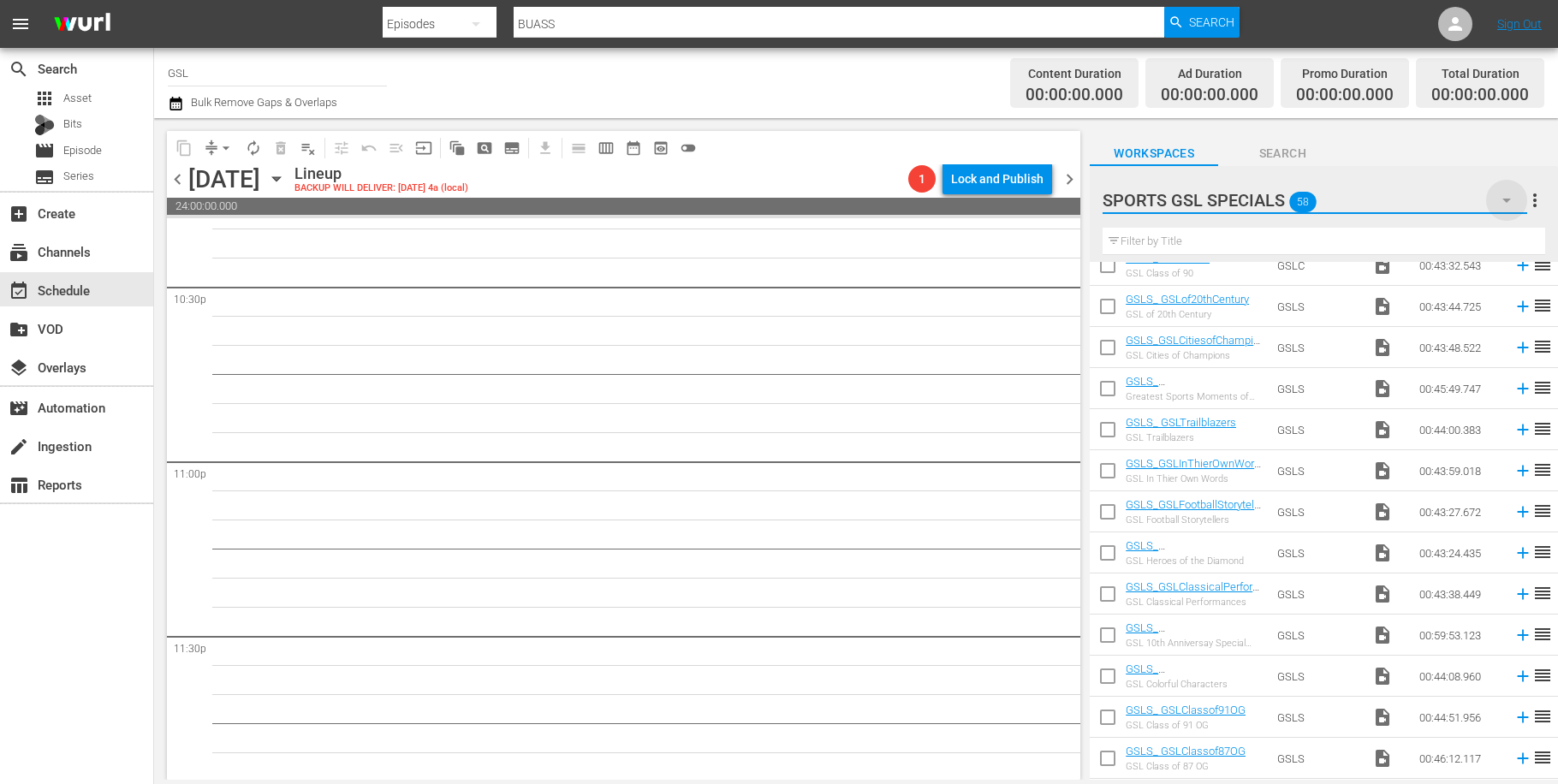
click at [1514, 200] on icon "button" at bounding box center [1507, 200] width 20 height 20
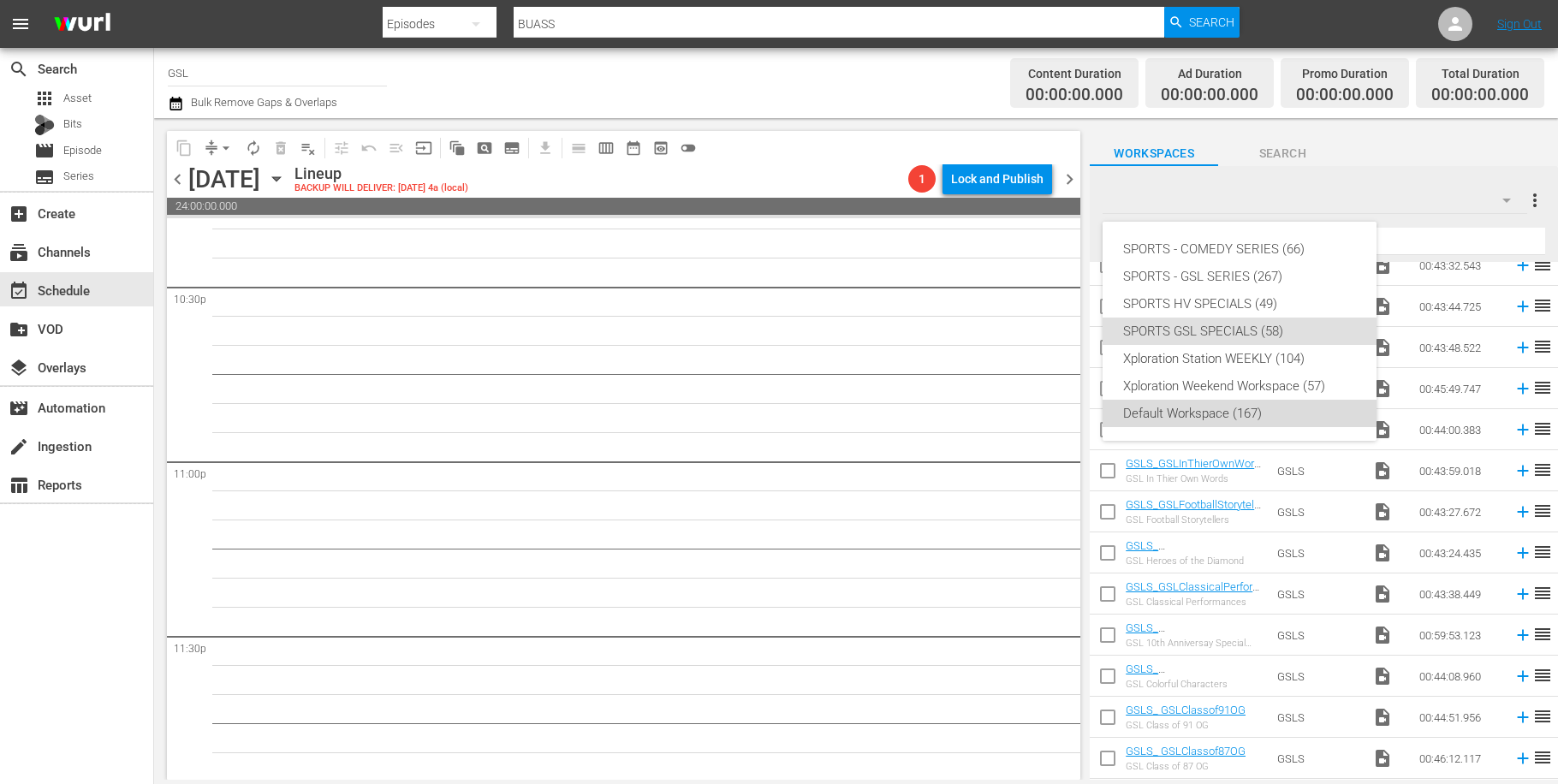
click at [1233, 419] on div "Default Workspace (167)" at bounding box center [1239, 413] width 233 height 27
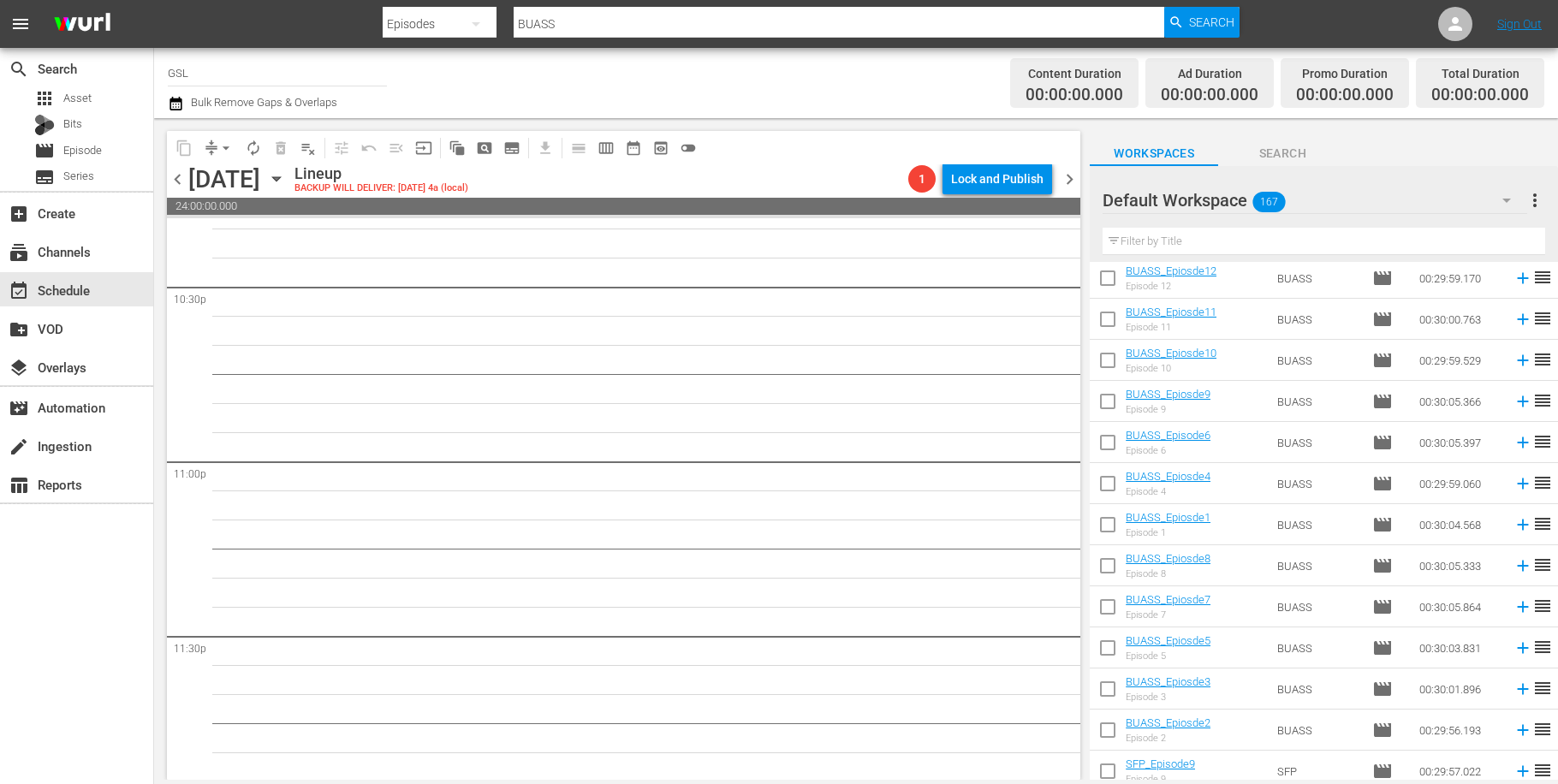
scroll to position [0, 0]
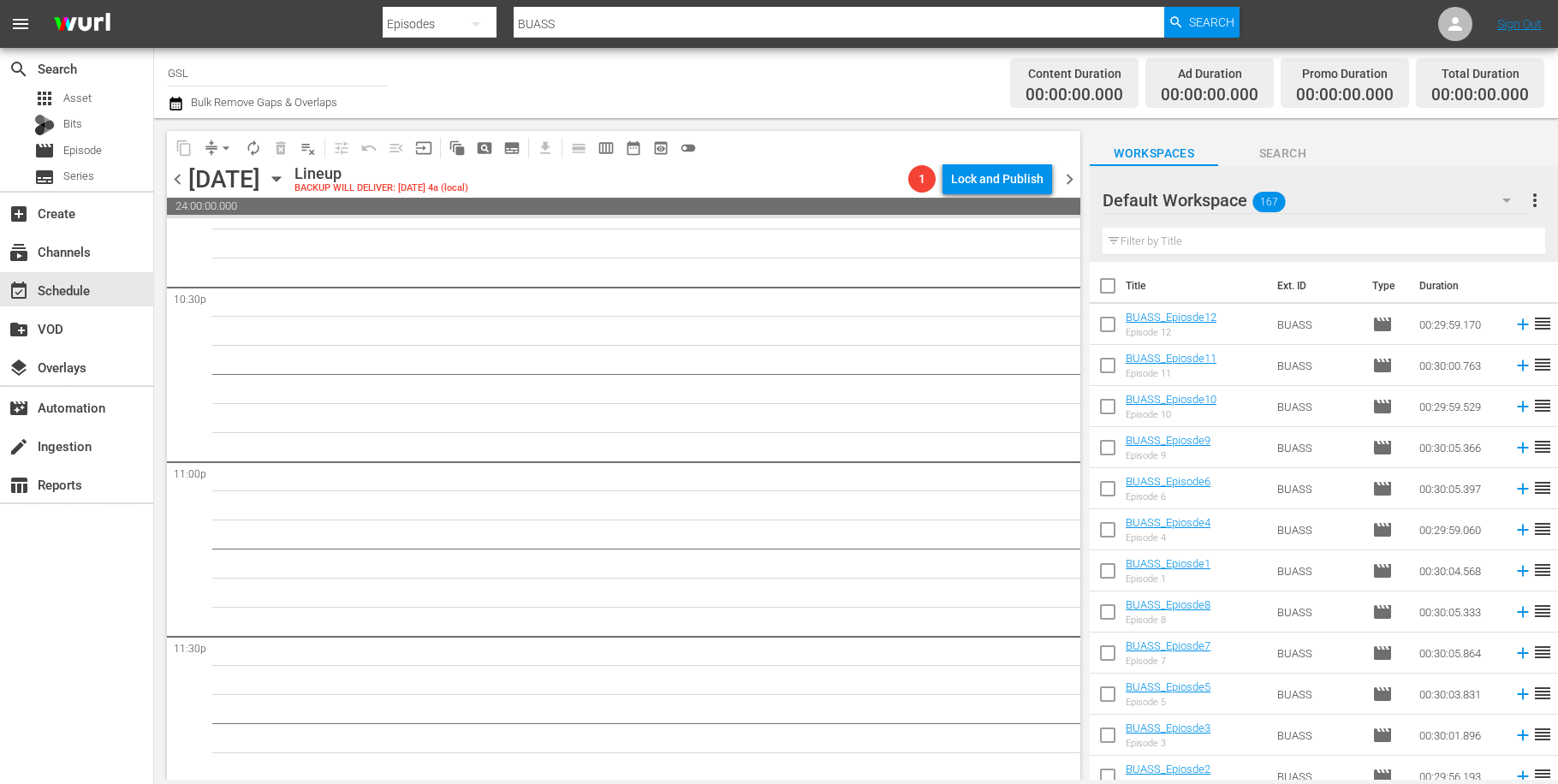
click at [1106, 609] on input "checkbox" at bounding box center [1107, 615] width 36 height 36
checkbox input "true"
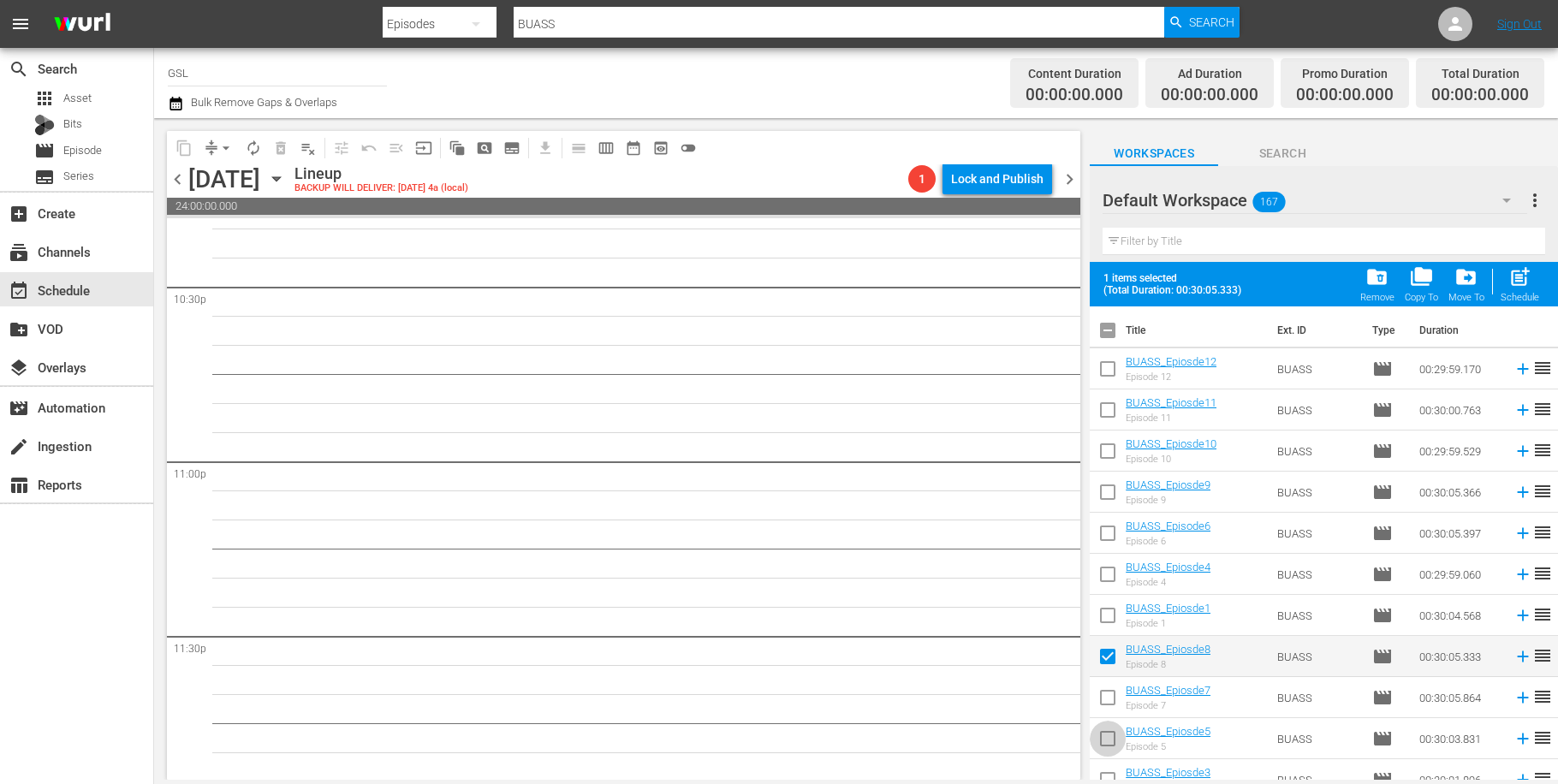
click at [1107, 743] on input "checkbox" at bounding box center [1107, 742] width 36 height 36
checkbox input "true"
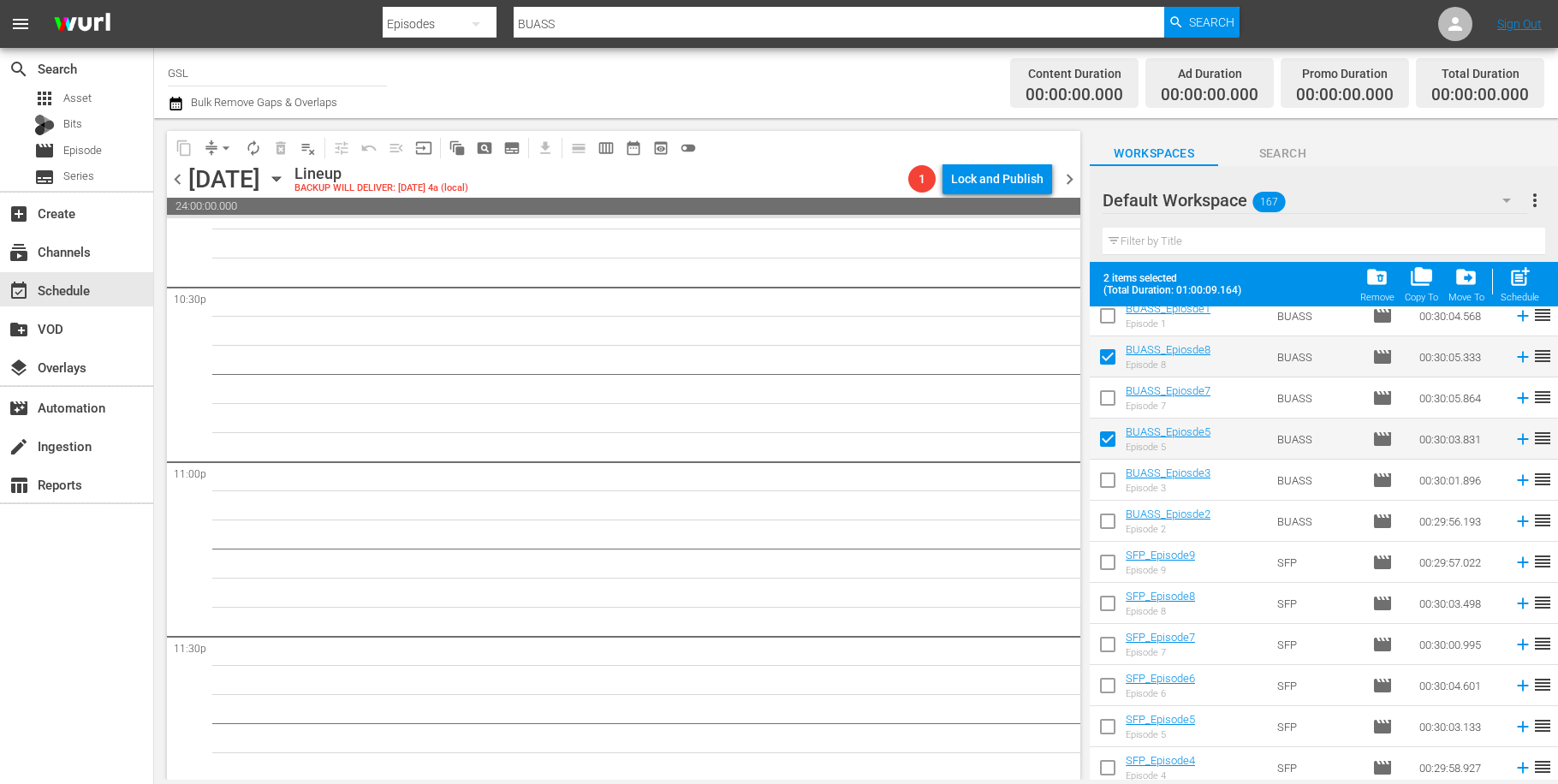
scroll to position [565, 0]
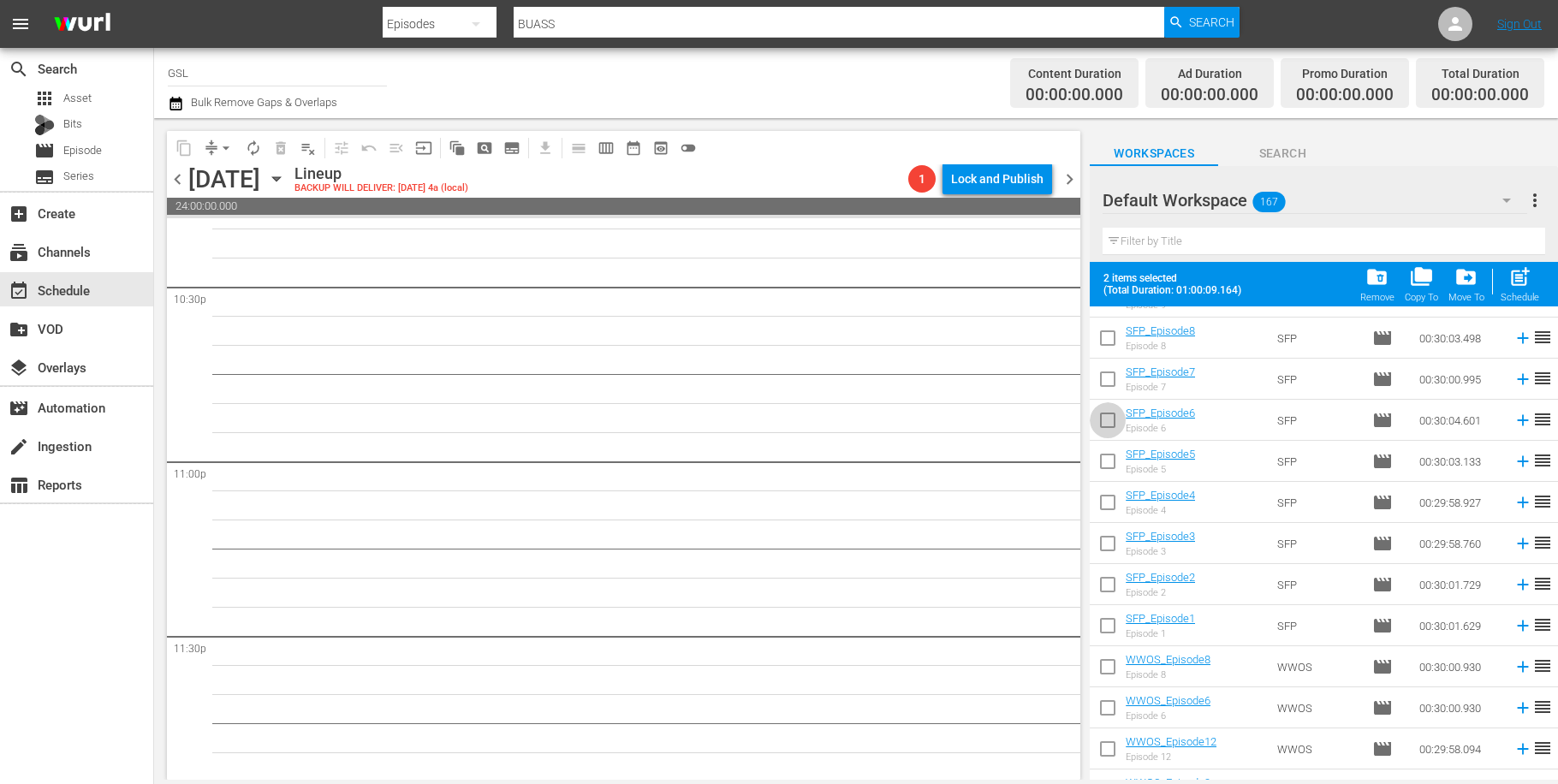
click at [1114, 427] on input "checkbox" at bounding box center [1107, 423] width 36 height 36
checkbox input "true"
click at [1112, 626] on input "checkbox" at bounding box center [1107, 628] width 36 height 36
checkbox input "true"
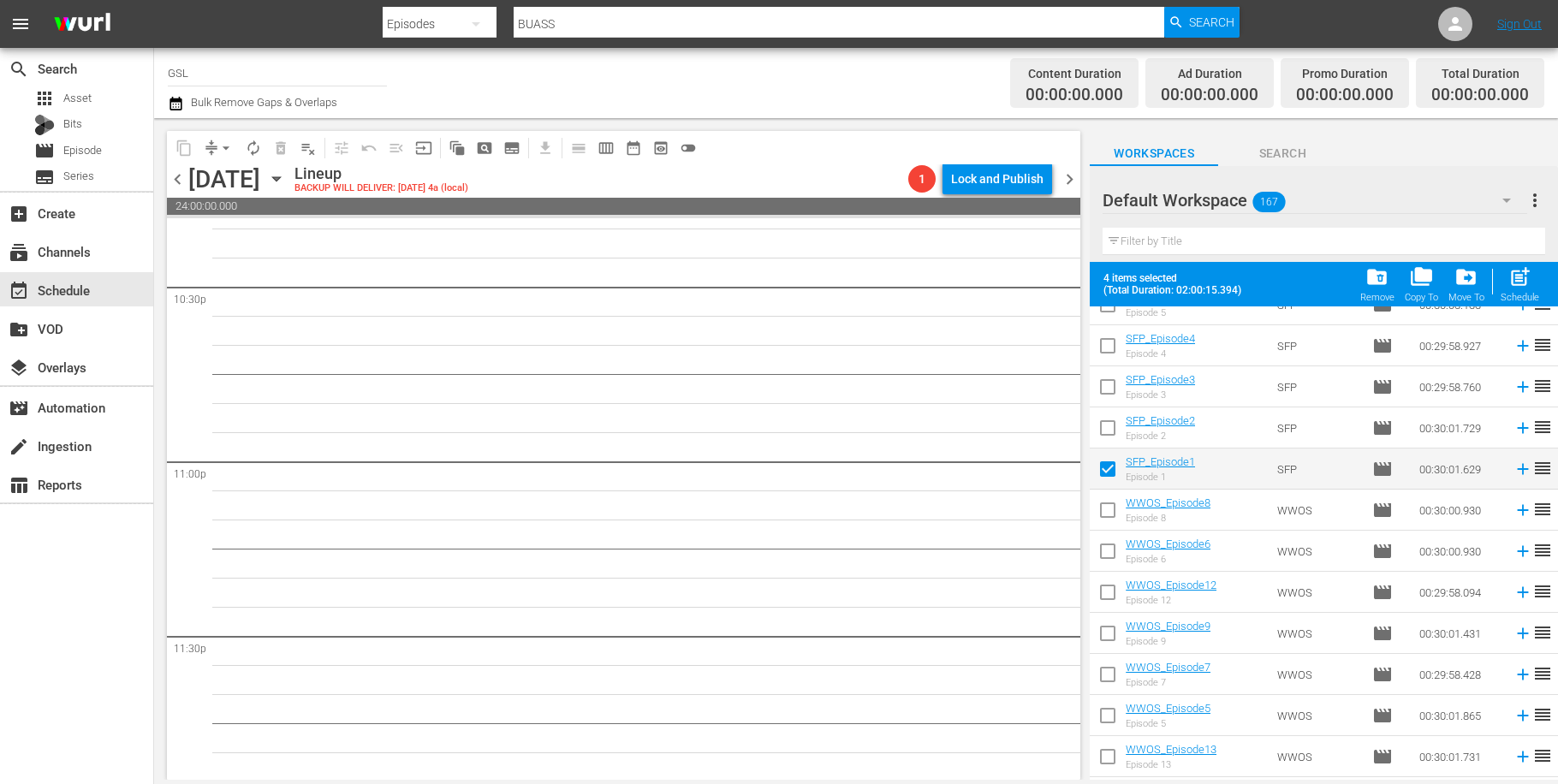
scroll to position [791, 0]
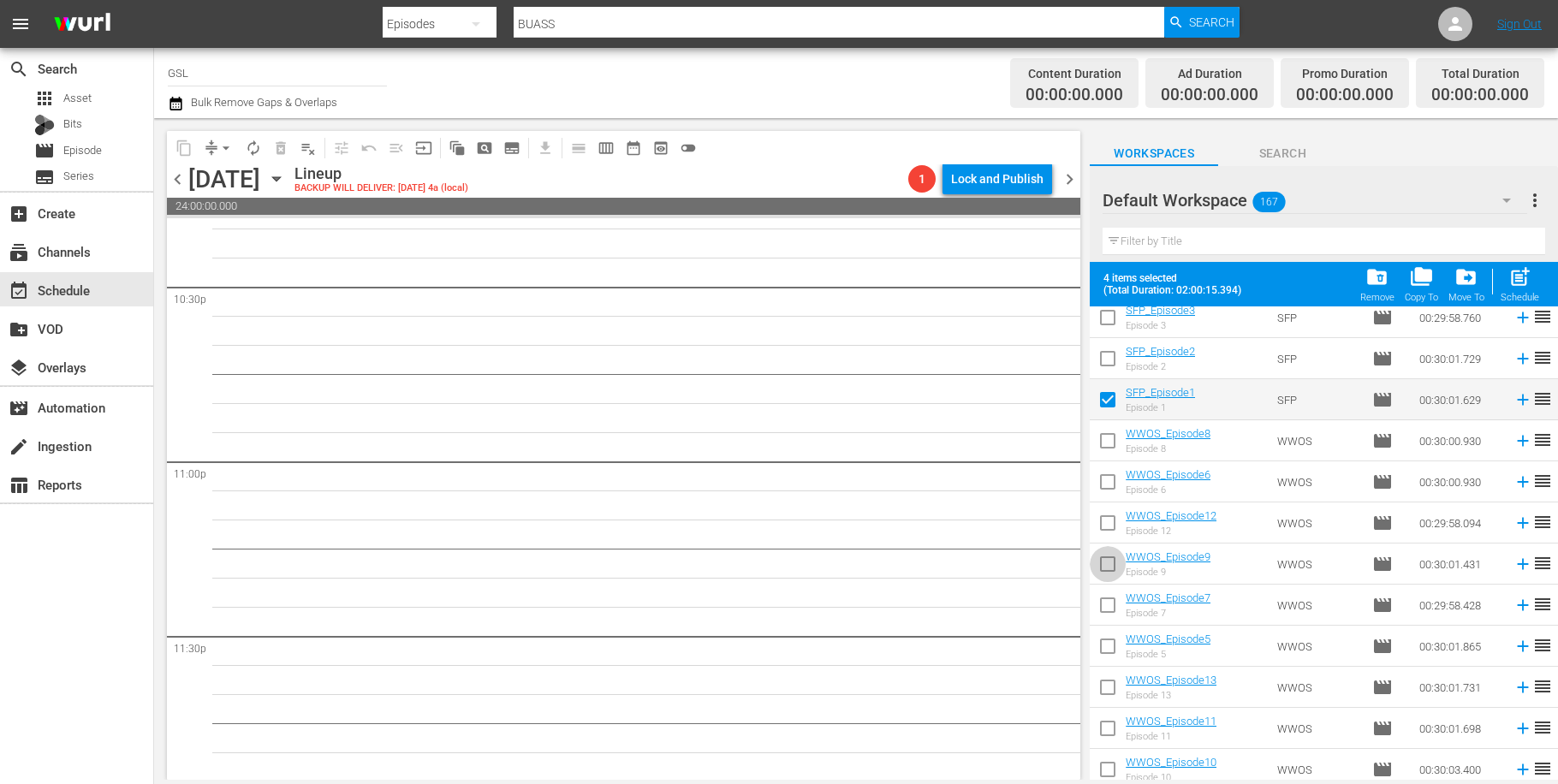
click at [1118, 568] on input "checkbox" at bounding box center [1107, 567] width 36 height 36
checkbox input "true"
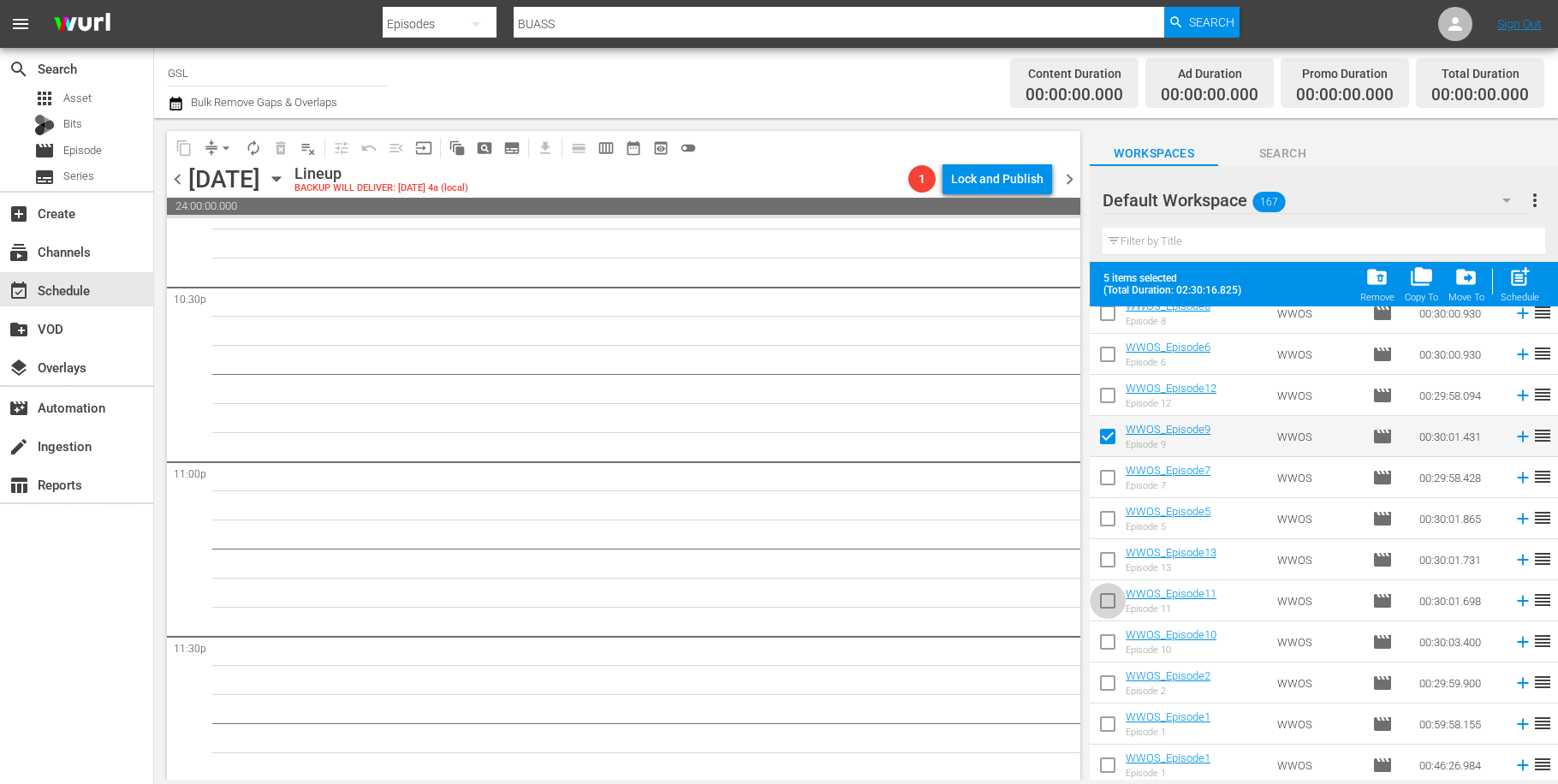
click at [1120, 599] on input "checkbox" at bounding box center [1107, 604] width 36 height 36
checkbox input "true"
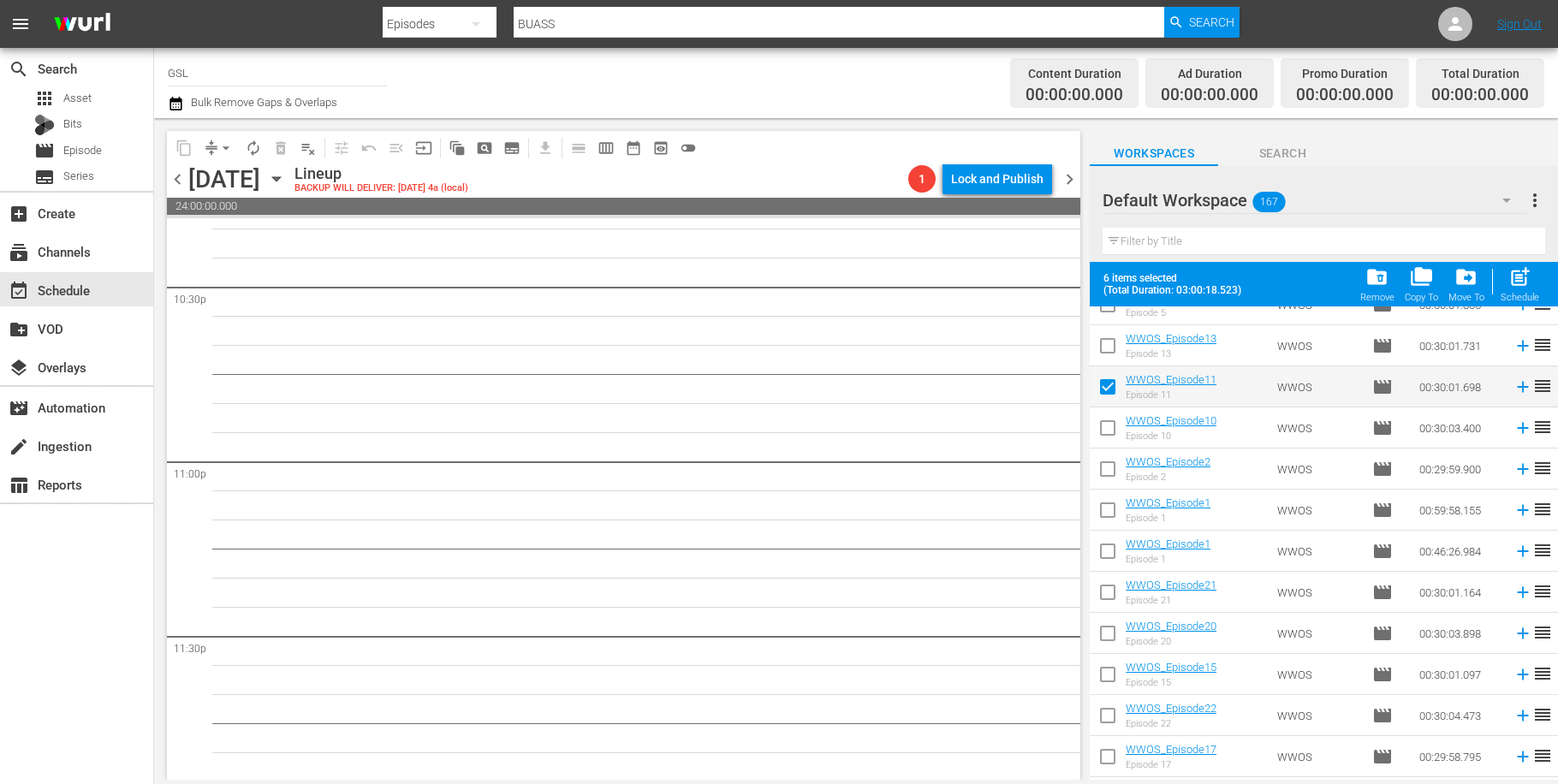
scroll to position [1682, 0]
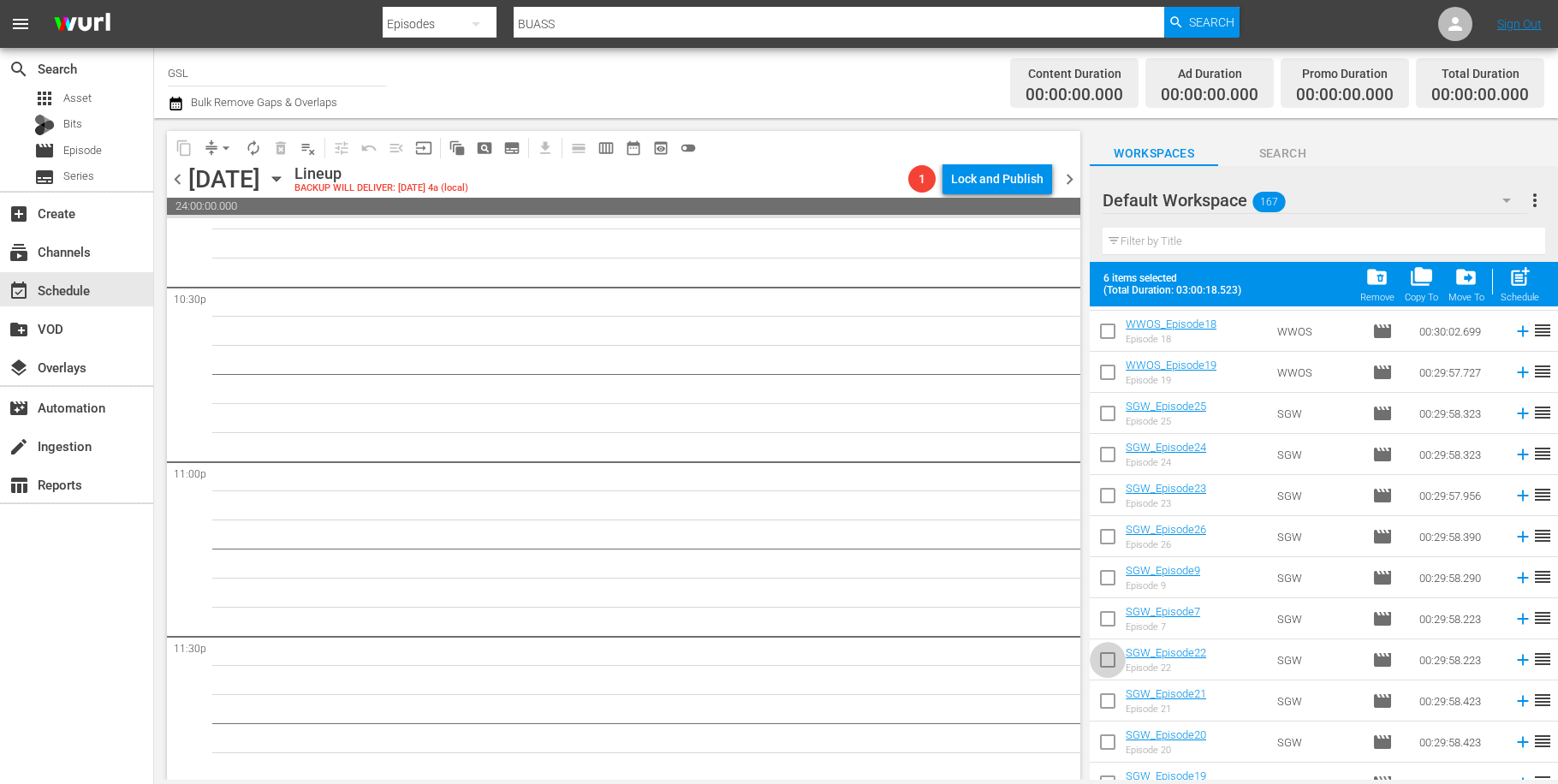
click at [1118, 657] on input "checkbox" at bounding box center [1107, 663] width 36 height 36
checkbox input "true"
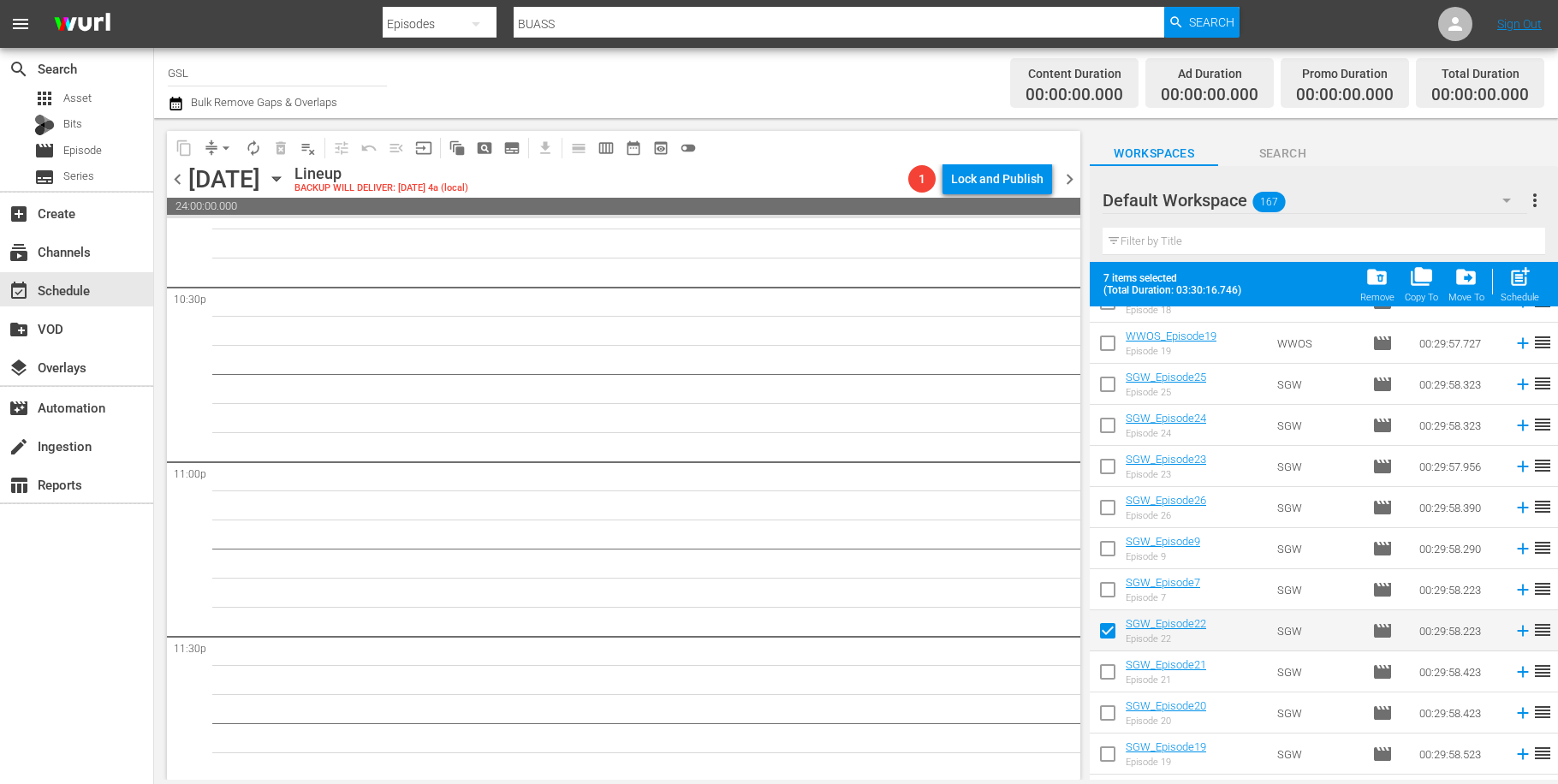
scroll to position [1935, 0]
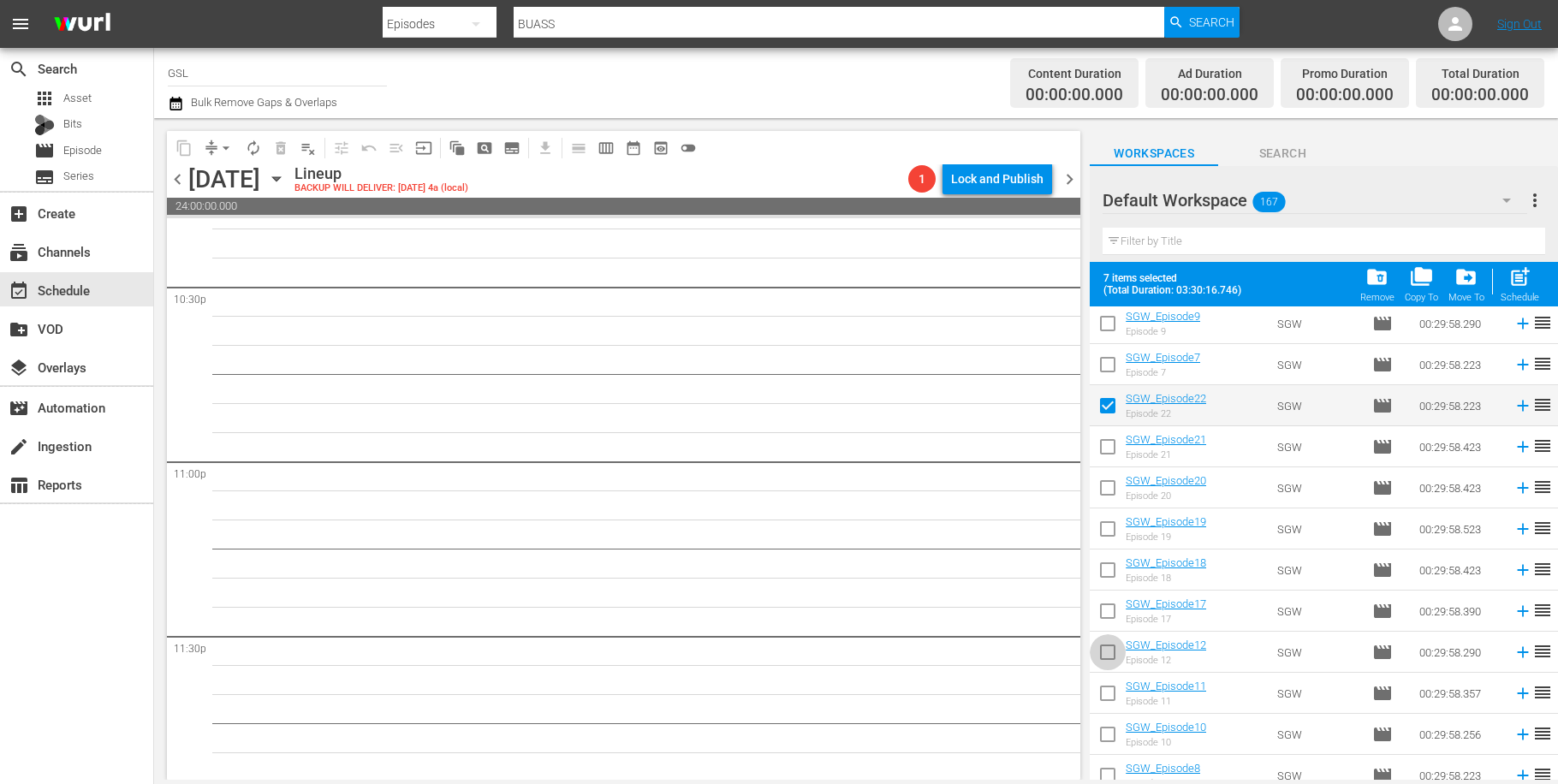
click at [1110, 657] on input "checkbox" at bounding box center [1107, 655] width 36 height 36
checkbox input "true"
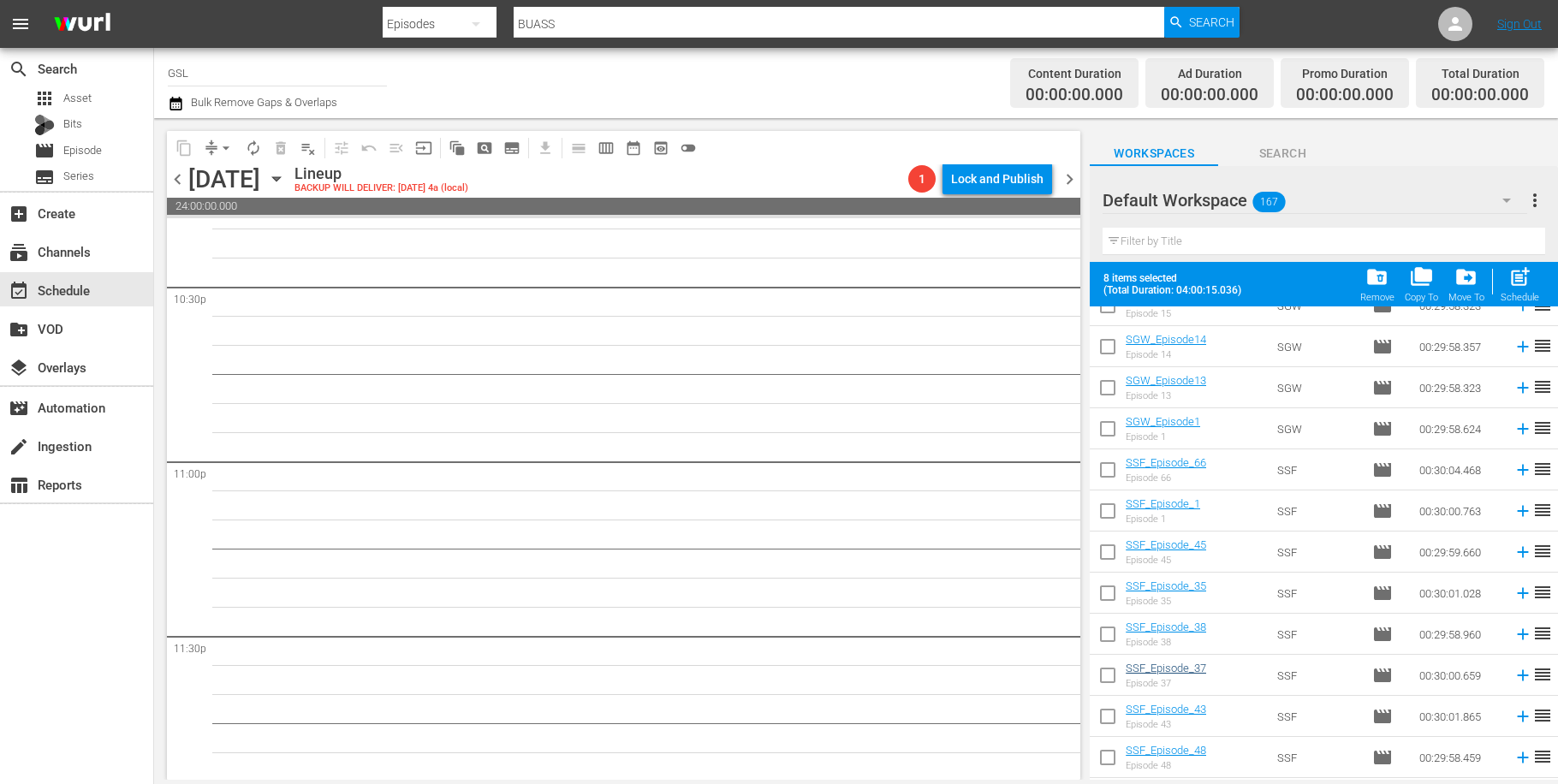
drag, startPoint x: 1107, startPoint y: 672, endPoint x: 1159, endPoint y: 670, distance: 52.0
click at [1107, 673] on input "checkbox" at bounding box center [1107, 679] width 36 height 36
checkbox input "true"
click at [1105, 505] on input "checkbox" at bounding box center [1107, 514] width 36 height 36
checkbox input "true"
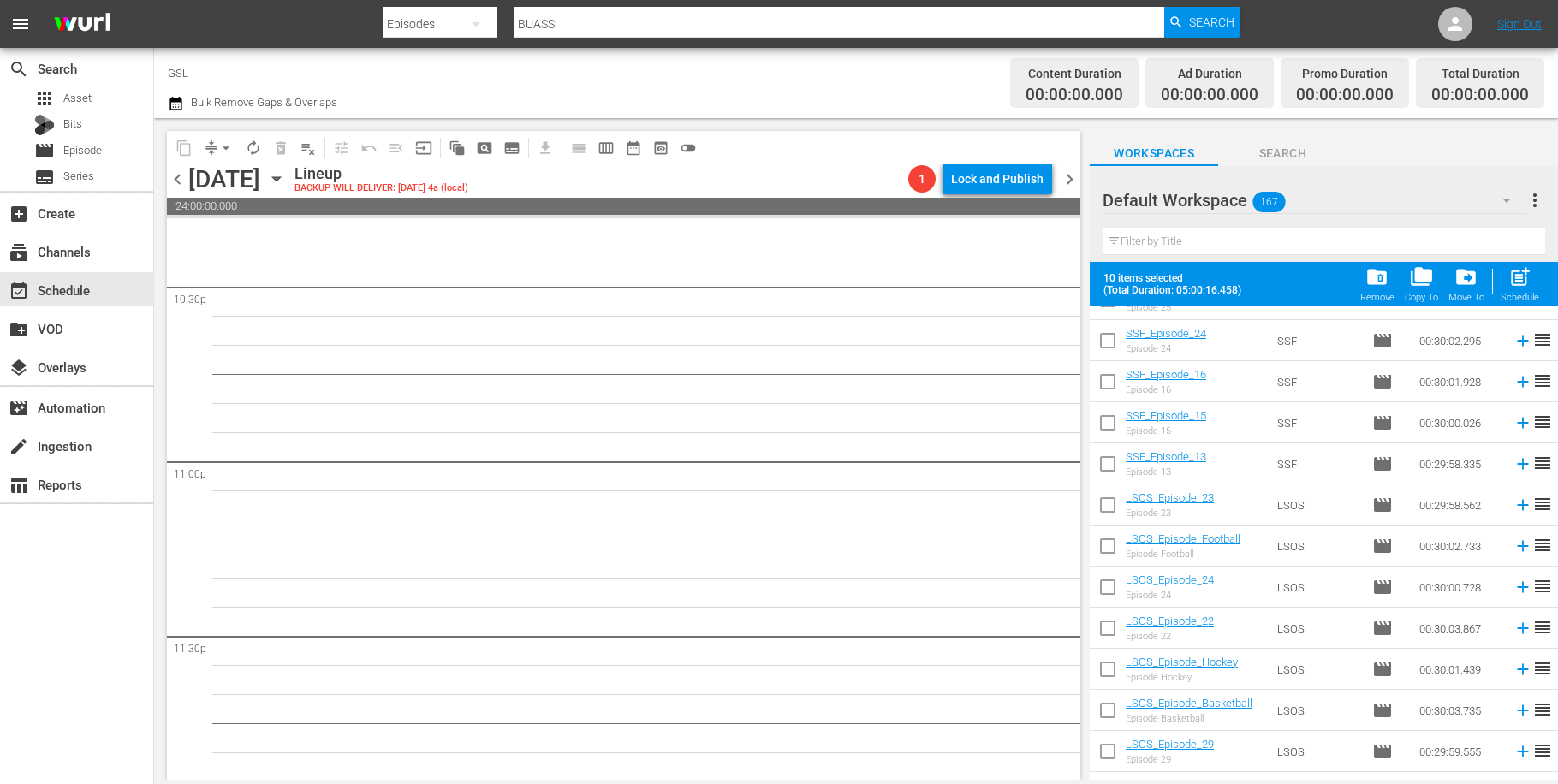
scroll to position [4709, 0]
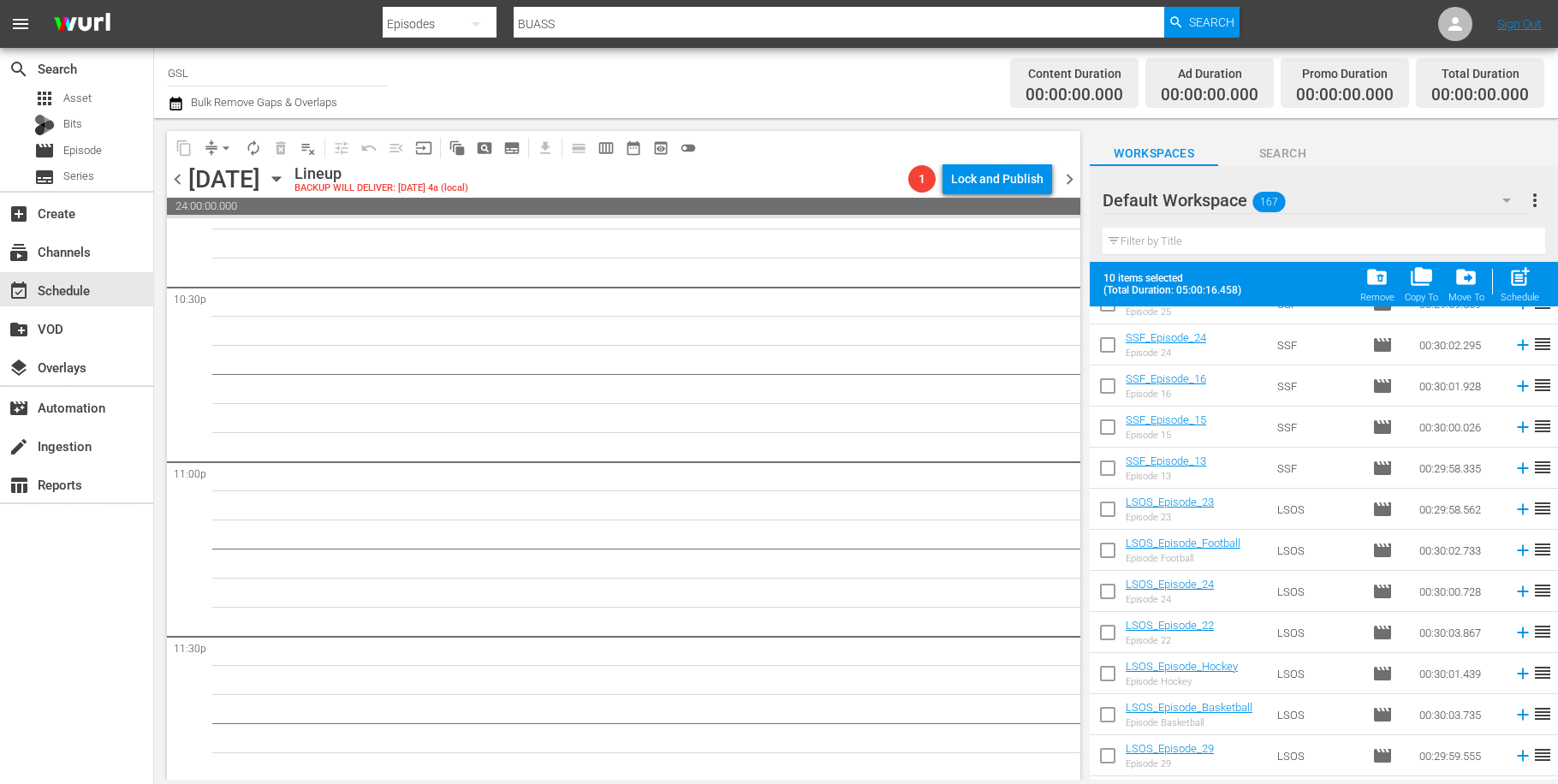
drag, startPoint x: 1117, startPoint y: 551, endPoint x: 1206, endPoint y: 570, distance: 91.0
click at [1117, 552] on input "checkbox" at bounding box center [1107, 553] width 36 height 36
checkbox input "true"
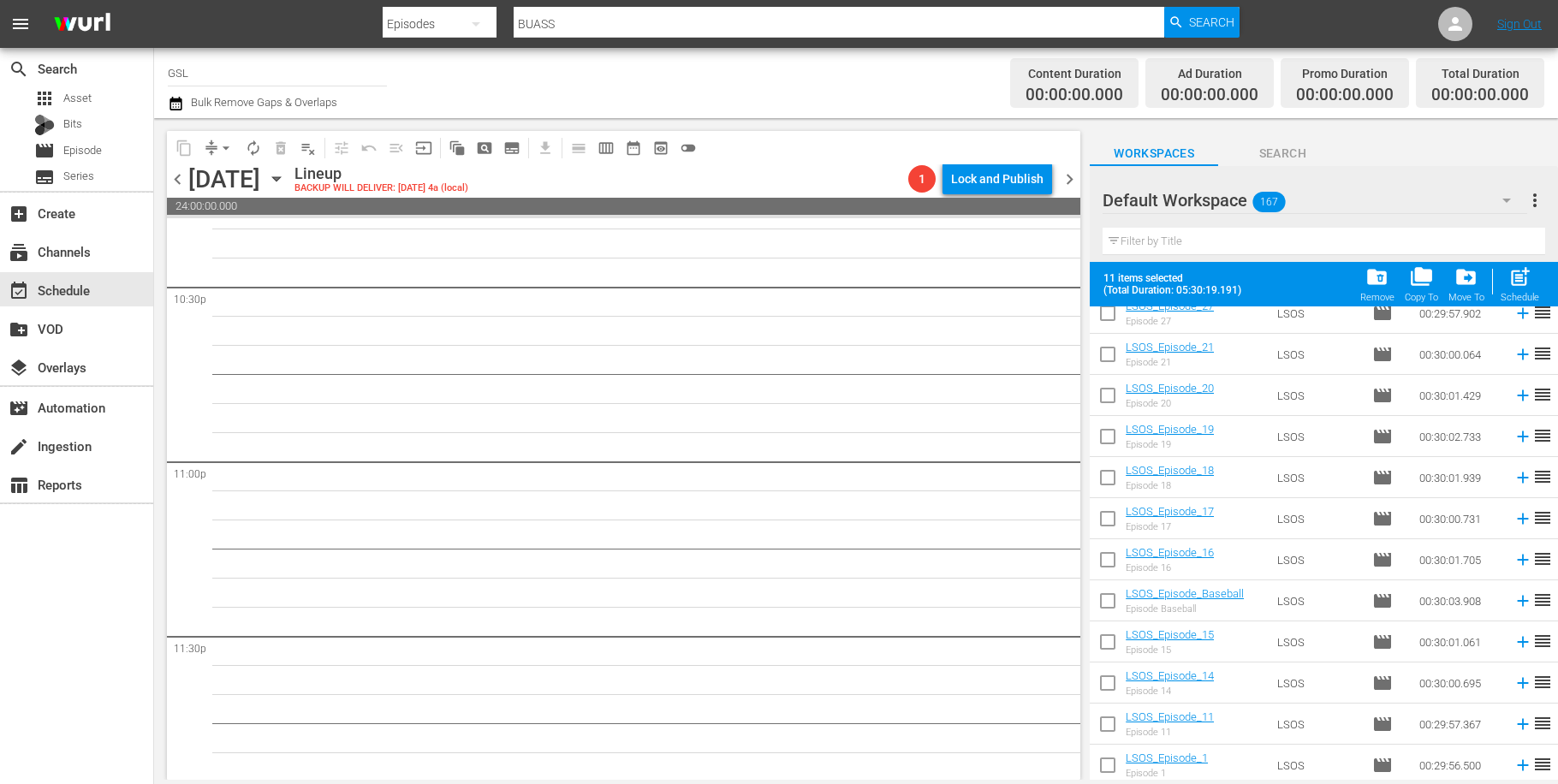
drag, startPoint x: 1117, startPoint y: 639, endPoint x: 1182, endPoint y: 648, distance: 65.6
click at [1117, 639] on input "checkbox" at bounding box center [1107, 645] width 36 height 36
checkbox input "true"
click at [1523, 280] on span "post_add" at bounding box center [1520, 277] width 23 height 23
checkbox input "false"
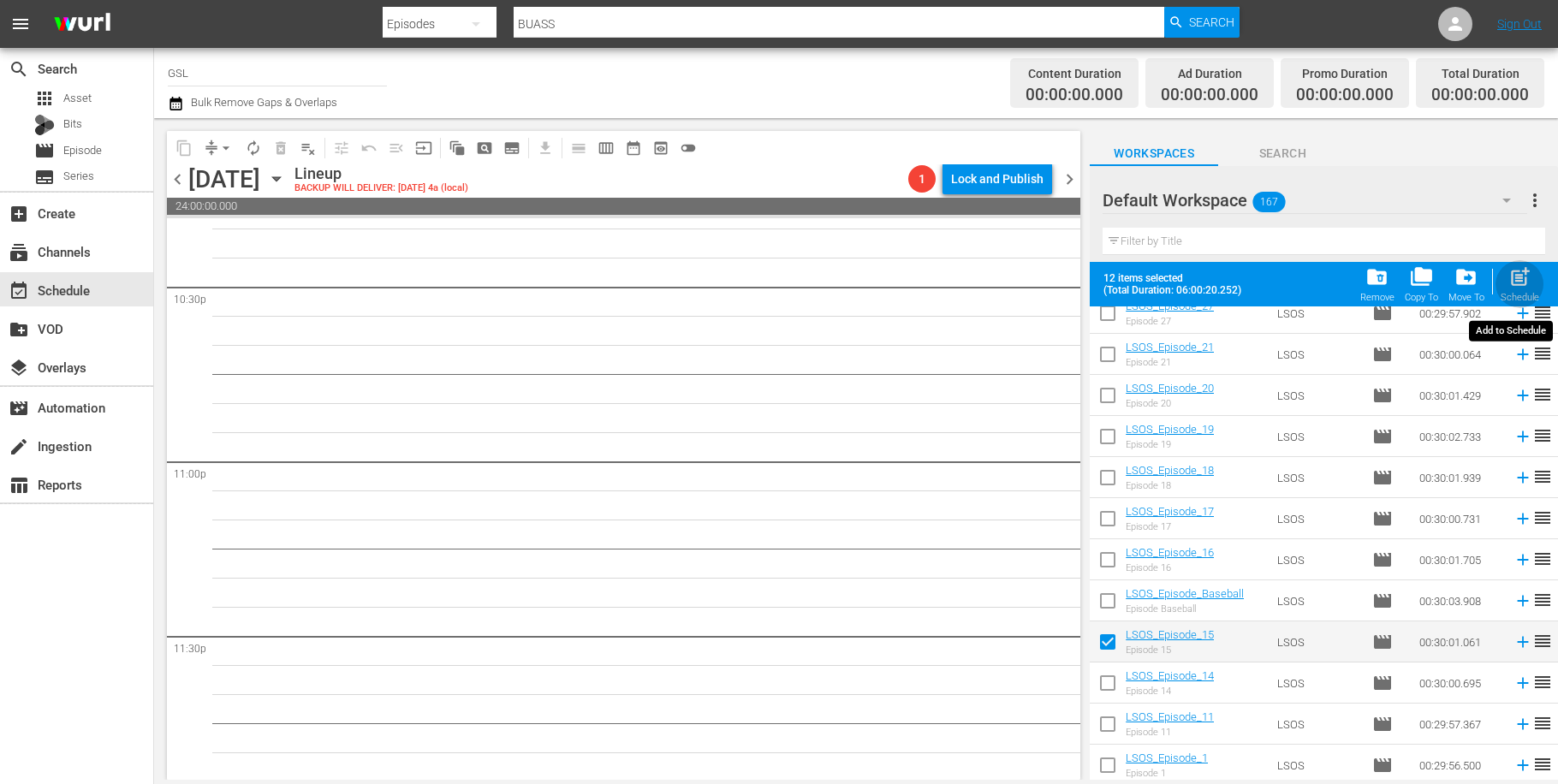
checkbox input "false"
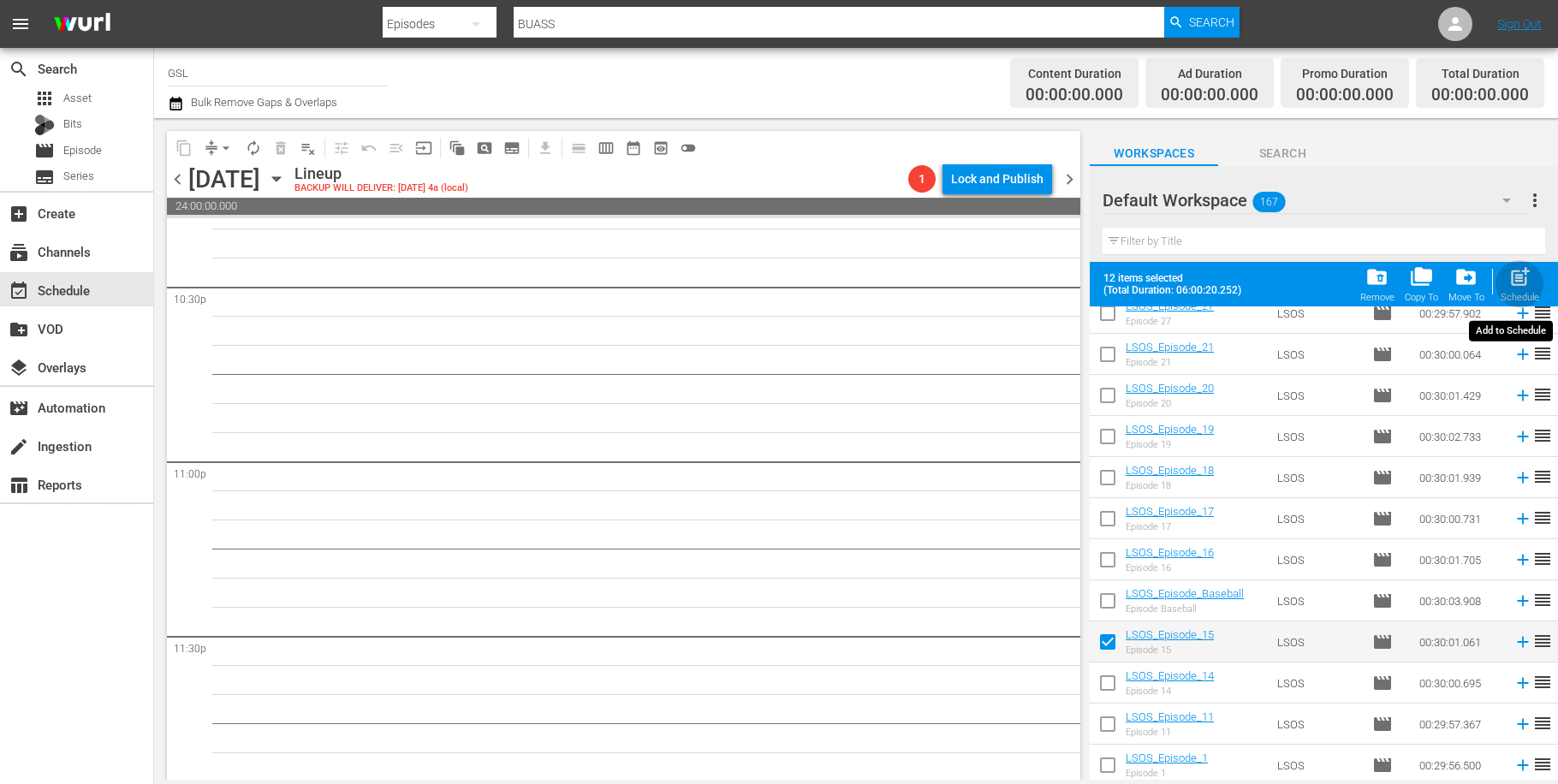
checkbox input "false"
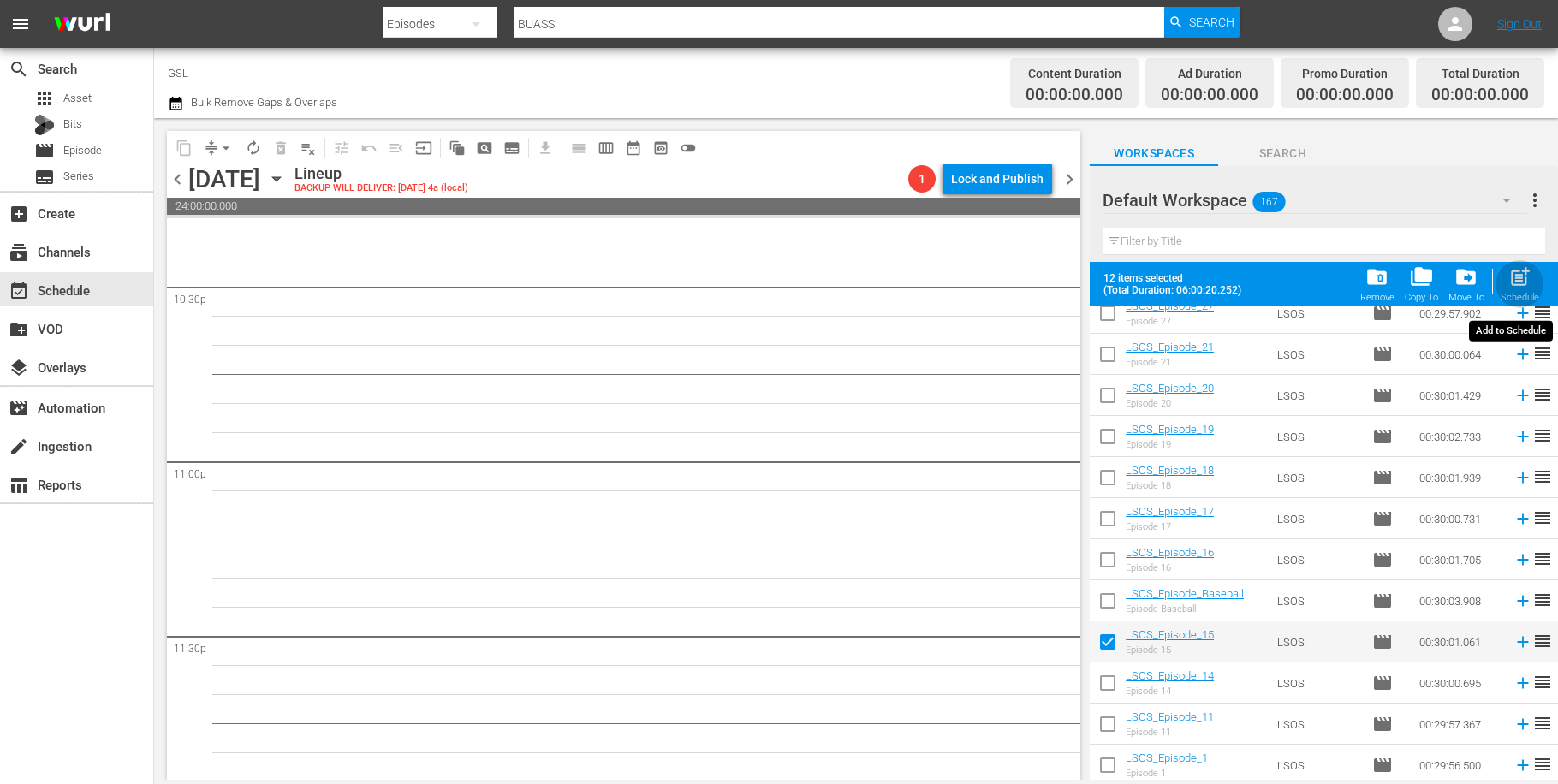
checkbox input "false"
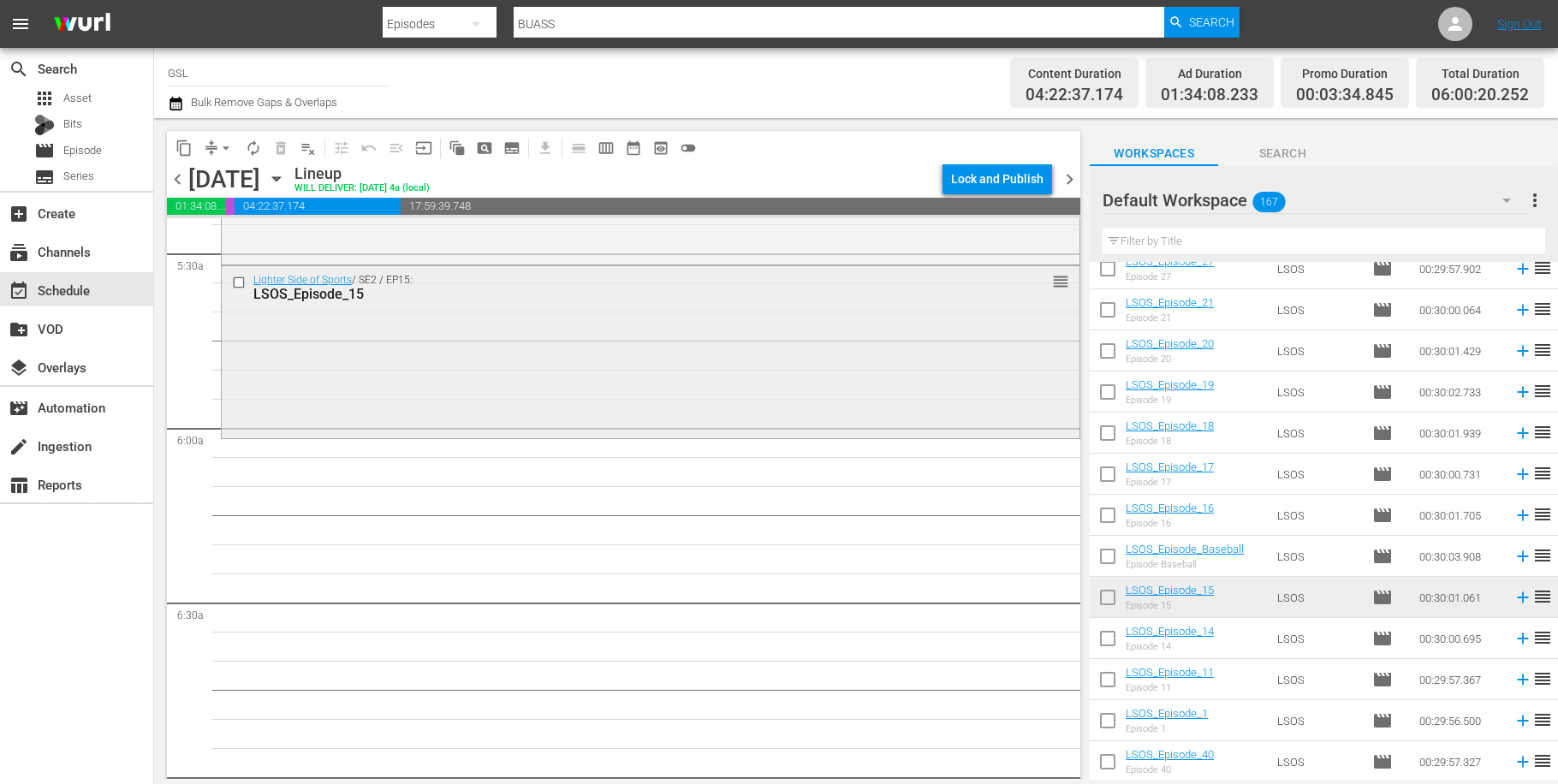
scroll to position [1904, 0]
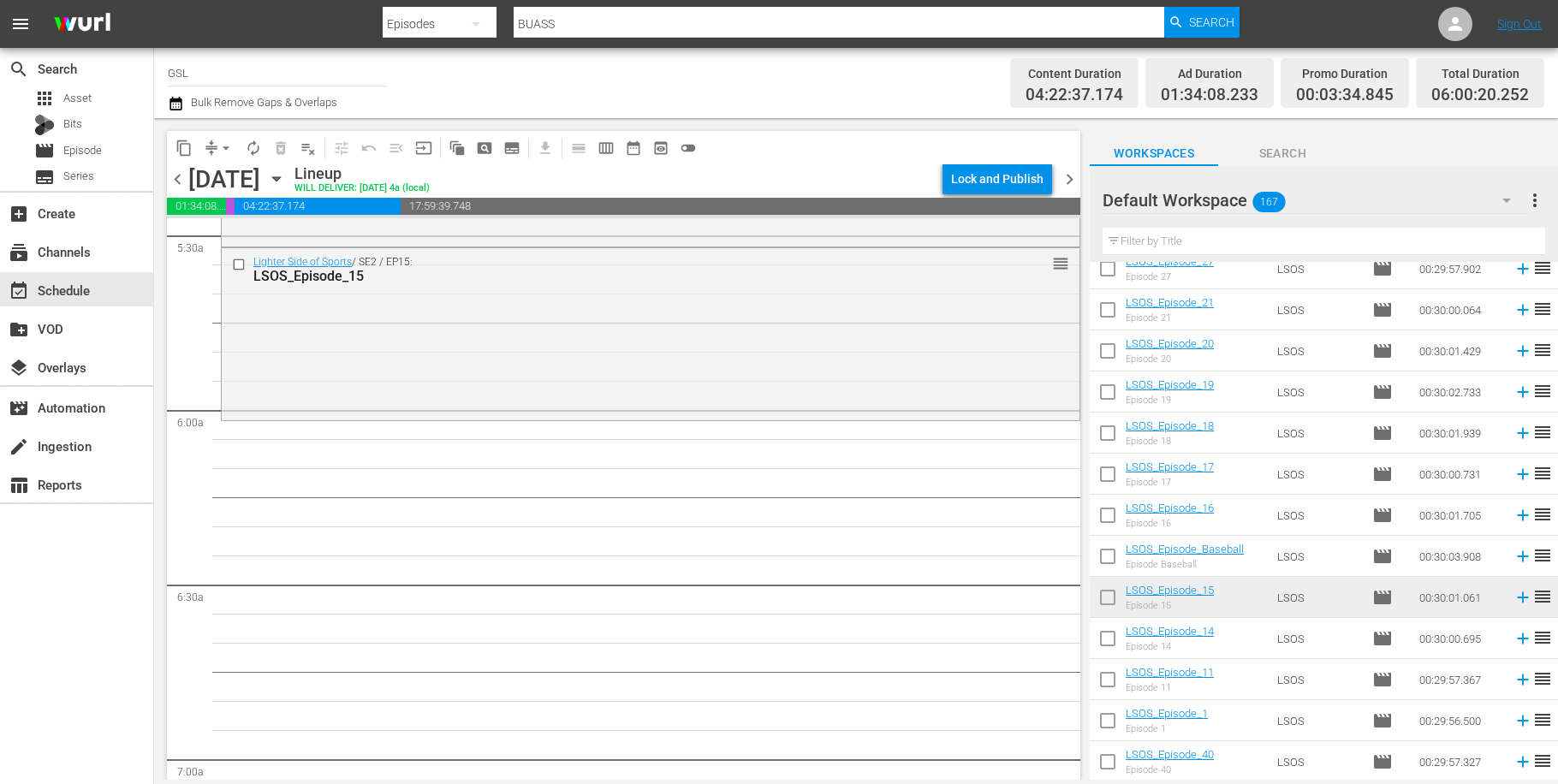
click at [1497, 200] on button "button" at bounding box center [1507, 200] width 41 height 41
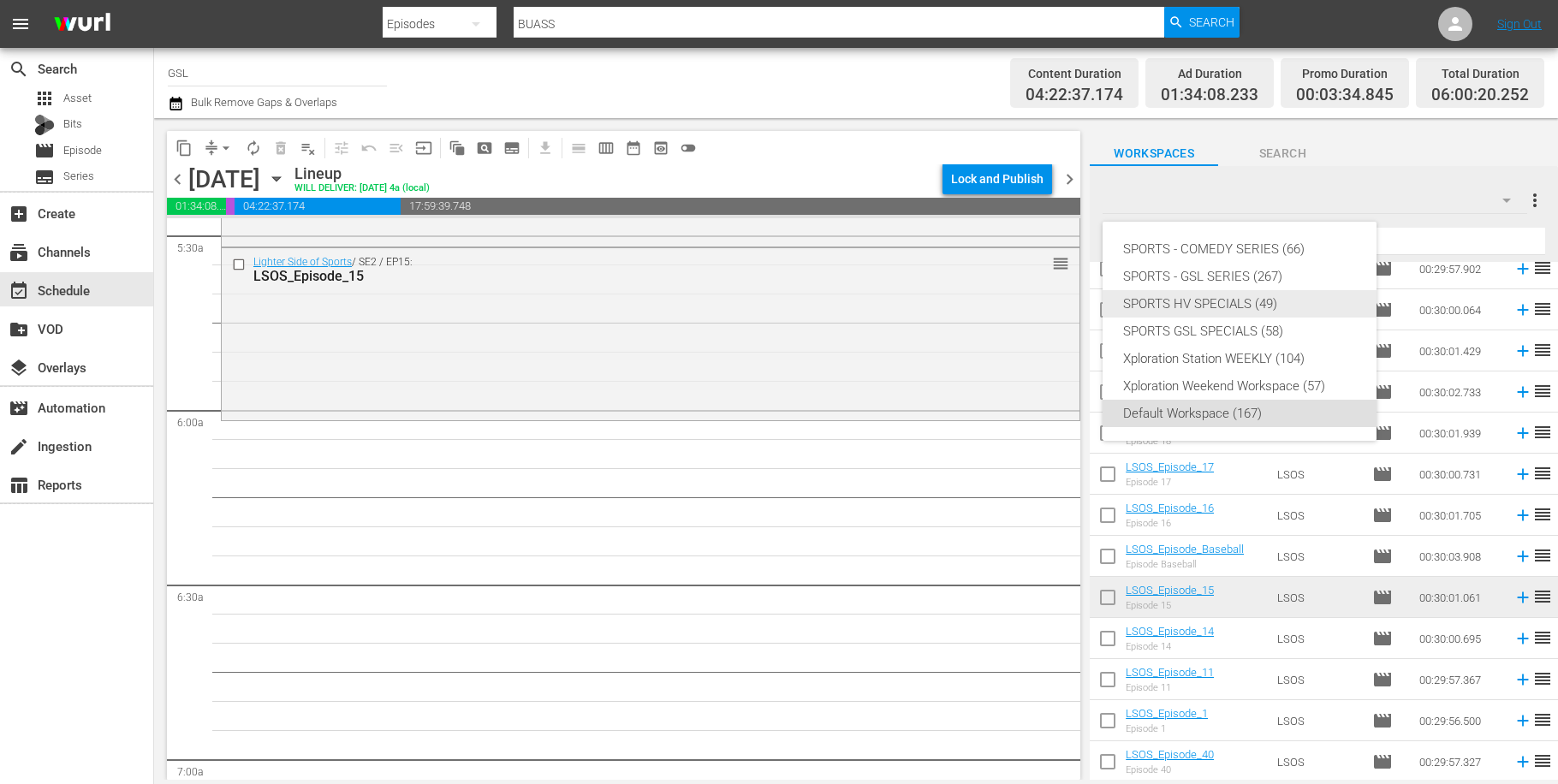
click at [1238, 303] on div "SPORTS HV SPECIALS (49)" at bounding box center [1239, 304] width 233 height 27
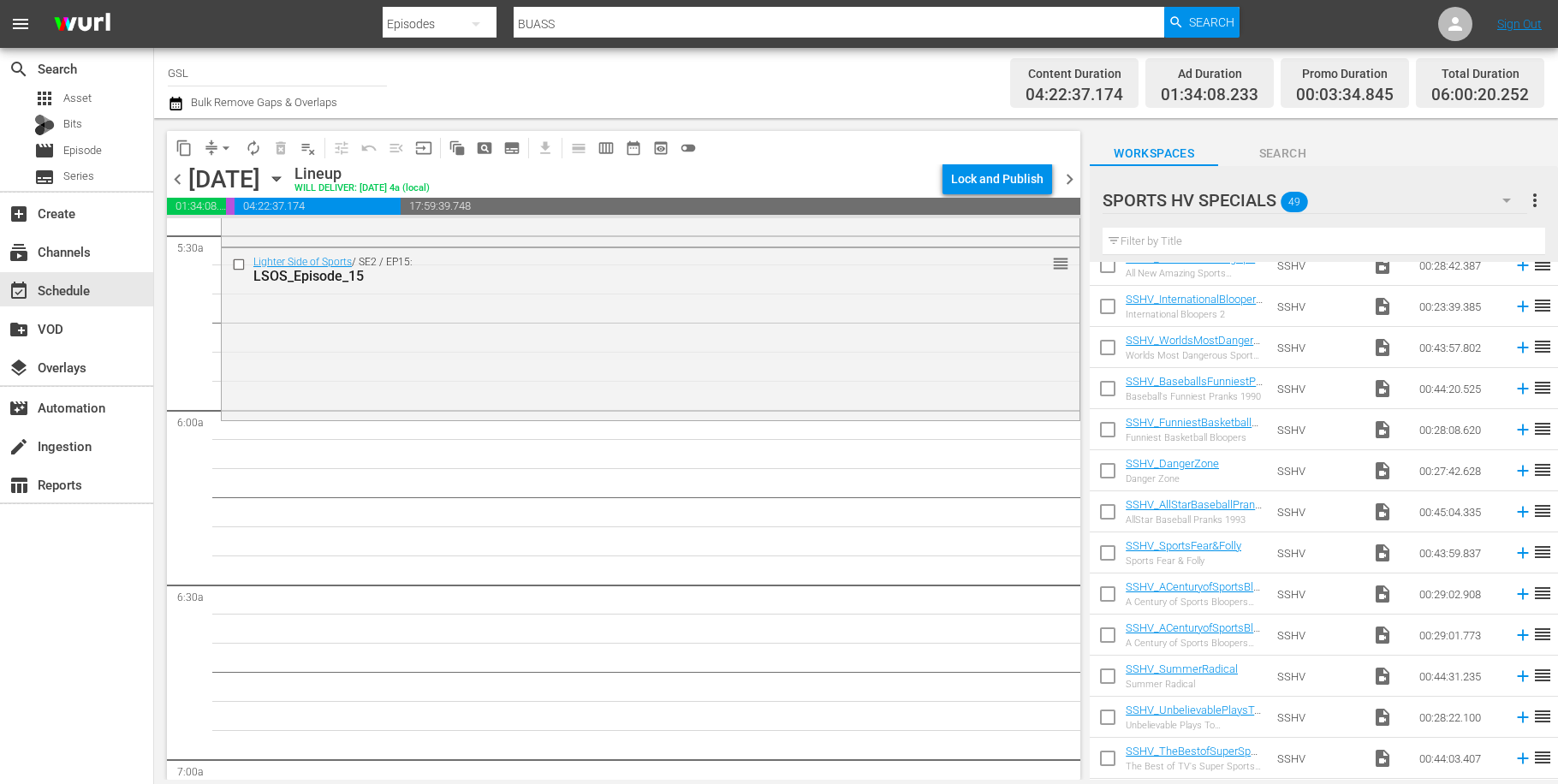
scroll to position [0, 0]
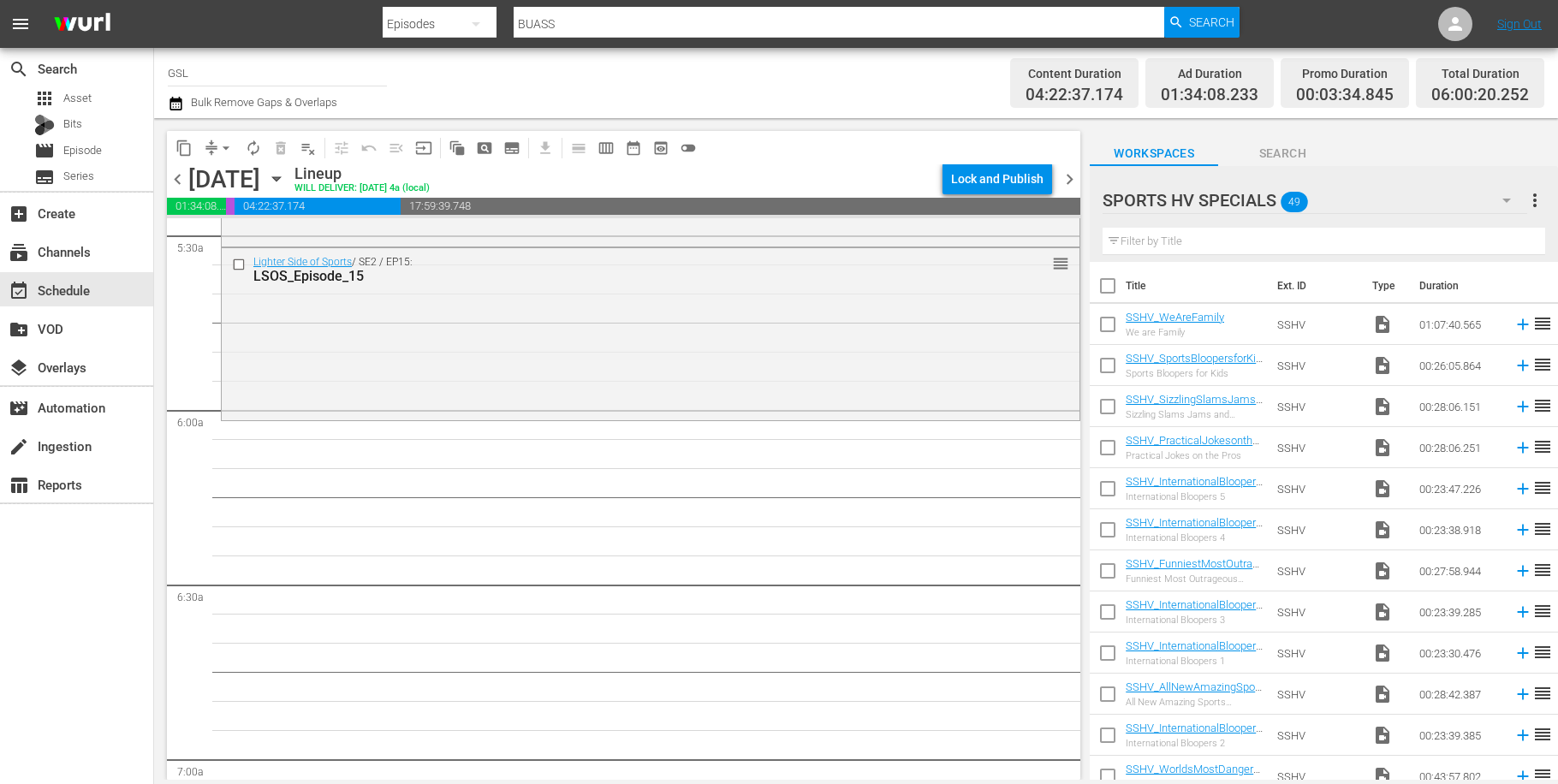
click at [1106, 404] on input "checkbox" at bounding box center [1107, 409] width 36 height 36
checkbox input "true"
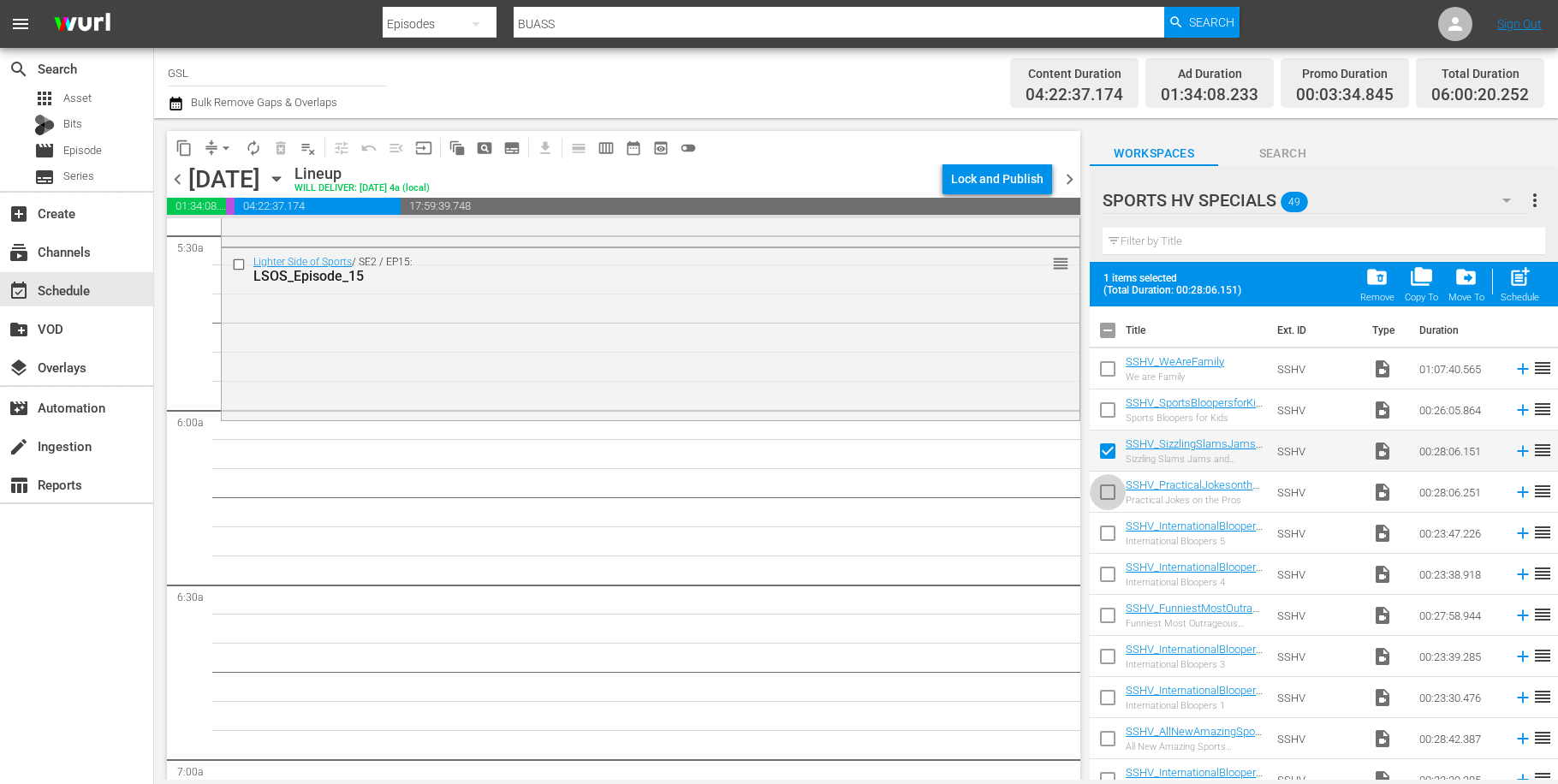
click at [1106, 485] on input "checkbox" at bounding box center [1107, 495] width 36 height 36
checkbox input "true"
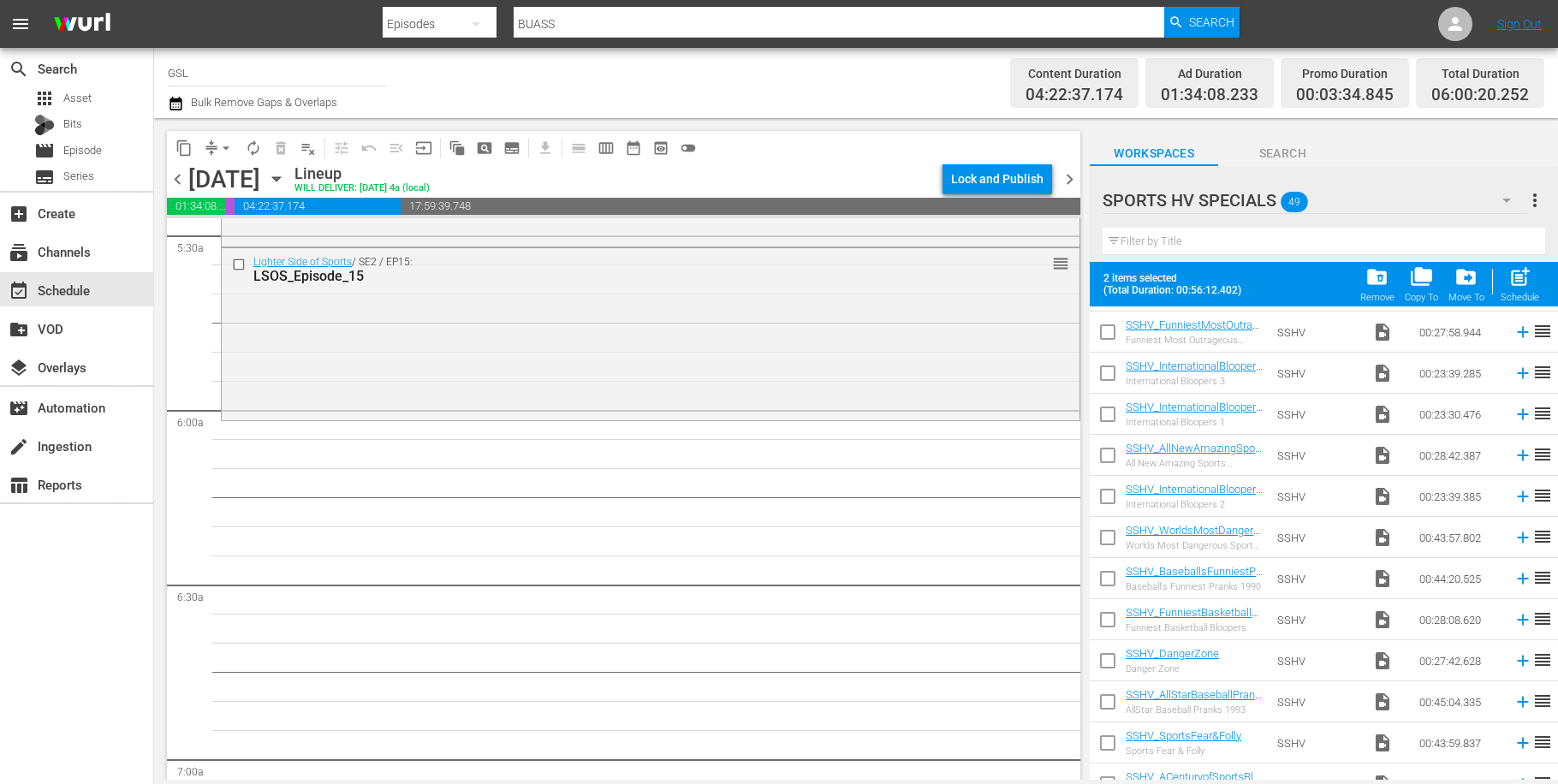
scroll to position [410, 0]
click at [1106, 447] on input "checkbox" at bounding box center [1107, 455] width 36 height 36
checkbox input "true"
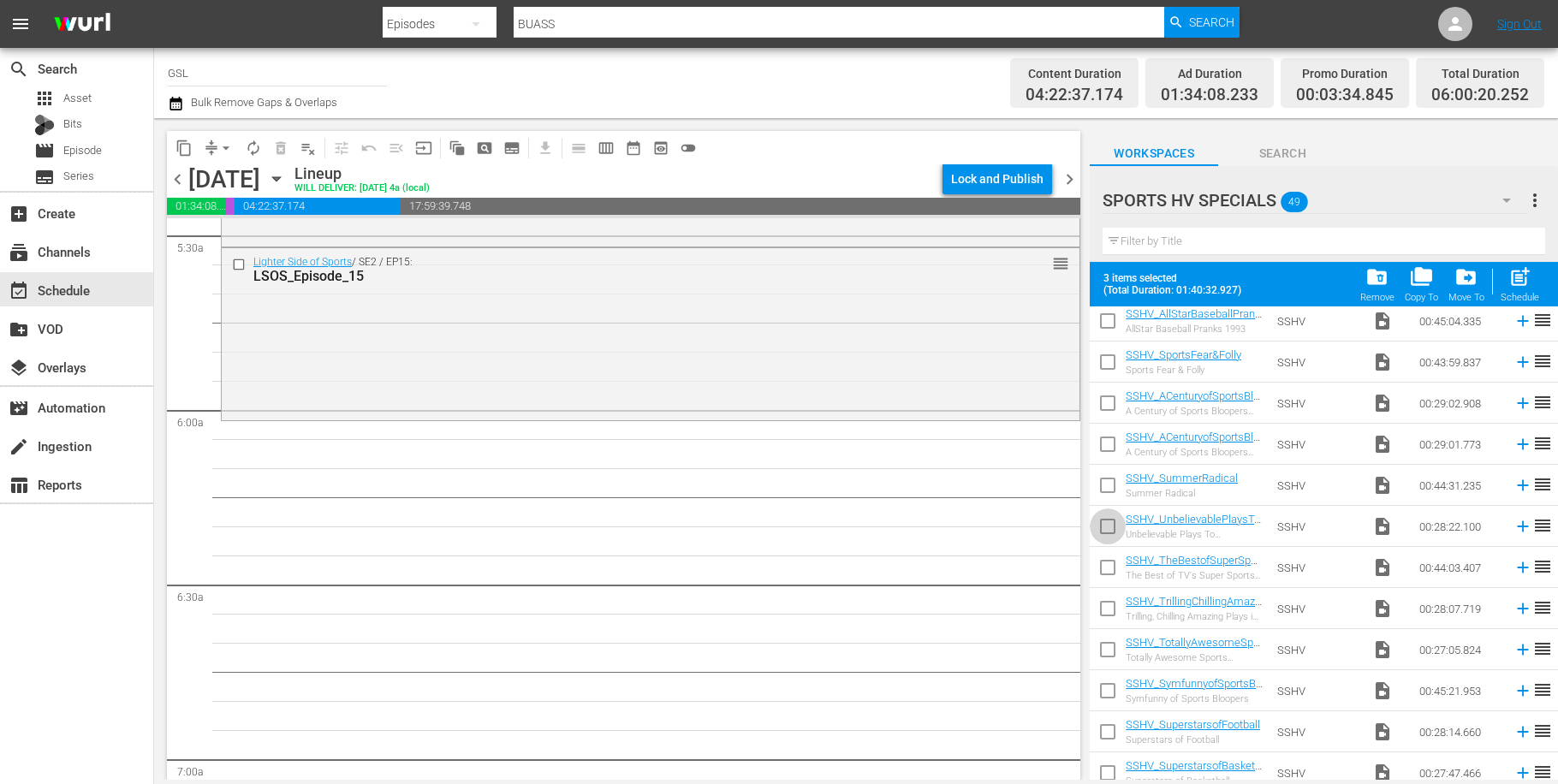
click at [1108, 531] on input "checkbox" at bounding box center [1107, 529] width 36 height 36
checkbox input "true"
click at [1106, 574] on input "checkbox" at bounding box center [1107, 571] width 36 height 36
checkbox input "true"
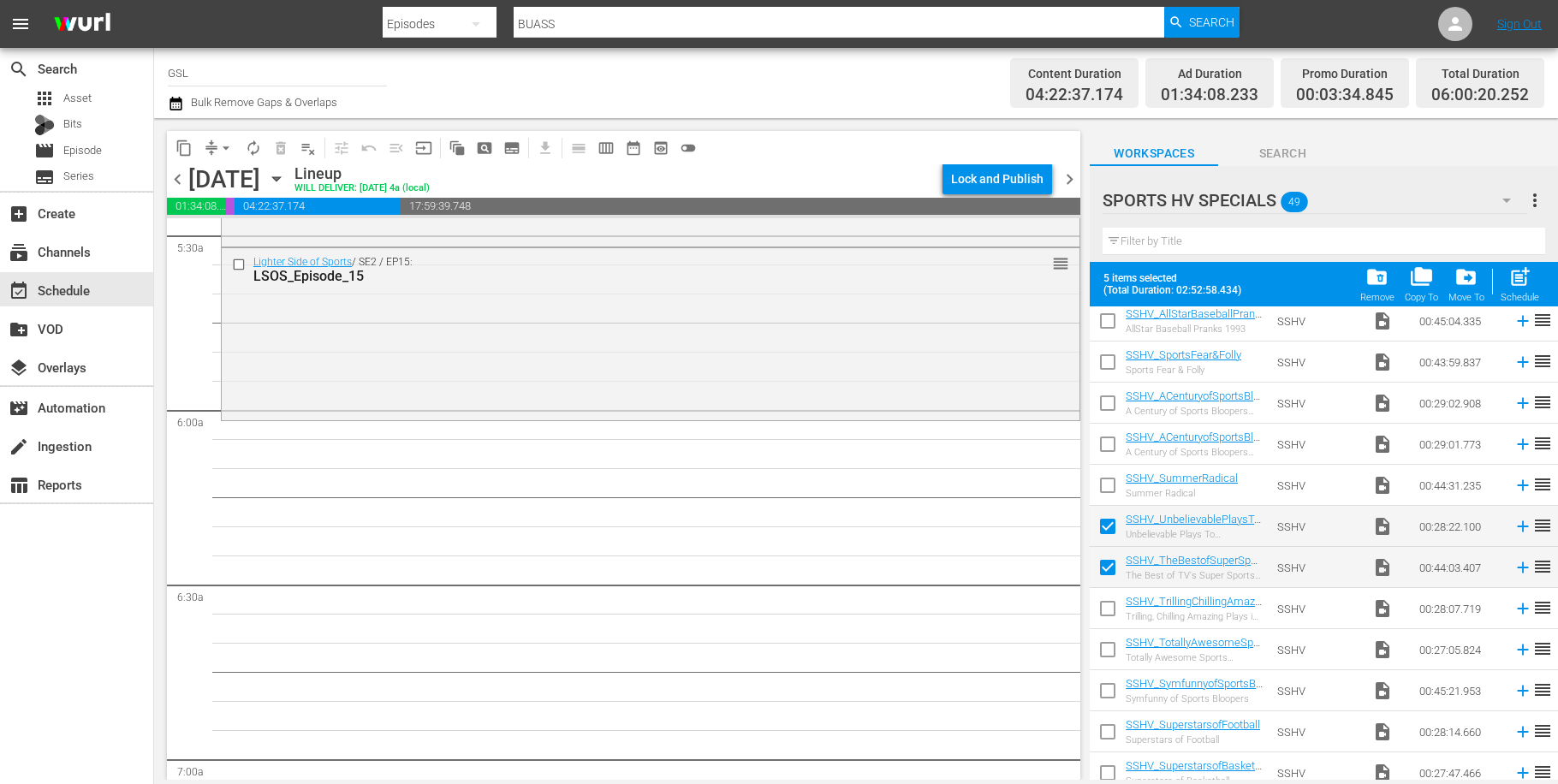
drag, startPoint x: 1112, startPoint y: 609, endPoint x: 1185, endPoint y: 586, distance: 76.5
click at [1112, 609] on input "checkbox" at bounding box center [1107, 612] width 36 height 36
checkbox input "true"
click at [1117, 647] on input "checkbox" at bounding box center [1107, 653] width 36 height 36
checkbox input "true"
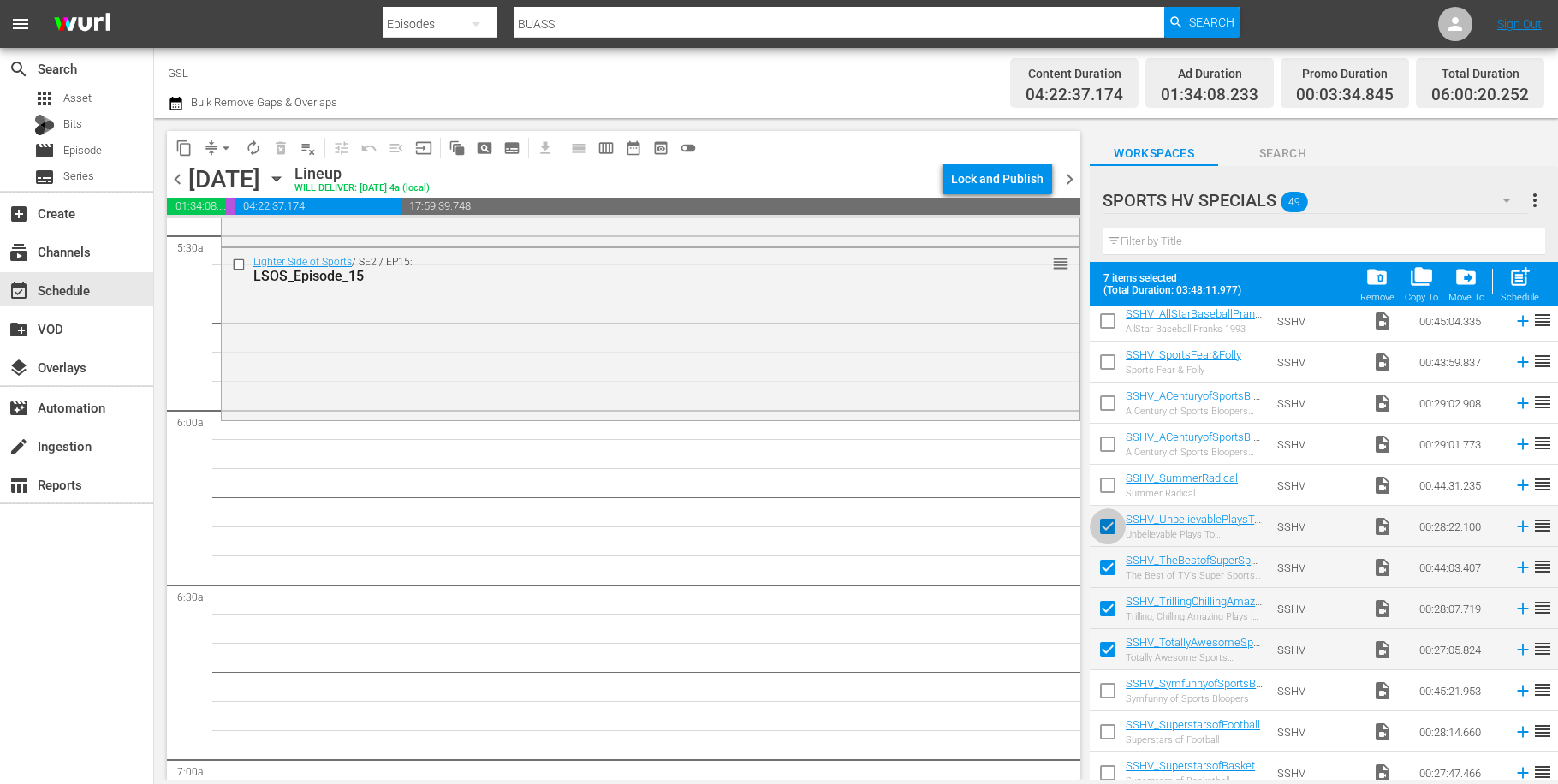
click at [1107, 531] on input "checkbox" at bounding box center [1107, 529] width 36 height 36
checkbox input "false"
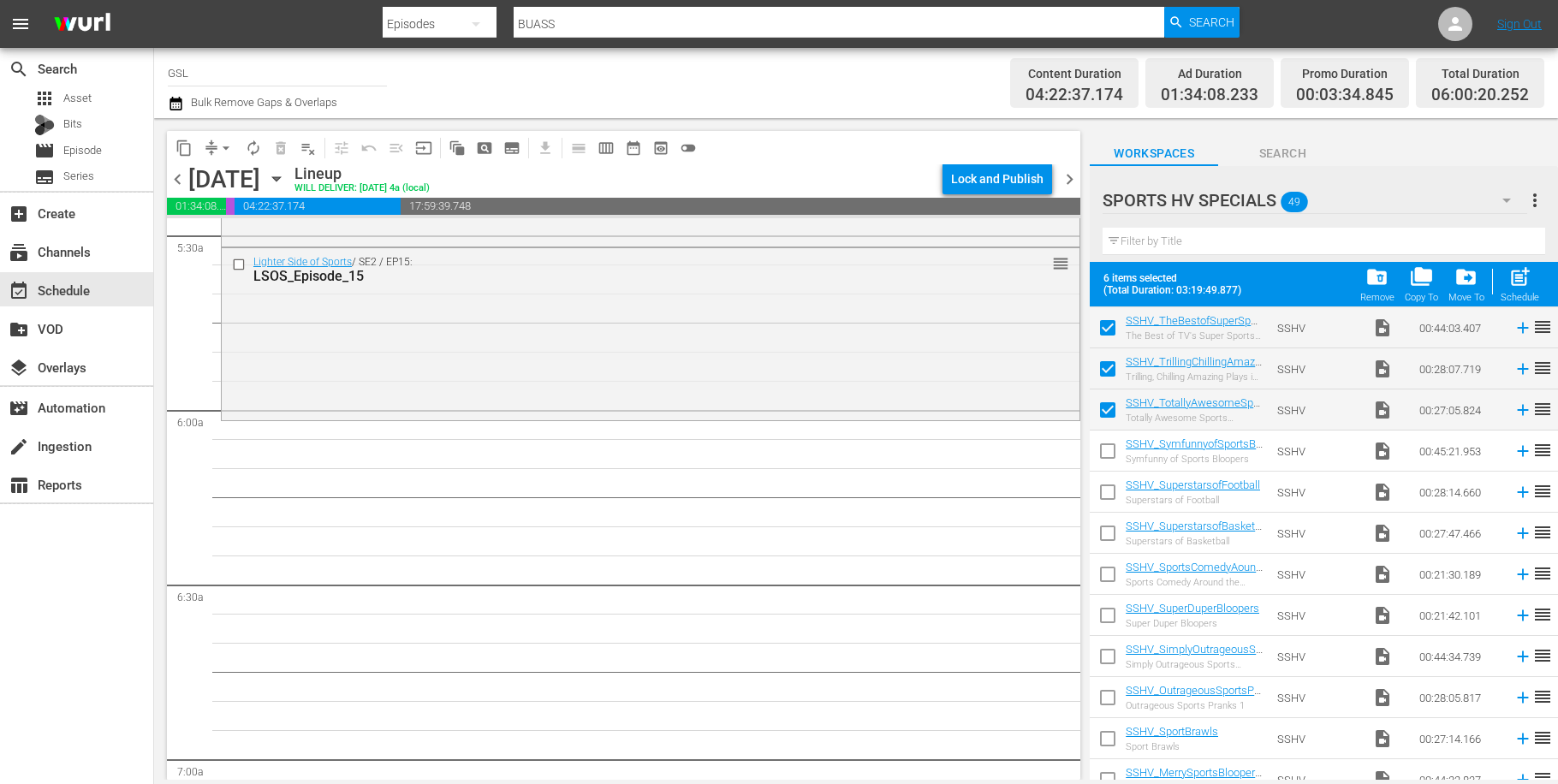
scroll to position [1045, 0]
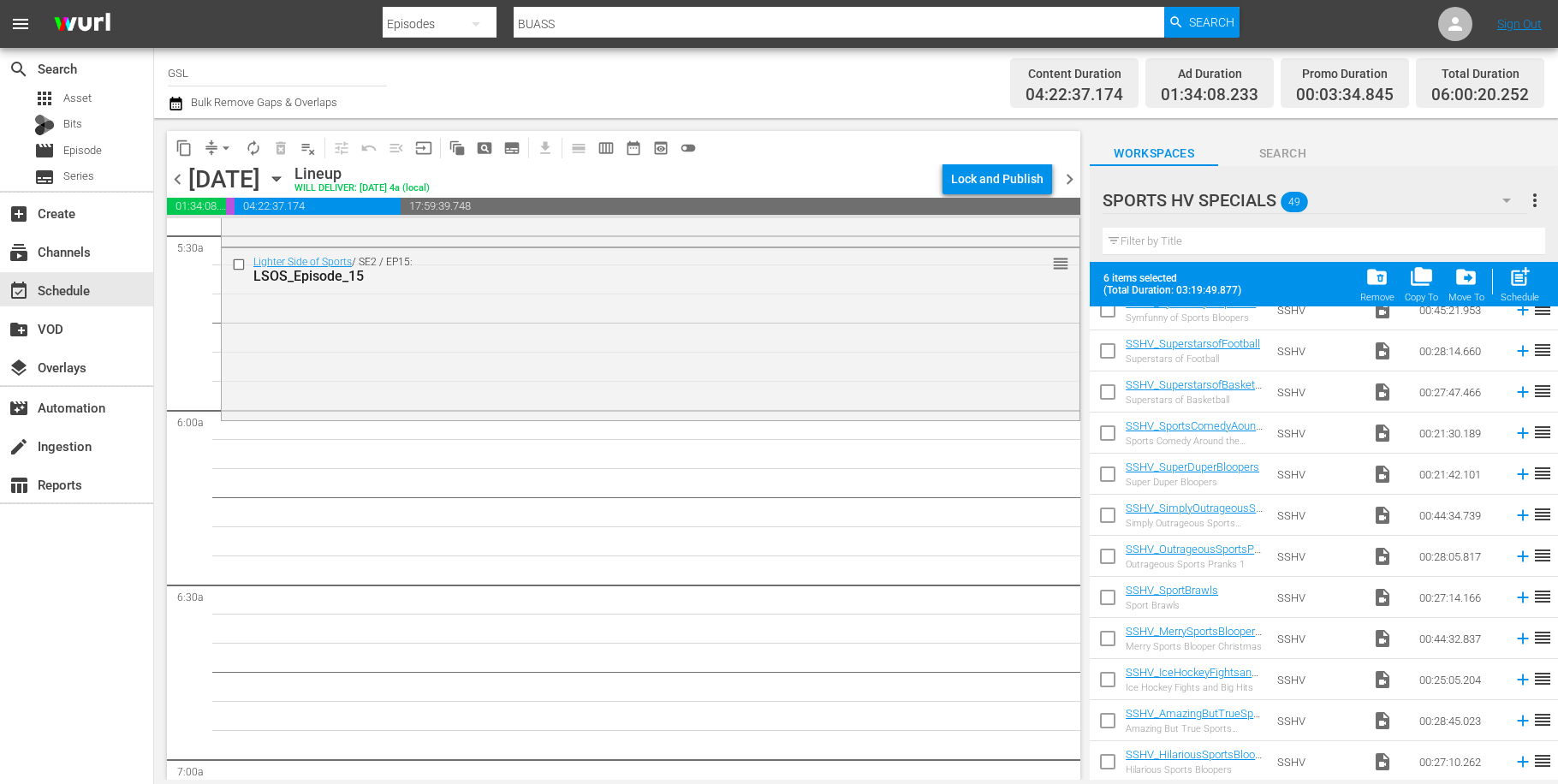
click at [1117, 553] on input "checkbox" at bounding box center [1107, 560] width 36 height 36
checkbox input "true"
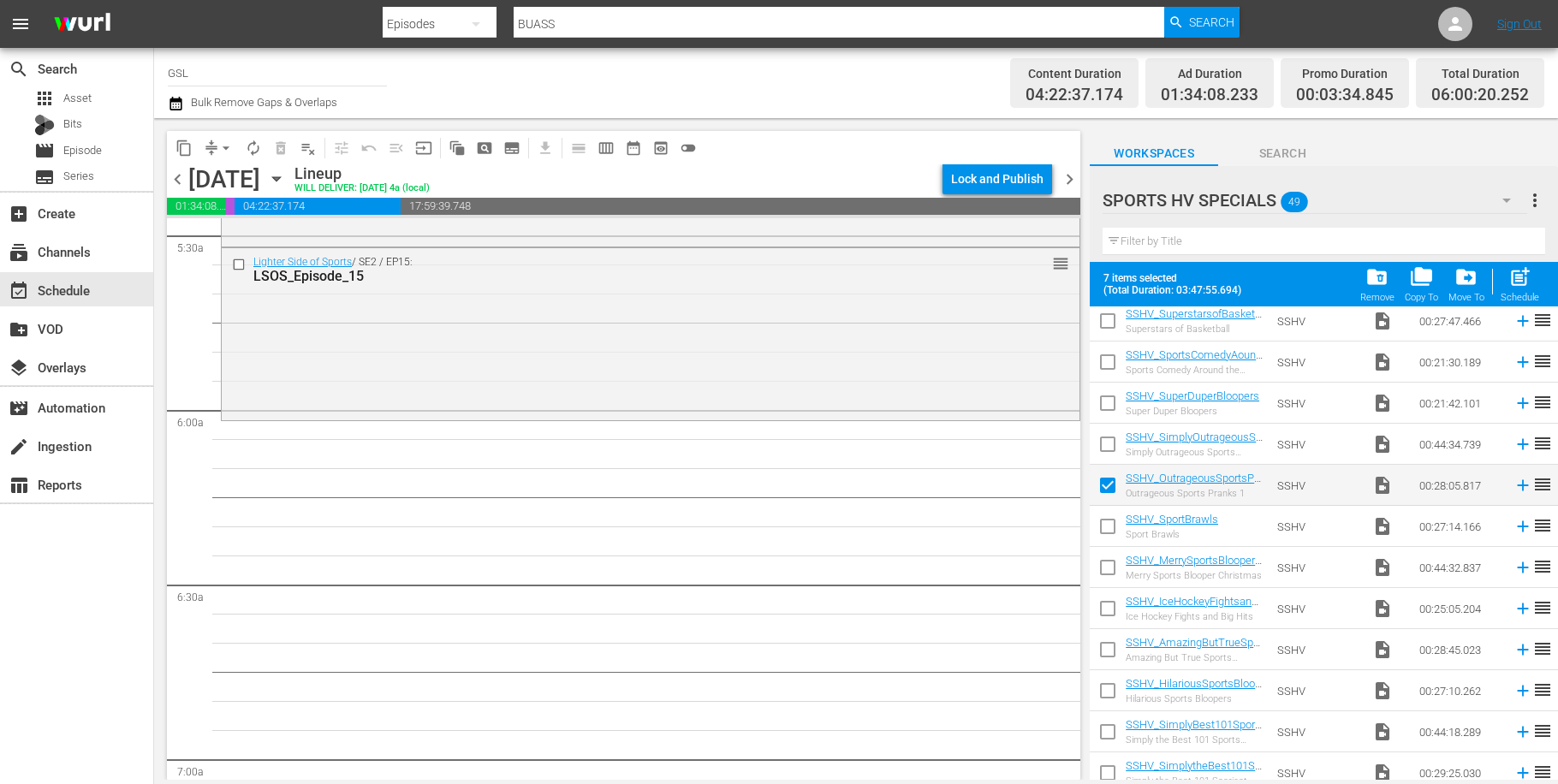
click at [1118, 613] on input "checkbox" at bounding box center [1107, 612] width 36 height 36
checkbox input "true"
click at [1524, 293] on div "Schedule" at bounding box center [1520, 298] width 38 height 11
checkbox input "false"
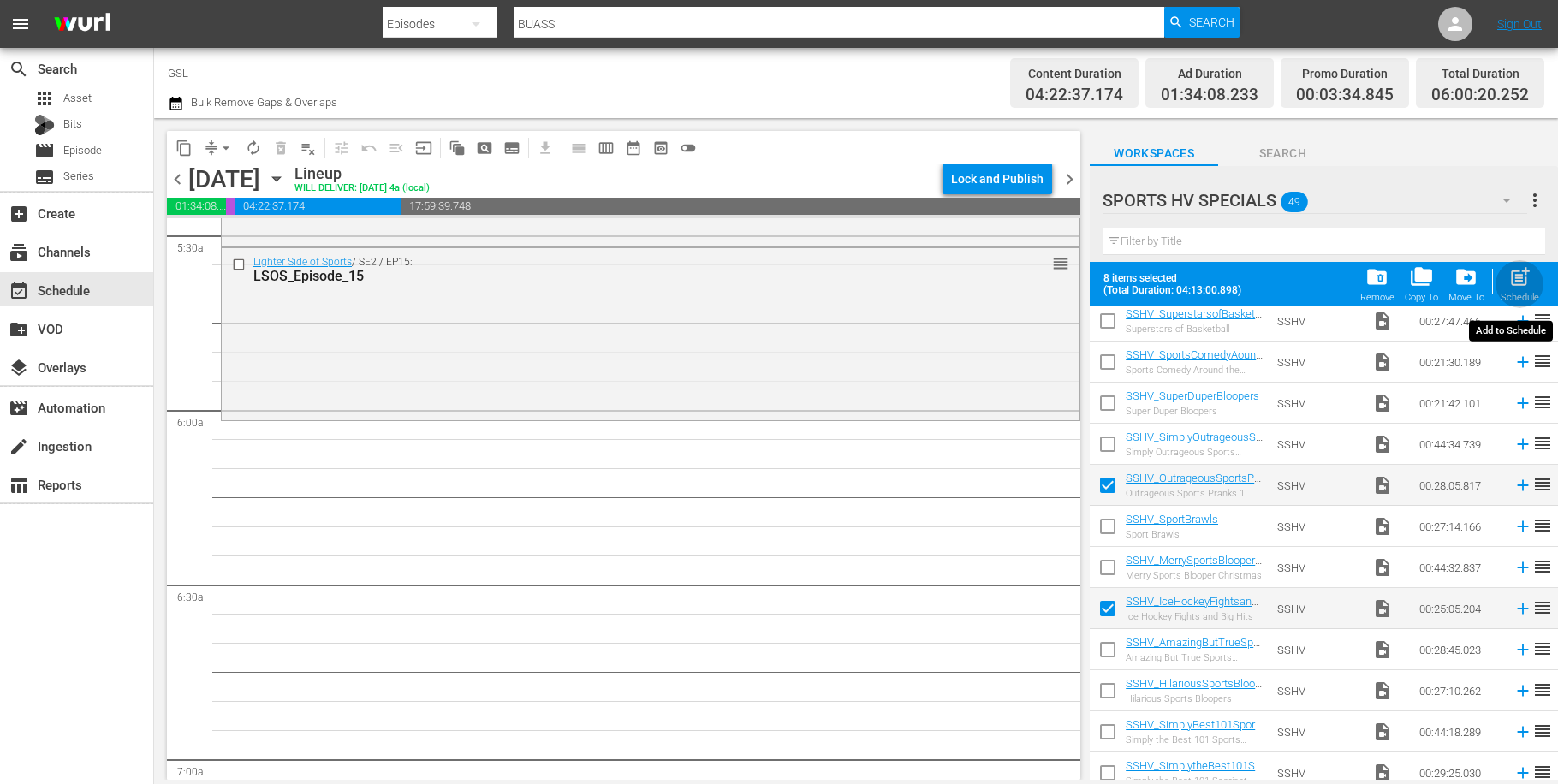
checkbox input "false"
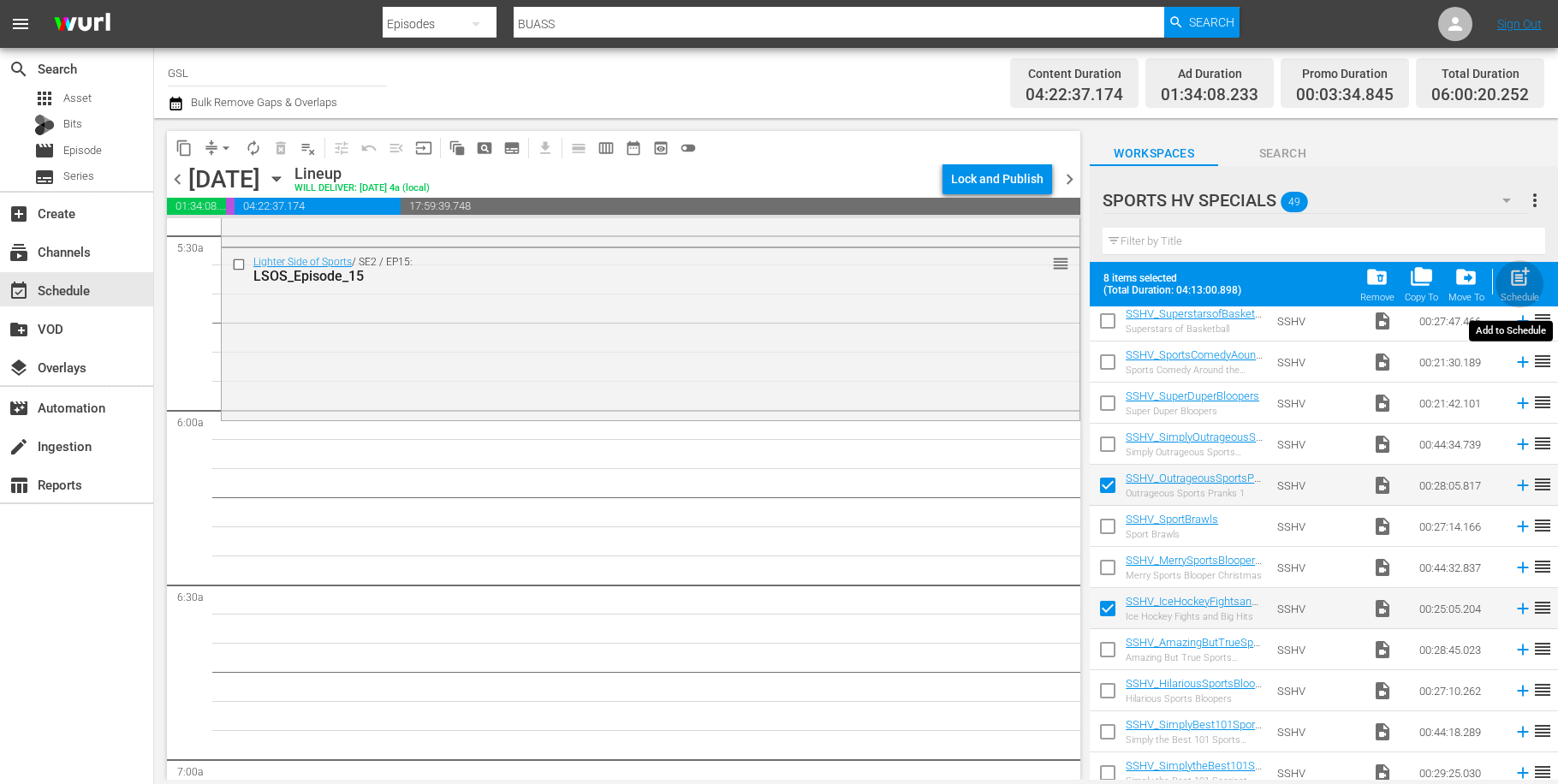
checkbox input "false"
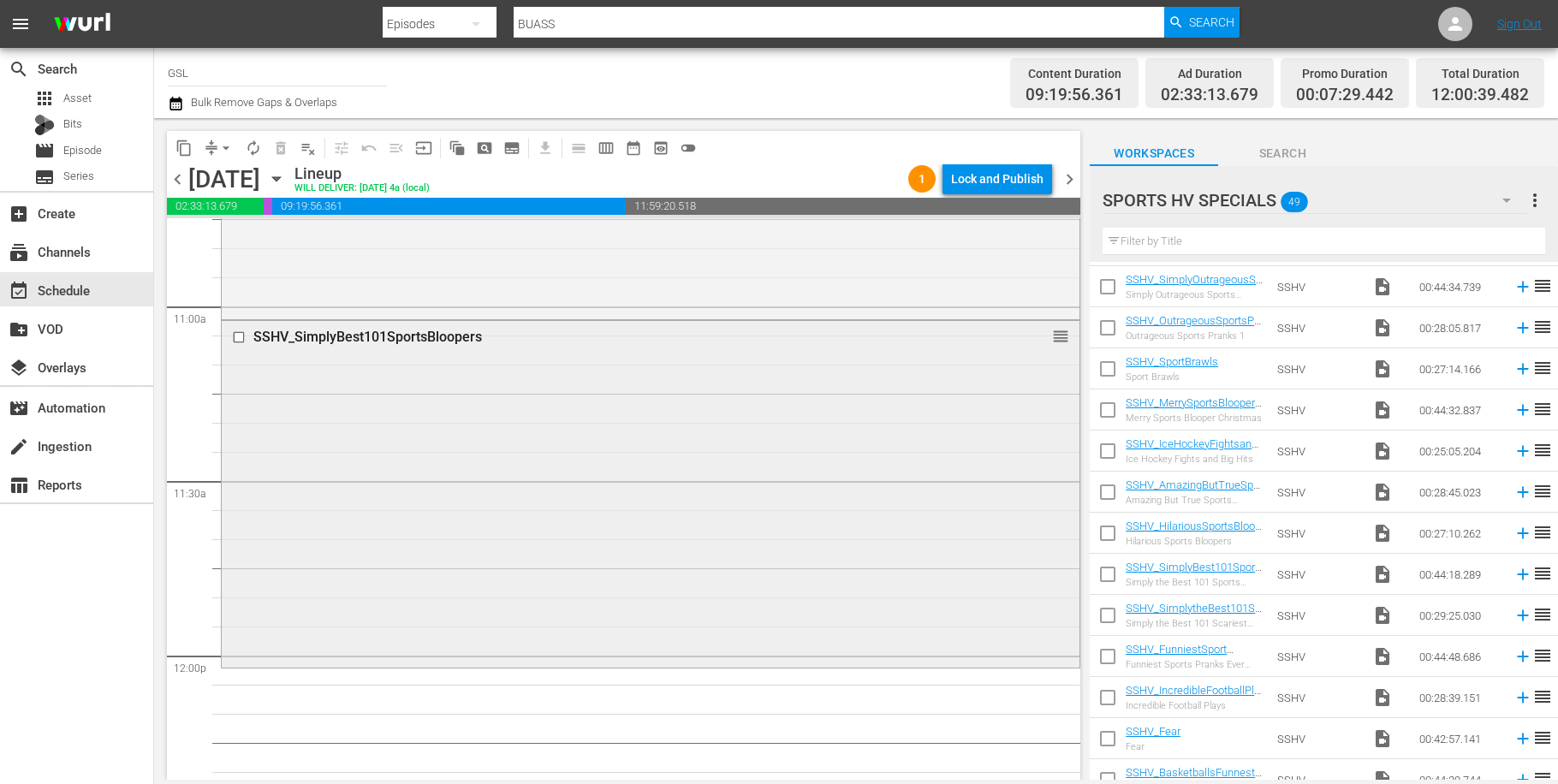
scroll to position [3838, 0]
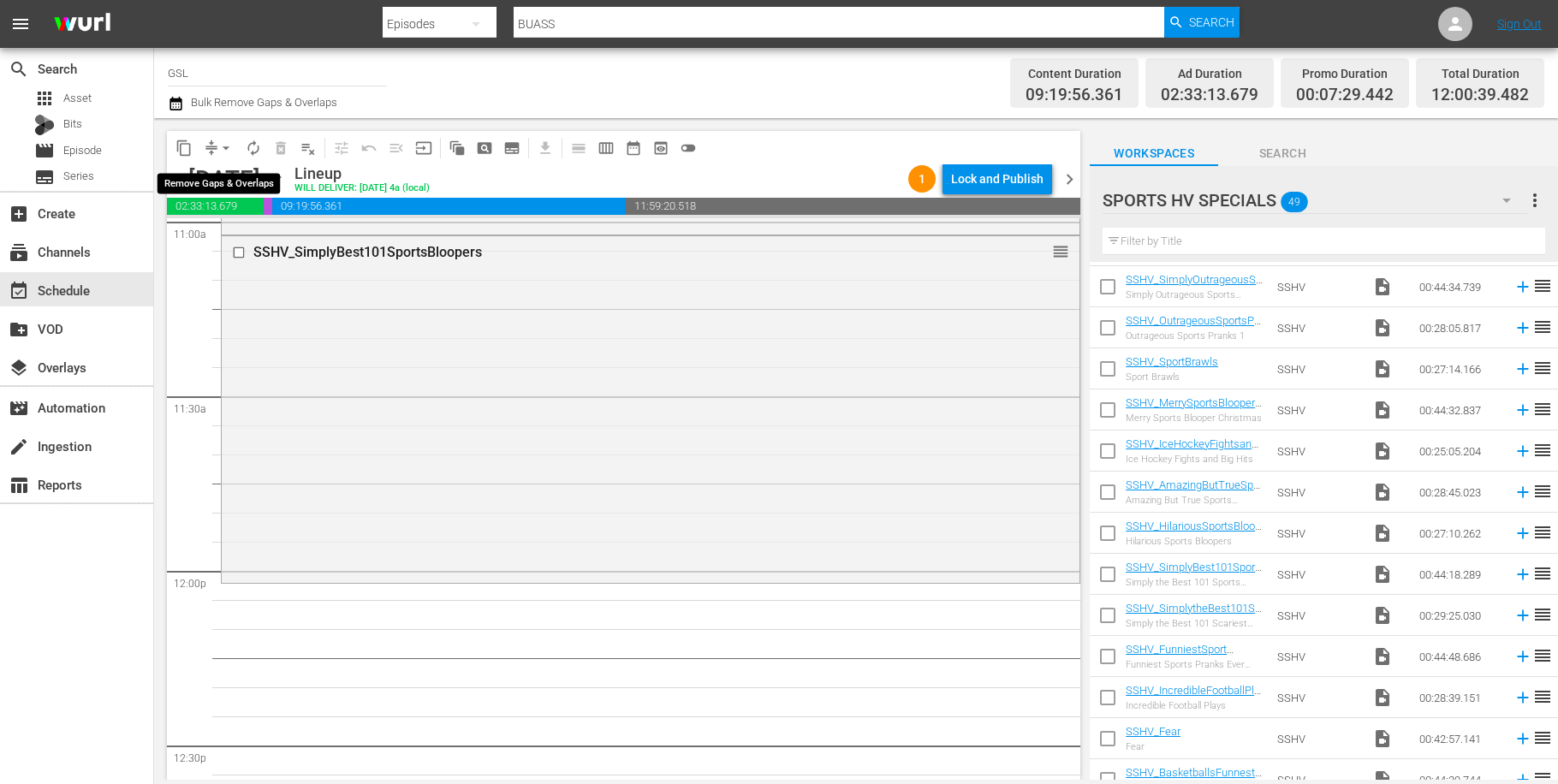
click at [219, 138] on button "arrow_drop_down" at bounding box center [226, 148] width 27 height 27
click at [237, 175] on li "Align to Midnight" at bounding box center [227, 182] width 180 height 28
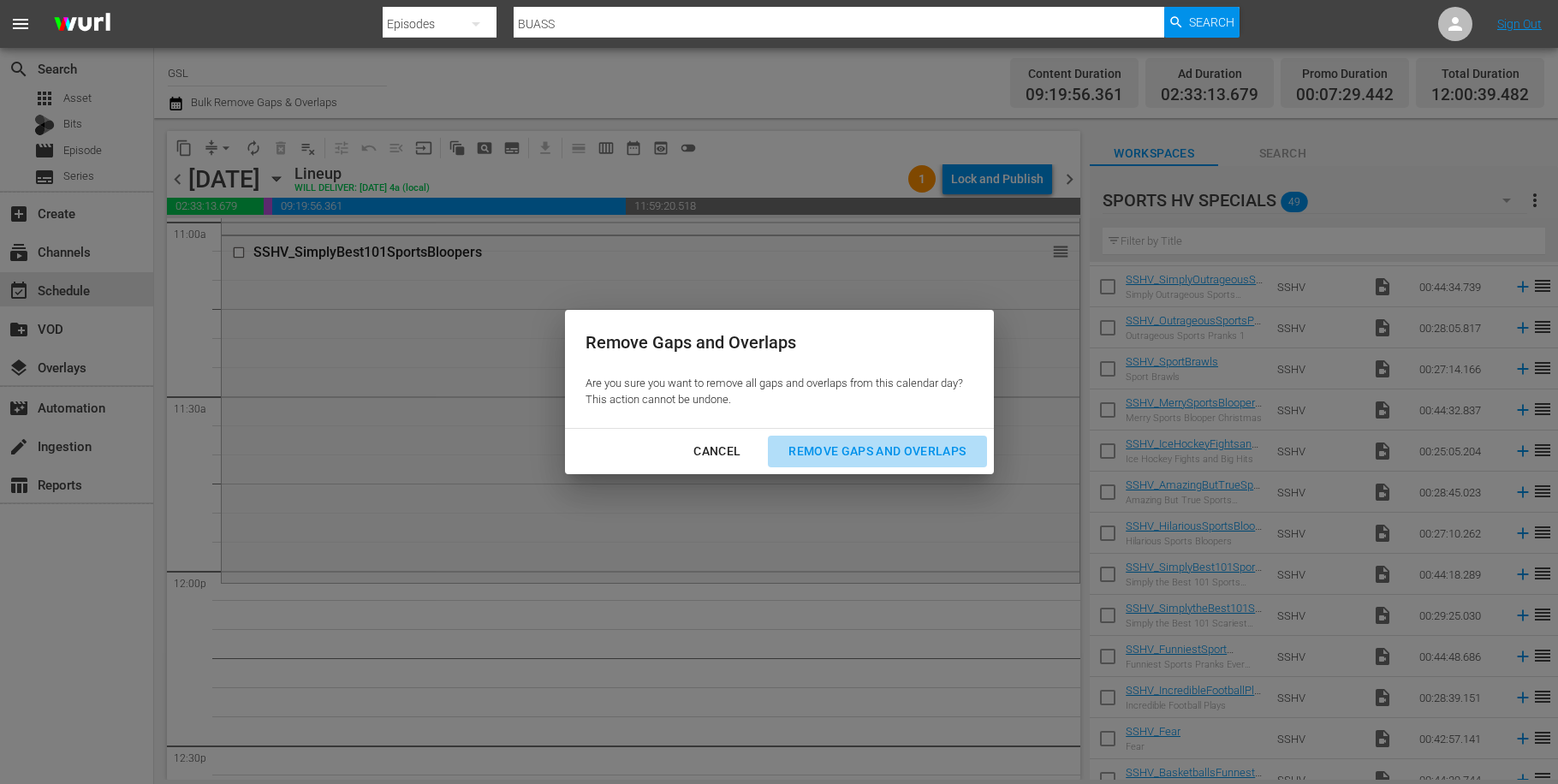
click at [886, 453] on div "Remove Gaps and Overlaps" at bounding box center [877, 451] width 204 height 21
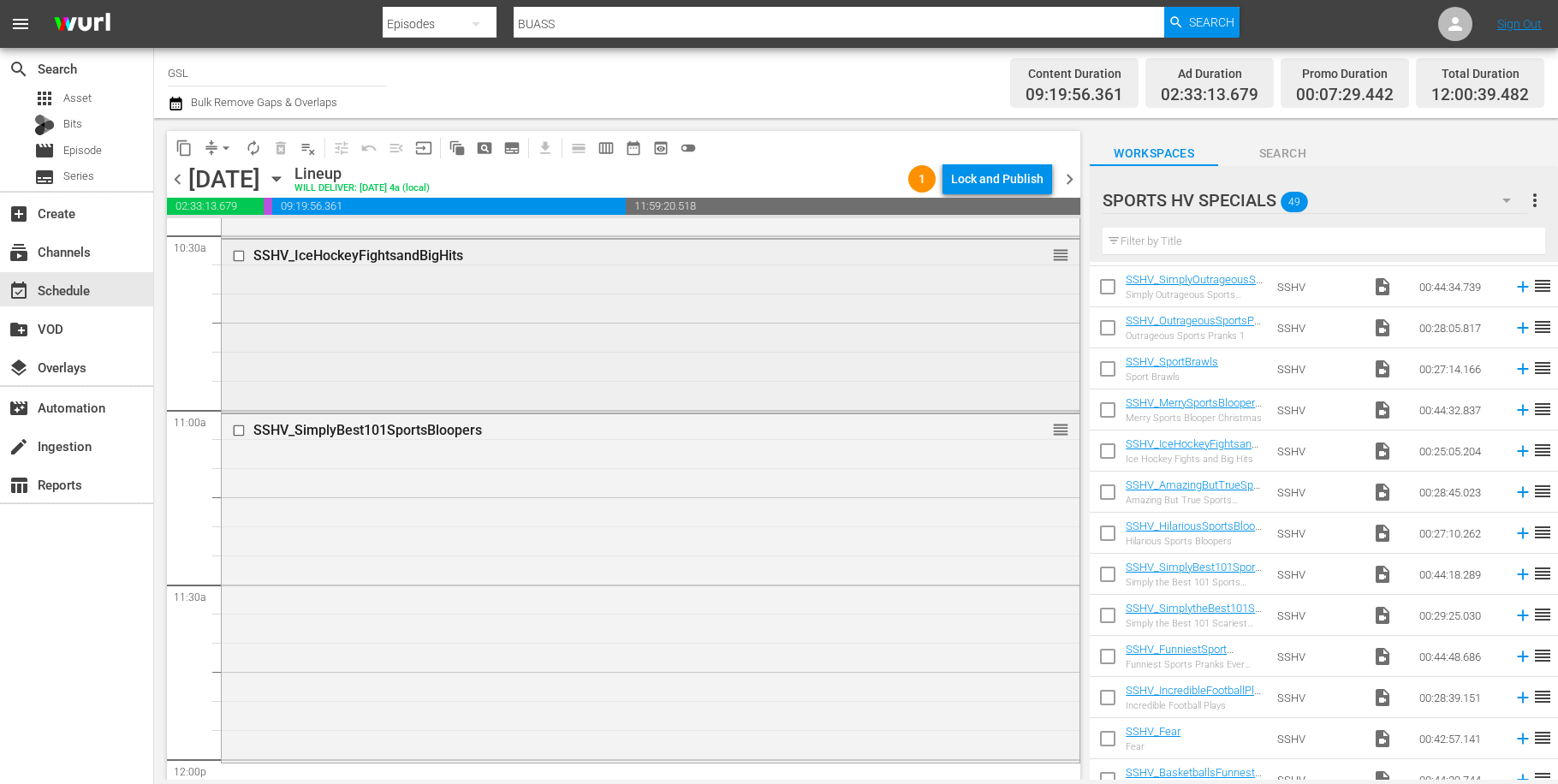
scroll to position [3756, 0]
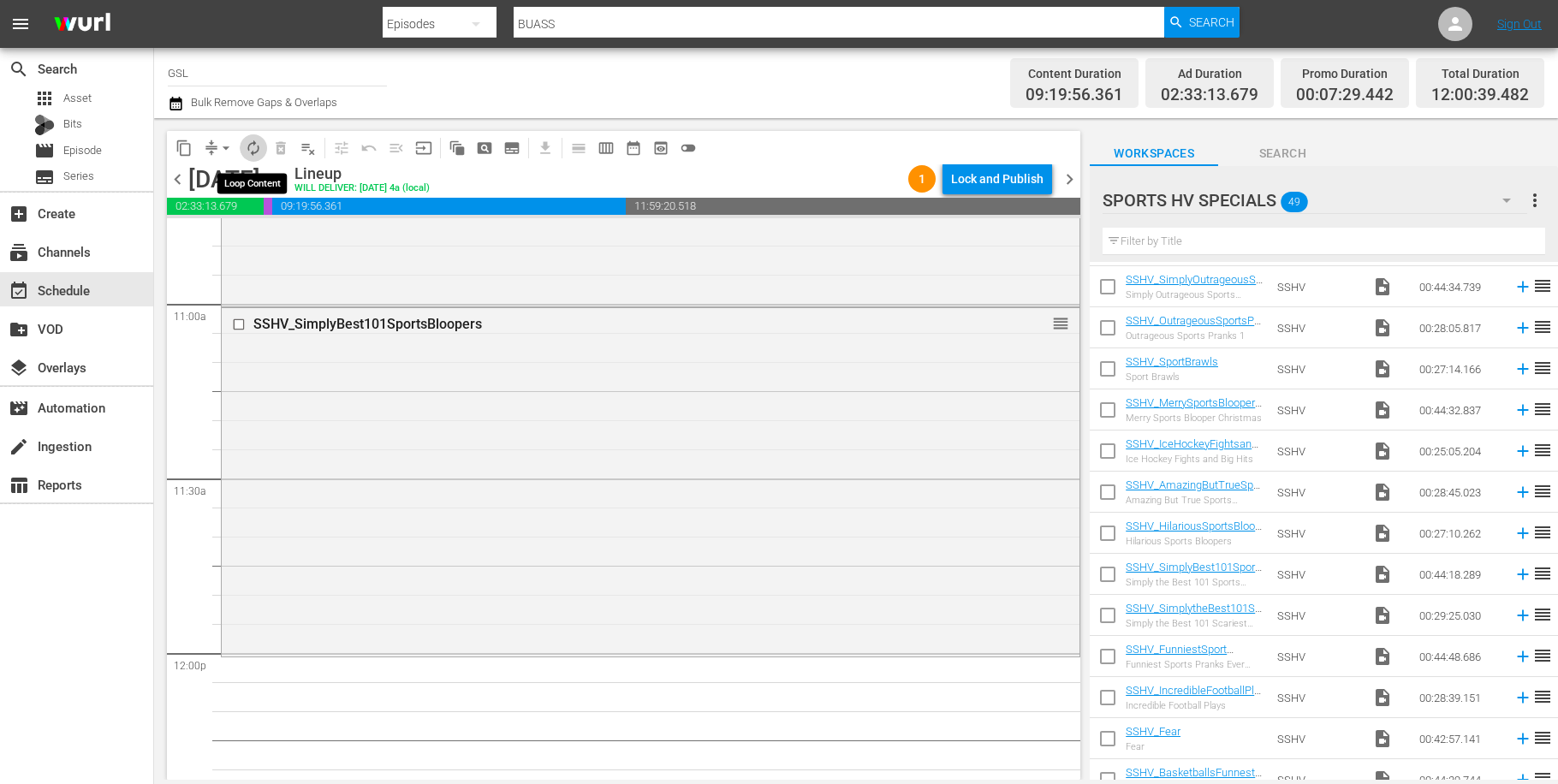
click at [253, 147] on span "autorenew_outlined" at bounding box center [253, 147] width 17 height 17
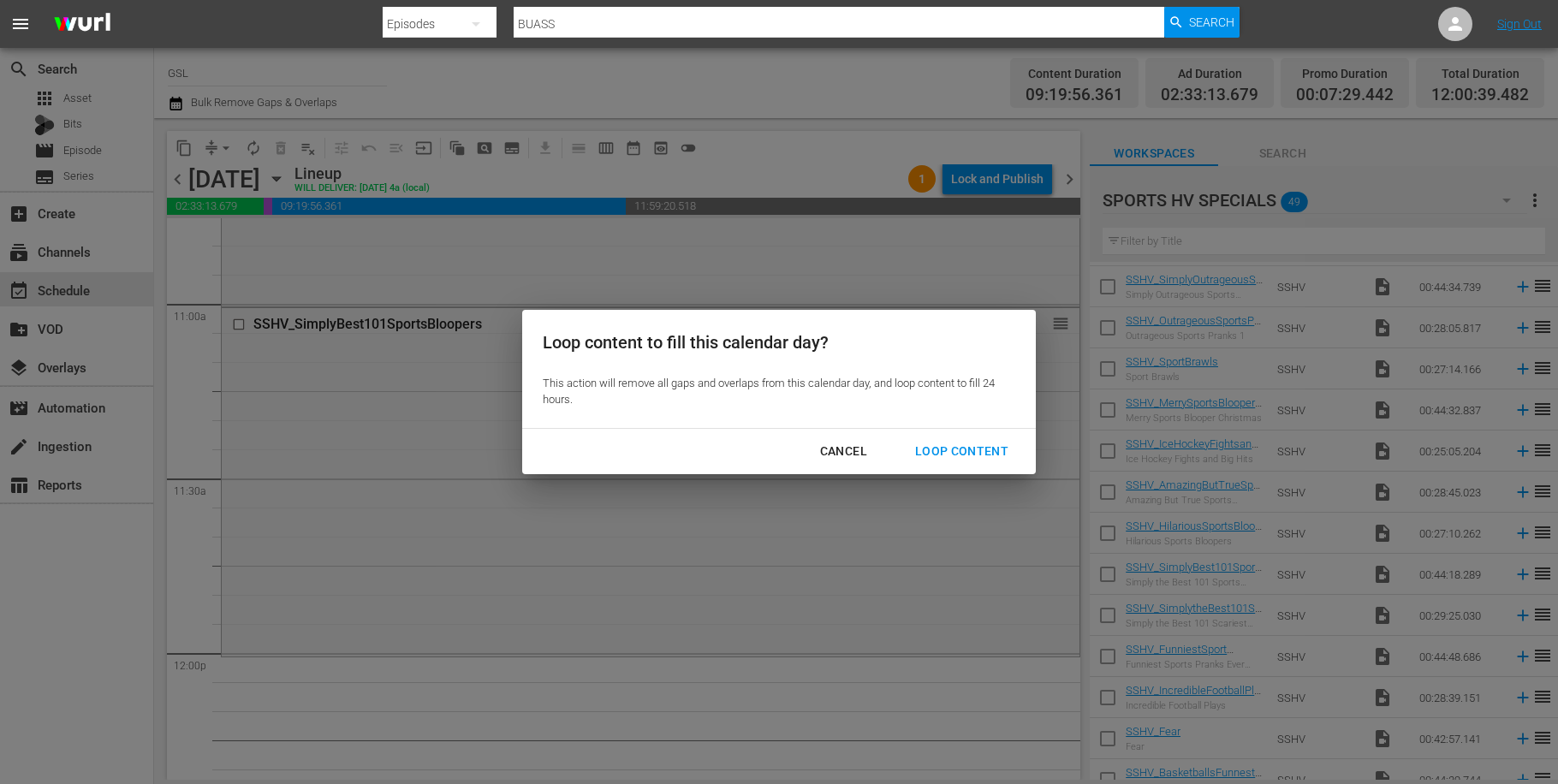
click at [972, 445] on div "Loop Content" at bounding box center [962, 451] width 121 height 21
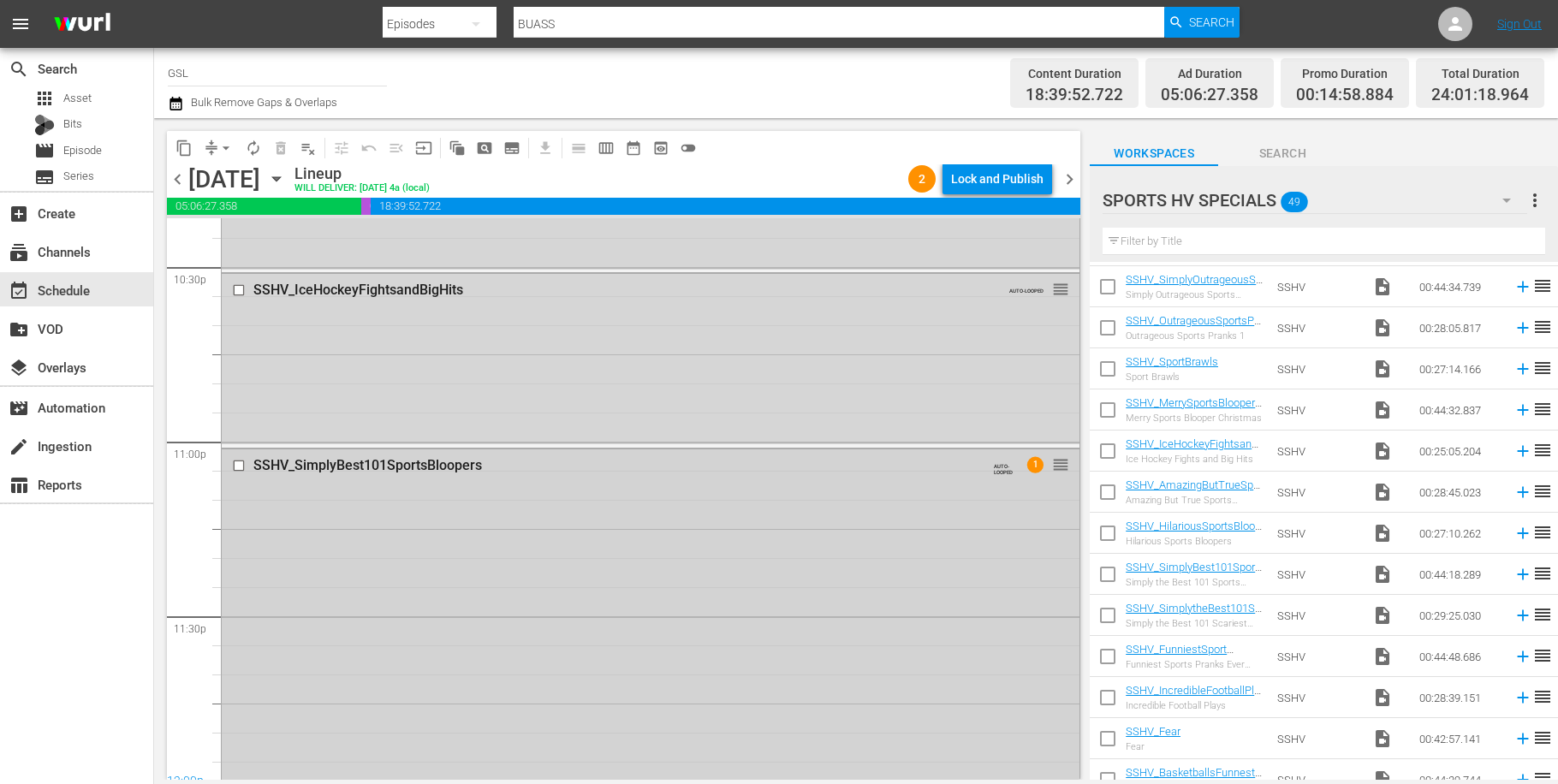
scroll to position [7829, 0]
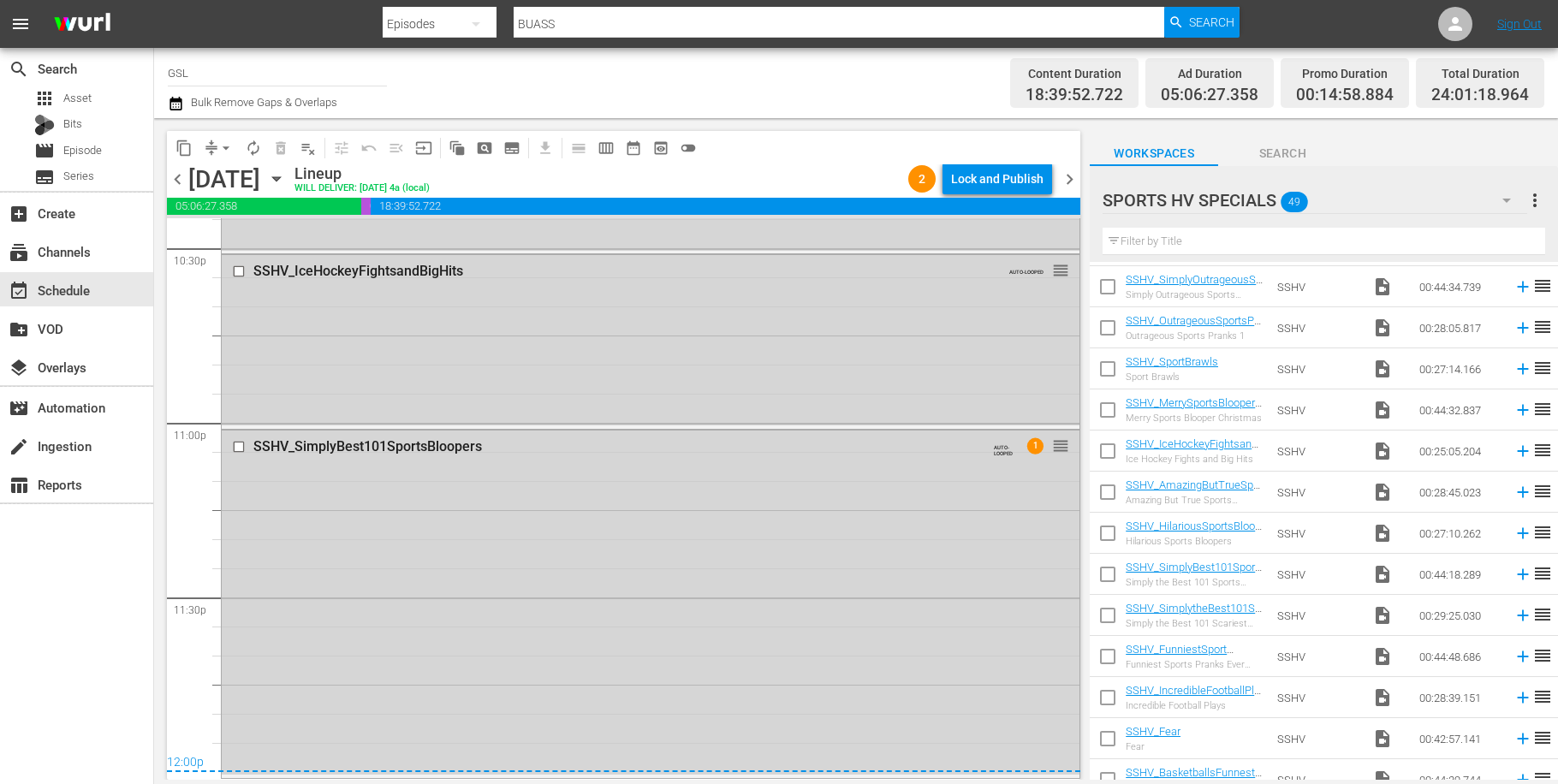
click at [286, 181] on icon "button" at bounding box center [277, 179] width 19 height 19
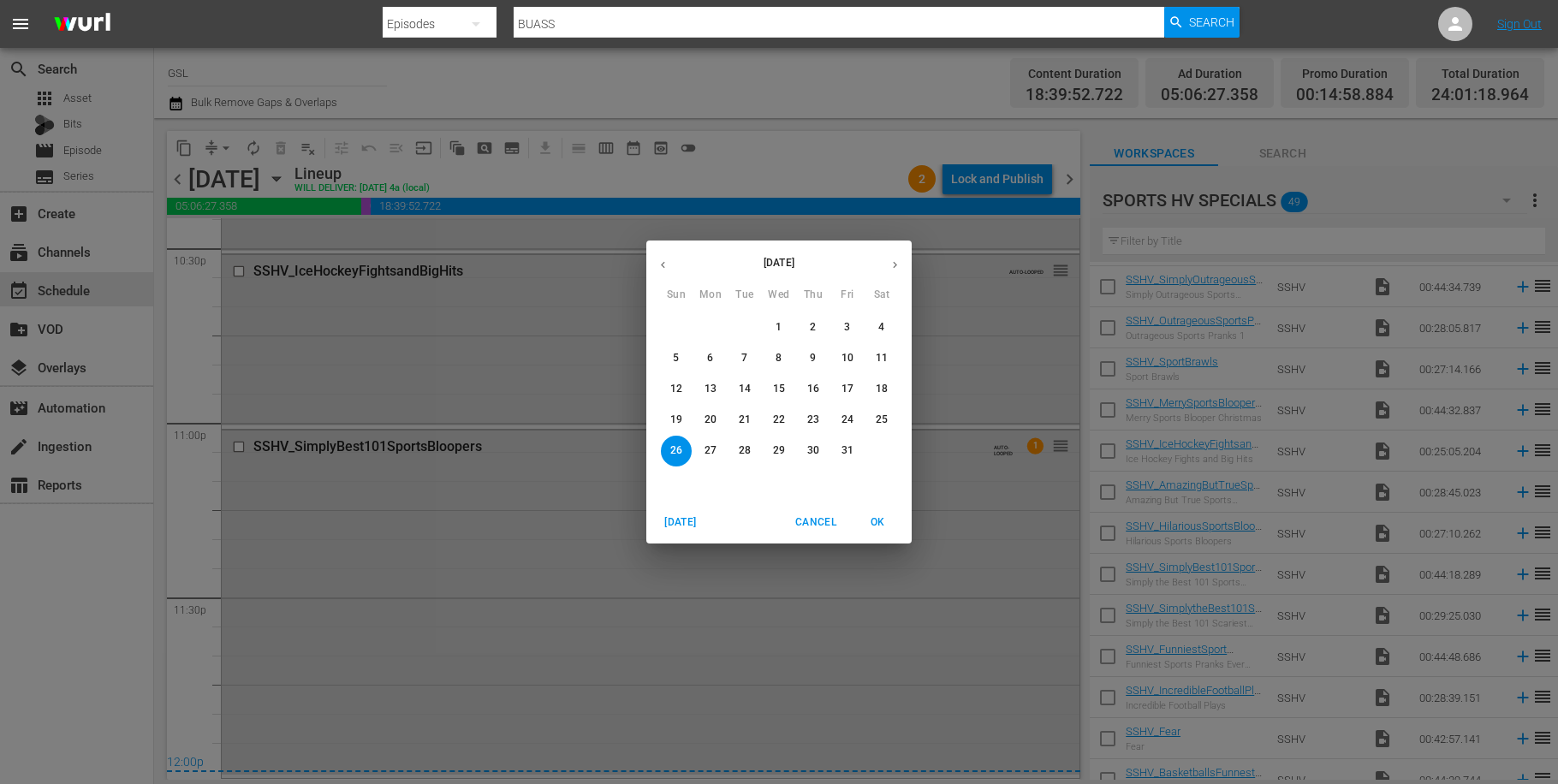
click at [1046, 342] on div "October 2025 Sun Mon Tue Wed Thu Fri Sat 28 29 30 1 2 3 4 5 6 7 8 9 10 11 12 13…" at bounding box center [779, 392] width 1558 height 784
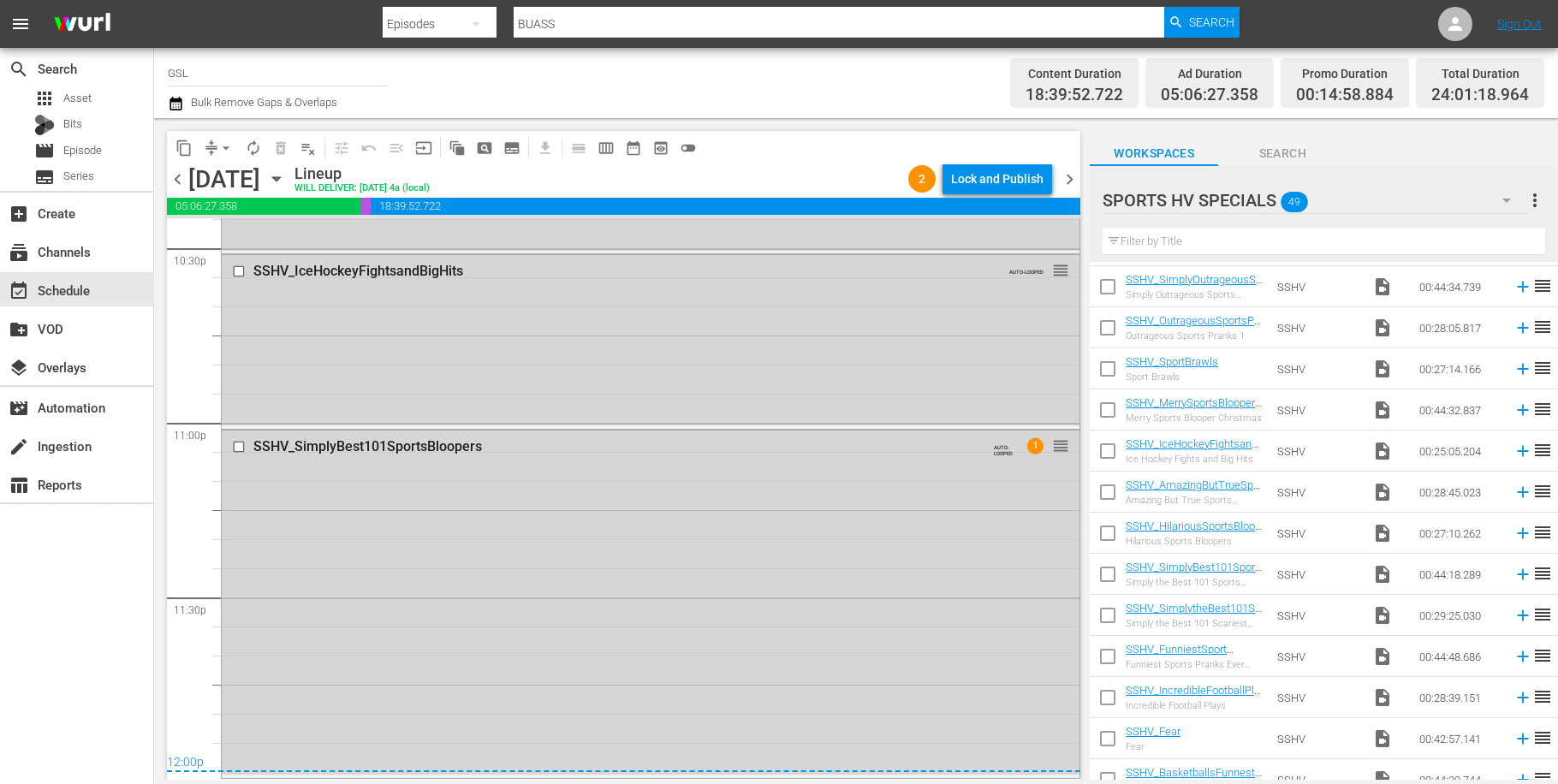
click at [286, 177] on icon "button" at bounding box center [277, 179] width 19 height 19
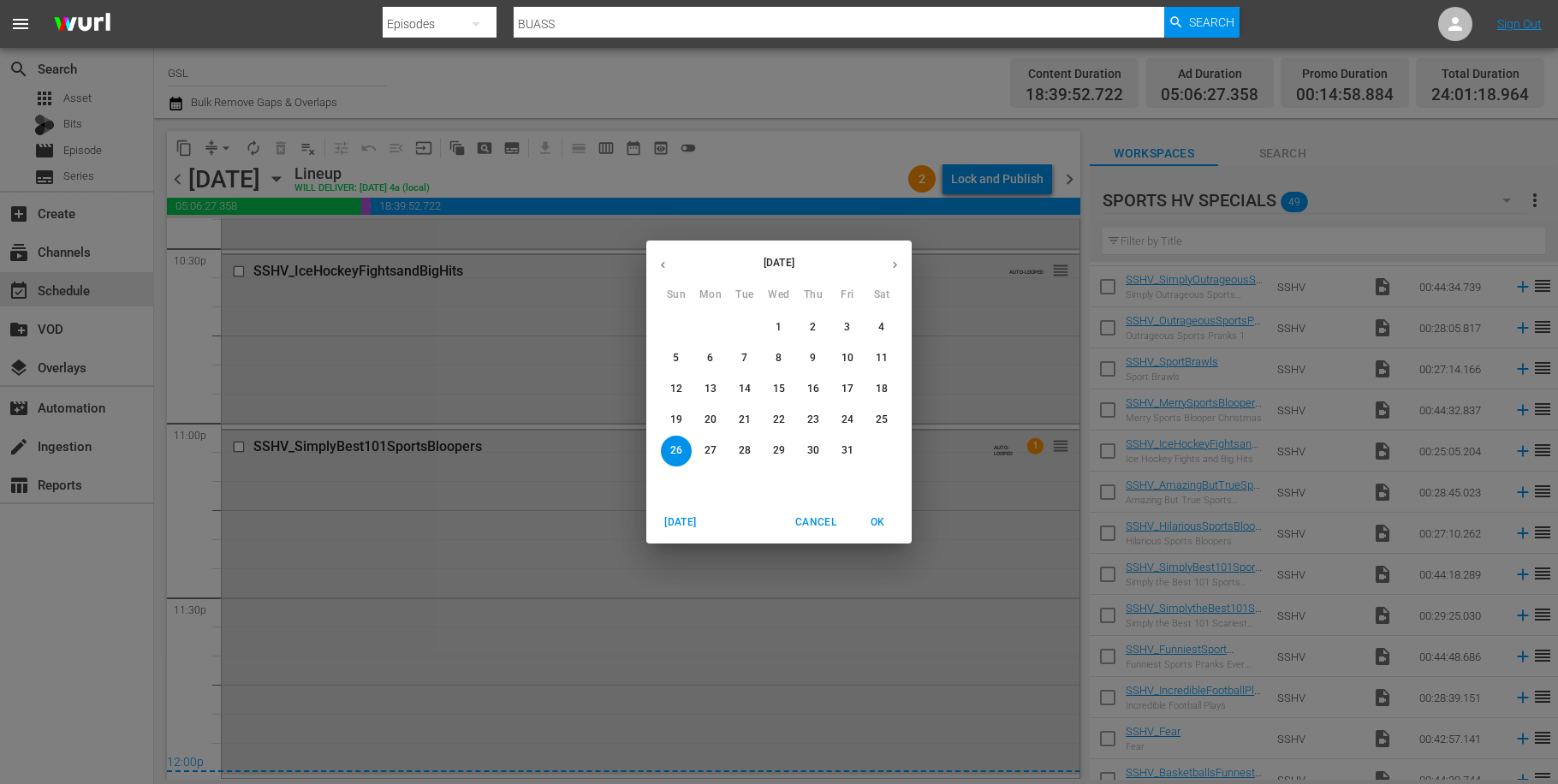
click at [458, 317] on div "October 2025 Sun Mon Tue Wed Thu Fri Sat 28 29 30 1 2 3 4 5 6 7 8 9 10 11 12 13…" at bounding box center [779, 392] width 1558 height 784
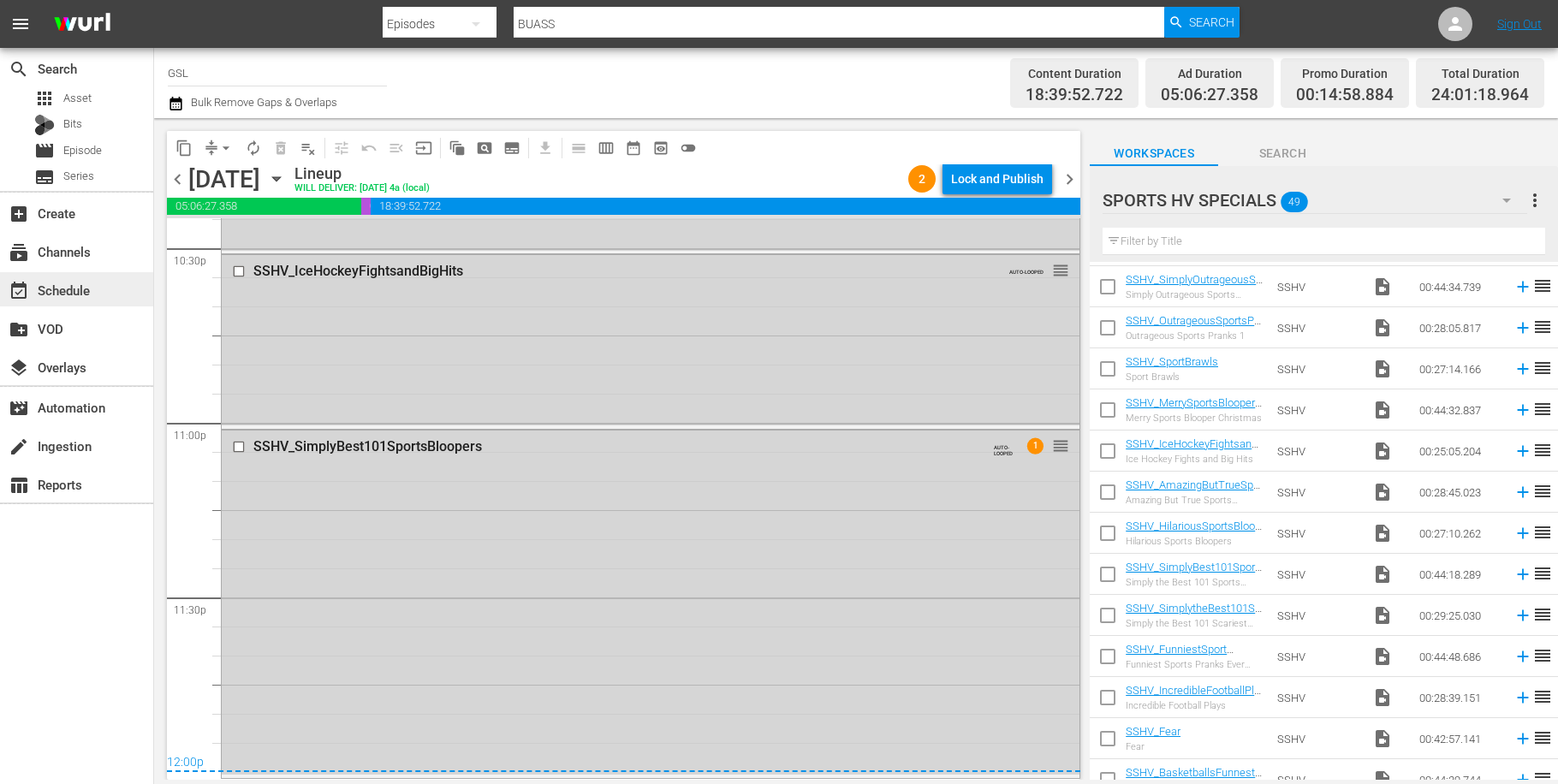
click at [51, 293] on div "event_available Schedule" at bounding box center [48, 288] width 96 height 16
click at [84, 292] on div "event_available Schedule" at bounding box center [48, 288] width 96 height 16
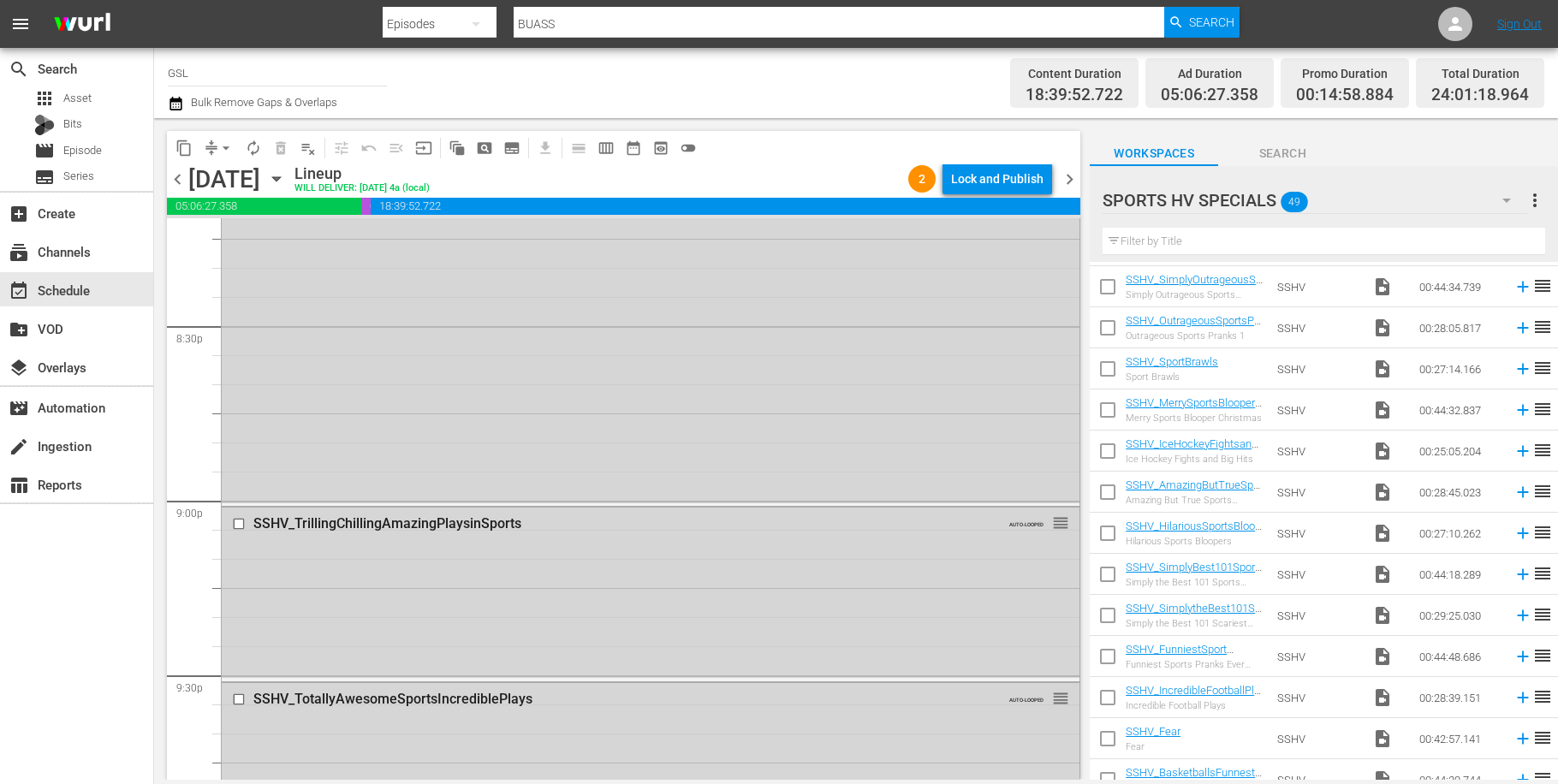
scroll to position [7829, 0]
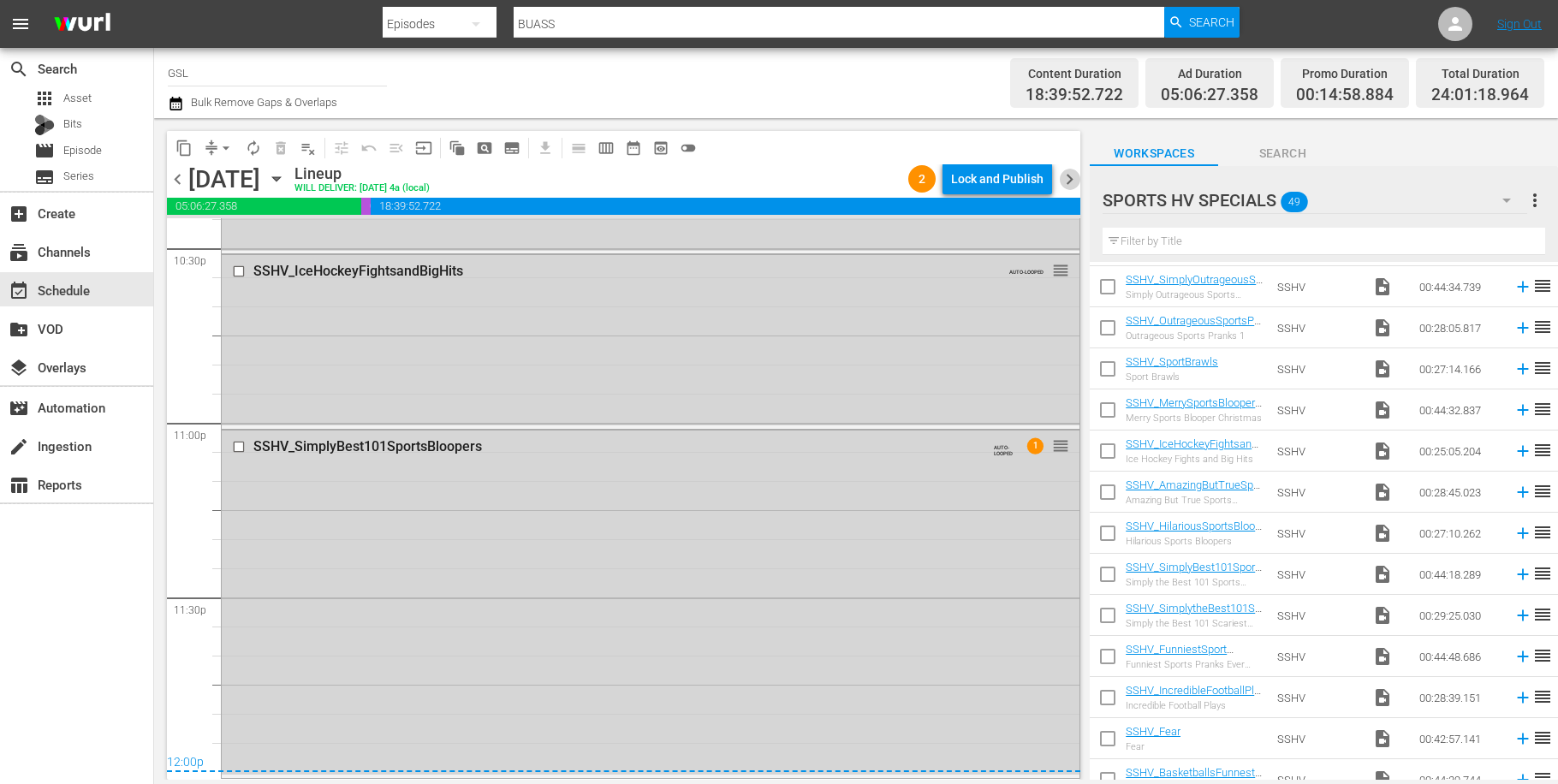
click at [1073, 184] on span "chevron_right" at bounding box center [1069, 179] width 21 height 21
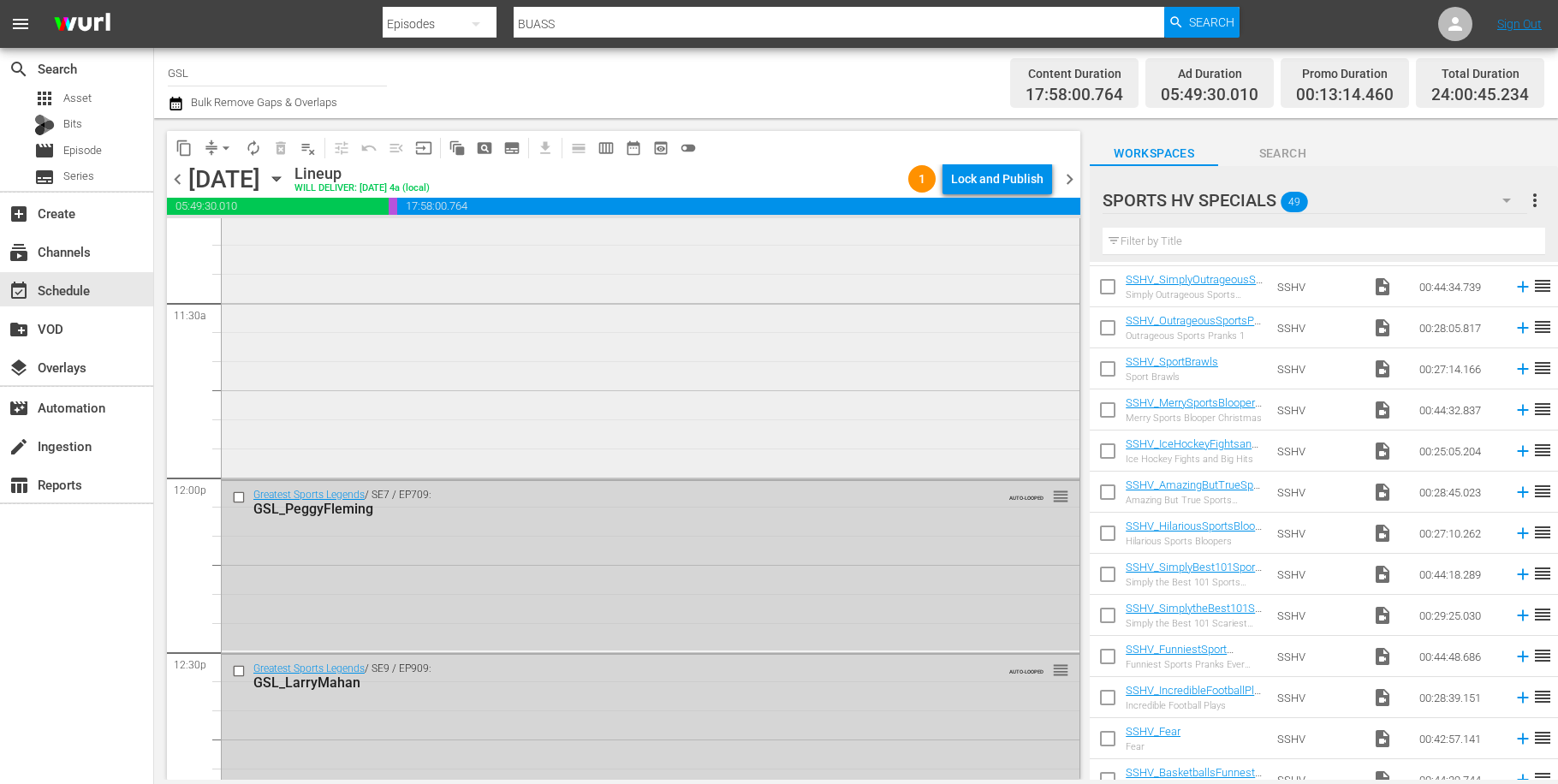
scroll to position [3566, 0]
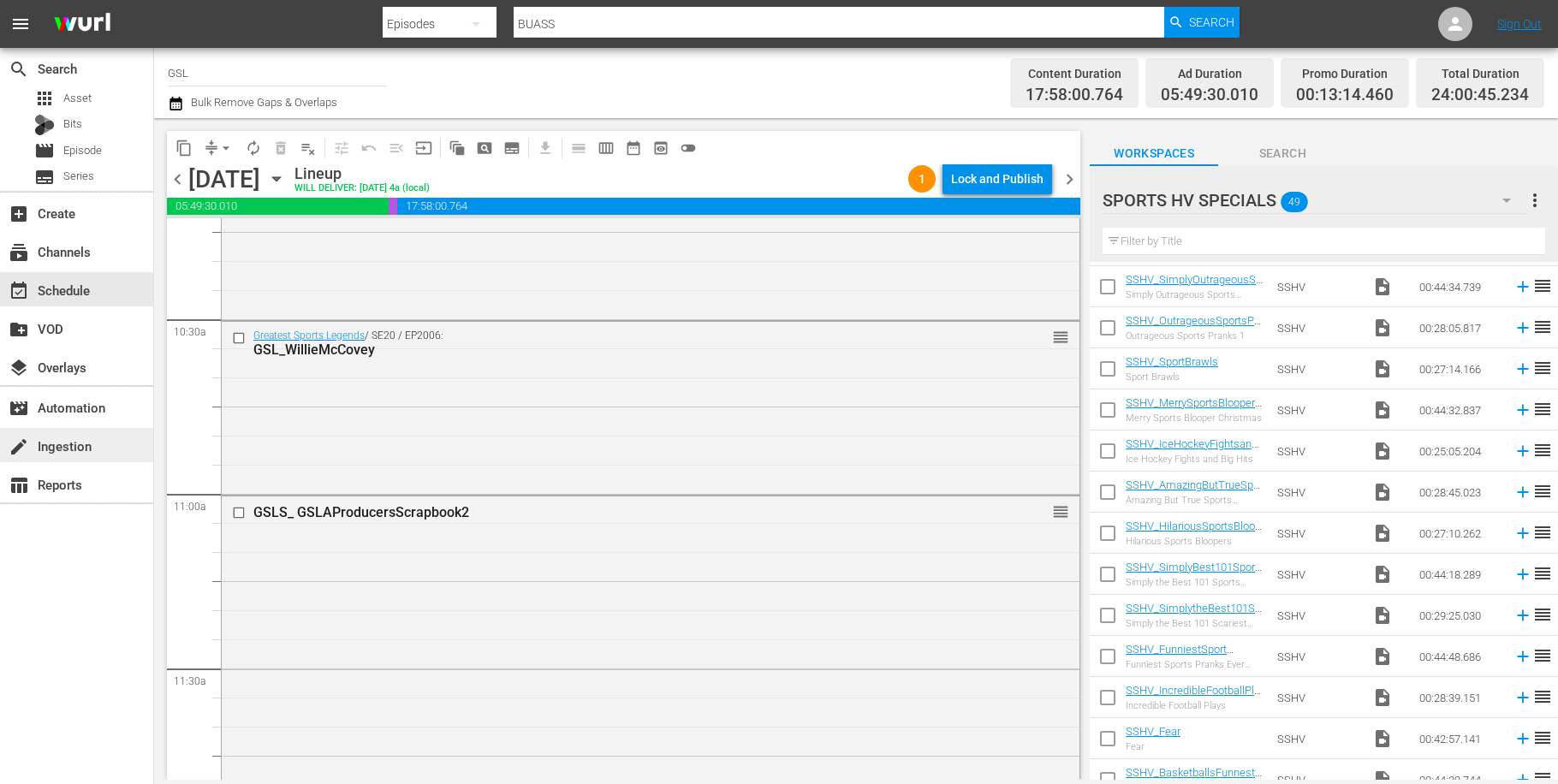
click at [90, 452] on div "create Ingestion" at bounding box center [48, 443] width 96 height 16
